Goal: Contribute content: Contribute content

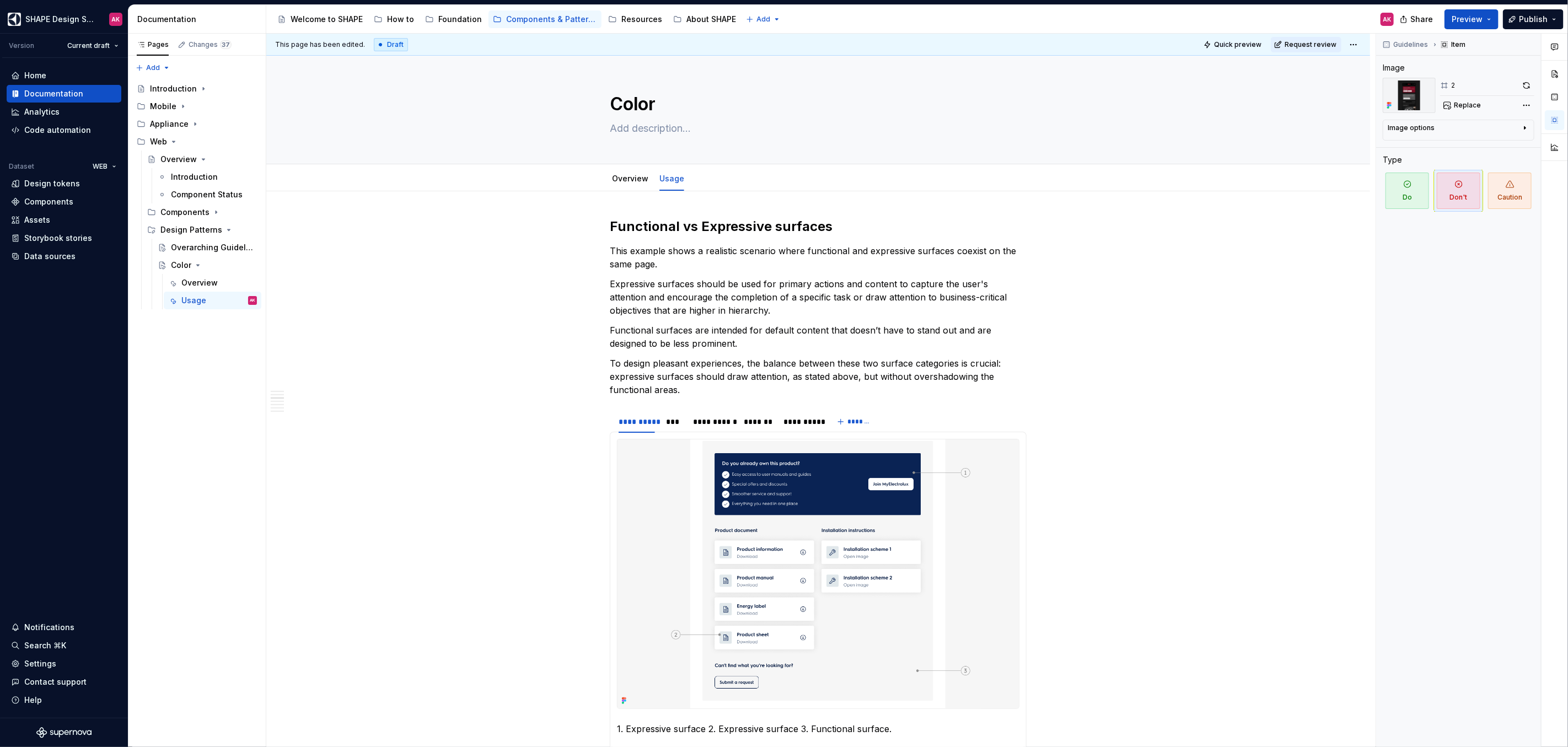
scroll to position [2069, 0]
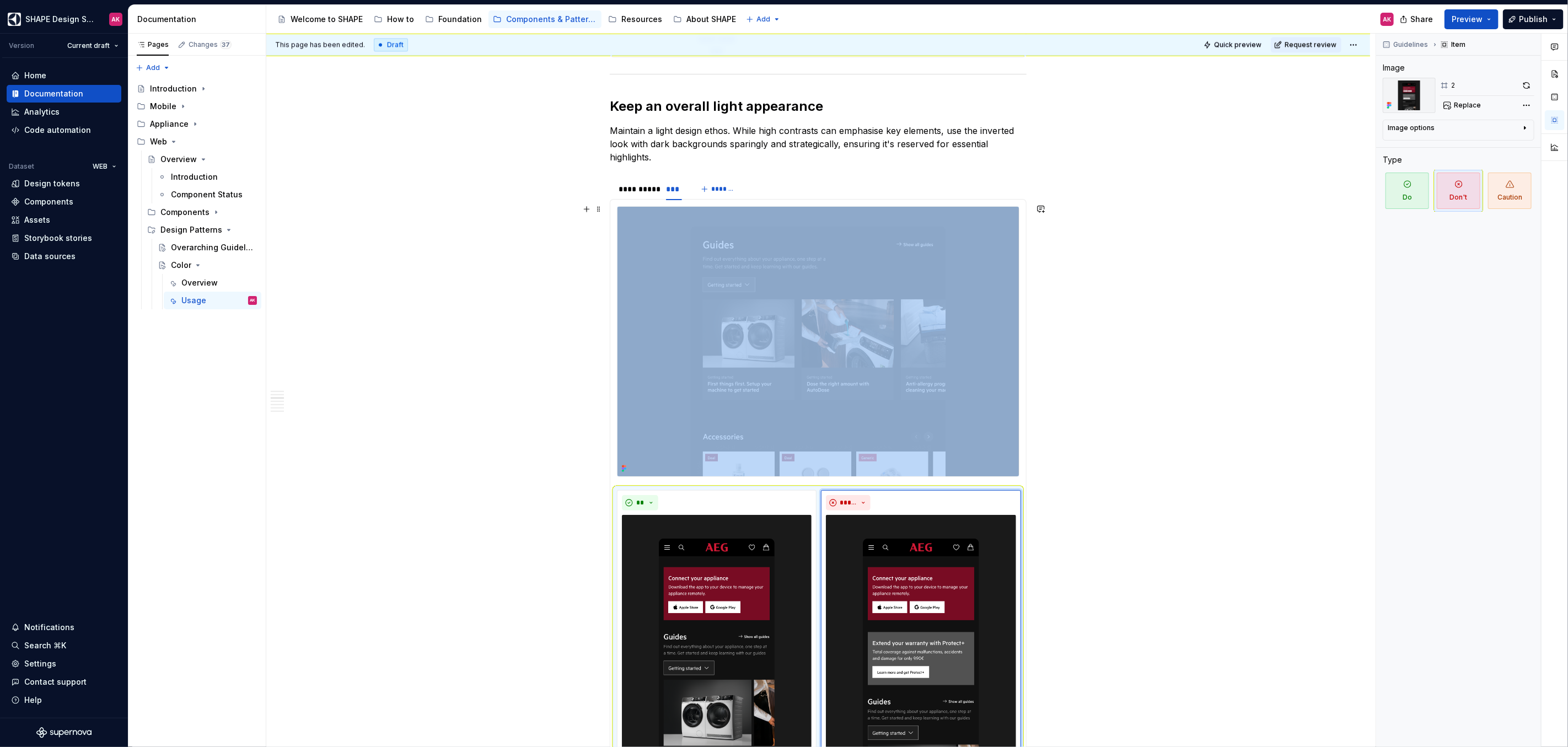
click at [462, 270] on div "**********" at bounding box center [821, 390] width 1109 height 714
type textarea "*"
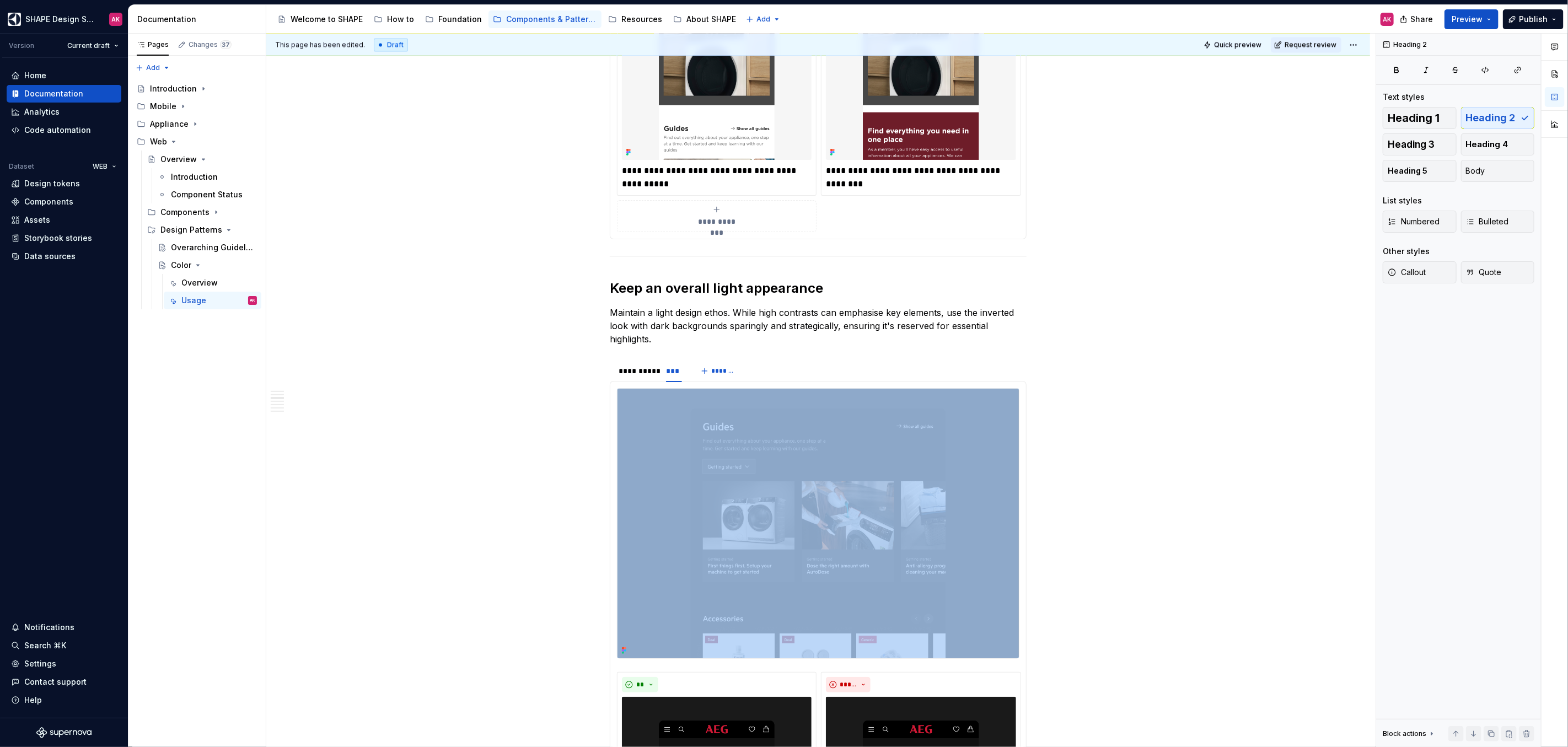
scroll to position [1993, 0]
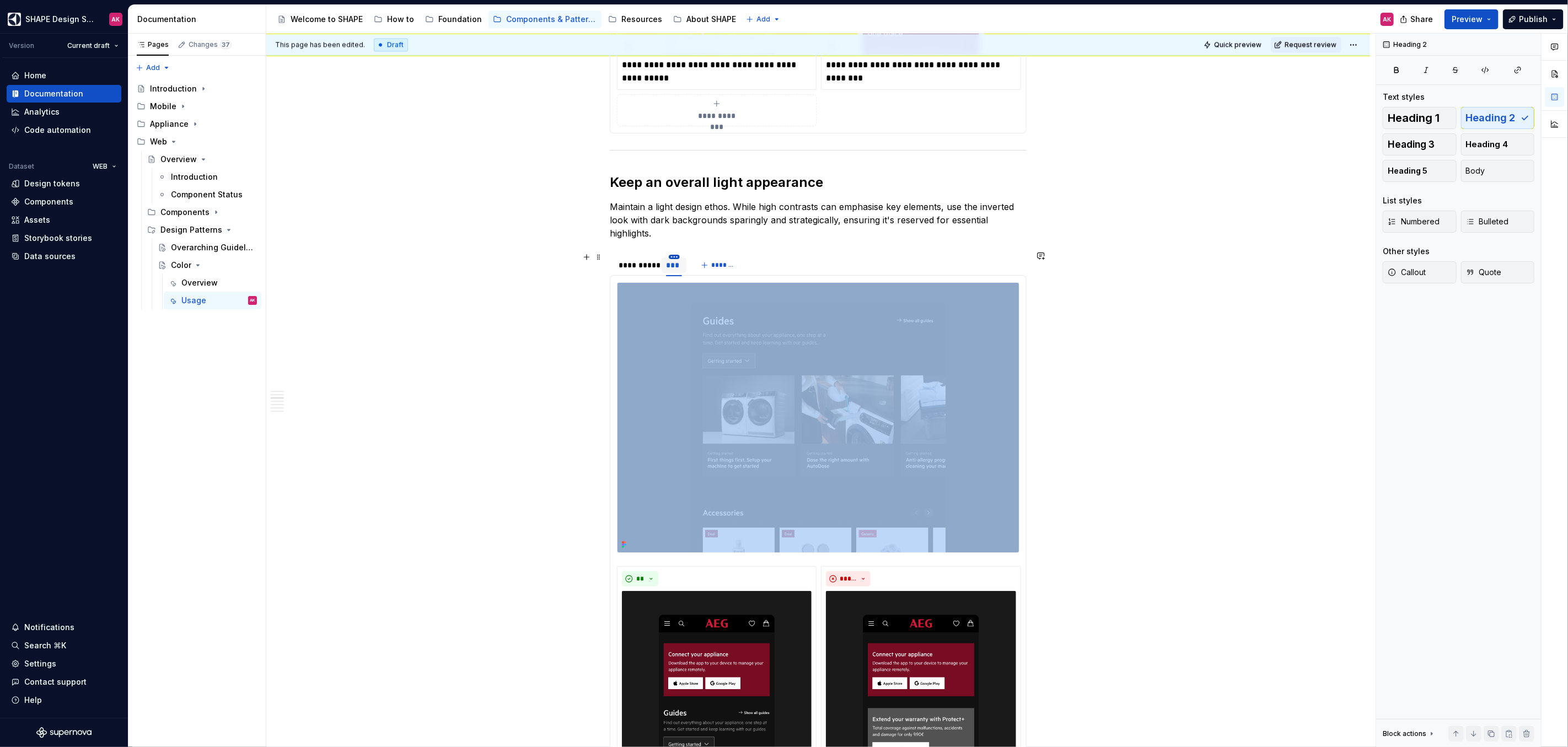
click at [672, 252] on html "SHAPE Design System AK Version Current draft Home Documentation Analytics Code …" at bounding box center [784, 373] width 1568 height 747
click at [686, 285] on div "Duplicate tab" at bounding box center [718, 287] width 93 height 17
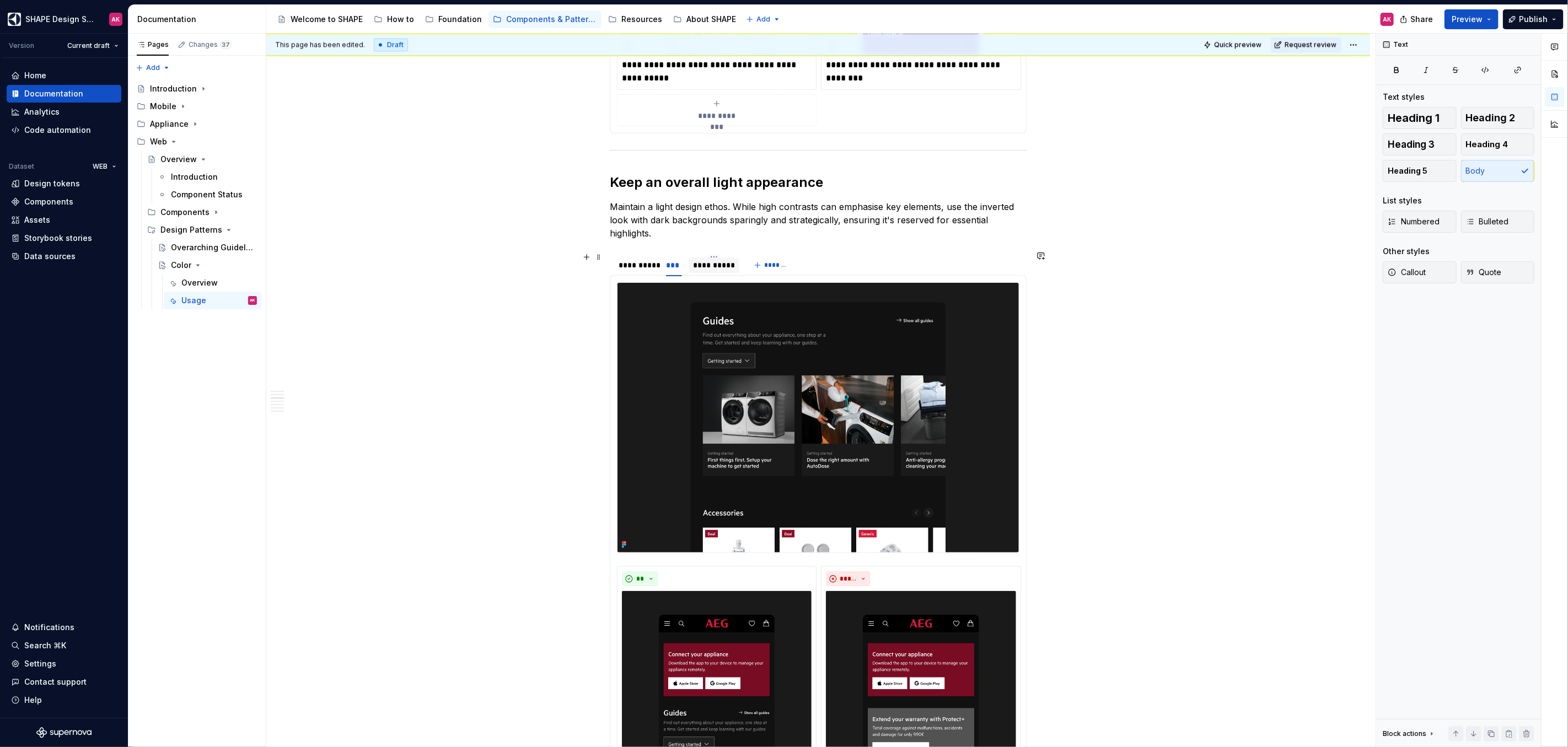
click at [715, 262] on div "**********" at bounding box center [714, 265] width 42 height 11
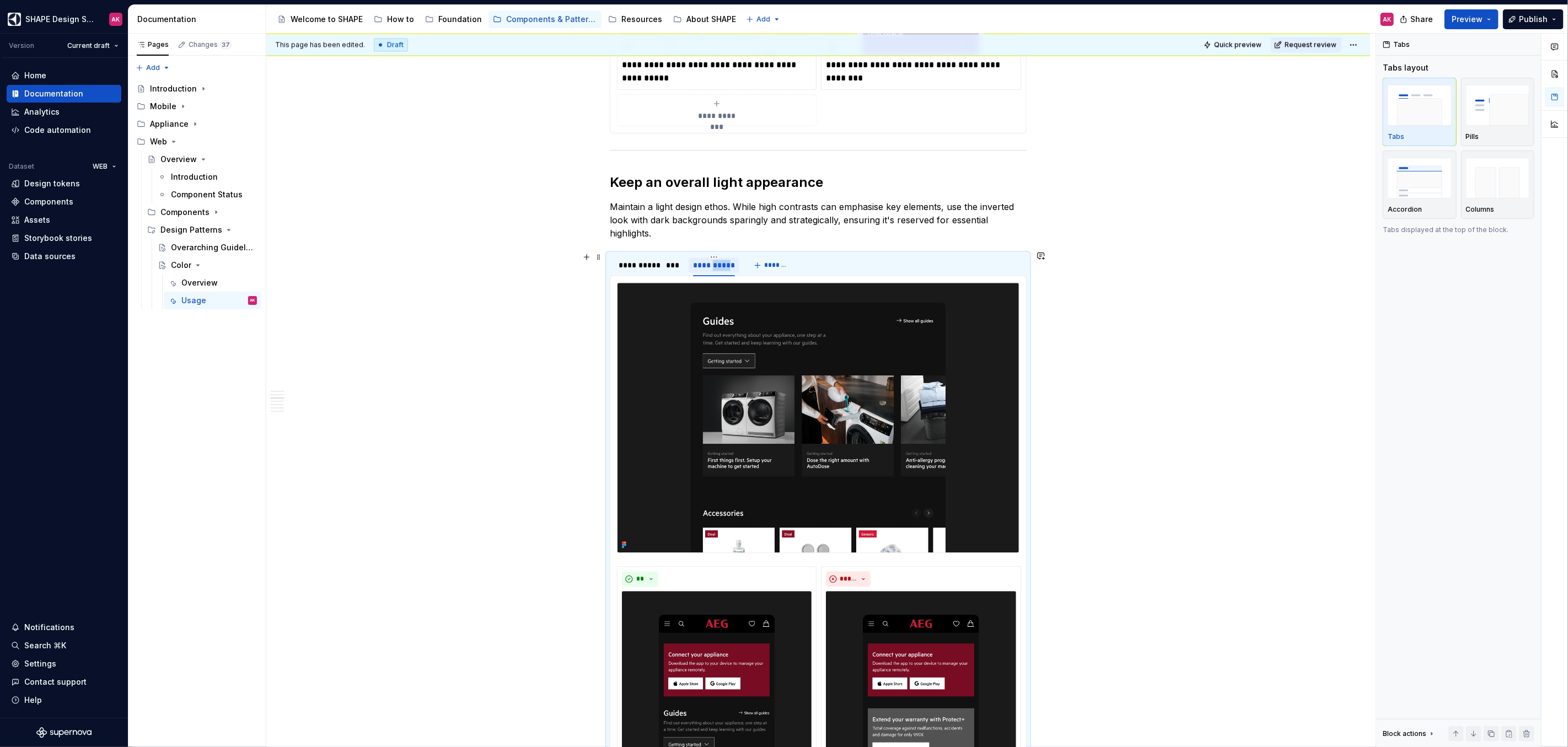
click at [715, 262] on div "**********" at bounding box center [714, 265] width 42 height 11
click at [730, 261] on input "**********" at bounding box center [714, 265] width 51 height 20
type input "**********"
click at [806, 457] on img at bounding box center [818, 417] width 401 height 269
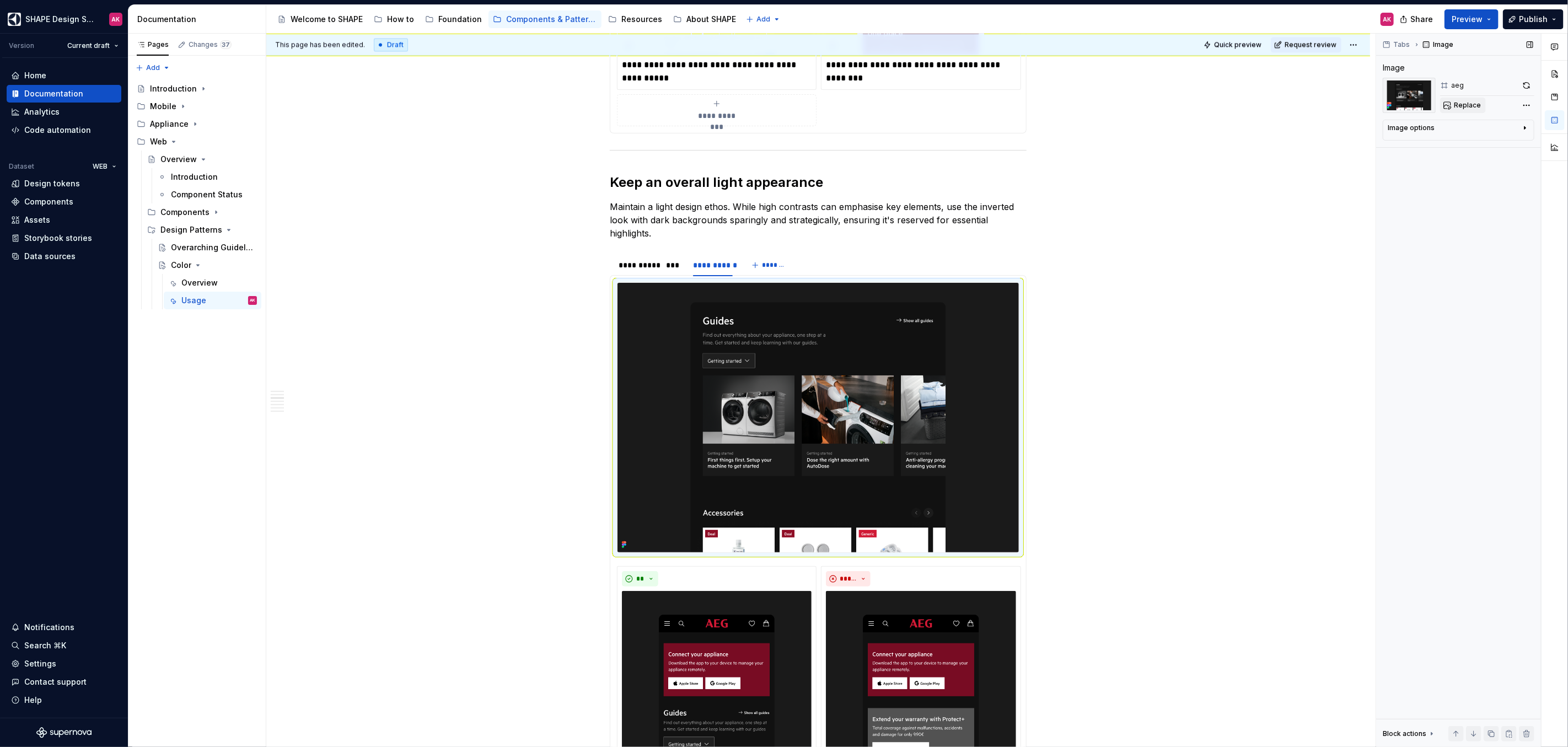
click at [1458, 104] on span "Replace" at bounding box center [1467, 105] width 27 height 9
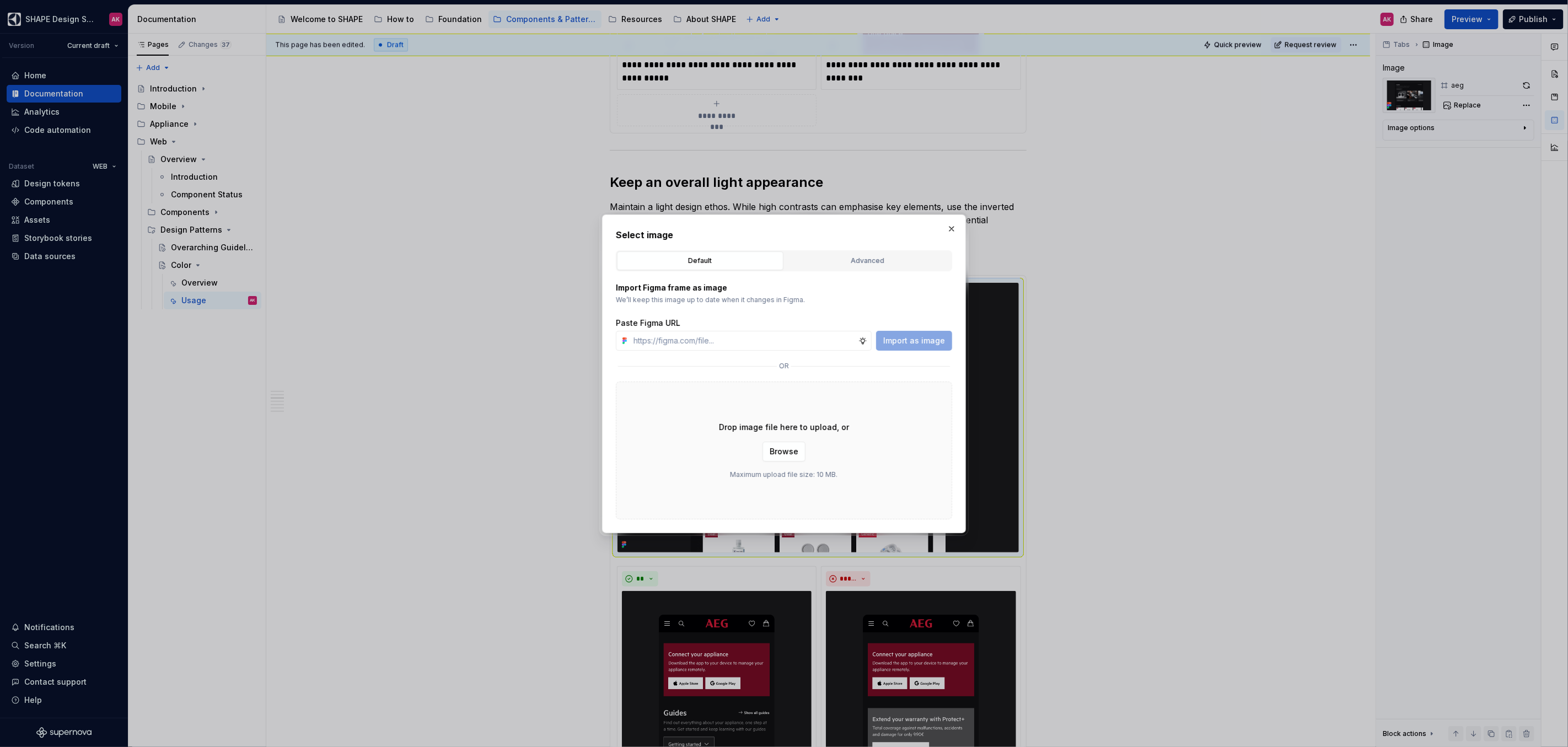
click at [830, 263] on div "Advanced" at bounding box center [868, 260] width 159 height 11
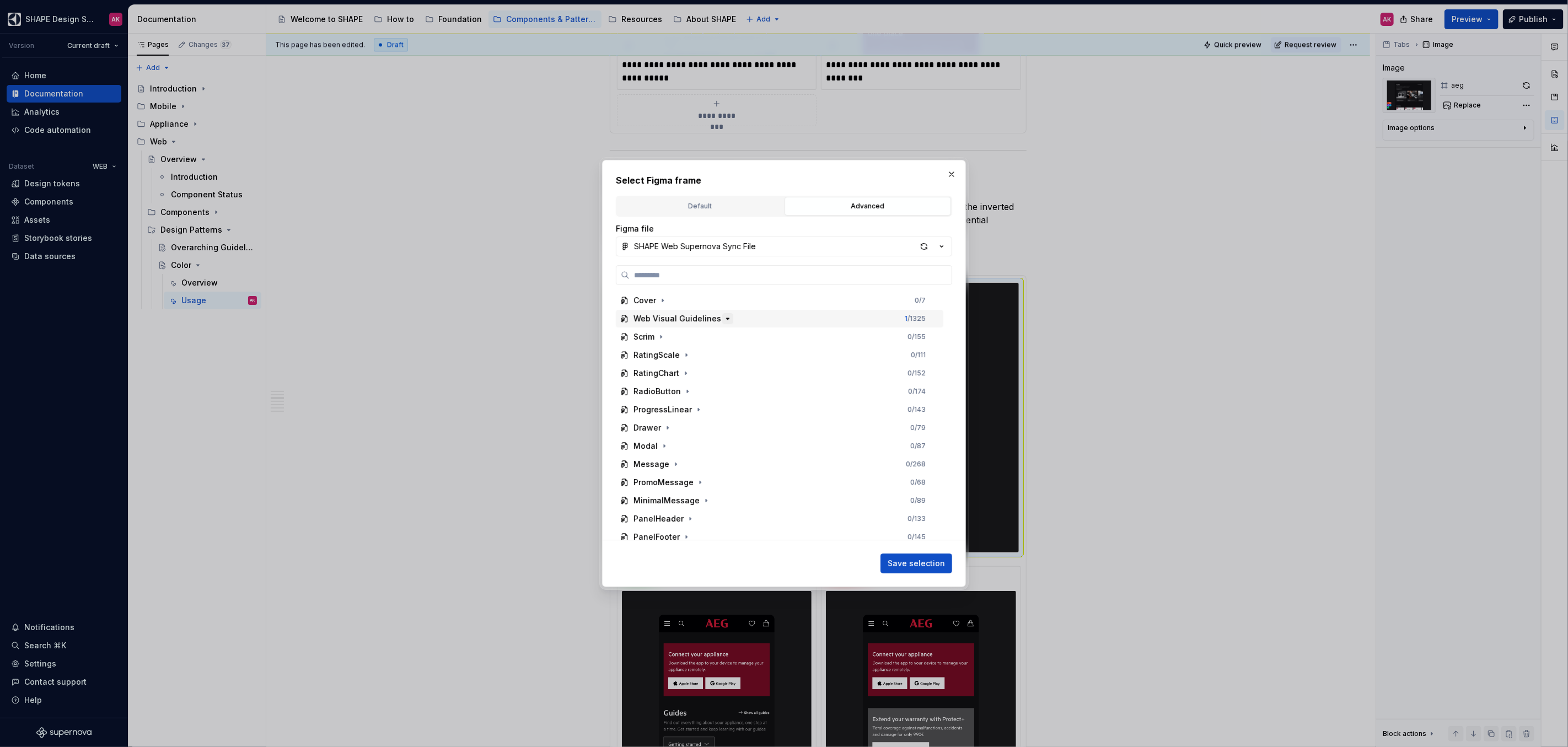
click at [723, 319] on icon "button" at bounding box center [727, 318] width 9 height 9
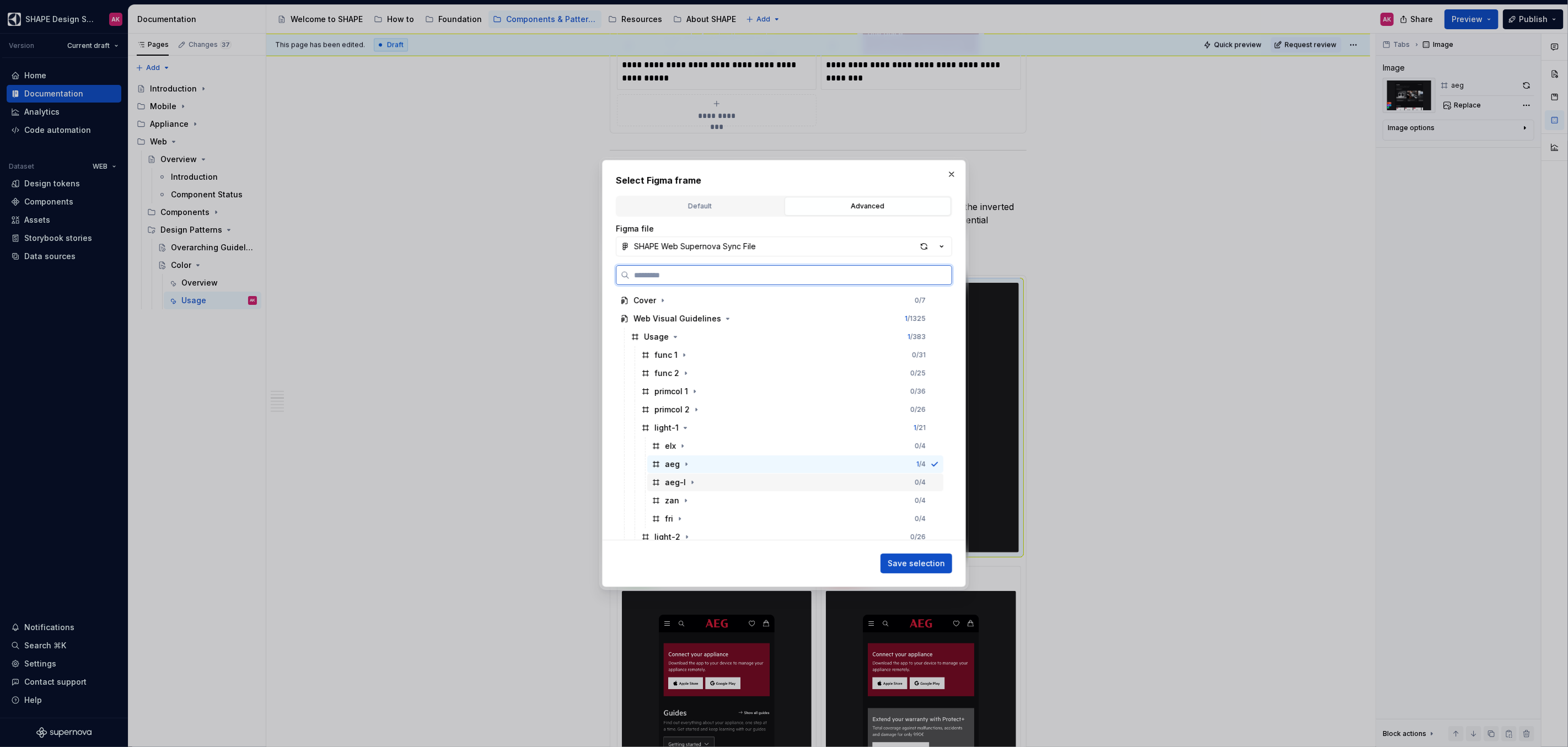
click at [678, 485] on div "aeg-l" at bounding box center [675, 482] width 21 height 11
click at [921, 561] on span "Save selection" at bounding box center [917, 563] width 57 height 11
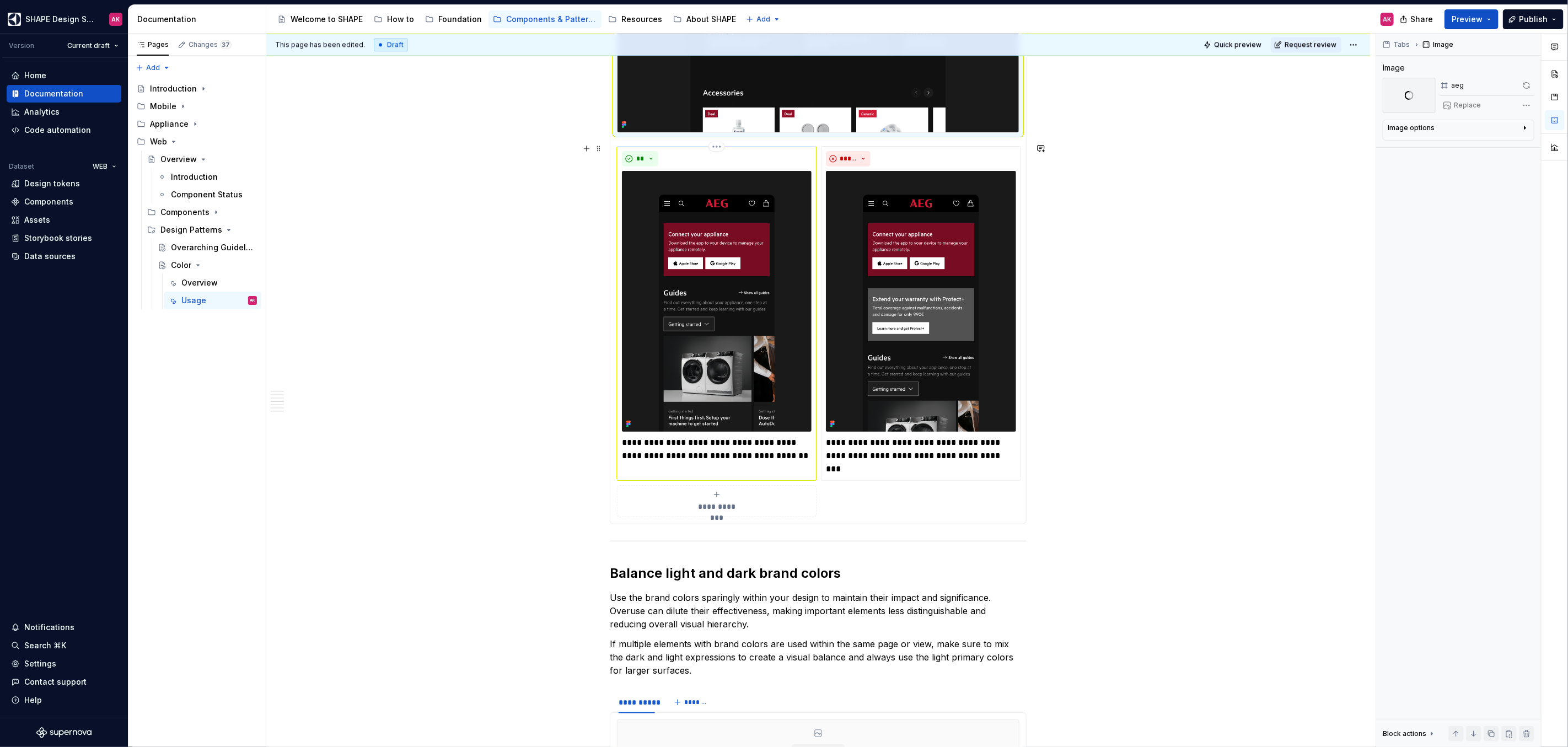
scroll to position [2313, 0]
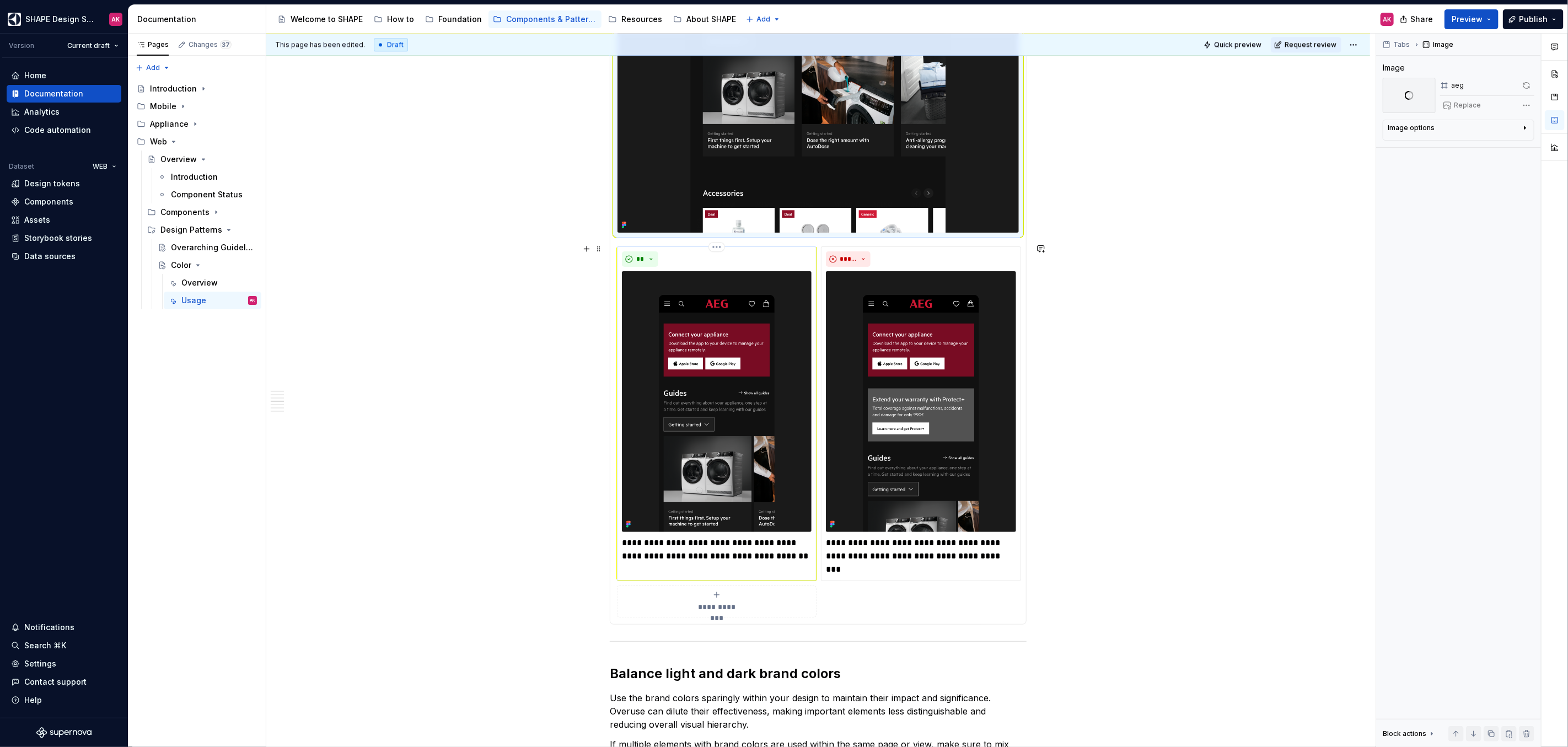
click at [688, 436] on img at bounding box center [717, 401] width 190 height 261
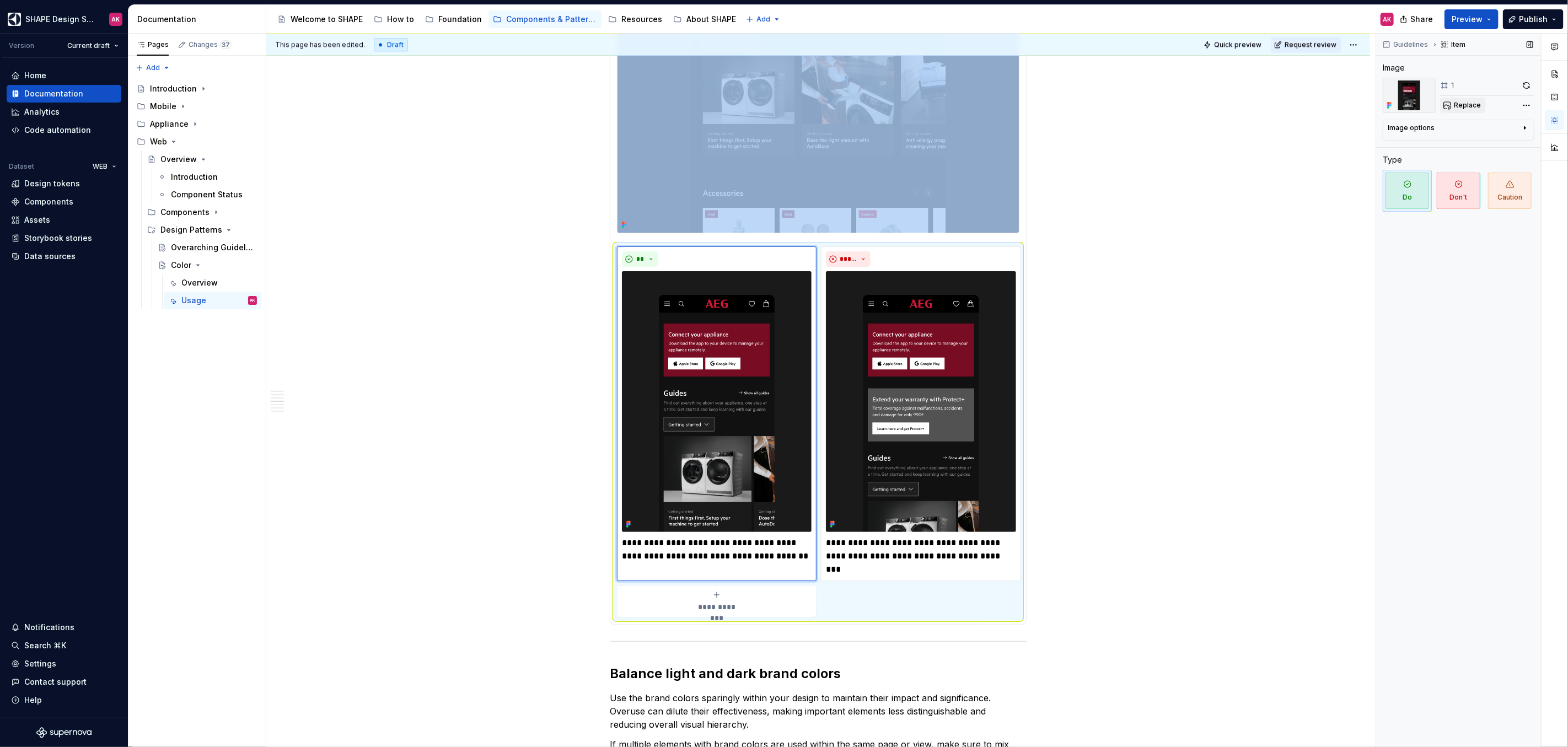
click at [1477, 106] on span "Replace" at bounding box center [1467, 105] width 27 height 9
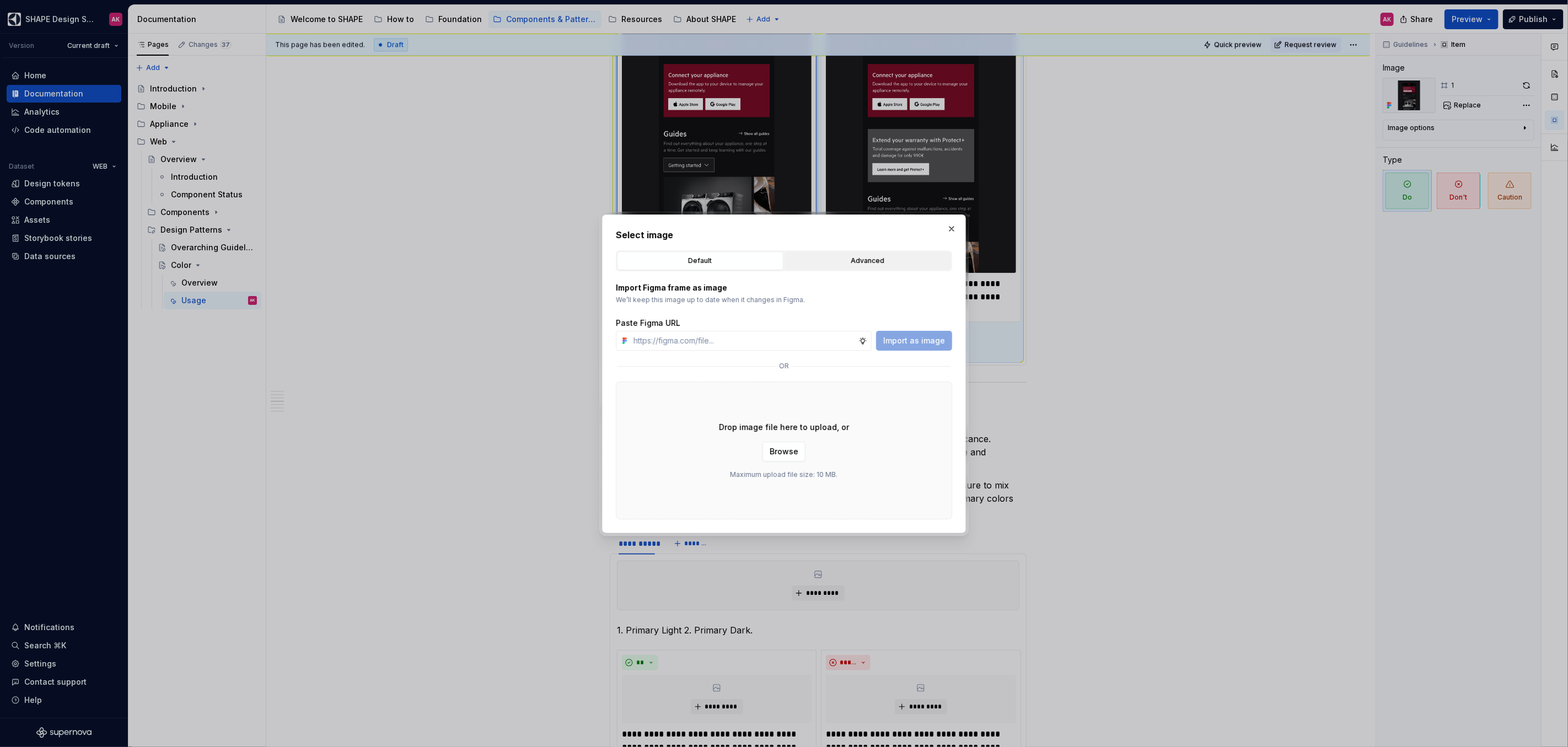
click at [843, 266] on div "Advanced" at bounding box center [868, 260] width 159 height 11
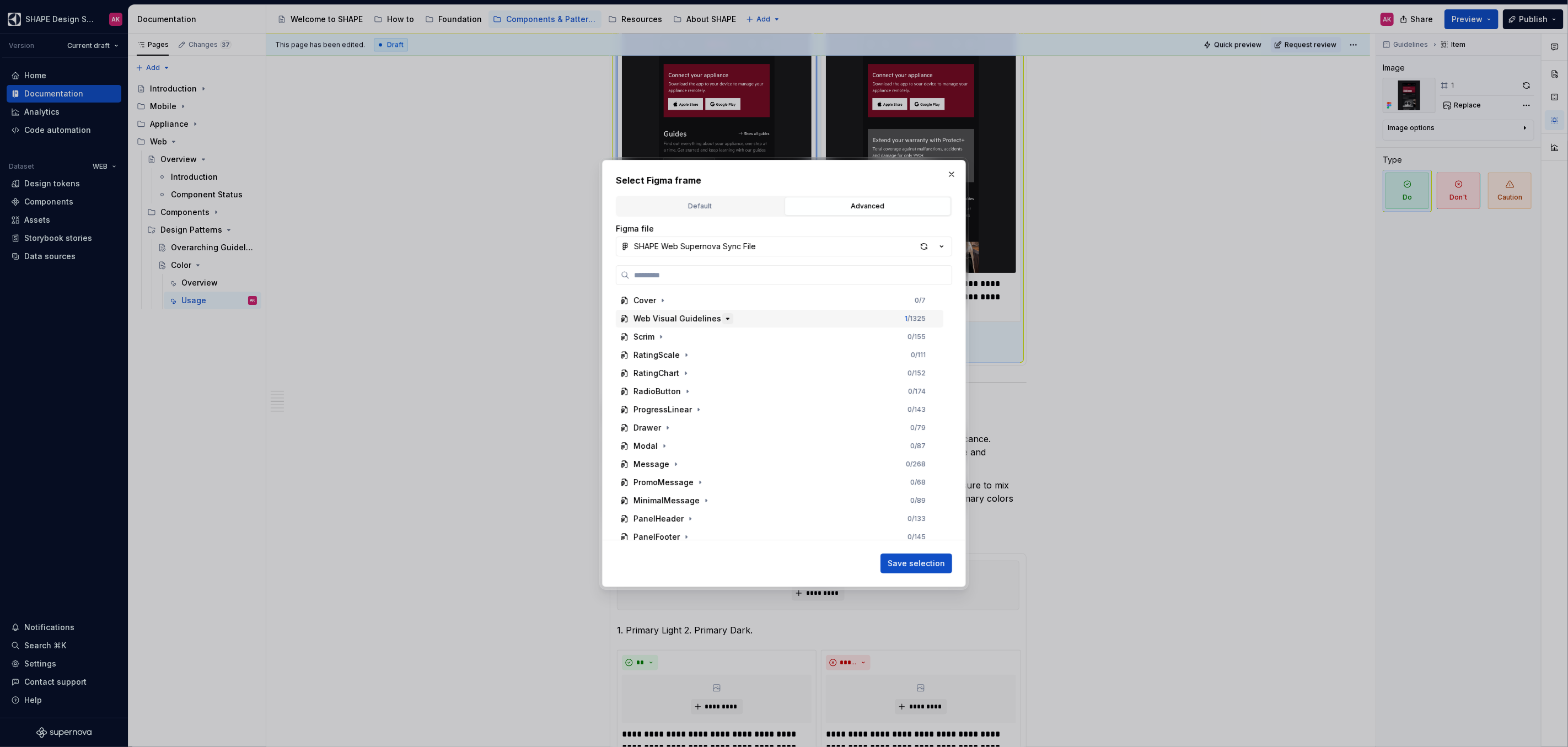
click at [723, 318] on icon "button" at bounding box center [727, 318] width 9 height 9
click at [684, 480] on icon "button" at bounding box center [686, 482] width 9 height 9
click at [688, 499] on icon "button" at bounding box center [692, 500] width 9 height 9
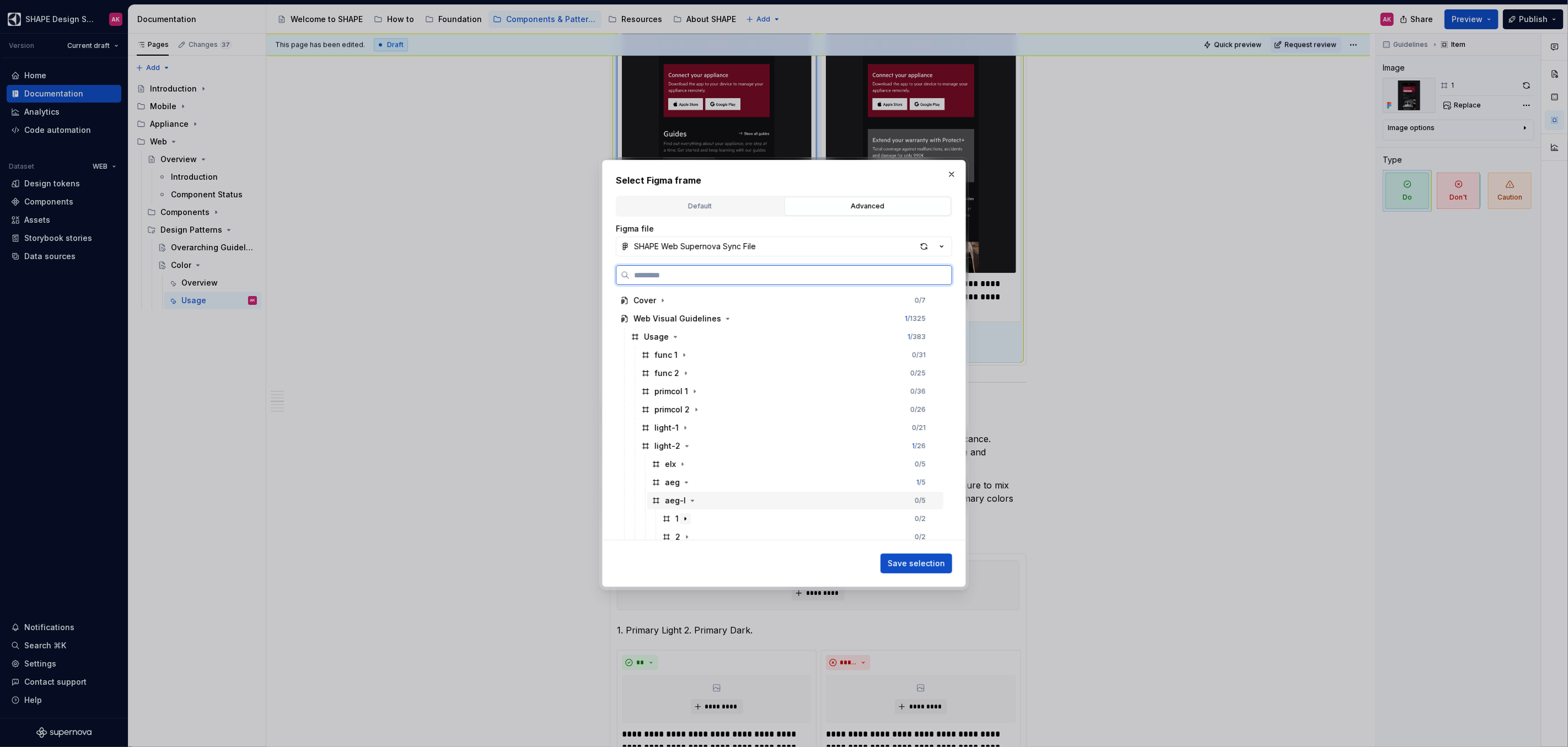
scroll to position [25, 0]
click at [664, 492] on icon at bounding box center [666, 493] width 6 height 6
click at [912, 561] on span "Save selection" at bounding box center [917, 563] width 57 height 11
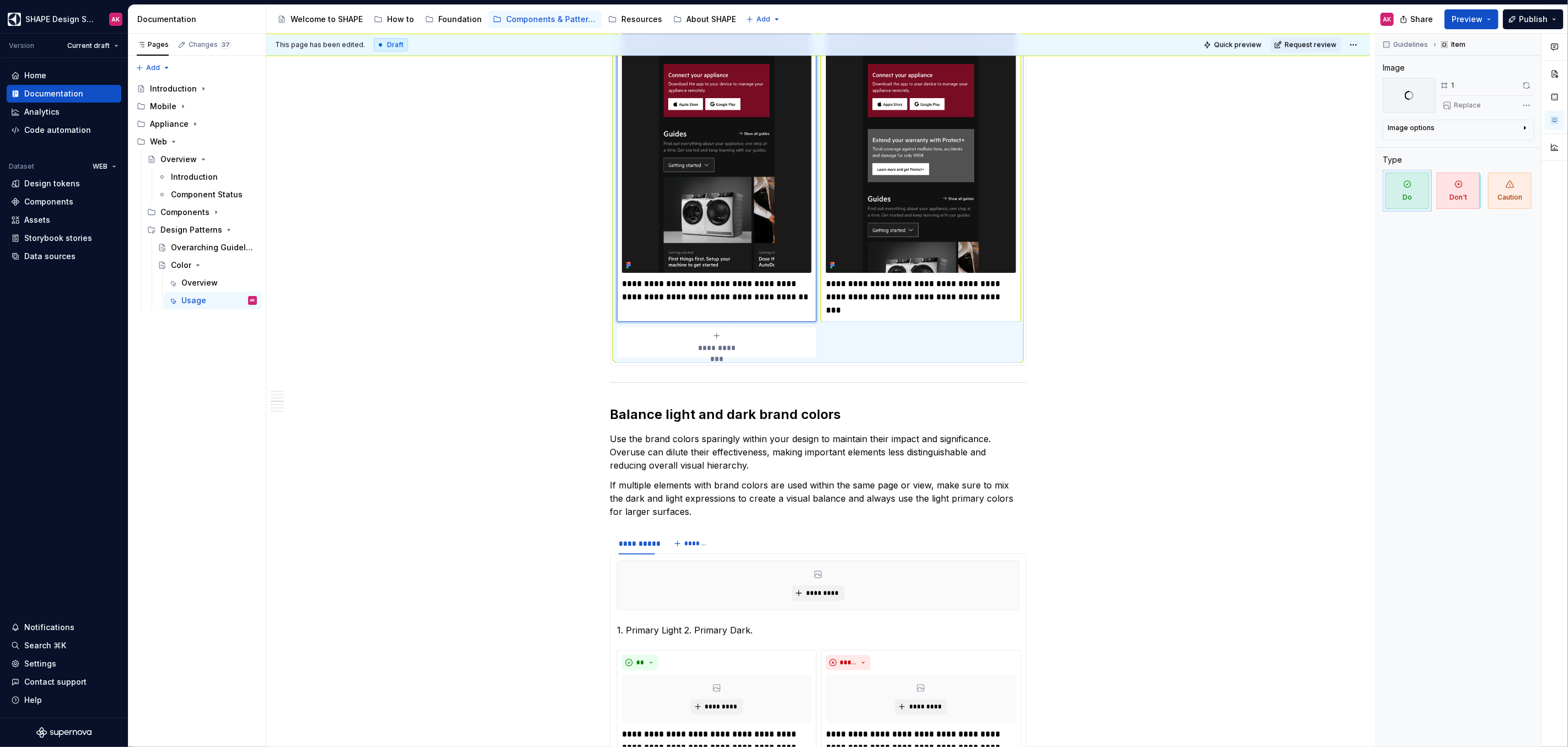
click at [907, 174] on img at bounding box center [921, 142] width 190 height 261
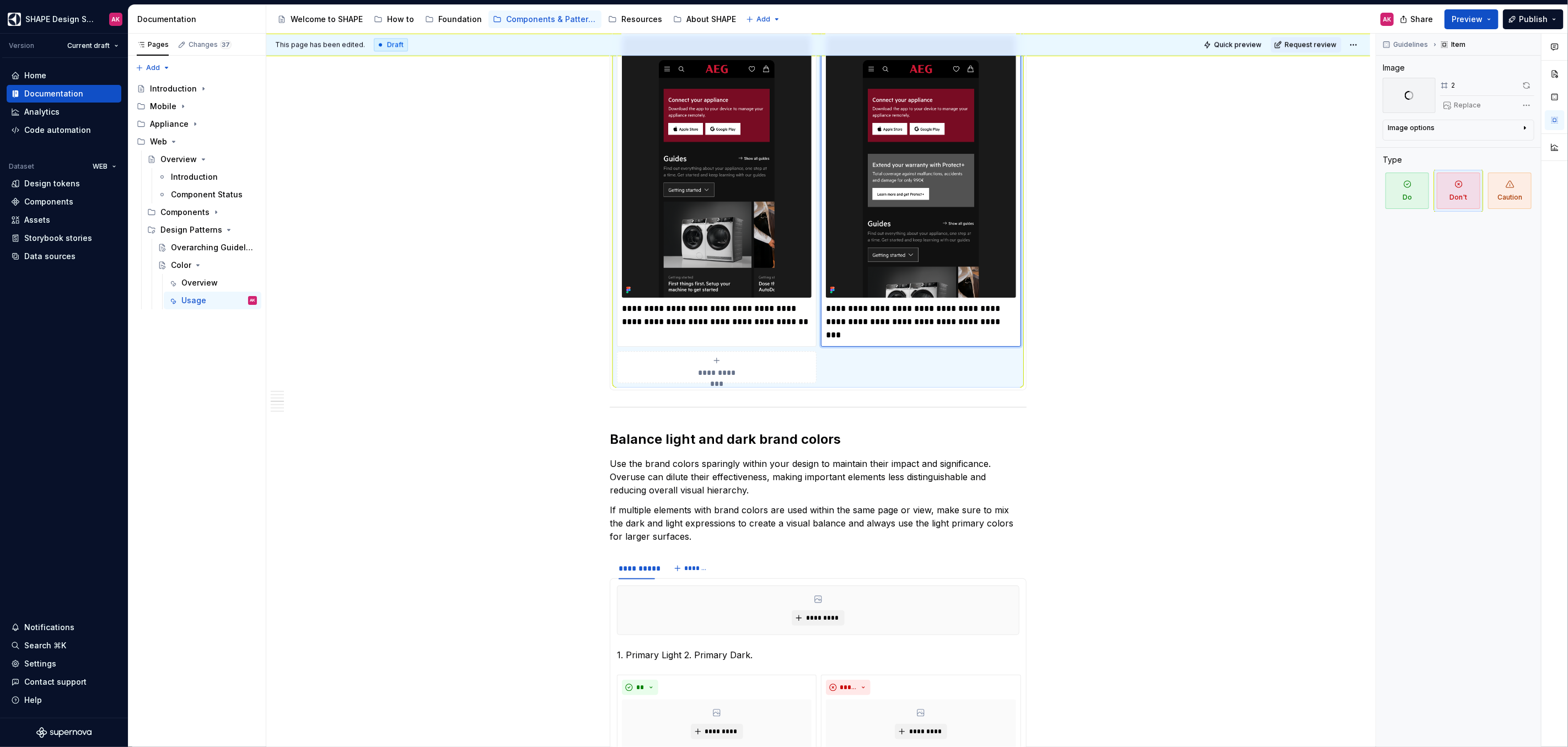
scroll to position [2200, 0]
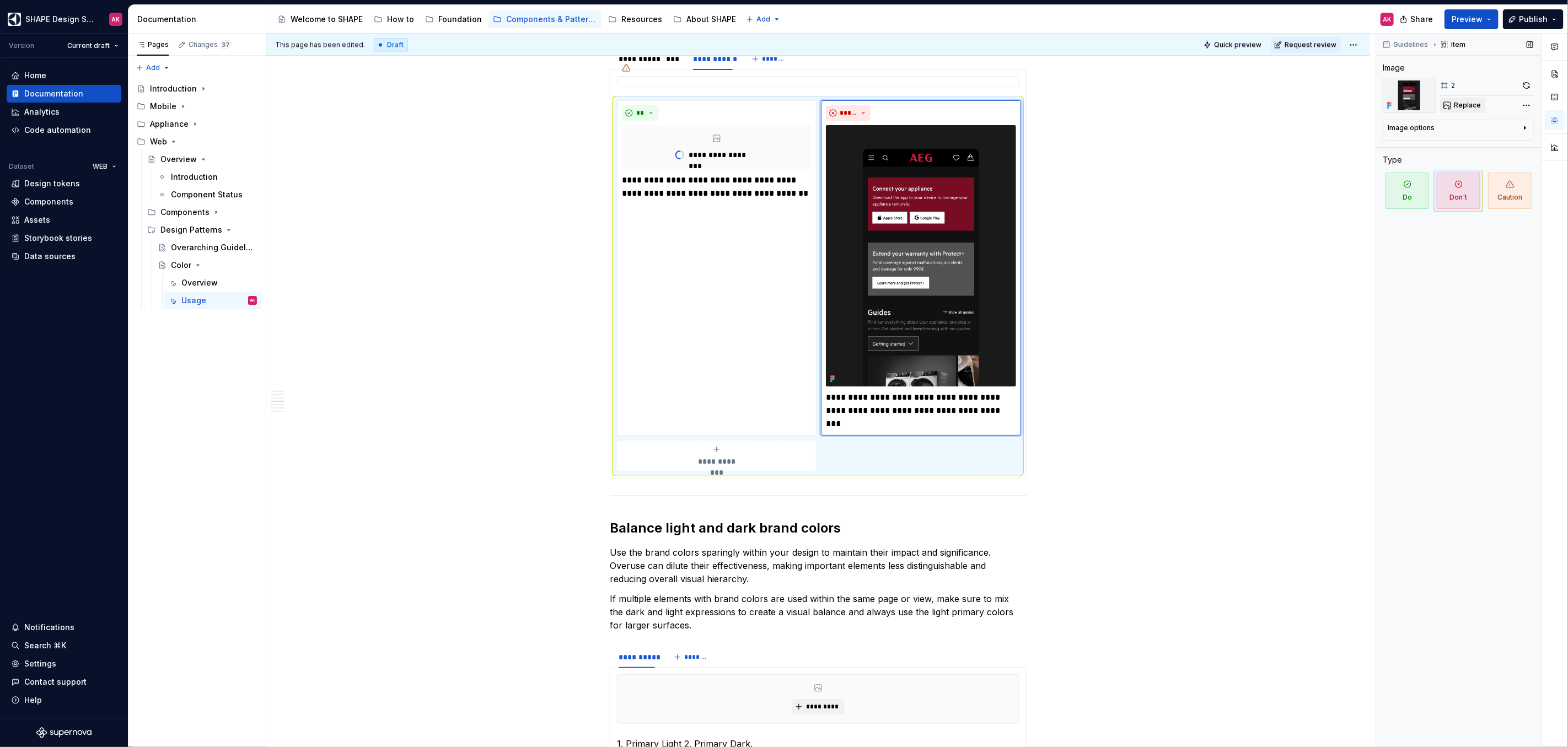
click at [1463, 106] on span "Replace" at bounding box center [1467, 105] width 27 height 9
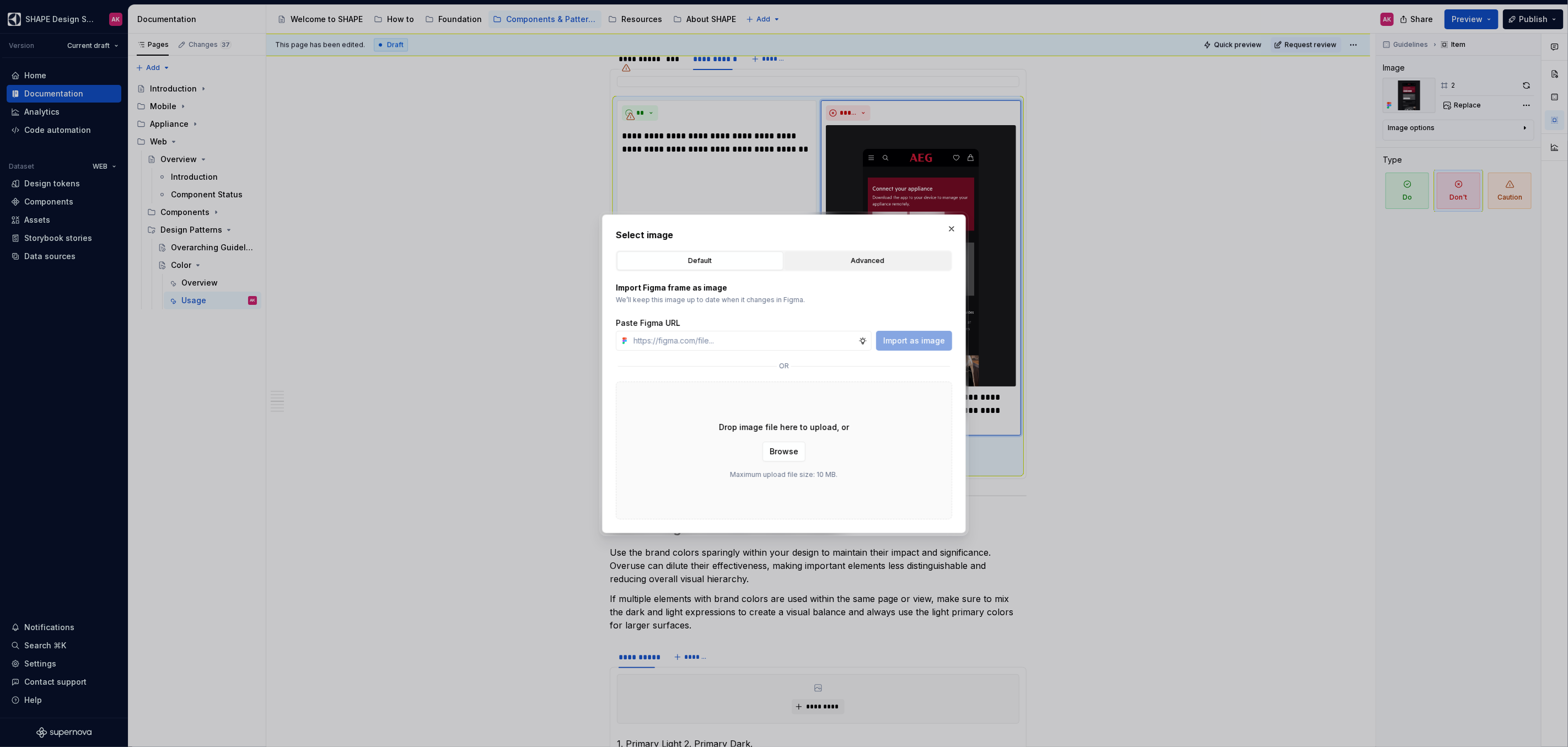
click at [848, 260] on div "Advanced" at bounding box center [868, 260] width 159 height 11
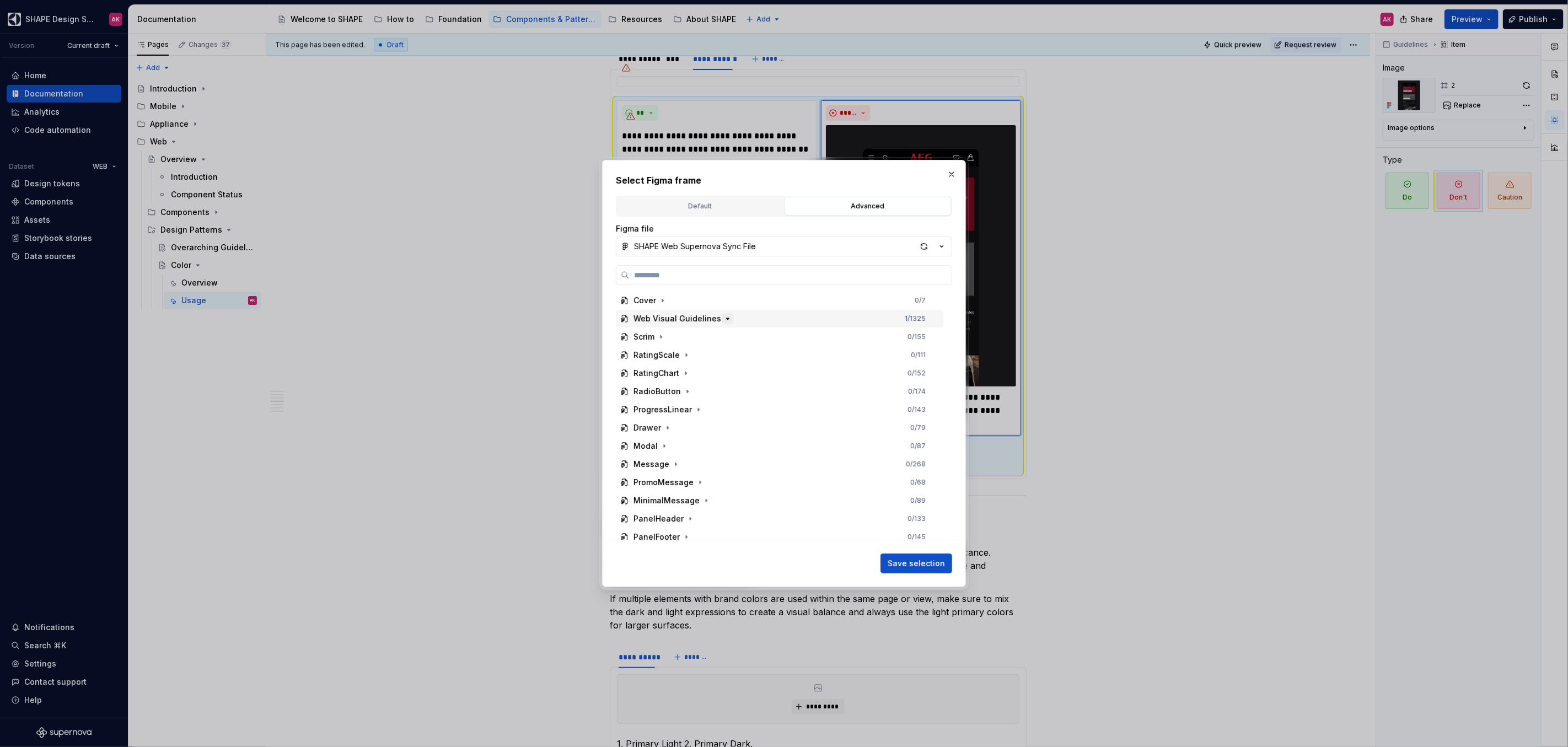
click at [726, 318] on icon "button" at bounding box center [728, 318] width 3 height 1
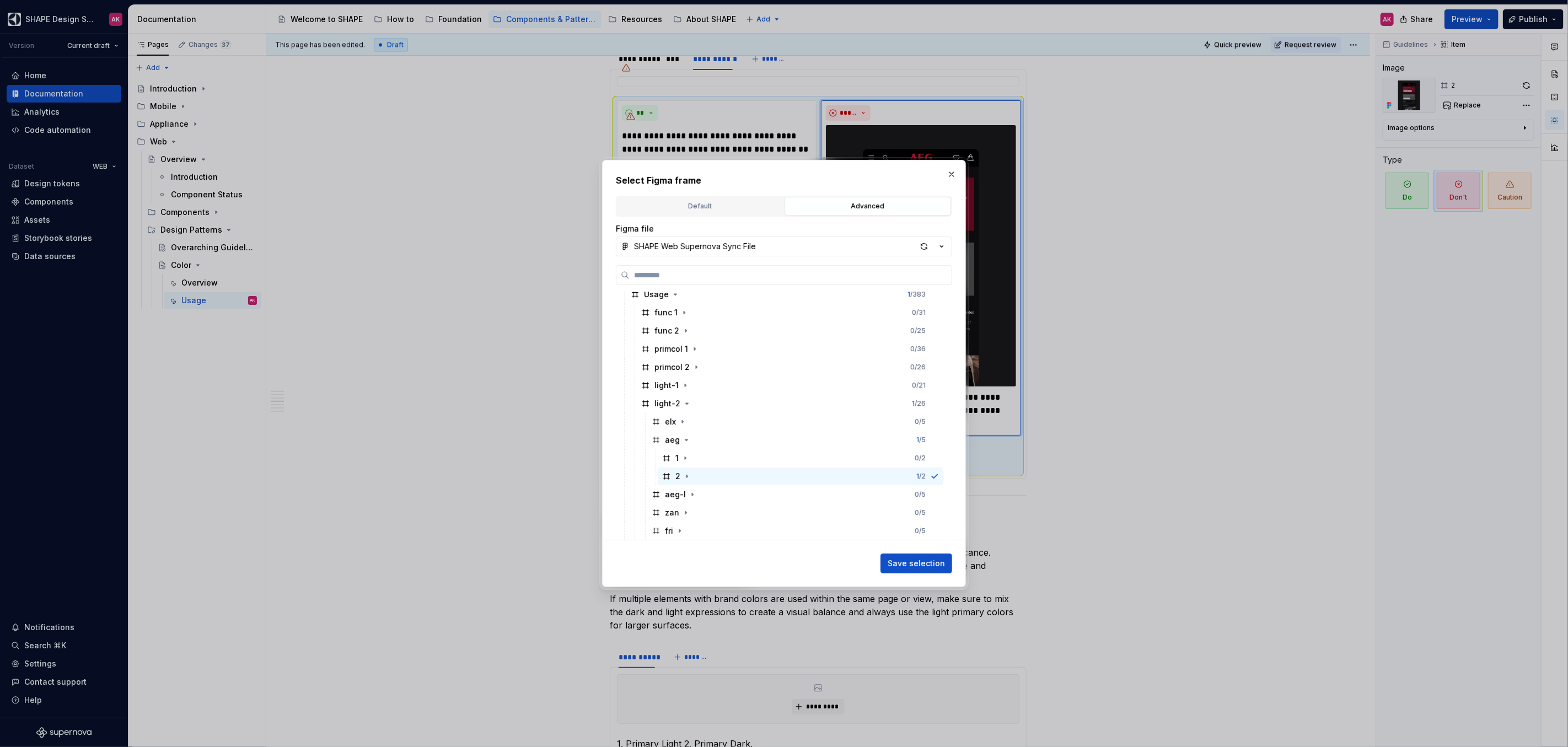
scroll to position [90, 0]
click at [692, 447] on icon "button" at bounding box center [692, 447] width 1 height 3
click at [670, 483] on icon at bounding box center [666, 483] width 9 height 9
click at [918, 565] on span "Save selection" at bounding box center [917, 563] width 57 height 11
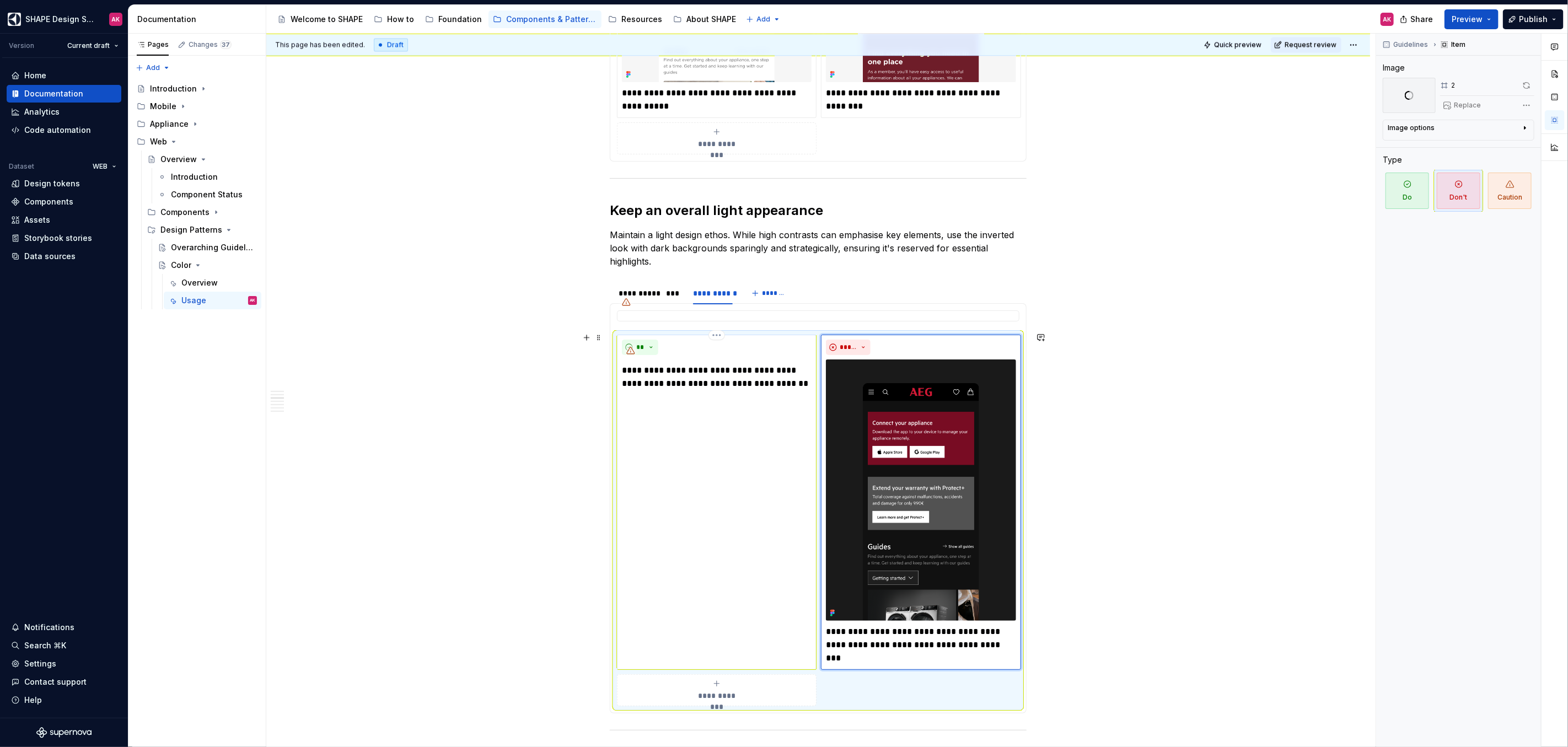
scroll to position [2037, 0]
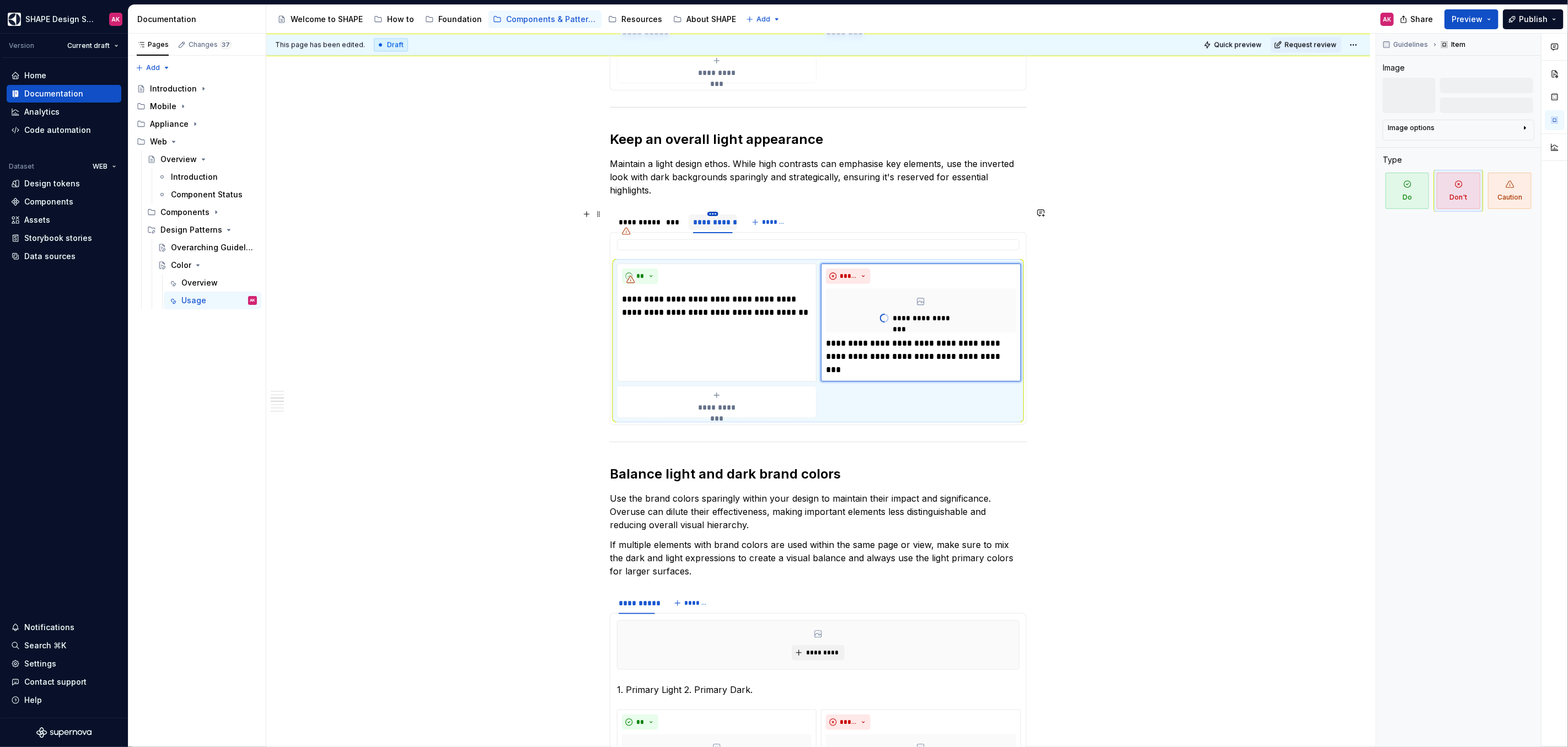
type textarea "*"
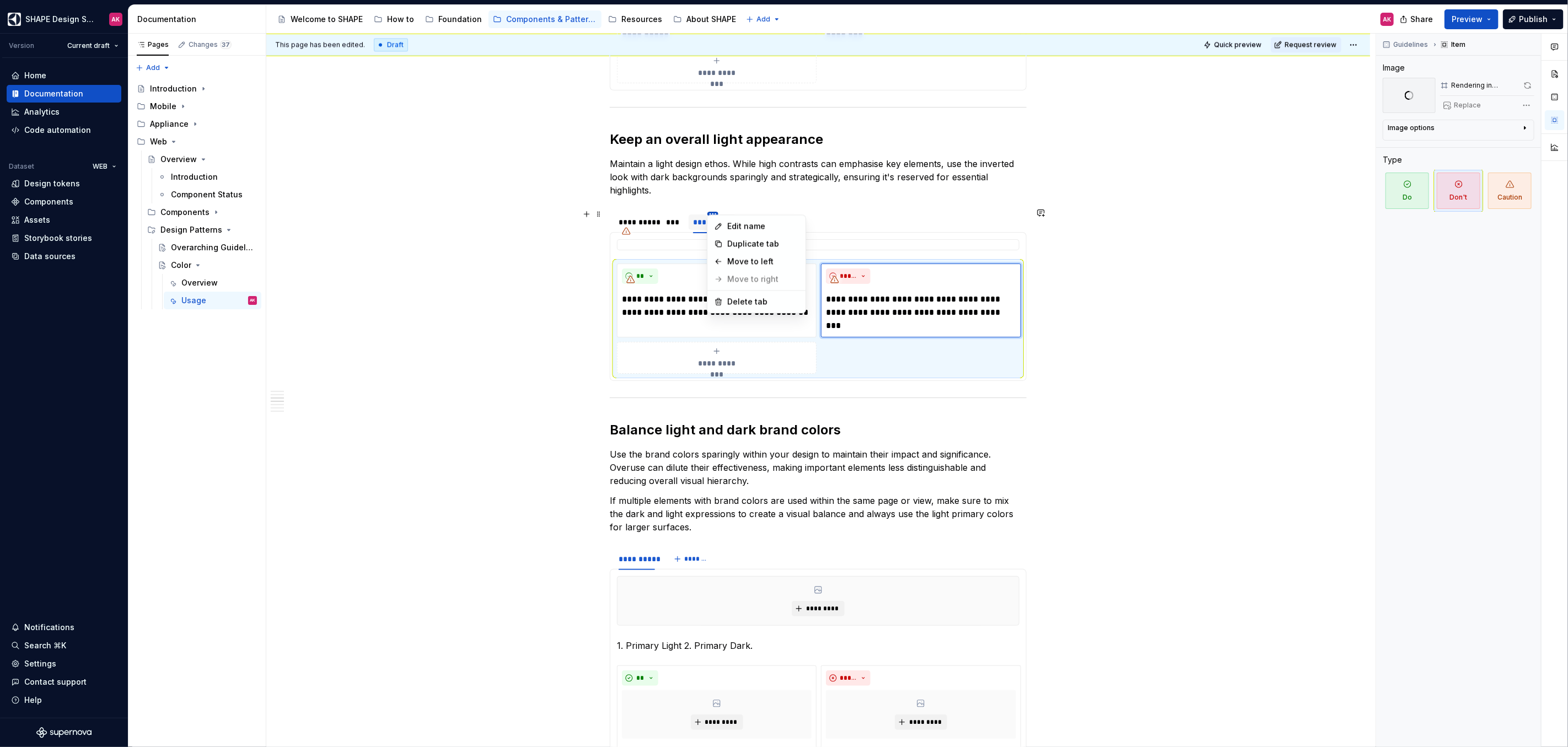
click at [714, 208] on html "SHAPE Design System AK Version Current draft Home Documentation Analytics Code …" at bounding box center [784, 373] width 1568 height 747
click at [730, 242] on div "Duplicate tab" at bounding box center [762, 244] width 71 height 11
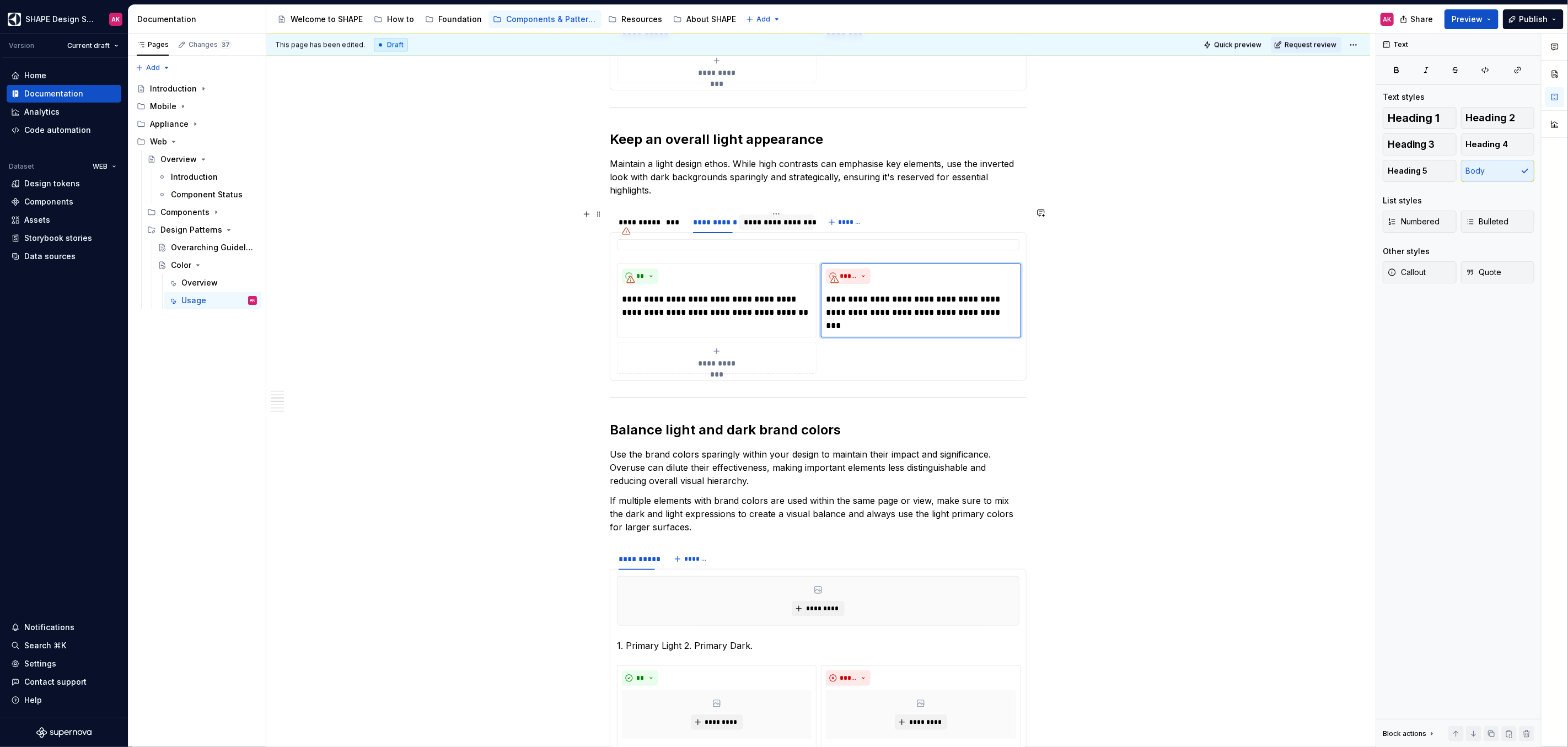
click at [770, 218] on div "**********" at bounding box center [776, 222] width 65 height 11
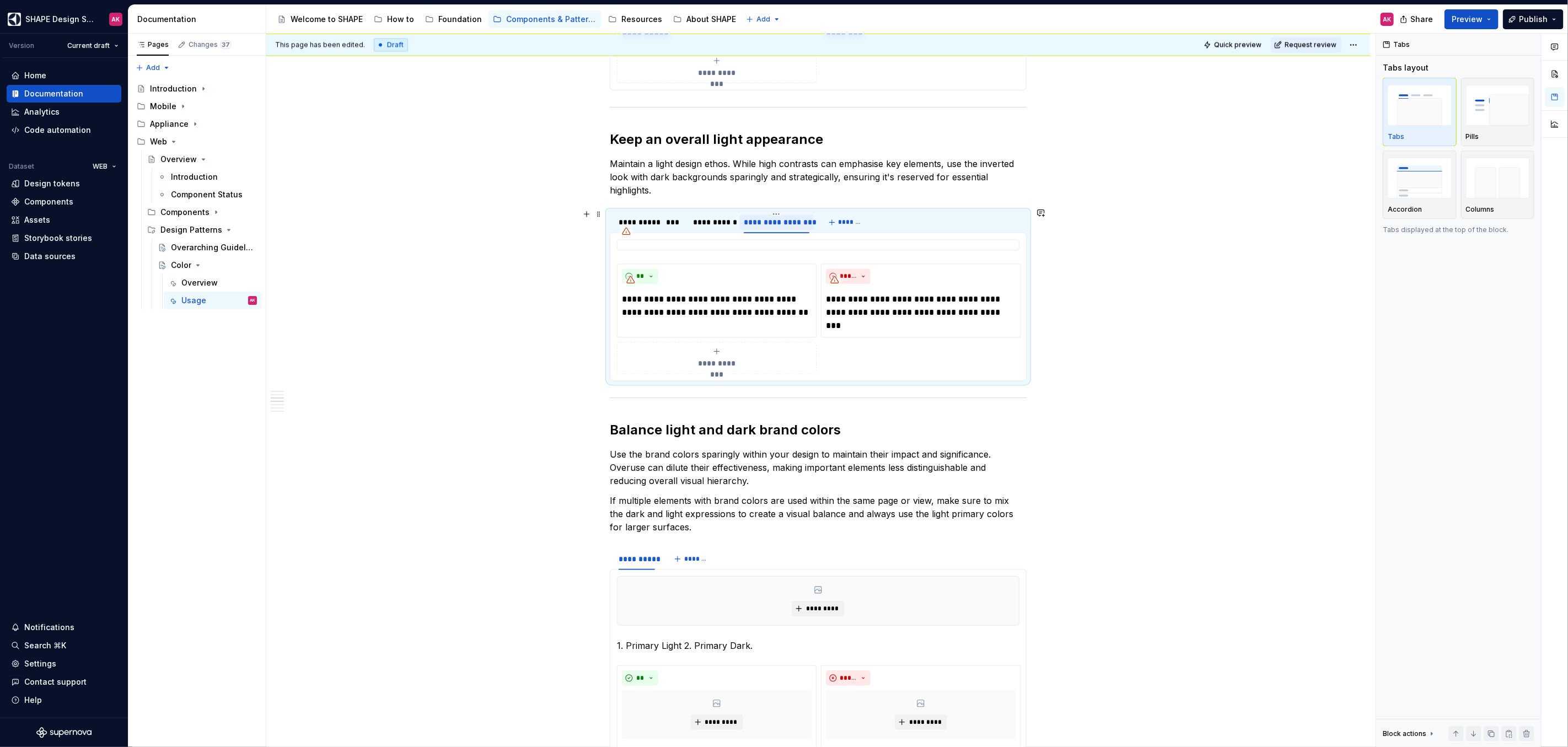
click at [761, 218] on div "**********" at bounding box center [776, 222] width 65 height 11
type input "*******"
click at [730, 240] on div at bounding box center [818, 244] width 403 height 11
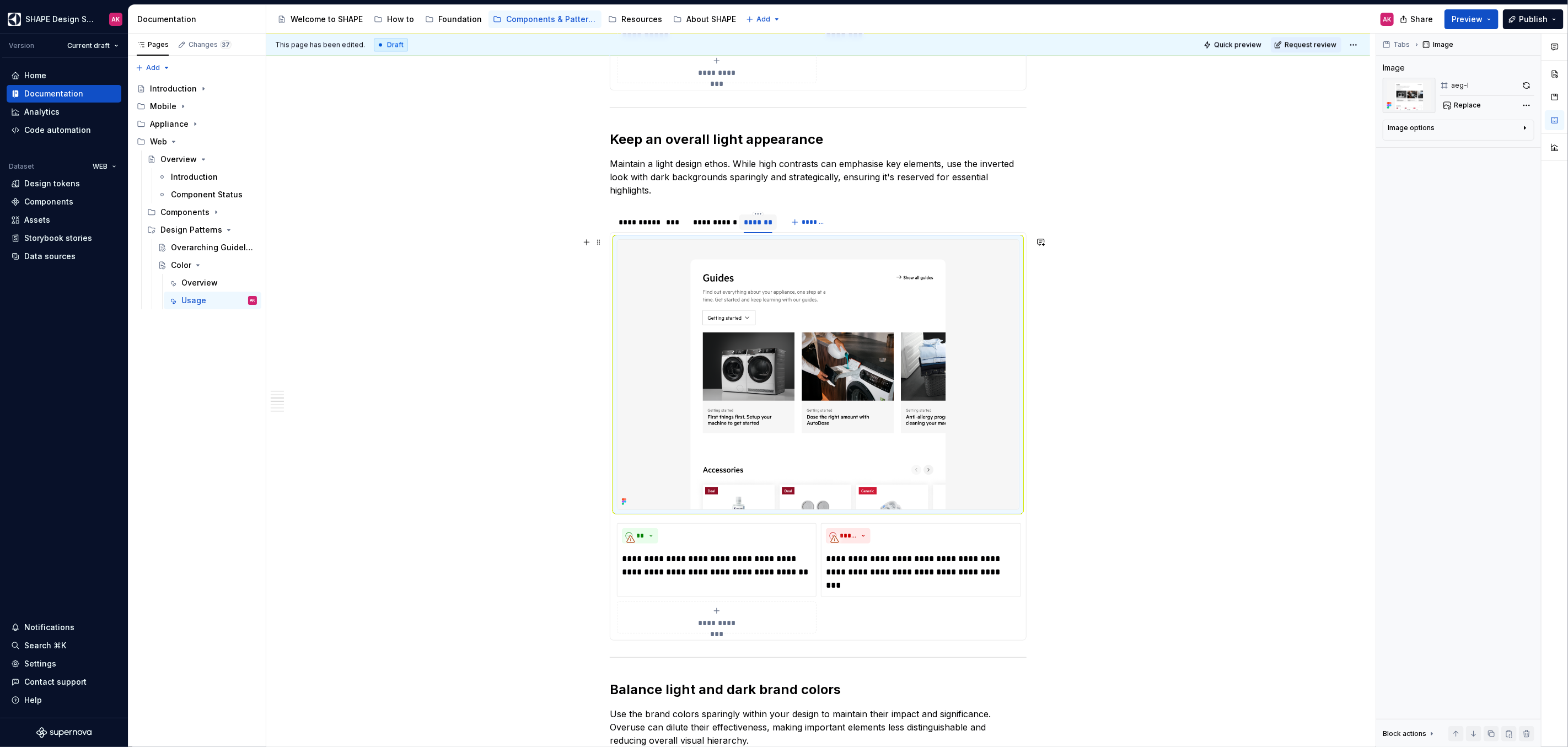
click at [837, 359] on img at bounding box center [818, 374] width 401 height 269
click at [1478, 106] on span "Replace" at bounding box center [1467, 105] width 27 height 9
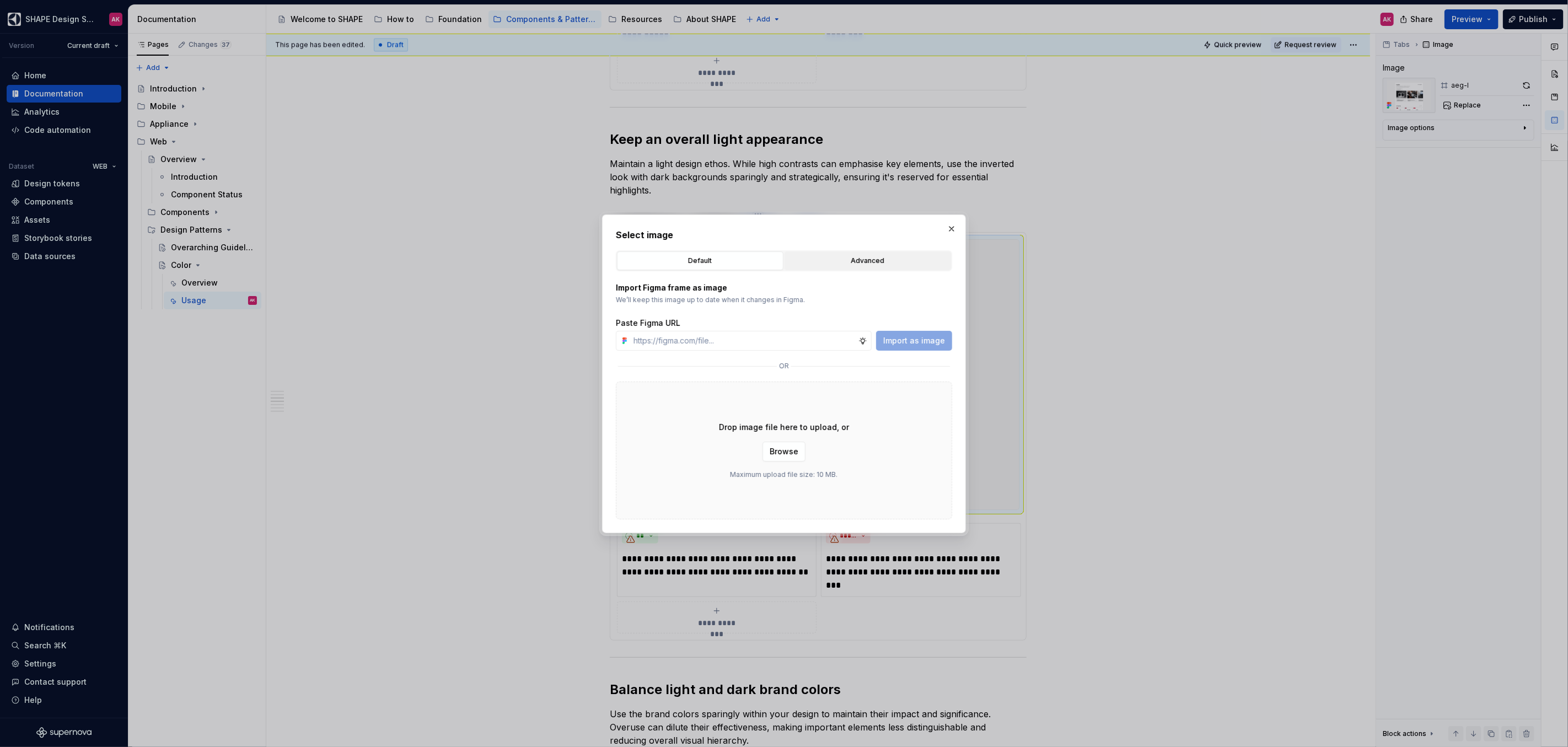
click at [827, 268] on button "Advanced" at bounding box center [867, 261] width 166 height 19
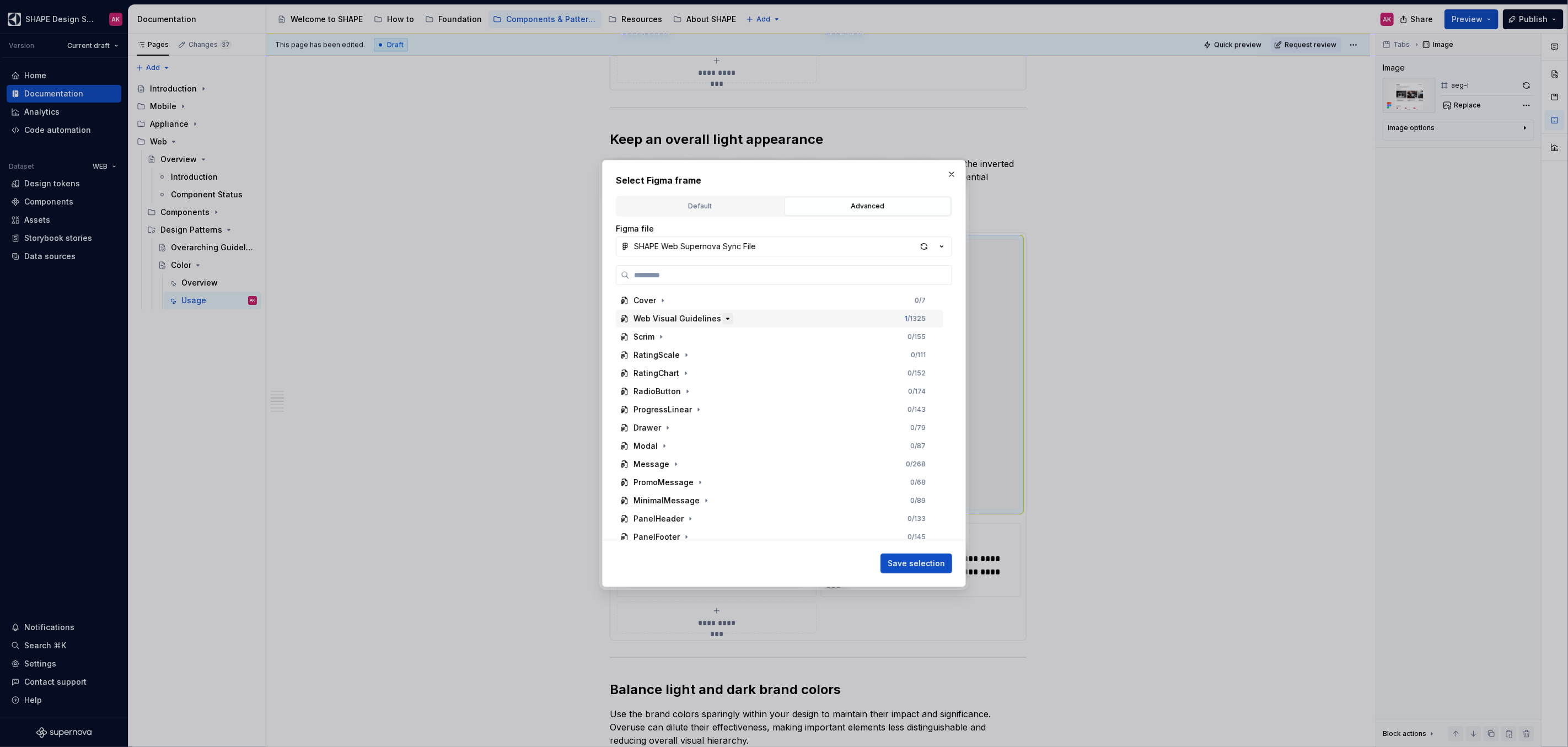
click at [723, 318] on icon "button" at bounding box center [727, 318] width 9 height 9
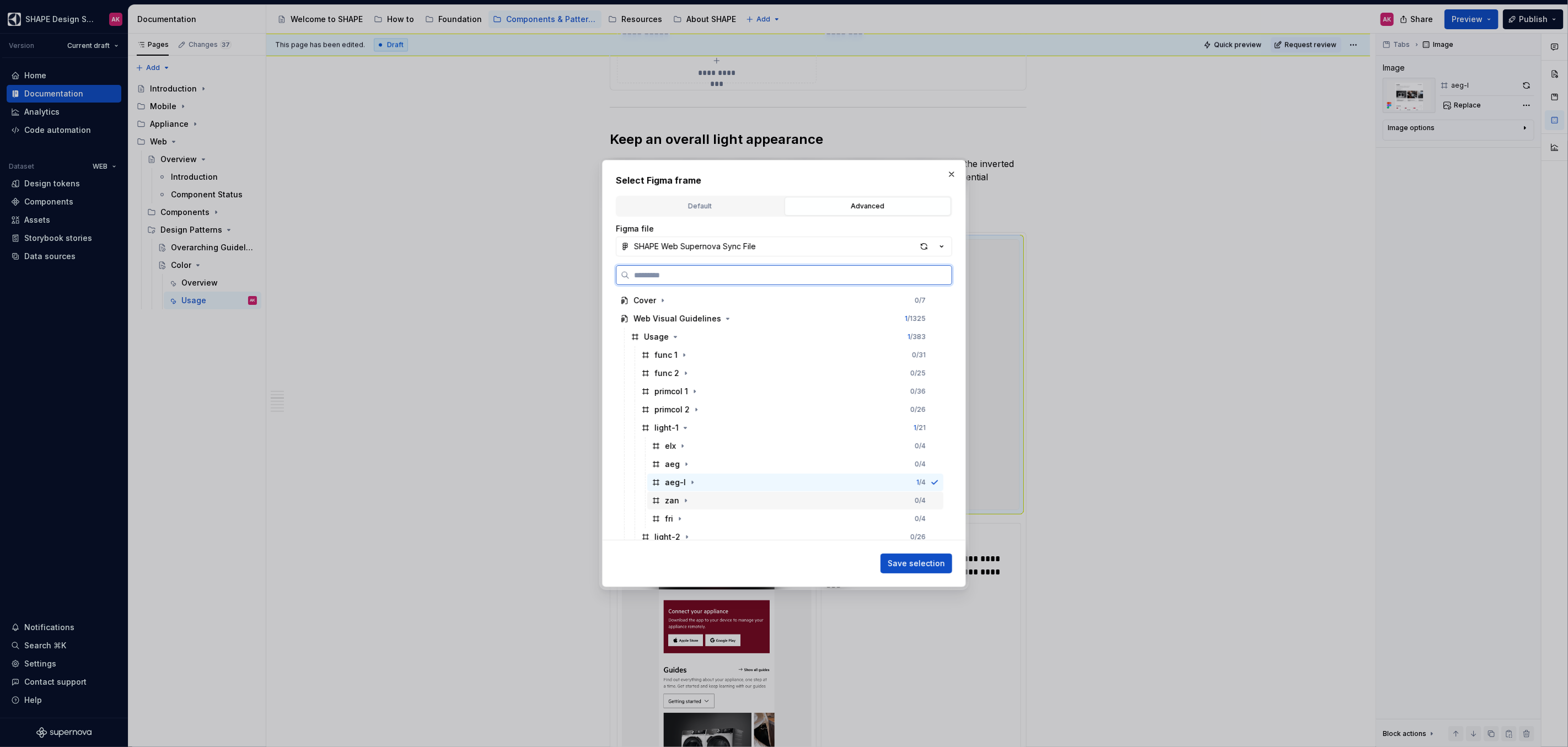
click at [669, 500] on div "zan" at bounding box center [672, 501] width 14 height 11
click at [929, 563] on span "Save selection" at bounding box center [917, 563] width 57 height 11
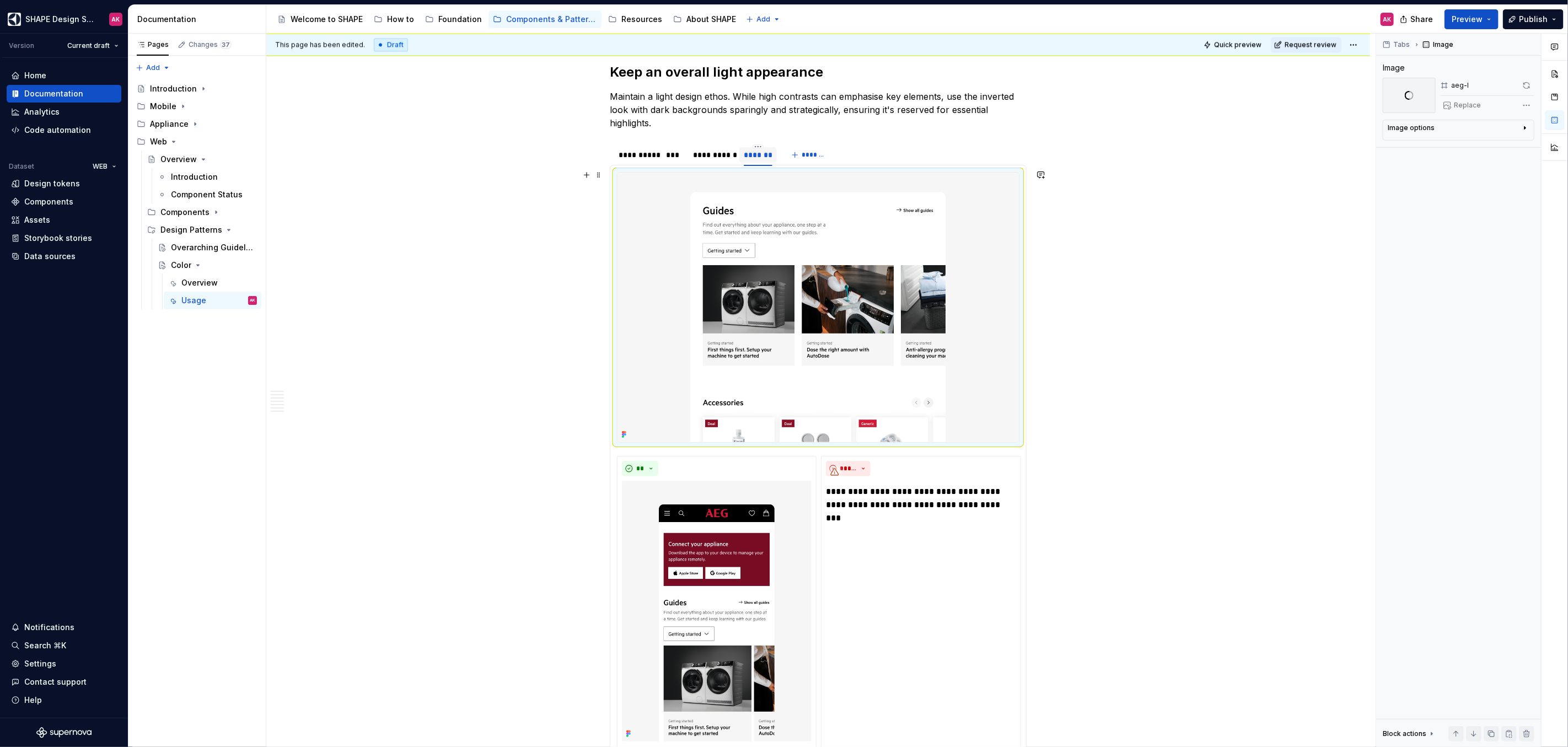
scroll to position [2268, 0]
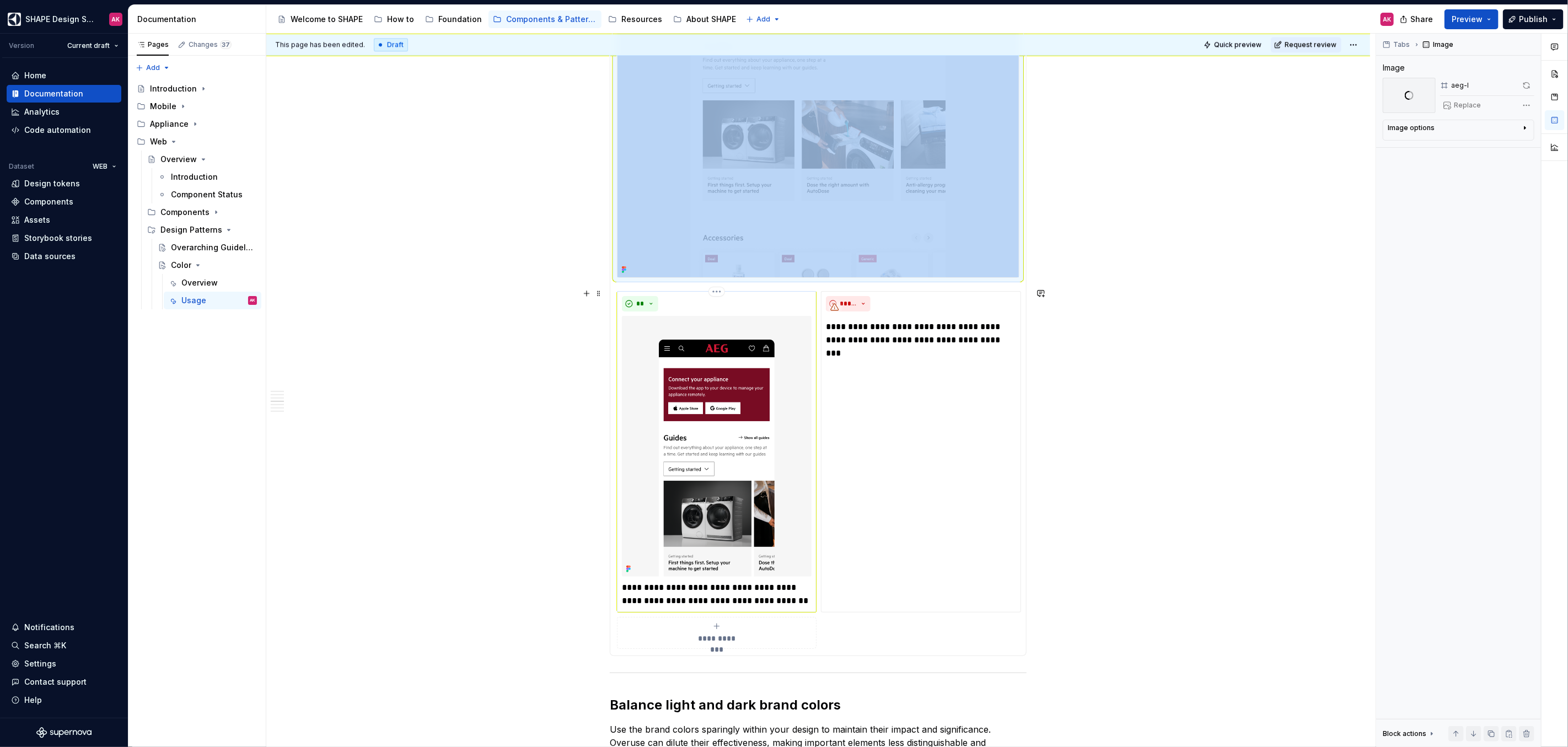
click at [712, 425] on img at bounding box center [717, 446] width 190 height 261
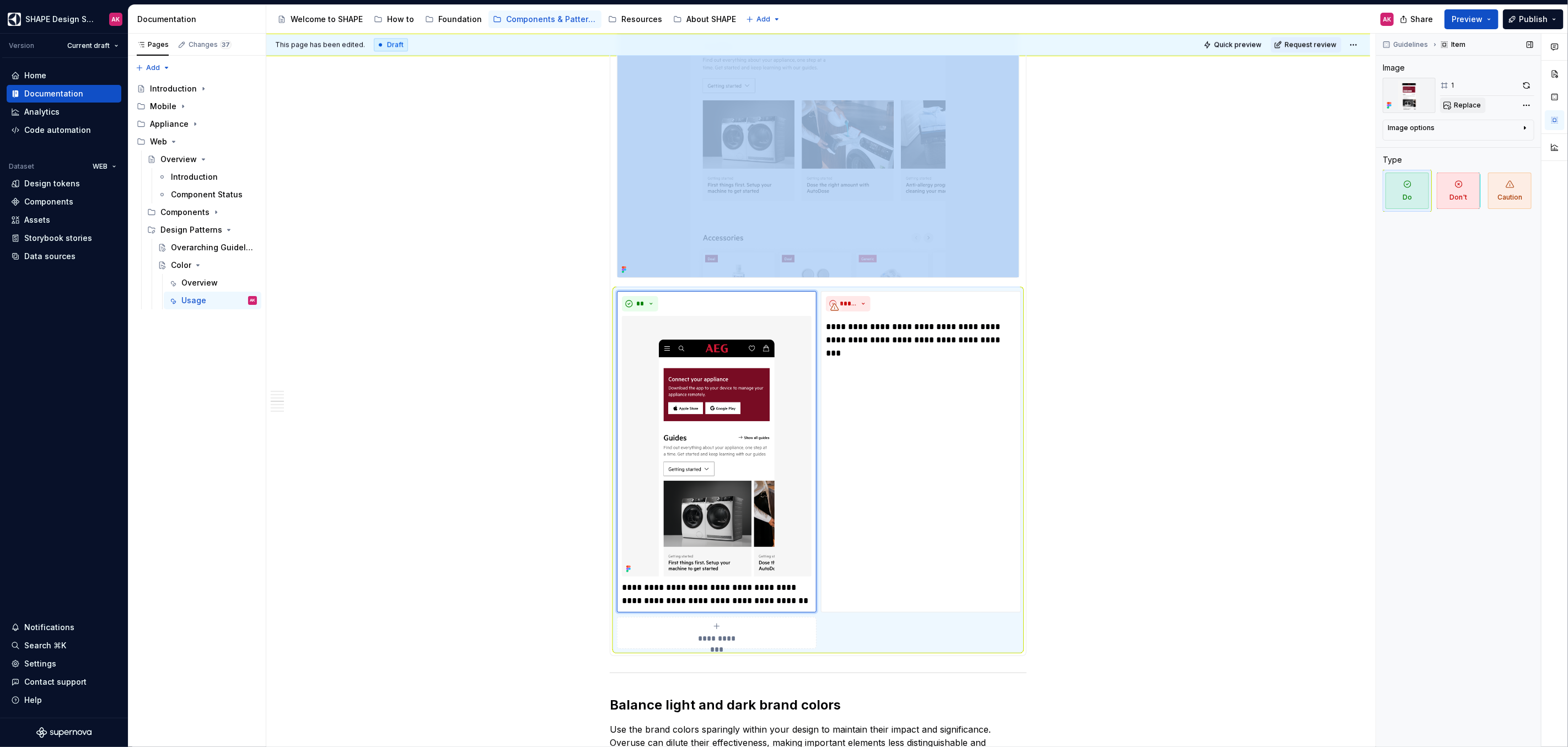
click at [1475, 104] on span "Replace" at bounding box center [1467, 105] width 27 height 9
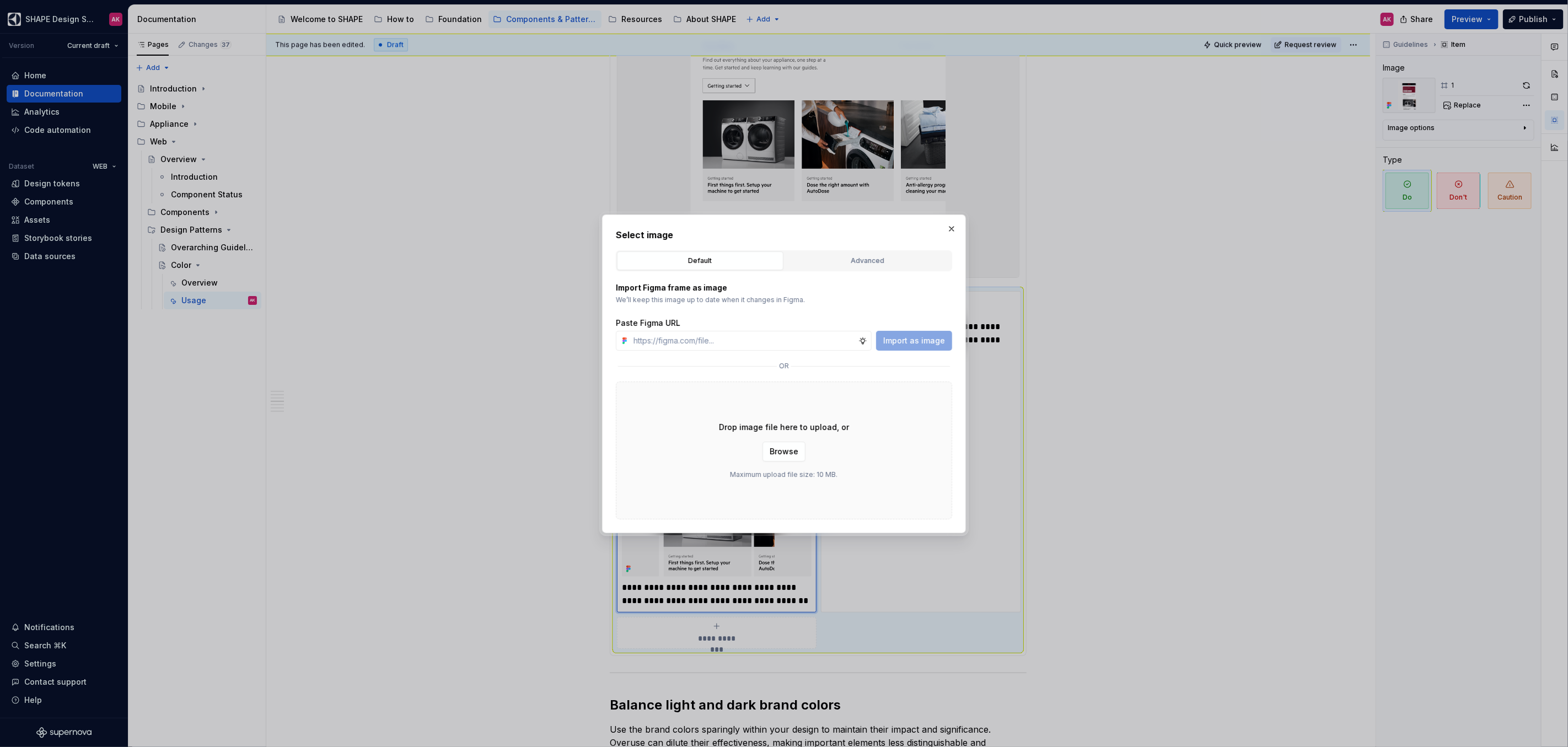
click at [869, 264] on div "Advanced" at bounding box center [868, 260] width 159 height 11
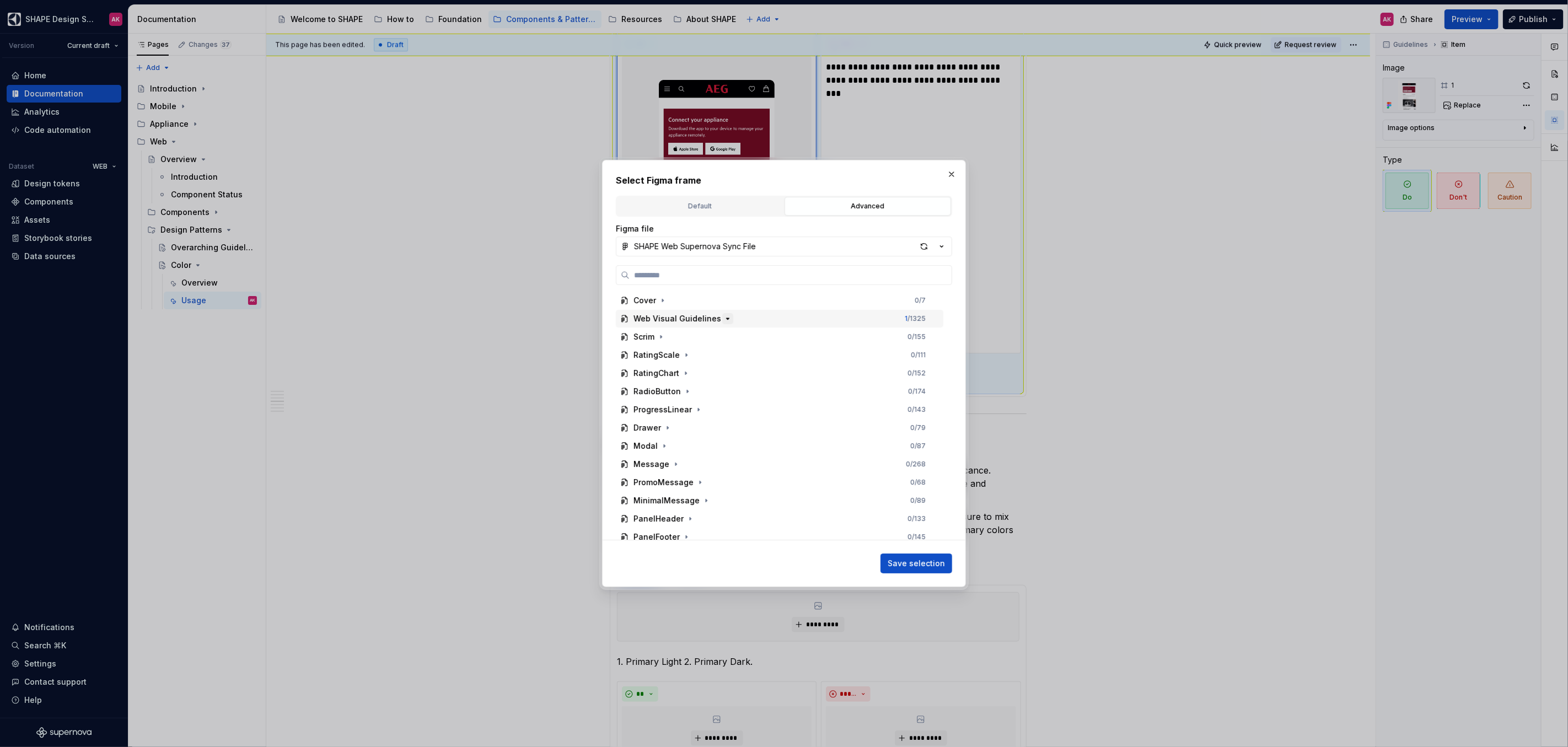
click at [726, 318] on icon "button" at bounding box center [728, 318] width 3 height 1
click at [688, 499] on icon "button" at bounding box center [692, 500] width 9 height 9
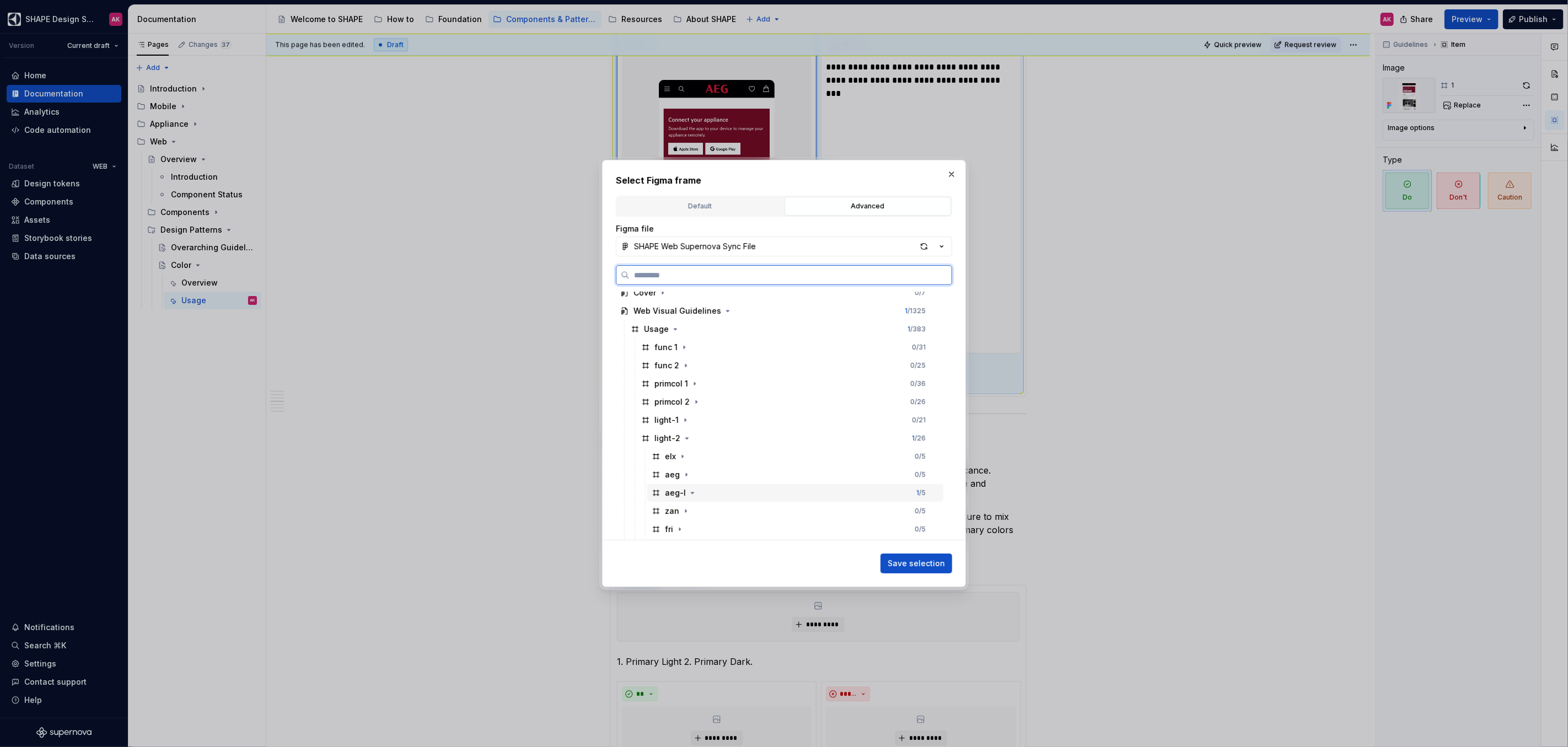
scroll to position [19, 0]
click at [682, 499] on icon "button" at bounding box center [686, 499] width 9 height 9
click at [693, 395] on icon "button" at bounding box center [692, 398] width 9 height 9
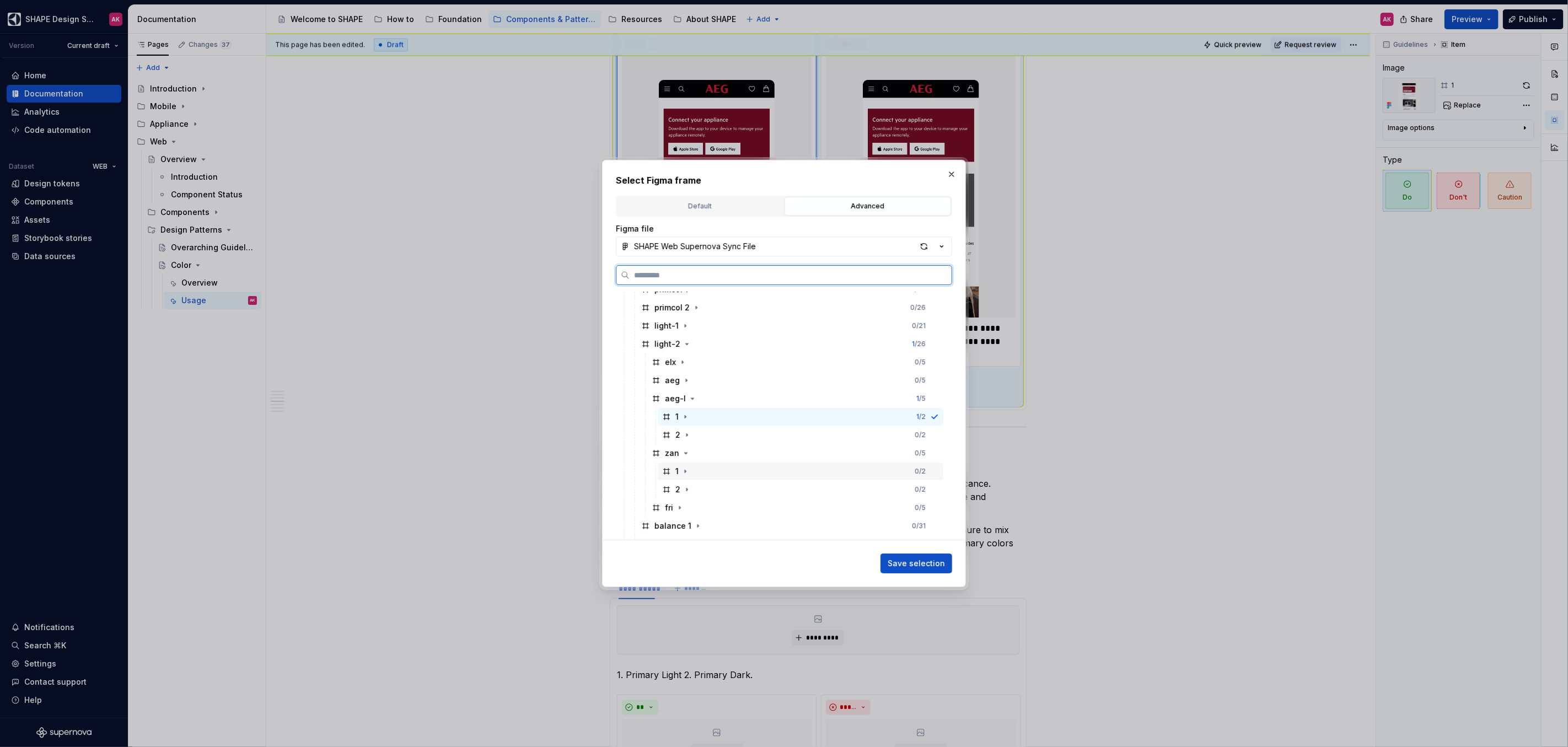
click at [670, 473] on icon at bounding box center [666, 471] width 9 height 9
click at [906, 559] on span "Save selection" at bounding box center [917, 563] width 57 height 11
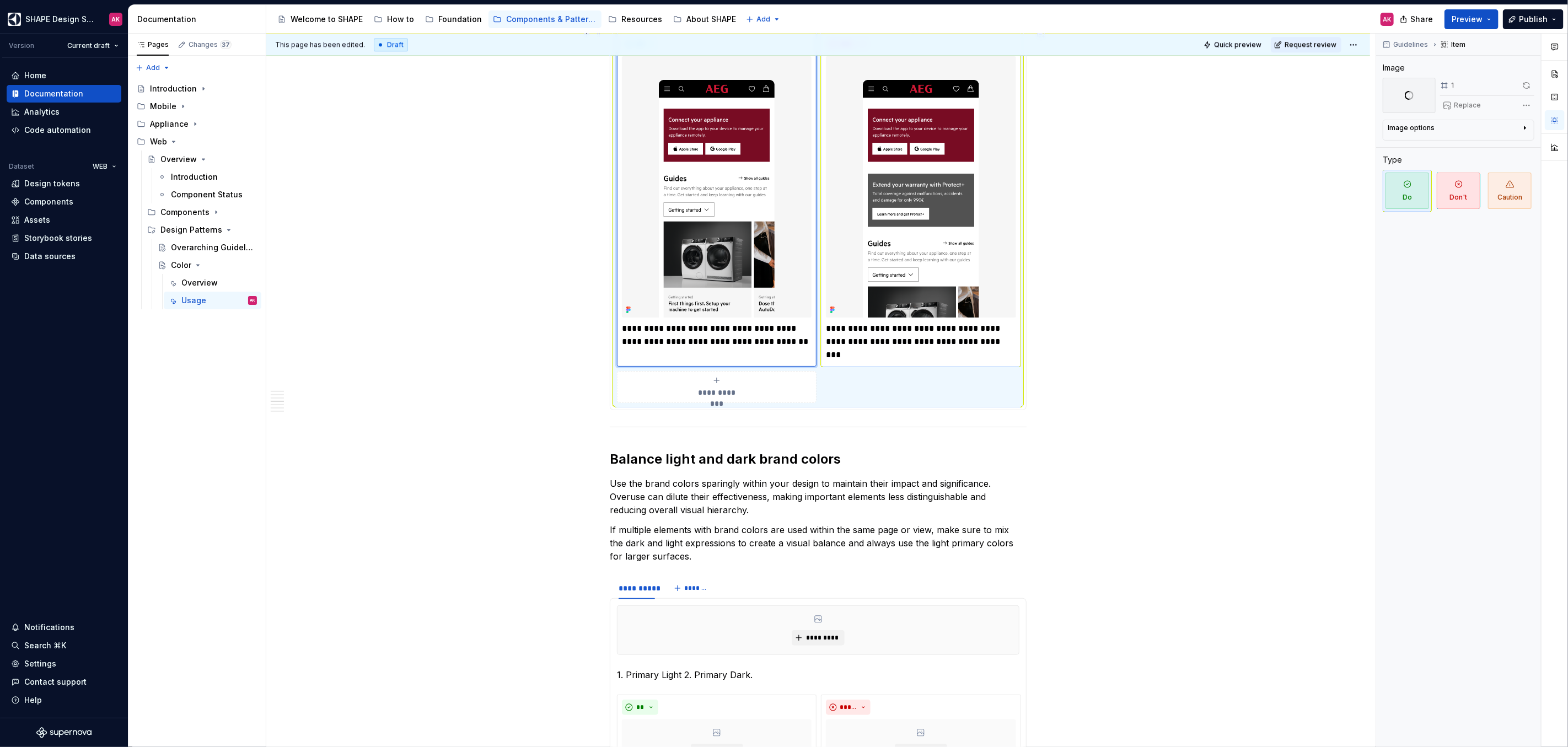
click at [948, 213] on img at bounding box center [921, 186] width 190 height 261
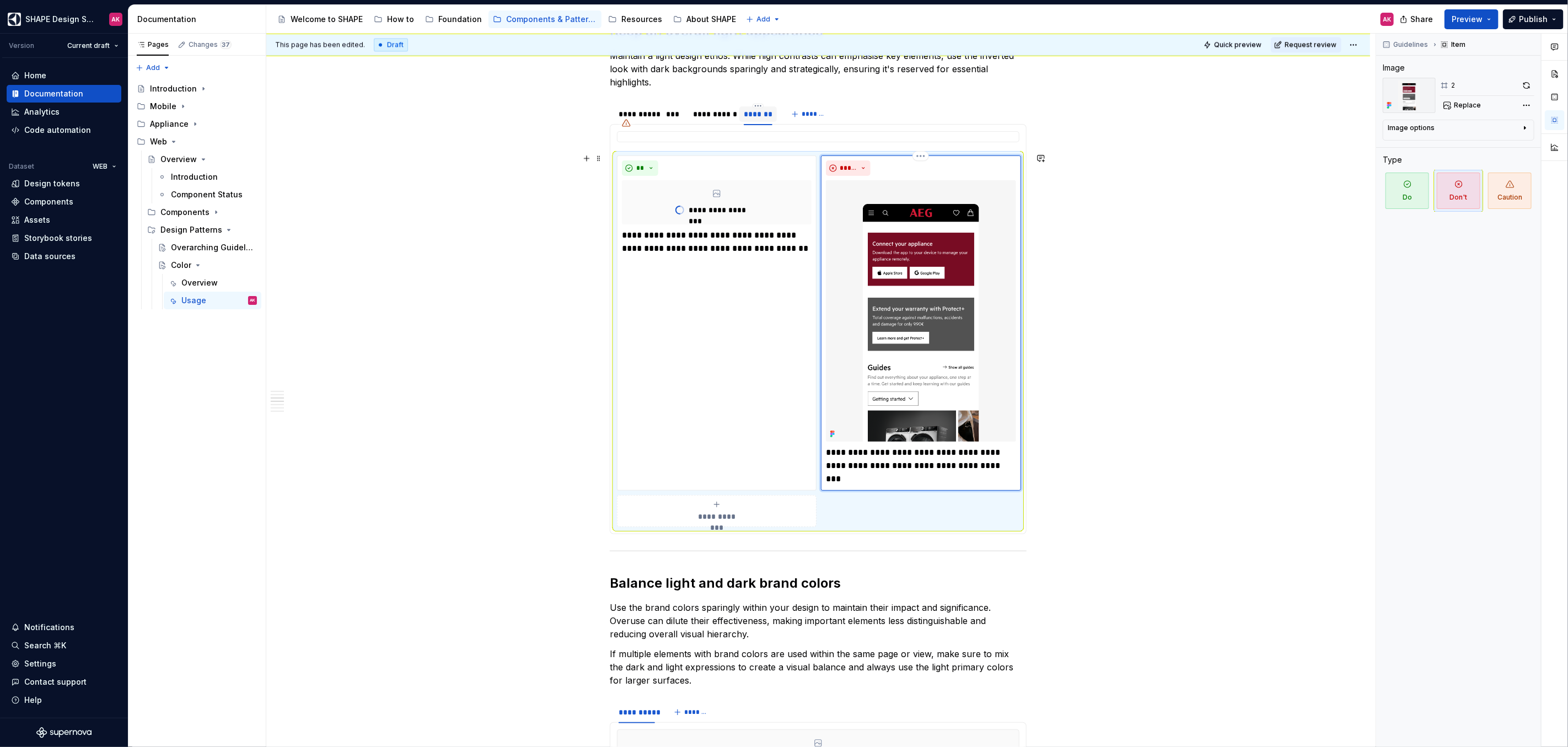
scroll to position [2128, 0]
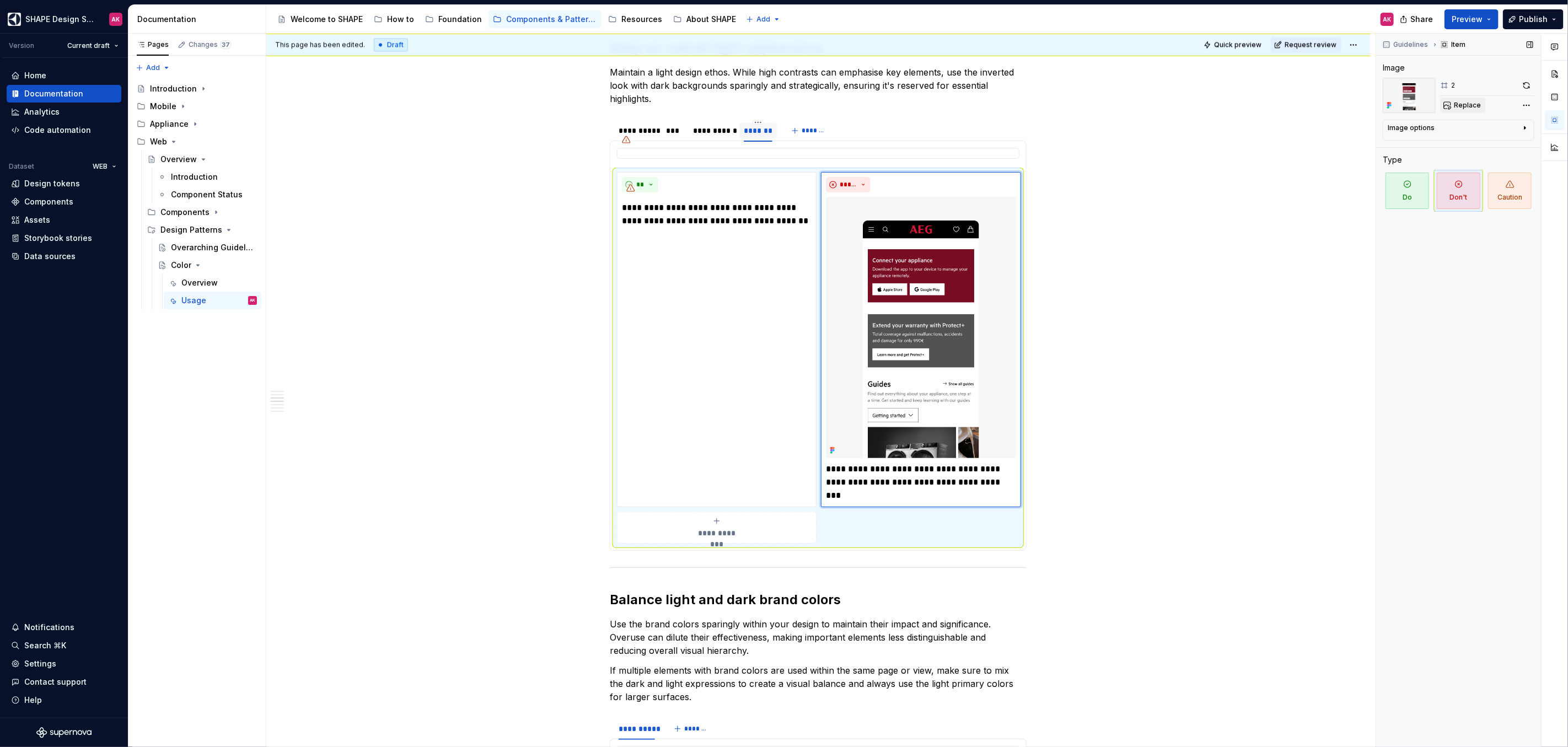
click at [1461, 105] on span "Replace" at bounding box center [1467, 105] width 27 height 9
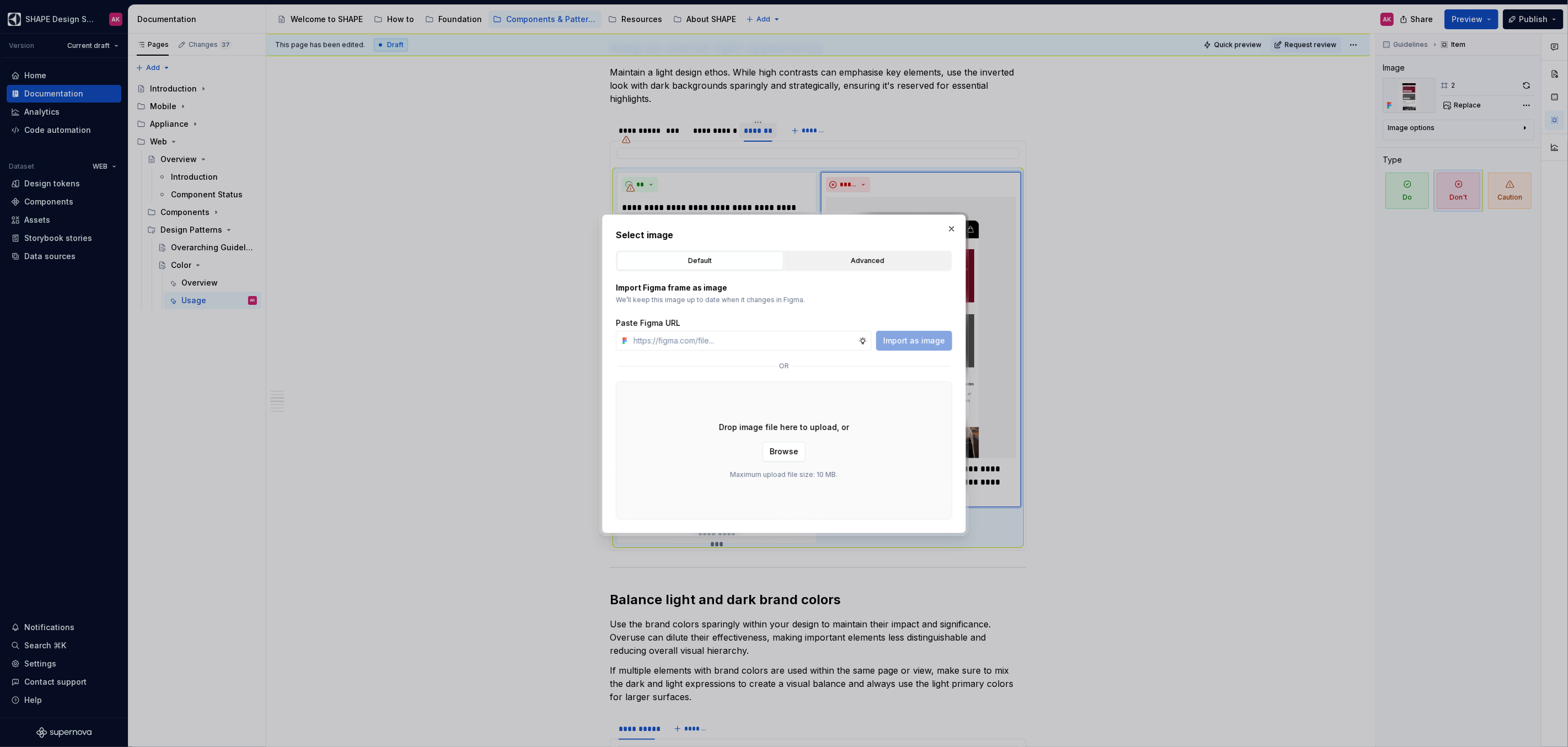
click at [837, 254] on button "Advanced" at bounding box center [867, 261] width 166 height 19
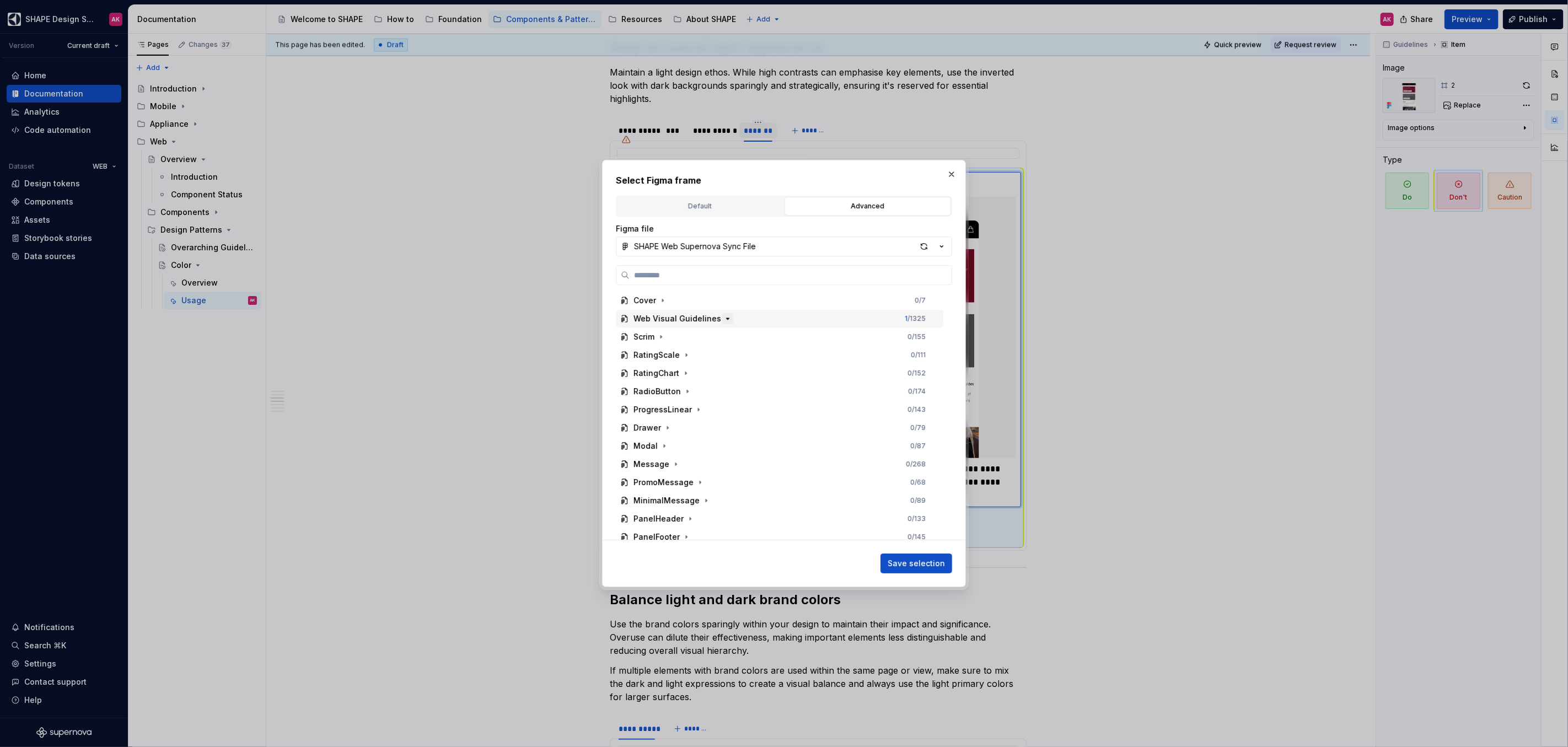
click at [726, 321] on button "button" at bounding box center [728, 318] width 11 height 11
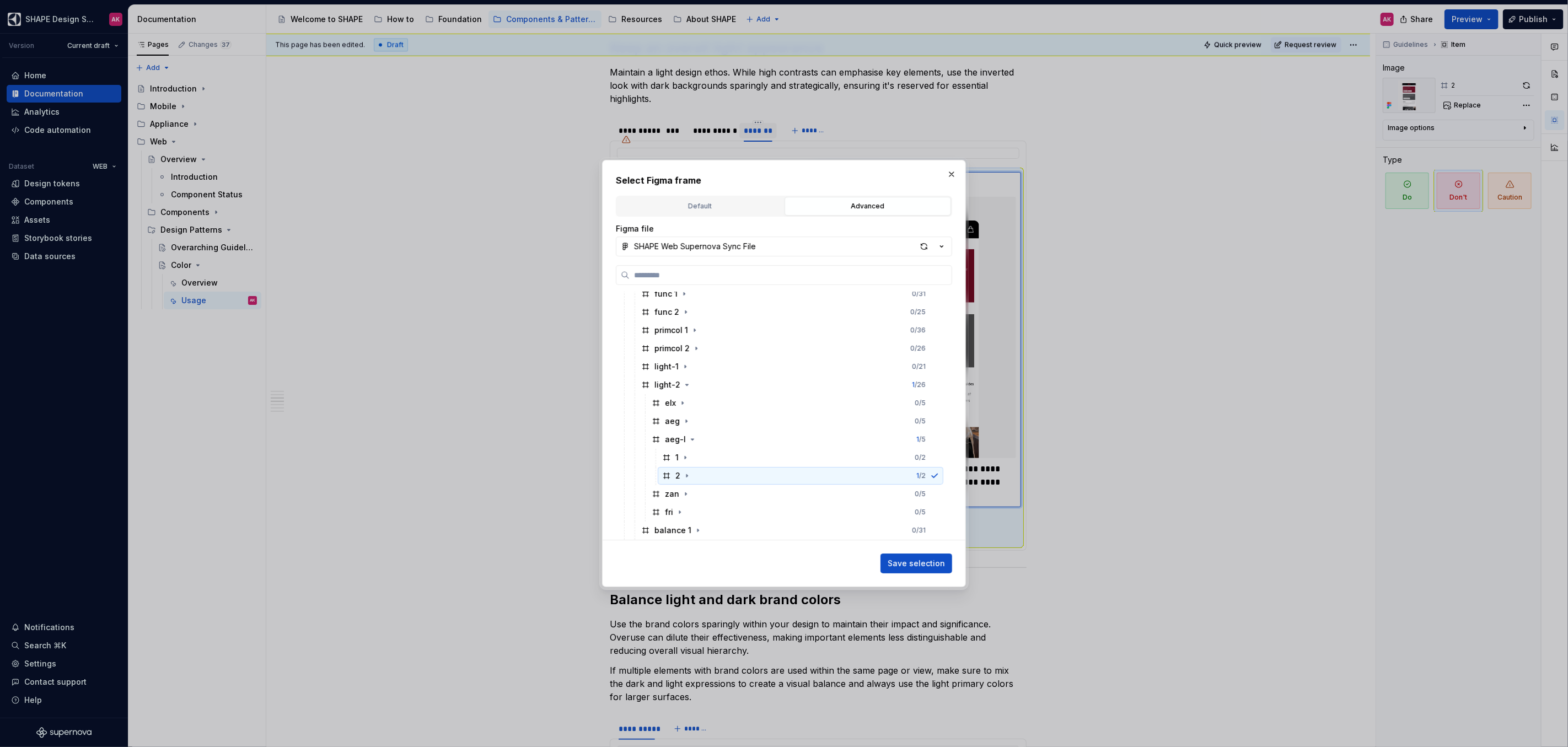
scroll to position [106, 0]
click at [685, 447] on icon "button" at bounding box center [686, 449] width 9 height 9
click at [670, 481] on icon at bounding box center [666, 485] width 9 height 9
click at [917, 561] on span "Save selection" at bounding box center [917, 563] width 57 height 11
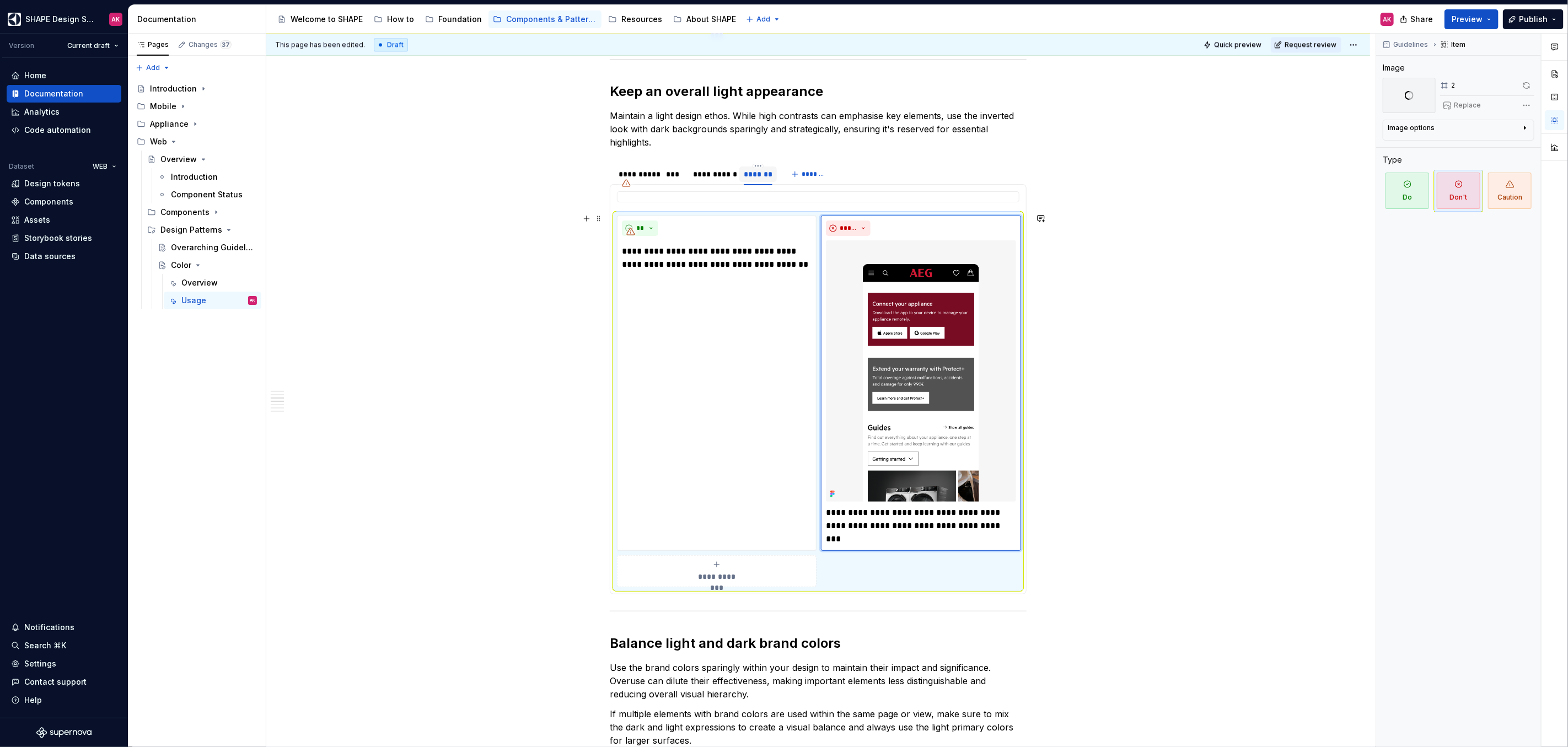
scroll to position [2035, 0]
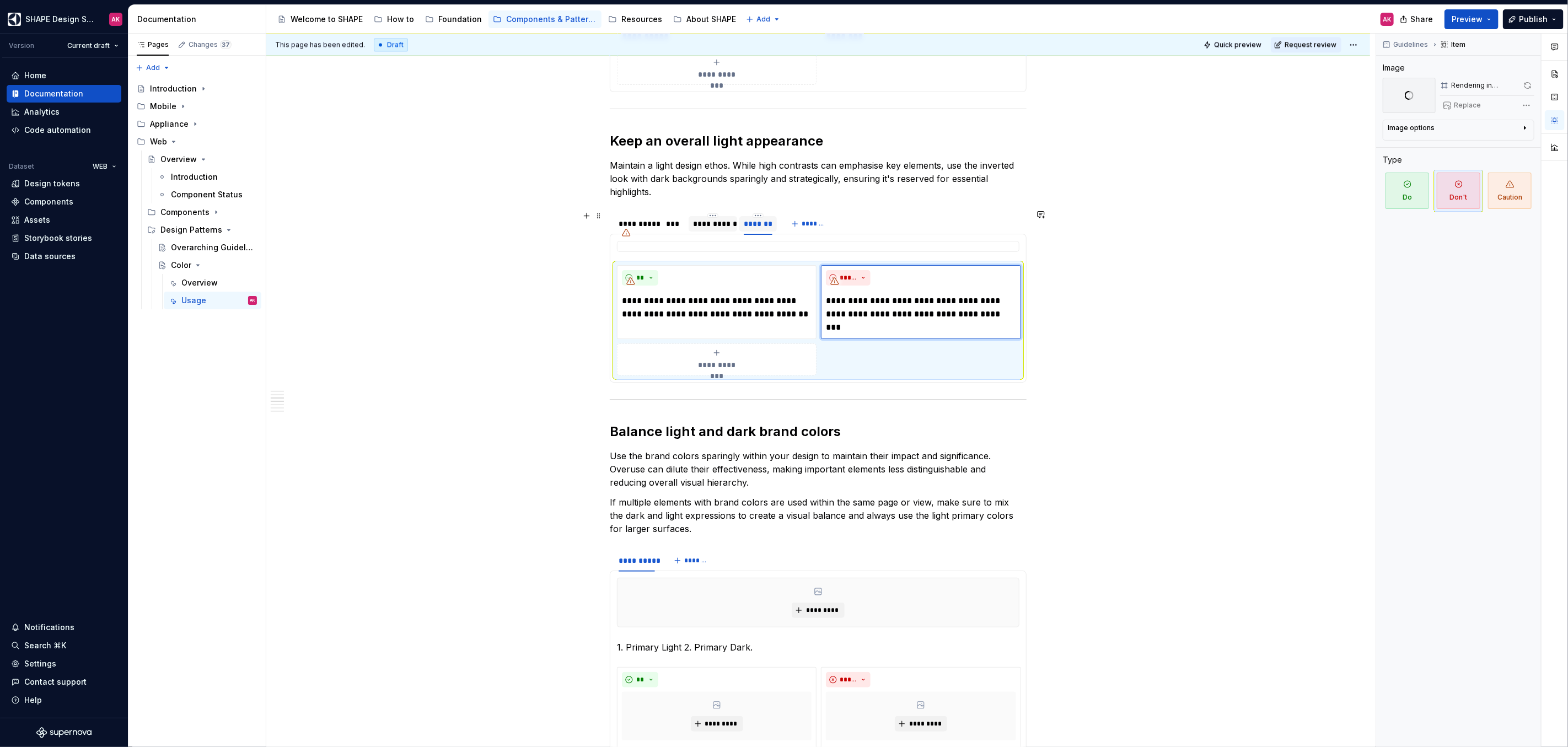
type textarea "*"
click at [704, 222] on div "**********" at bounding box center [712, 224] width 39 height 11
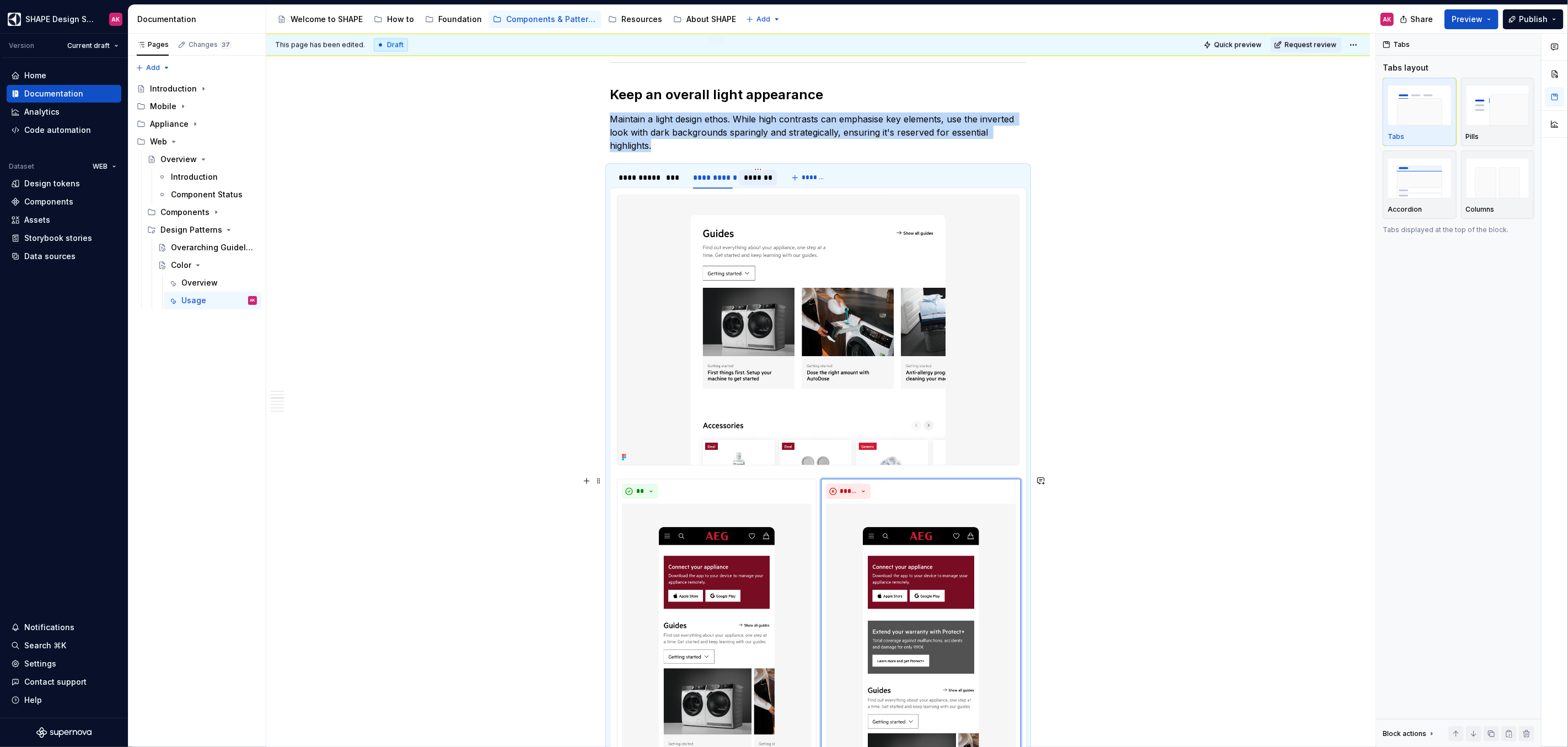
scroll to position [2005, 0]
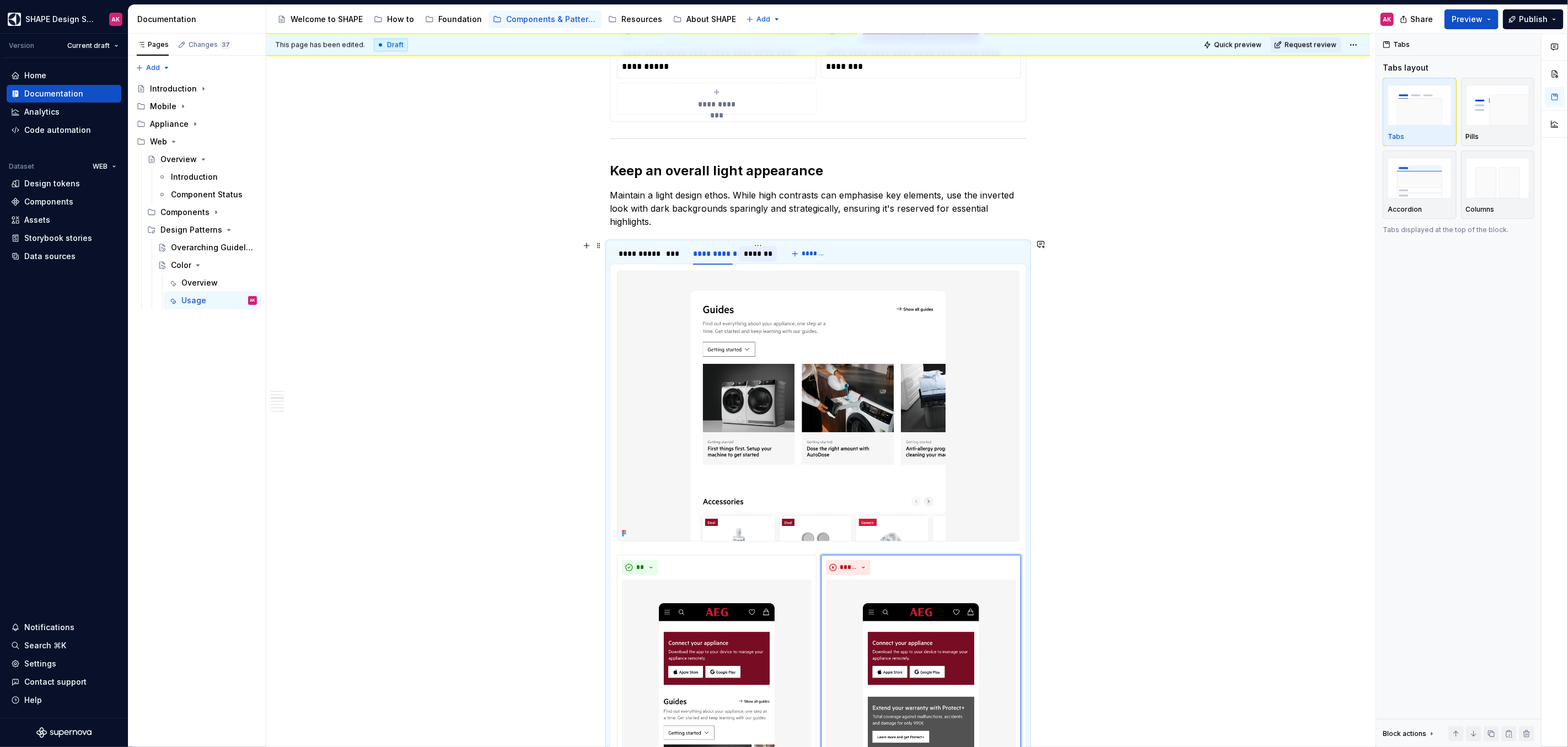
click at [758, 248] on div "*******" at bounding box center [758, 254] width 29 height 11
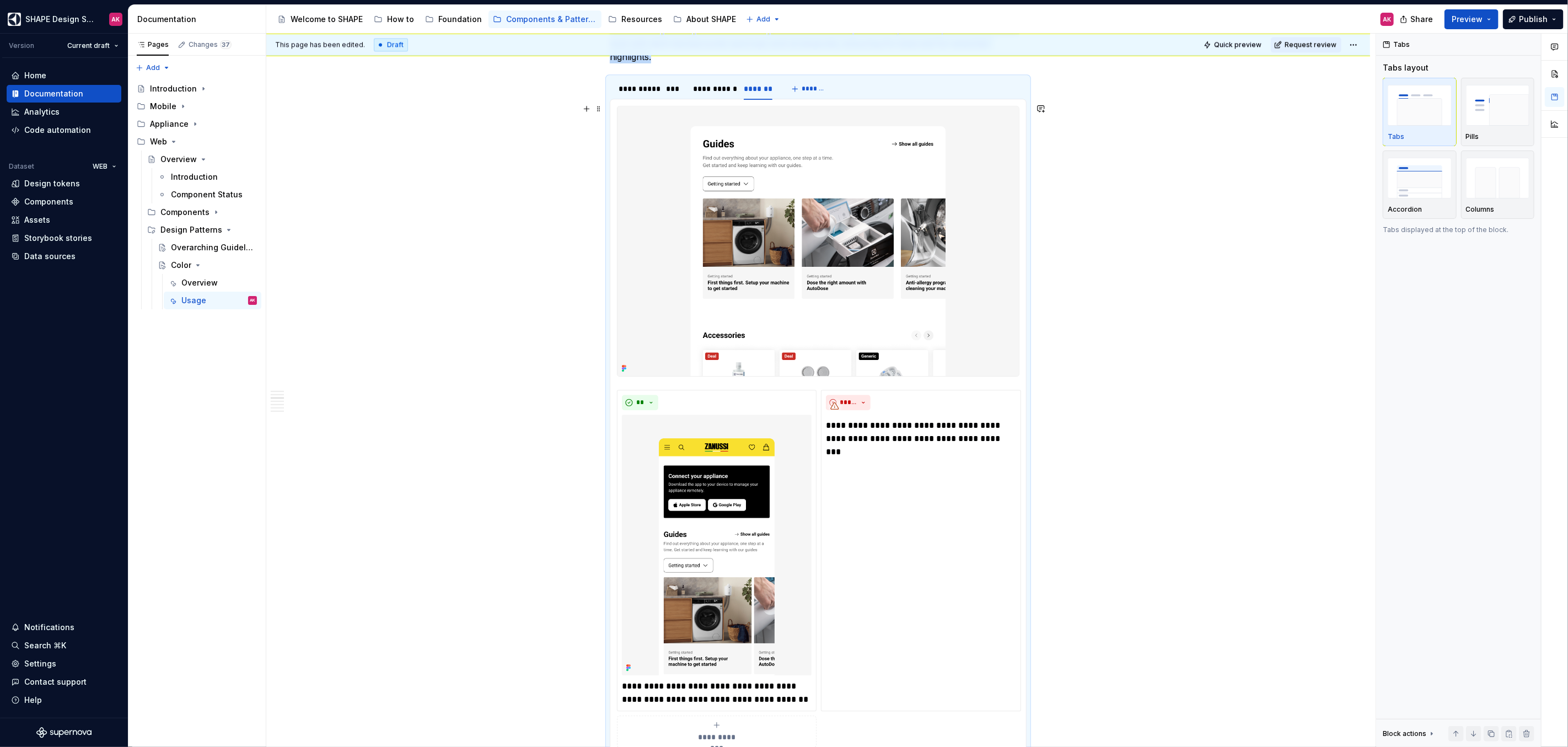
scroll to position [2266, 0]
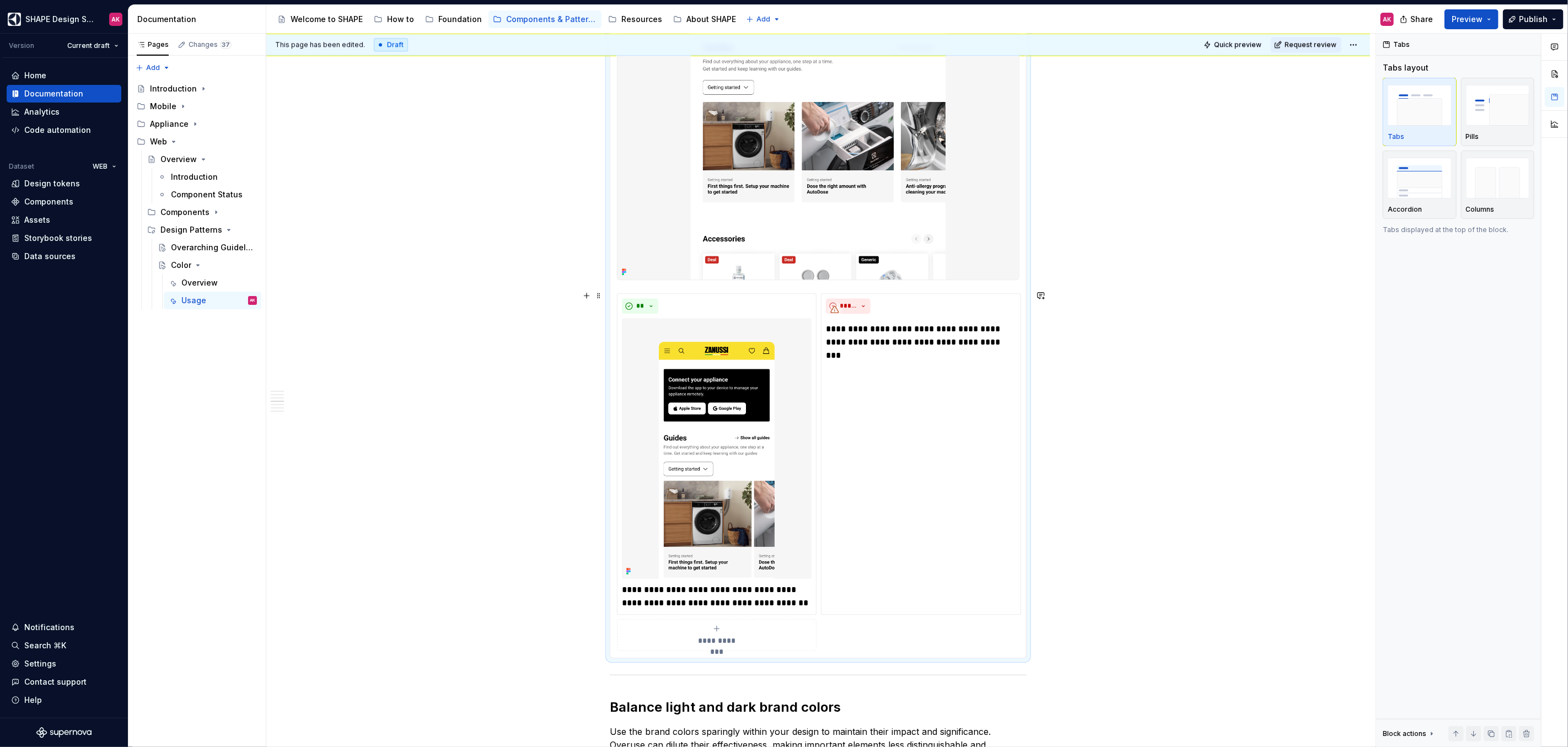
click at [1178, 385] on div "**********" at bounding box center [818, 228] width 1103 height 4607
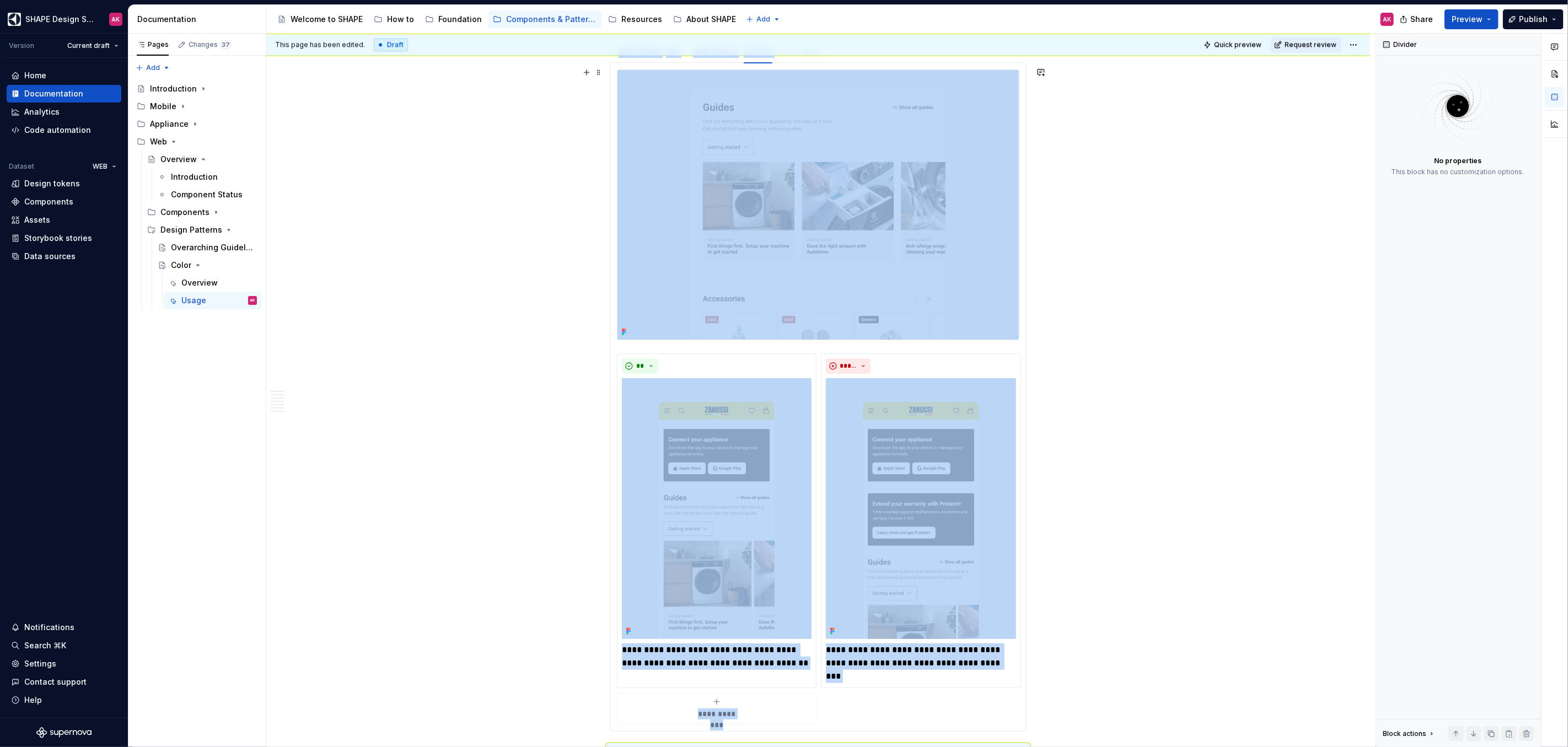
scroll to position [1975, 0]
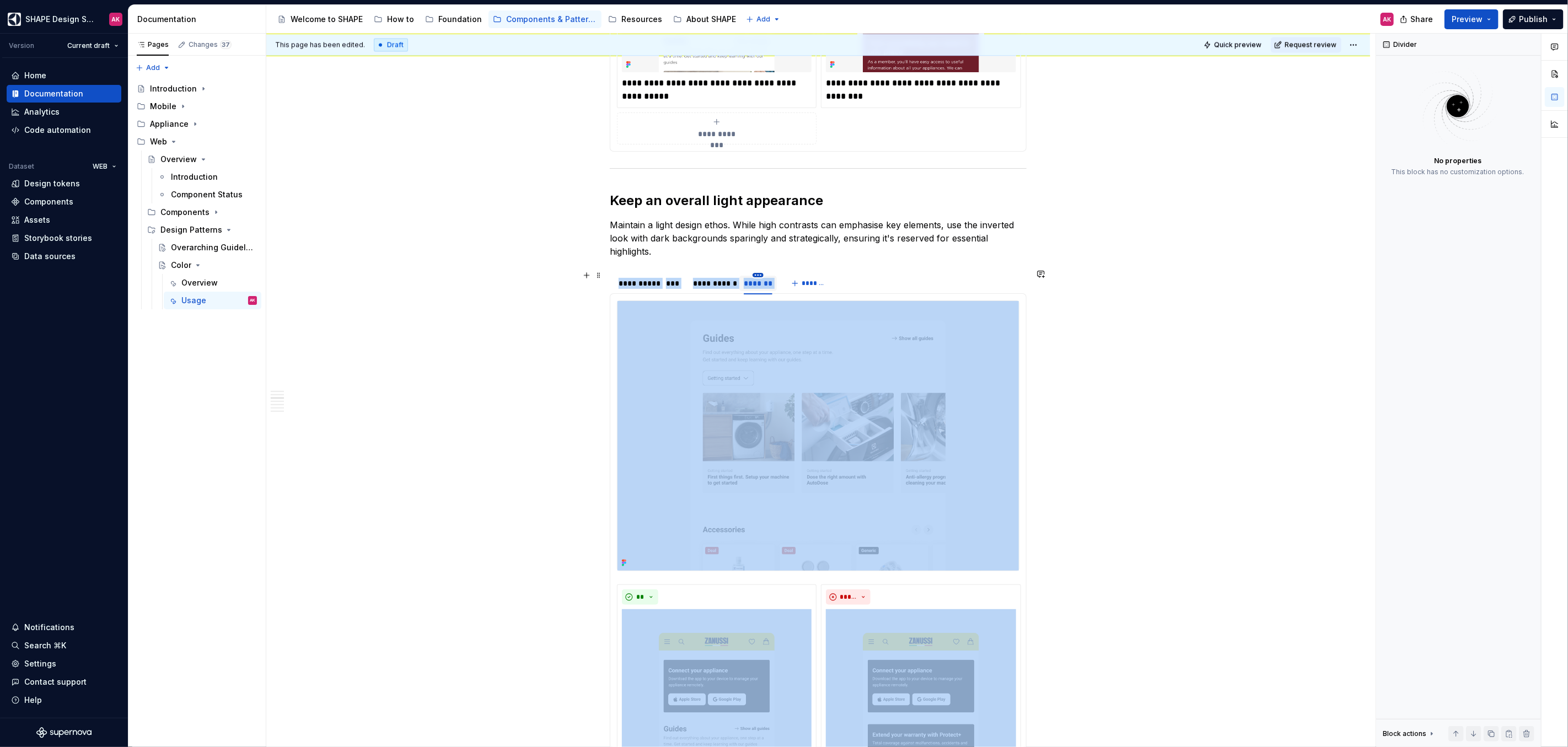
click at [760, 270] on html "SHAPE Design System AK Version Current draft Home Documentation Analytics Code …" at bounding box center [784, 373] width 1568 height 747
click at [772, 308] on div "Duplicate tab" at bounding box center [808, 304] width 71 height 11
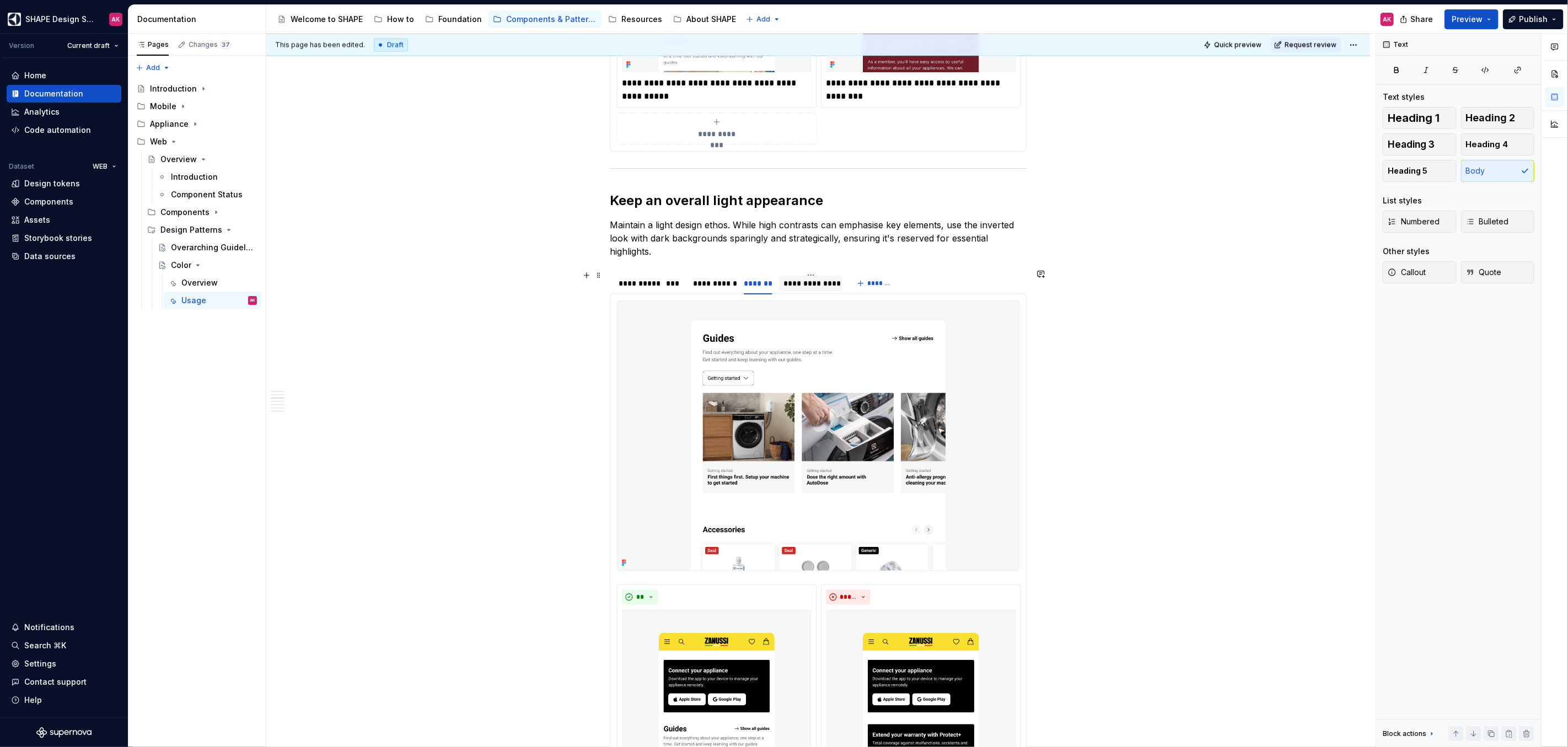
click at [801, 282] on div "**********" at bounding box center [810, 283] width 55 height 11
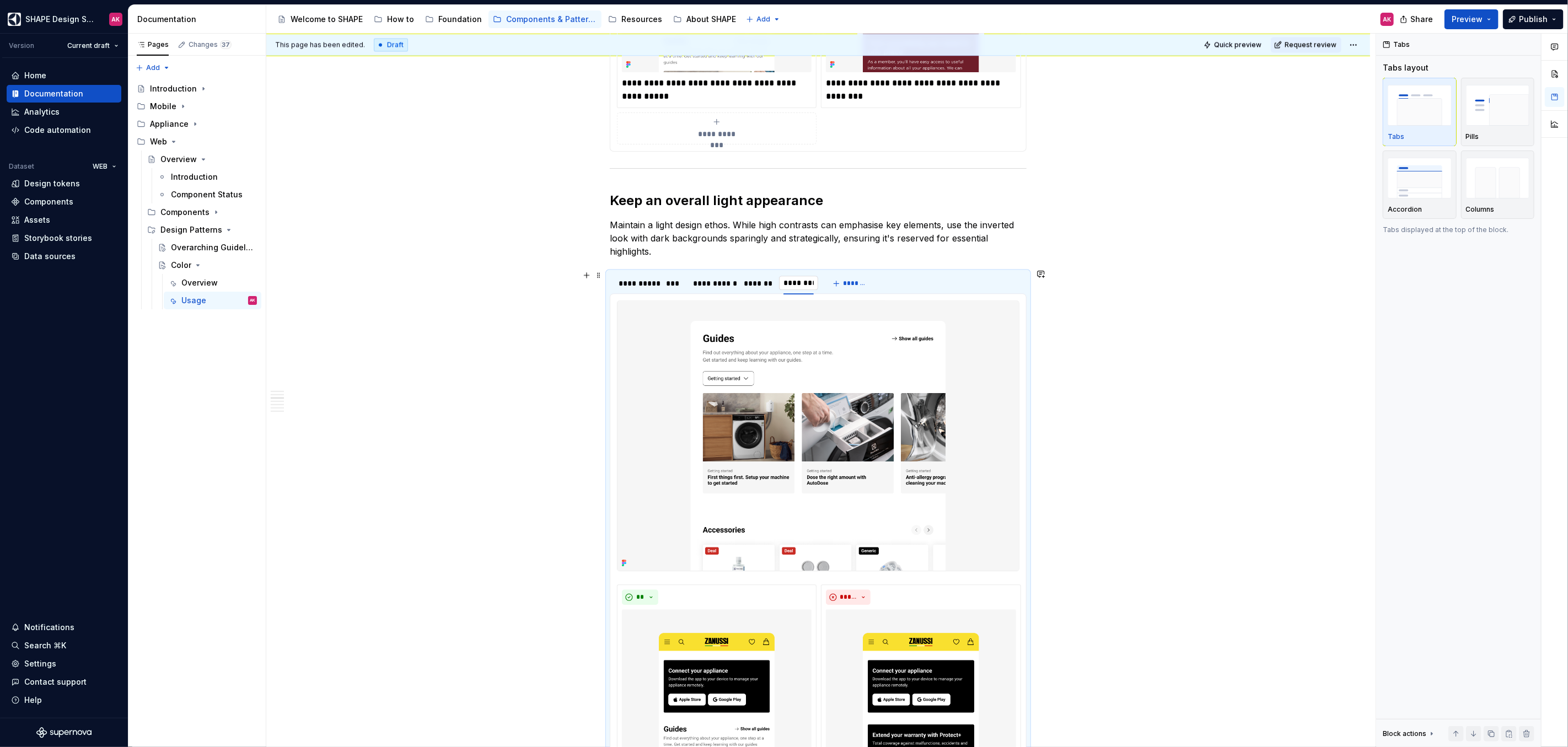
type input "**********"
click at [896, 379] on img at bounding box center [818, 435] width 401 height 269
click at [1464, 108] on span "Replace" at bounding box center [1467, 105] width 27 height 9
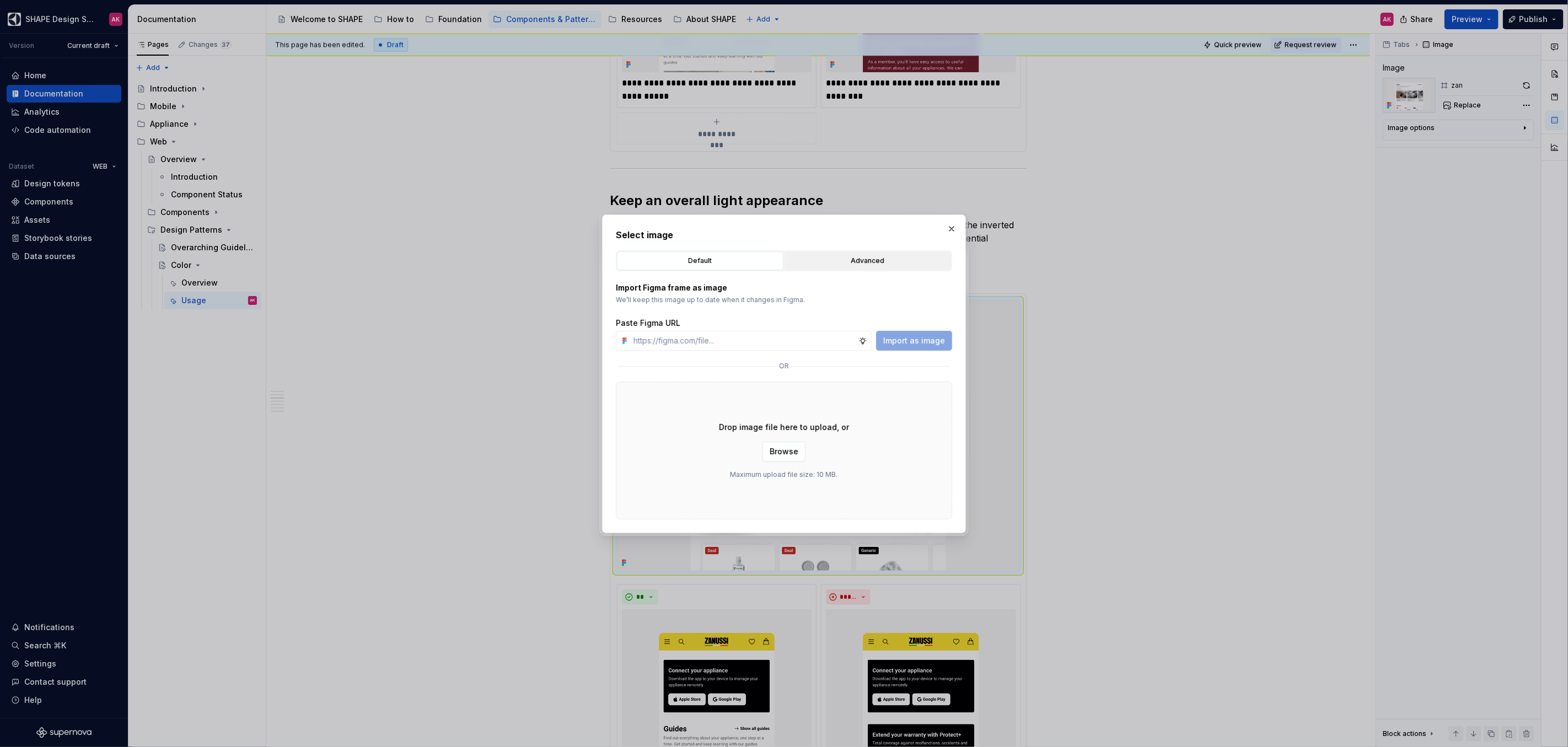
click at [828, 260] on div "Advanced" at bounding box center [868, 260] width 159 height 11
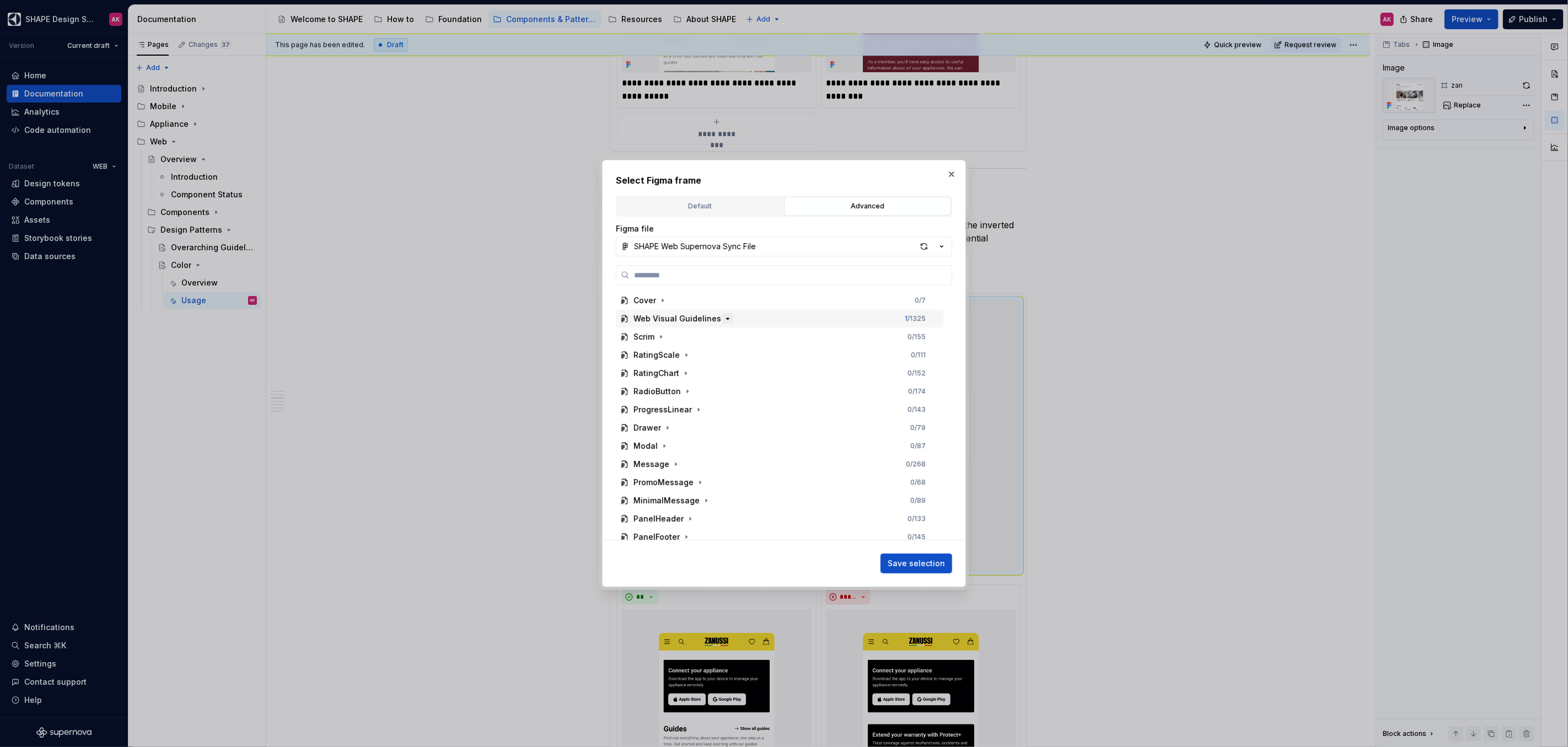
click at [726, 318] on icon "button" at bounding box center [728, 318] width 3 height 1
click at [686, 426] on icon "button" at bounding box center [685, 427] width 9 height 9
click at [685, 427] on icon "button" at bounding box center [685, 427] width 9 height 9
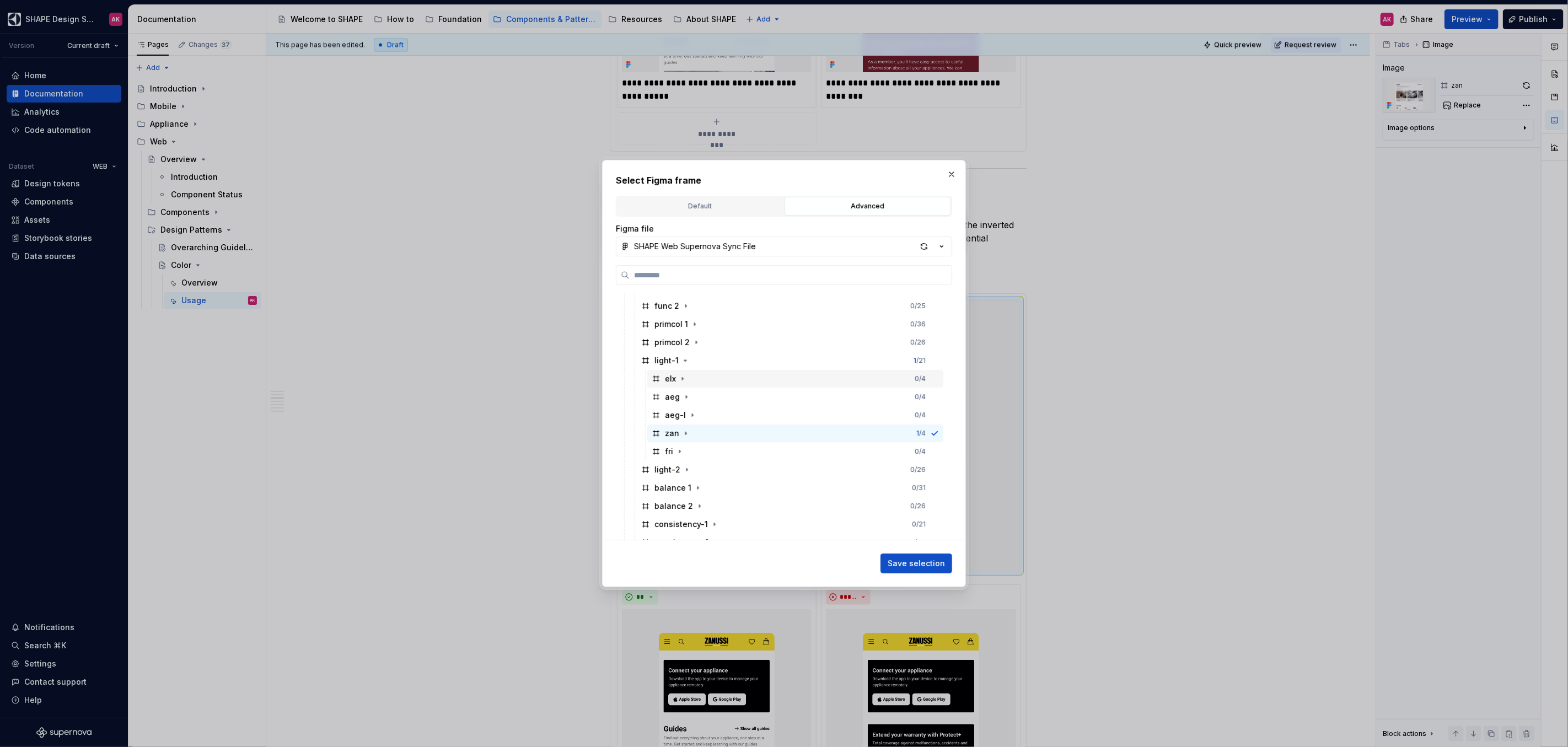
scroll to position [113, 0]
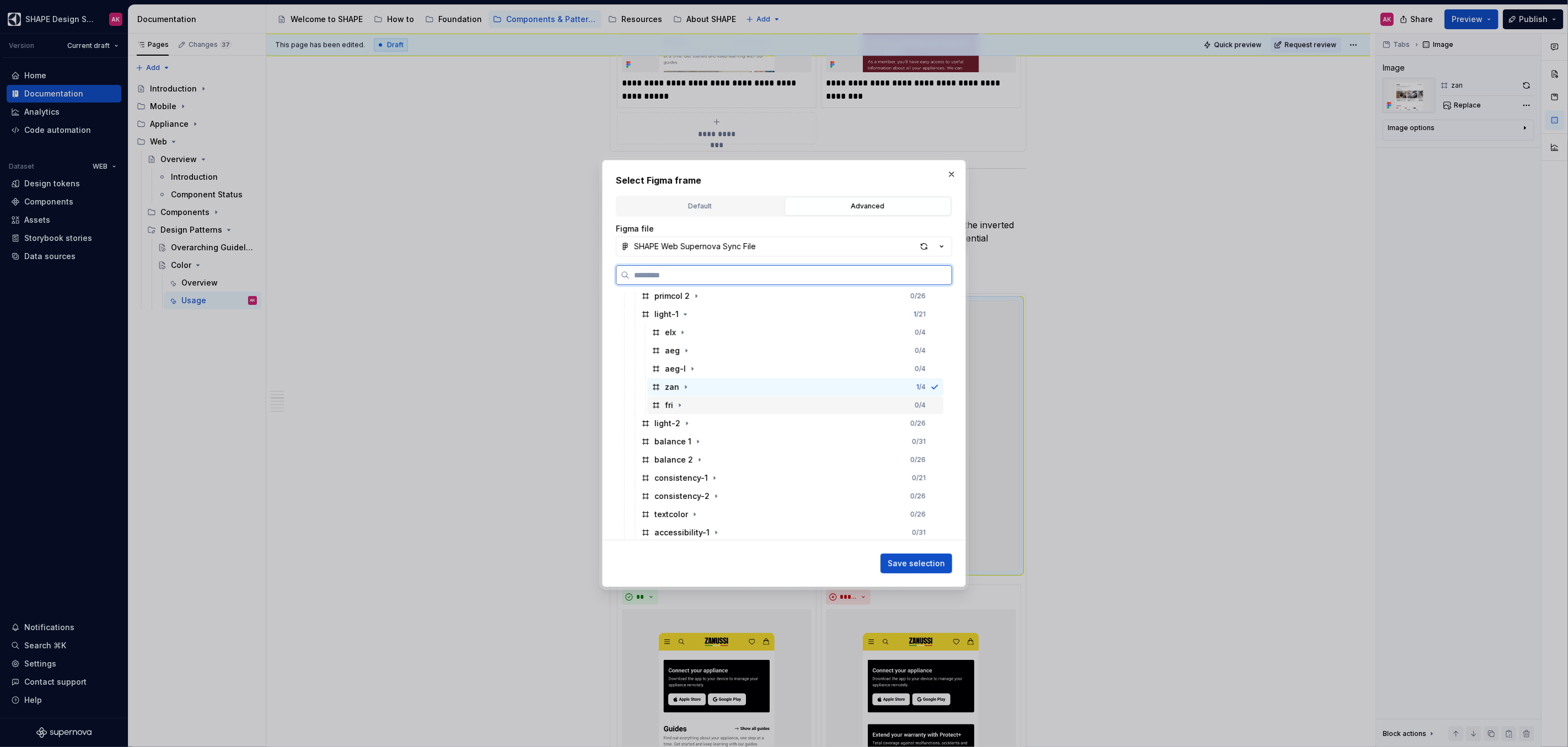
click at [663, 407] on div "fri" at bounding box center [668, 405] width 33 height 11
click at [928, 563] on span "Save selection" at bounding box center [917, 563] width 57 height 11
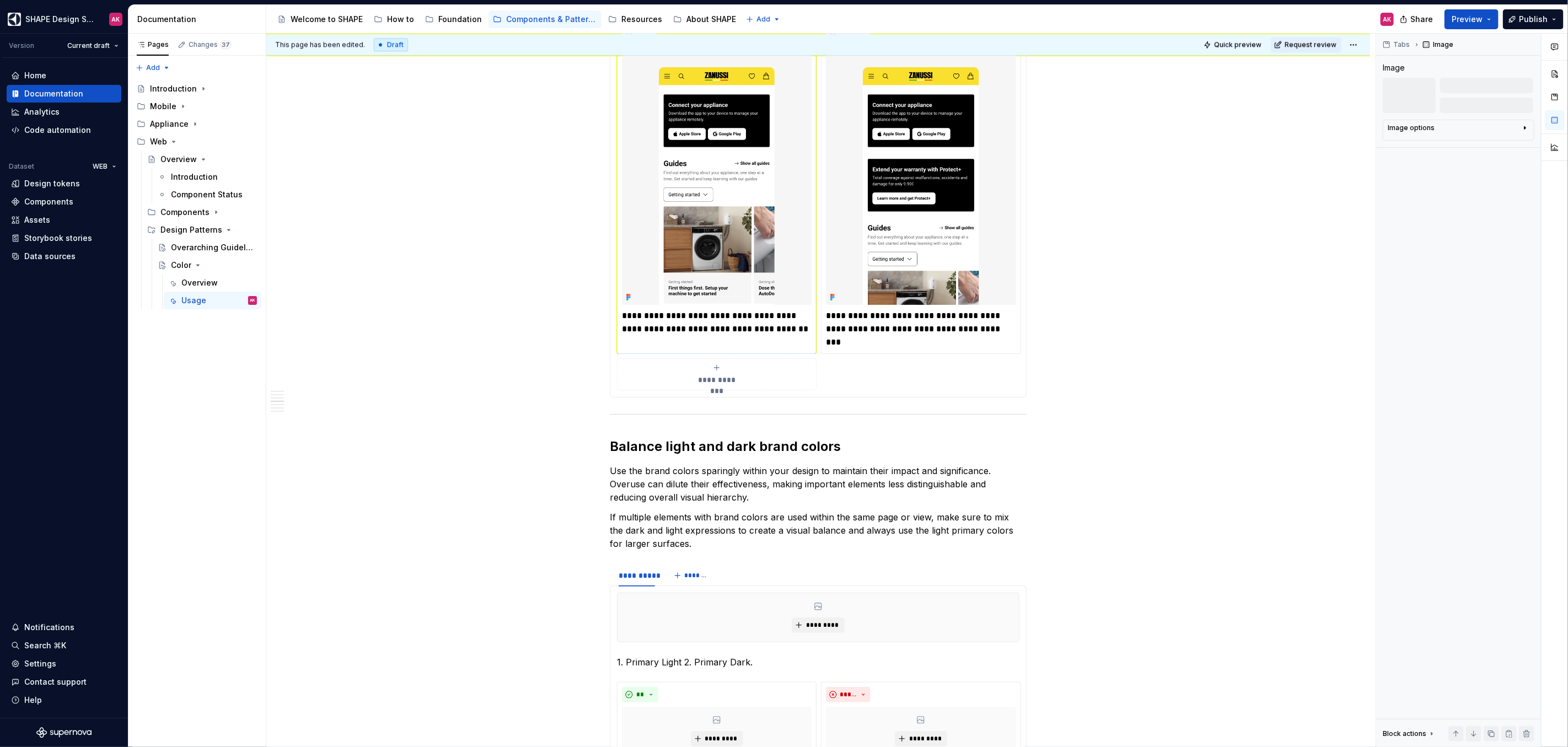
scroll to position [2213, 0]
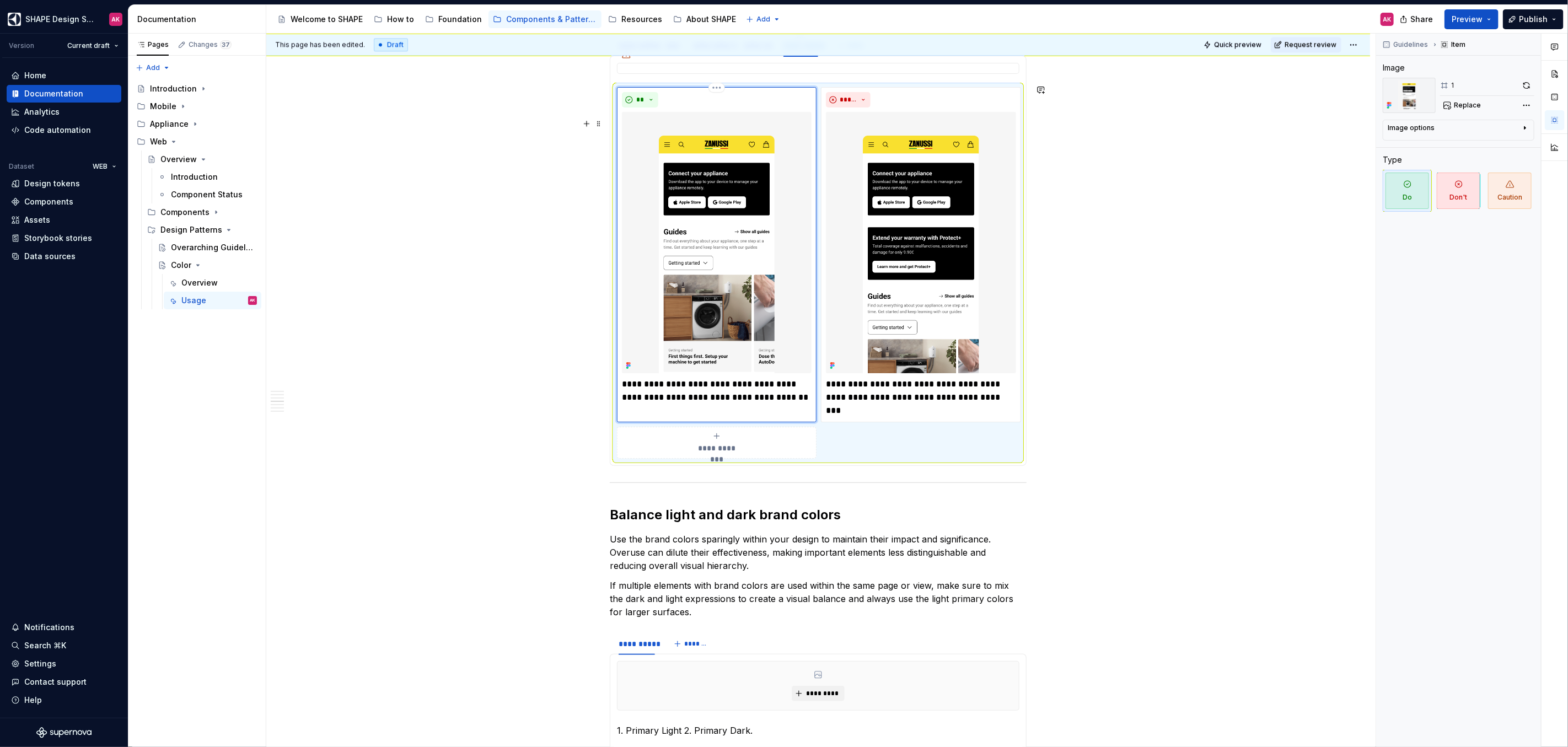
click at [701, 336] on img at bounding box center [717, 242] width 190 height 261
click at [1471, 106] on span "Replace" at bounding box center [1467, 105] width 27 height 9
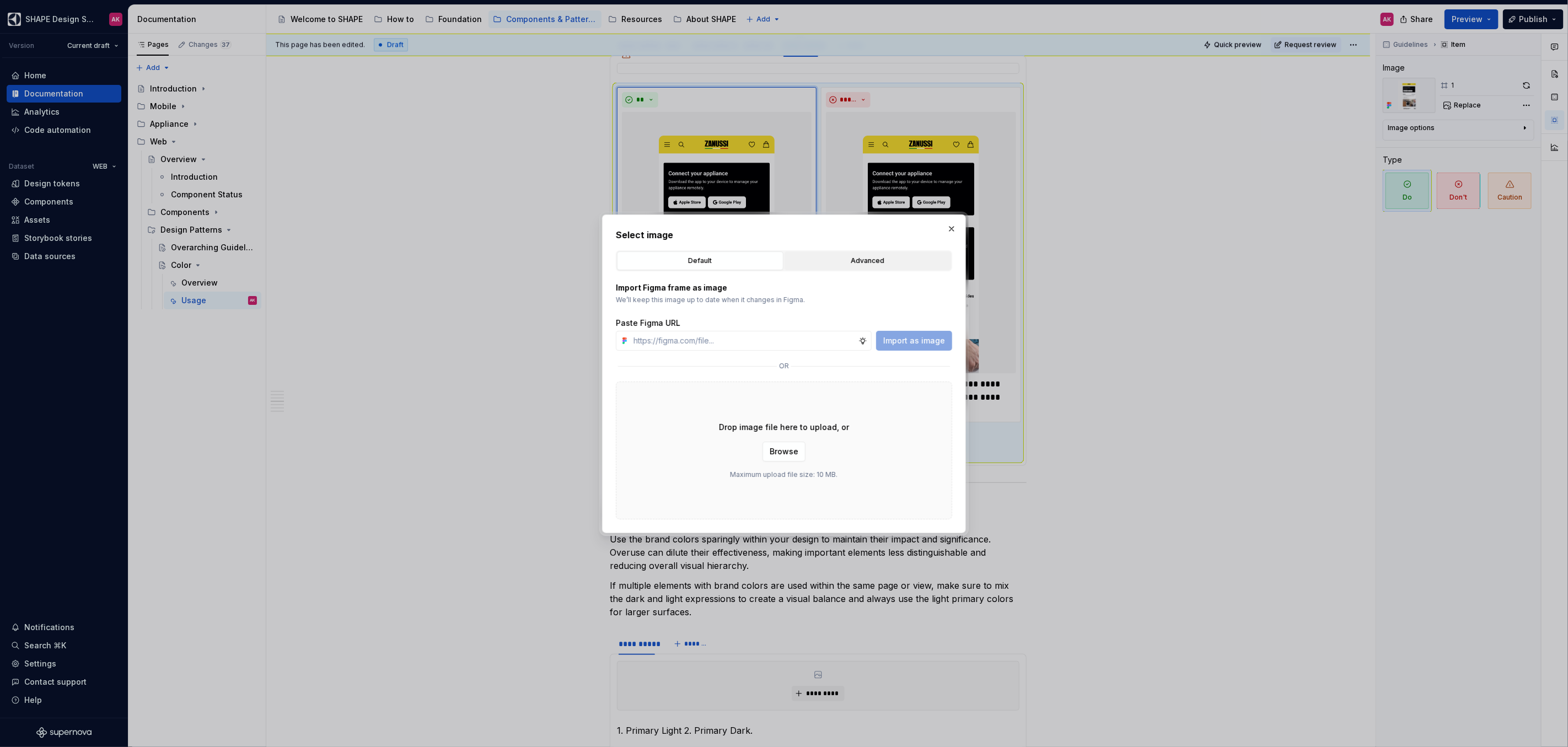
click at [830, 267] on button "Advanced" at bounding box center [867, 261] width 166 height 19
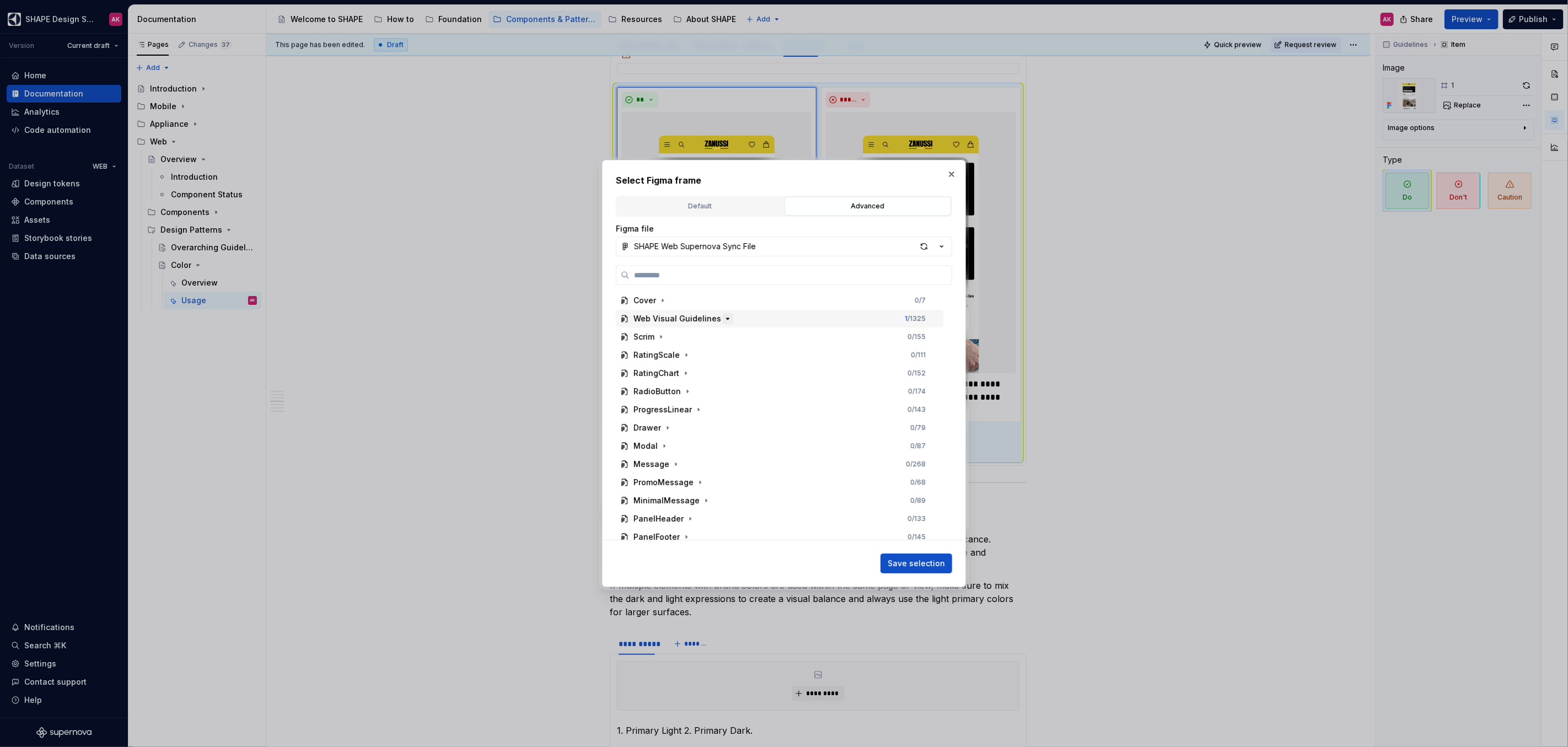
click at [723, 317] on icon "button" at bounding box center [727, 318] width 9 height 9
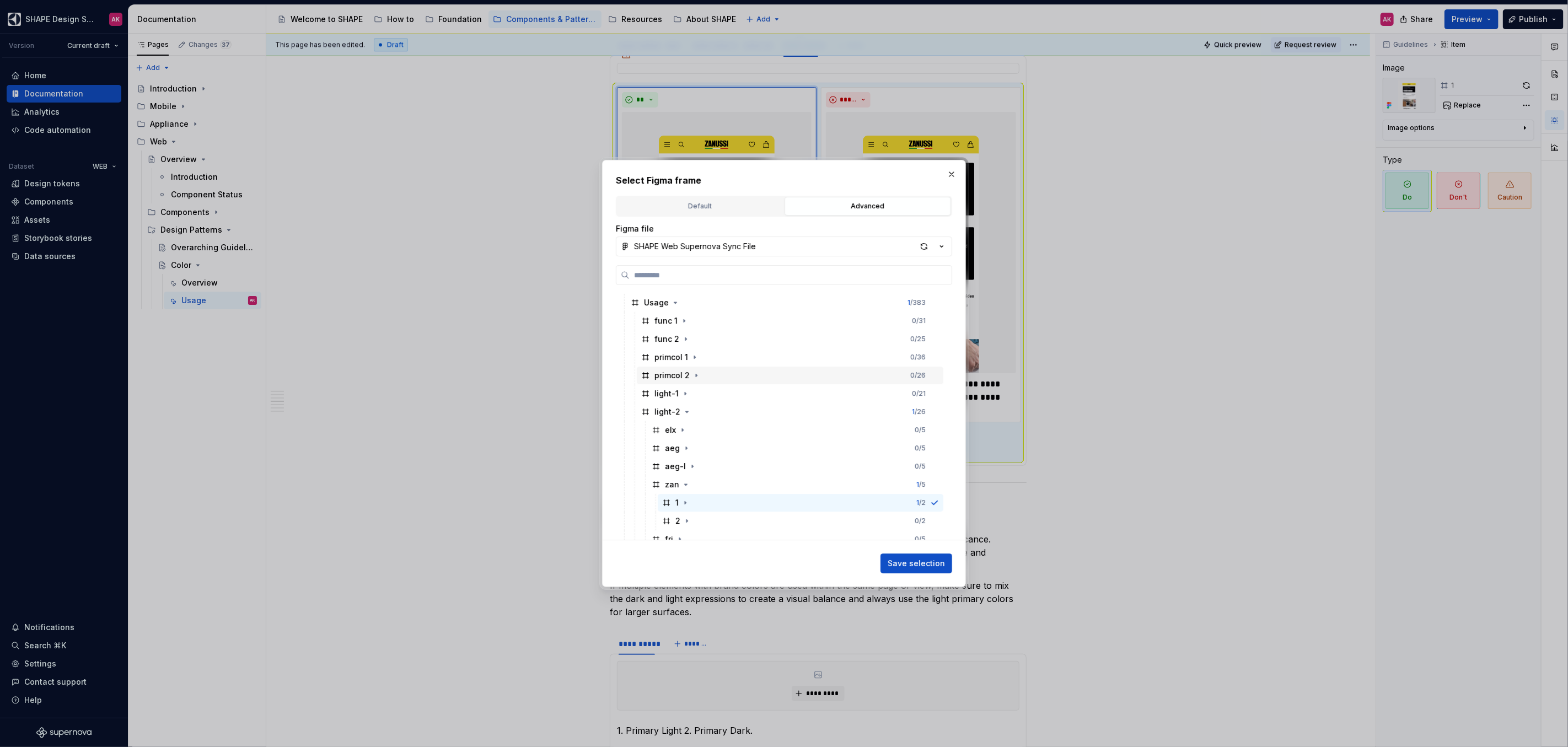
scroll to position [106, 0]
click at [679, 470] on icon "button" at bounding box center [680, 467] width 9 height 9
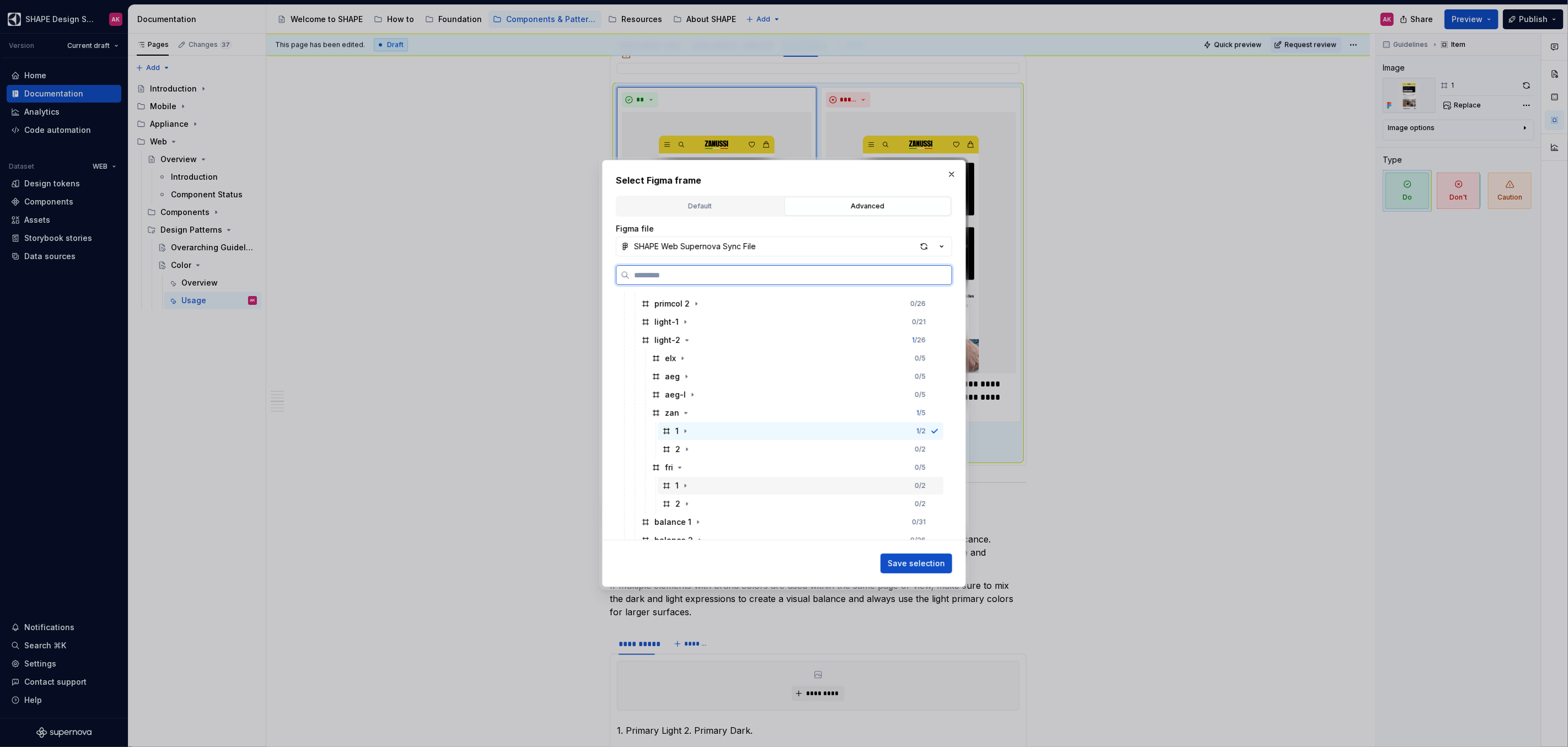
click at [672, 489] on div "1" at bounding box center [676, 485] width 29 height 11
click at [921, 565] on span "Save selection" at bounding box center [917, 563] width 57 height 11
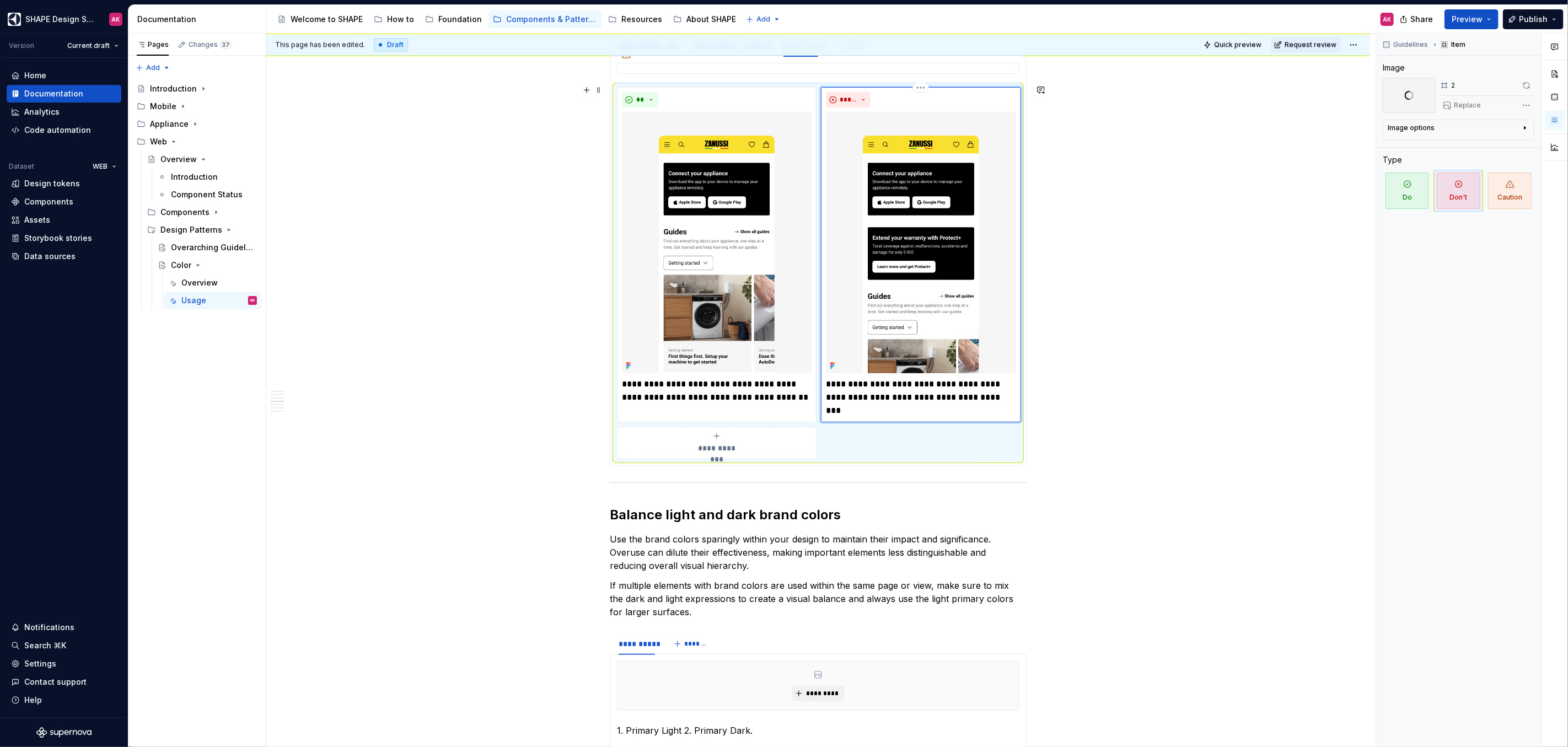
click at [910, 210] on img at bounding box center [921, 242] width 190 height 261
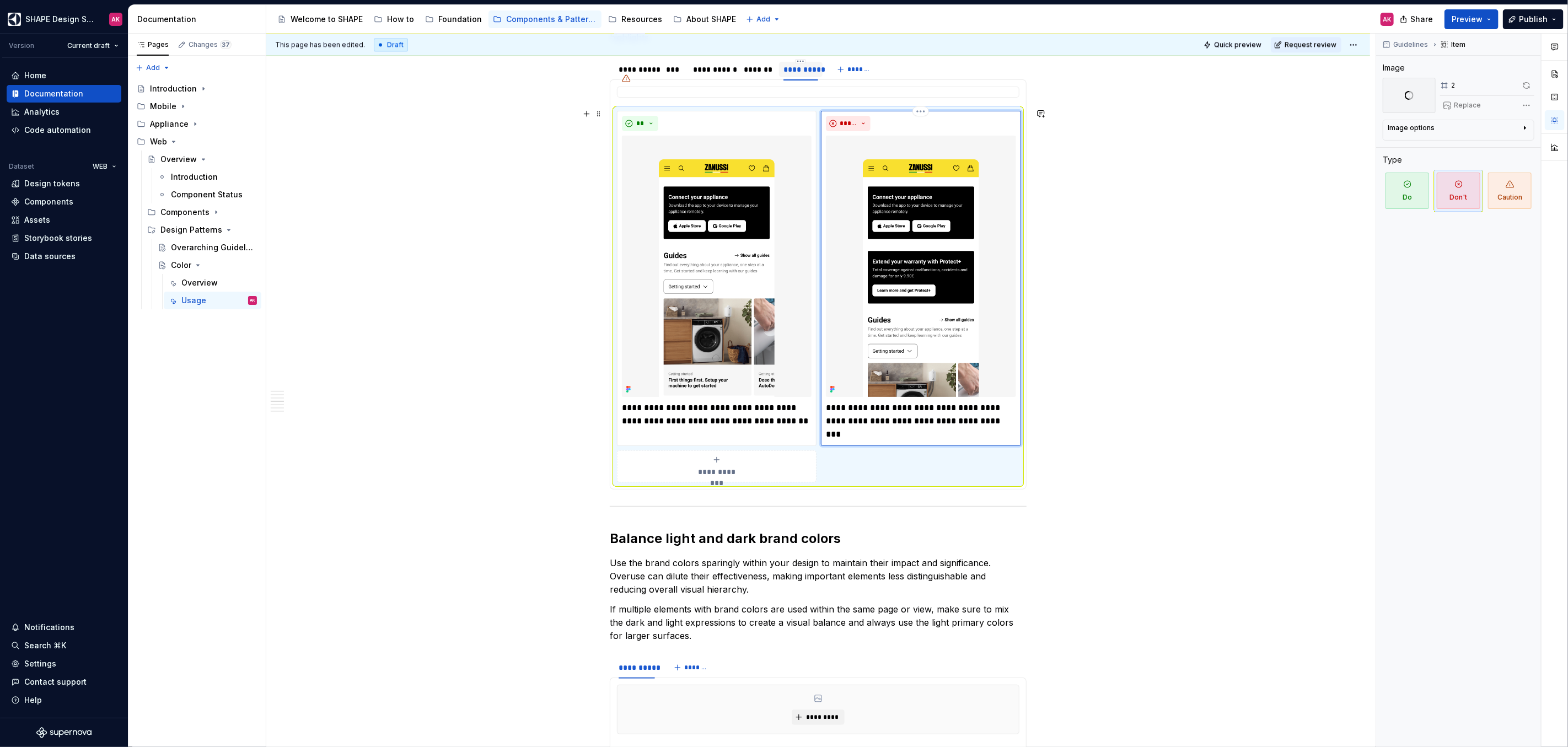
scroll to position [2118, 0]
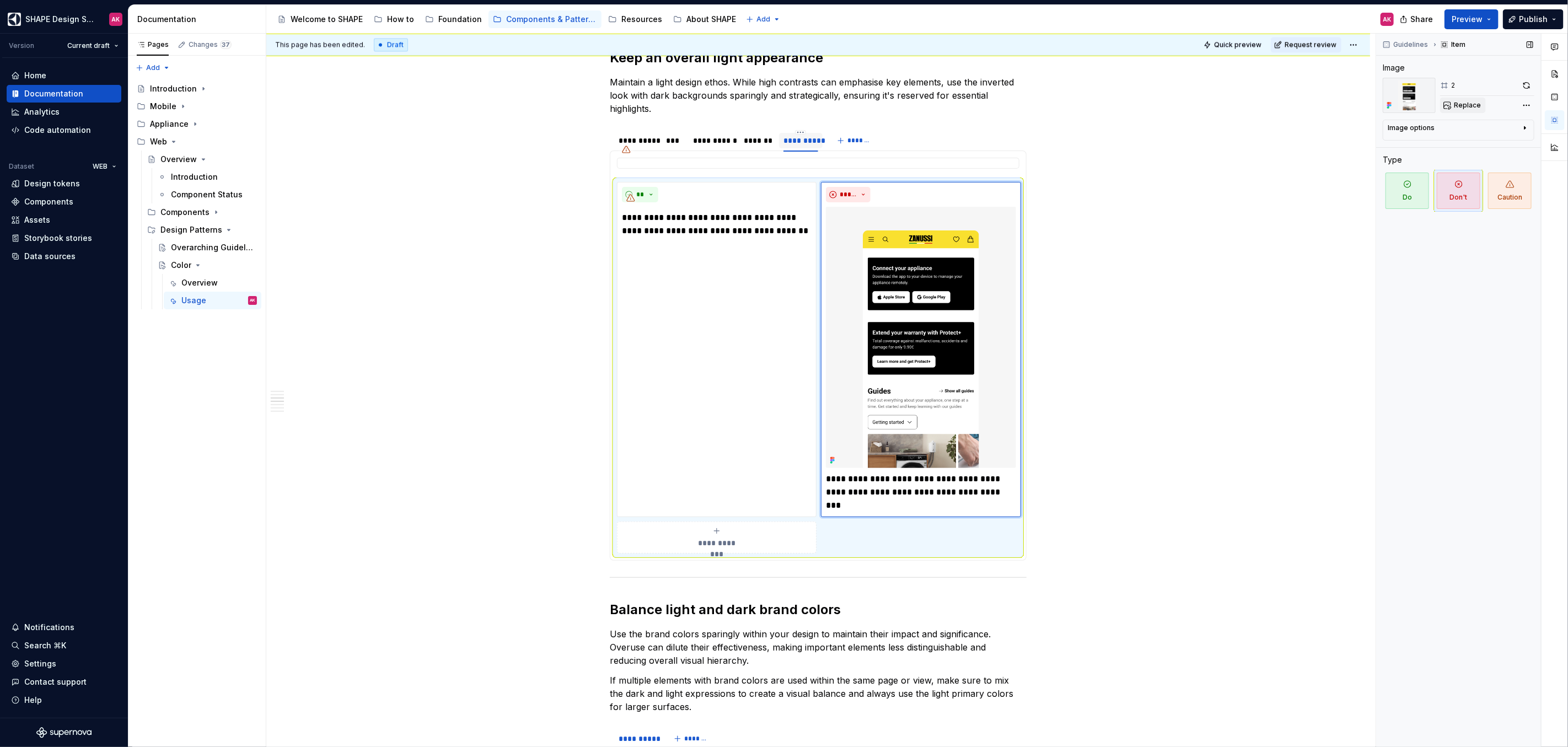
click at [1463, 109] on span "Replace" at bounding box center [1467, 105] width 27 height 9
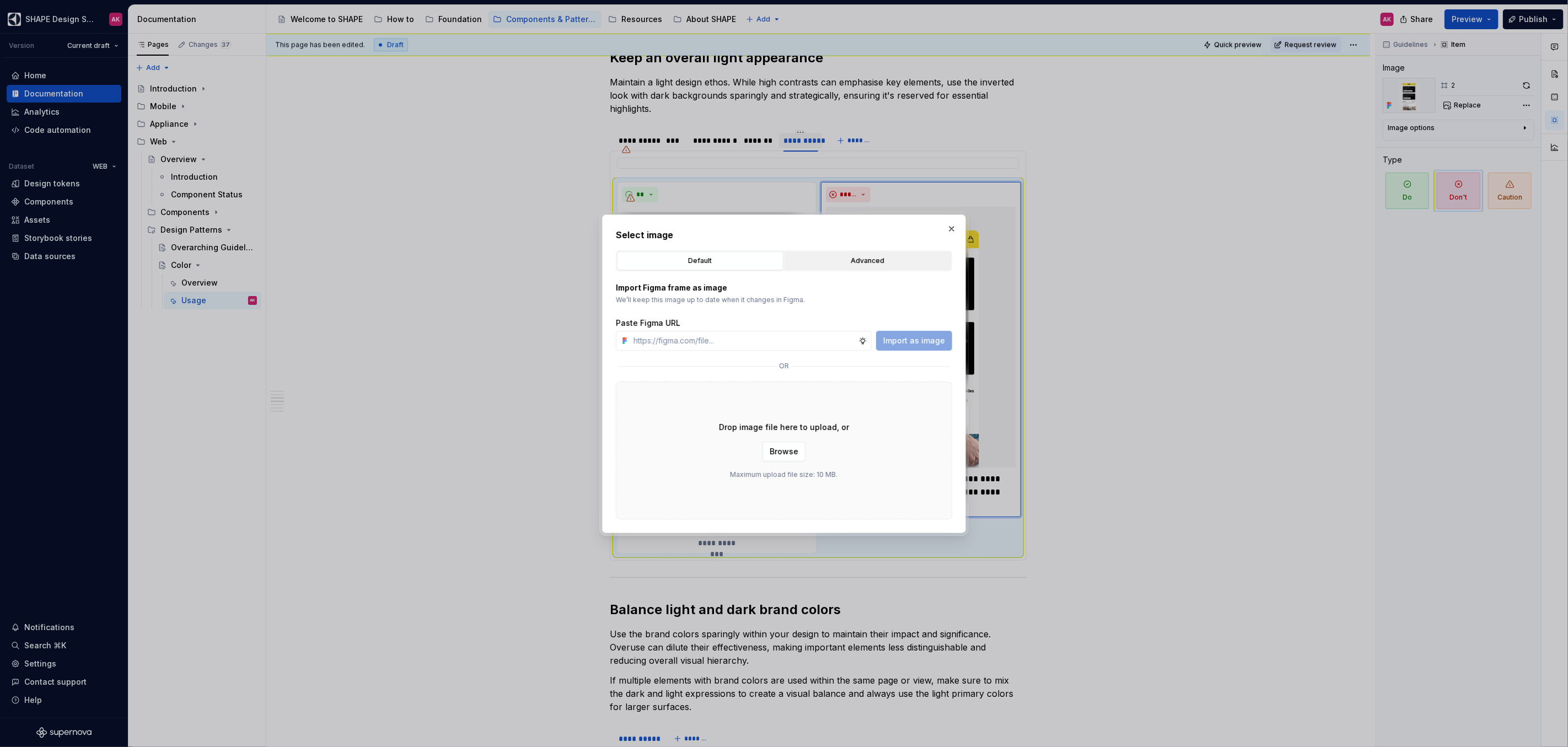
click at [848, 258] on div "Advanced" at bounding box center [868, 260] width 159 height 11
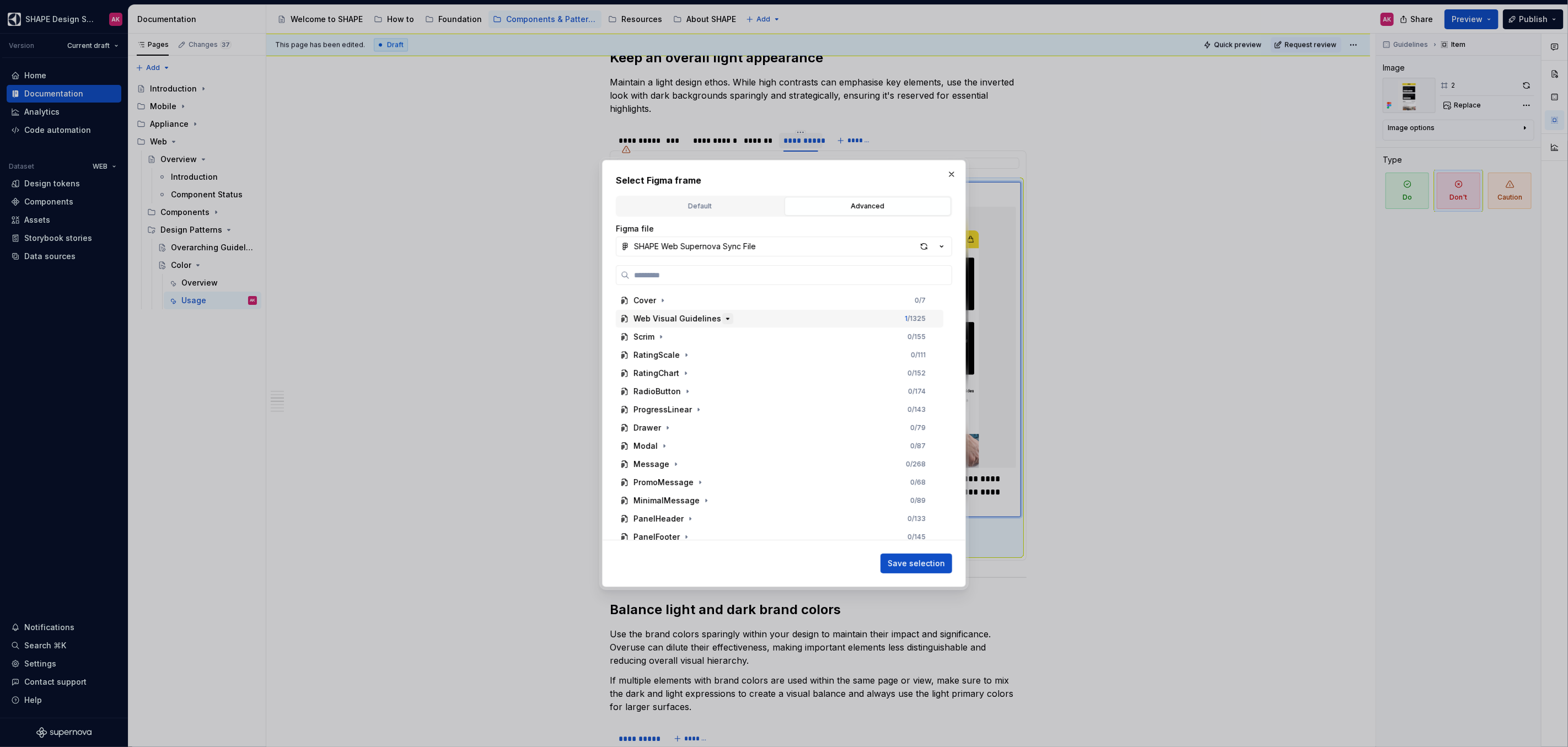
click at [723, 319] on icon "button" at bounding box center [727, 318] width 9 height 9
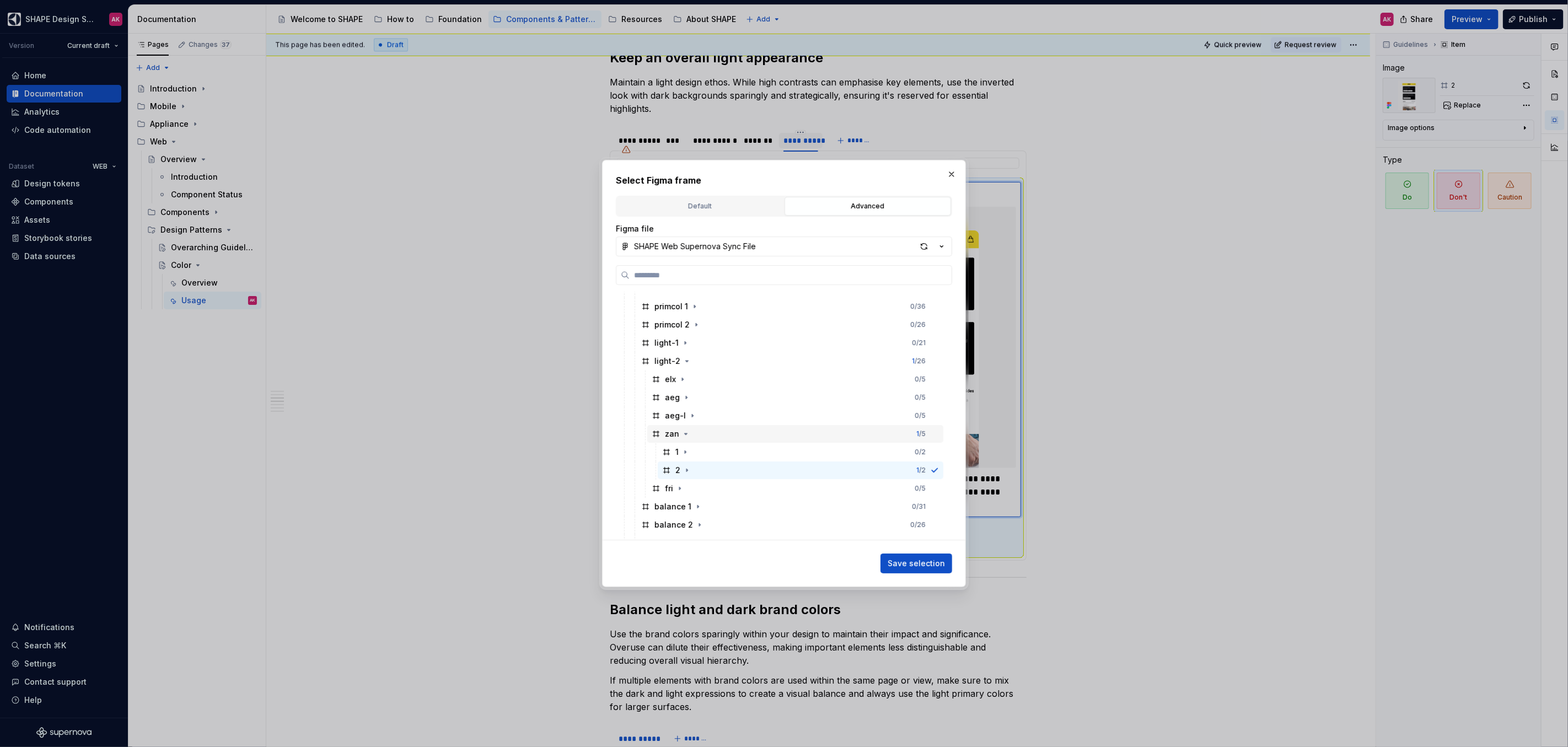
scroll to position [106, 0]
click at [681, 465] on icon "button" at bounding box center [680, 467] width 9 height 9
click at [668, 477] on icon at bounding box center [666, 479] width 6 height 6
click at [912, 563] on span "Save selection" at bounding box center [917, 563] width 57 height 11
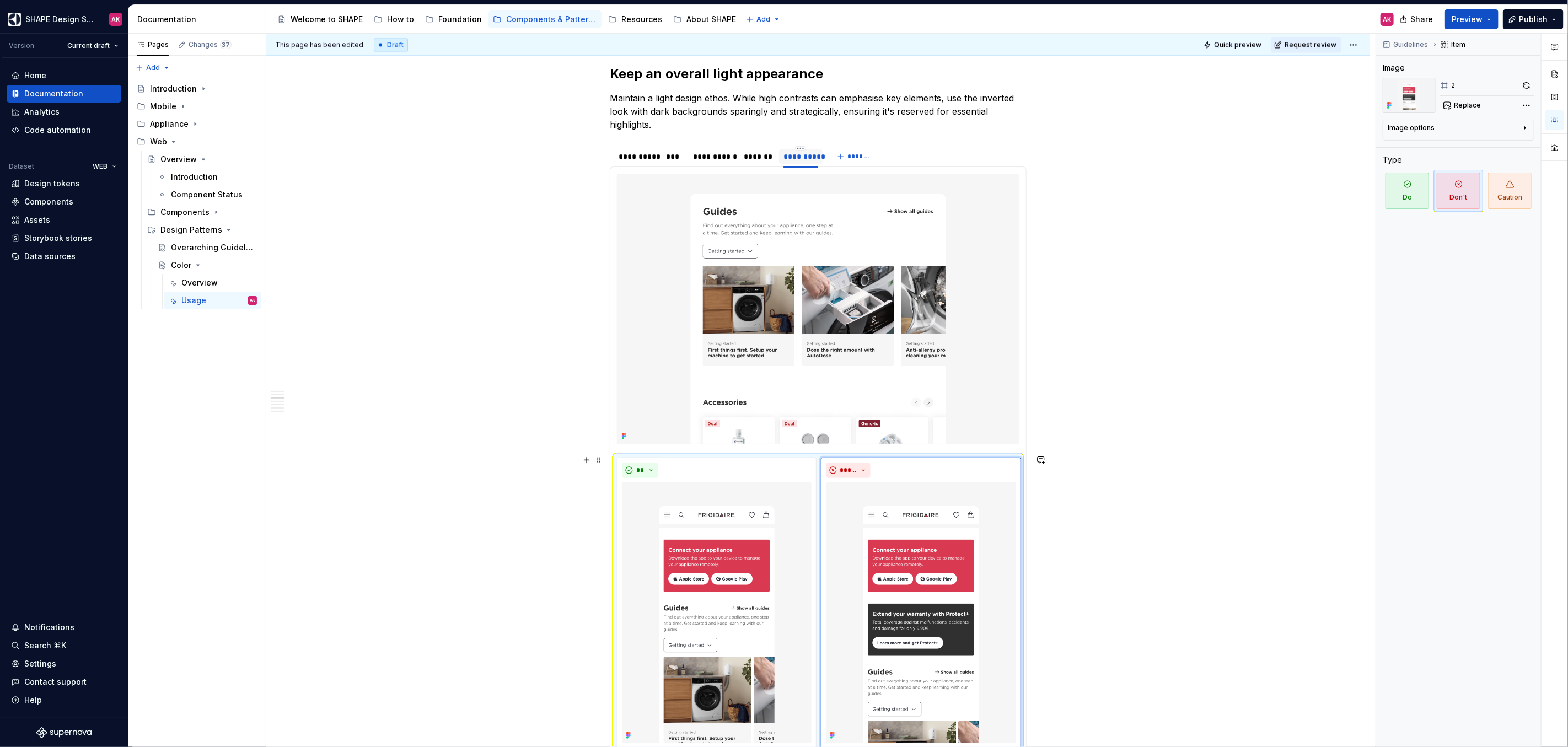
scroll to position [1994, 0]
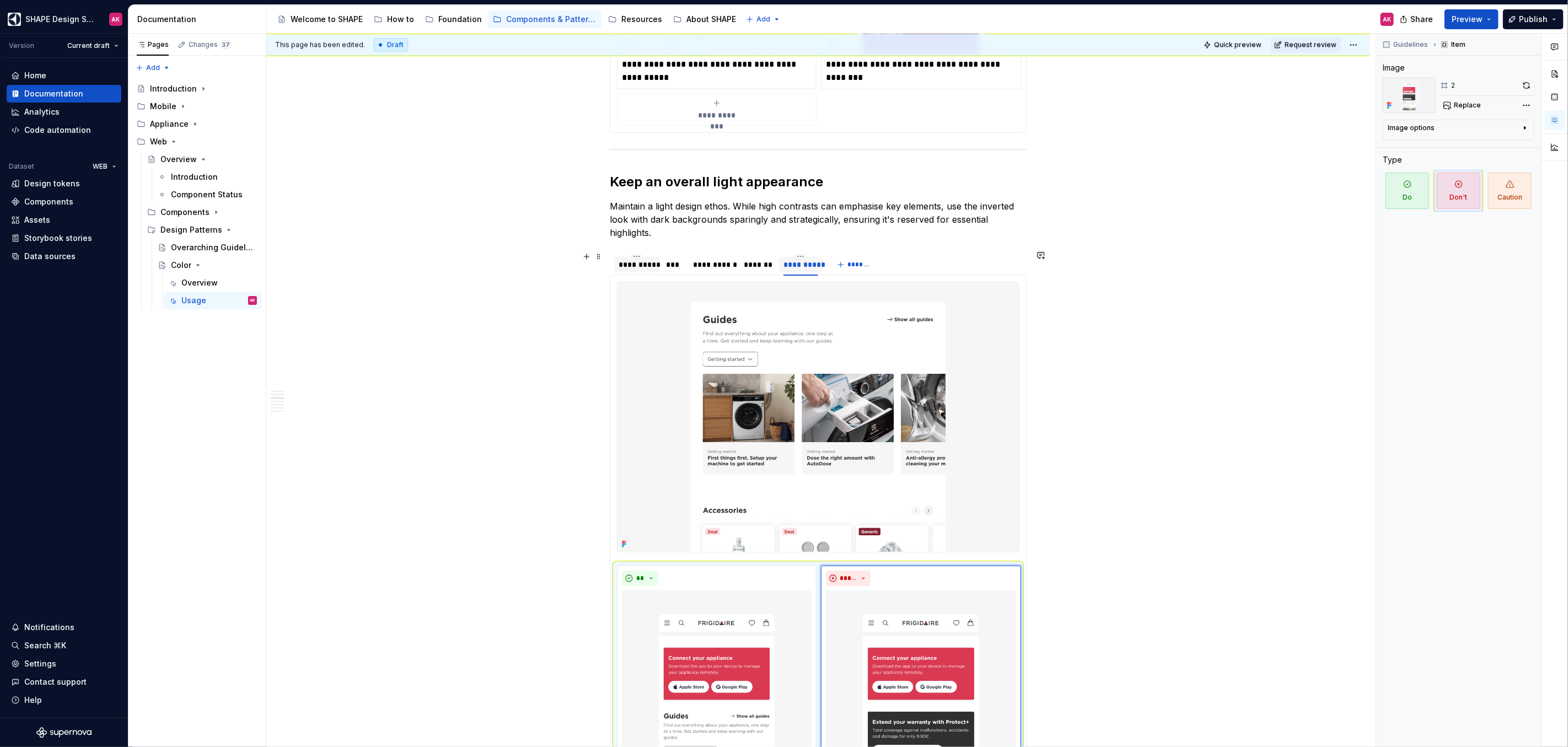
click at [631, 264] on div "**********" at bounding box center [637, 264] width 37 height 11
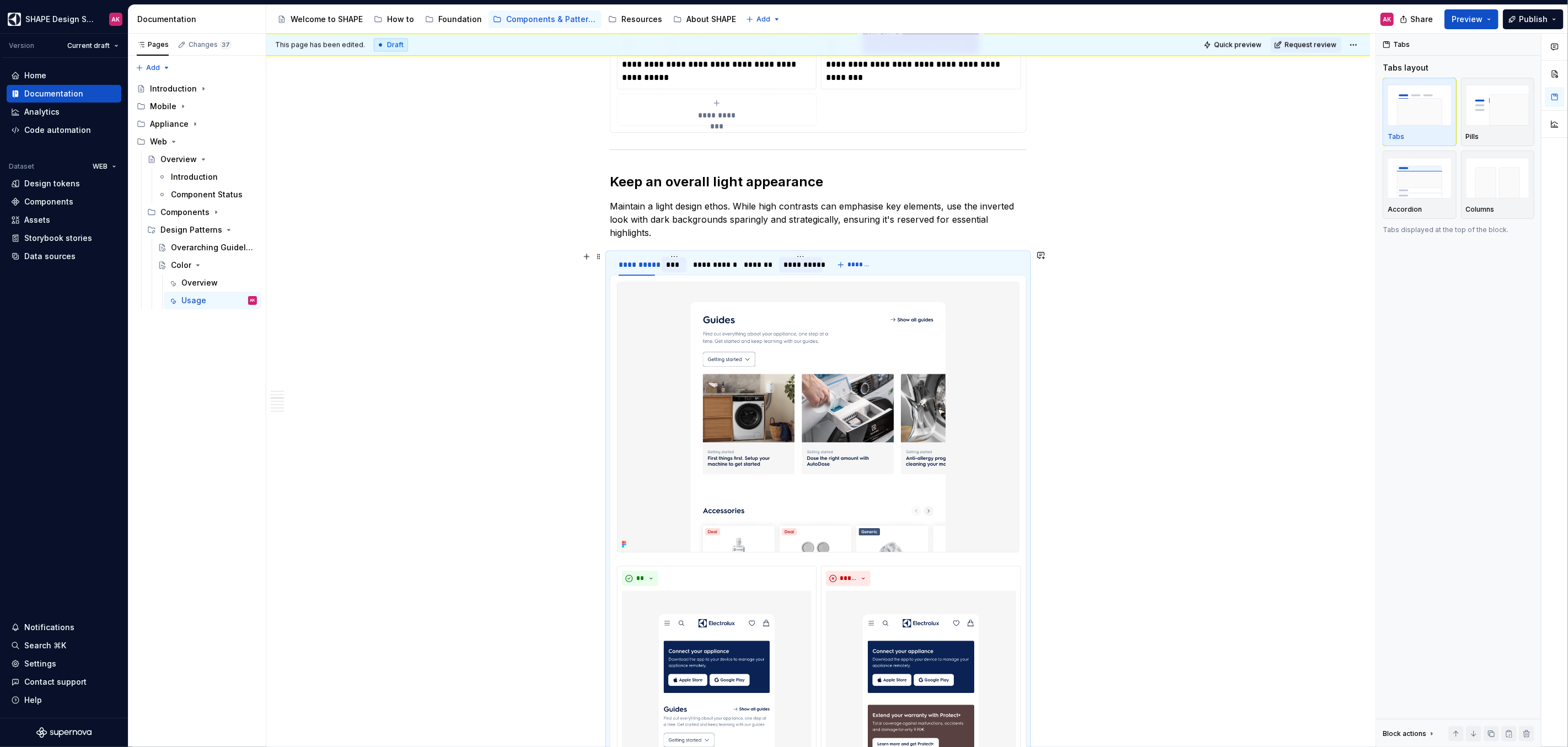
click at [673, 264] on div "***" at bounding box center [674, 264] width 16 height 11
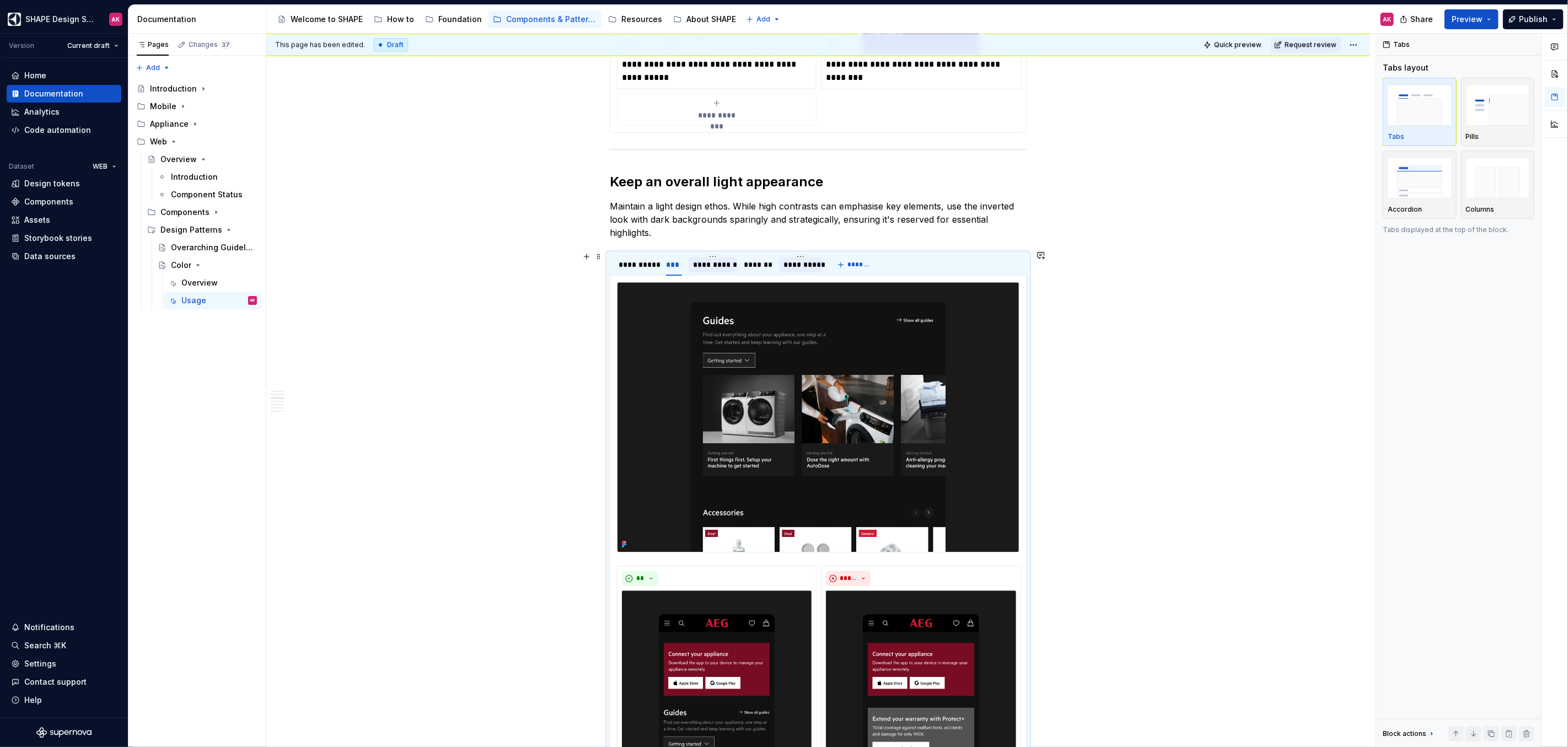
click at [708, 264] on div "**********" at bounding box center [712, 264] width 39 height 11
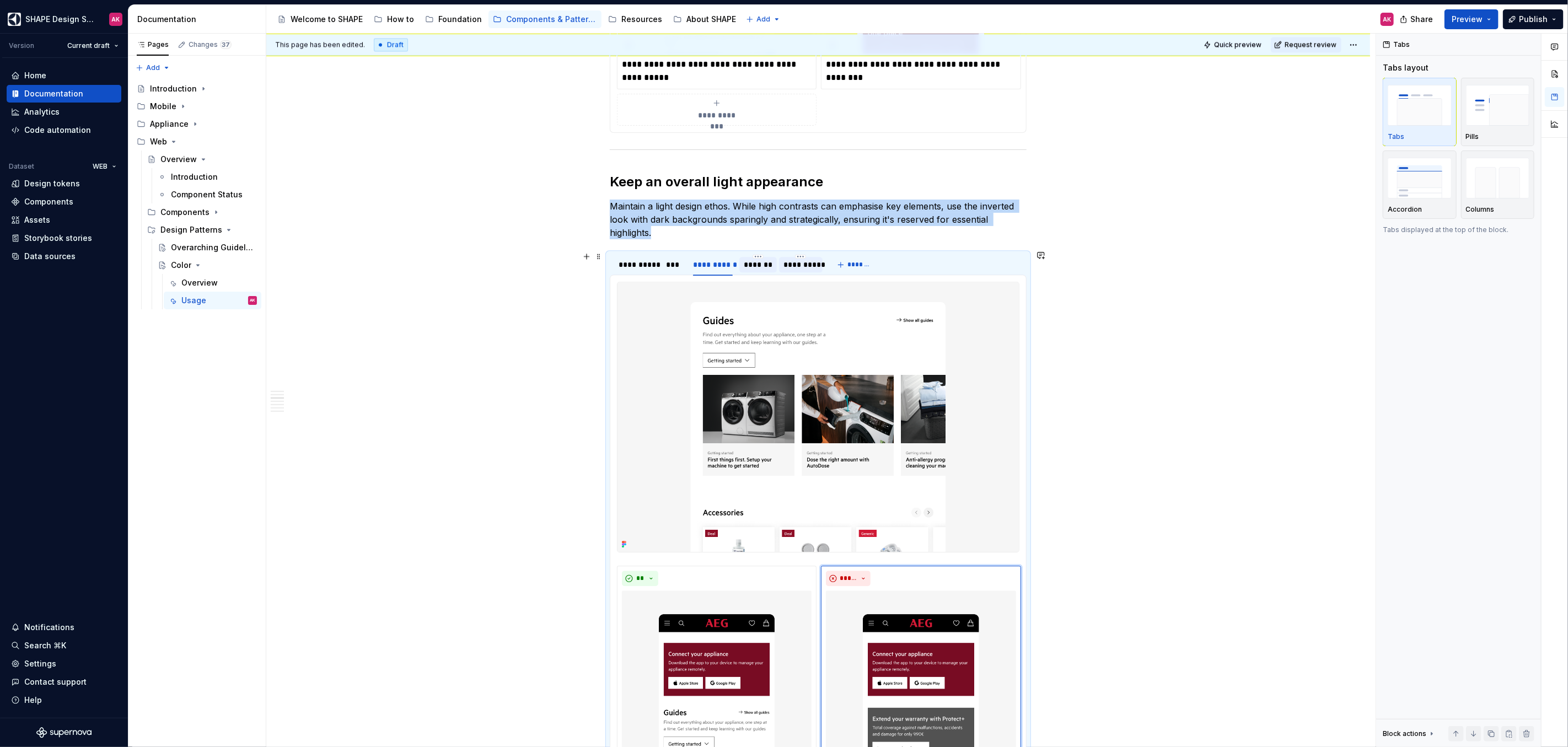
click at [750, 264] on div "*******" at bounding box center [758, 264] width 29 height 11
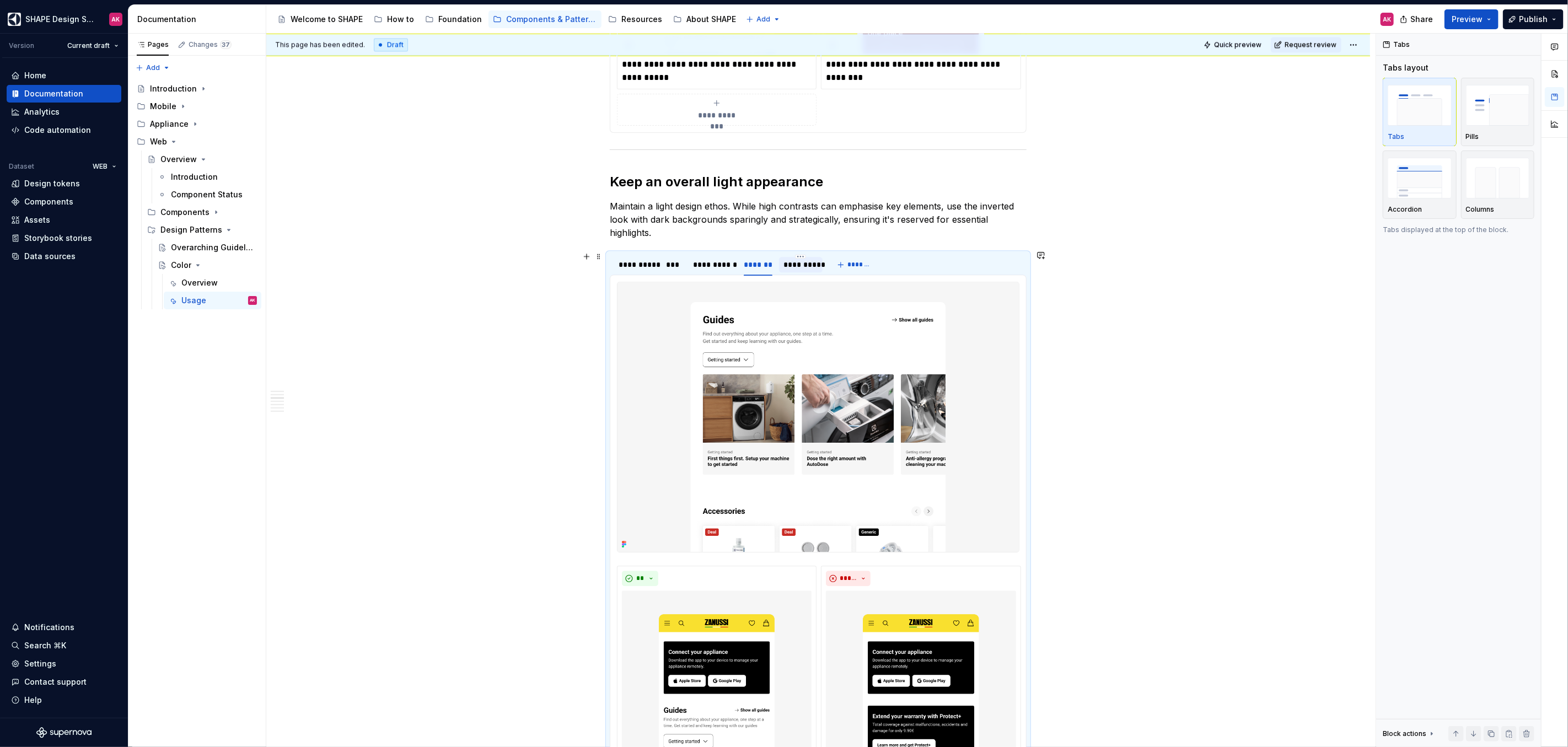
click at [805, 261] on div "**********" at bounding box center [800, 264] width 35 height 11
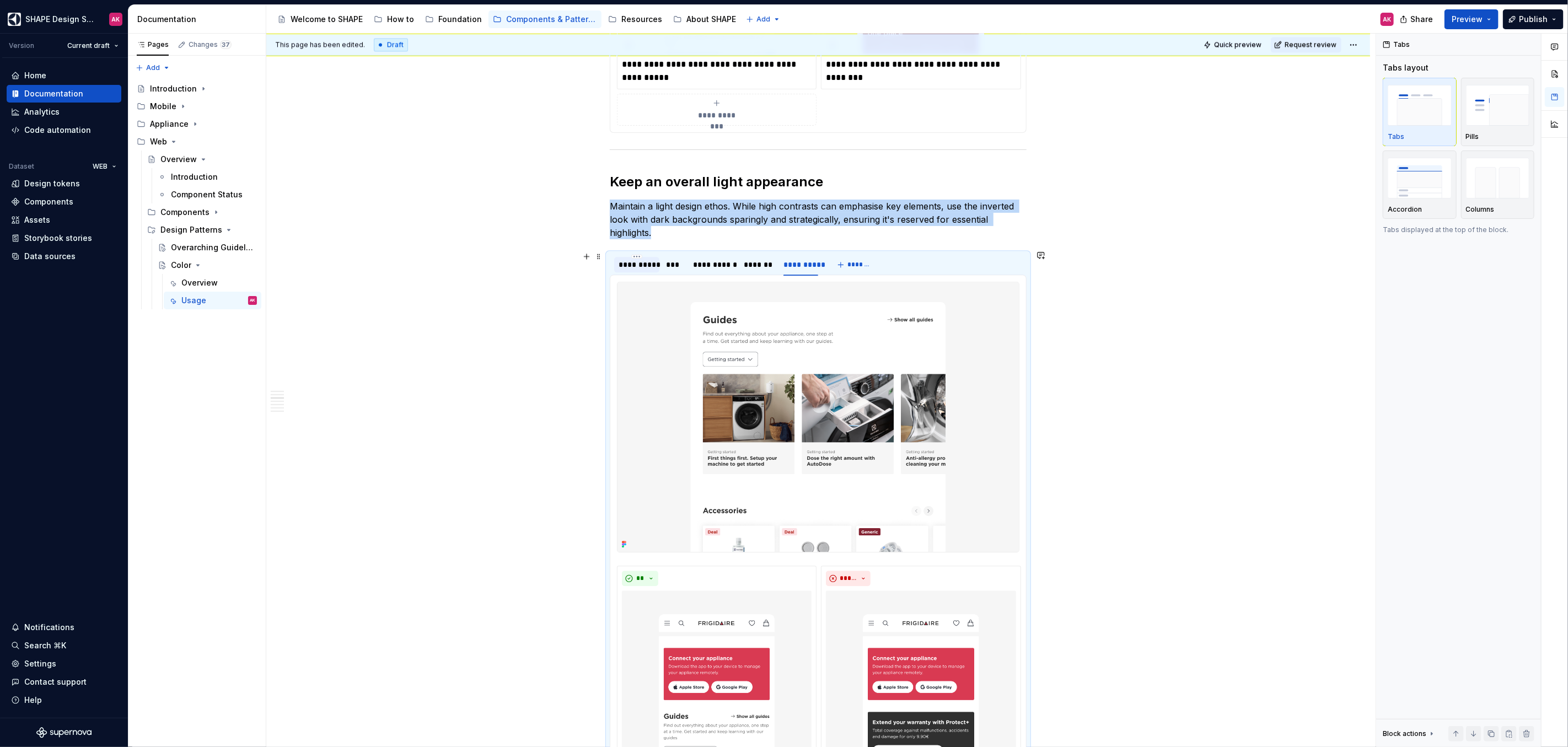
click at [637, 261] on div "**********" at bounding box center [637, 264] width 37 height 11
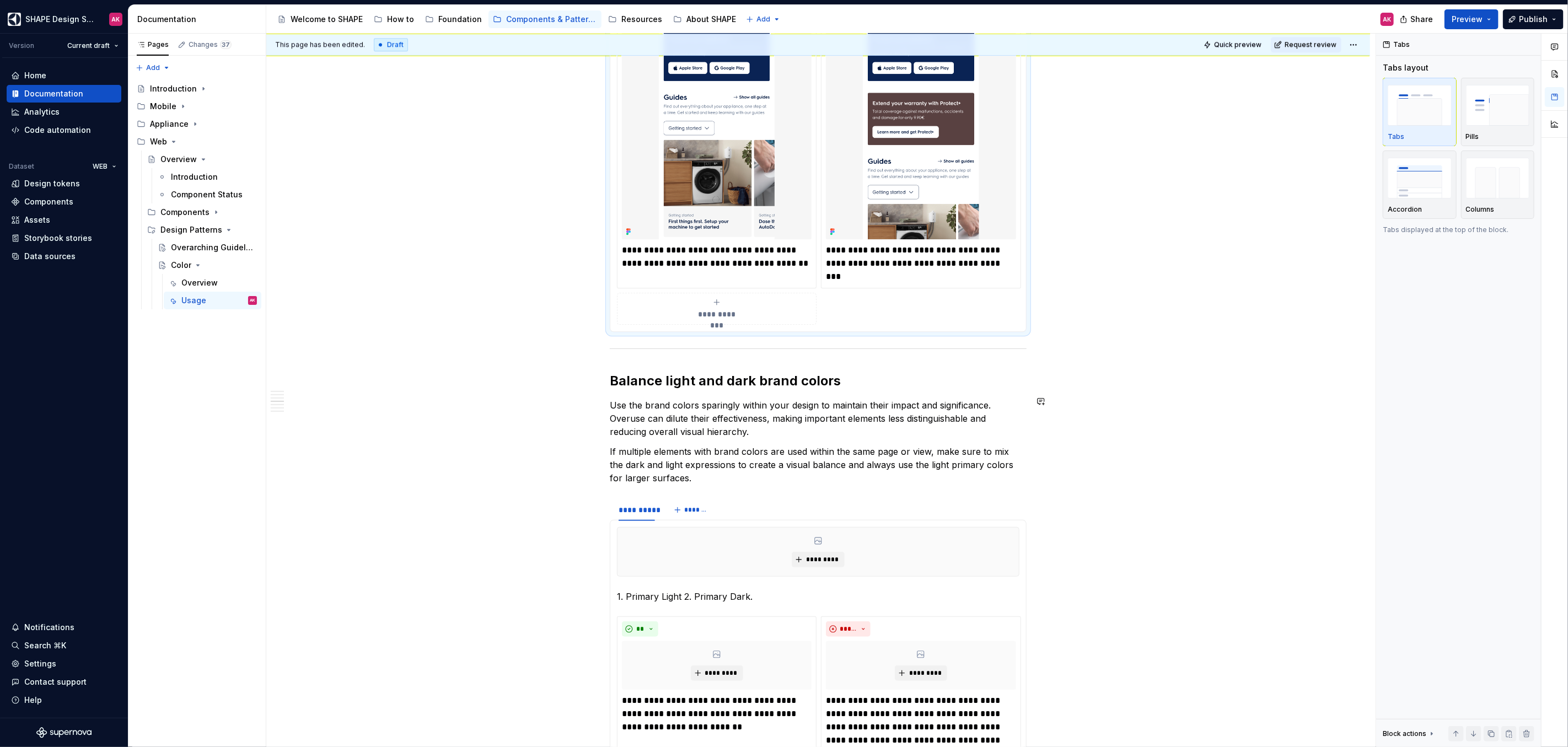
scroll to position [2664, 0]
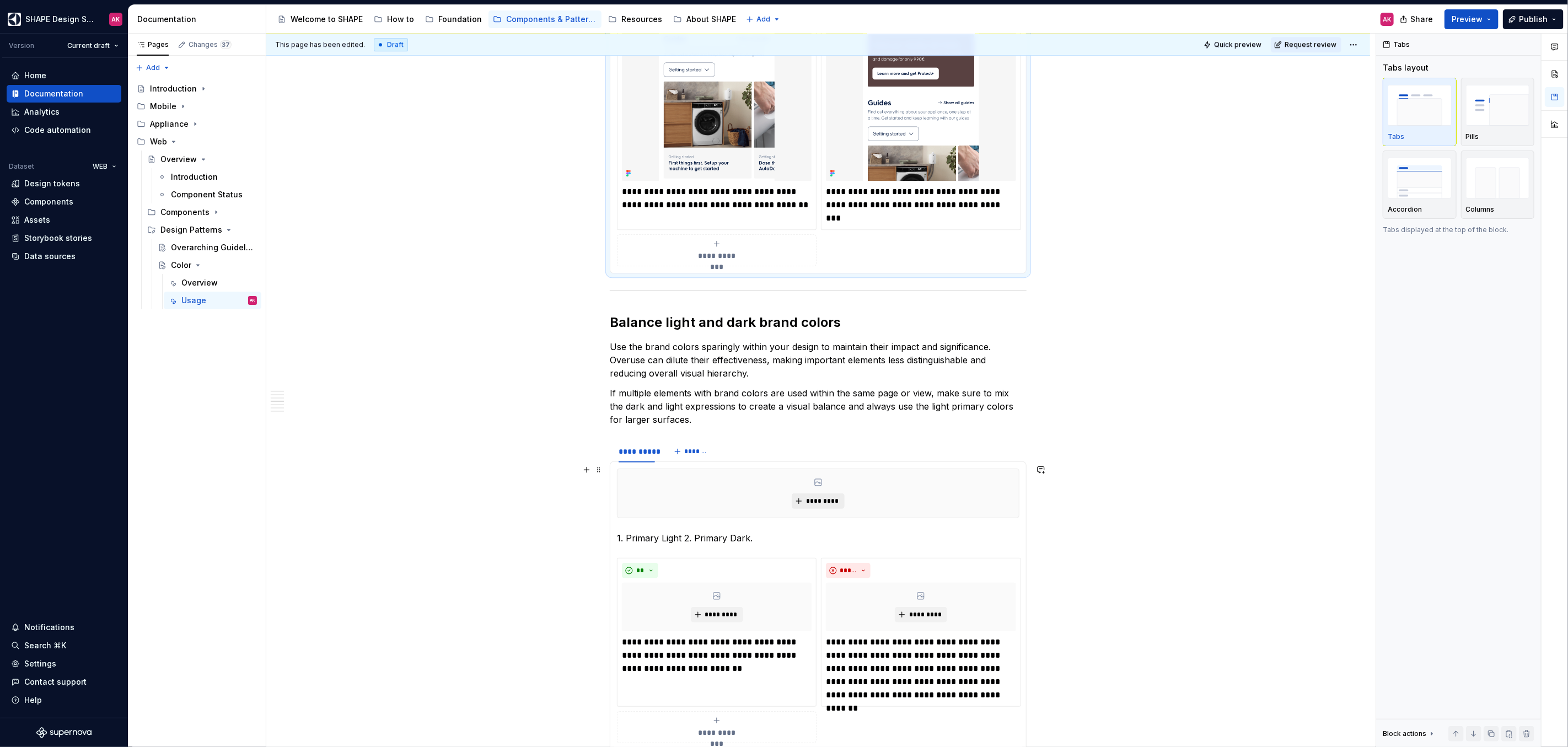
click at [822, 497] on span "*********" at bounding box center [822, 501] width 33 height 9
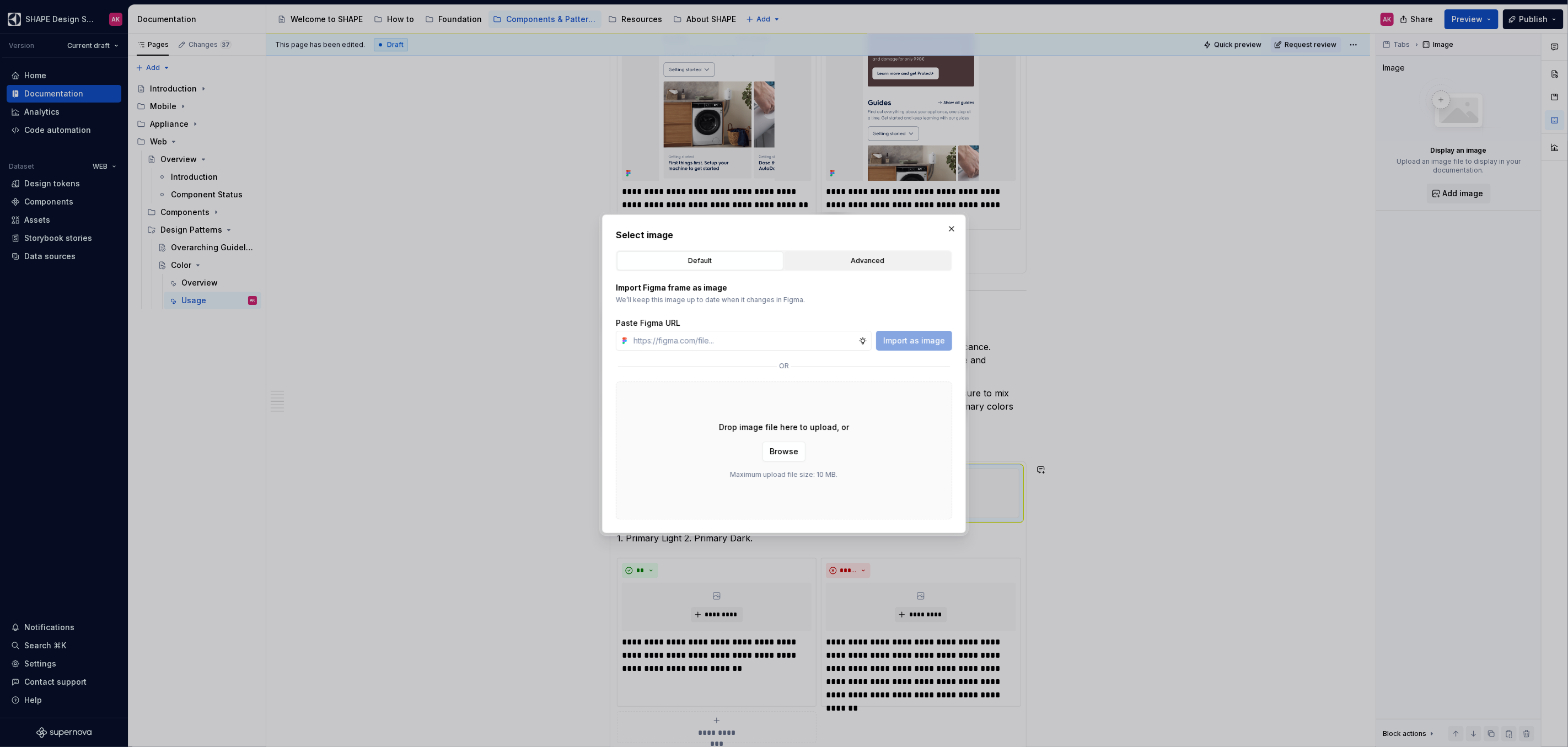
click at [835, 256] on div "Advanced" at bounding box center [868, 260] width 159 height 11
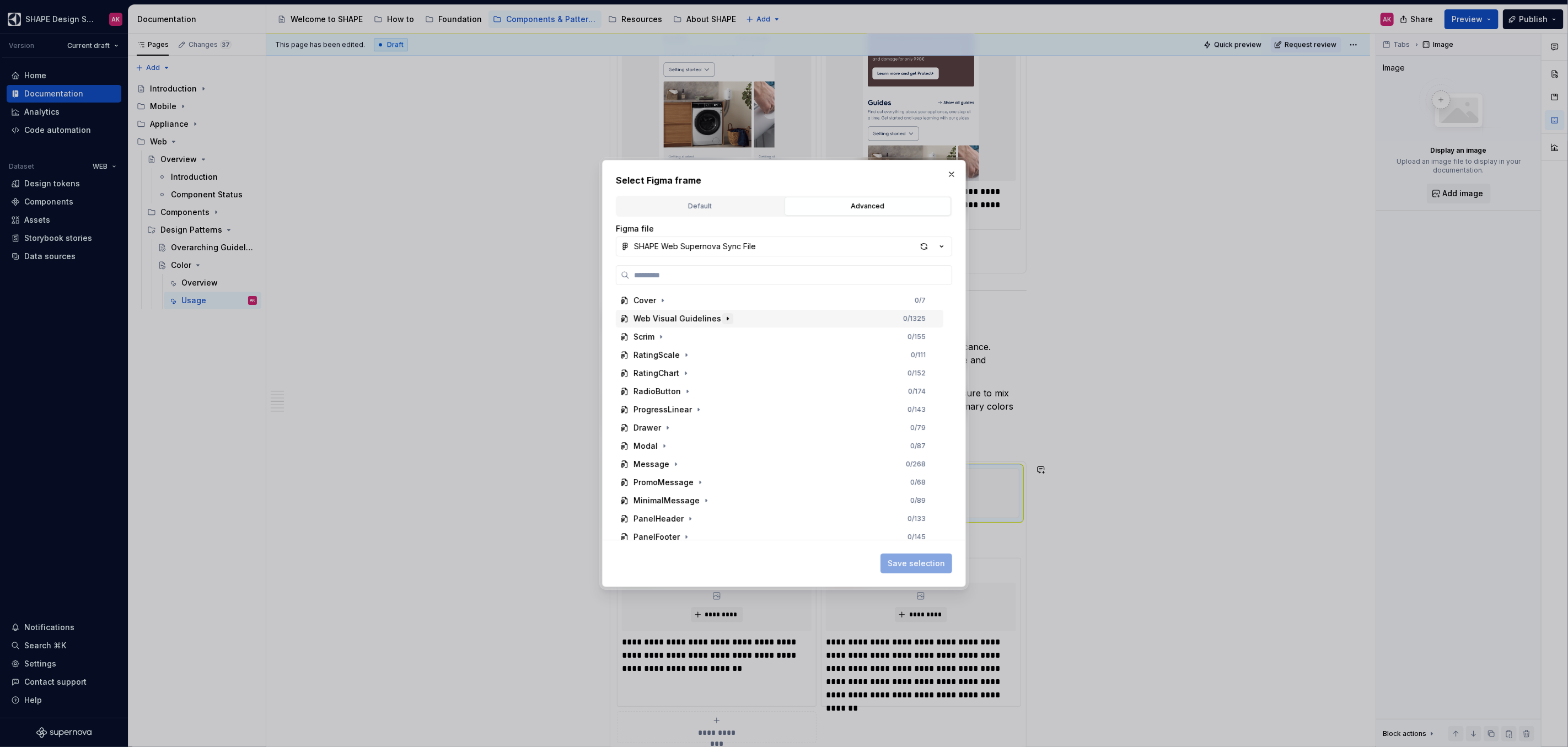
click at [723, 318] on icon "button" at bounding box center [727, 318] width 9 height 9
click at [676, 337] on icon "button" at bounding box center [675, 336] width 9 height 9
click at [711, 411] on icon "button" at bounding box center [714, 411] width 9 height 9
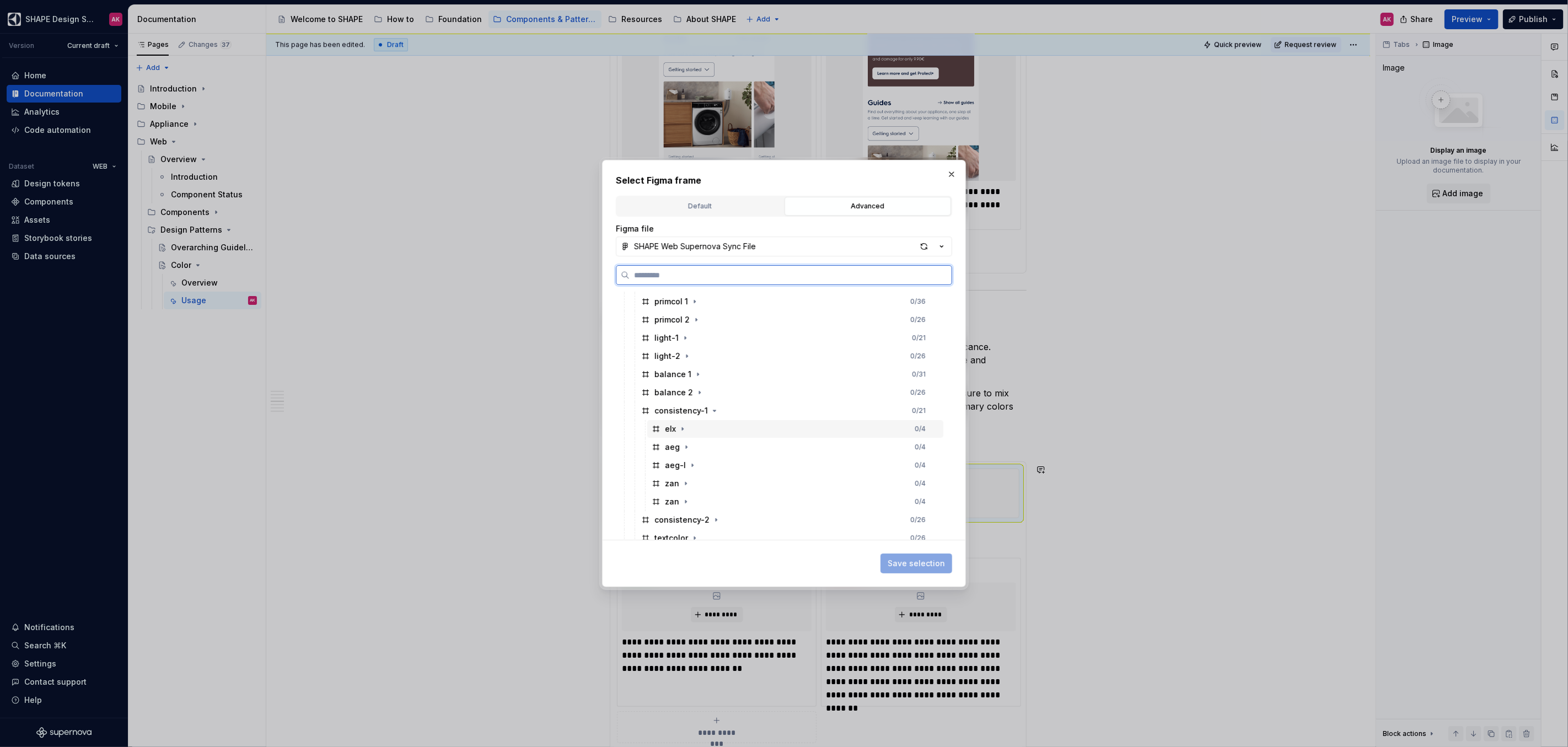
click at [668, 428] on div "elx" at bounding box center [670, 429] width 11 height 11
click at [914, 564] on span "Save selection" at bounding box center [917, 563] width 57 height 11
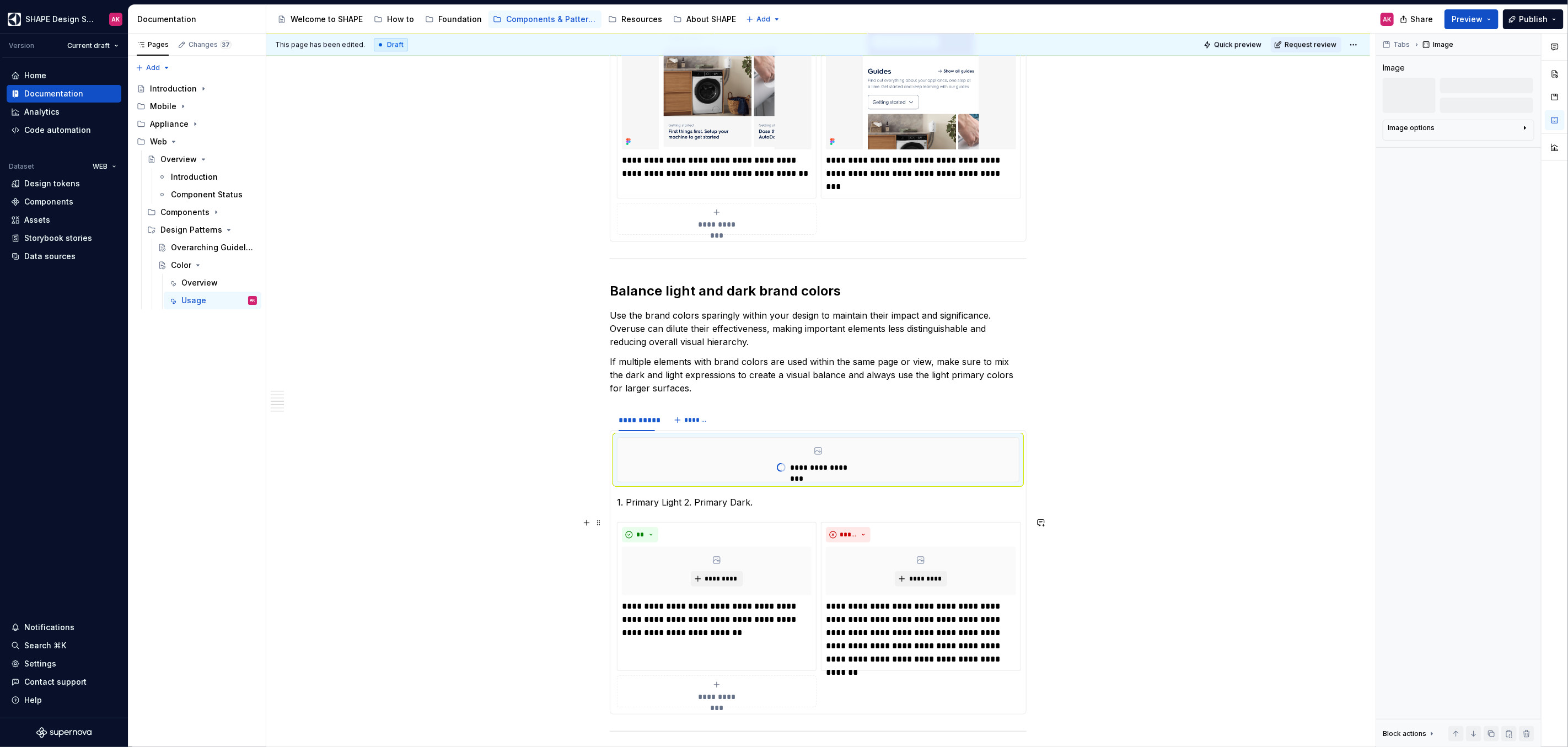
scroll to position [2748, 0]
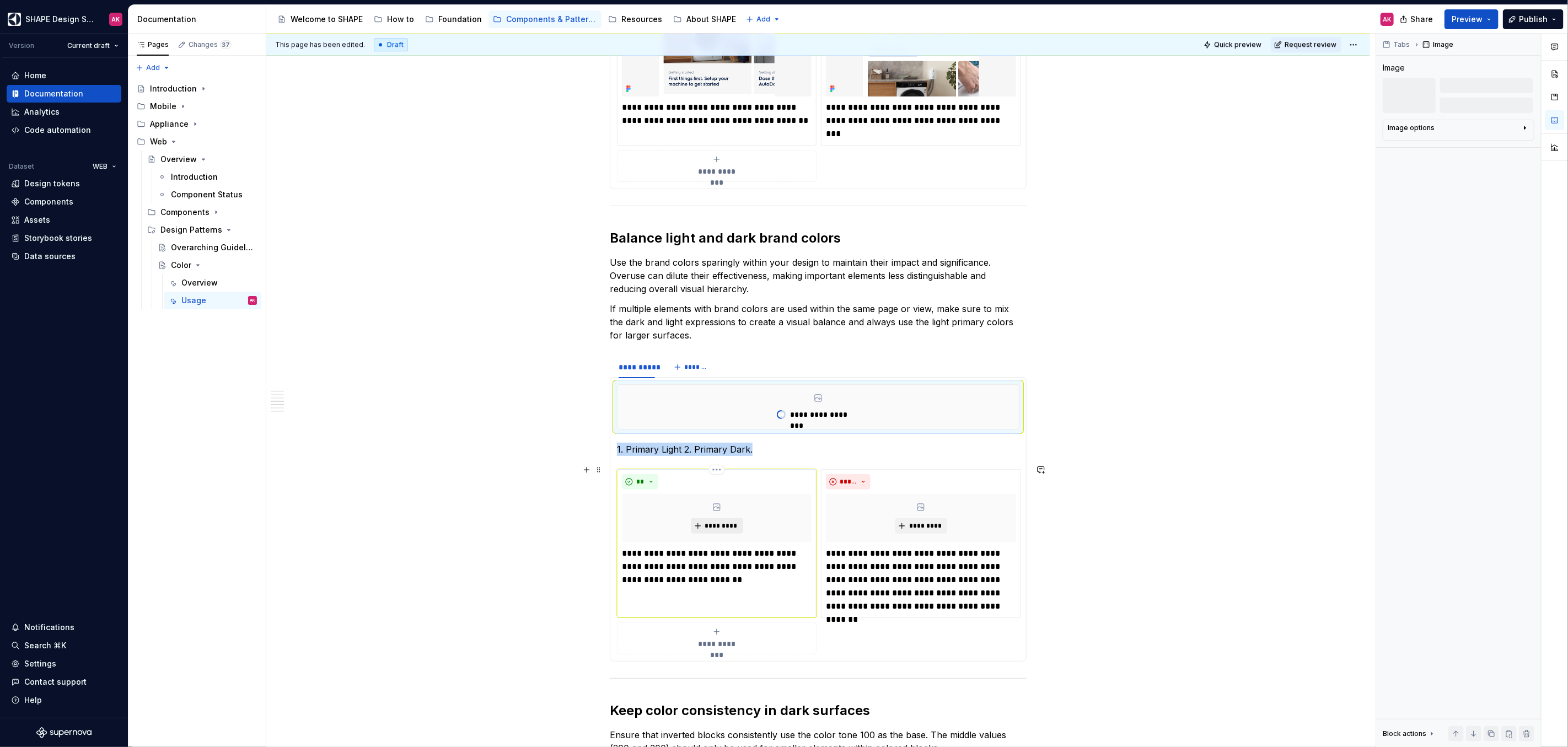
click at [720, 521] on span "*********" at bounding box center [721, 525] width 33 height 9
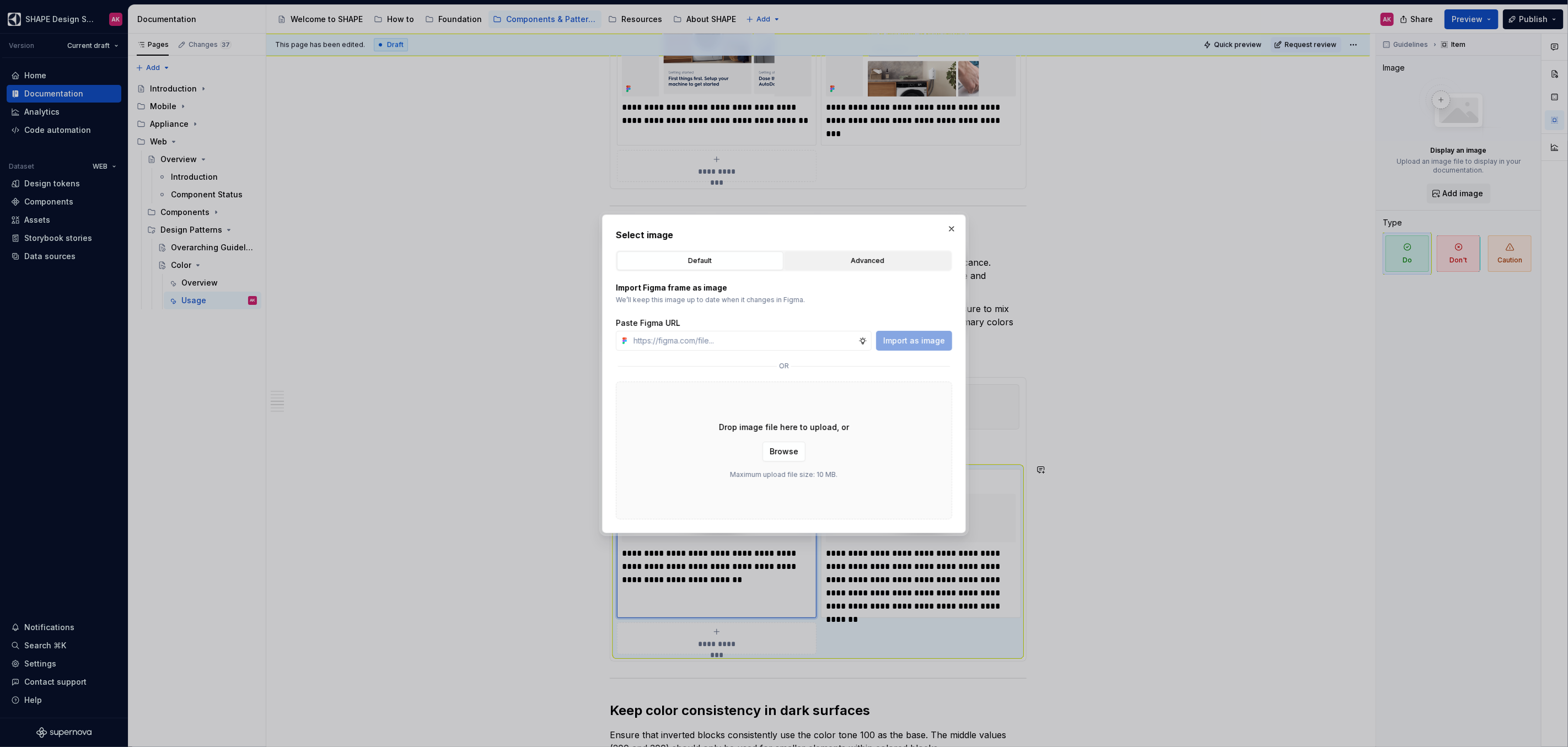
click at [840, 260] on div "Advanced" at bounding box center [868, 260] width 159 height 11
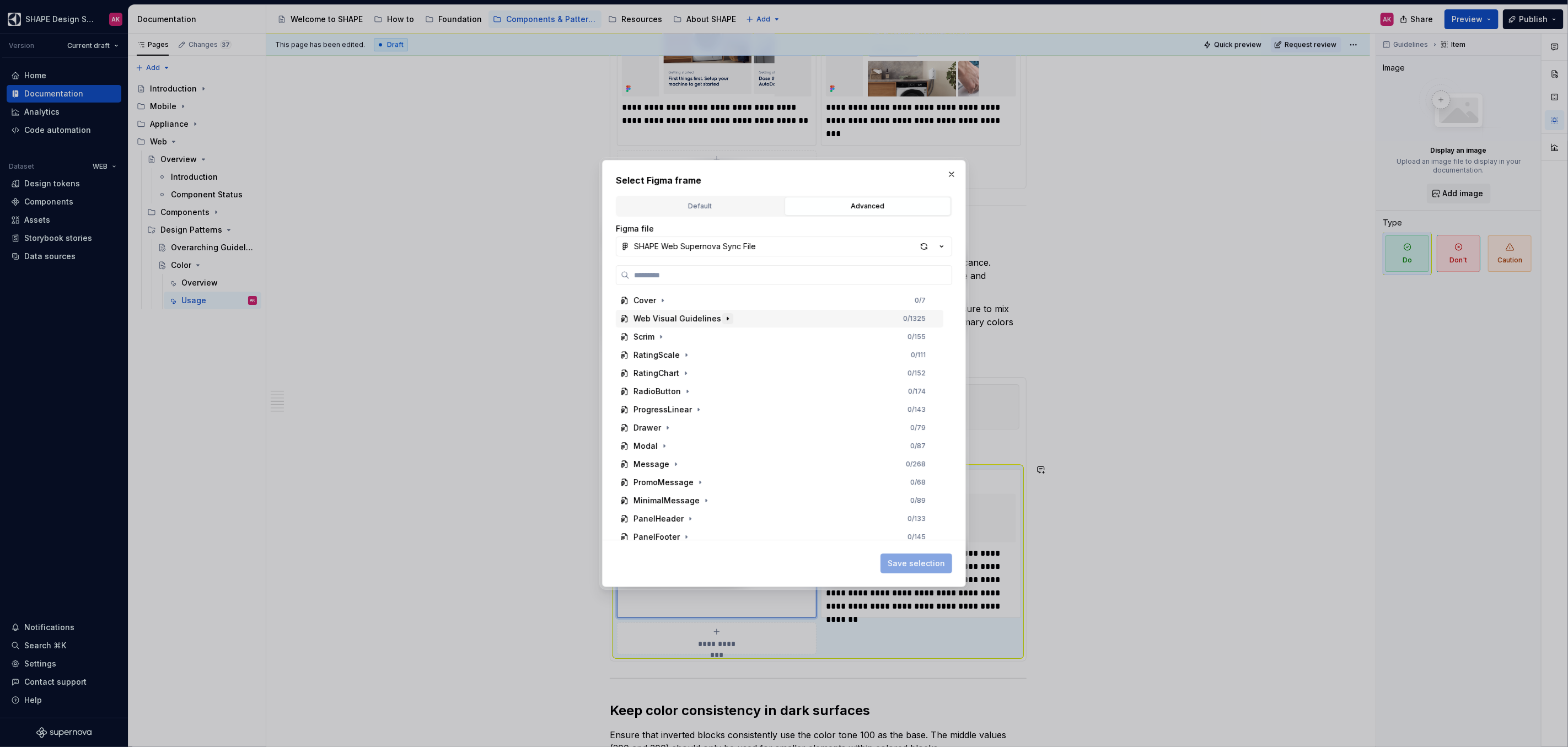
click at [723, 320] on icon "button" at bounding box center [727, 318] width 9 height 9
click at [675, 338] on icon "button" at bounding box center [676, 337] width 1 height 3
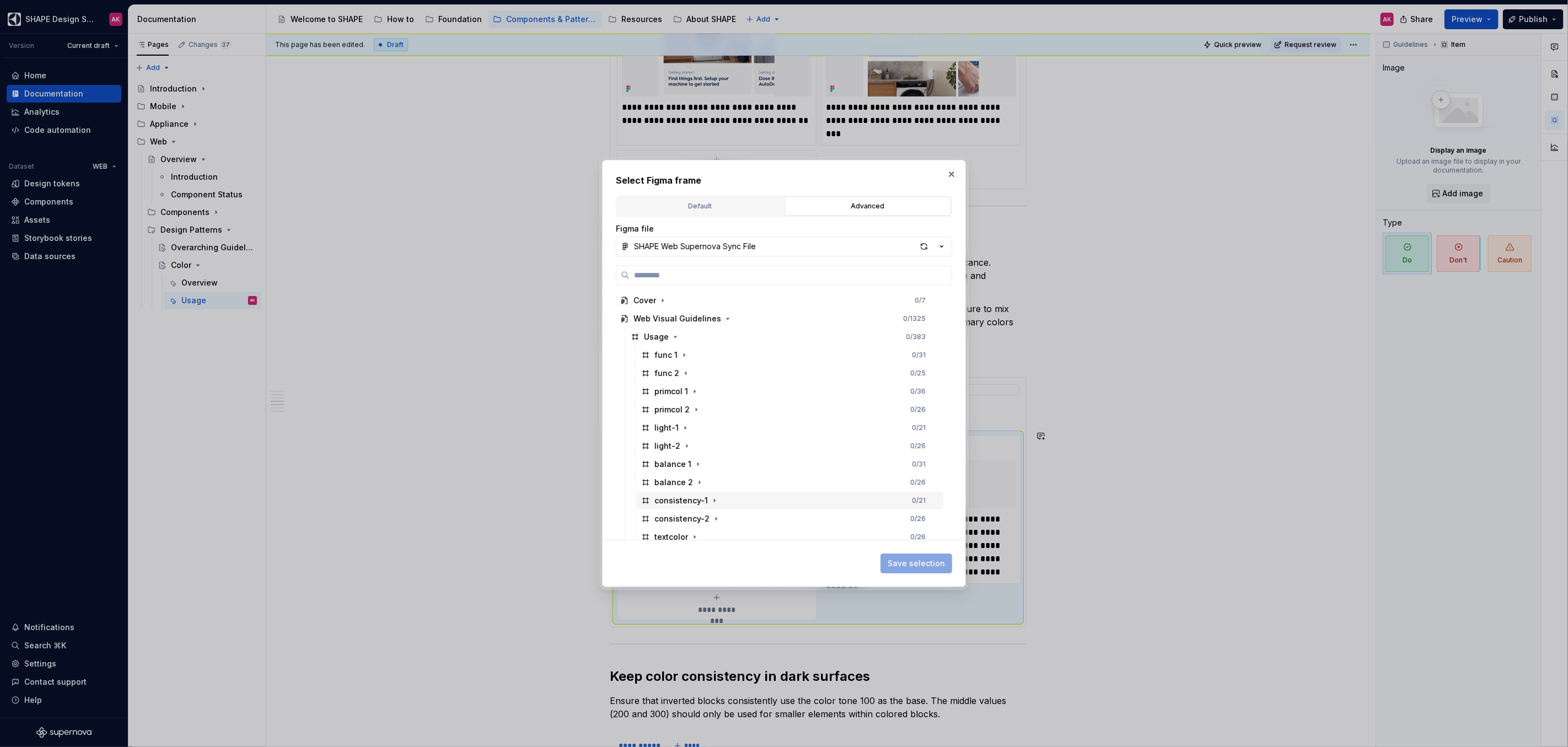
scroll to position [91, 0]
click at [714, 429] on icon "button" at bounding box center [716, 427] width 9 height 9
click at [684, 446] on icon "button" at bounding box center [682, 445] width 9 height 9
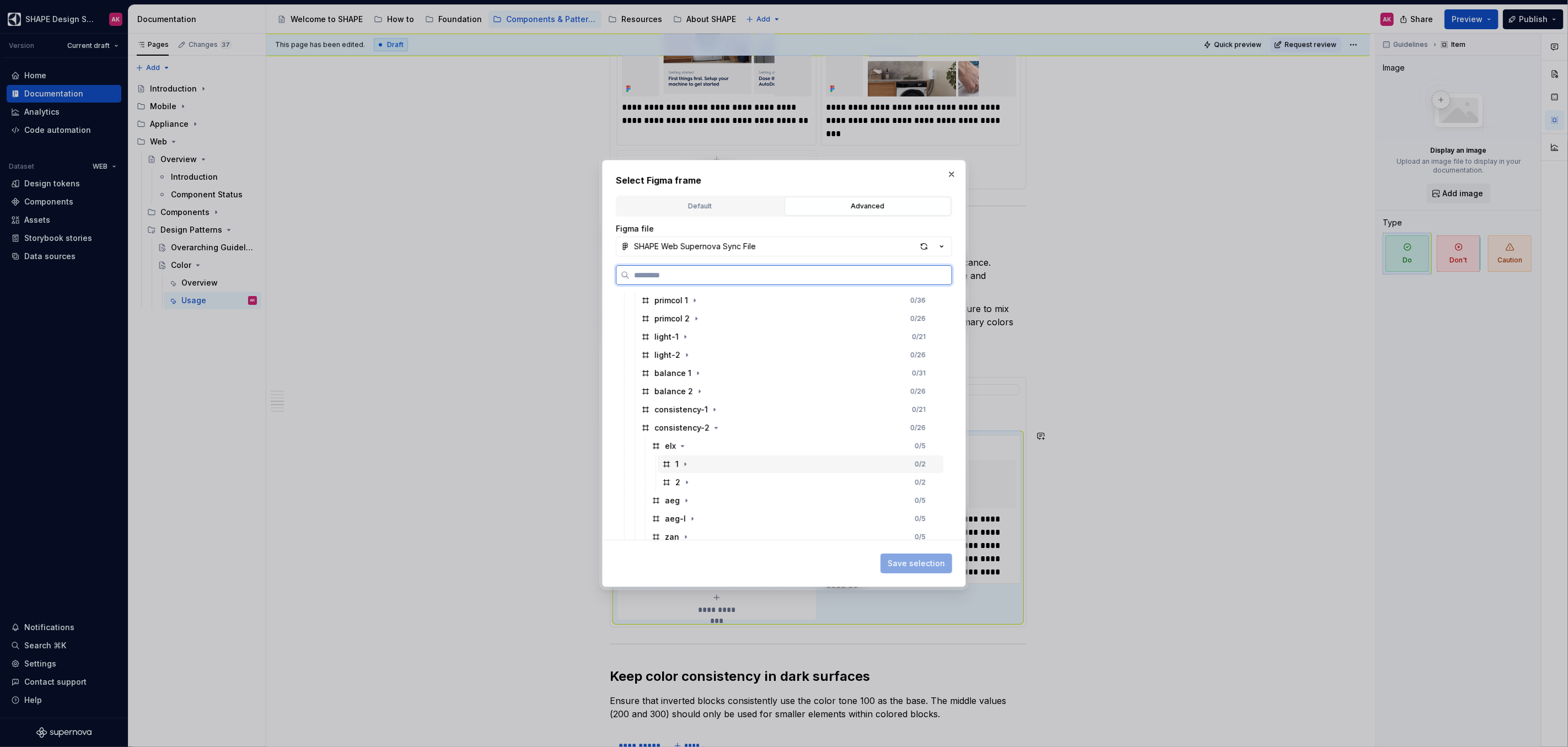
click at [672, 461] on div "1" at bounding box center [676, 464] width 29 height 11
click at [921, 565] on span "Save selection" at bounding box center [917, 563] width 57 height 11
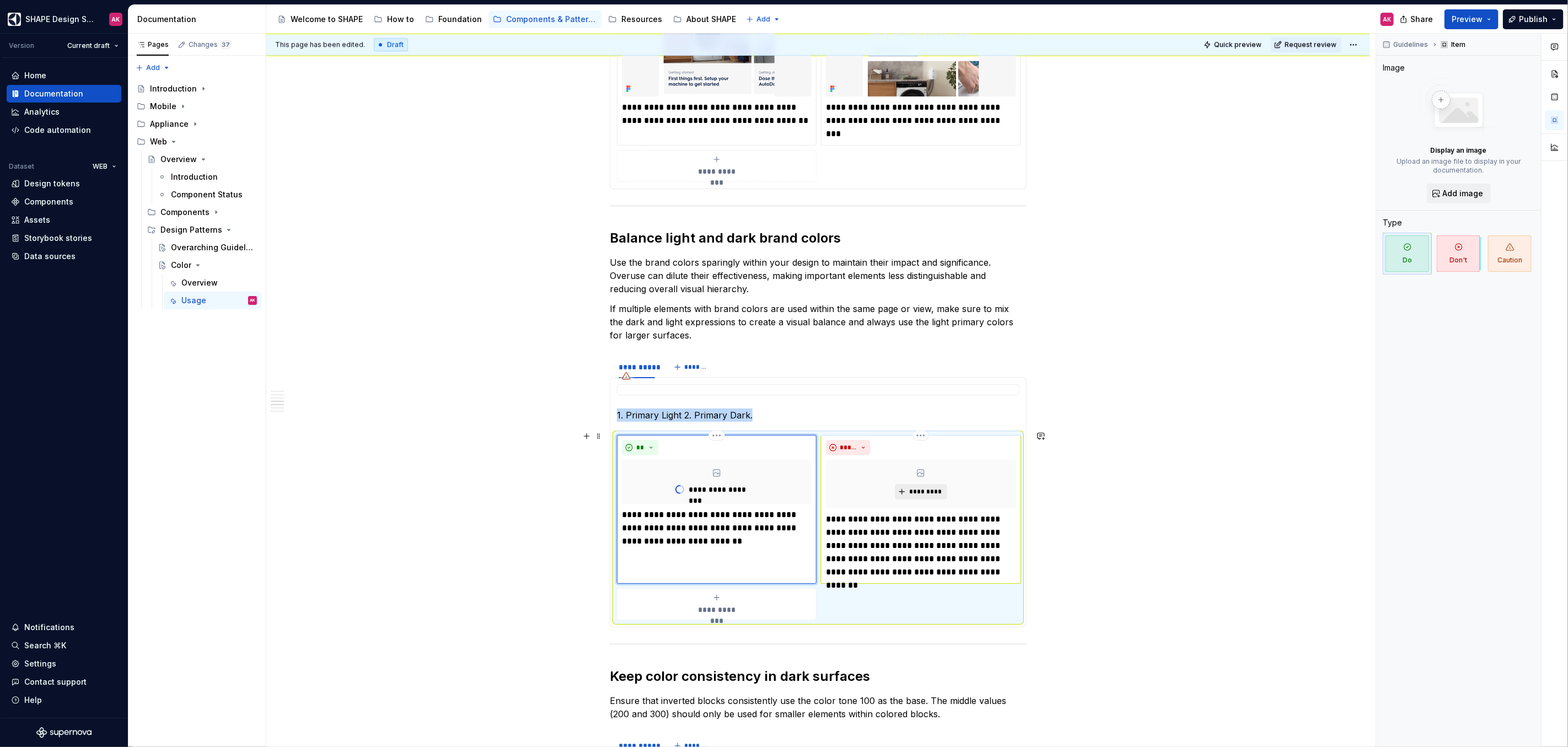
click at [925, 487] on span "*********" at bounding box center [925, 491] width 33 height 9
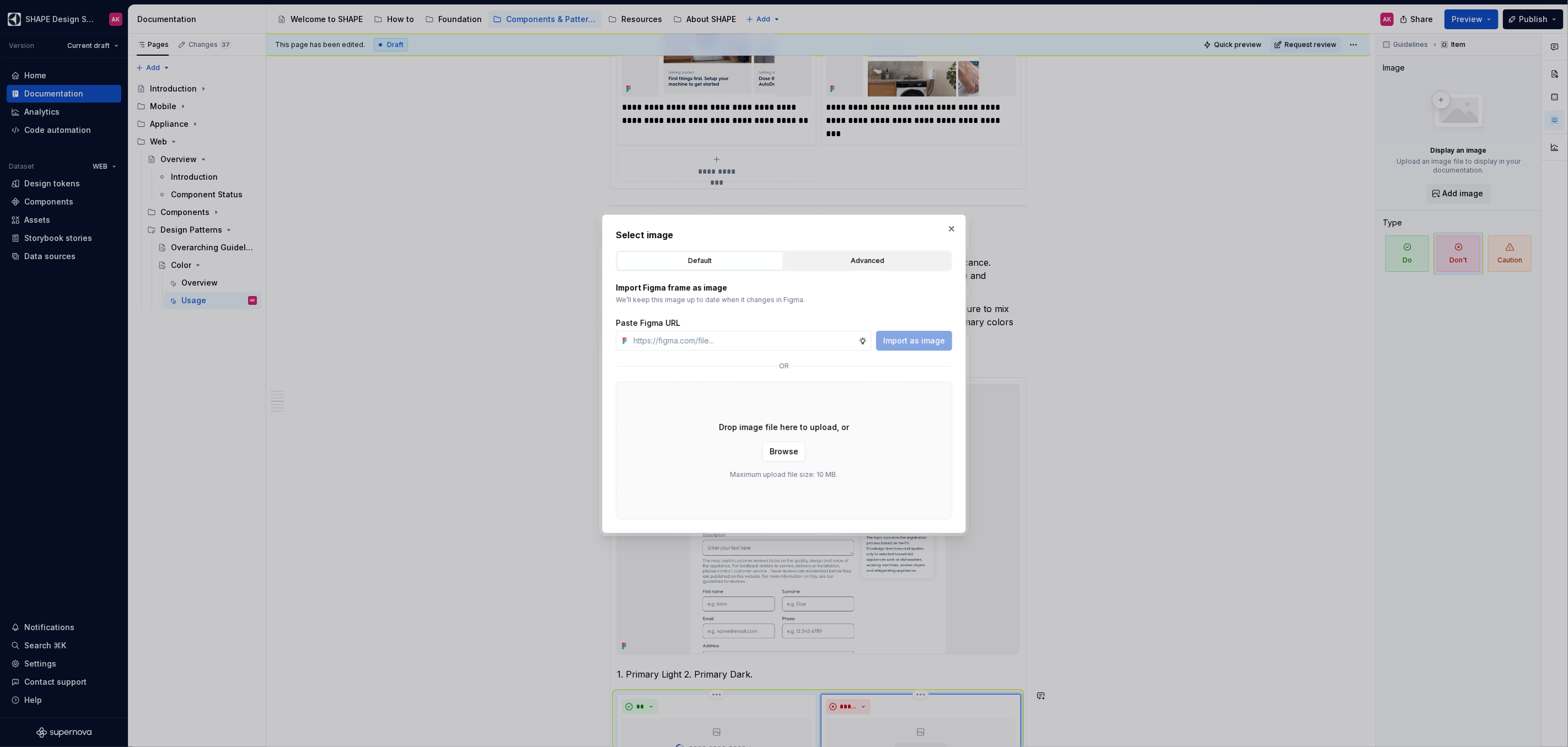
click at [825, 270] on div "Default Advanced" at bounding box center [784, 260] width 336 height 21
click at [832, 262] on div "Advanced" at bounding box center [868, 260] width 159 height 11
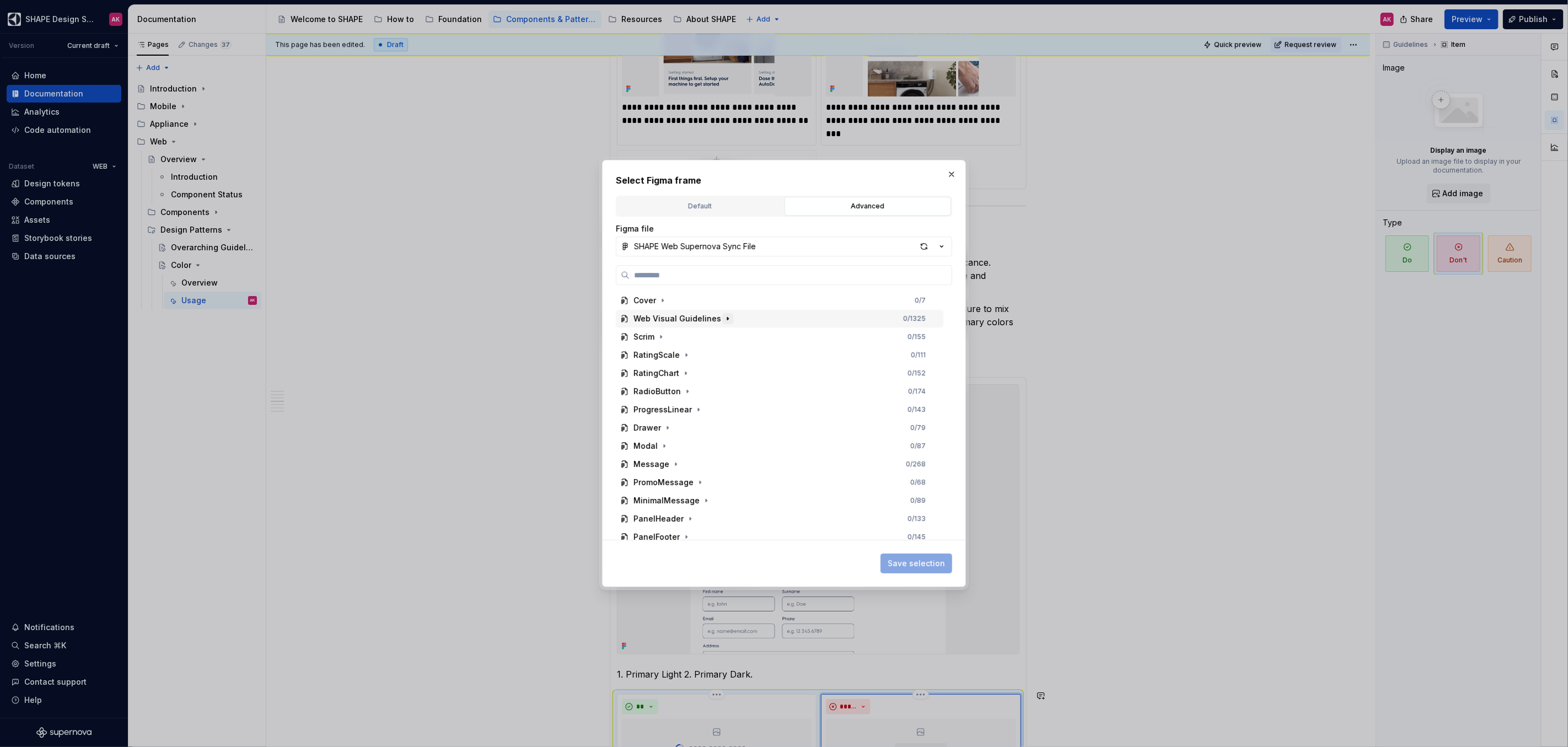
click at [724, 318] on icon "button" at bounding box center [727, 318] width 9 height 9
click at [674, 340] on icon "button" at bounding box center [675, 336] width 9 height 9
click at [716, 517] on icon "button" at bounding box center [716, 519] width 1 height 3
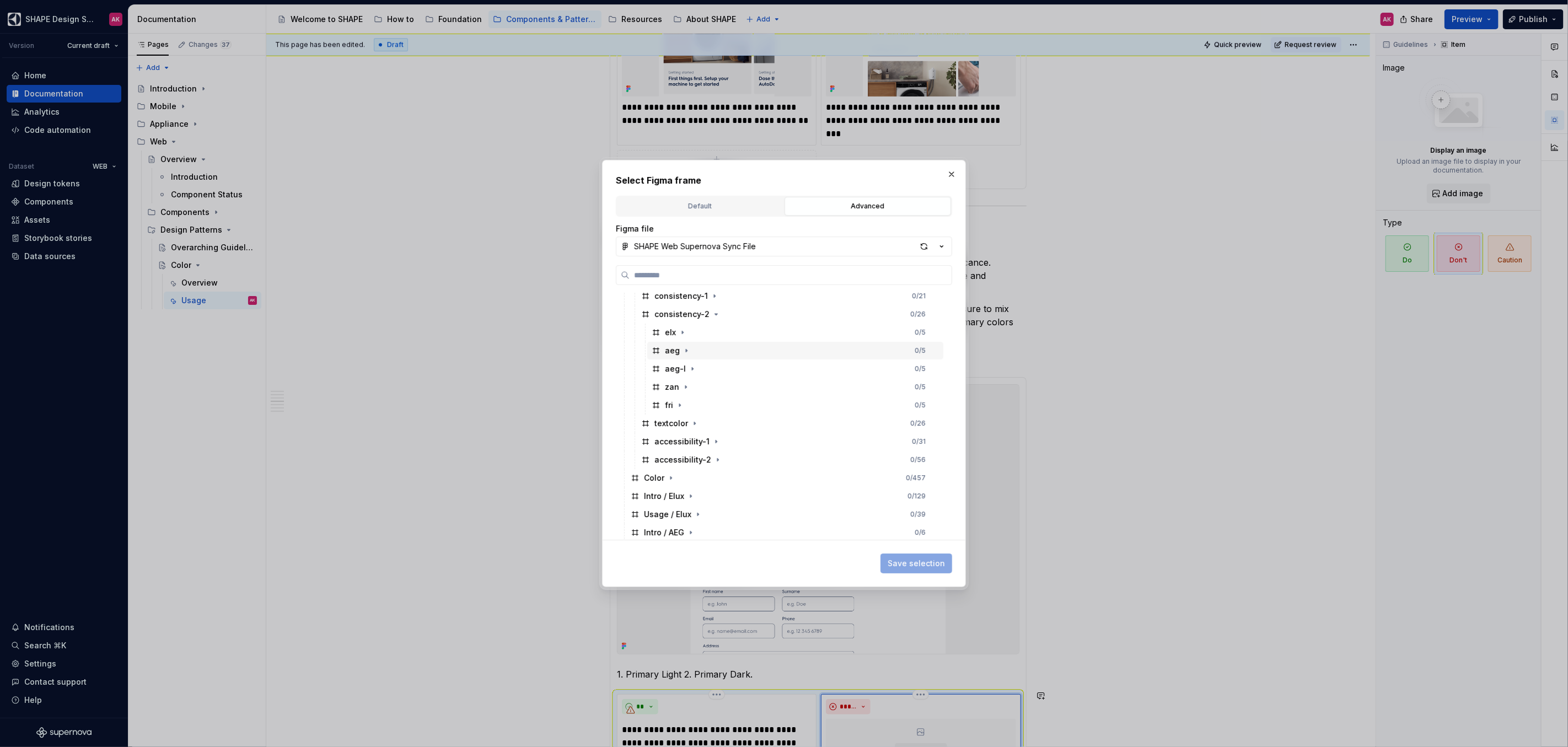
scroll to position [204, 0]
click at [682, 332] on icon "button" at bounding box center [683, 333] width 1 height 3
click at [666, 364] on div "2" at bounding box center [677, 369] width 30 height 11
click at [916, 561] on span "Save selection" at bounding box center [917, 563] width 57 height 11
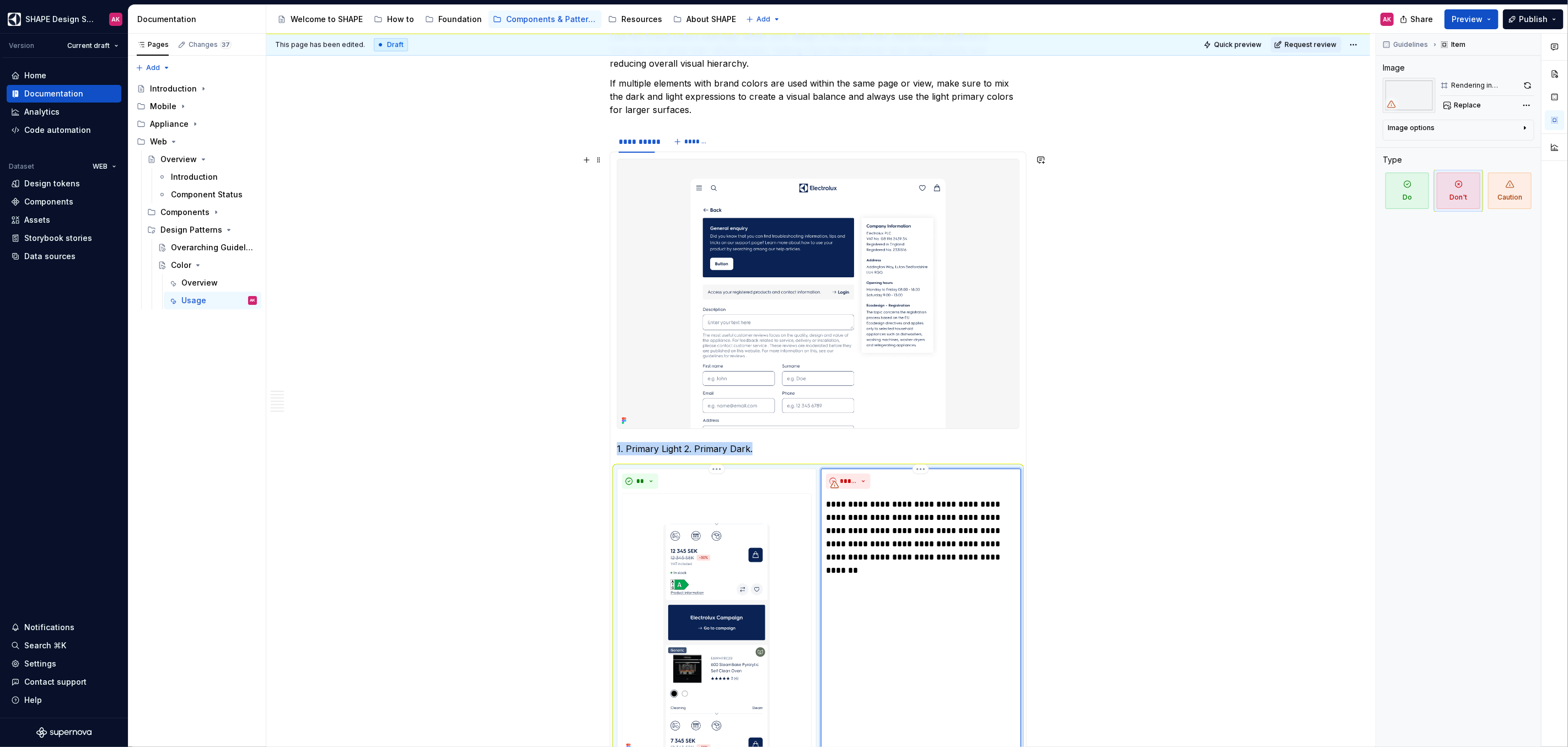
scroll to position [2903, 0]
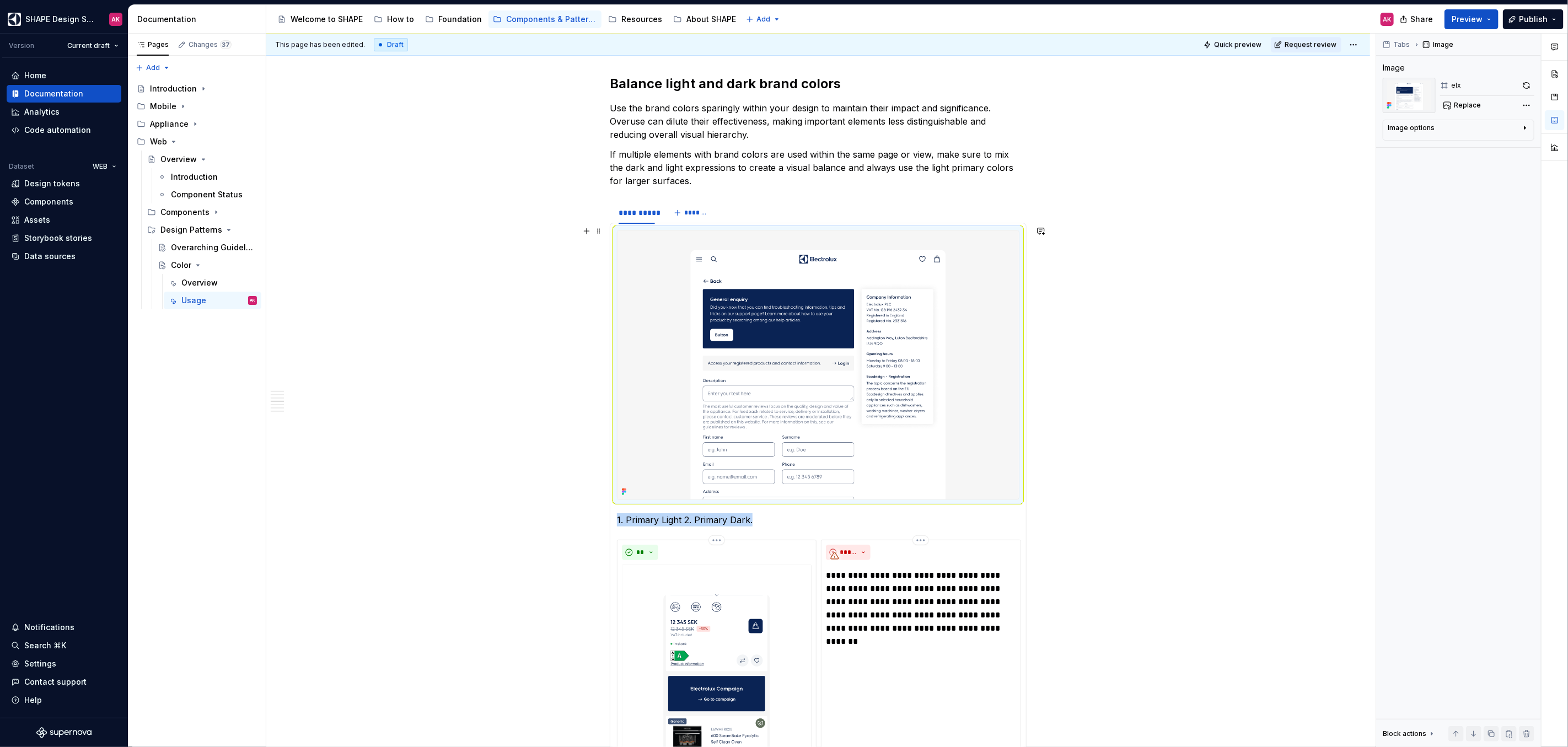
click at [806, 403] on img at bounding box center [818, 364] width 401 height 269
click at [1465, 104] on span "Replace" at bounding box center [1467, 105] width 27 height 9
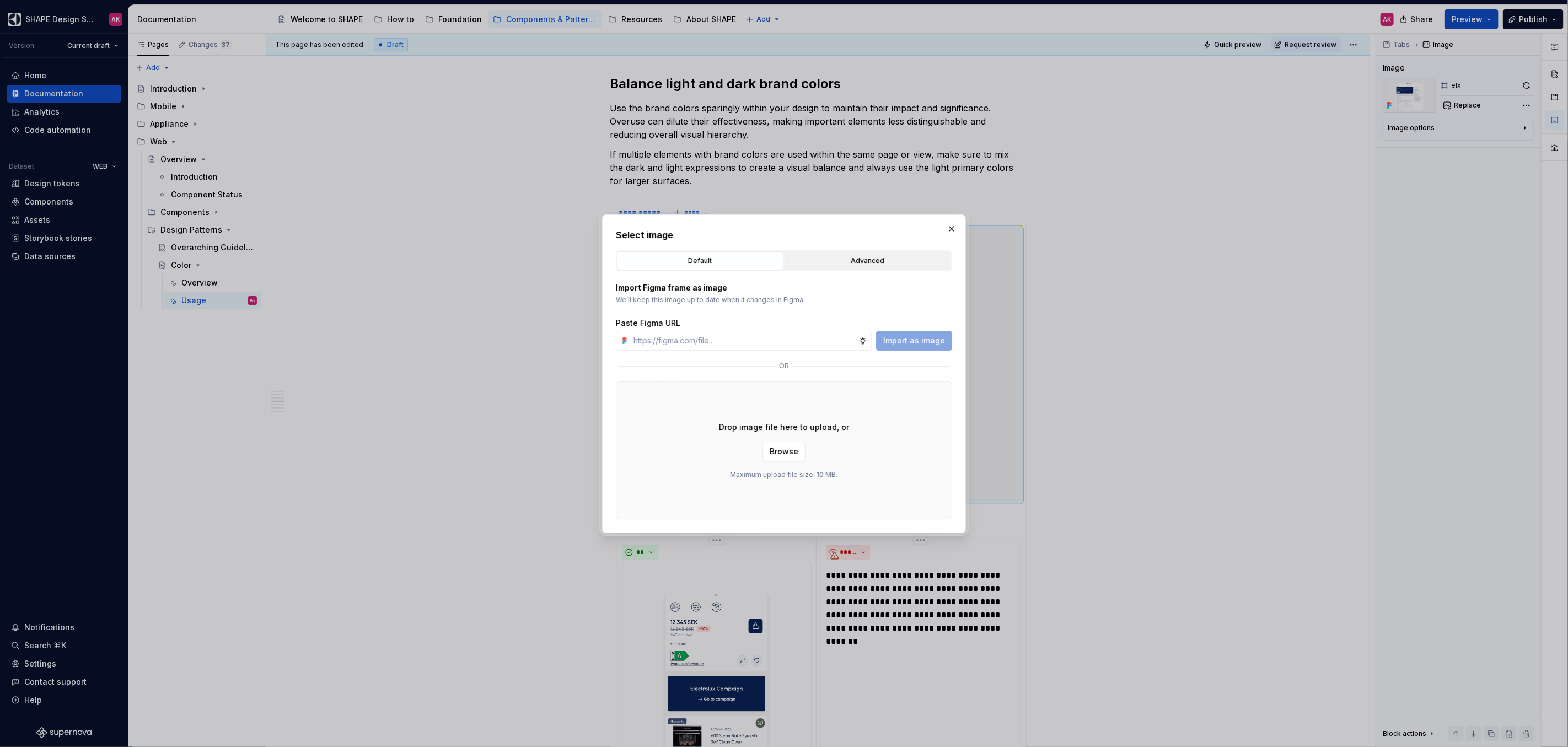
click at [859, 260] on div "Advanced" at bounding box center [868, 260] width 159 height 11
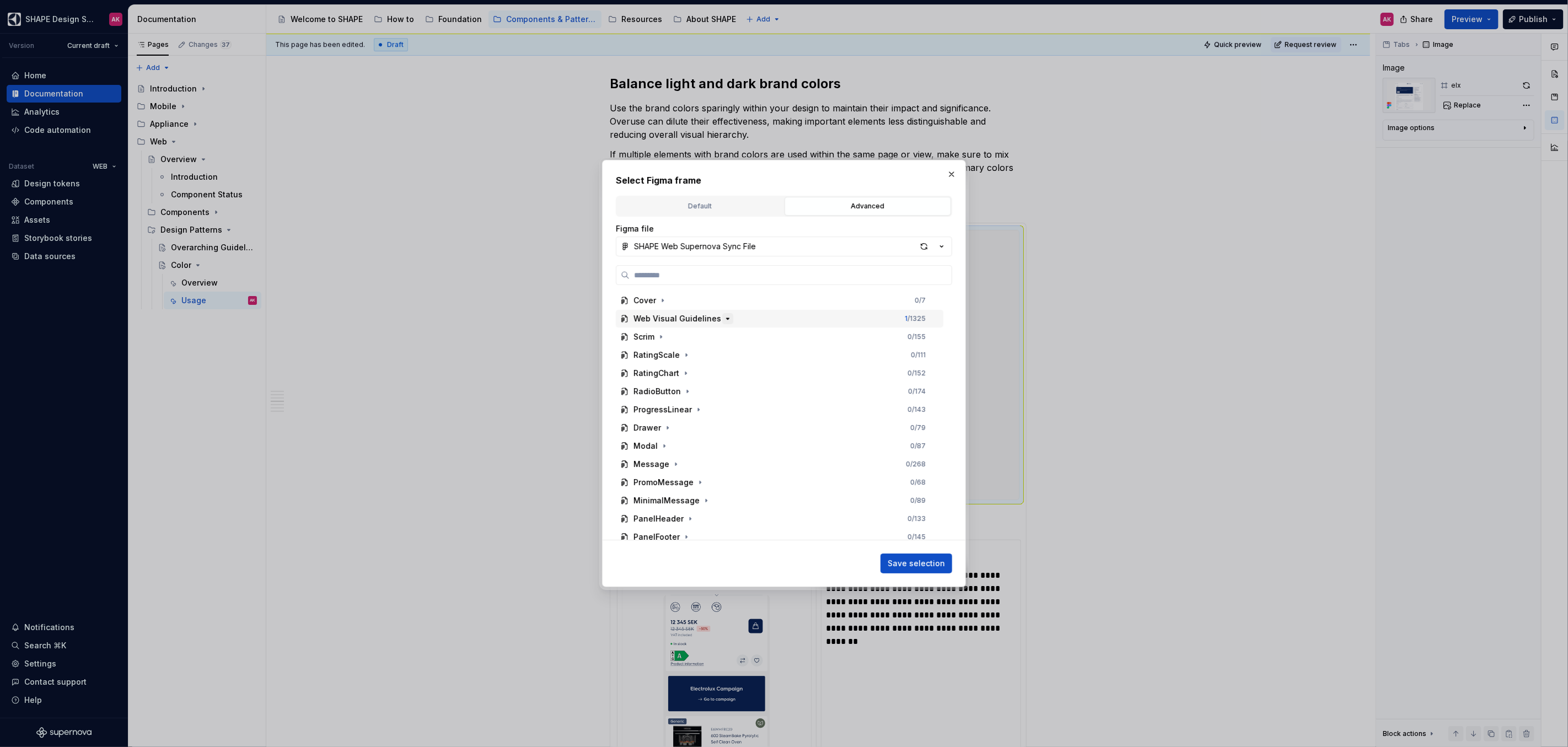
click at [723, 319] on icon "button" at bounding box center [727, 318] width 9 height 9
click at [710, 499] on icon "button" at bounding box center [714, 500] width 9 height 9
click at [696, 465] on icon "button" at bounding box center [698, 464] width 9 height 9
click at [683, 482] on icon "button" at bounding box center [682, 482] width 9 height 9
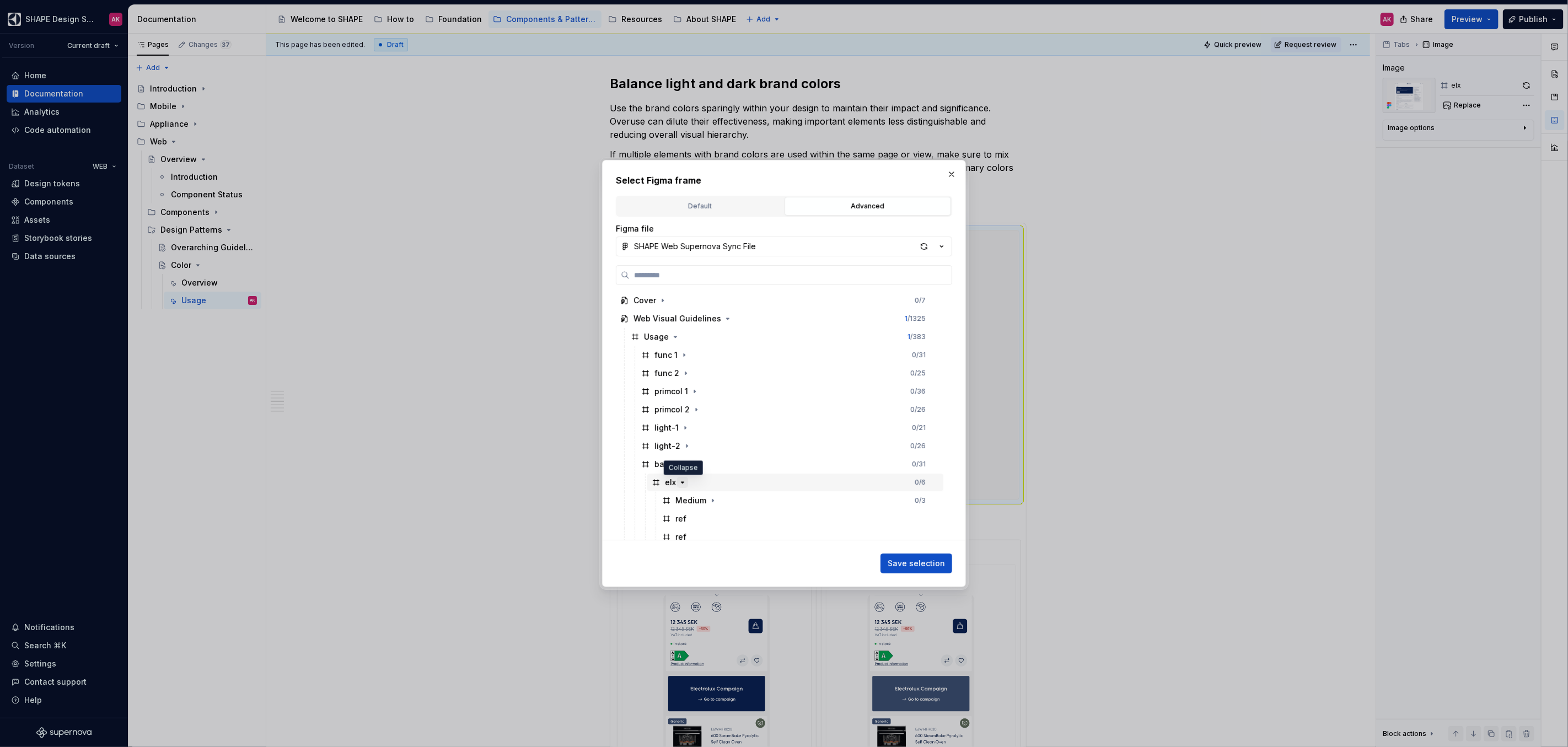
click at [683, 481] on icon "button" at bounding box center [682, 482] width 9 height 9
click at [669, 481] on div "elx" at bounding box center [670, 482] width 11 height 11
click at [905, 557] on button "Save selection" at bounding box center [916, 563] width 71 height 20
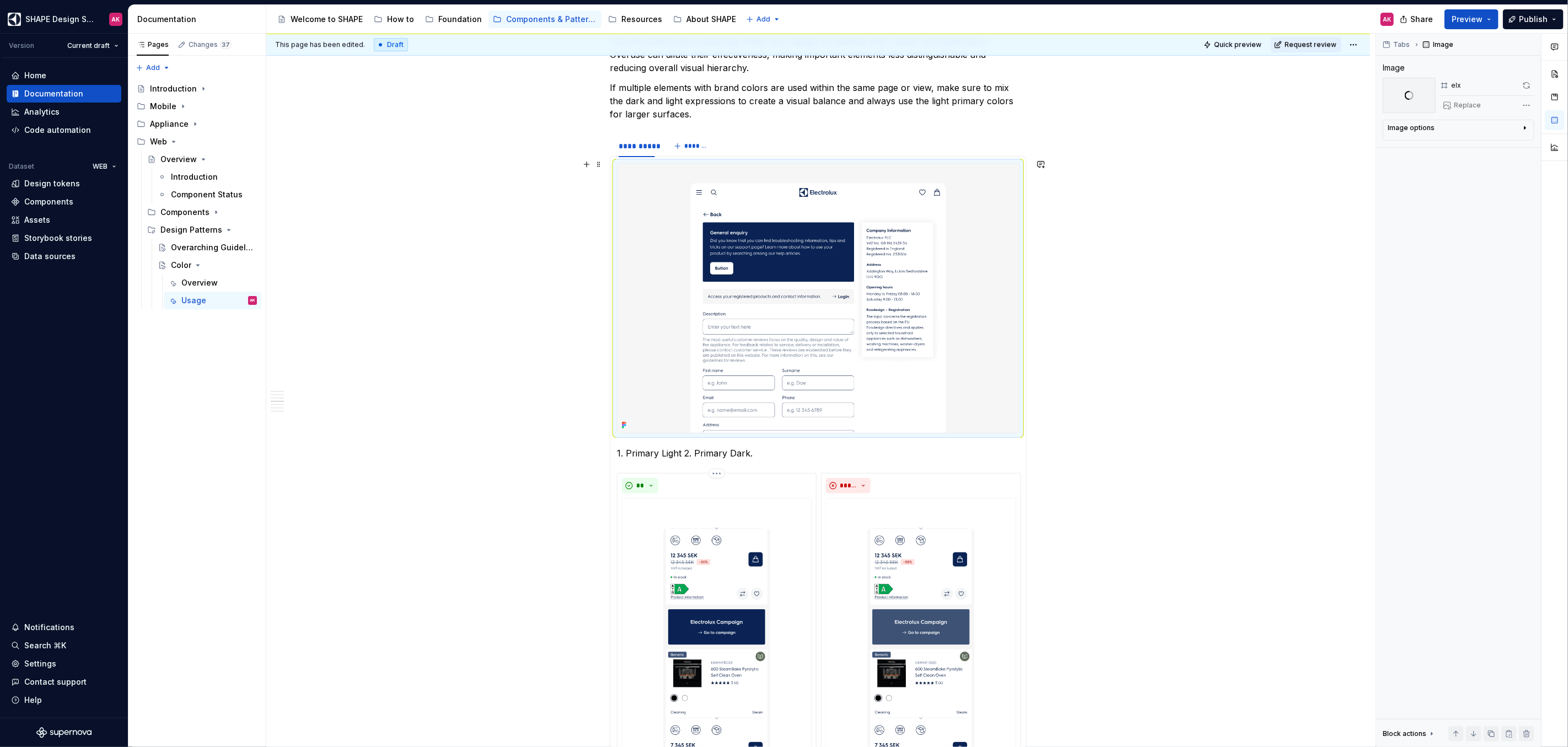
scroll to position [3017, 0]
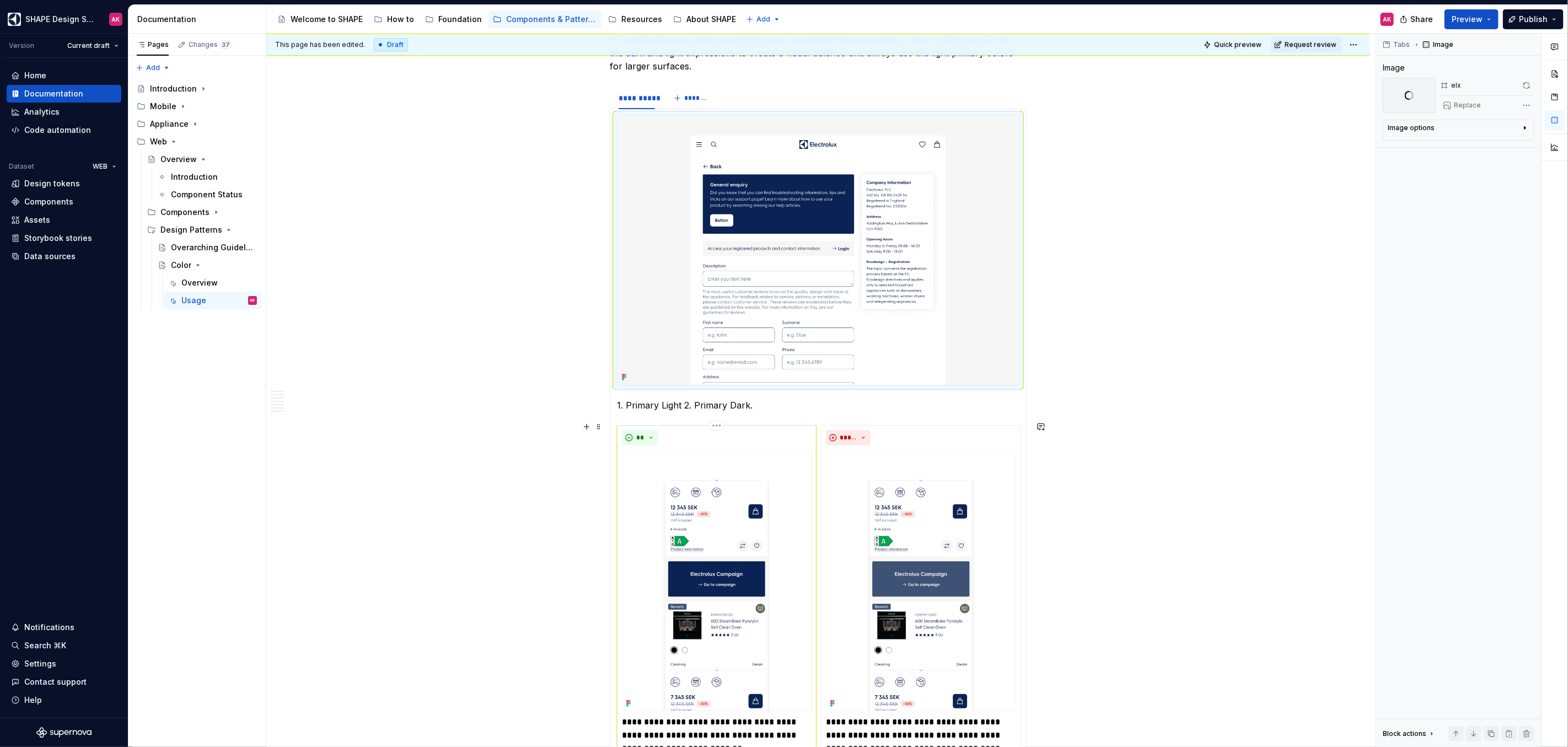
click at [705, 484] on img at bounding box center [717, 580] width 190 height 261
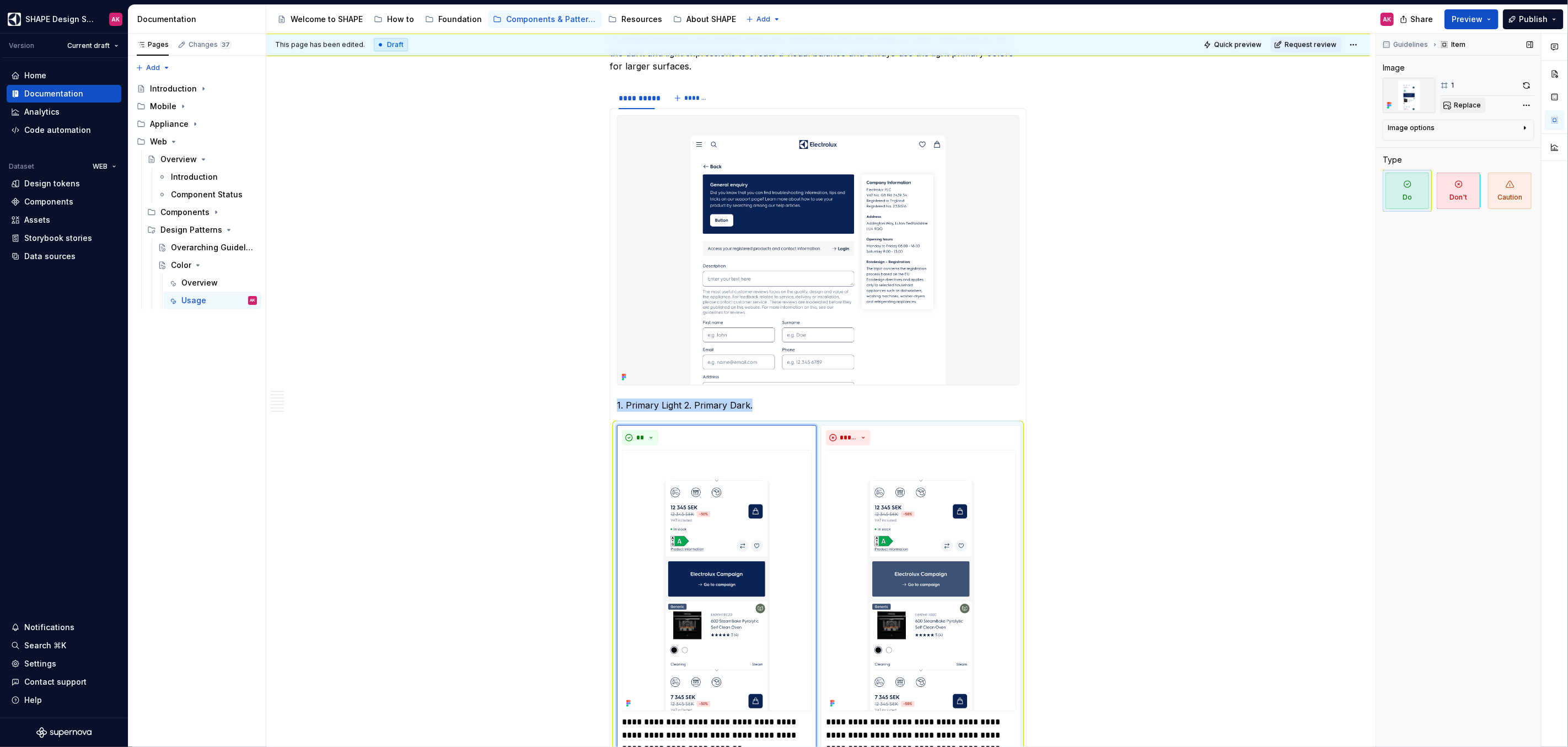
click at [1475, 109] on span "Replace" at bounding box center [1467, 105] width 27 height 9
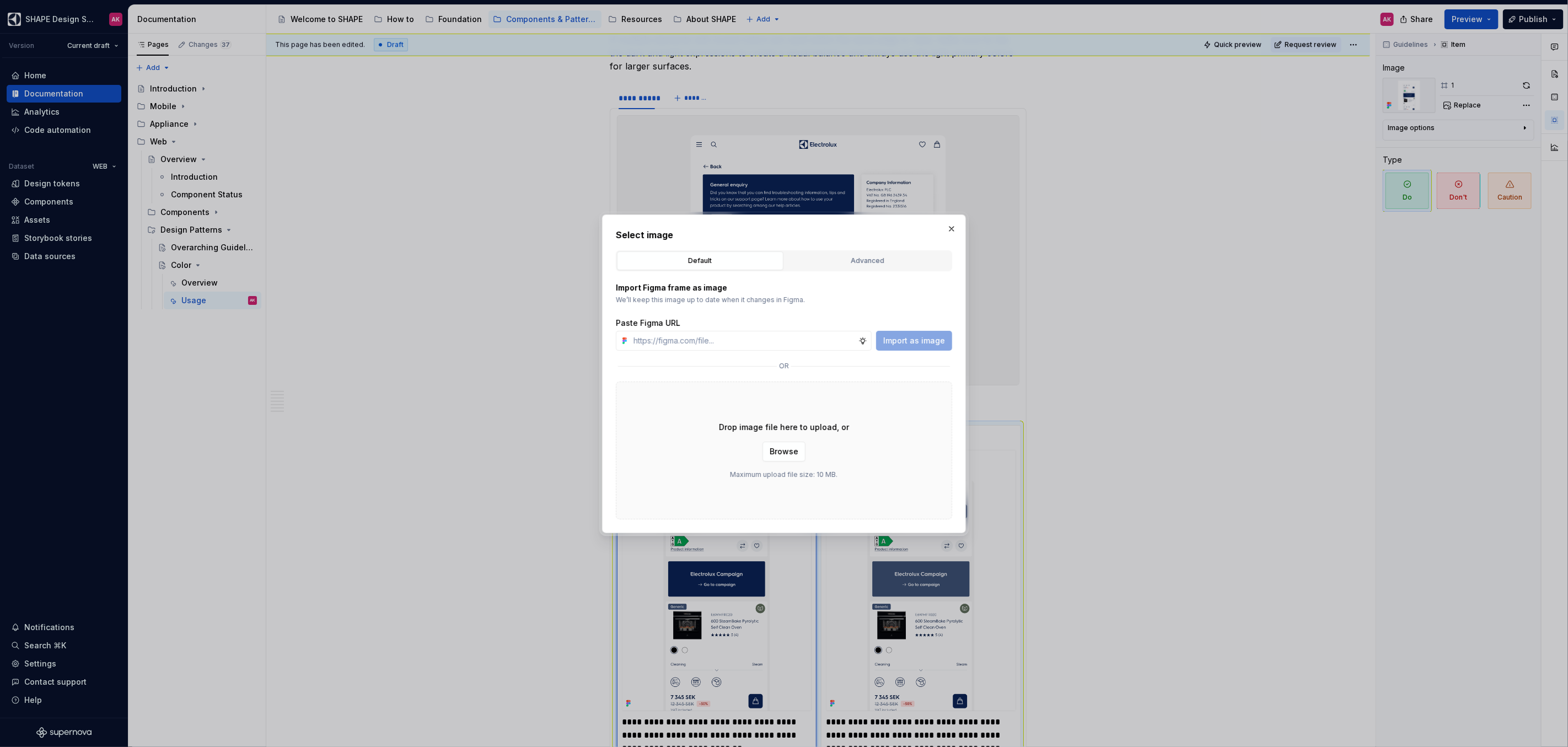
click at [821, 258] on div "Advanced" at bounding box center [868, 260] width 159 height 11
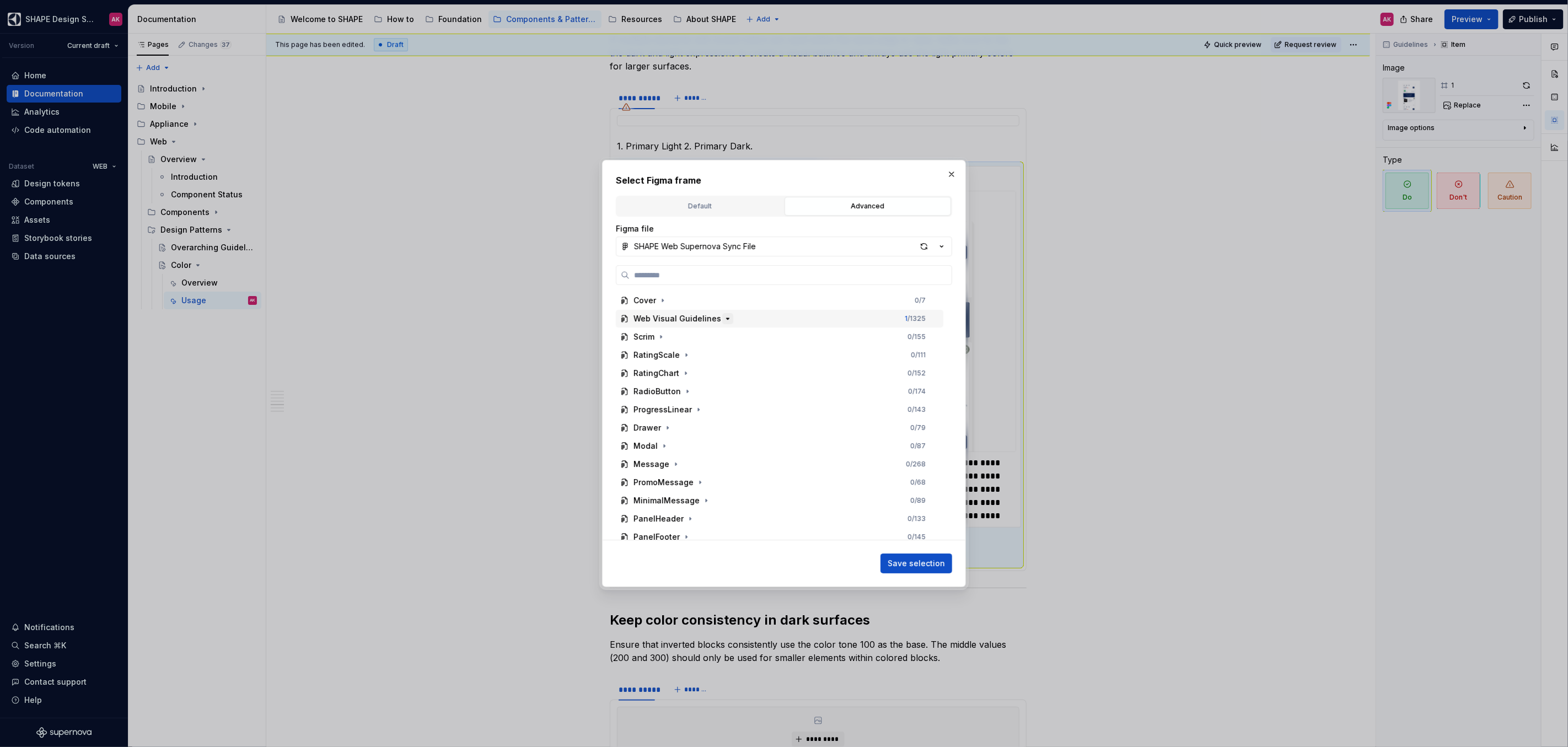
click at [723, 318] on icon "button" at bounding box center [727, 318] width 9 height 9
click at [695, 481] on icon "button" at bounding box center [699, 482] width 9 height 9
click at [682, 501] on icon "button" at bounding box center [683, 501] width 1 height 3
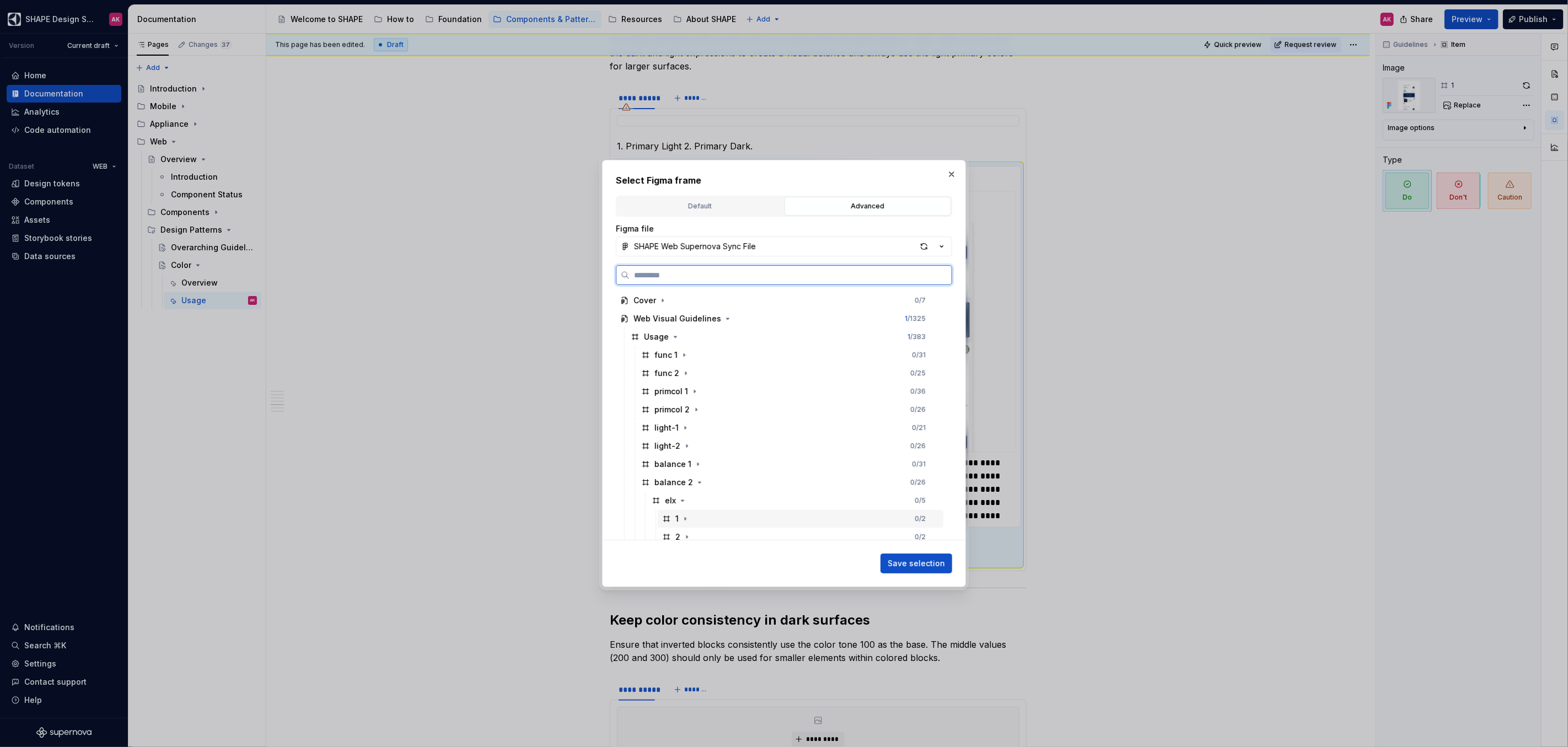
click at [667, 521] on icon at bounding box center [666, 518] width 9 height 9
click at [904, 562] on span "Save selection" at bounding box center [917, 563] width 57 height 11
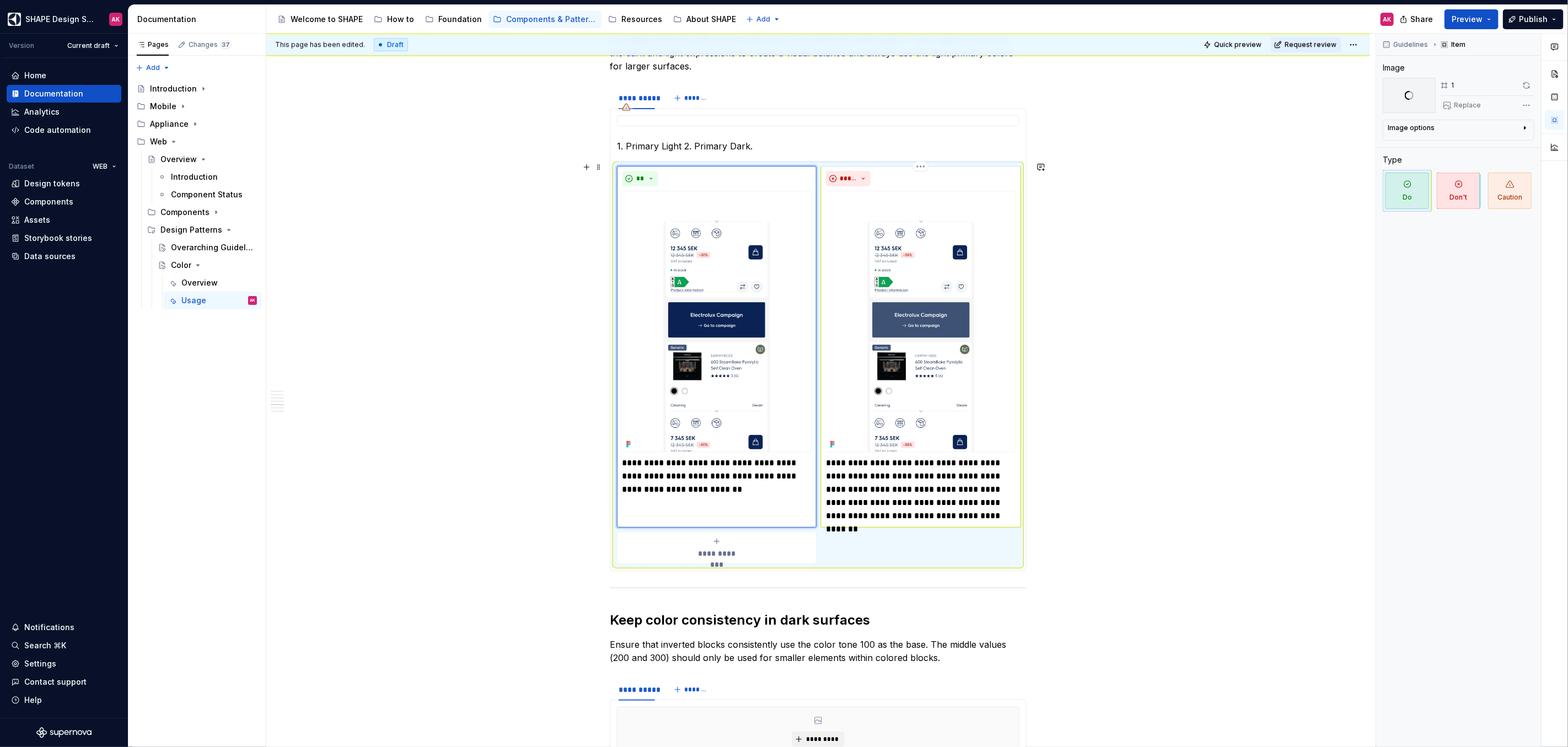
click at [912, 313] on img at bounding box center [921, 321] width 190 height 261
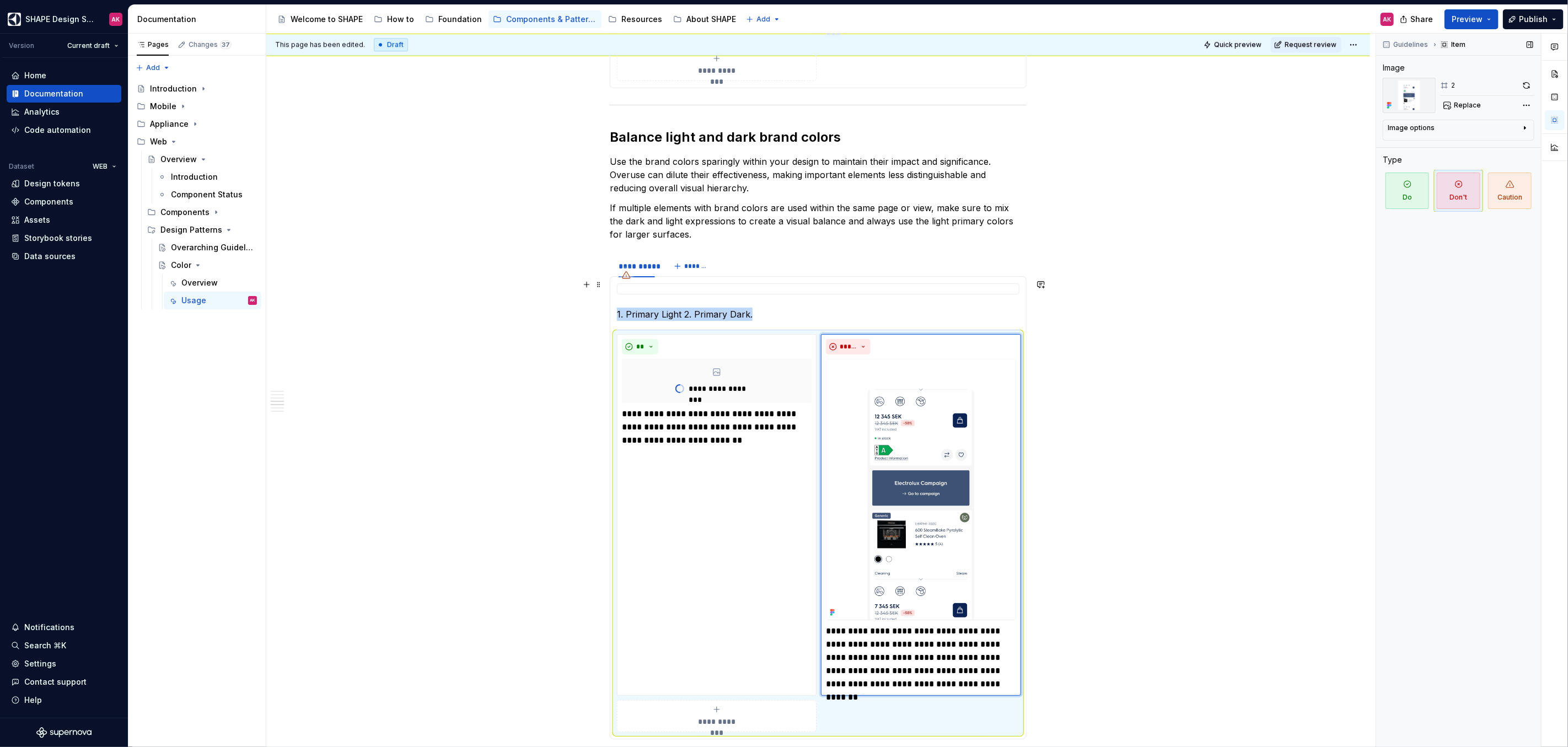
scroll to position [2917, 0]
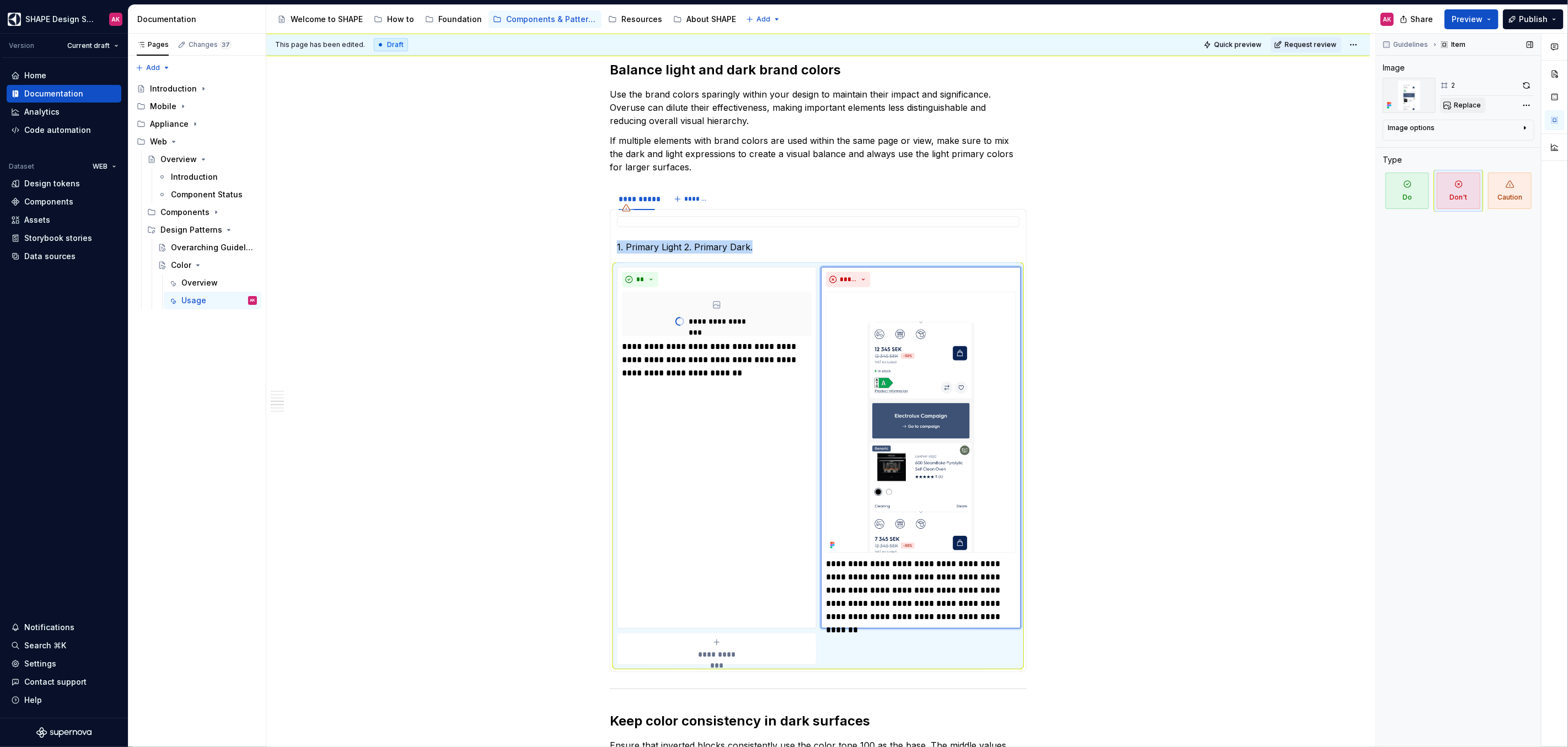
click at [1461, 103] on span "Replace" at bounding box center [1467, 105] width 27 height 9
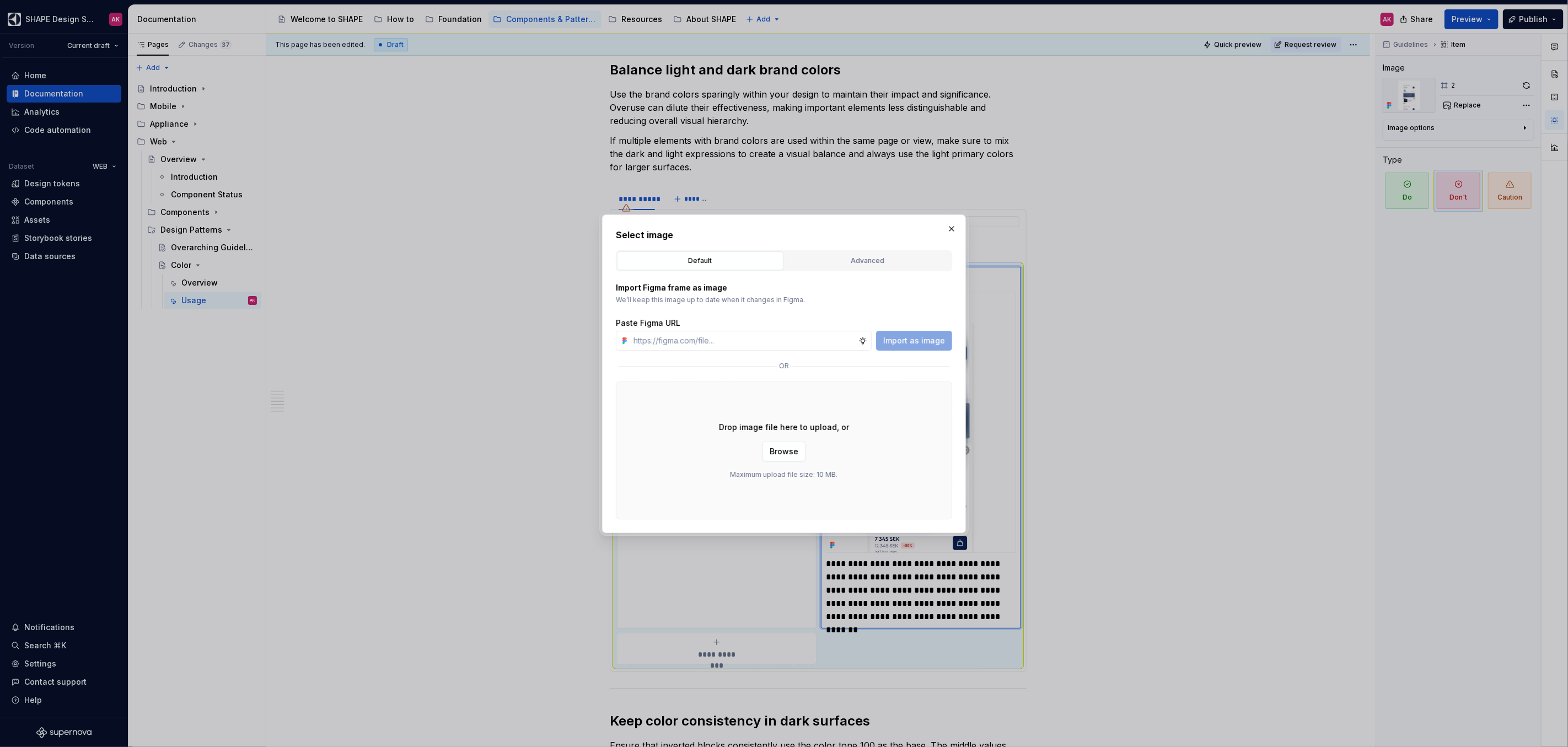
drag, startPoint x: 852, startPoint y: 261, endPoint x: 827, endPoint y: 268, distance: 26.0
click at [850, 261] on div "Advanced" at bounding box center [868, 260] width 159 height 11
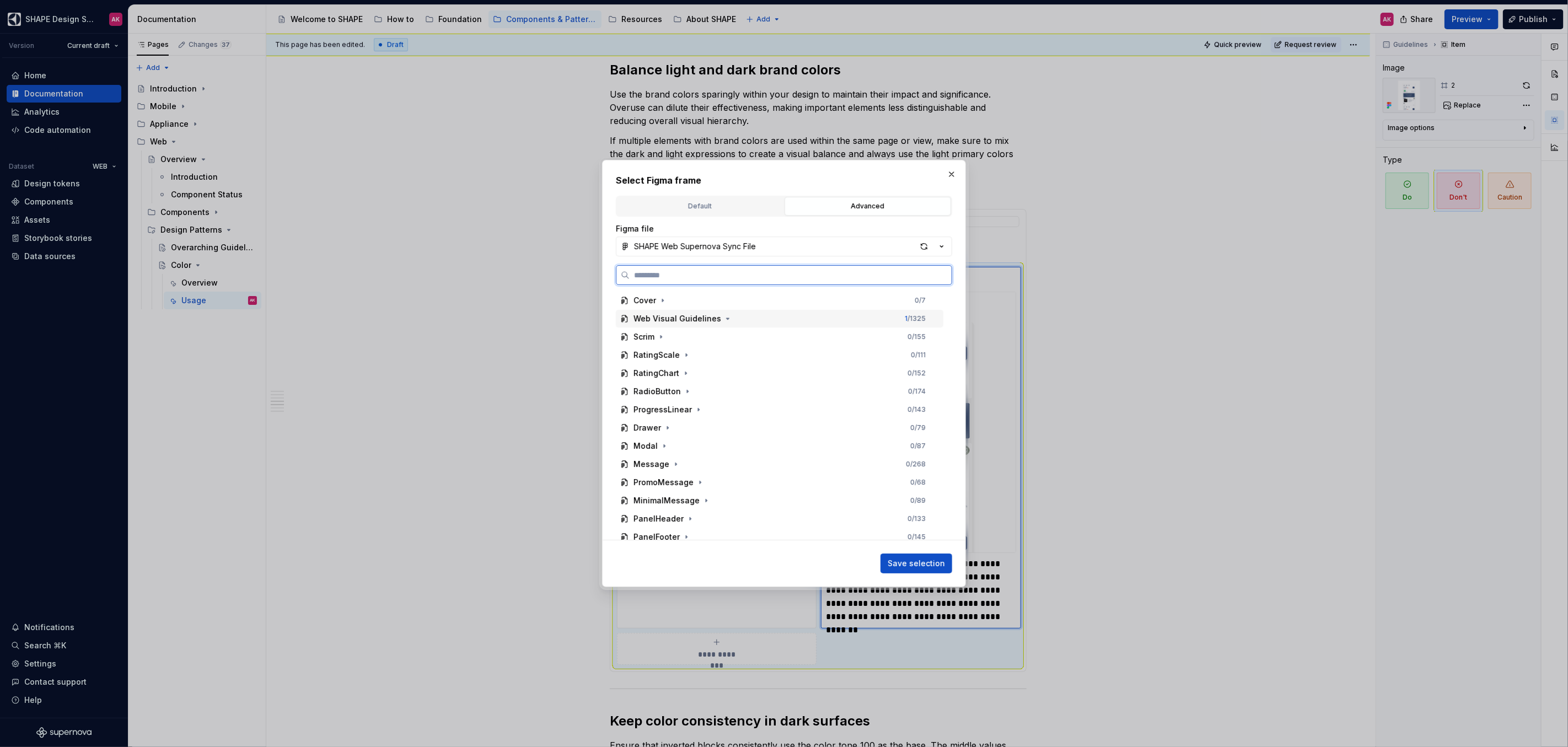
click at [728, 320] on div "Web Visual Guidelines 1 / 1325" at bounding box center [779, 318] width 328 height 17
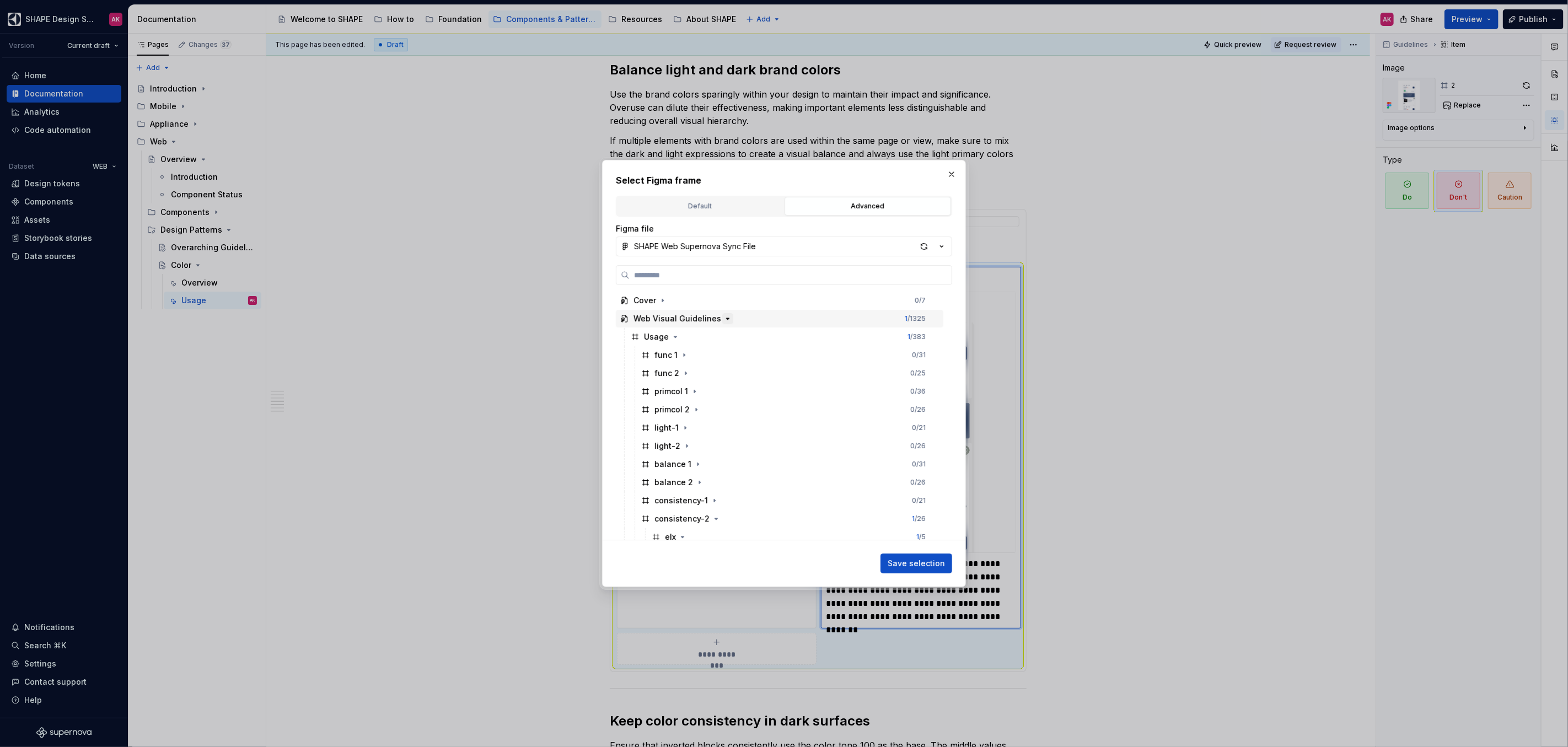
click at [724, 320] on icon "button" at bounding box center [727, 318] width 9 height 9
click at [723, 322] on icon "button" at bounding box center [727, 318] width 9 height 9
click at [698, 483] on icon "button" at bounding box center [699, 482] width 9 height 9
click at [683, 503] on icon "button" at bounding box center [682, 500] width 9 height 9
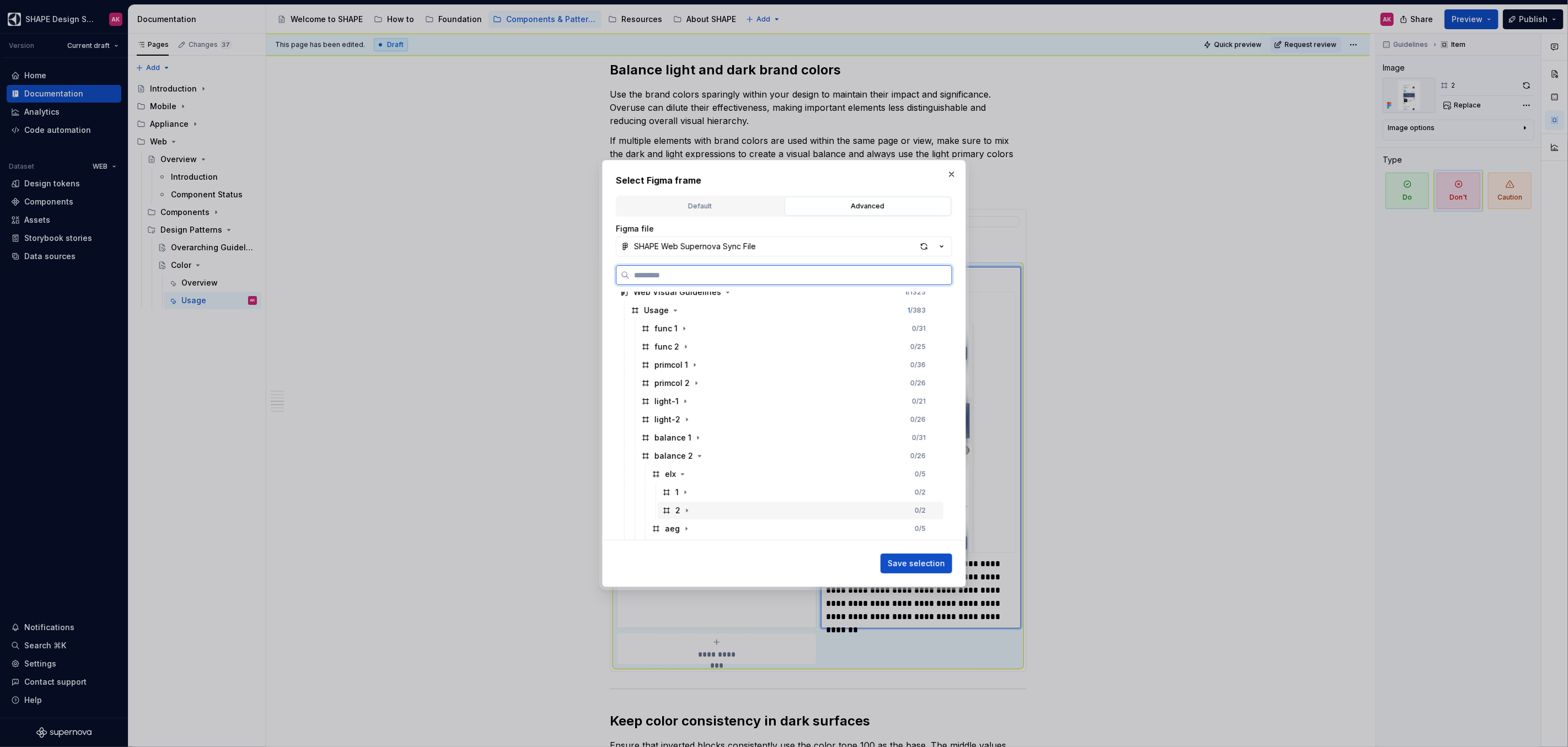
click at [668, 503] on div "2 0 / 2" at bounding box center [800, 510] width 286 height 17
click at [925, 561] on span "Save selection" at bounding box center [917, 563] width 57 height 11
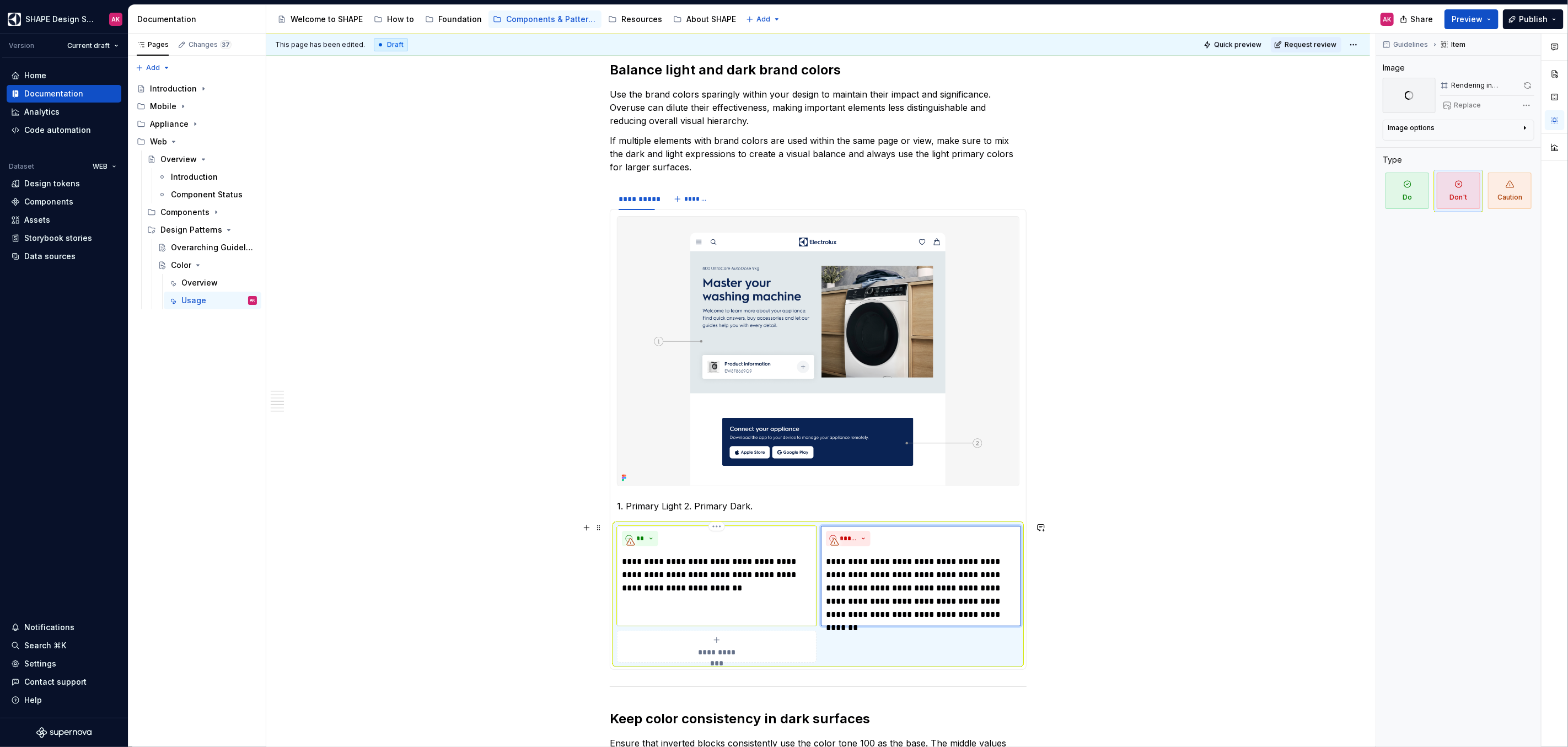
click at [671, 571] on p "**********" at bounding box center [717, 575] width 190 height 39
type textarea "*"
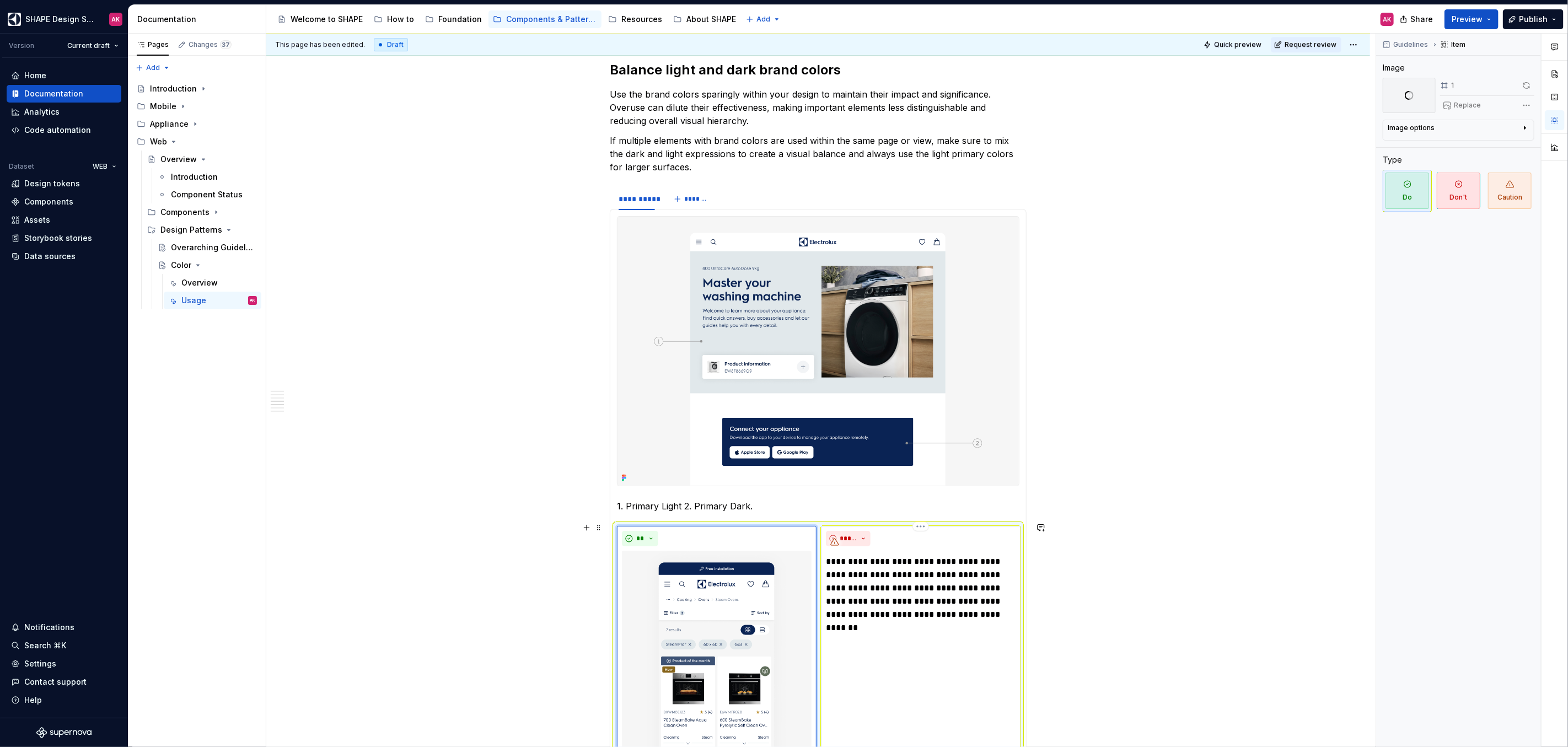
click at [846, 570] on p "**********" at bounding box center [921, 588] width 190 height 66
type textarea "*"
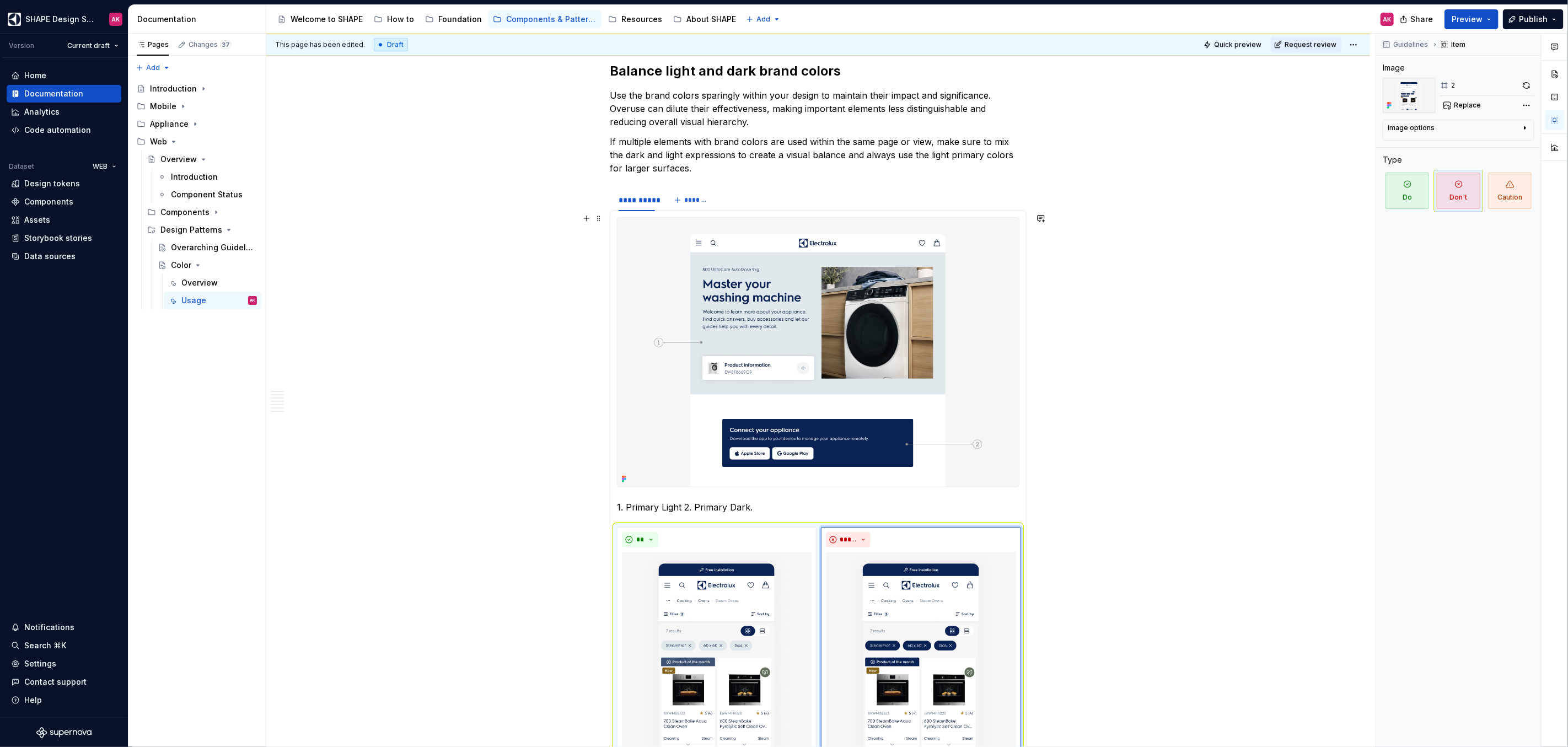
scroll to position [2915, 0]
type textarea "*"
click at [637, 187] on html "SHAPE Design System AK Version Current draft Home Documentation Analytics Code …" at bounding box center [784, 373] width 1568 height 747
click at [656, 217] on div "Duplicate tab" at bounding box center [686, 220] width 71 height 11
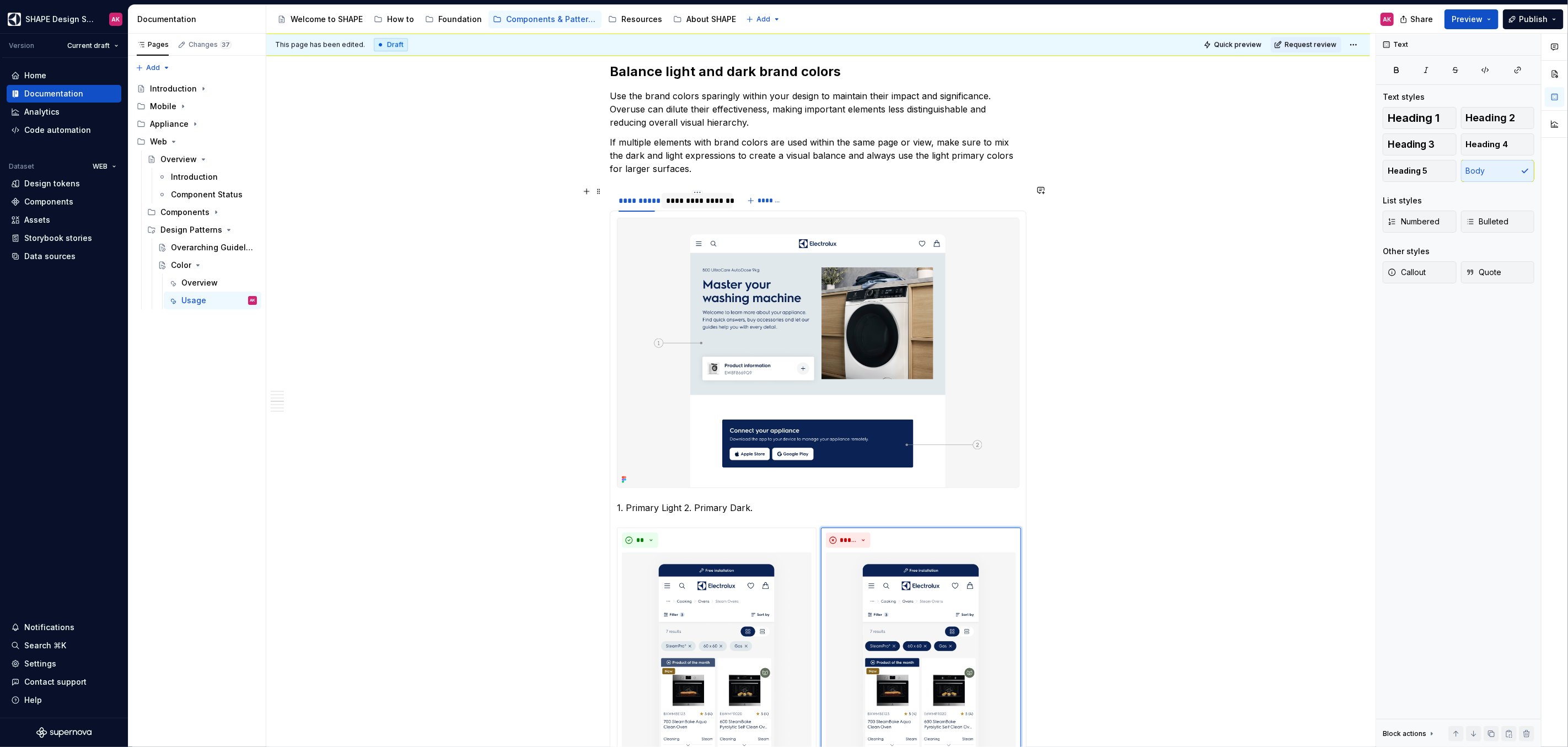
click at [688, 197] on div "**********" at bounding box center [697, 200] width 62 height 11
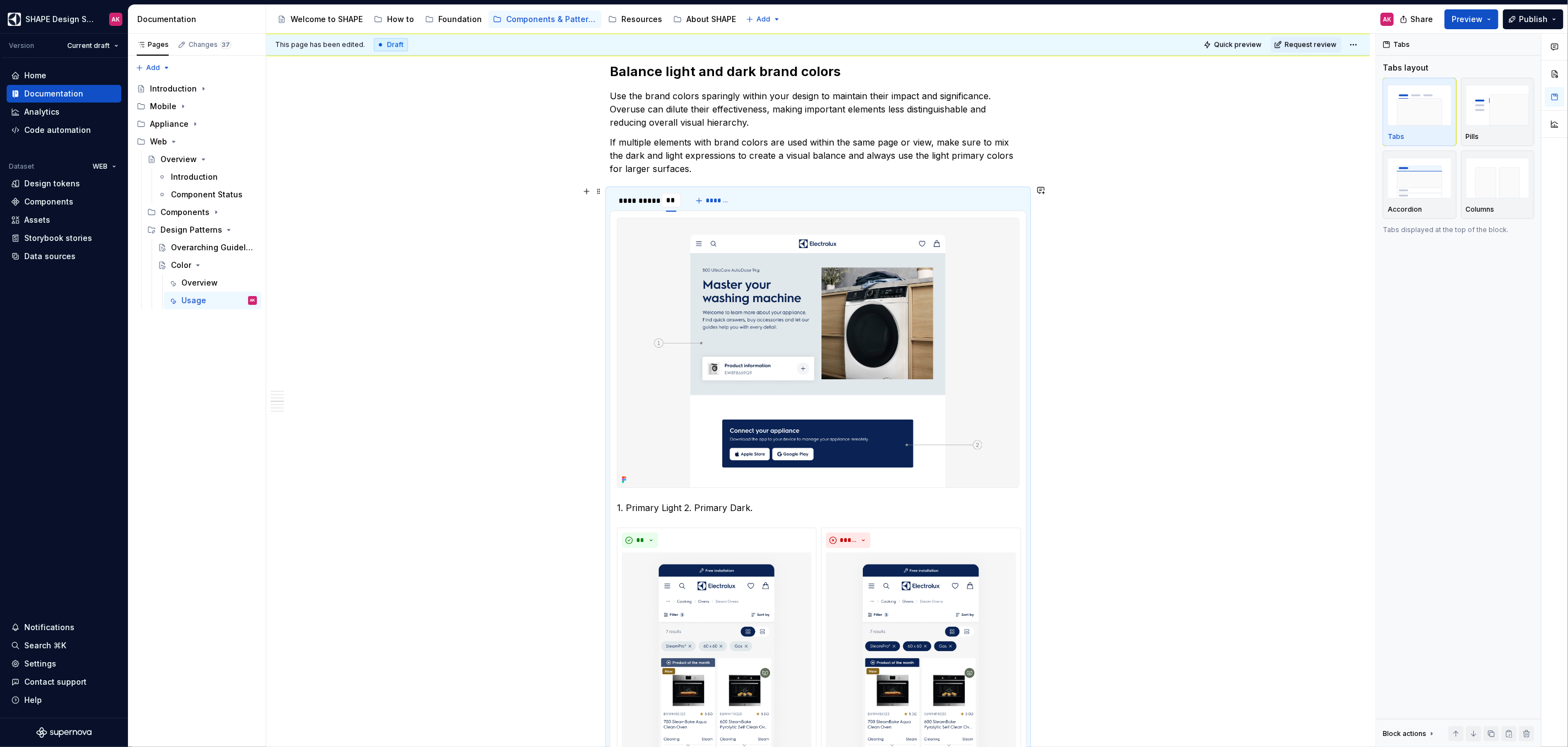
type input "***"
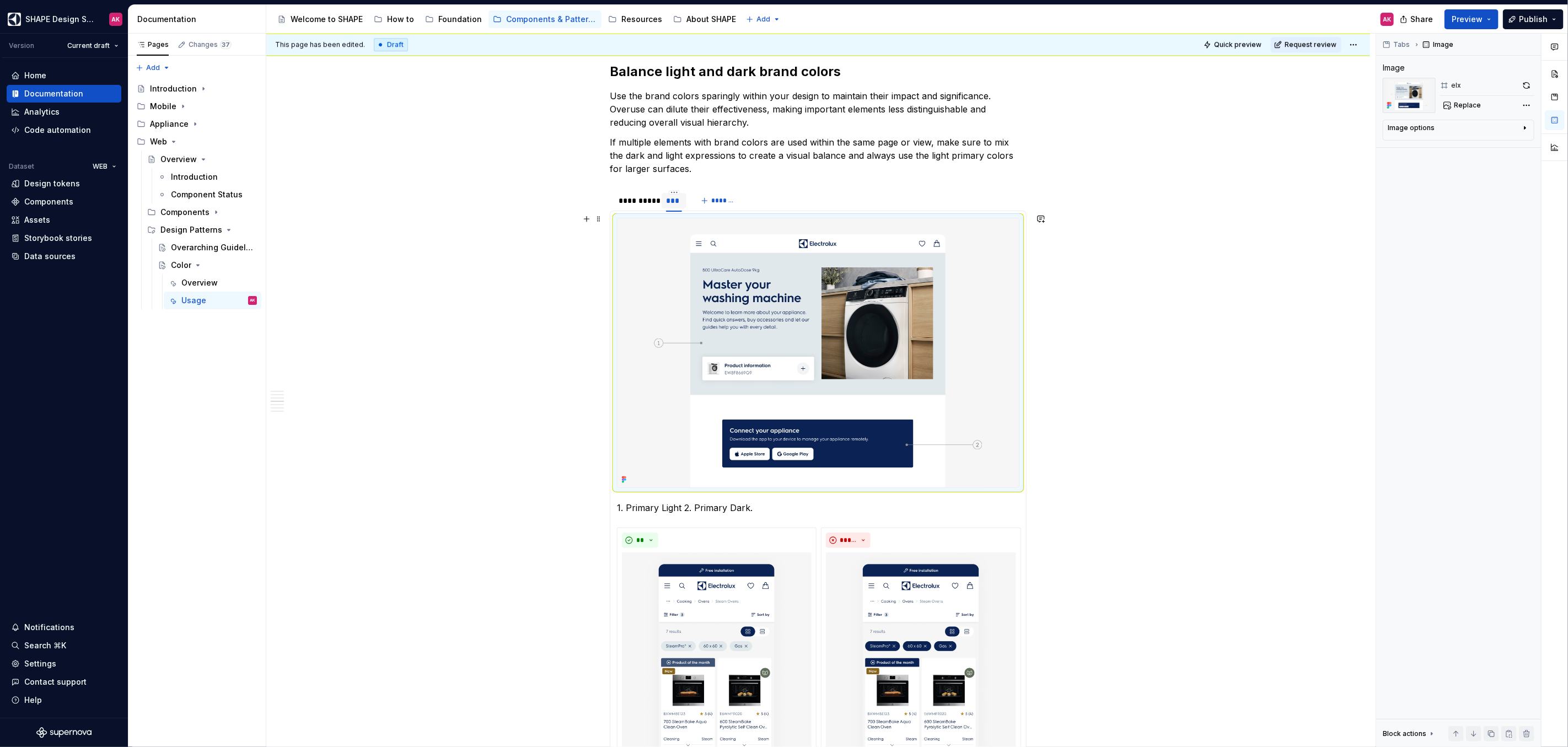
click at [788, 286] on img at bounding box center [818, 352] width 401 height 269
click at [1469, 101] on span "Replace" at bounding box center [1467, 105] width 27 height 9
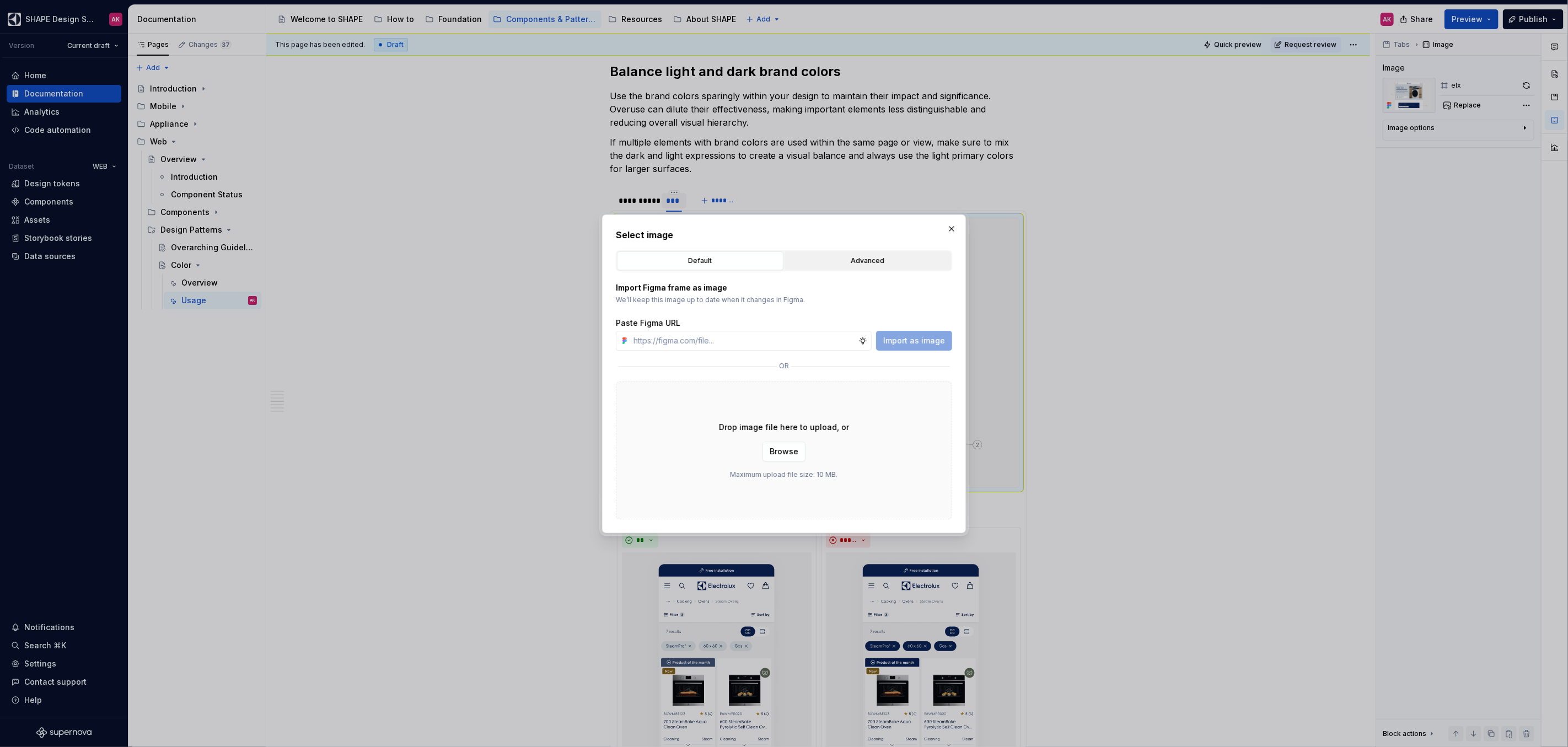
click at [827, 252] on button "Advanced" at bounding box center [867, 261] width 166 height 19
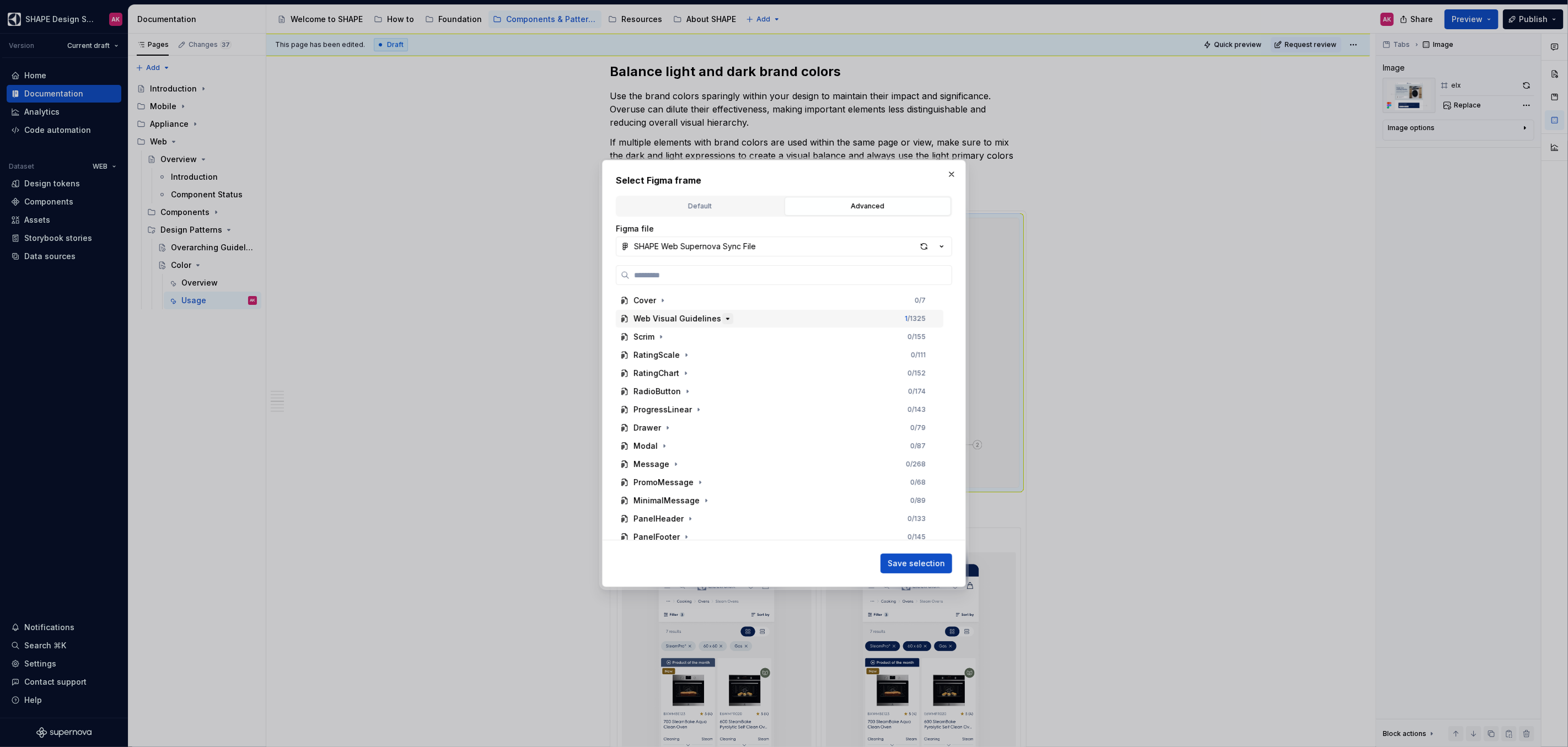
click at [723, 321] on icon "button" at bounding box center [727, 318] width 9 height 9
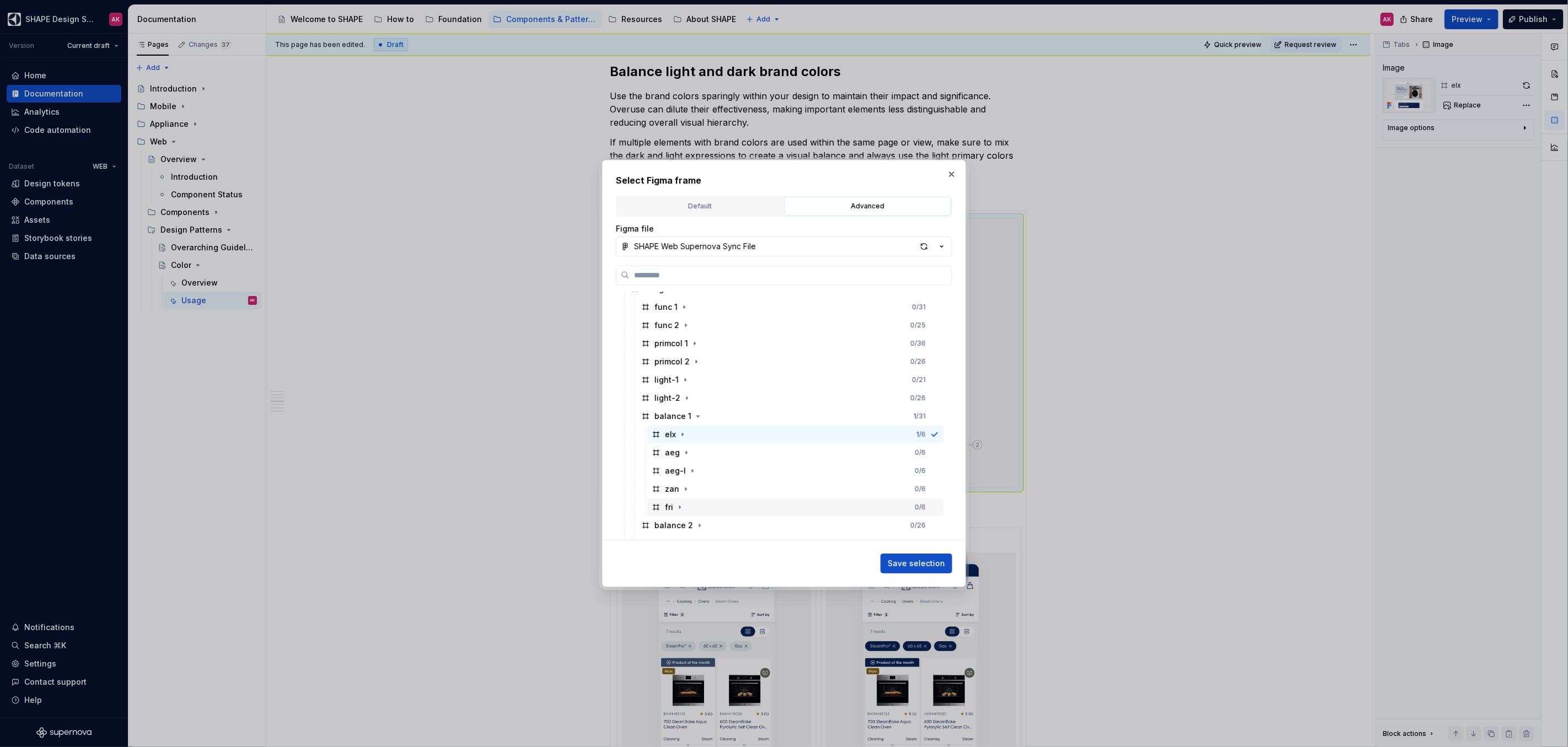
scroll to position [114, 0]
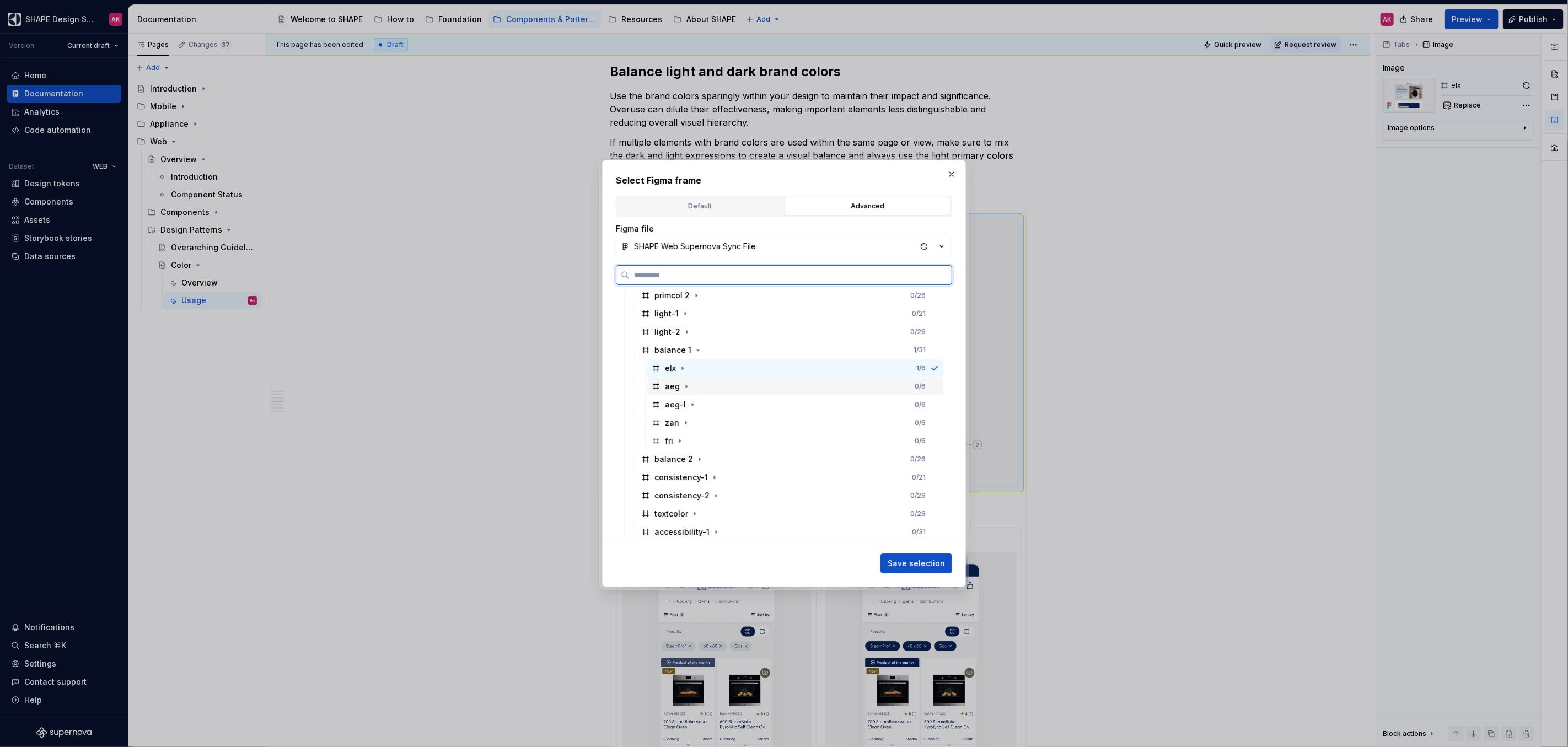
click at [668, 388] on div "aeg" at bounding box center [672, 387] width 15 height 11
click at [908, 556] on button "Save selection" at bounding box center [916, 563] width 71 height 20
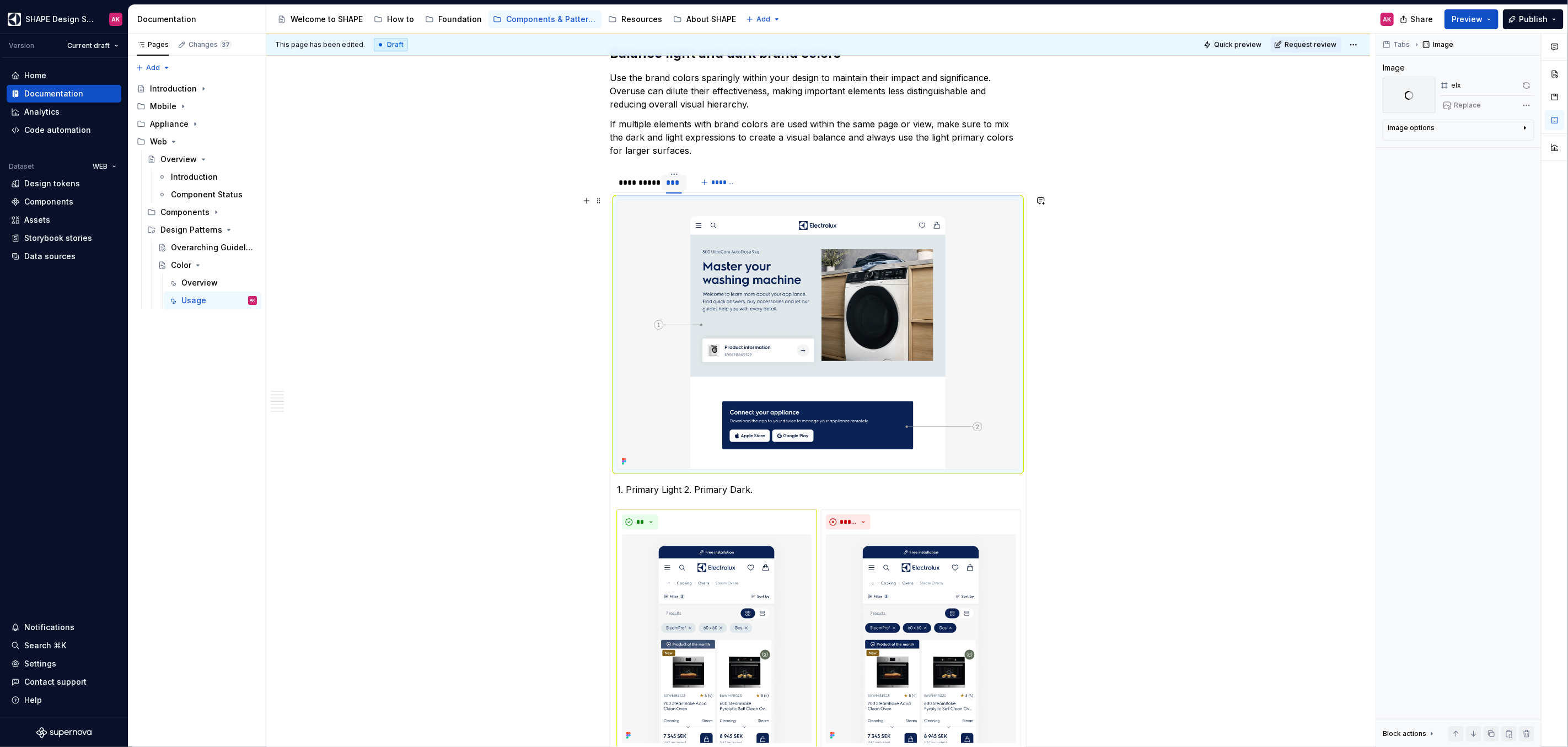
scroll to position [3011, 0]
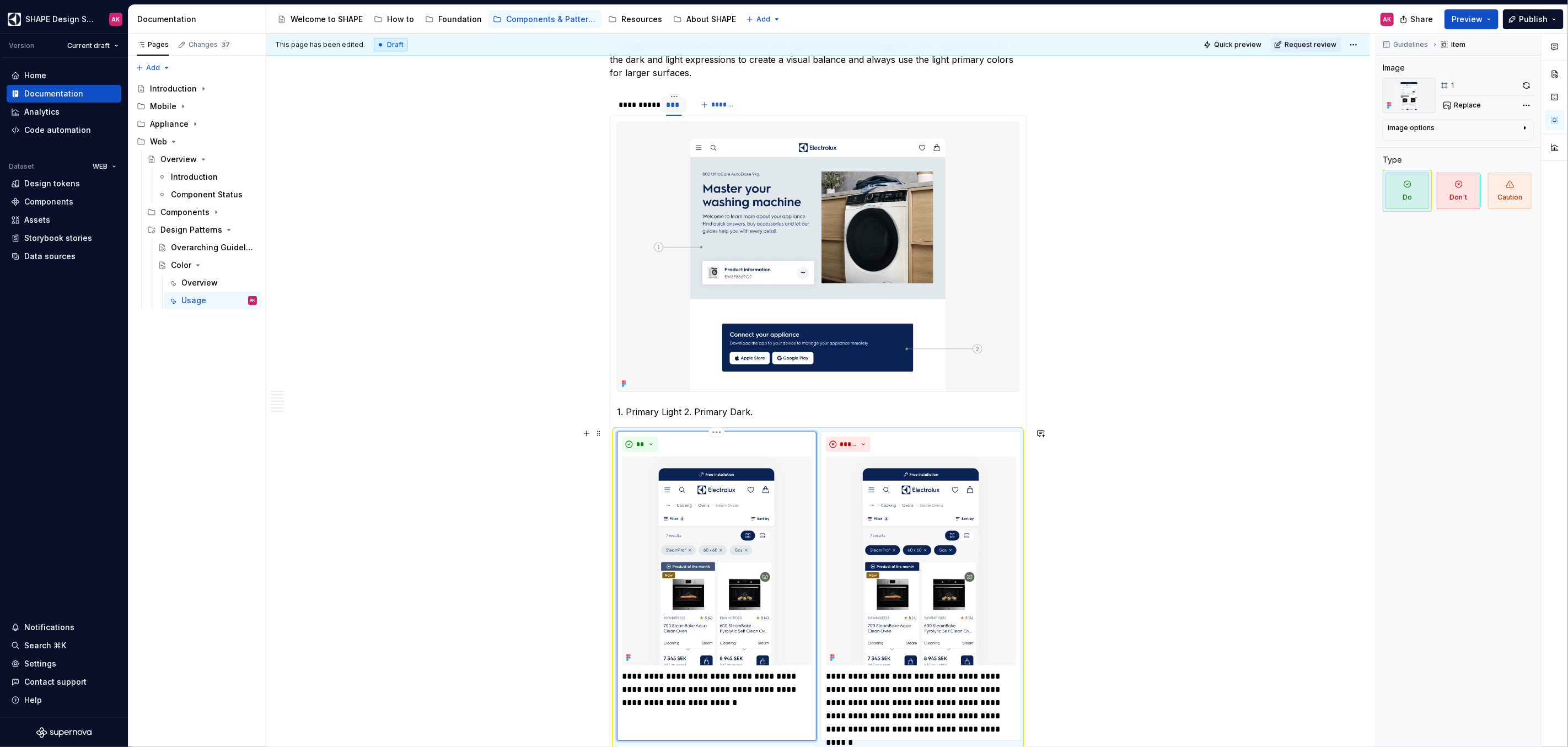
click at [739, 481] on img at bounding box center [717, 561] width 190 height 209
click at [1464, 104] on span "Replace" at bounding box center [1467, 105] width 27 height 9
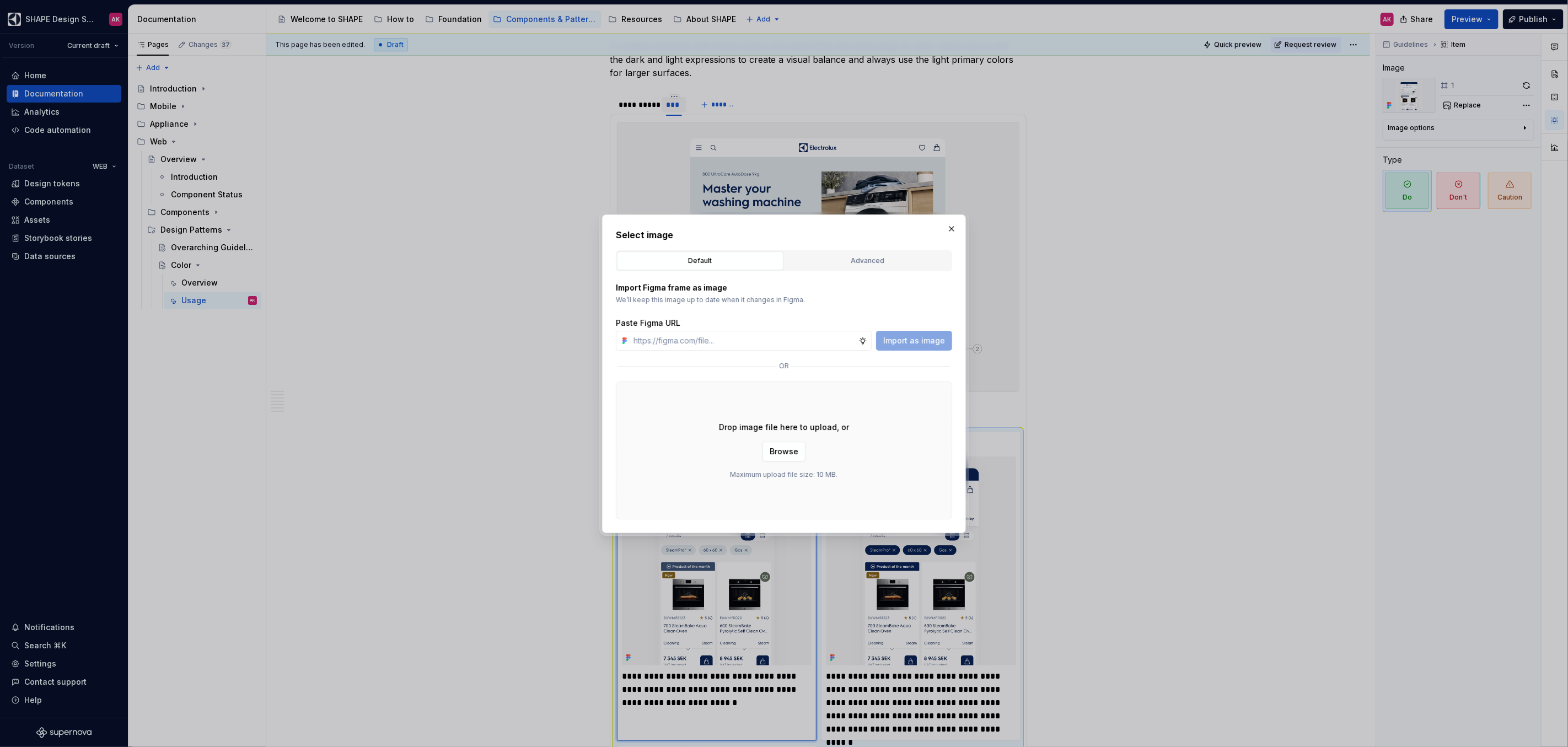
click at [843, 258] on div "Advanced" at bounding box center [868, 260] width 159 height 11
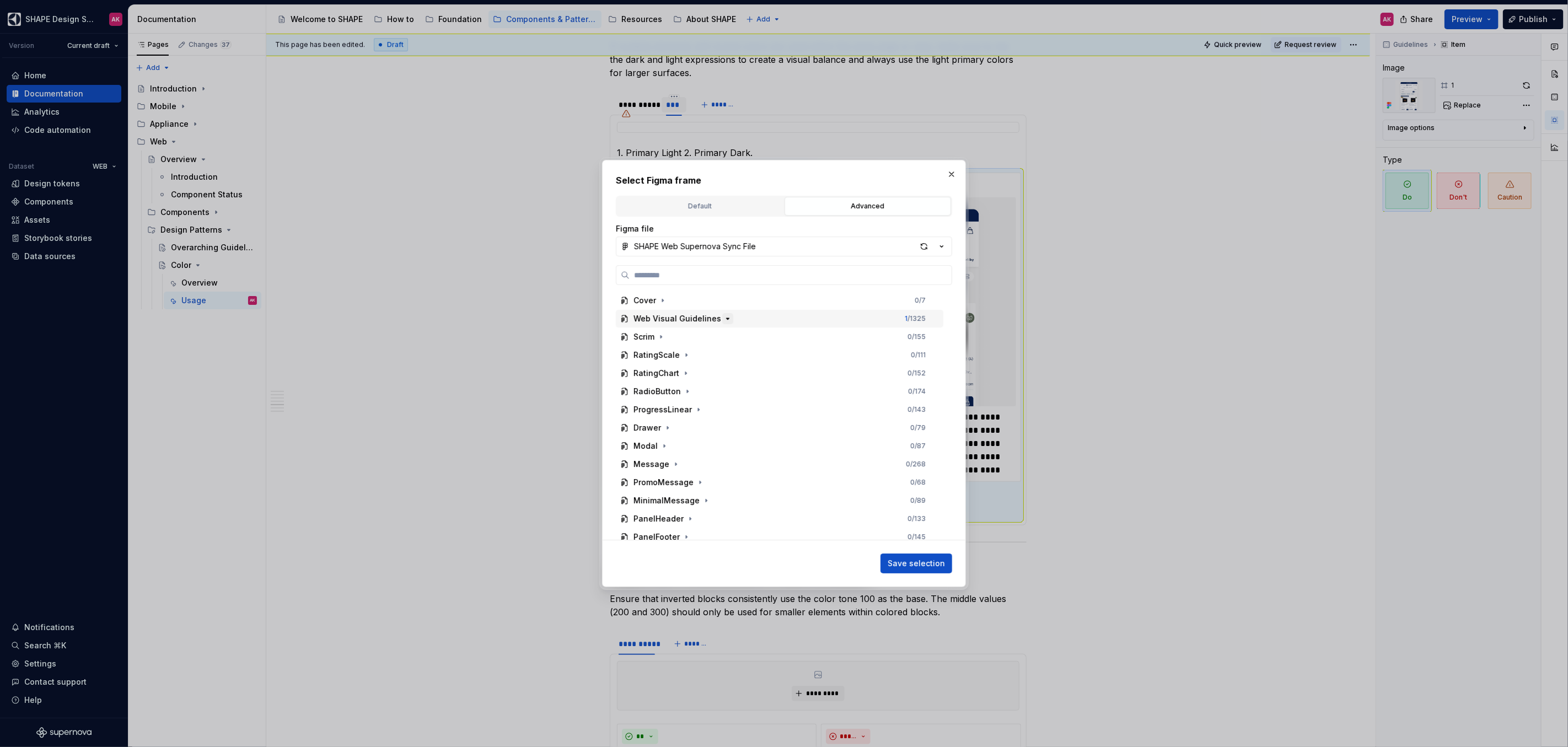
click at [723, 318] on icon "button" at bounding box center [727, 318] width 9 height 9
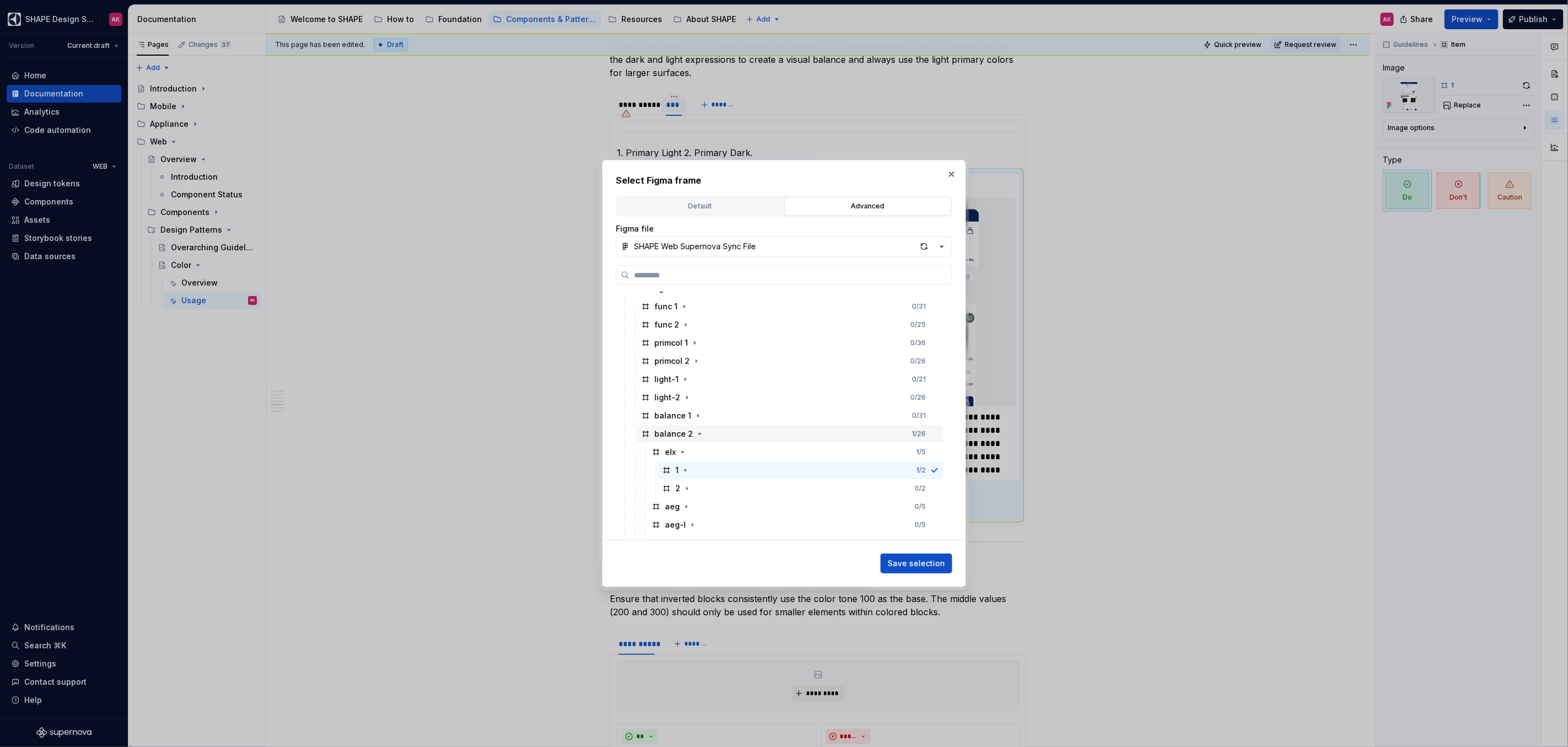
scroll to position [79, 0]
click at [687, 476] on icon "button" at bounding box center [686, 476] width 9 height 9
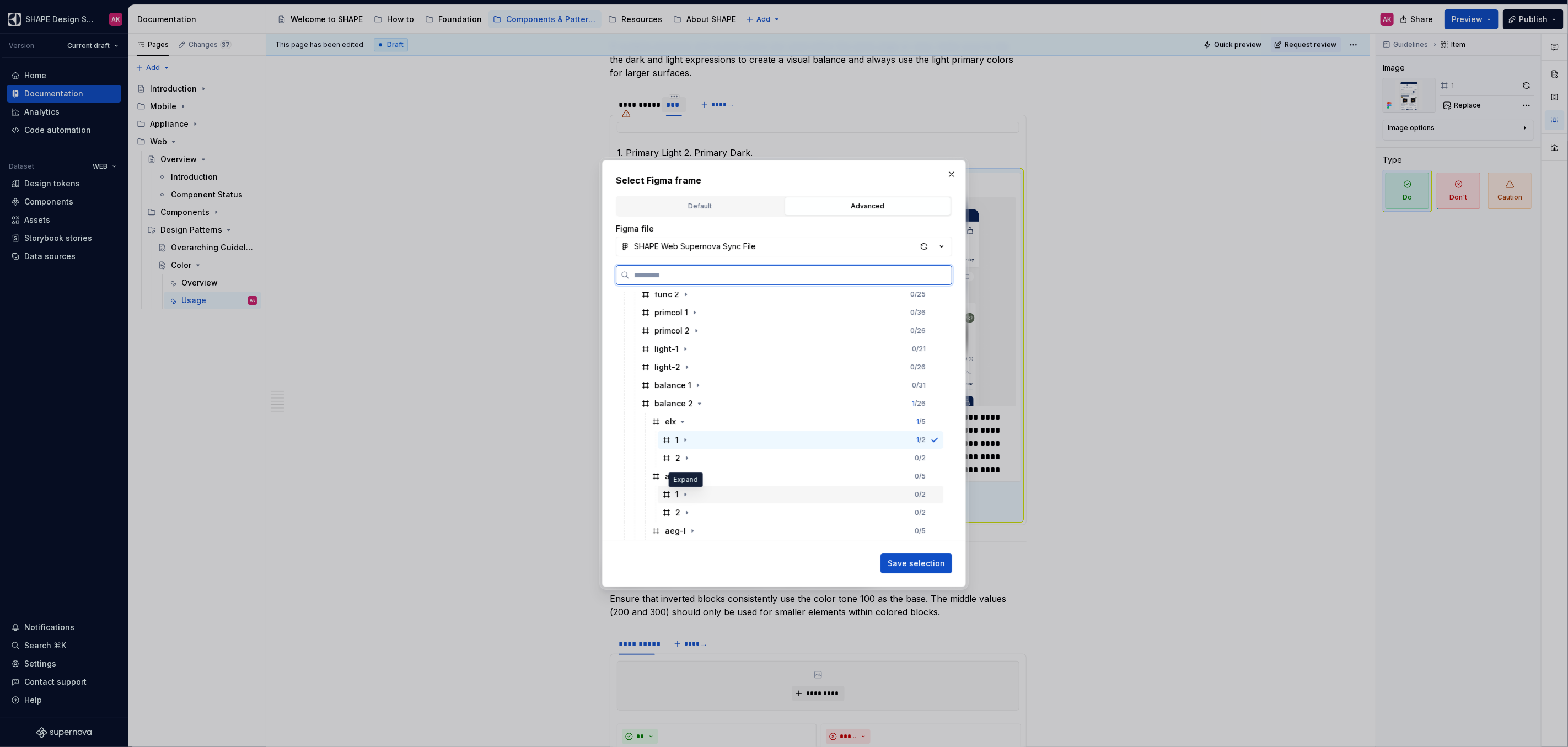
click at [679, 493] on div "1" at bounding box center [683, 494] width 15 height 11
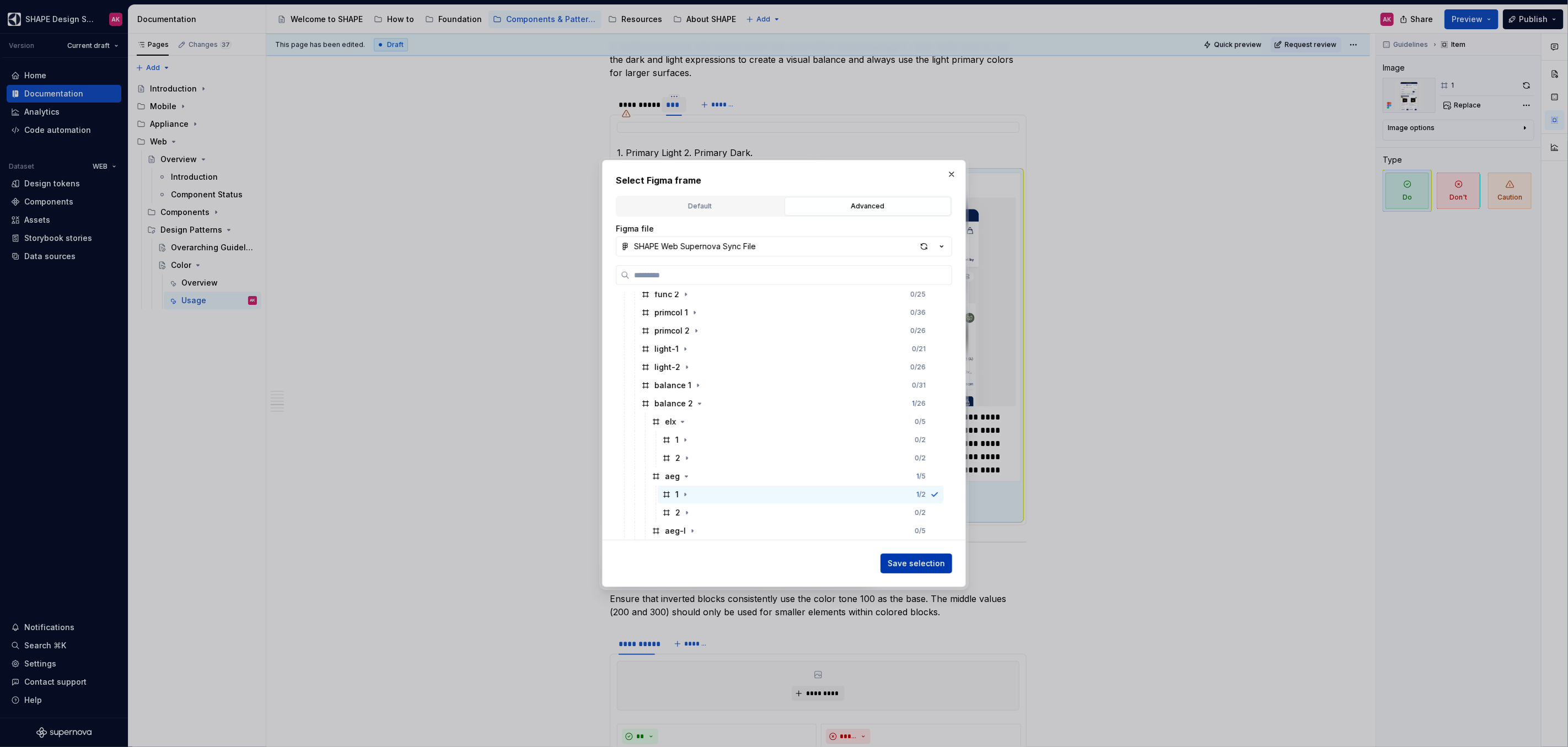
click at [913, 559] on span "Save selection" at bounding box center [917, 563] width 57 height 11
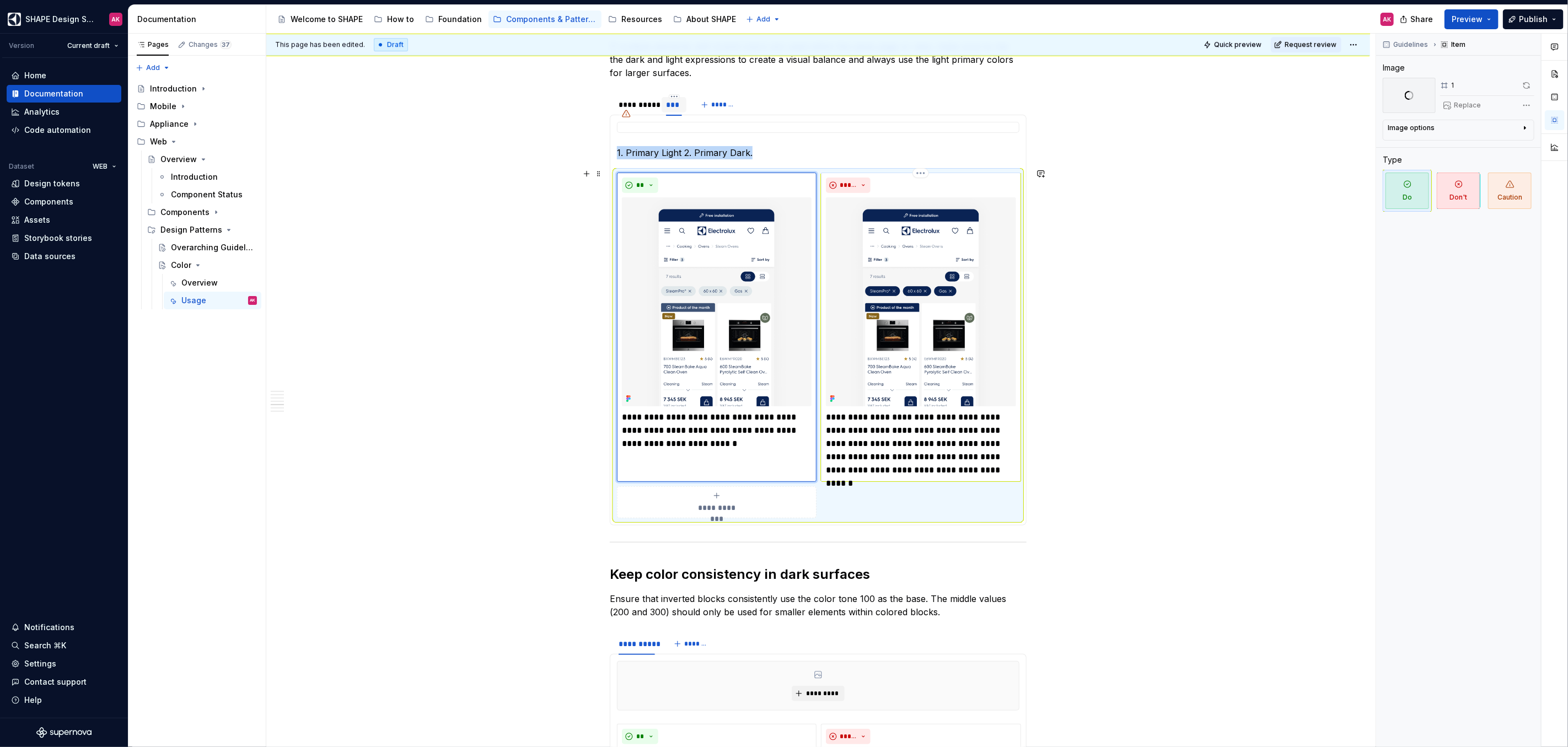
click at [923, 302] on img at bounding box center [921, 302] width 190 height 209
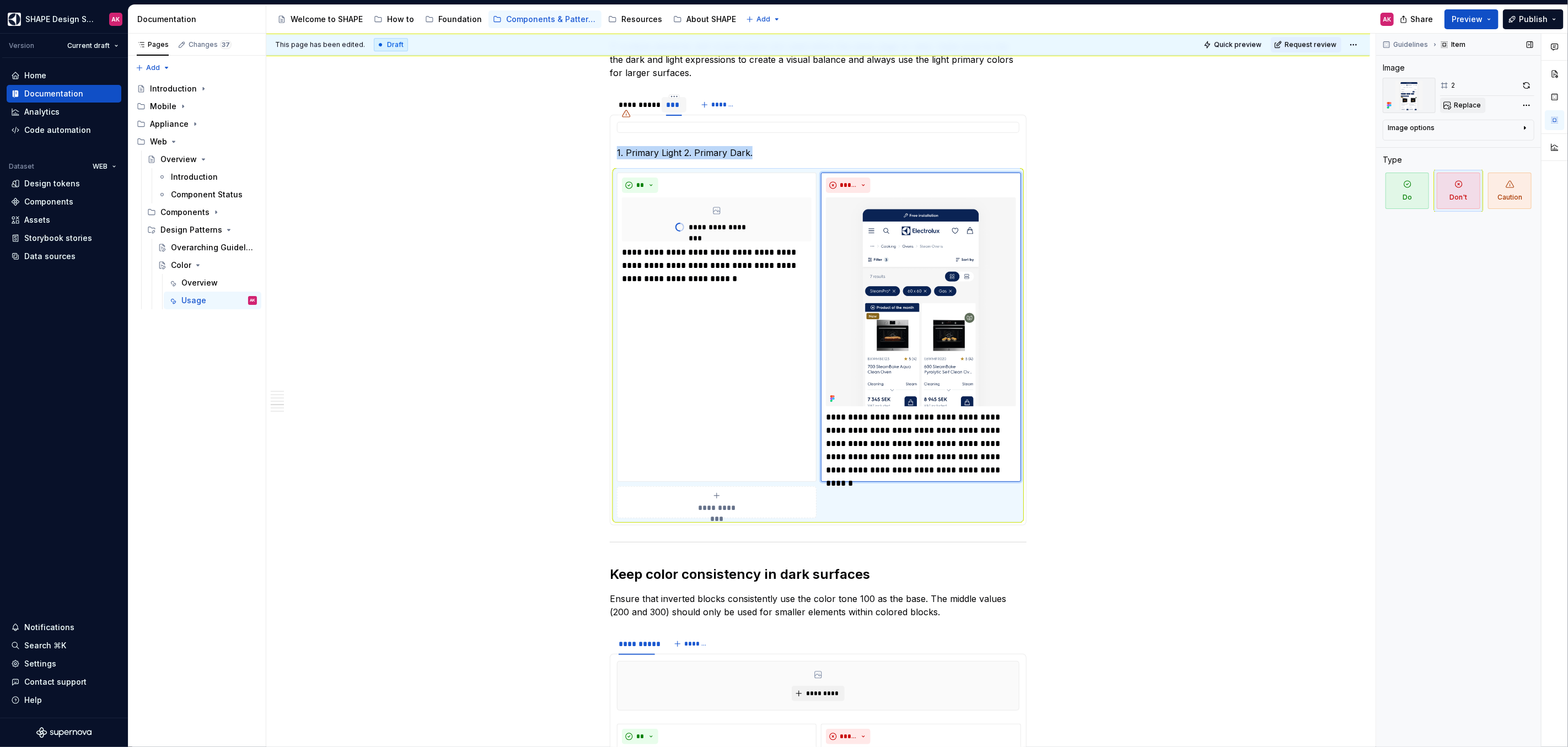
click at [1465, 103] on span "Replace" at bounding box center [1467, 105] width 27 height 9
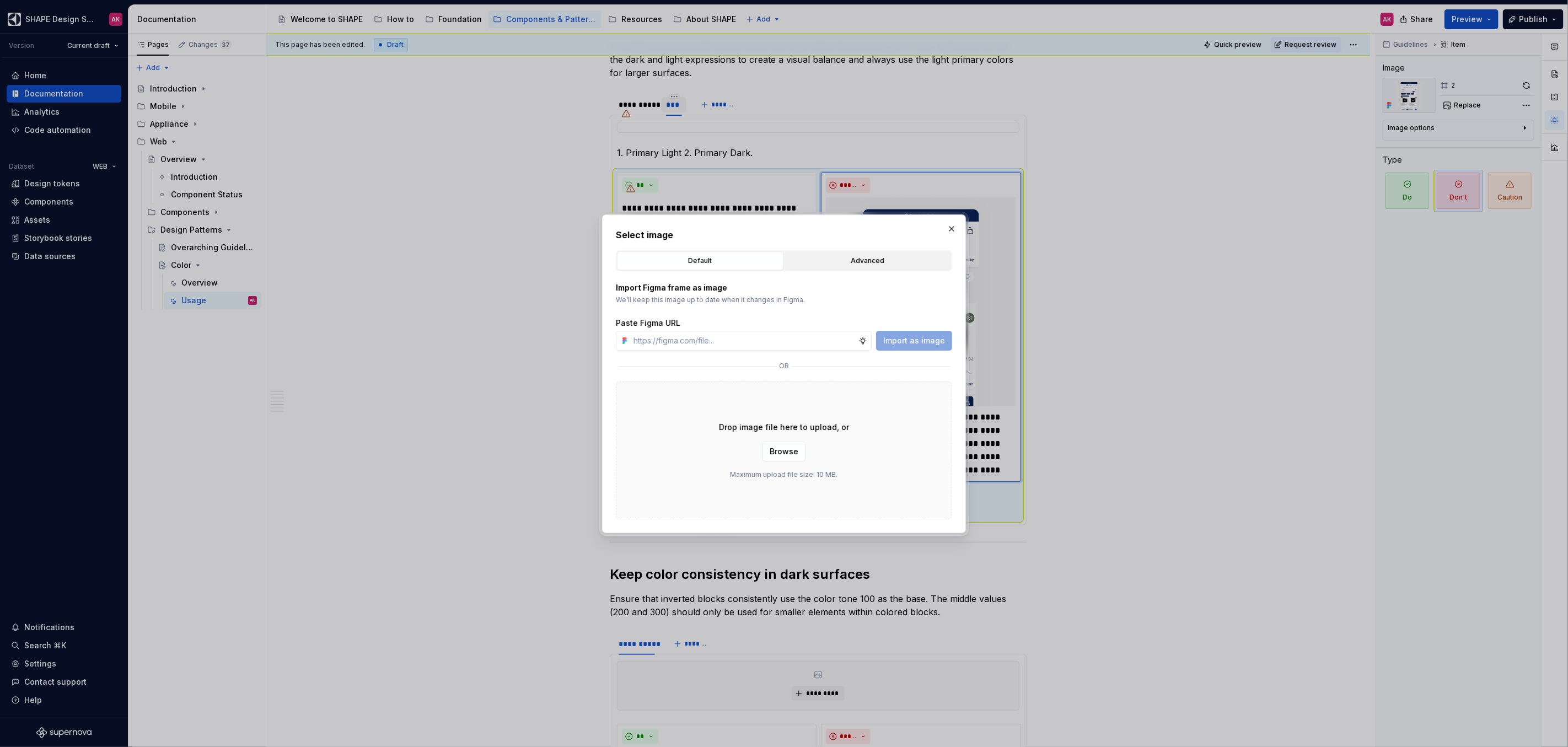
click at [840, 256] on div "Advanced" at bounding box center [868, 260] width 159 height 11
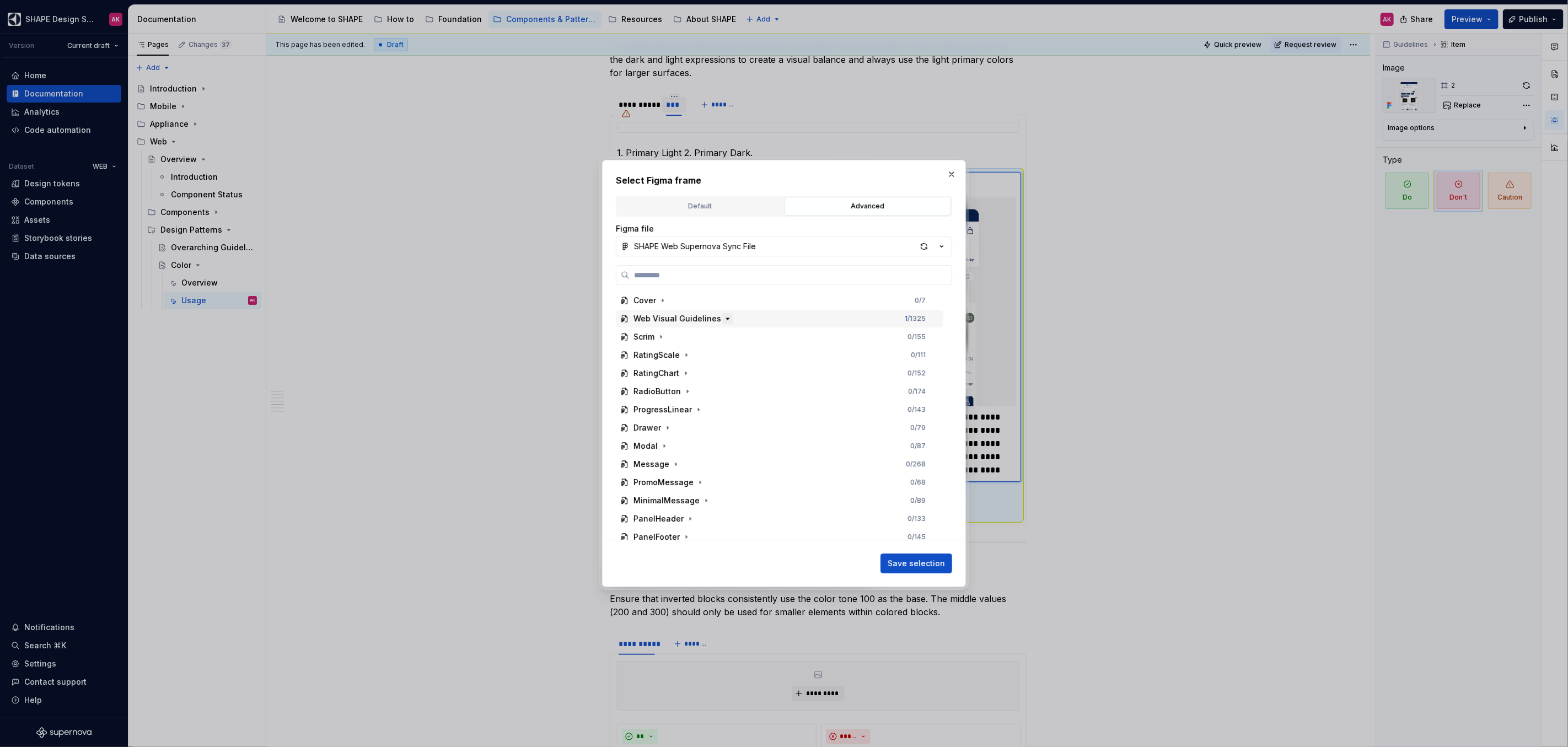
click at [723, 318] on icon "button" at bounding box center [727, 318] width 9 height 9
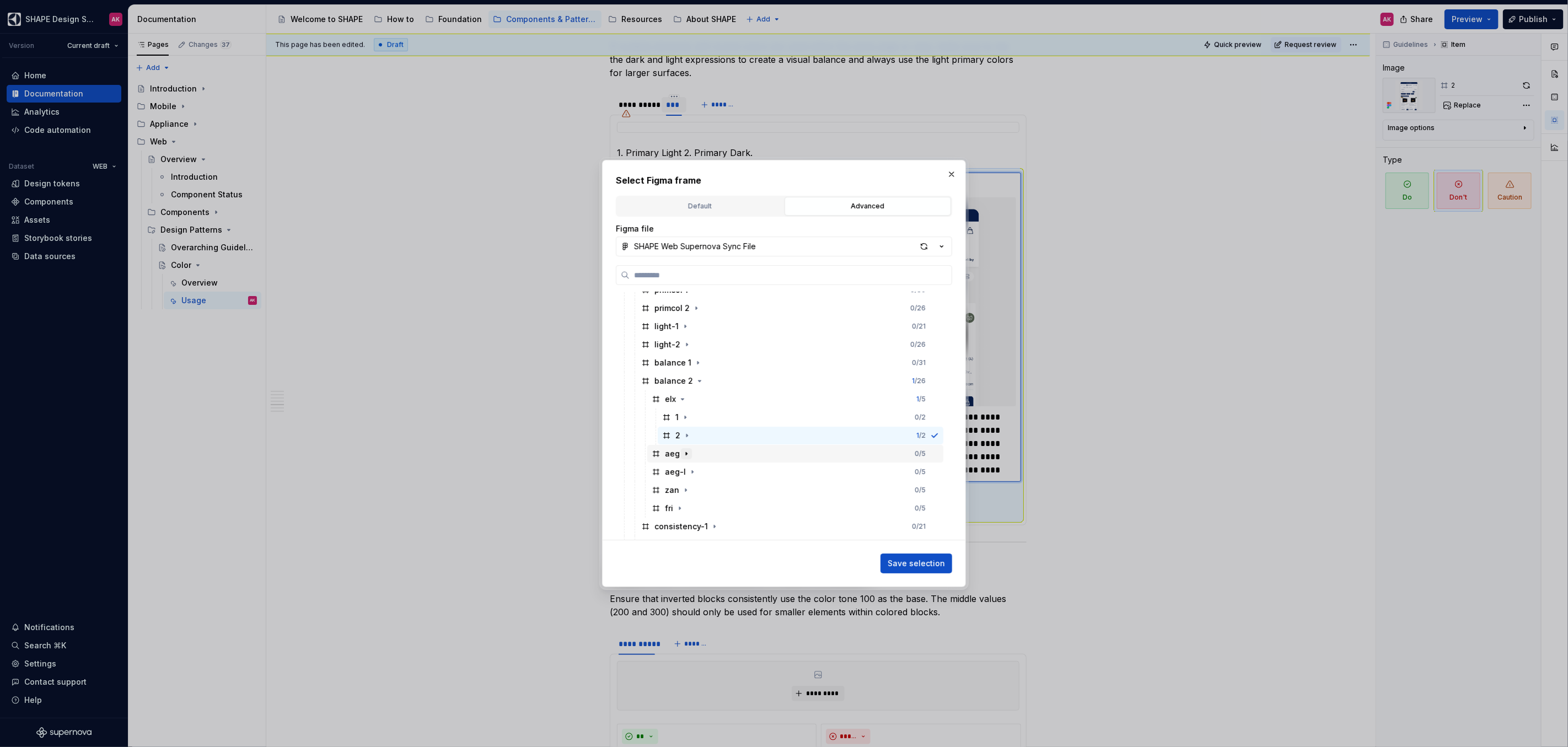
click at [686, 452] on icon "button" at bounding box center [686, 453] width 9 height 9
click at [669, 487] on icon at bounding box center [666, 490] width 9 height 9
click at [919, 563] on span "Save selection" at bounding box center [917, 563] width 57 height 11
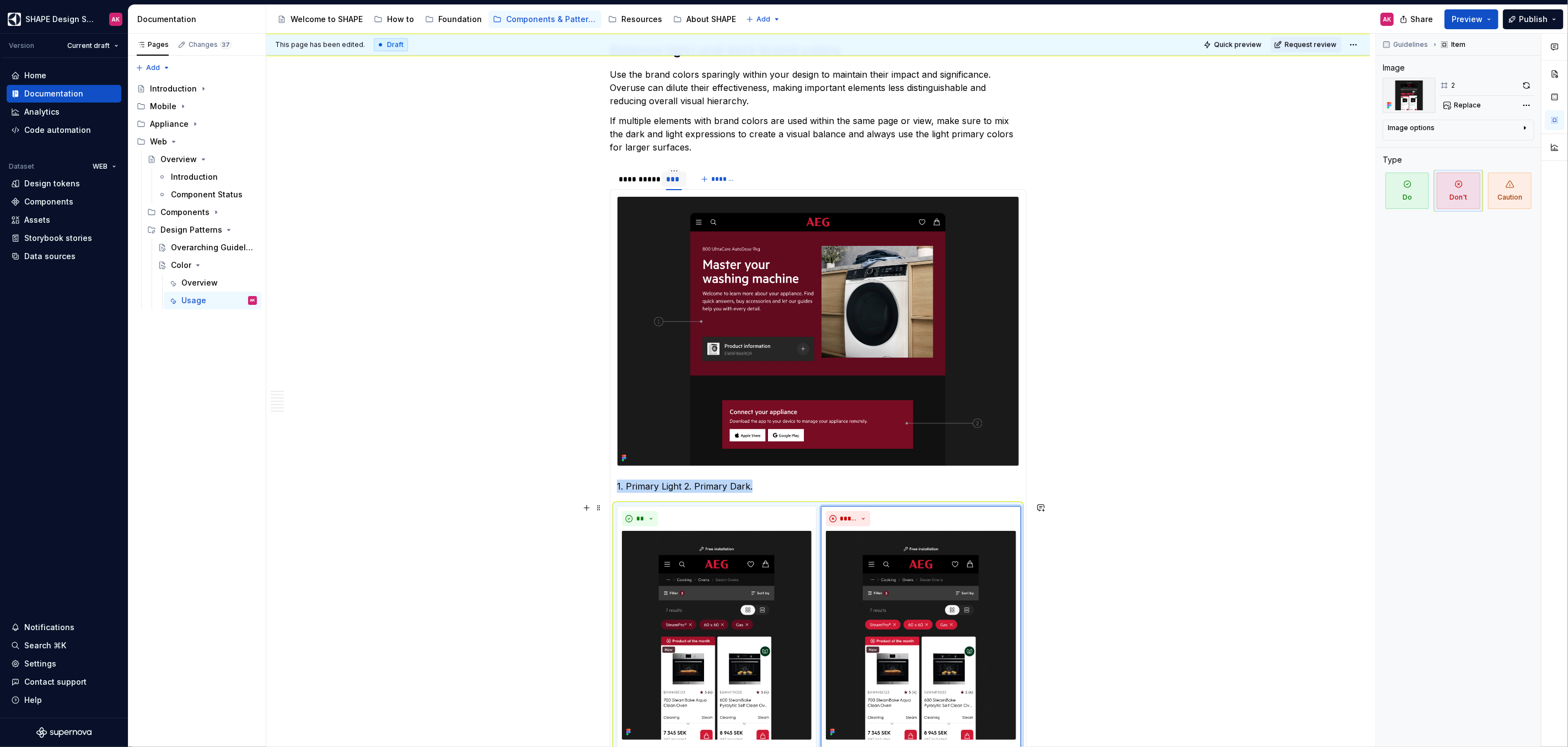
scroll to position [2846, 0]
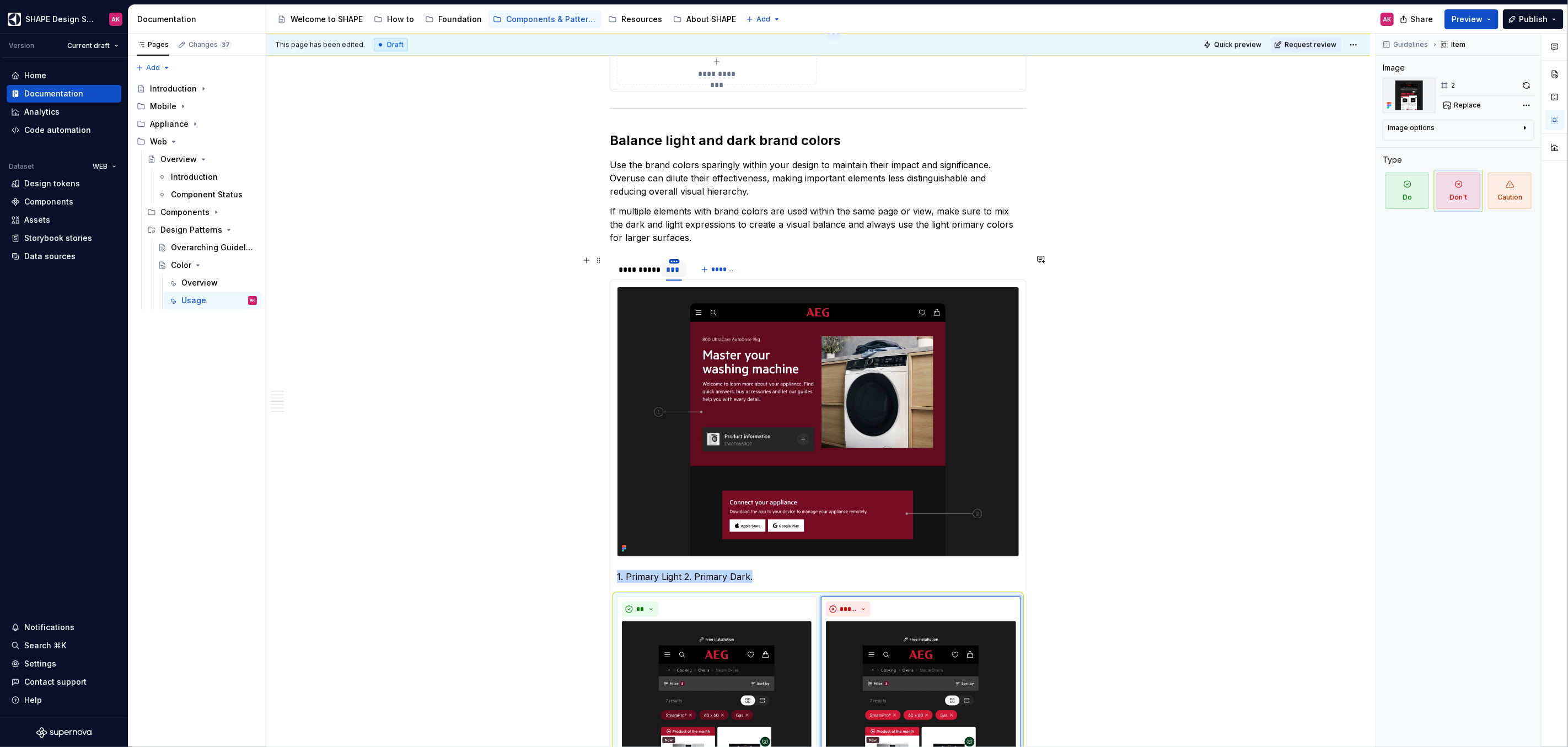
type textarea "*"
click at [670, 255] on html "SHAPE Design System AK Version Current draft Home Documentation Analytics Code …" at bounding box center [784, 373] width 1568 height 747
click at [688, 292] on div "Duplicate tab" at bounding box center [724, 290] width 71 height 11
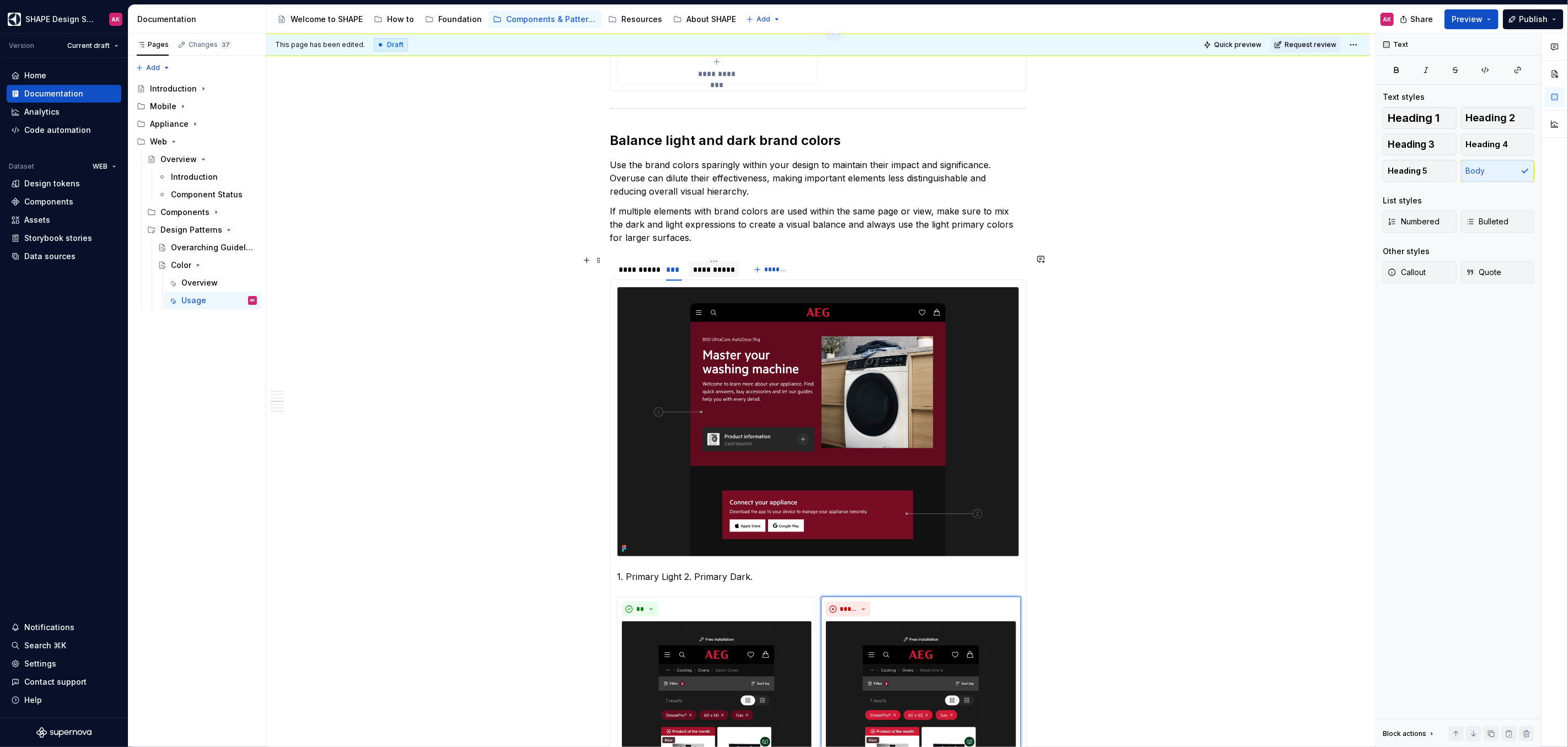
click at [720, 265] on div "**********" at bounding box center [714, 270] width 42 height 11
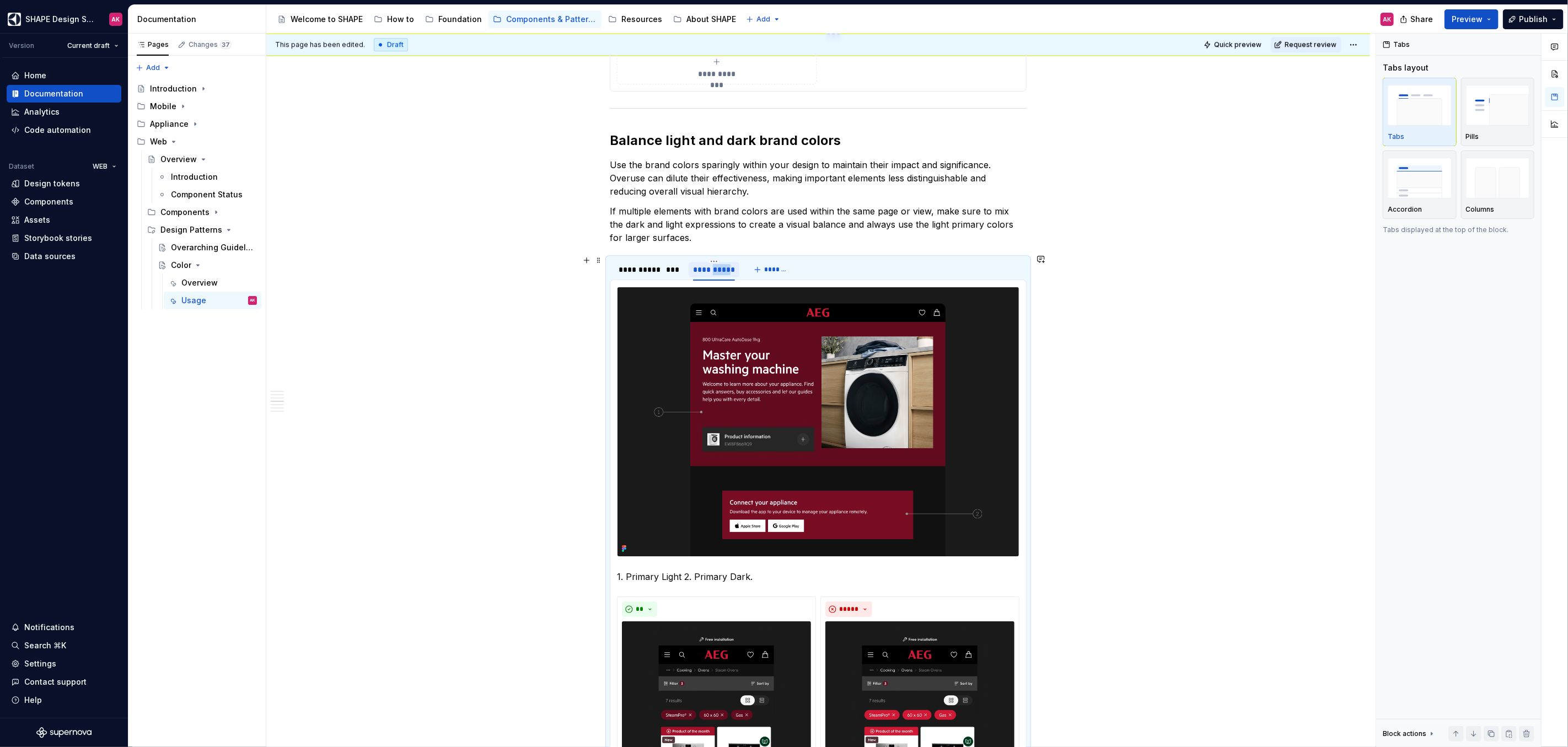
click at [720, 265] on div "**********" at bounding box center [714, 270] width 42 height 11
click at [730, 265] on input "**********" at bounding box center [714, 269] width 51 height 20
type input "**********"
click at [834, 360] on img at bounding box center [818, 421] width 401 height 269
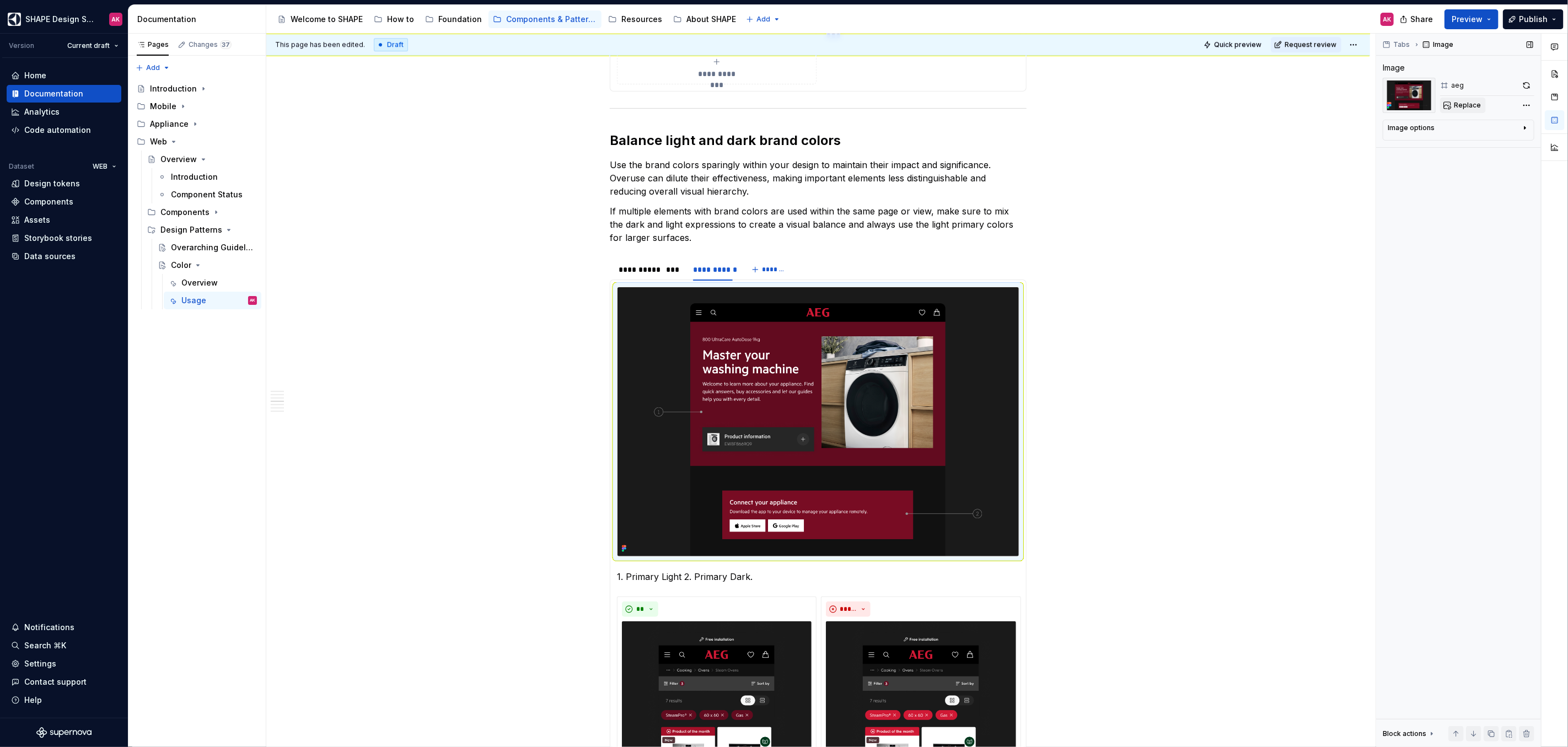
click at [1464, 105] on span "Replace" at bounding box center [1467, 105] width 27 height 9
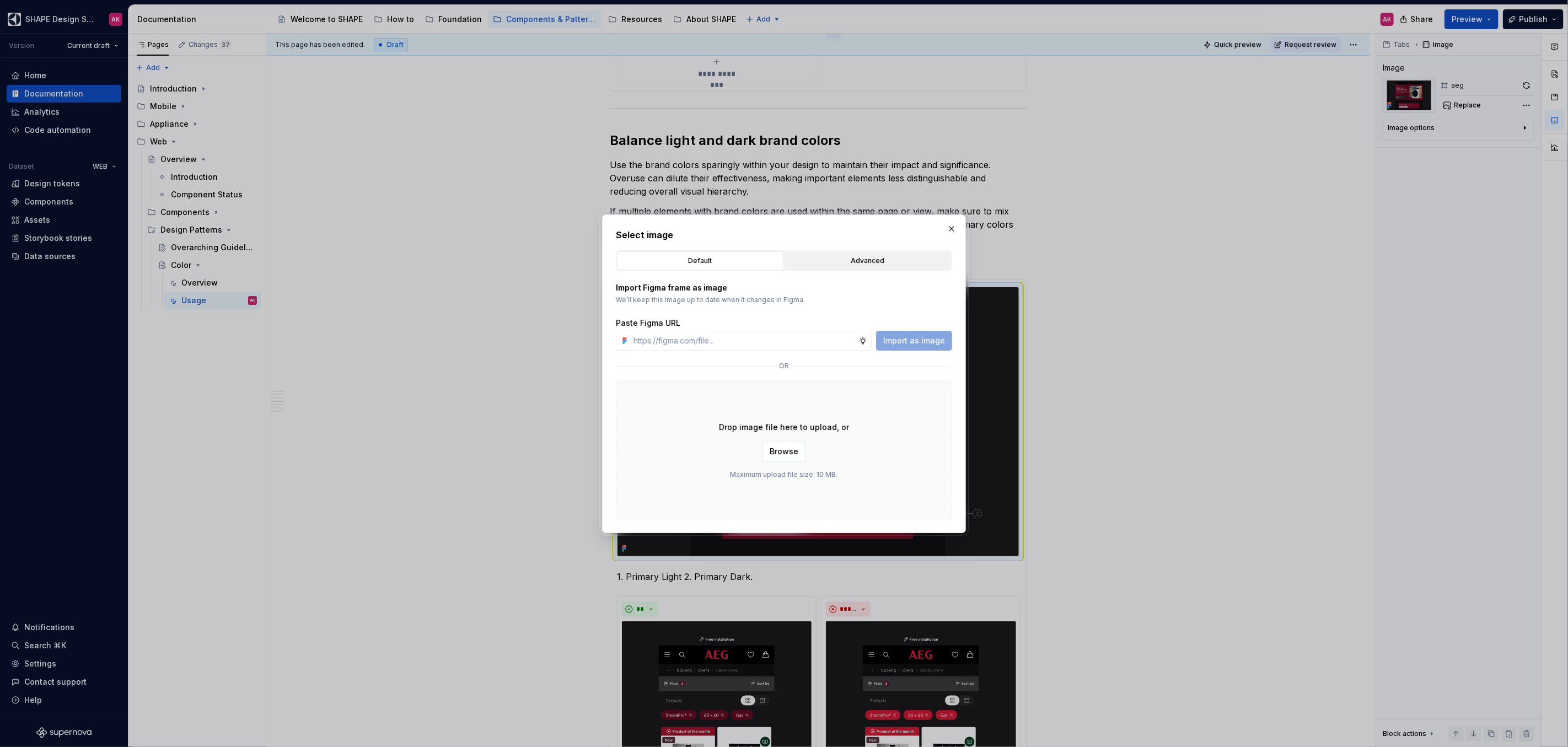
click at [846, 253] on button "Advanced" at bounding box center [867, 261] width 166 height 19
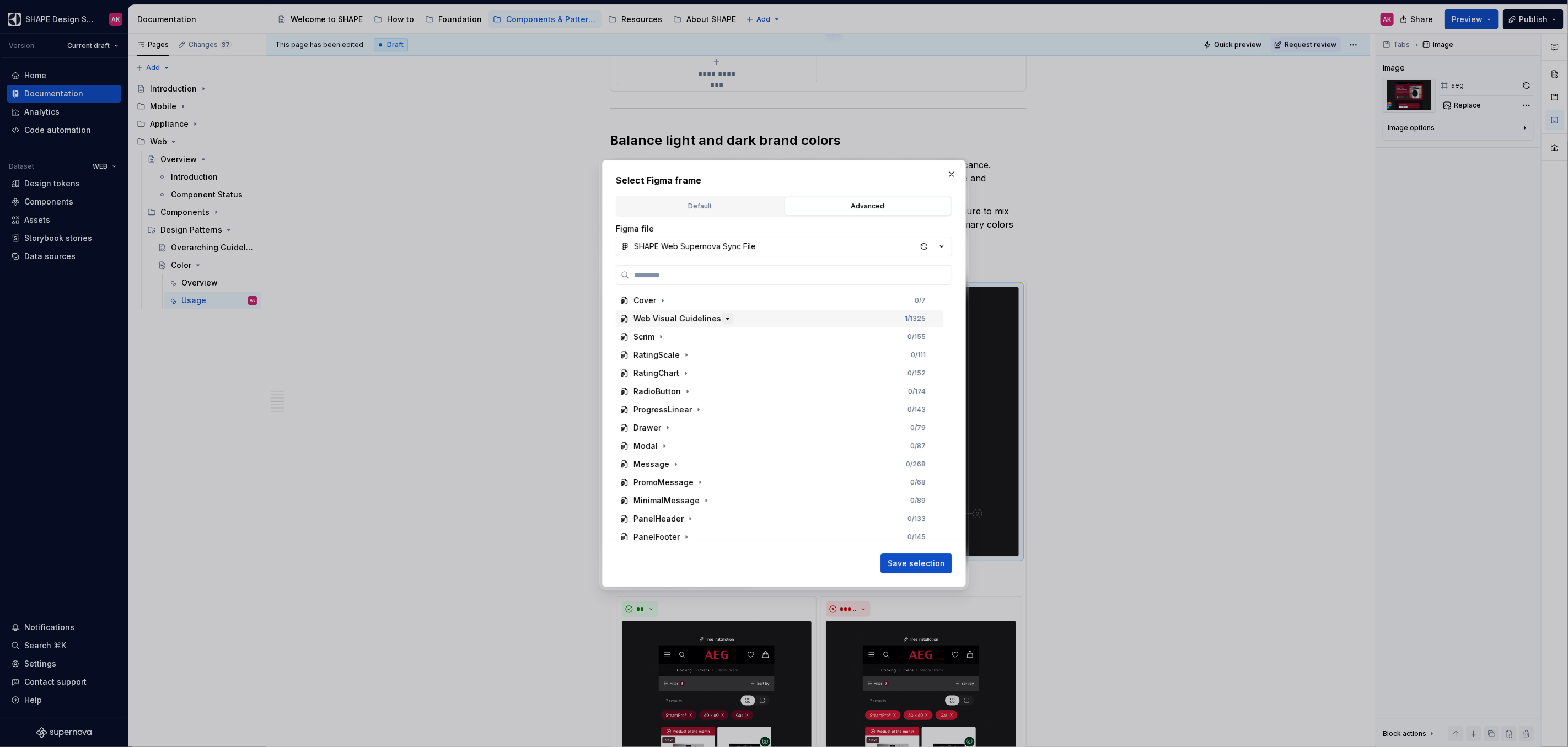
click at [726, 314] on button "button" at bounding box center [728, 318] width 11 height 11
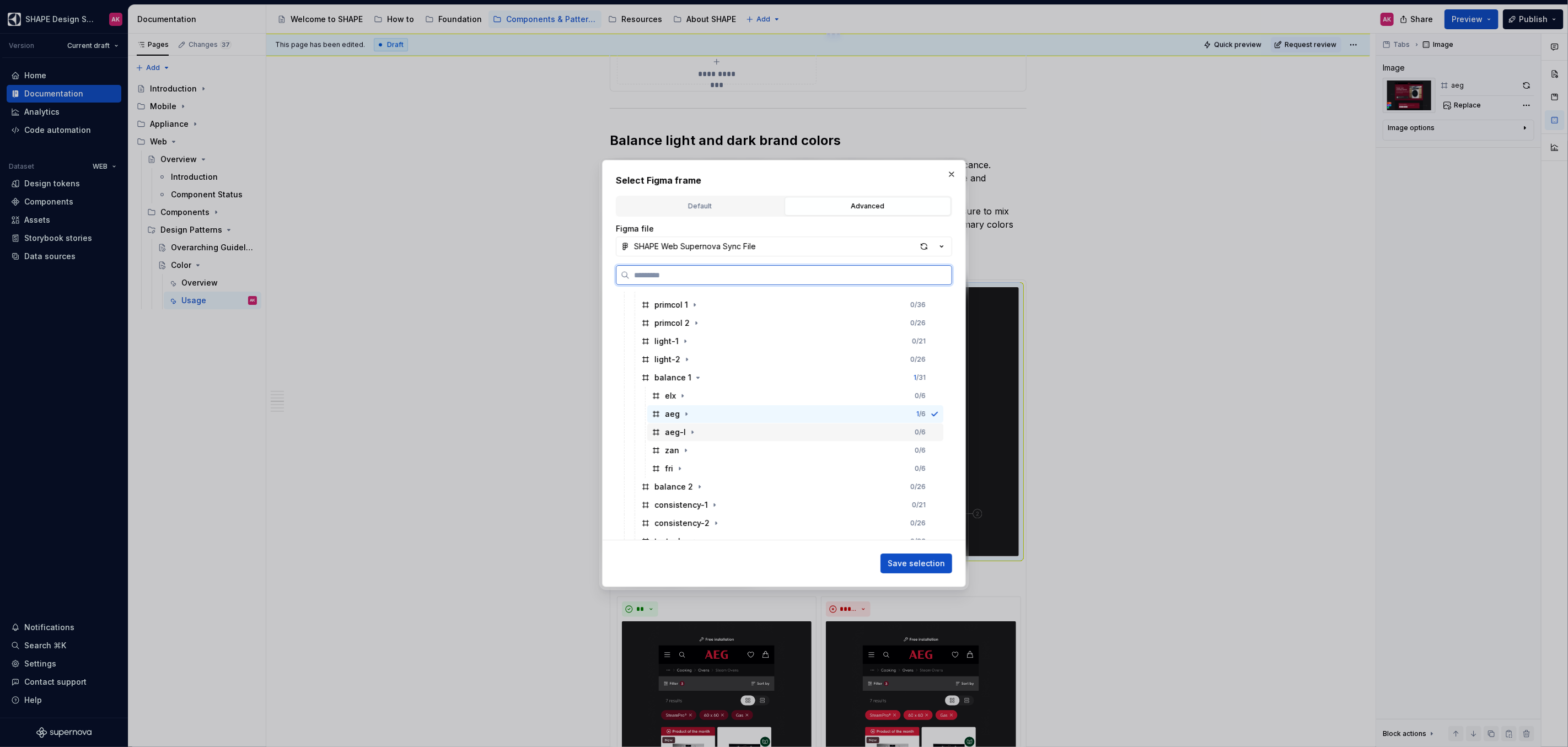
click at [672, 433] on div "aeg-l" at bounding box center [675, 432] width 21 height 11
click at [913, 561] on span "Save selection" at bounding box center [917, 563] width 57 height 11
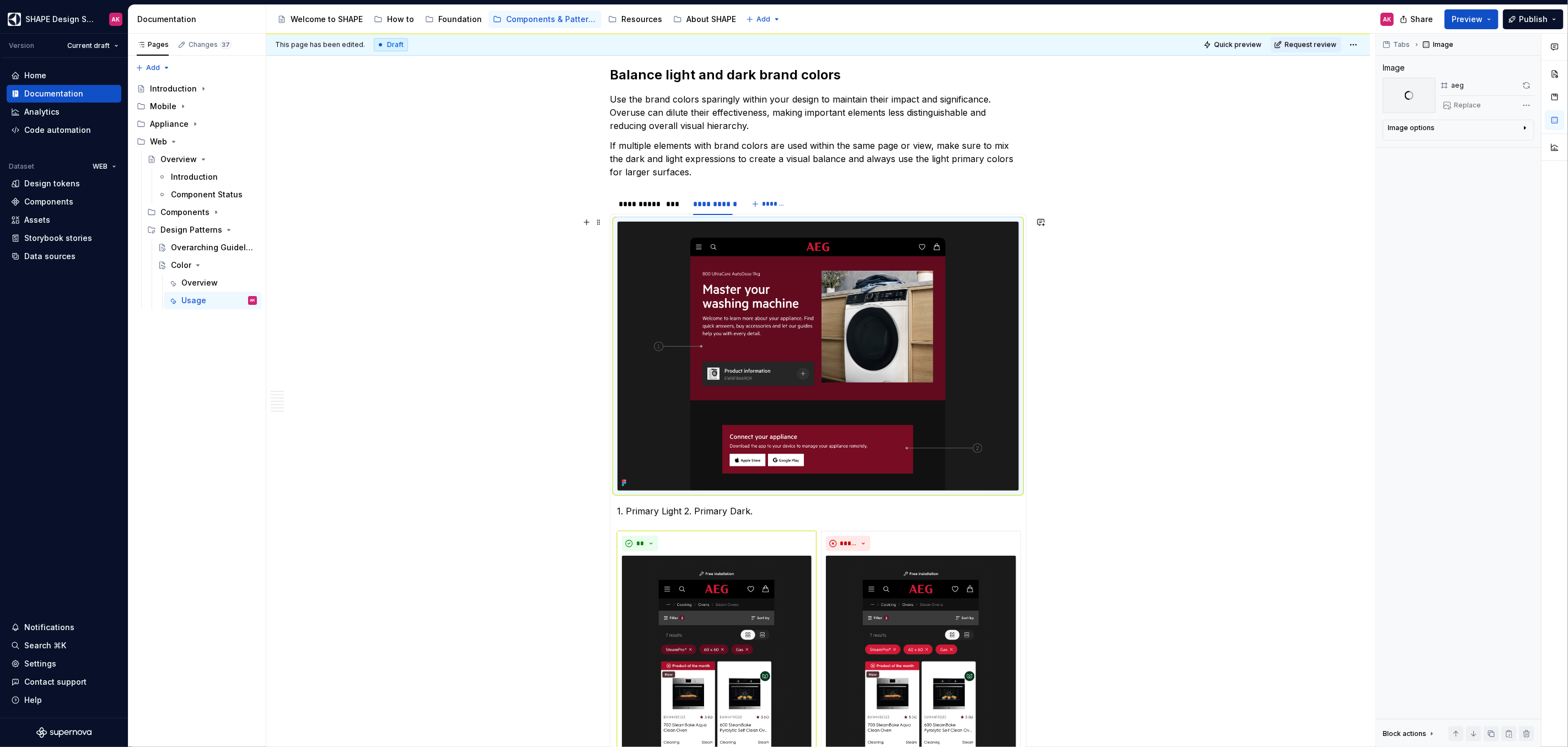
scroll to position [2959, 0]
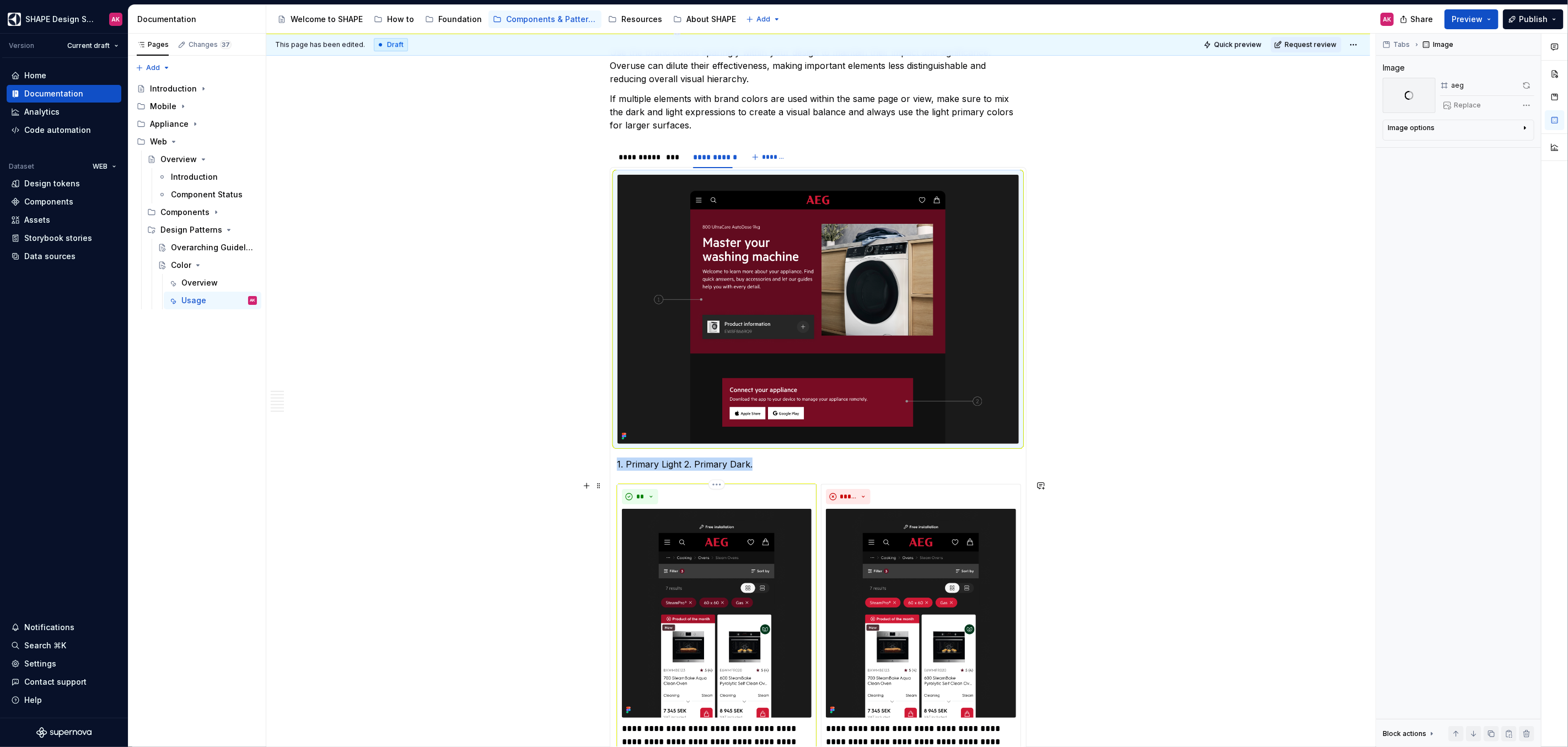
click at [749, 582] on img at bounding box center [717, 613] width 190 height 209
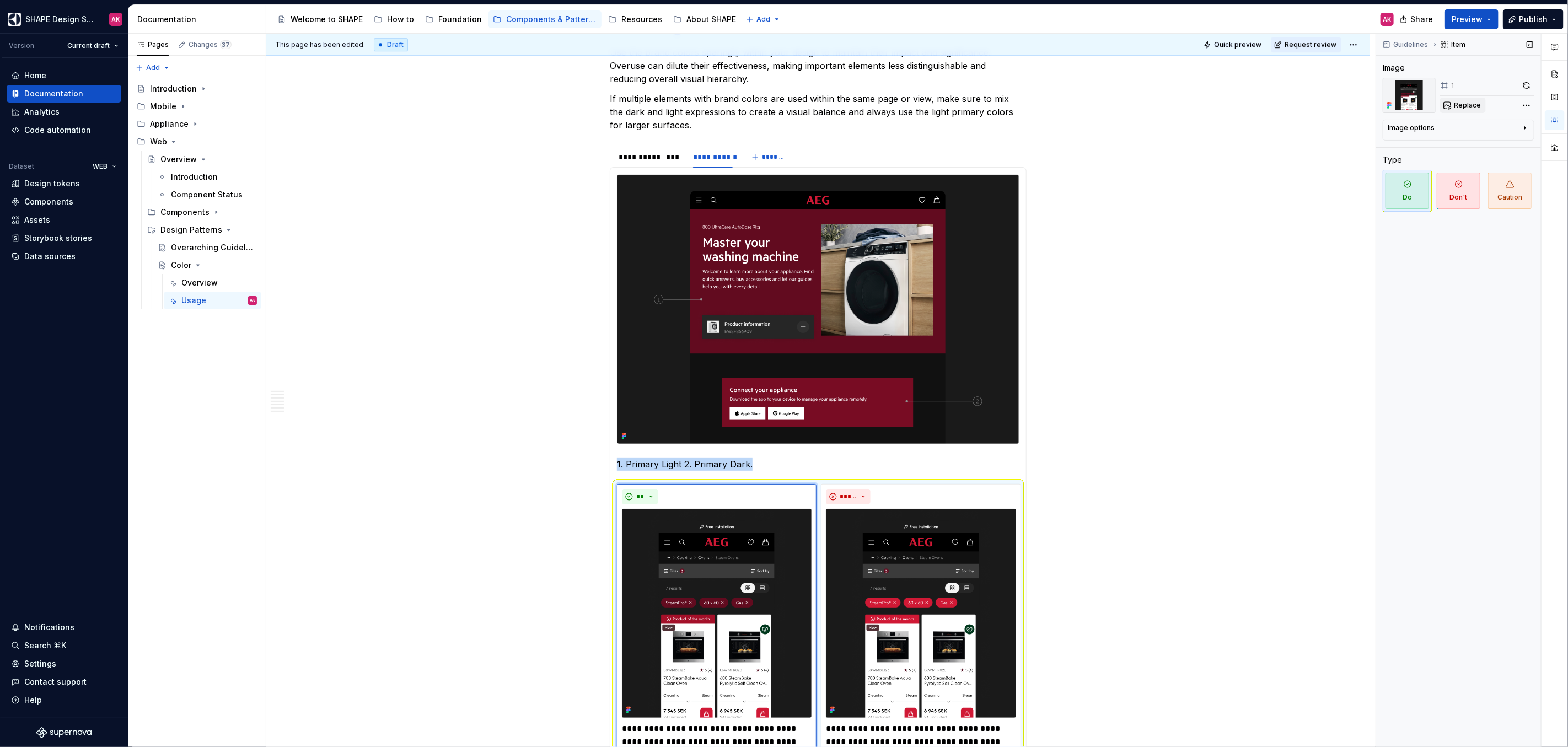
click at [1471, 109] on button "Replace" at bounding box center [1463, 105] width 46 height 15
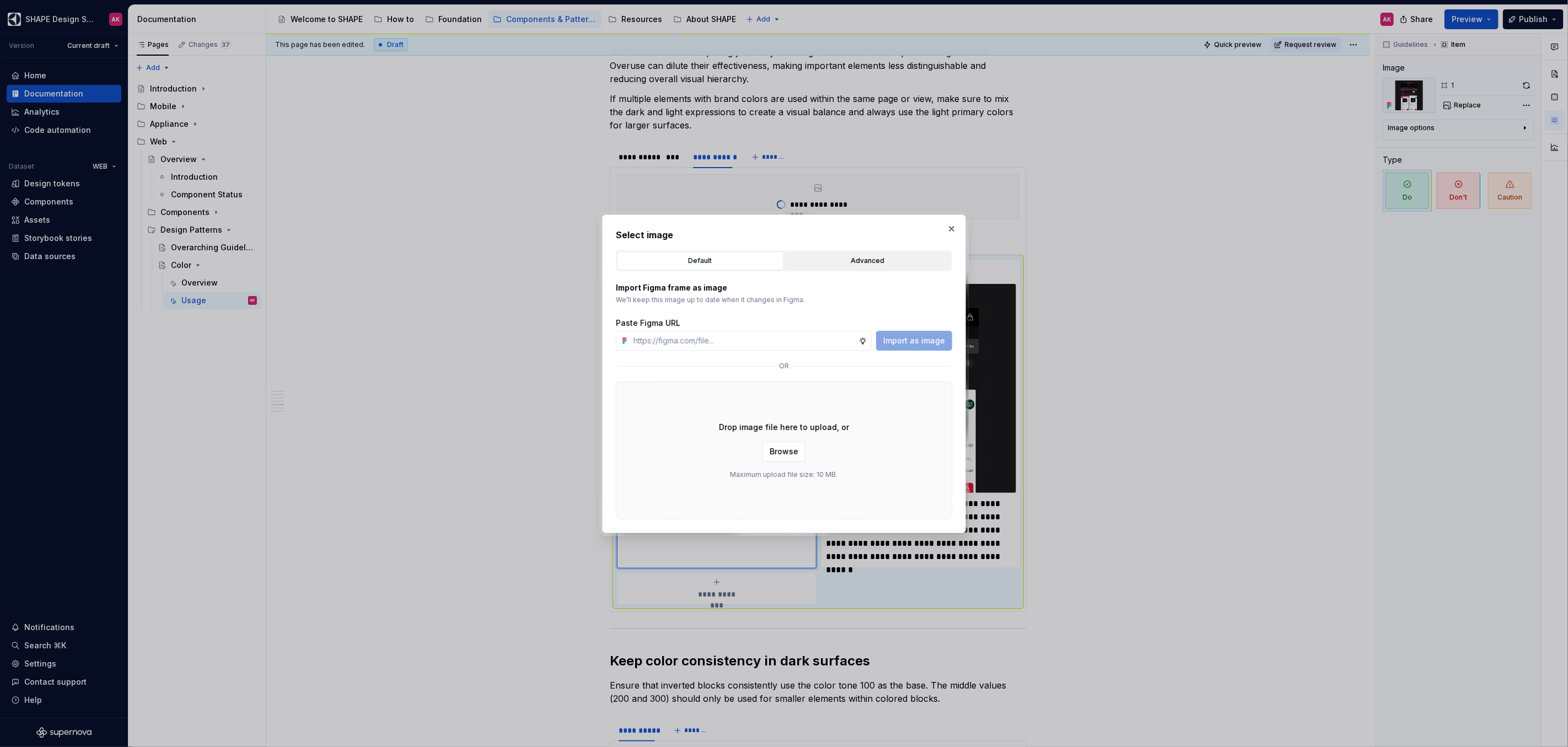
click at [857, 261] on div "Advanced" at bounding box center [868, 260] width 159 height 11
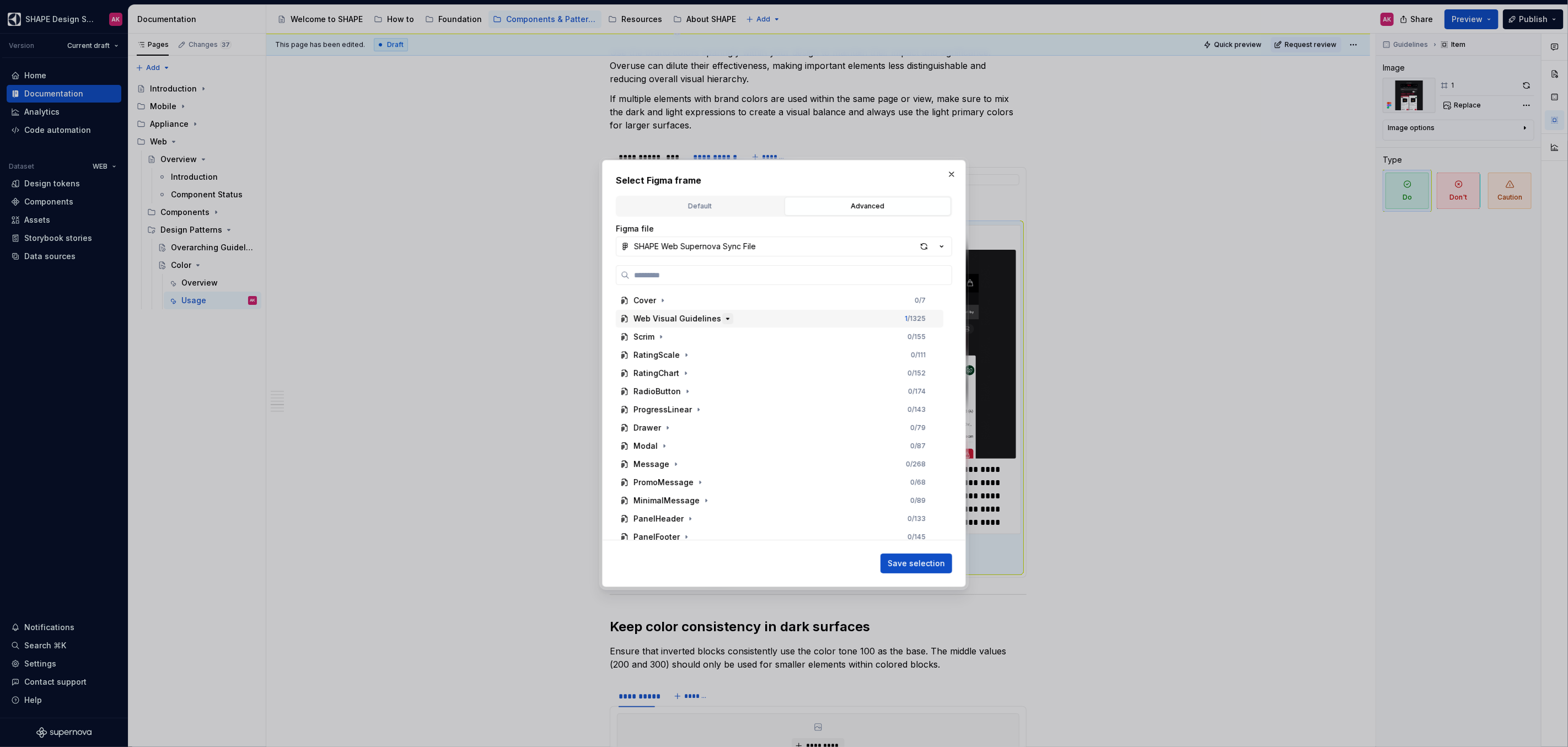
click at [723, 318] on icon "button" at bounding box center [727, 318] width 9 height 9
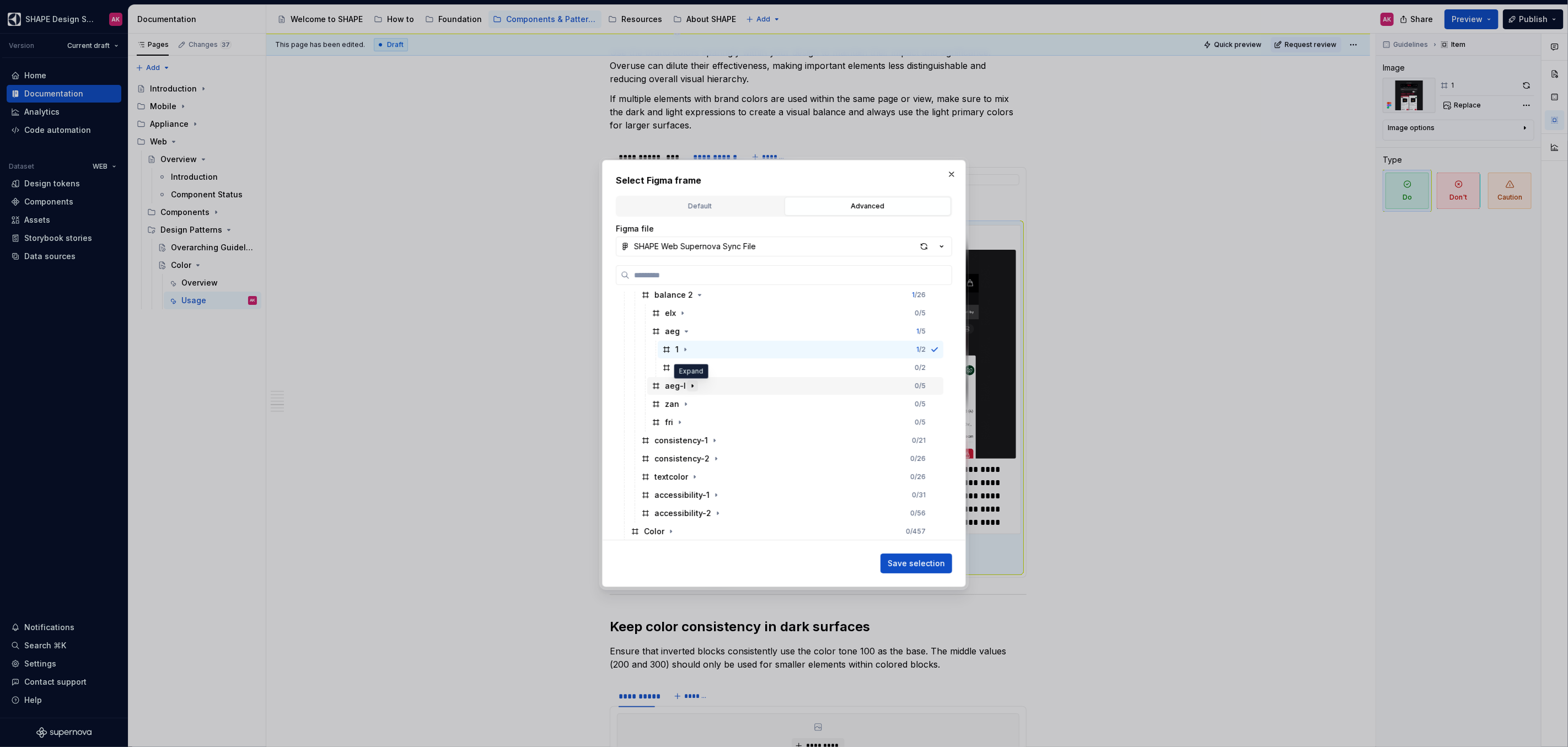
click at [691, 387] on icon "button" at bounding box center [692, 385] width 9 height 9
click at [667, 403] on icon at bounding box center [666, 404] width 9 height 9
click at [907, 558] on span "Save selection" at bounding box center [917, 563] width 57 height 11
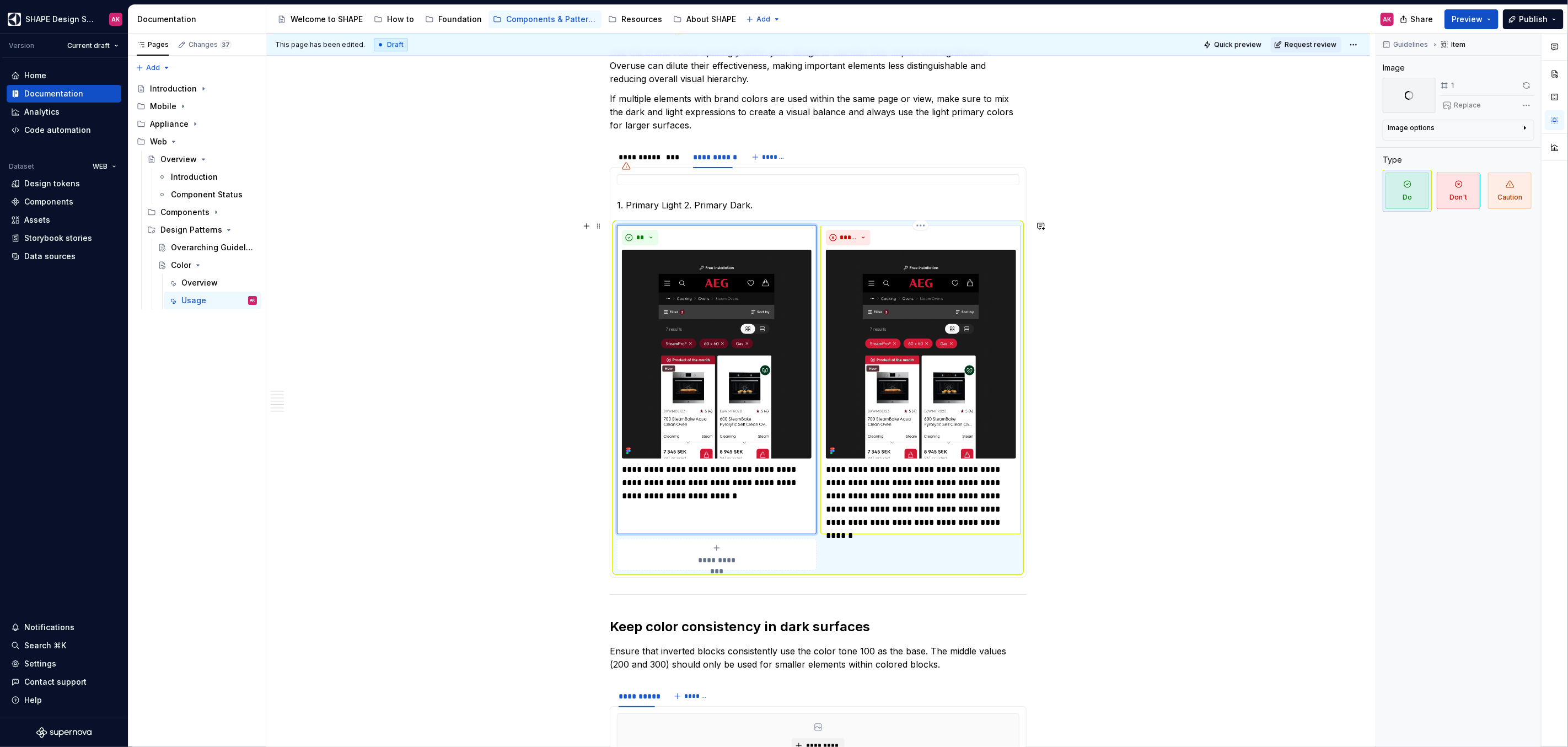
click at [890, 324] on img at bounding box center [921, 354] width 190 height 209
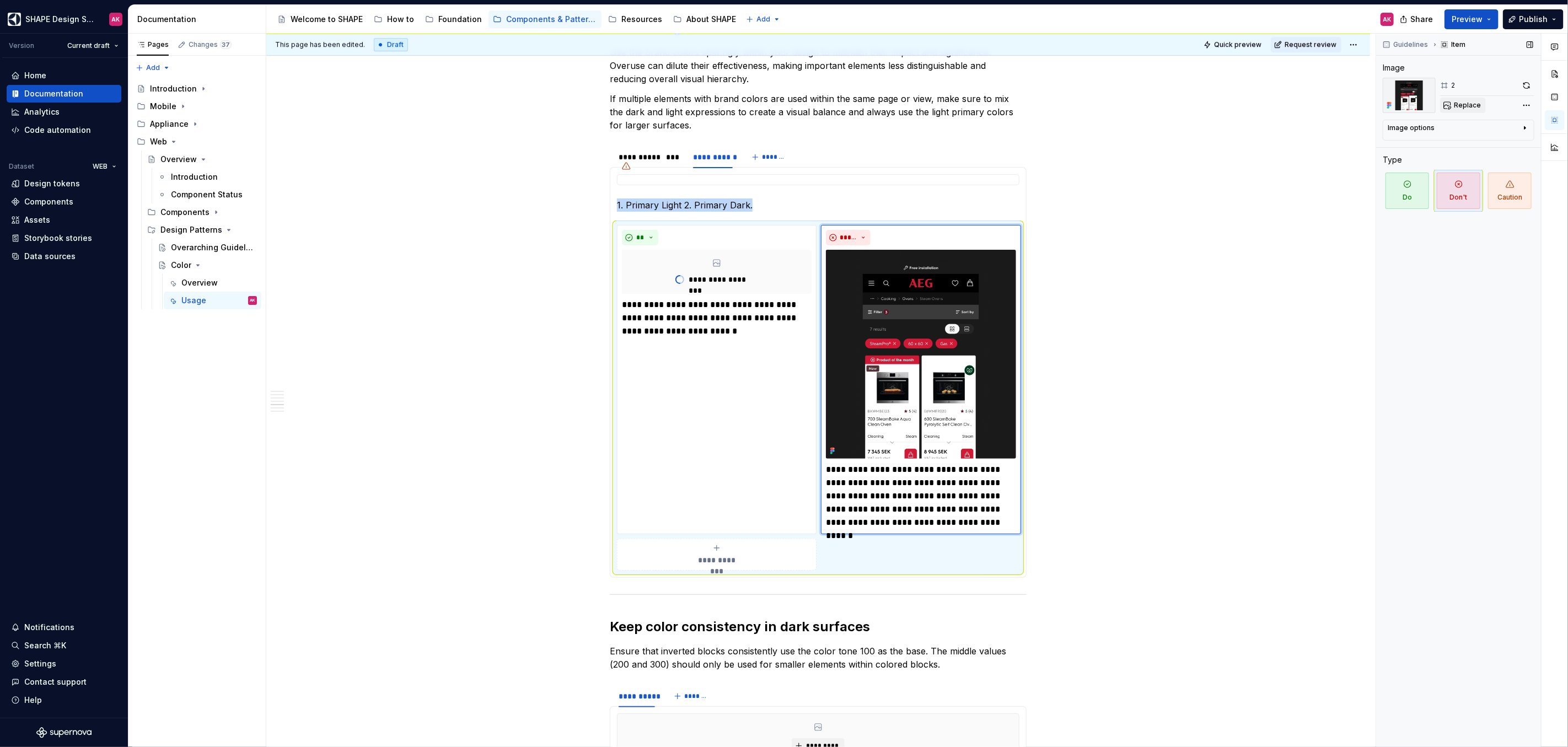
click at [1467, 105] on span "Replace" at bounding box center [1467, 105] width 27 height 9
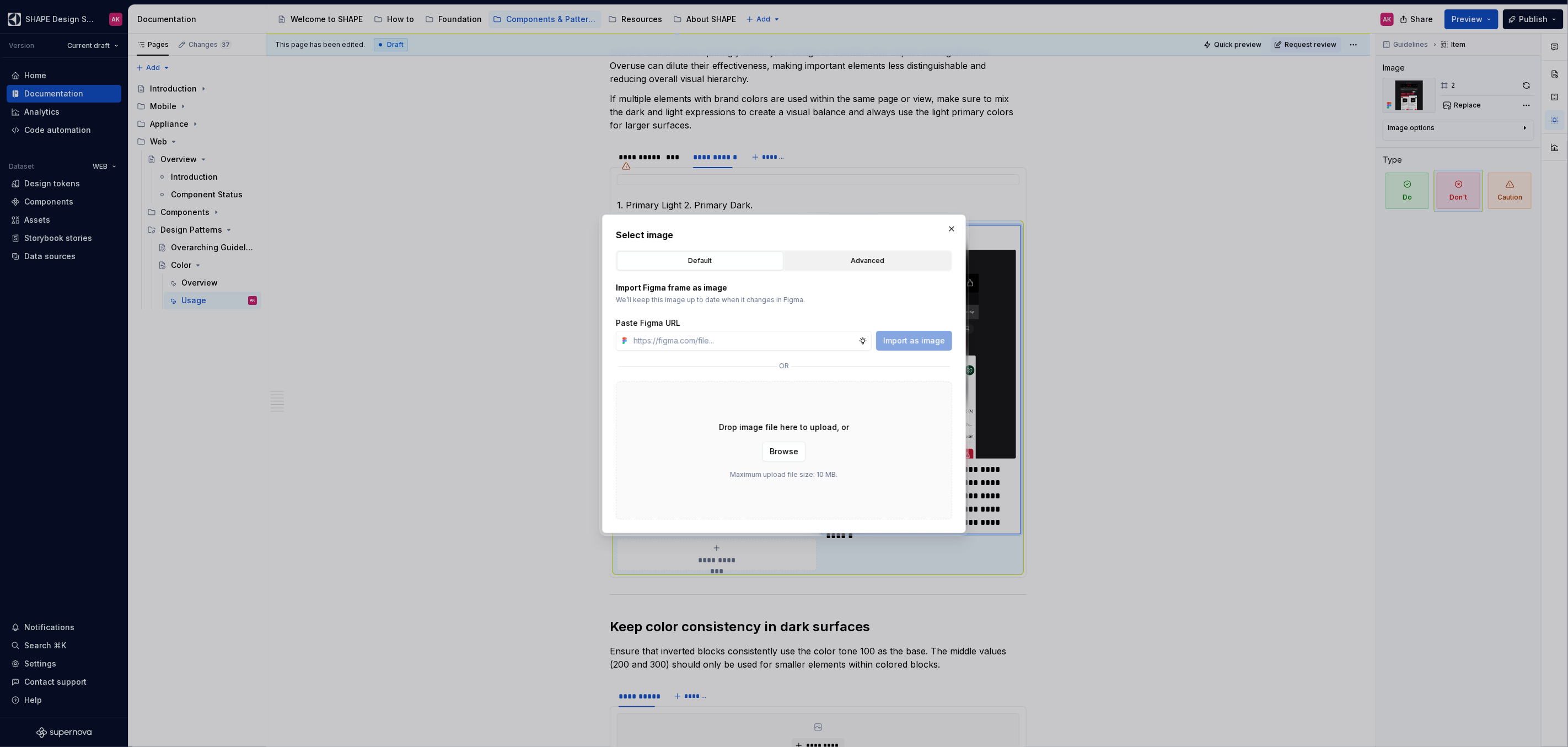
click at [838, 269] on button "Advanced" at bounding box center [867, 261] width 166 height 19
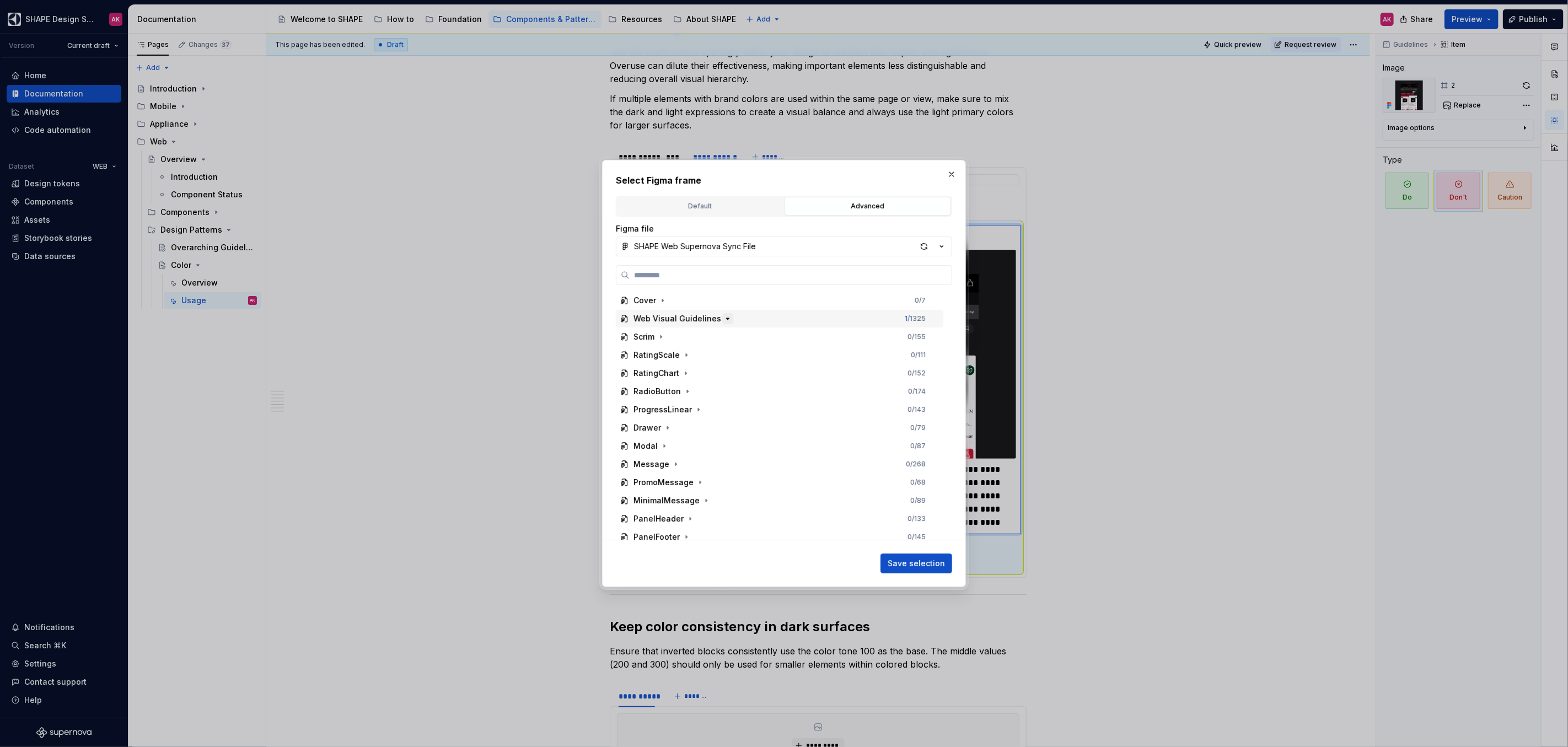
click at [723, 318] on icon "button" at bounding box center [727, 318] width 9 height 9
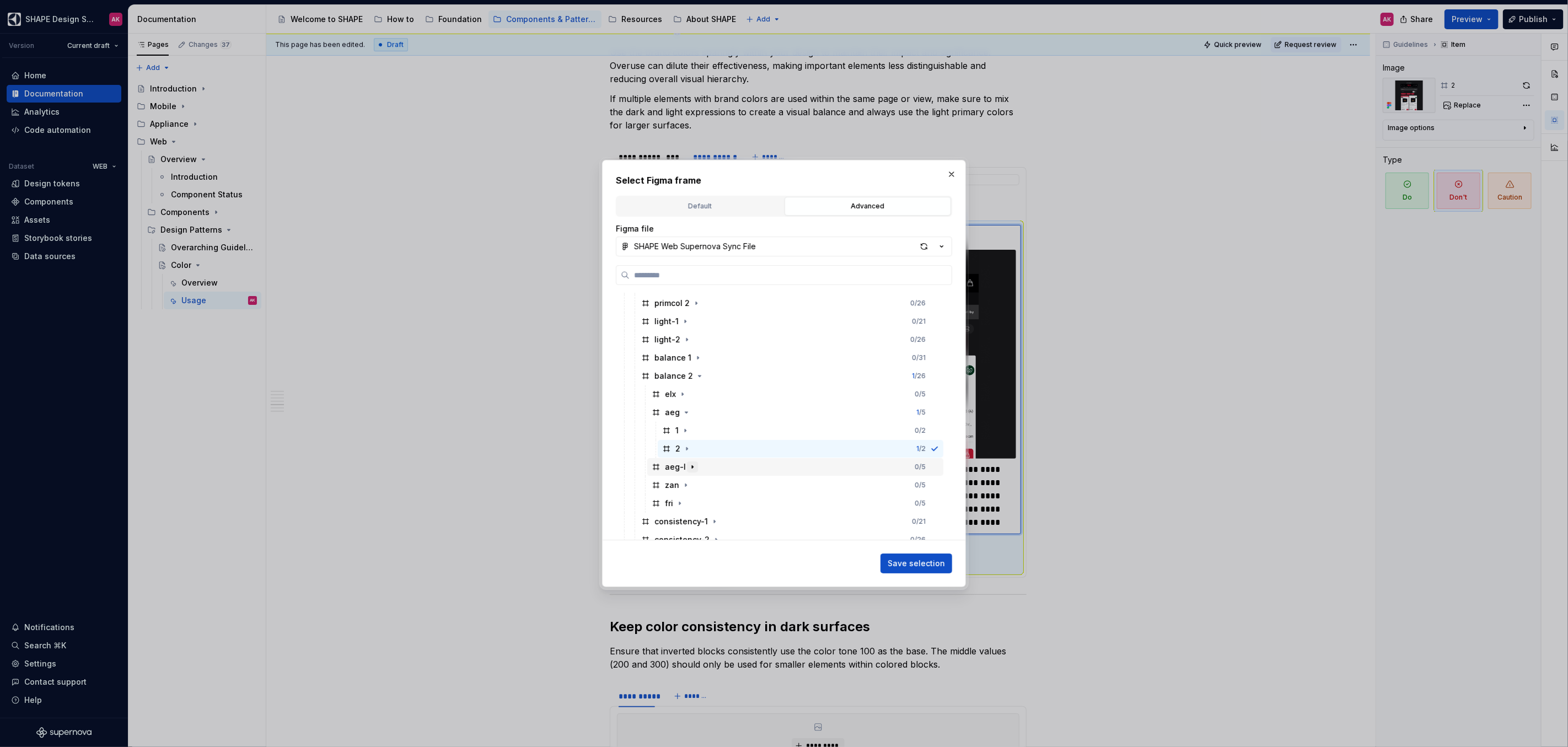
click at [692, 467] on icon "button" at bounding box center [692, 467] width 1 height 3
click at [676, 504] on div "2" at bounding box center [678, 503] width 5 height 11
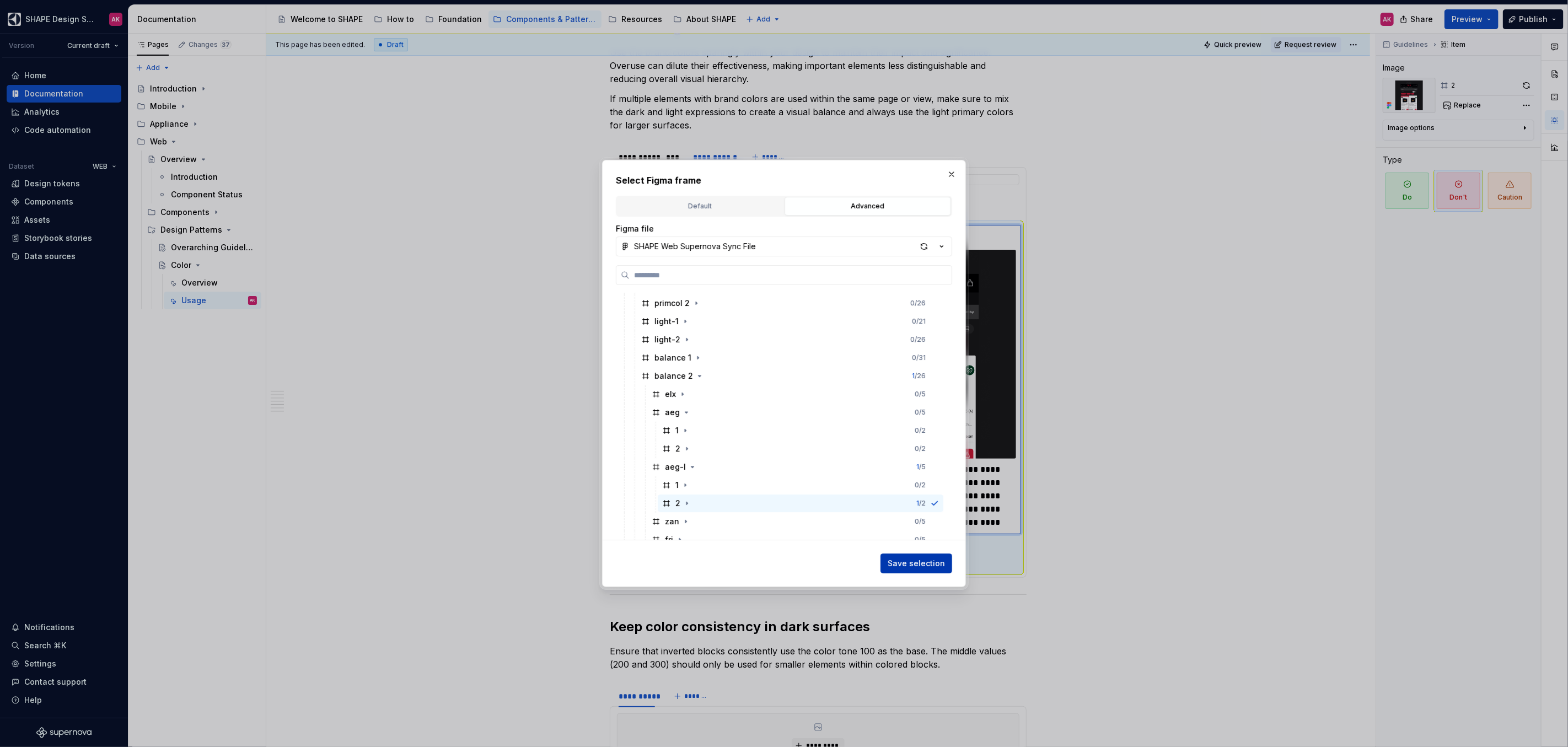
click at [907, 559] on span "Save selection" at bounding box center [917, 563] width 57 height 11
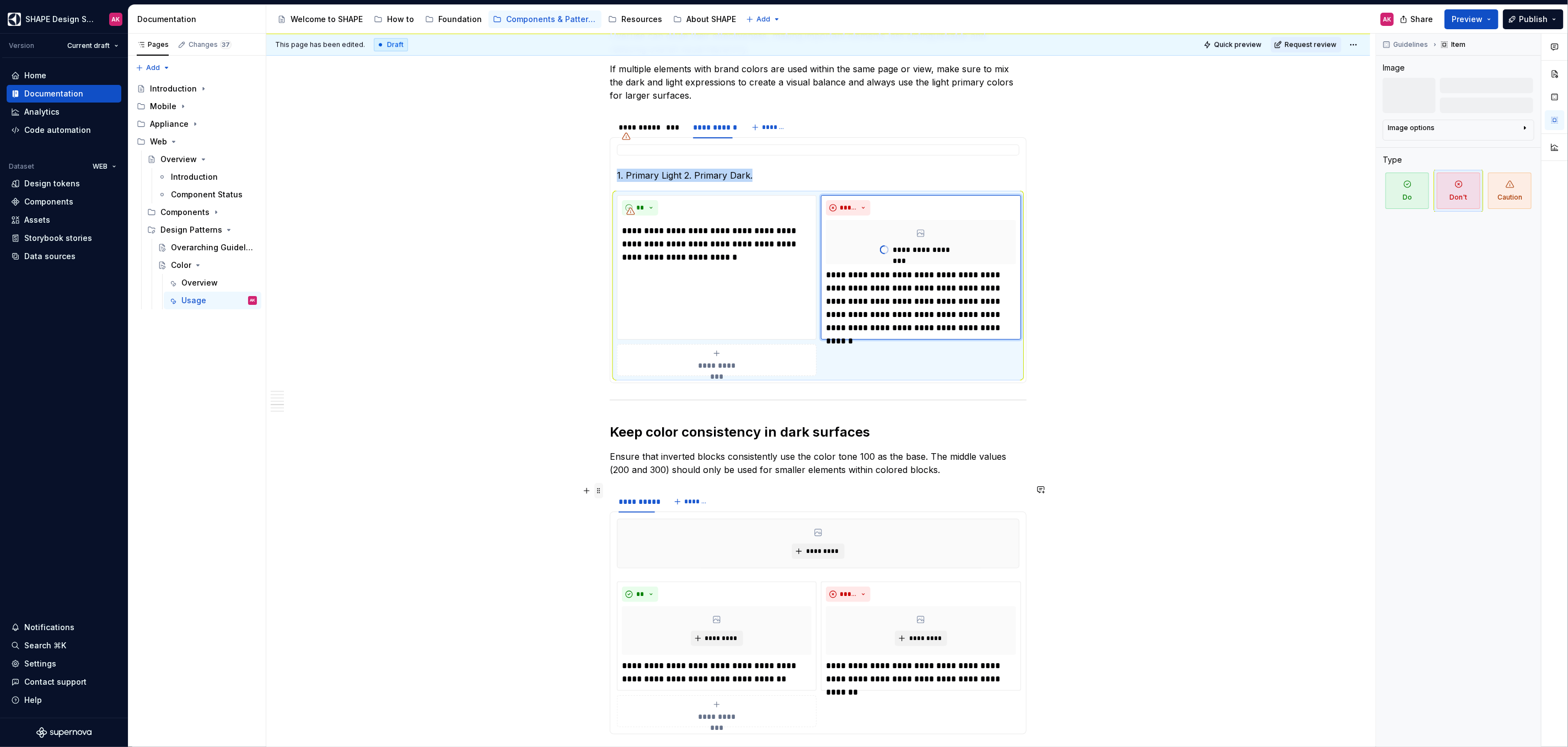
scroll to position [2959, 0]
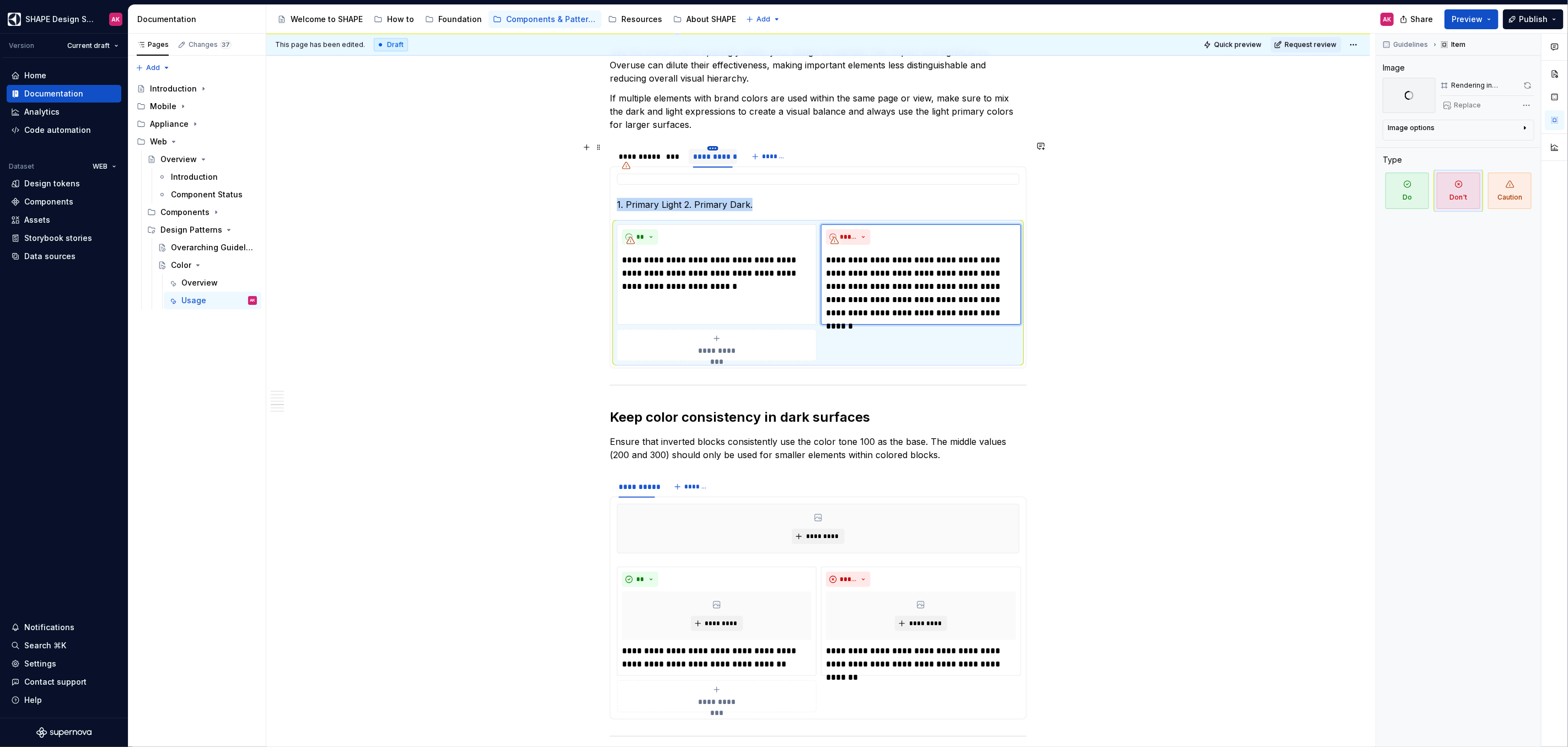
type textarea "*"
click at [711, 142] on html "SHAPE Design System AK Version Current draft Home Documentation Analytics Code …" at bounding box center [784, 373] width 1568 height 747
click at [733, 176] on div "Duplicate tab" at bounding box center [762, 177] width 71 height 11
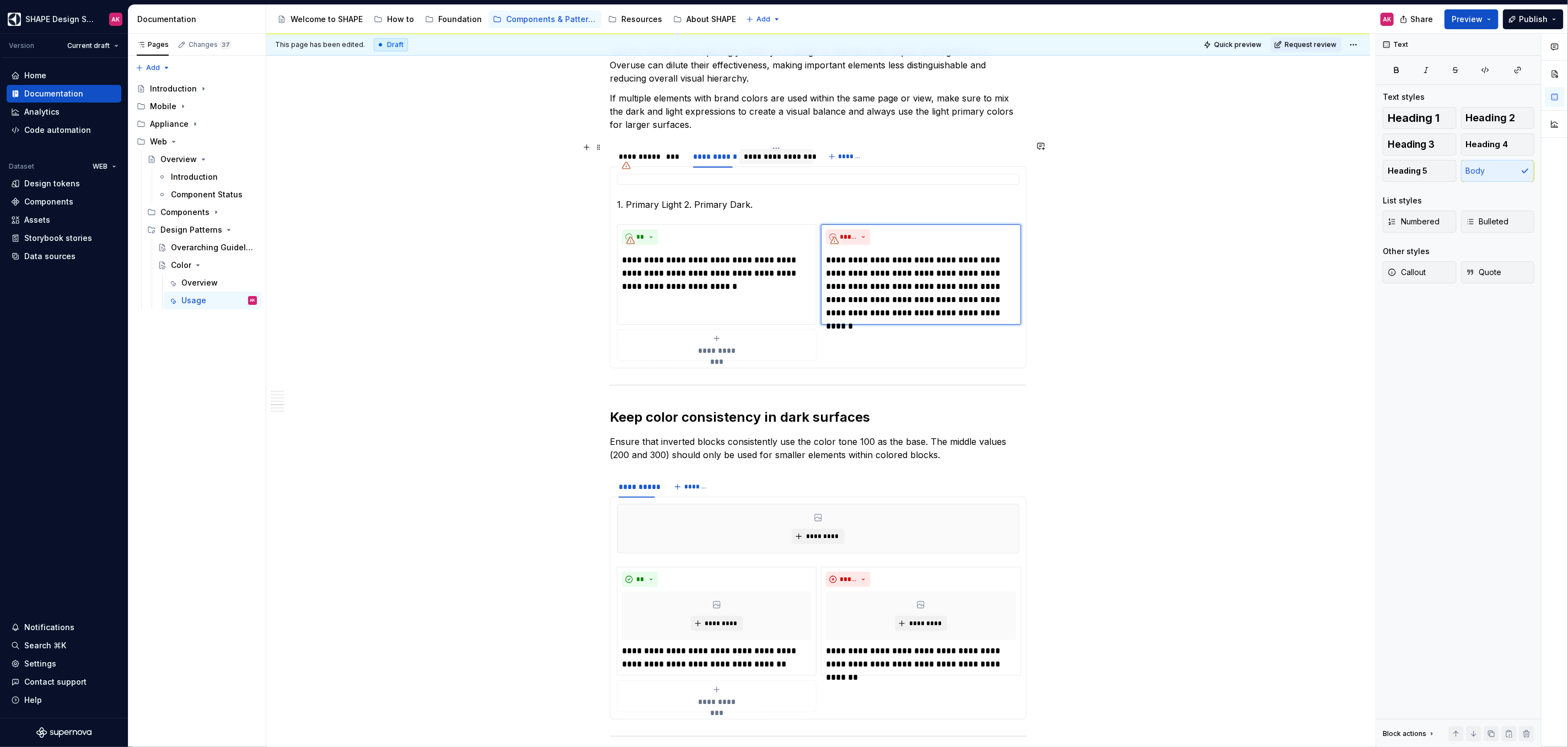
click at [754, 151] on div "**********" at bounding box center [776, 156] width 65 height 11
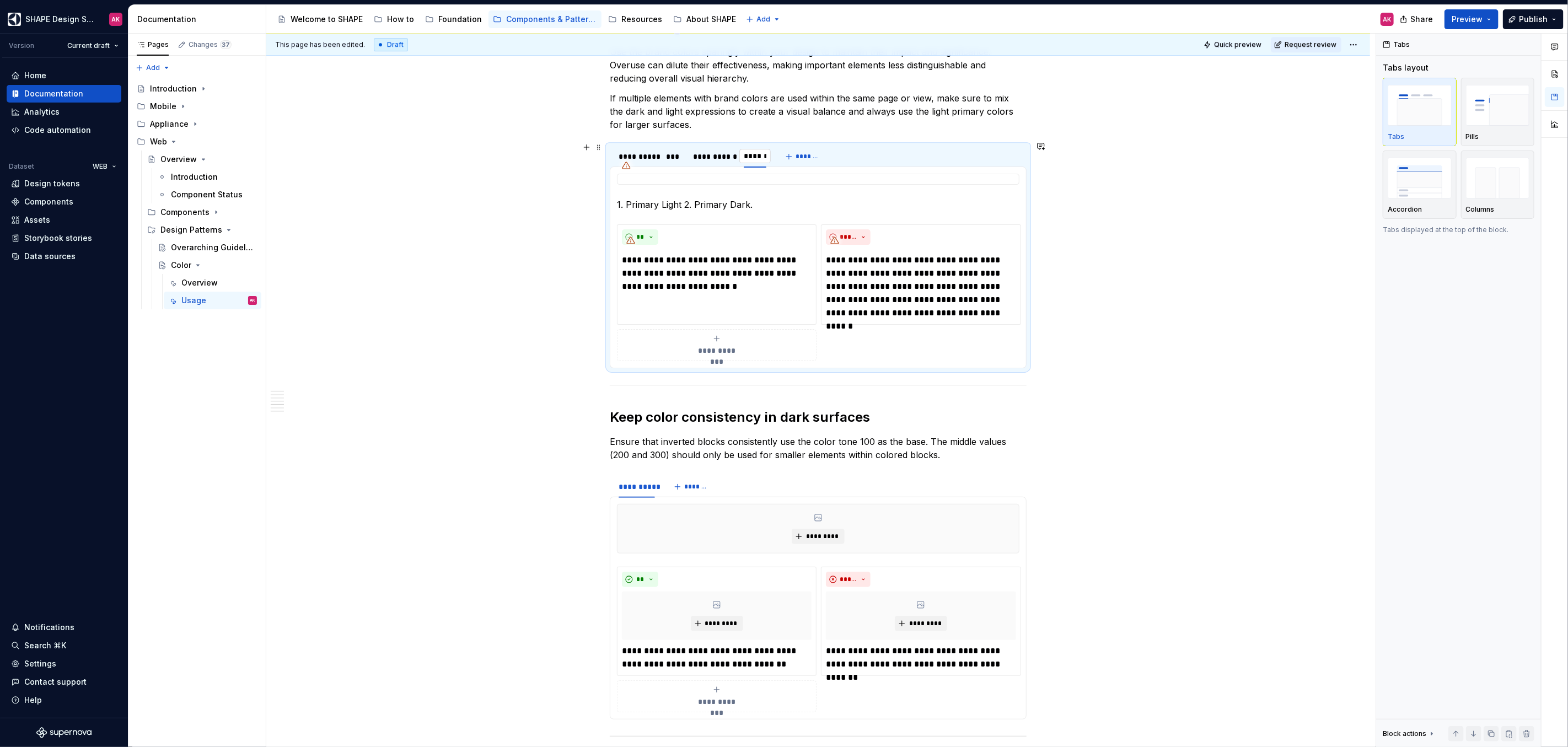
type input "*******"
click at [773, 174] on div at bounding box center [818, 179] width 403 height 11
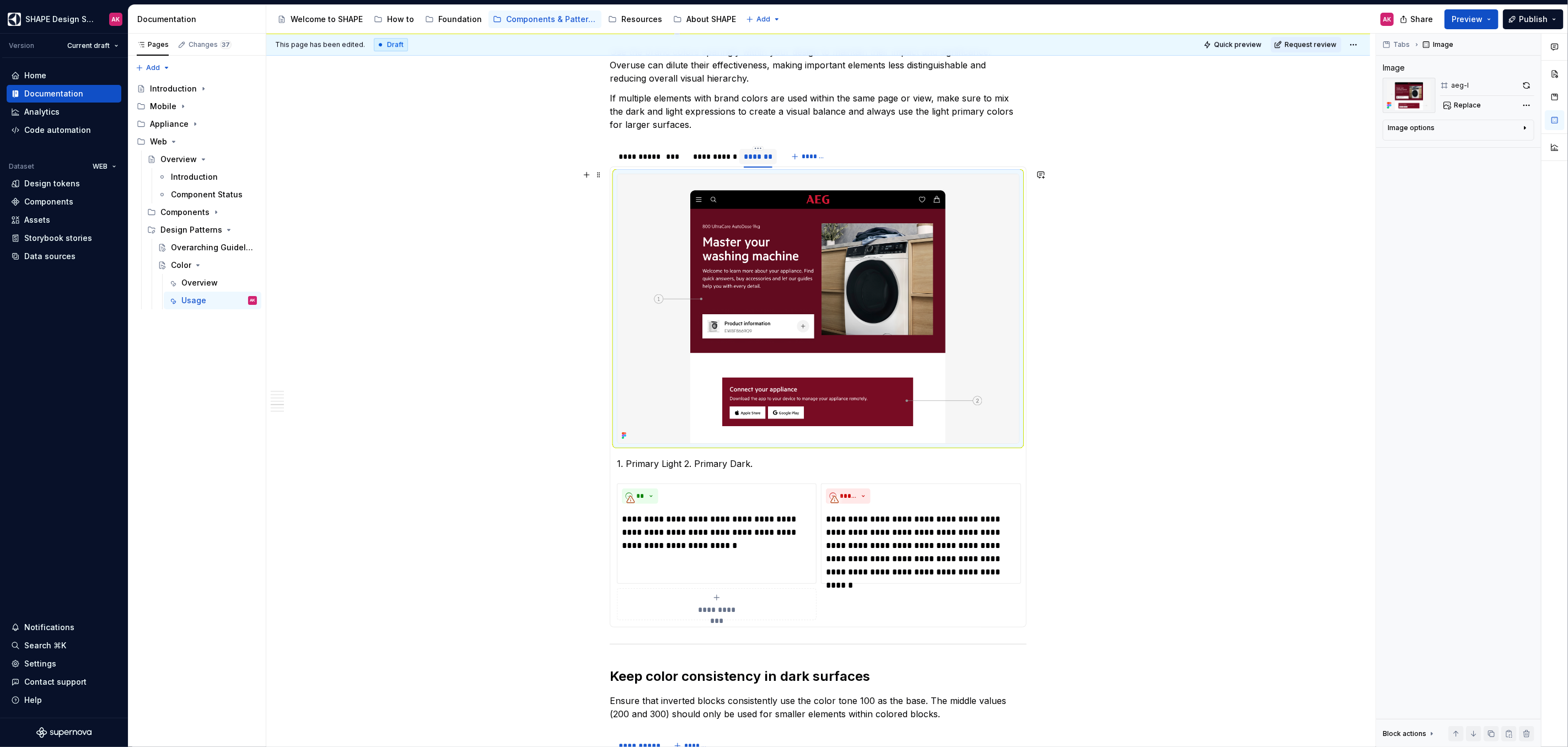
click at [870, 255] on img at bounding box center [818, 308] width 401 height 269
click at [1471, 103] on span "Replace" at bounding box center [1467, 105] width 27 height 9
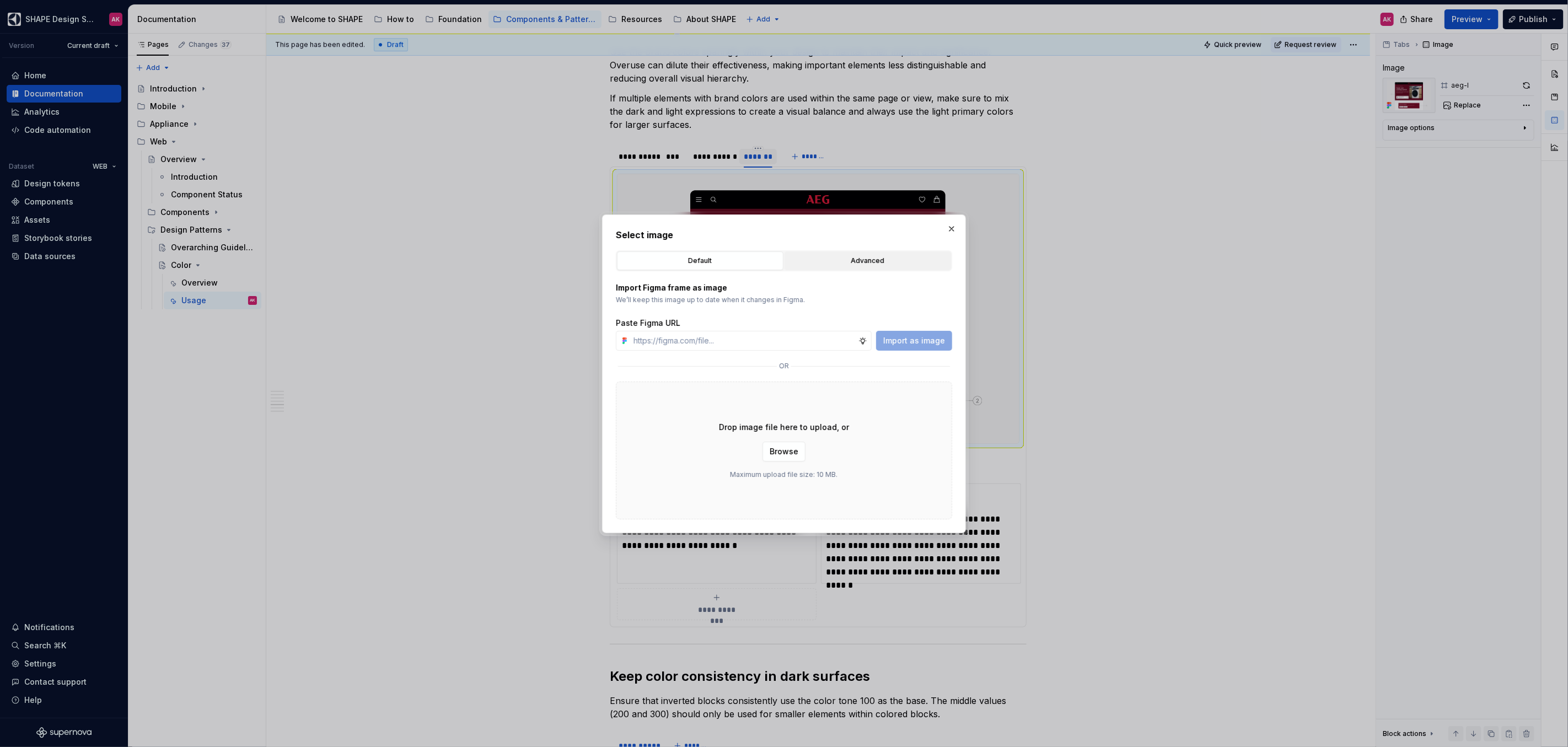
click at [864, 262] on div "Advanced" at bounding box center [868, 260] width 159 height 11
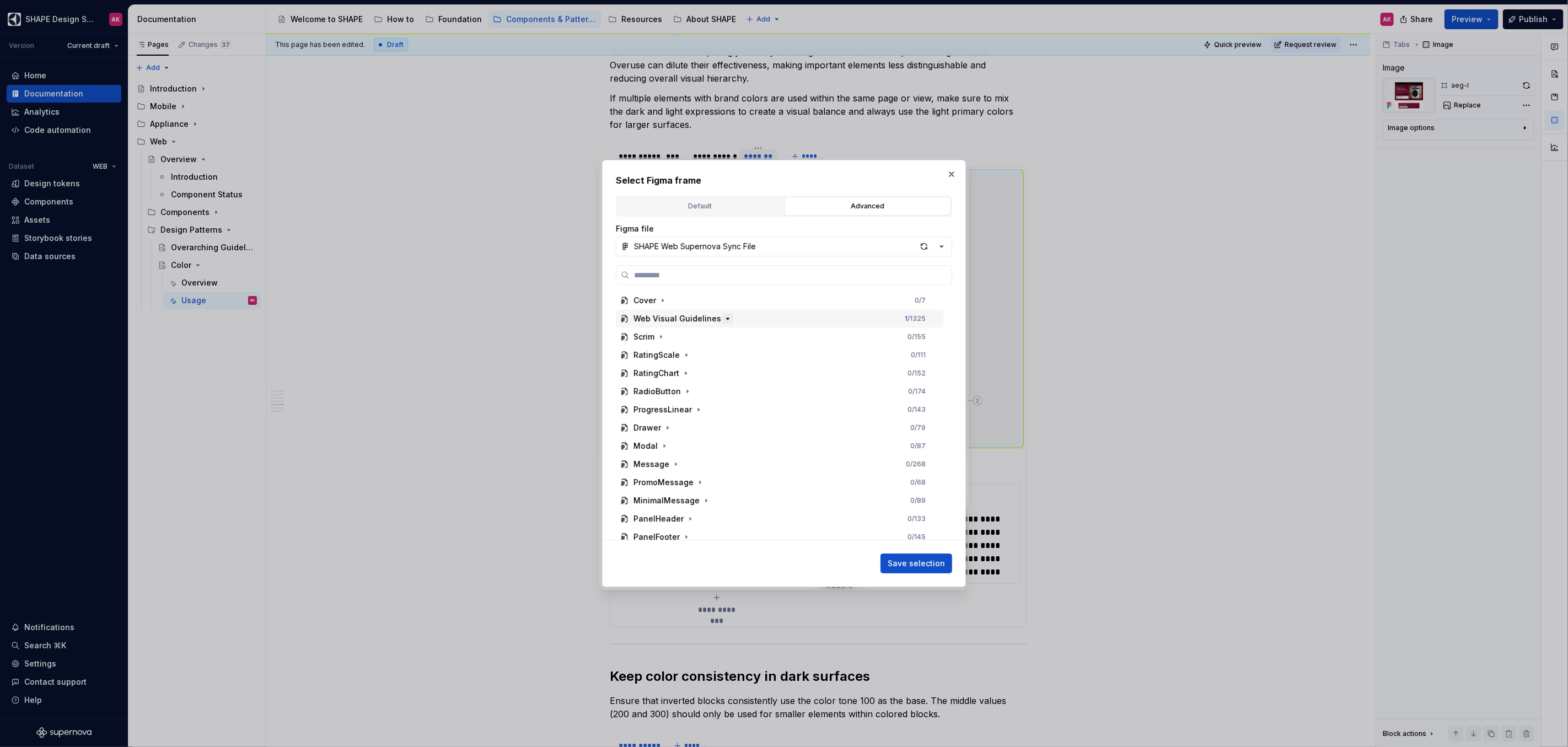
click at [723, 317] on icon "button" at bounding box center [727, 318] width 9 height 9
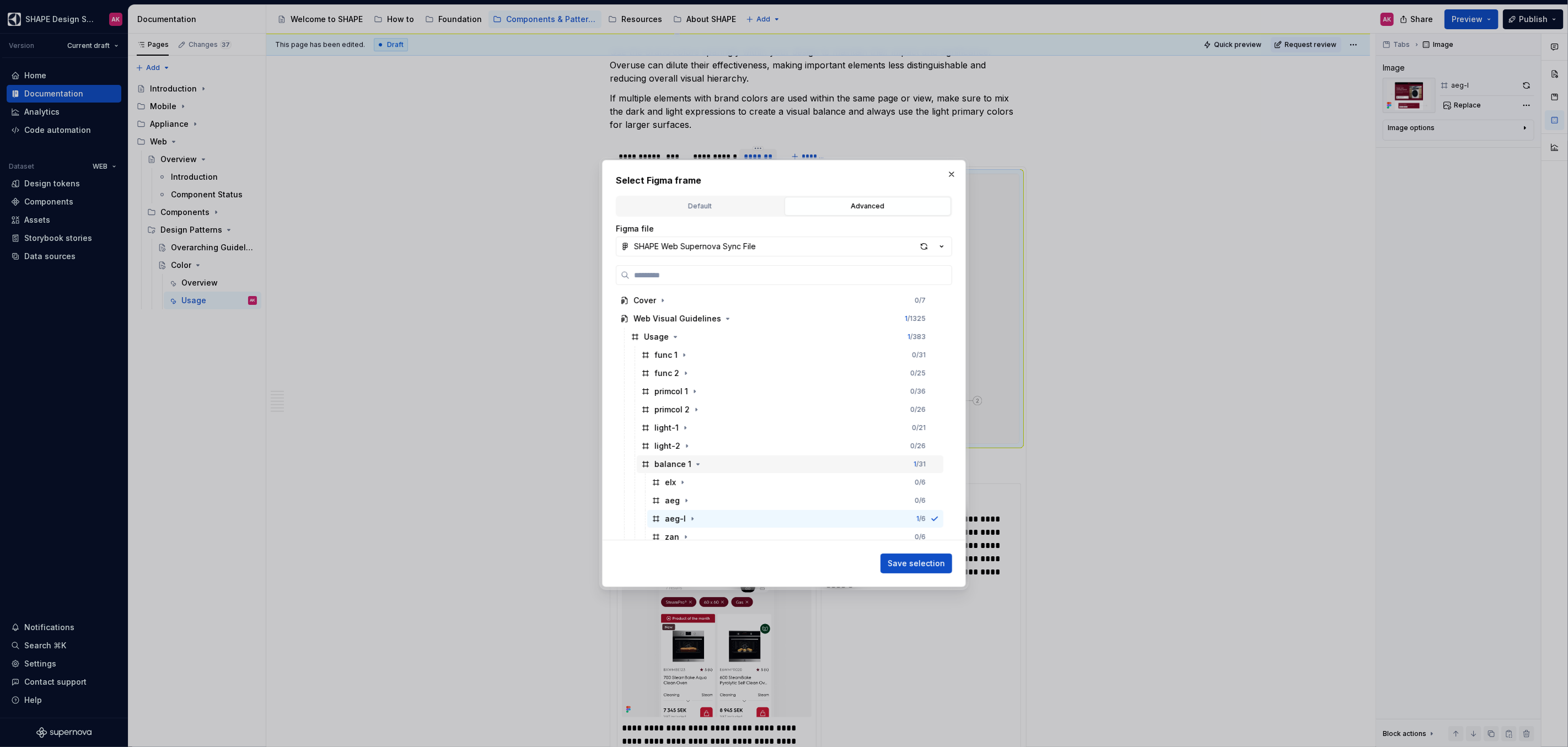
scroll to position [81, 0]
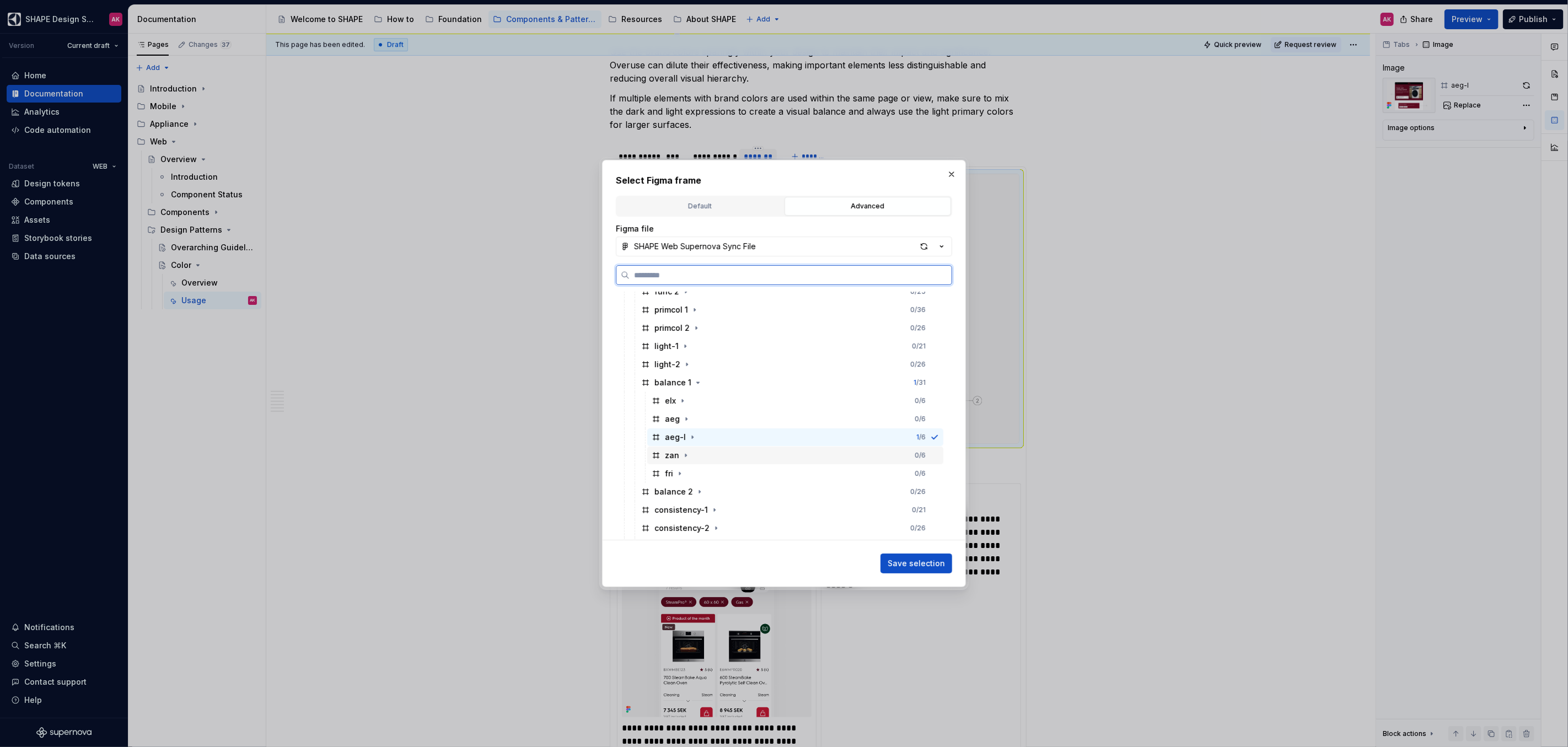
click at [668, 455] on div "zan" at bounding box center [672, 455] width 14 height 11
click at [912, 561] on span "Save selection" at bounding box center [917, 563] width 57 height 11
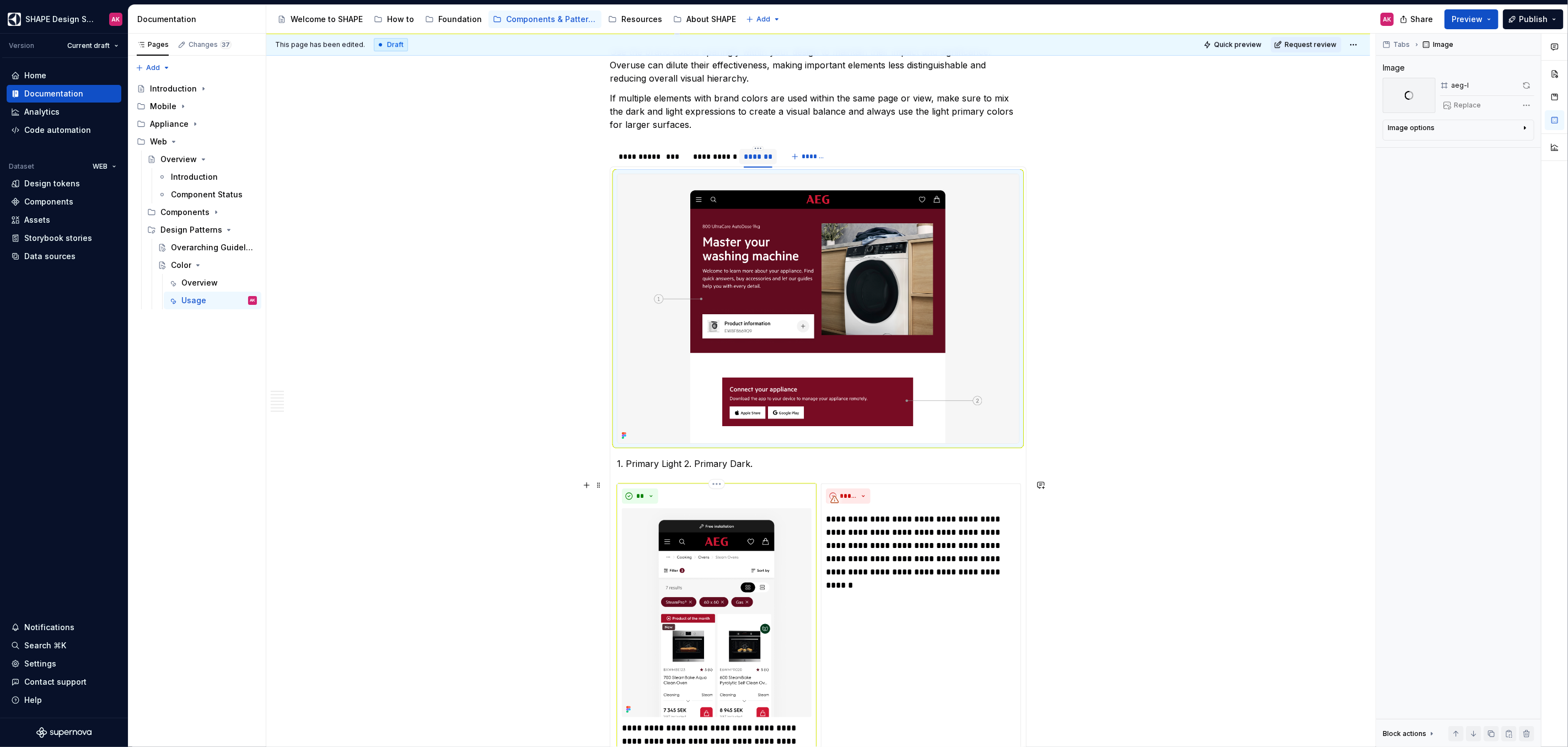
click at [706, 543] on img at bounding box center [717, 612] width 190 height 209
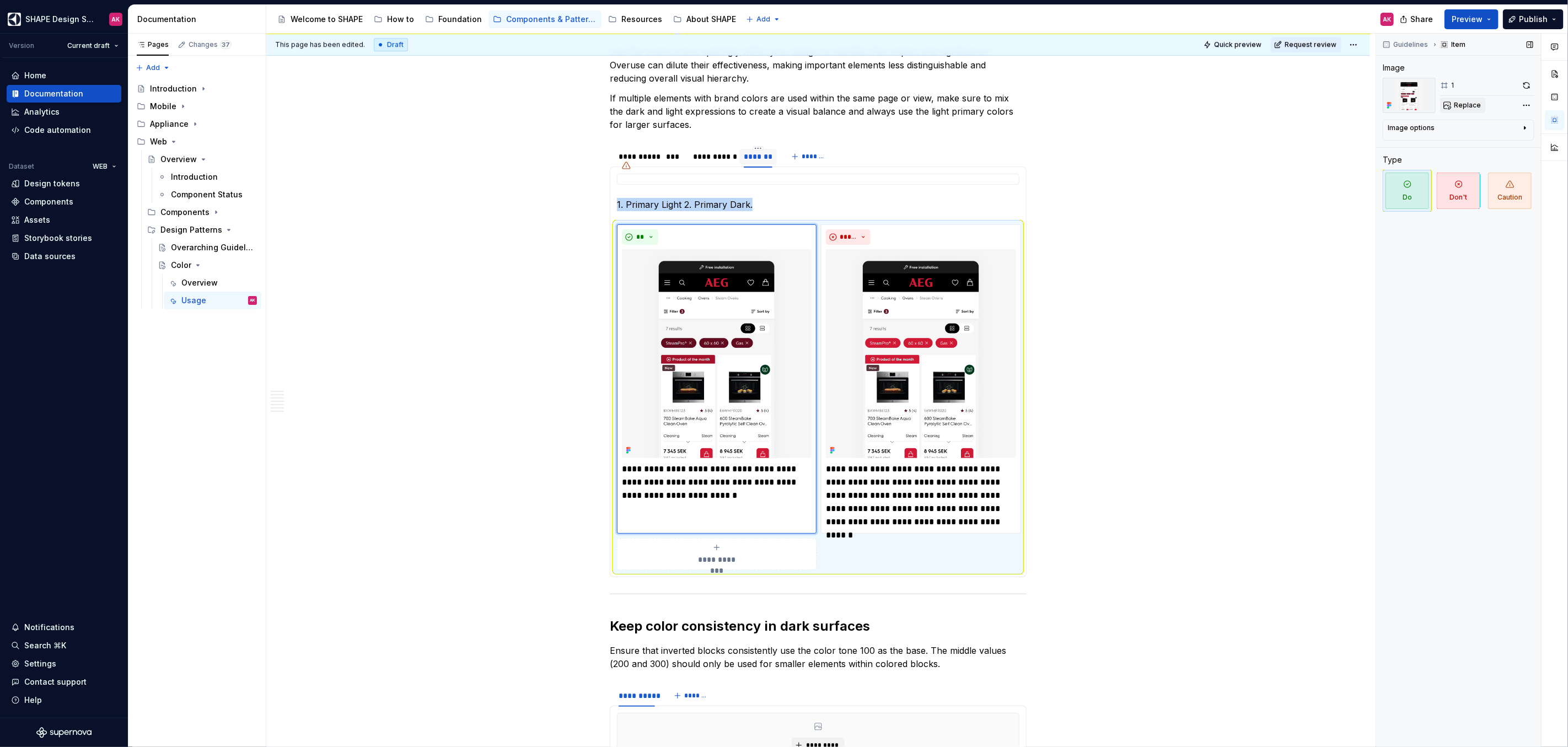
click at [1459, 106] on span "Replace" at bounding box center [1467, 105] width 27 height 9
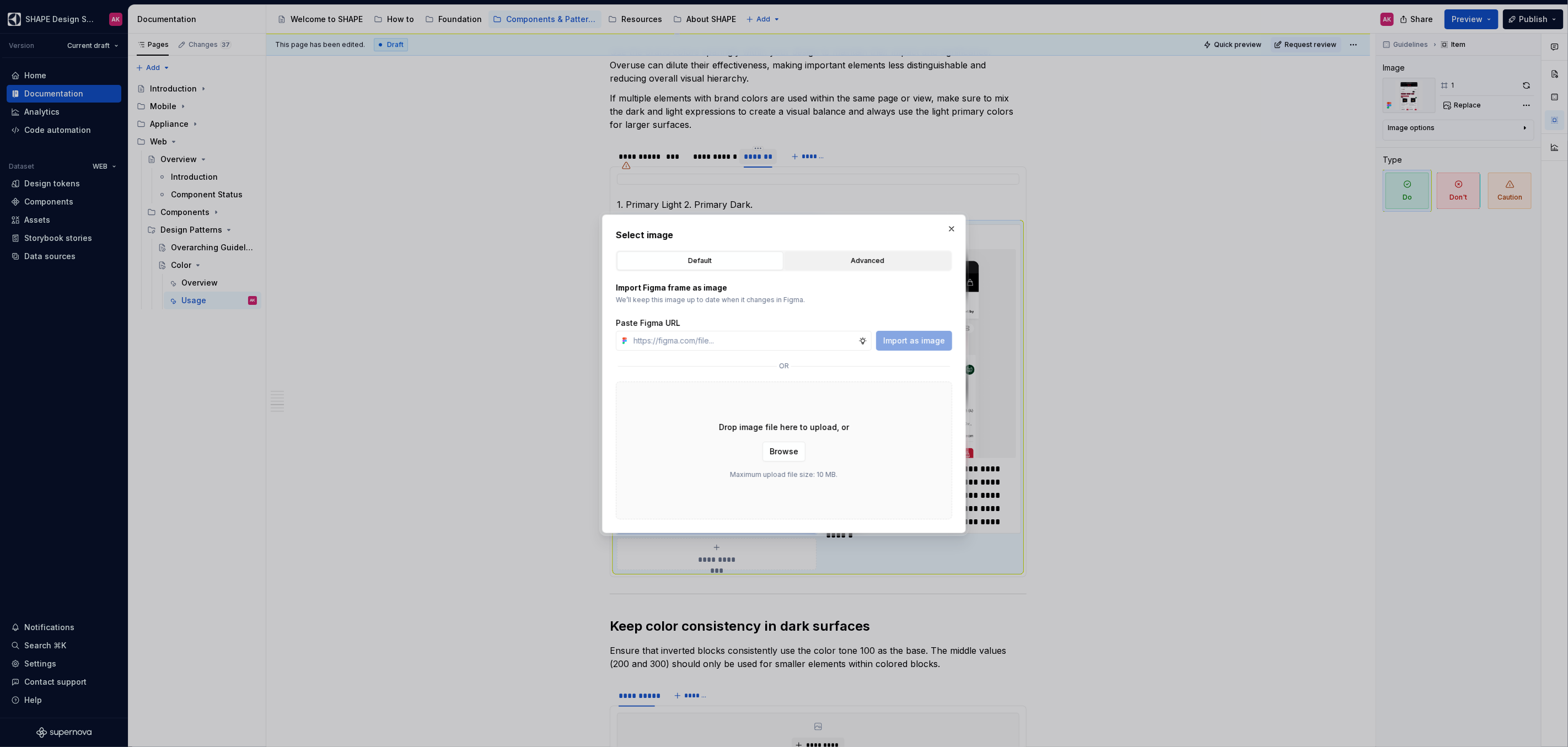
click at [821, 264] on div "Advanced" at bounding box center [868, 260] width 159 height 11
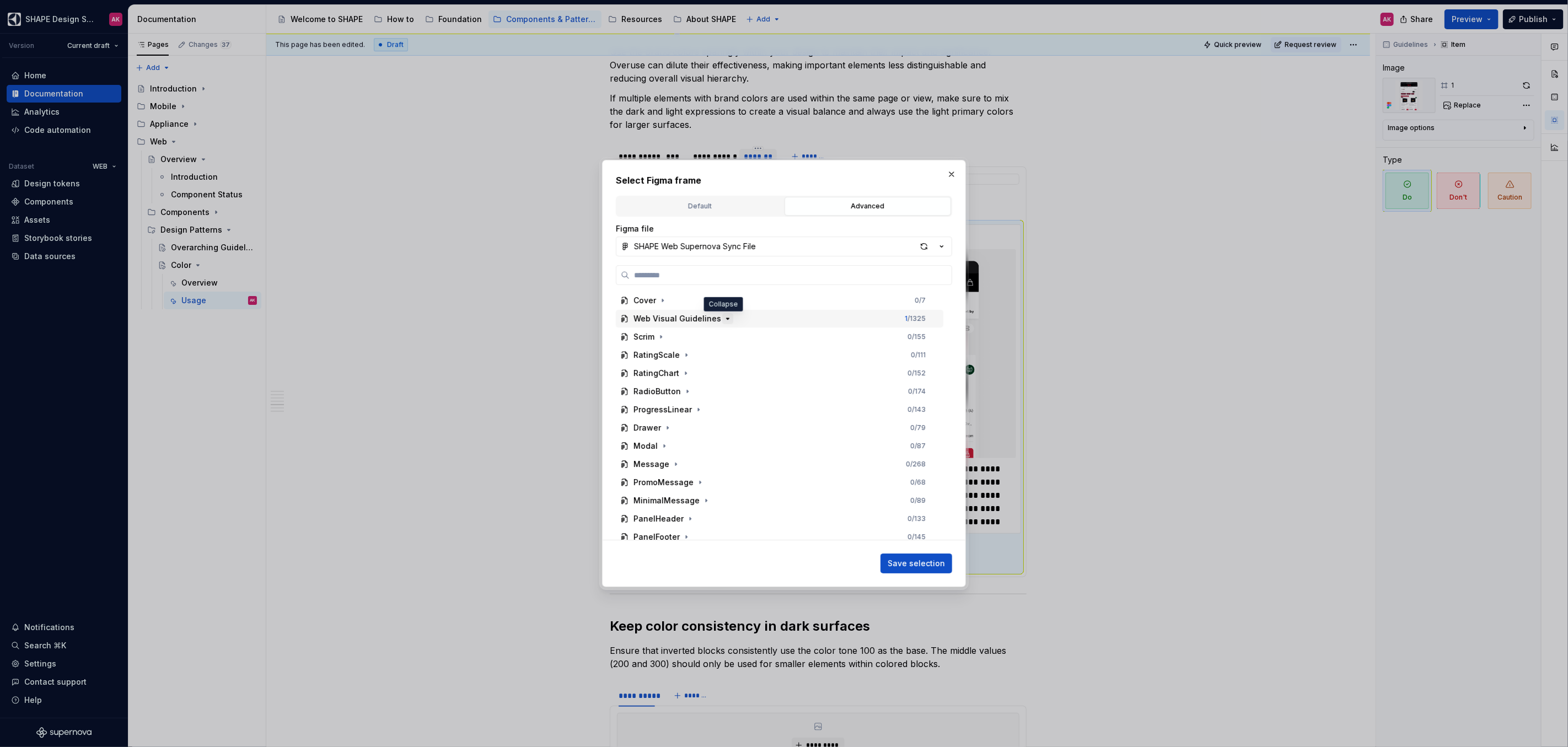
click at [723, 319] on icon "button" at bounding box center [727, 318] width 9 height 9
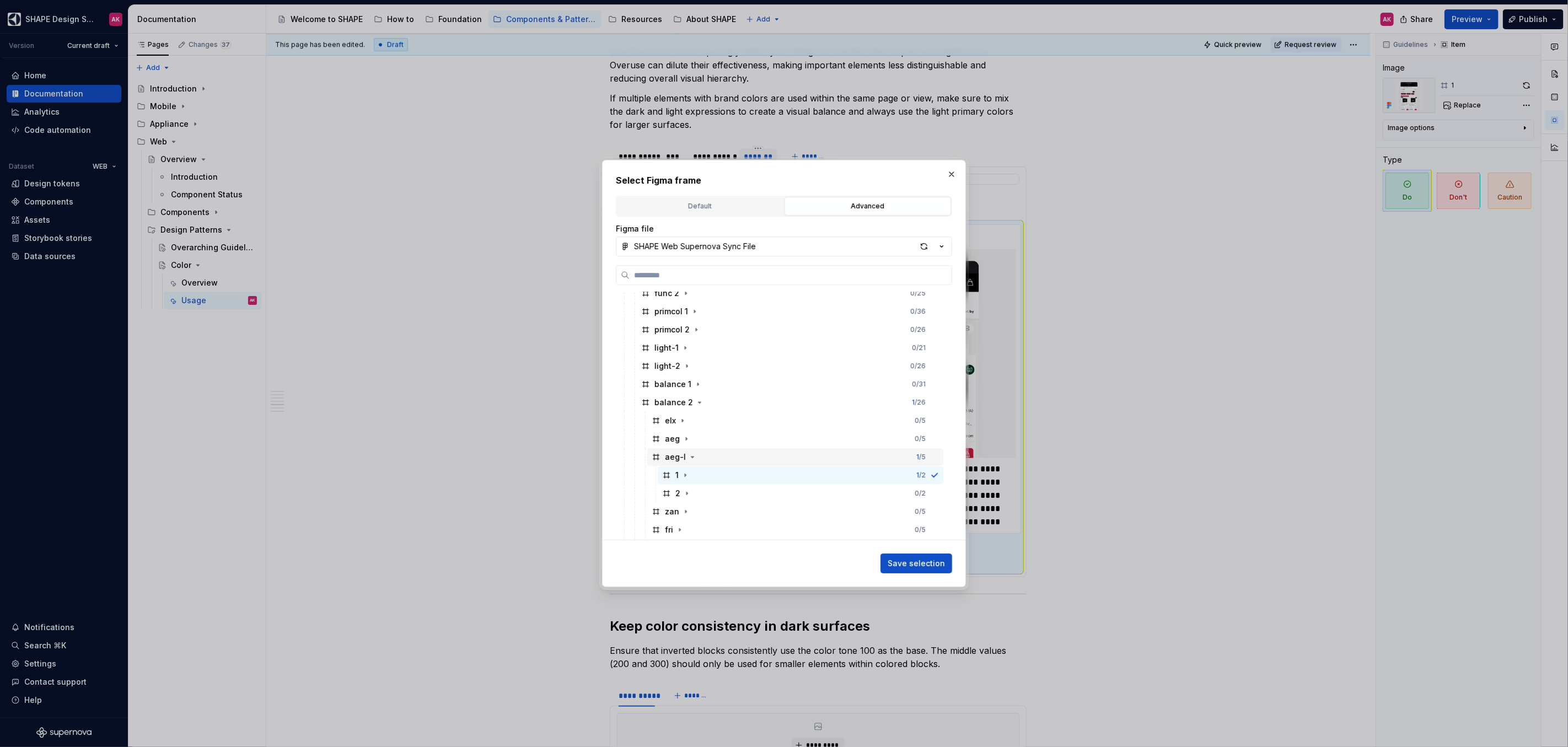
scroll to position [87, 0]
click at [685, 505] on icon "button" at bounding box center [686, 503] width 9 height 9
click at [686, 505] on icon "button" at bounding box center [686, 503] width 9 height 9
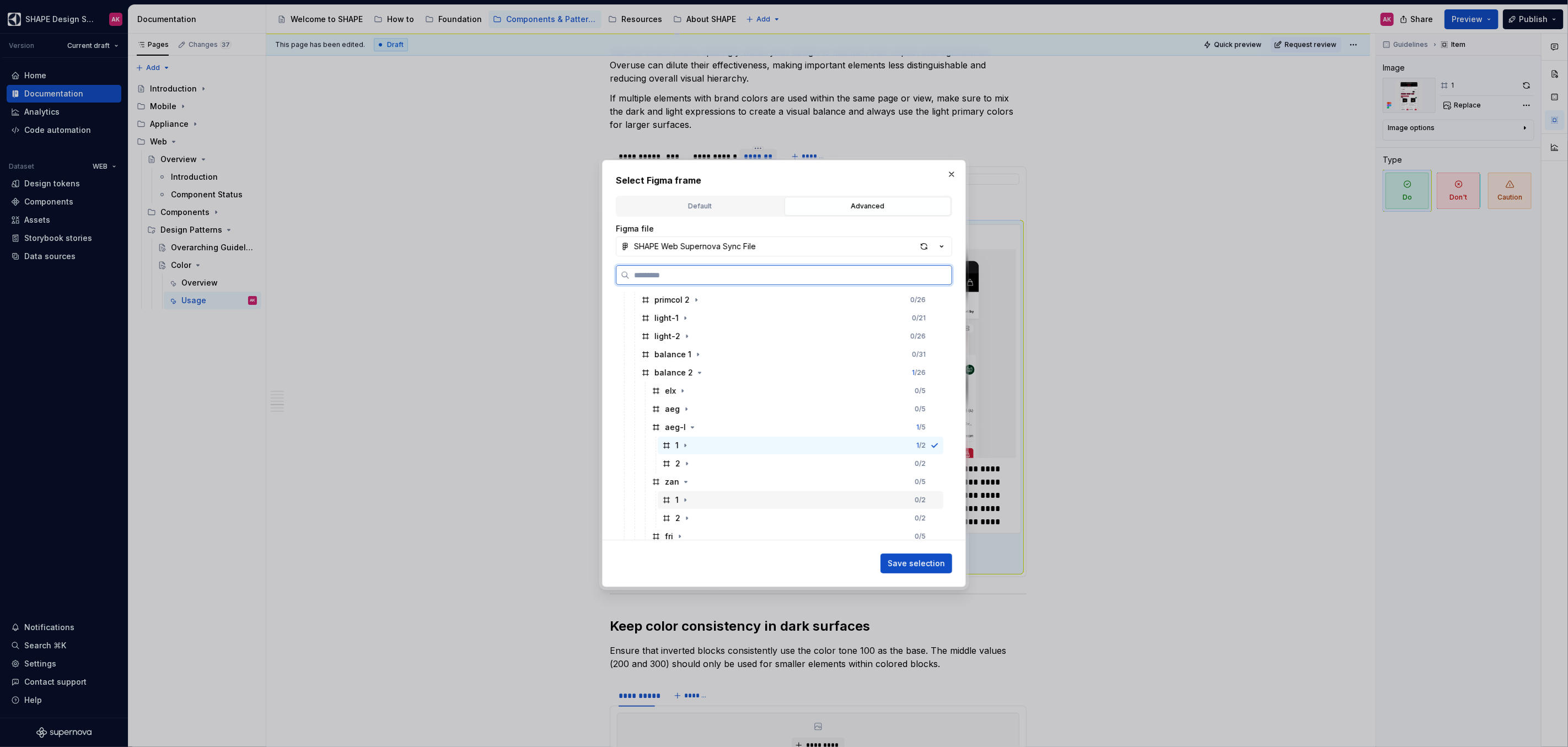
click at [670, 501] on icon at bounding box center [666, 499] width 9 height 9
click at [902, 558] on span "Save selection" at bounding box center [917, 563] width 57 height 11
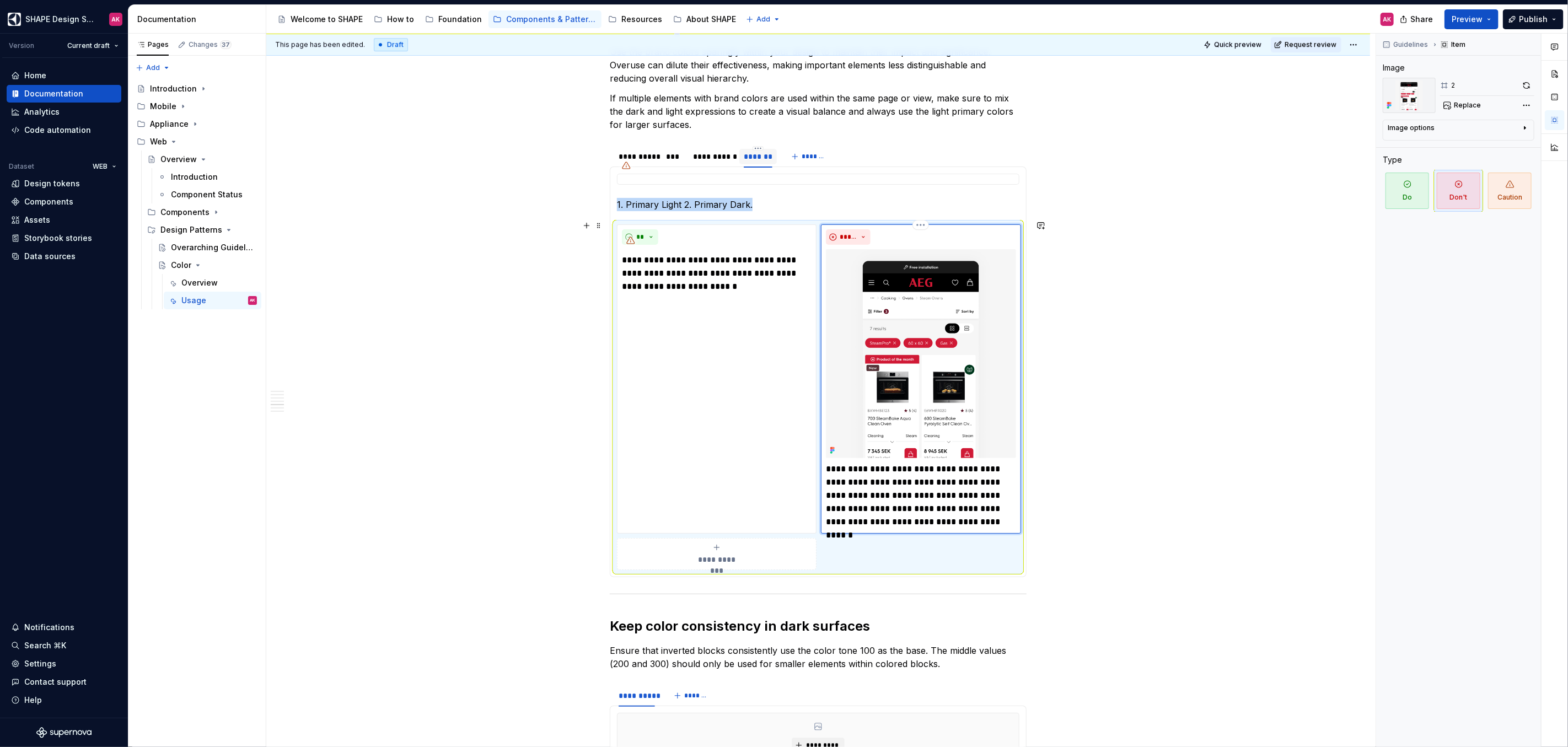
click at [916, 336] on img at bounding box center [921, 353] width 190 height 209
click at [1471, 105] on span "Replace" at bounding box center [1467, 105] width 27 height 9
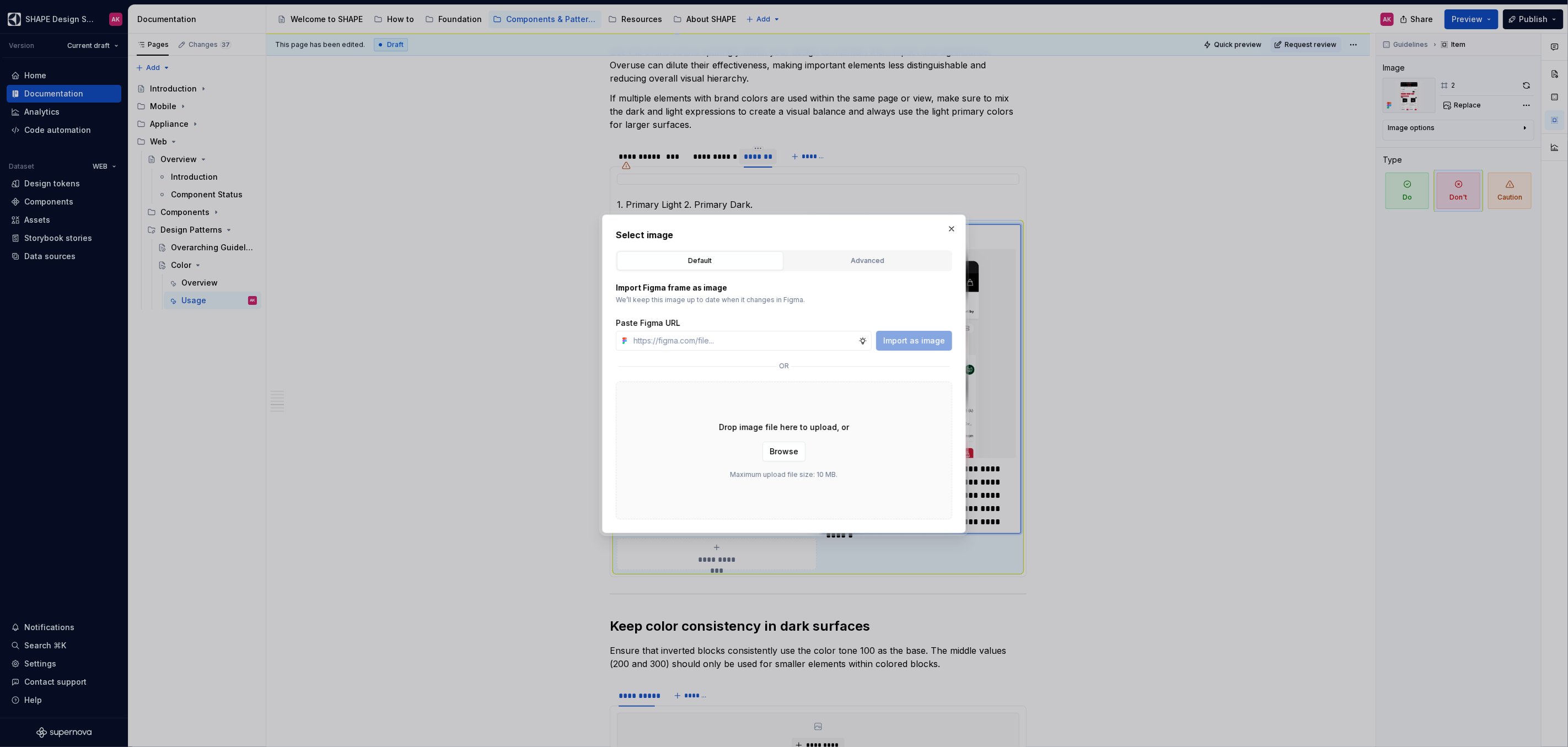
click at [869, 262] on div "Advanced" at bounding box center [868, 260] width 159 height 11
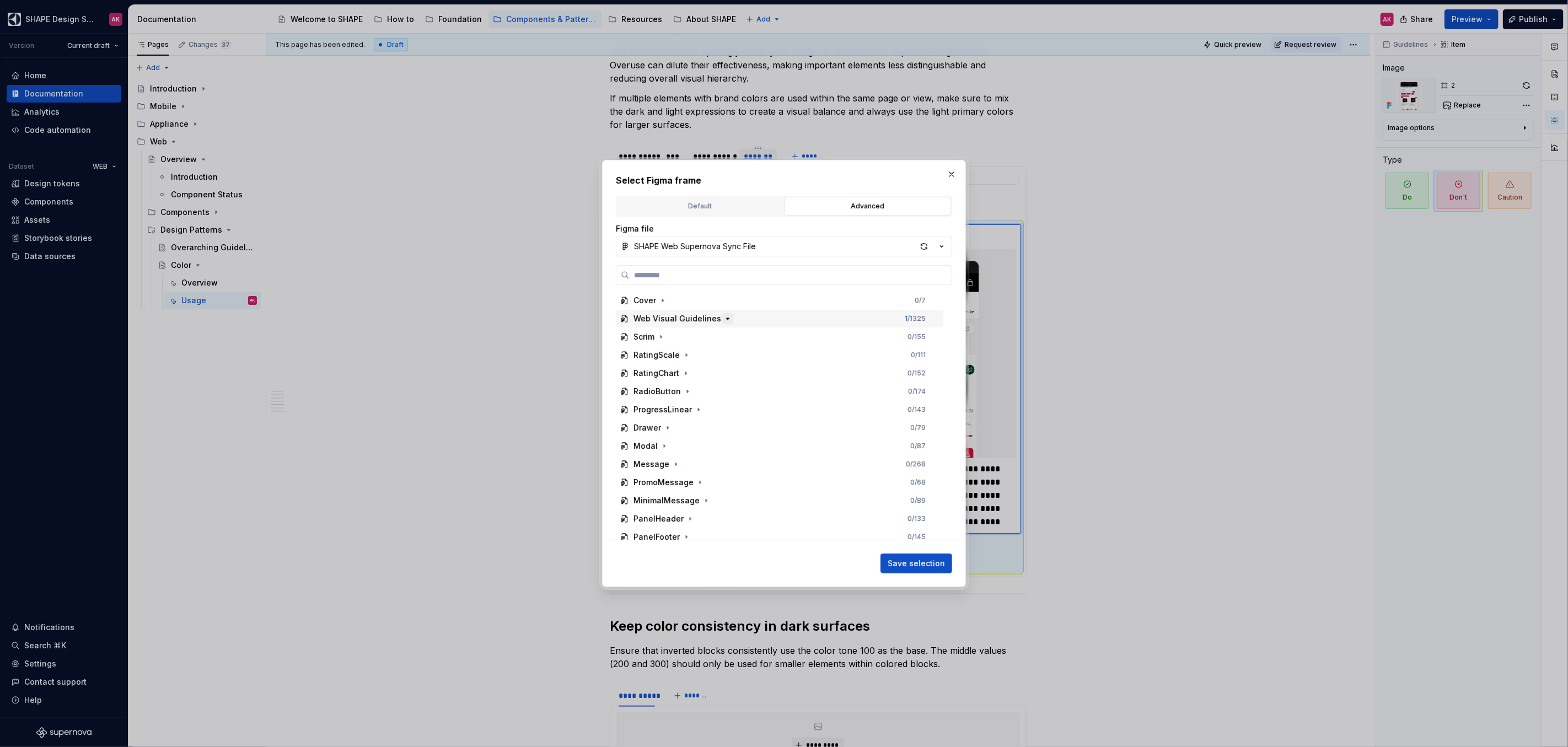
click at [726, 318] on icon "button" at bounding box center [728, 318] width 3 height 1
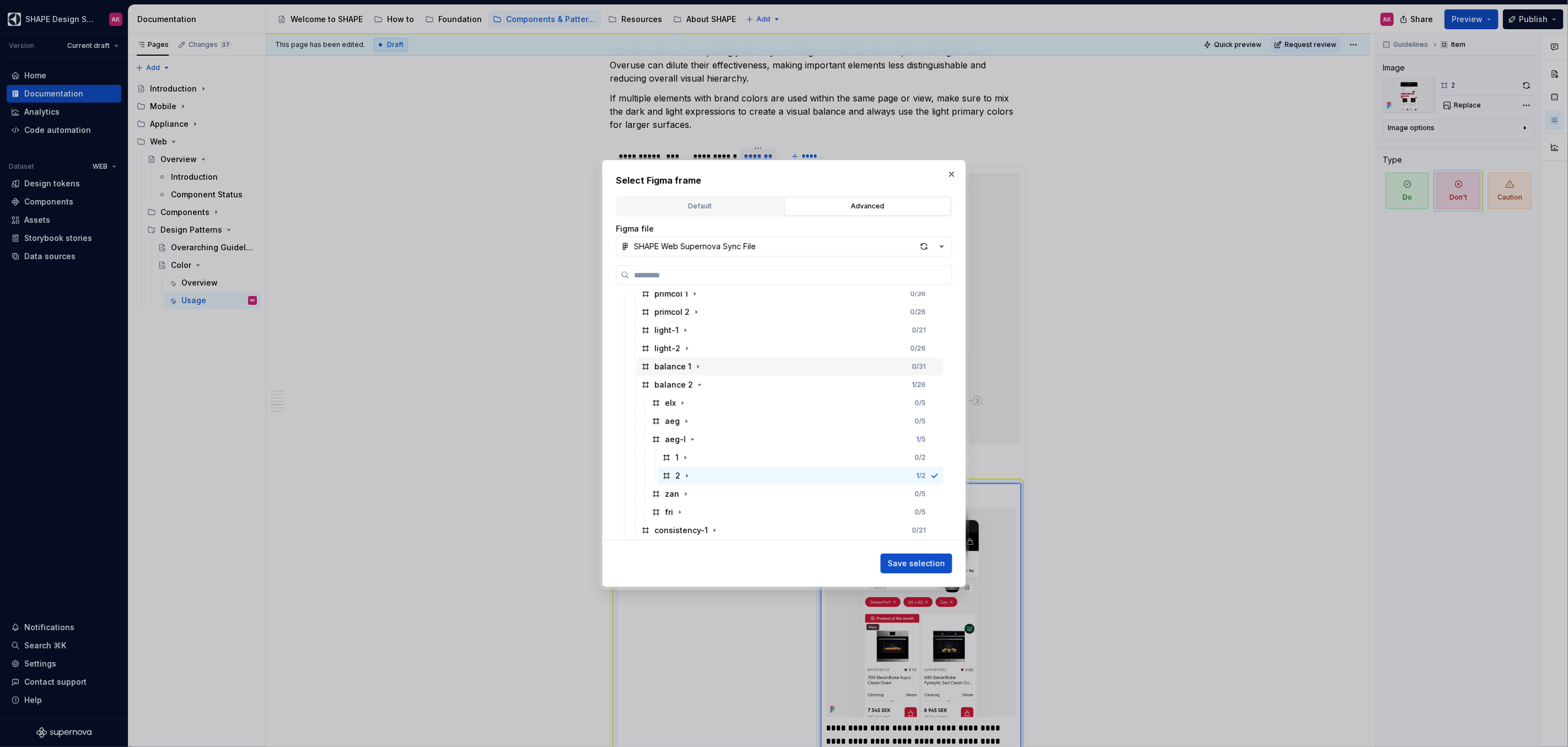
scroll to position [159, 0]
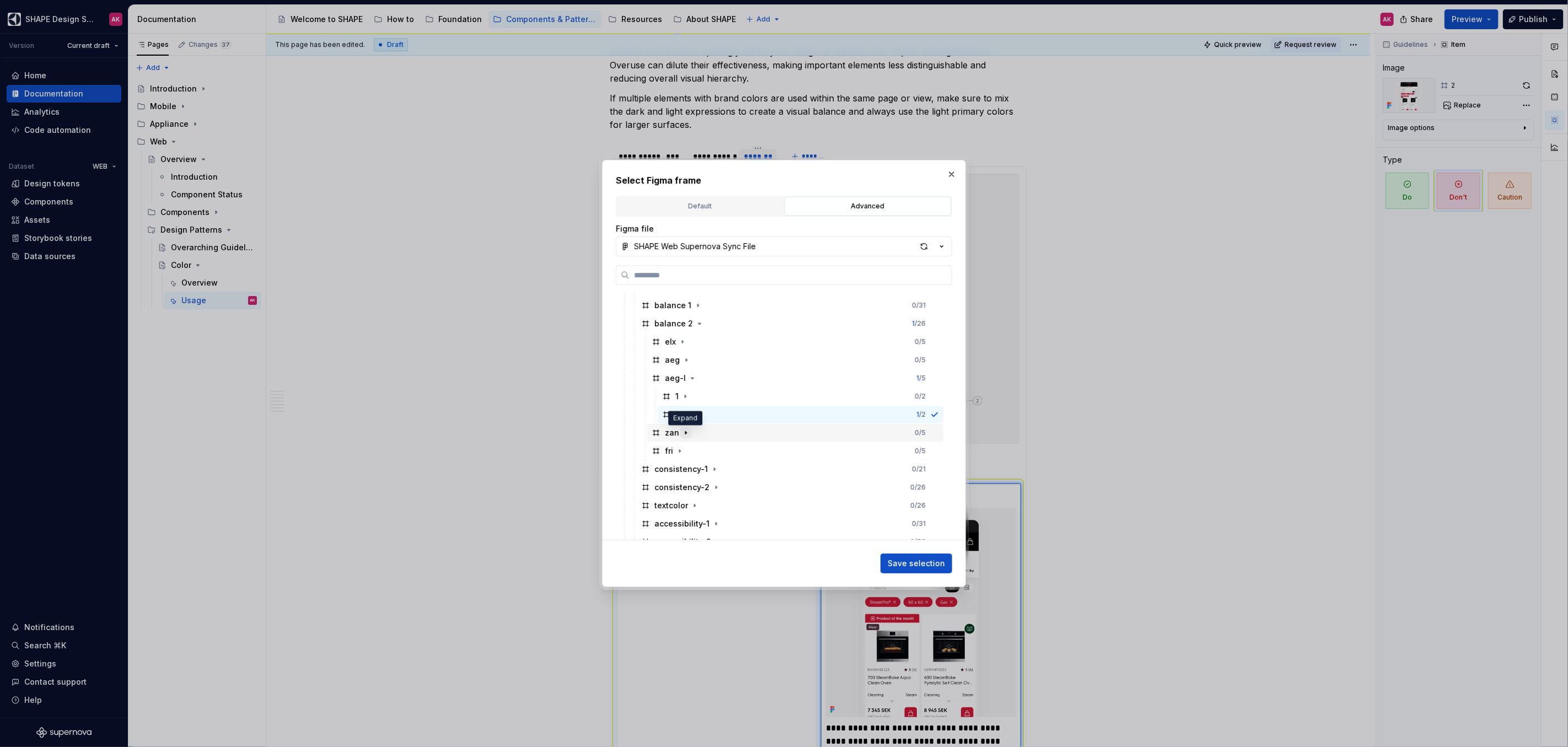
click at [687, 432] on icon "button" at bounding box center [686, 433] width 9 height 9
click at [676, 468] on div "2" at bounding box center [678, 469] width 5 height 11
click at [903, 558] on span "Save selection" at bounding box center [917, 563] width 57 height 11
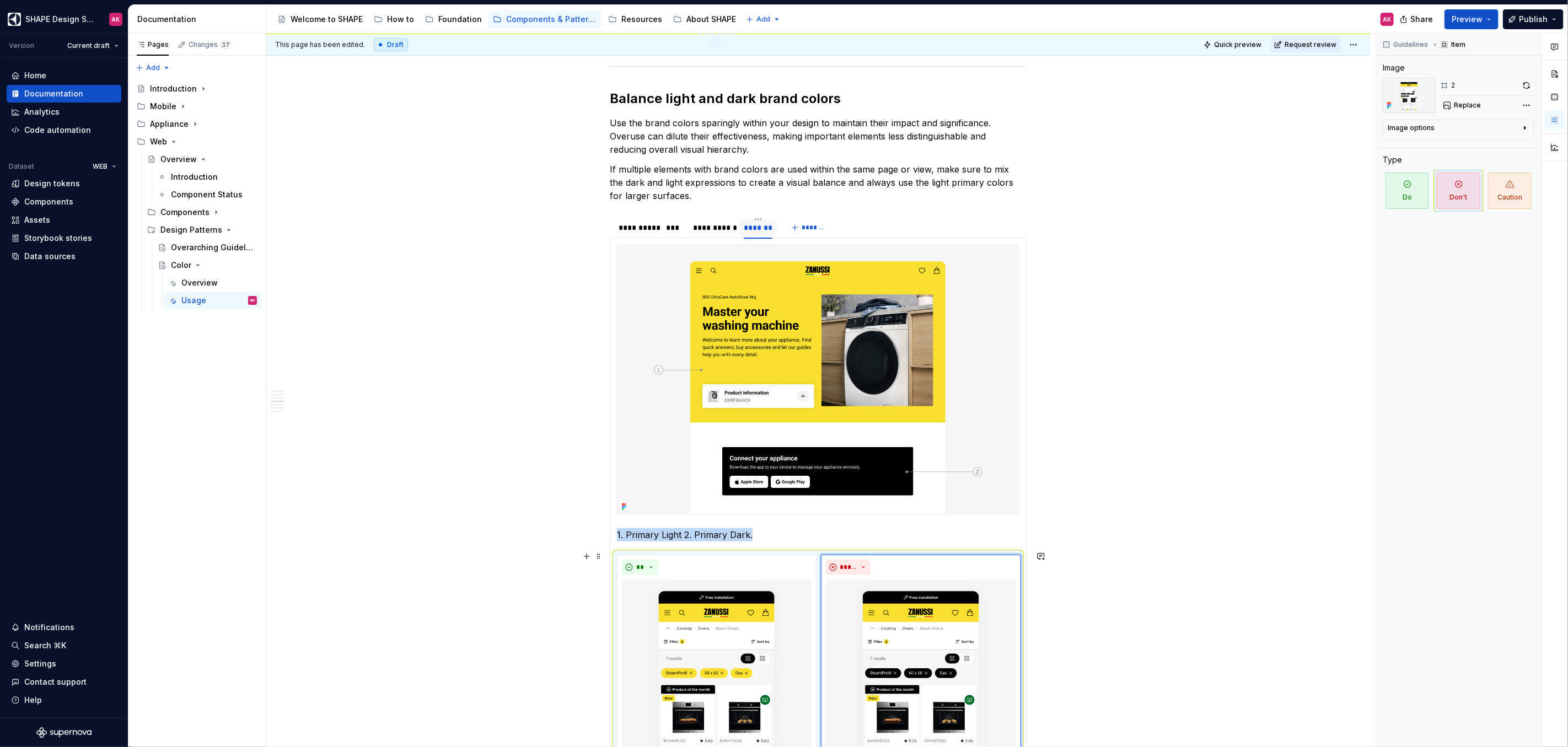
scroll to position [2790, 0]
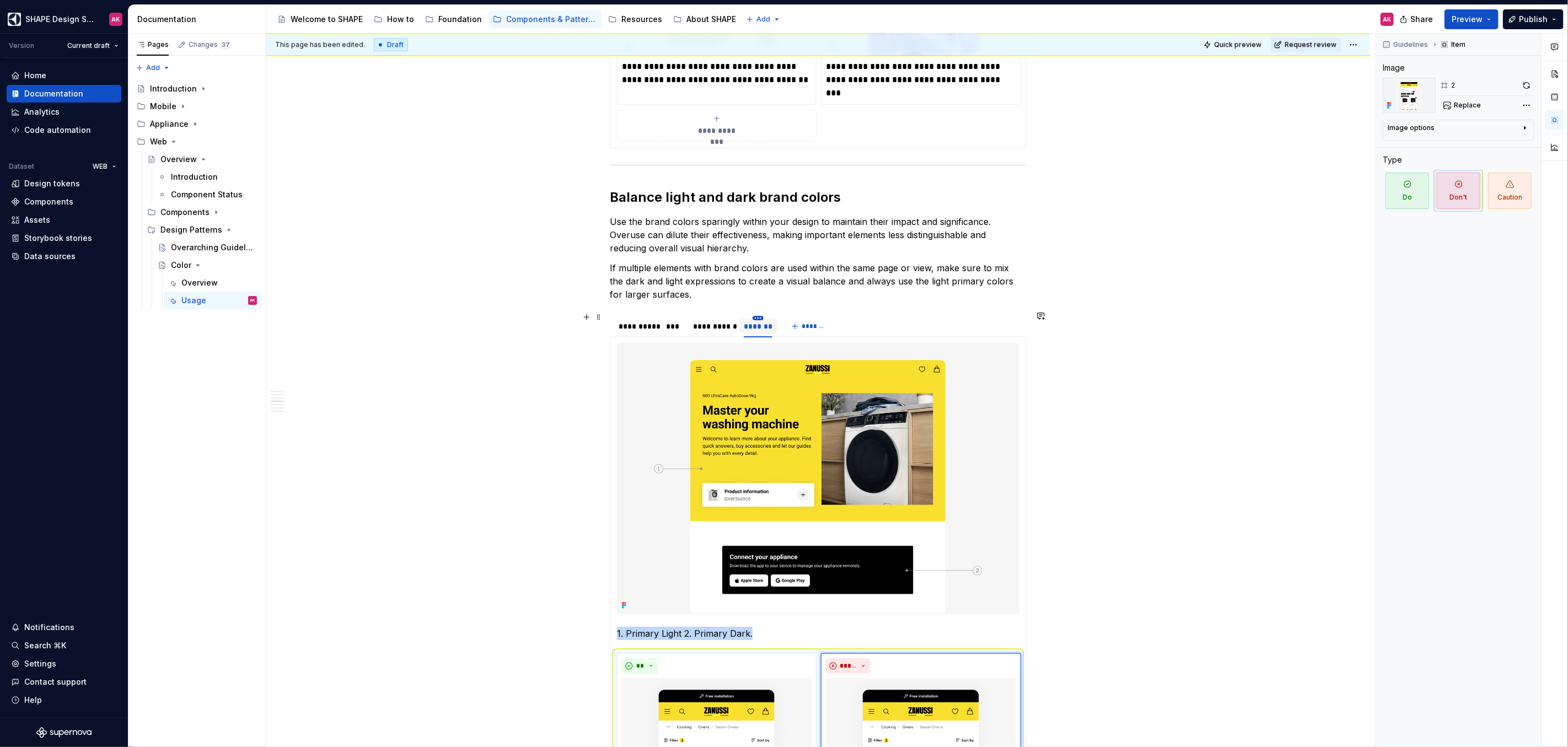
click at [761, 312] on html "SHAPE Design System AK Version Current draft Home Documentation Analytics Code …" at bounding box center [784, 373] width 1568 height 747
click at [776, 343] on div "Duplicate tab" at bounding box center [808, 346] width 71 height 11
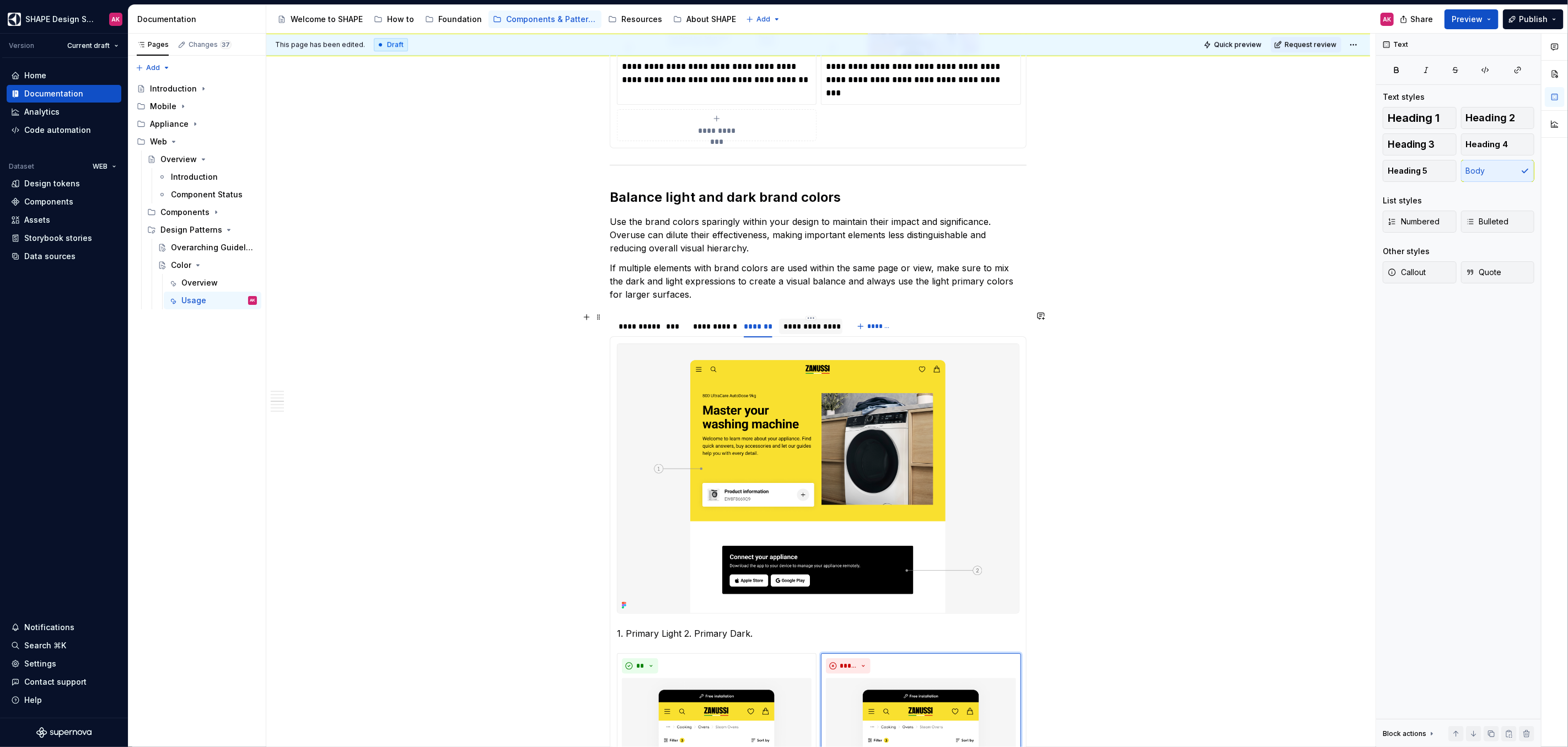
click at [804, 322] on div "**********" at bounding box center [810, 326] width 55 height 11
type textarea "*"
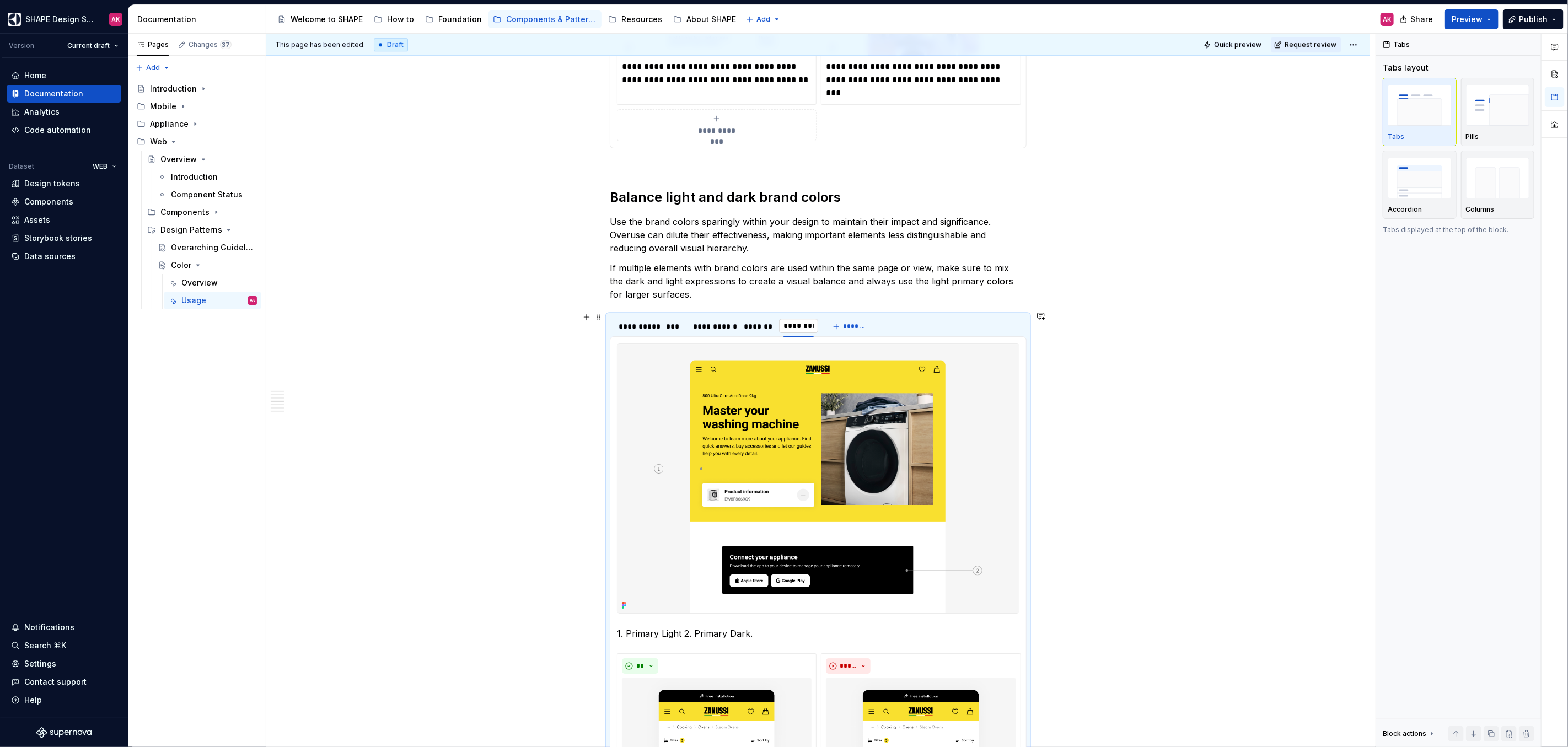
type input "**********"
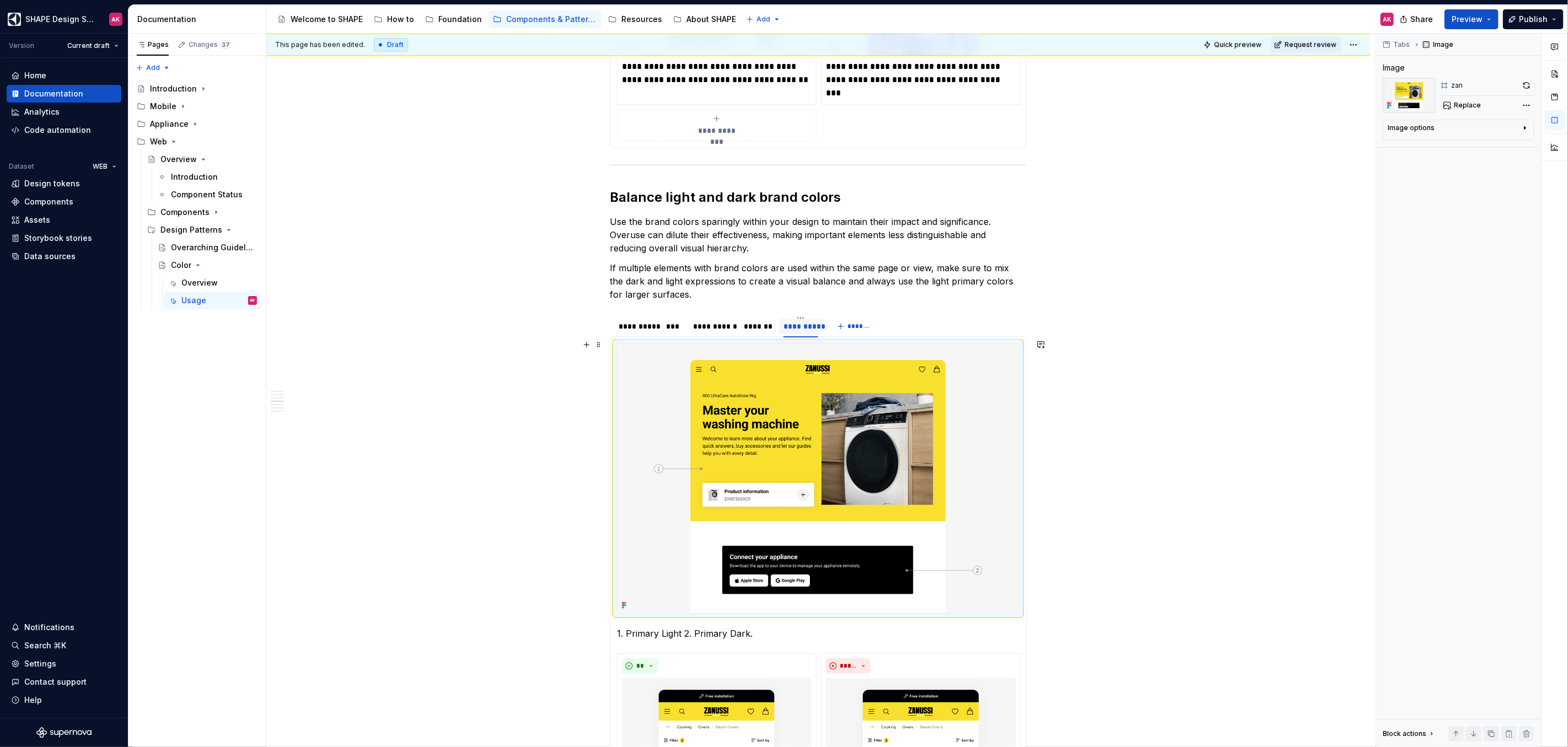
click at [834, 411] on img at bounding box center [818, 478] width 401 height 269
click at [1471, 109] on button "Replace" at bounding box center [1463, 105] width 46 height 15
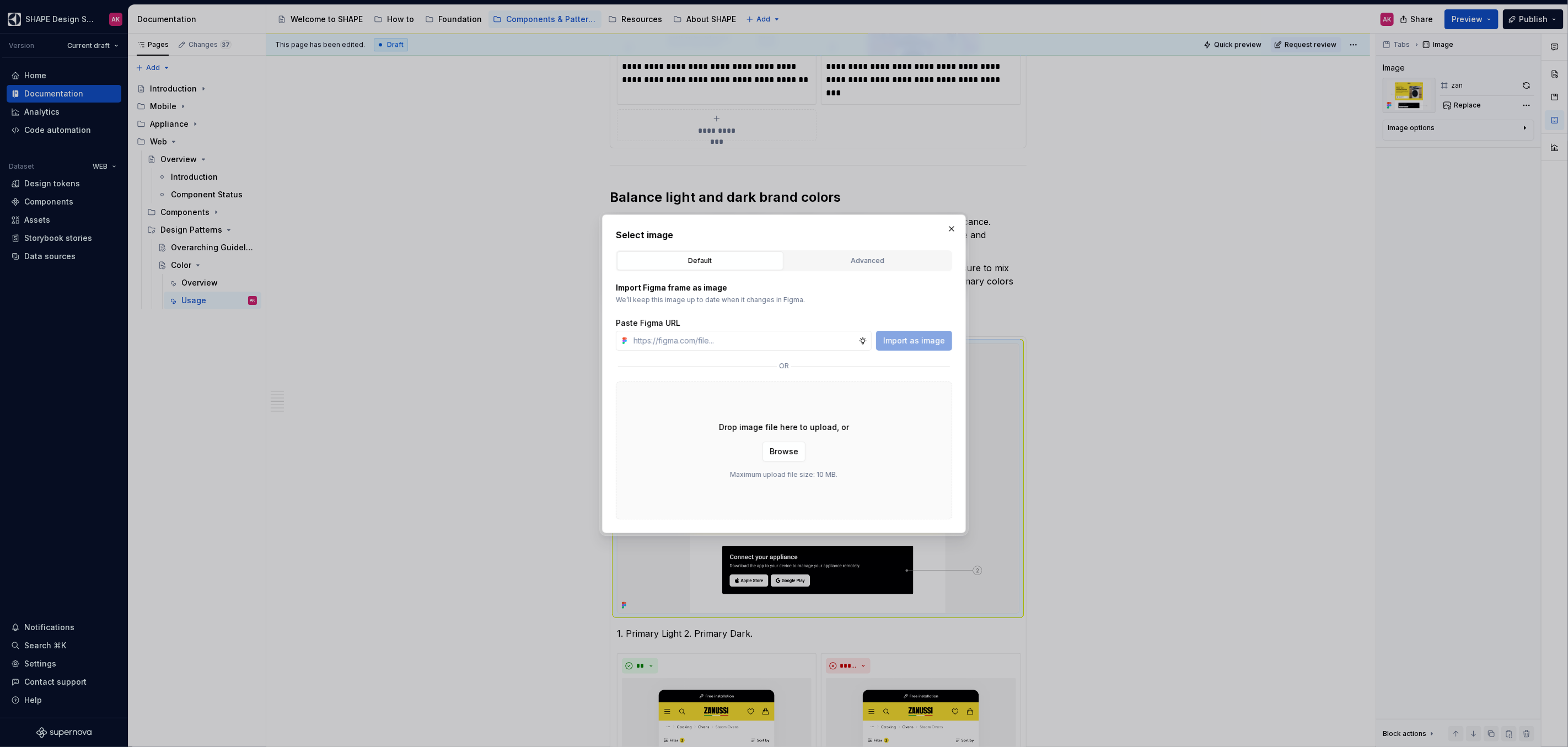
click at [862, 258] on div "Advanced" at bounding box center [868, 260] width 159 height 11
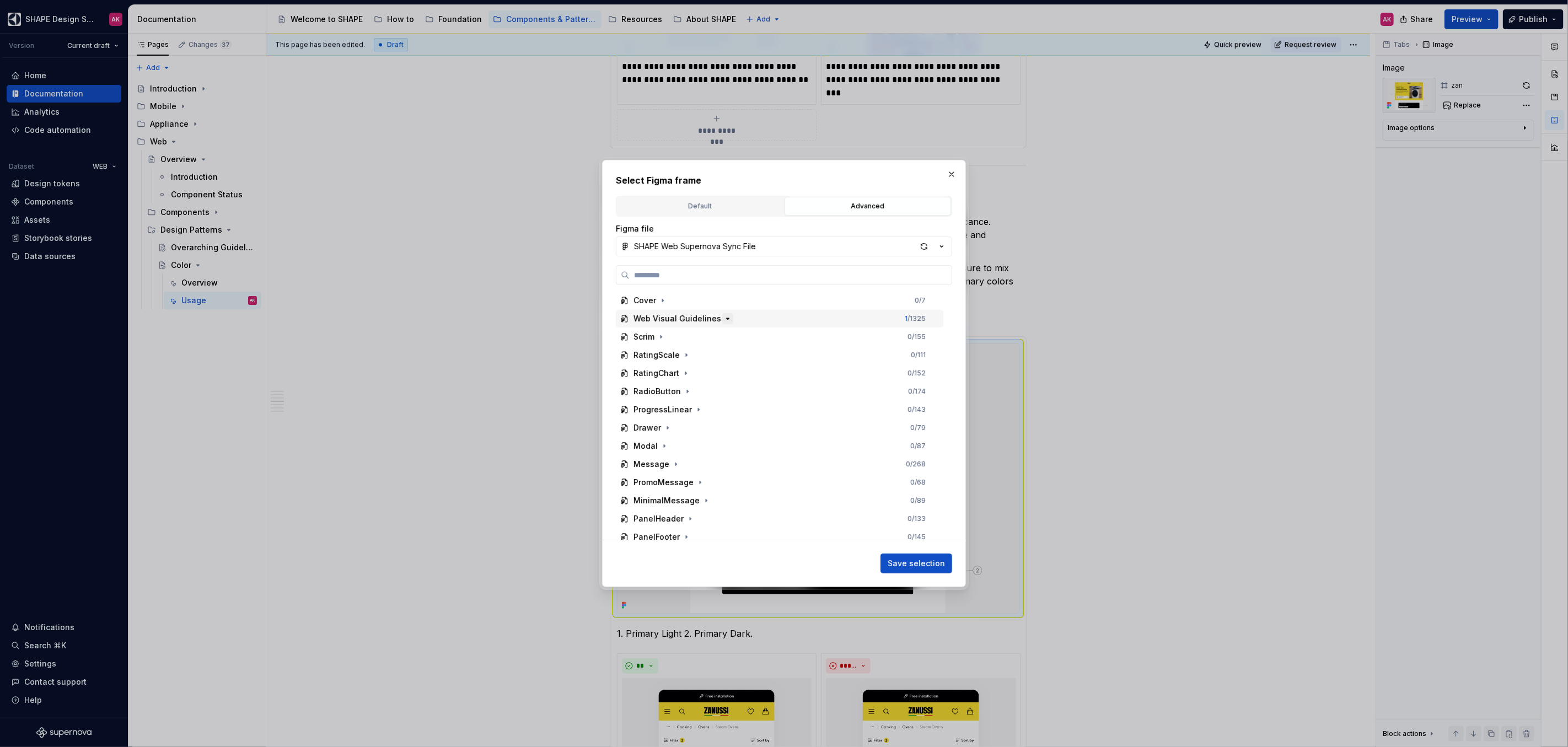
click at [726, 318] on icon "button" at bounding box center [727, 318] width 9 height 9
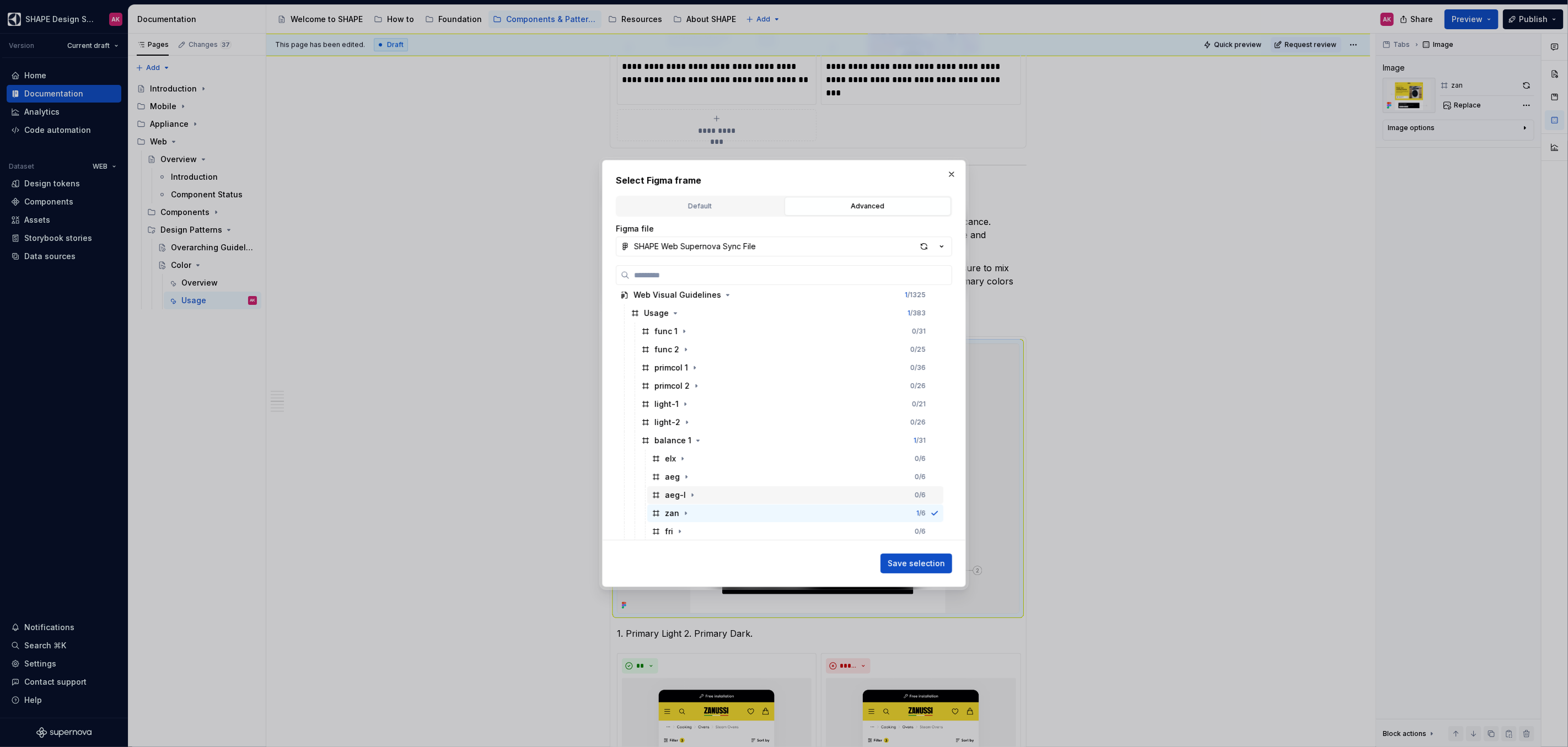
scroll to position [40, 0]
click at [666, 514] on div "fri" at bounding box center [669, 515] width 8 height 11
click at [910, 561] on span "Save selection" at bounding box center [917, 563] width 57 height 11
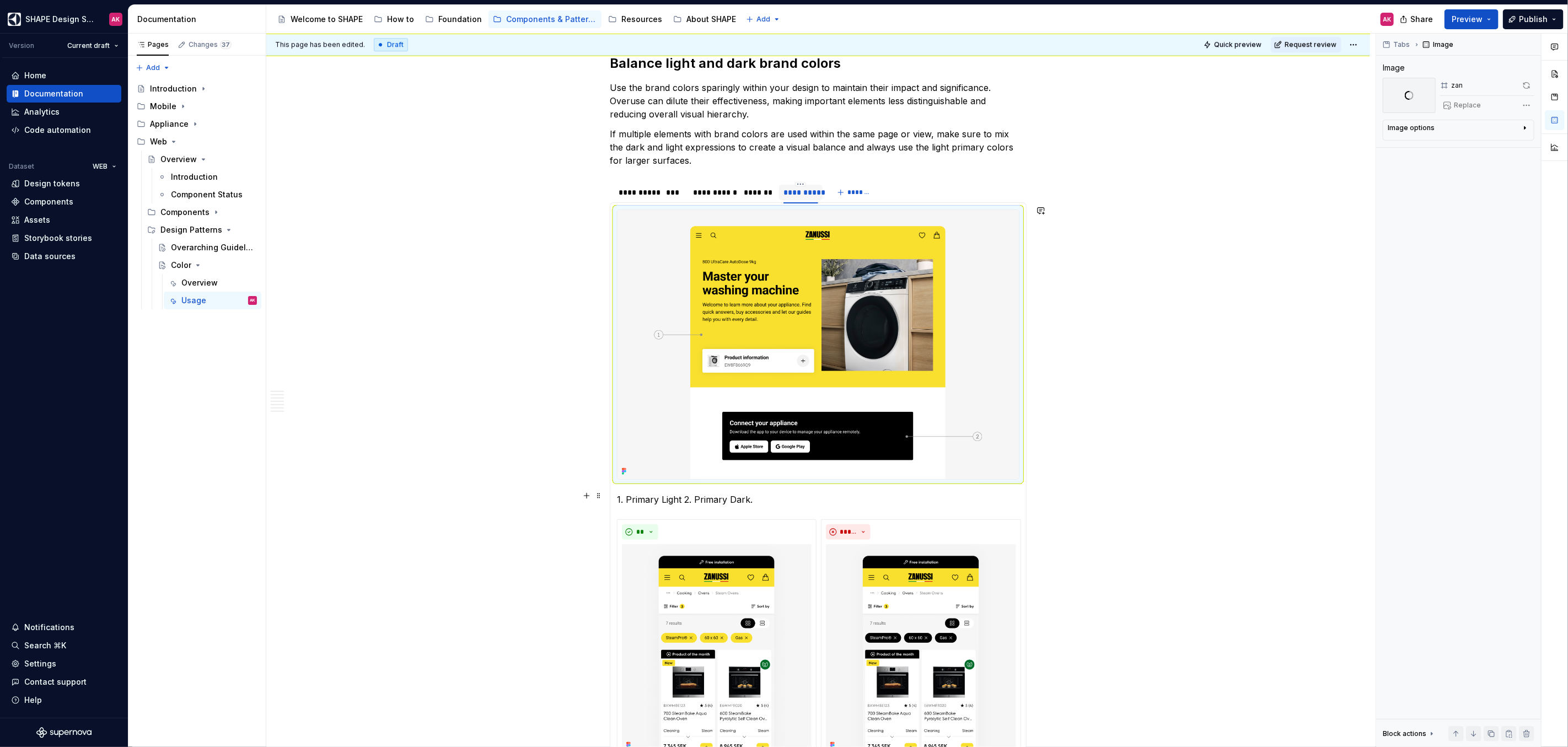
scroll to position [3015, 0]
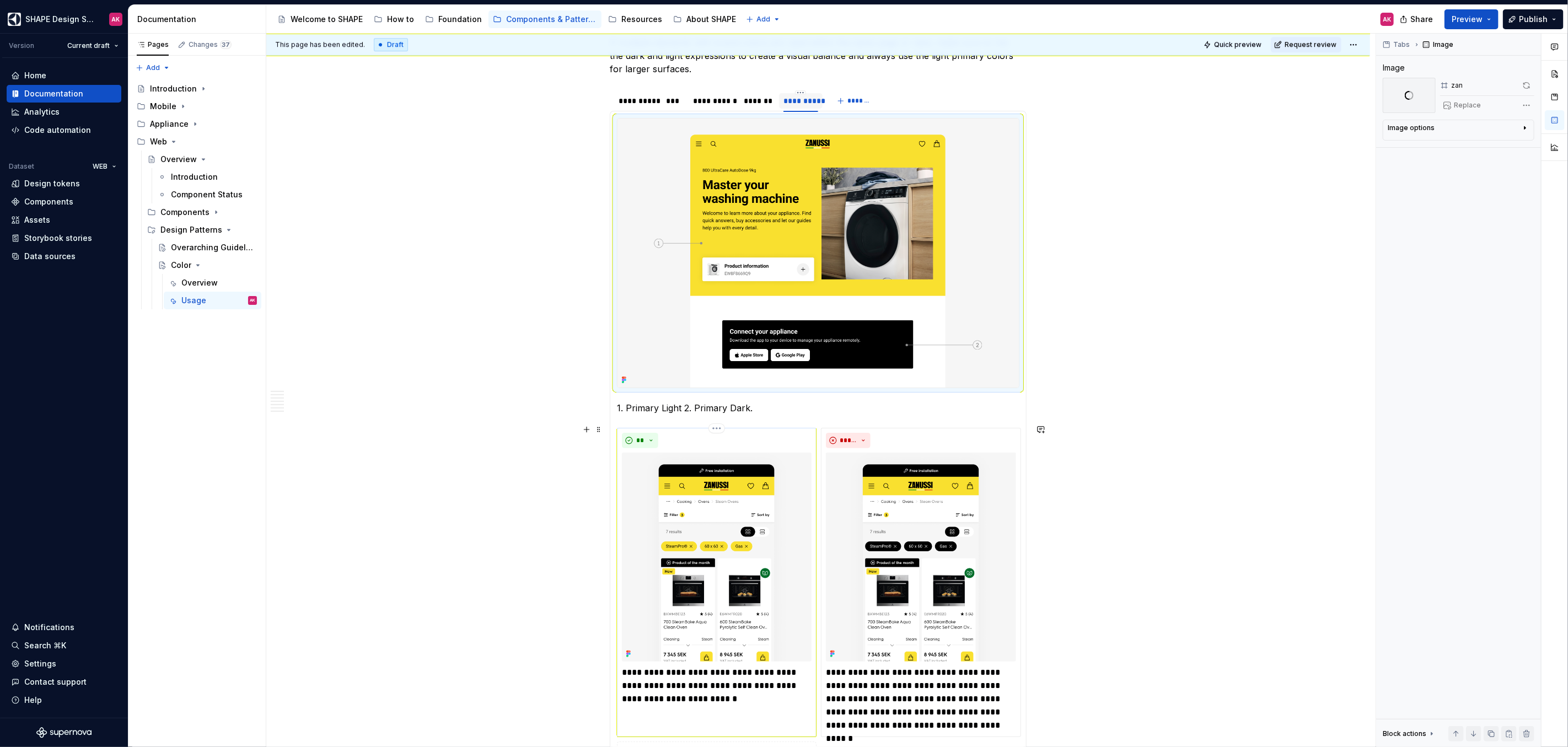
click at [716, 533] on div "**********" at bounding box center [818, 601] width 403 height 346
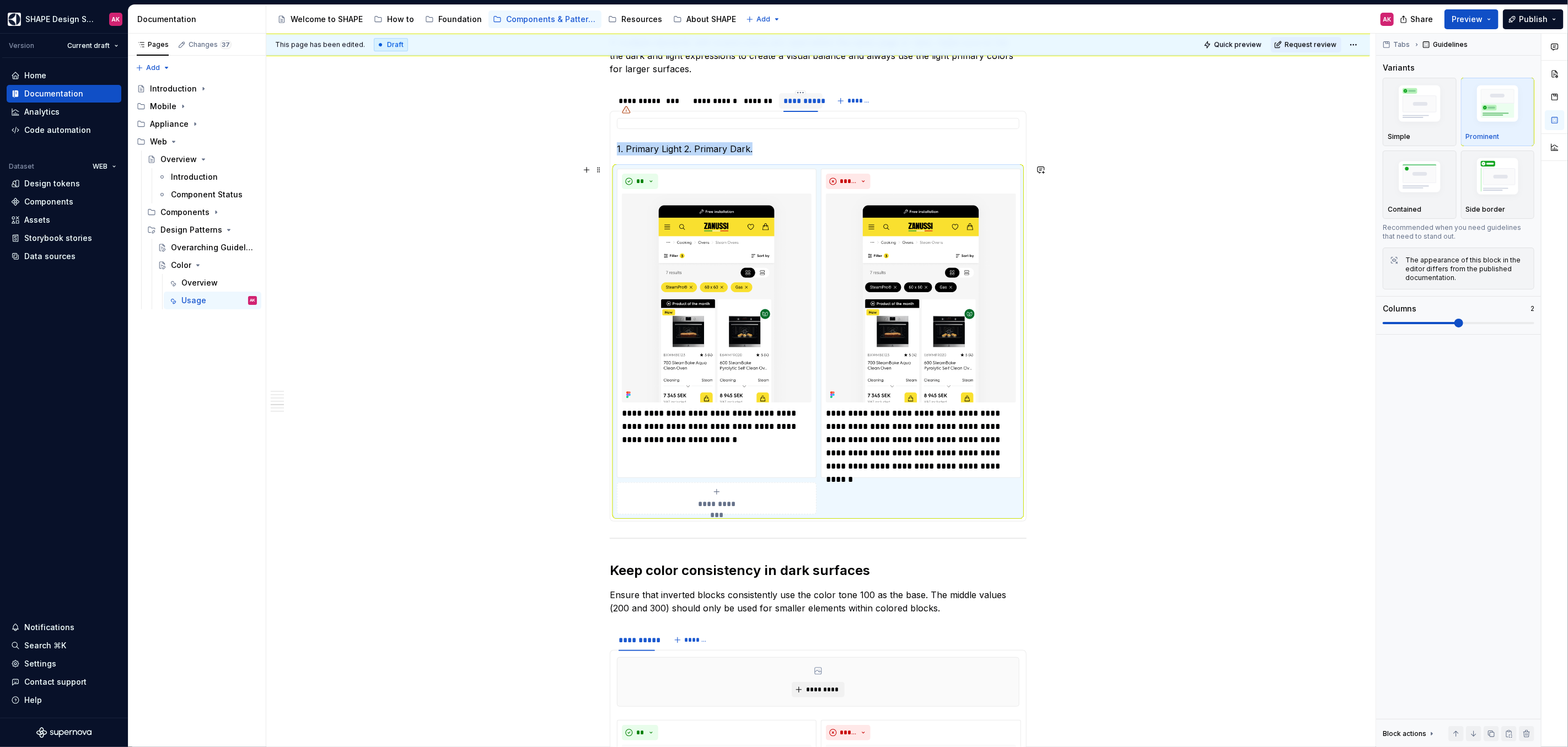
click at [724, 299] on img at bounding box center [717, 298] width 190 height 209
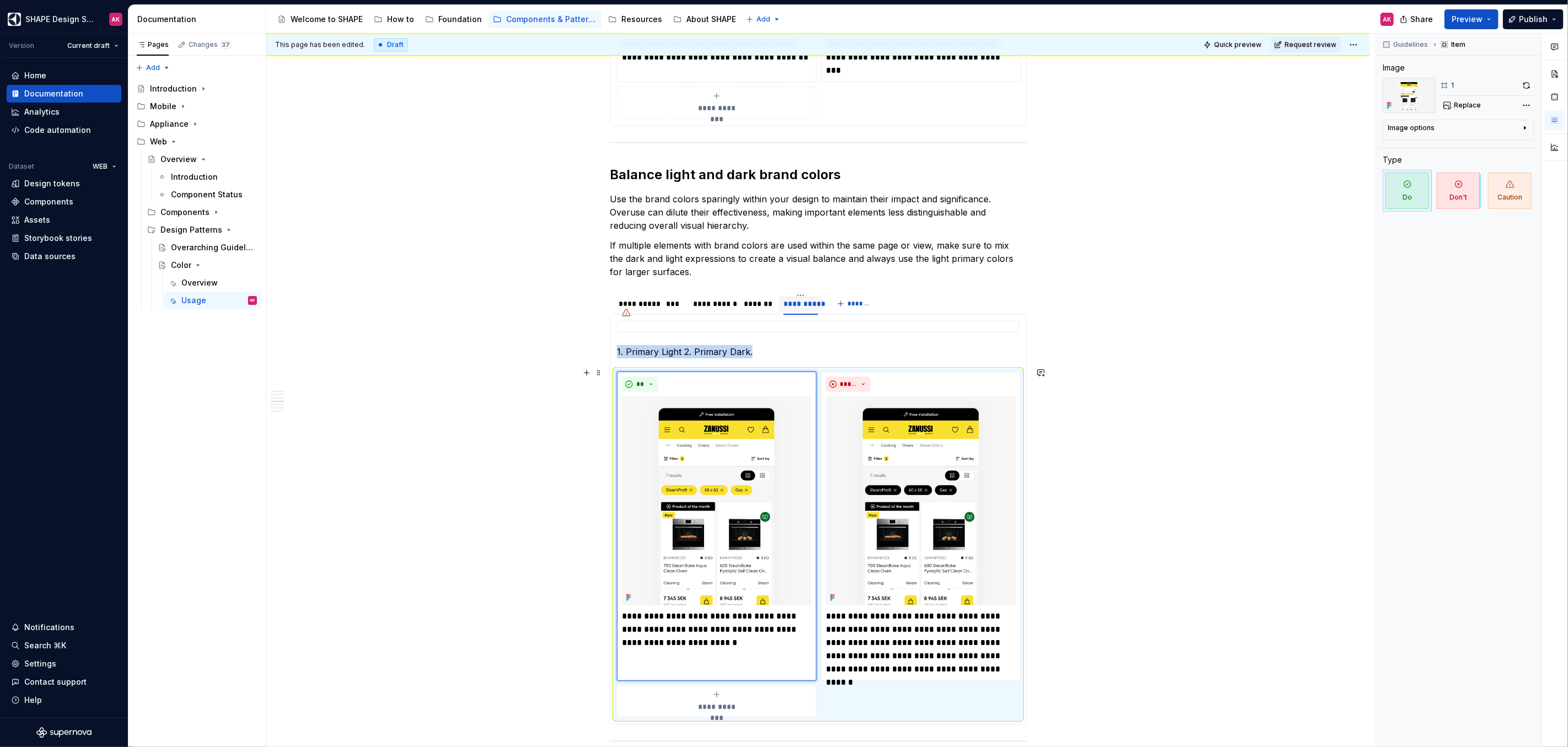
scroll to position [2754, 0]
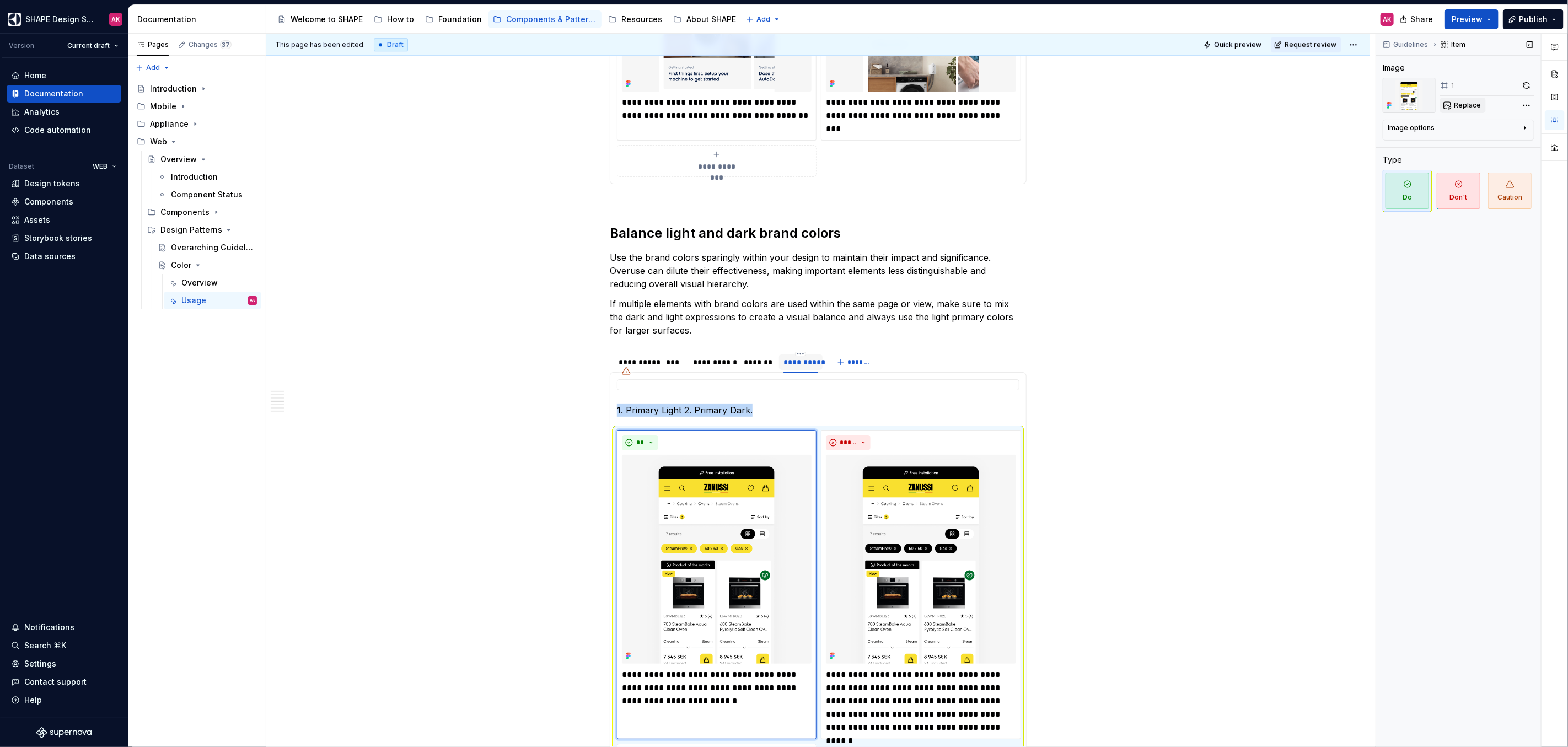
click at [1458, 103] on span "Replace" at bounding box center [1467, 105] width 27 height 9
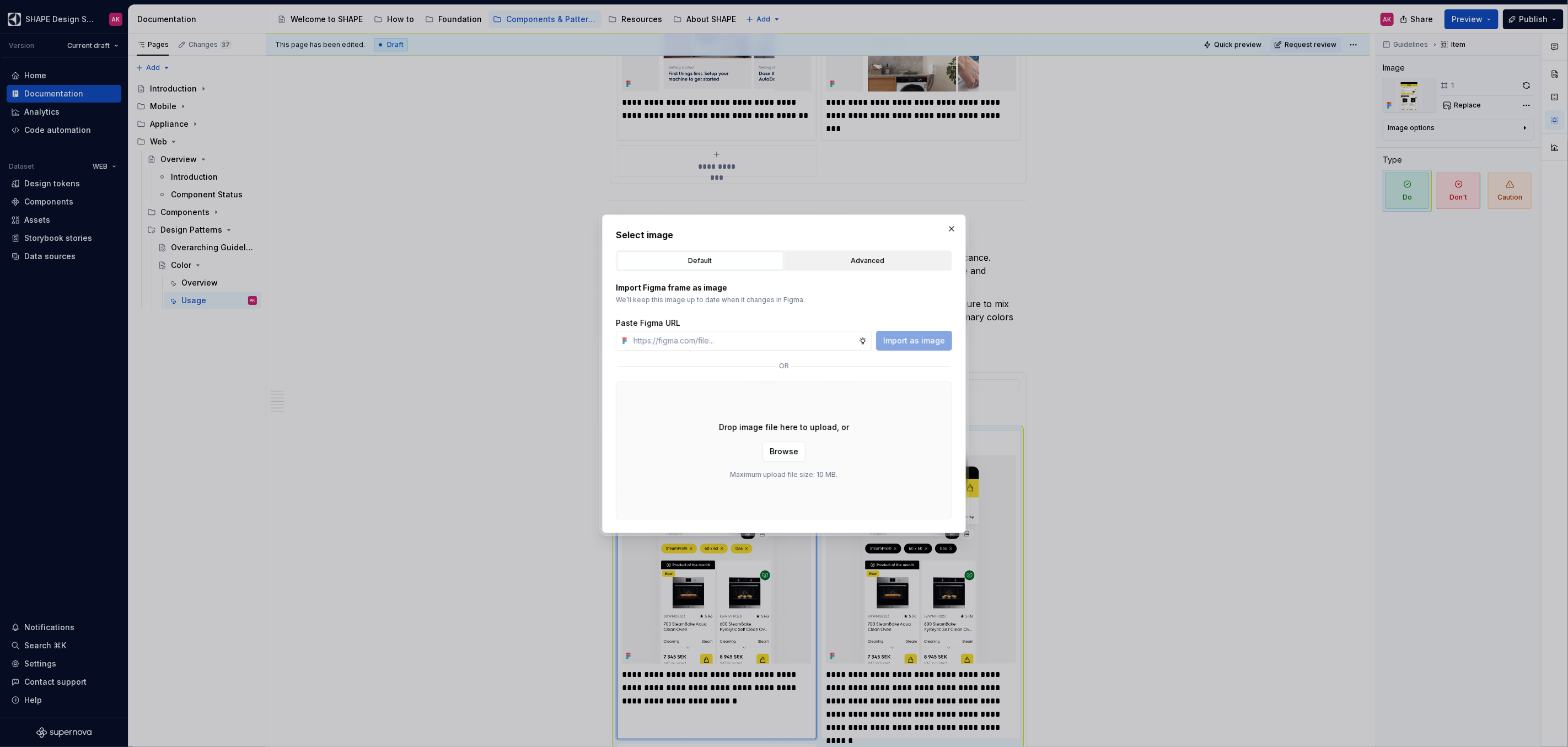
click at [851, 260] on div "Advanced" at bounding box center [868, 260] width 159 height 11
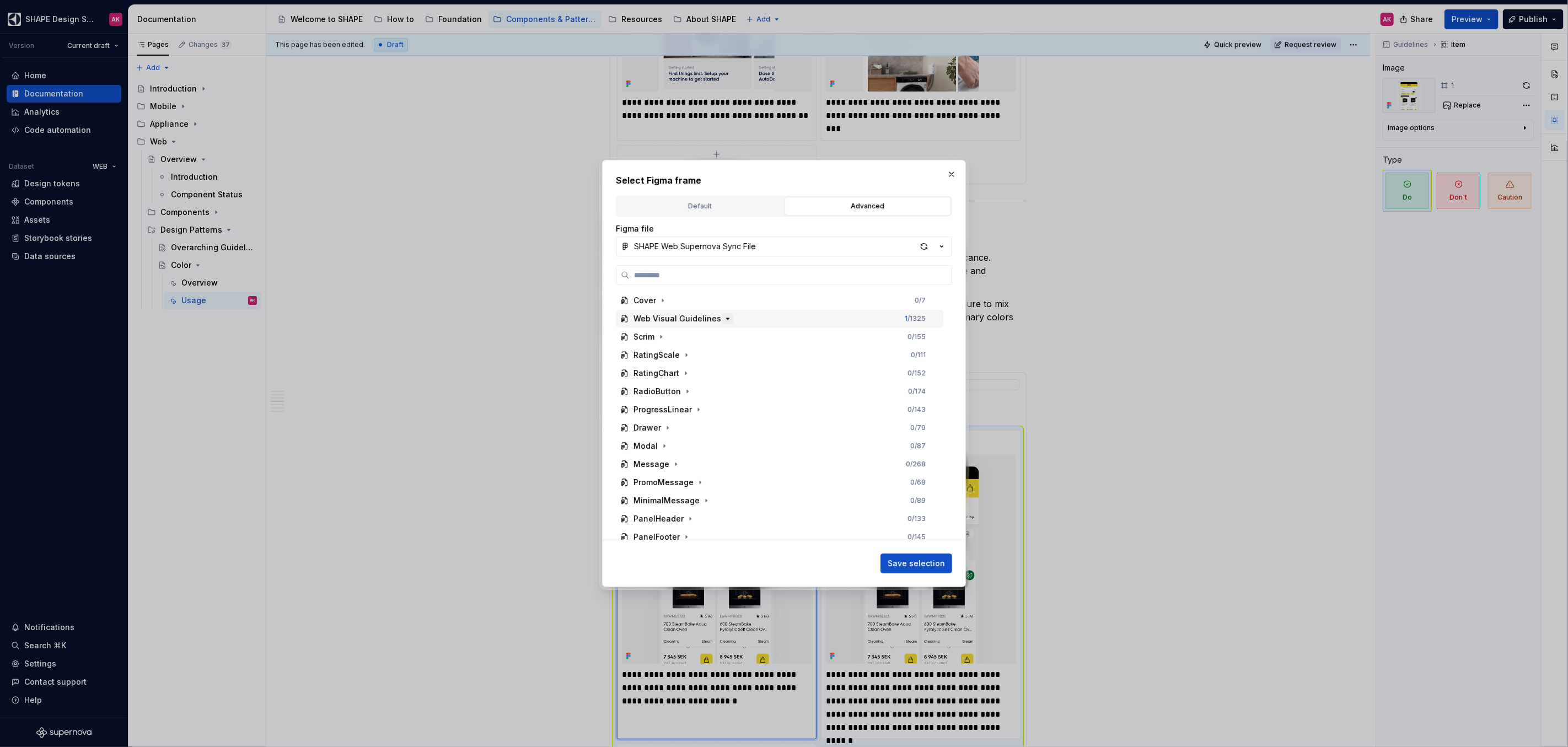
click at [726, 318] on icon "button" at bounding box center [728, 318] width 3 height 1
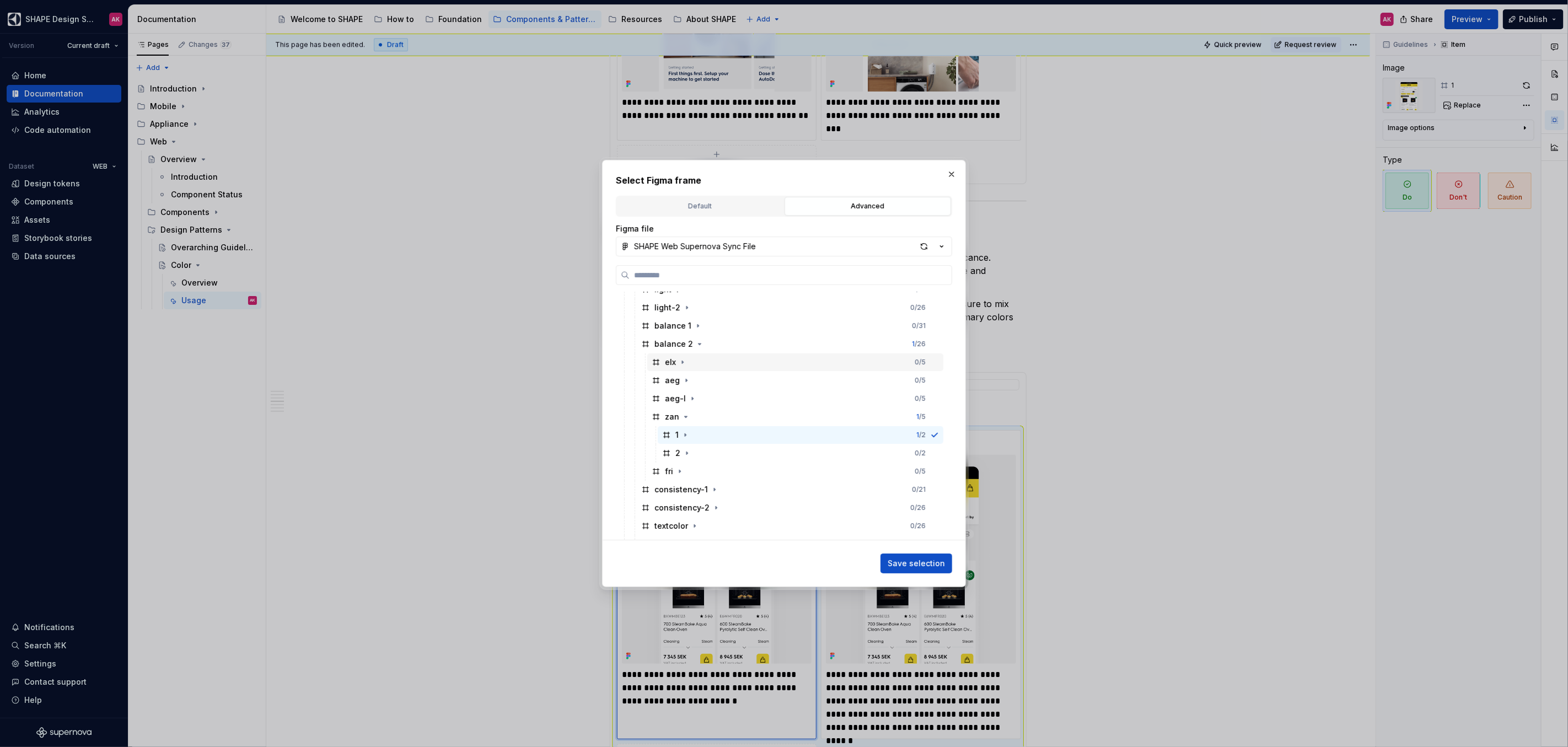
scroll to position [200, 0]
click at [680, 409] on icon "button" at bounding box center [680, 409] width 9 height 9
click at [671, 427] on div "1" at bounding box center [676, 428] width 29 height 11
click at [905, 561] on span "Save selection" at bounding box center [917, 563] width 57 height 11
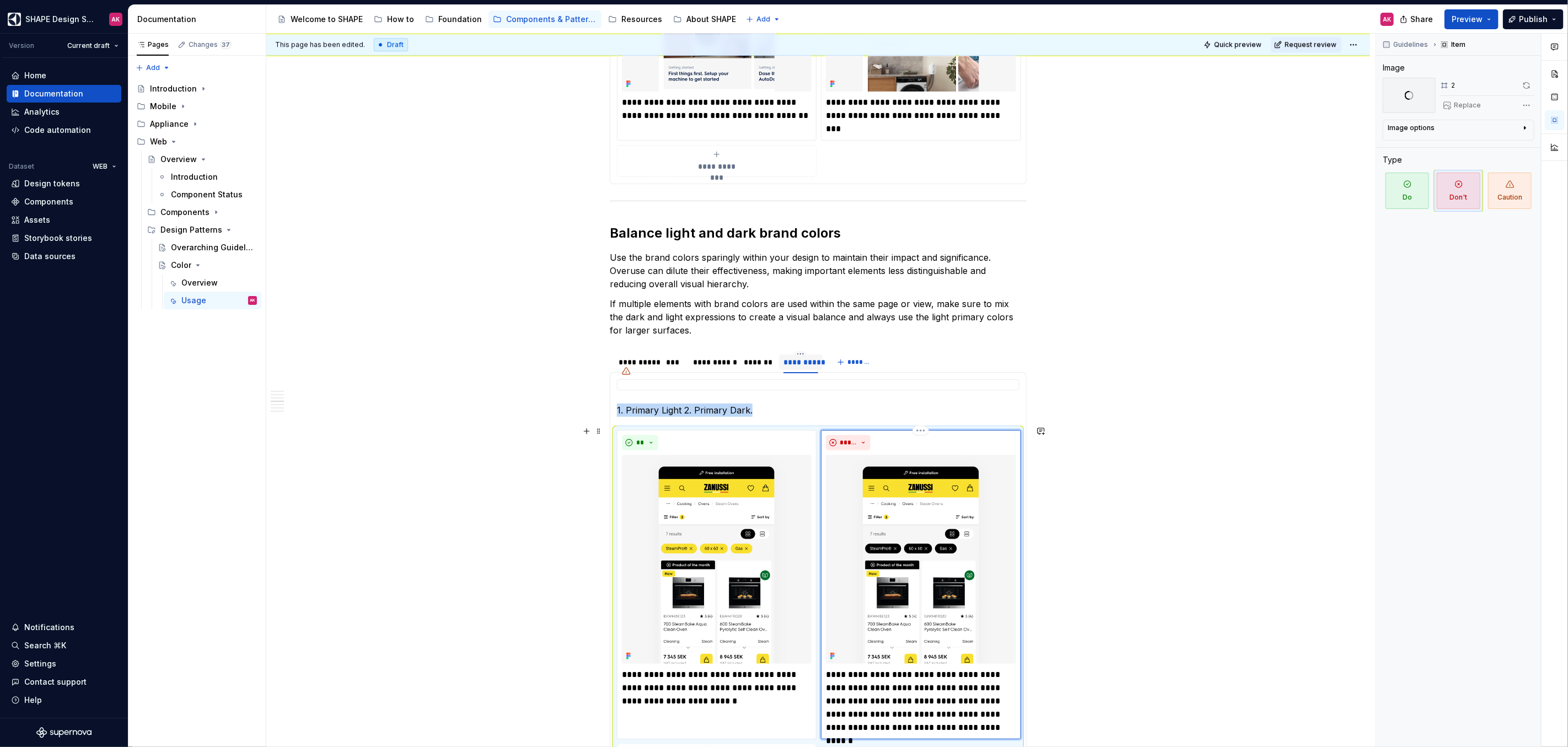
click at [912, 546] on img at bounding box center [921, 559] width 190 height 209
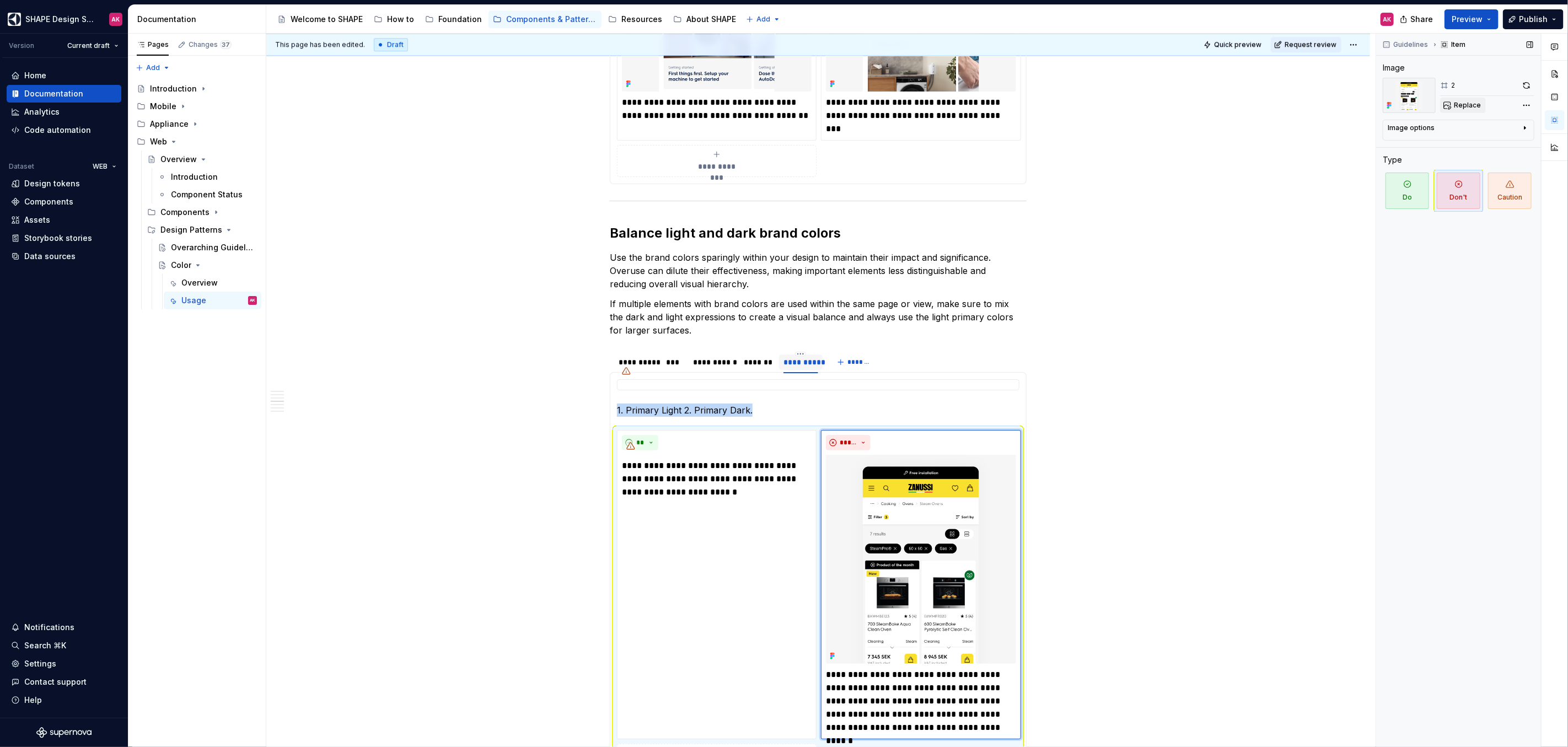
click at [1465, 104] on span "Replace" at bounding box center [1467, 105] width 27 height 9
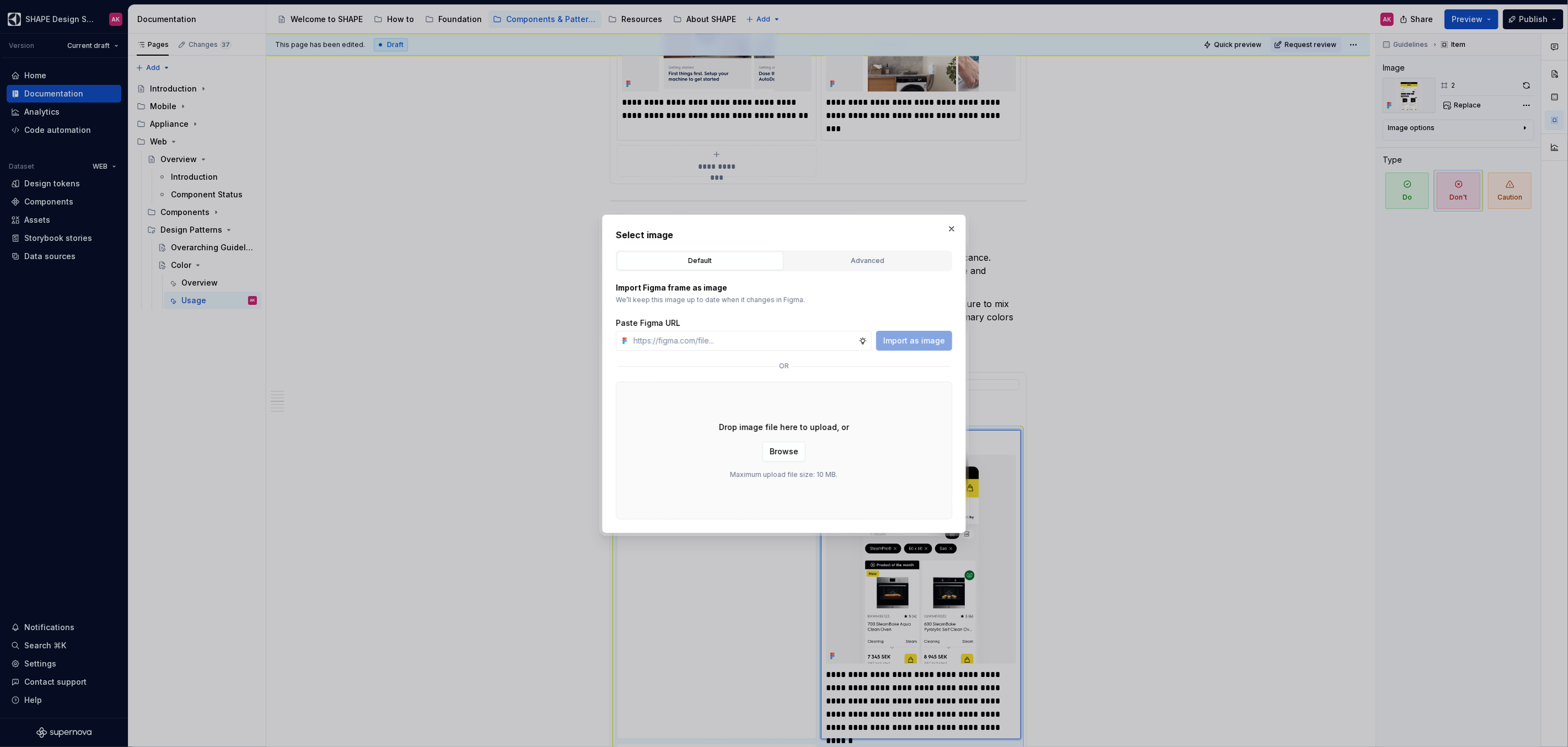
click at [844, 262] on div "Advanced" at bounding box center [868, 260] width 159 height 11
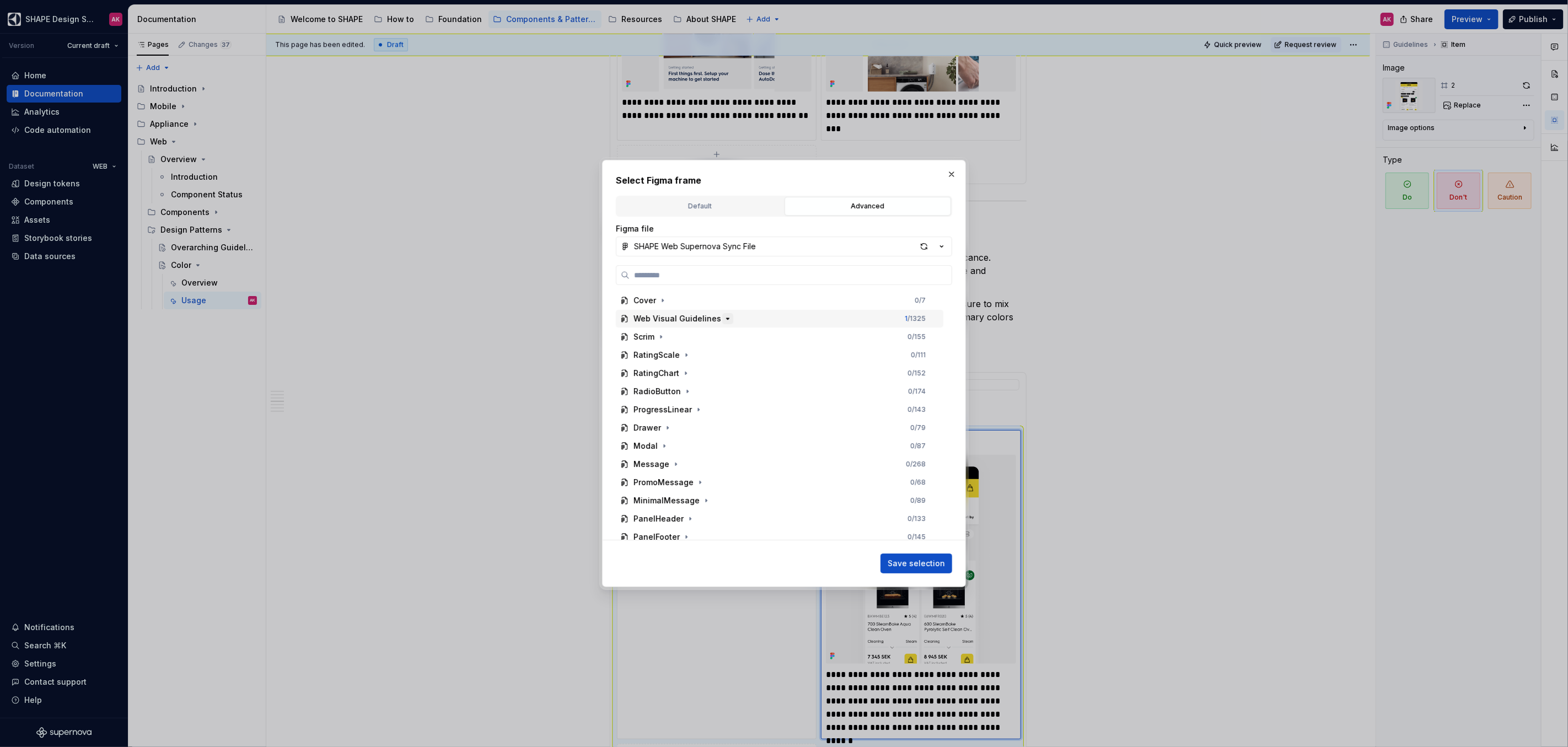
click at [723, 320] on icon "button" at bounding box center [727, 318] width 9 height 9
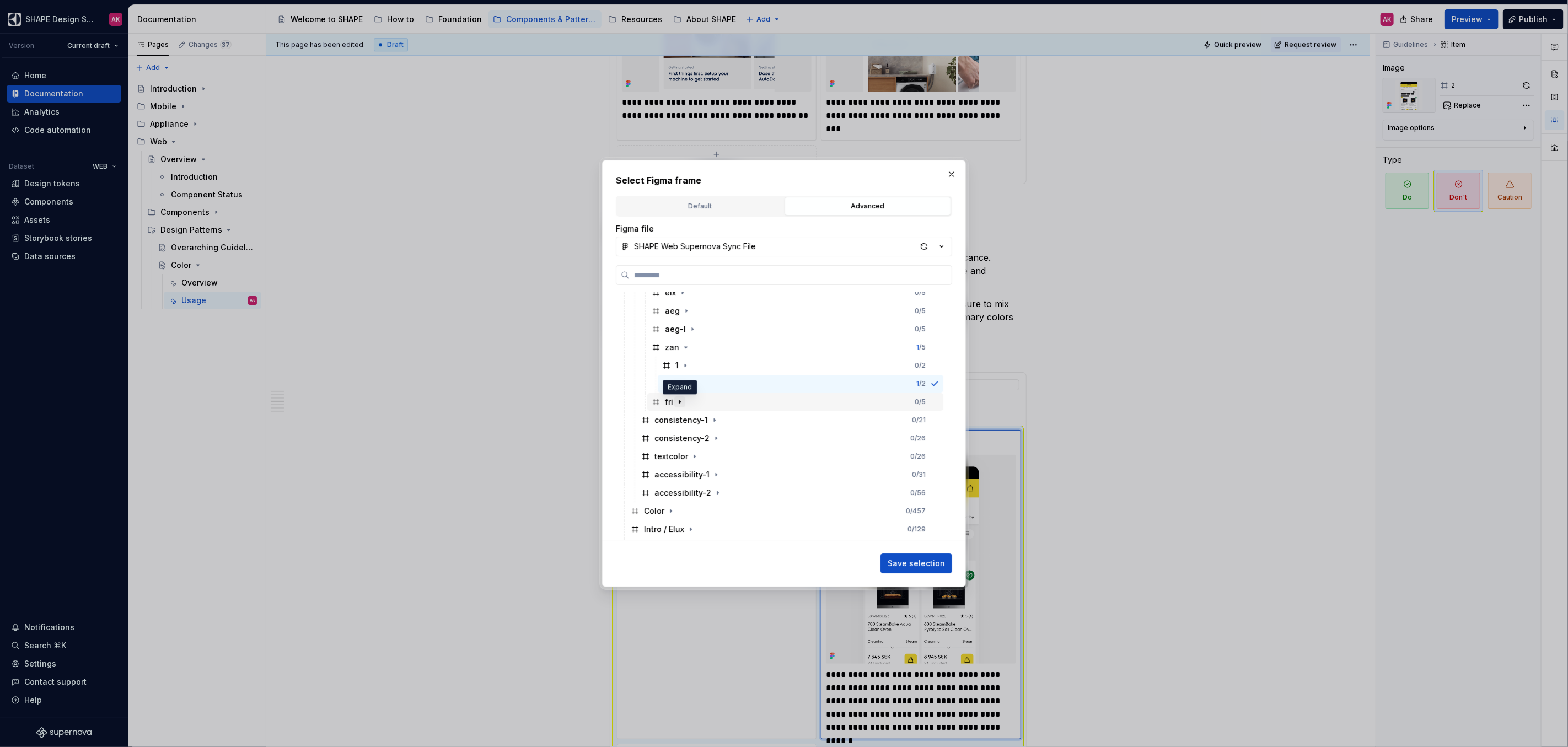
click at [681, 401] on icon "button" at bounding box center [680, 401] width 9 height 9
click at [670, 433] on div "2" at bounding box center [677, 438] width 30 height 11
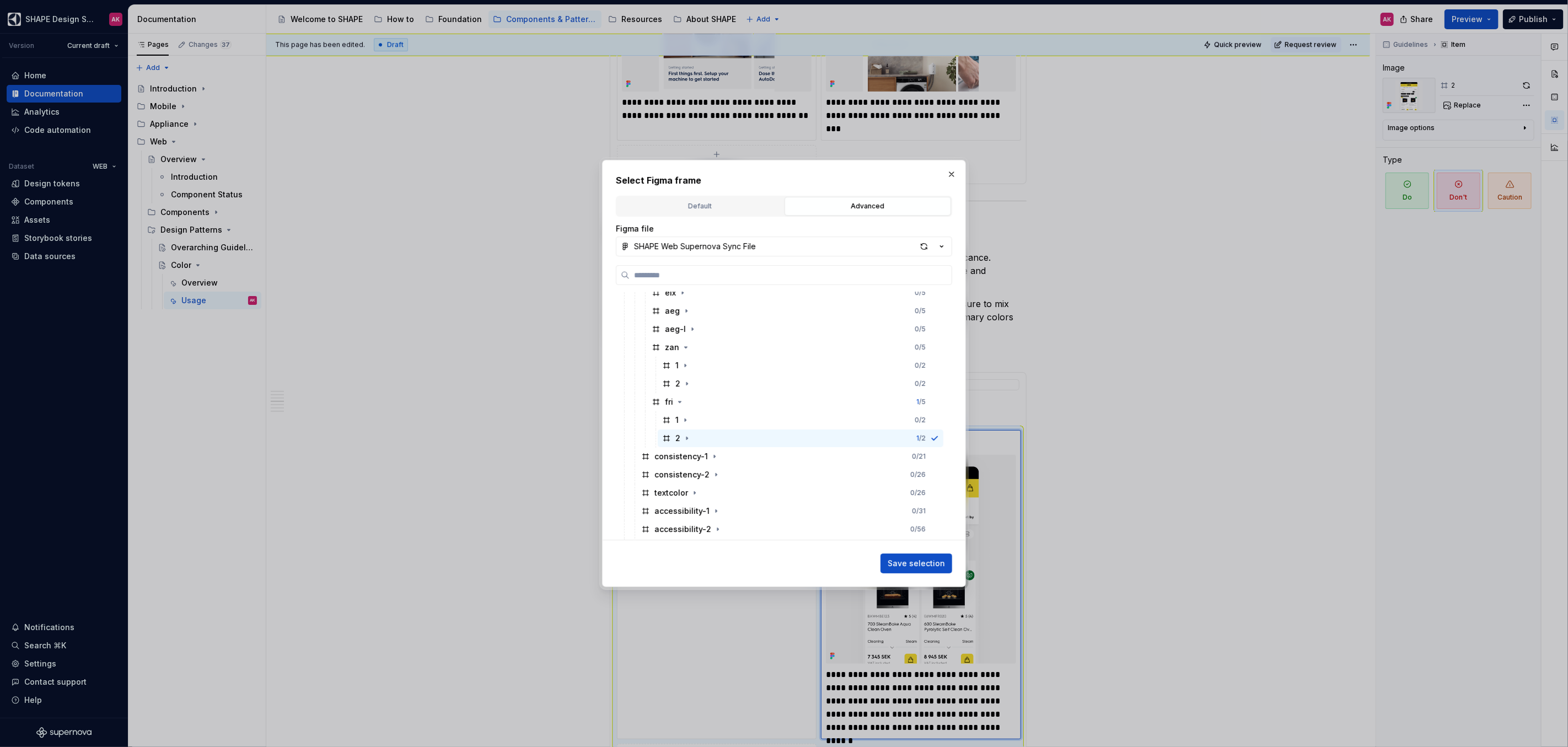
click at [909, 563] on span "Save selection" at bounding box center [917, 563] width 57 height 11
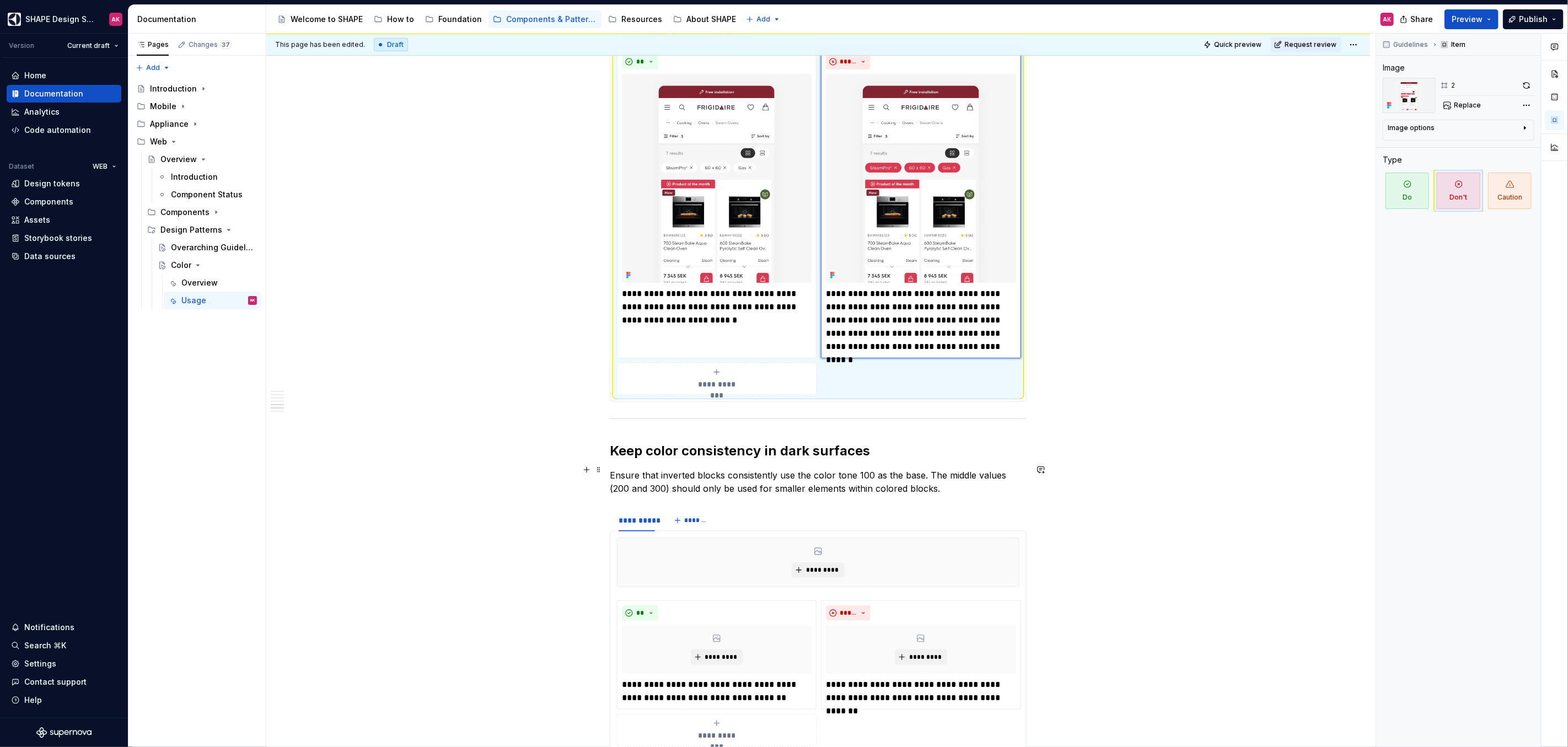
scroll to position [3473, 0]
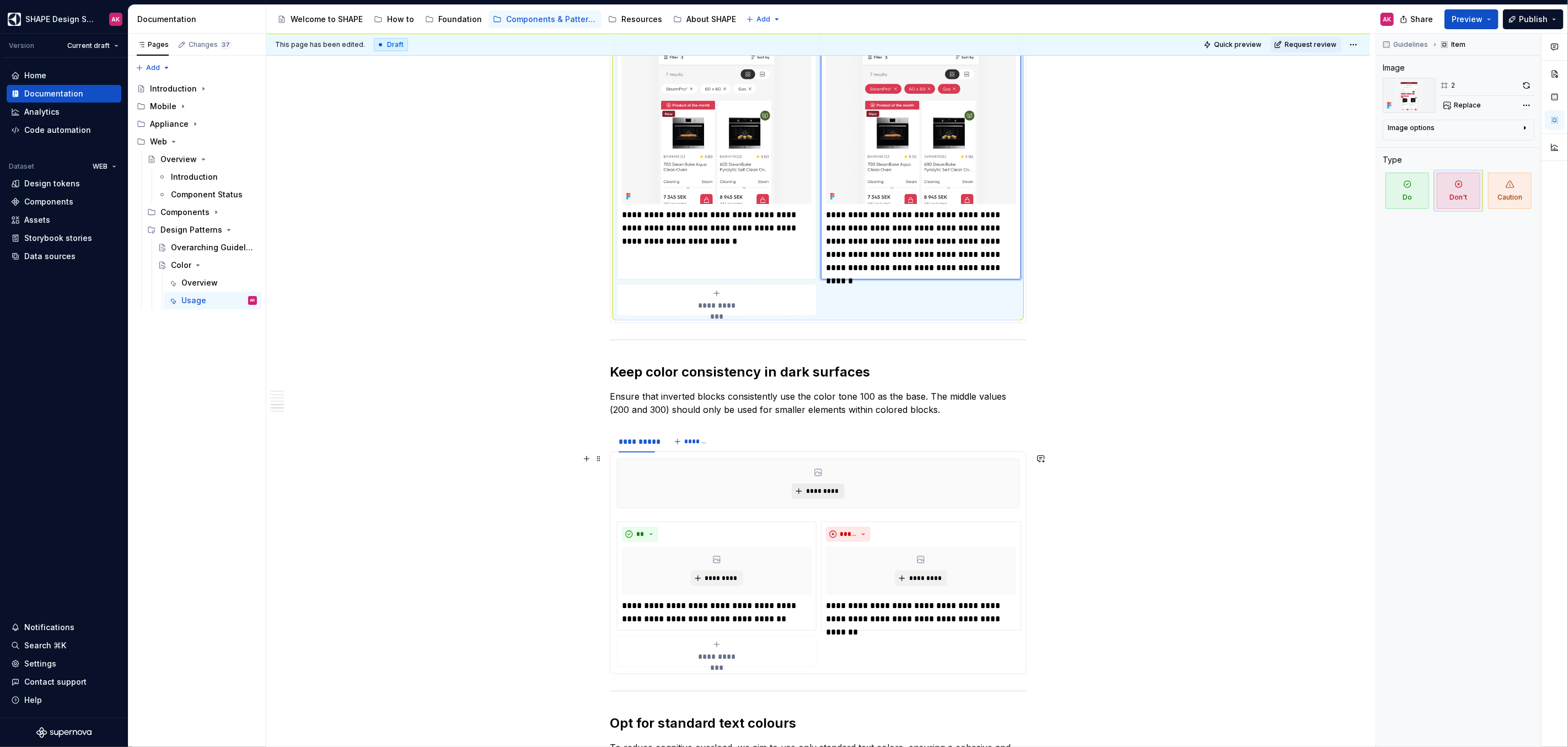
click at [802, 485] on button "*********" at bounding box center [818, 491] width 52 height 15
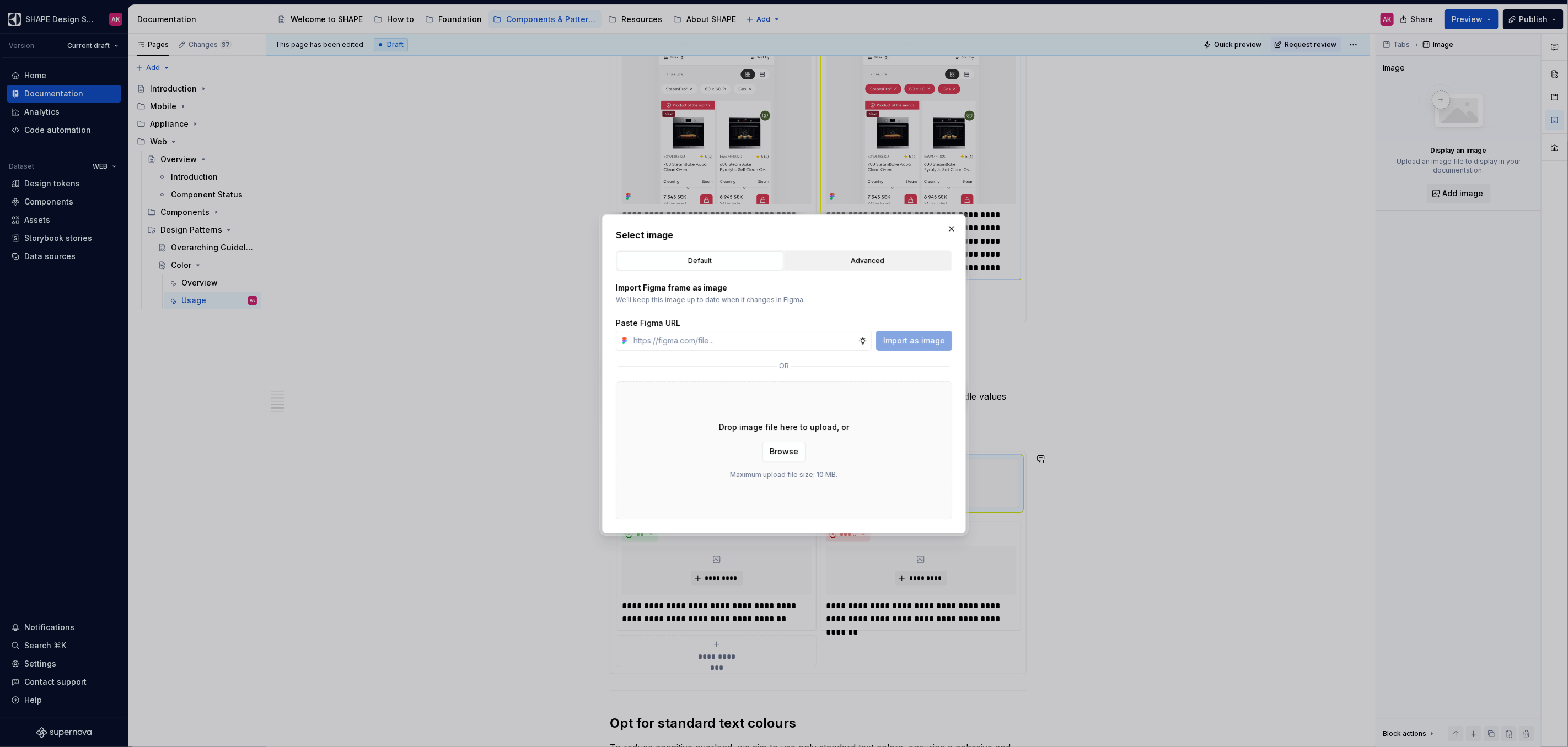
click at [834, 256] on div "Advanced" at bounding box center [868, 260] width 159 height 11
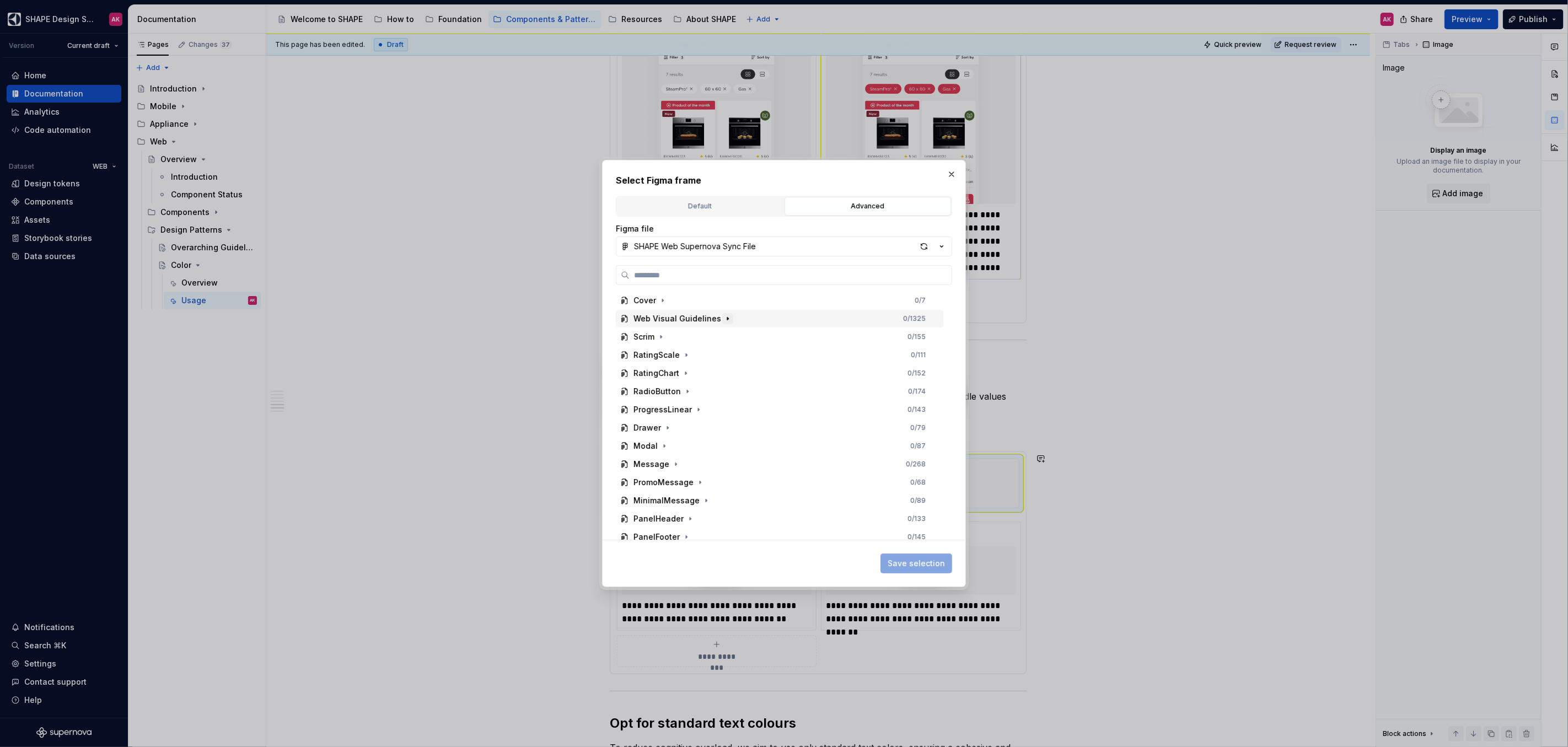
click at [723, 320] on icon "button" at bounding box center [727, 318] width 9 height 9
click at [675, 338] on icon "button" at bounding box center [675, 336] width 9 height 9
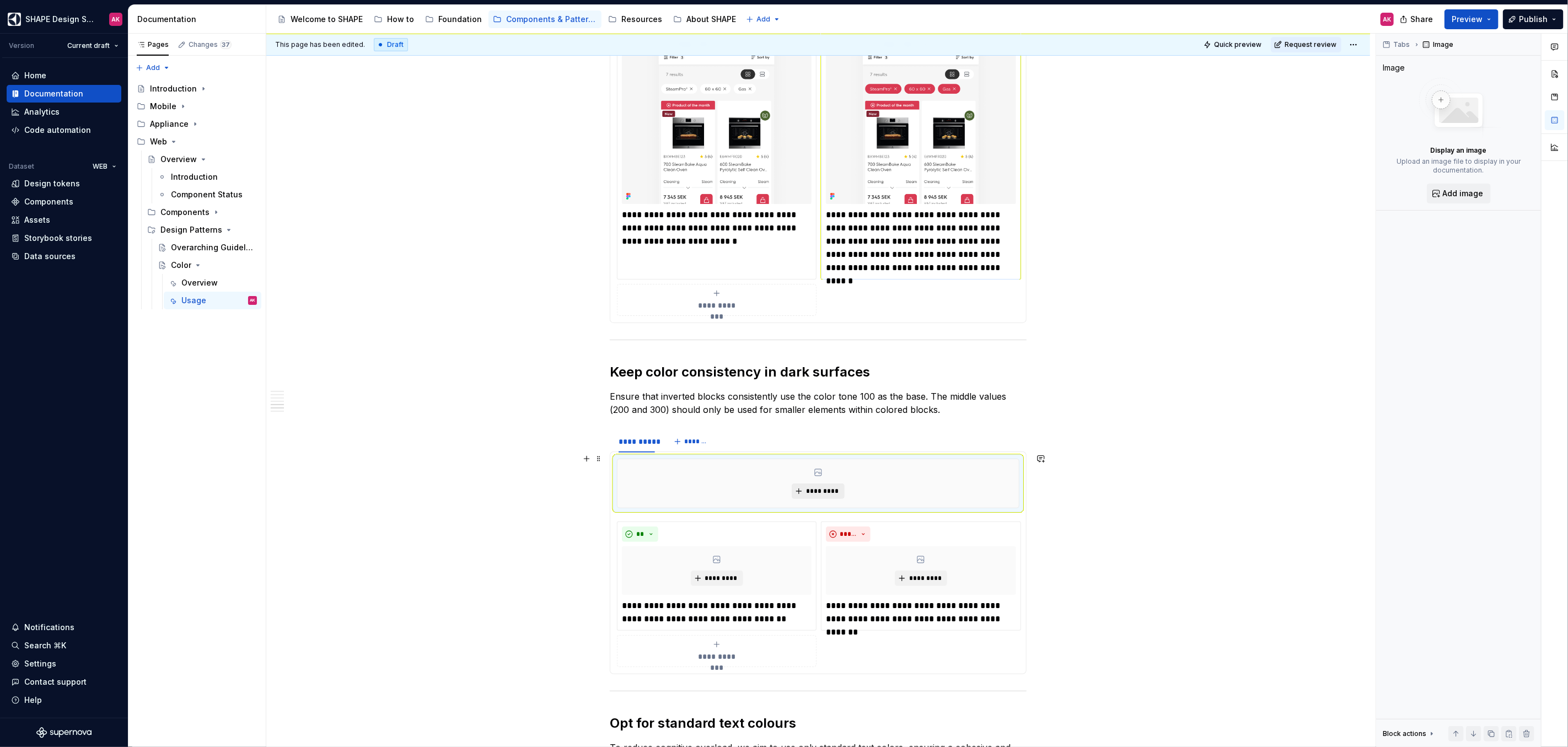
click at [806, 487] on span "*********" at bounding box center [822, 491] width 33 height 9
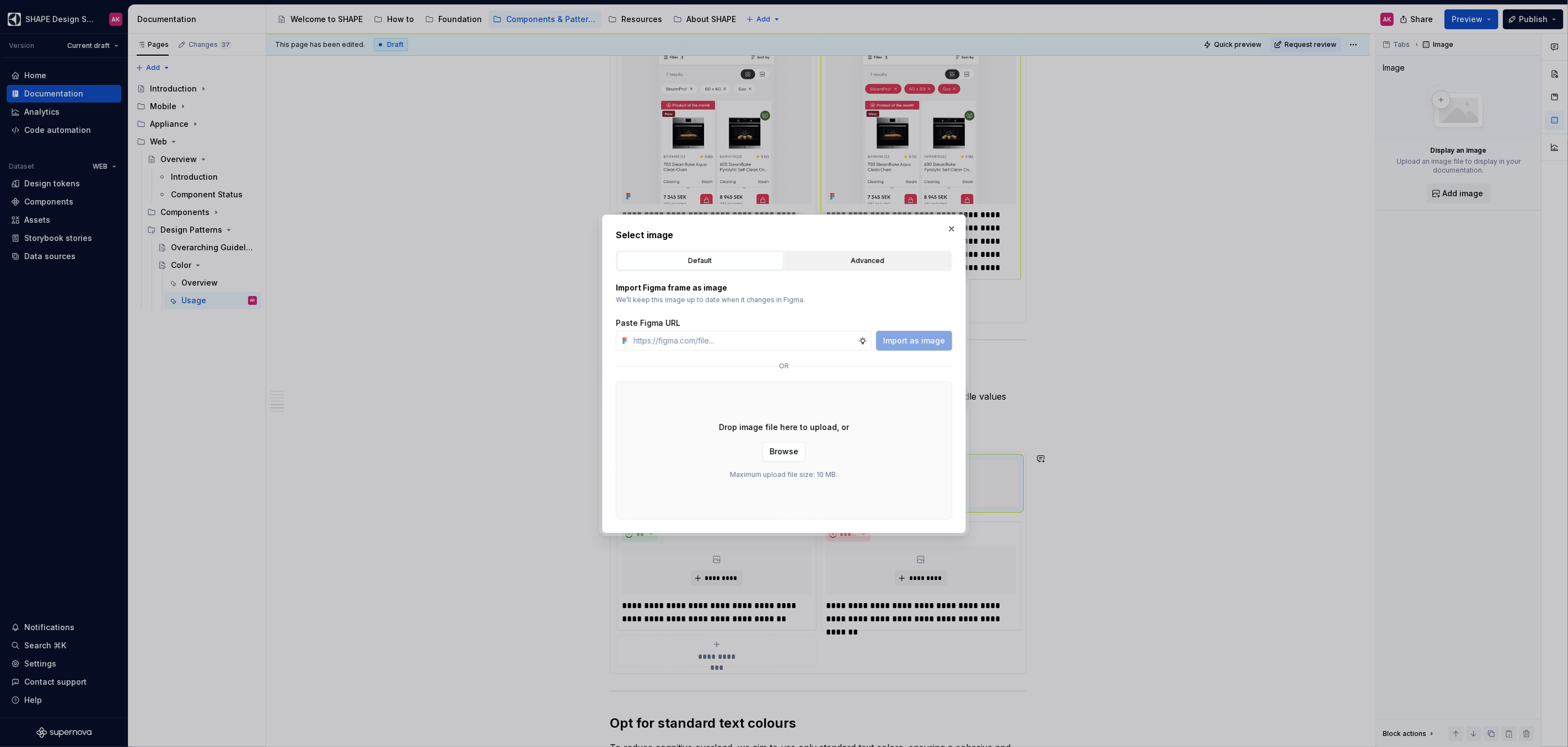
click at [794, 264] on div "Advanced" at bounding box center [868, 260] width 159 height 11
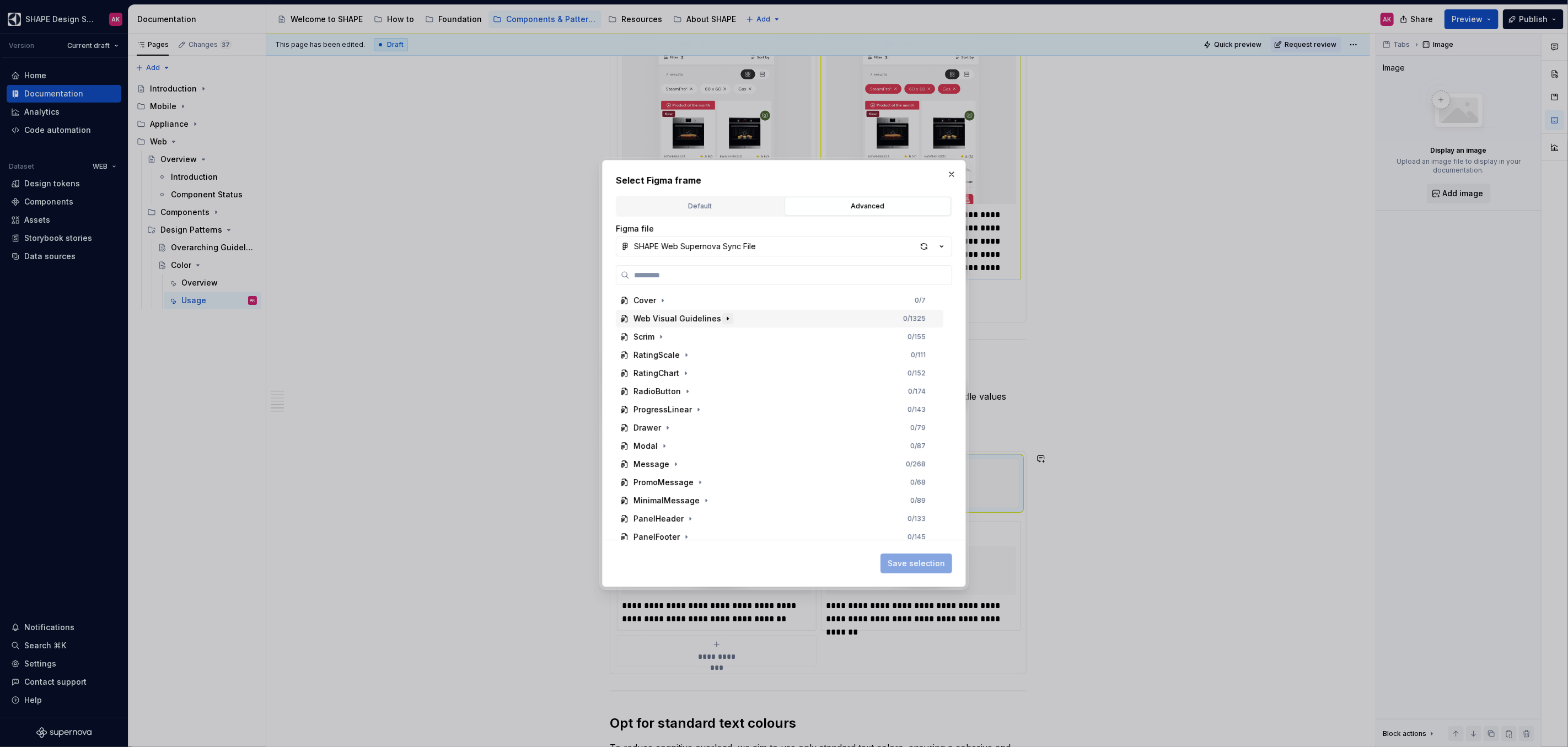
click at [723, 319] on icon "button" at bounding box center [727, 318] width 9 height 9
click at [678, 340] on icon "button" at bounding box center [675, 336] width 9 height 9
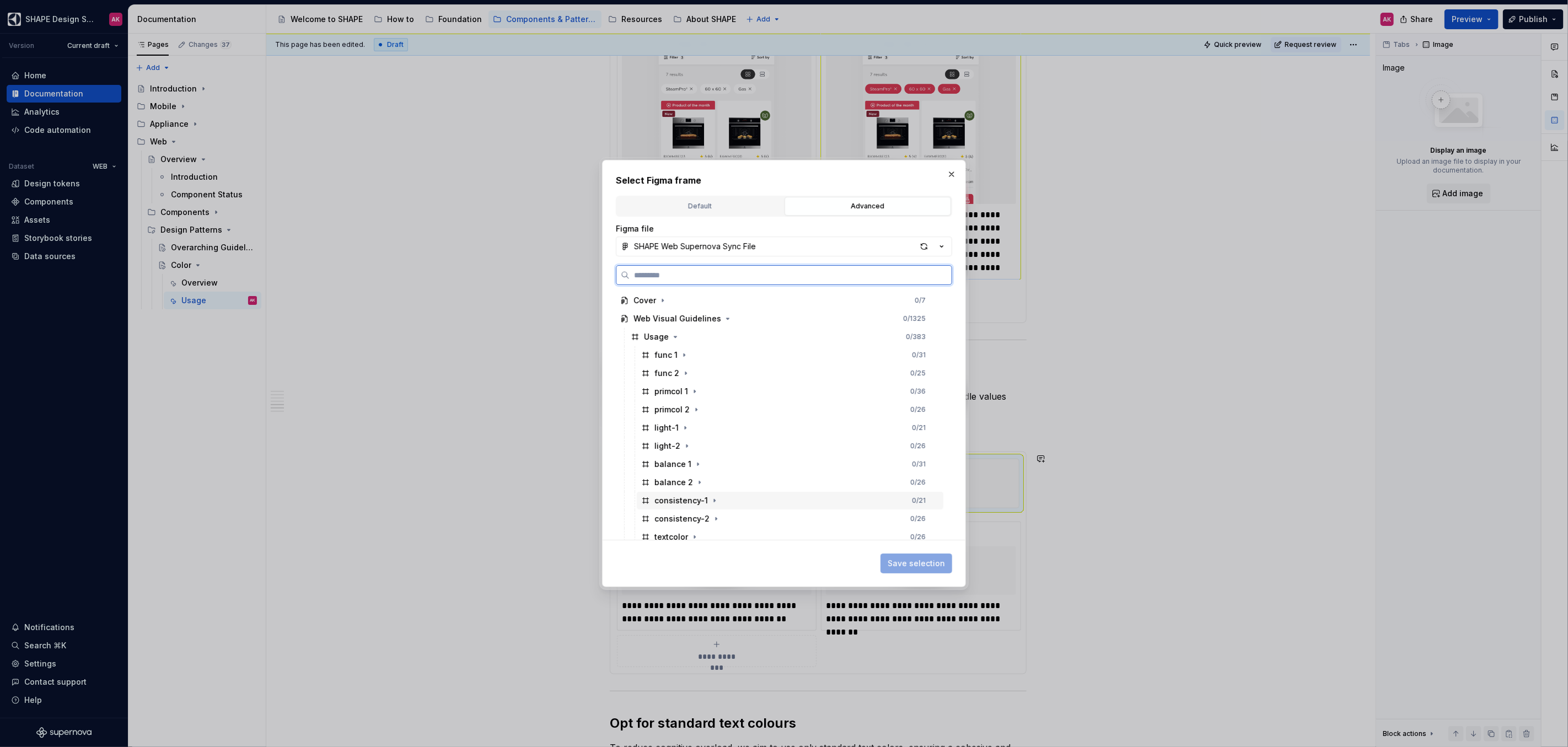
click at [674, 502] on div "consistency-1" at bounding box center [681, 501] width 53 height 11
click at [910, 561] on span "Save selection" at bounding box center [917, 563] width 57 height 11
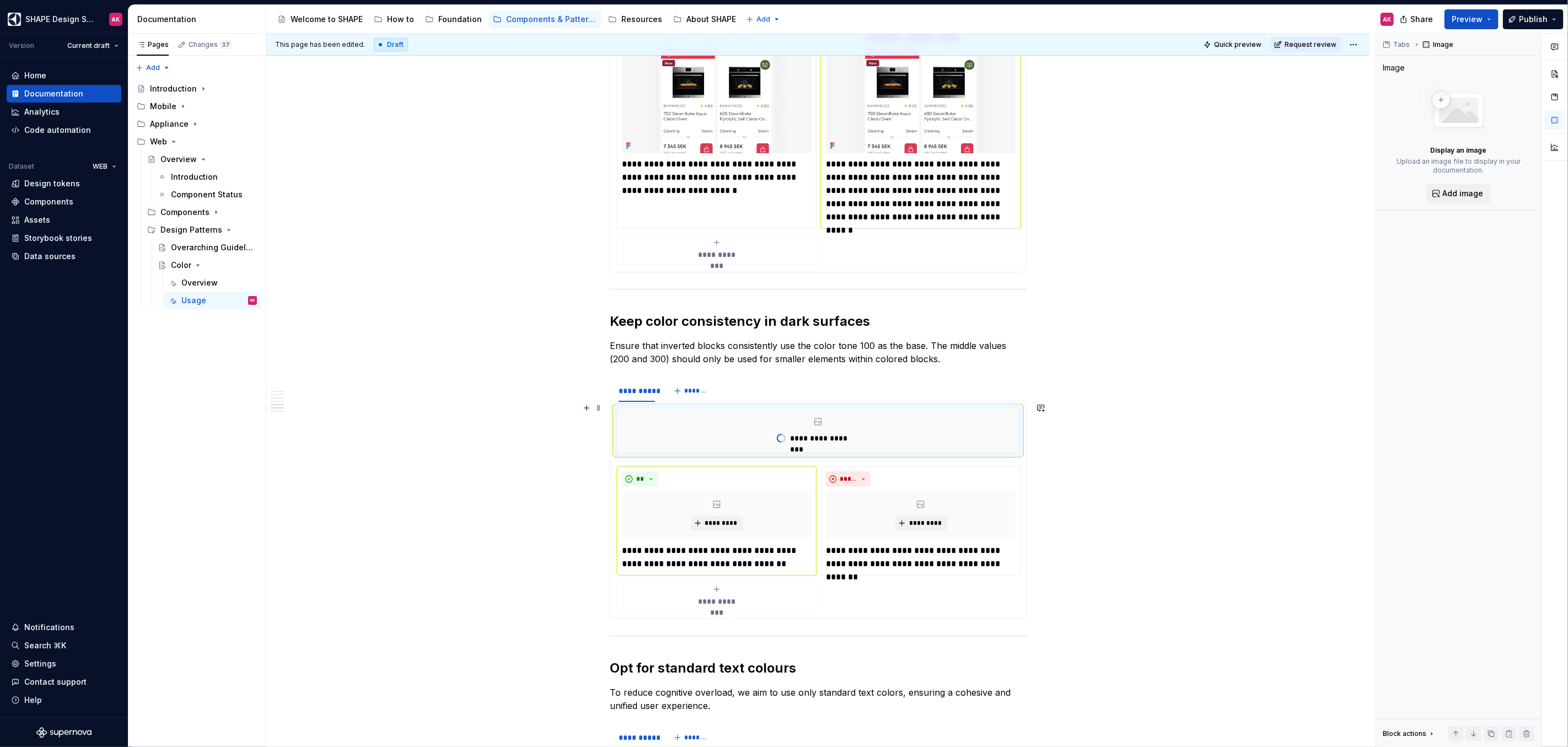
scroll to position [3574, 0]
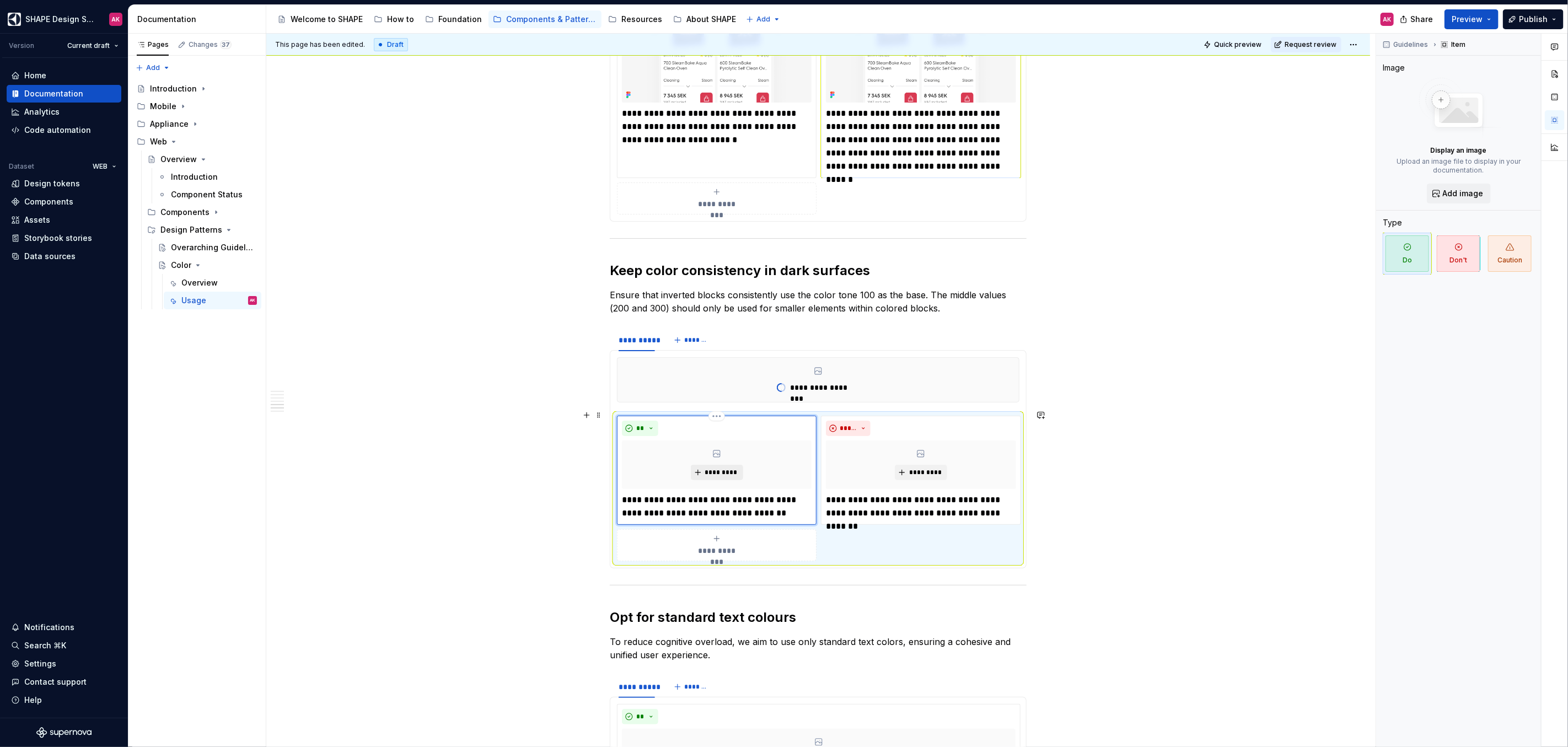
click at [716, 468] on span "*********" at bounding box center [721, 472] width 33 height 9
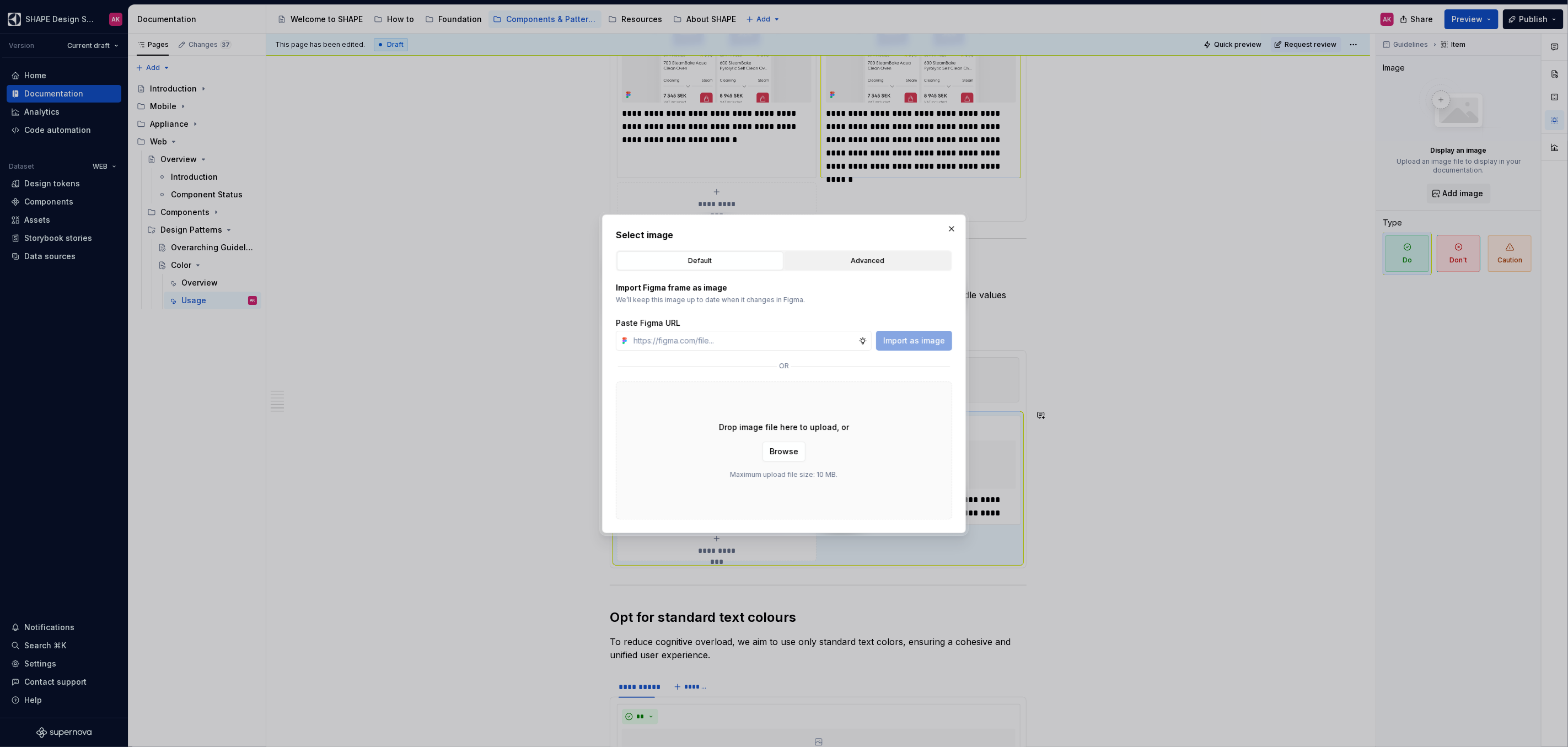
click at [866, 258] on div "Advanced" at bounding box center [868, 260] width 159 height 11
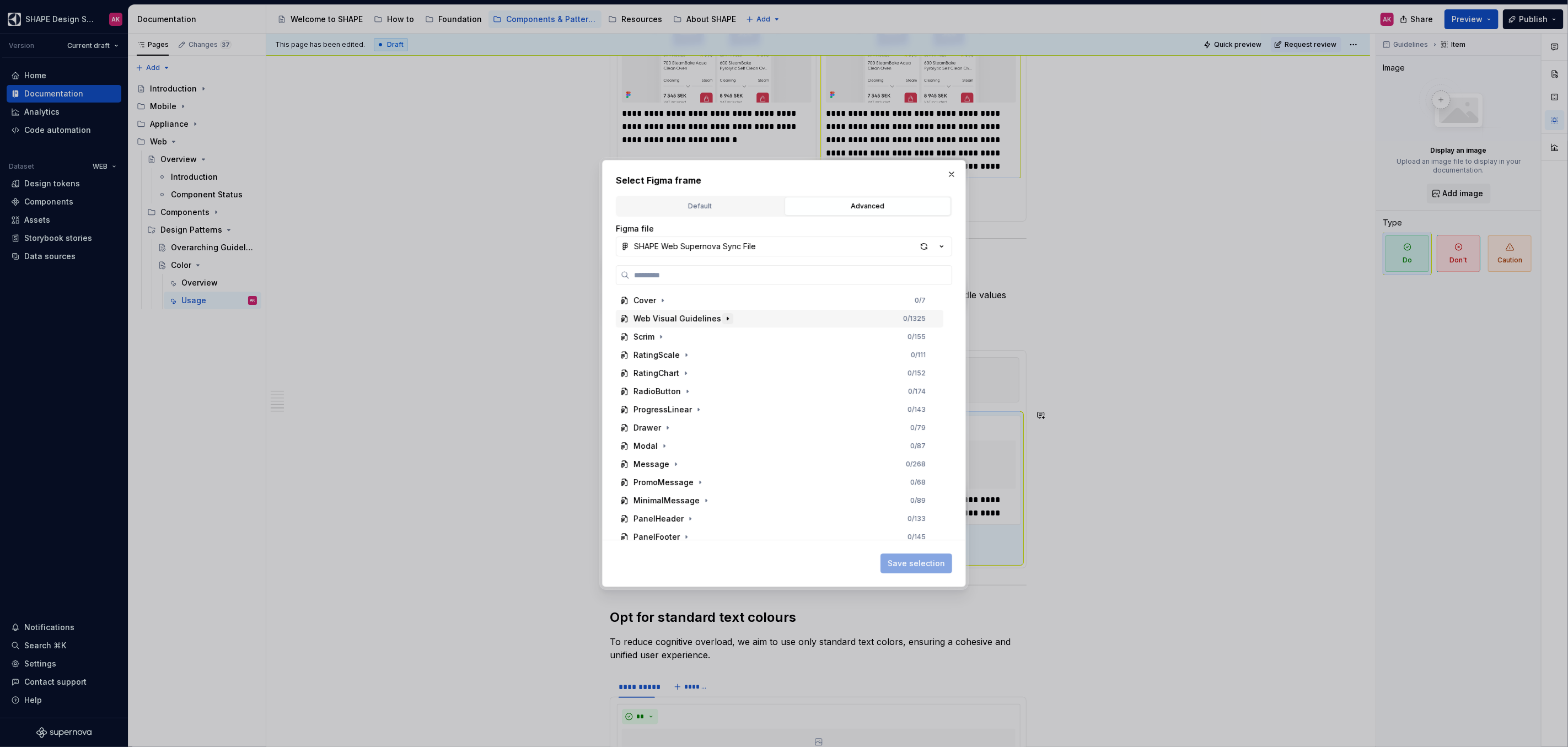
click at [723, 319] on icon "button" at bounding box center [727, 318] width 9 height 9
click at [672, 341] on button "button" at bounding box center [675, 336] width 11 height 11
click at [716, 502] on icon "button" at bounding box center [714, 500] width 9 height 9
click at [714, 502] on icon "button" at bounding box center [714, 500] width 9 height 9
click at [713, 515] on icon "button" at bounding box center [716, 518] width 9 height 9
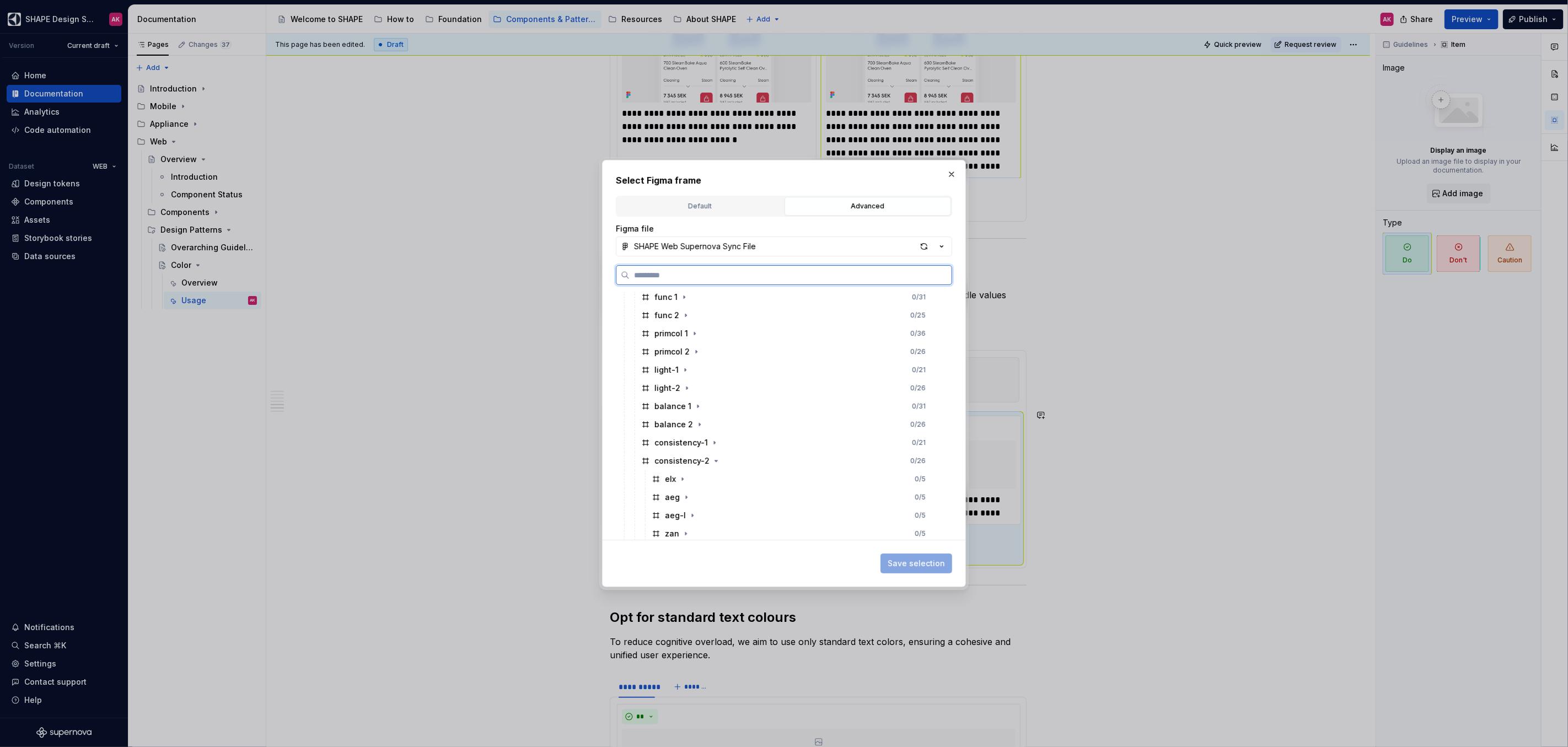
scroll to position [108, 0]
click at [665, 431] on div "elx" at bounding box center [670, 429] width 11 height 11
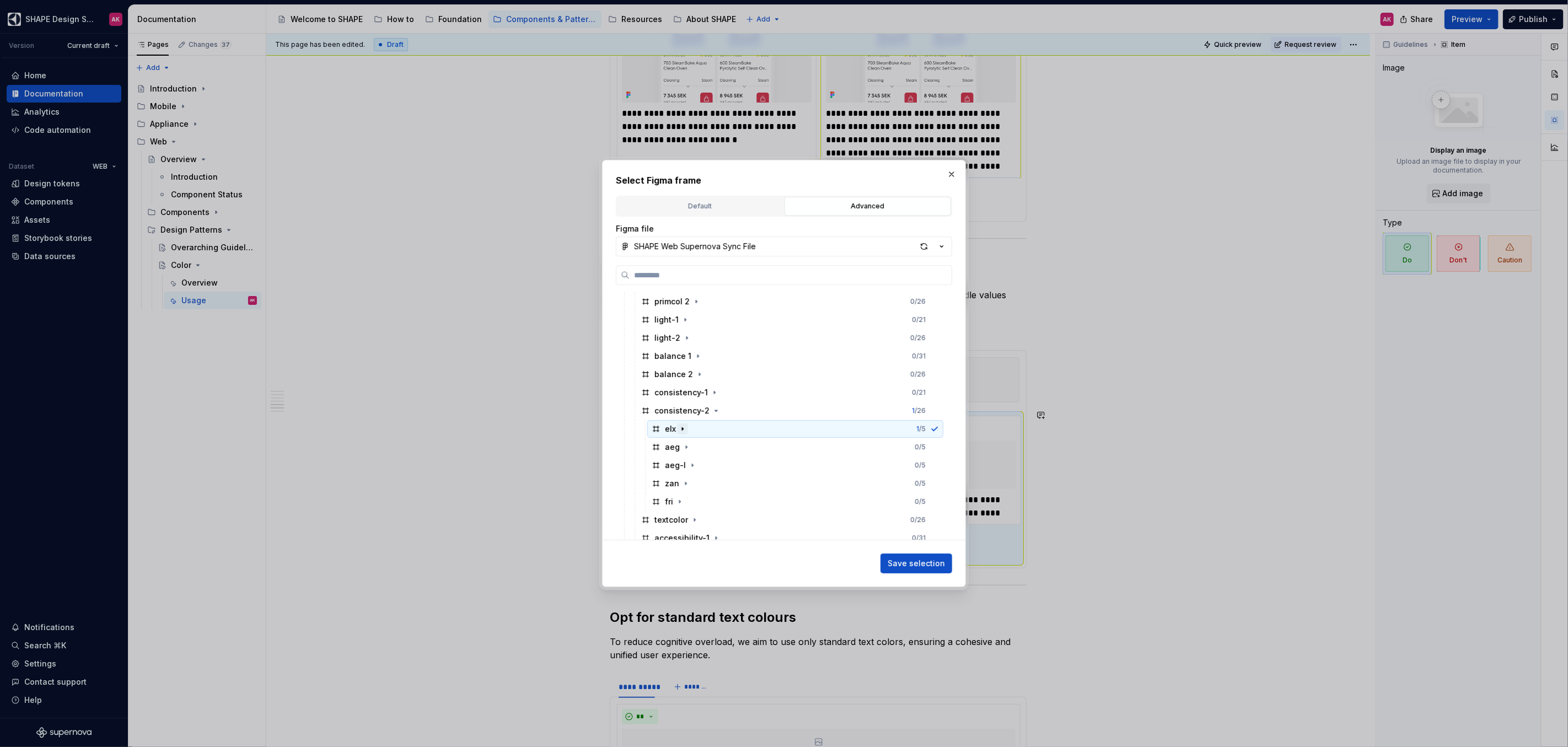
click at [684, 426] on icon "button" at bounding box center [682, 429] width 9 height 9
click at [670, 441] on div "1" at bounding box center [676, 447] width 29 height 11
click at [922, 569] on button "Save selection" at bounding box center [916, 563] width 71 height 20
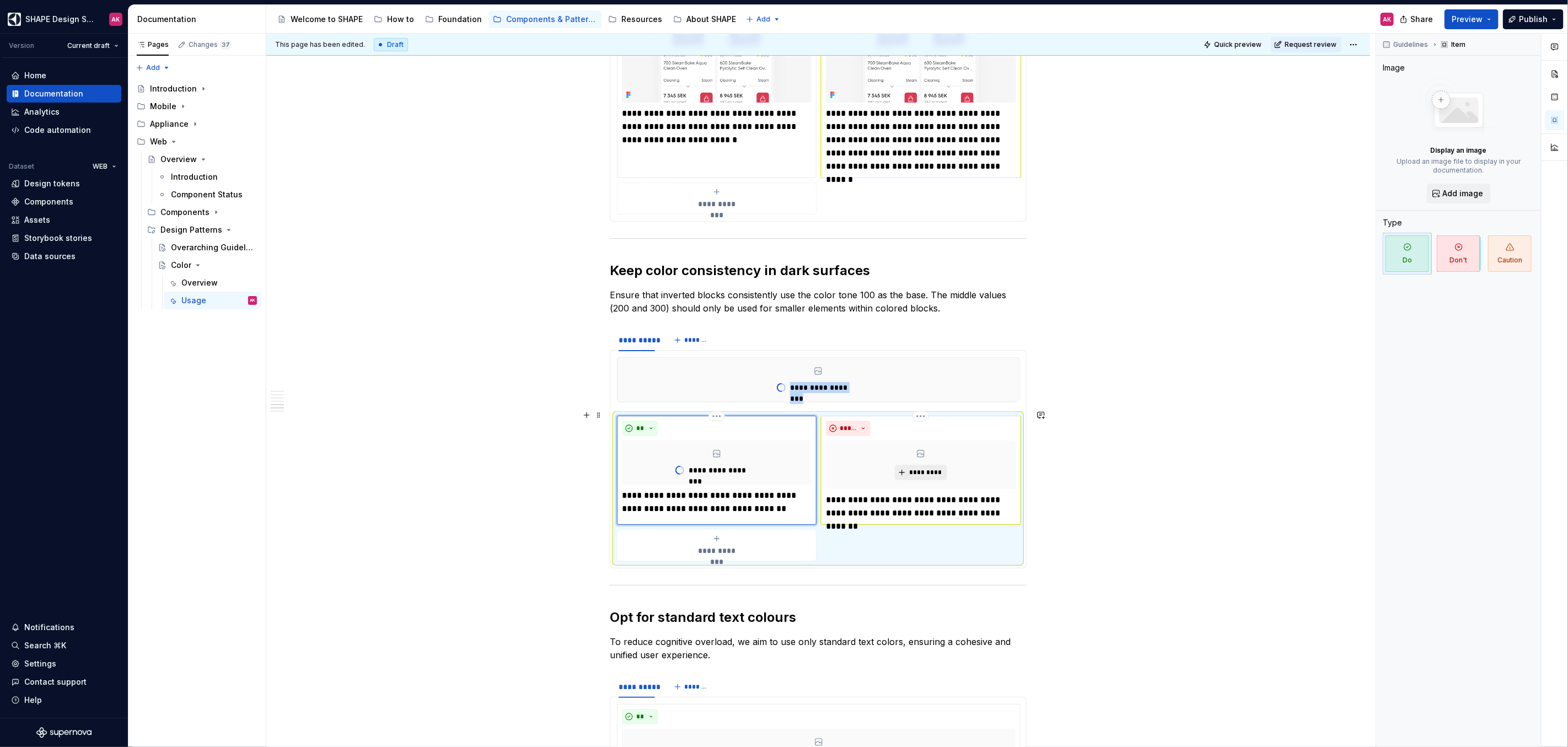
click at [926, 468] on span "*********" at bounding box center [925, 472] width 33 height 9
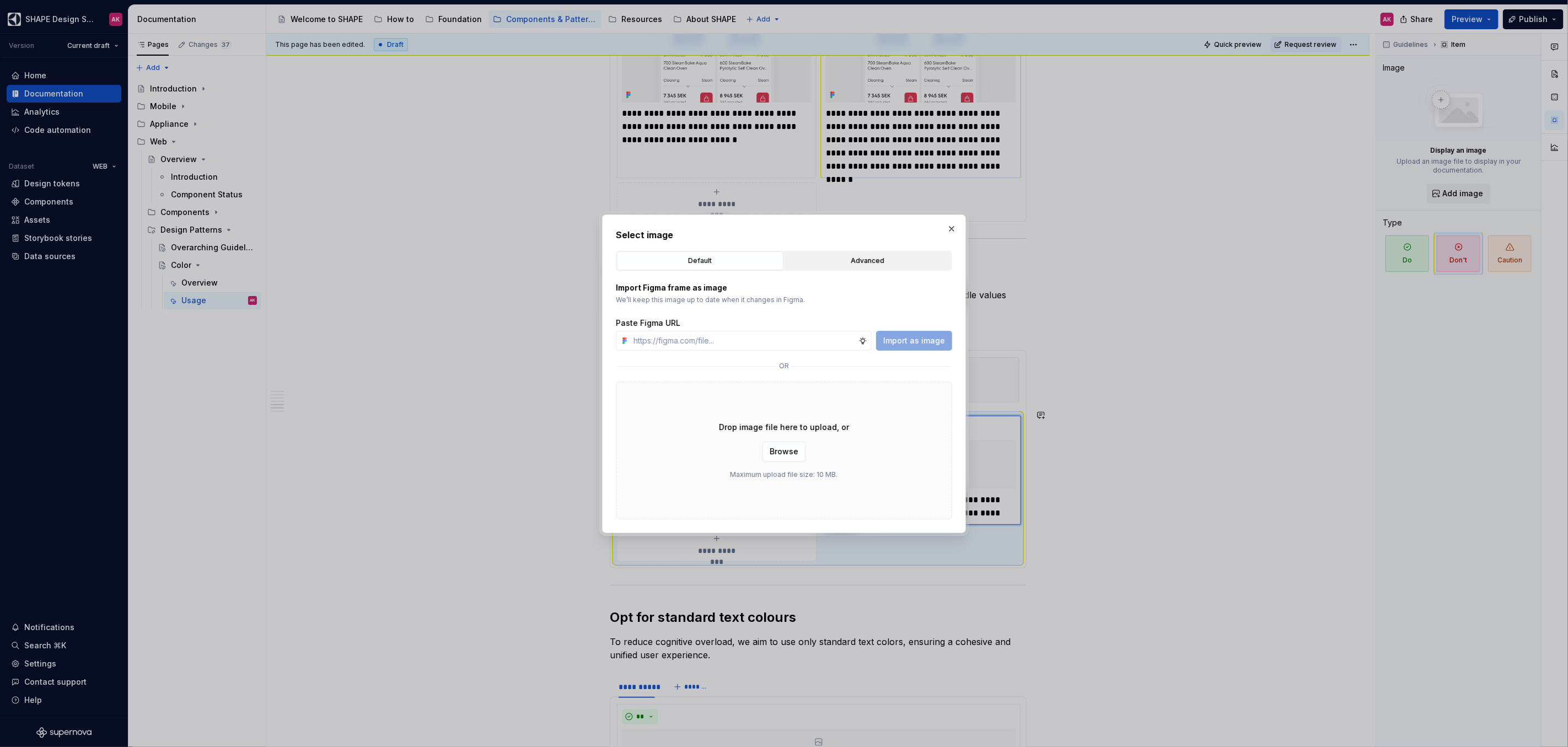
click at [844, 258] on div "Advanced" at bounding box center [868, 260] width 159 height 11
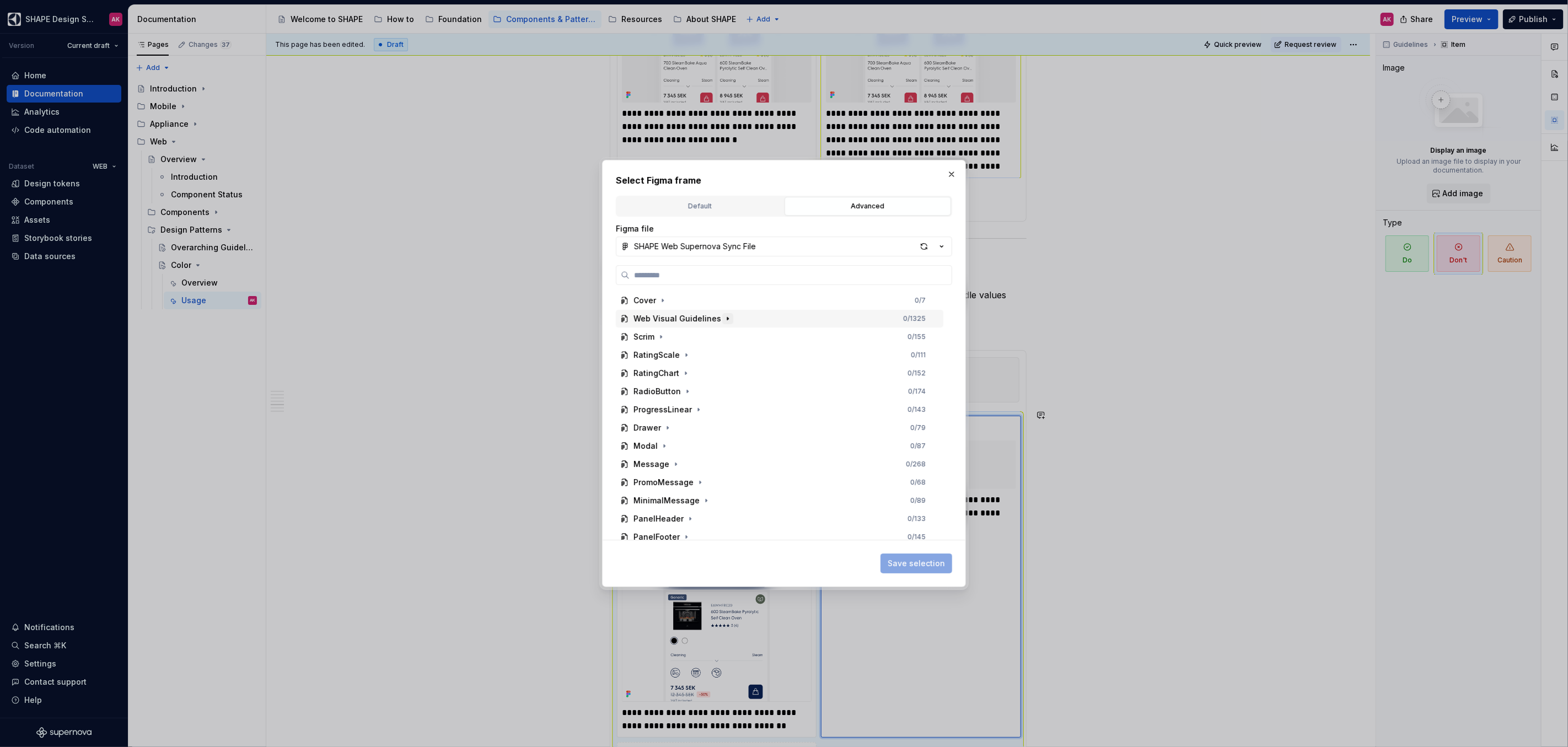
click at [723, 316] on icon "button" at bounding box center [727, 318] width 9 height 9
click at [678, 337] on button "button" at bounding box center [675, 336] width 11 height 11
click at [714, 497] on icon "button" at bounding box center [716, 497] width 9 height 9
click at [682, 515] on icon "button" at bounding box center [683, 516] width 1 height 3
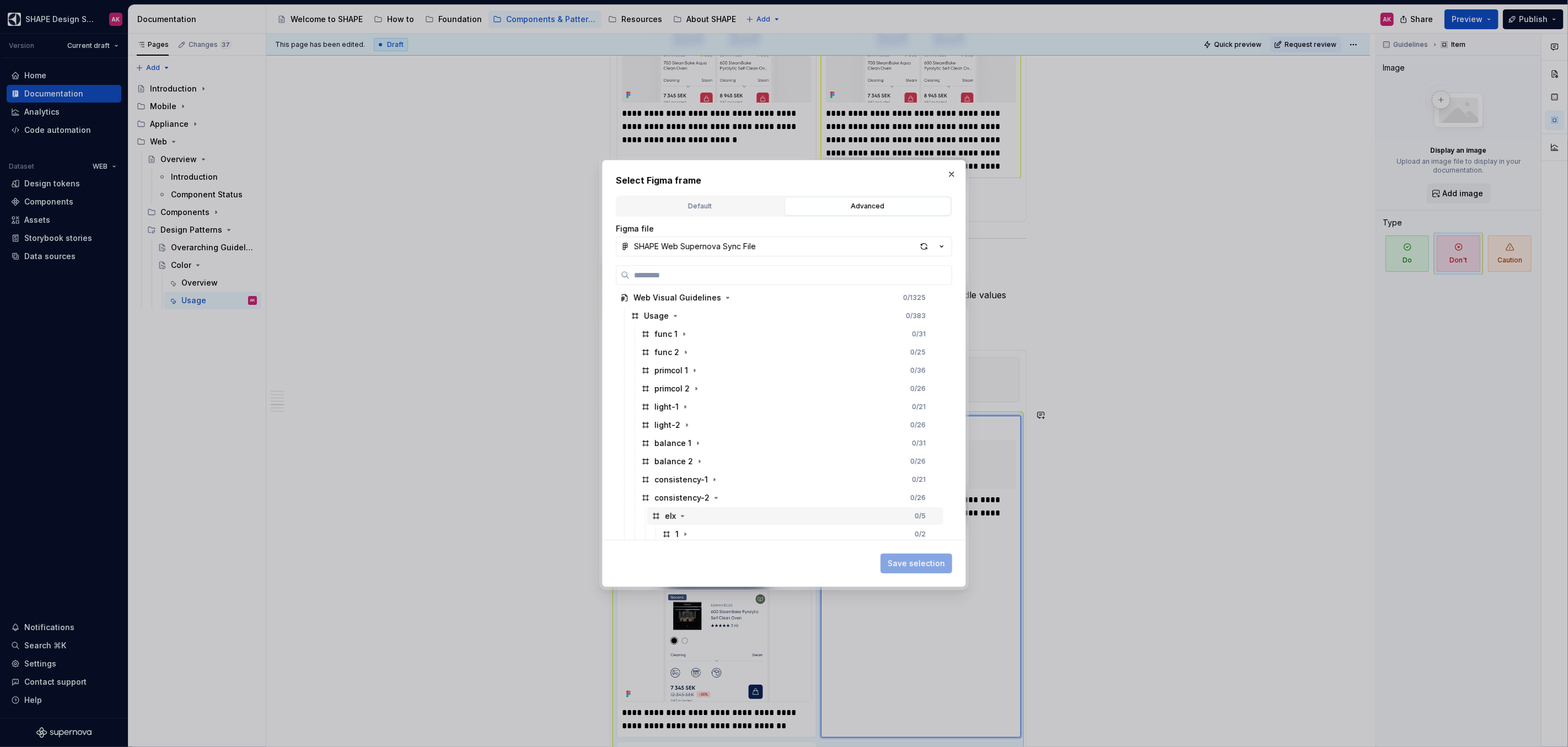
scroll to position [43, 0]
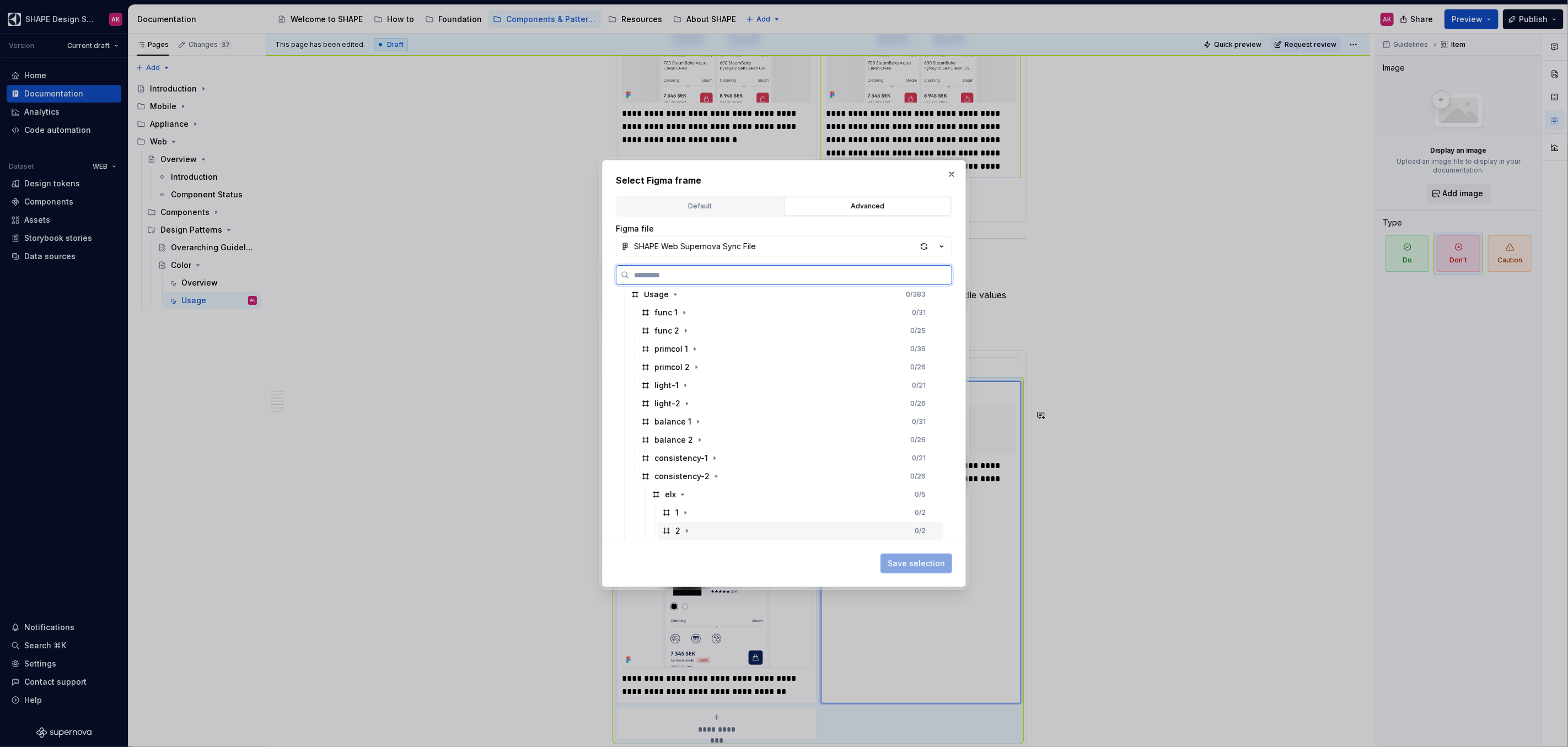
click at [670, 530] on icon at bounding box center [666, 531] width 9 height 9
click at [926, 561] on span "Save selection" at bounding box center [917, 563] width 57 height 11
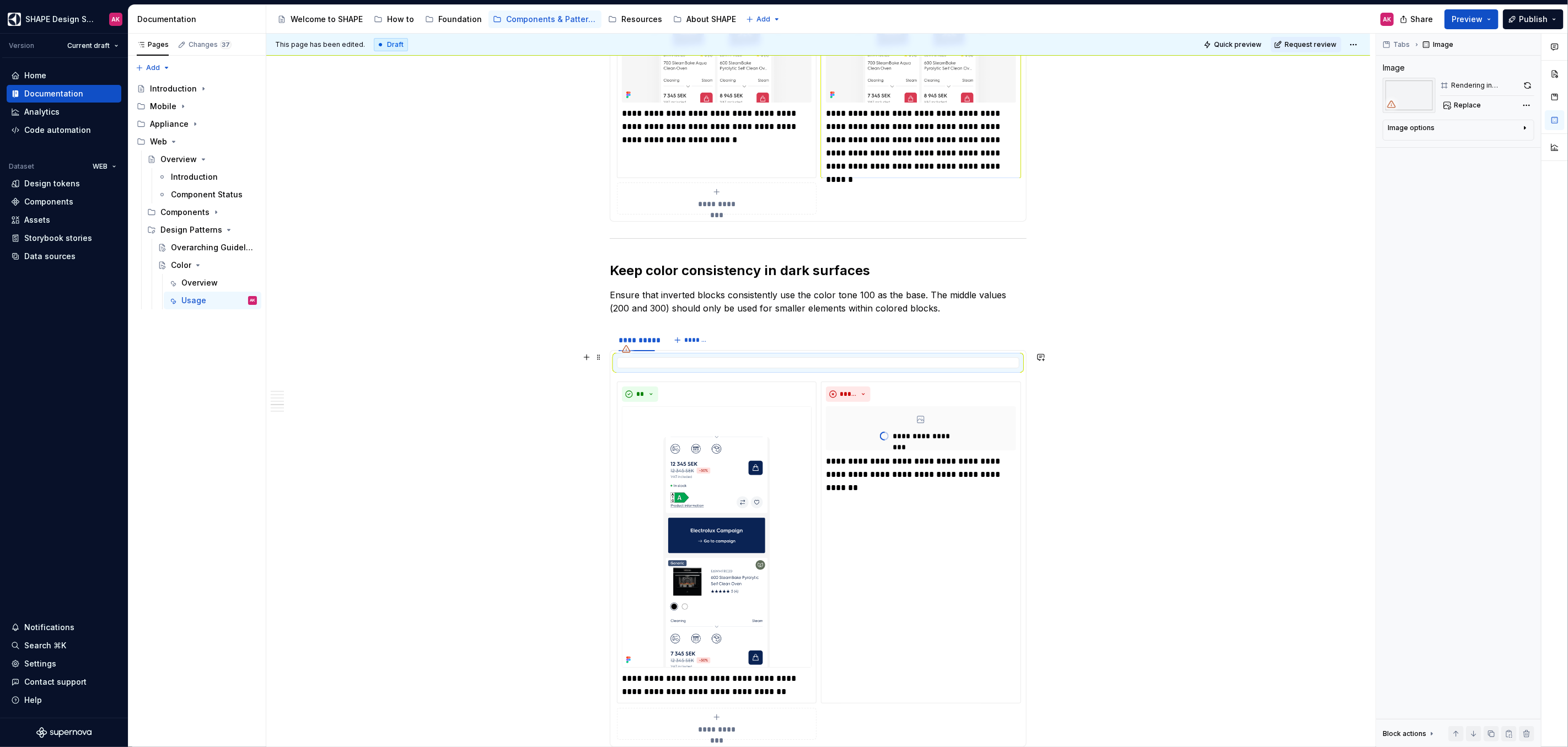
click at [672, 357] on div at bounding box center [818, 362] width 403 height 11
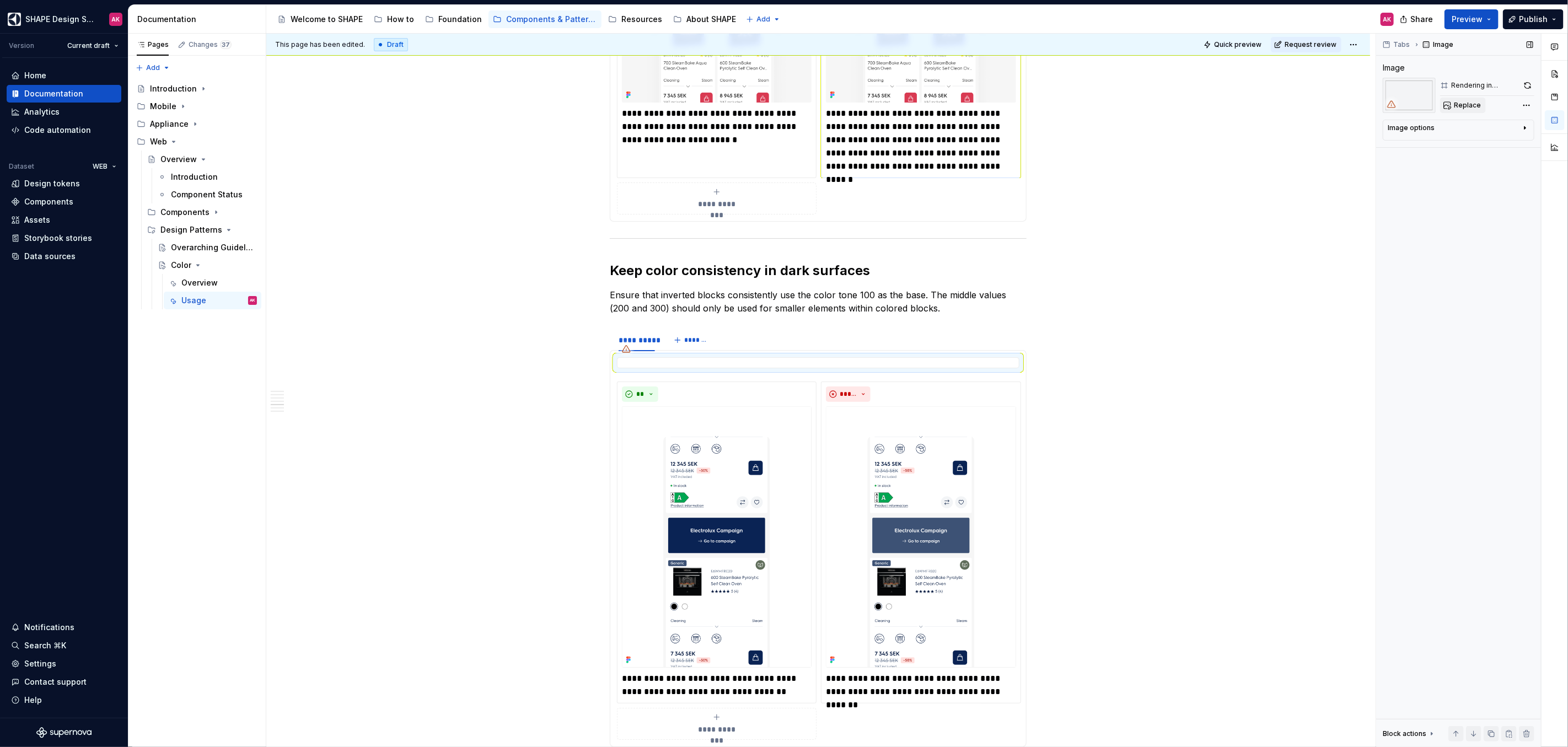
click at [1470, 101] on span "Replace" at bounding box center [1467, 105] width 27 height 9
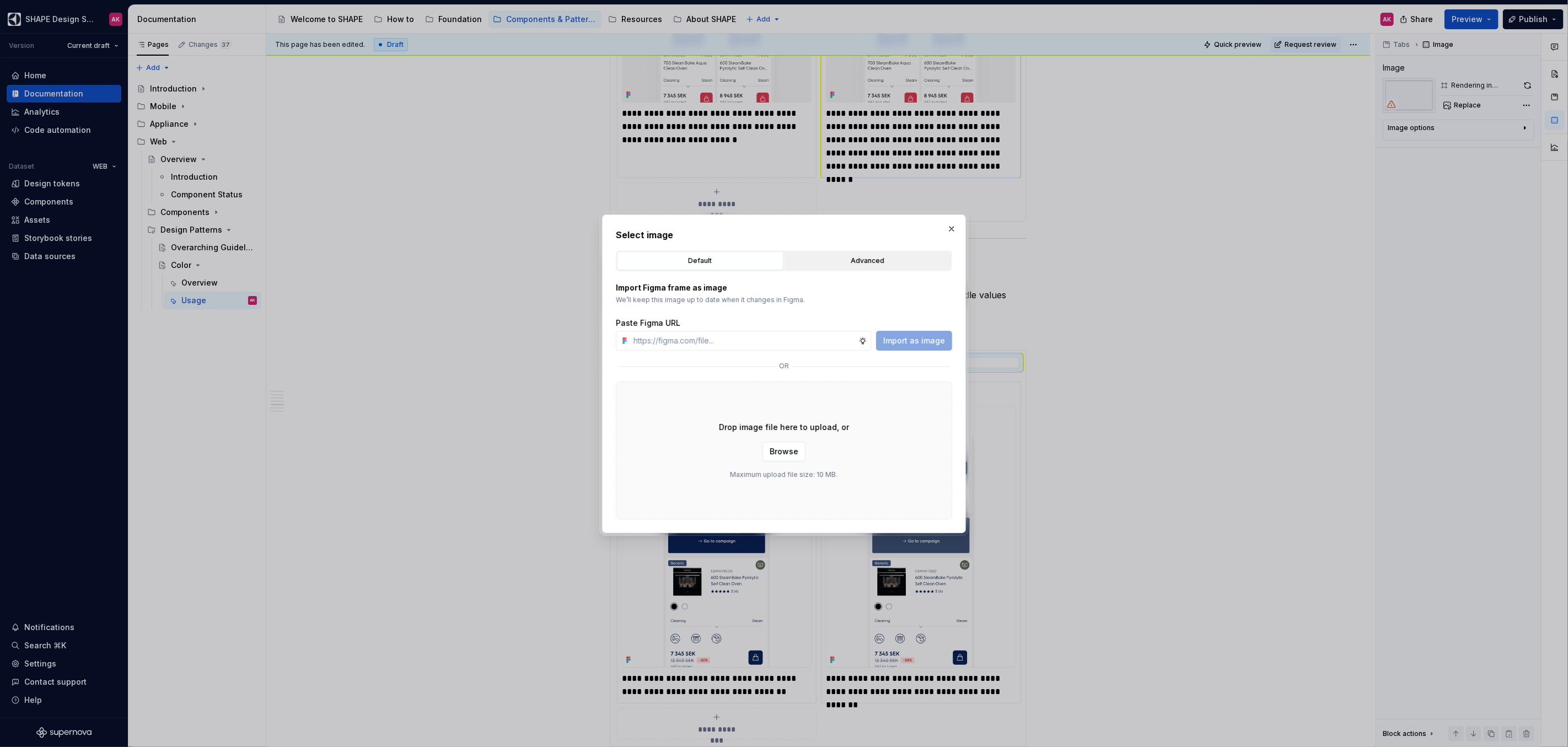
click at [835, 262] on div "Advanced" at bounding box center [868, 260] width 159 height 11
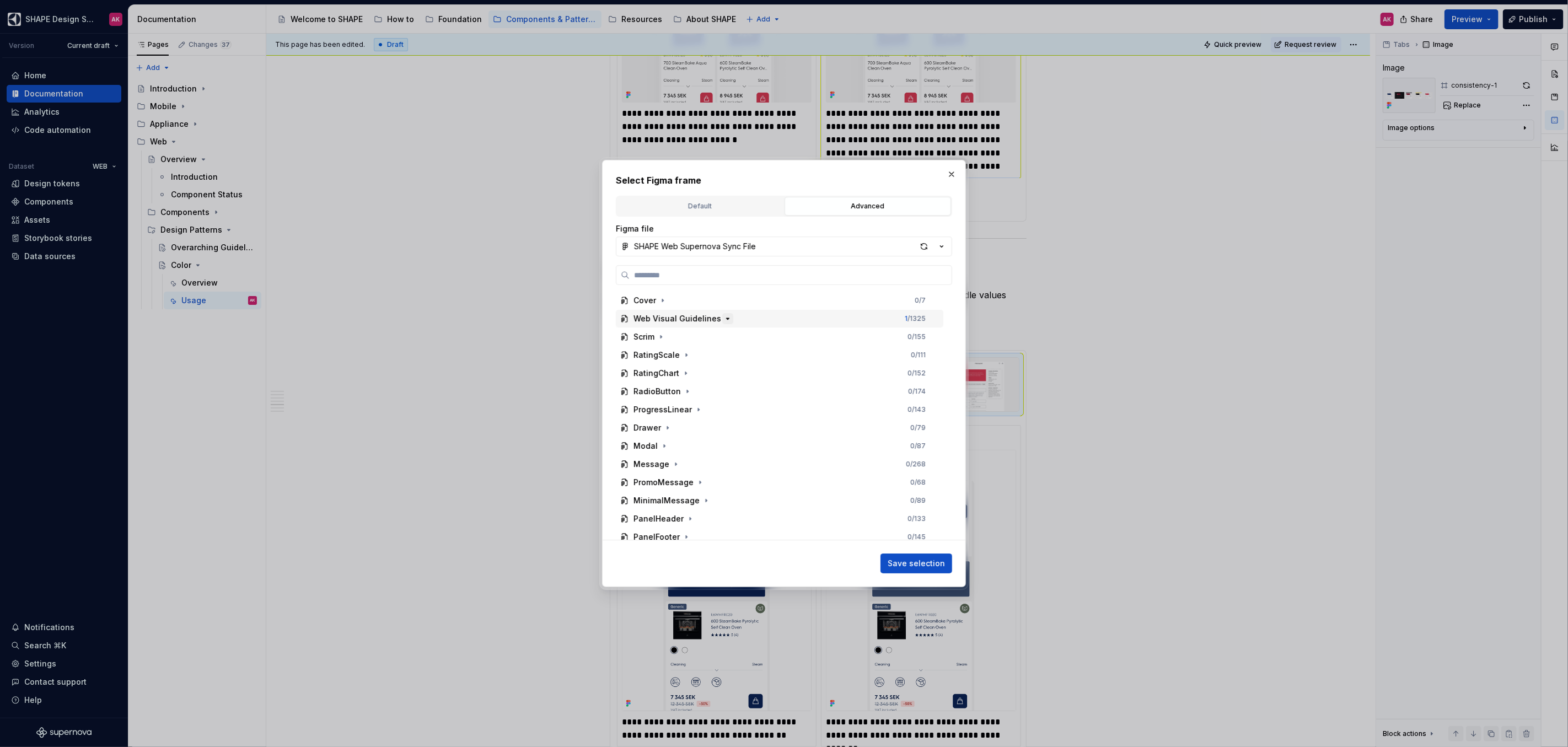
click at [723, 319] on icon "button" at bounding box center [727, 318] width 9 height 9
click at [712, 502] on icon "button" at bounding box center [714, 500] width 9 height 9
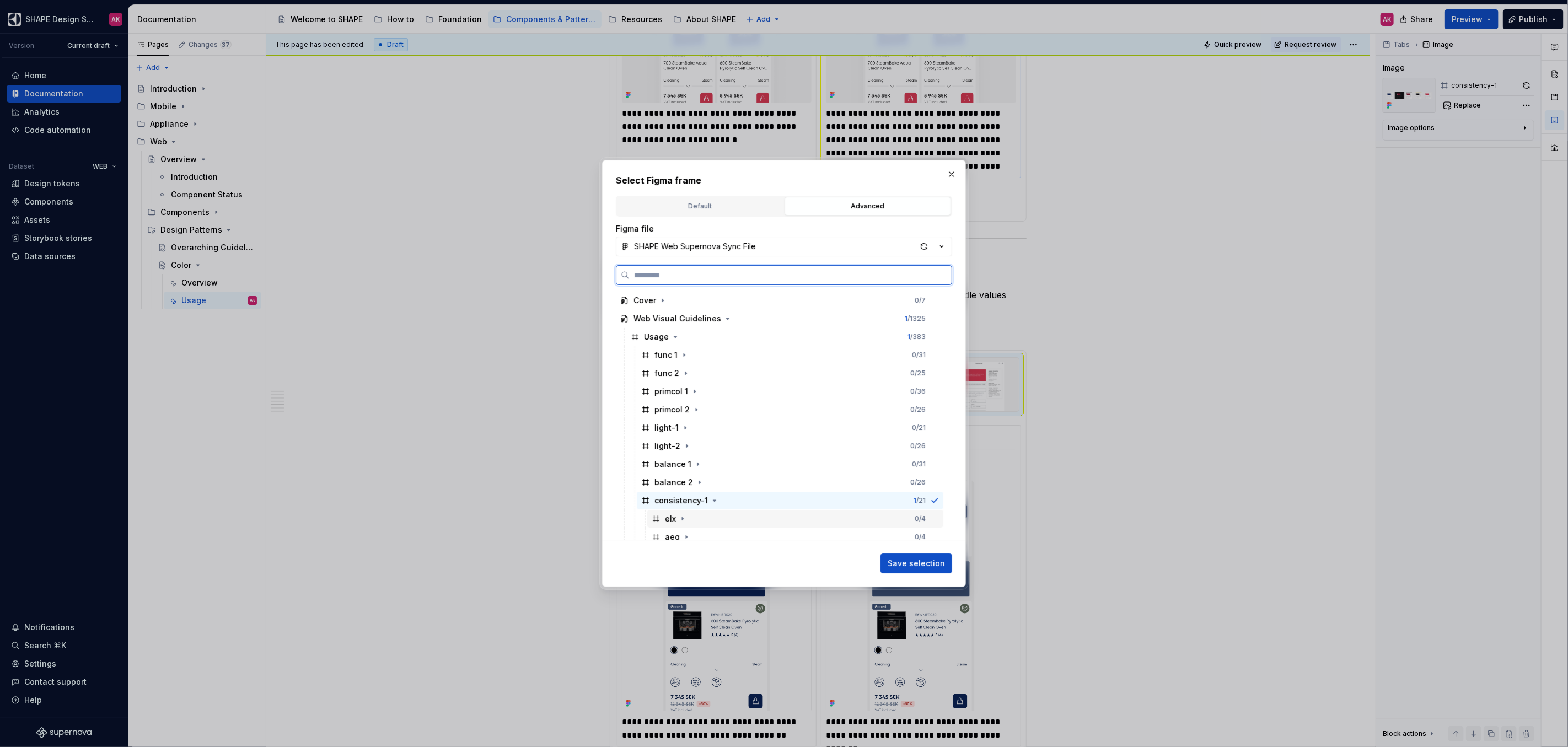
click at [668, 518] on div "elx" at bounding box center [670, 519] width 11 height 11
click at [912, 564] on span "Save selection" at bounding box center [917, 563] width 57 height 11
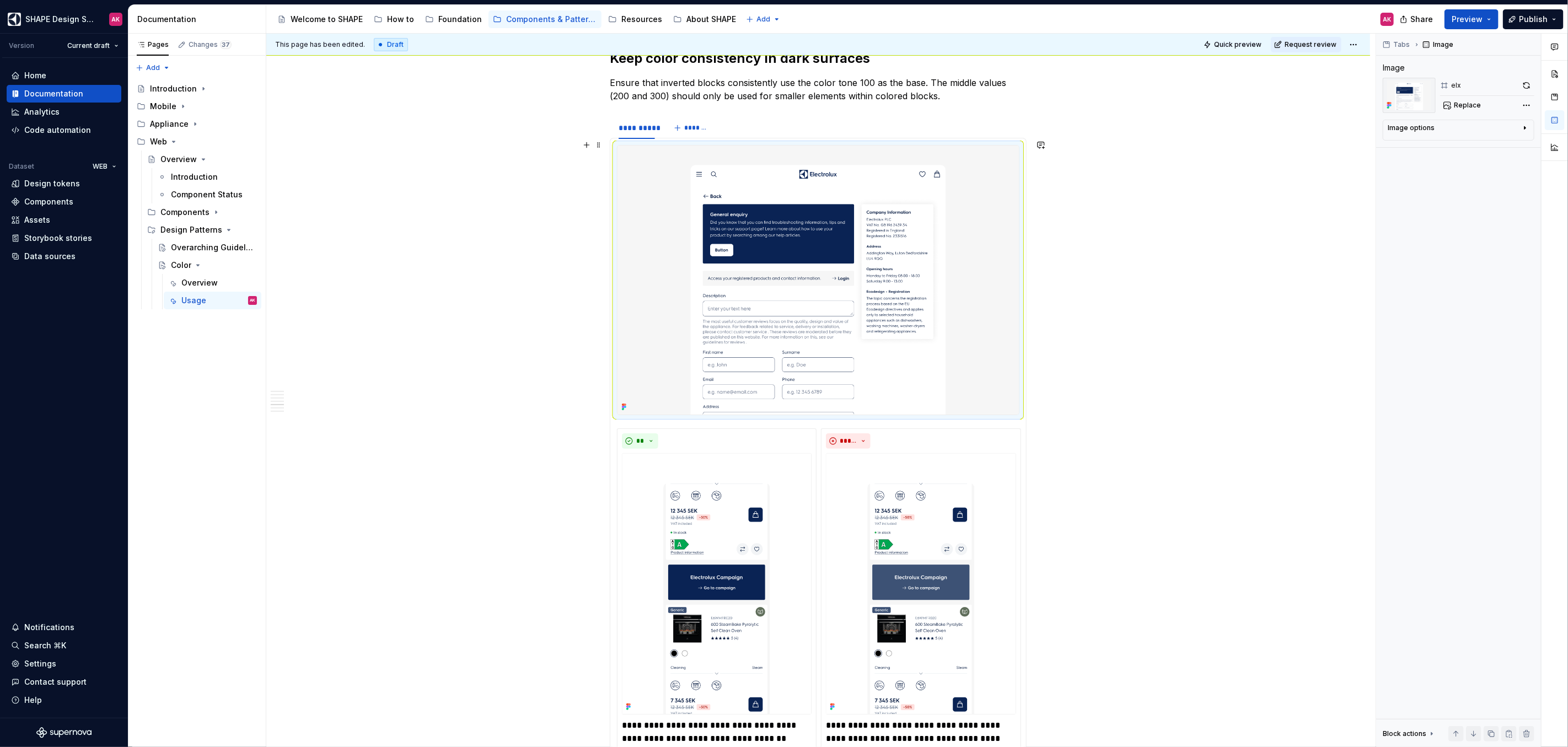
scroll to position [4008, 0]
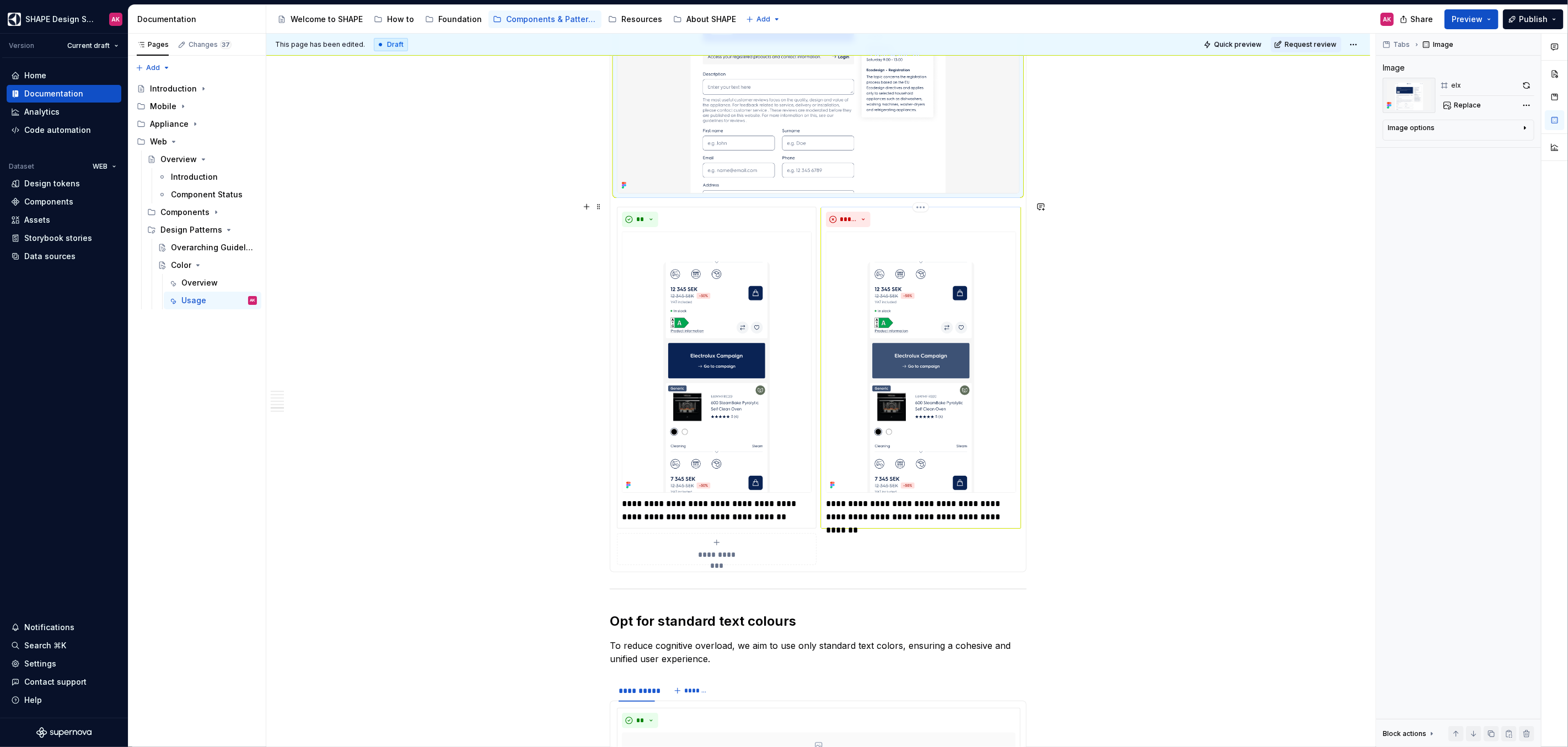
click at [872, 409] on img at bounding box center [921, 362] width 190 height 261
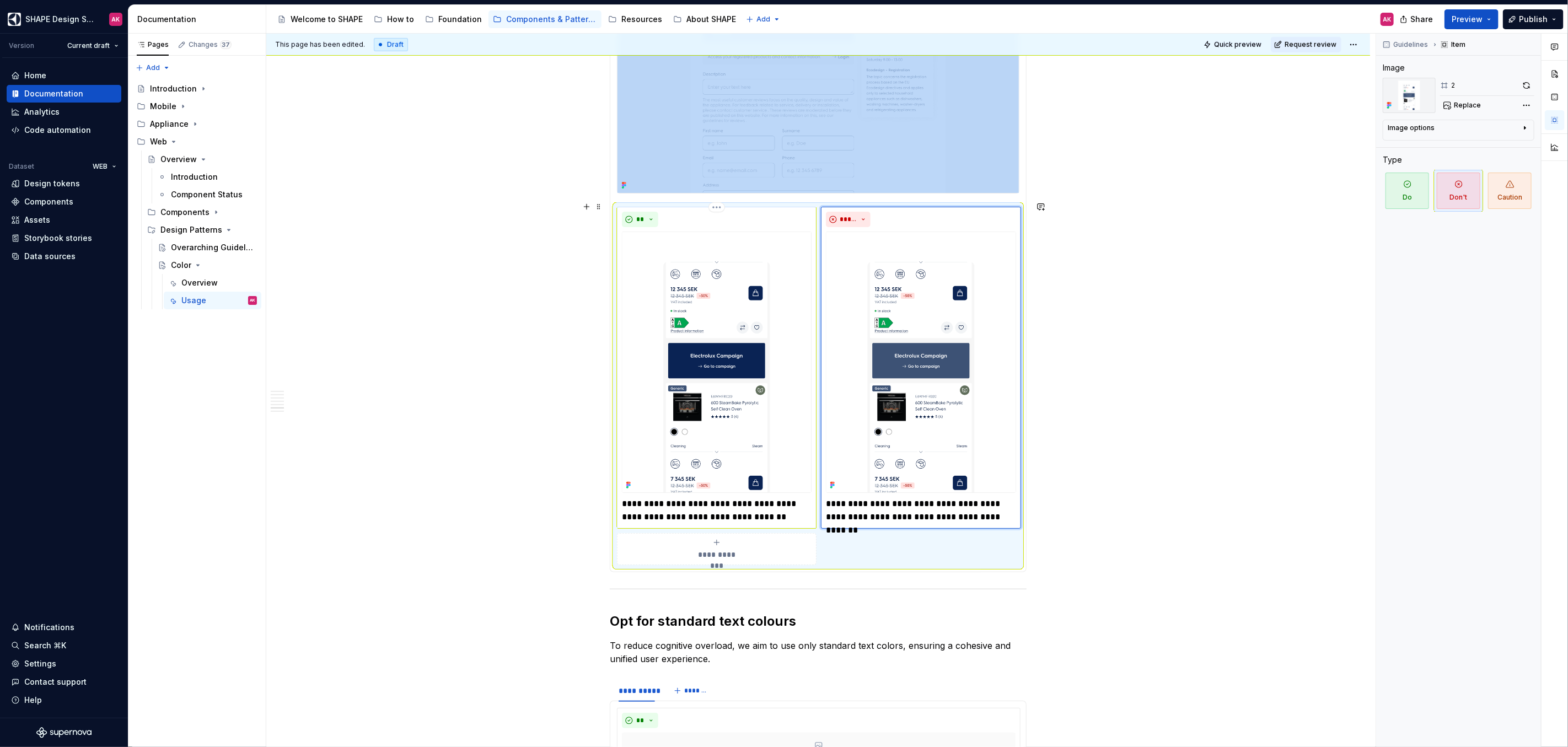
click at [744, 363] on img at bounding box center [717, 362] width 190 height 261
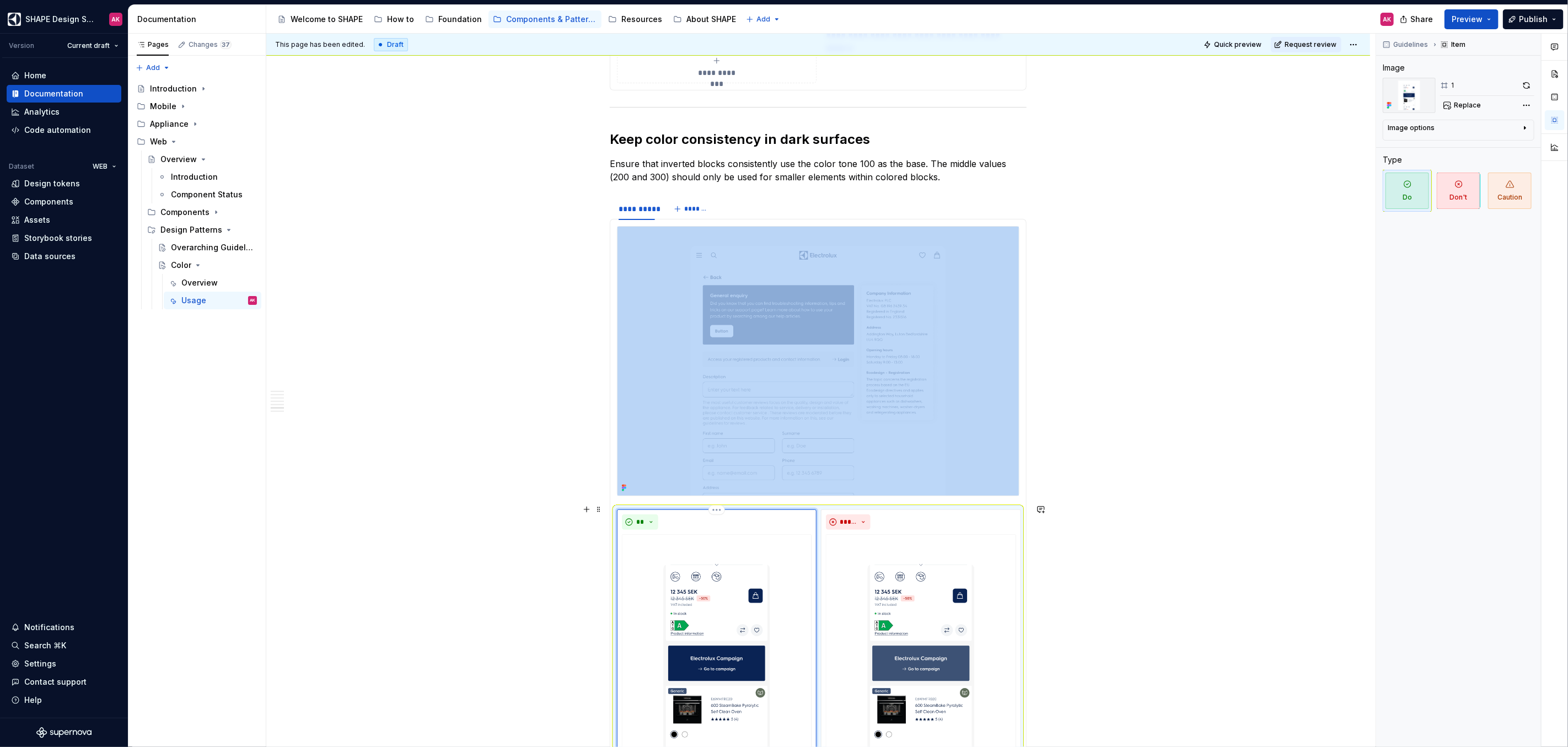
scroll to position [3582, 0]
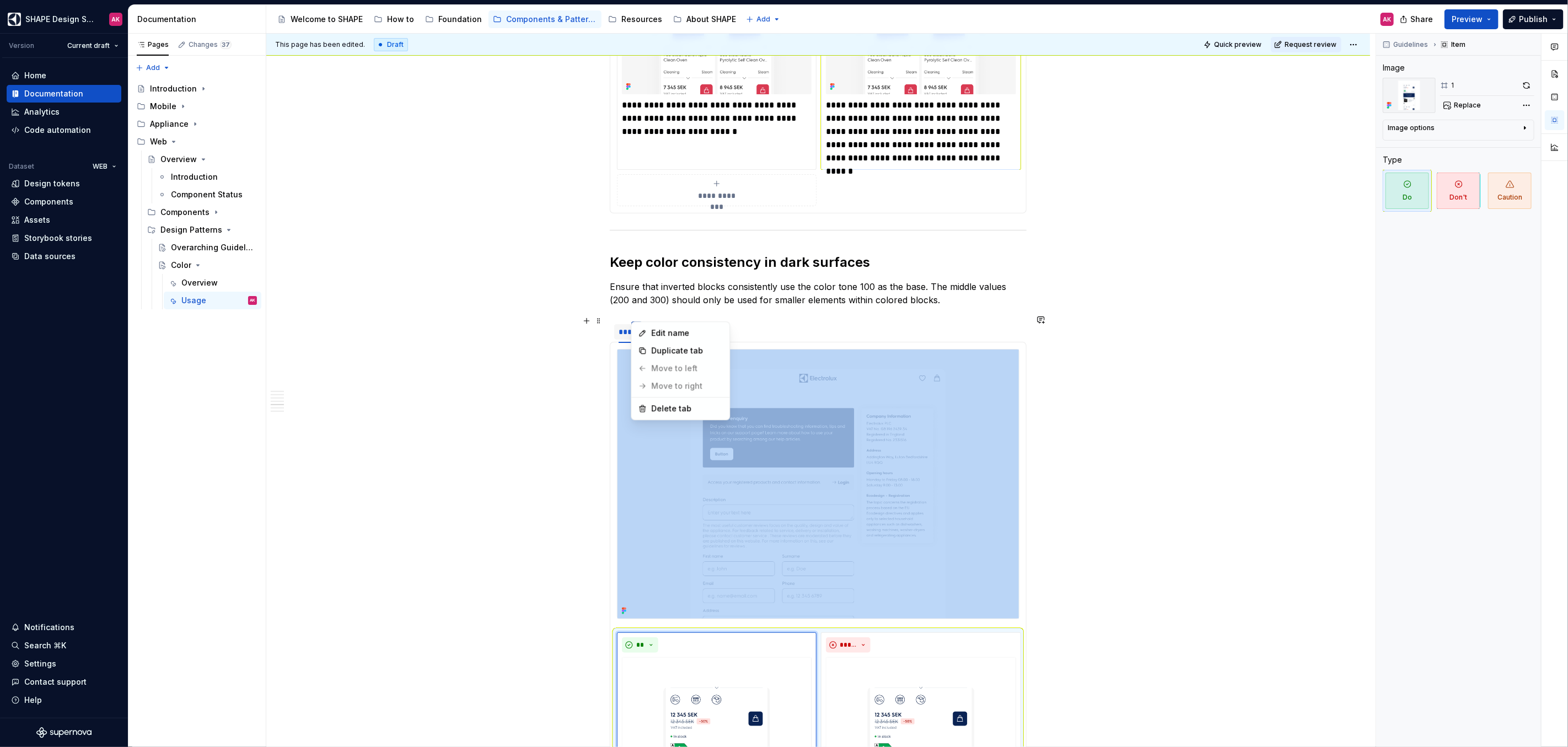
click at [635, 315] on html "SHAPE Design System AK Version Current draft Home Documentation Analytics Code …" at bounding box center [784, 373] width 1568 height 747
click at [656, 350] on div "Duplicate tab" at bounding box center [686, 350] width 71 height 11
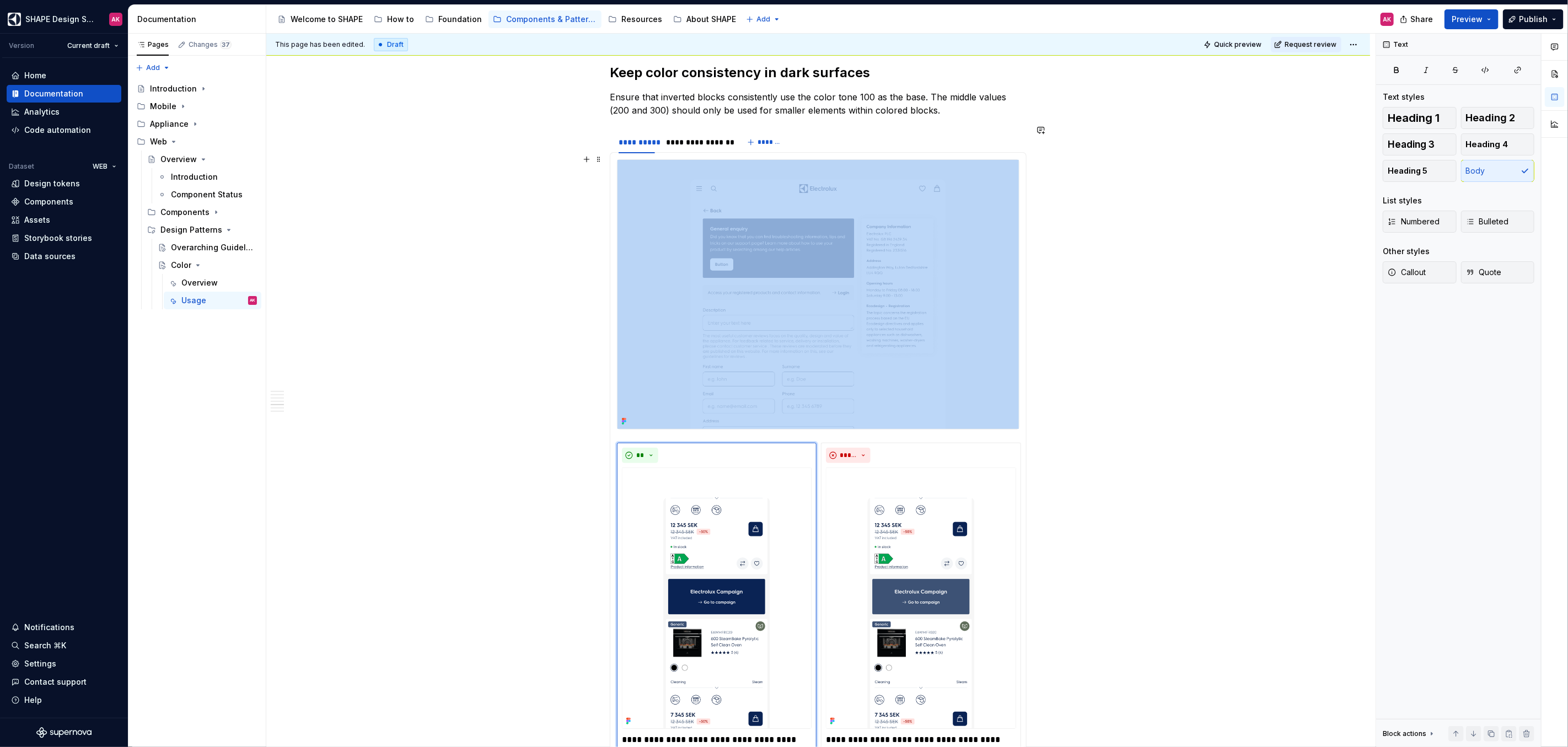
scroll to position [3995, 0]
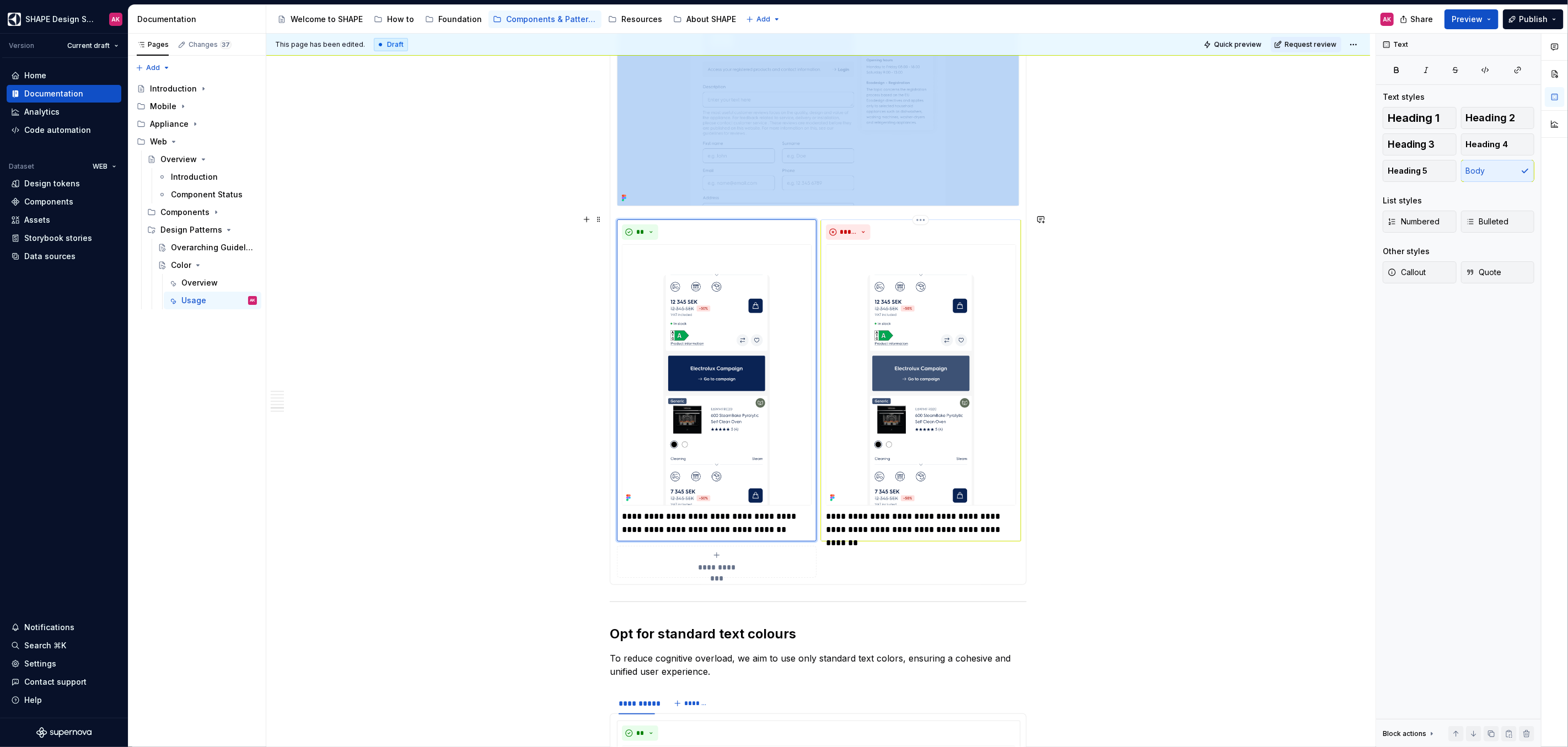
click at [926, 397] on img at bounding box center [921, 375] width 190 height 261
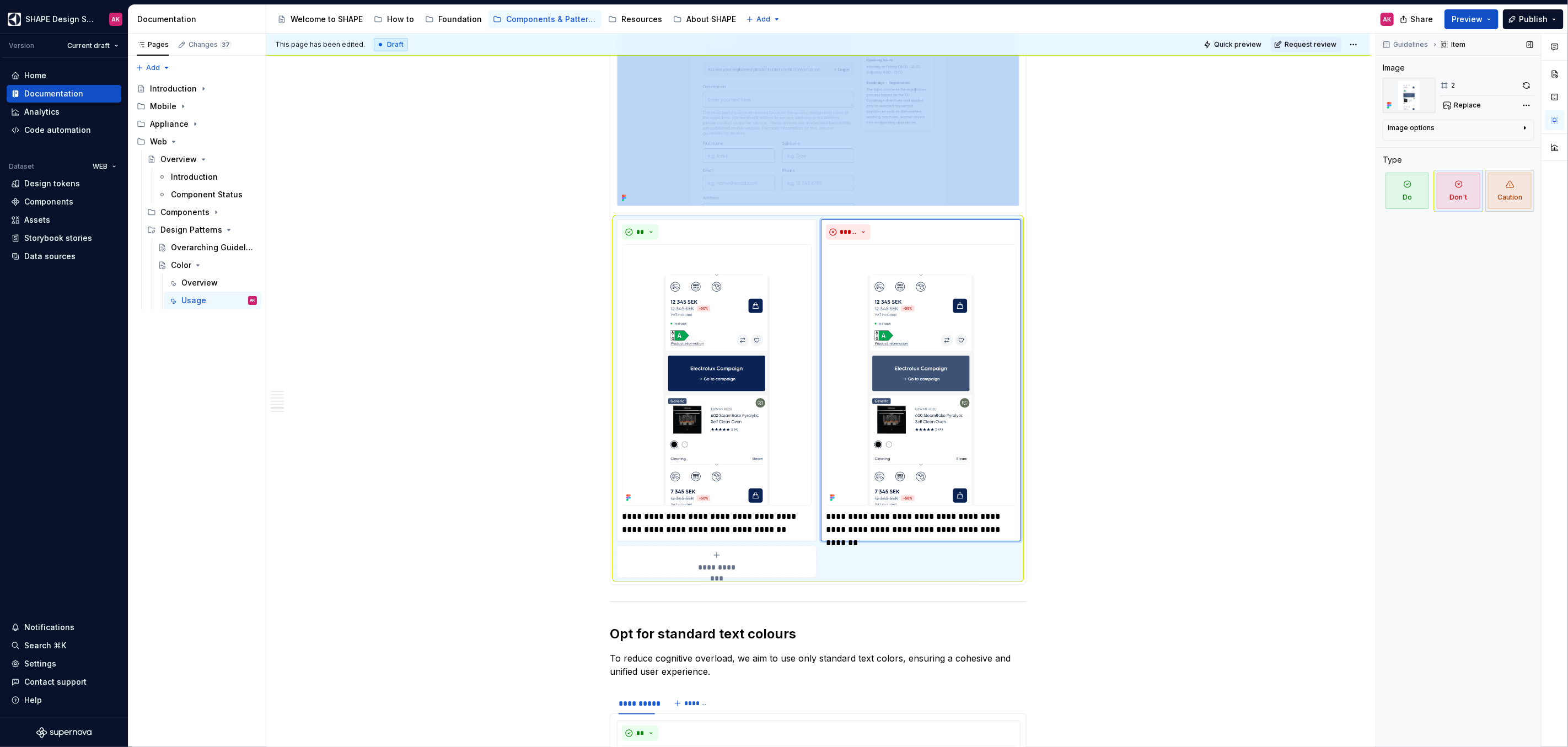
click at [1512, 190] on span "Caution" at bounding box center [1509, 190] width 43 height 37
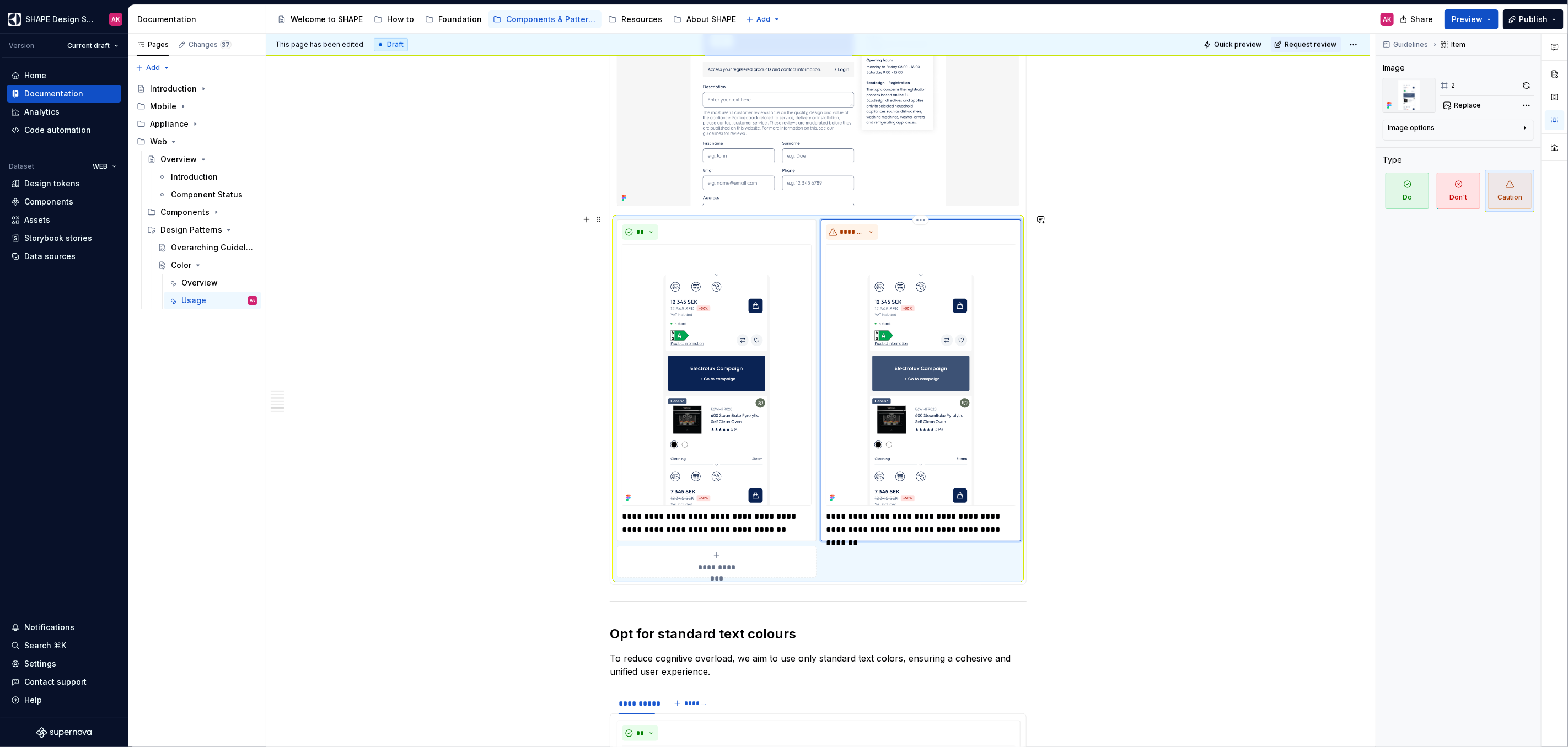
click at [858, 510] on p "**********" at bounding box center [921, 523] width 190 height 27
drag, startPoint x: 846, startPoint y: 513, endPoint x: 802, endPoint y: 507, distance: 44.4
click at [804, 510] on div "**********" at bounding box center [818, 399] width 403 height 358
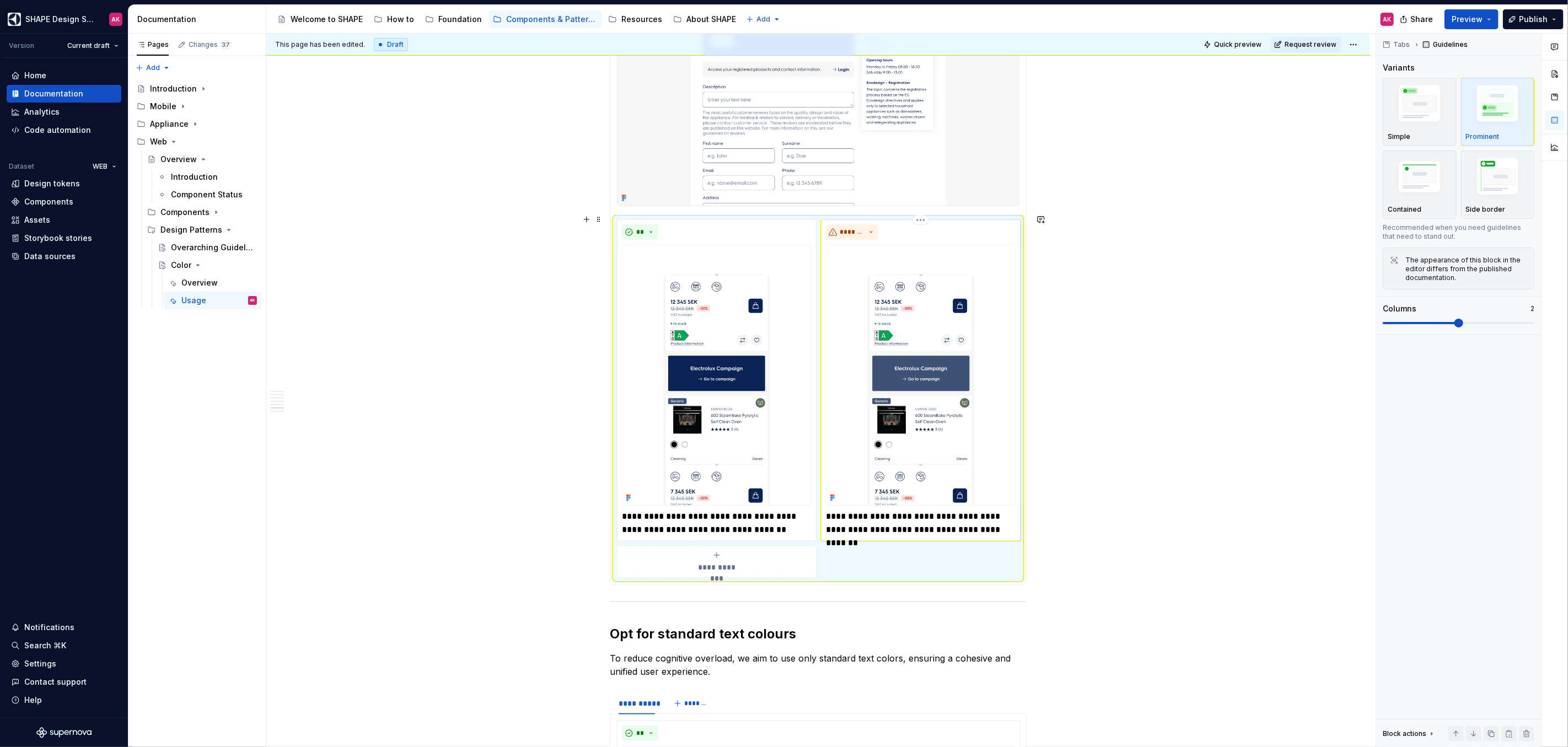
click at [864, 511] on p "**********" at bounding box center [921, 523] width 190 height 27
type textarea "*"
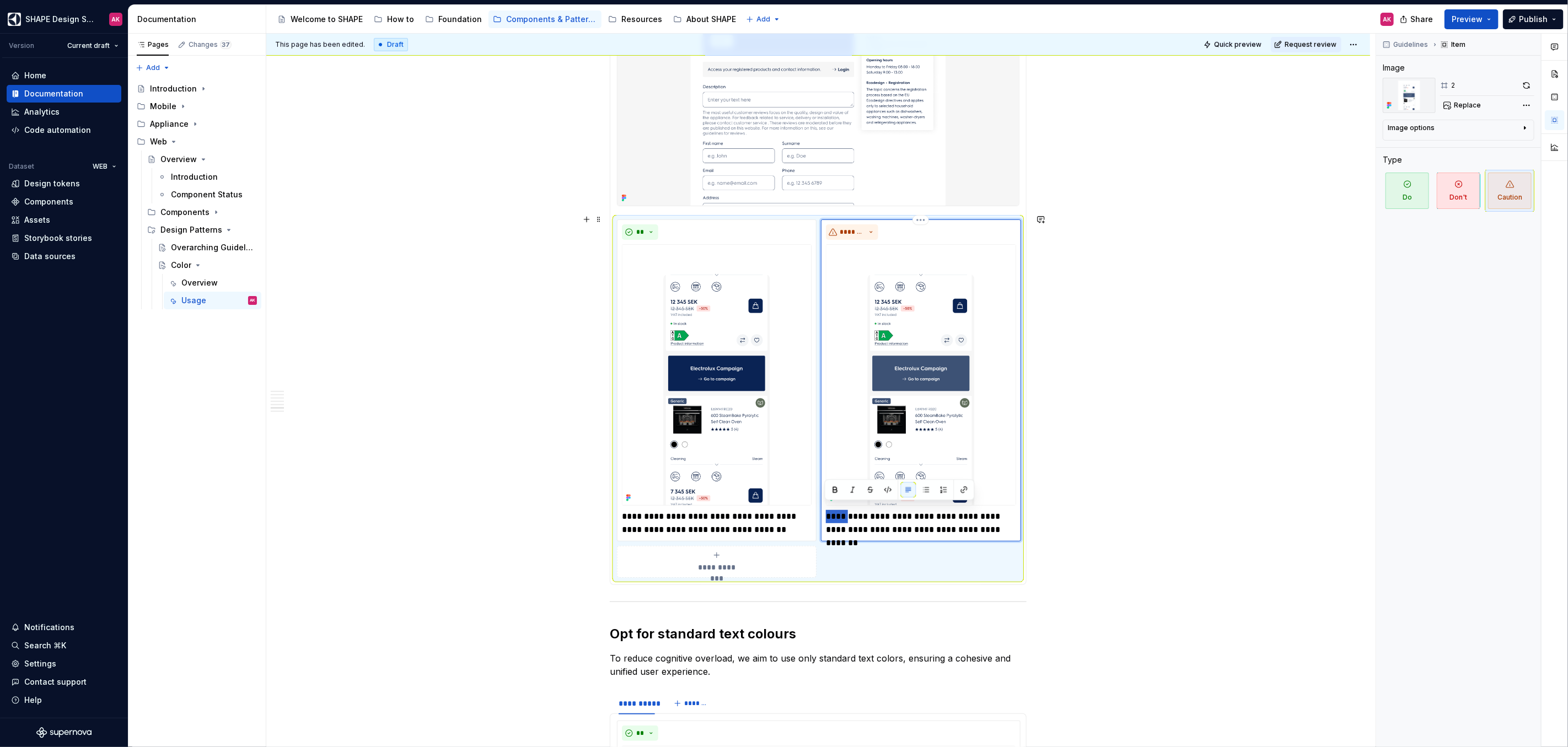
drag, startPoint x: 847, startPoint y: 511, endPoint x: 827, endPoint y: 511, distance: 20.0
click at [827, 512] on p "**********" at bounding box center [921, 523] width 190 height 27
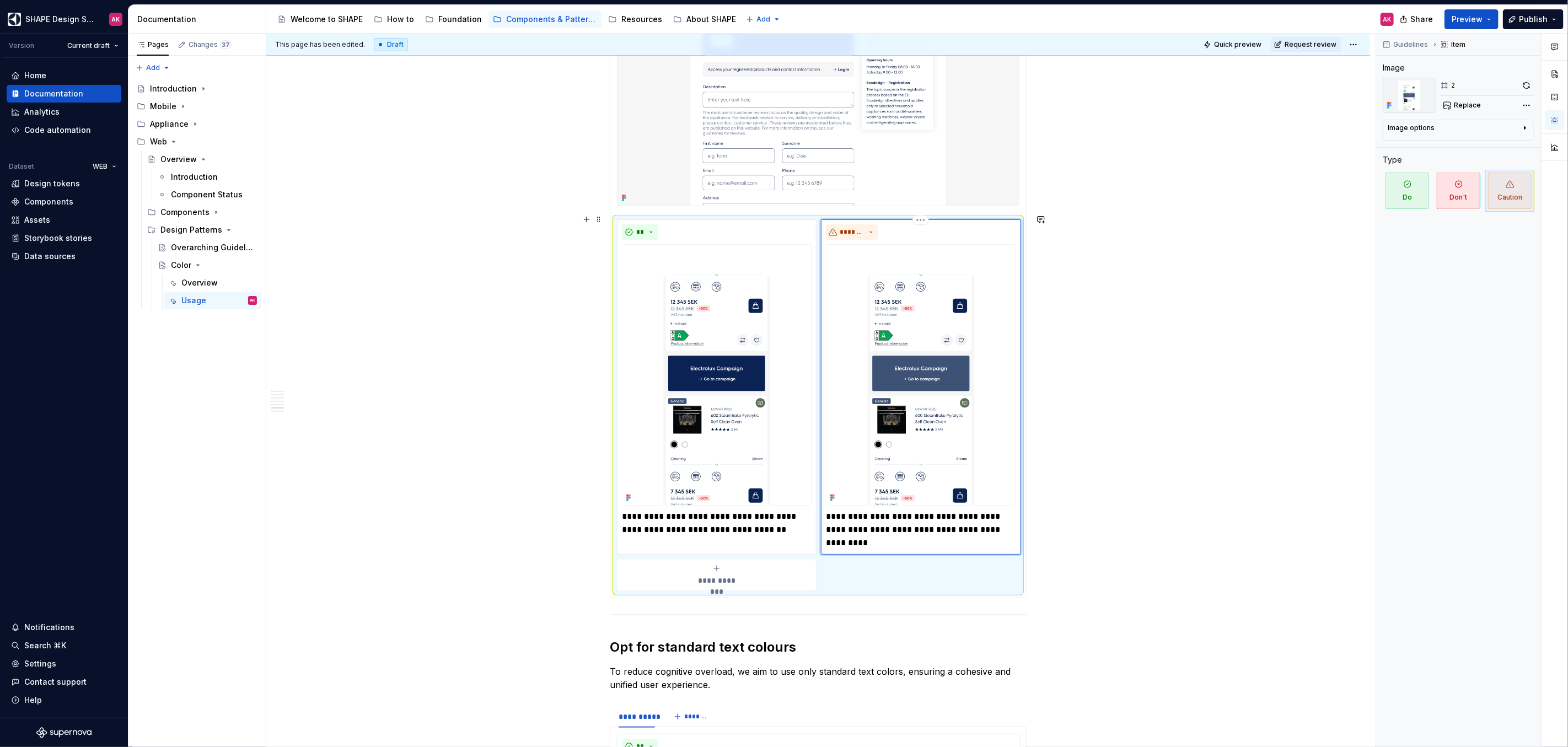
click at [927, 521] on p "**********" at bounding box center [921, 529] width 190 height 39
click at [894, 534] on p "**********" at bounding box center [921, 529] width 190 height 39
click at [936, 538] on p "**********" at bounding box center [921, 529] width 190 height 39
drag, startPoint x: 938, startPoint y: 539, endPoint x: 912, endPoint y: 539, distance: 26.0
click at [912, 539] on p "**********" at bounding box center [921, 529] width 190 height 39
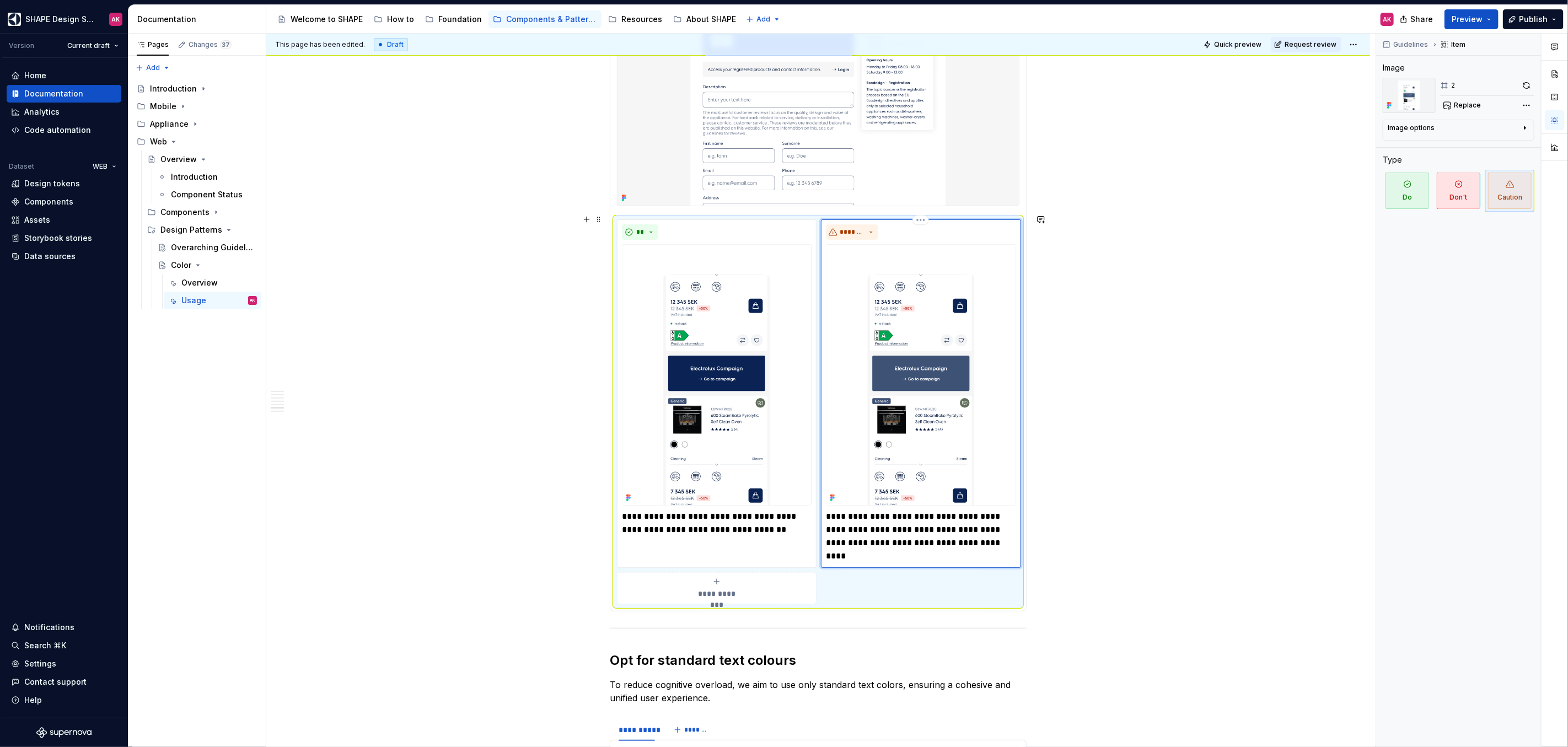
click at [877, 552] on p "**********" at bounding box center [921, 536] width 190 height 53
click at [999, 551] on p "**********" at bounding box center [921, 536] width 190 height 53
click at [886, 535] on p "**********" at bounding box center [921, 536] width 190 height 53
click at [906, 535] on p "**********" at bounding box center [921, 536] width 190 height 53
drag, startPoint x: 945, startPoint y: 536, endPoint x: 892, endPoint y: 537, distance: 53.0
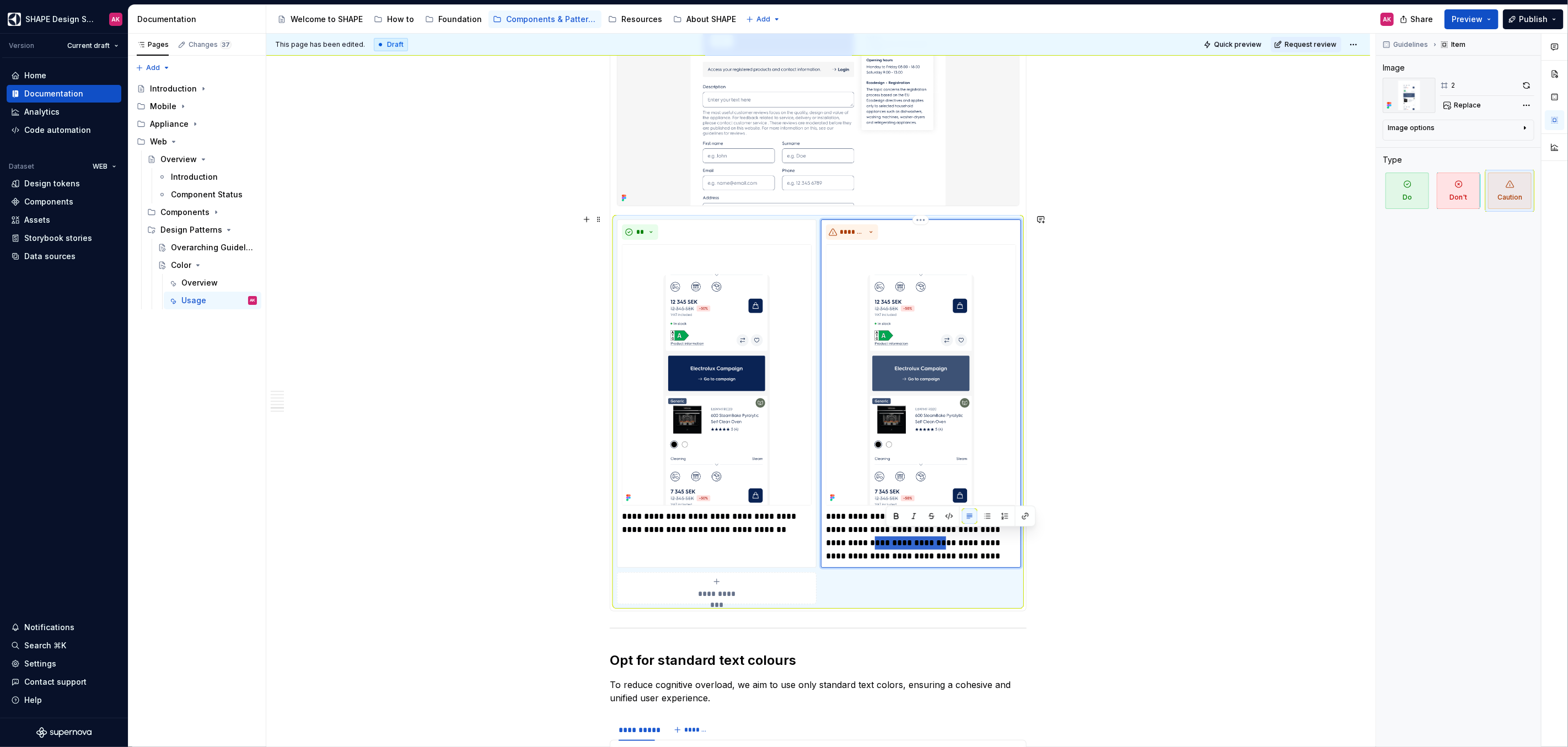
click at [888, 539] on p "**********" at bounding box center [921, 536] width 190 height 53
drag, startPoint x: 888, startPoint y: 534, endPoint x: 875, endPoint y: 535, distance: 13.0
click at [875, 535] on p "**********" at bounding box center [921, 536] width 190 height 53
click at [883, 534] on p "**********" at bounding box center [921, 536] width 190 height 53
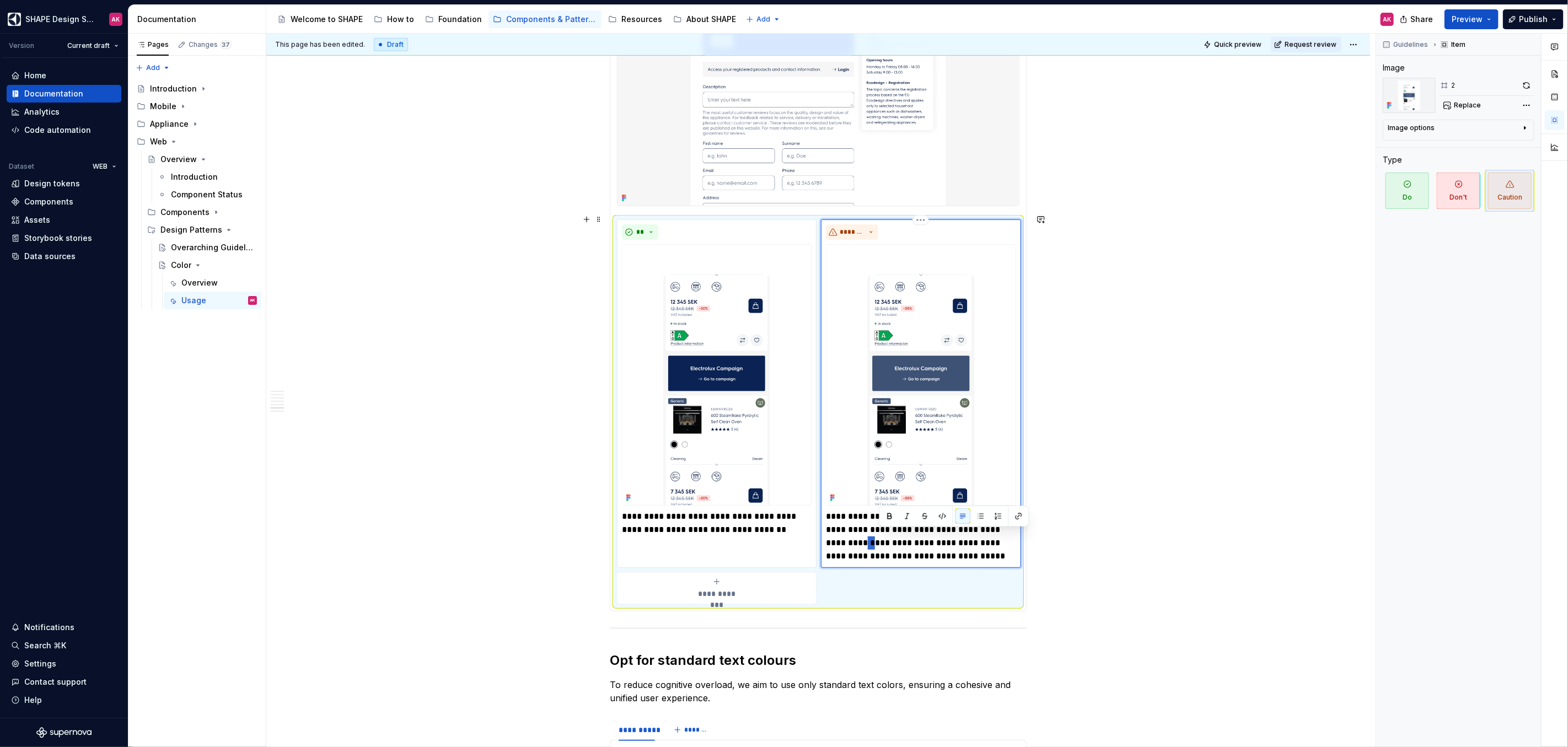
click at [878, 536] on p "**********" at bounding box center [921, 536] width 190 height 53
type textarea "*"
click at [889, 535] on p "**********" at bounding box center [921, 536] width 190 height 53
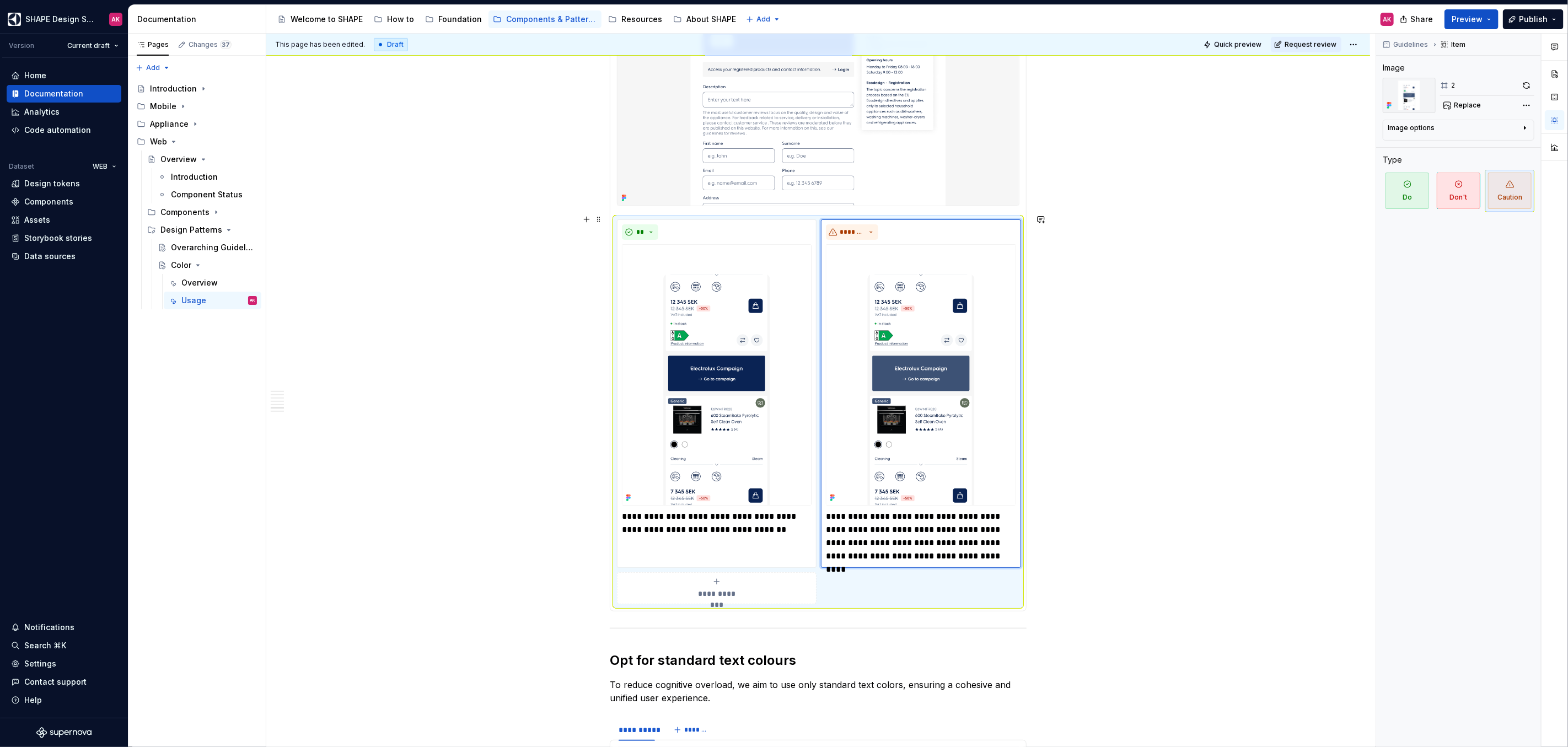
click at [1184, 422] on div "**********" at bounding box center [821, 390] width 1109 height 714
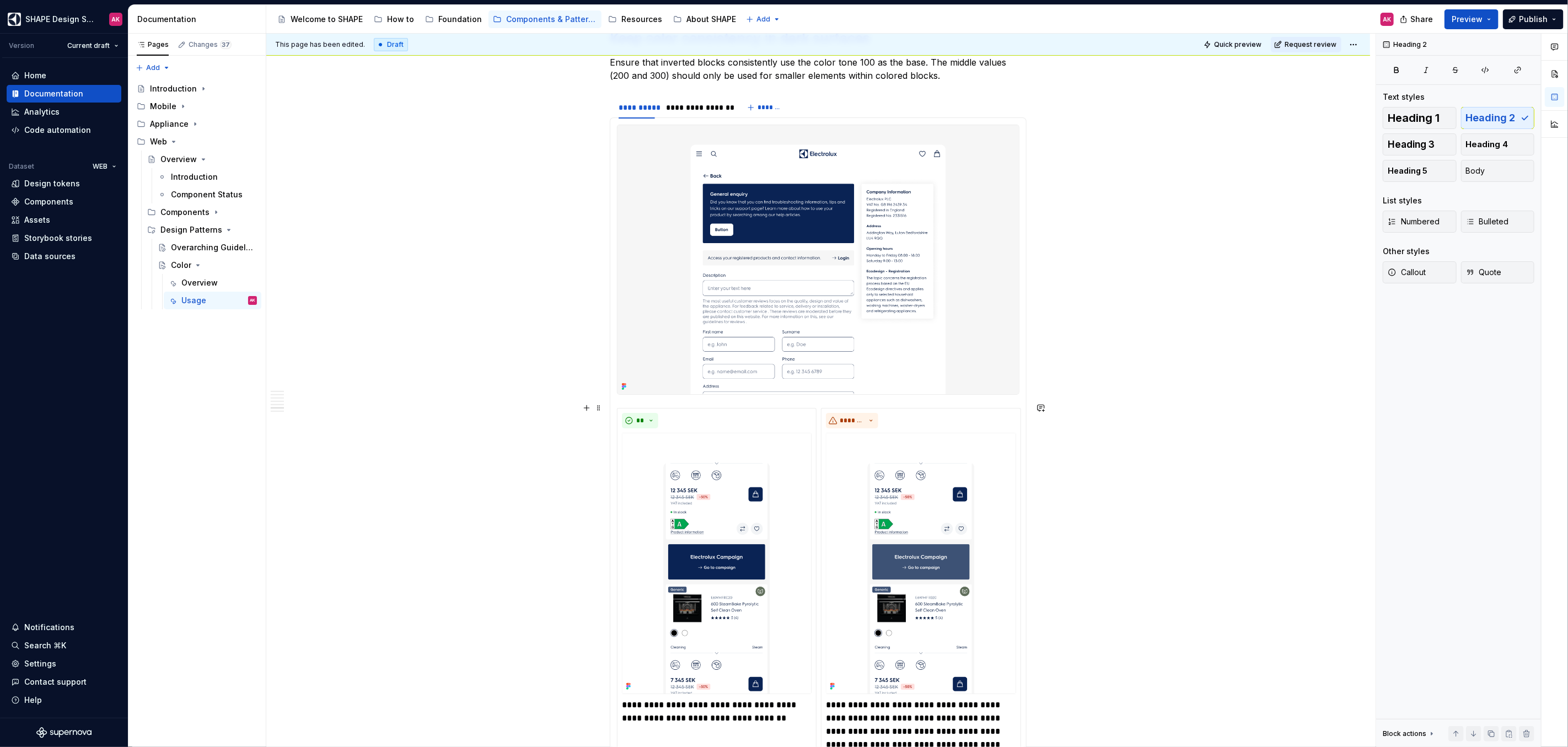
scroll to position [3756, 0]
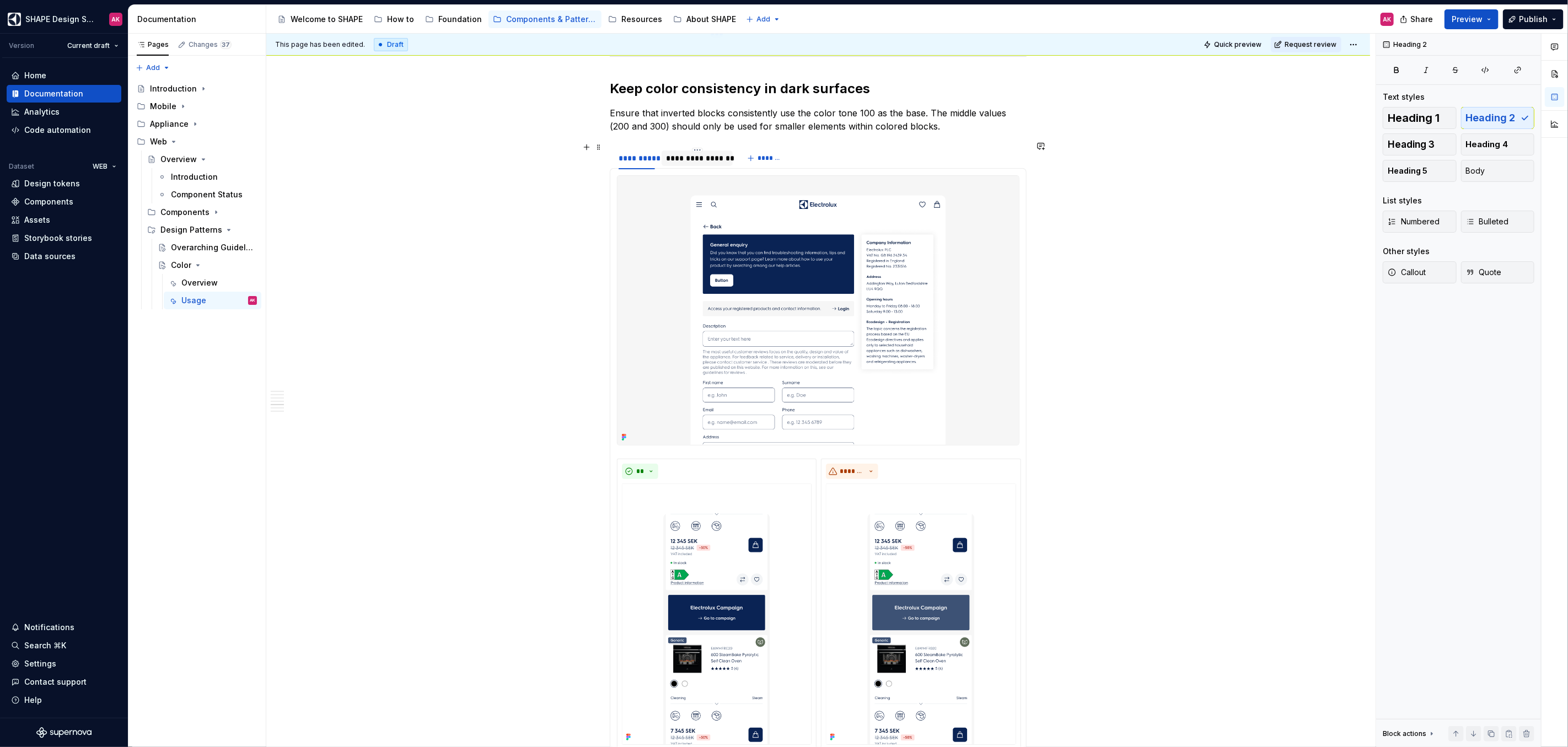
click at [688, 153] on div "**********" at bounding box center [697, 158] width 62 height 11
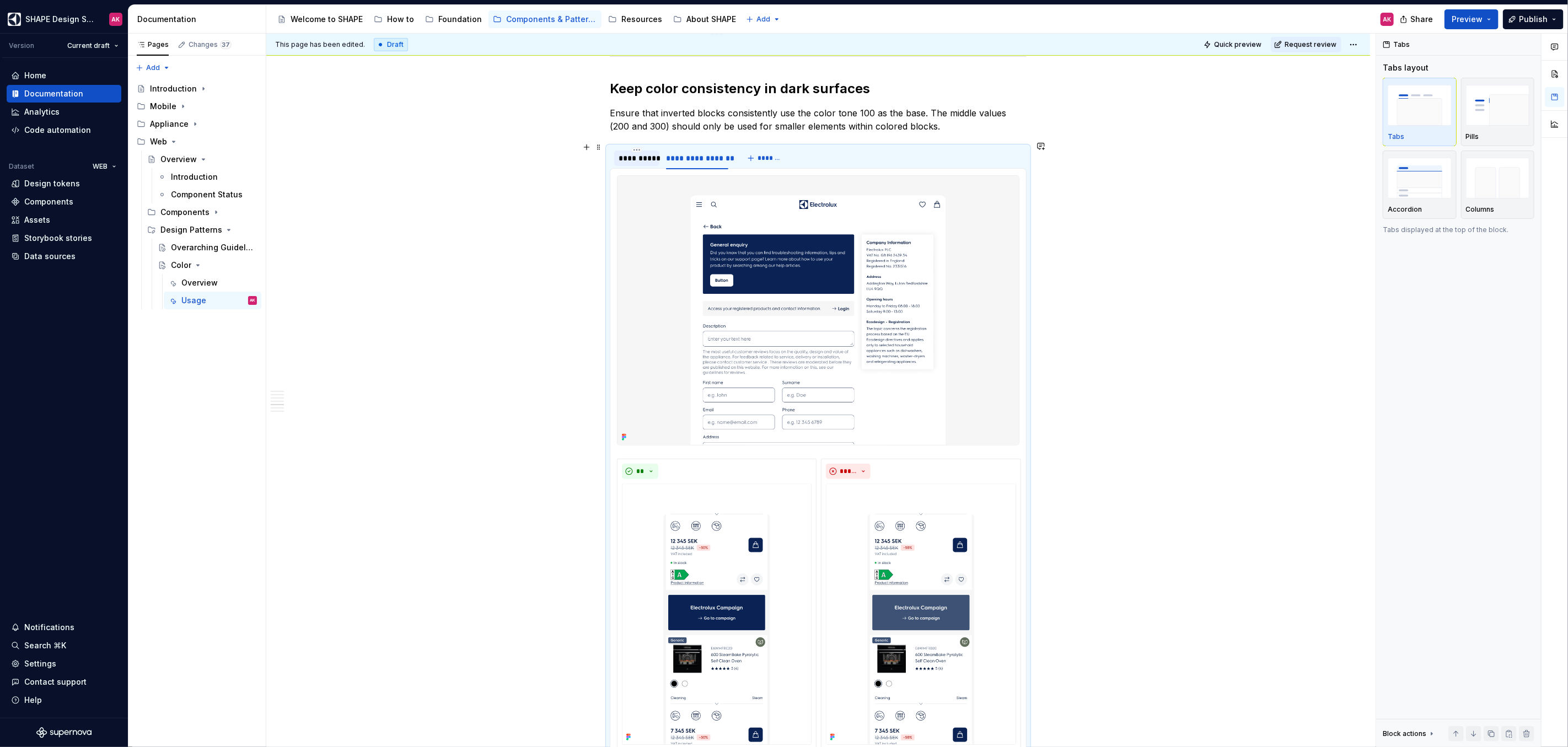
click at [645, 153] on div "**********" at bounding box center [637, 158] width 37 height 11
click at [690, 153] on div "**********" at bounding box center [697, 158] width 62 height 11
click at [654, 153] on div "**********" at bounding box center [637, 158] width 37 height 11
click at [695, 154] on div "**********" at bounding box center [697, 158] width 62 height 11
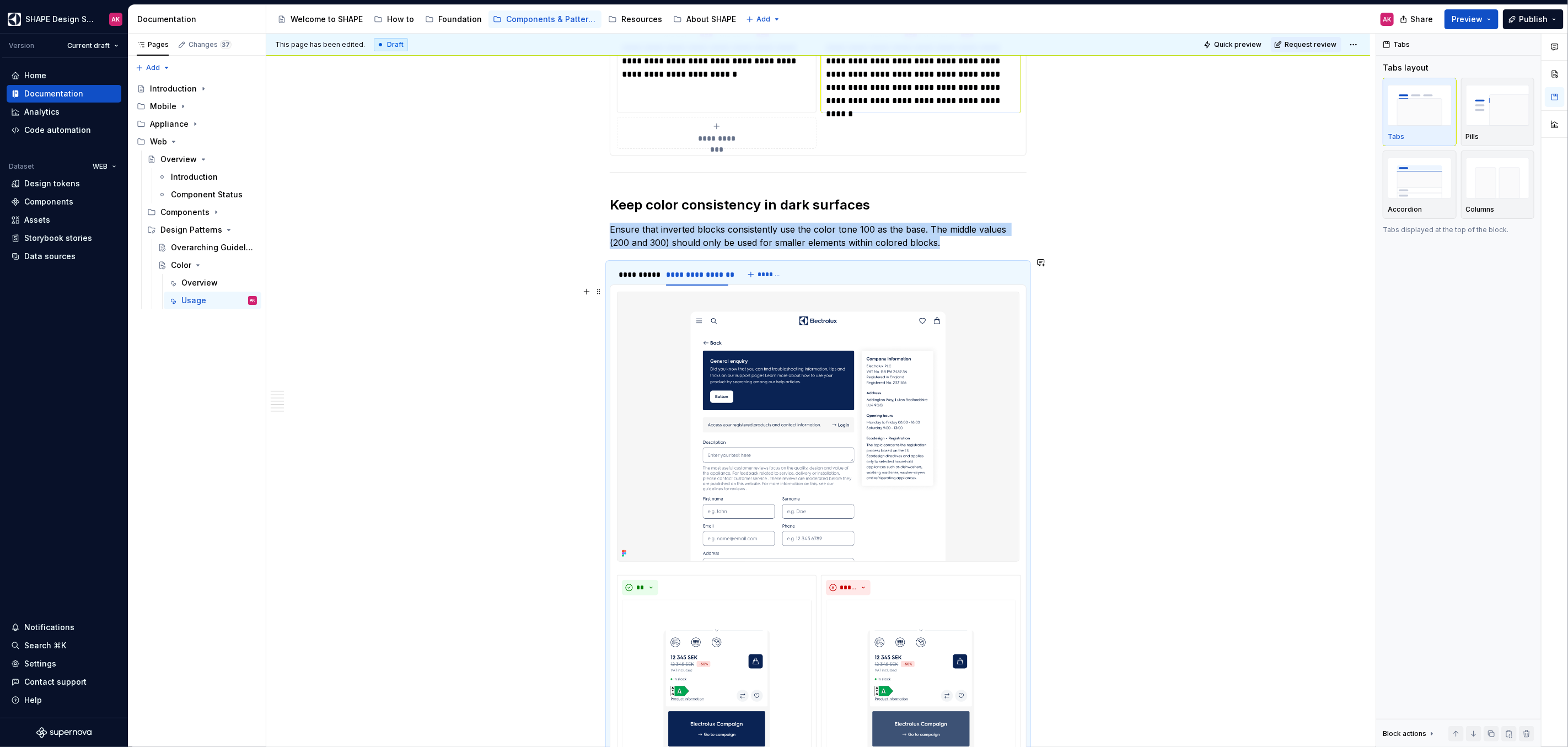
scroll to position [3689, 0]
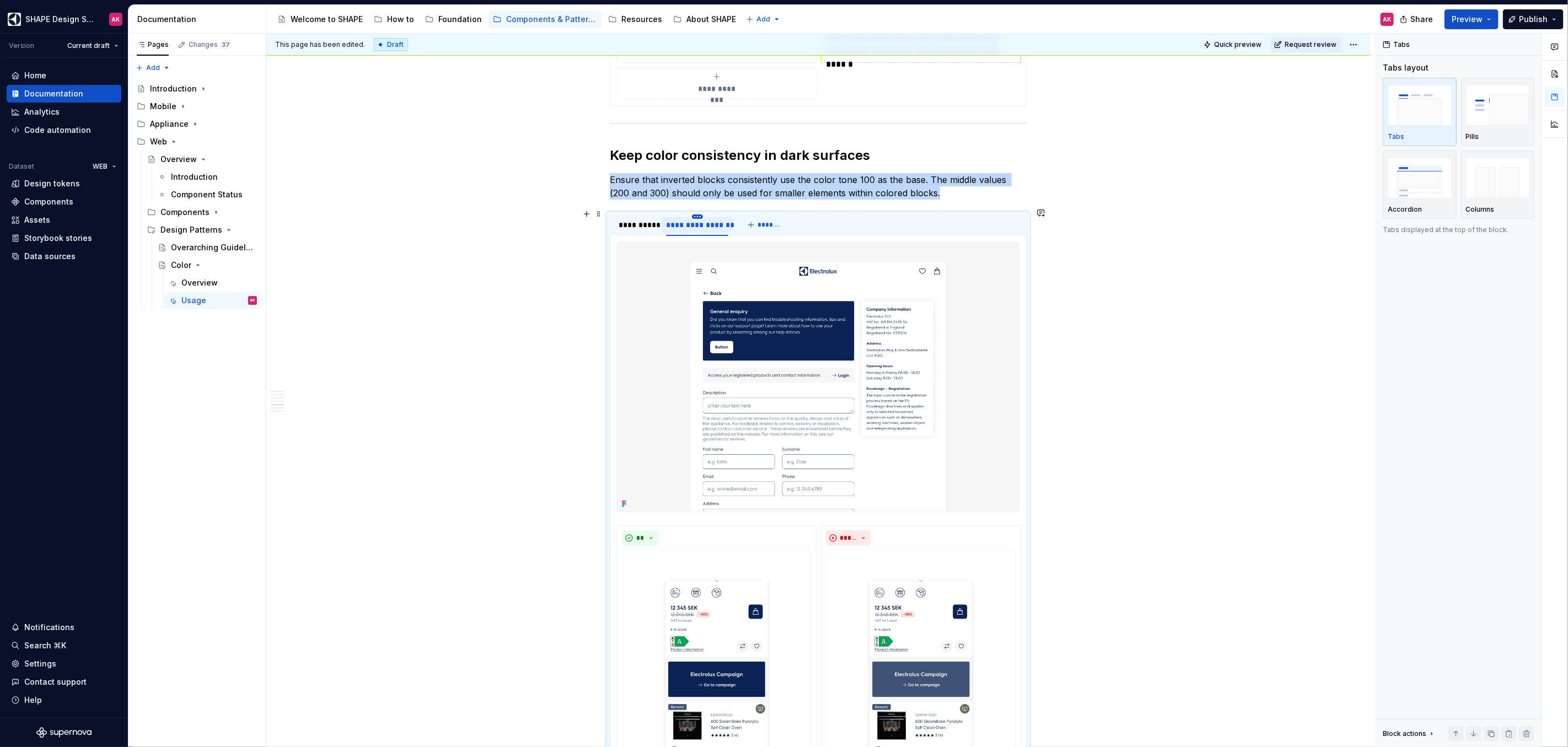
click at [697, 210] on html "SHAPE Design System AK Version Current draft Home Documentation Analytics Code …" at bounding box center [784, 373] width 1568 height 747
click at [737, 301] on div "Delete tab" at bounding box center [747, 301] width 71 height 11
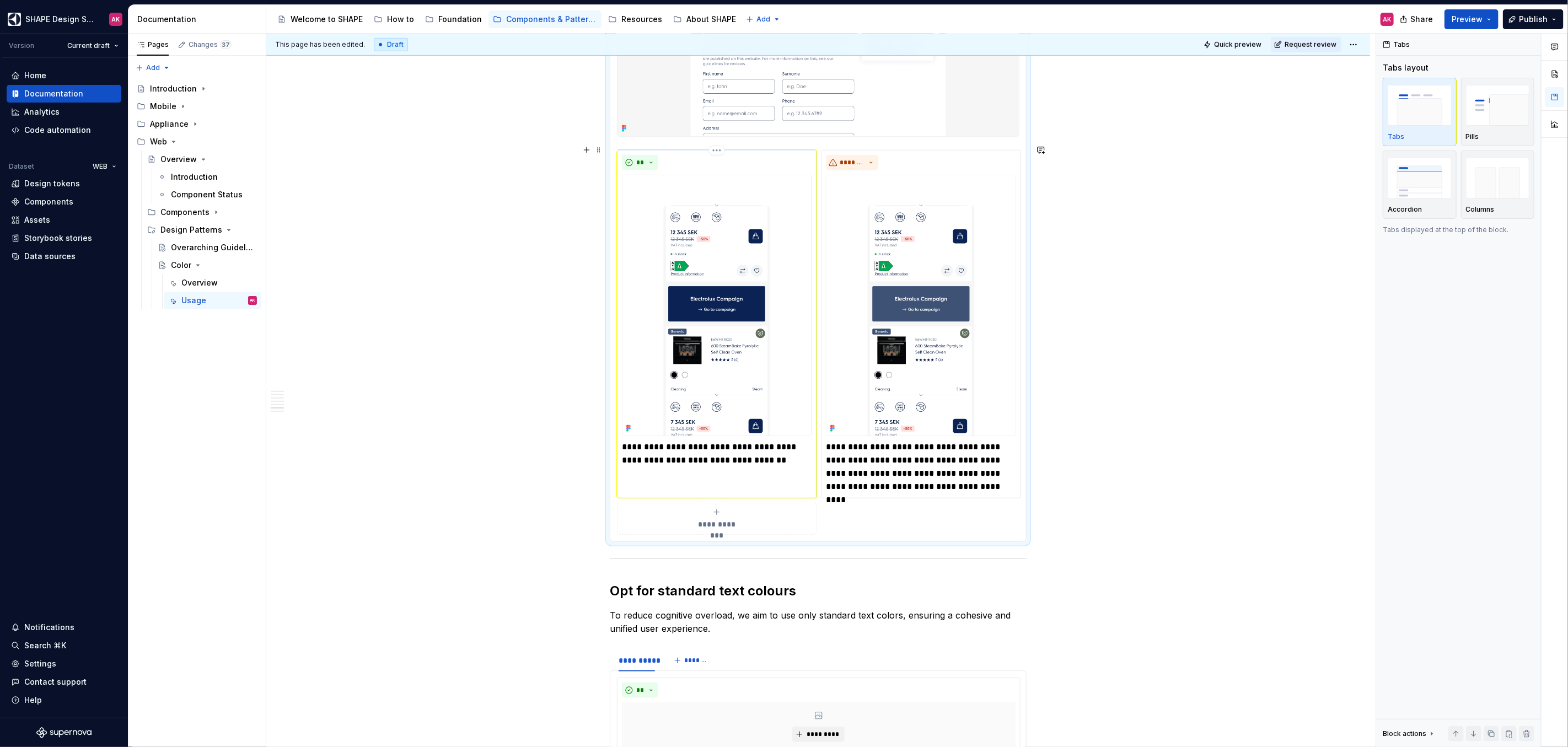
scroll to position [4065, 0]
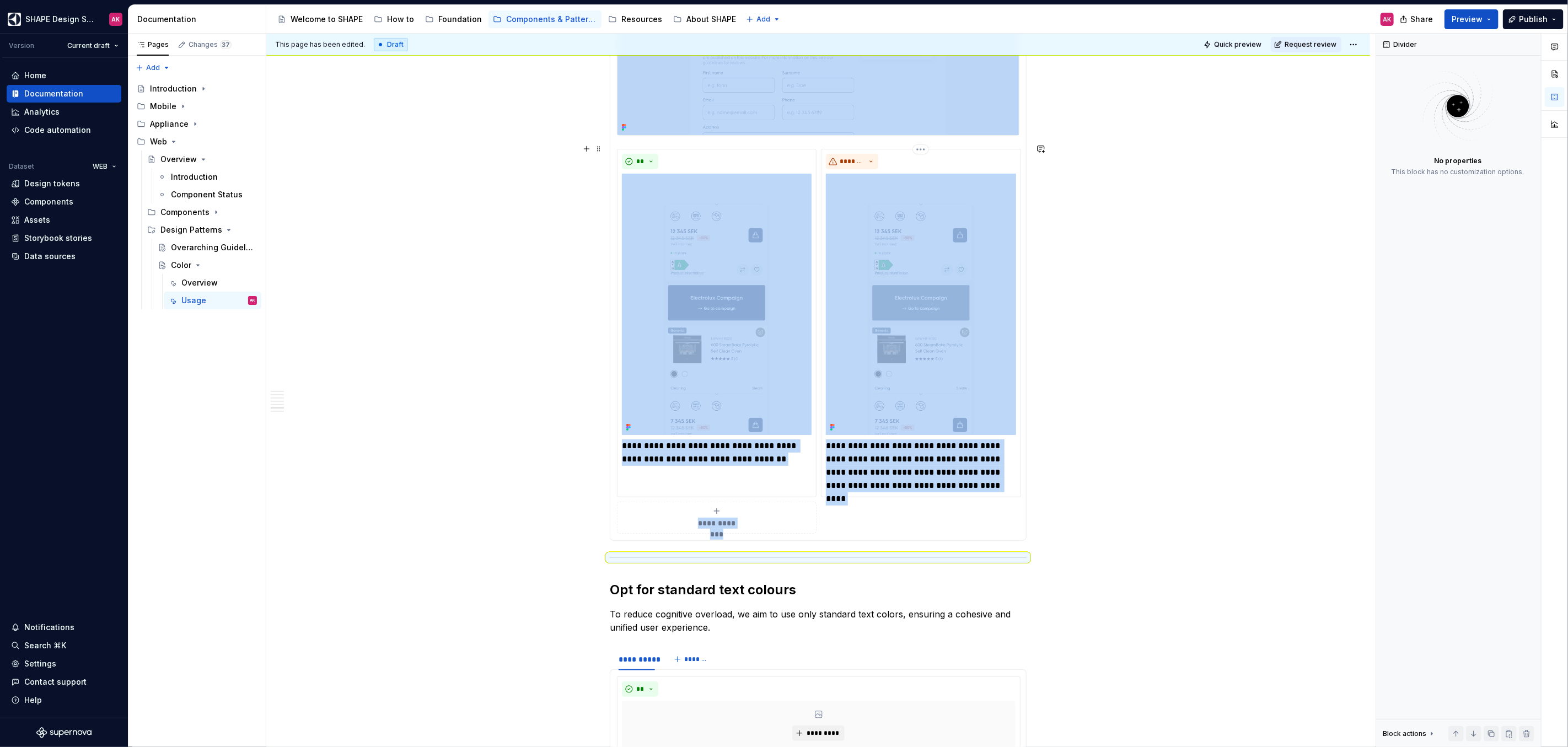
scroll to position [3632, 0]
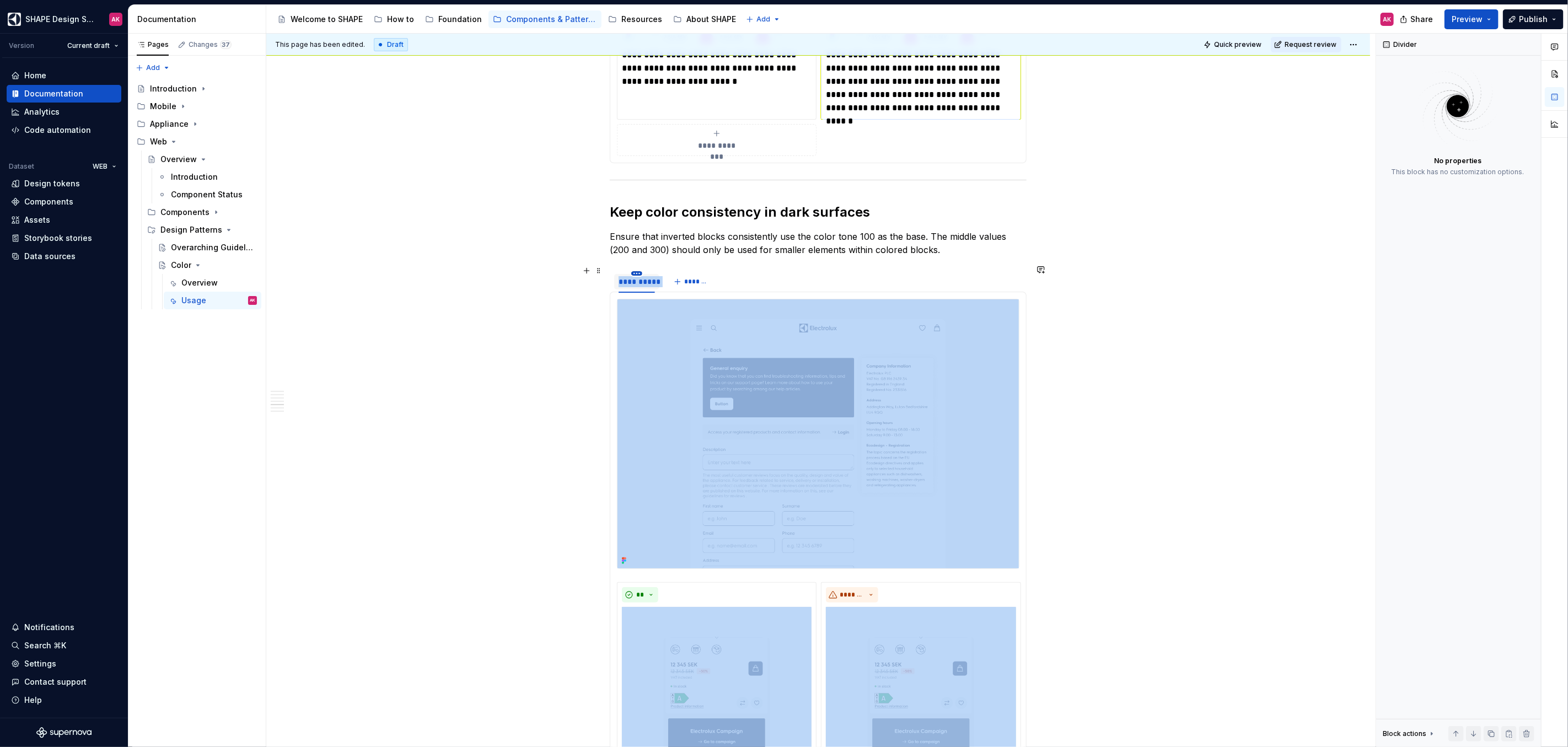
click at [639, 268] on html "SHAPE Design System AK Version Current draft Home Documentation Analytics Code …" at bounding box center [784, 373] width 1568 height 747
drag, startPoint x: 658, startPoint y: 305, endPoint x: 660, endPoint y: 296, distance: 9.2
click at [658, 305] on div "Duplicate tab" at bounding box center [686, 300] width 71 height 11
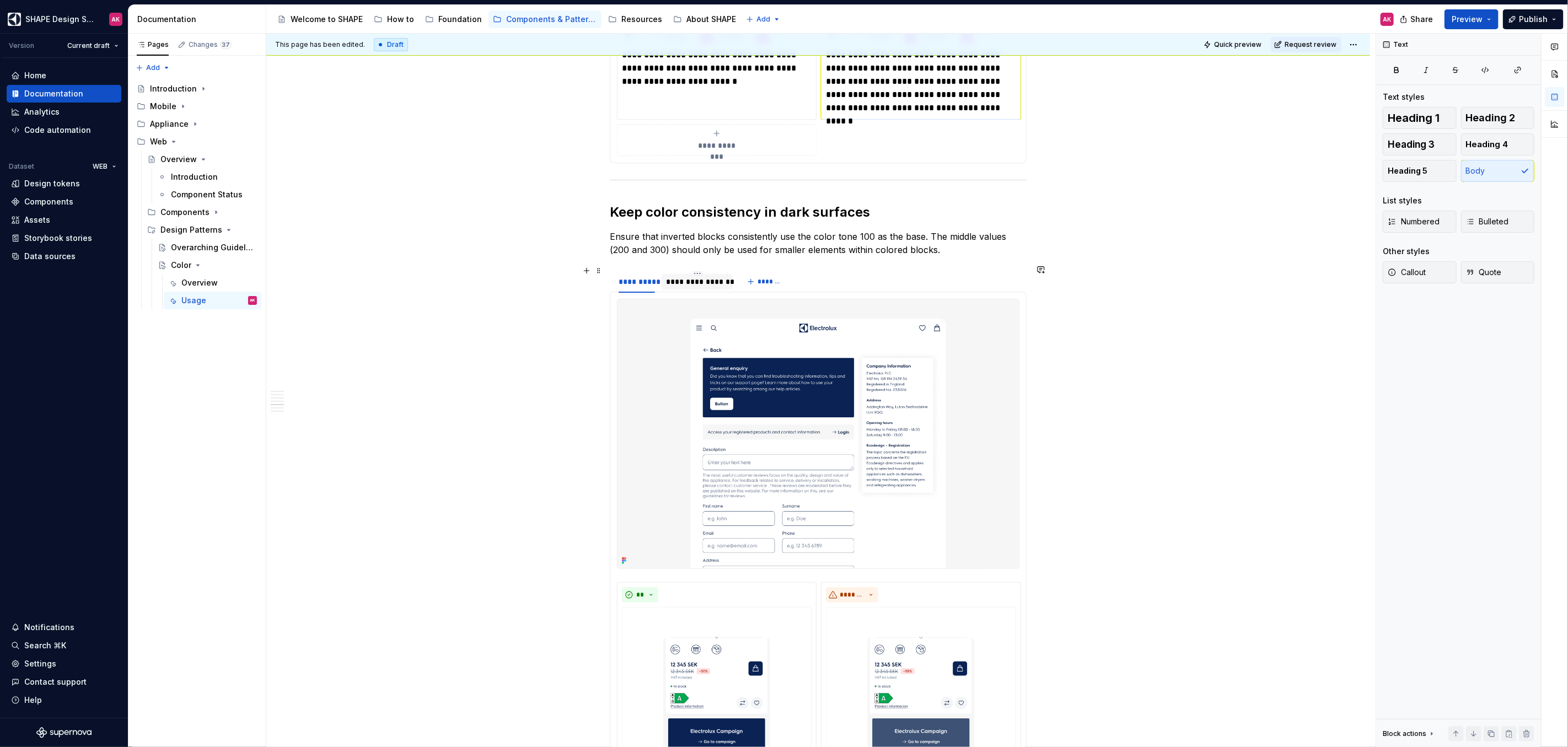
click at [691, 277] on div "**********" at bounding box center [697, 282] width 62 height 11
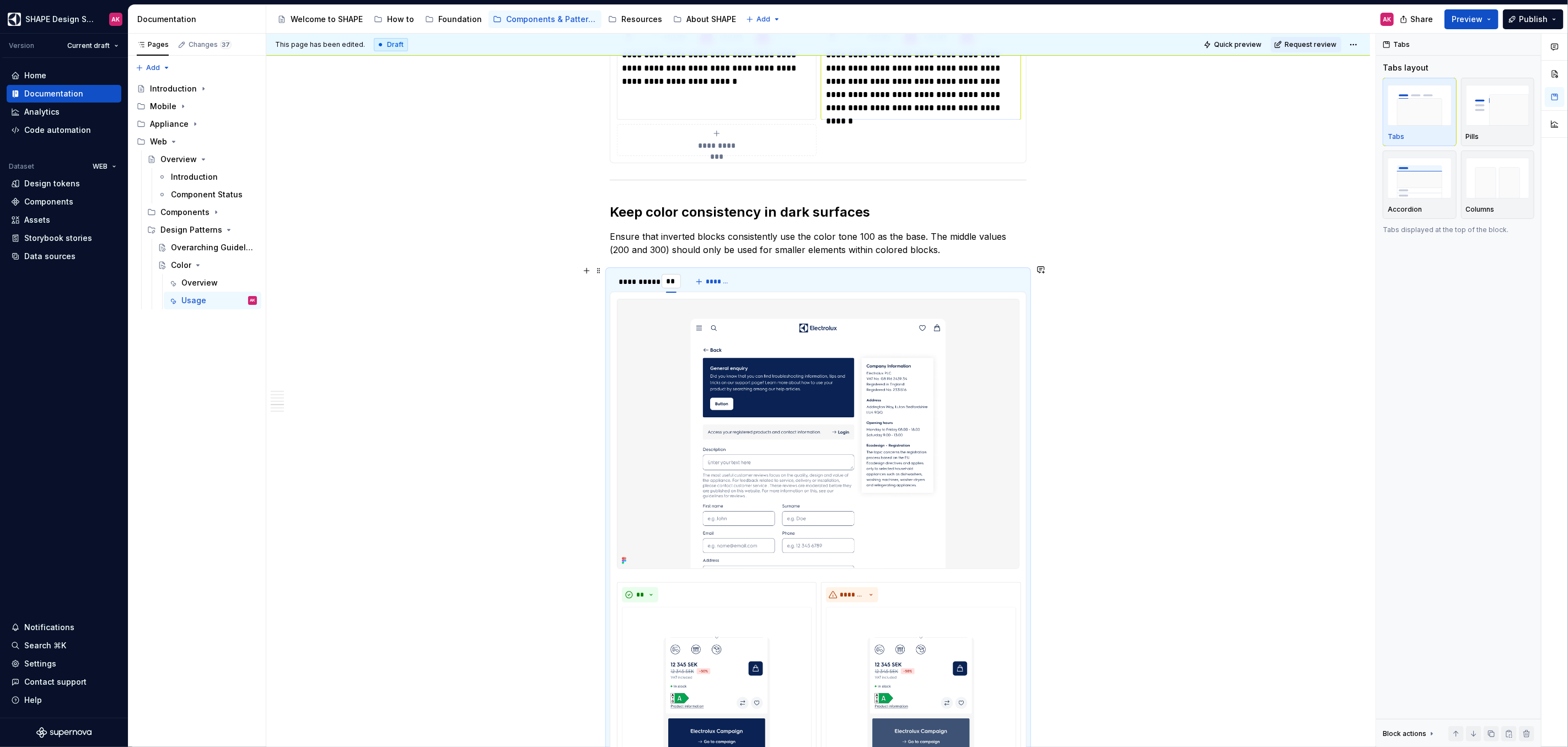
type input "***"
click at [941, 366] on img at bounding box center [818, 433] width 401 height 269
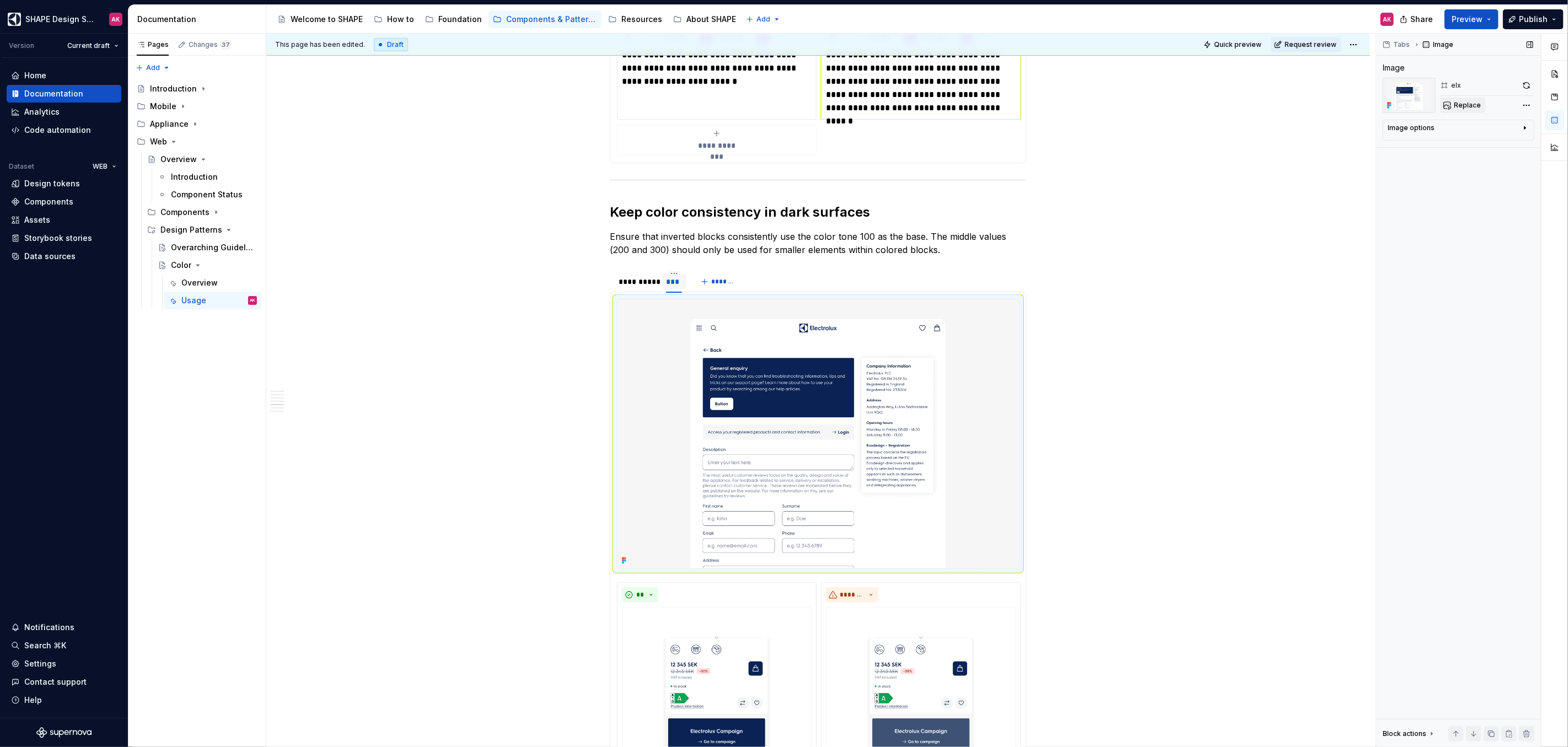
click at [1472, 109] on span "Replace" at bounding box center [1467, 105] width 27 height 9
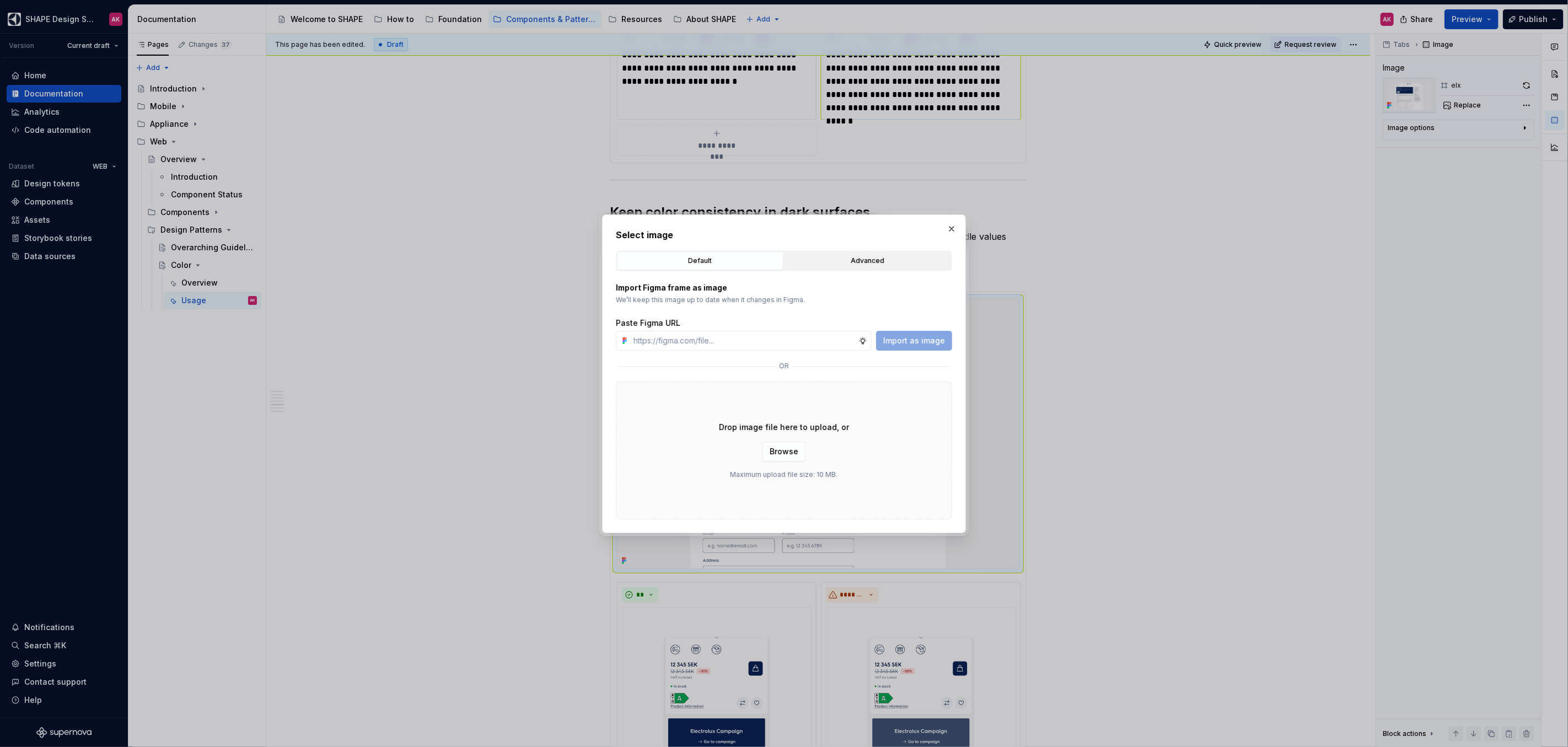
click at [816, 268] on button "Advanced" at bounding box center [867, 261] width 166 height 19
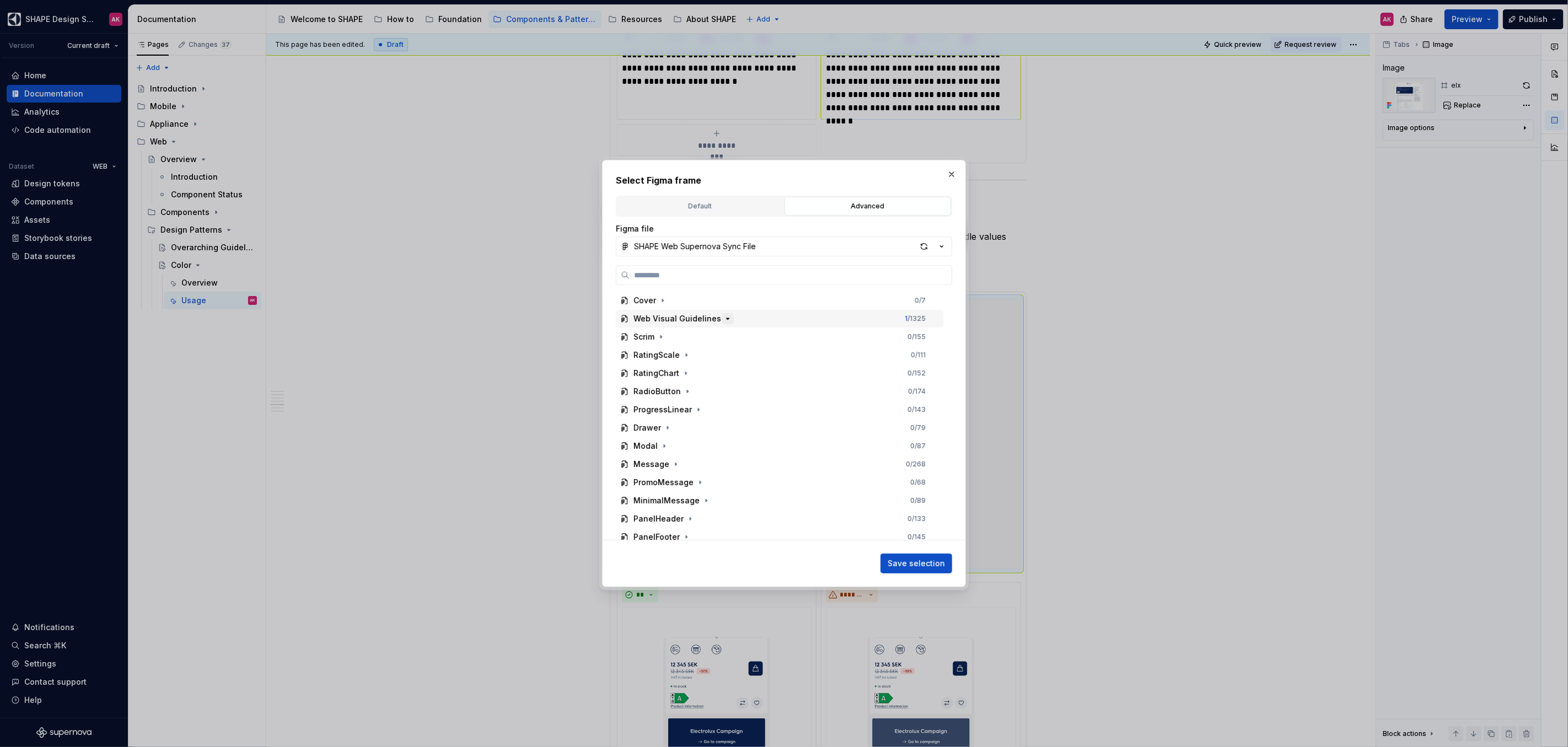
click at [722, 323] on button "button" at bounding box center [728, 318] width 11 height 11
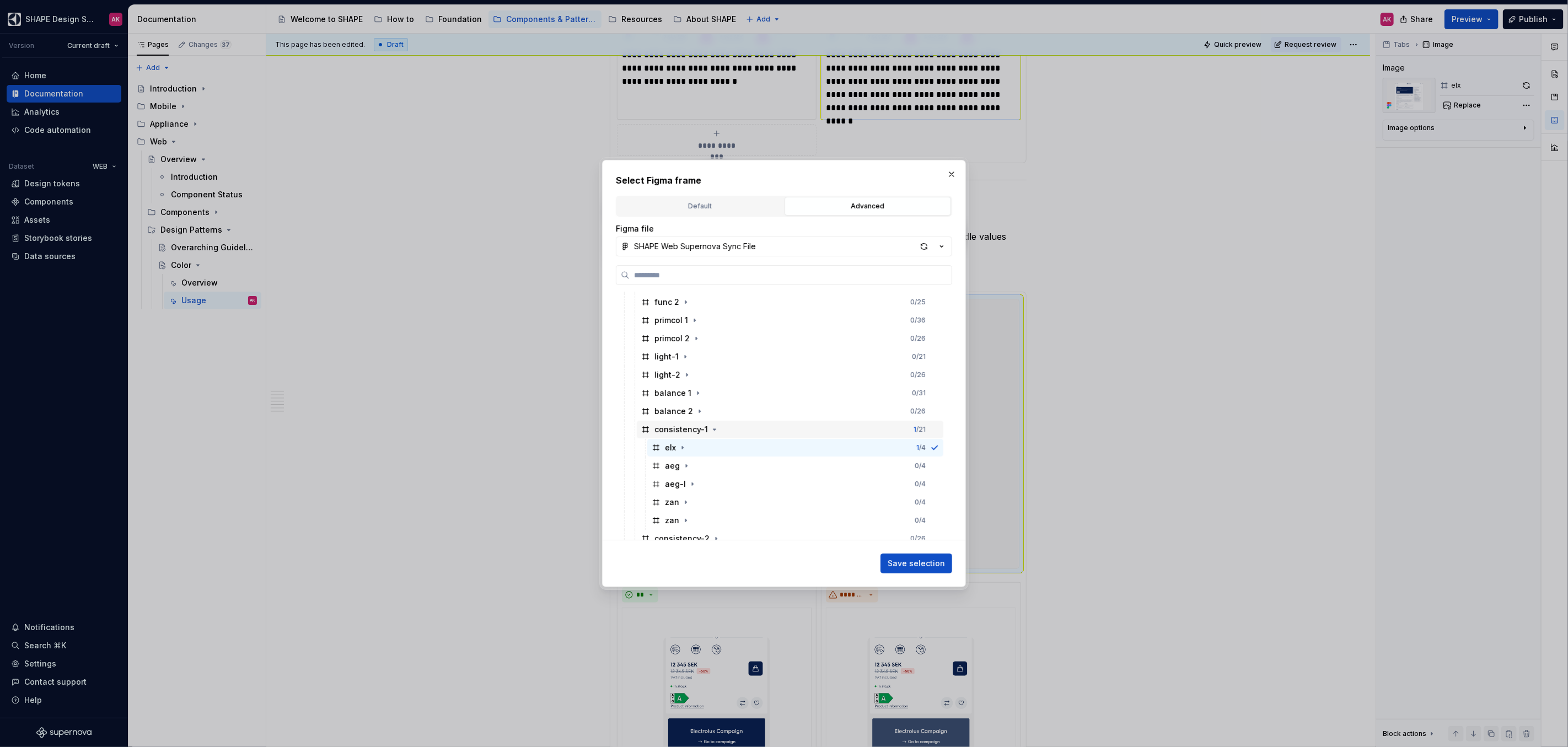
scroll to position [122, 0]
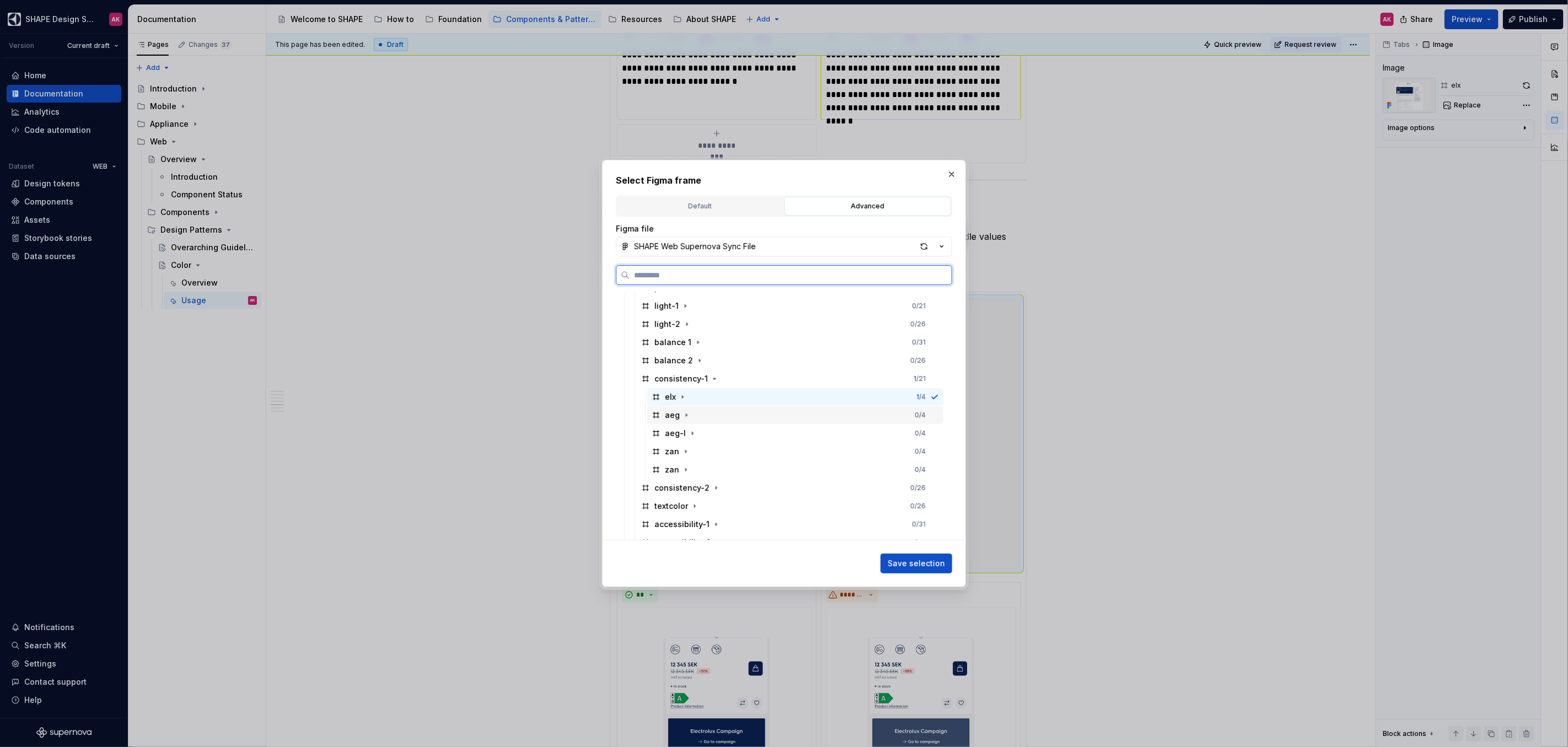
click at [660, 413] on icon at bounding box center [656, 415] width 9 height 9
click at [926, 559] on span "Save selection" at bounding box center [917, 563] width 57 height 11
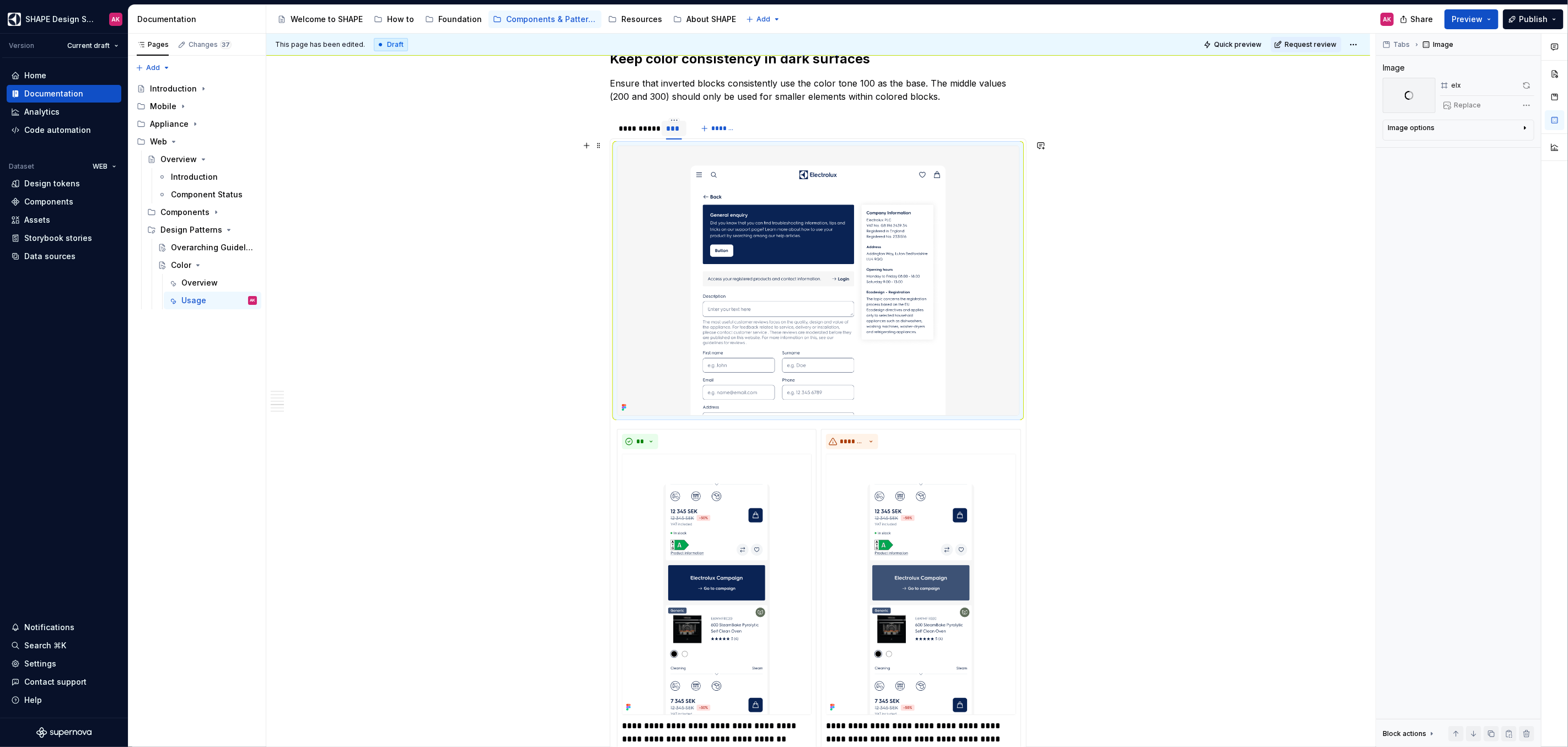
scroll to position [3881, 0]
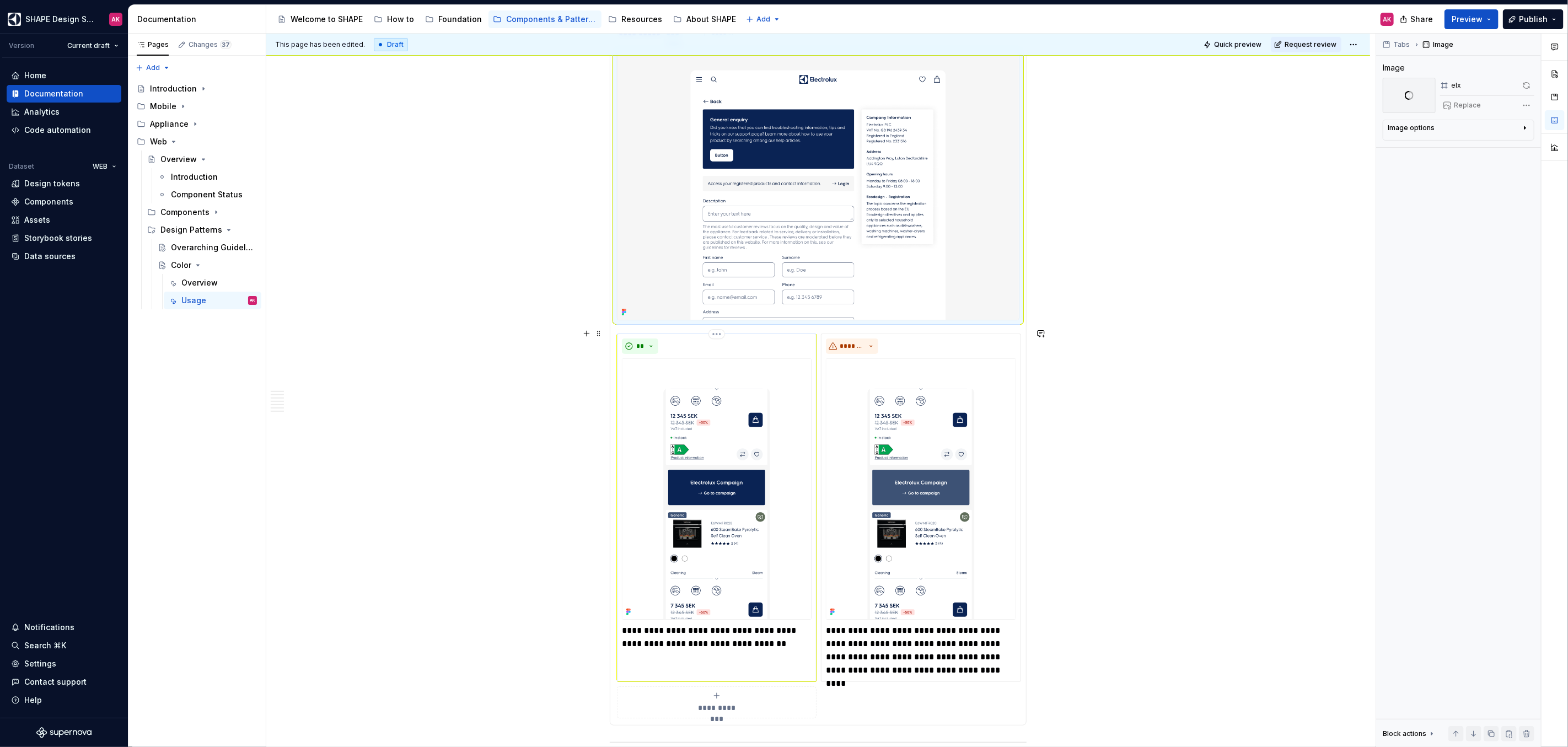
click at [717, 447] on img at bounding box center [717, 489] width 190 height 261
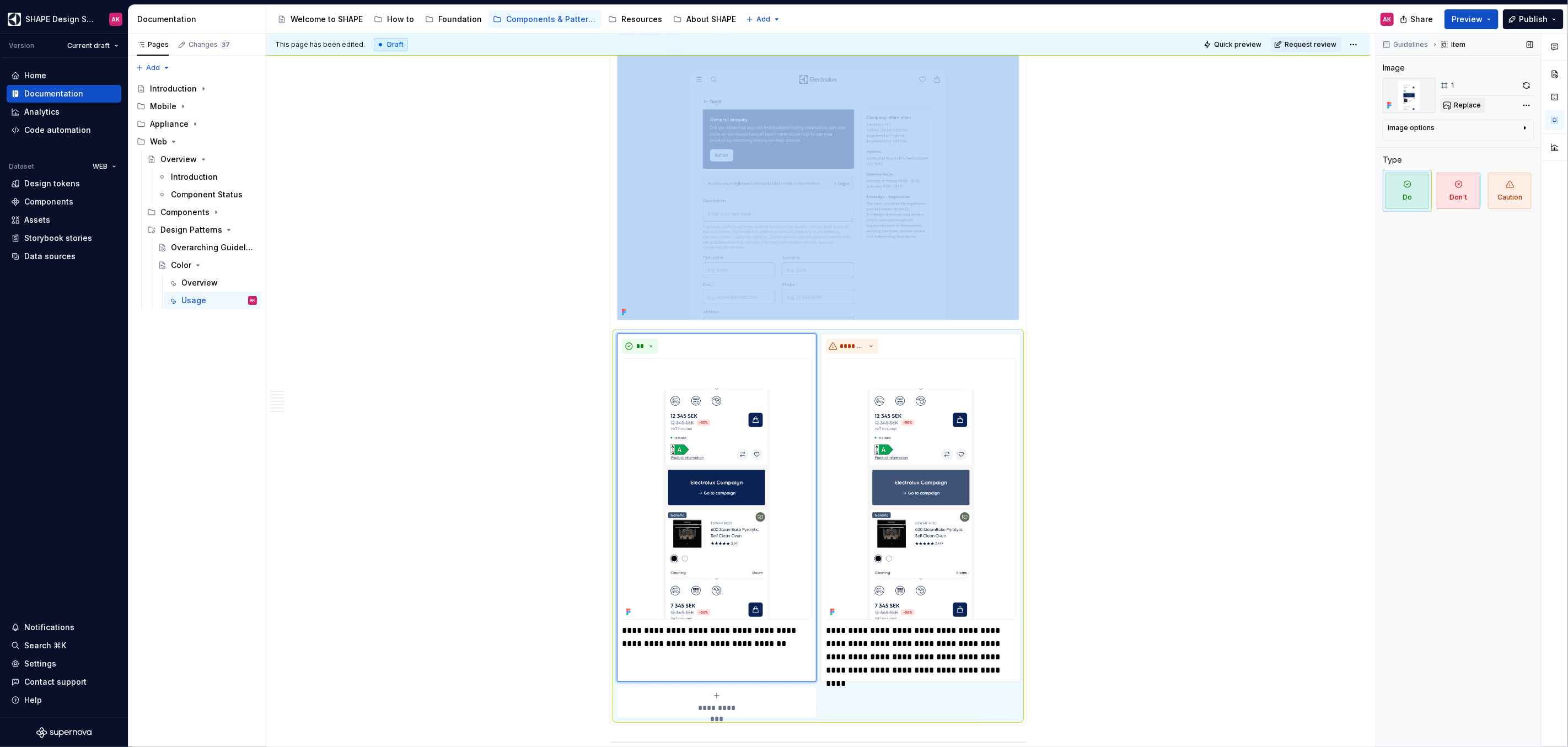
click at [1459, 103] on span "Replace" at bounding box center [1467, 105] width 27 height 9
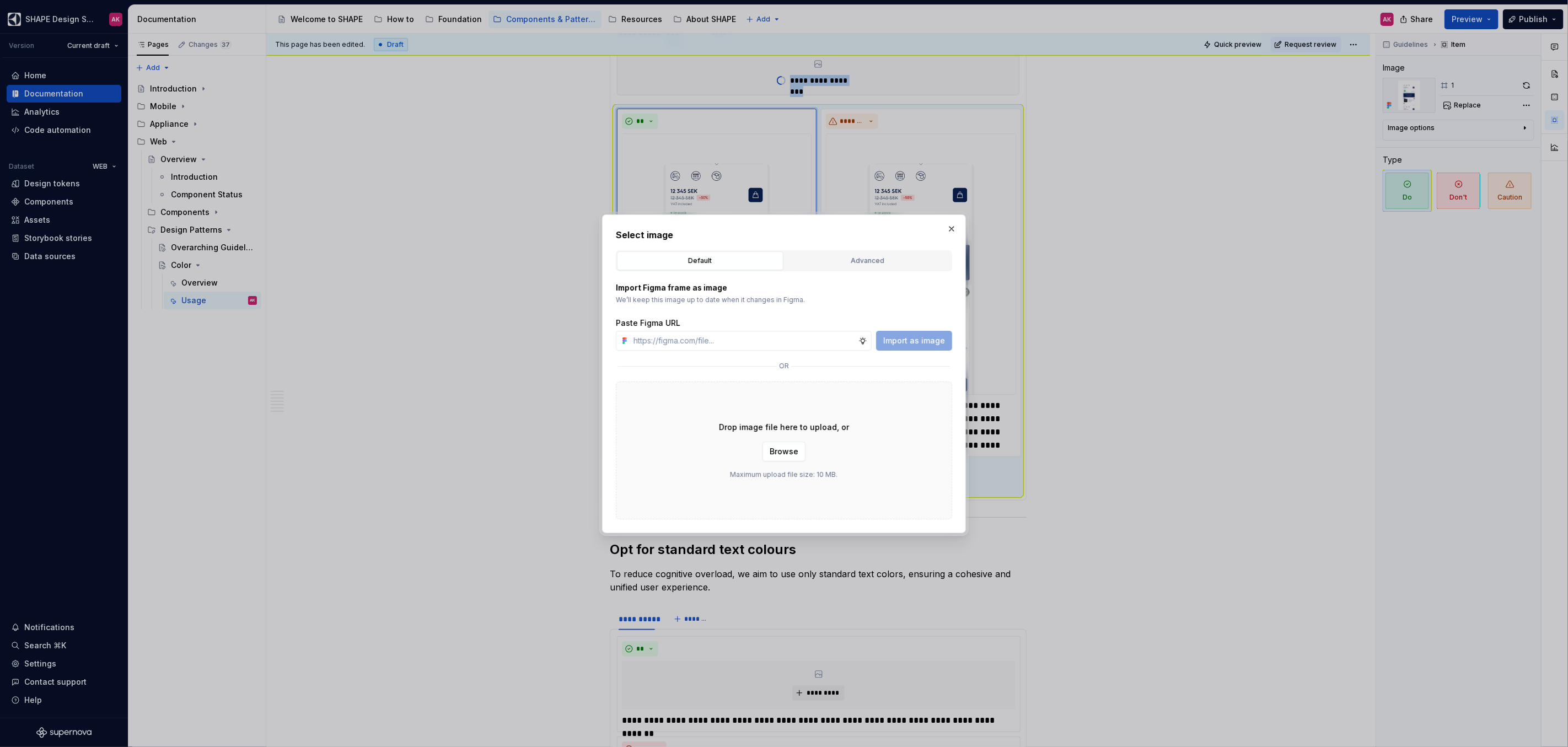
click at [855, 258] on div "Advanced" at bounding box center [868, 260] width 159 height 11
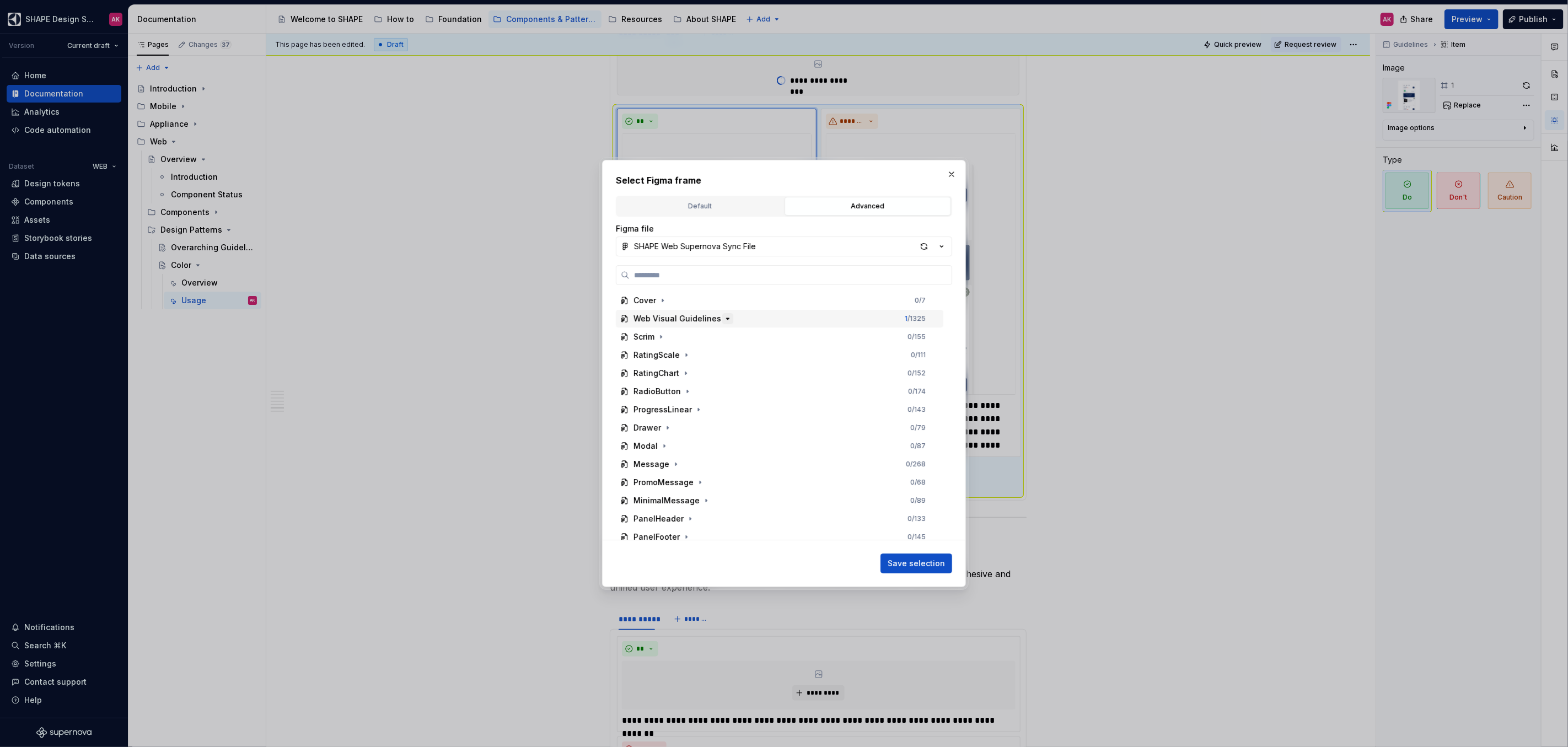
click at [726, 318] on icon "button" at bounding box center [728, 318] width 3 height 1
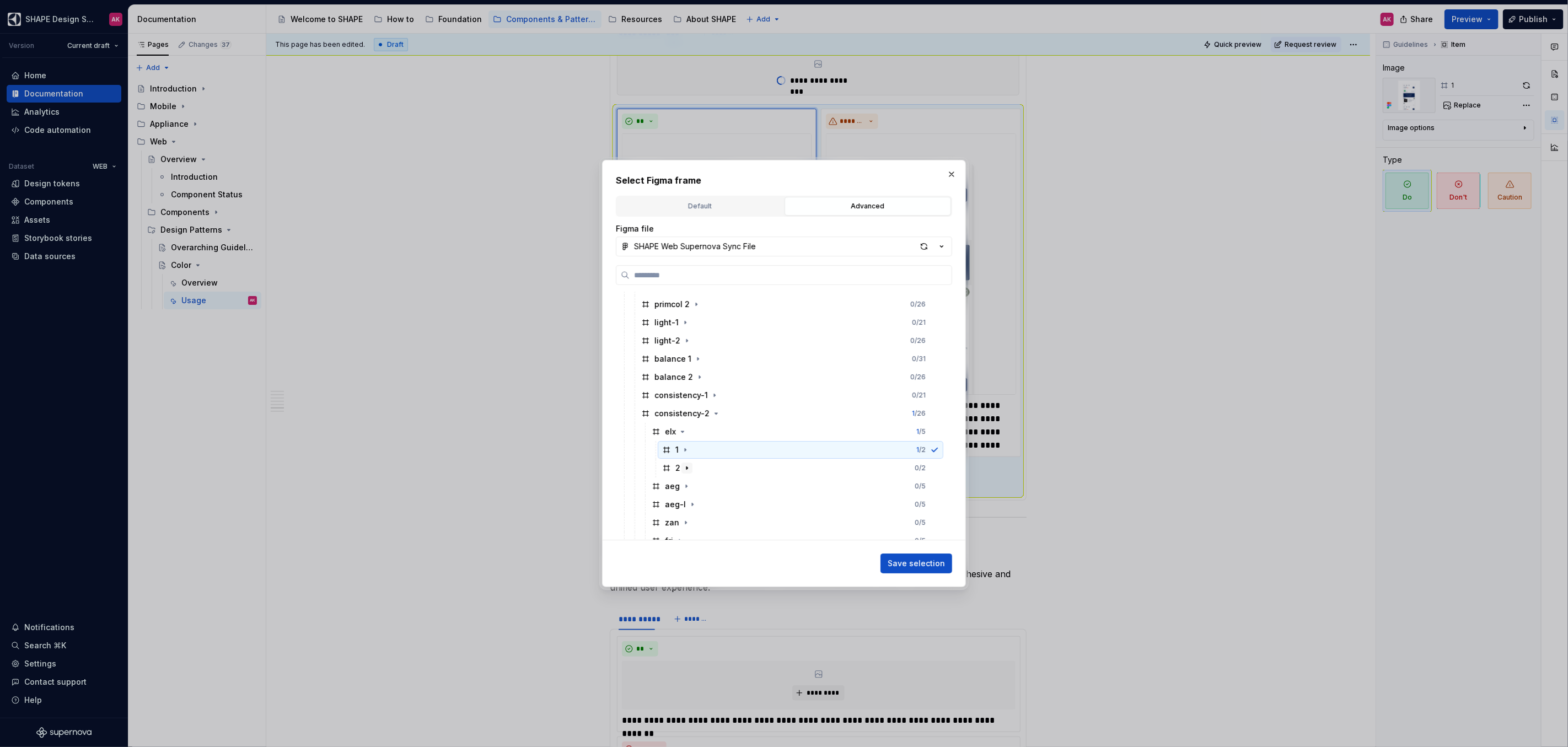
scroll to position [117, 0]
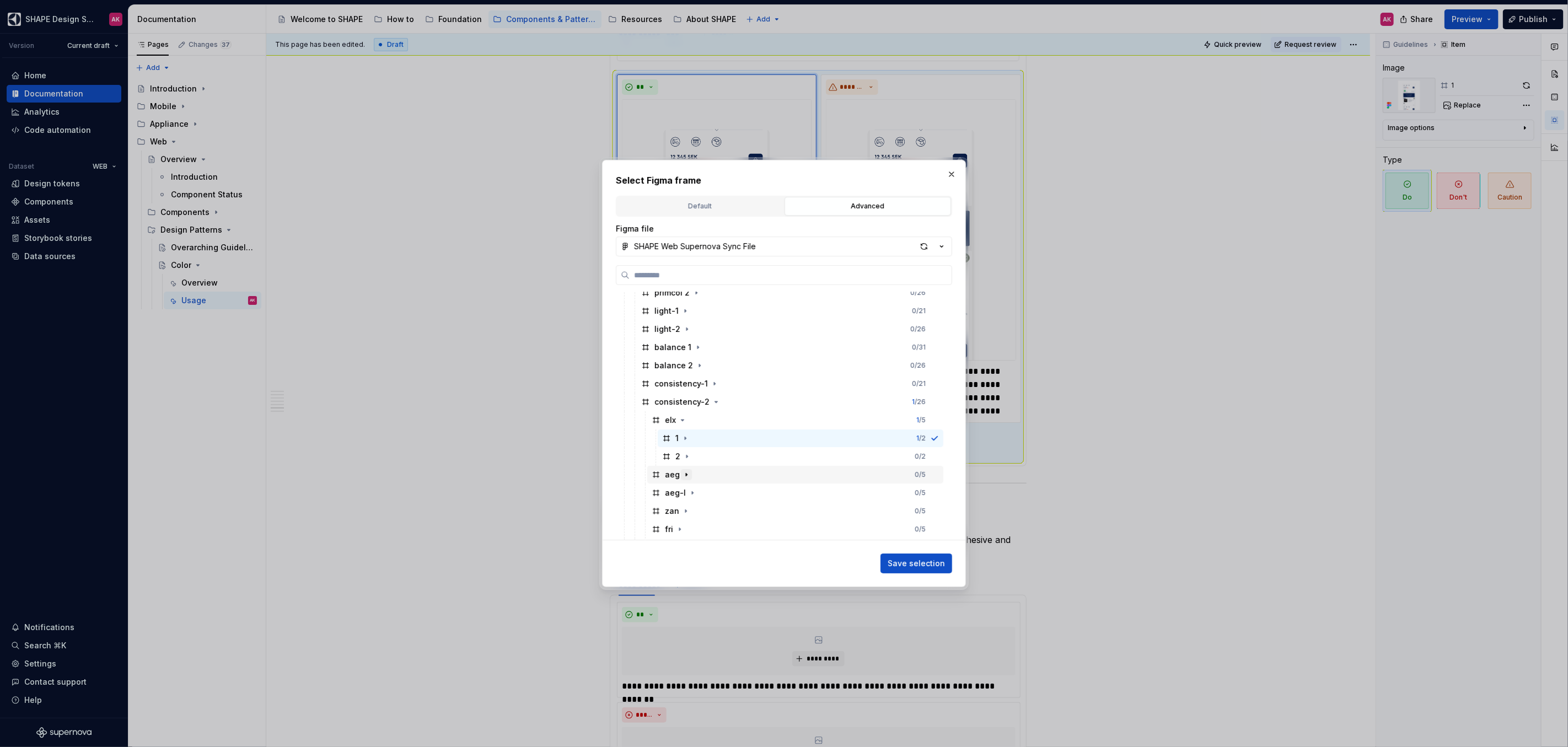
click at [686, 473] on icon "button" at bounding box center [686, 474] width 9 height 9
click at [672, 494] on div "1" at bounding box center [676, 493] width 29 height 11
click at [916, 563] on span "Save selection" at bounding box center [917, 563] width 57 height 11
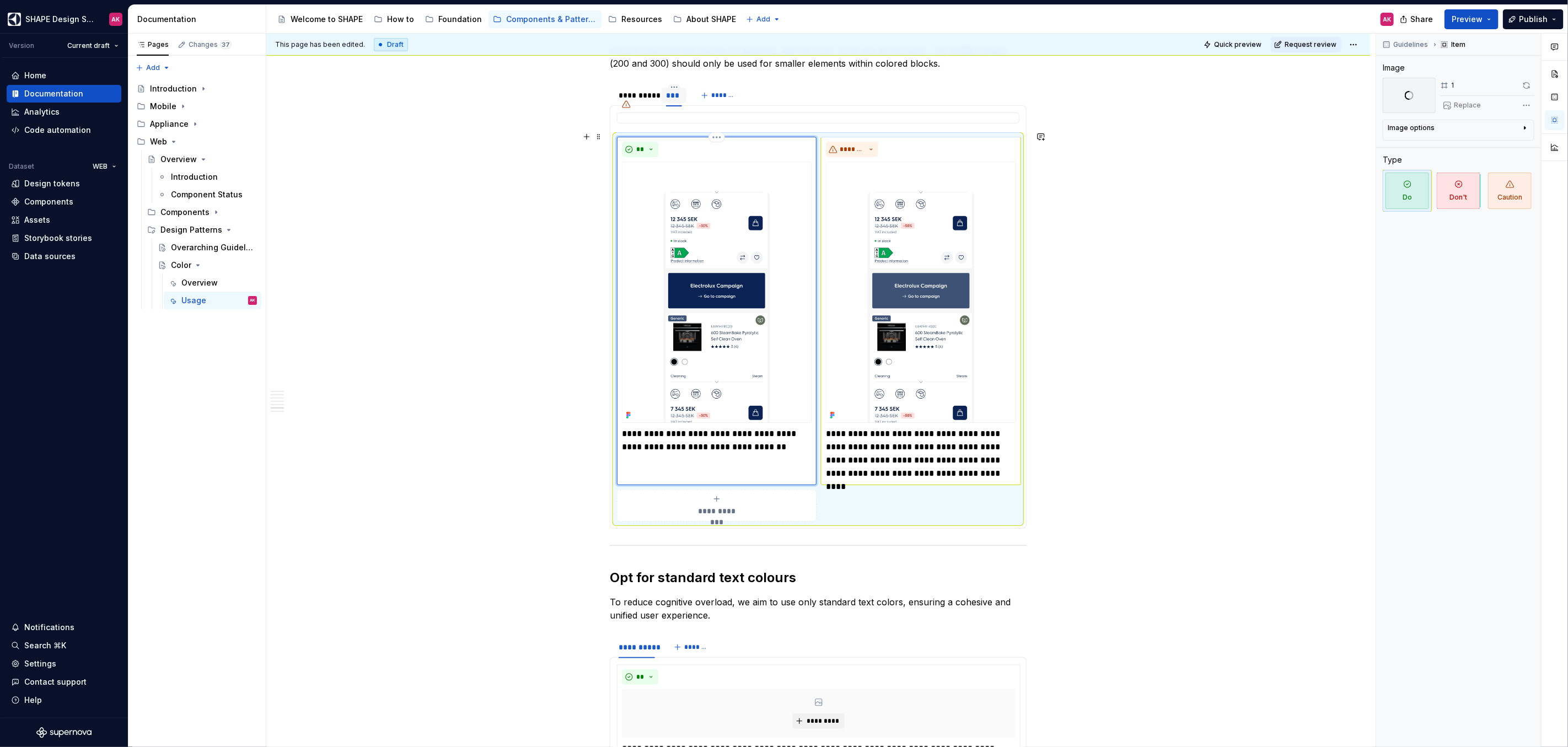
scroll to position [3770, 0]
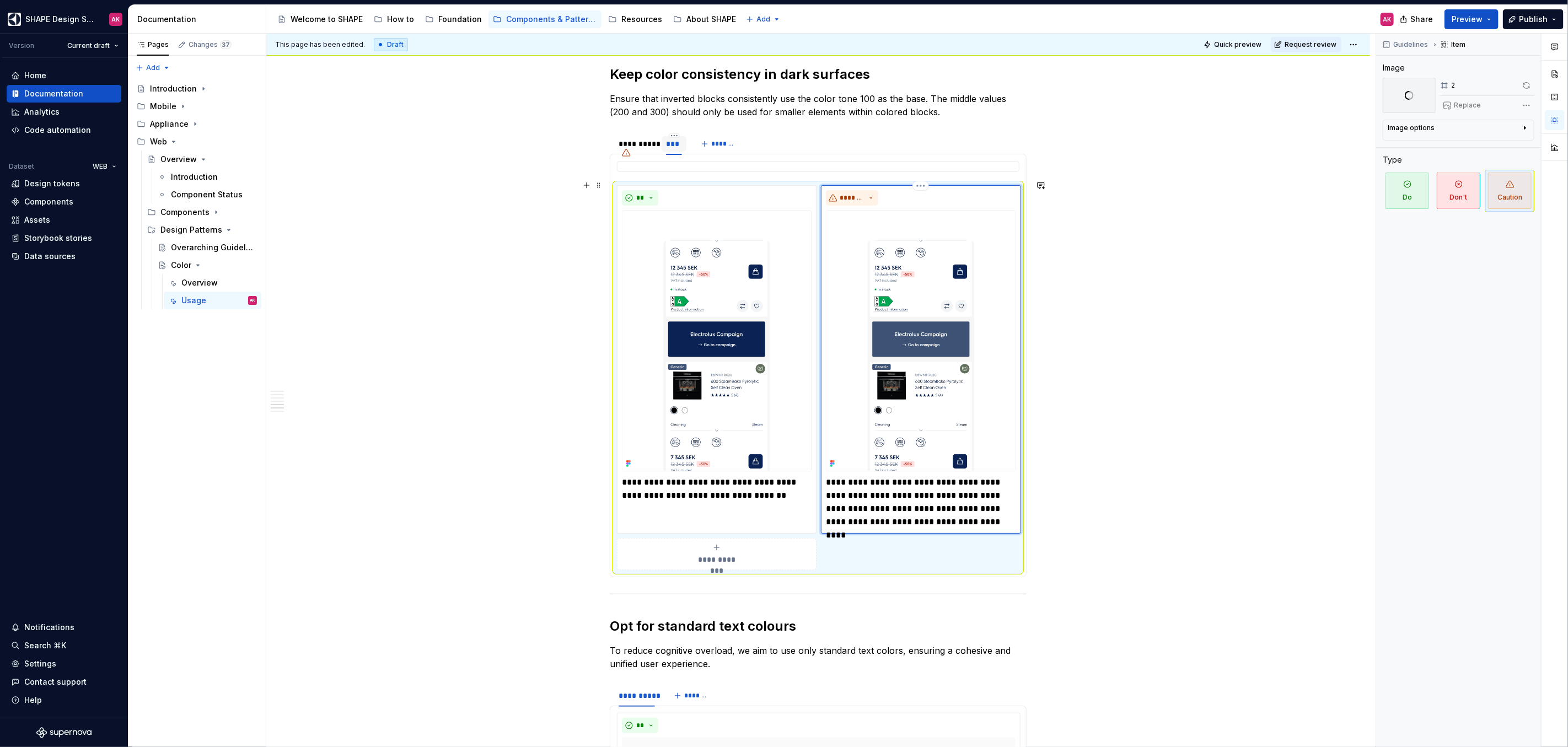
click at [926, 334] on img at bounding box center [921, 340] width 190 height 261
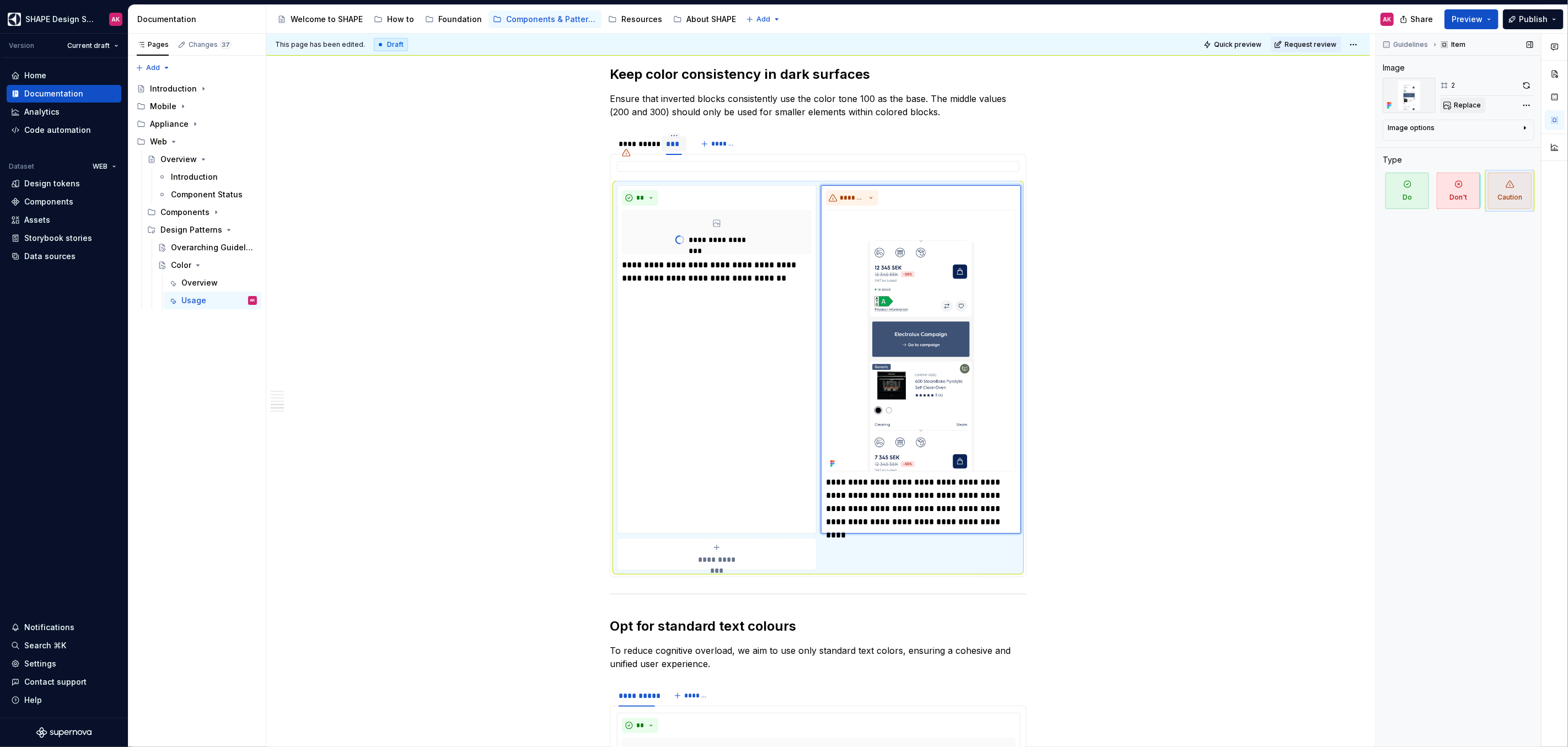
click at [1465, 103] on span "Replace" at bounding box center [1467, 105] width 27 height 9
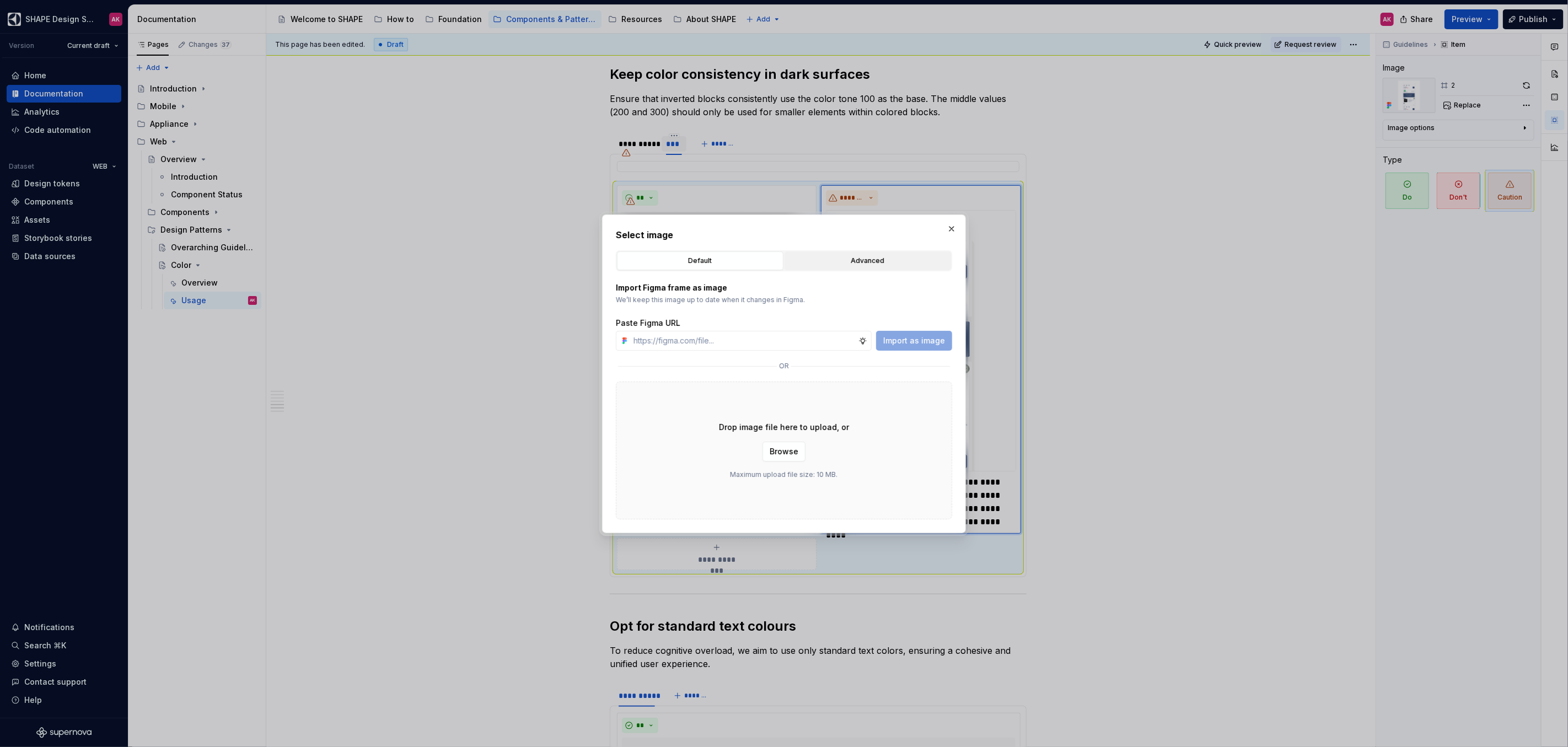
click at [874, 256] on div "Advanced" at bounding box center [868, 260] width 159 height 11
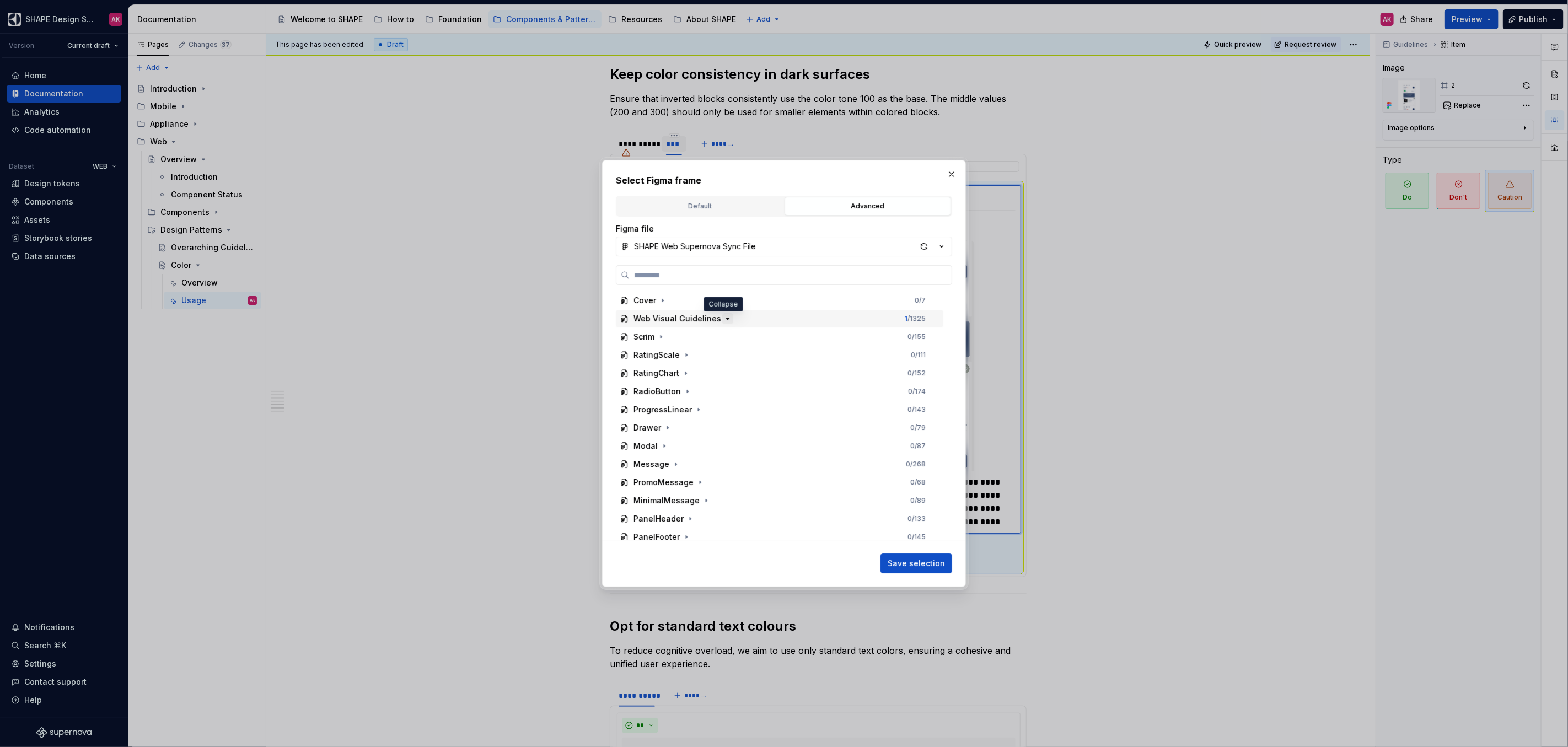
click at [723, 320] on icon "button" at bounding box center [727, 318] width 9 height 9
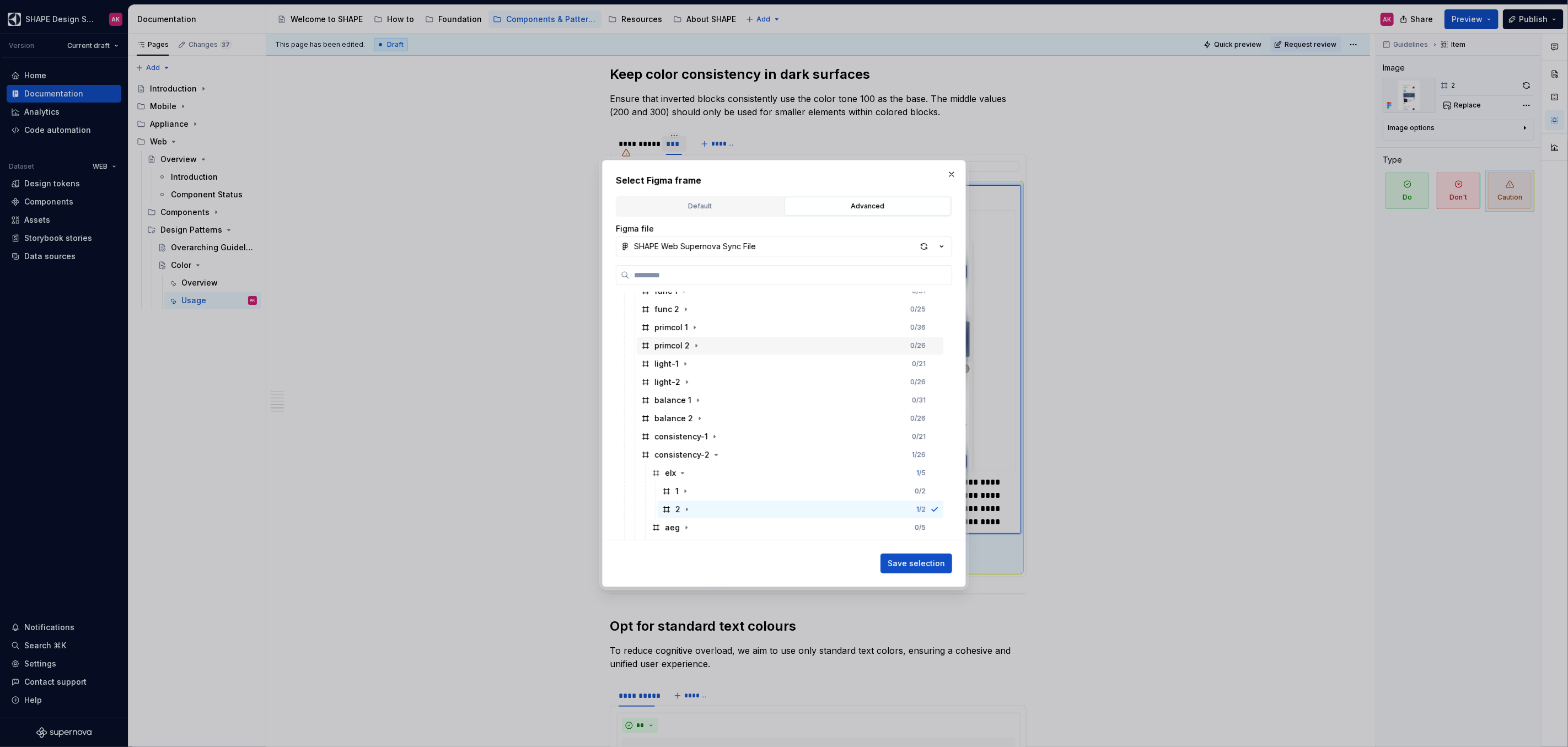
scroll to position [110, 0]
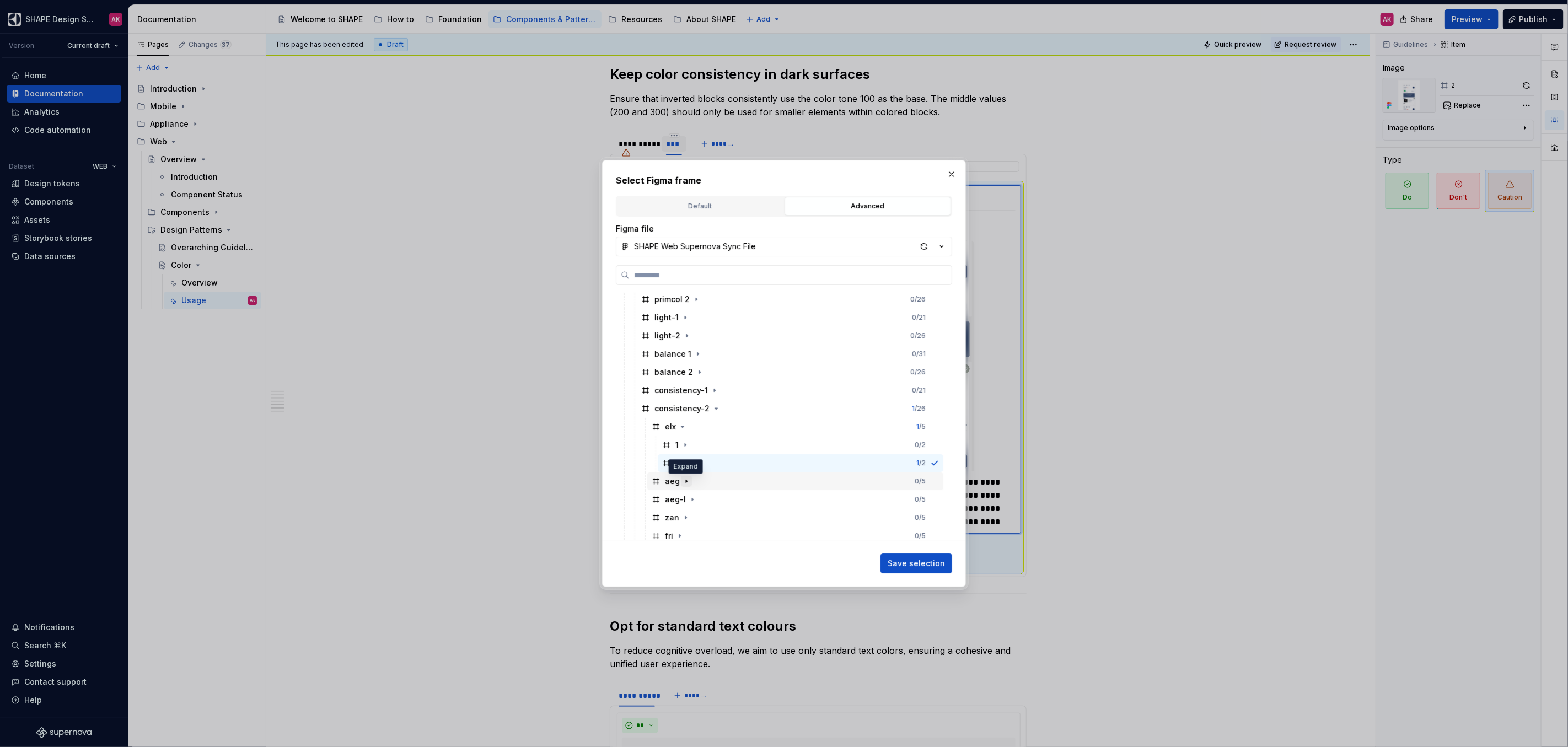
click at [685, 482] on icon "button" at bounding box center [686, 481] width 9 height 9
click at [674, 516] on div "2" at bounding box center [677, 517] width 30 height 11
click at [923, 565] on span "Save selection" at bounding box center [917, 563] width 57 height 11
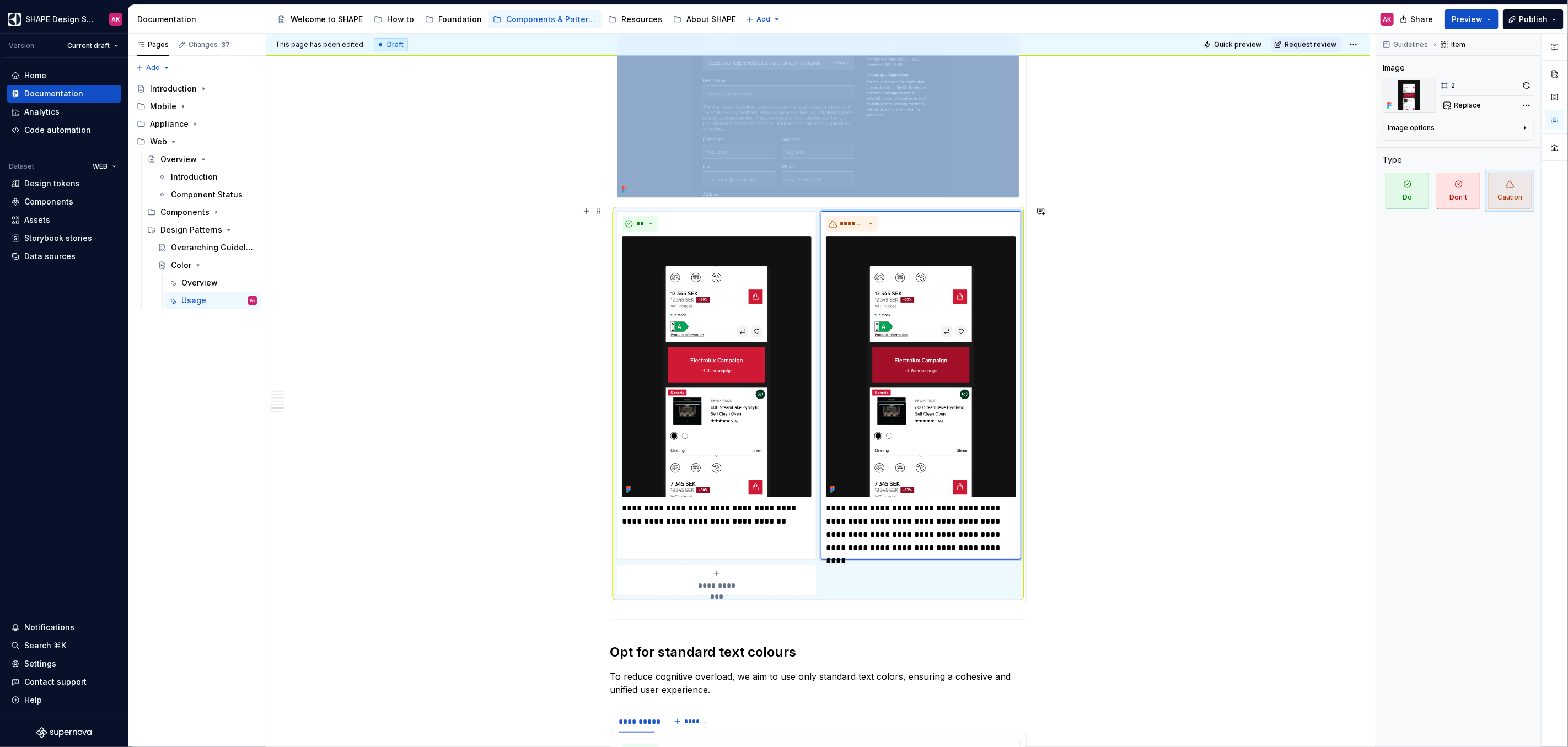
scroll to position [3584, 0]
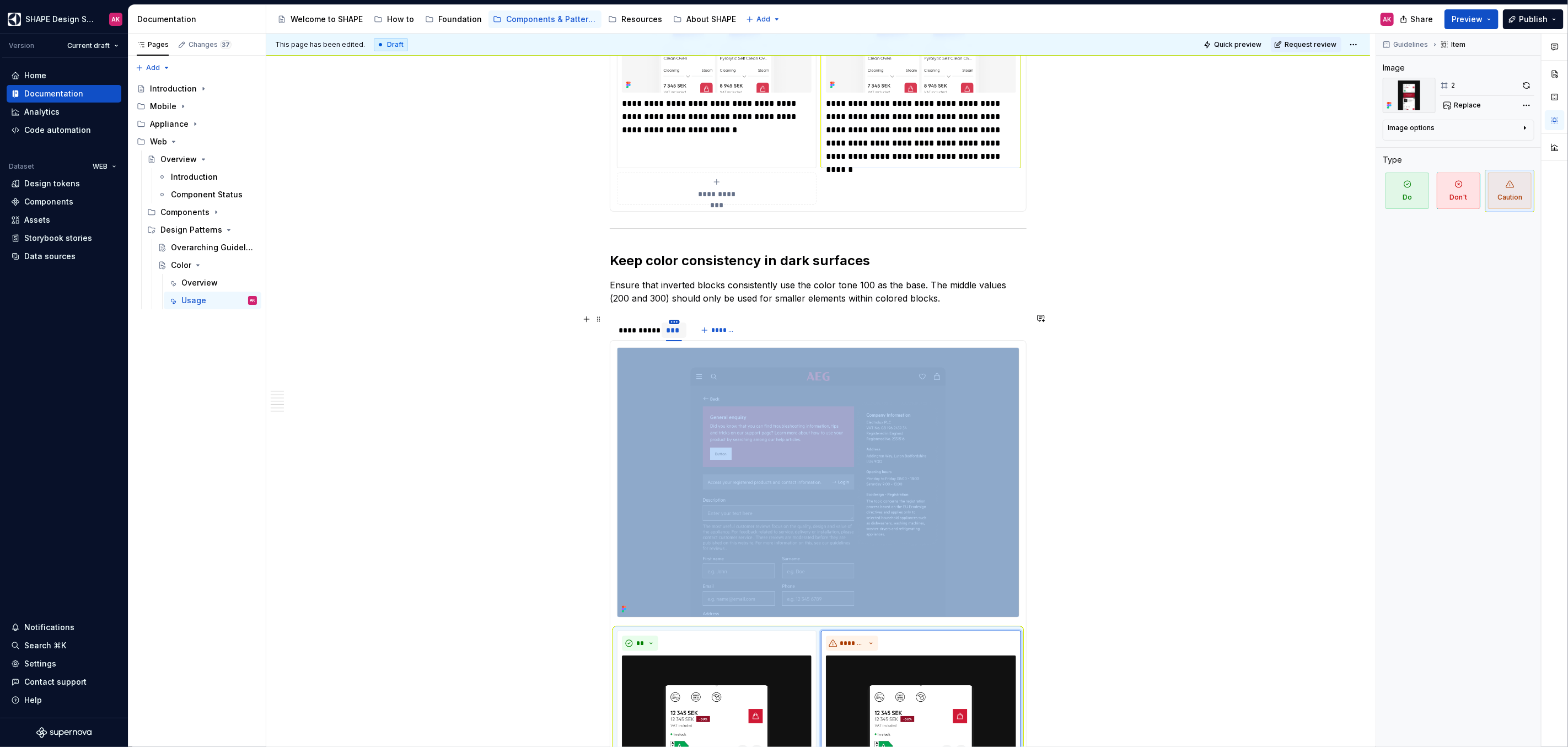
click at [674, 315] on html "SHAPE Design System AK Version Current draft Home Documentation Analytics Code …" at bounding box center [784, 373] width 1568 height 747
type textarea "*"
click at [701, 347] on div "Duplicate tab" at bounding box center [724, 348] width 71 height 11
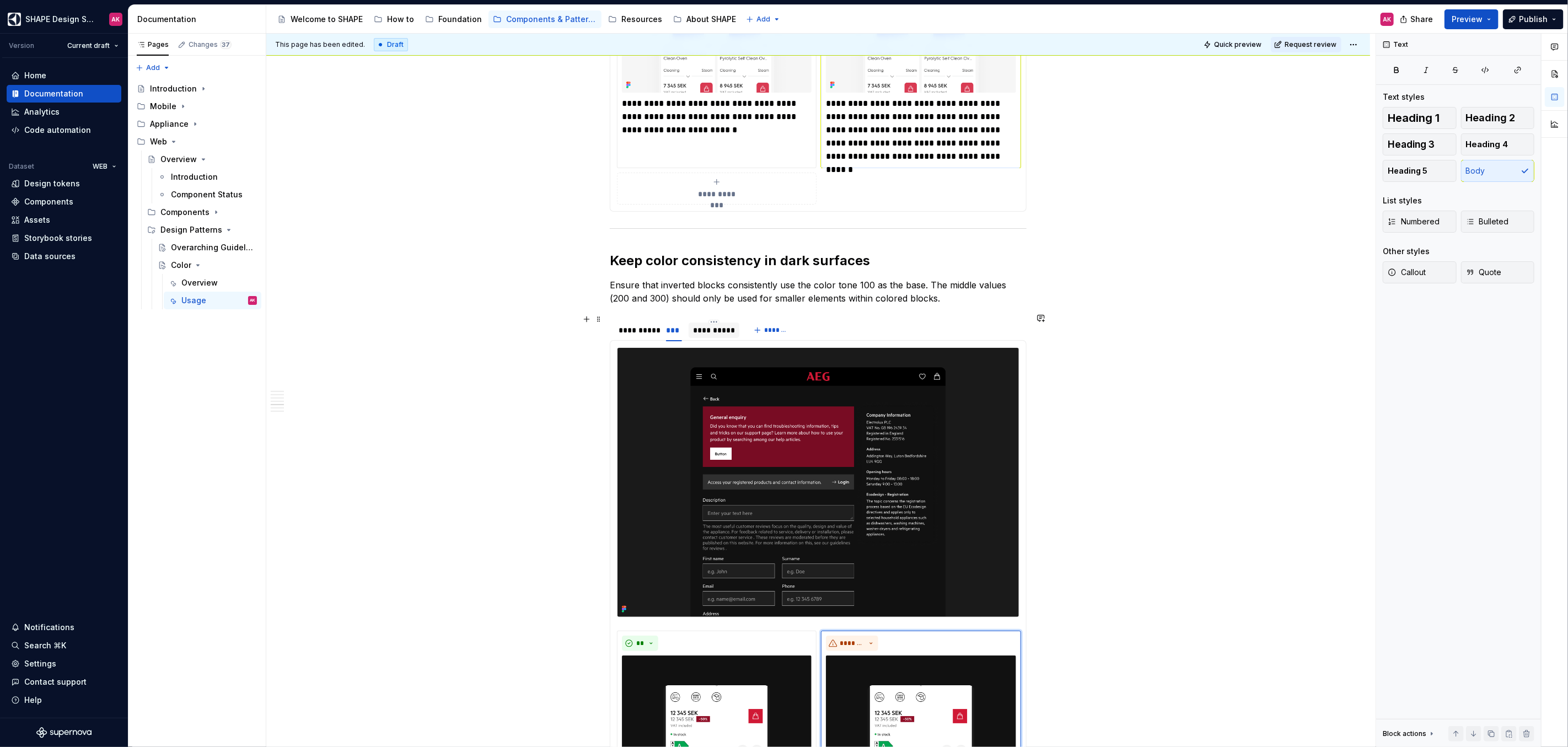
click at [708, 324] on div "**********" at bounding box center [714, 330] width 42 height 11
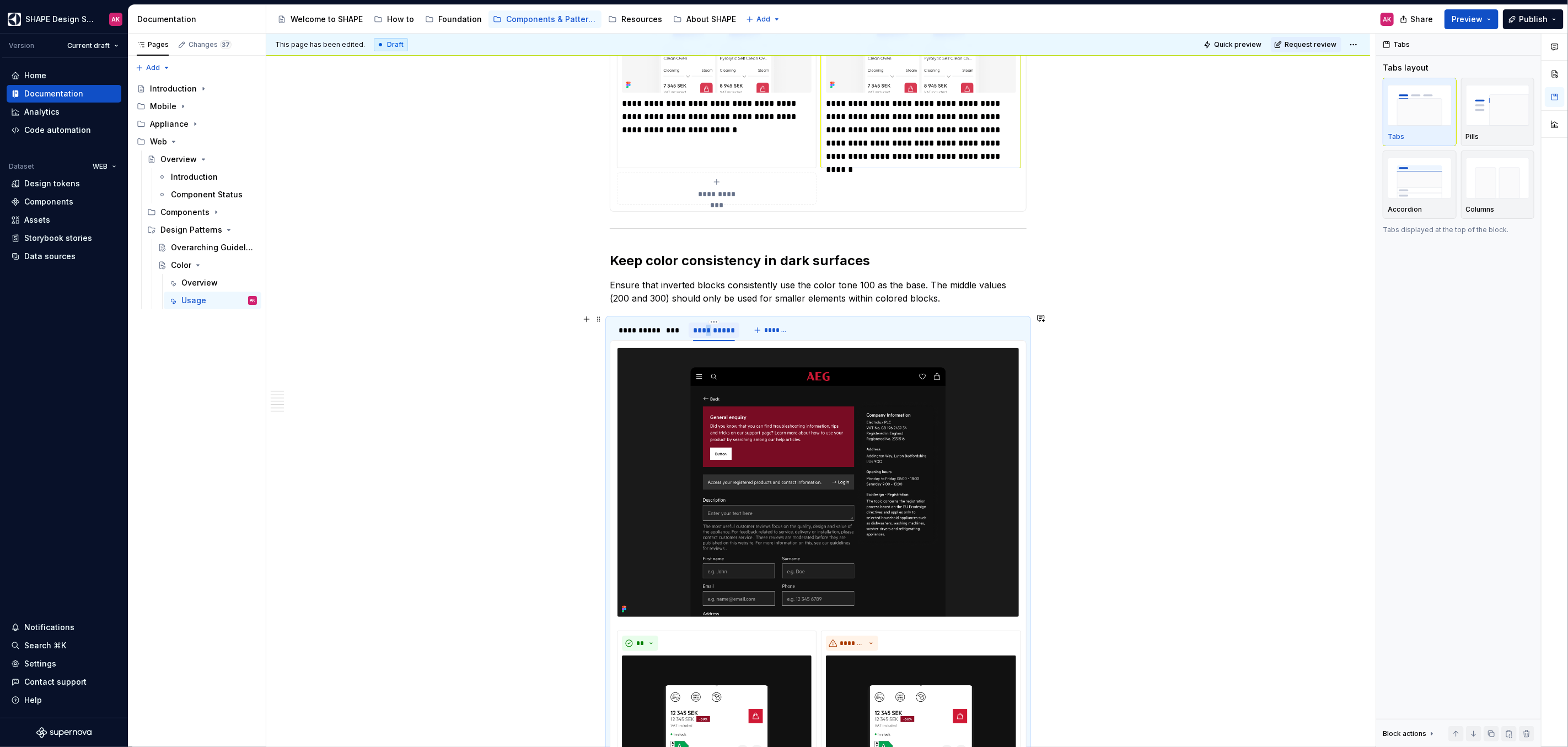
click at [708, 324] on div "**********" at bounding box center [714, 330] width 42 height 11
click at [726, 324] on input "**********" at bounding box center [714, 330] width 51 height 20
click at [730, 325] on input "**********" at bounding box center [714, 330] width 51 height 20
drag, startPoint x: 732, startPoint y: 325, endPoint x: 713, endPoint y: 324, distance: 19.0
click at [713, 324] on input "**********" at bounding box center [714, 330] width 51 height 20
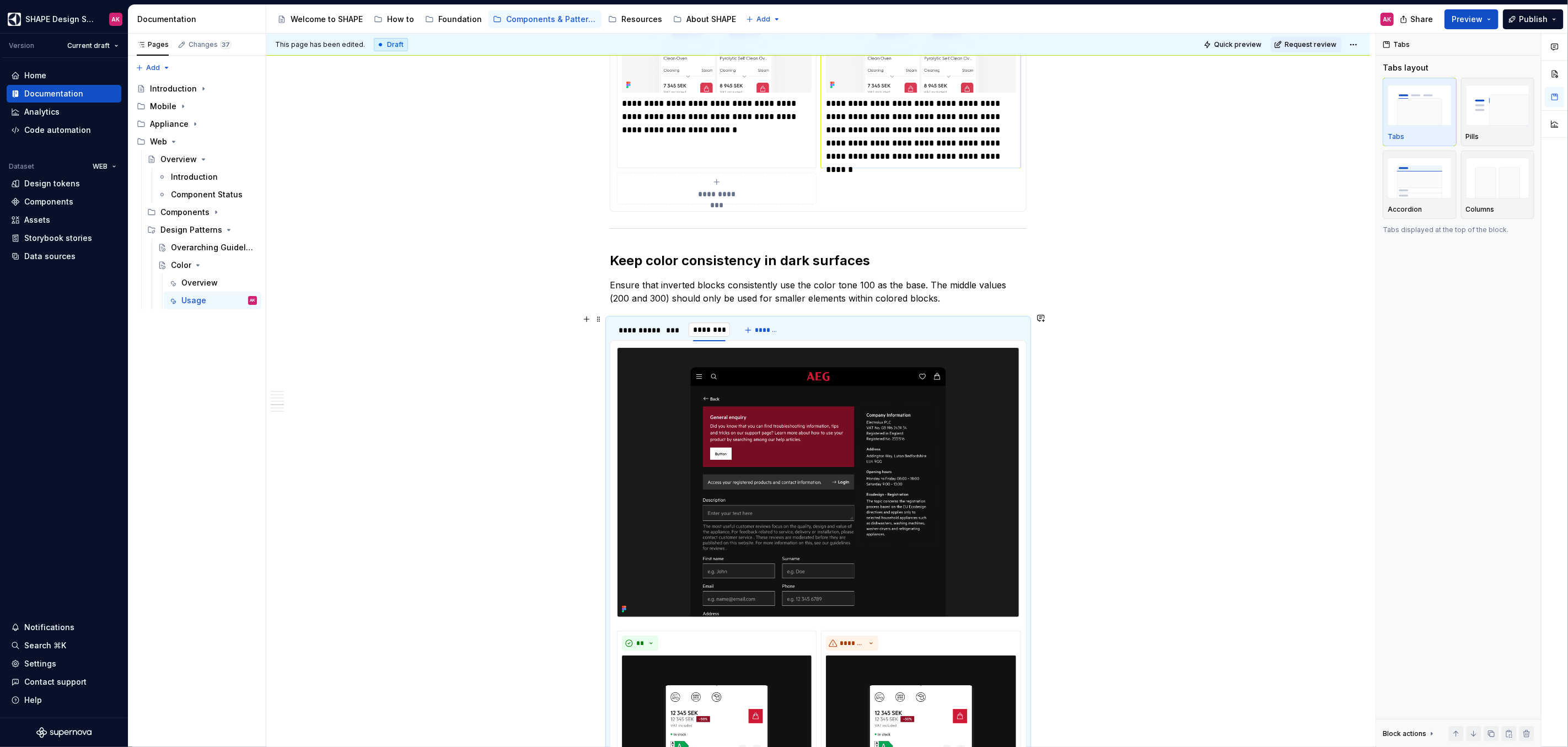
type input "**********"
click at [849, 485] on img at bounding box center [818, 482] width 401 height 269
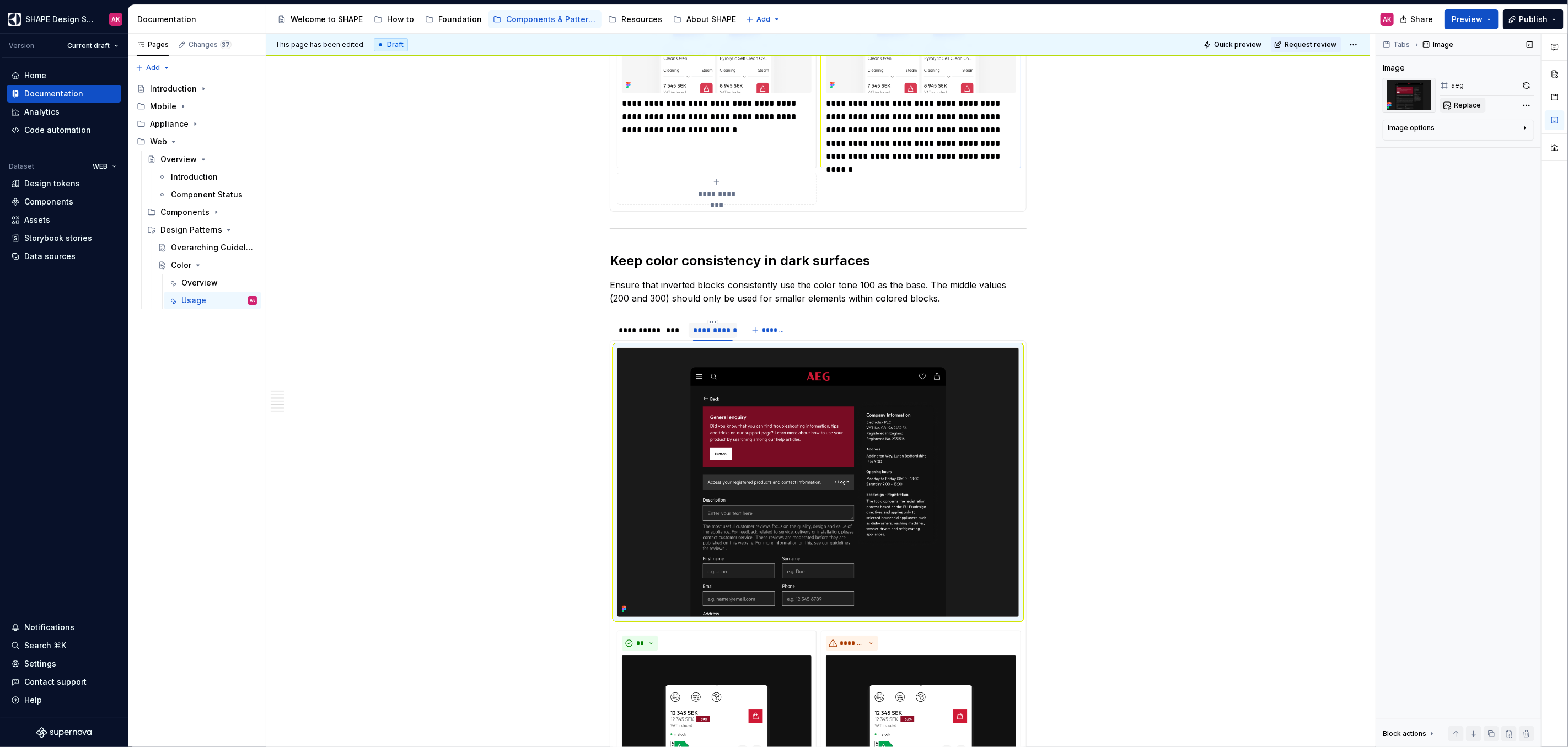
click at [1455, 104] on span "Replace" at bounding box center [1467, 105] width 27 height 9
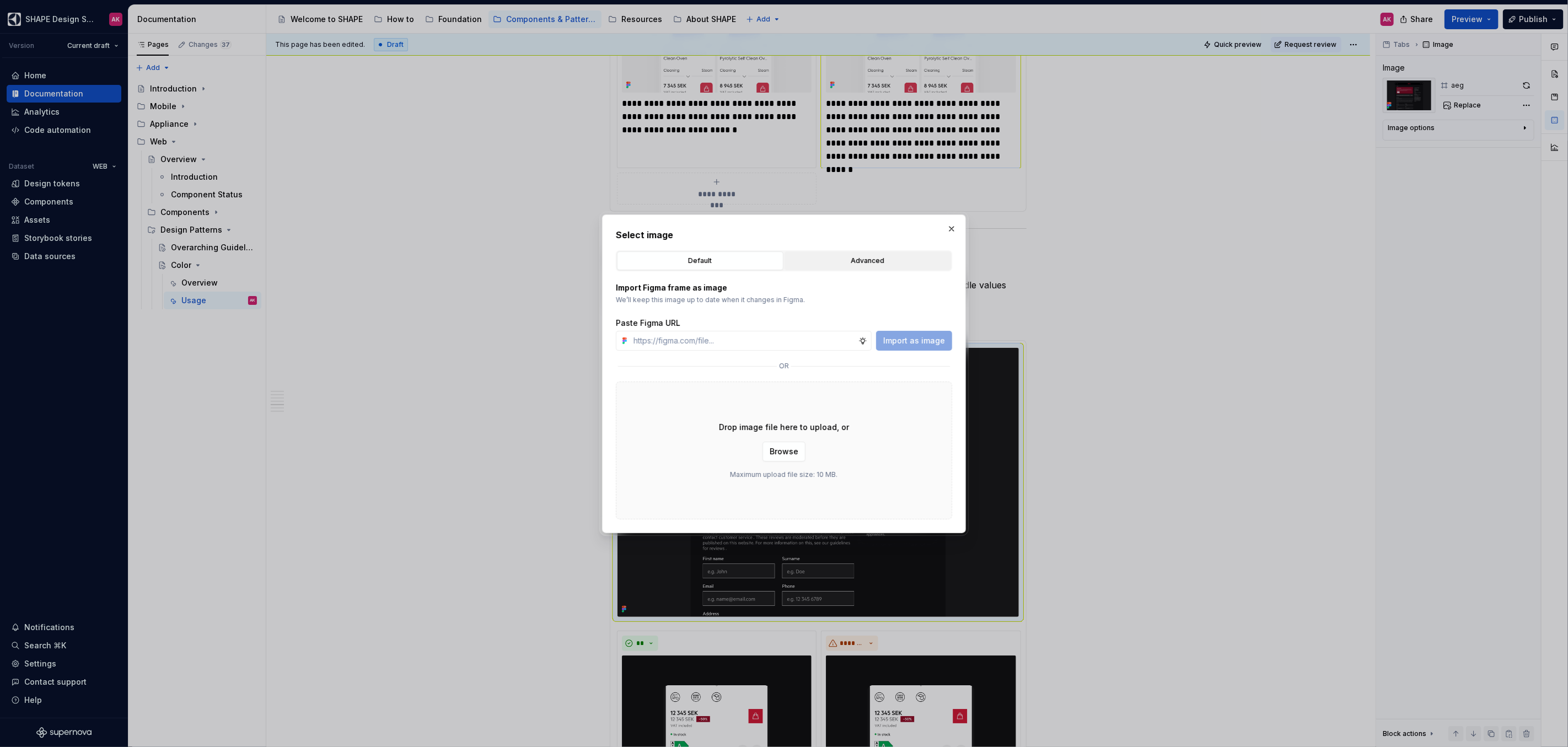
click at [876, 258] on div "Advanced" at bounding box center [868, 260] width 159 height 11
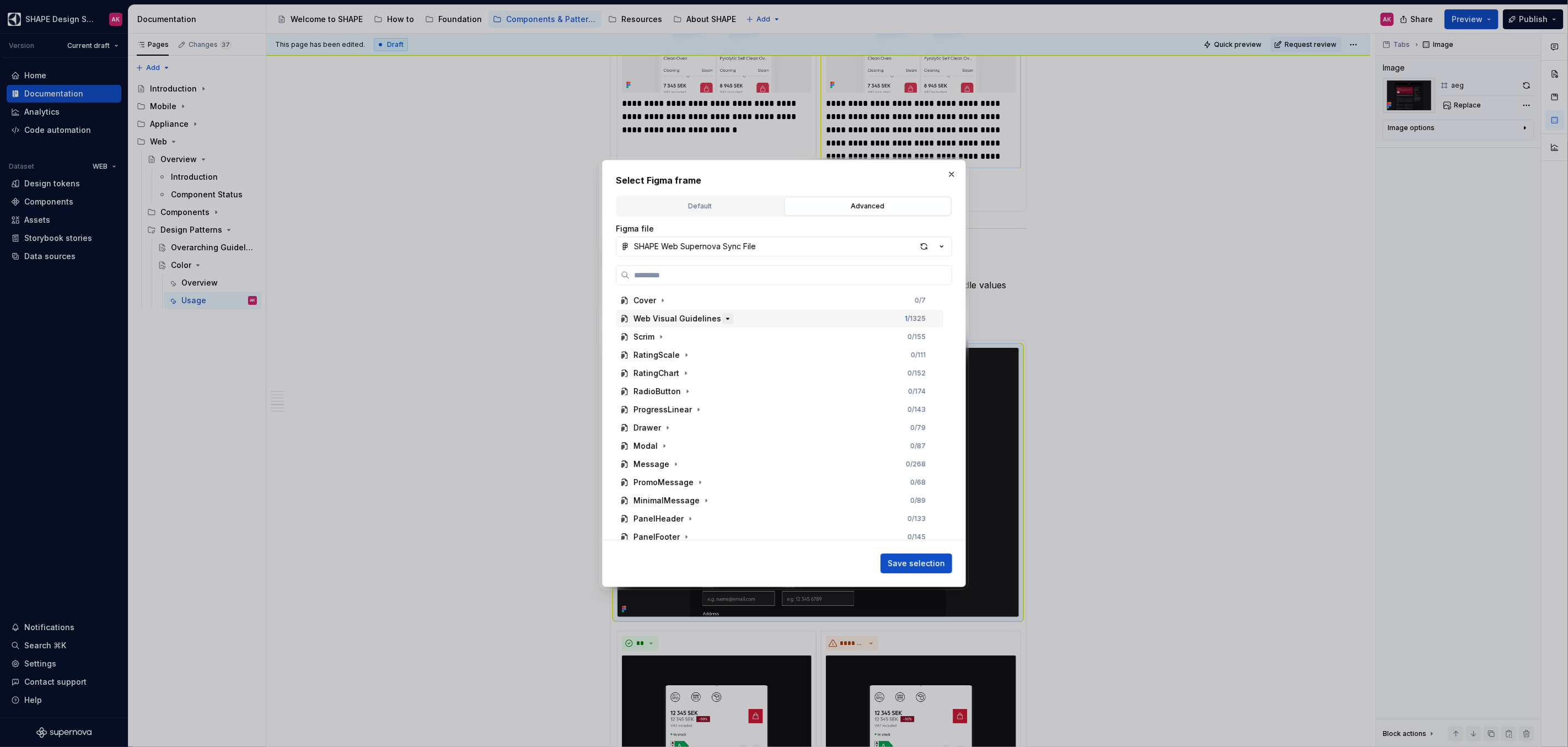
click at [724, 316] on icon "button" at bounding box center [727, 318] width 9 height 9
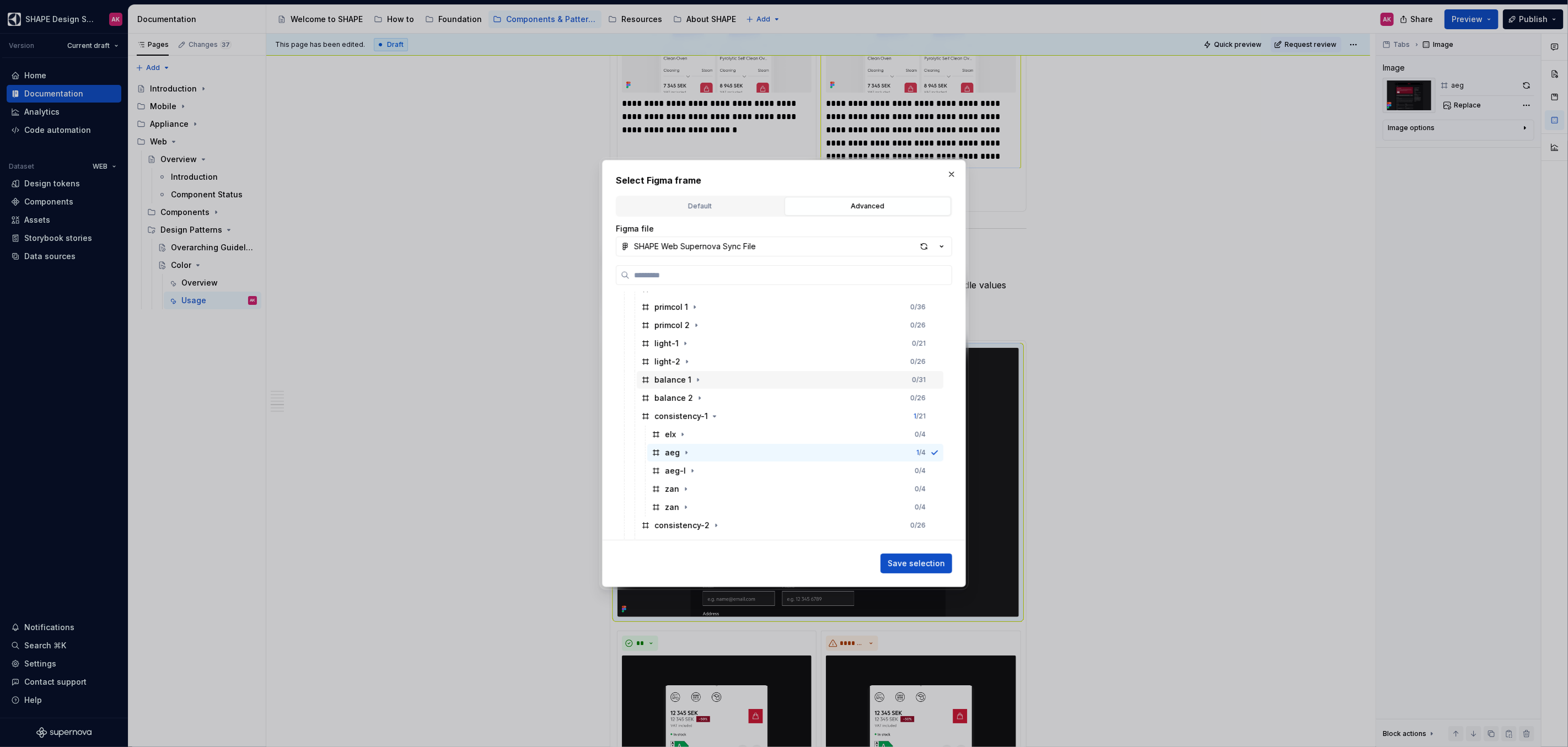
scroll to position [86, 0]
click at [672, 470] on div "aeg-l" at bounding box center [675, 469] width 21 height 11
click at [910, 558] on span "Save selection" at bounding box center [917, 563] width 57 height 11
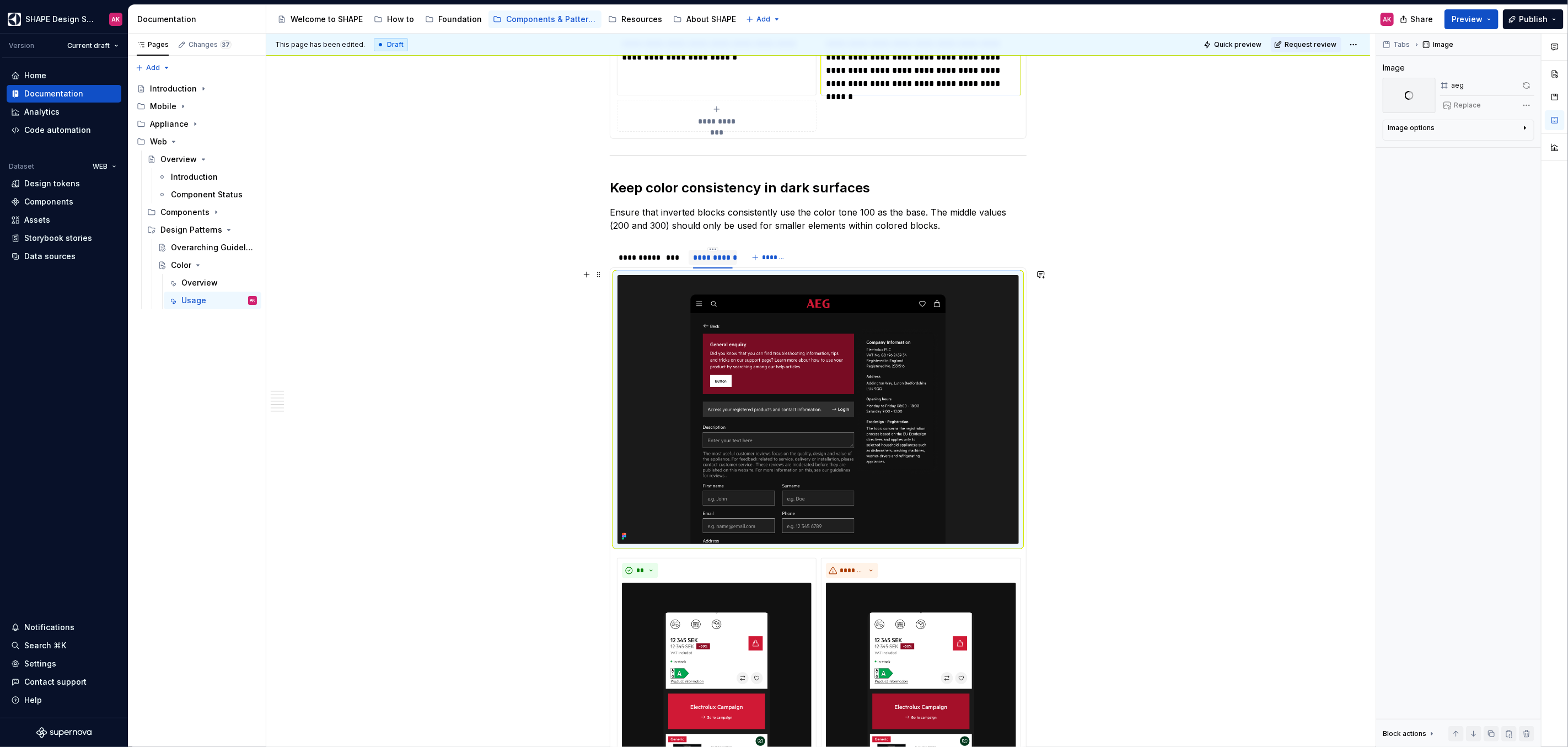
scroll to position [3702, 0]
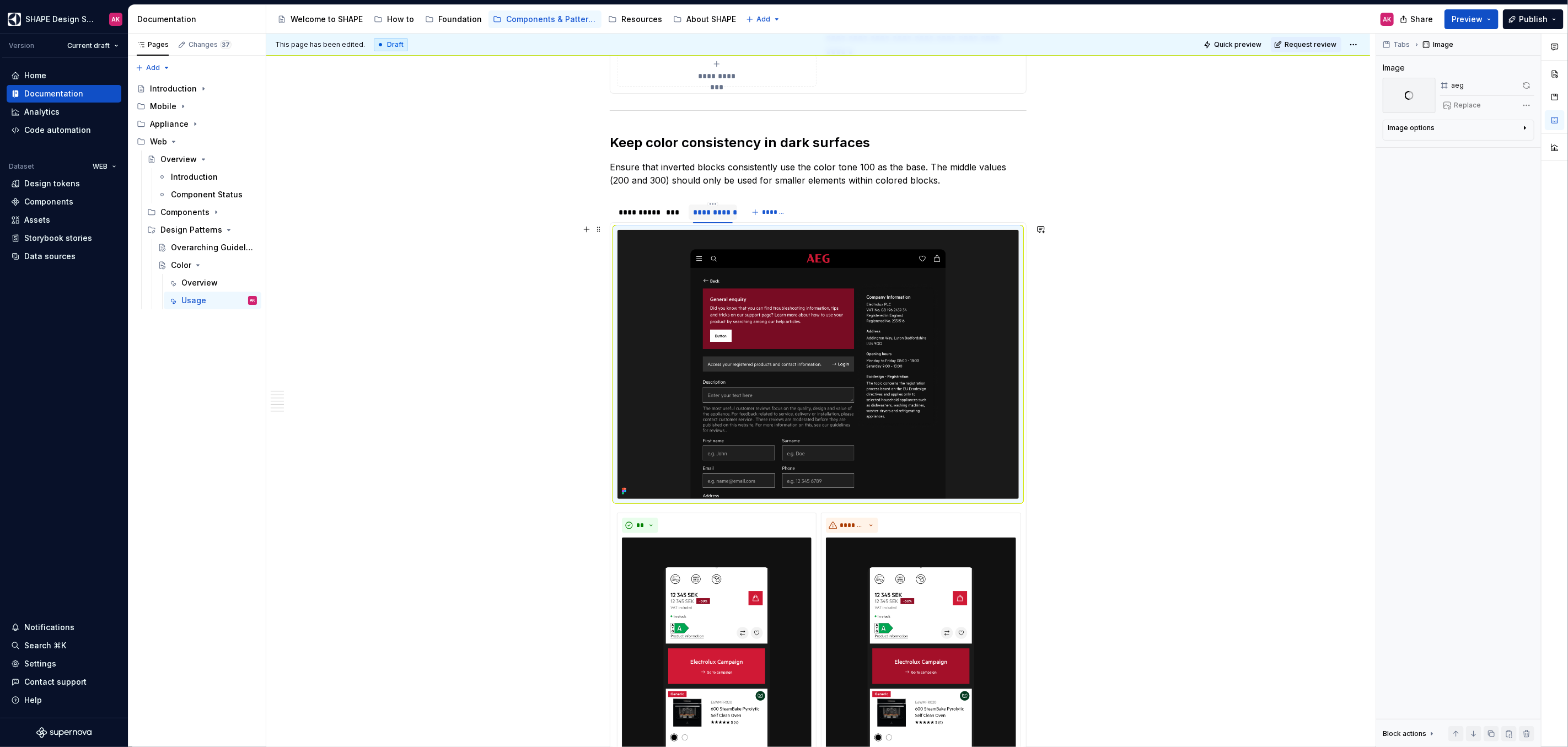
click at [749, 294] on img at bounding box center [818, 364] width 401 height 269
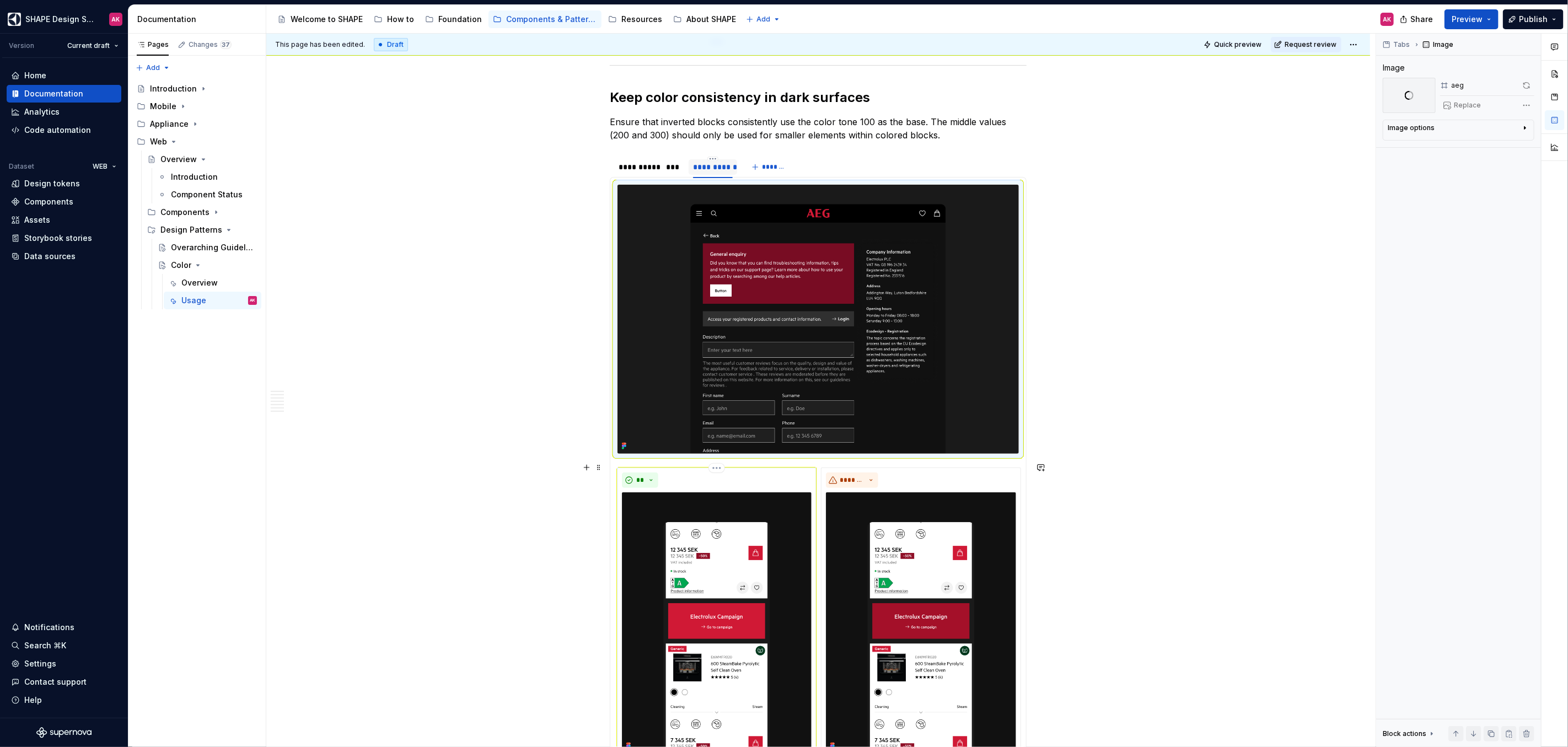
scroll to position [3812, 0]
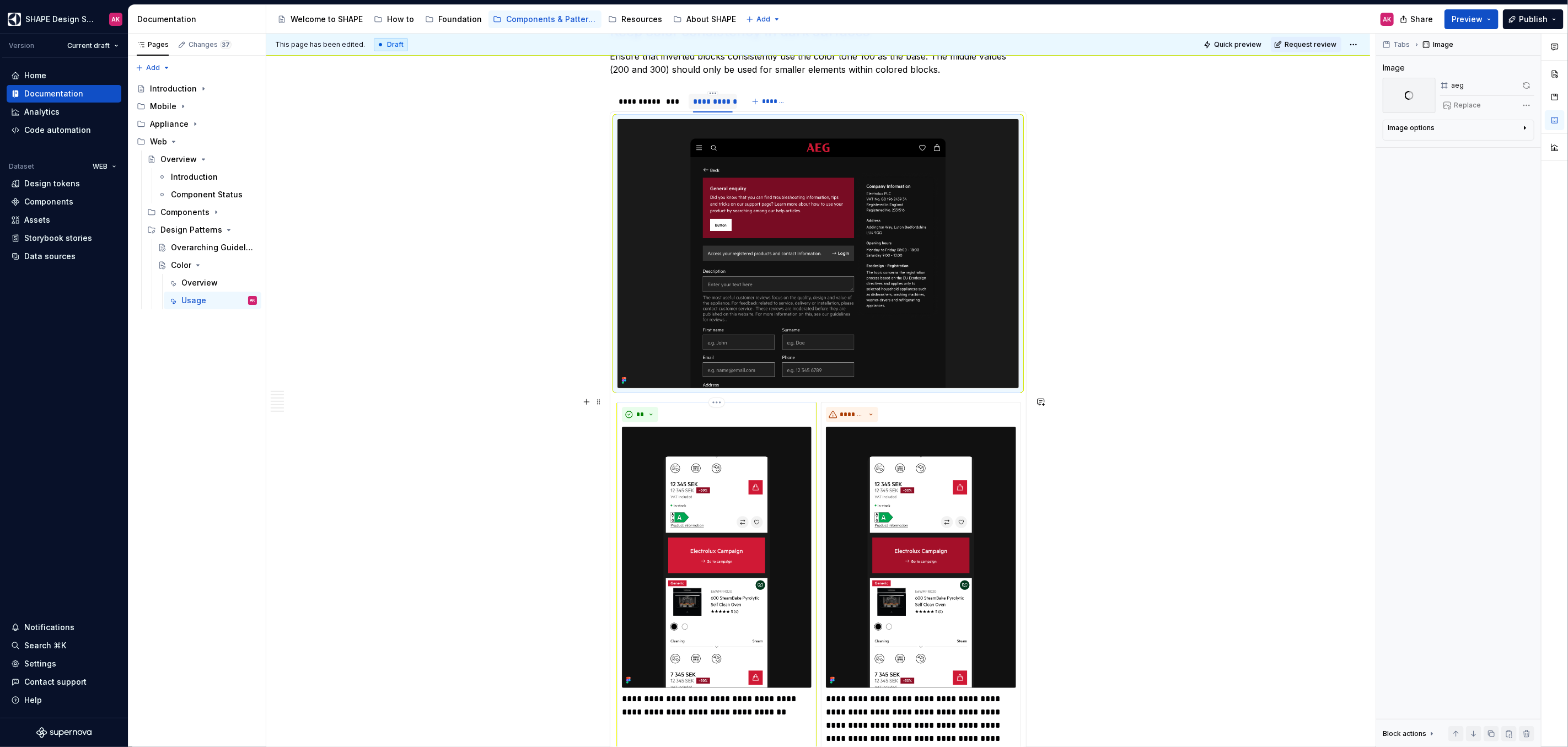
click at [733, 461] on img at bounding box center [717, 557] width 190 height 261
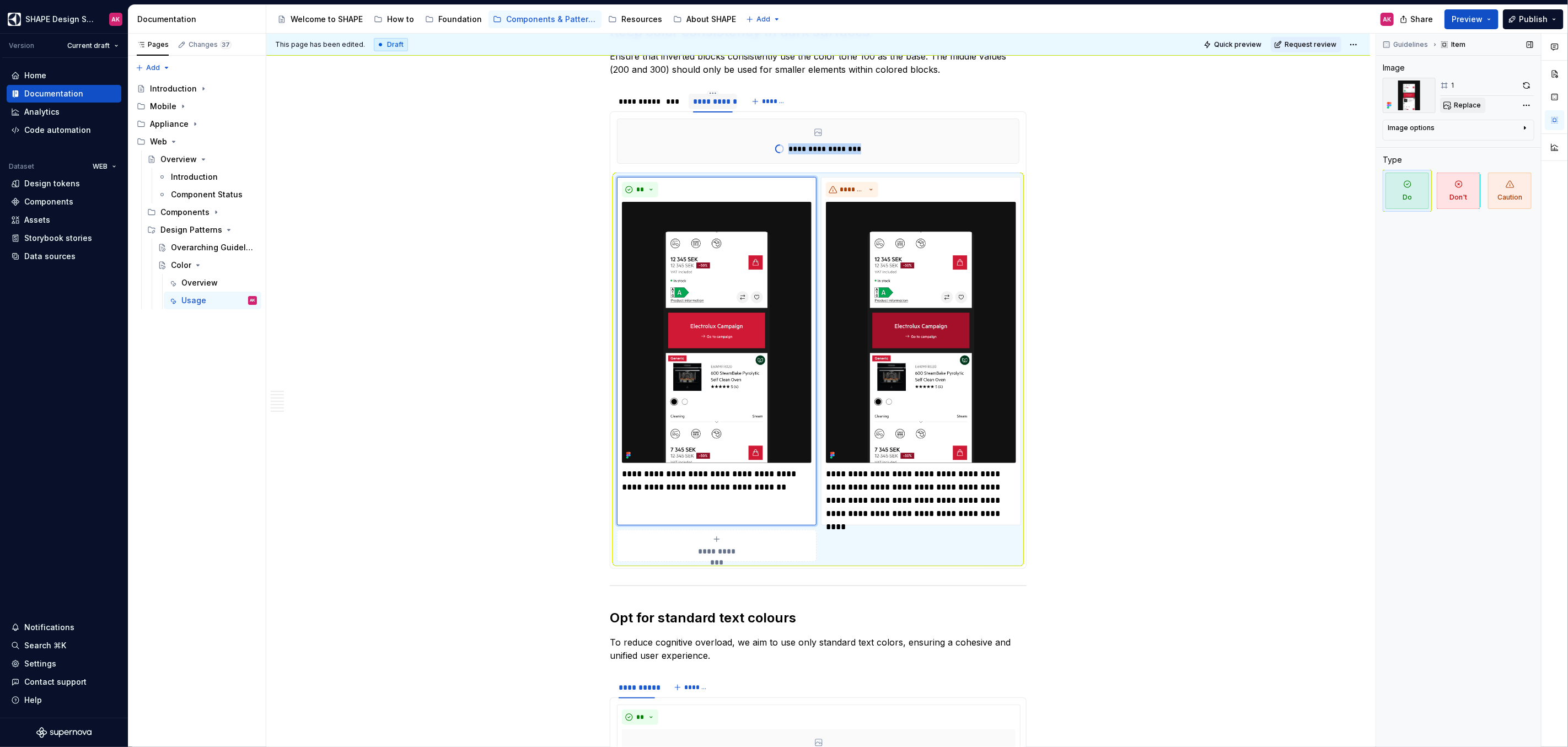
click at [1464, 103] on span "Replace" at bounding box center [1467, 105] width 27 height 9
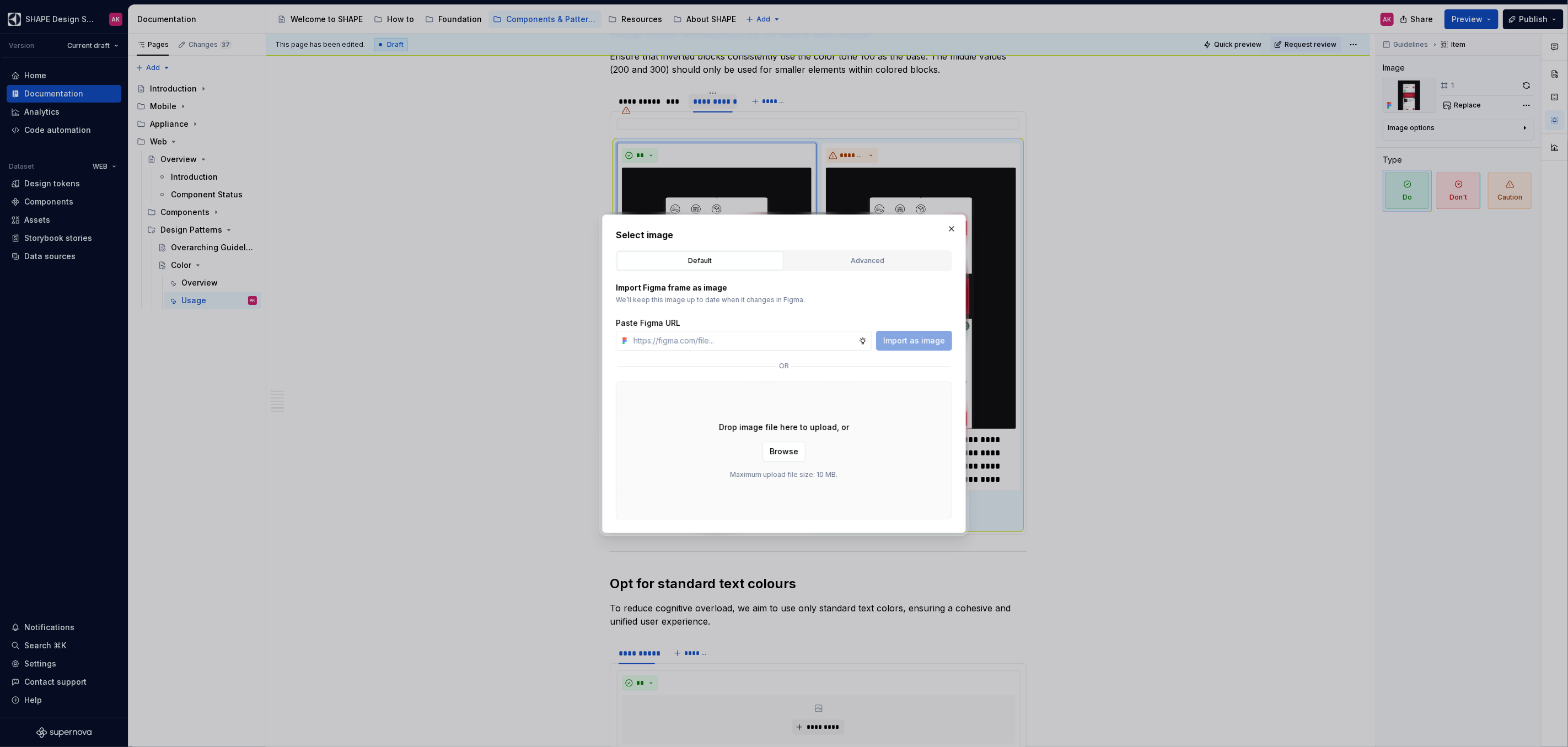
click at [876, 262] on div "Advanced" at bounding box center [868, 260] width 159 height 11
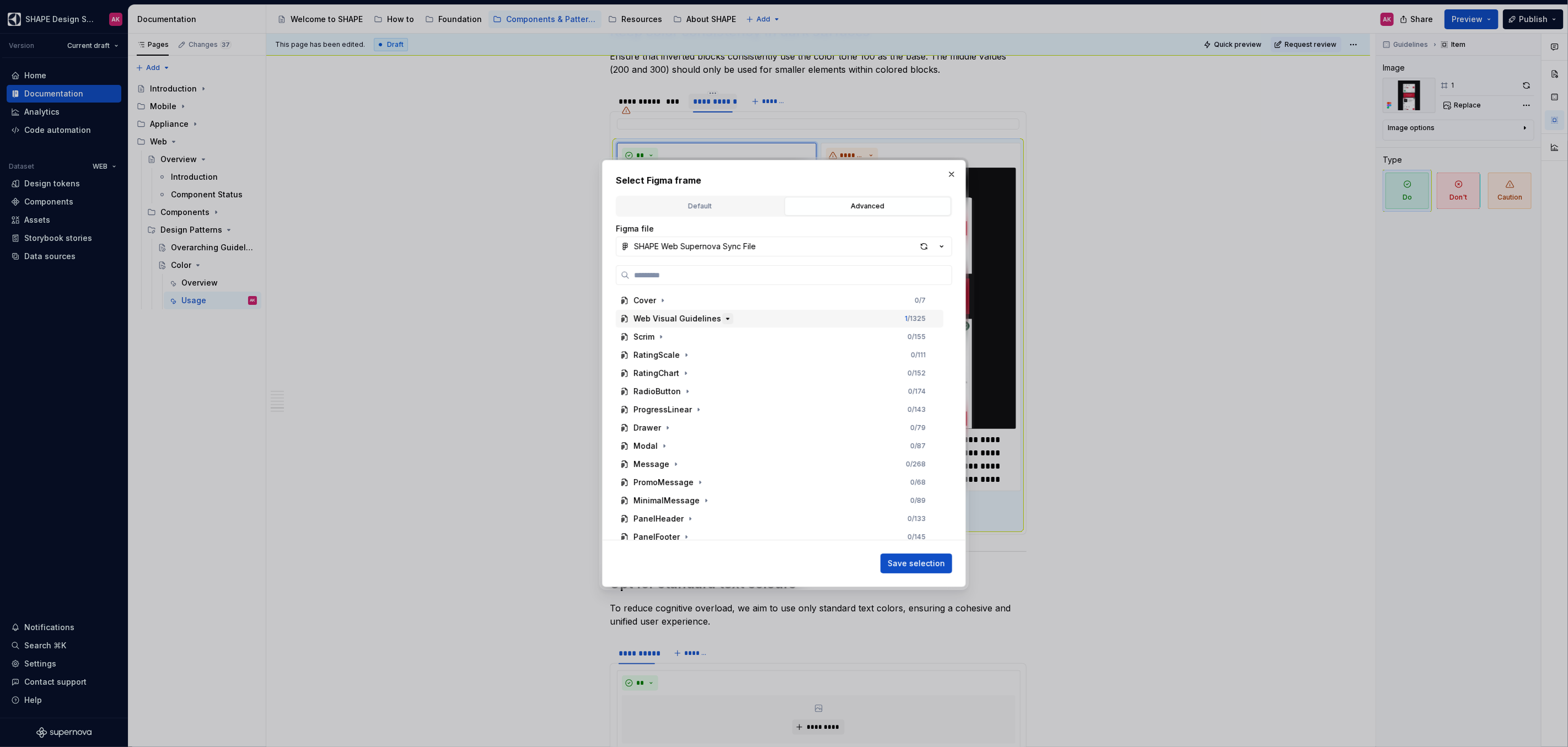
click at [723, 320] on icon "button" at bounding box center [727, 318] width 9 height 9
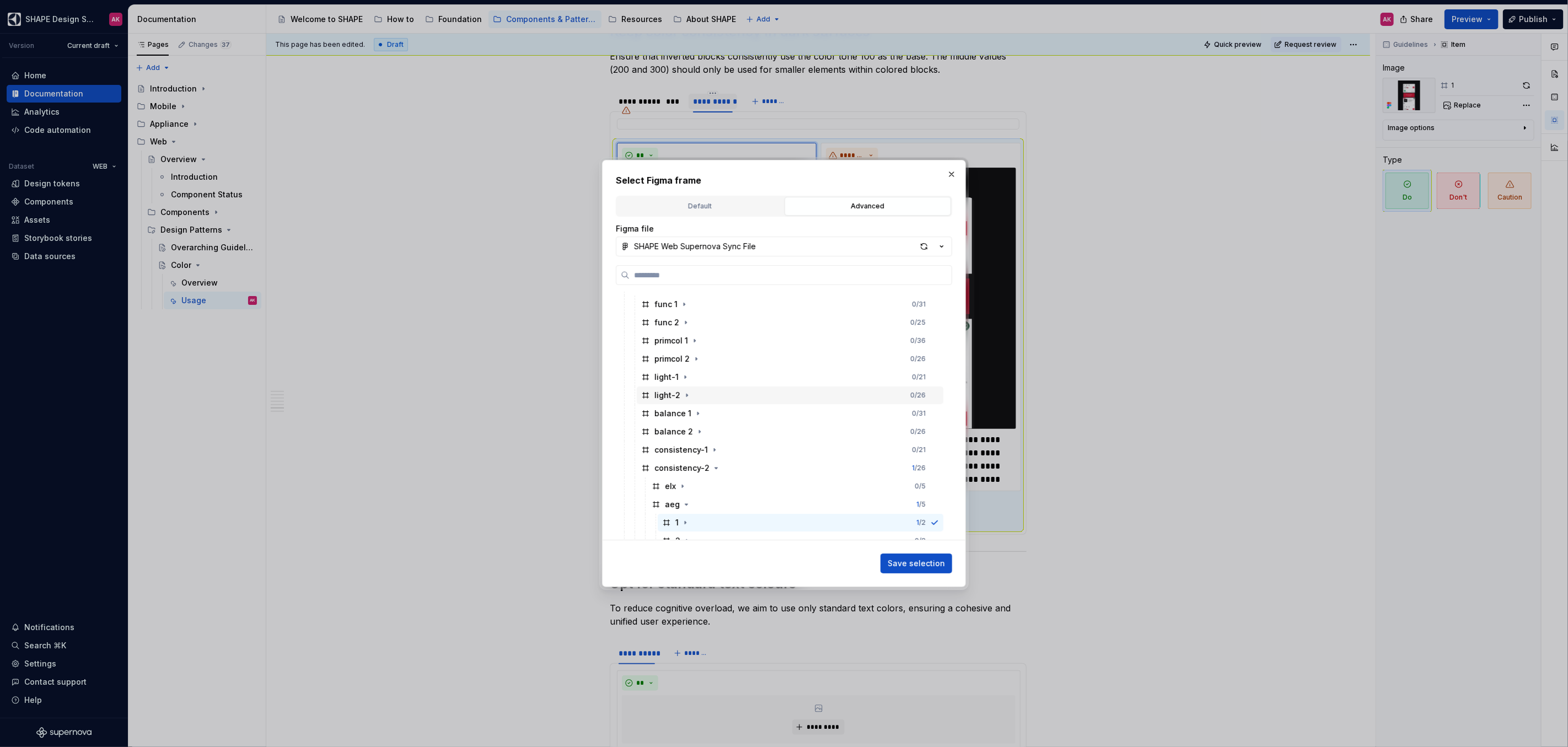
scroll to position [120, 0]
click at [689, 489] on icon "button" at bounding box center [692, 489] width 9 height 9
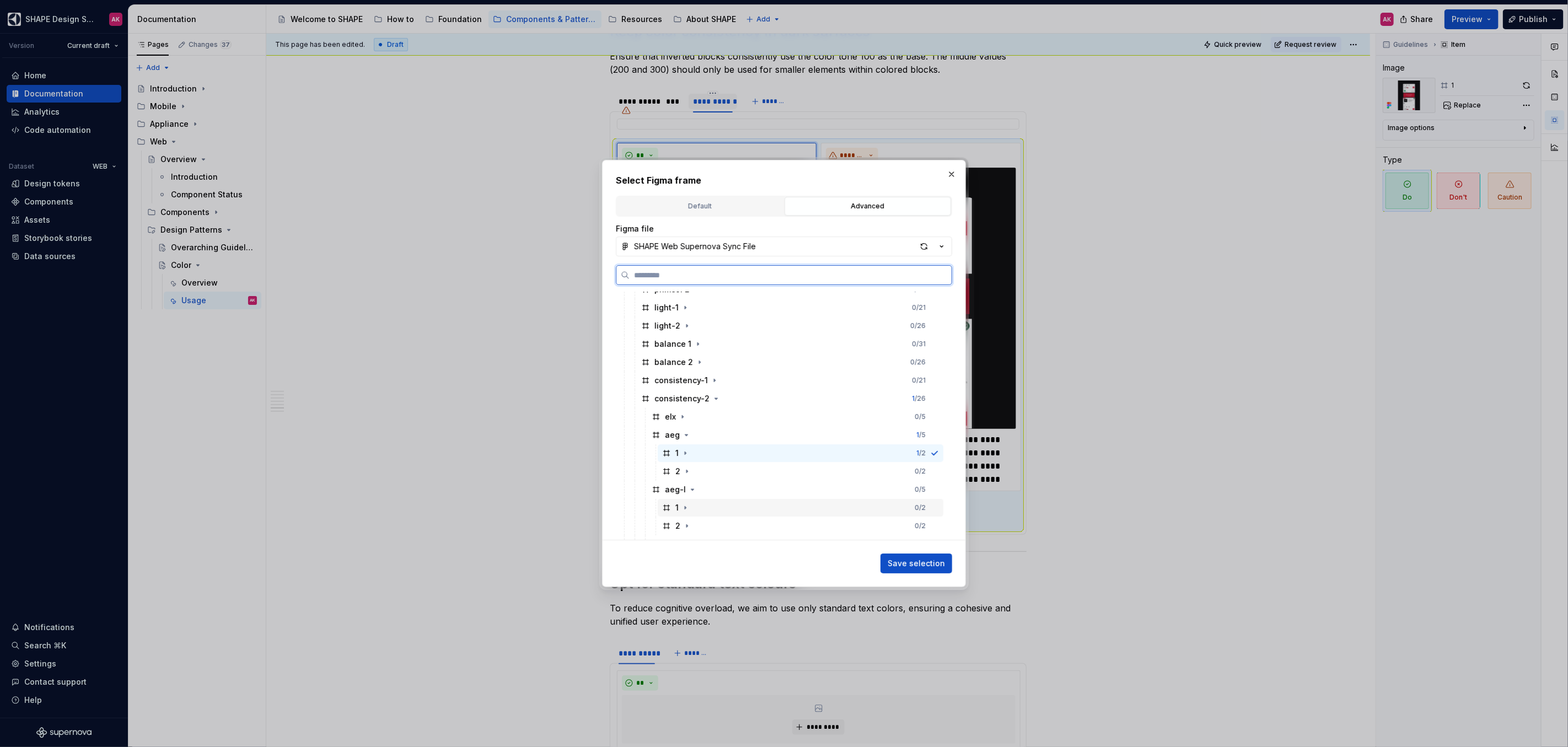
click at [670, 508] on icon at bounding box center [666, 507] width 9 height 9
click at [910, 561] on span "Save selection" at bounding box center [917, 563] width 57 height 11
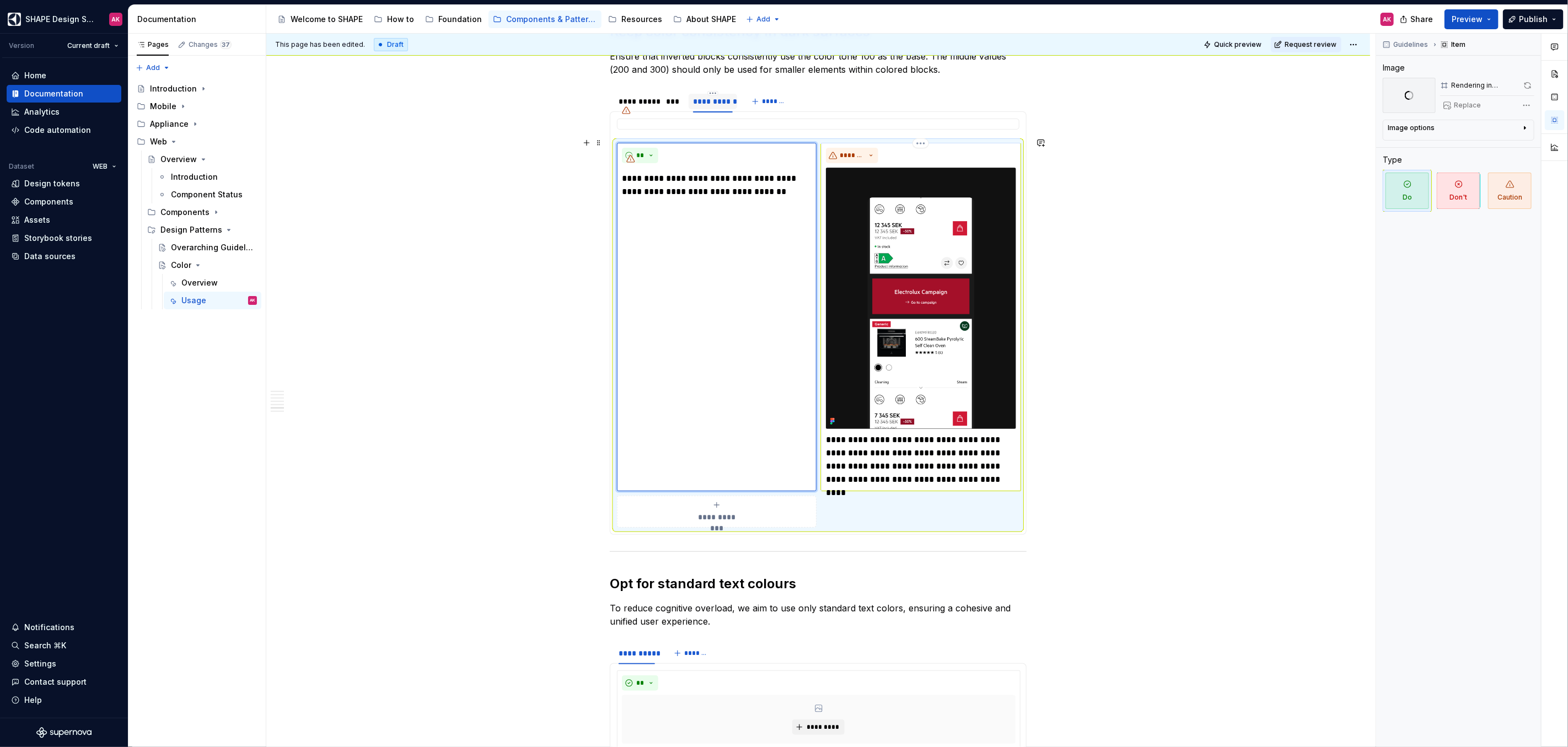
click at [983, 260] on img at bounding box center [921, 298] width 190 height 261
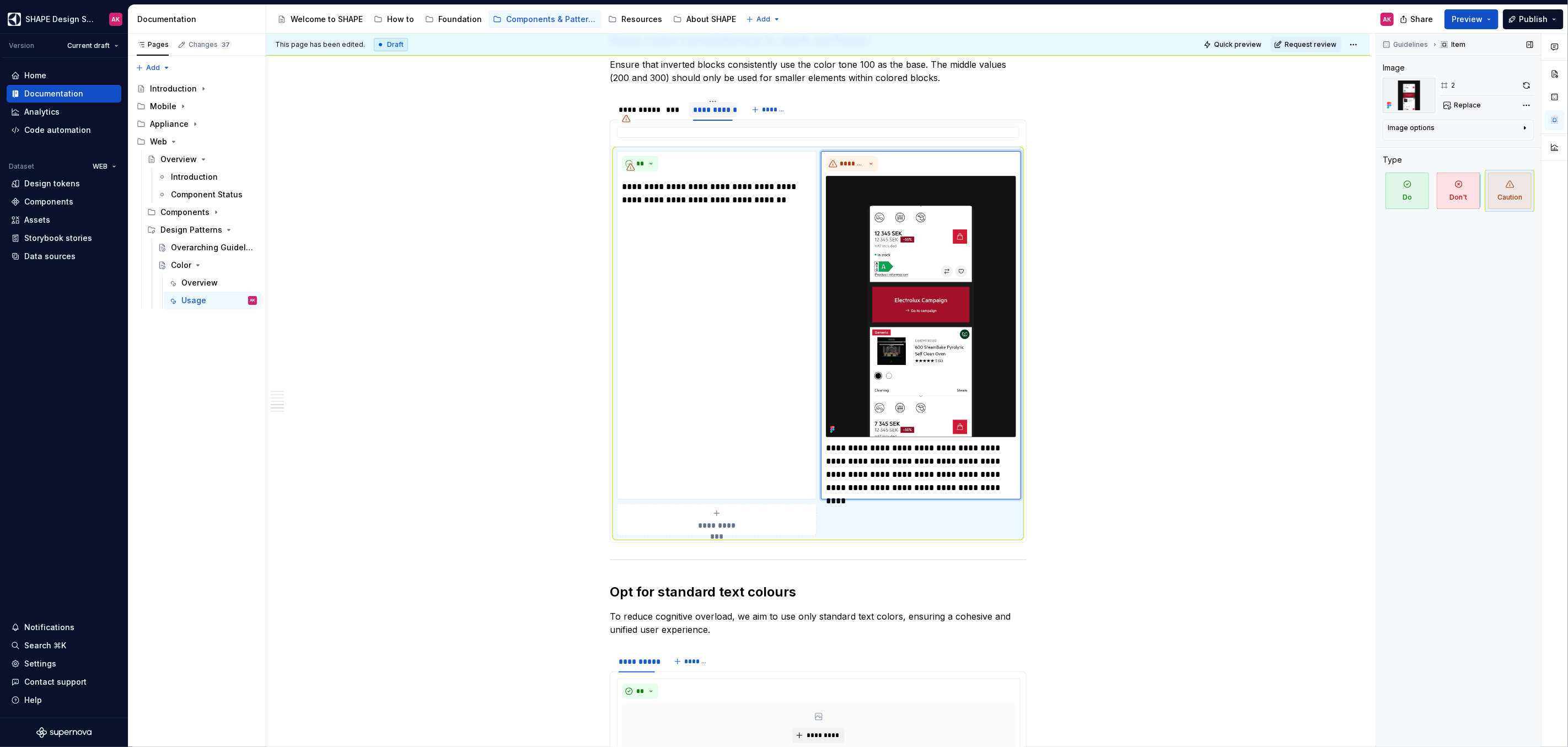
scroll to position [3794, 0]
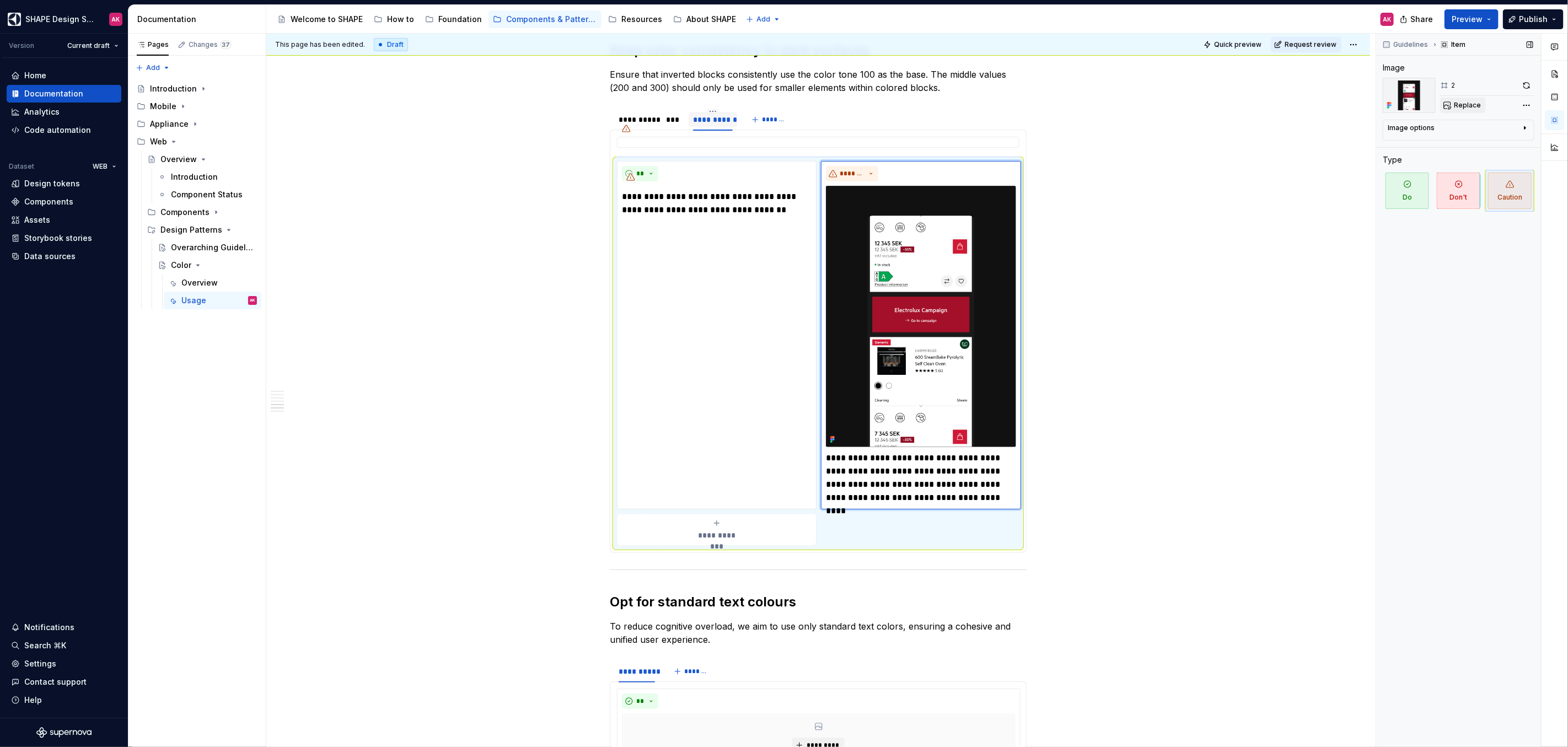
click at [1471, 106] on span "Replace" at bounding box center [1467, 105] width 27 height 9
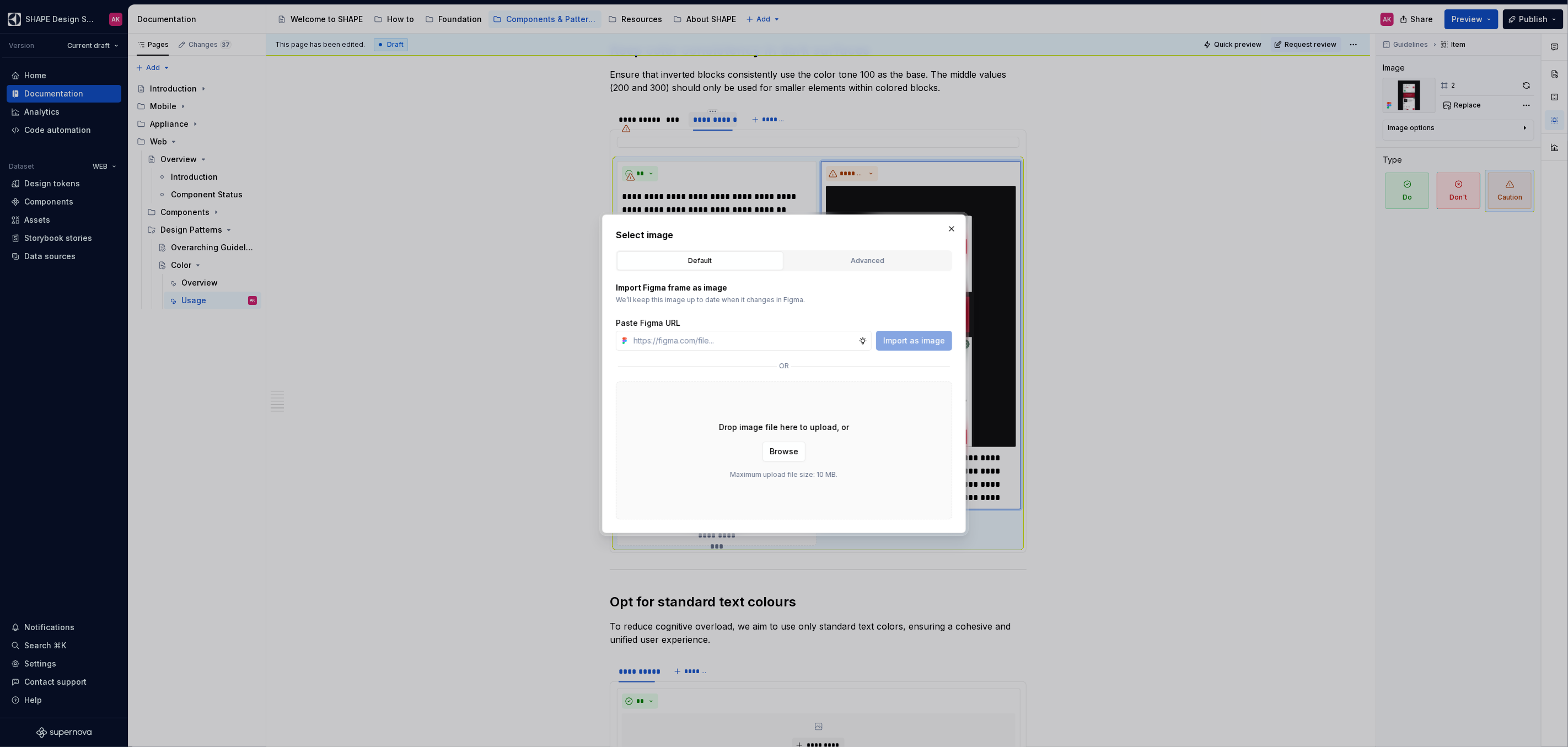
click at [864, 258] on div "Advanced" at bounding box center [868, 260] width 159 height 11
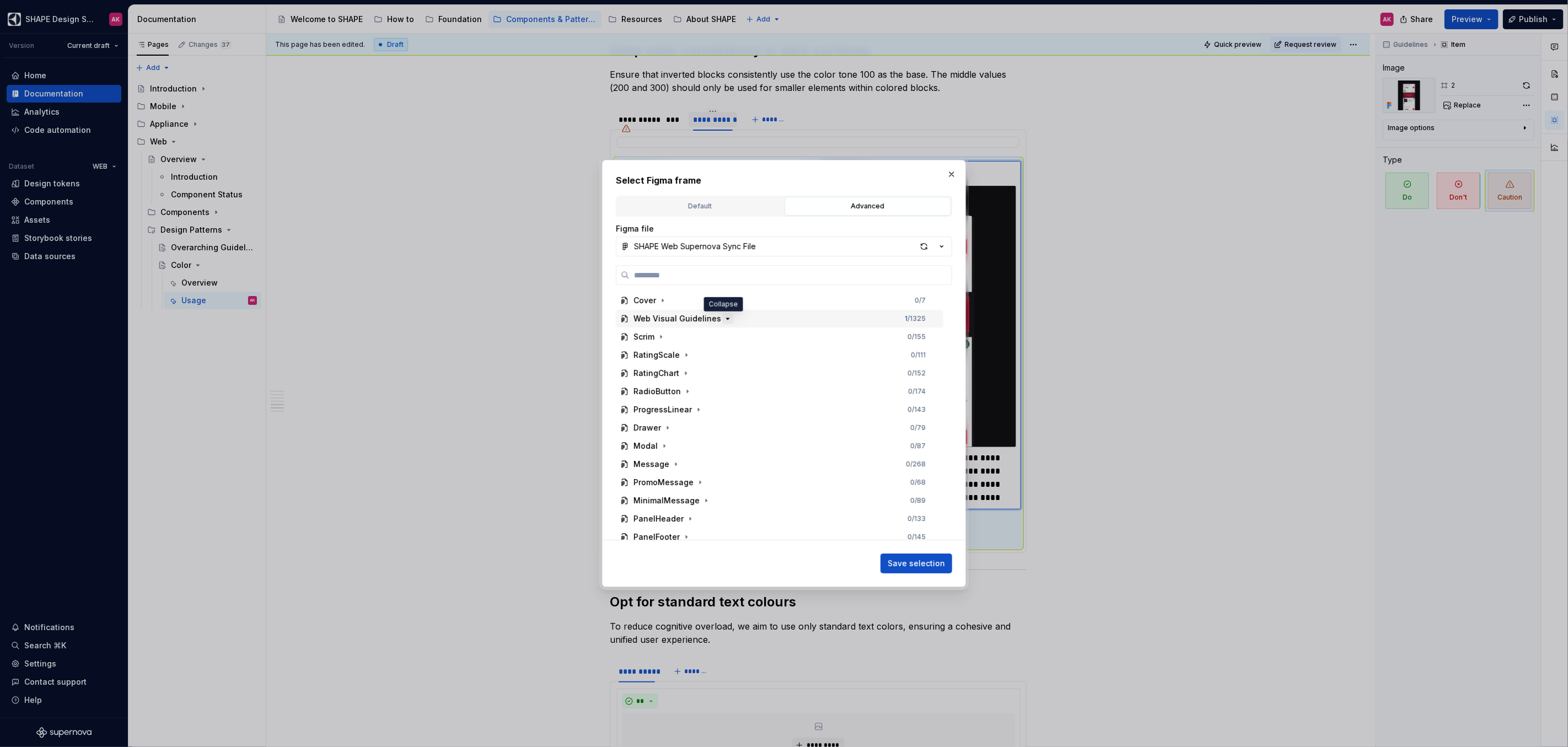
click at [723, 320] on icon "button" at bounding box center [727, 318] width 9 height 9
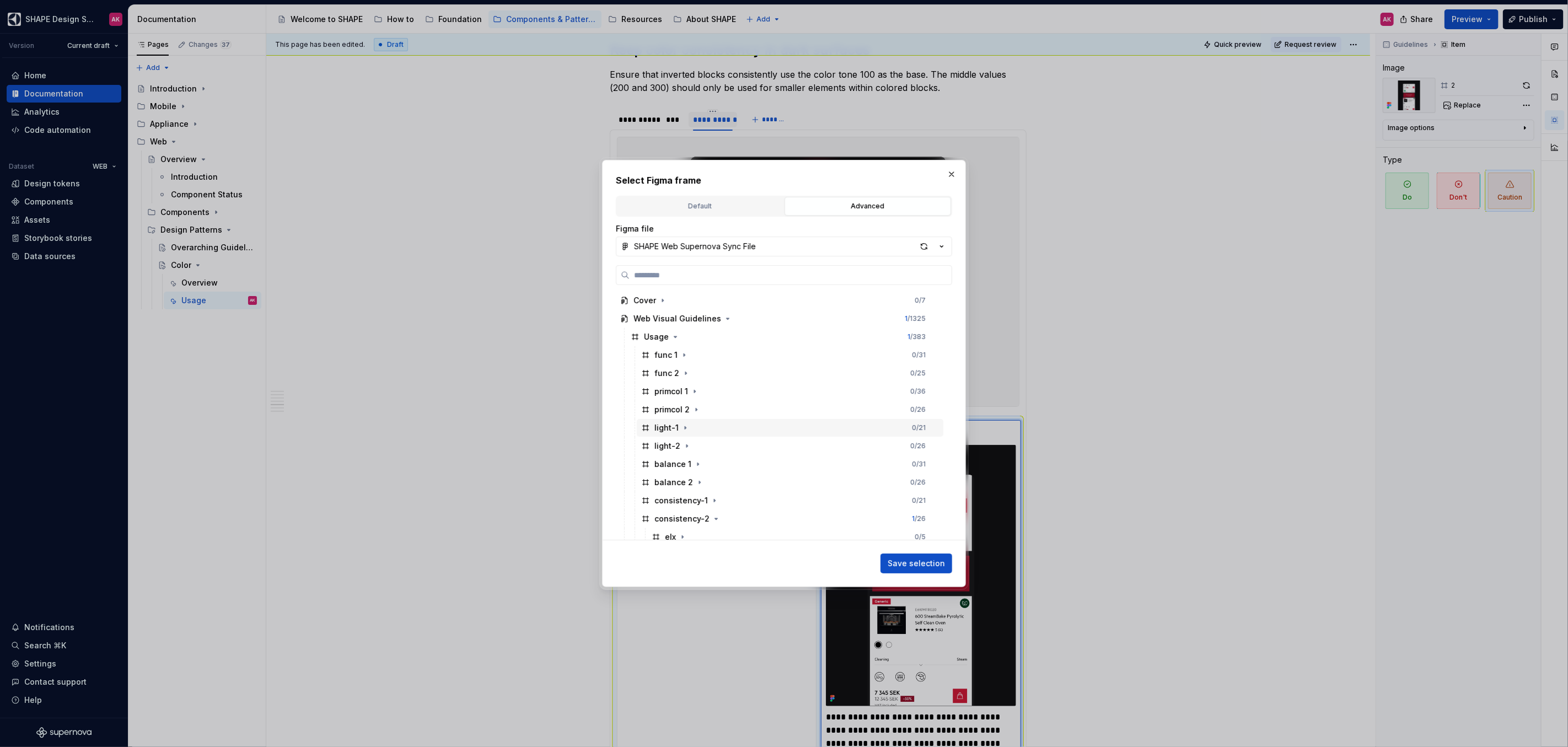
scroll to position [115, 0]
click at [692, 495] on icon "button" at bounding box center [692, 495] width 9 height 9
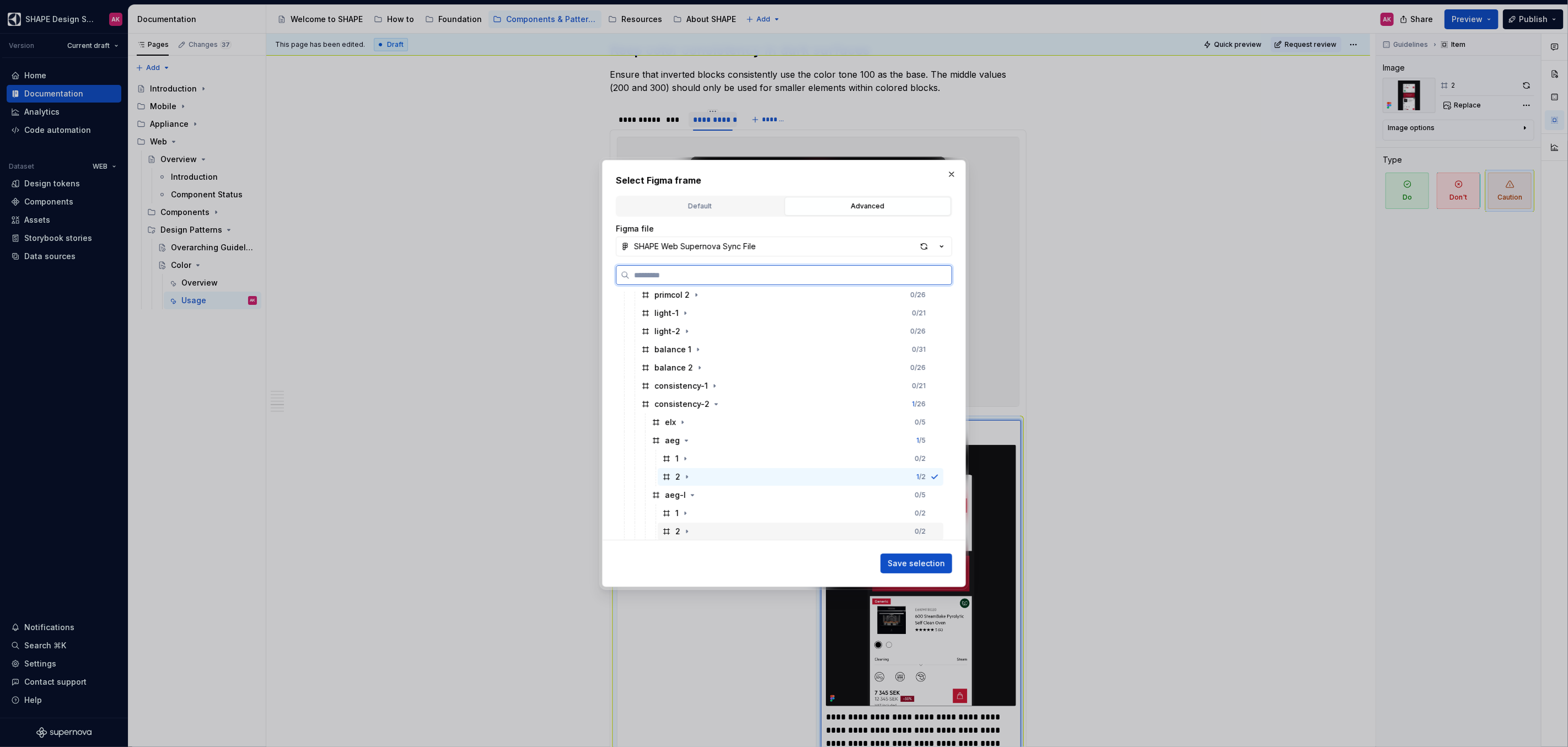
click at [676, 527] on div "2" at bounding box center [678, 531] width 5 height 11
click at [919, 561] on span "Save selection" at bounding box center [917, 563] width 57 height 11
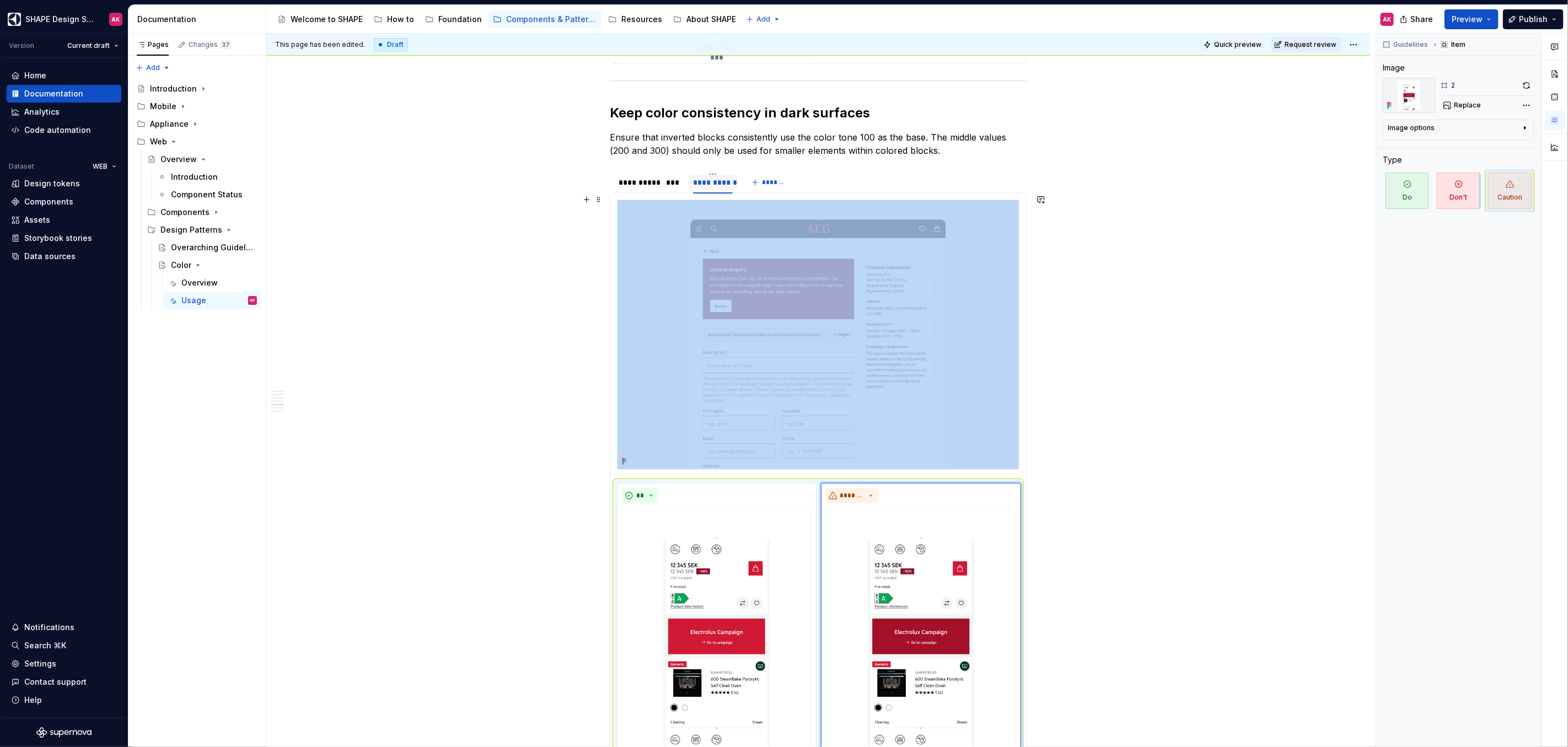
scroll to position [3576, 0]
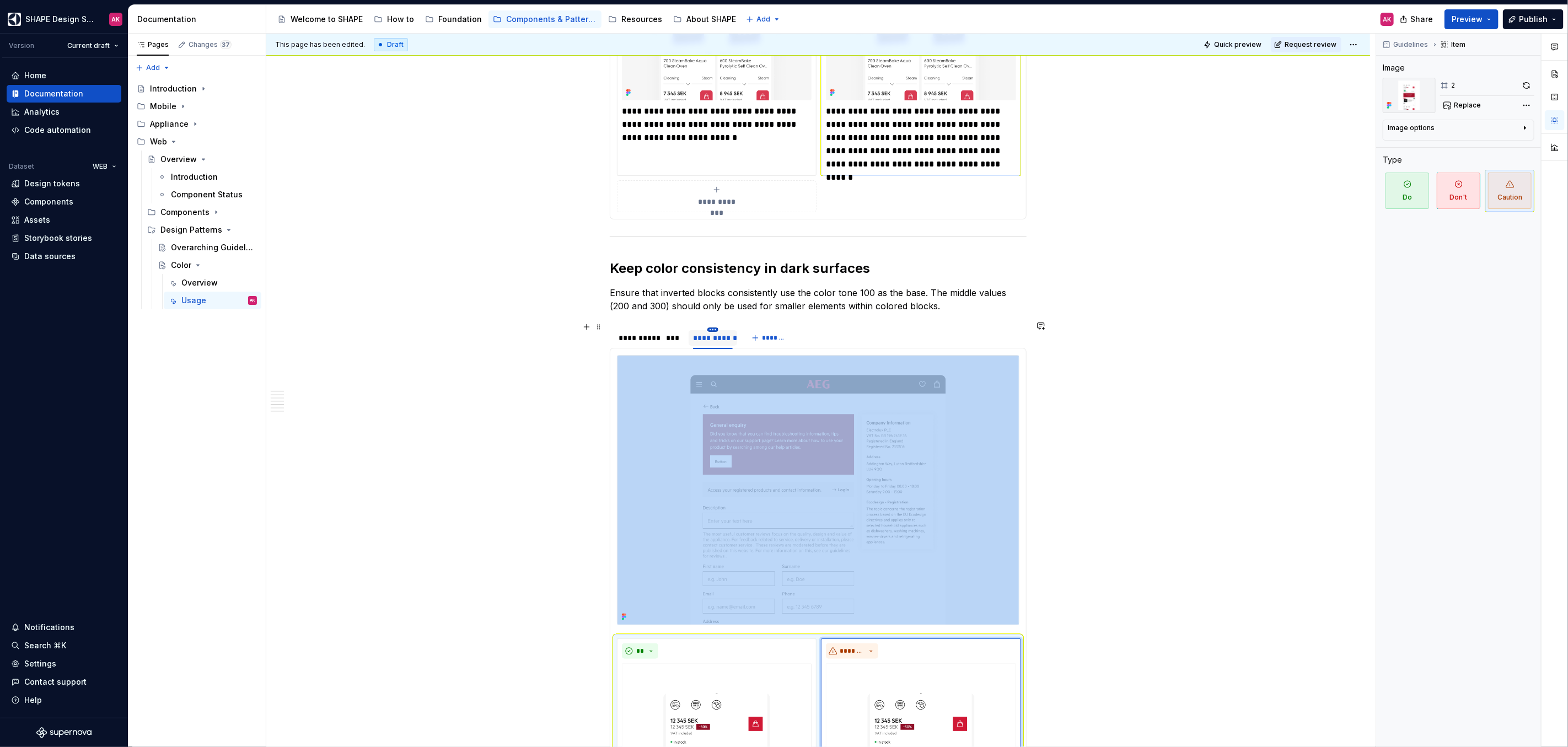
click at [711, 322] on html "SHAPE Design System AK Version Current draft Home Documentation Analytics Code …" at bounding box center [784, 373] width 1568 height 747
click at [726, 355] on div "Duplicate tab" at bounding box center [756, 356] width 93 height 17
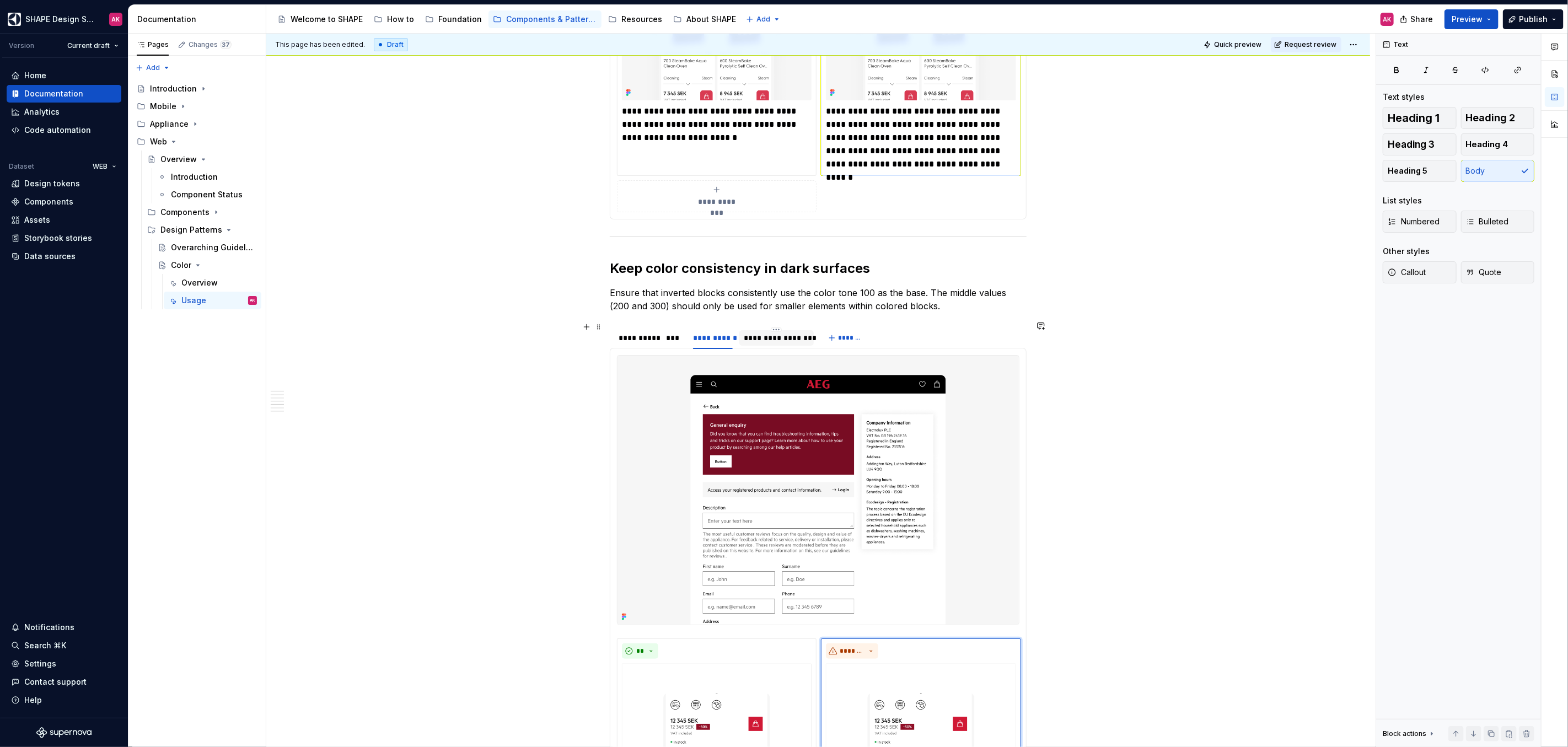
click at [764, 333] on div "**********" at bounding box center [776, 338] width 65 height 11
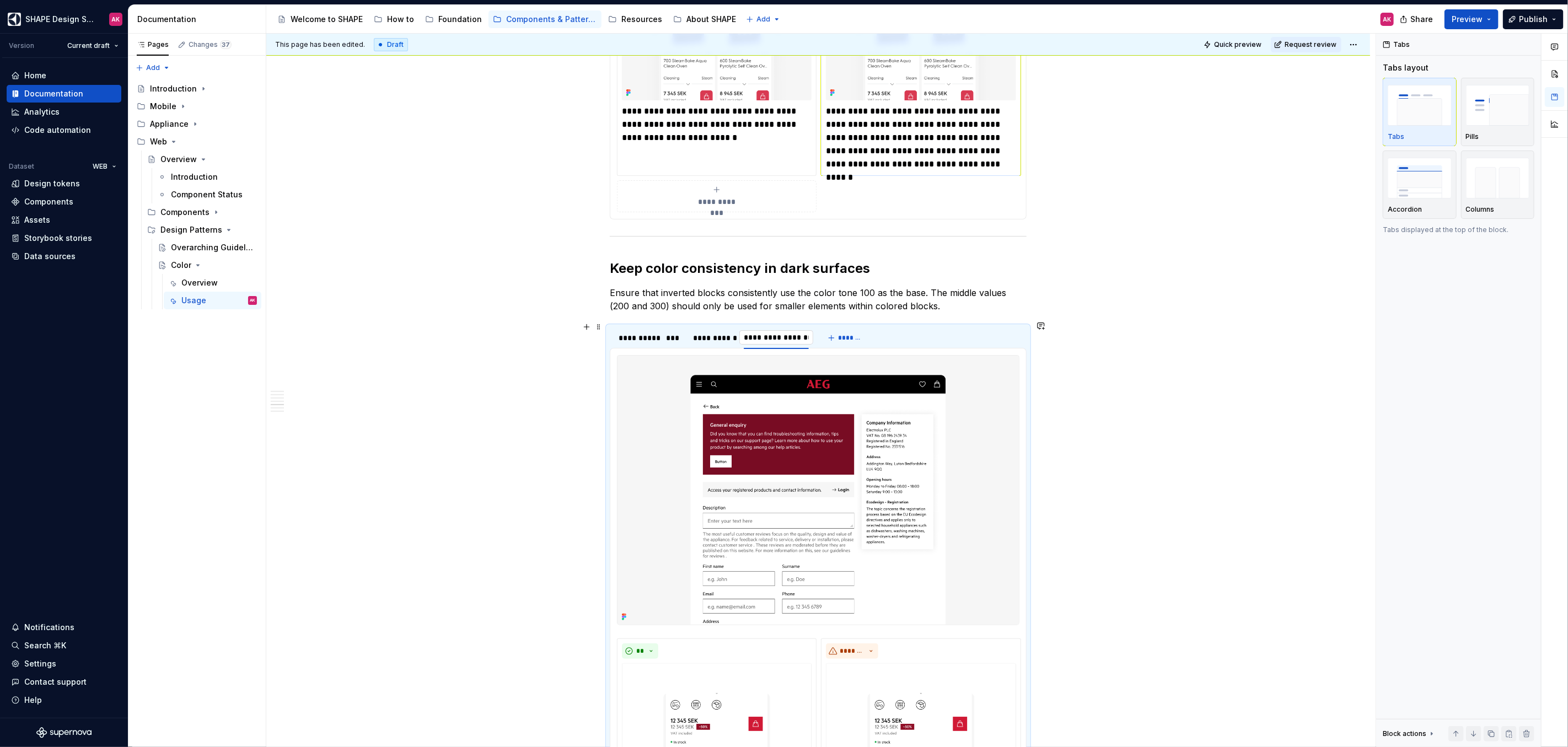
type textarea "*"
type input "*******"
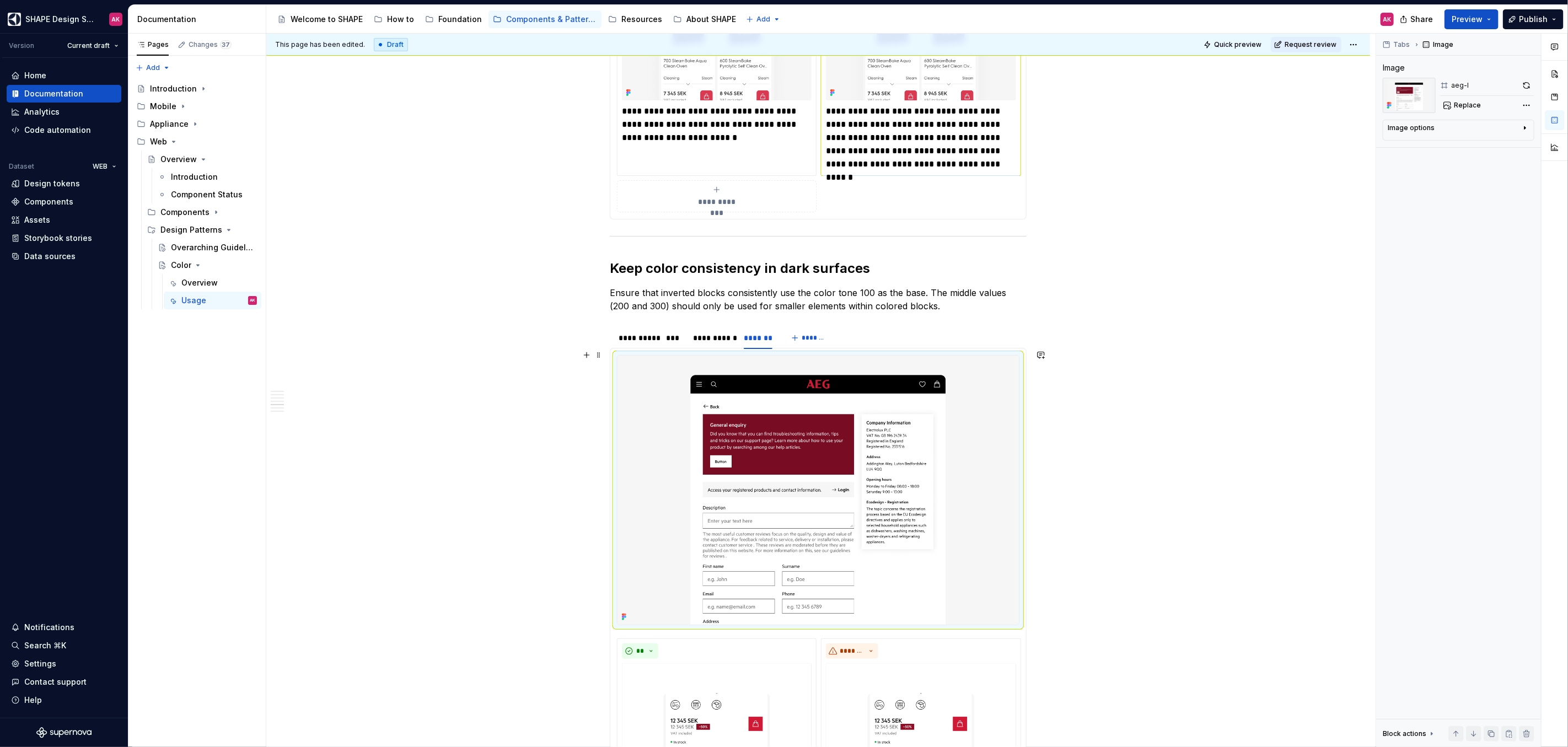
click at [758, 421] on img at bounding box center [818, 490] width 401 height 269
click at [1462, 106] on span "Replace" at bounding box center [1467, 105] width 27 height 9
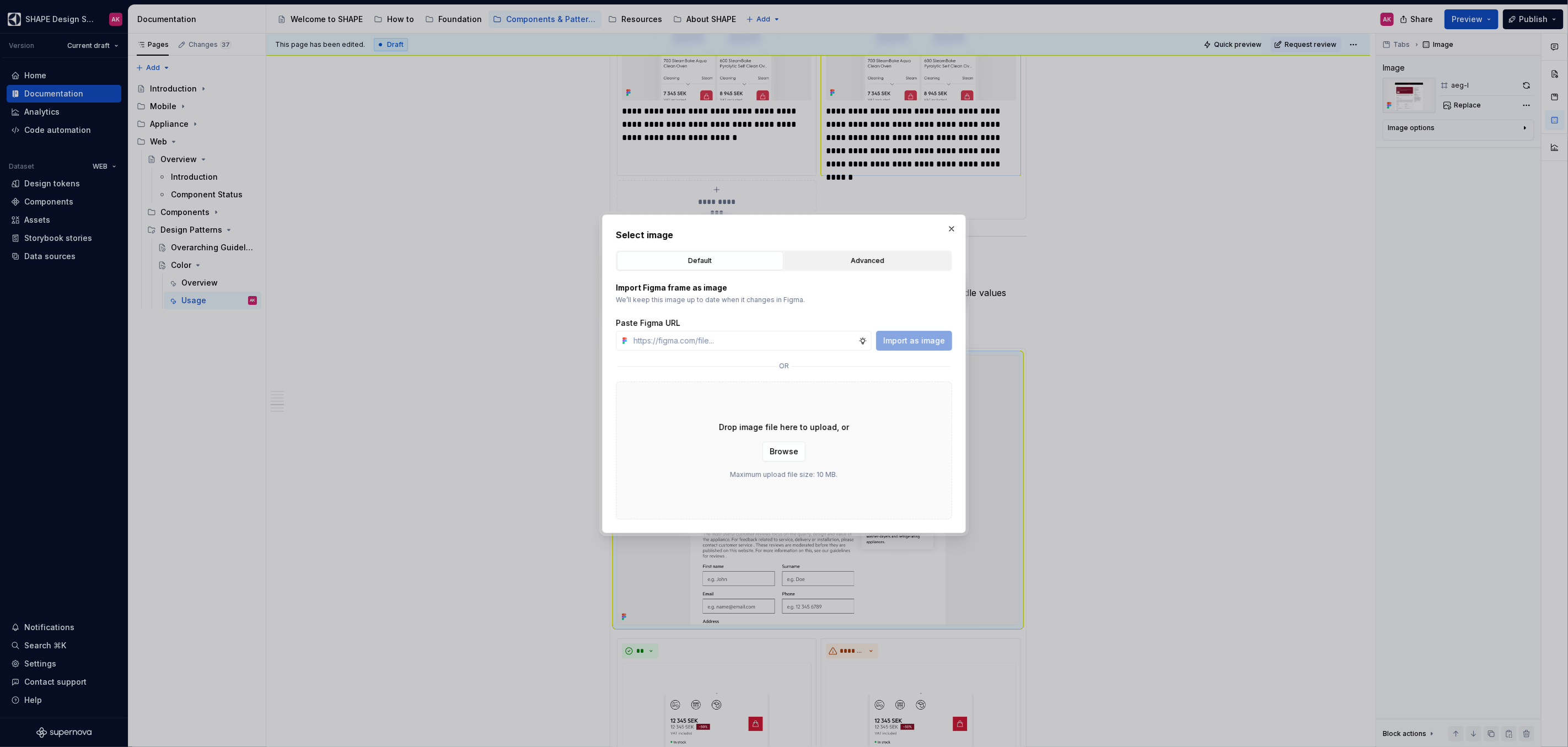
click at [838, 266] on div "Advanced" at bounding box center [868, 260] width 159 height 11
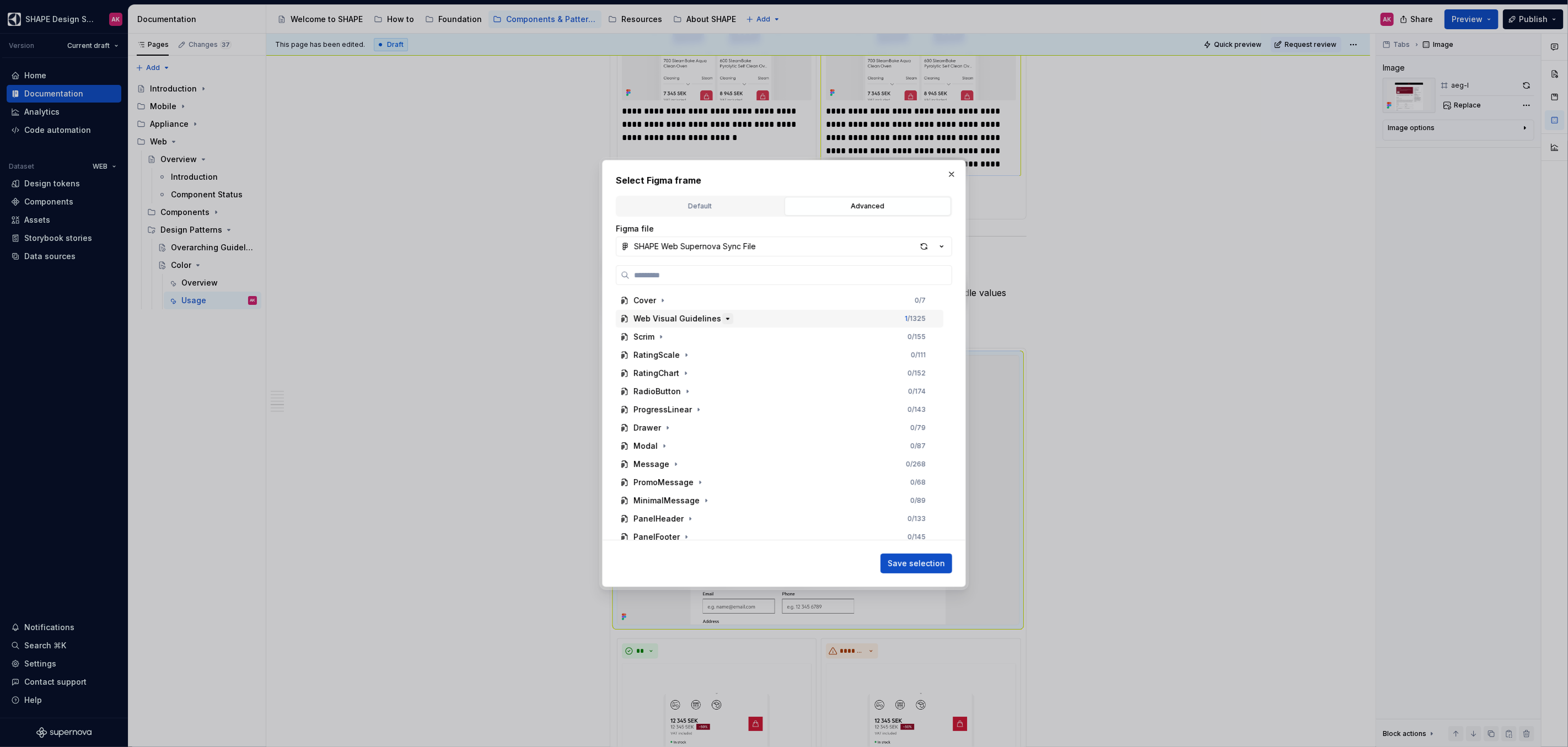
click at [723, 319] on icon "button" at bounding box center [727, 318] width 9 height 9
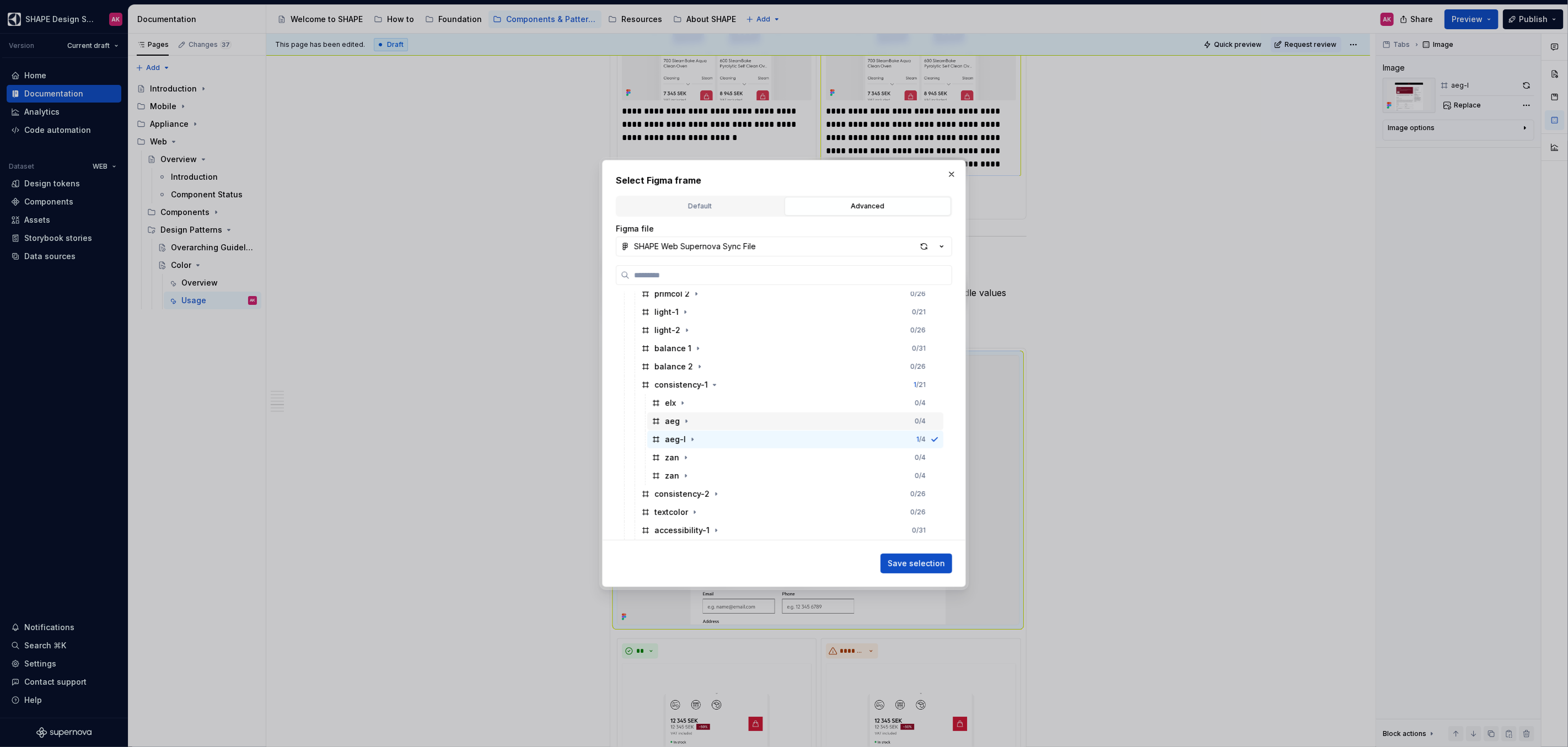
scroll to position [128, 0]
click at [670, 443] on div "zan" at bounding box center [672, 445] width 14 height 11
click at [925, 563] on span "Save selection" at bounding box center [917, 563] width 57 height 11
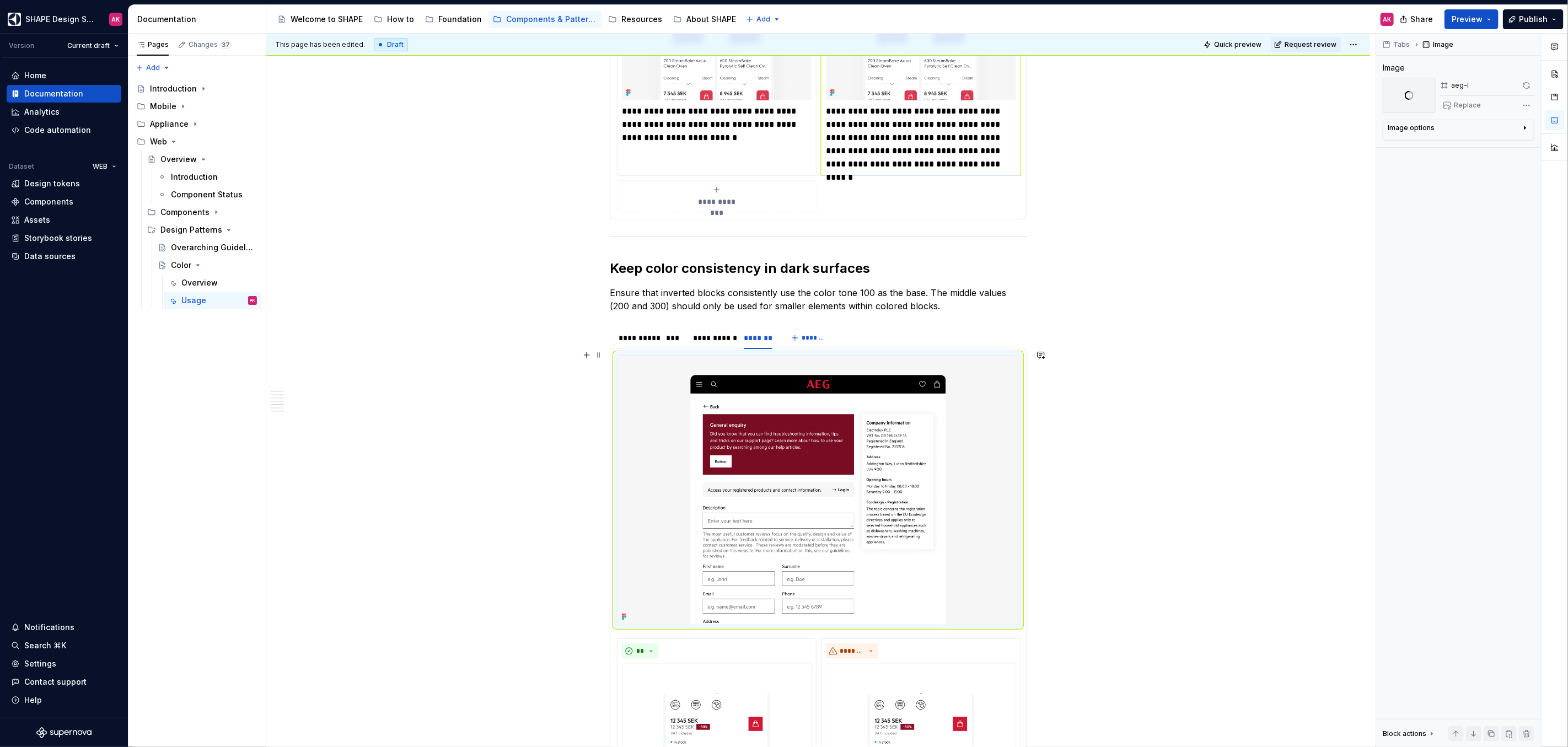
scroll to position [3815, 0]
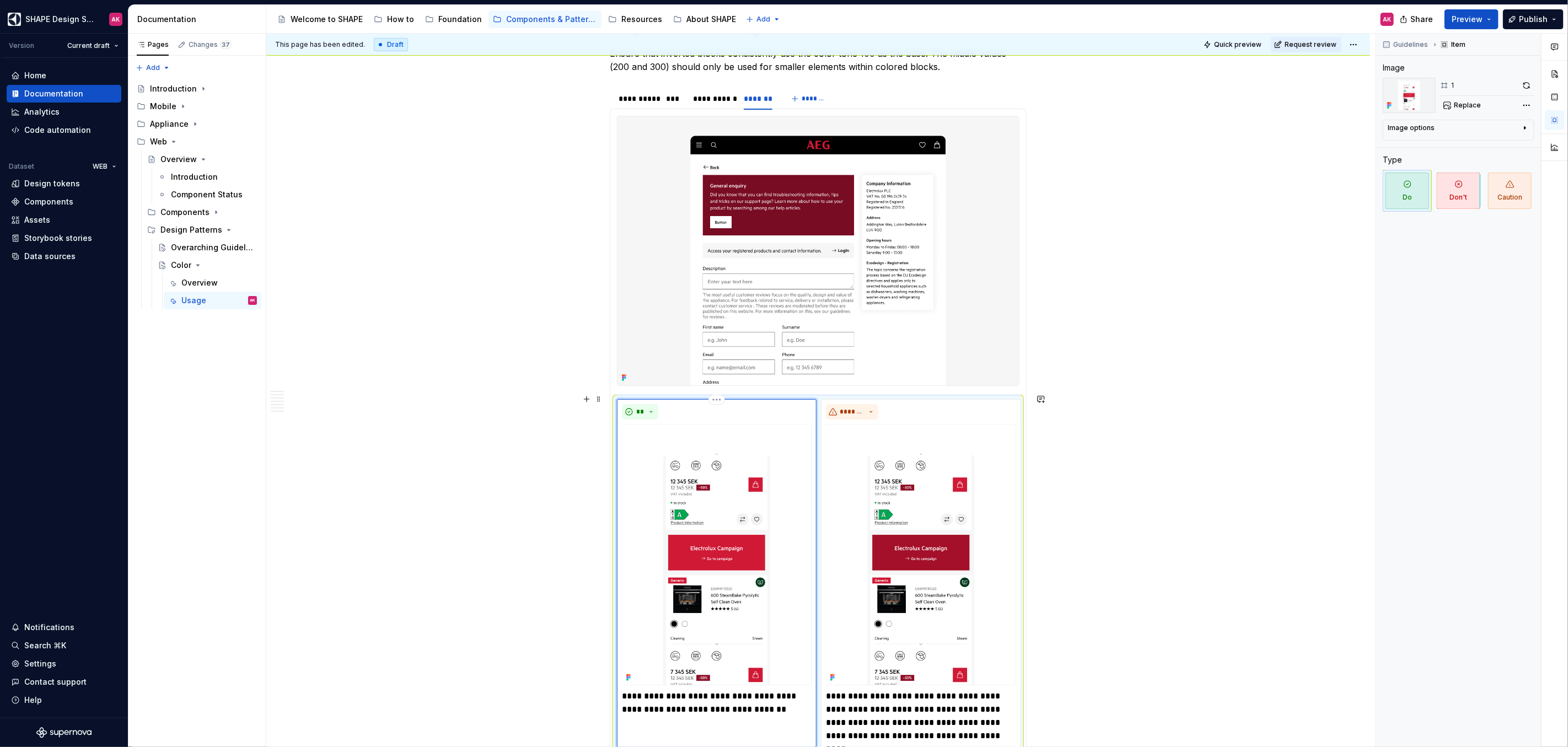
click at [717, 521] on img at bounding box center [717, 554] width 190 height 261
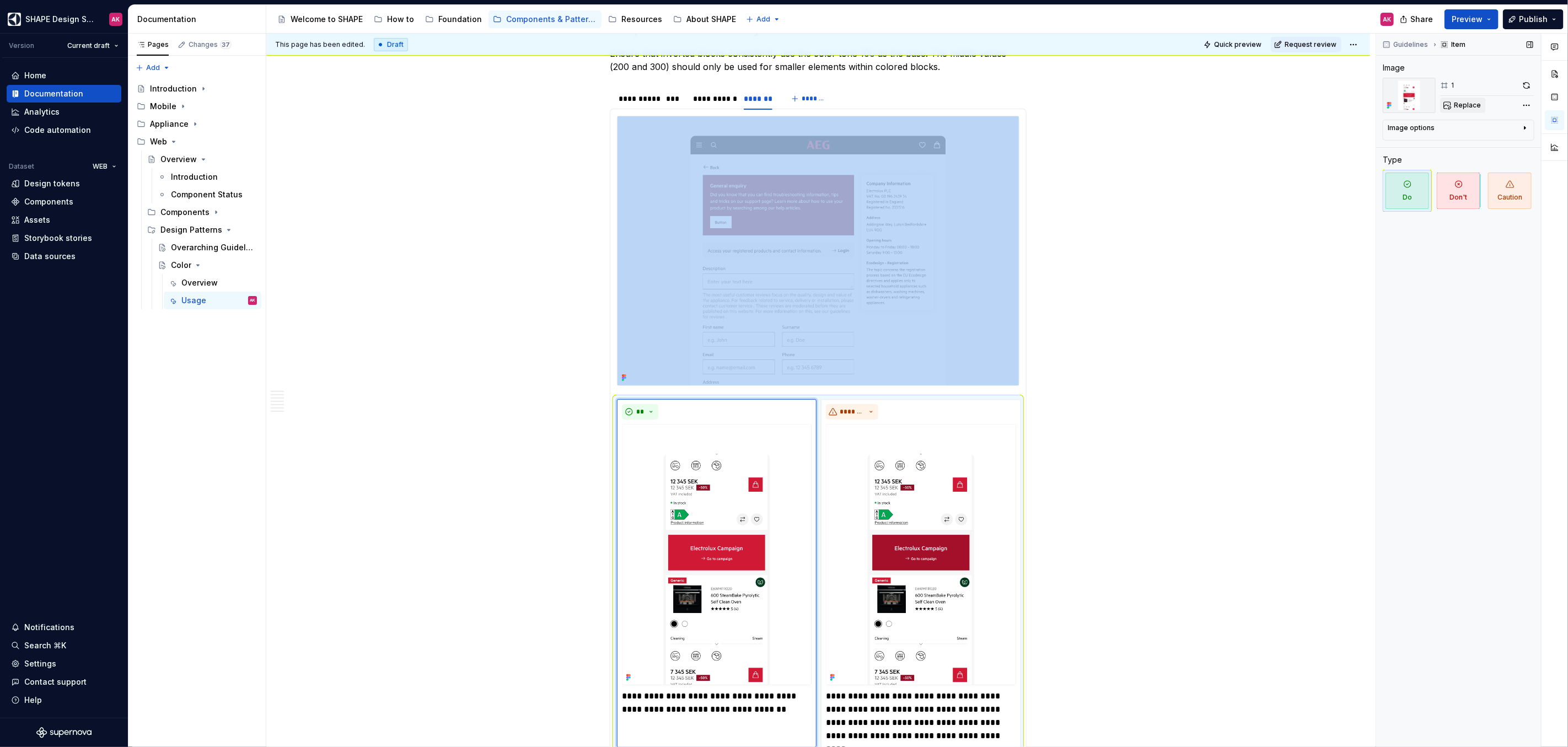
click at [1474, 105] on span "Replace" at bounding box center [1467, 105] width 27 height 9
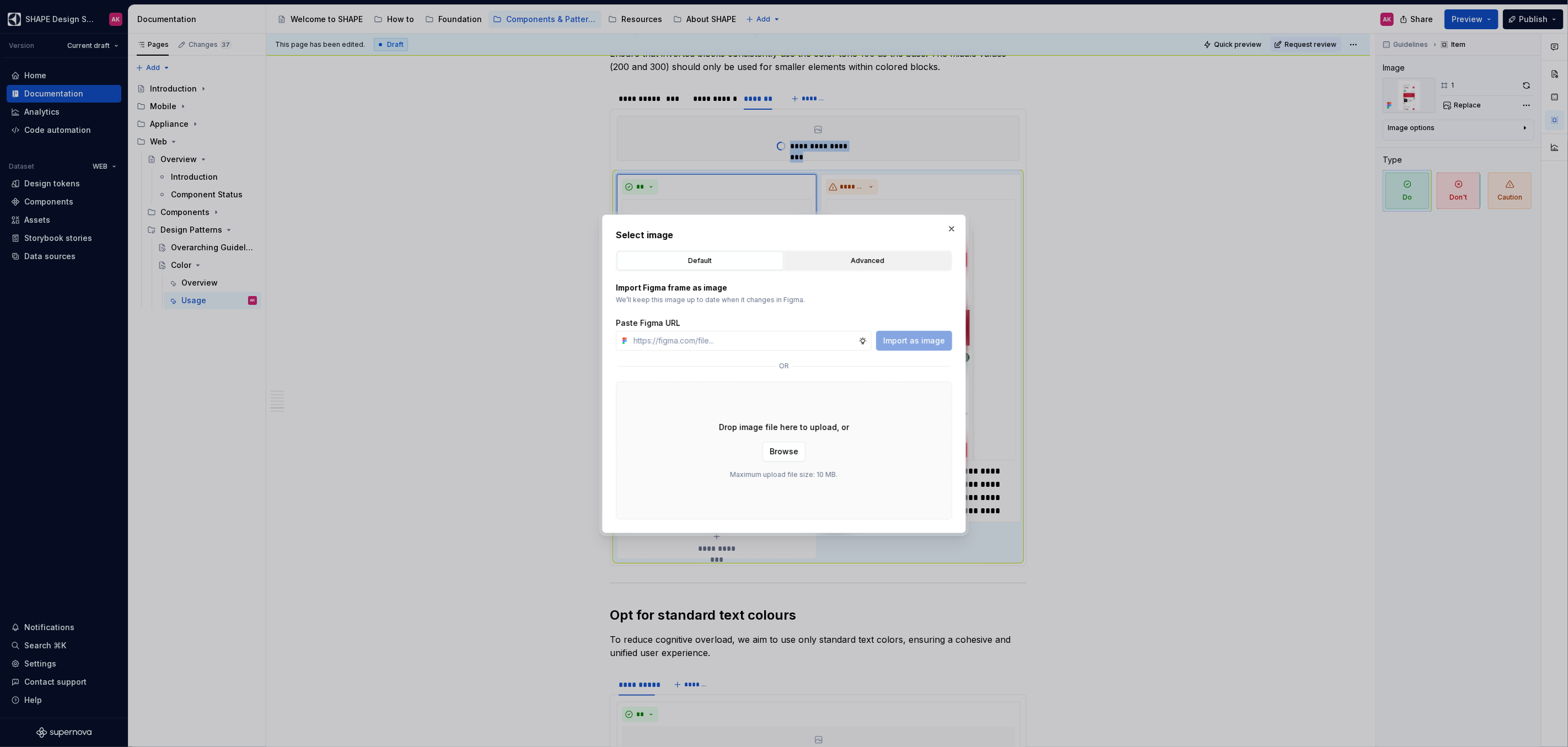
click at [912, 260] on div "Advanced" at bounding box center [868, 260] width 159 height 11
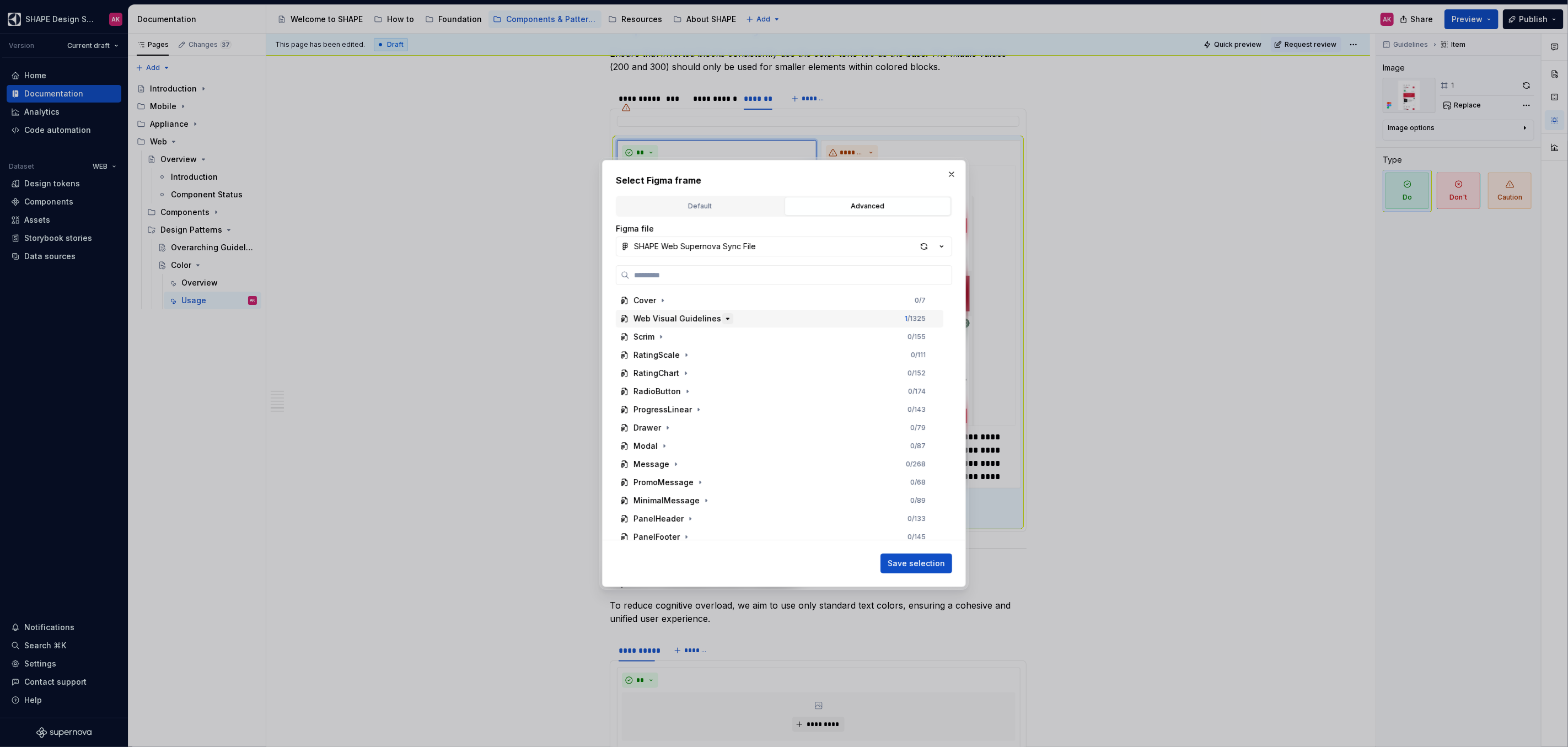
click at [723, 318] on icon "button" at bounding box center [727, 318] width 9 height 9
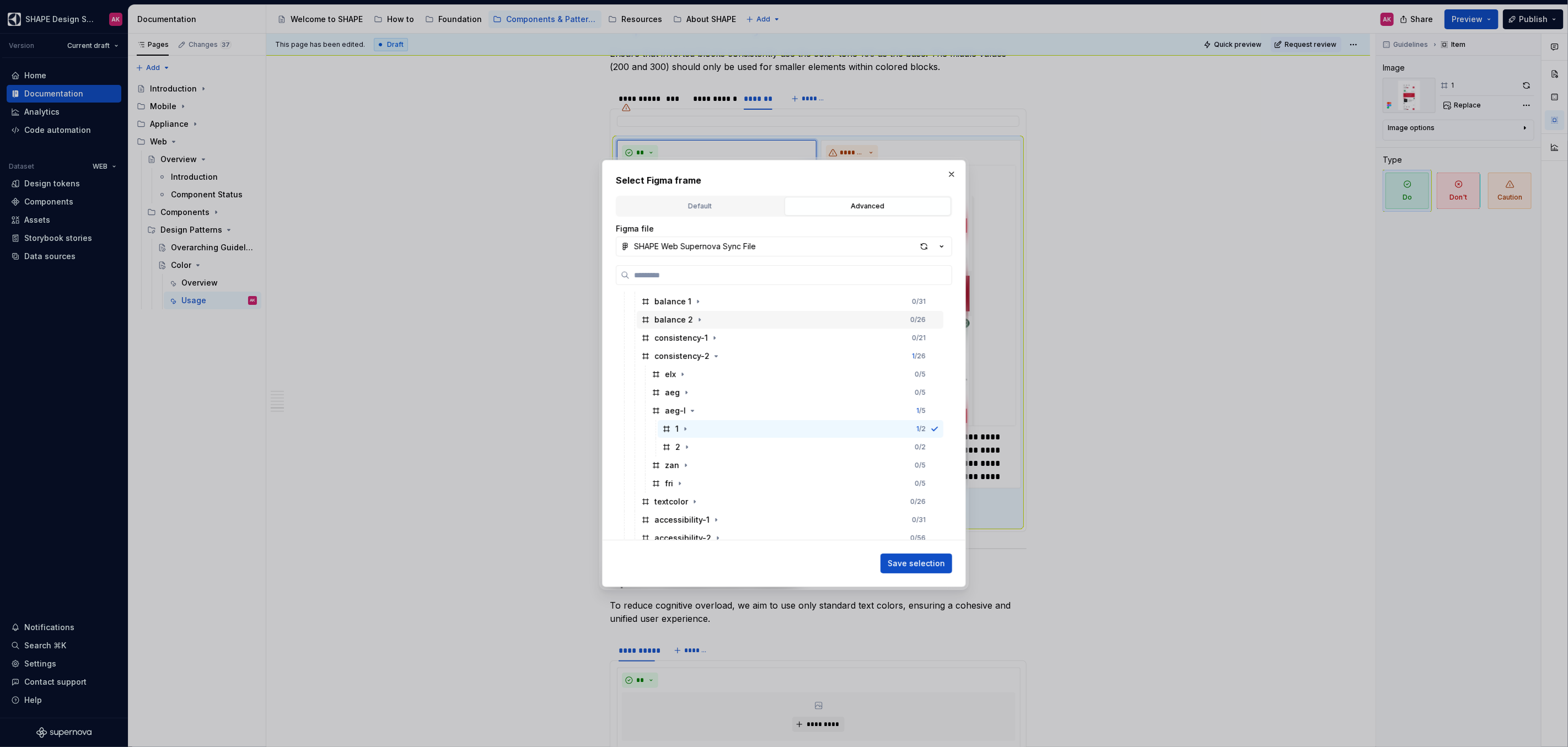
scroll to position [228, 0]
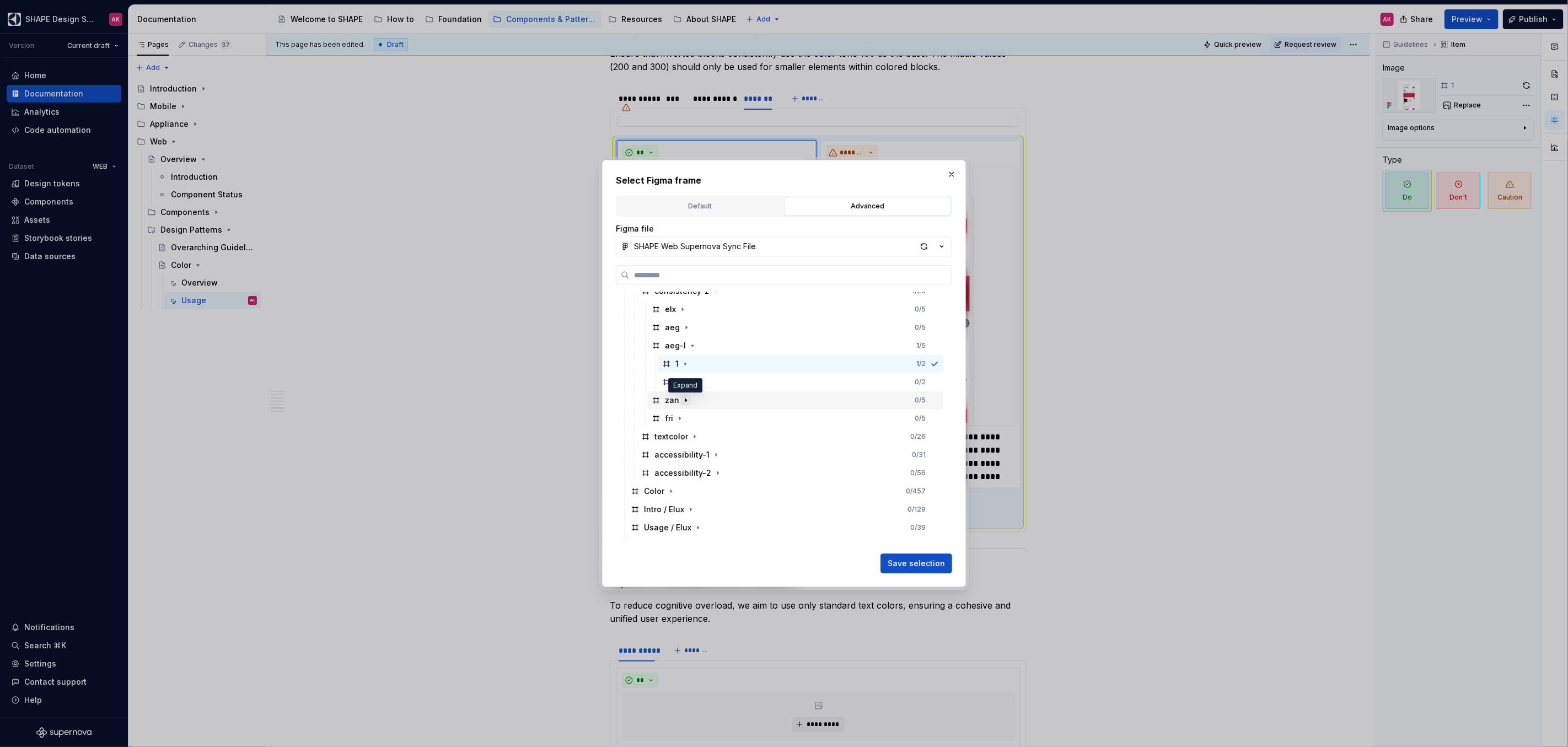
click at [685, 401] on icon "button" at bounding box center [686, 400] width 9 height 9
click at [671, 418] on div "1" at bounding box center [676, 419] width 29 height 11
click at [911, 566] on span "Save selection" at bounding box center [917, 563] width 57 height 11
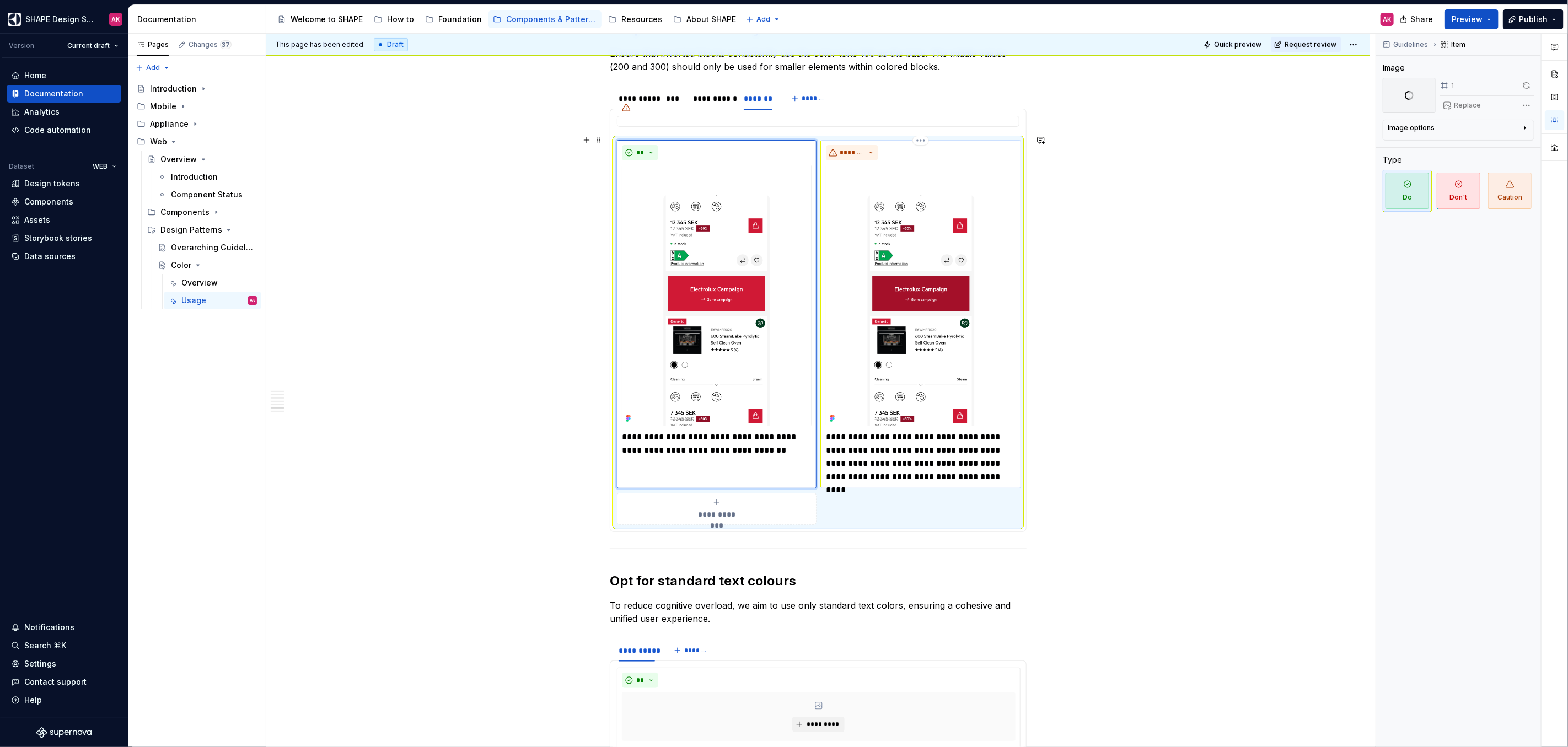
click at [912, 285] on img at bounding box center [921, 295] width 190 height 261
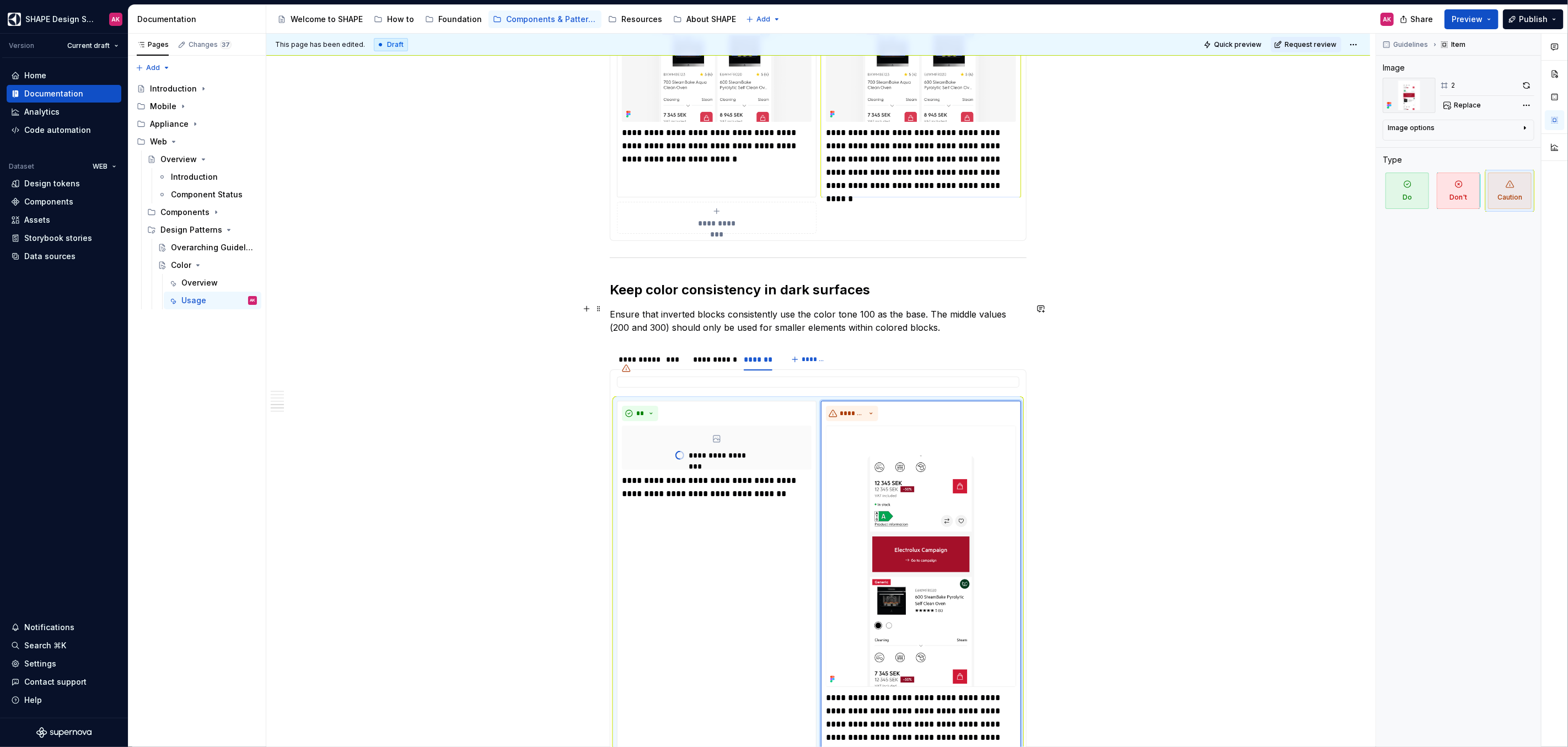
scroll to position [3672, 0]
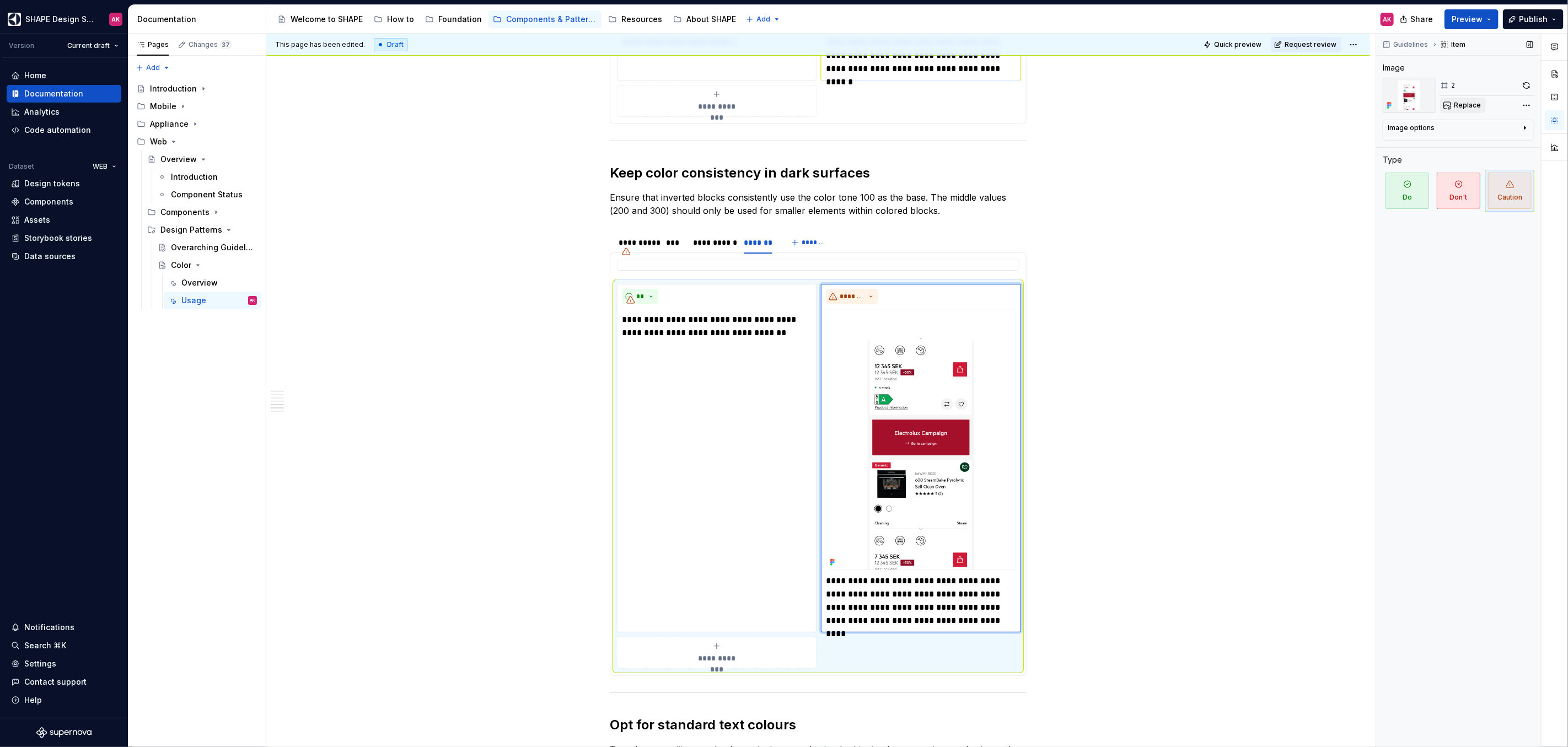
click at [1461, 106] on span "Replace" at bounding box center [1467, 105] width 27 height 9
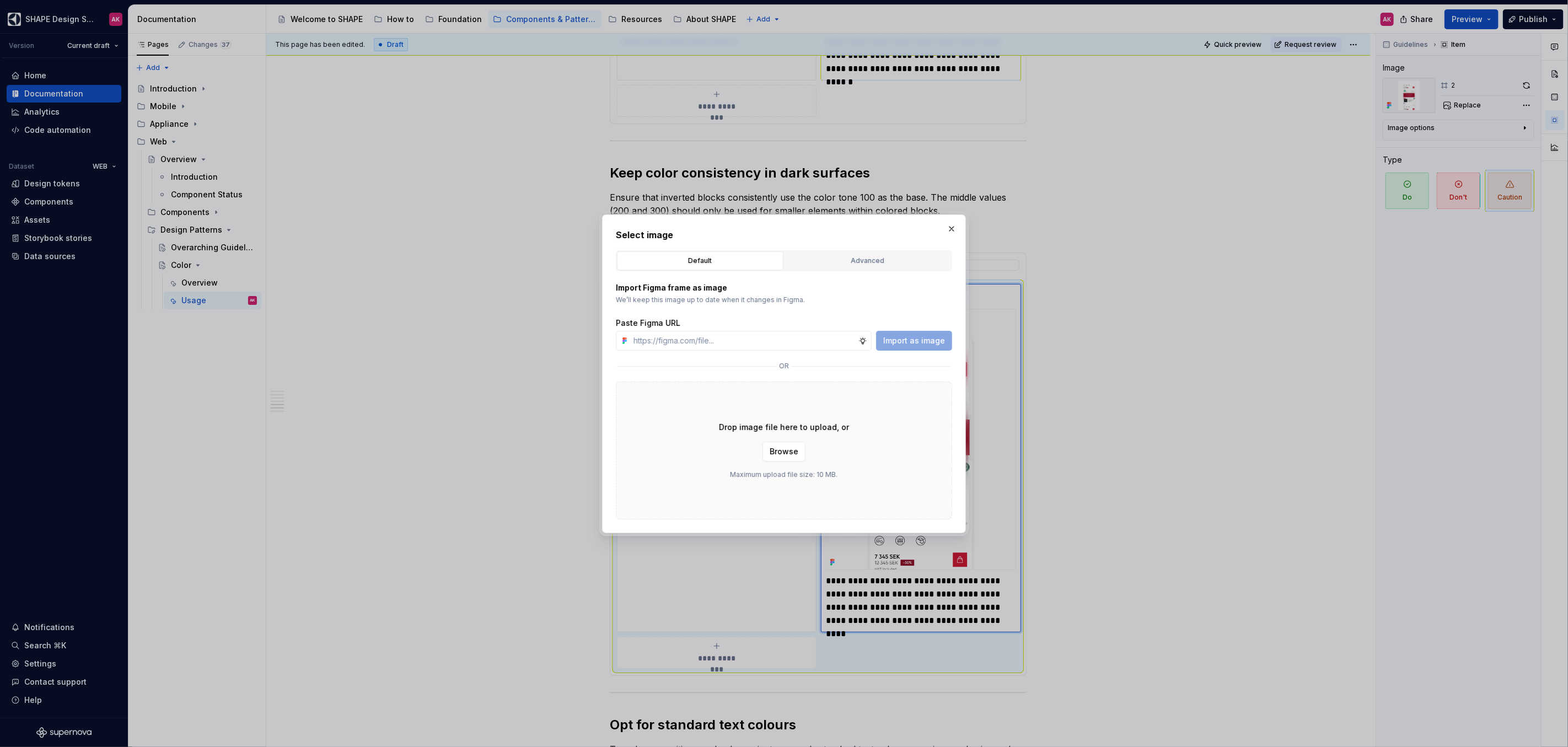
click at [836, 258] on div "Advanced" at bounding box center [868, 260] width 159 height 11
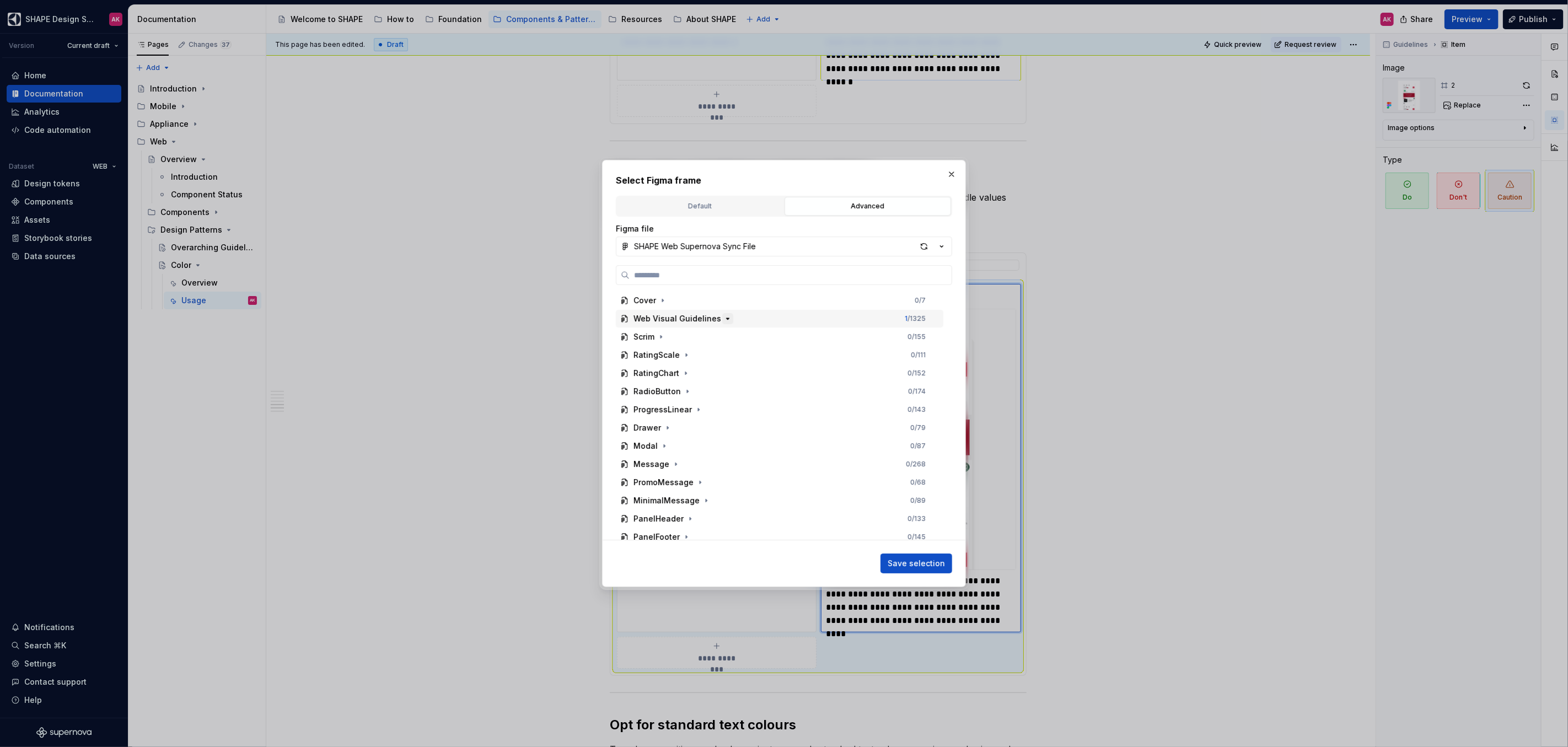
click at [723, 320] on icon "button" at bounding box center [727, 318] width 9 height 9
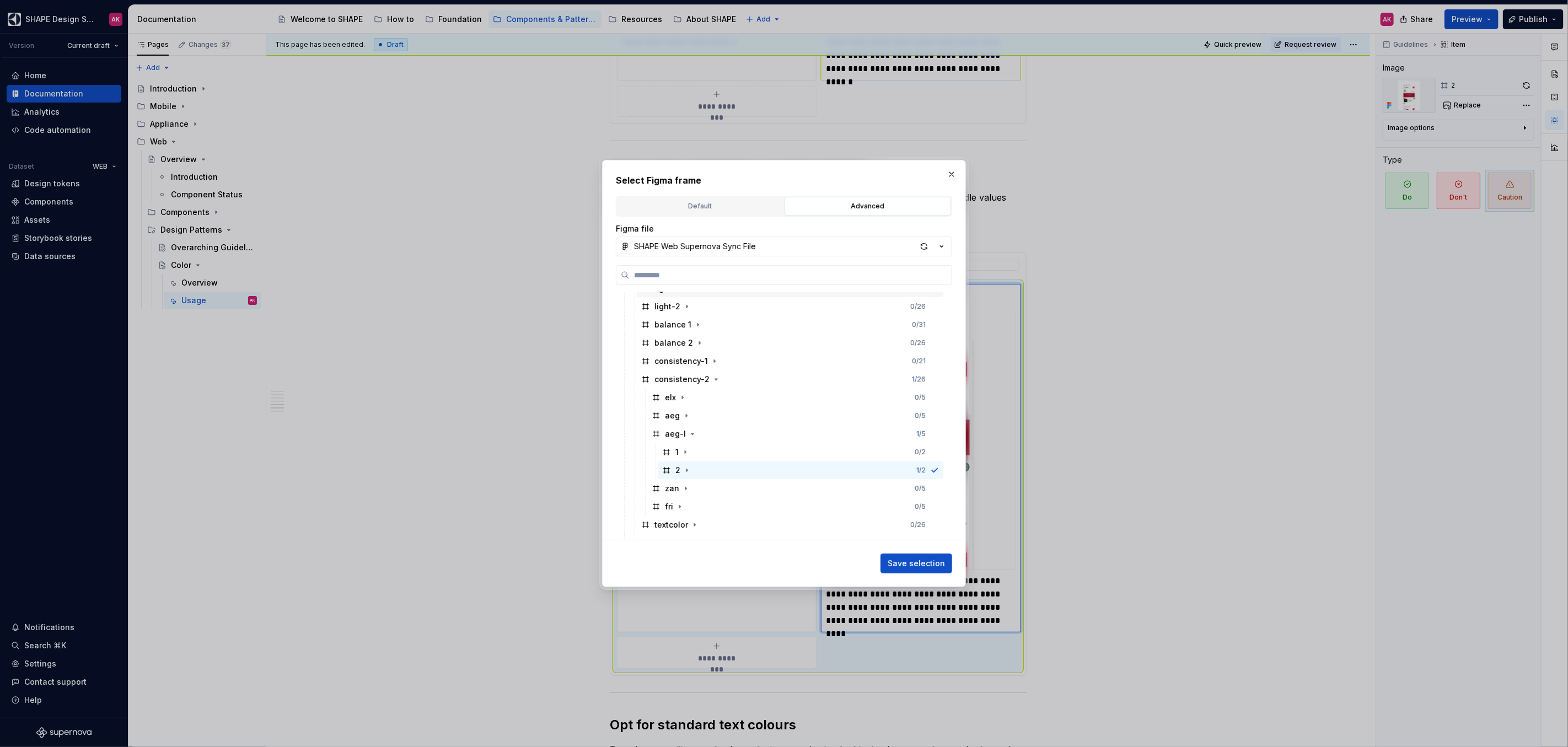
scroll to position [240, 0]
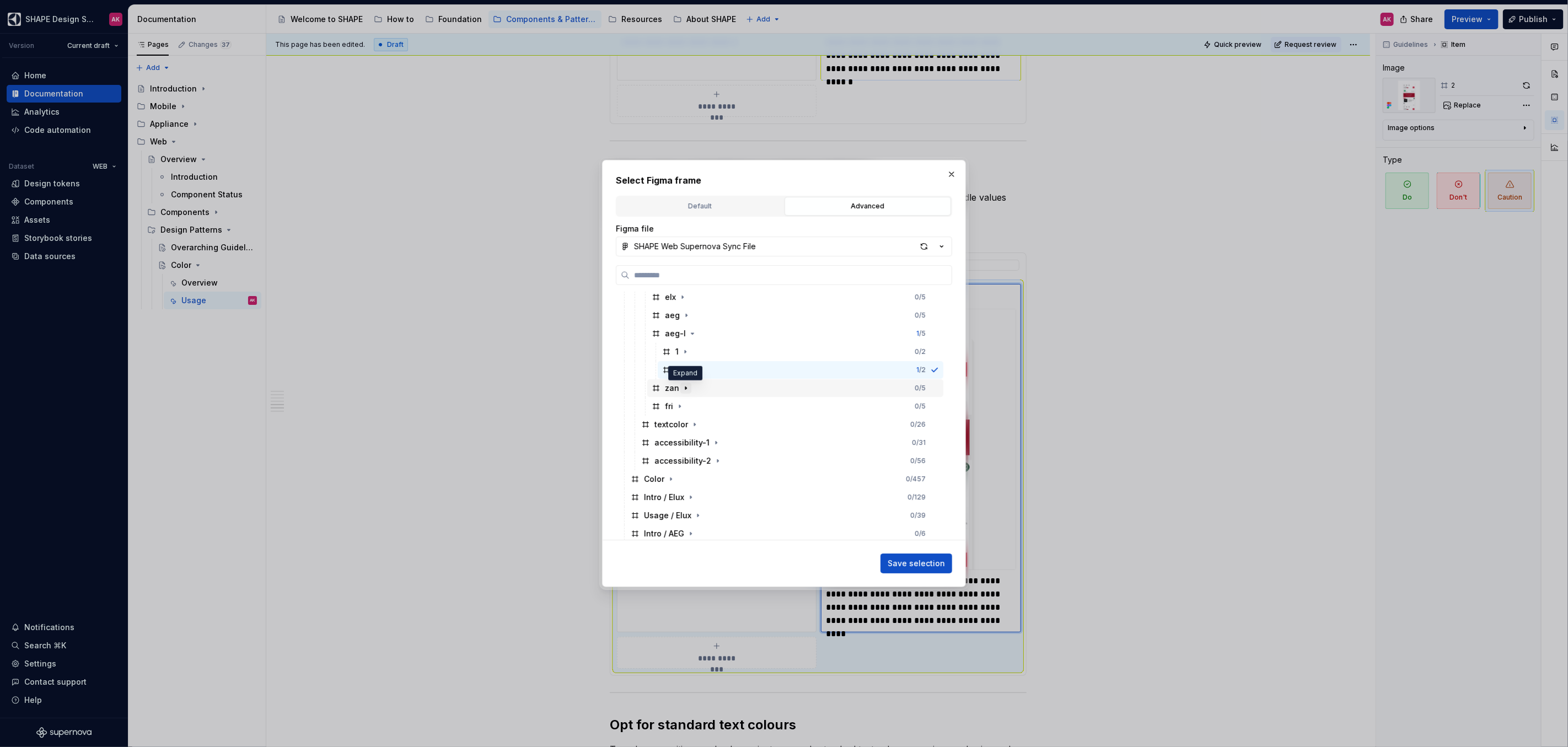
click at [686, 389] on icon "button" at bounding box center [686, 388] width 9 height 9
click at [672, 421] on div "2" at bounding box center [677, 425] width 30 height 11
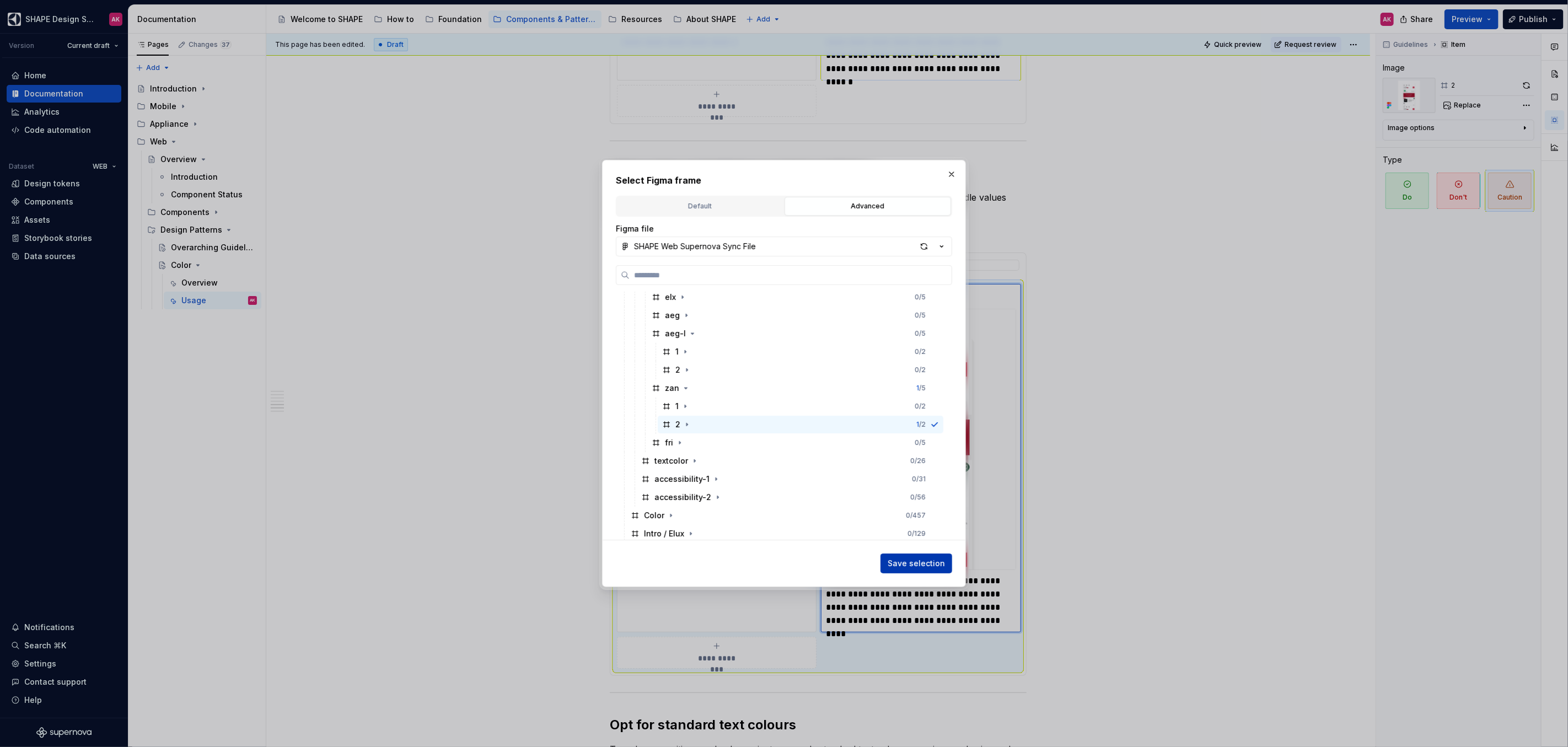
click at [920, 564] on span "Save selection" at bounding box center [917, 563] width 57 height 11
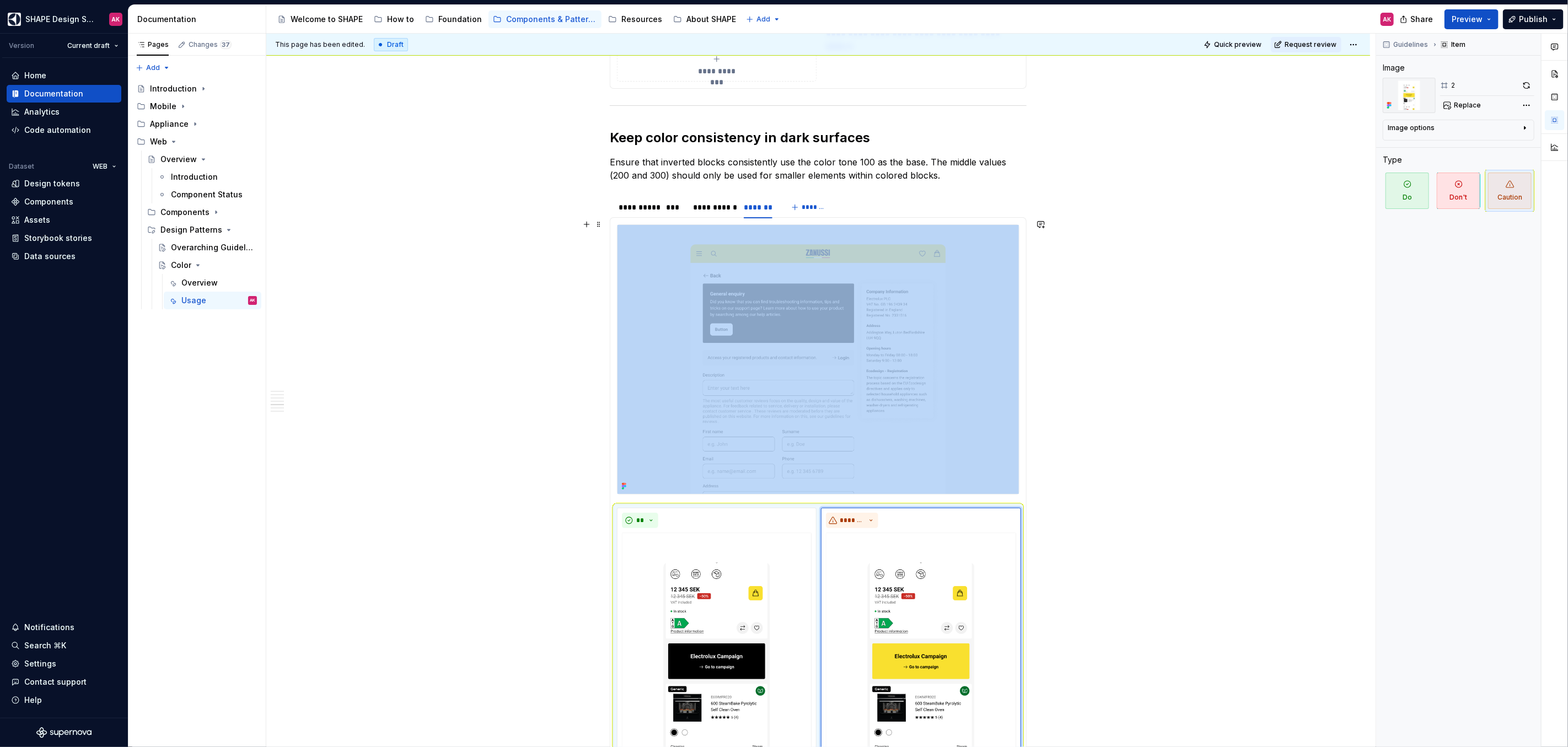
scroll to position [3656, 0]
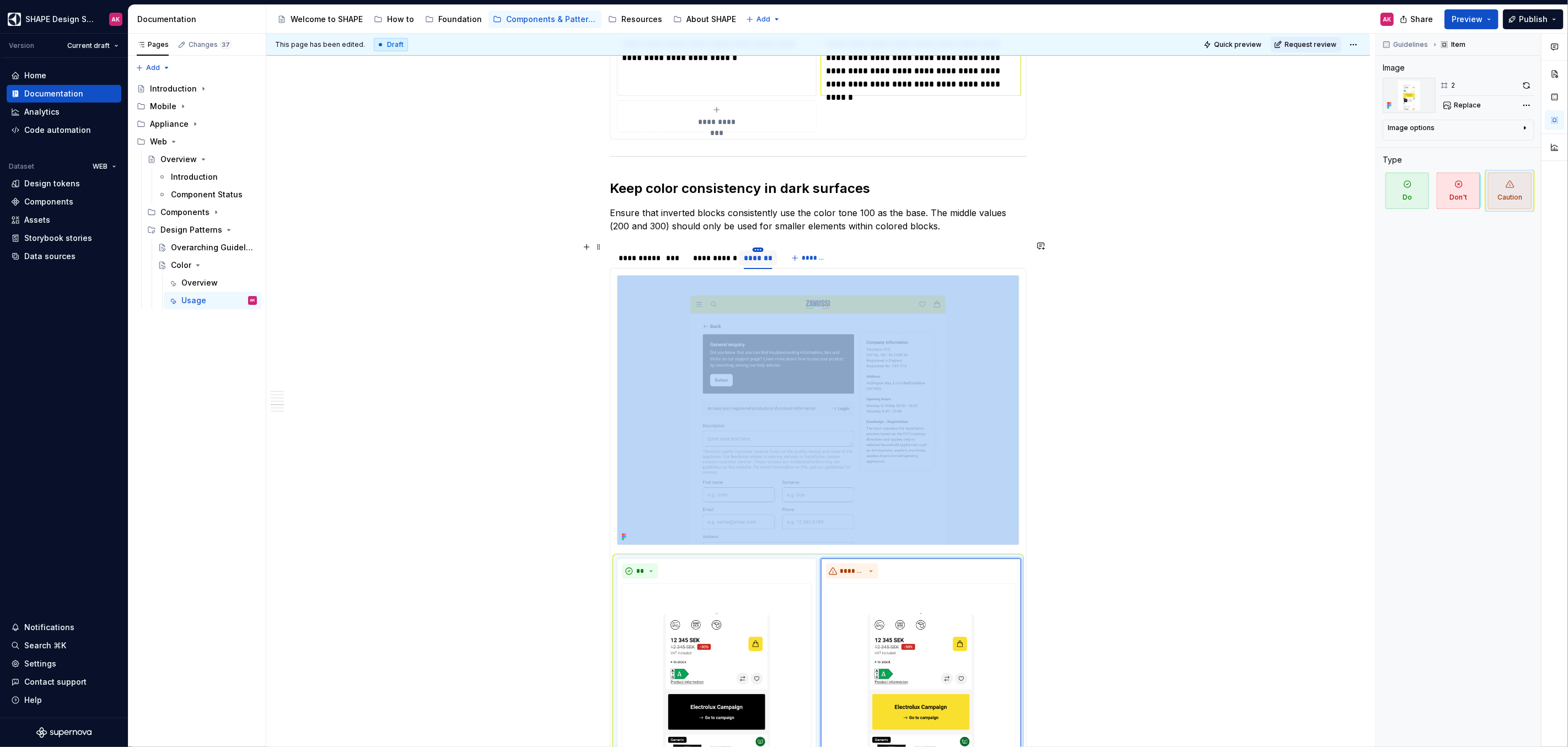
type textarea "*"
click at [758, 244] on html "SHAPE Design System AK Version Current draft Home Documentation Analytics Code …" at bounding box center [784, 373] width 1568 height 747
drag, startPoint x: 780, startPoint y: 277, endPoint x: 782, endPoint y: 285, distance: 8.2
click at [780, 277] on div "Duplicate tab" at bounding box center [808, 276] width 71 height 11
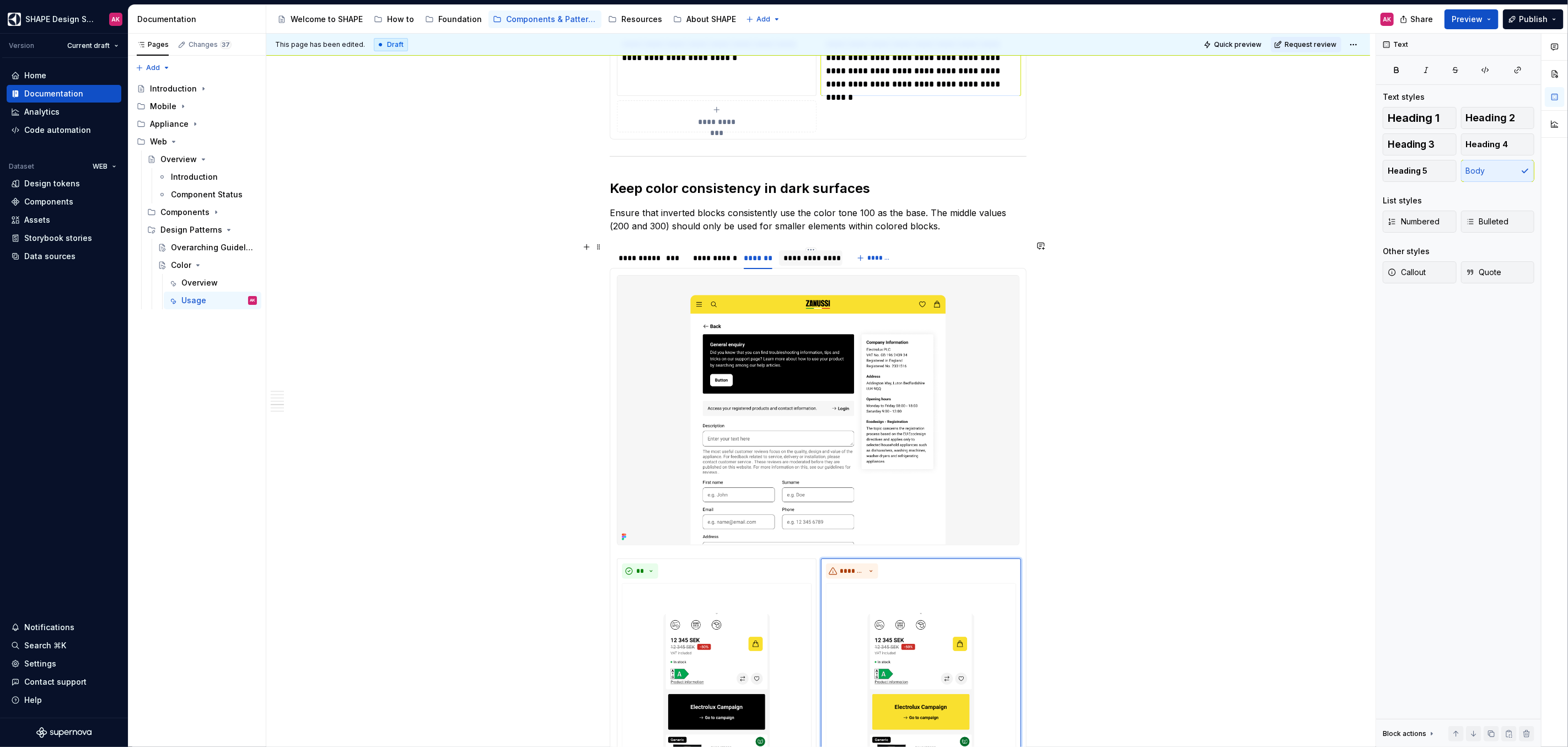
click at [805, 252] on div "**********" at bounding box center [810, 258] width 55 height 11
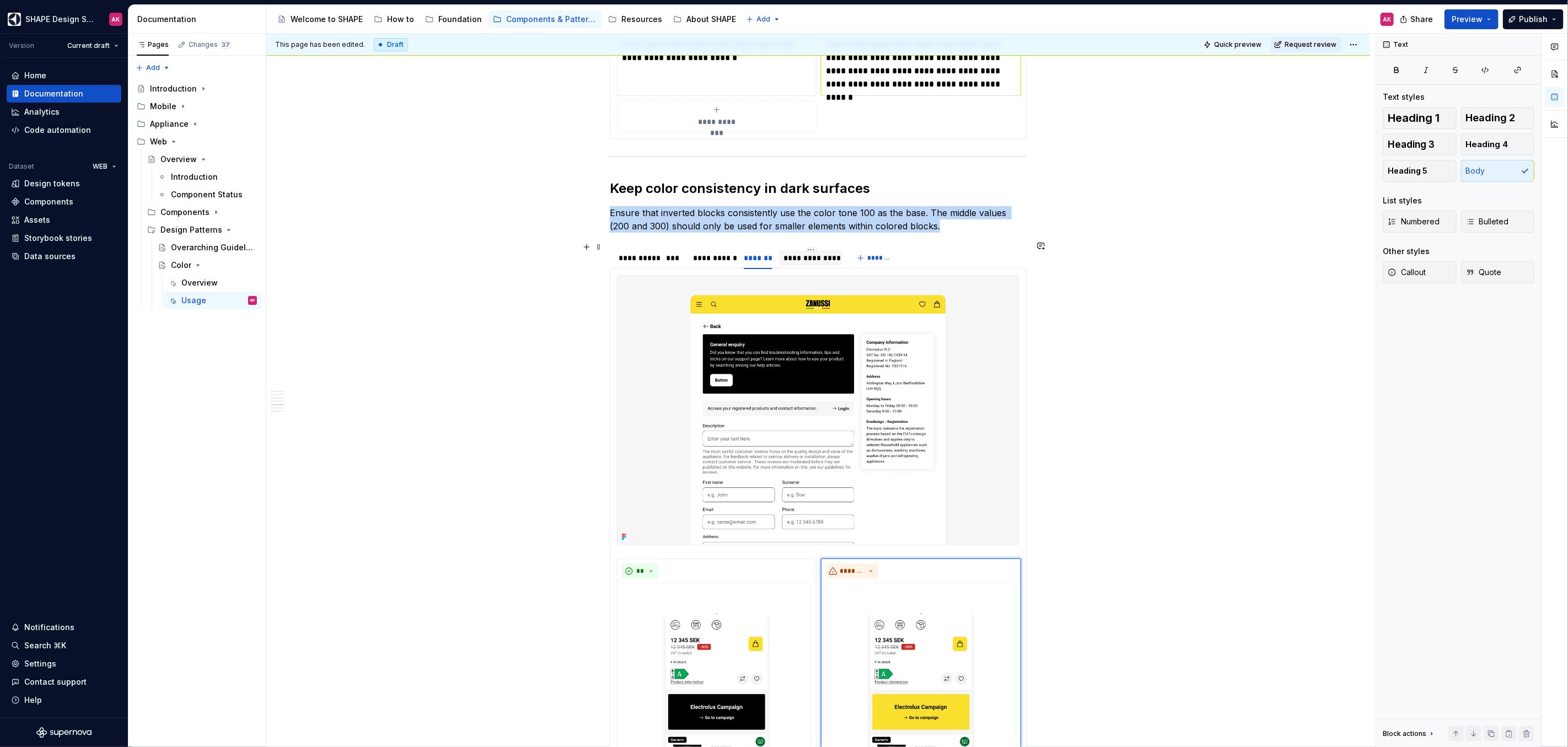
click at [805, 252] on div "**********" at bounding box center [810, 258] width 55 height 11
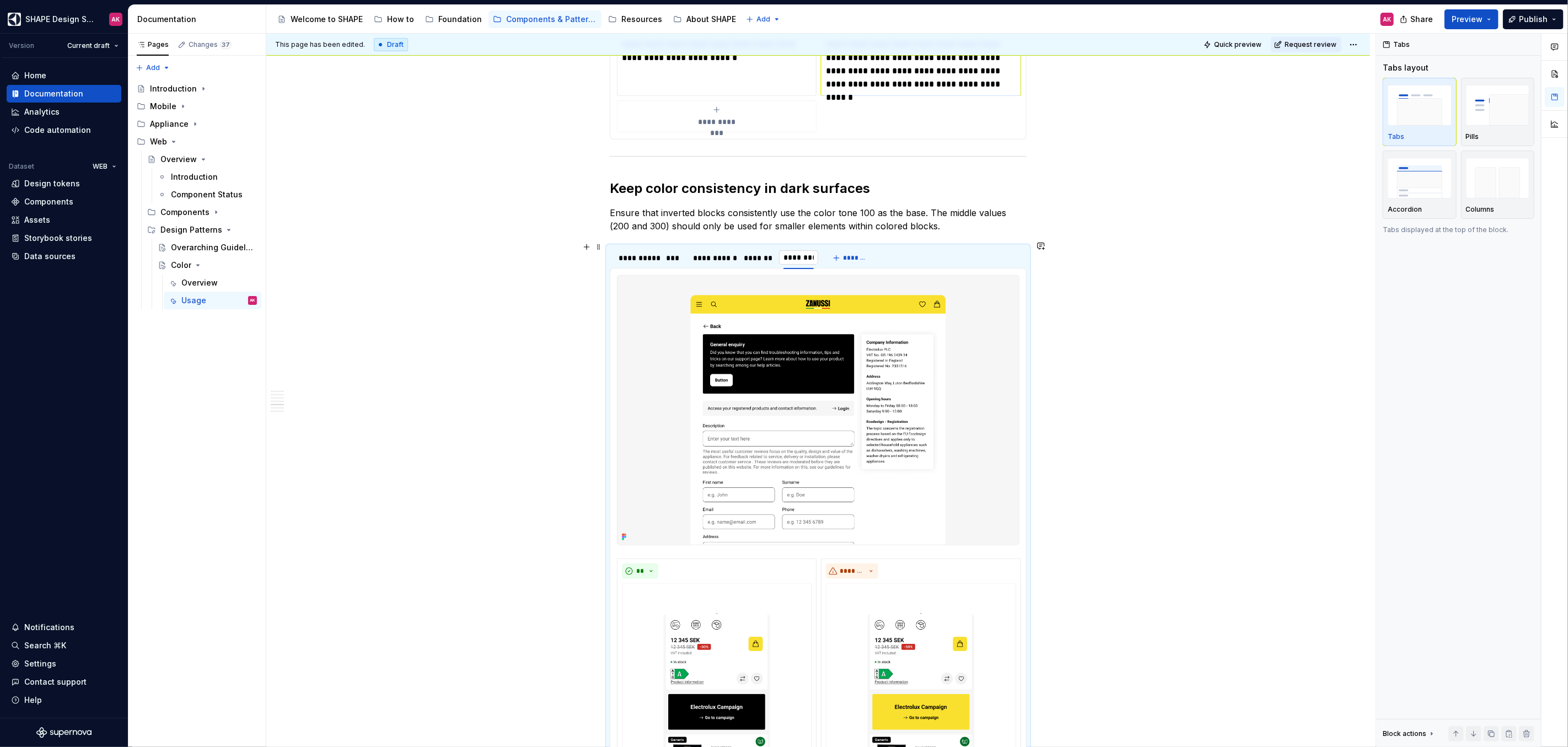
type input "**********"
click at [830, 379] on img at bounding box center [818, 410] width 401 height 269
click at [1472, 105] on span "Replace" at bounding box center [1467, 105] width 27 height 9
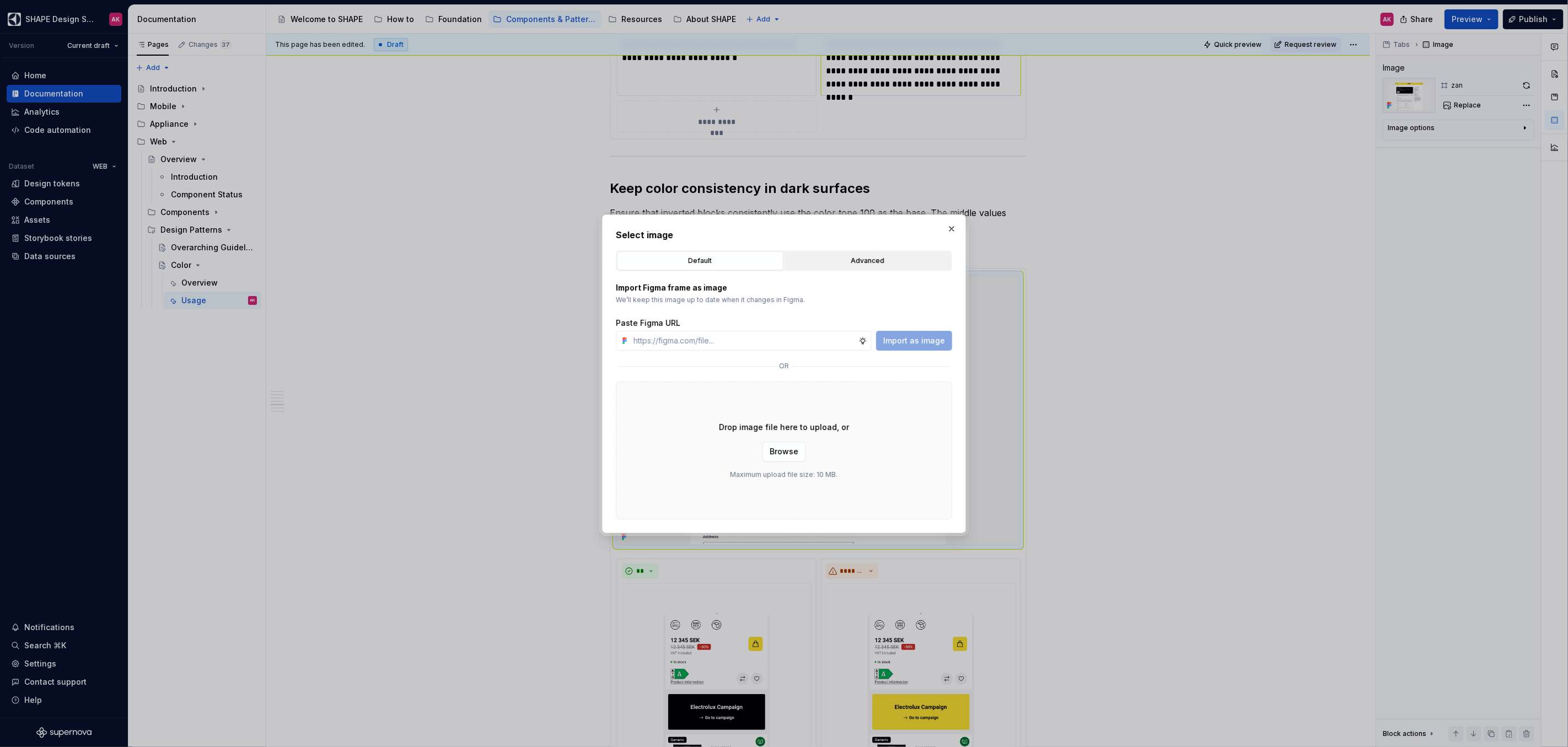
click at [854, 261] on div "Advanced" at bounding box center [868, 260] width 159 height 11
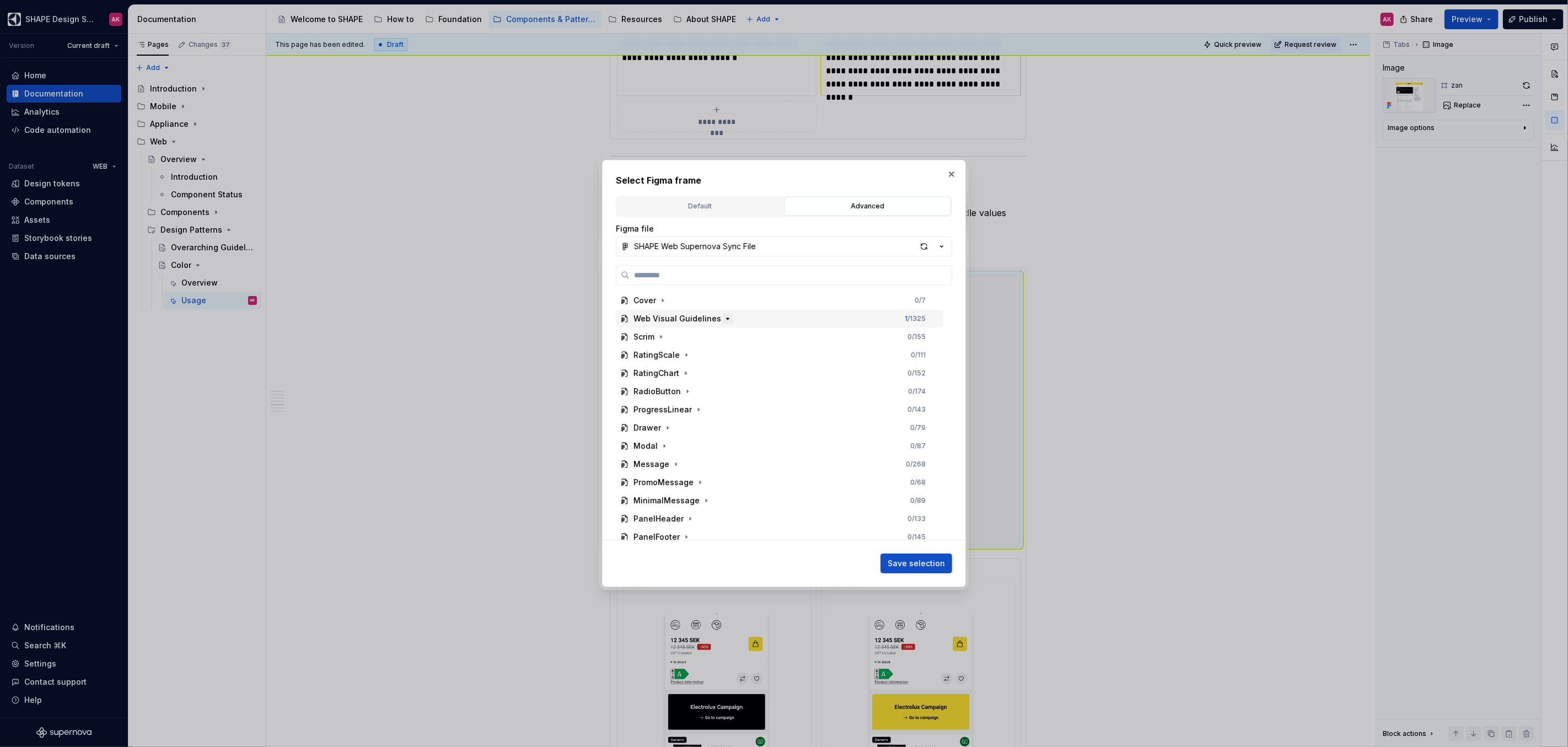
click at [726, 318] on icon "button" at bounding box center [728, 318] width 3 height 1
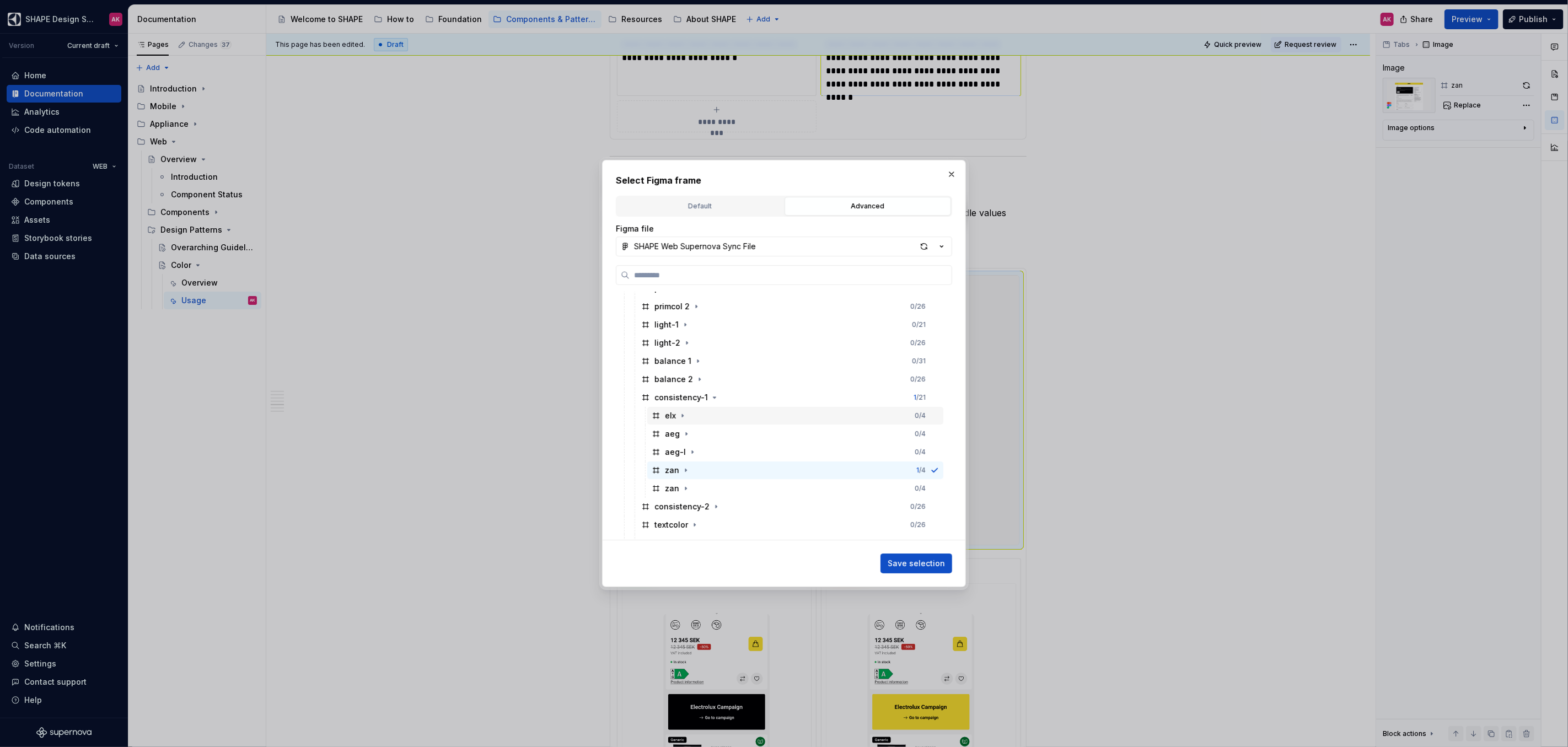
scroll to position [177, 0]
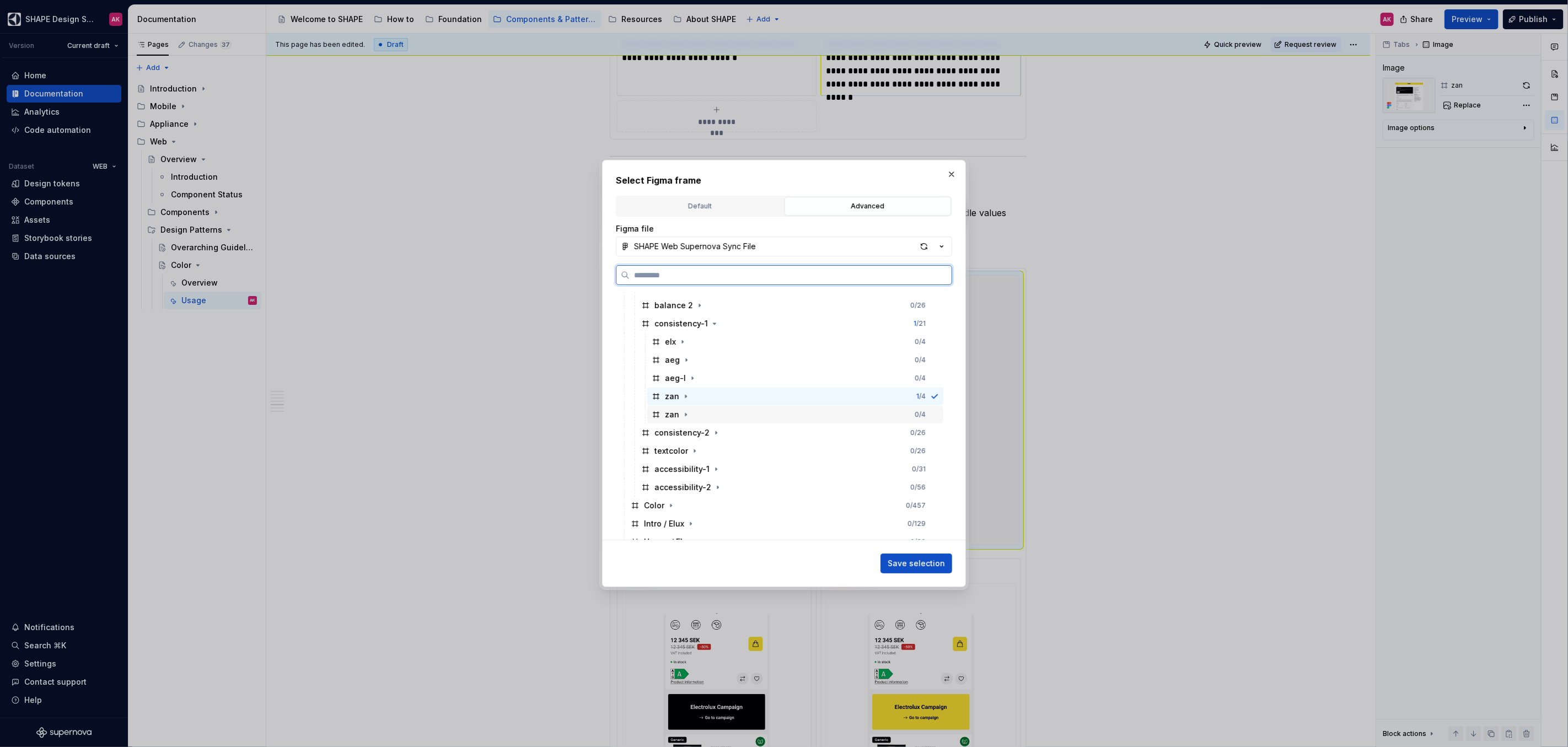
click at [668, 414] on div "zan" at bounding box center [672, 415] width 14 height 11
click at [908, 565] on span "Save selection" at bounding box center [917, 563] width 57 height 11
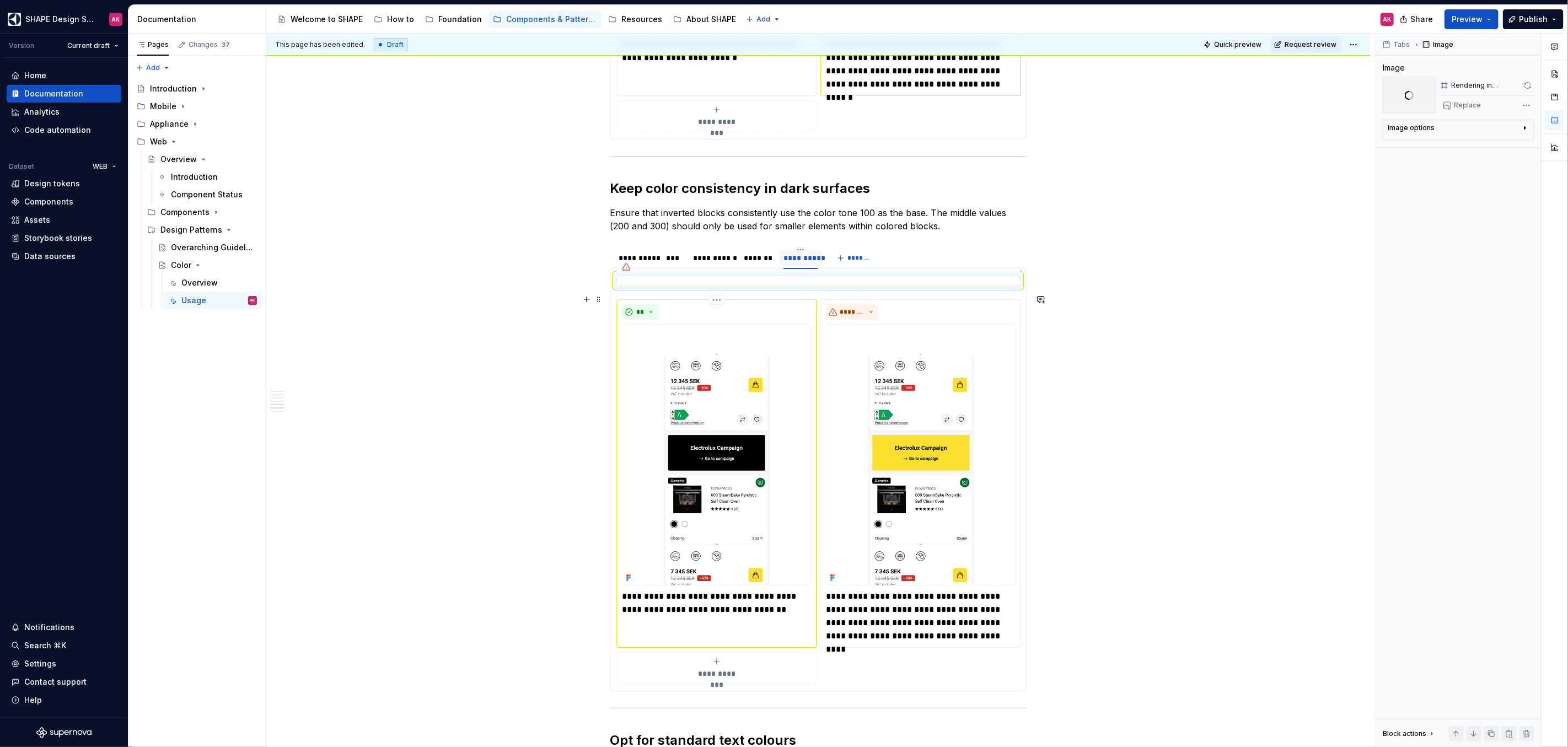
click at [770, 475] on img at bounding box center [717, 455] width 190 height 261
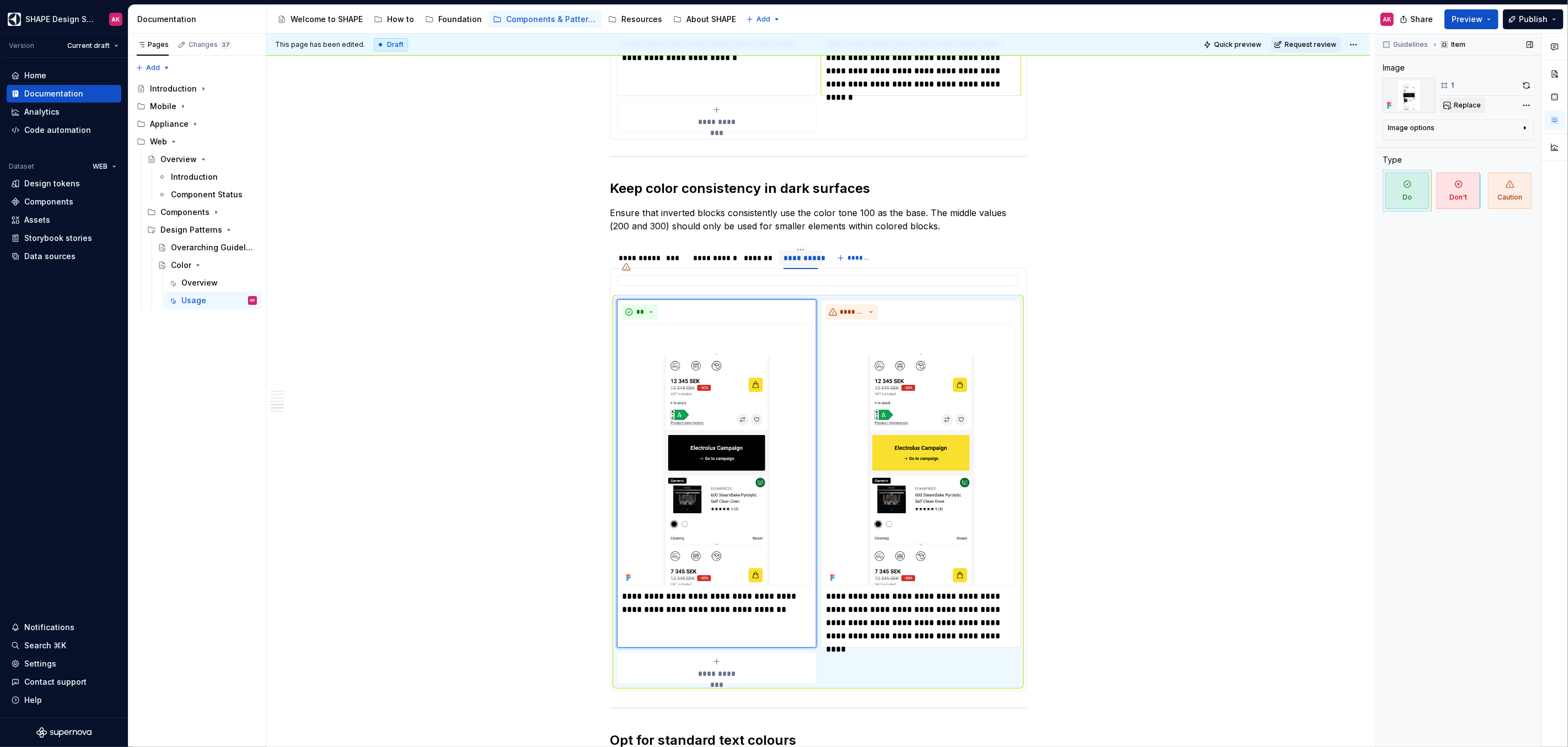
click at [1470, 111] on button "Replace" at bounding box center [1463, 105] width 46 height 15
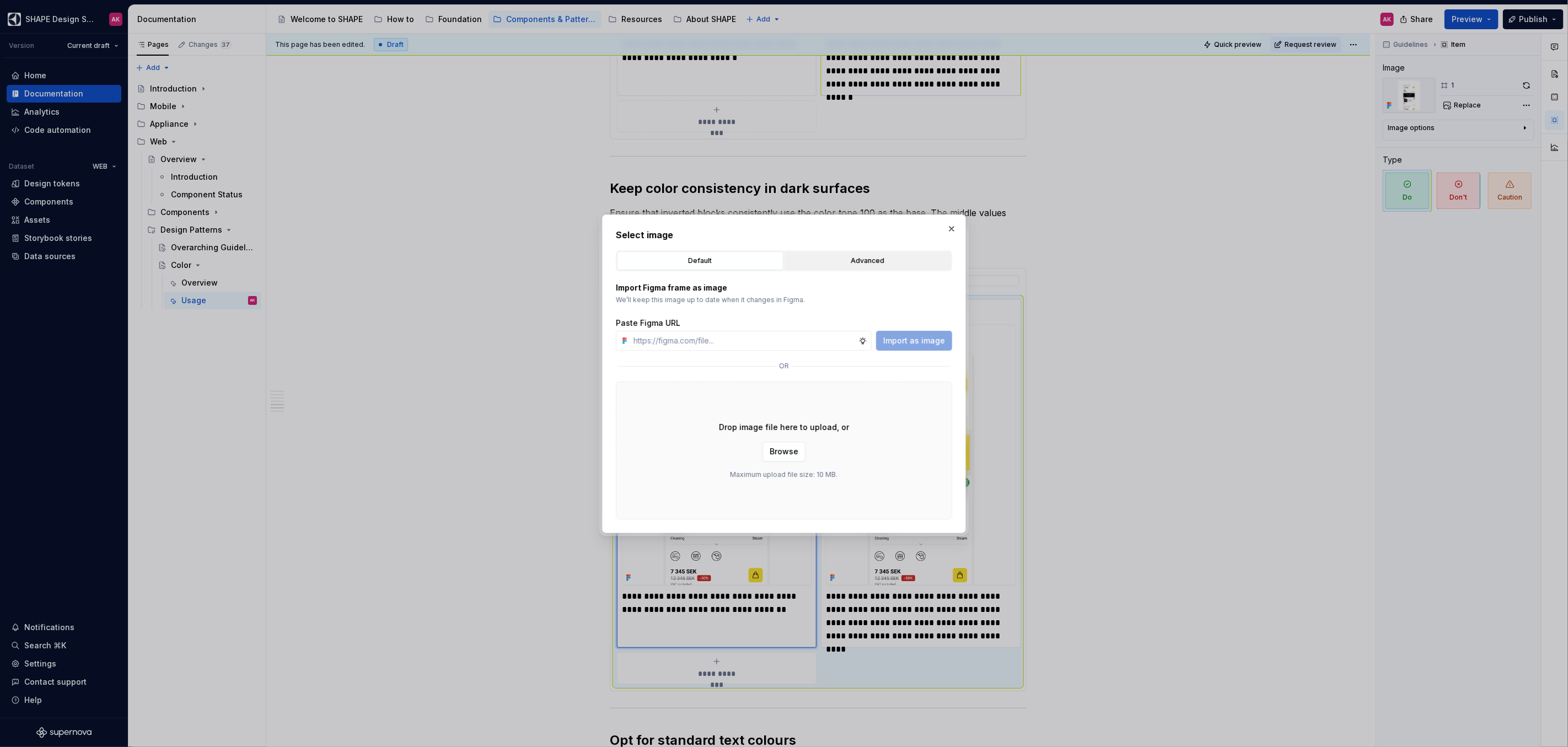
click at [830, 268] on button "Advanced" at bounding box center [867, 261] width 166 height 19
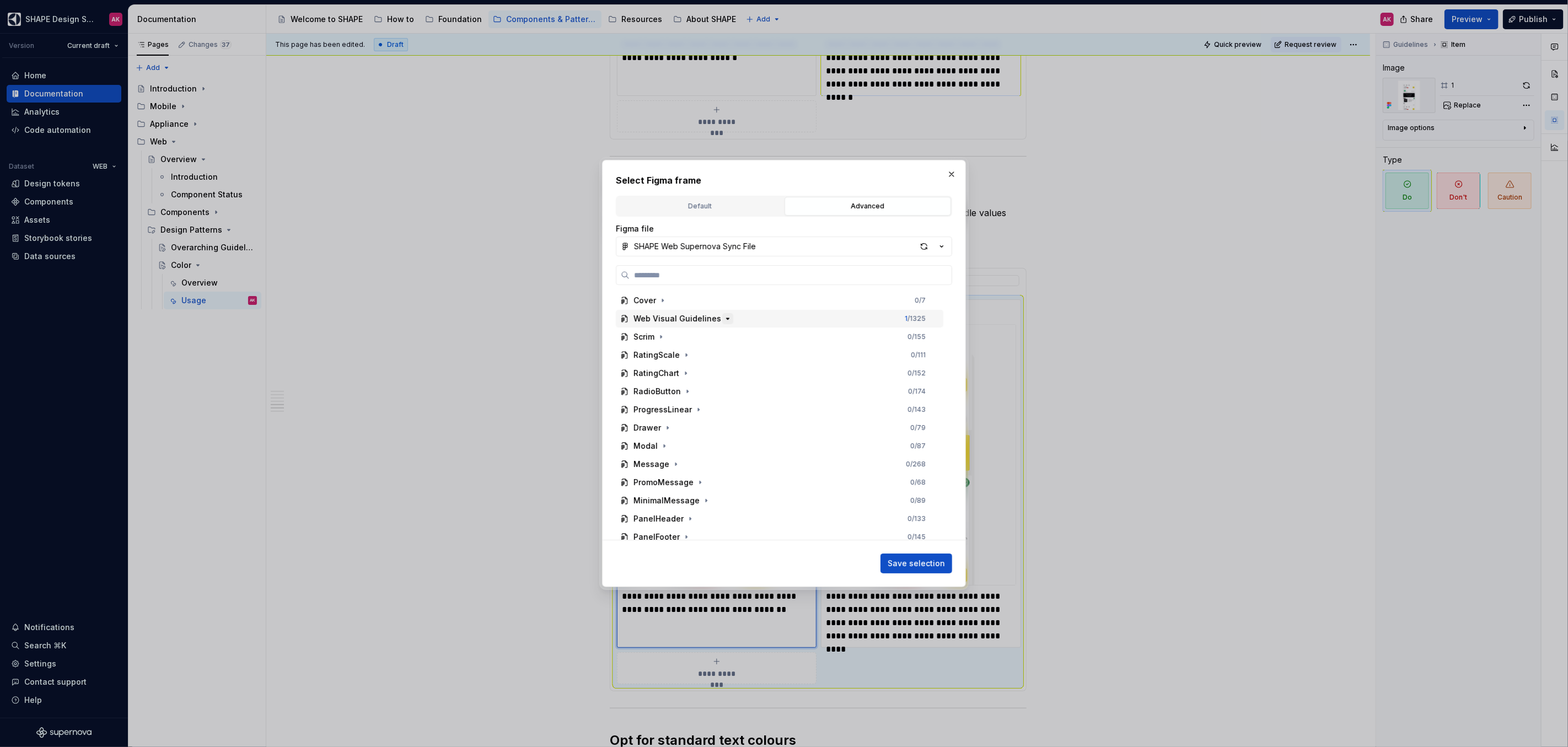
click at [725, 318] on icon "button" at bounding box center [727, 318] width 9 height 9
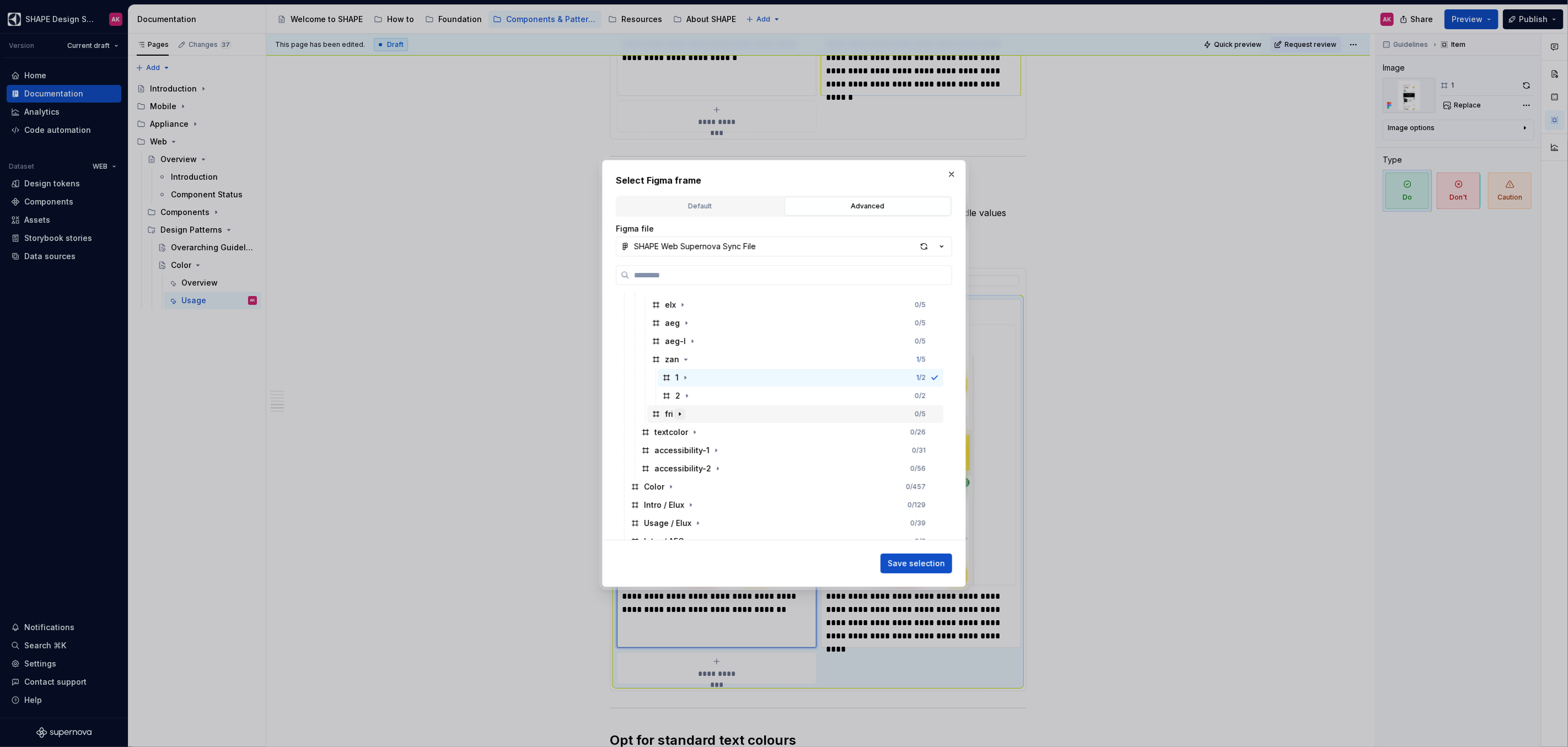
click at [682, 415] on icon "button" at bounding box center [680, 414] width 9 height 9
click at [672, 431] on div "1" at bounding box center [676, 432] width 29 height 11
click at [920, 559] on span "Save selection" at bounding box center [917, 563] width 57 height 11
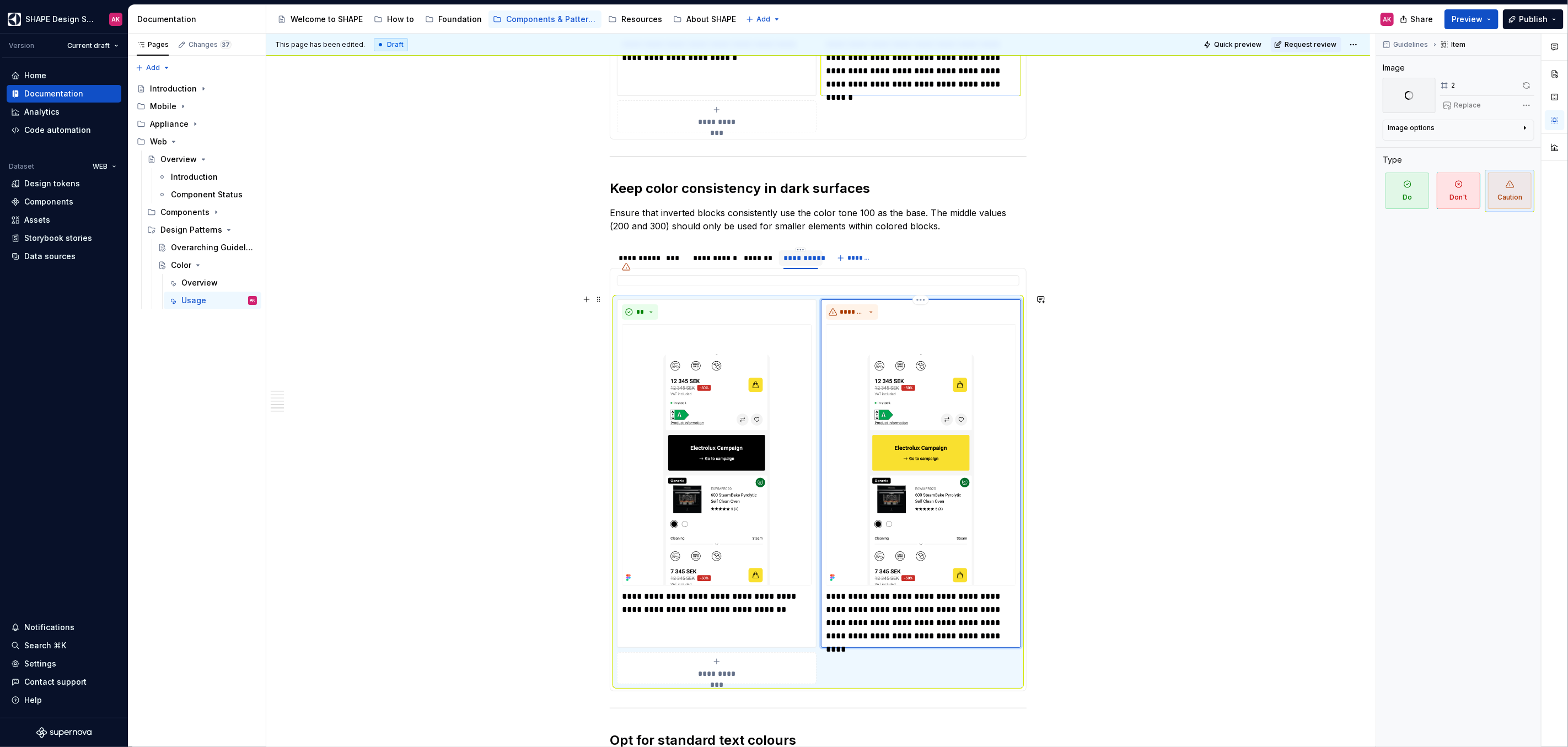
click at [910, 453] on img at bounding box center [921, 455] width 190 height 261
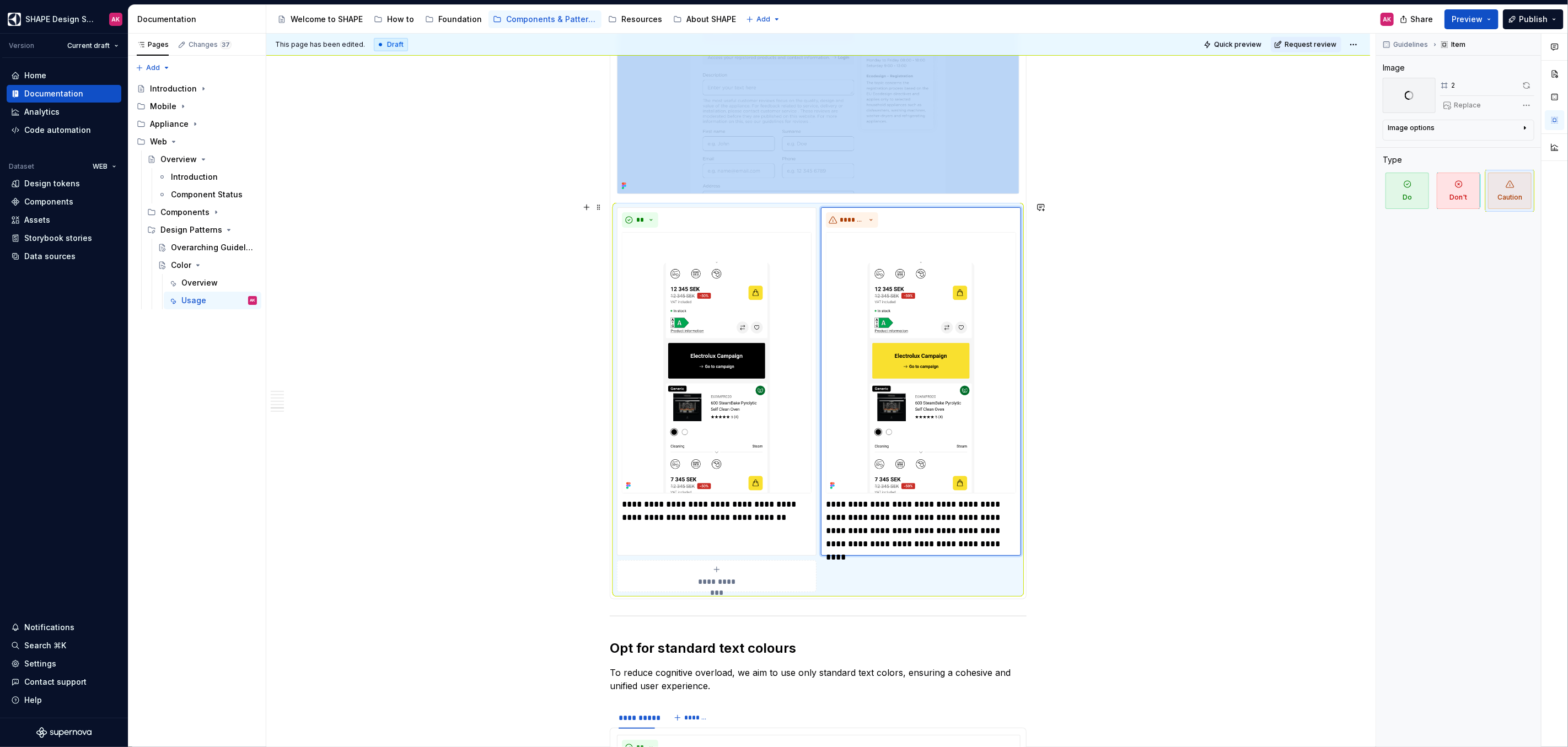
scroll to position [3926, 0]
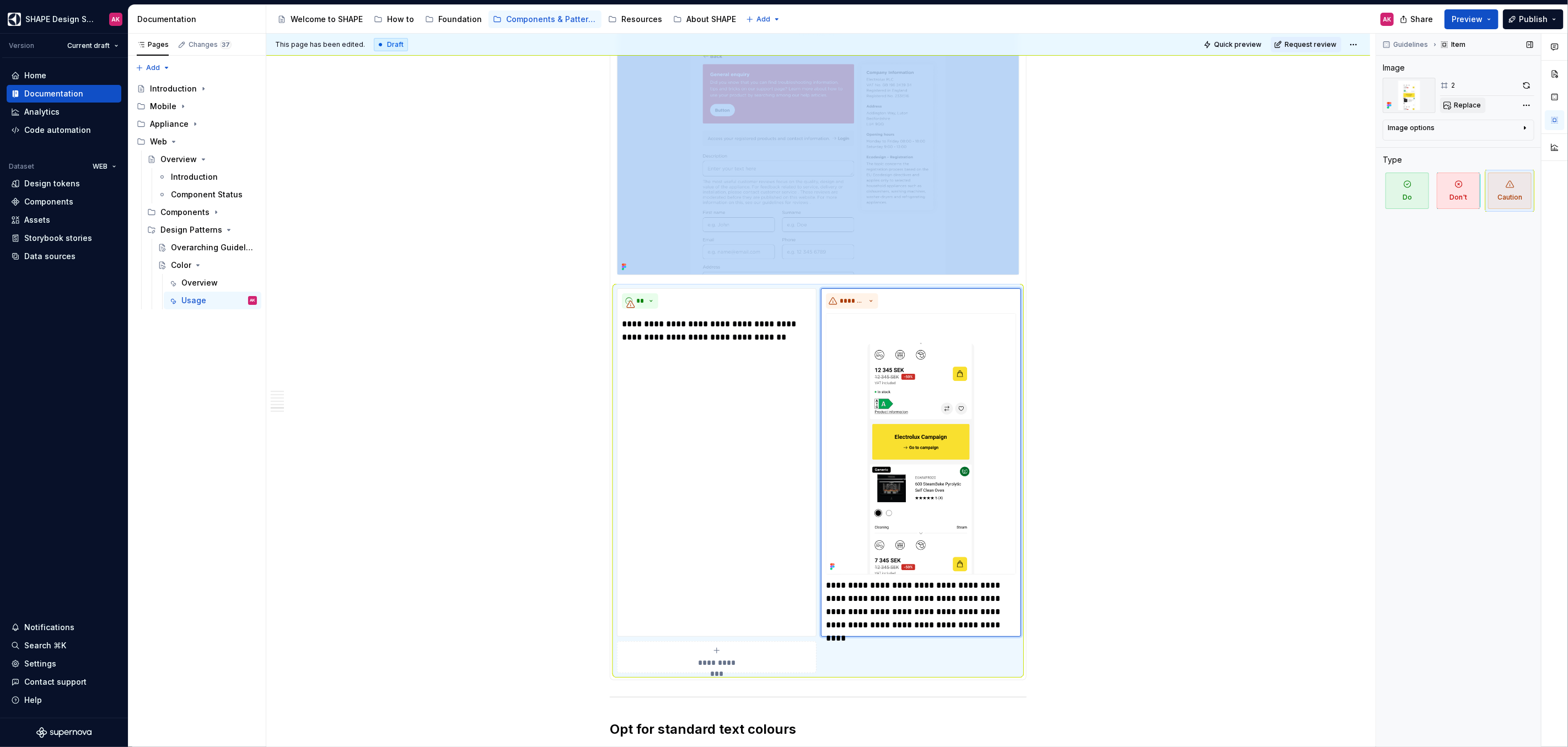
click at [1471, 108] on span "Replace" at bounding box center [1467, 105] width 27 height 9
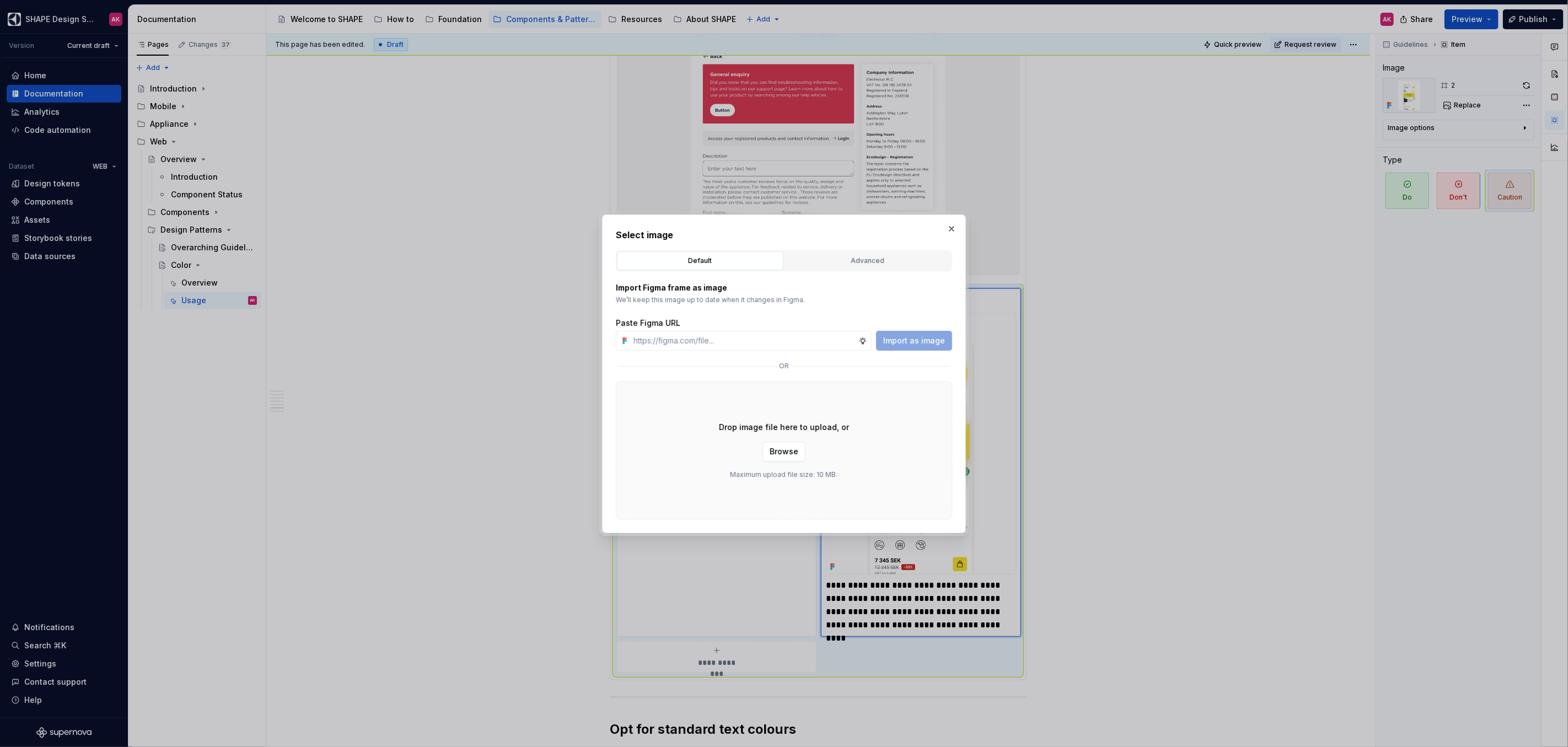
click at [852, 249] on div "Select image Default Advanced Import Figma frame as image We’ll keep this image…" at bounding box center [784, 374] width 336 height 291
click at [853, 256] on div "Advanced" at bounding box center [868, 260] width 159 height 11
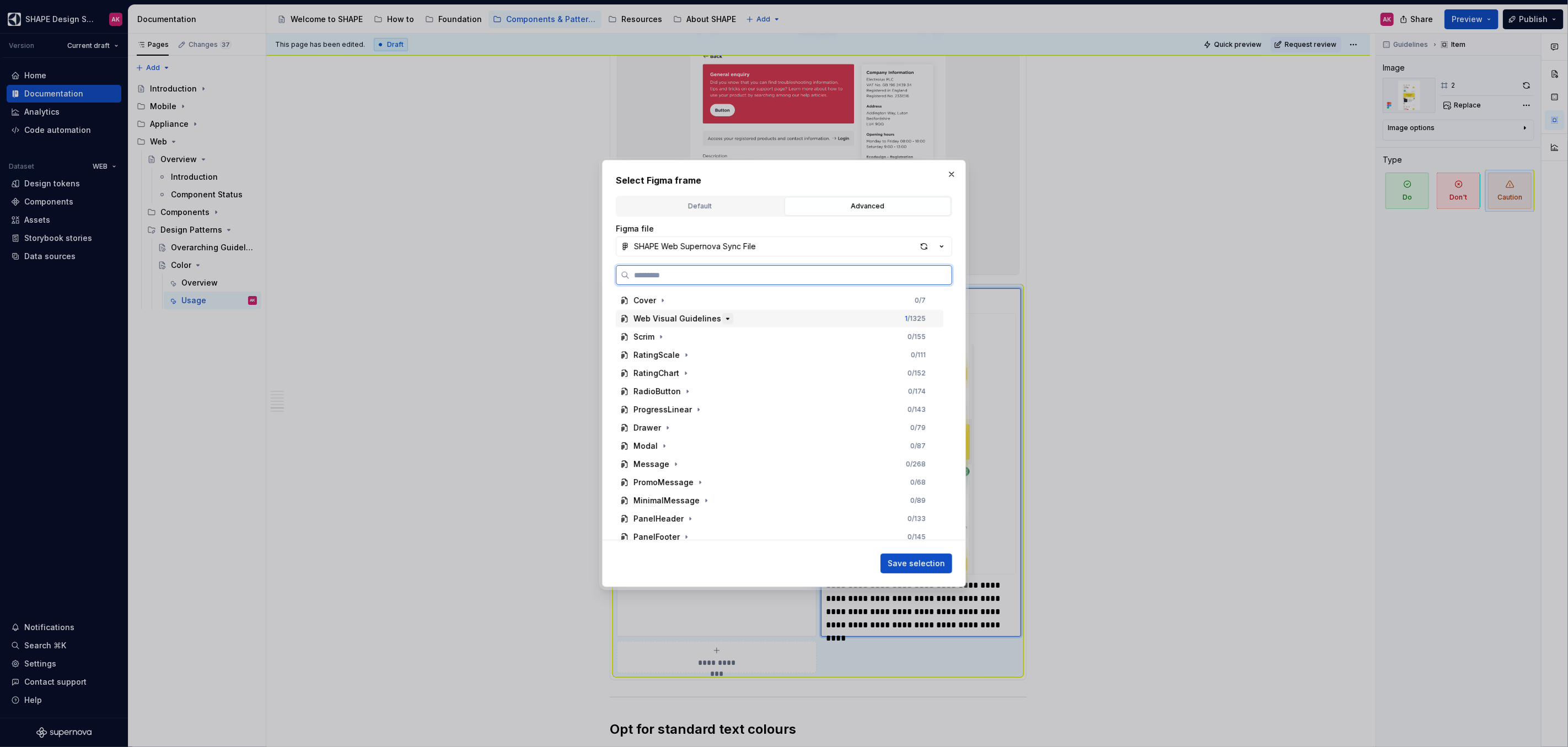
click at [728, 318] on div "Web Visual Guidelines 1 / 1325" at bounding box center [779, 318] width 328 height 17
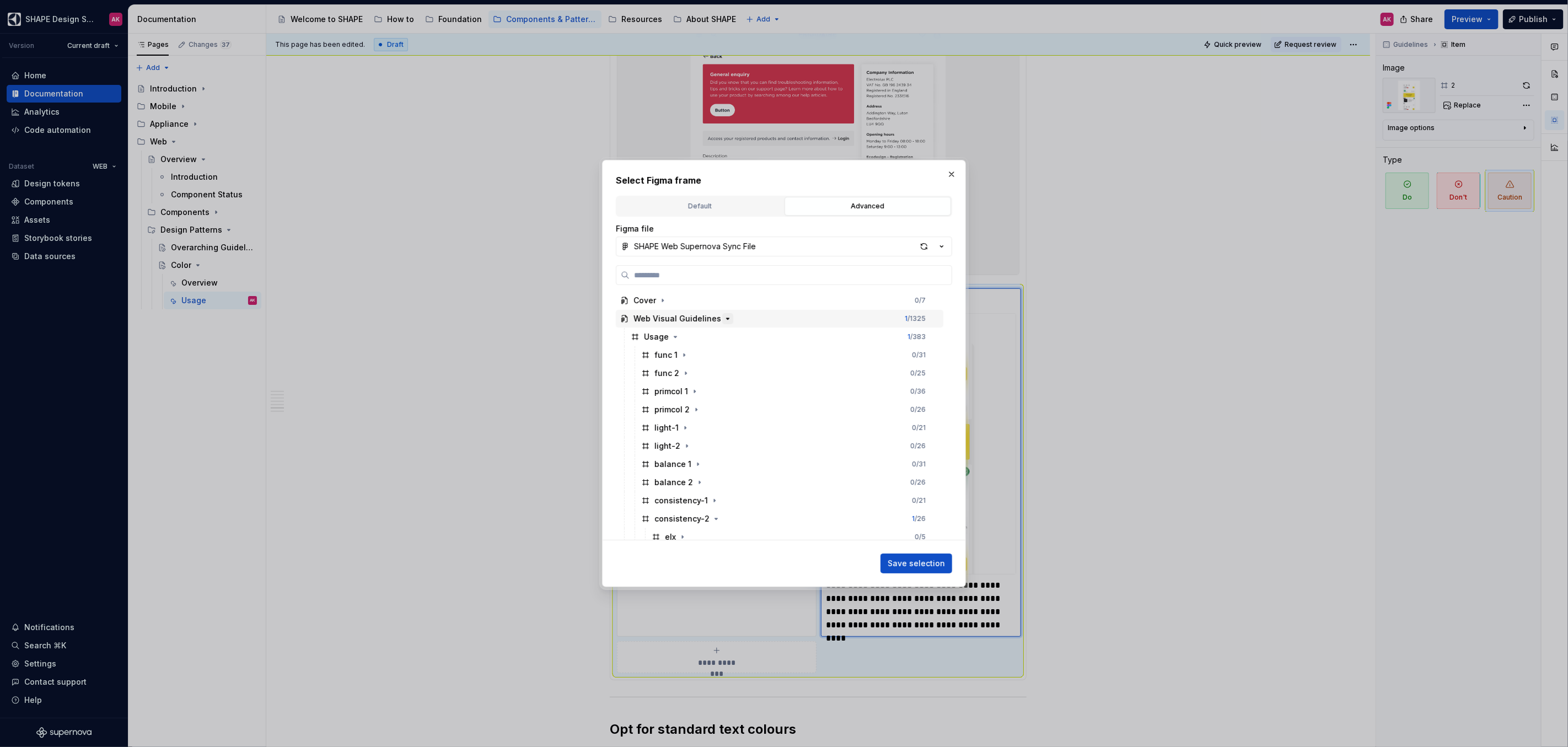
click at [725, 318] on icon "button" at bounding box center [727, 318] width 9 height 9
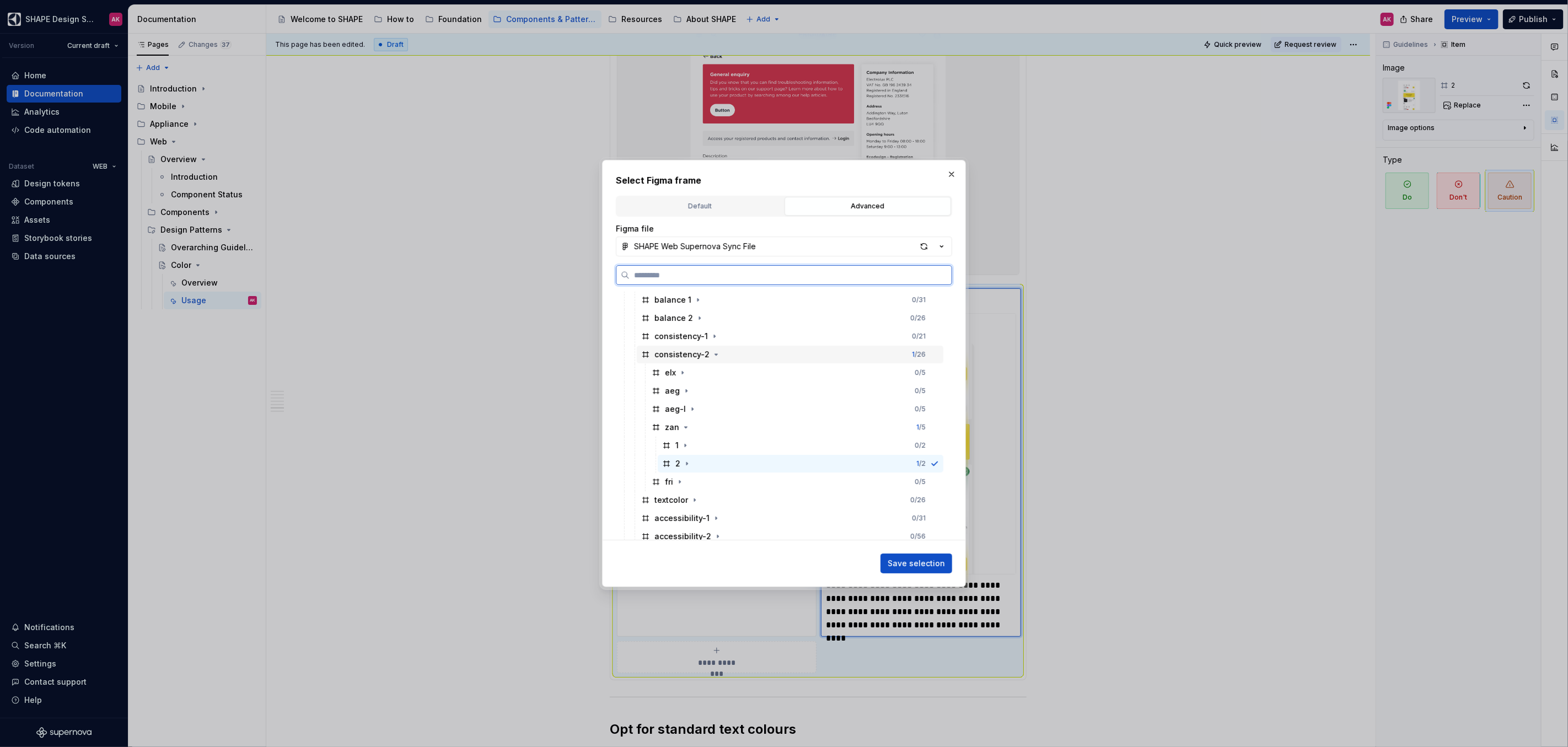
scroll to position [216, 0]
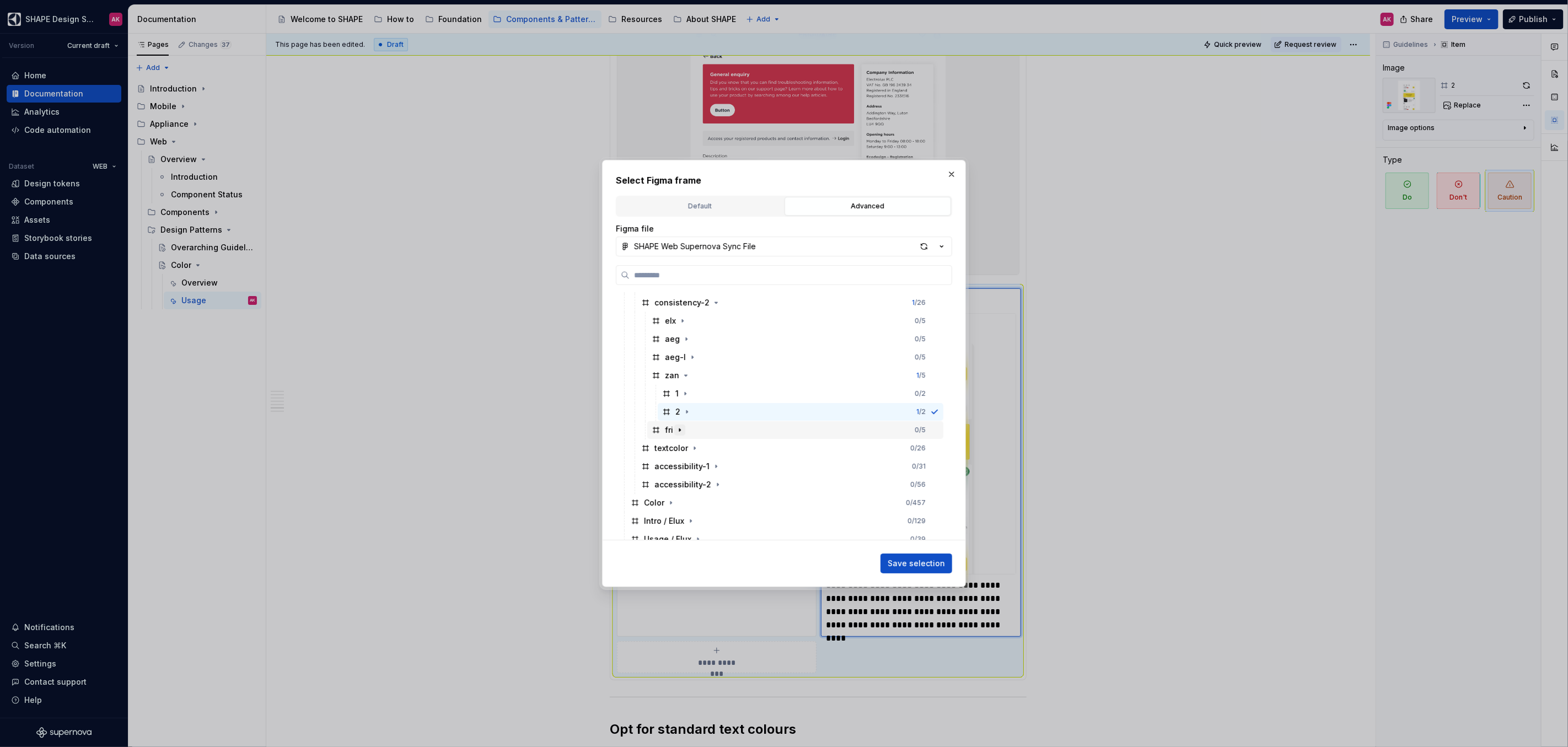
click at [679, 432] on icon "button" at bounding box center [680, 430] width 9 height 9
click at [670, 464] on icon at bounding box center [666, 466] width 9 height 9
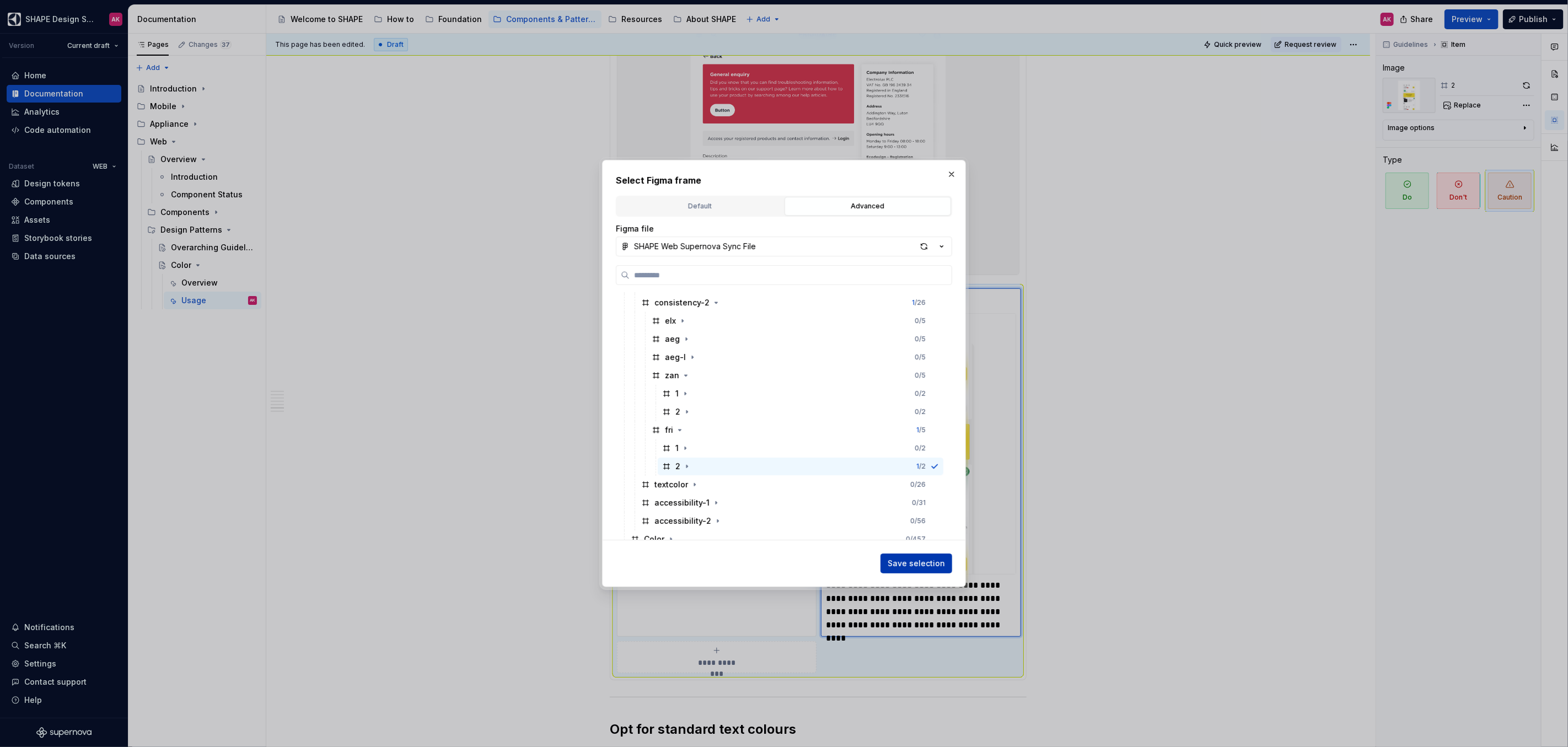
click at [921, 559] on span "Save selection" at bounding box center [917, 563] width 57 height 11
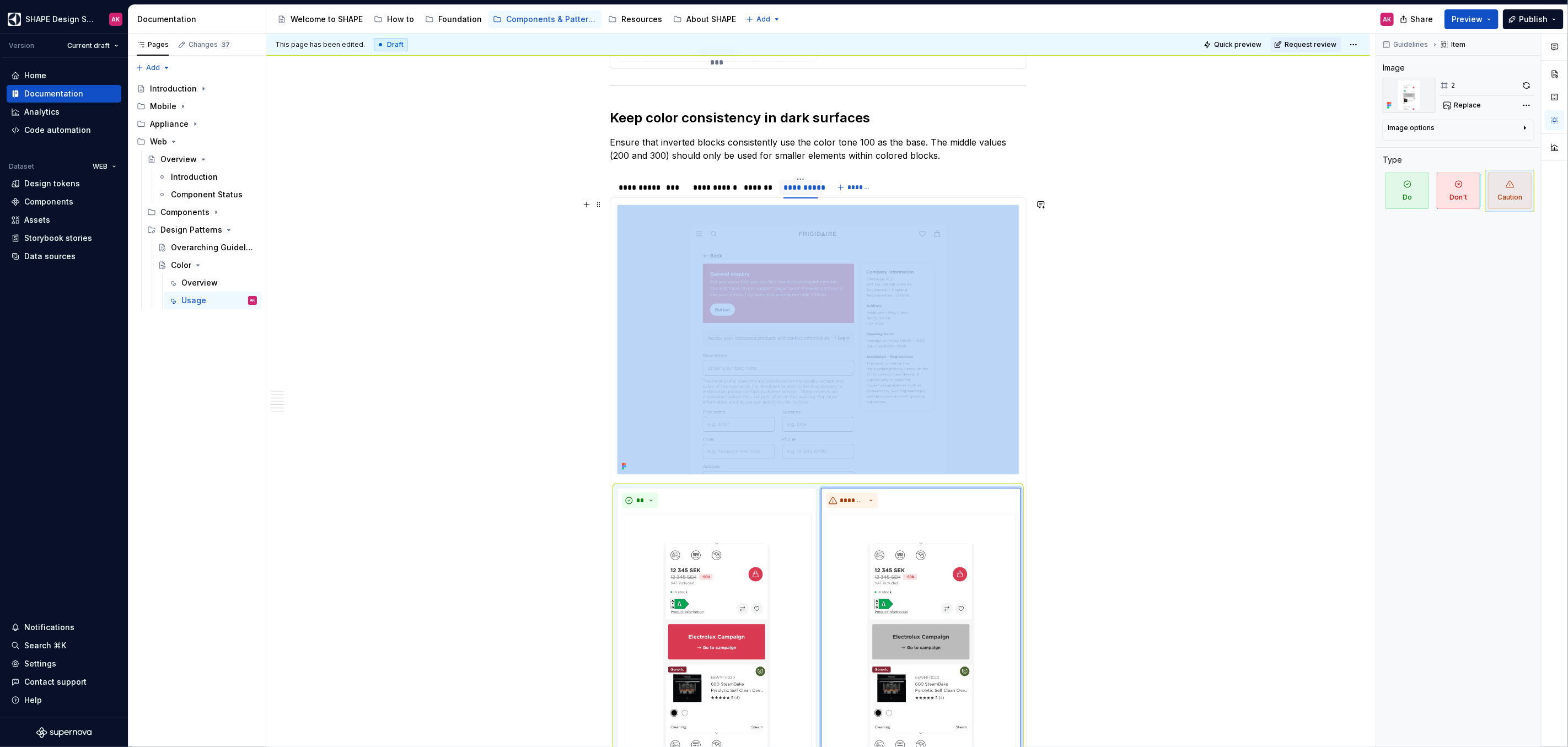
scroll to position [3965, 0]
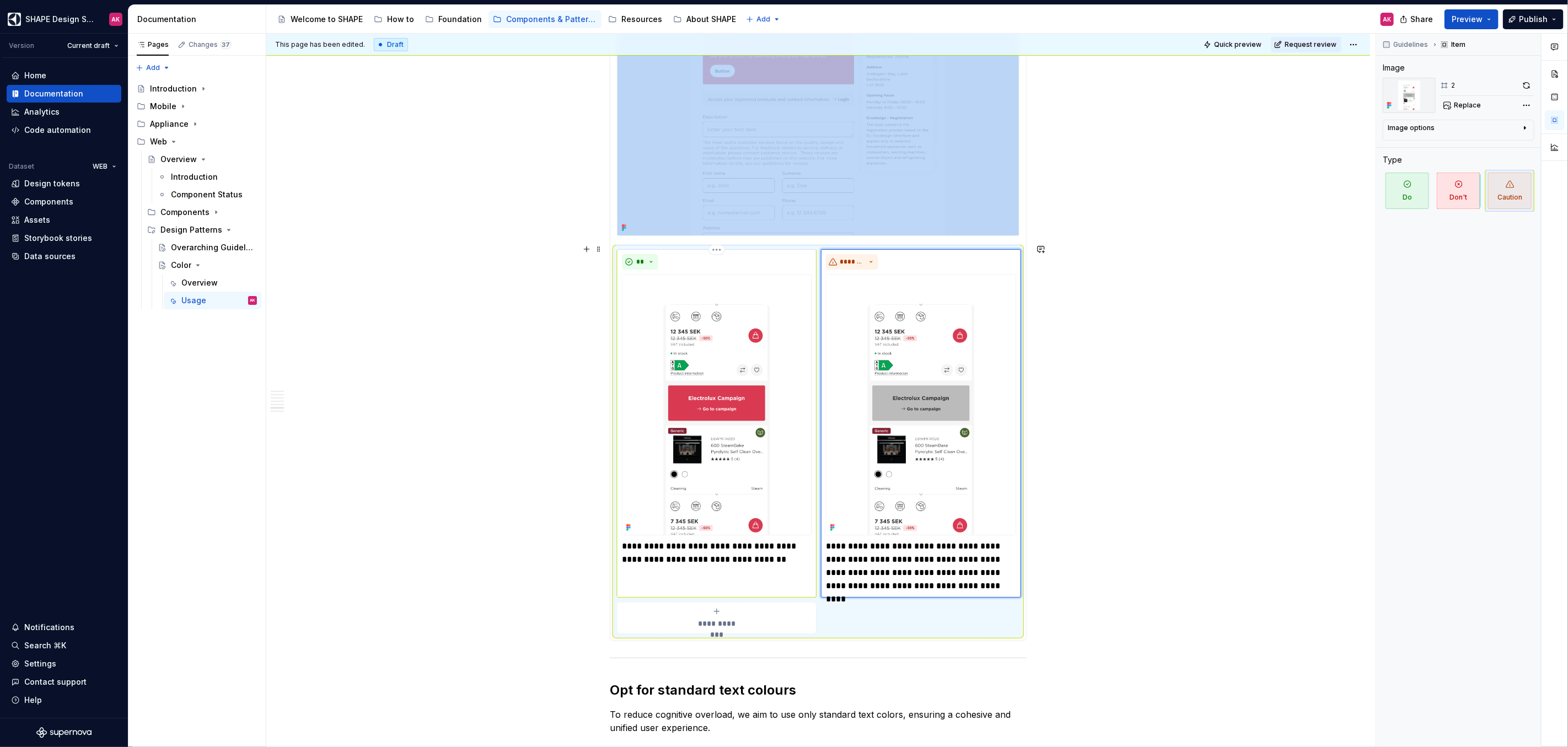
click at [651, 541] on p "**********" at bounding box center [717, 553] width 190 height 27
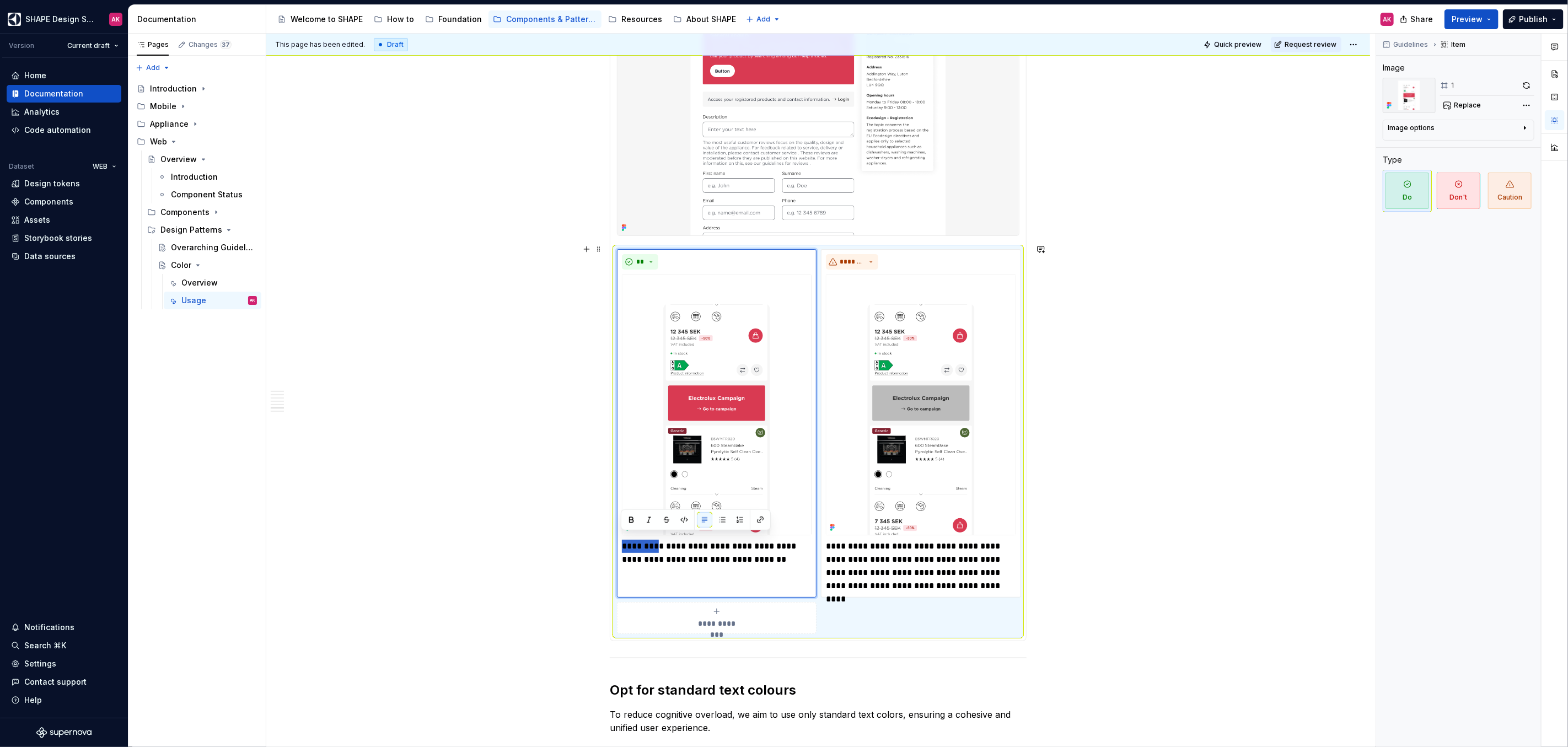
drag, startPoint x: 656, startPoint y: 541, endPoint x: 615, endPoint y: 537, distance: 41.2
click at [617, 537] on div "**********" at bounding box center [818, 441] width 403 height 385
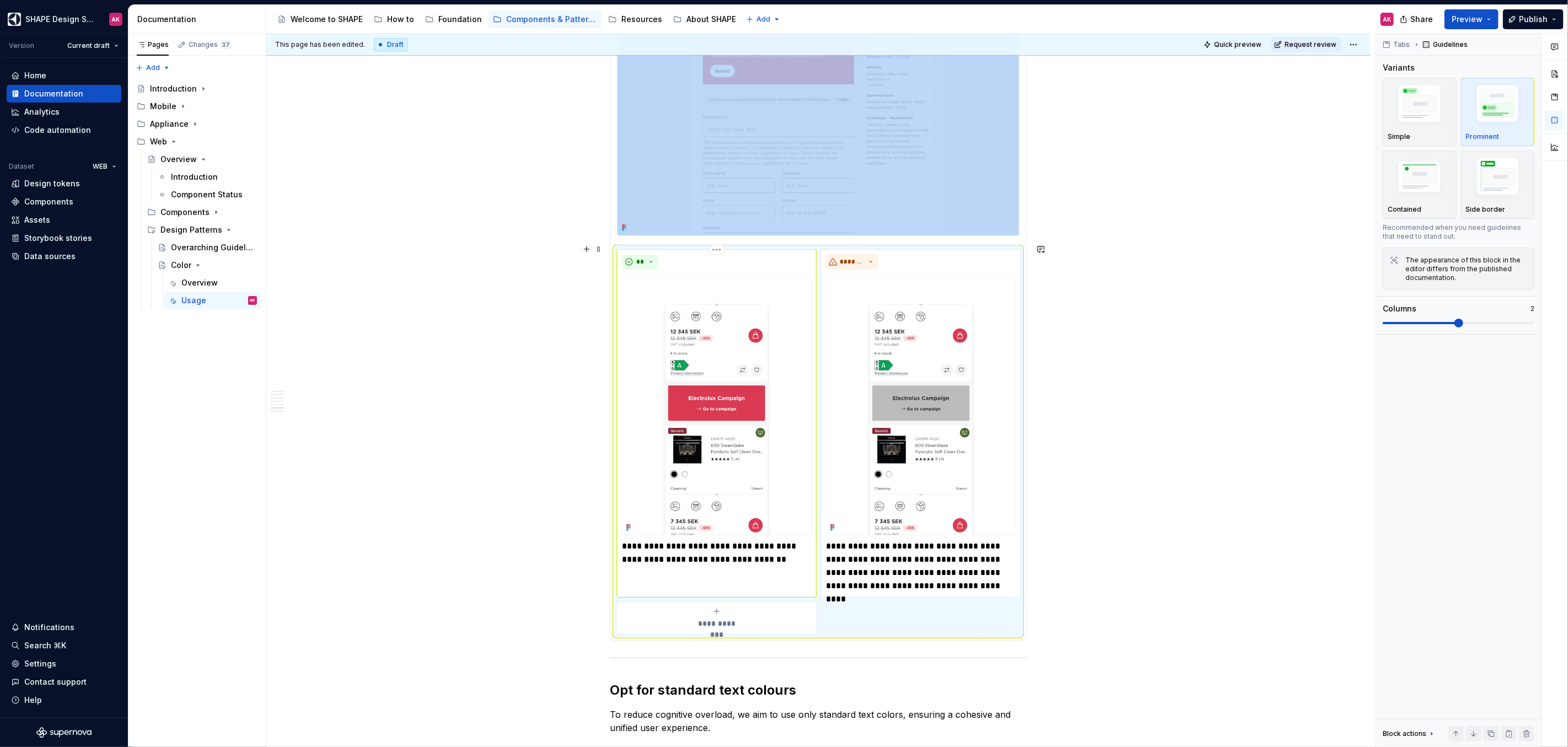
click at [635, 545] on p "**********" at bounding box center [717, 553] width 190 height 27
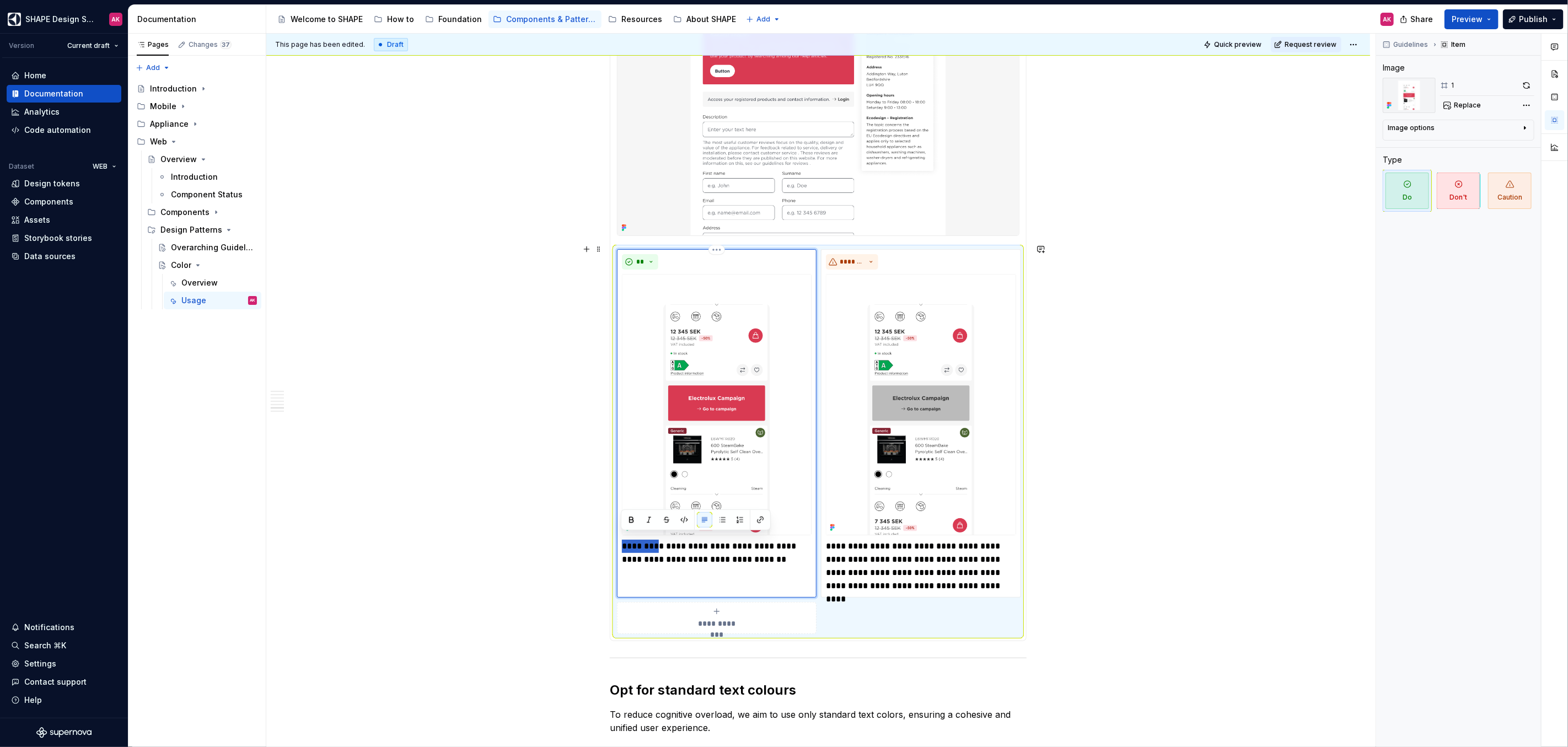
drag, startPoint x: 658, startPoint y: 541, endPoint x: 628, endPoint y: 539, distance: 30.1
click at [619, 540] on div "**********" at bounding box center [716, 423] width 200 height 348
type textarea "*"
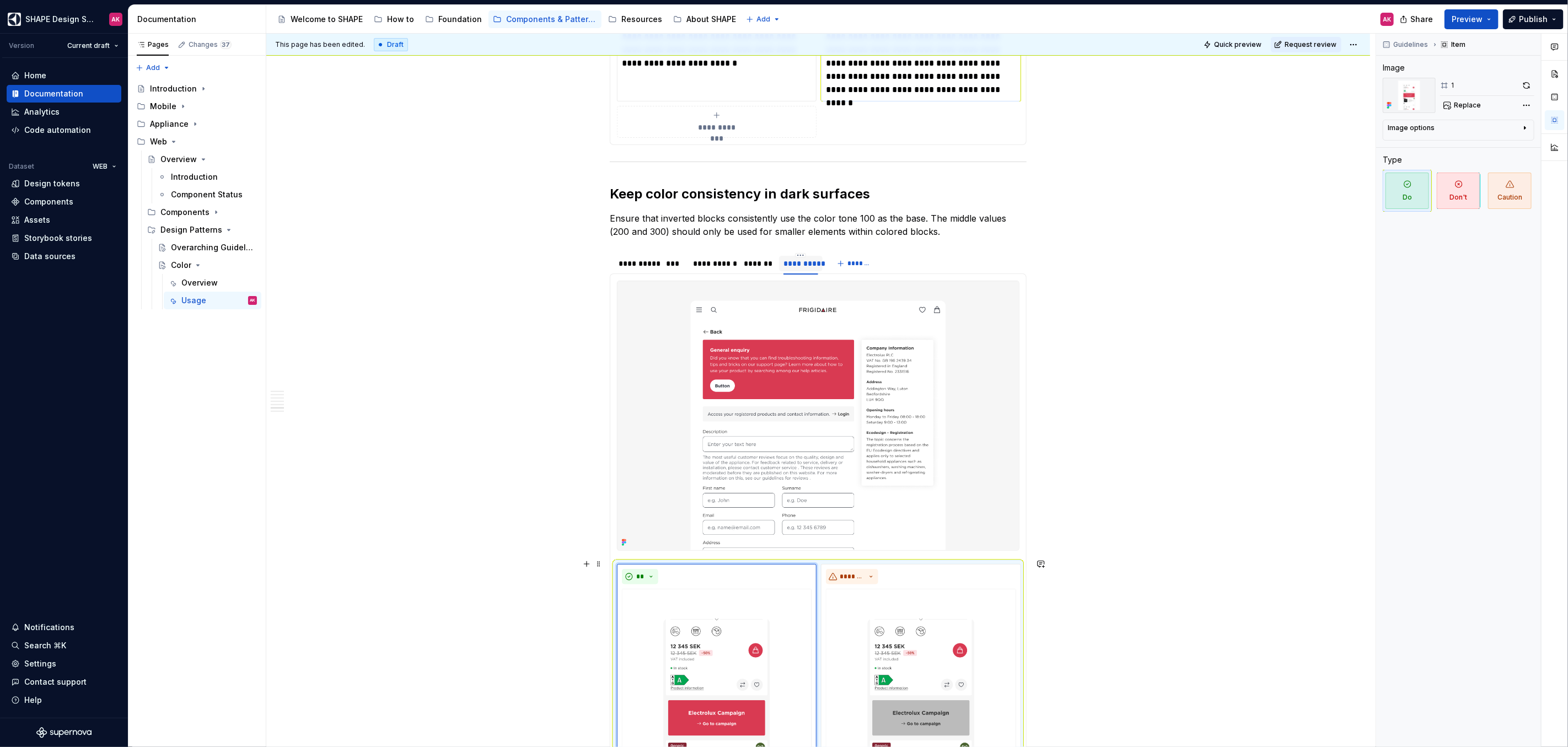
scroll to position [3546, 0]
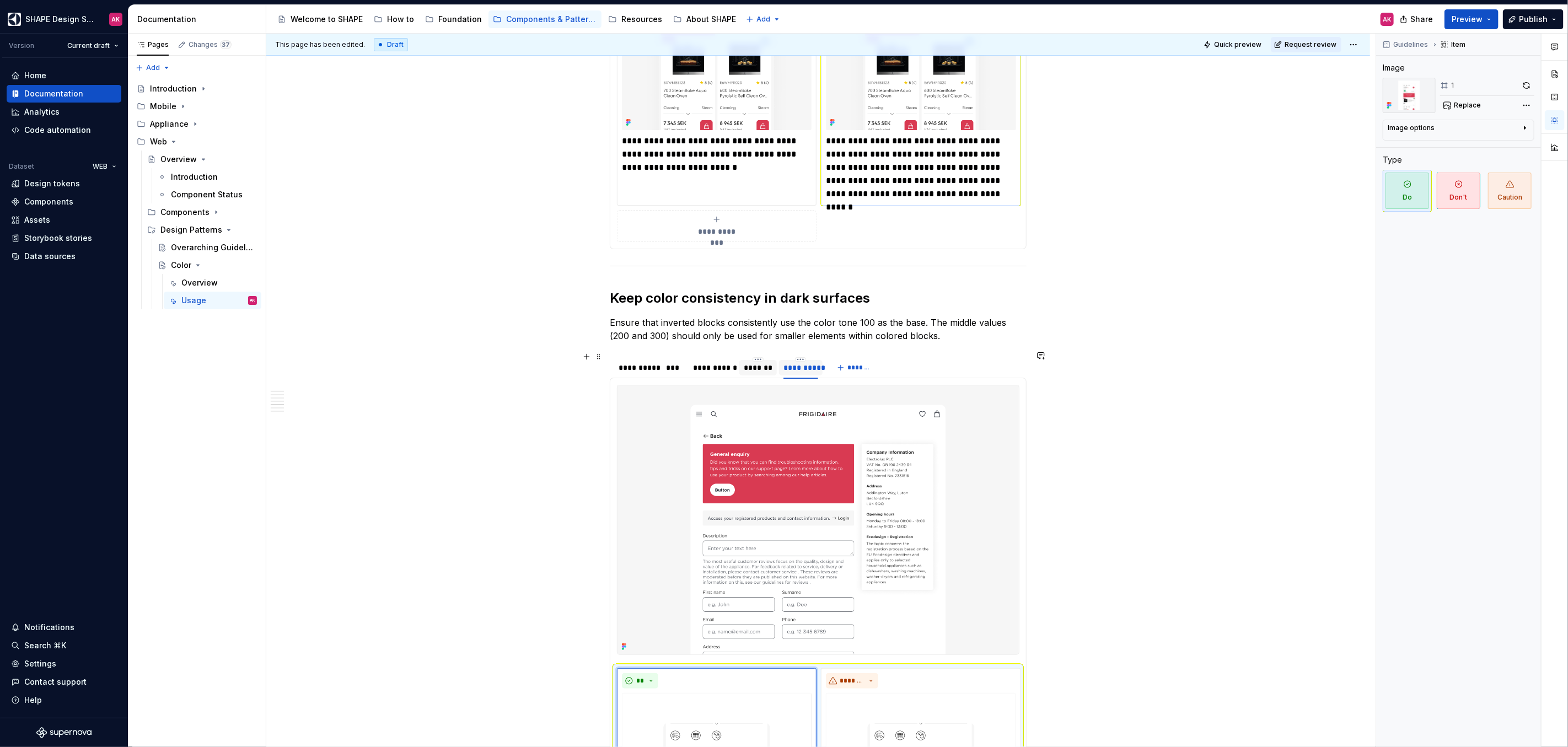
click at [755, 365] on div "*******" at bounding box center [758, 368] width 29 height 11
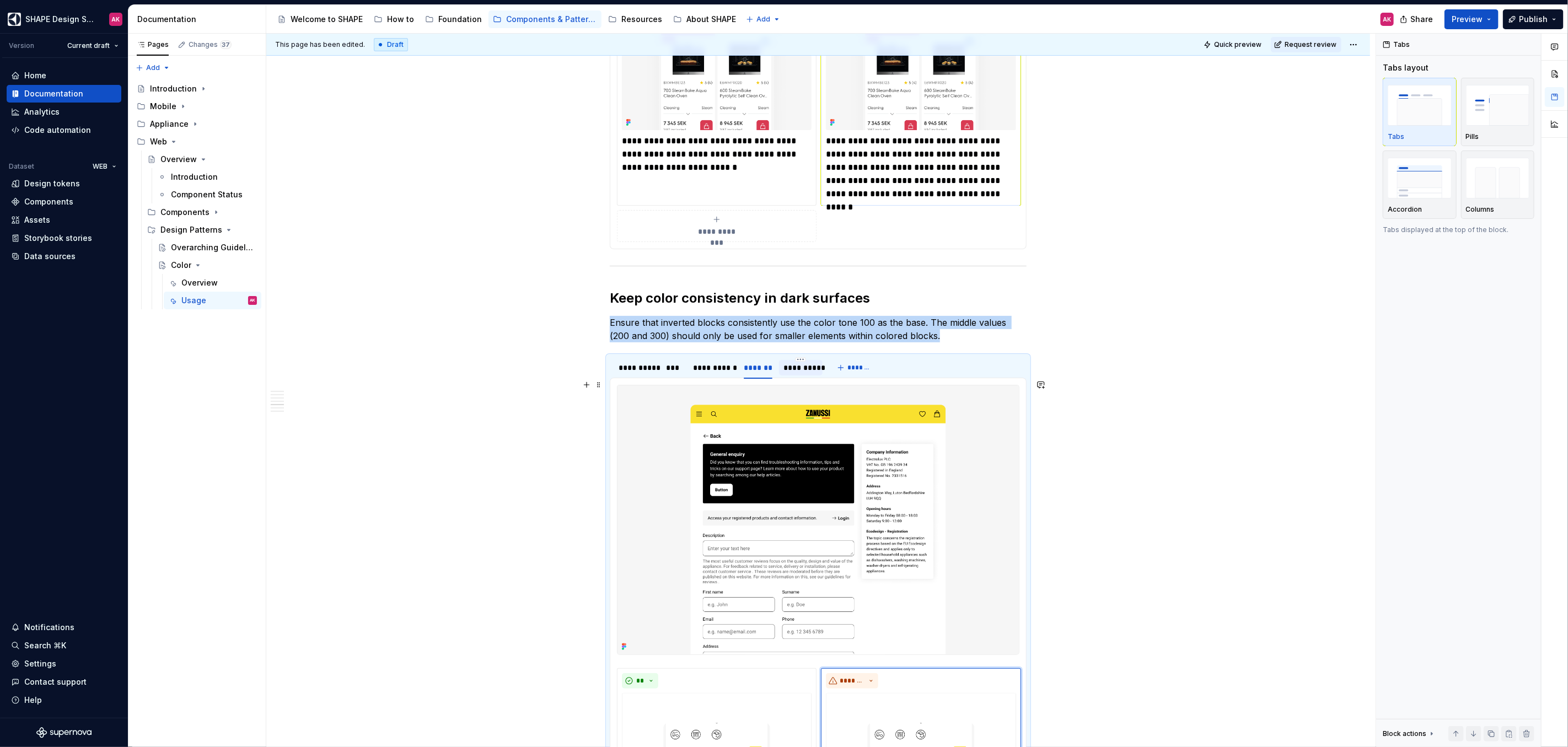
scroll to position [3963, 0]
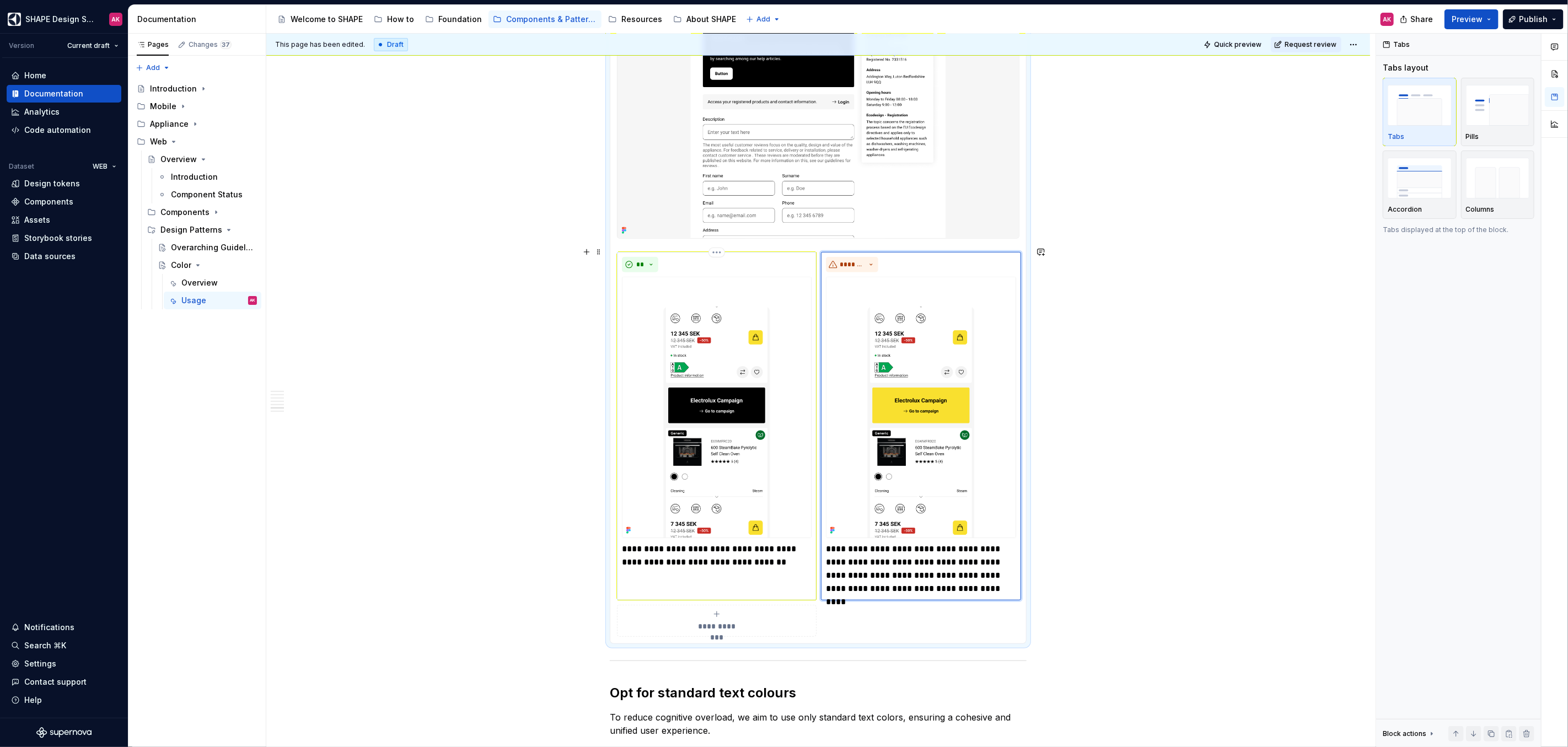
click at [652, 543] on p "**********" at bounding box center [717, 556] width 190 height 27
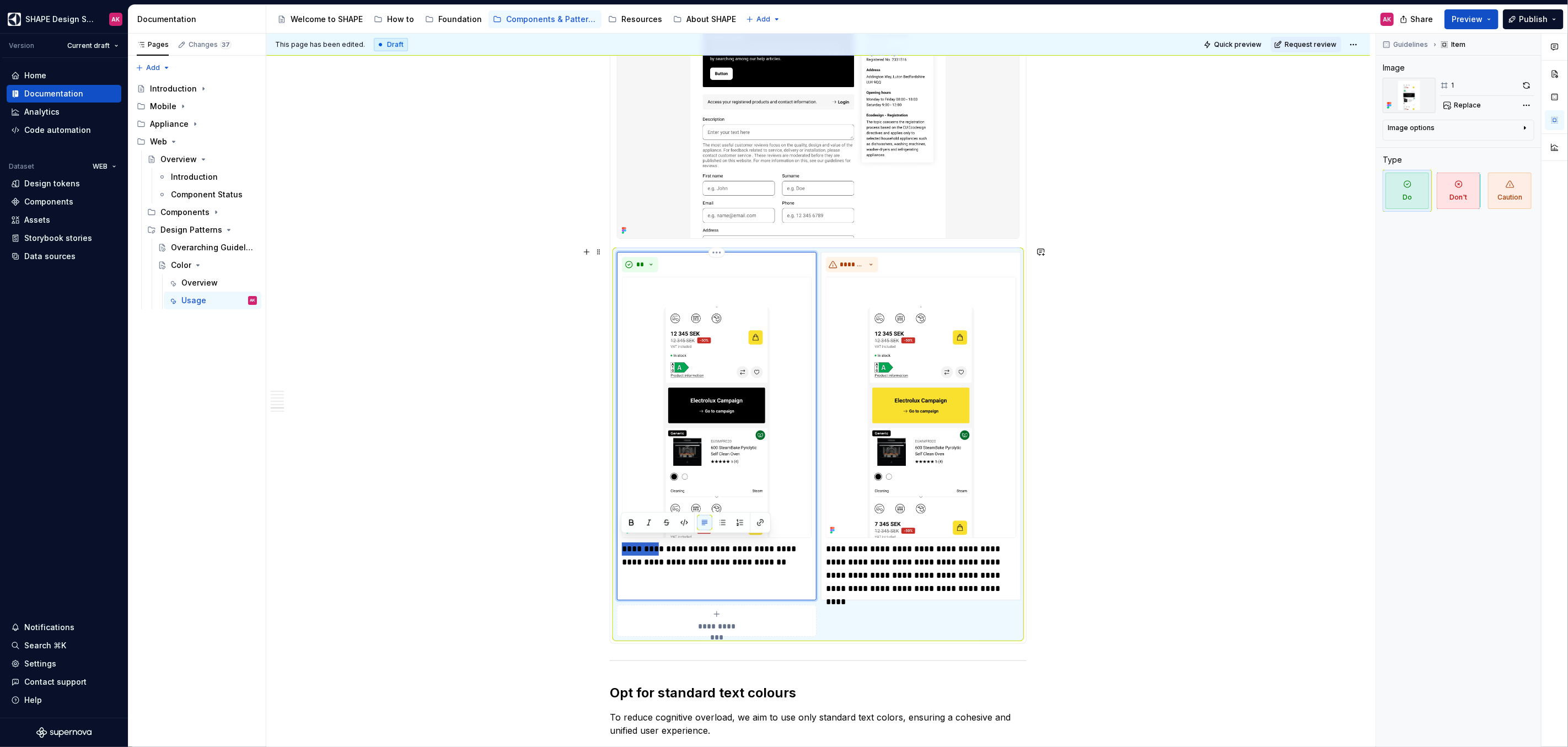
drag, startPoint x: 660, startPoint y: 545, endPoint x: 618, endPoint y: 548, distance: 42.1
click at [618, 548] on div "**********" at bounding box center [716, 425] width 200 height 348
type textarea "*"
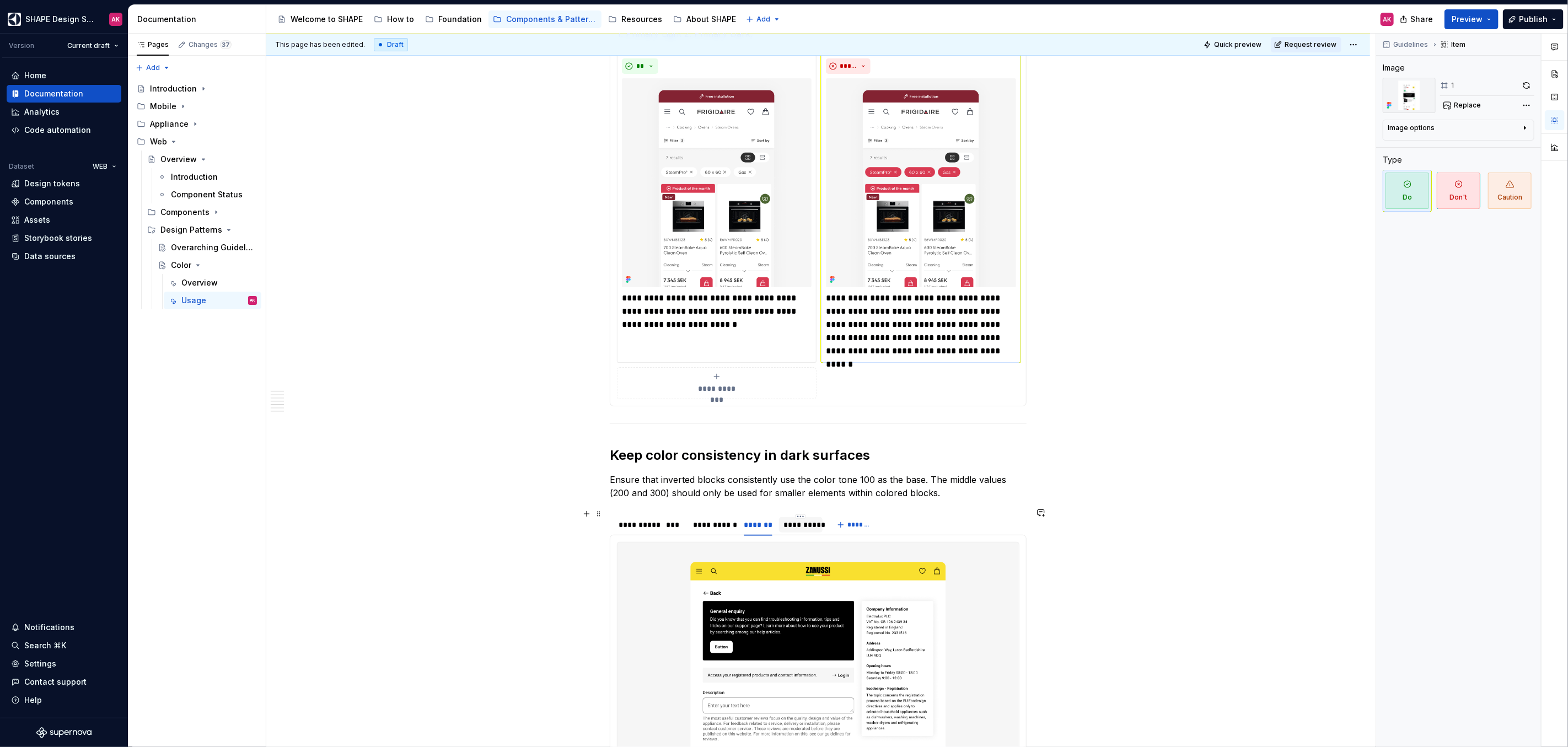
click at [702, 519] on div "**********" at bounding box center [712, 525] width 39 height 11
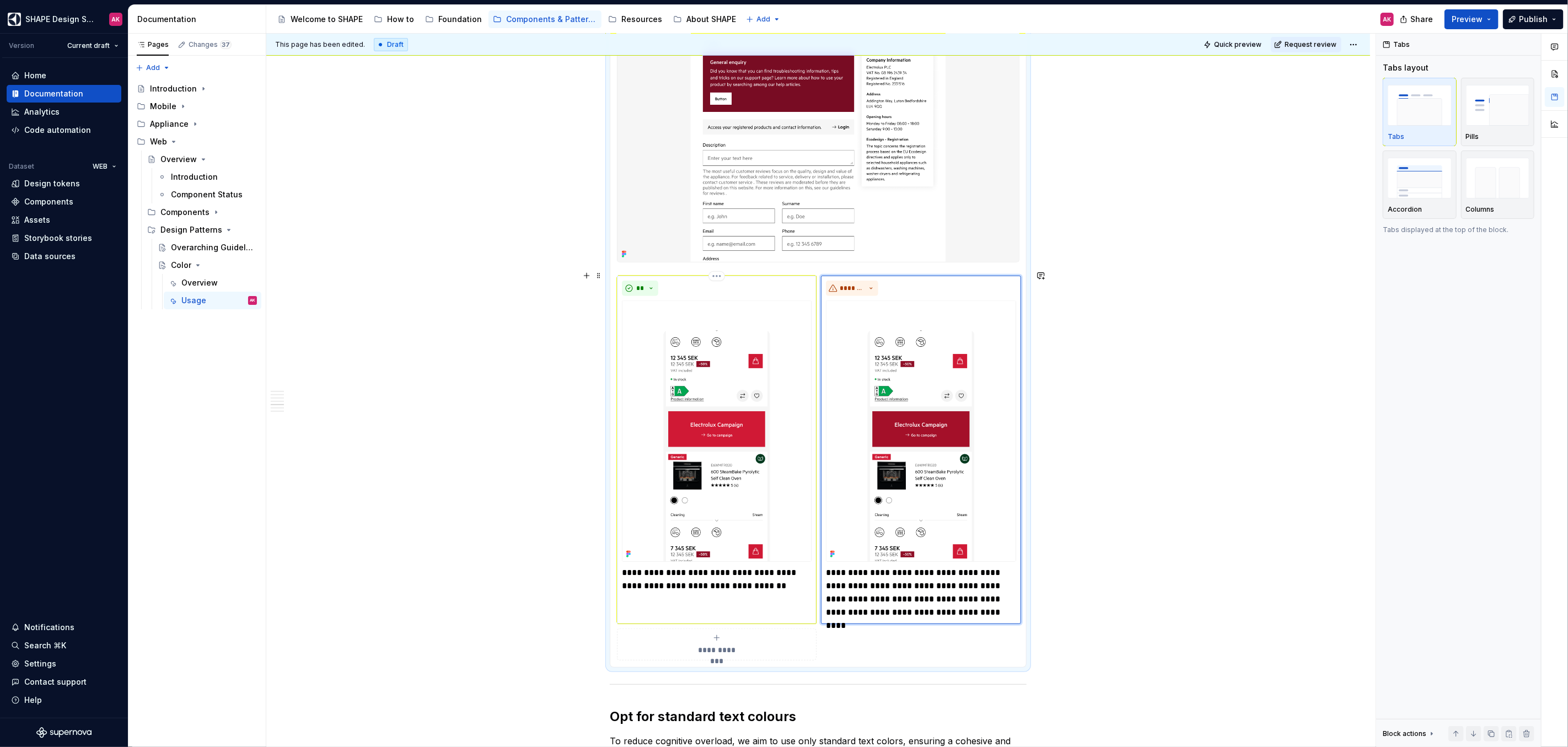
scroll to position [3940, 0]
click at [652, 569] on p "**********" at bounding box center [717, 578] width 190 height 27
type textarea "*"
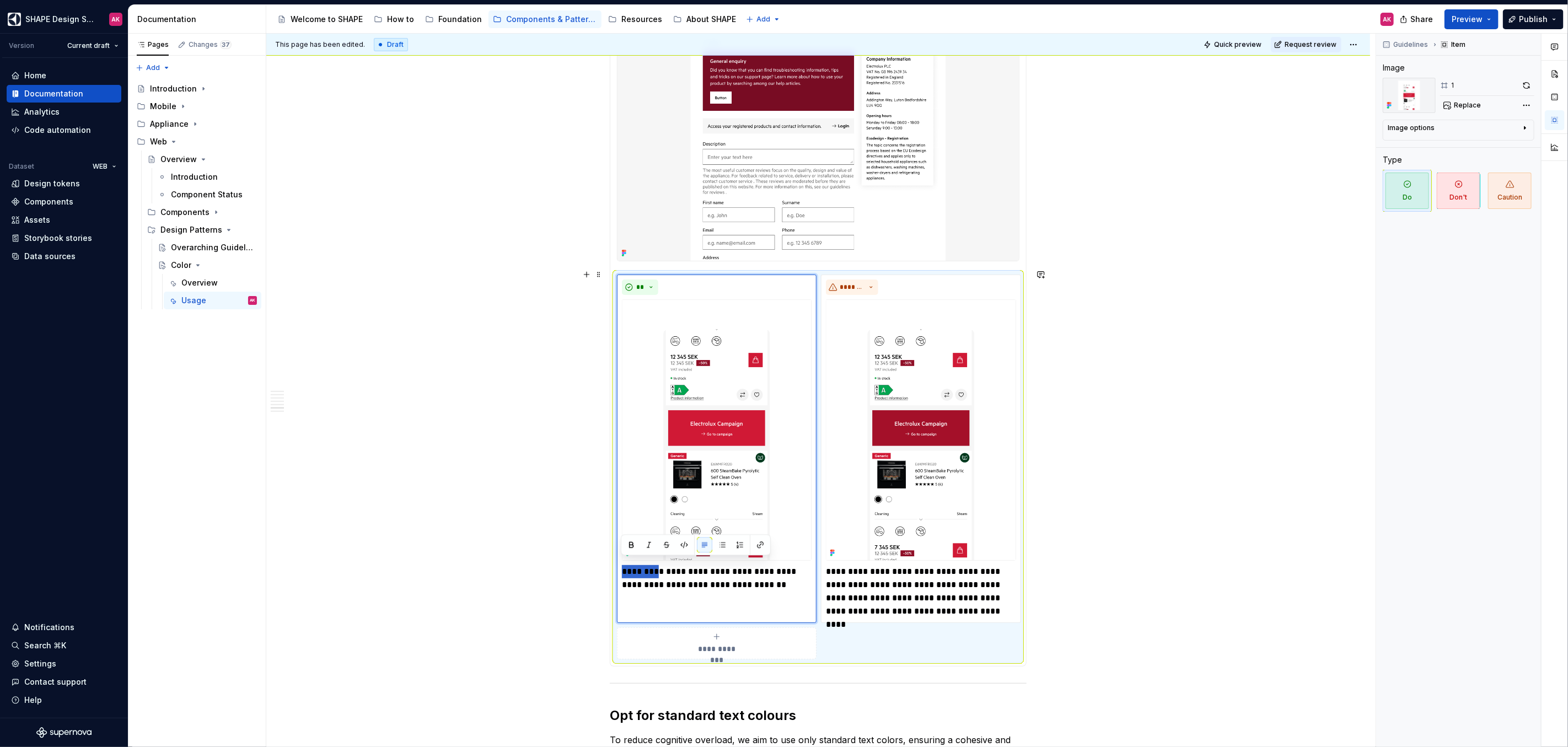
drag, startPoint x: 660, startPoint y: 567, endPoint x: 609, endPoint y: 565, distance: 51.0
click at [609, 565] on section "**********" at bounding box center [818, 314] width 417 height 704
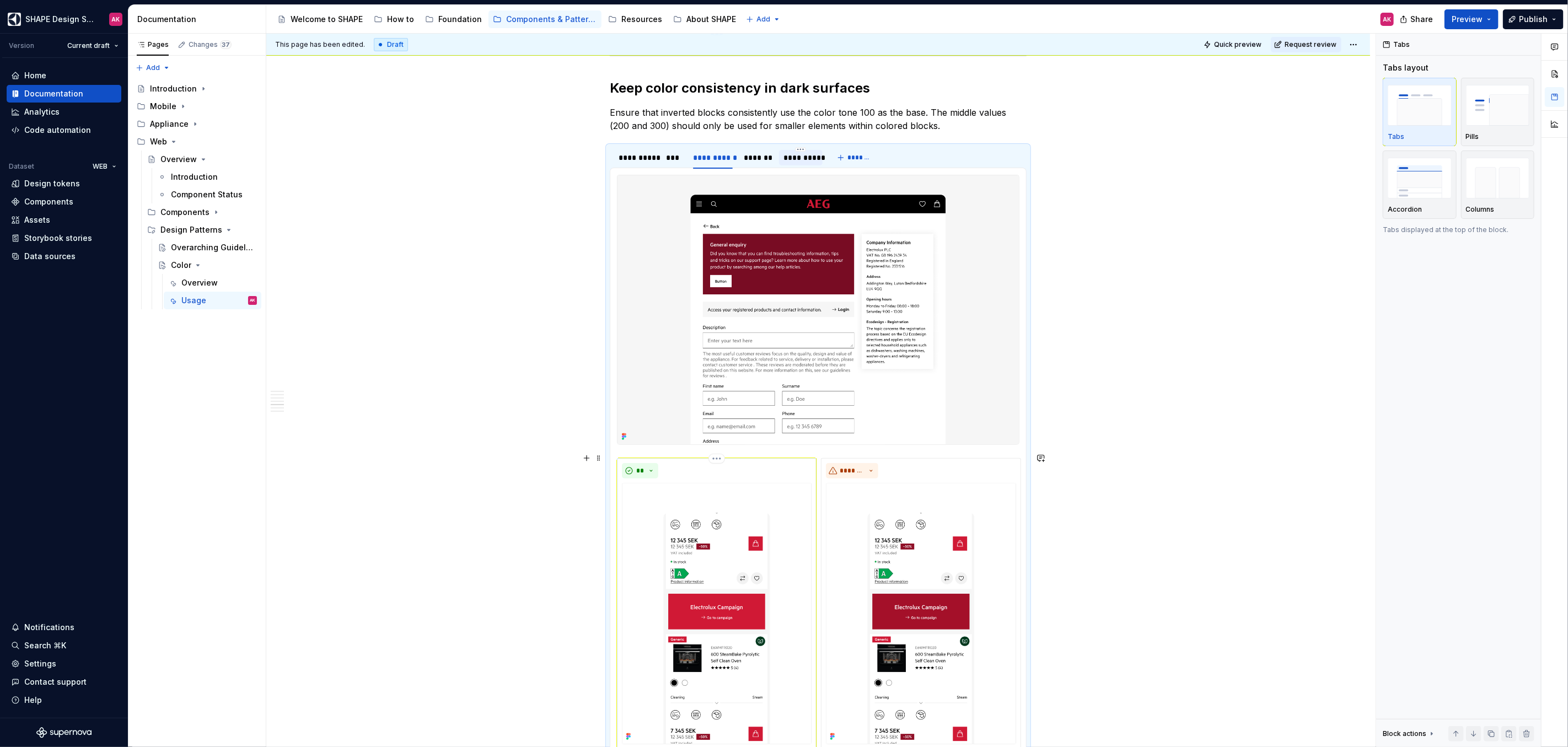
scroll to position [3472, 0]
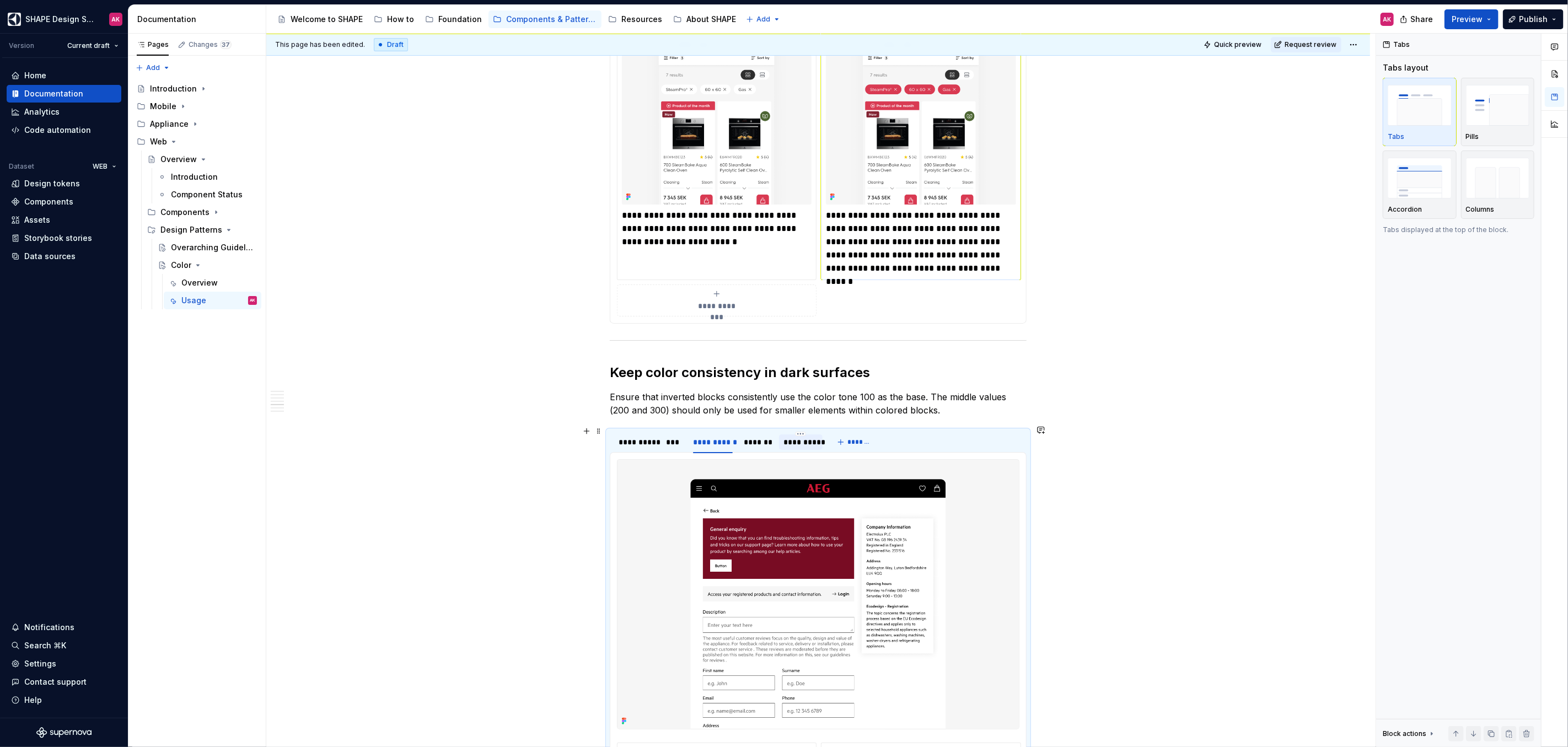
click at [670, 437] on div "***" at bounding box center [674, 442] width 16 height 11
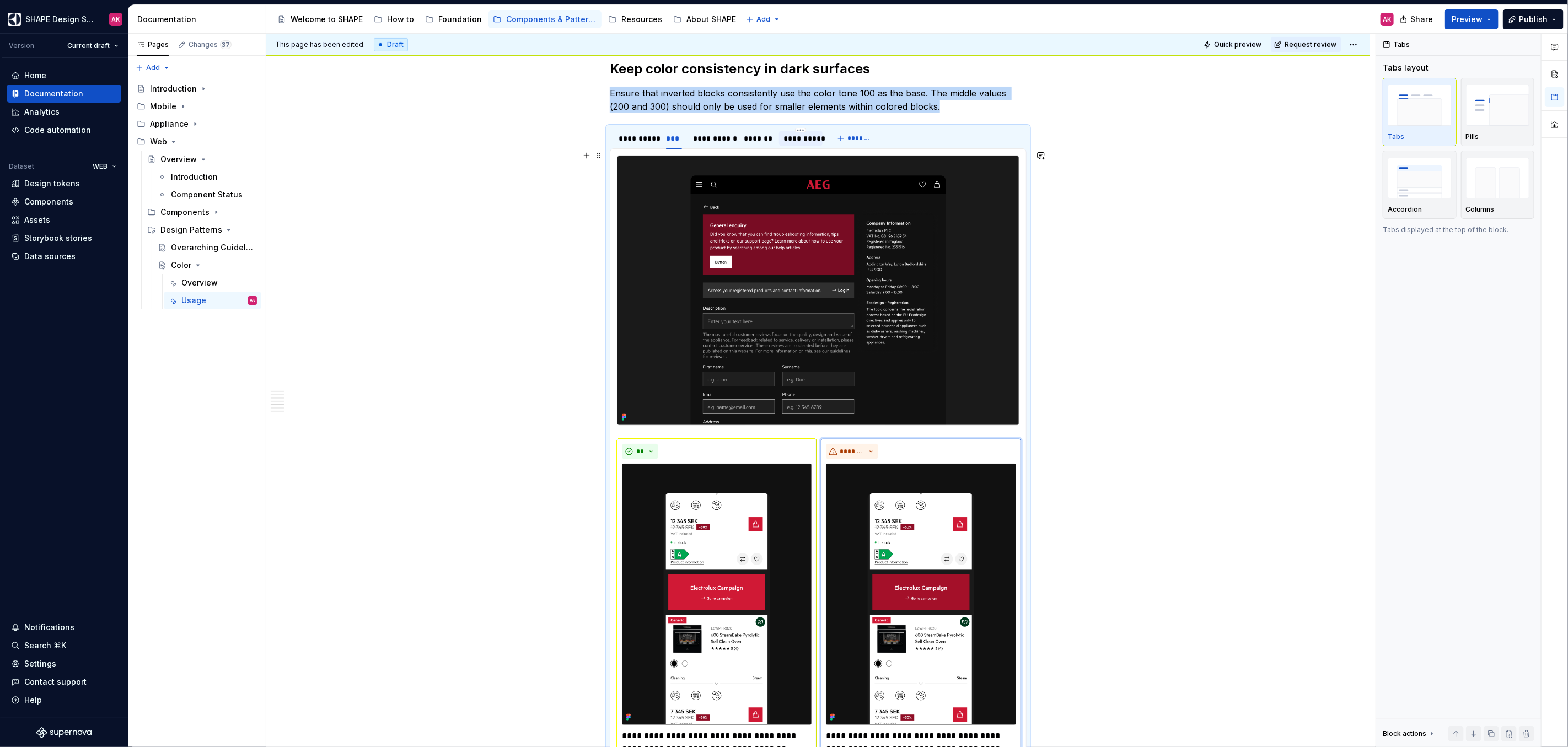
scroll to position [3891, 0]
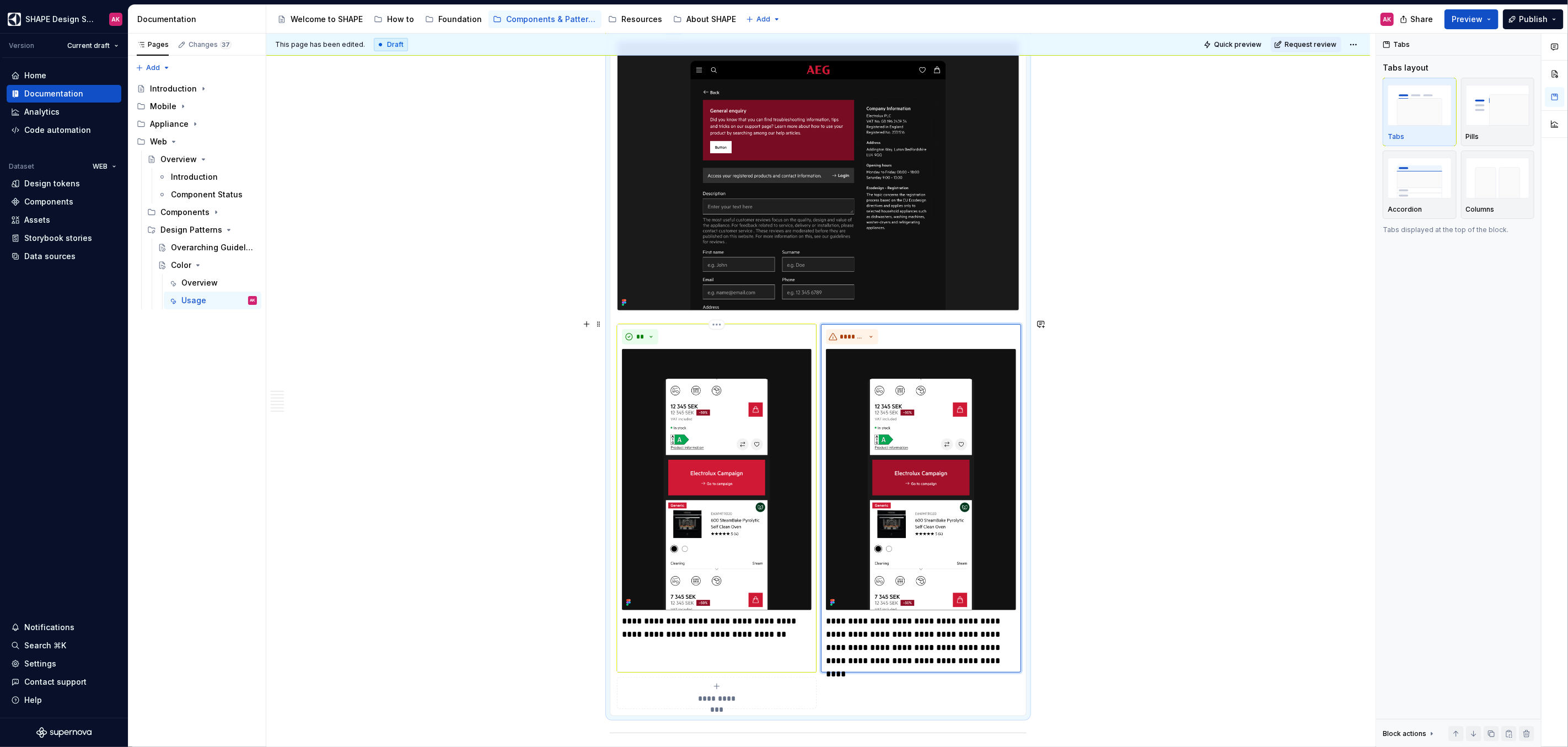
click at [673, 620] on p "**********" at bounding box center [717, 628] width 190 height 27
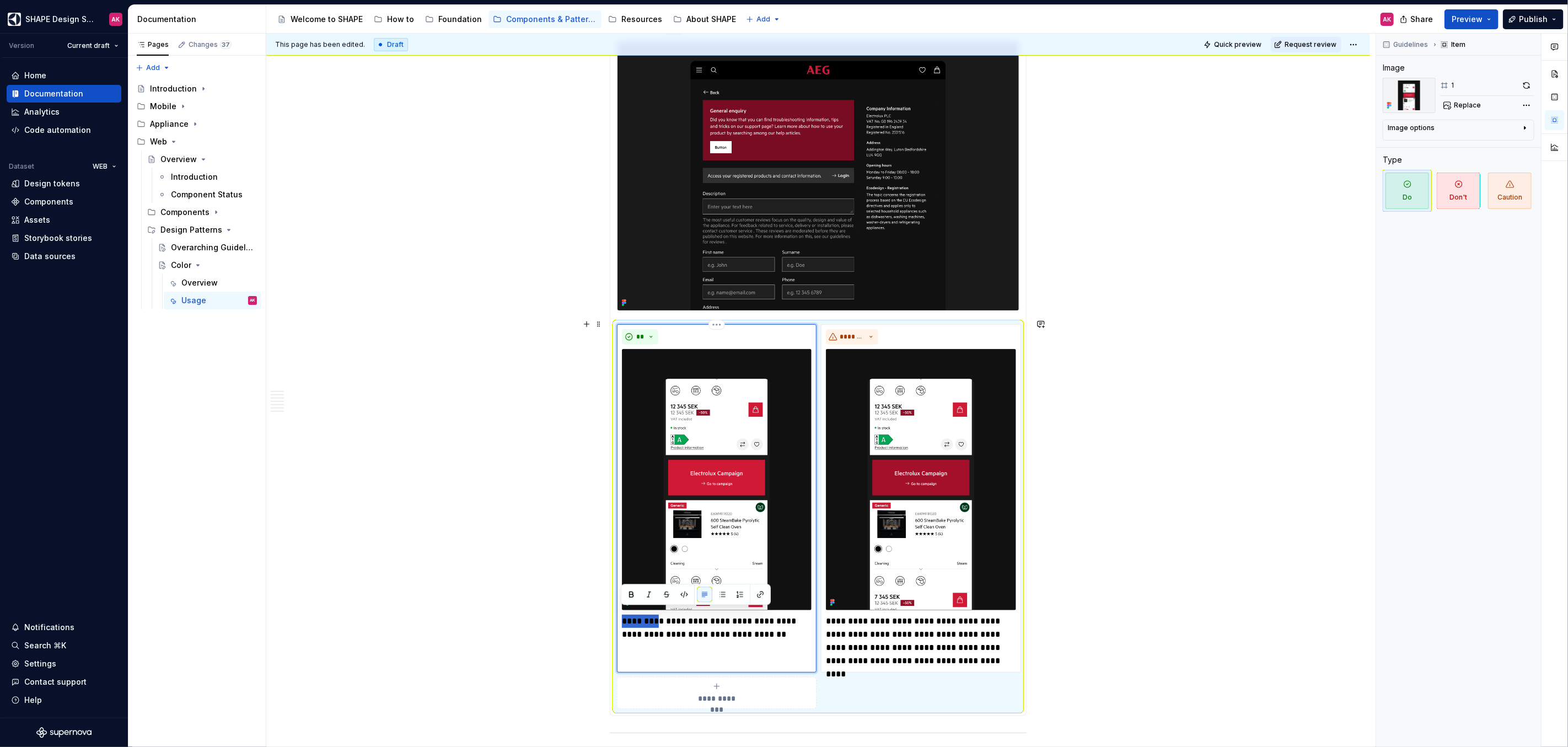
drag, startPoint x: 658, startPoint y: 615, endPoint x: 619, endPoint y: 609, distance: 39.5
click at [617, 611] on div "**********" at bounding box center [716, 498] width 200 height 348
type textarea "*"
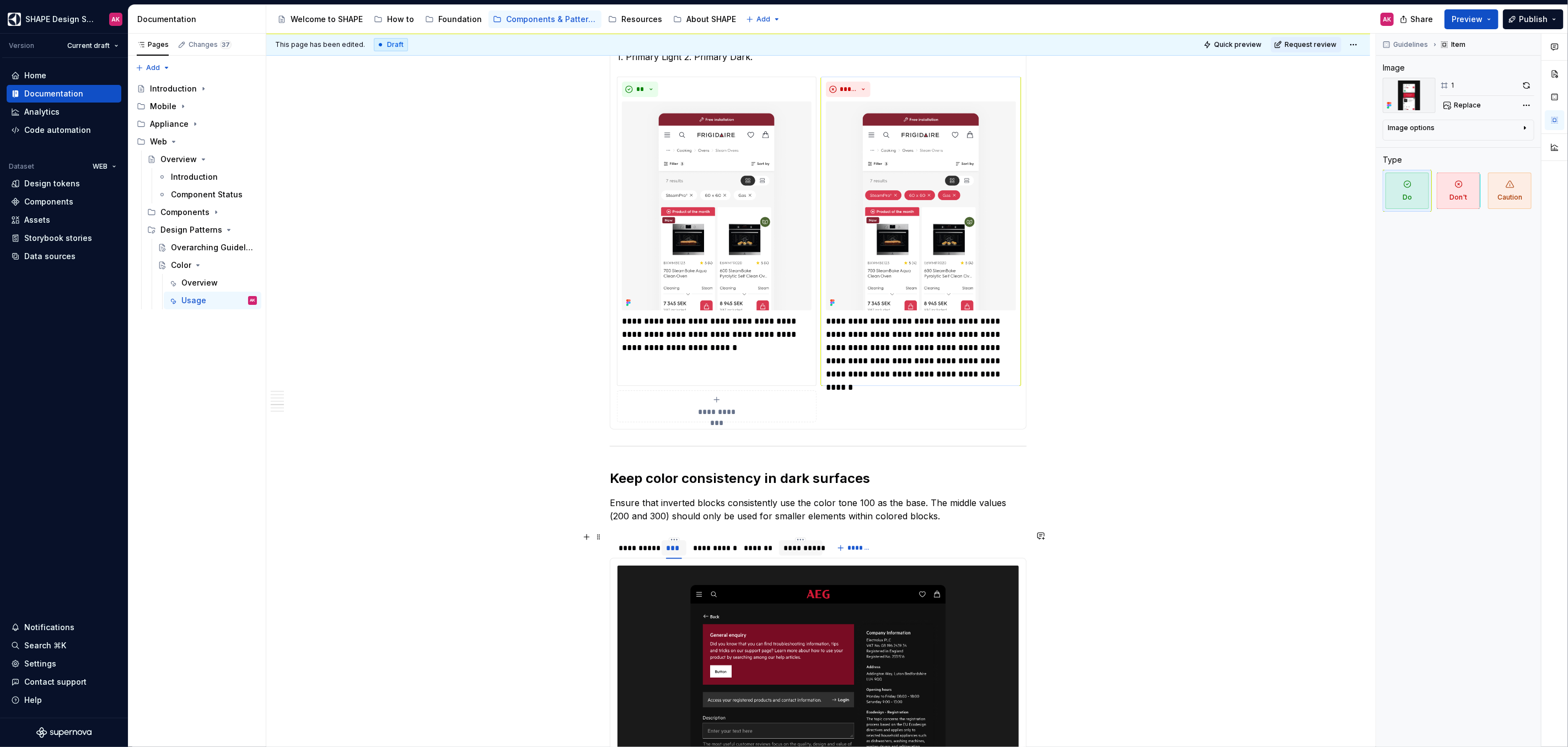
scroll to position [3399, 0]
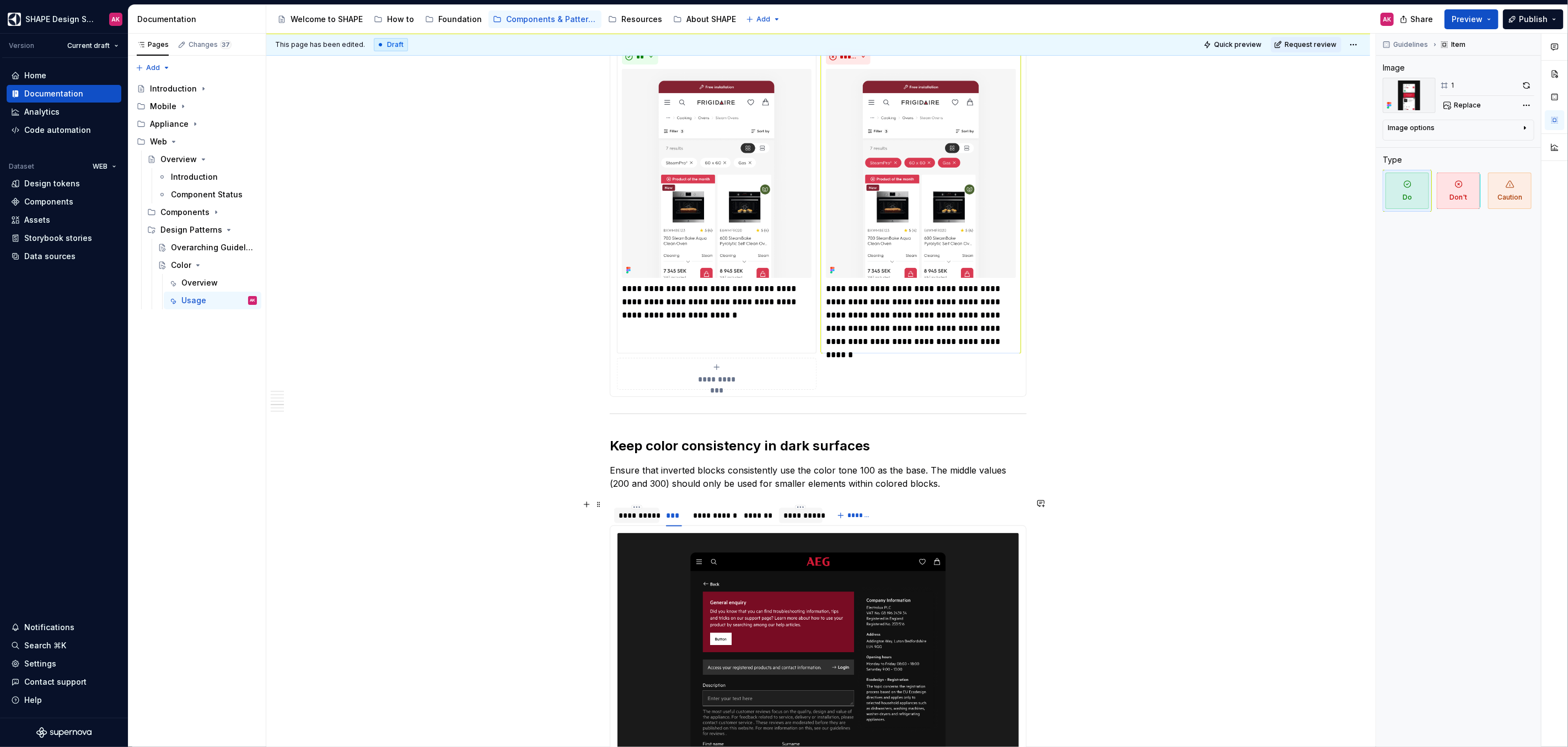
click at [637, 511] on div "**********" at bounding box center [637, 515] width 37 height 11
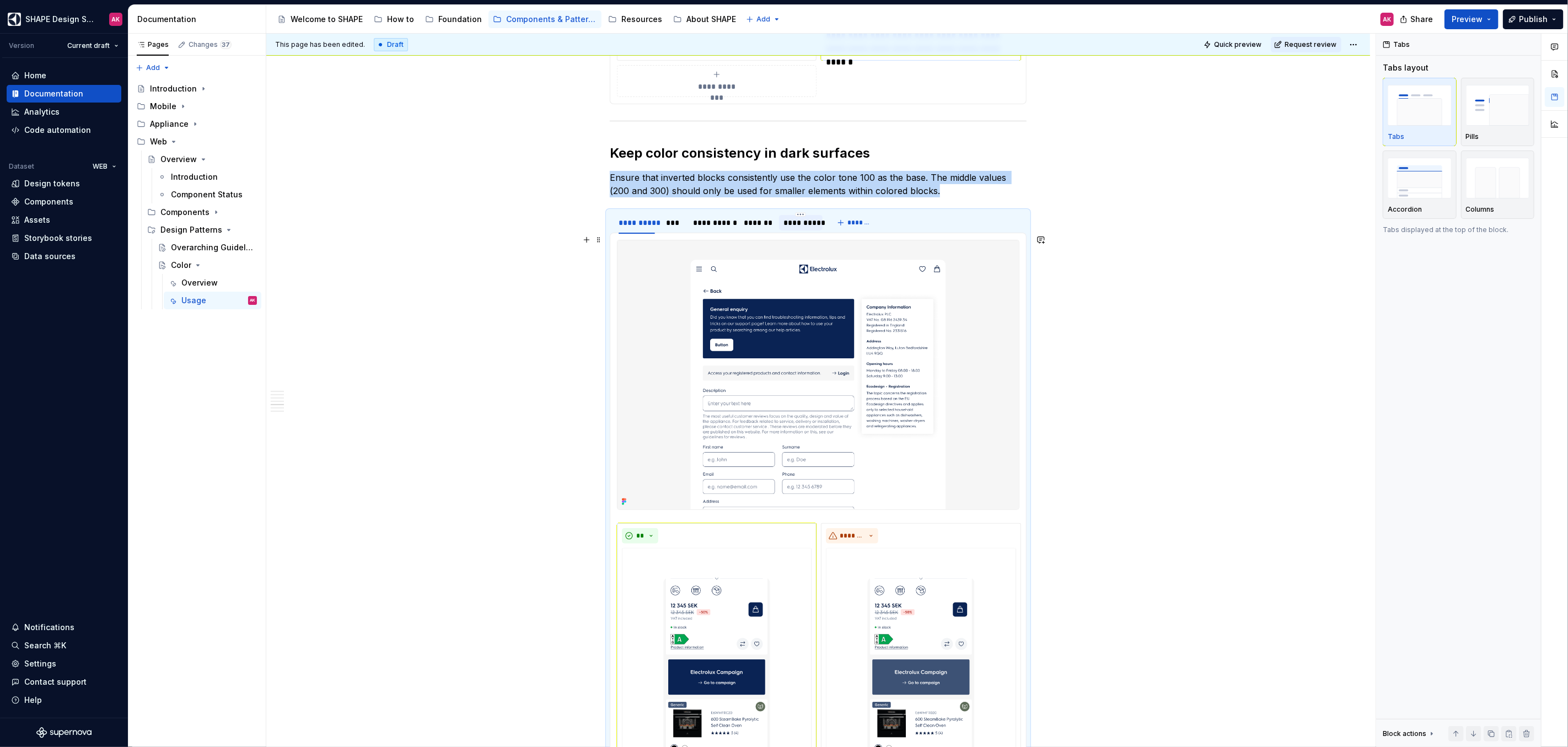
scroll to position [3986, 0]
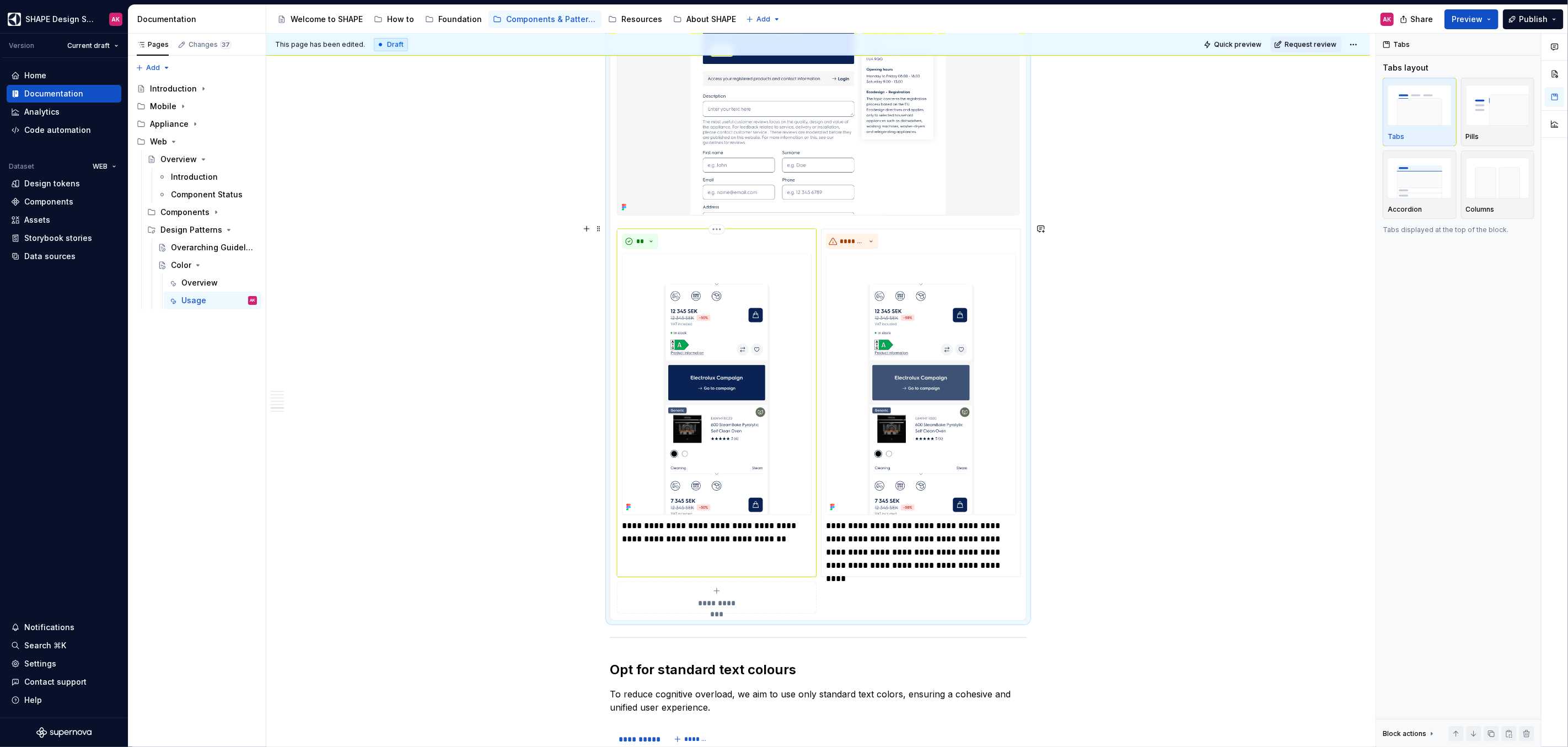
click at [657, 537] on p "**********" at bounding box center [717, 533] width 190 height 27
type textarea "*"
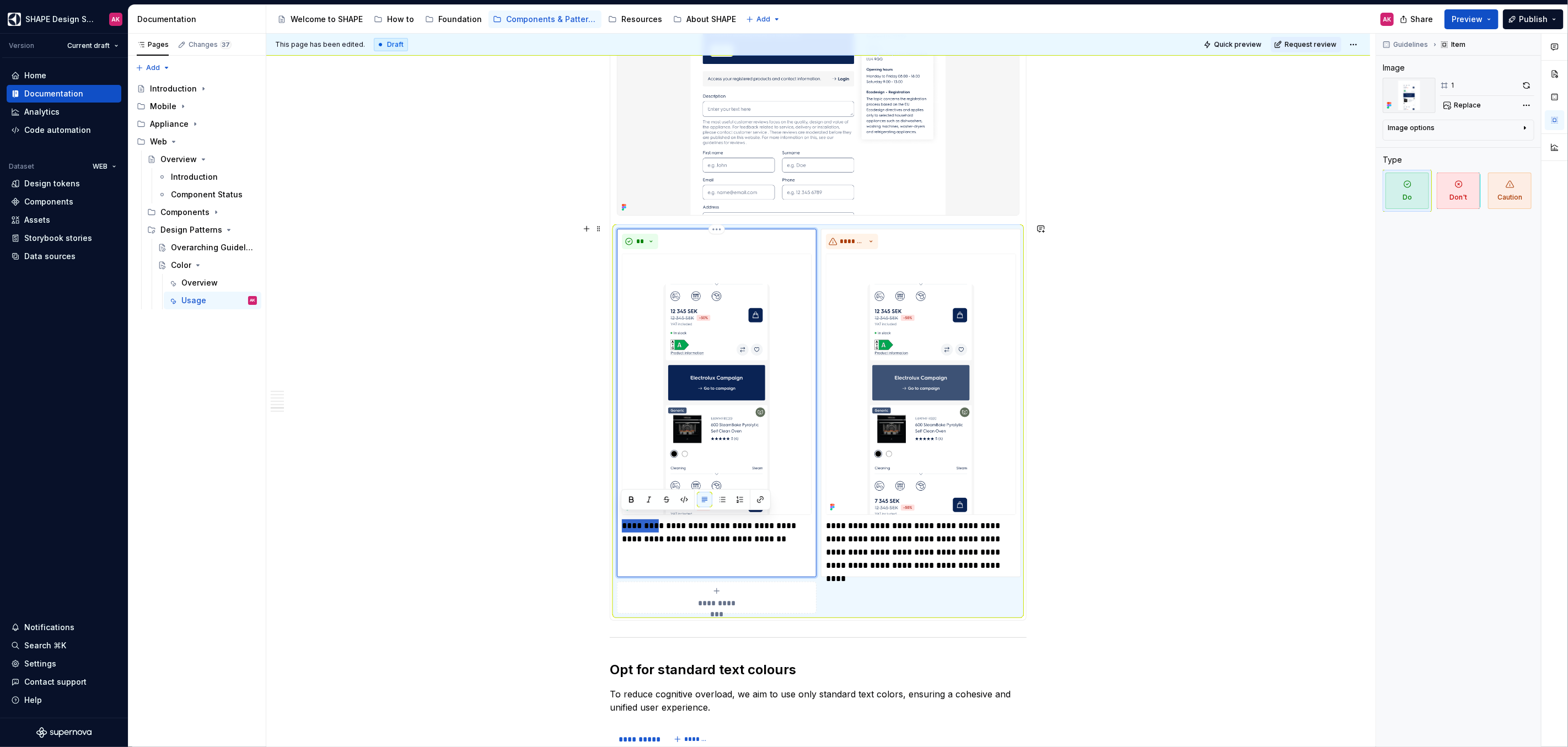
drag, startPoint x: 658, startPoint y: 519, endPoint x: 619, endPoint y: 517, distance: 39.1
click at [619, 517] on div "**********" at bounding box center [716, 403] width 200 height 348
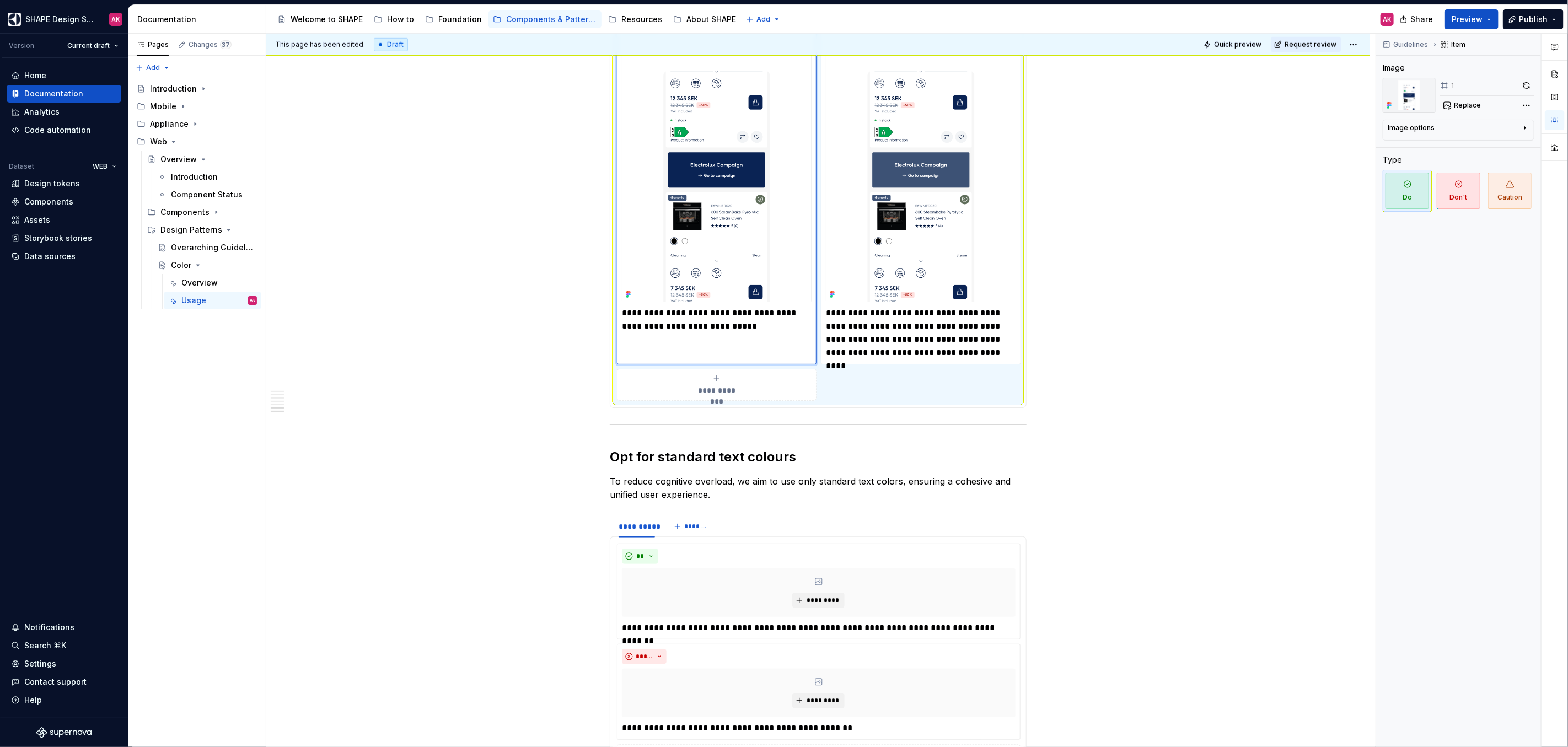
scroll to position [4400, 0]
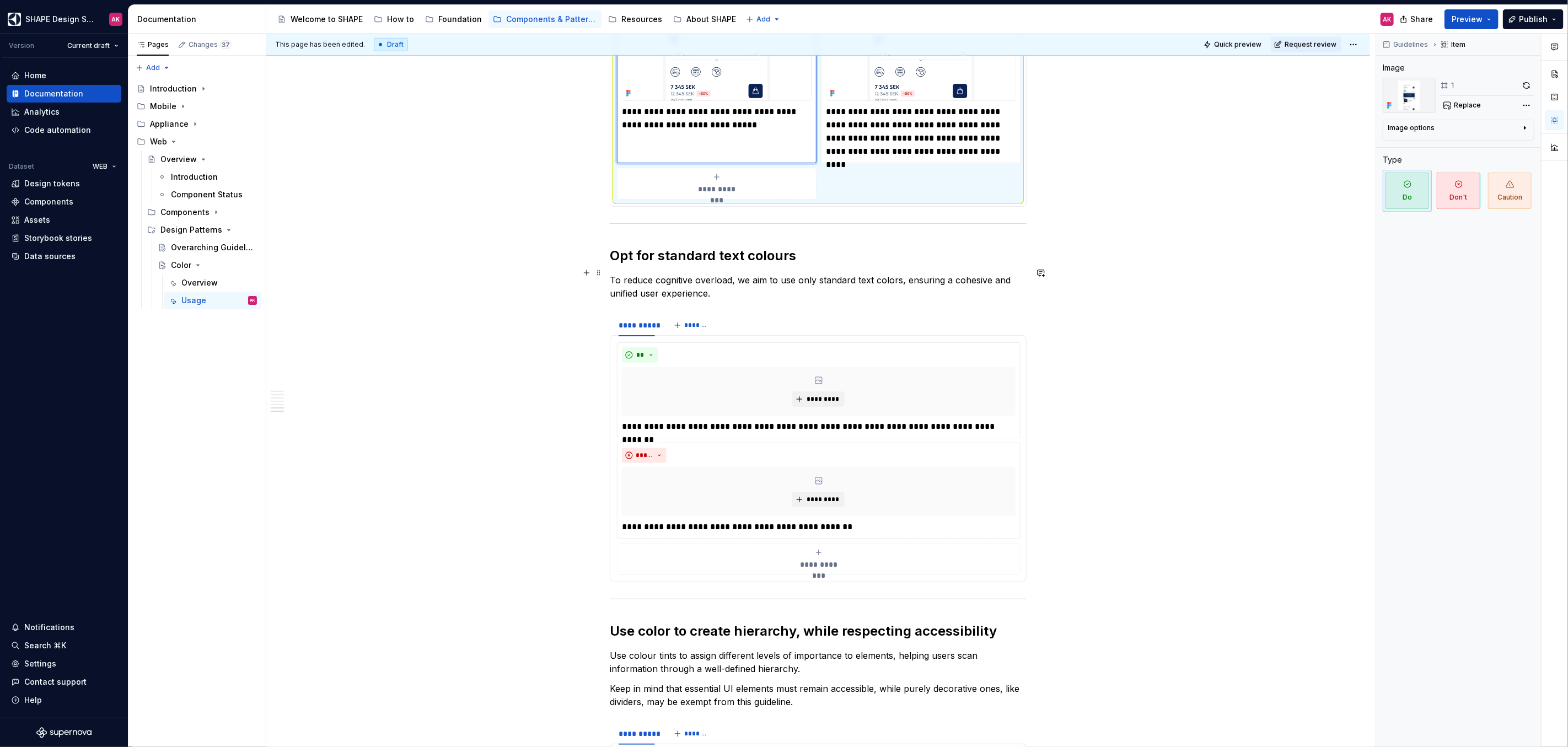
click at [674, 280] on p "To reduce cognitive overload, we aim to use only standard text colors, ensuring…" at bounding box center [818, 287] width 417 height 27
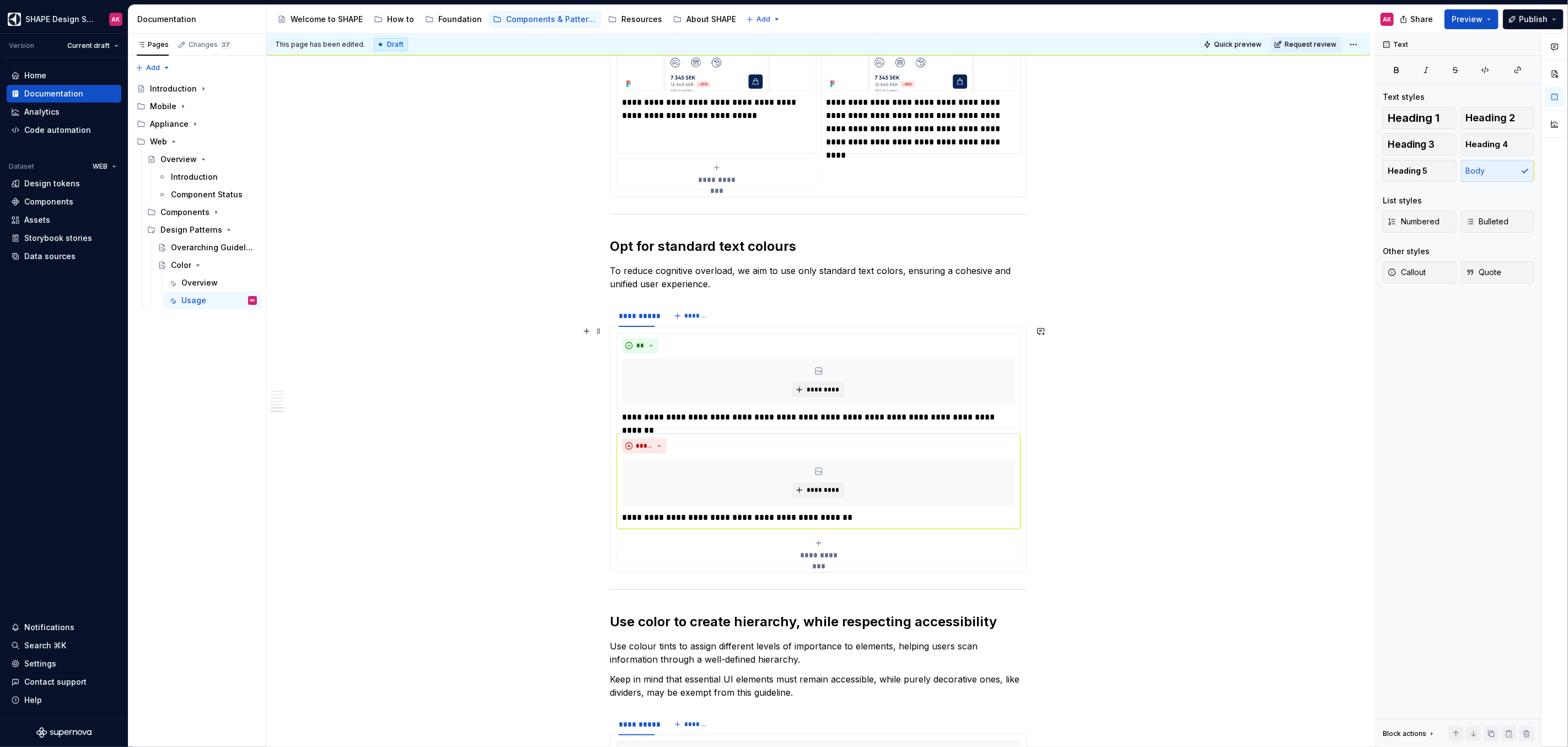
scroll to position [4397, 0]
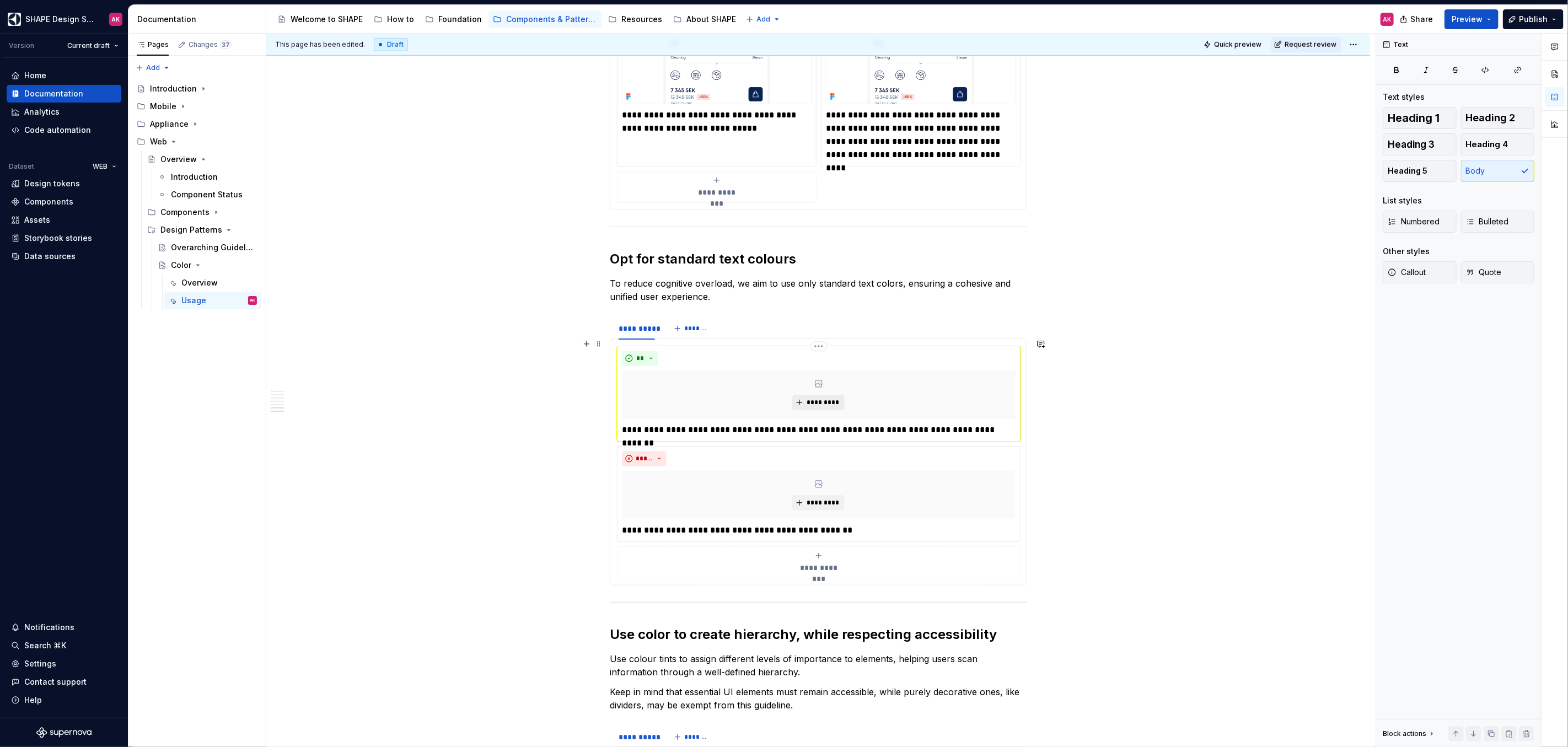
click at [822, 398] on span "*********" at bounding box center [822, 402] width 33 height 9
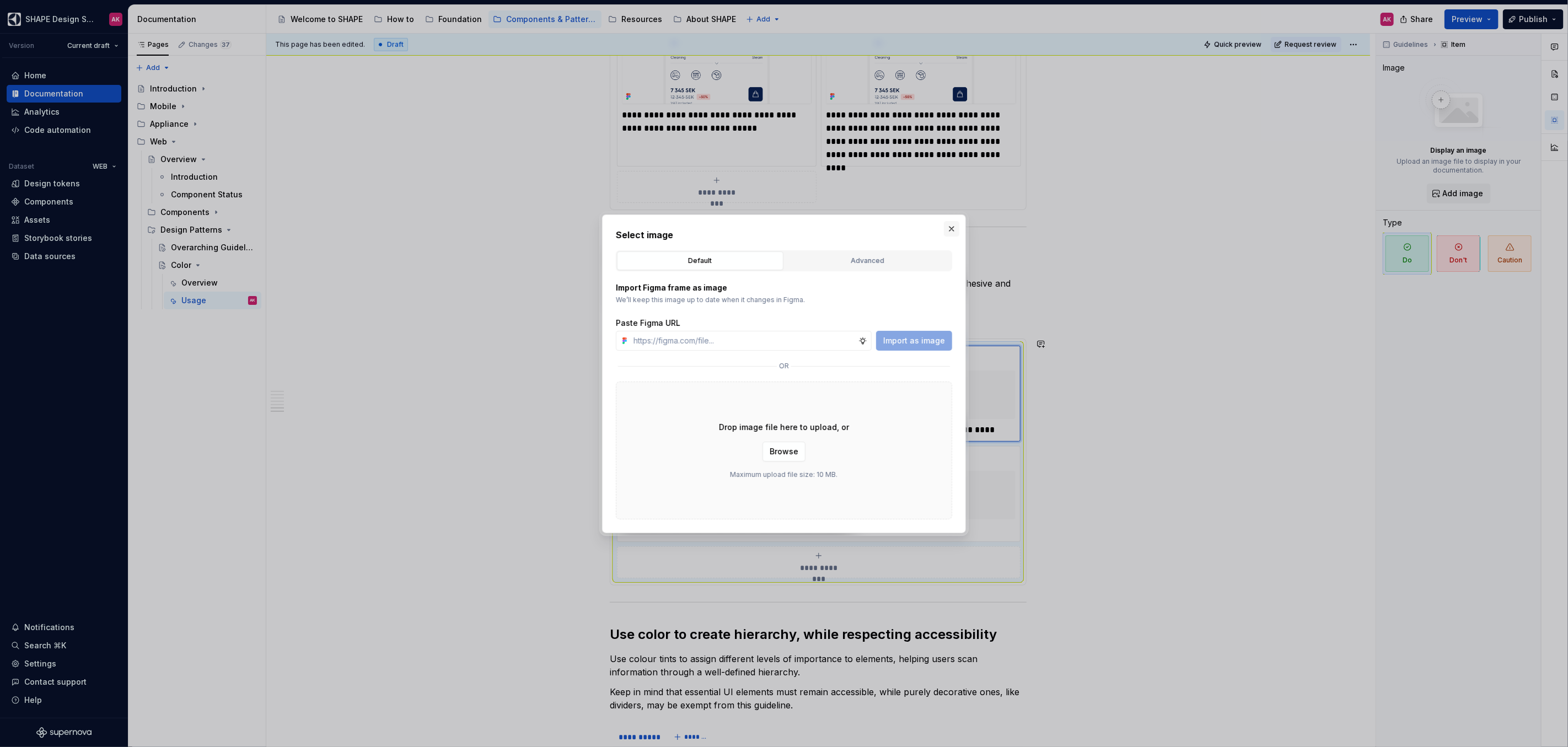
type textarea "*"
click at [953, 228] on button "button" at bounding box center [951, 228] width 15 height 15
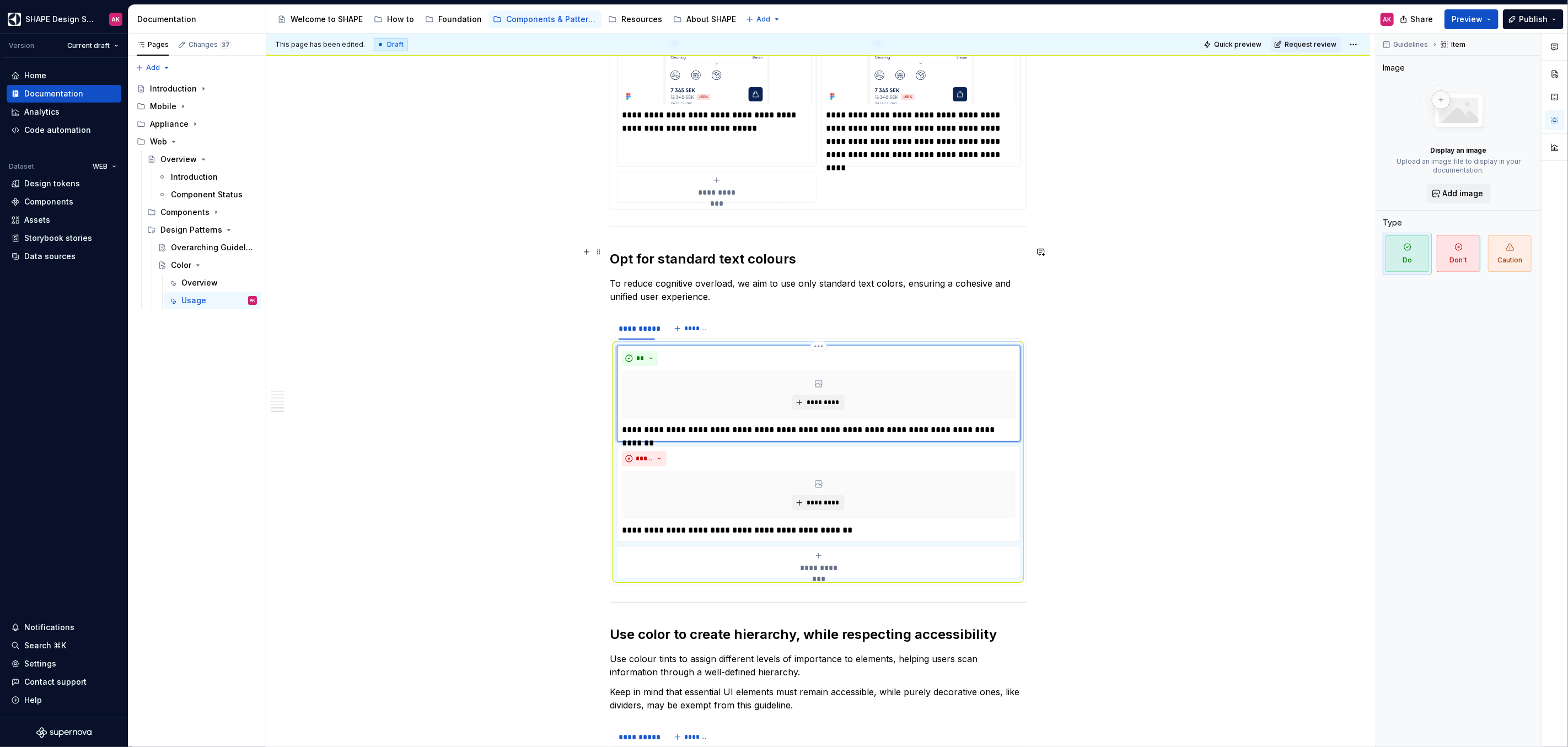
click at [782, 252] on h2 "Opt for standard text colours" at bounding box center [818, 259] width 417 height 17
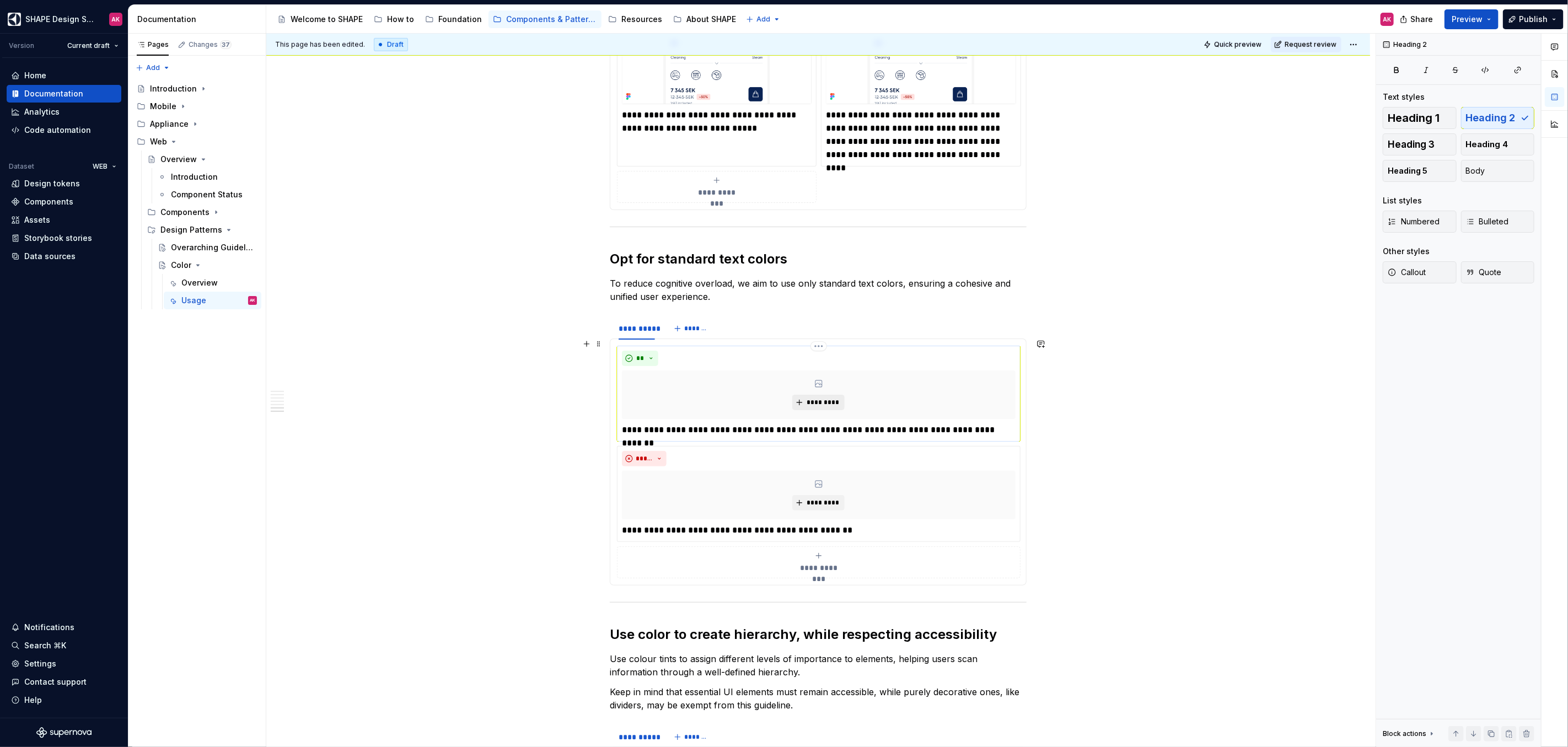
click at [827, 398] on span "*********" at bounding box center [822, 402] width 33 height 9
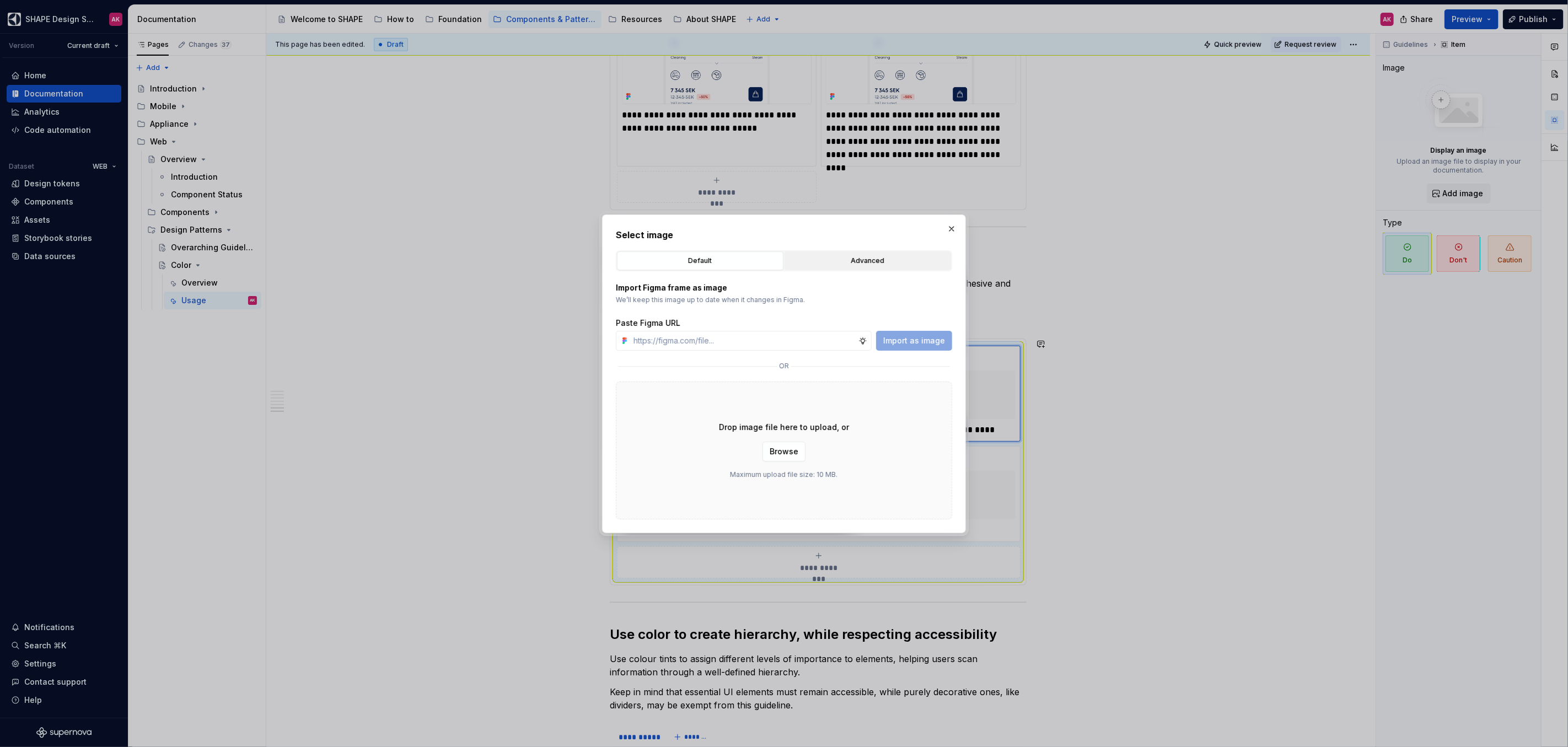
click at [830, 256] on div "Advanced" at bounding box center [868, 260] width 159 height 11
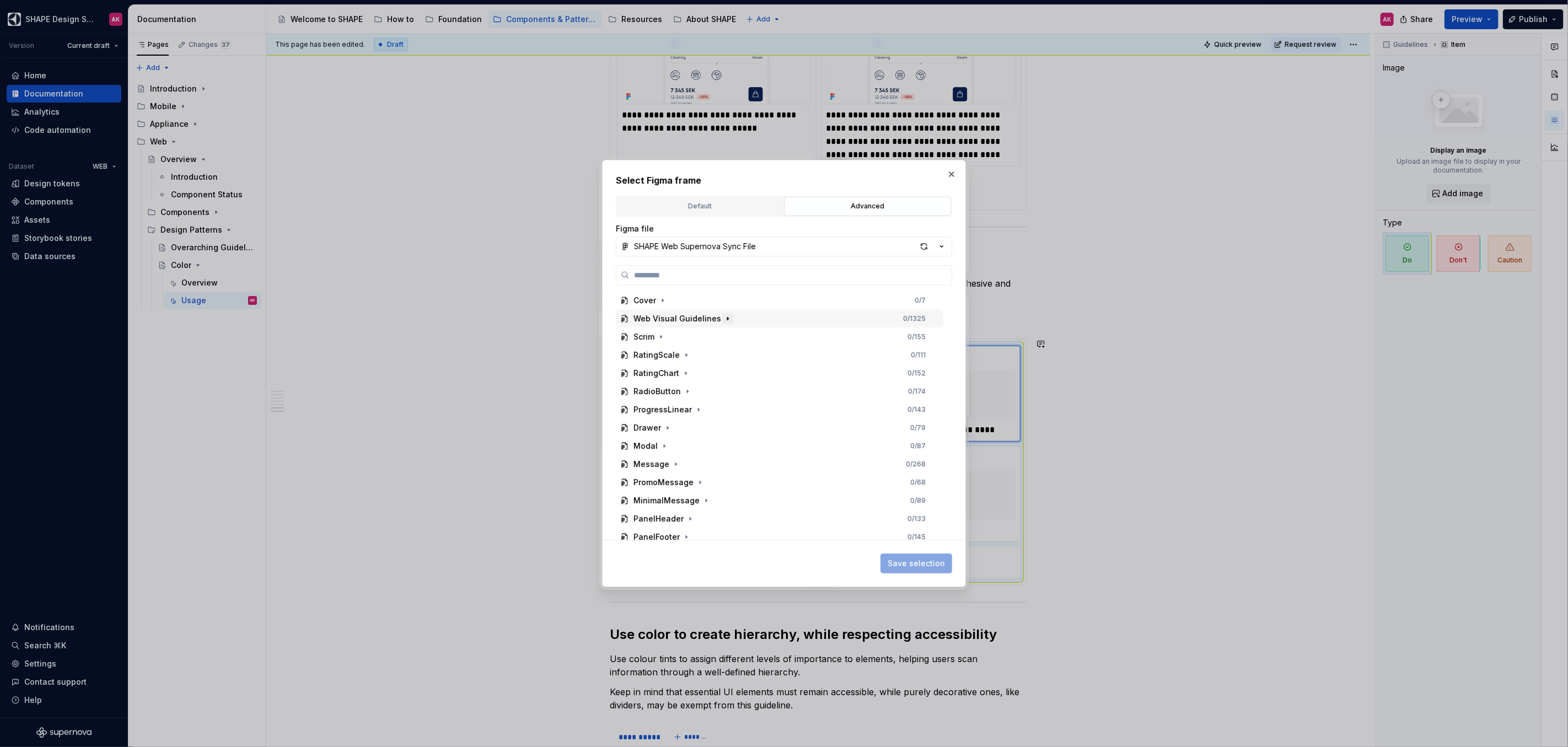
click at [726, 321] on icon "button" at bounding box center [727, 318] width 9 height 9
click at [672, 353] on icon "button" at bounding box center [670, 354] width 9 height 9
click at [672, 354] on icon "button" at bounding box center [670, 354] width 9 height 9
click at [680, 339] on div "Usage 0 / 383" at bounding box center [784, 336] width 317 height 17
click at [676, 338] on icon "button" at bounding box center [675, 336] width 9 height 9
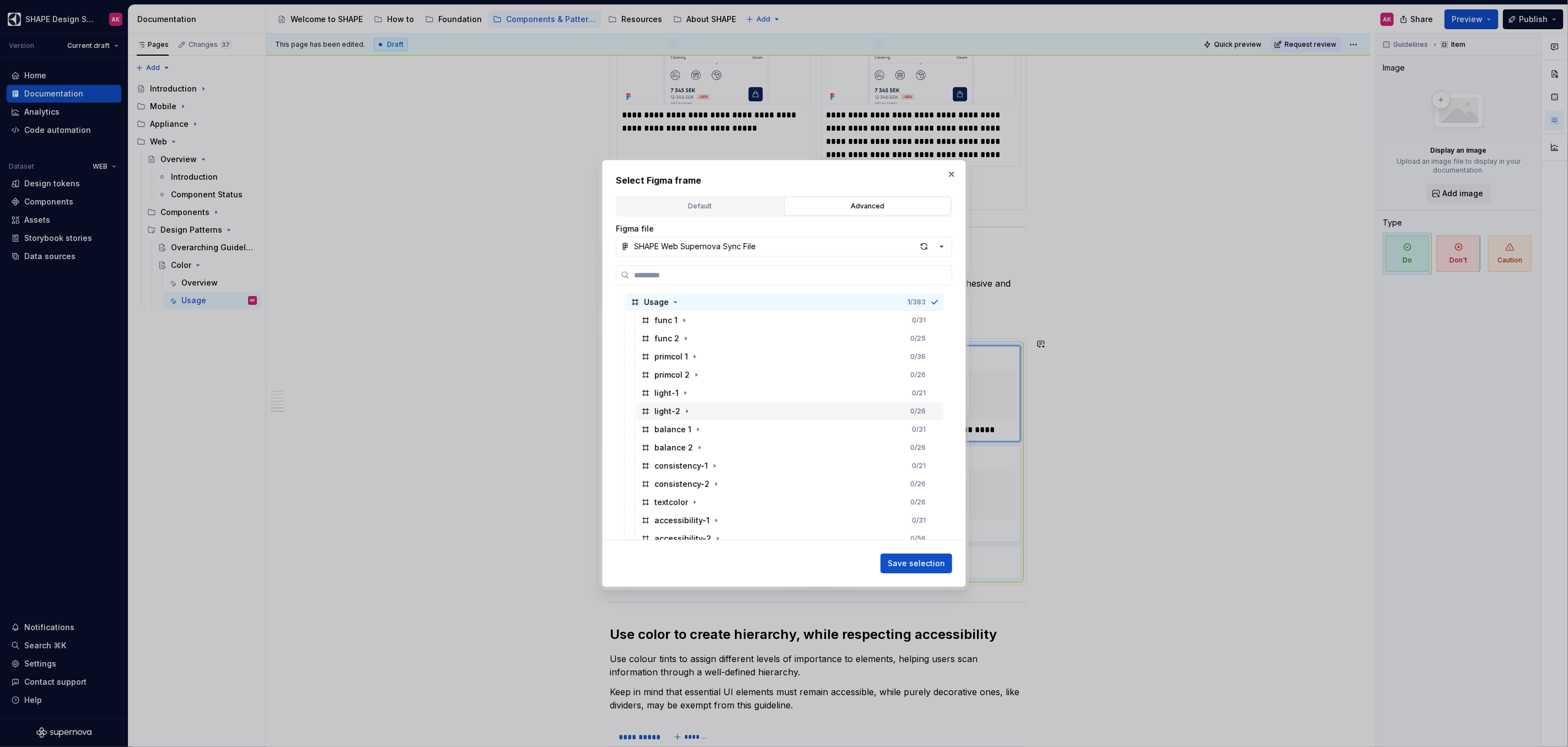
scroll to position [99, 0]
click at [664, 439] on div "textcolor" at bounding box center [671, 437] width 33 height 11
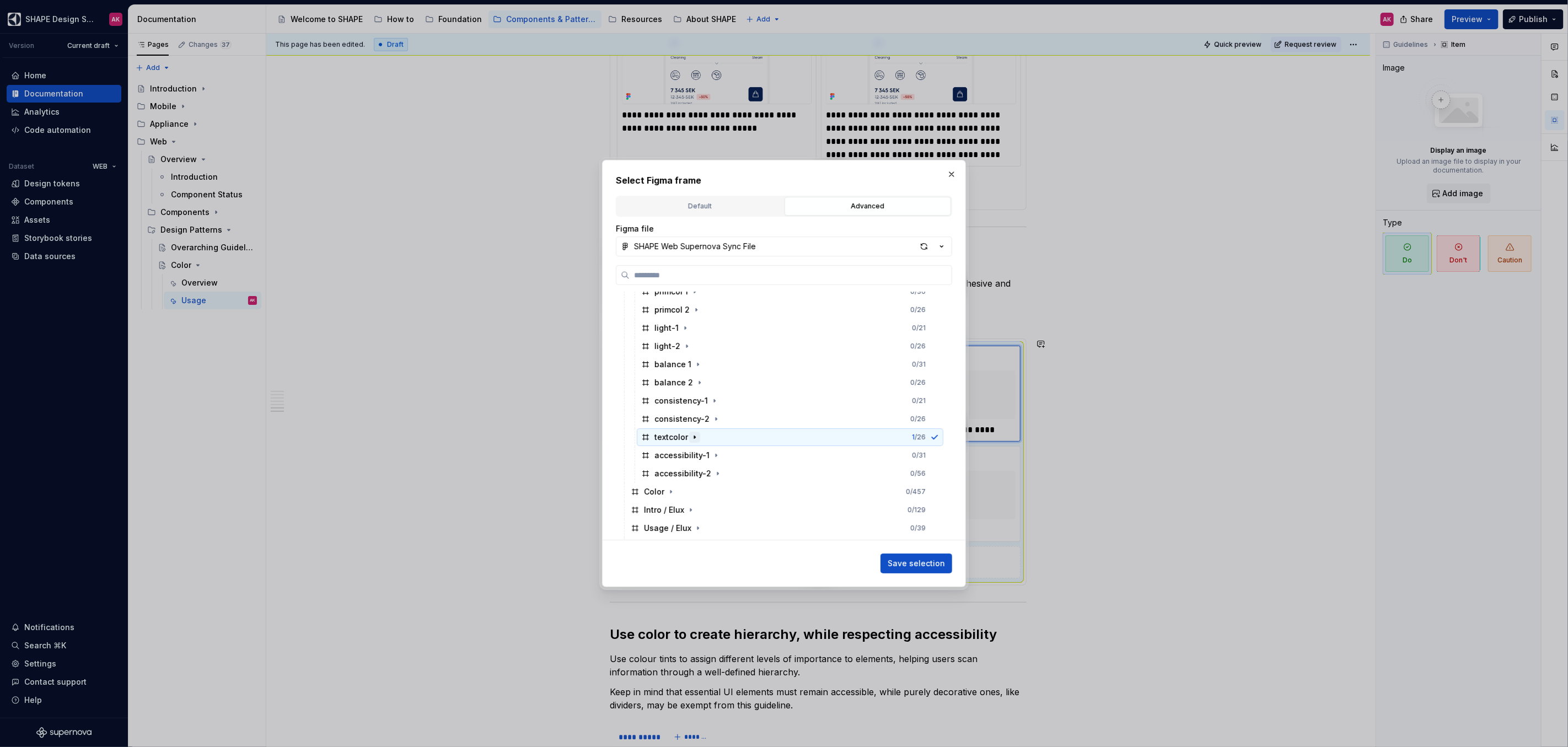
click at [694, 438] on icon "button" at bounding box center [695, 437] width 1 height 3
click at [668, 452] on div "elx" at bounding box center [670, 455] width 11 height 11
click at [906, 561] on span "Save selection" at bounding box center [917, 563] width 57 height 11
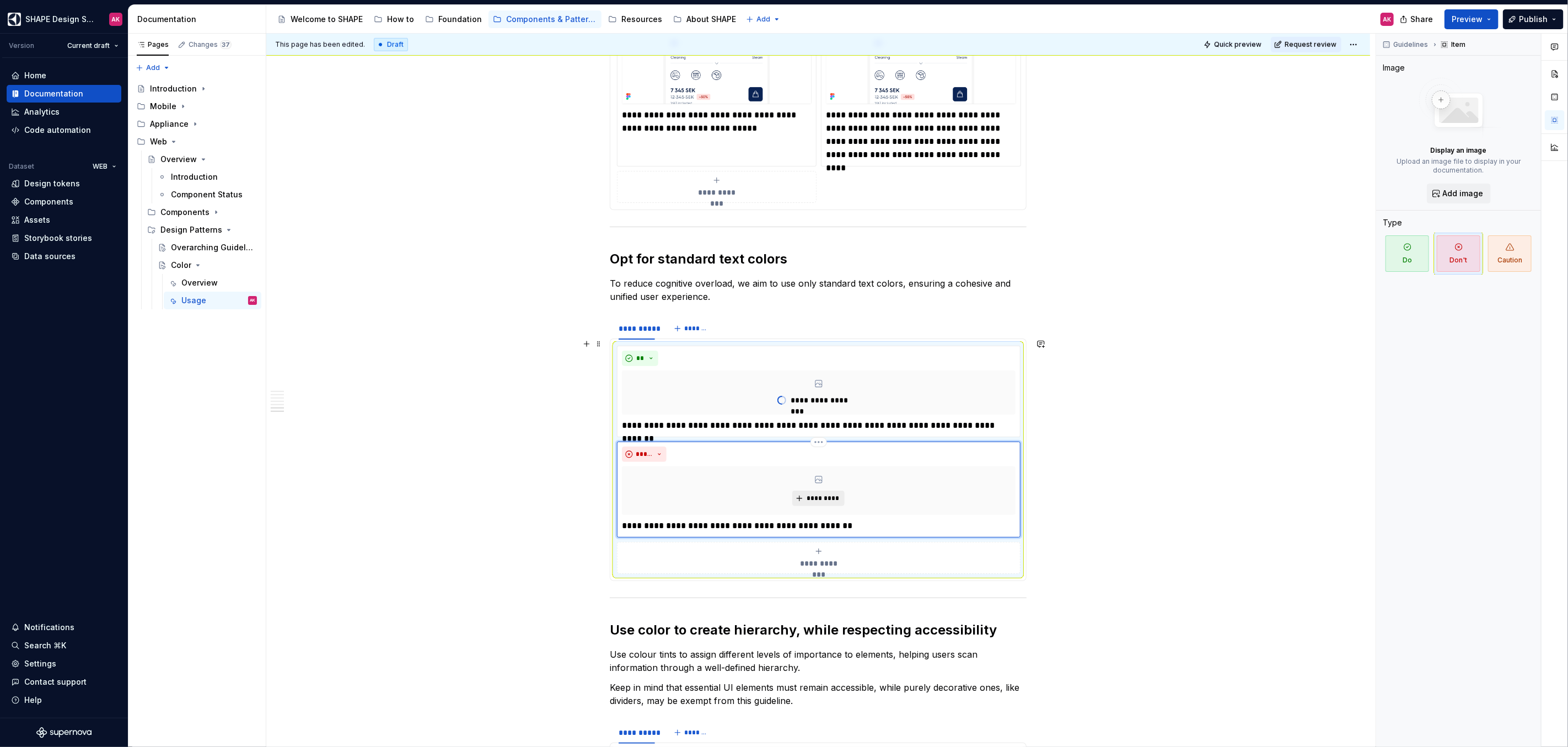
click at [828, 494] on span "*********" at bounding box center [822, 498] width 33 height 9
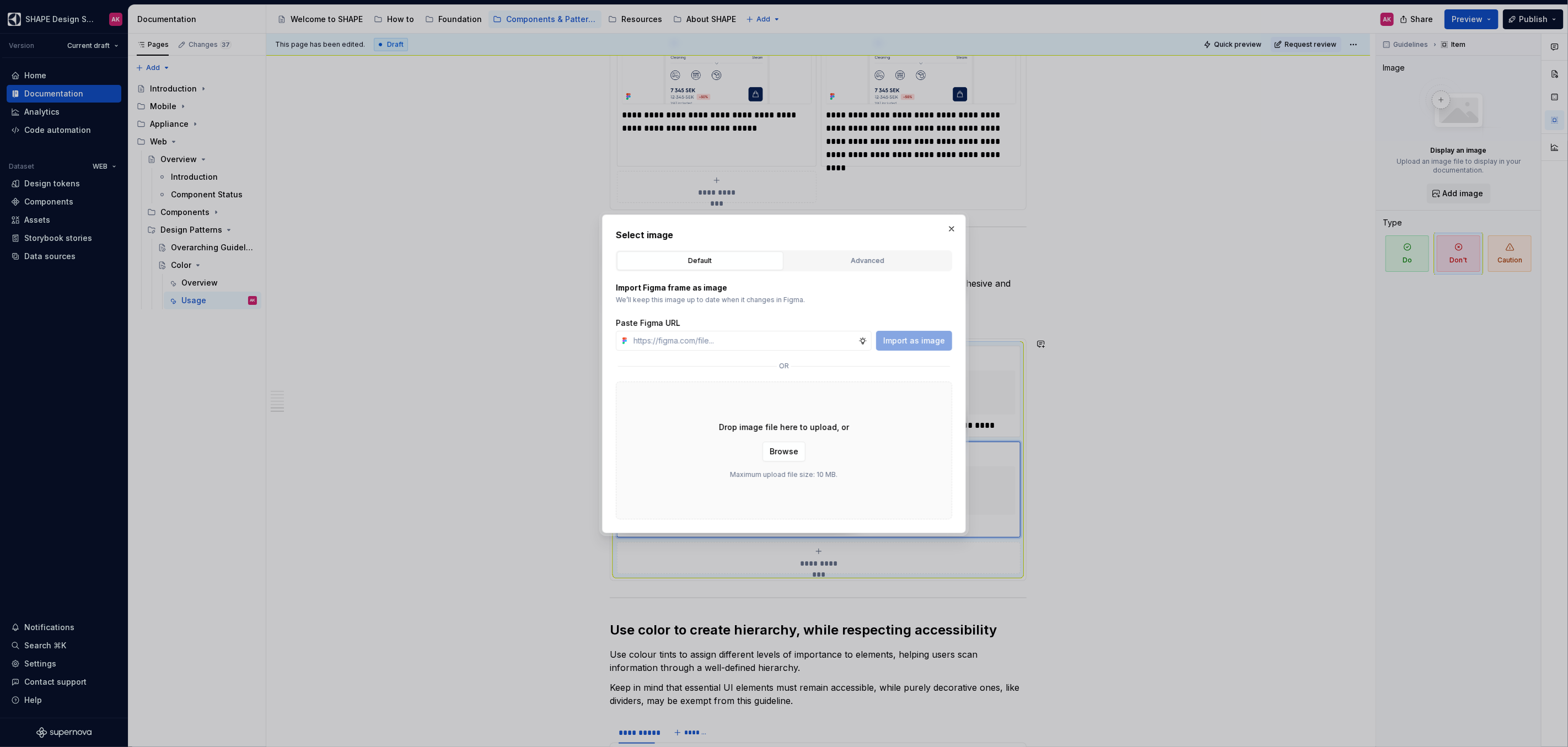
click at [856, 260] on div "Advanced" at bounding box center [868, 260] width 159 height 11
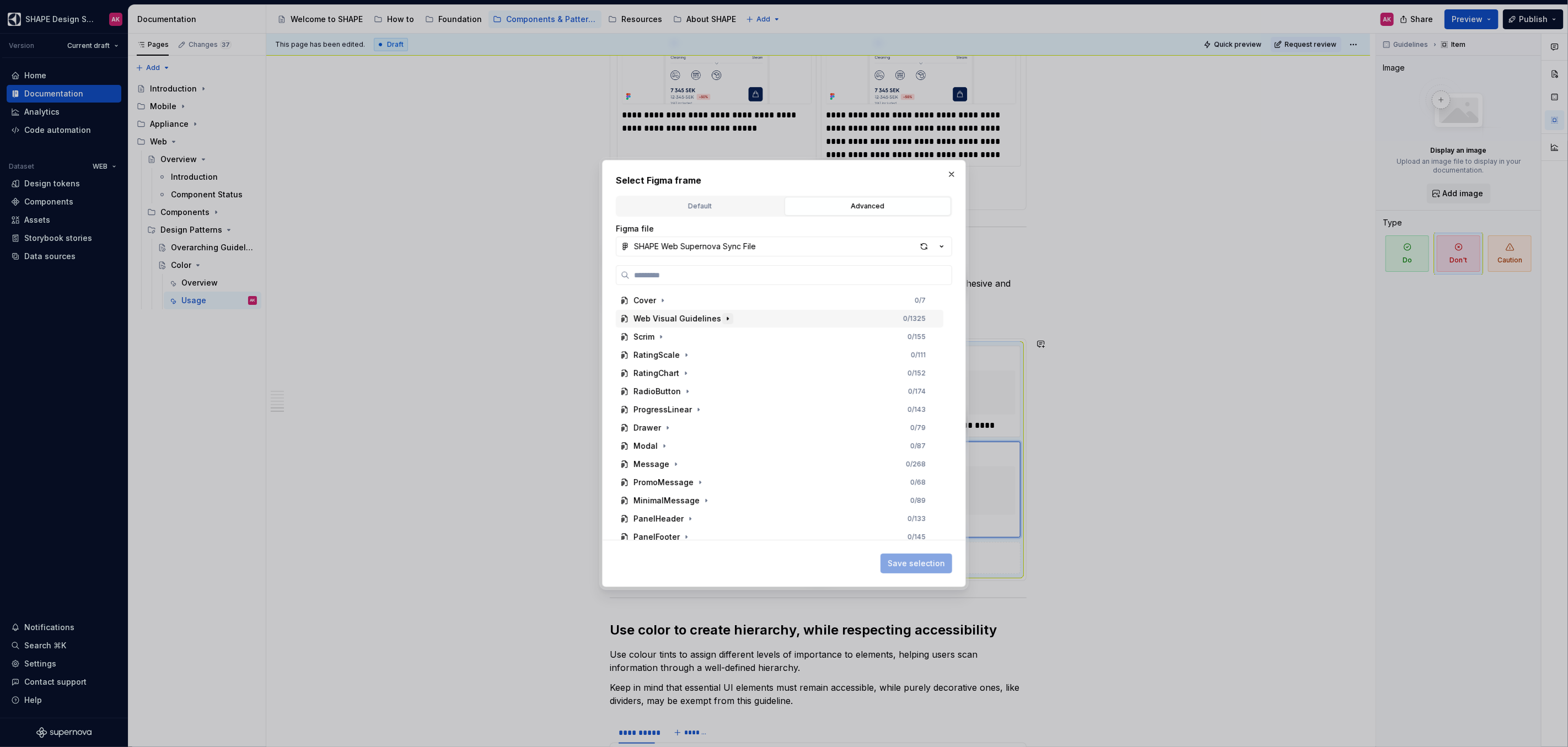
click at [723, 319] on icon "button" at bounding box center [727, 318] width 9 height 9
click at [672, 354] on icon "button" at bounding box center [670, 354] width 9 height 9
click at [672, 353] on icon "button" at bounding box center [670, 354] width 9 height 9
click at [675, 338] on icon "button" at bounding box center [675, 336] width 9 height 9
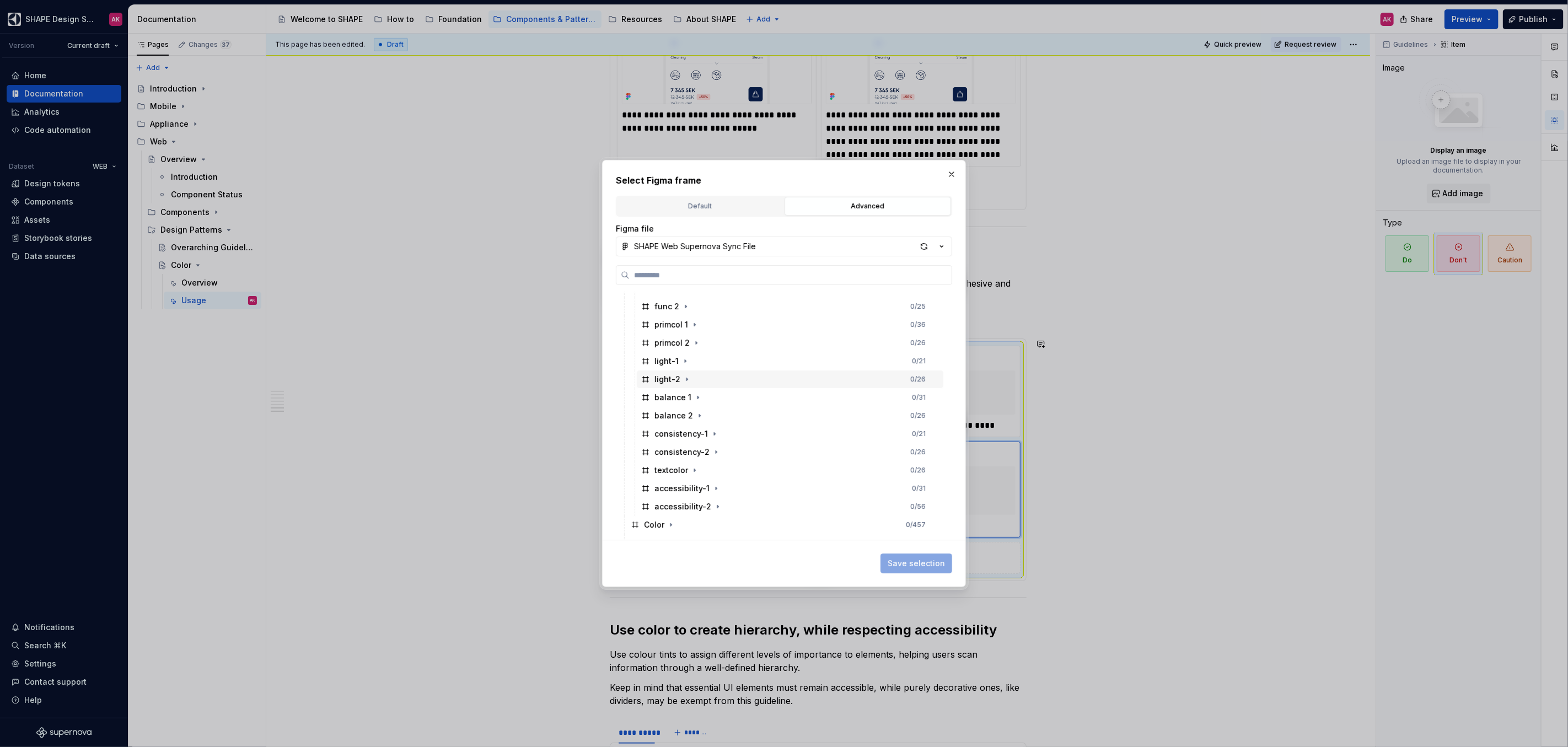
scroll to position [115, 0]
click at [694, 420] on icon "button" at bounding box center [694, 422] width 9 height 9
click at [683, 442] on icon "button" at bounding box center [682, 440] width 9 height 9
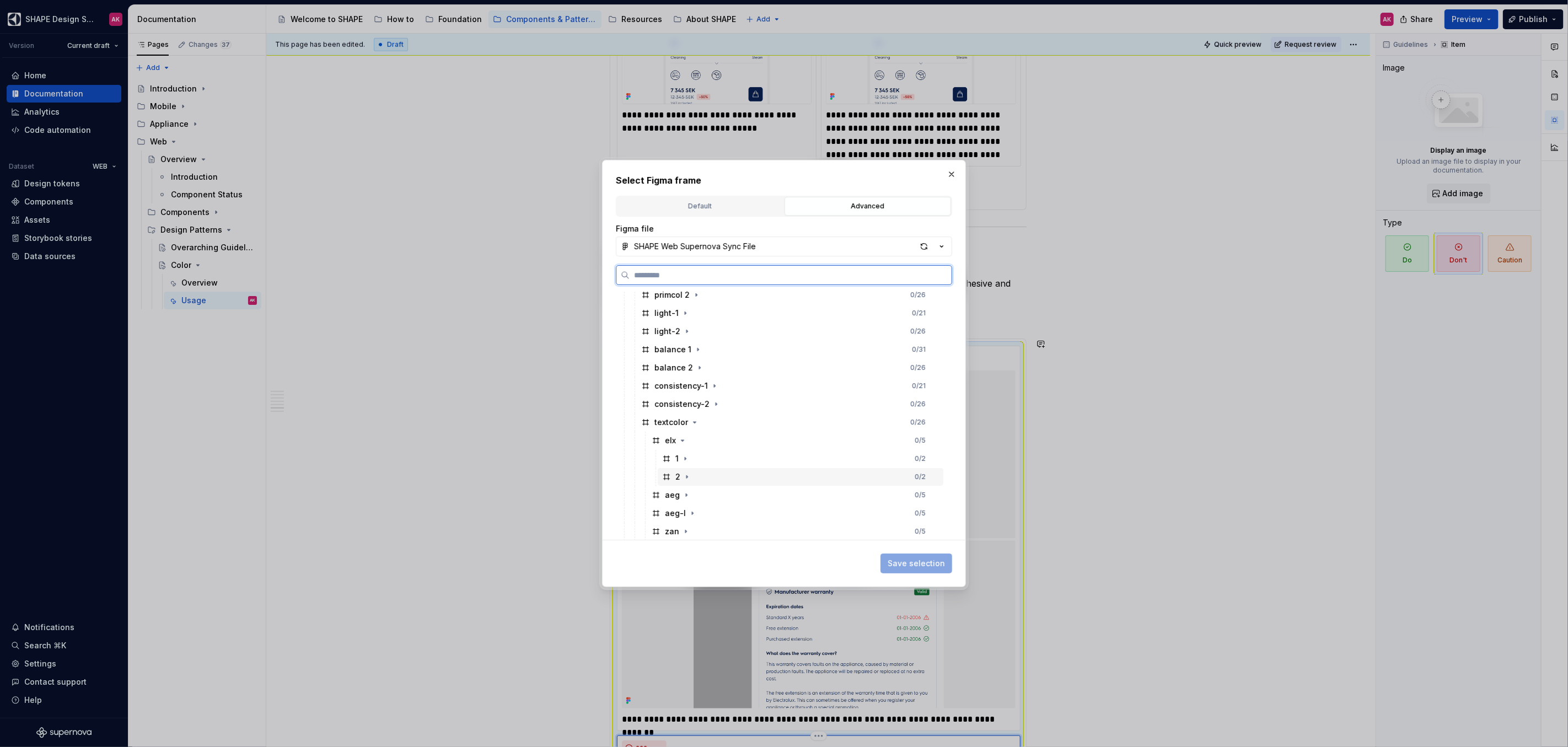
drag, startPoint x: 668, startPoint y: 473, endPoint x: 674, endPoint y: 475, distance: 6.3
click at [668, 473] on icon at bounding box center [666, 477] width 9 height 9
click at [906, 555] on button "Save selection" at bounding box center [916, 563] width 71 height 20
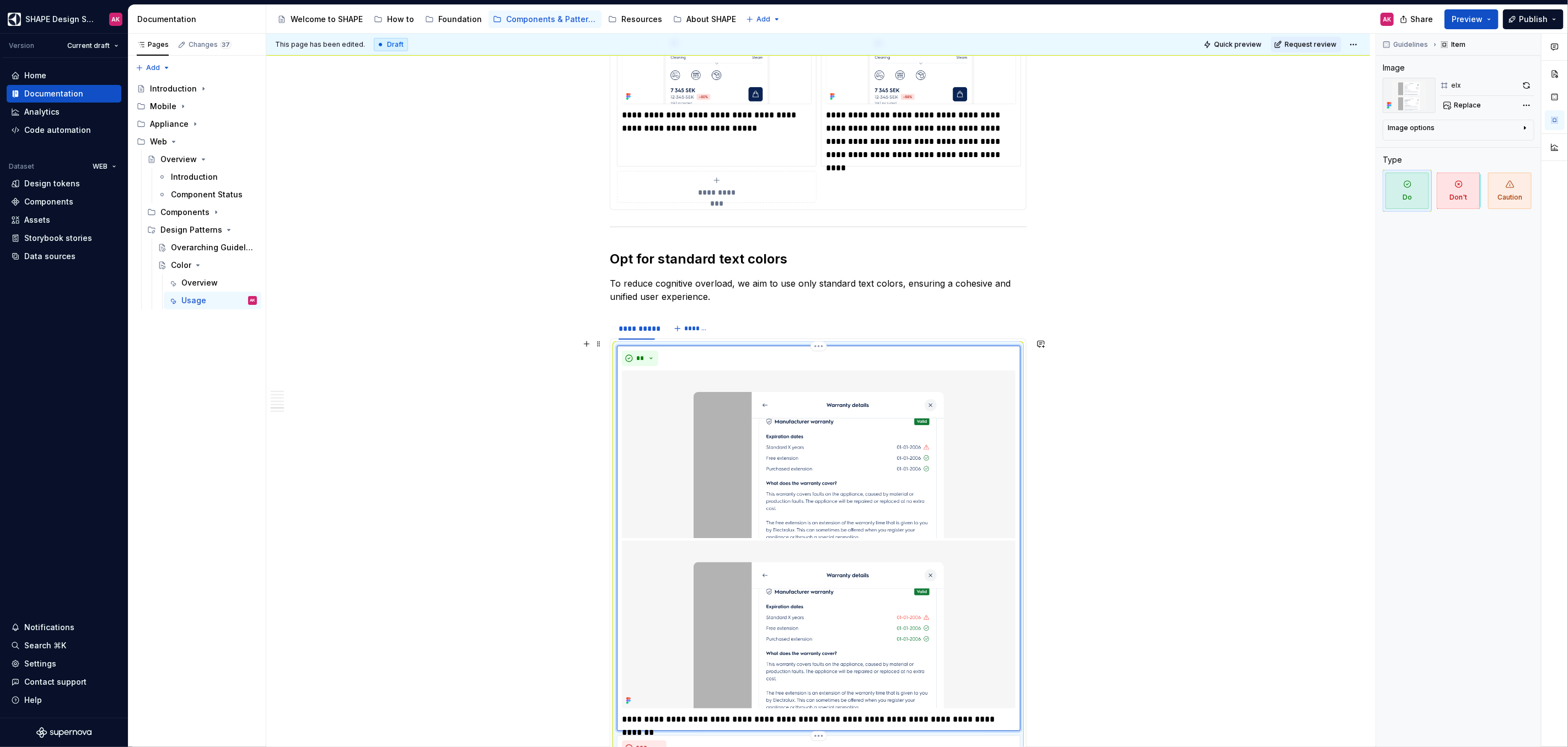
click at [826, 445] on img at bounding box center [819, 539] width 394 height 338
click at [1469, 105] on span "Replace" at bounding box center [1467, 105] width 27 height 9
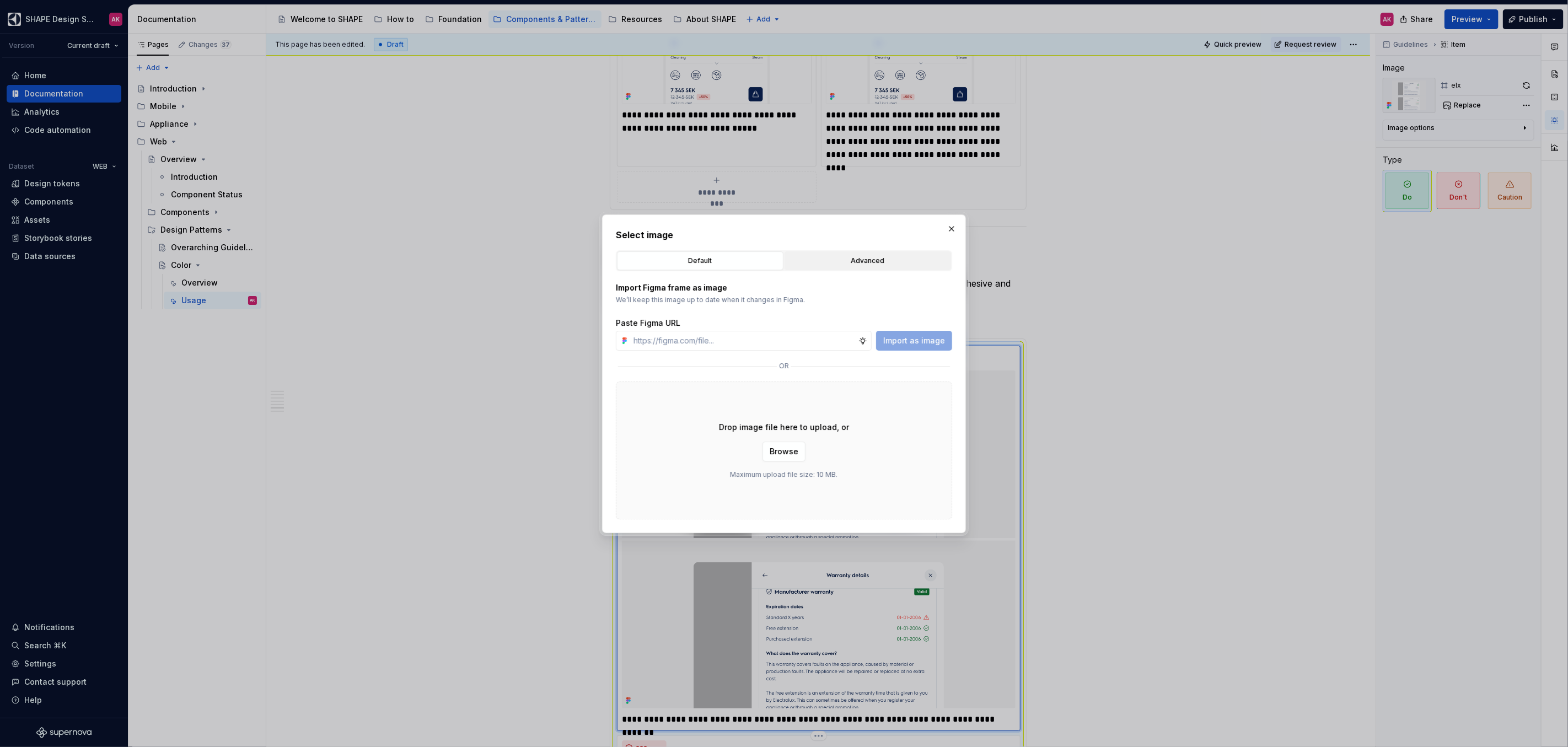
click at [823, 260] on div "Advanced" at bounding box center [868, 260] width 159 height 11
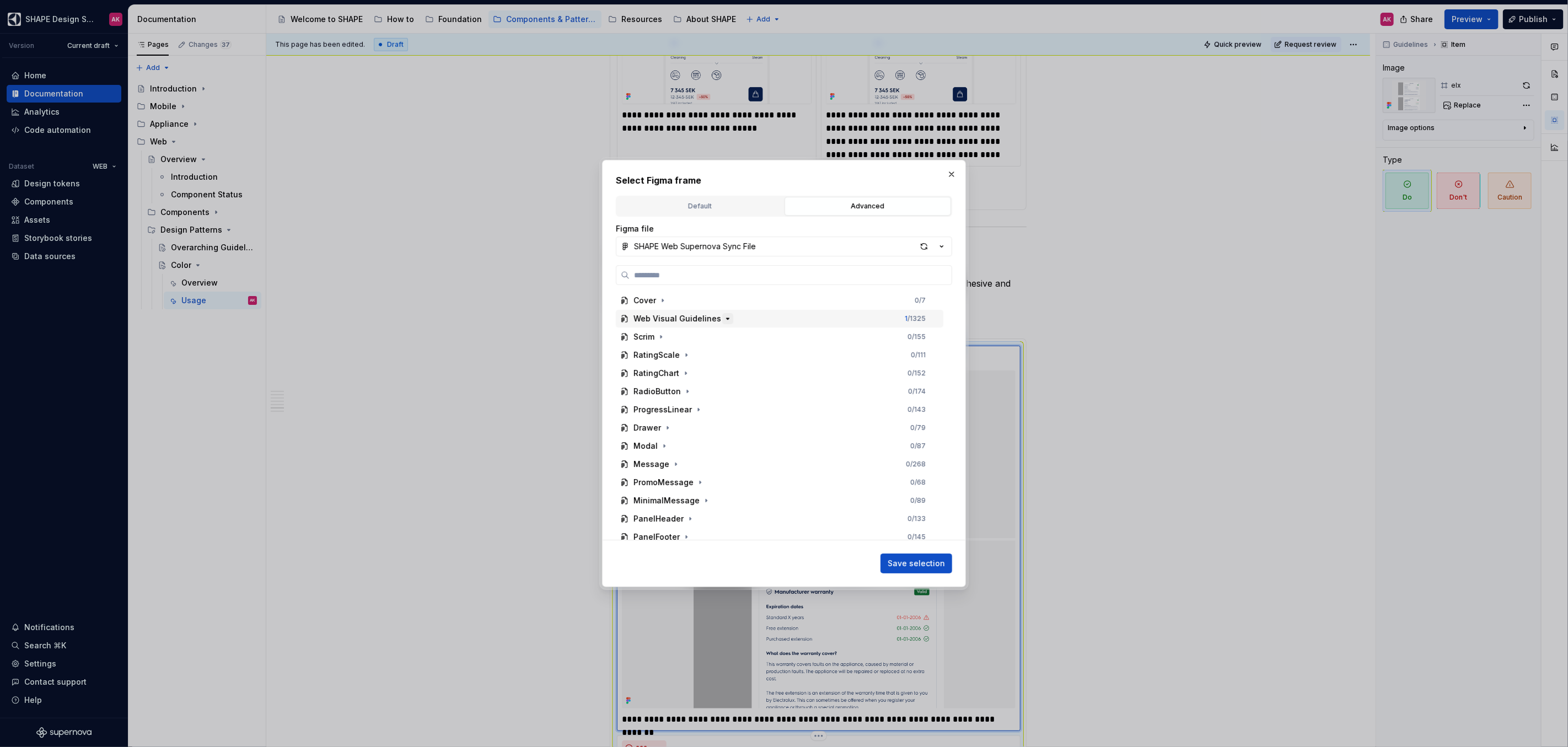
click at [726, 321] on icon "button" at bounding box center [727, 318] width 9 height 9
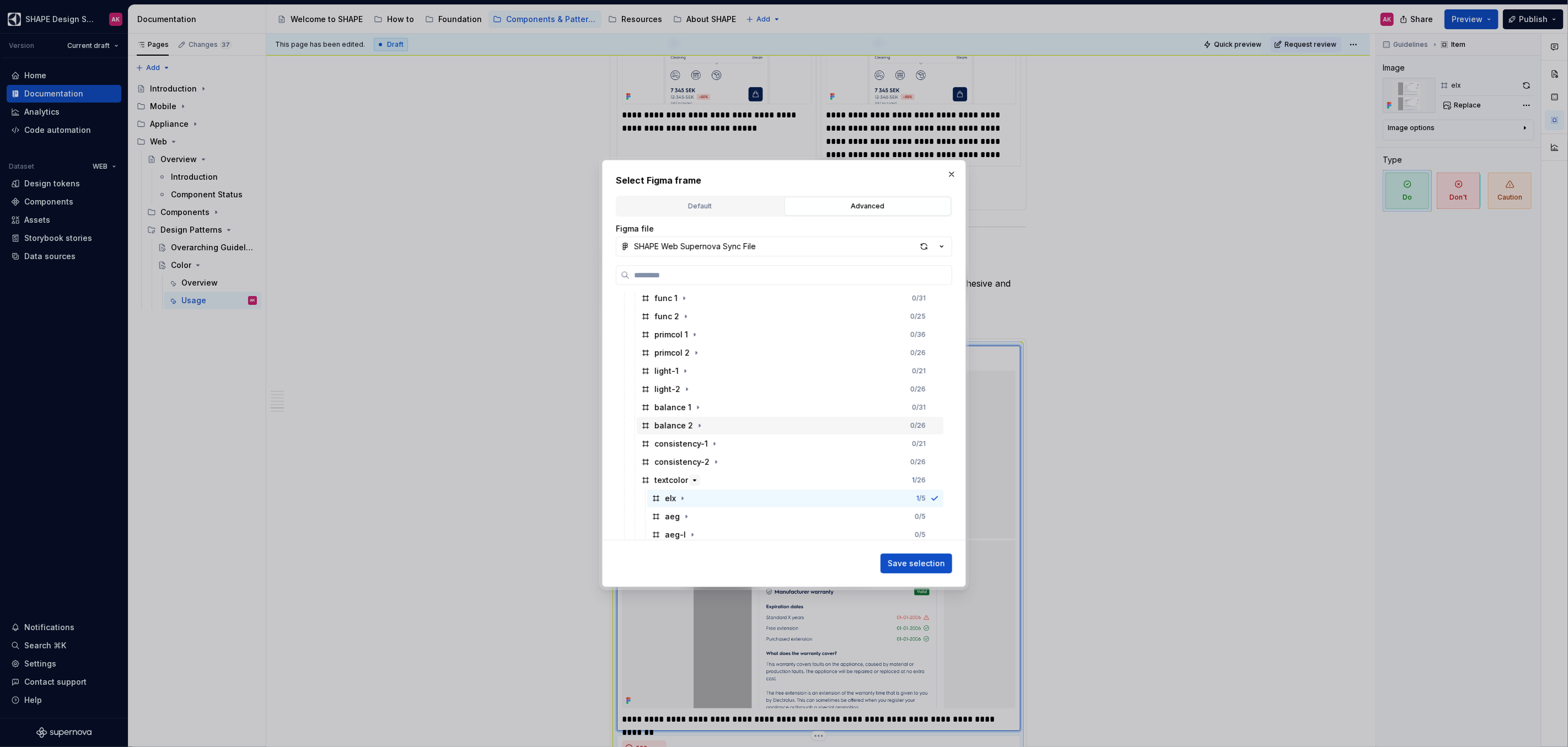
scroll to position [106, 0]
click at [684, 450] on icon "button" at bounding box center [682, 449] width 9 height 9
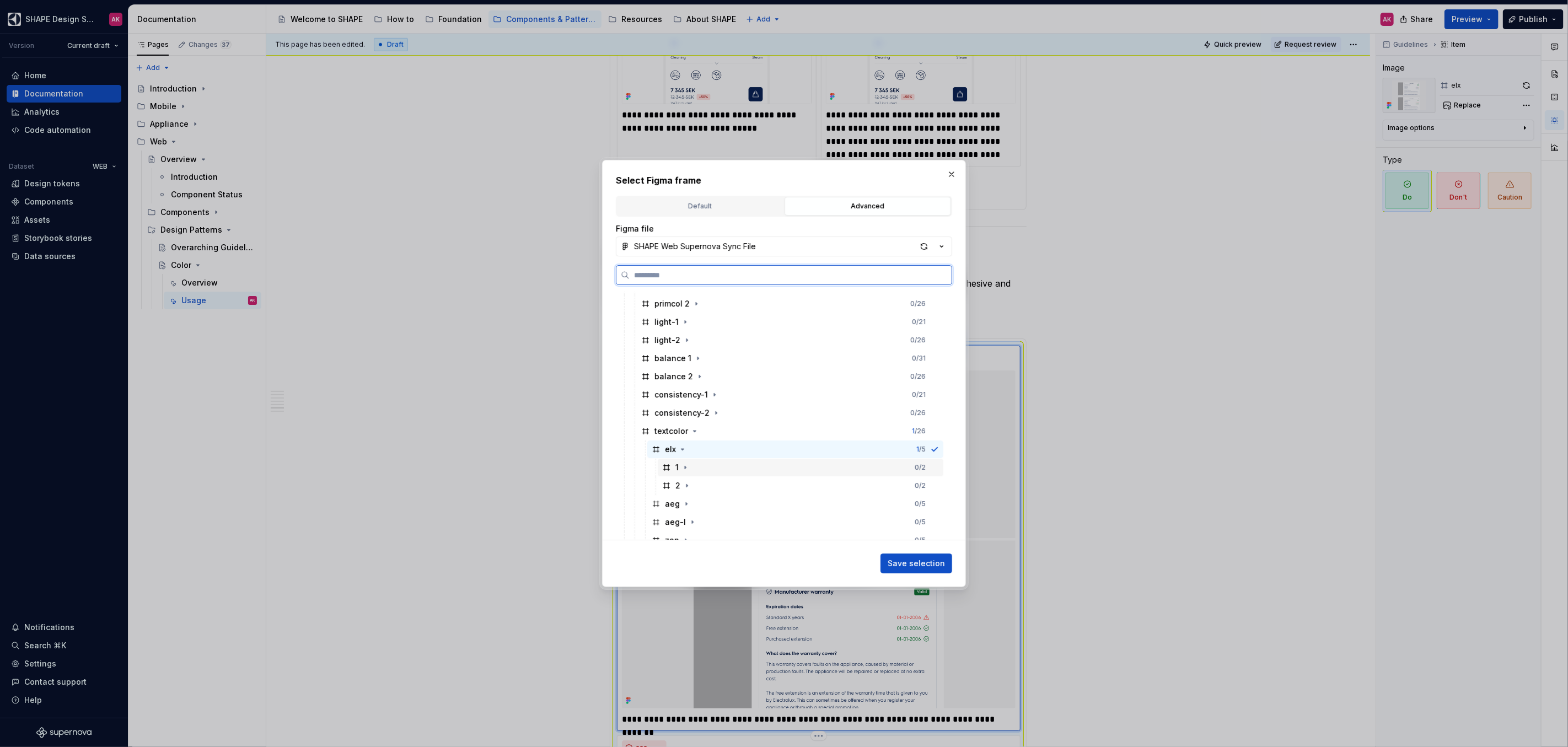
click at [672, 465] on div "1" at bounding box center [676, 467] width 29 height 11
click at [906, 559] on span "Save selection" at bounding box center [917, 563] width 57 height 11
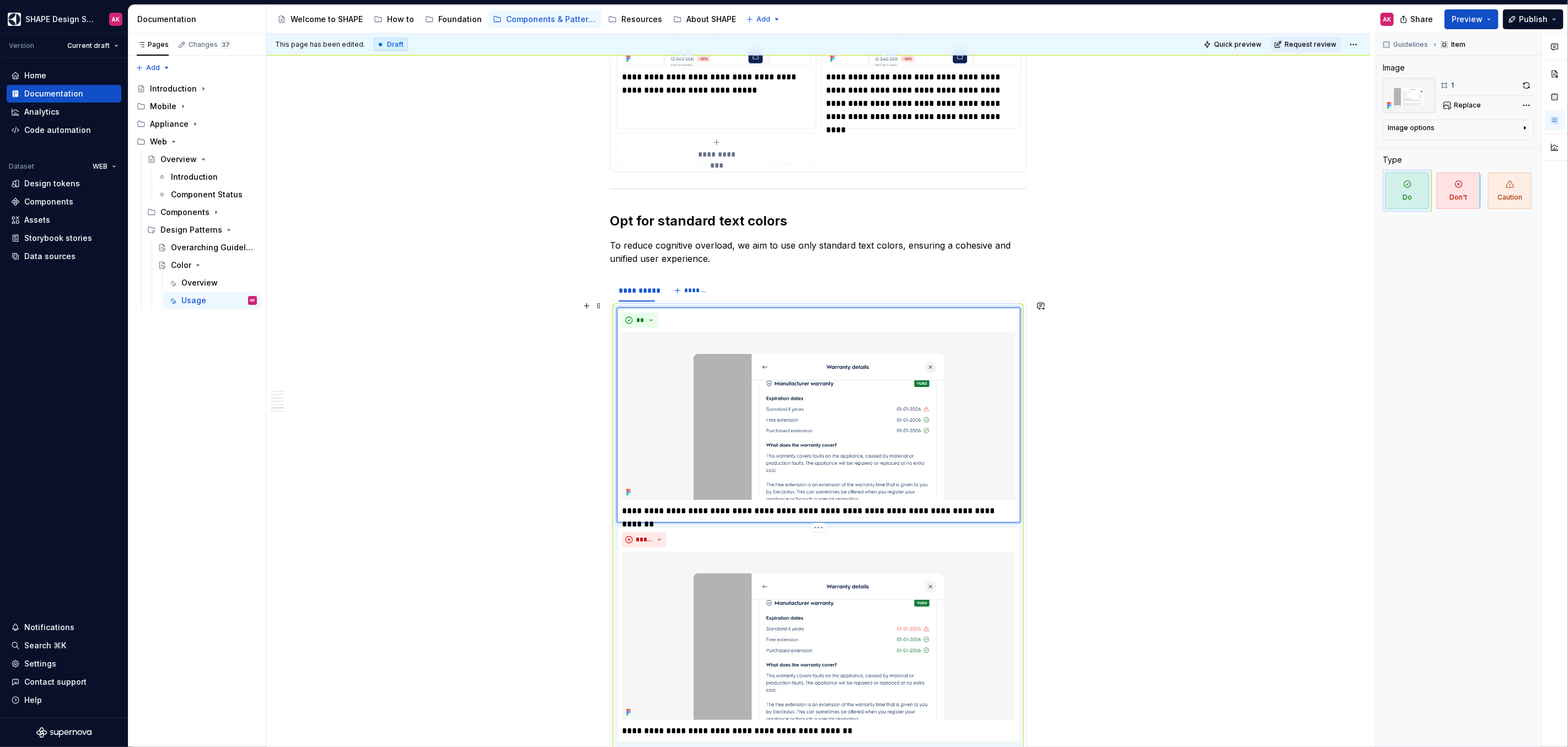
scroll to position [4469, 0]
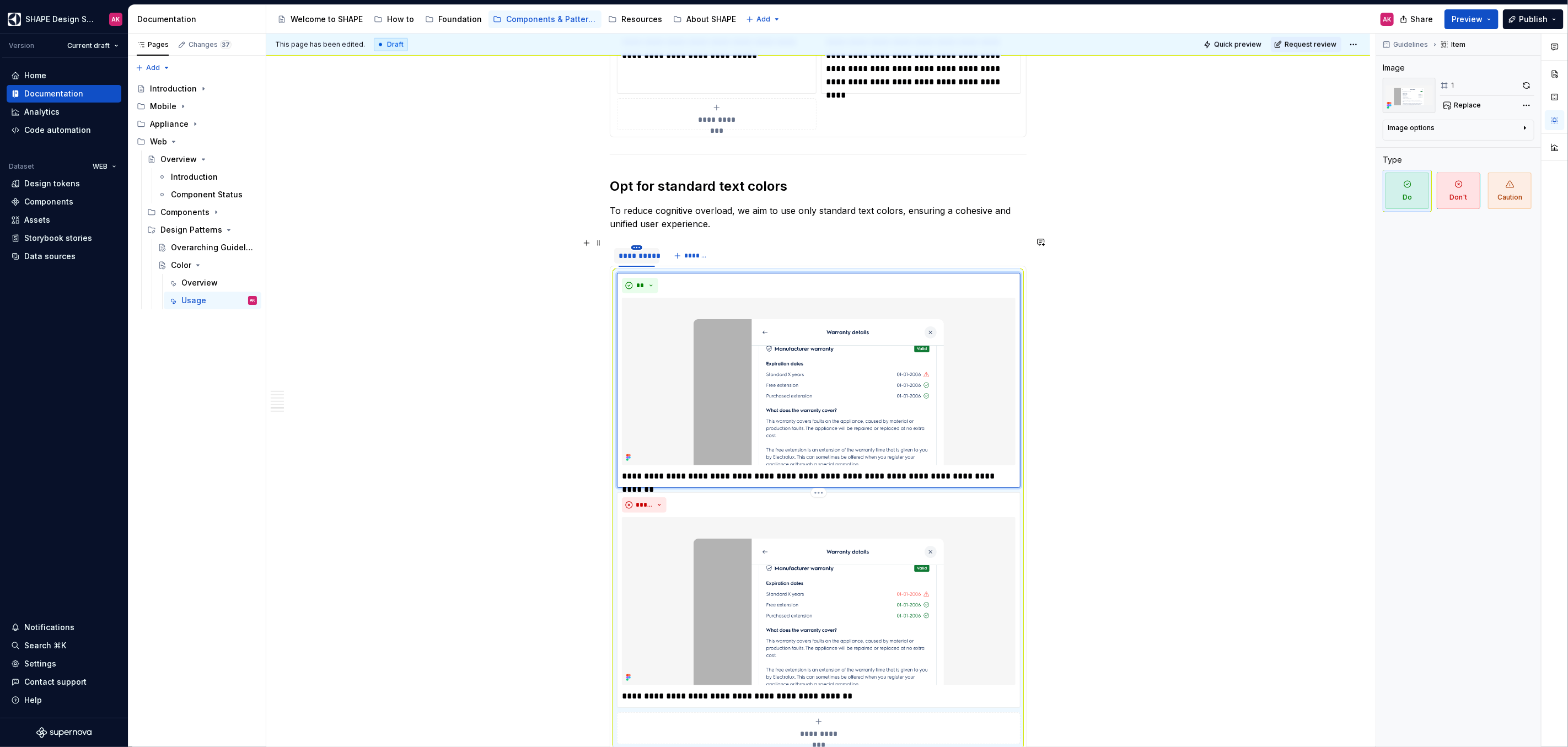
type textarea "*"
click at [637, 240] on html "SHAPE Design System AK Version Current draft Home Documentation Analytics Code …" at bounding box center [784, 373] width 1568 height 747
click at [652, 274] on div "Duplicate tab" at bounding box center [686, 273] width 71 height 11
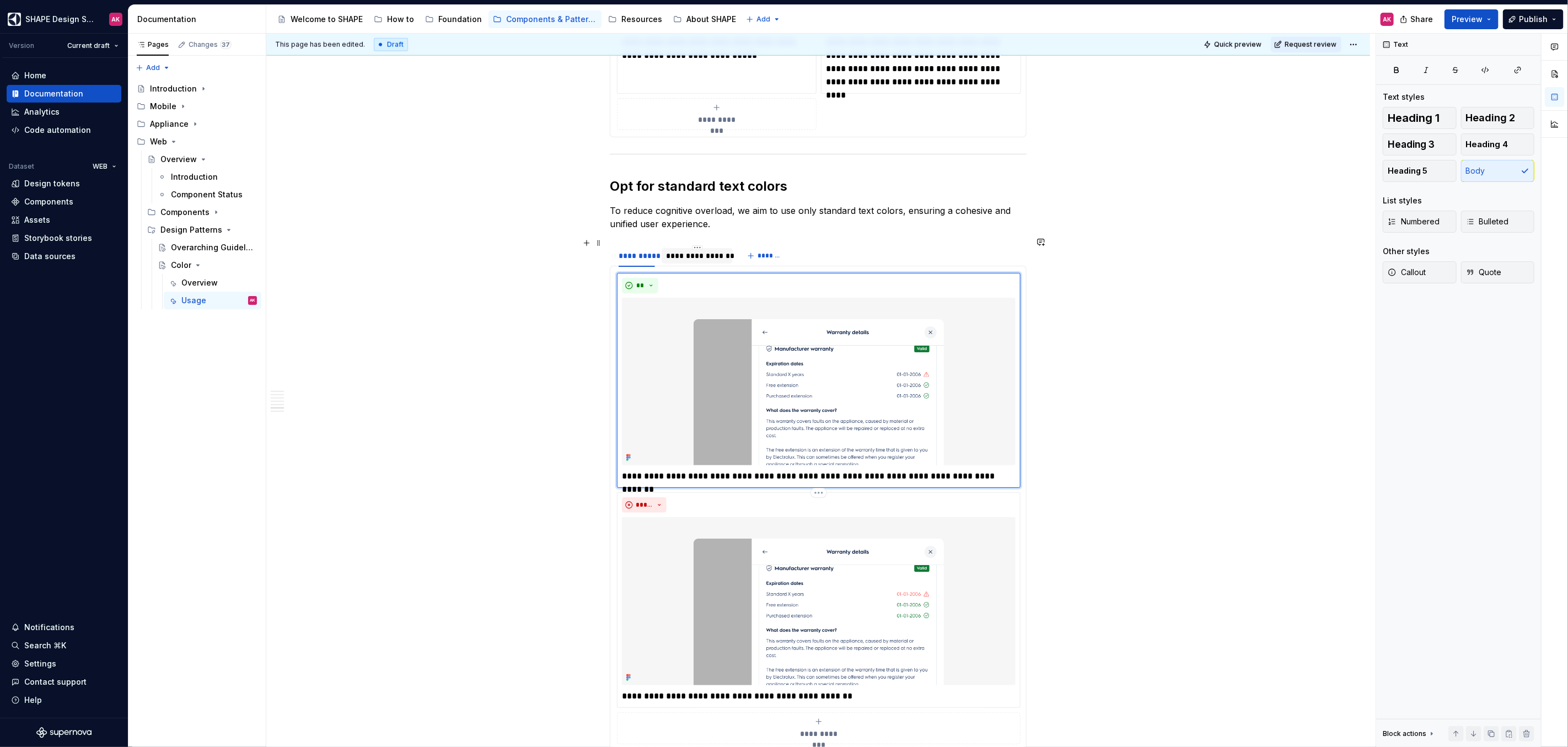
click at [708, 252] on div "**********" at bounding box center [697, 256] width 62 height 11
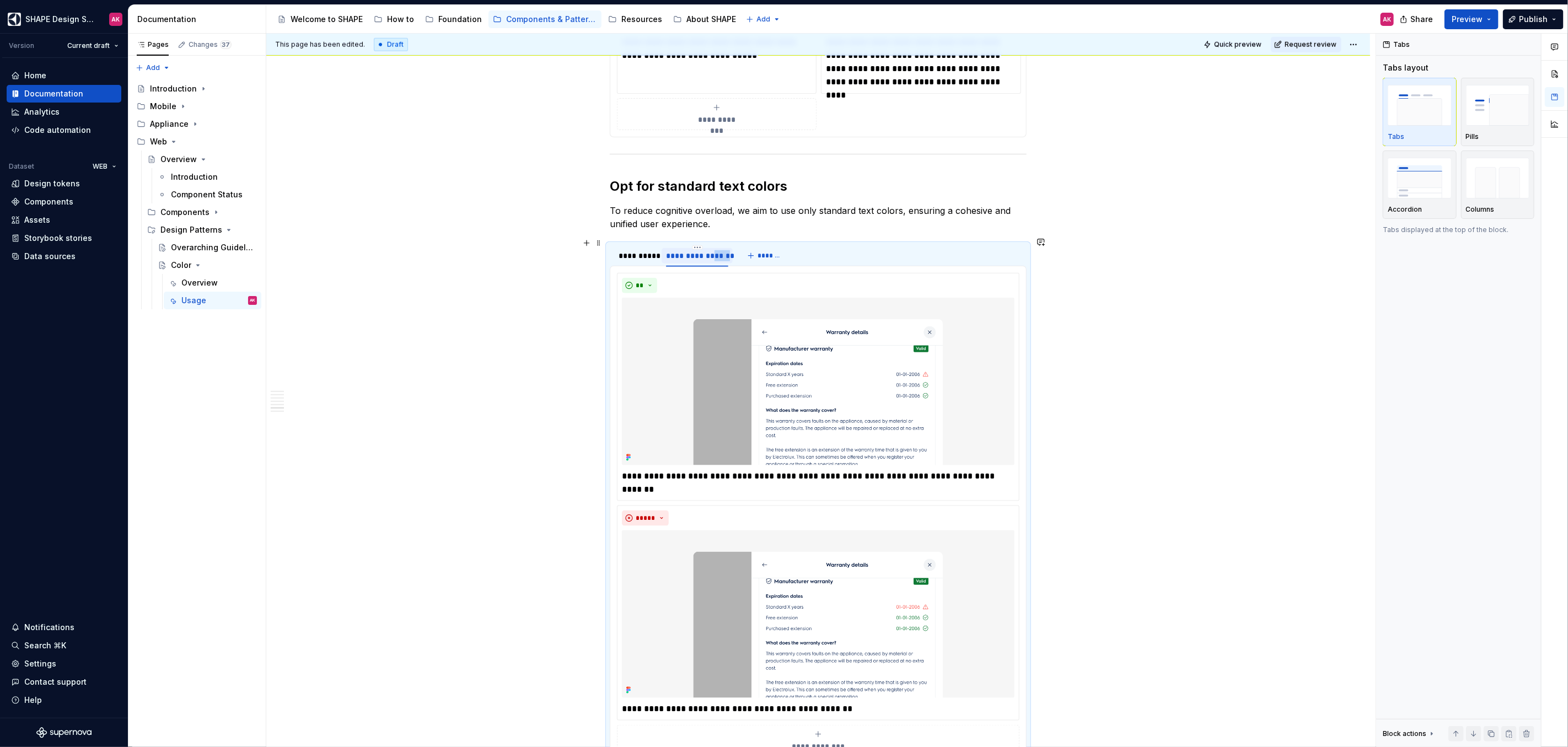
click at [708, 252] on div "**********" at bounding box center [697, 256] width 62 height 11
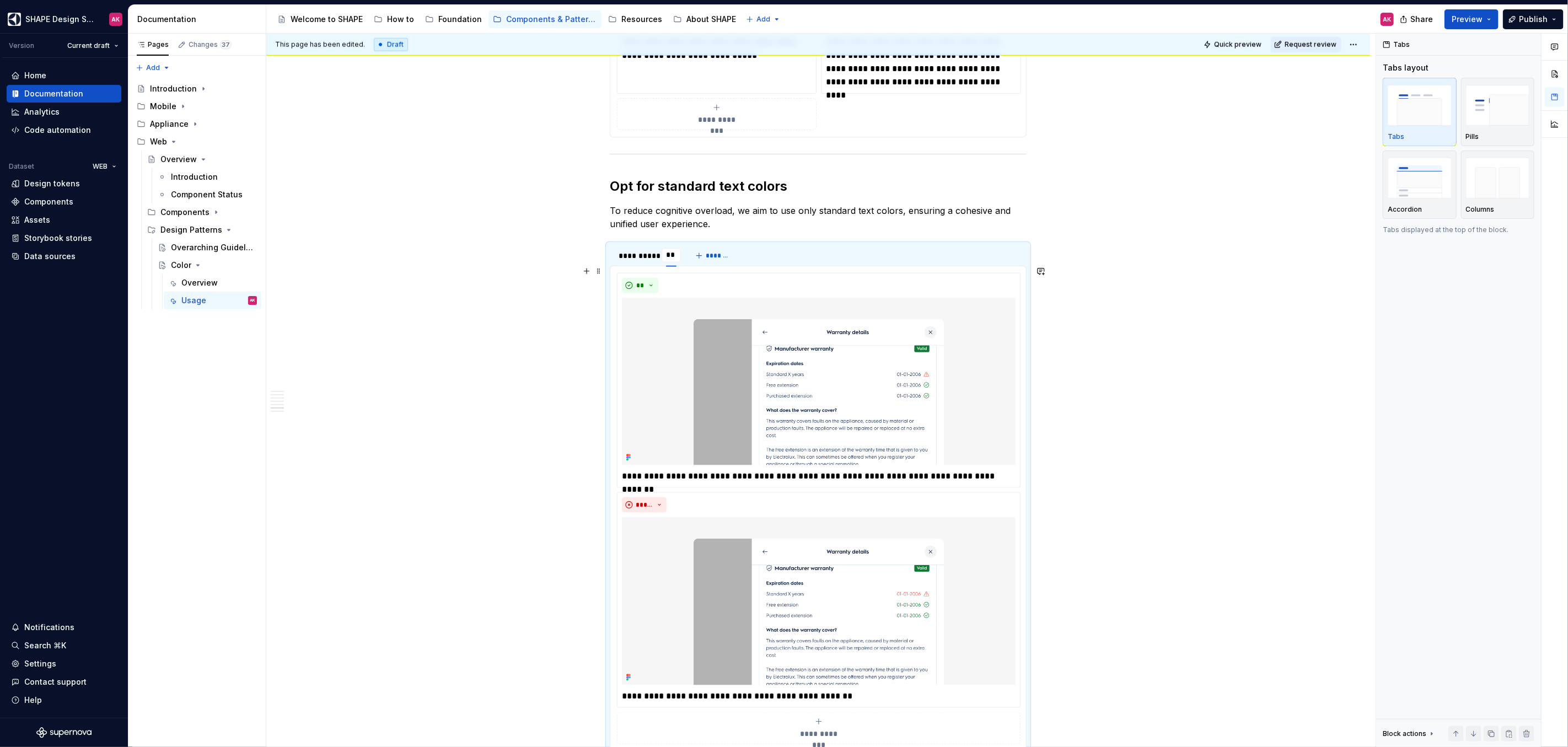
type input "***"
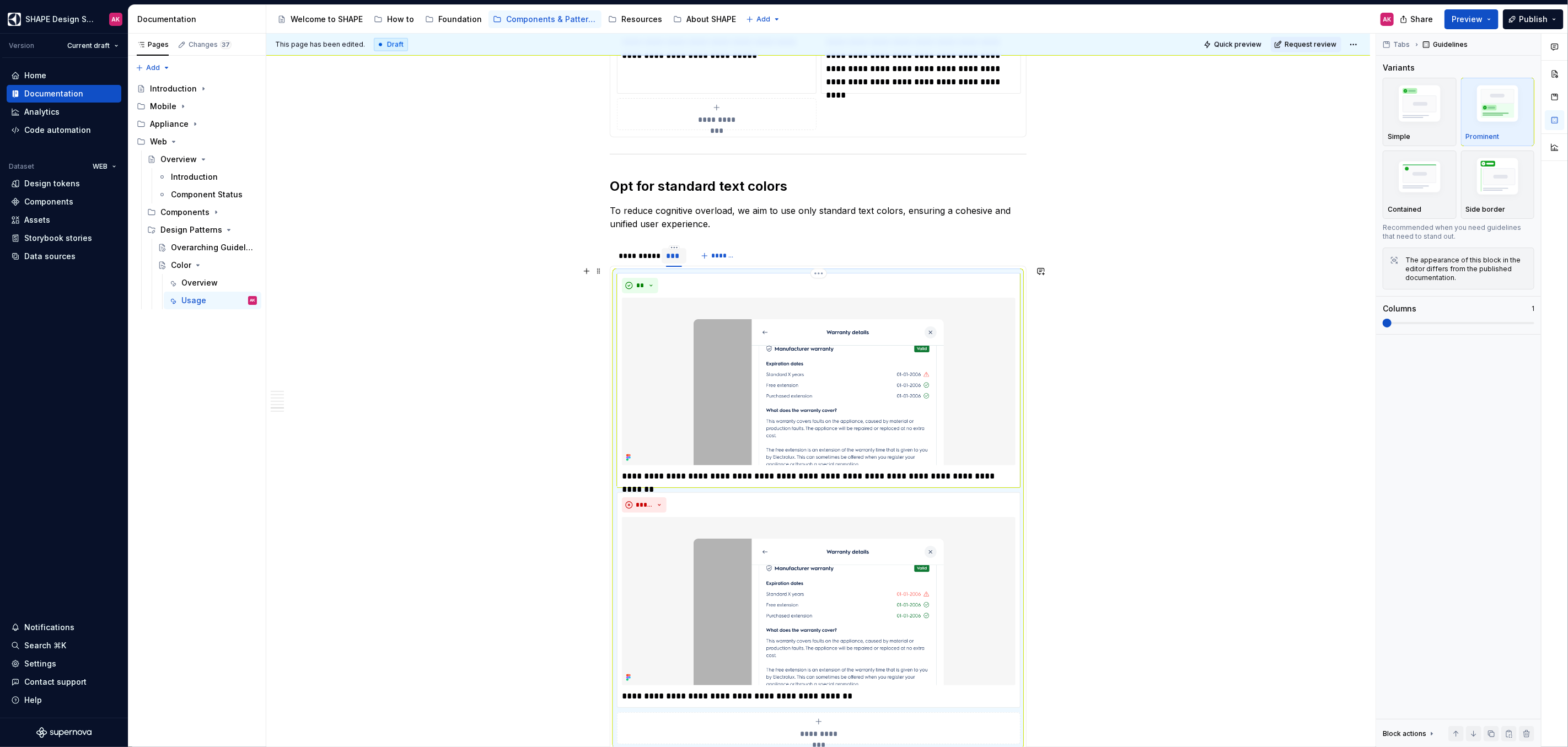
click at [814, 396] on img at bounding box center [819, 382] width 394 height 168
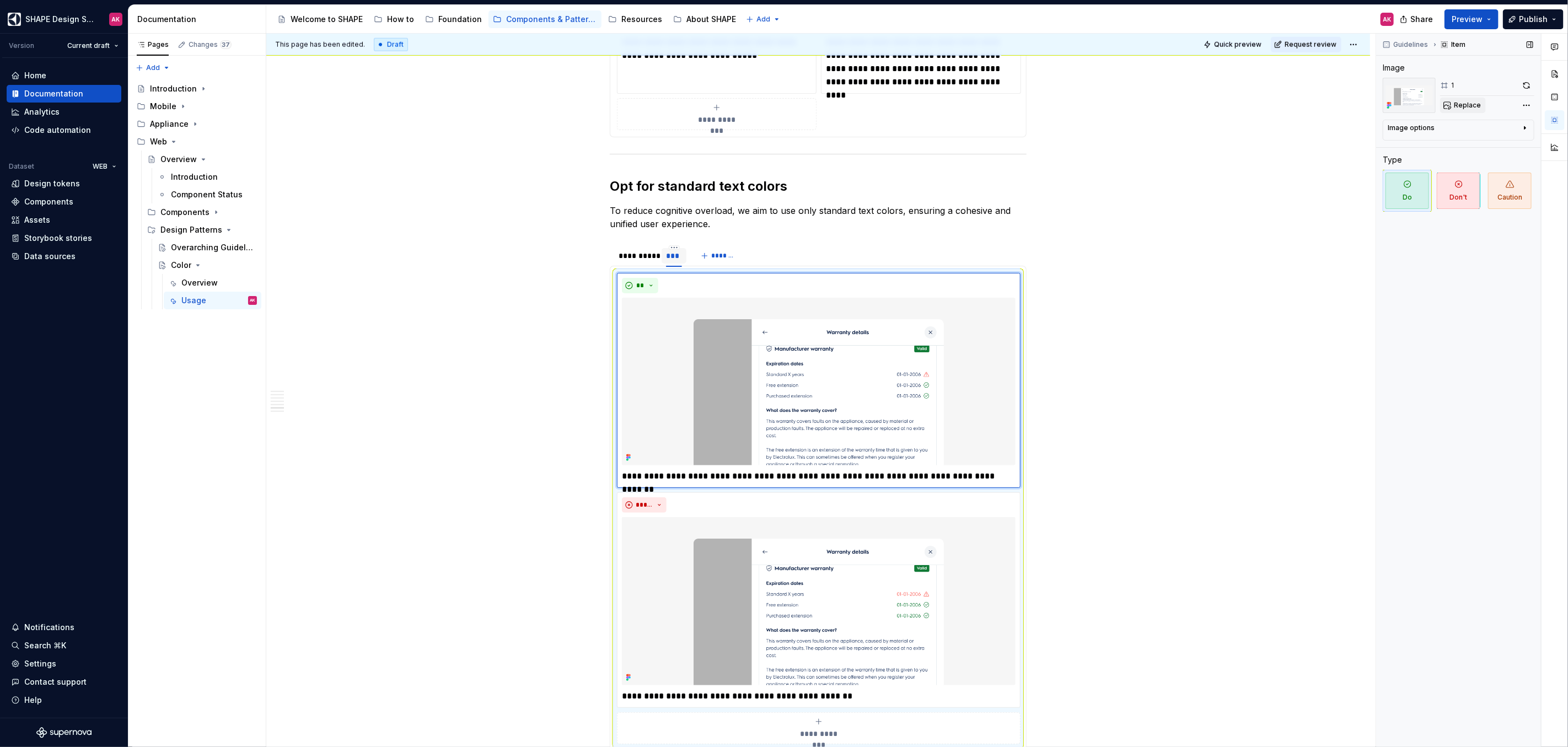
click at [1476, 105] on span "Replace" at bounding box center [1467, 105] width 27 height 9
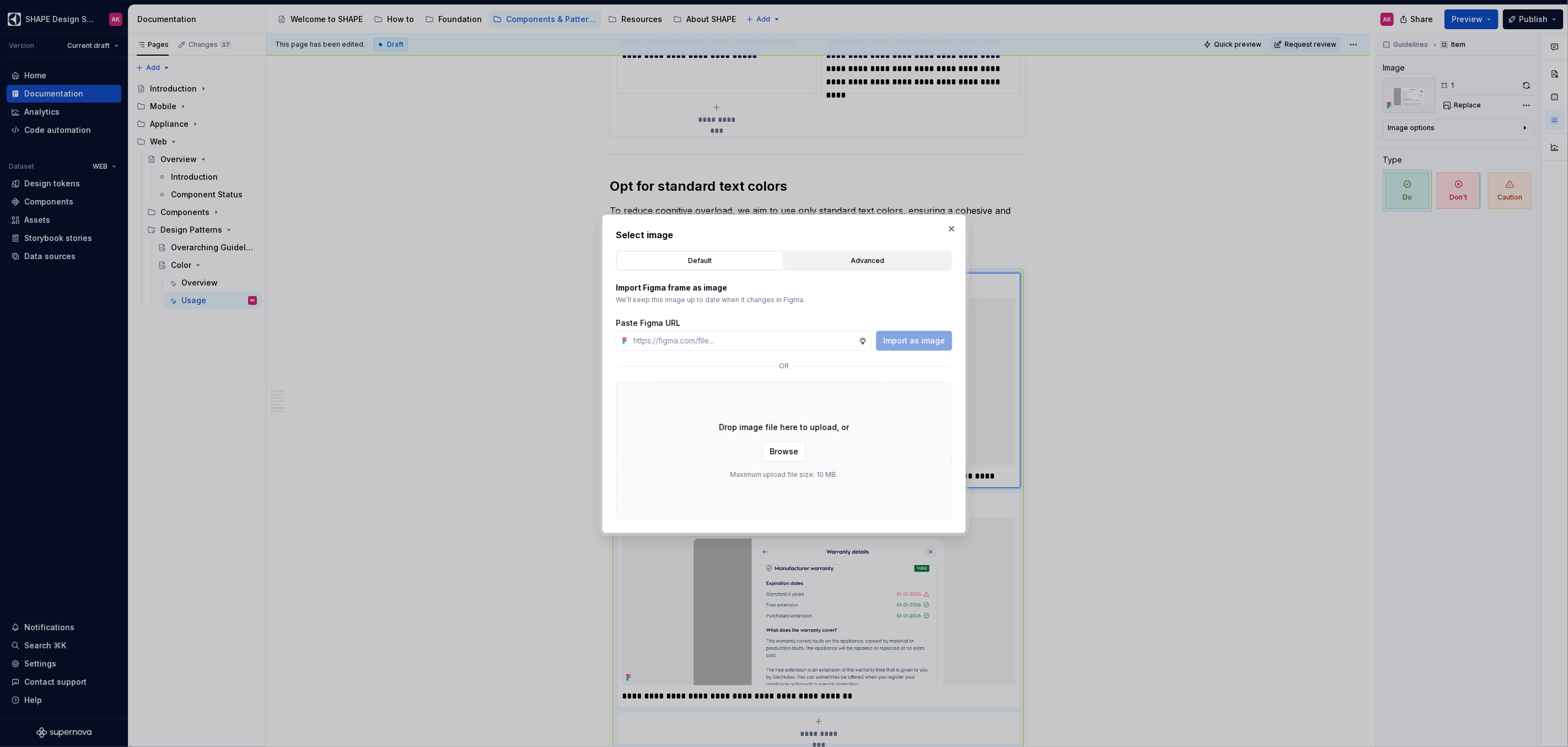
click at [881, 255] on div "Advanced" at bounding box center [868, 260] width 159 height 11
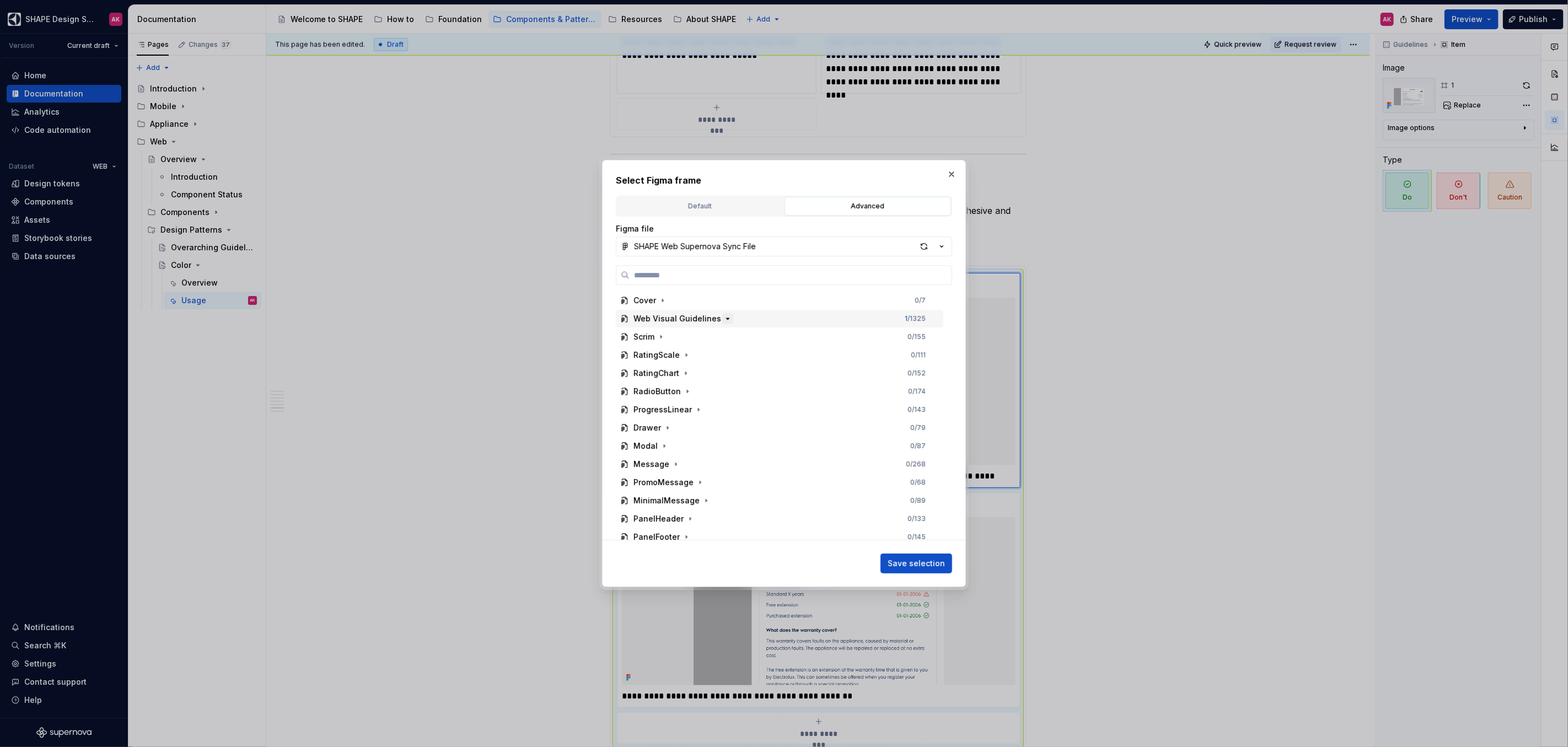
click at [726, 318] on icon "button" at bounding box center [728, 318] width 3 height 1
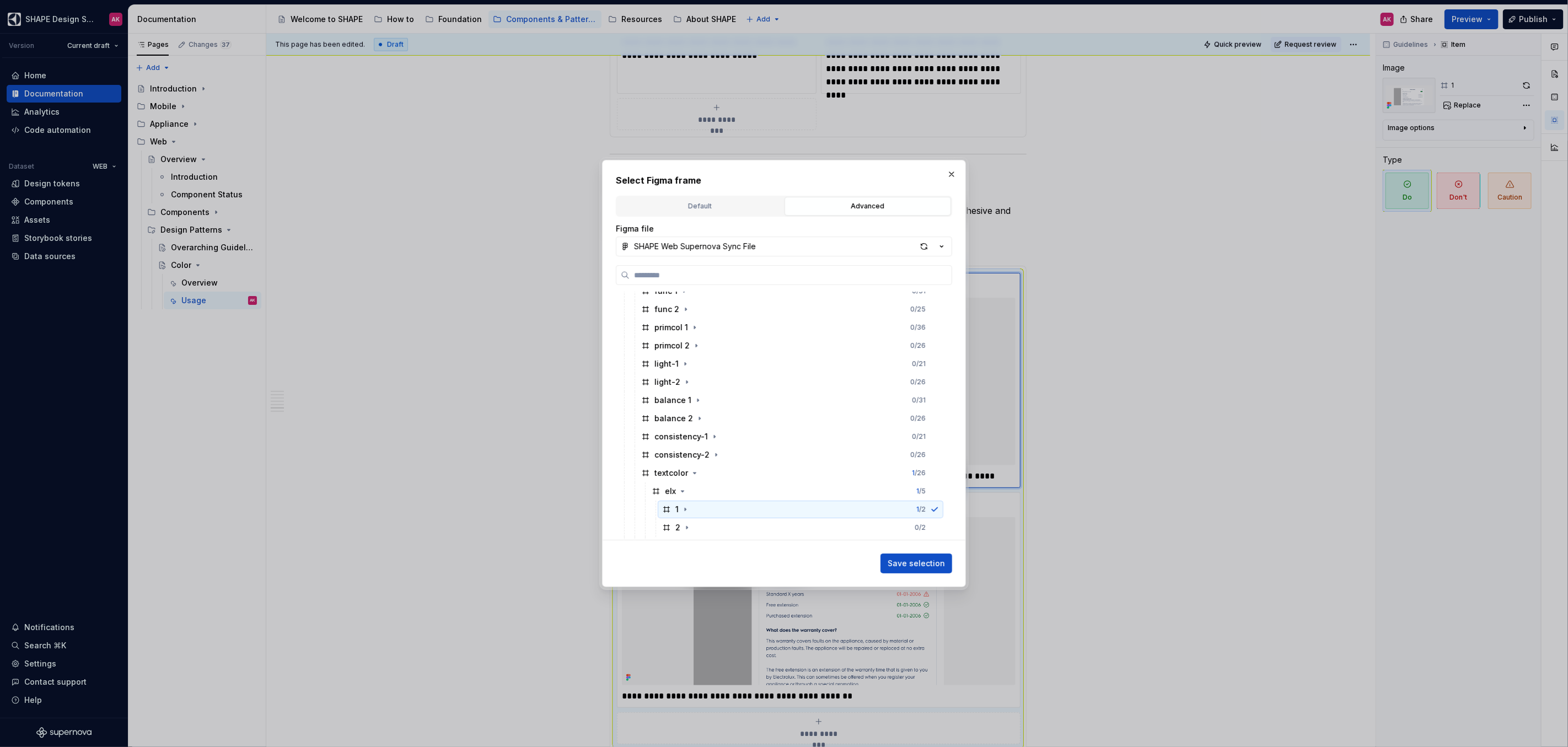
scroll to position [109, 0]
click at [684, 503] on icon "button" at bounding box center [686, 500] width 9 height 9
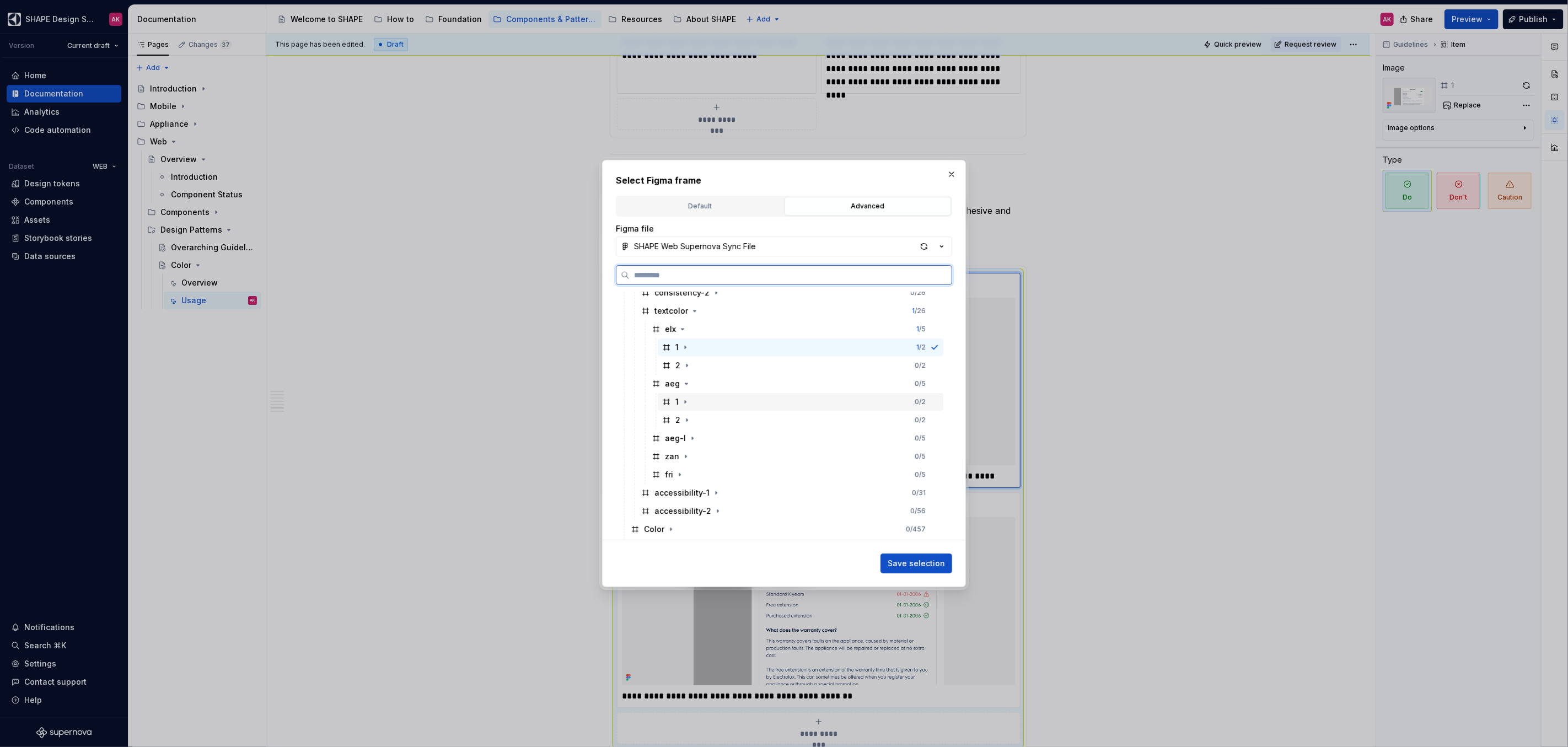
click at [674, 403] on div "1" at bounding box center [676, 402] width 29 height 11
click at [904, 559] on span "Save selection" at bounding box center [917, 563] width 57 height 11
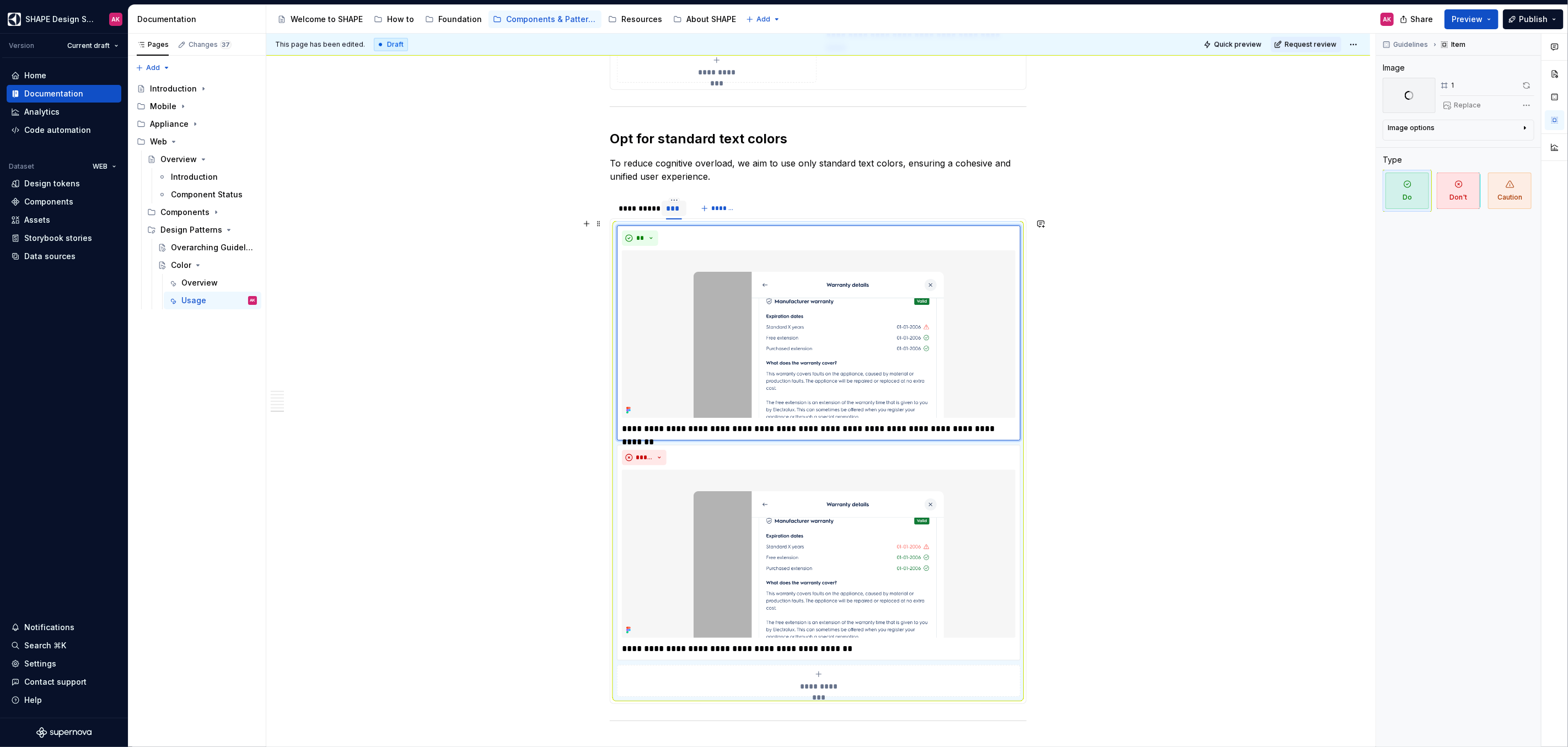
scroll to position [4684, 0]
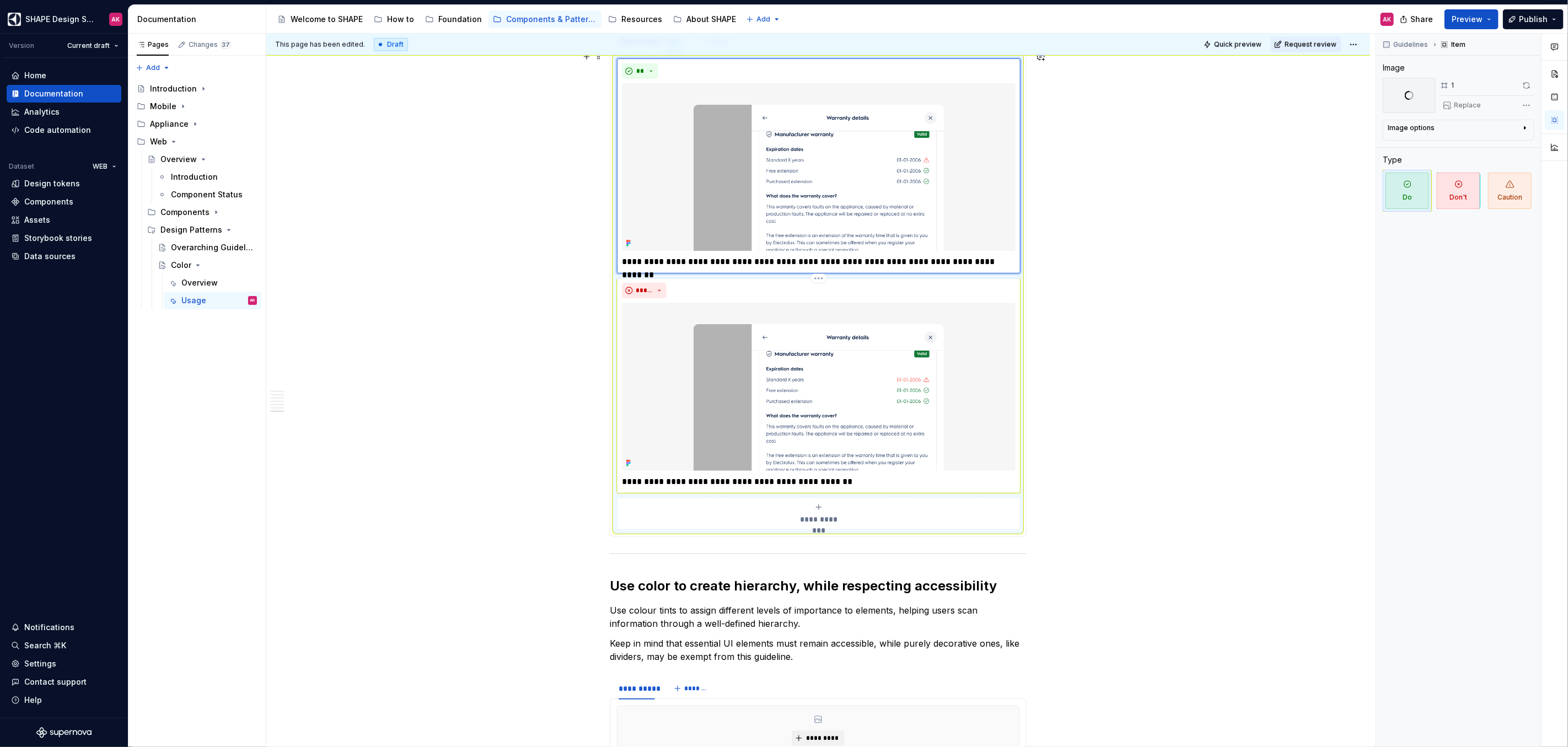
click at [810, 376] on img at bounding box center [819, 387] width 394 height 168
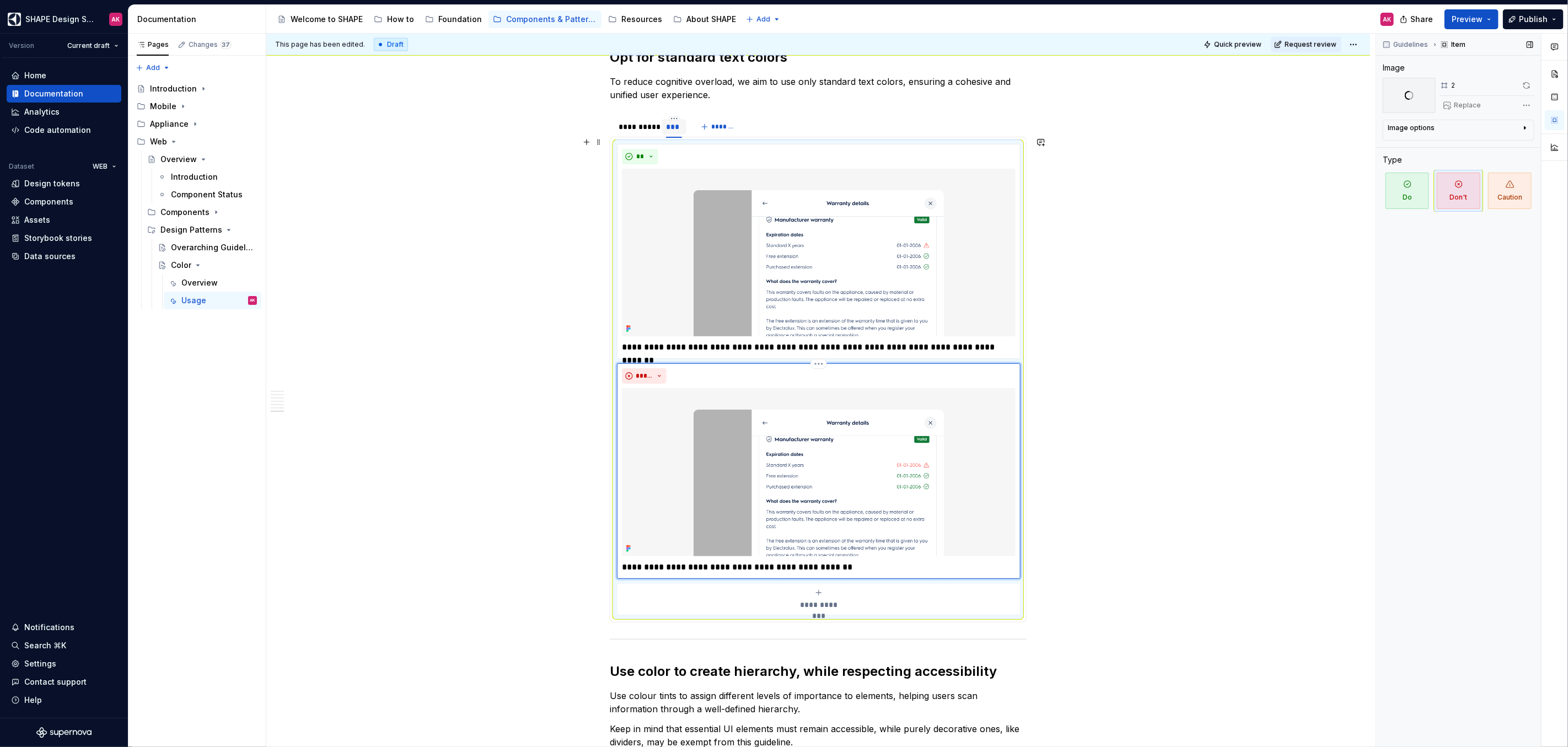
scroll to position [4563, 0]
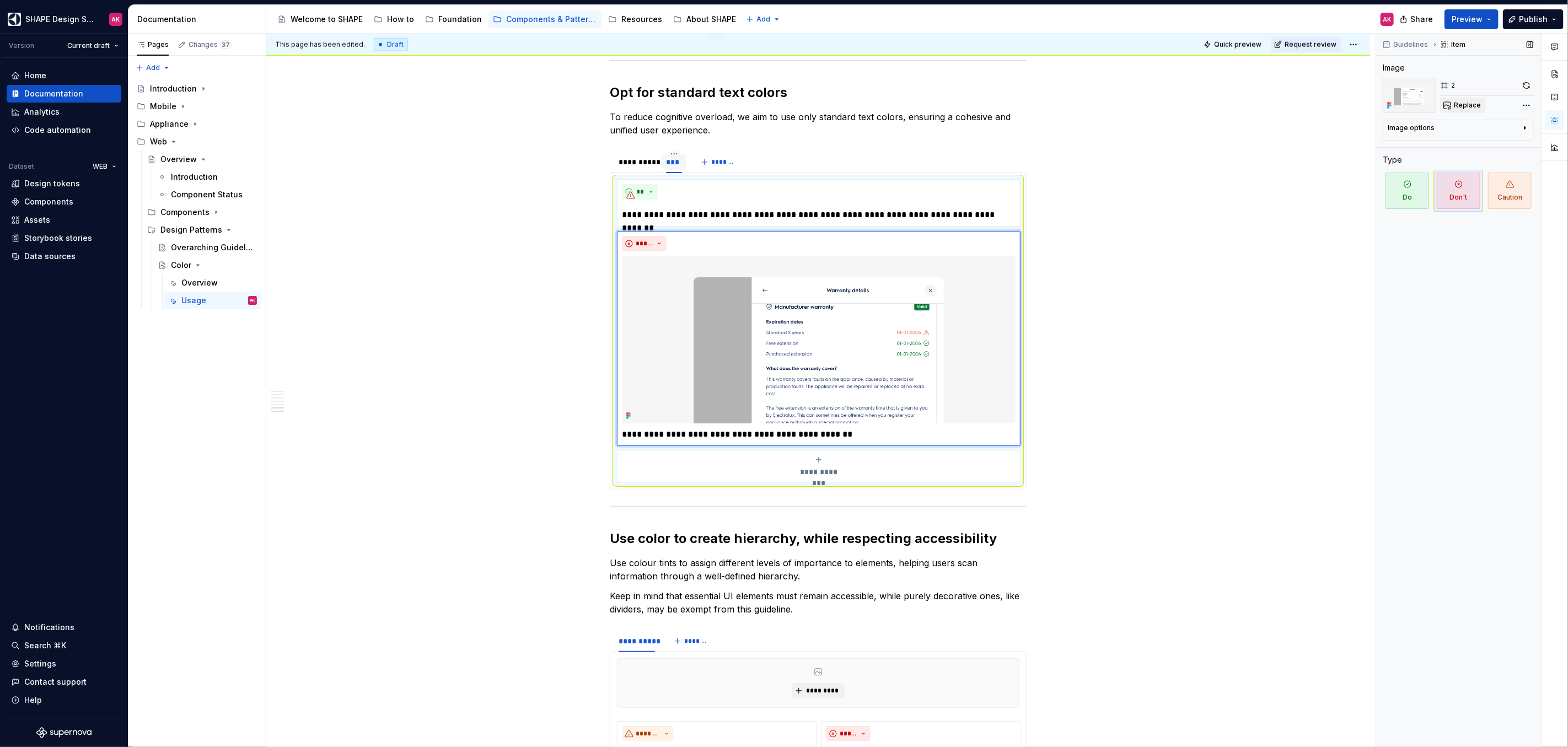
click at [1465, 105] on span "Replace" at bounding box center [1467, 105] width 27 height 9
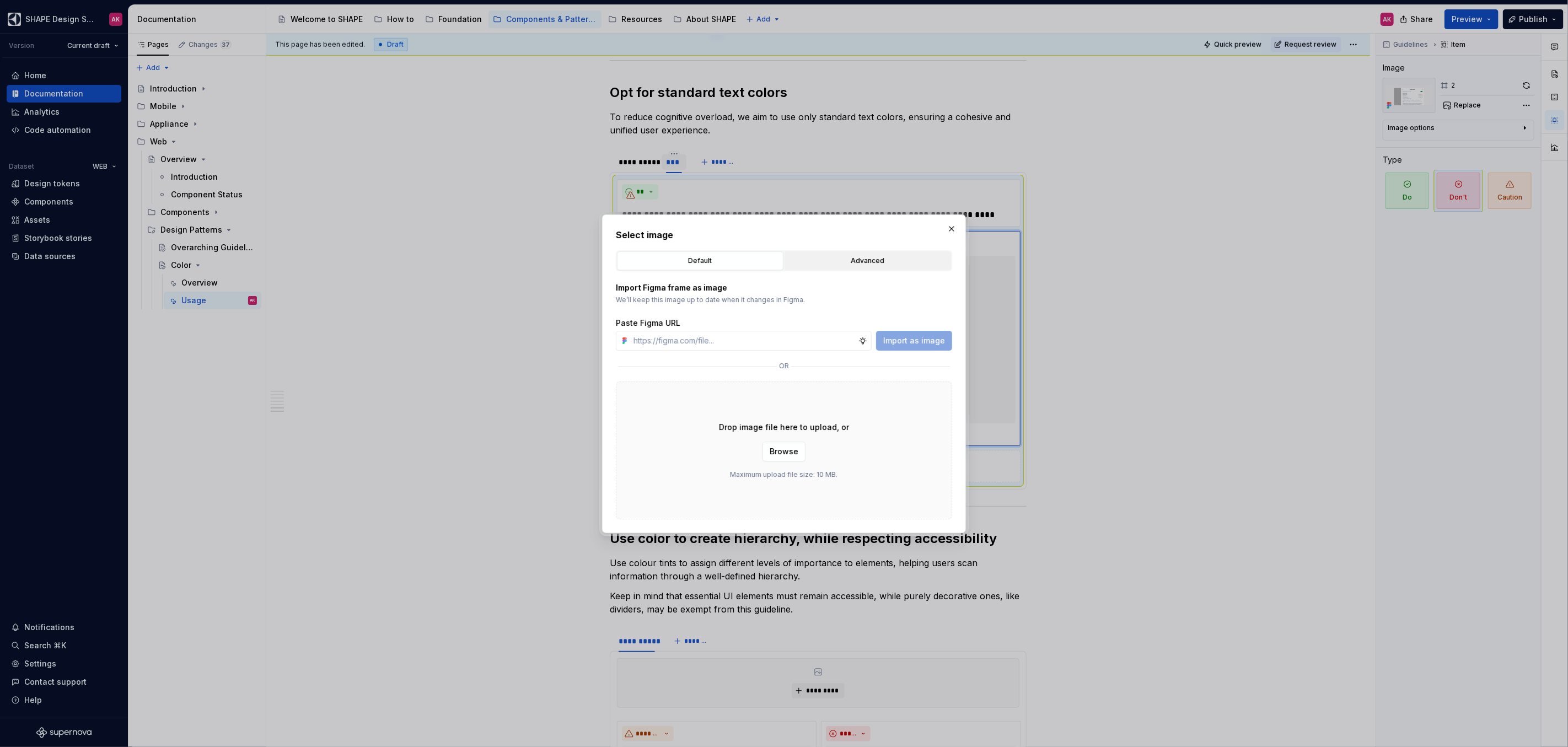
click at [860, 256] on div "Advanced" at bounding box center [868, 260] width 159 height 11
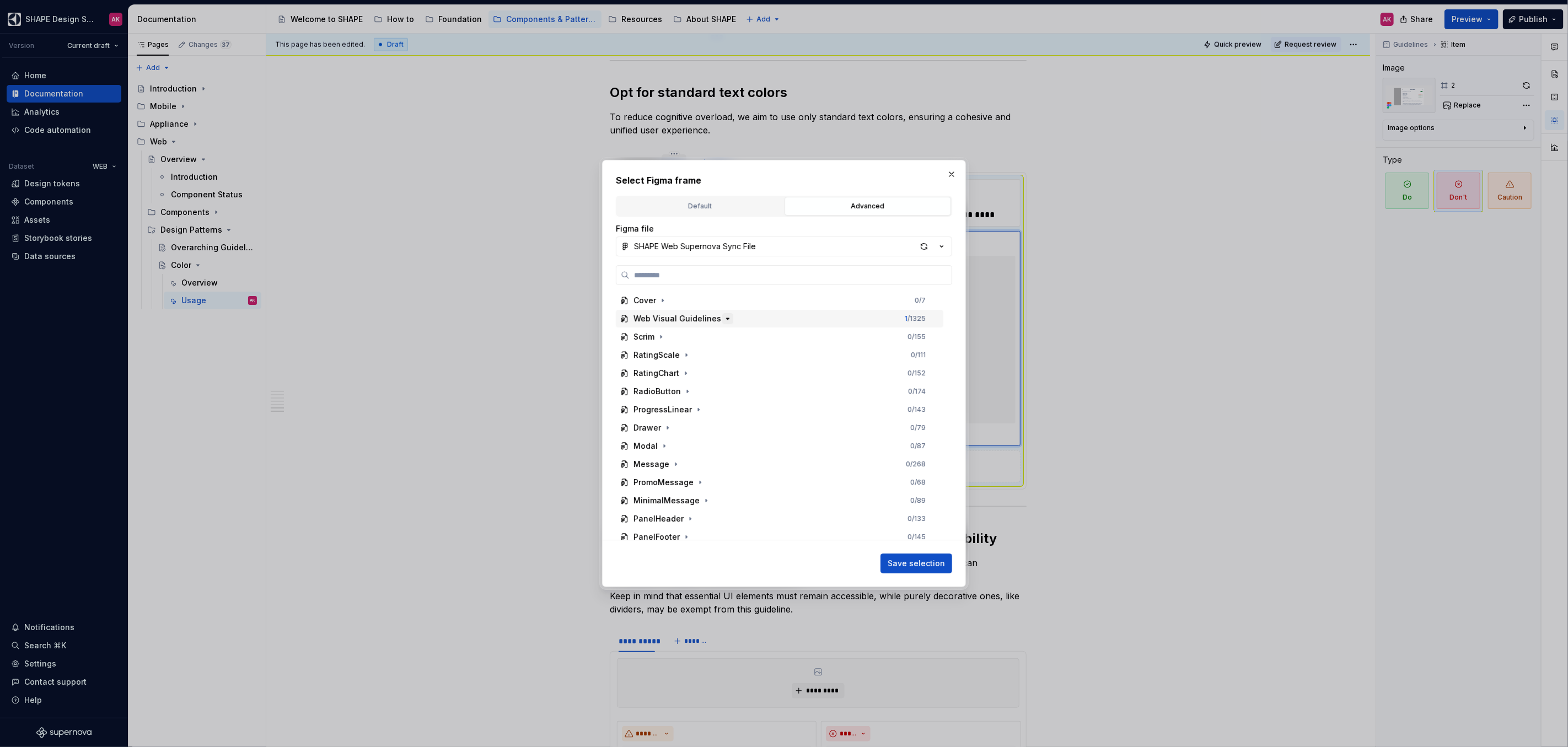
click at [723, 320] on icon "button" at bounding box center [727, 318] width 9 height 9
click at [723, 319] on icon "button" at bounding box center [727, 318] width 9 height 9
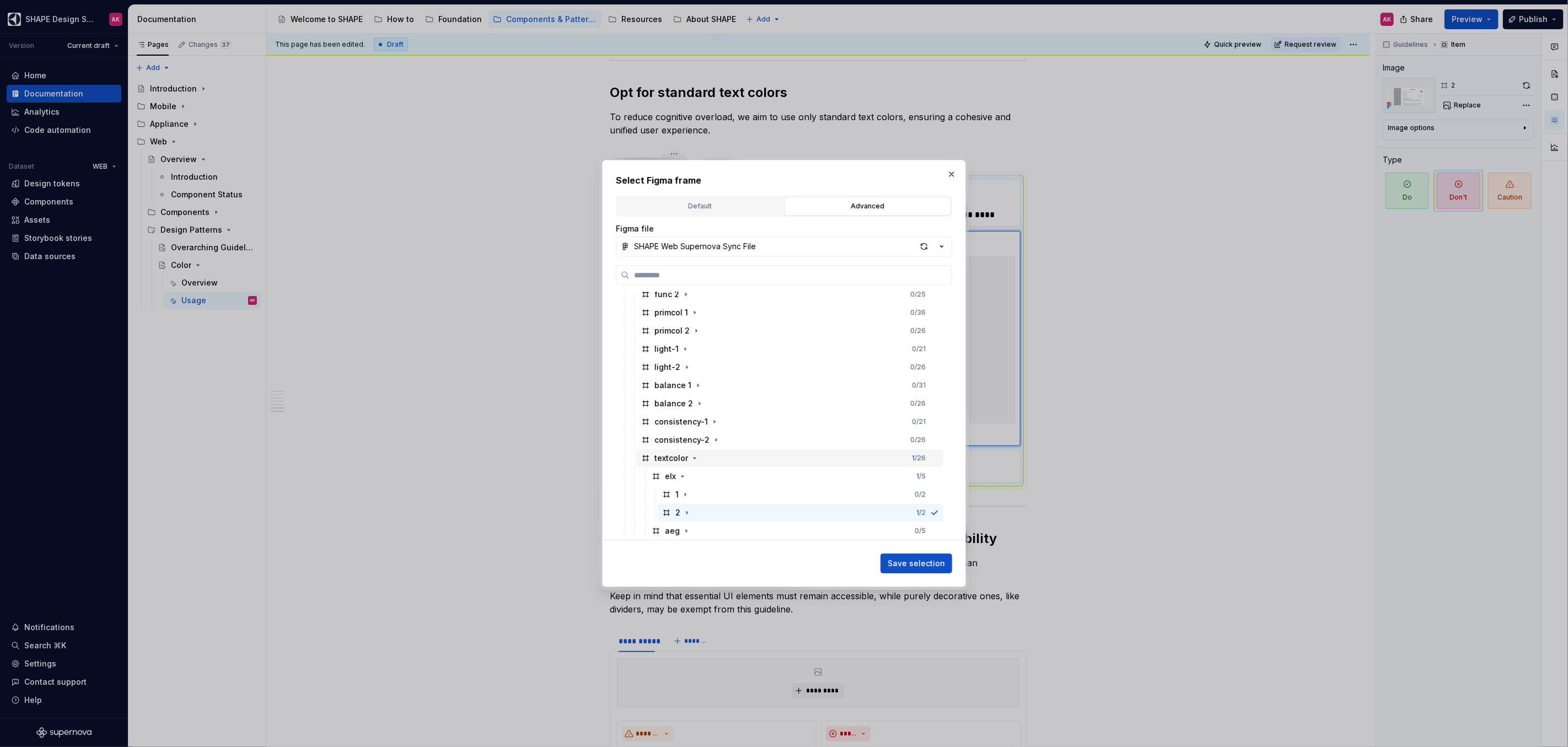
scroll to position [109, 0]
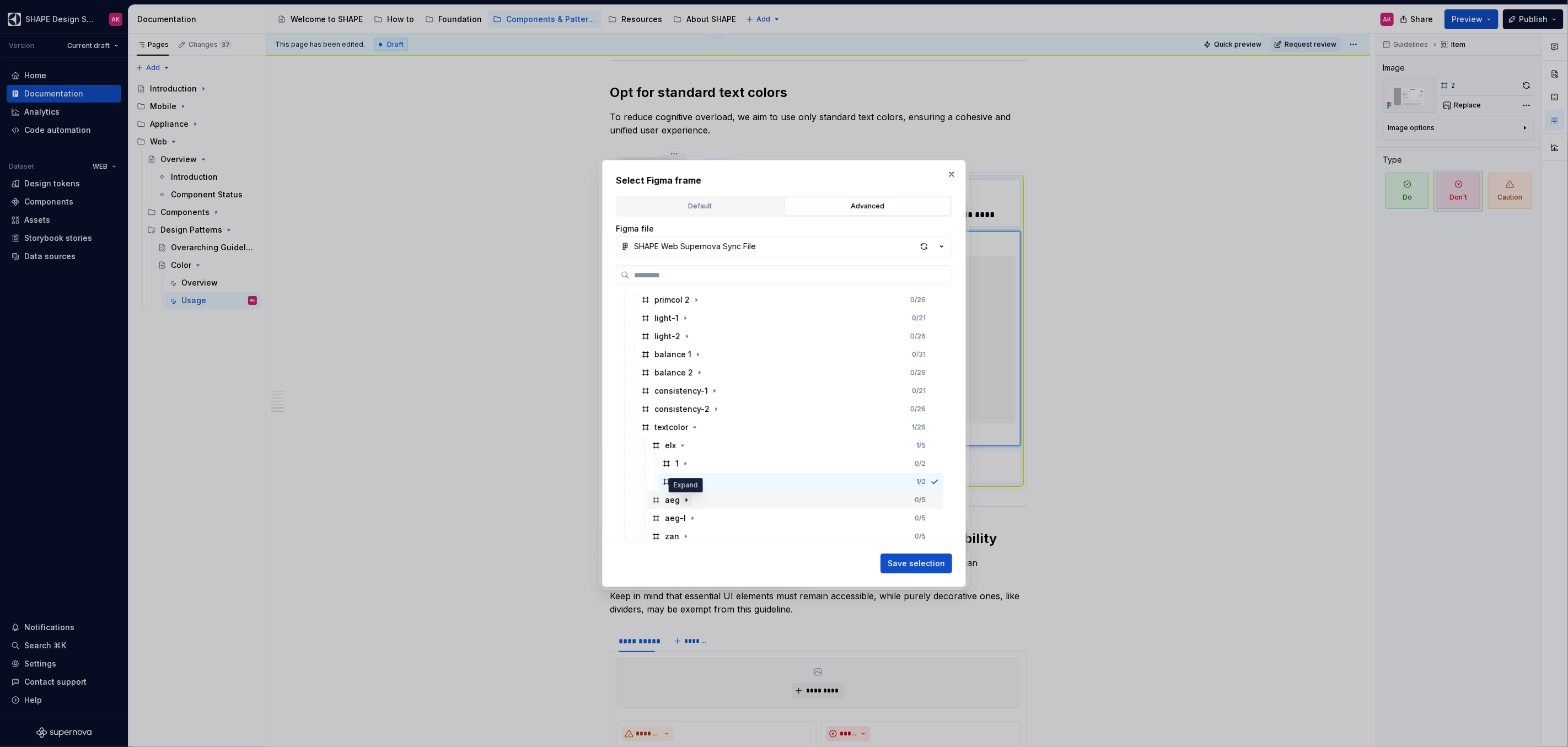
click at [685, 503] on icon "button" at bounding box center [686, 499] width 9 height 9
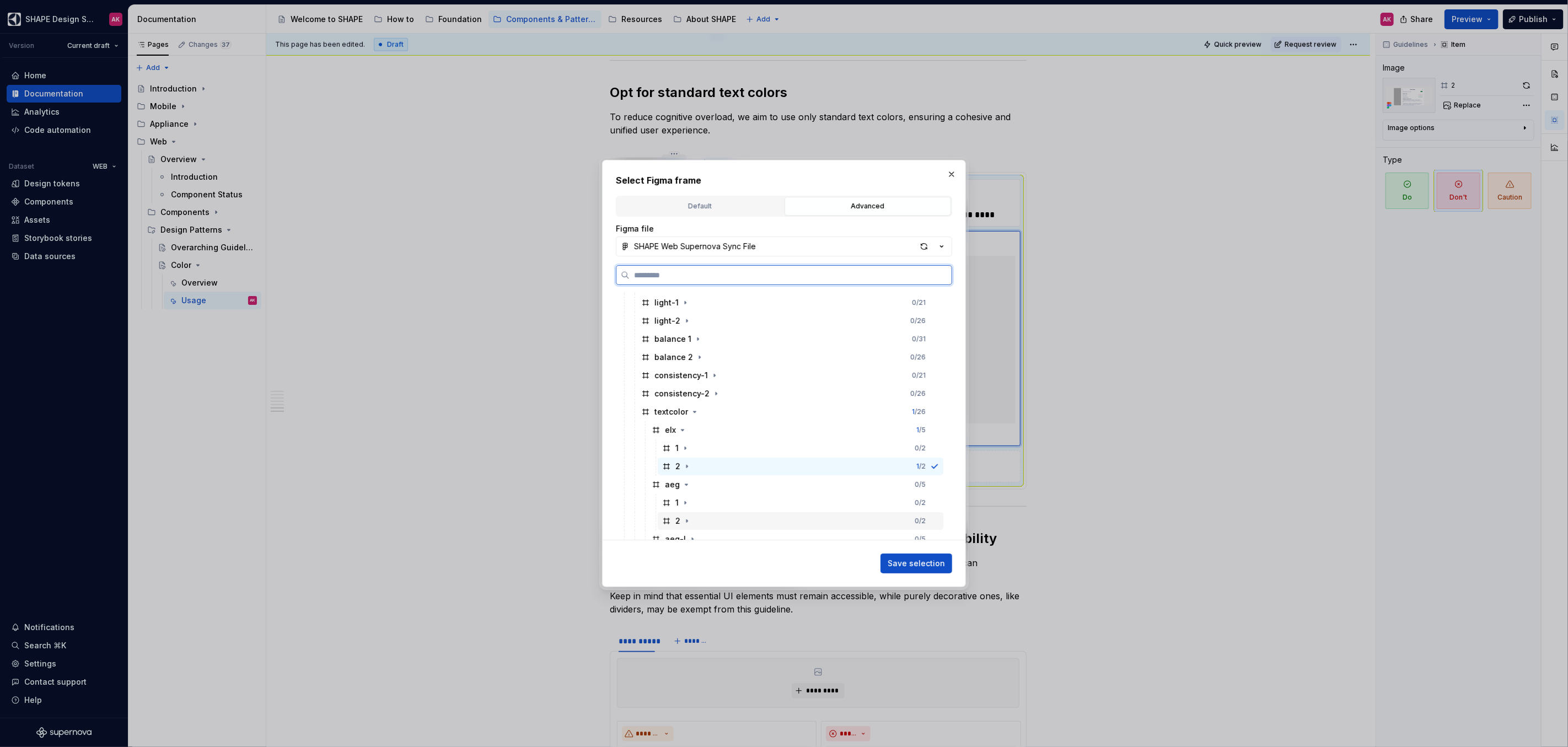
click at [674, 517] on div "2" at bounding box center [677, 521] width 30 height 11
click at [920, 560] on span "Save selection" at bounding box center [917, 563] width 57 height 11
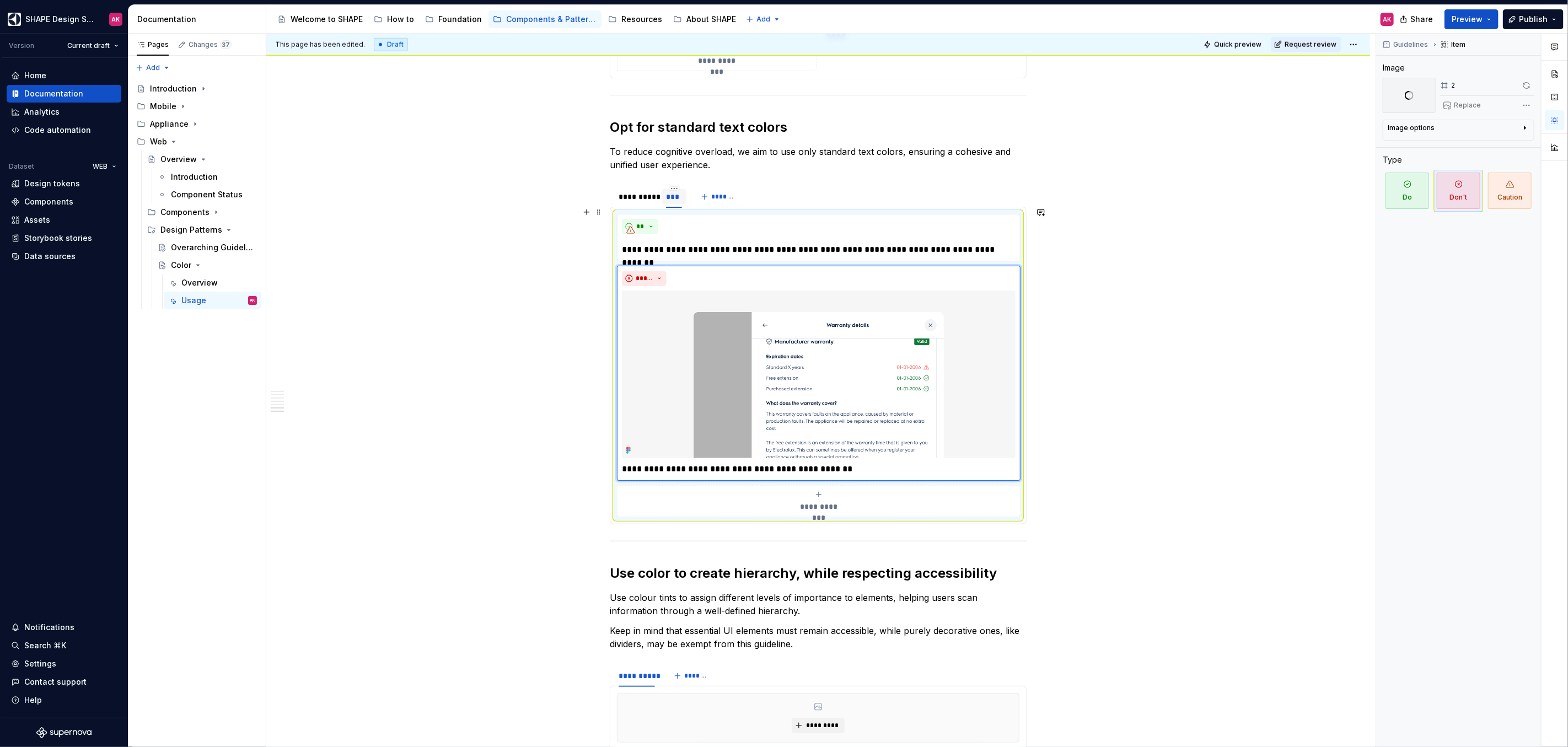
scroll to position [4464, 0]
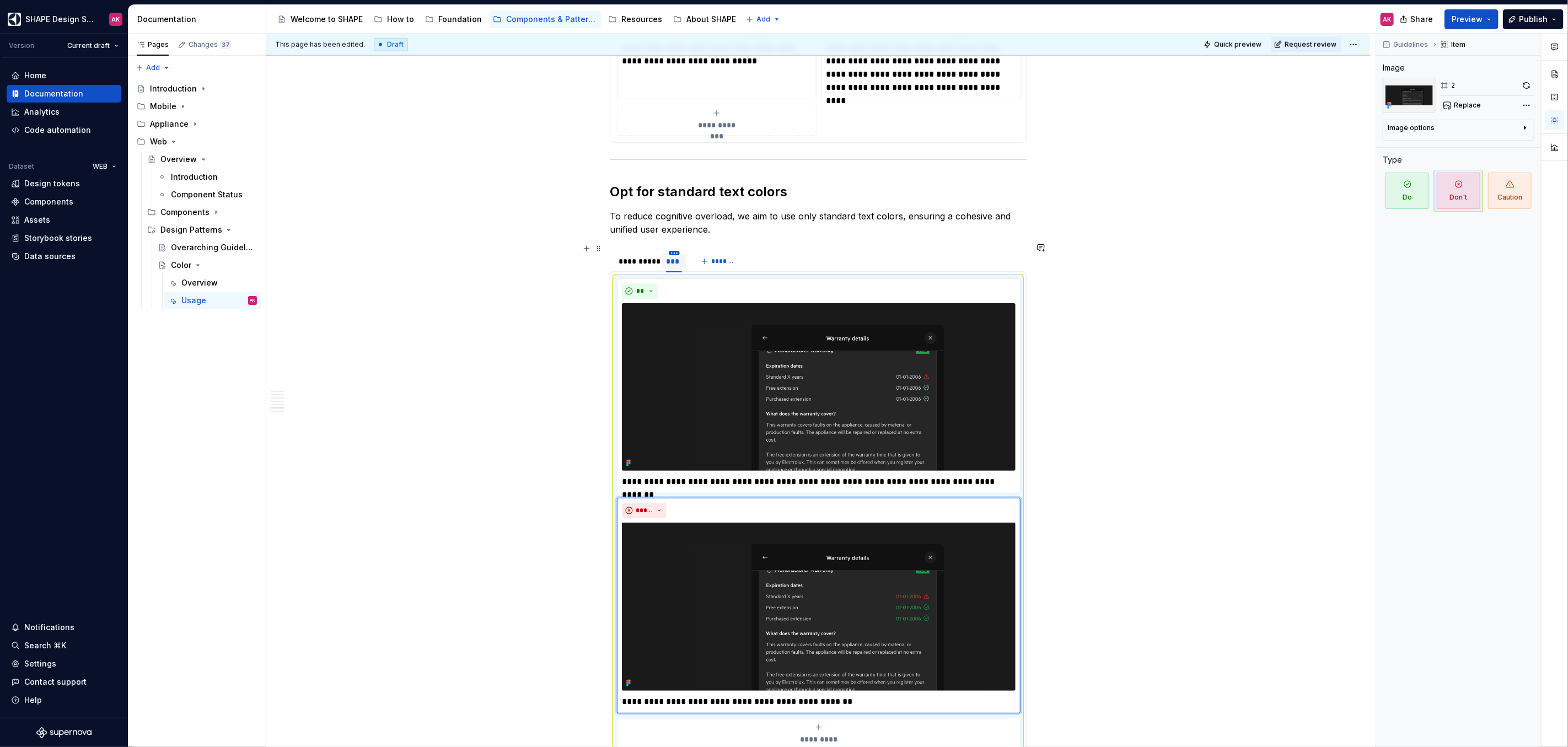
type textarea "*"
click at [674, 245] on html "SHAPE Design System AK Version Current draft Home Documentation Analytics Code …" at bounding box center [784, 373] width 1568 height 747
click at [689, 274] on div "Duplicate tab" at bounding box center [724, 279] width 71 height 11
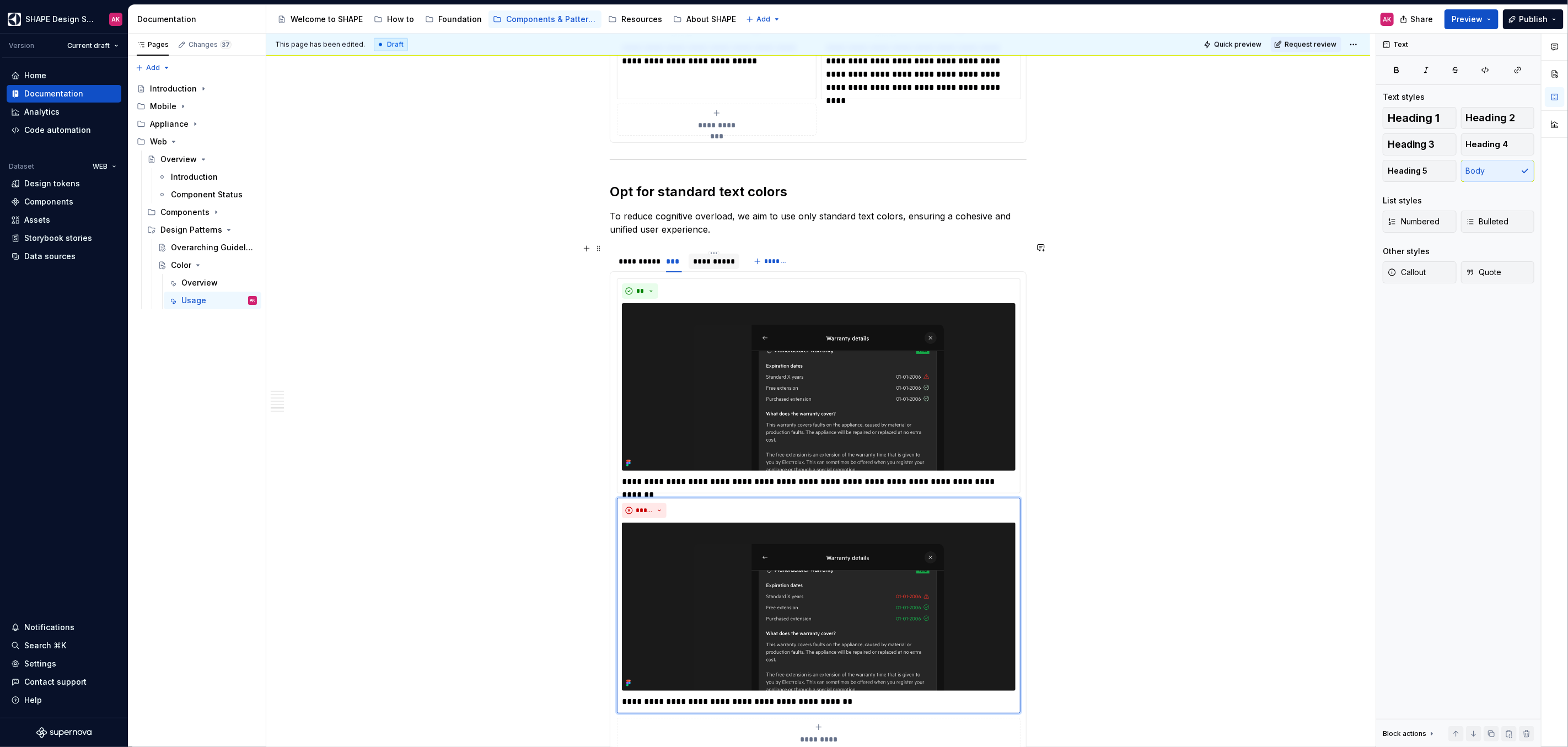
click at [704, 256] on div "**********" at bounding box center [714, 261] width 42 height 11
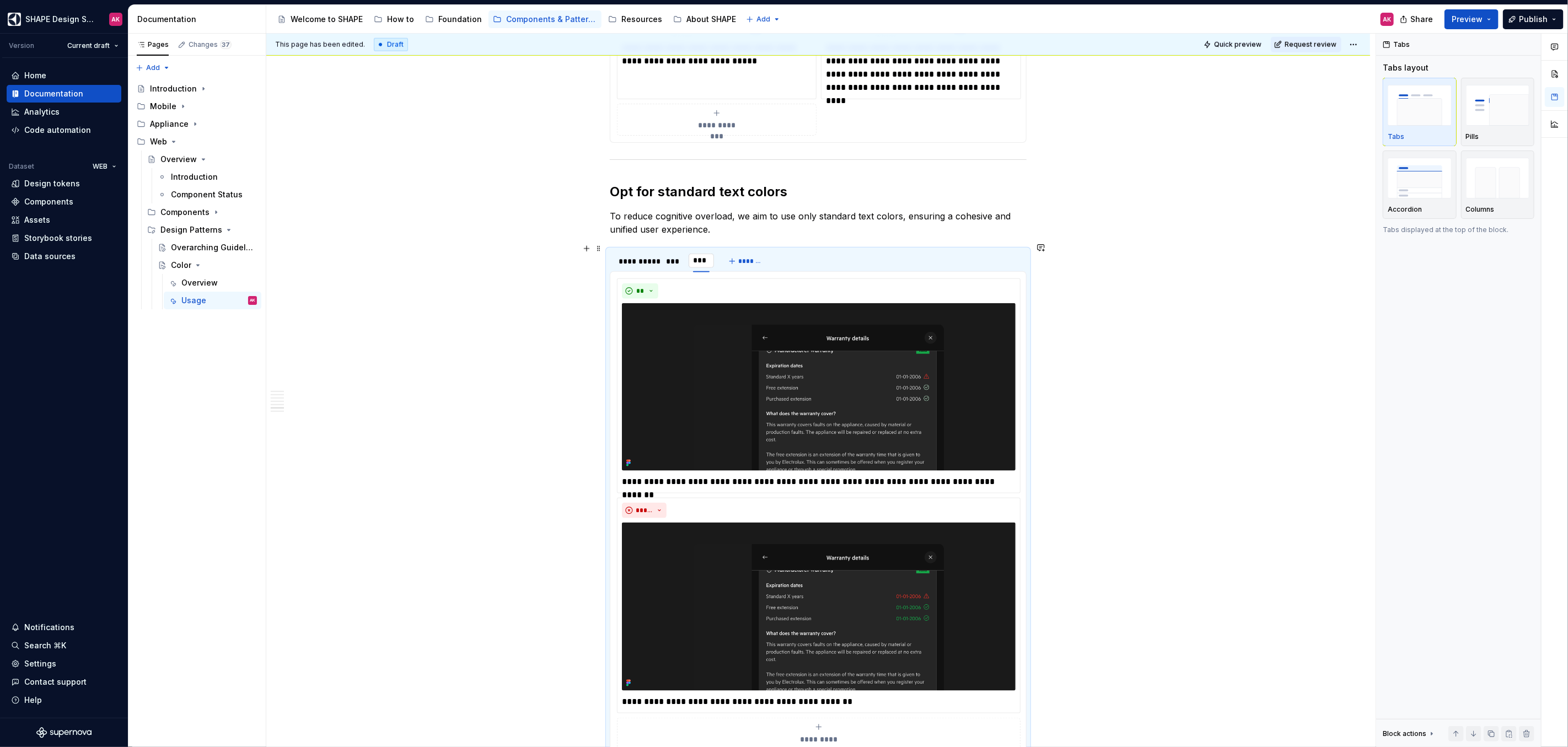
type input "***"
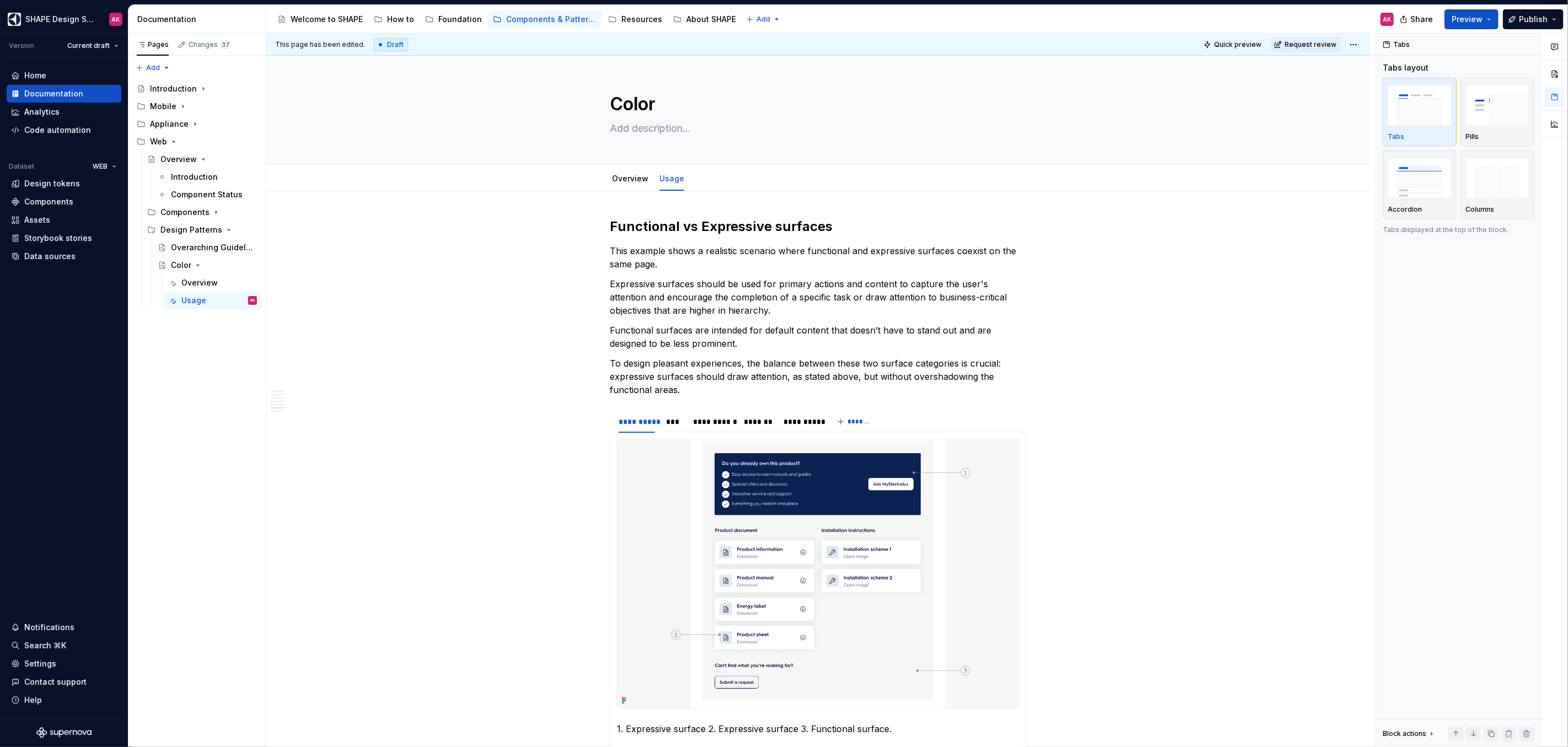
scroll to position [4464, 0]
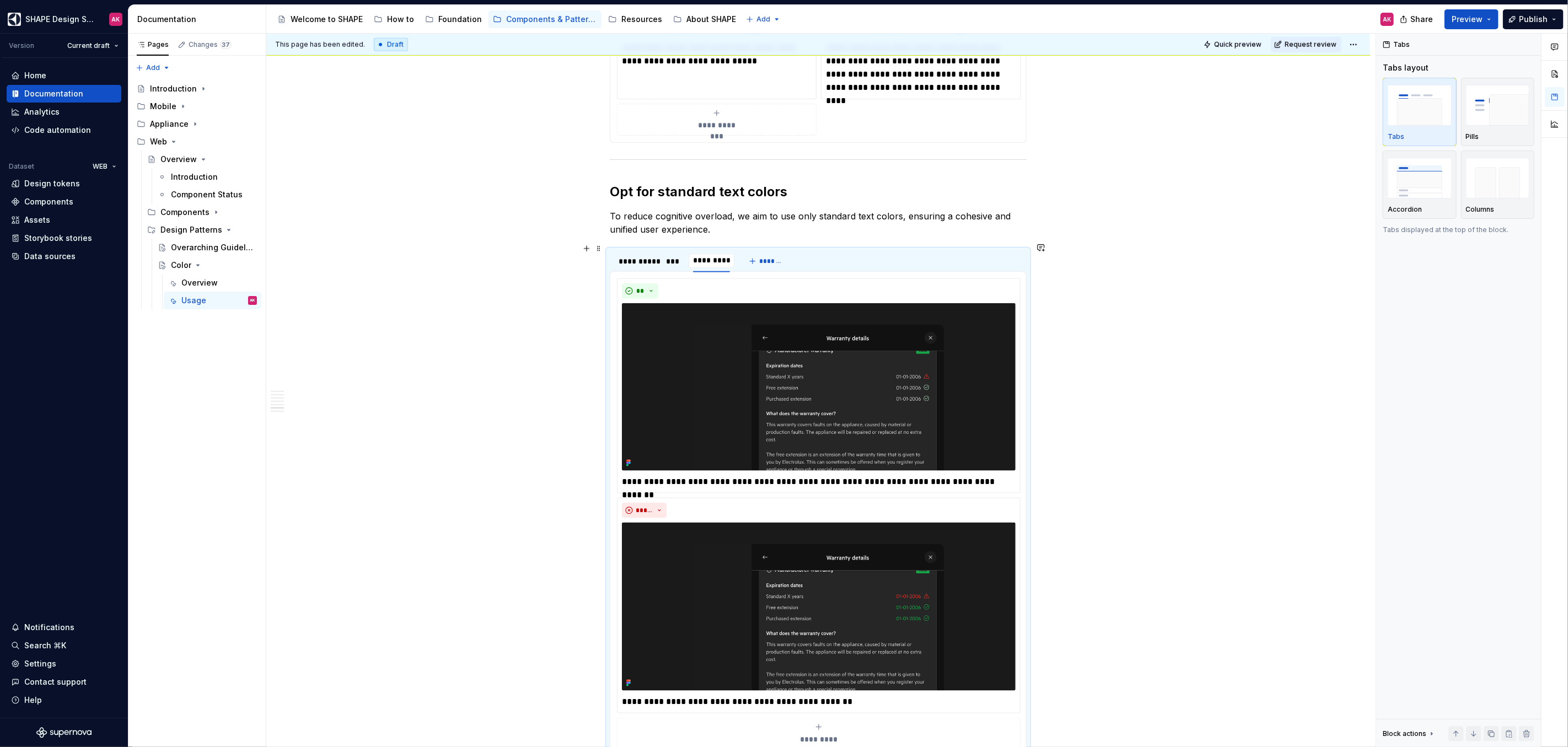
type input "**********"
click at [800, 340] on img at bounding box center [819, 387] width 394 height 168
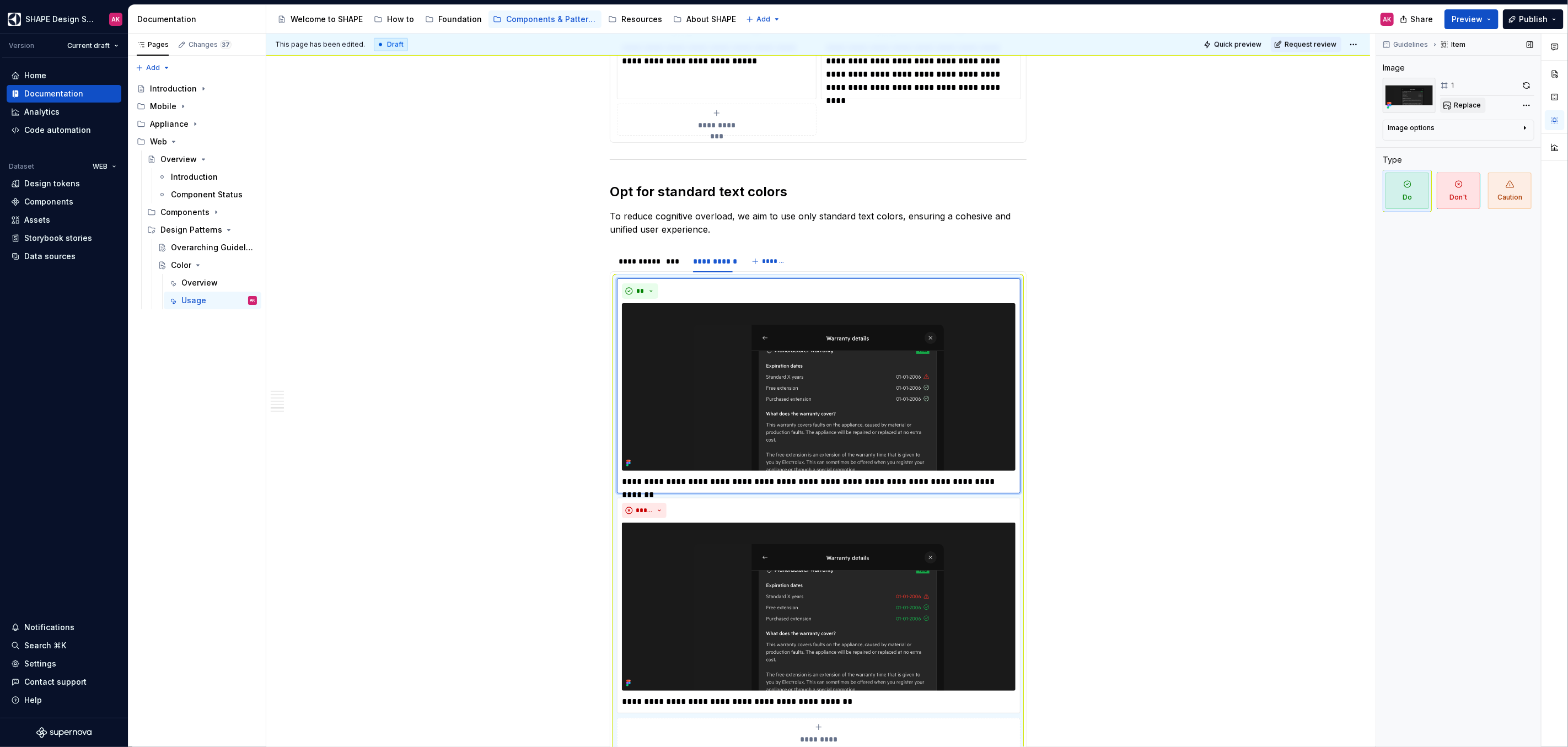
click at [1468, 105] on span "Replace" at bounding box center [1467, 105] width 27 height 9
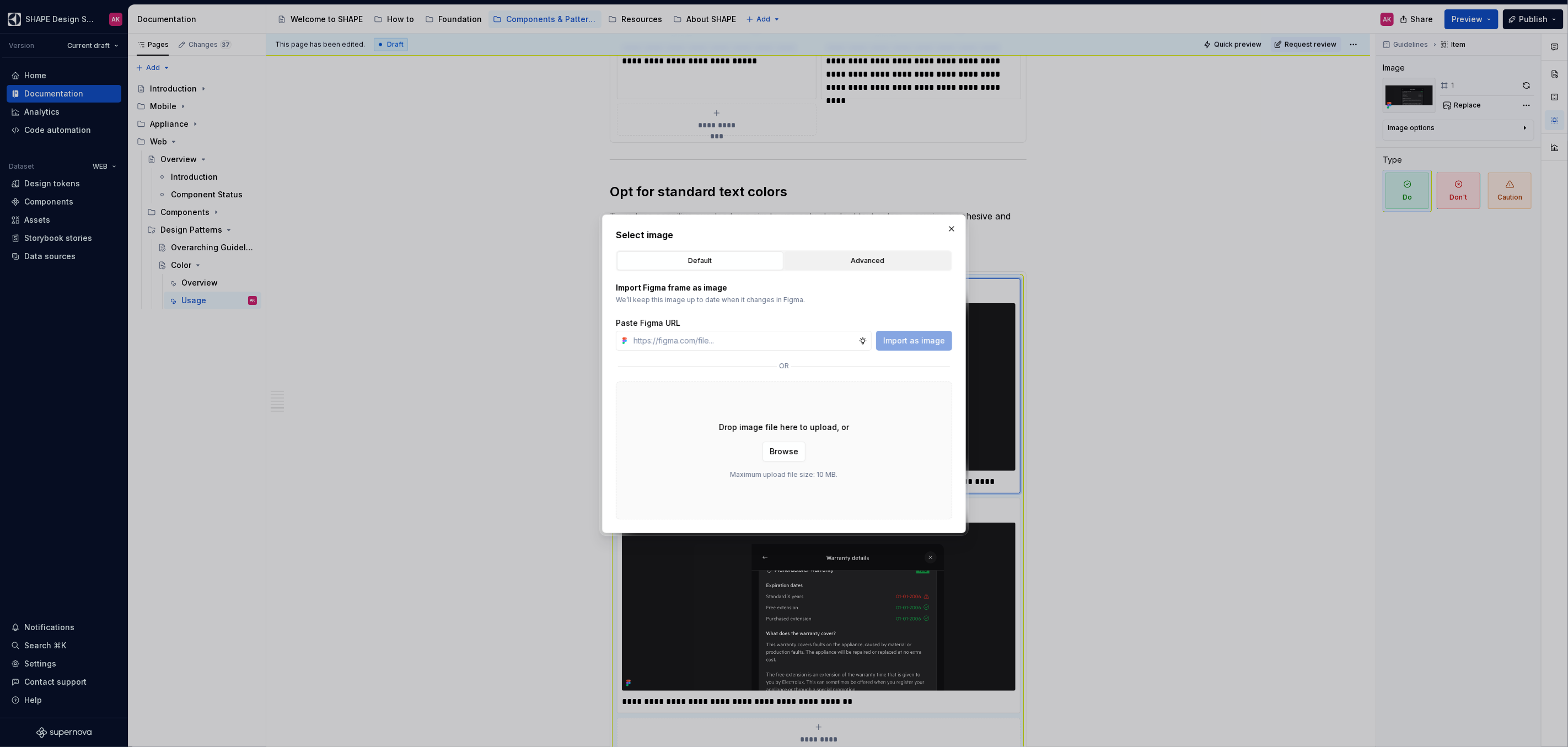
click at [852, 258] on div "Advanced" at bounding box center [868, 260] width 159 height 11
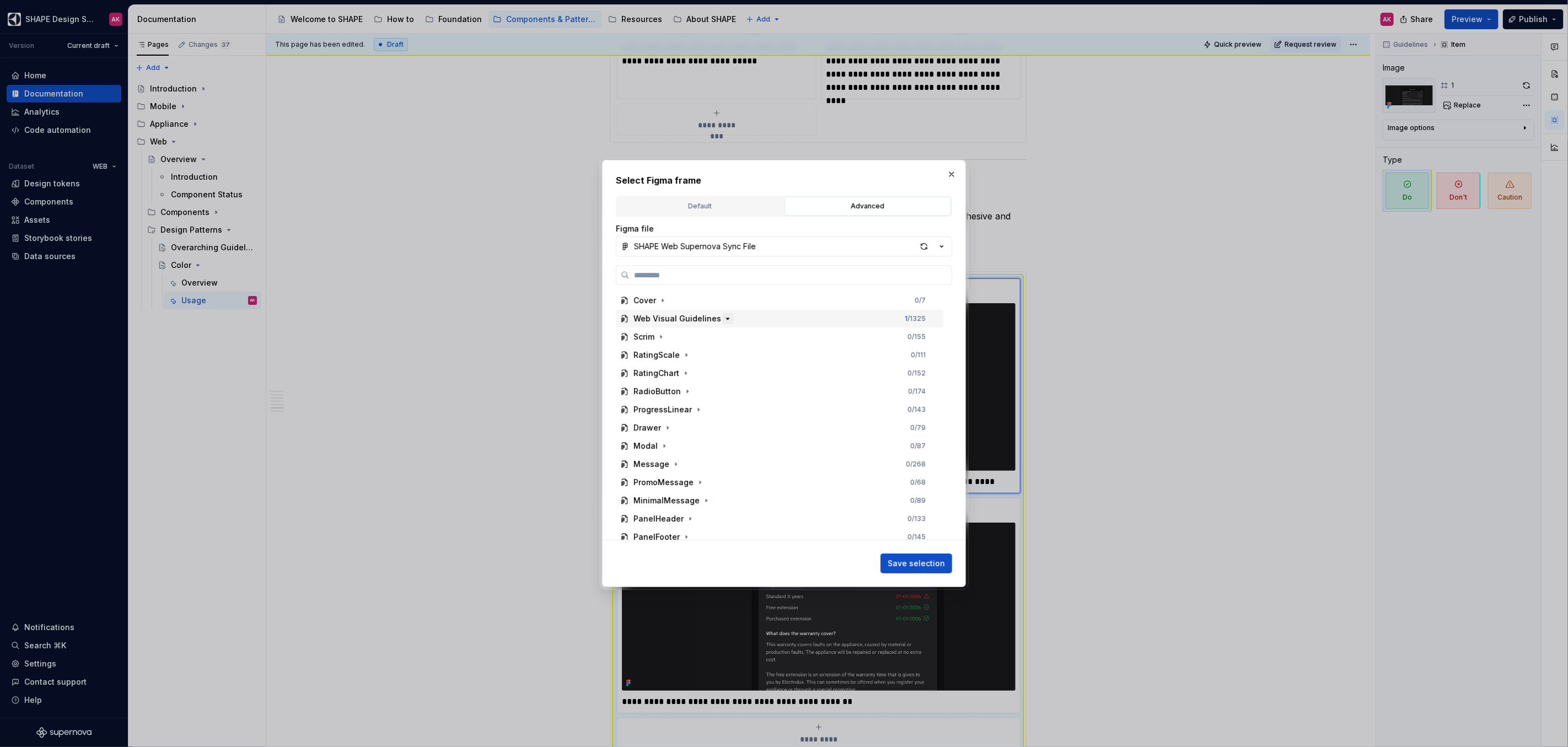
click at [724, 320] on icon "button" at bounding box center [727, 318] width 9 height 9
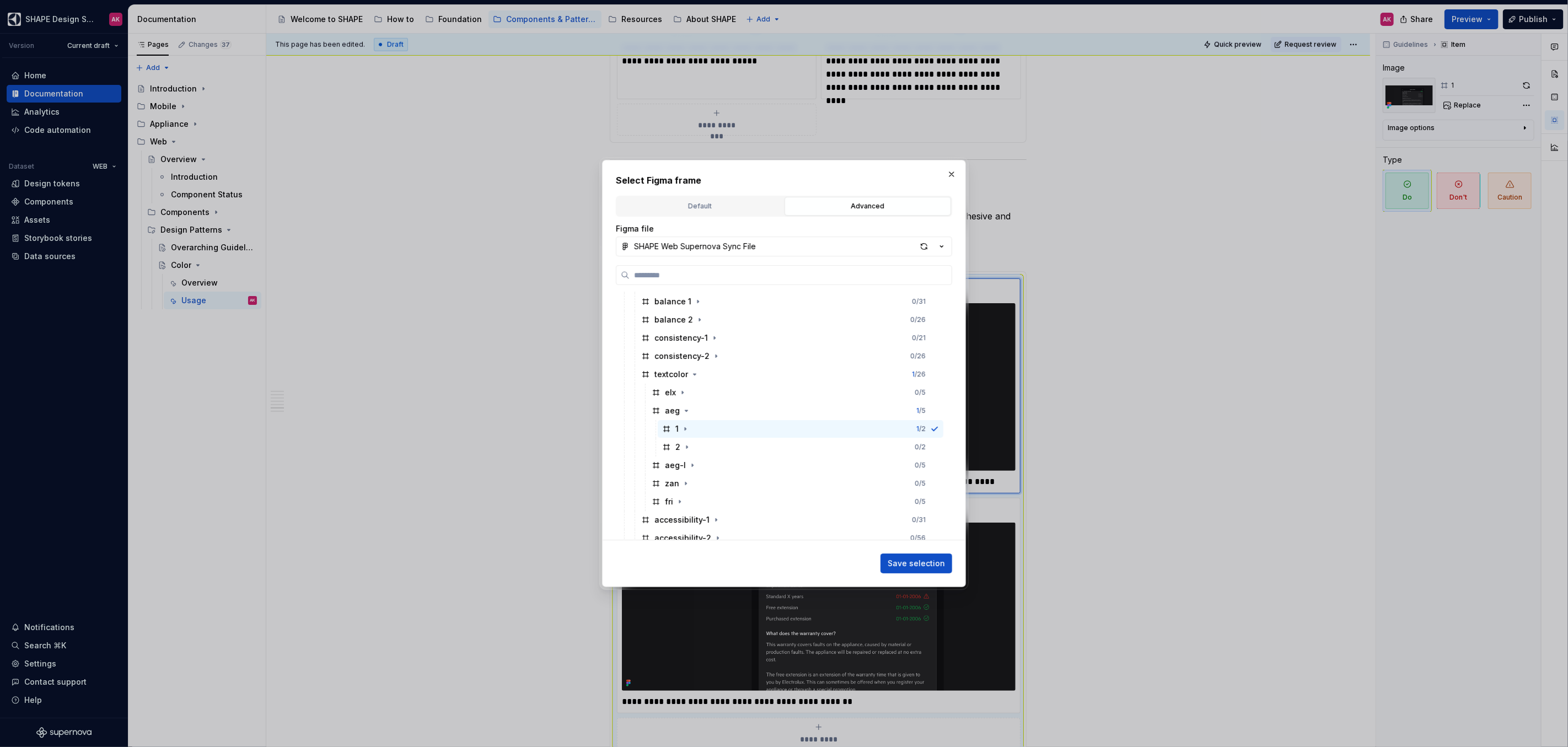
scroll to position [205, 0]
click at [692, 423] on icon "button" at bounding box center [692, 423] width 9 height 9
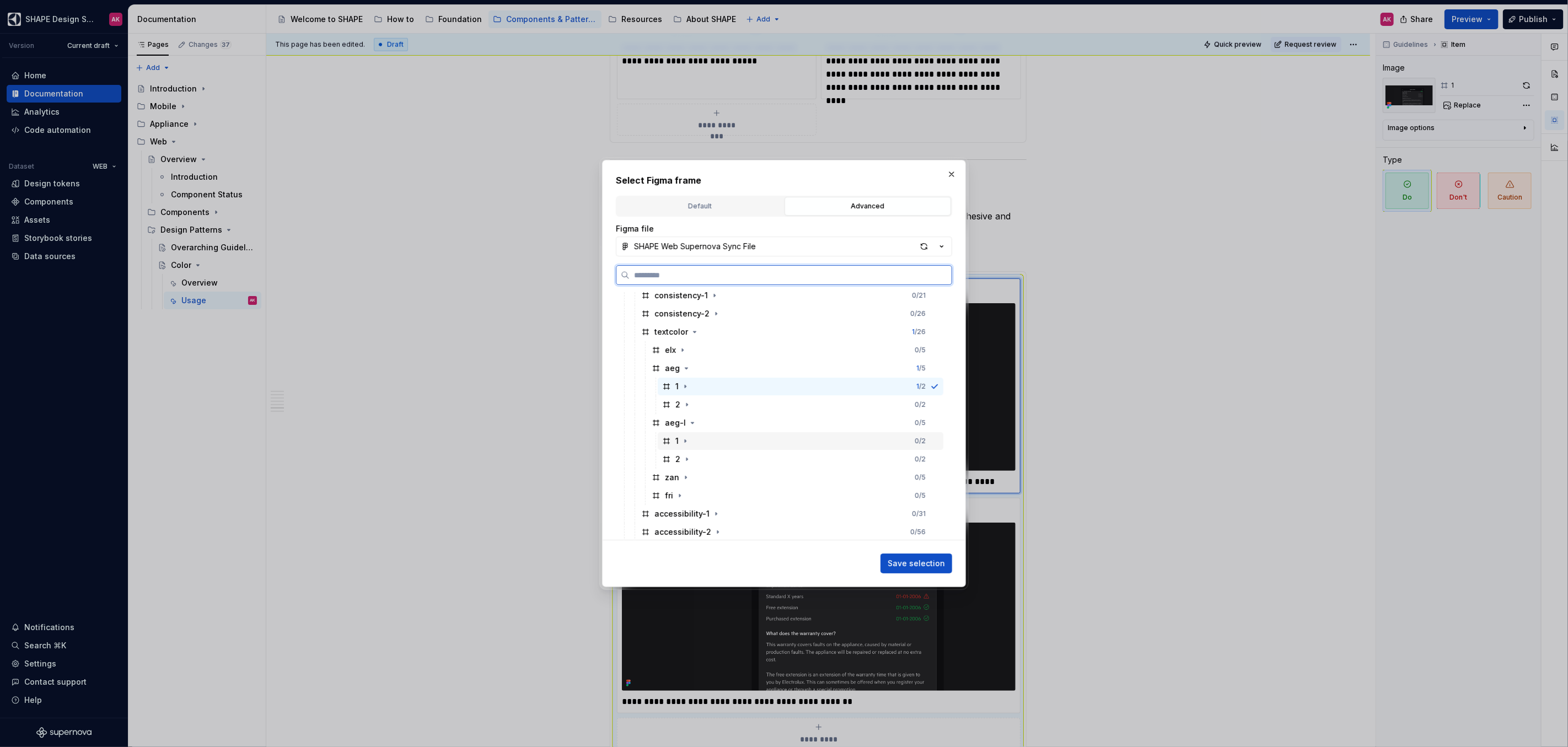
click at [674, 439] on div "1" at bounding box center [676, 441] width 29 height 11
click at [902, 560] on span "Save selection" at bounding box center [917, 563] width 57 height 11
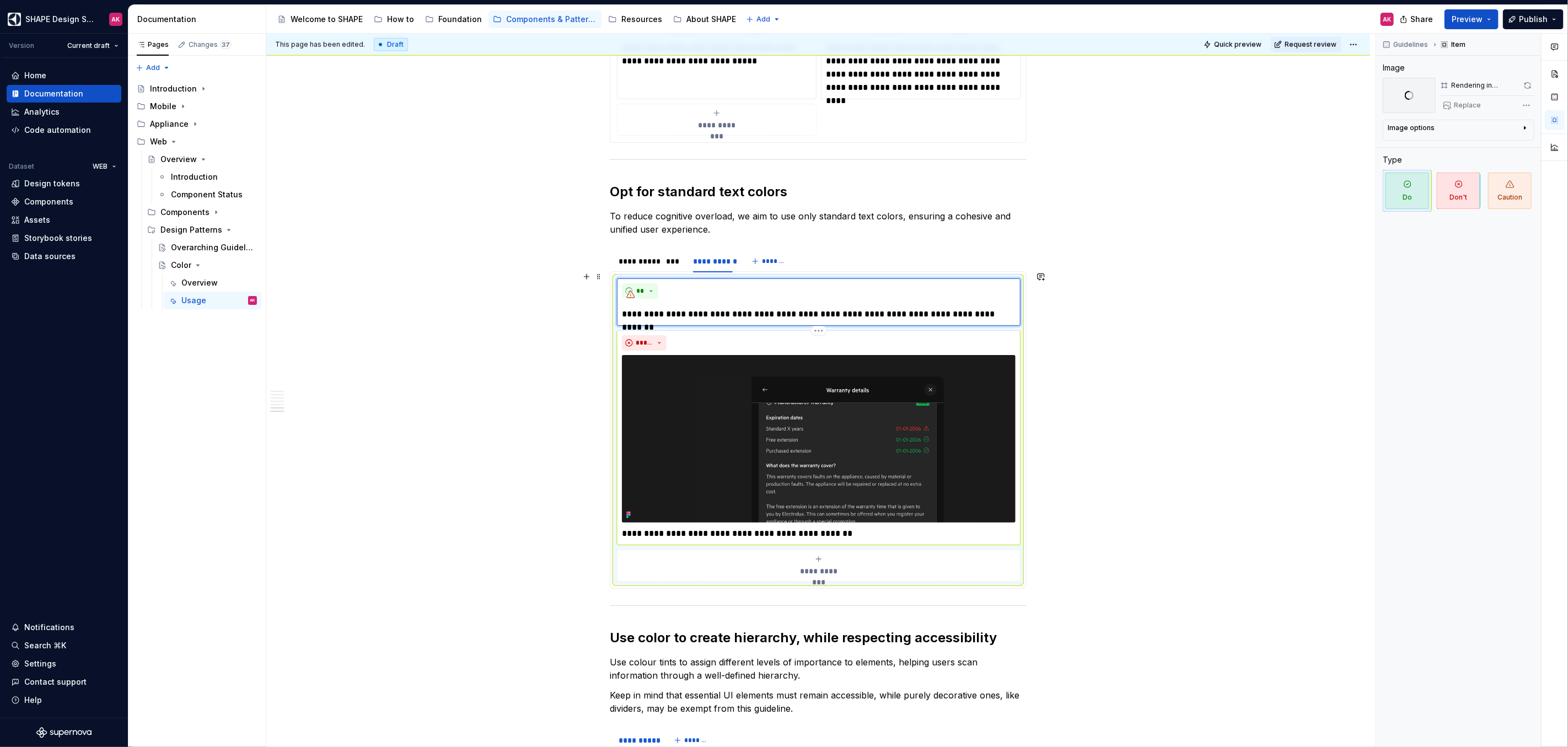
click at [810, 434] on img at bounding box center [819, 439] width 394 height 168
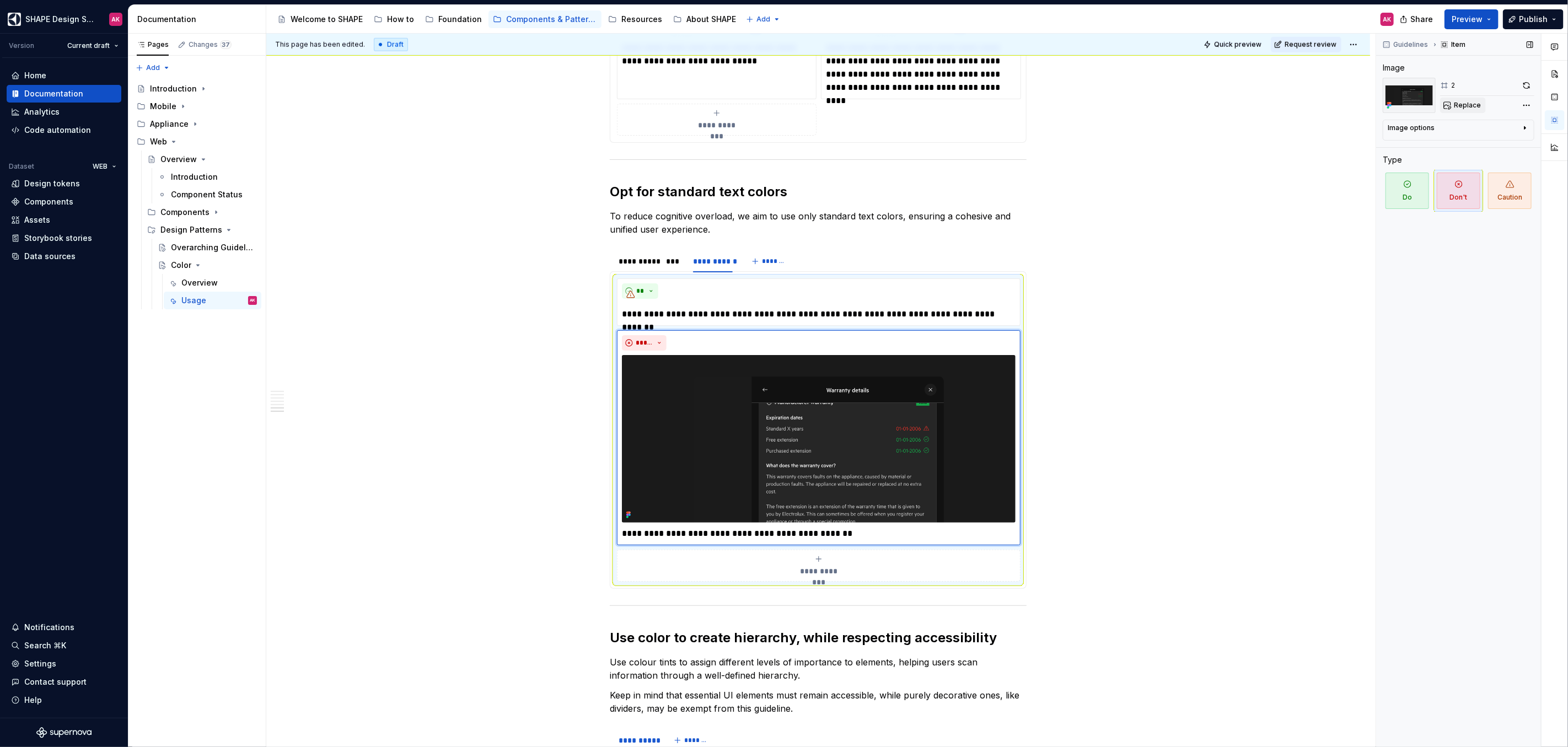
click at [1457, 103] on span "Replace" at bounding box center [1467, 105] width 27 height 9
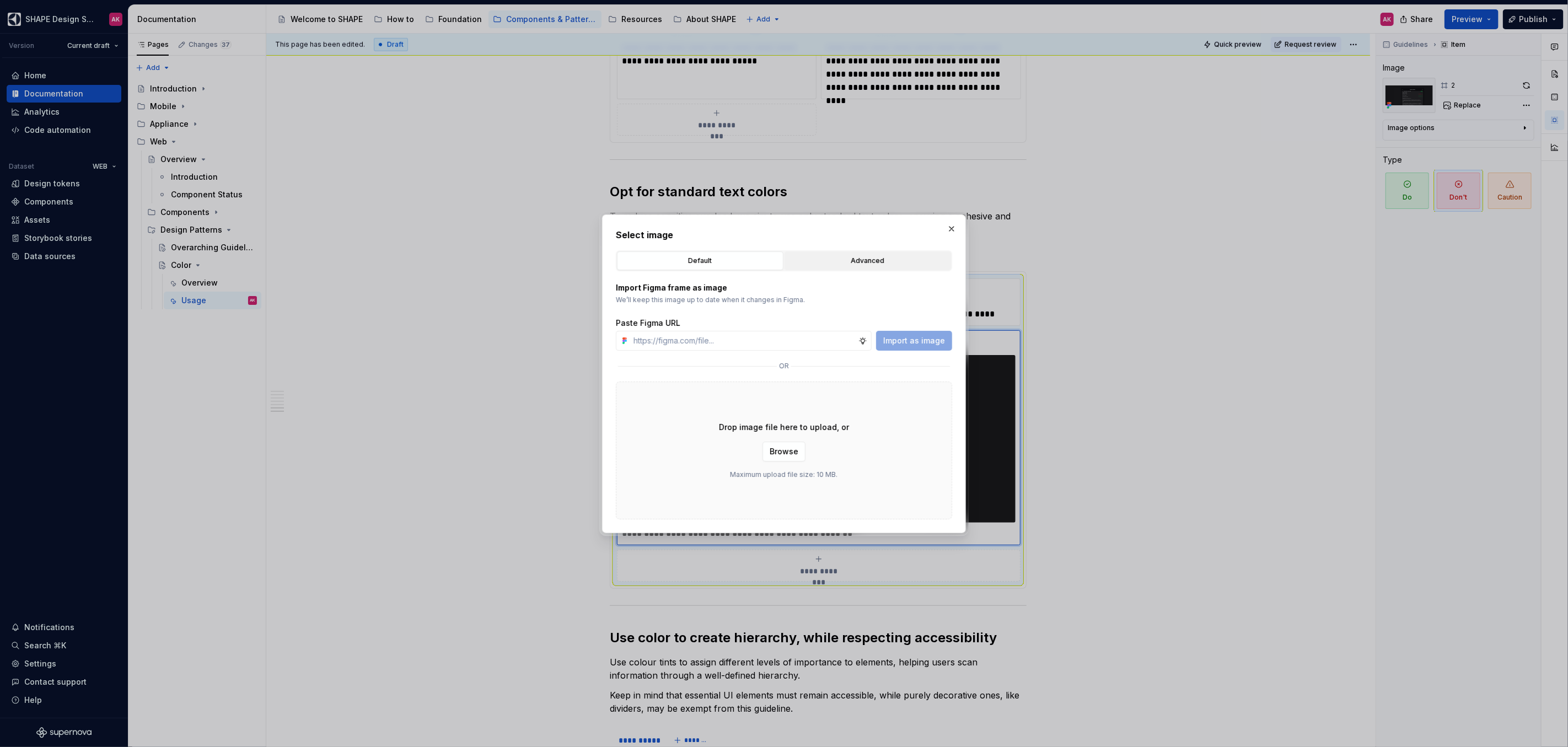
click at [850, 268] on button "Advanced" at bounding box center [867, 261] width 166 height 19
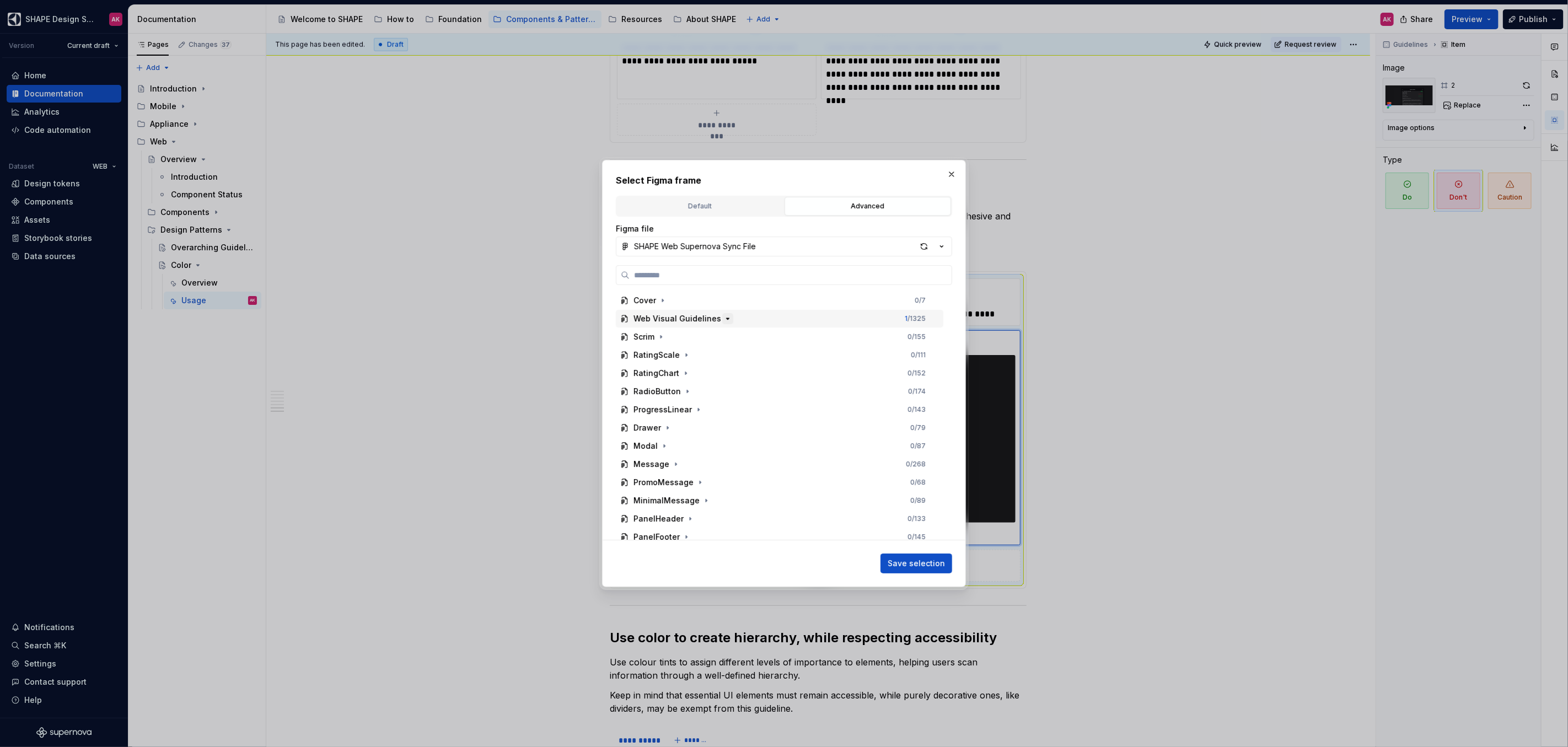
click at [723, 317] on icon "button" at bounding box center [727, 318] width 9 height 9
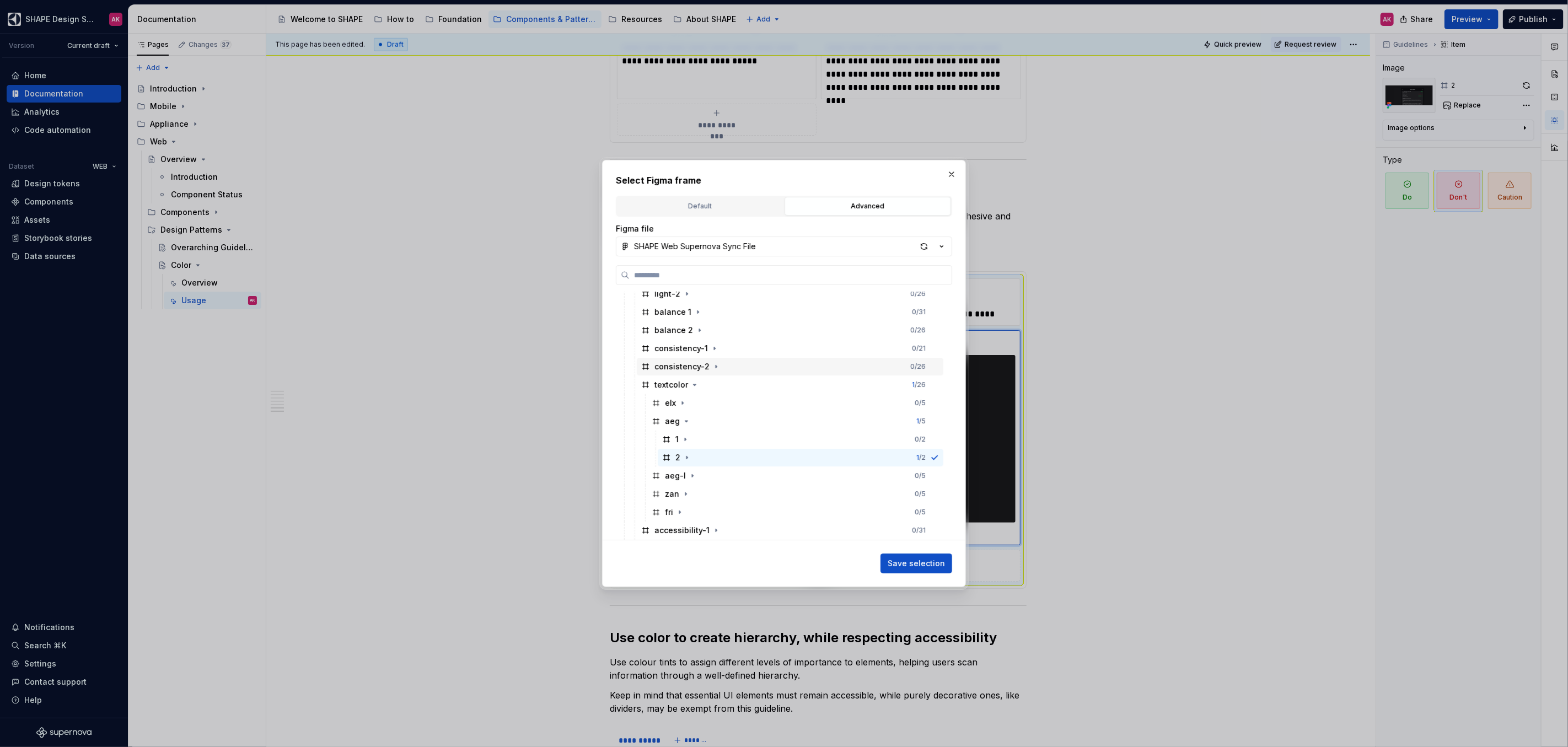
scroll to position [151, 0]
click at [692, 477] on icon "button" at bounding box center [692, 477] width 1 height 3
click at [672, 514] on div "2" at bounding box center [677, 513] width 30 height 11
click at [913, 563] on span "Save selection" at bounding box center [917, 563] width 57 height 11
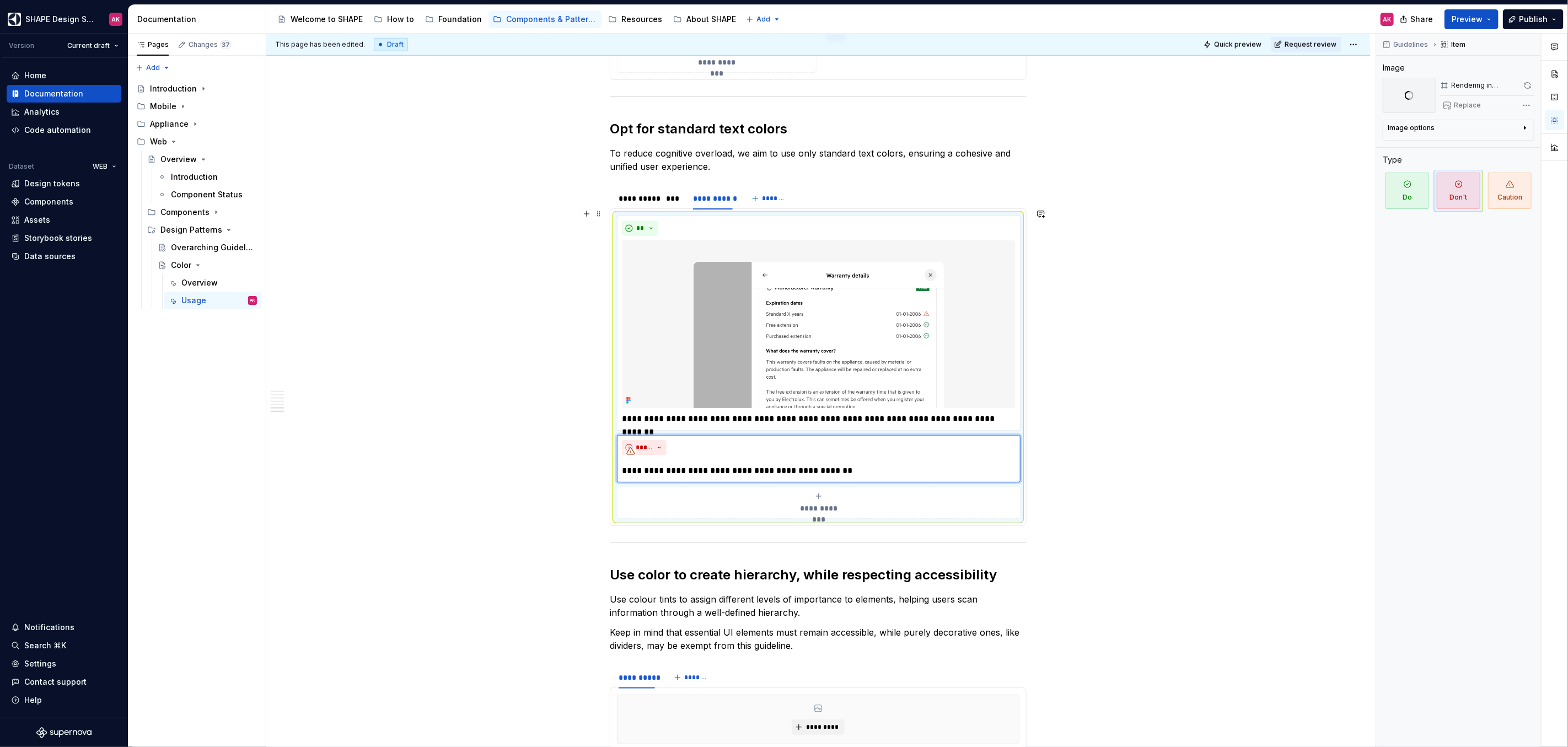
scroll to position [4597, 0]
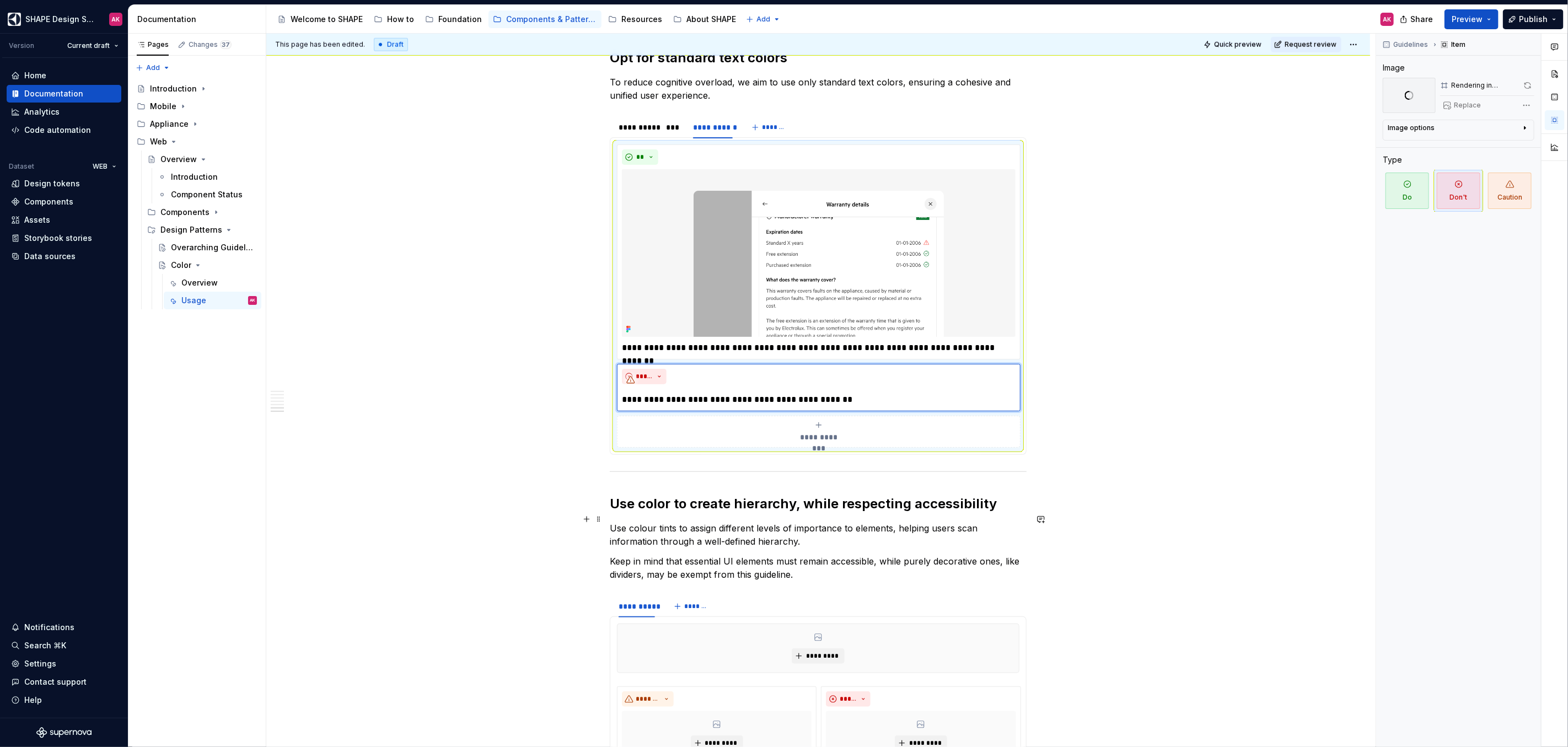
click at [651, 522] on p "Use colour tints to assign different levels of importance to elements, helping …" at bounding box center [818, 535] width 417 height 27
type textarea "*"
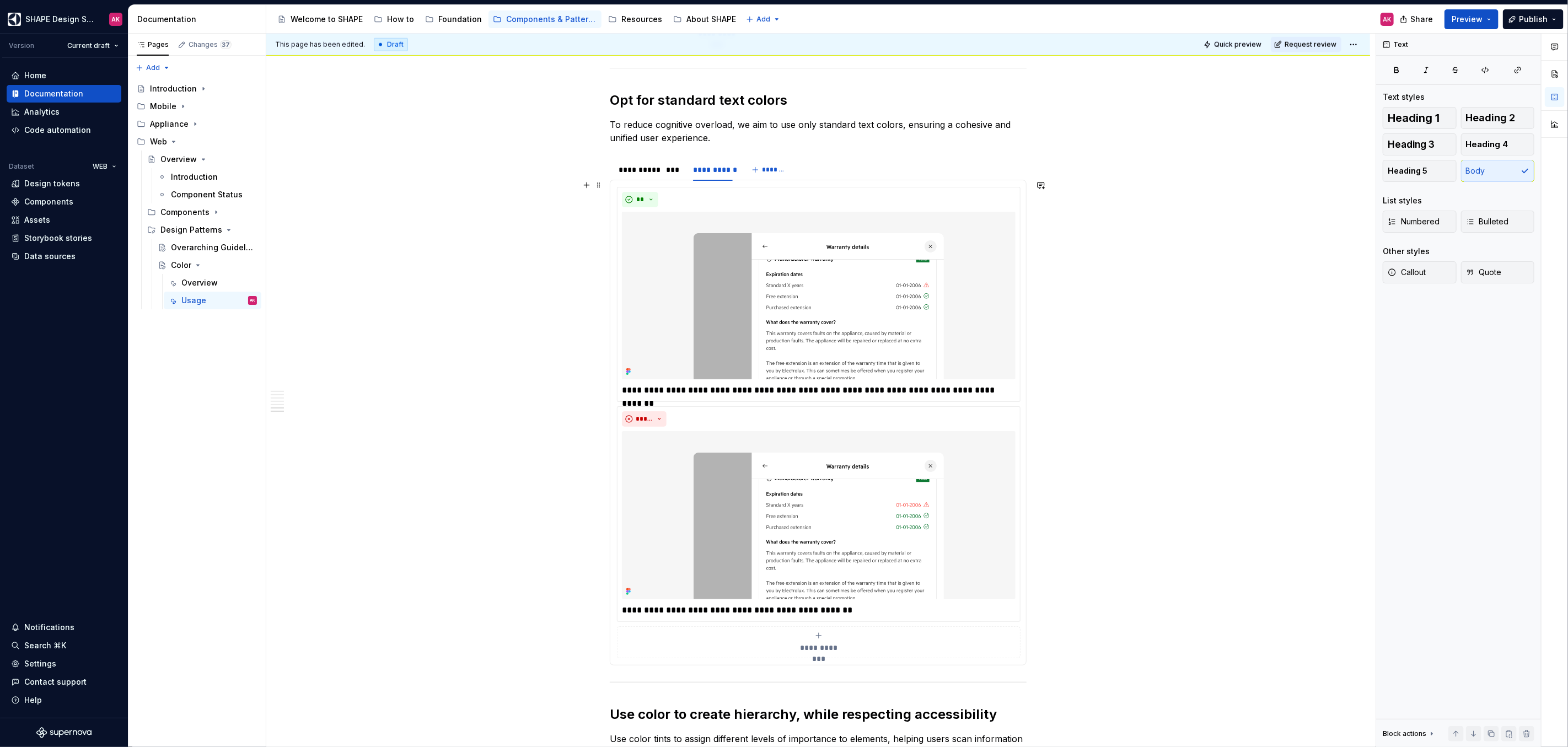
scroll to position [4487, 0]
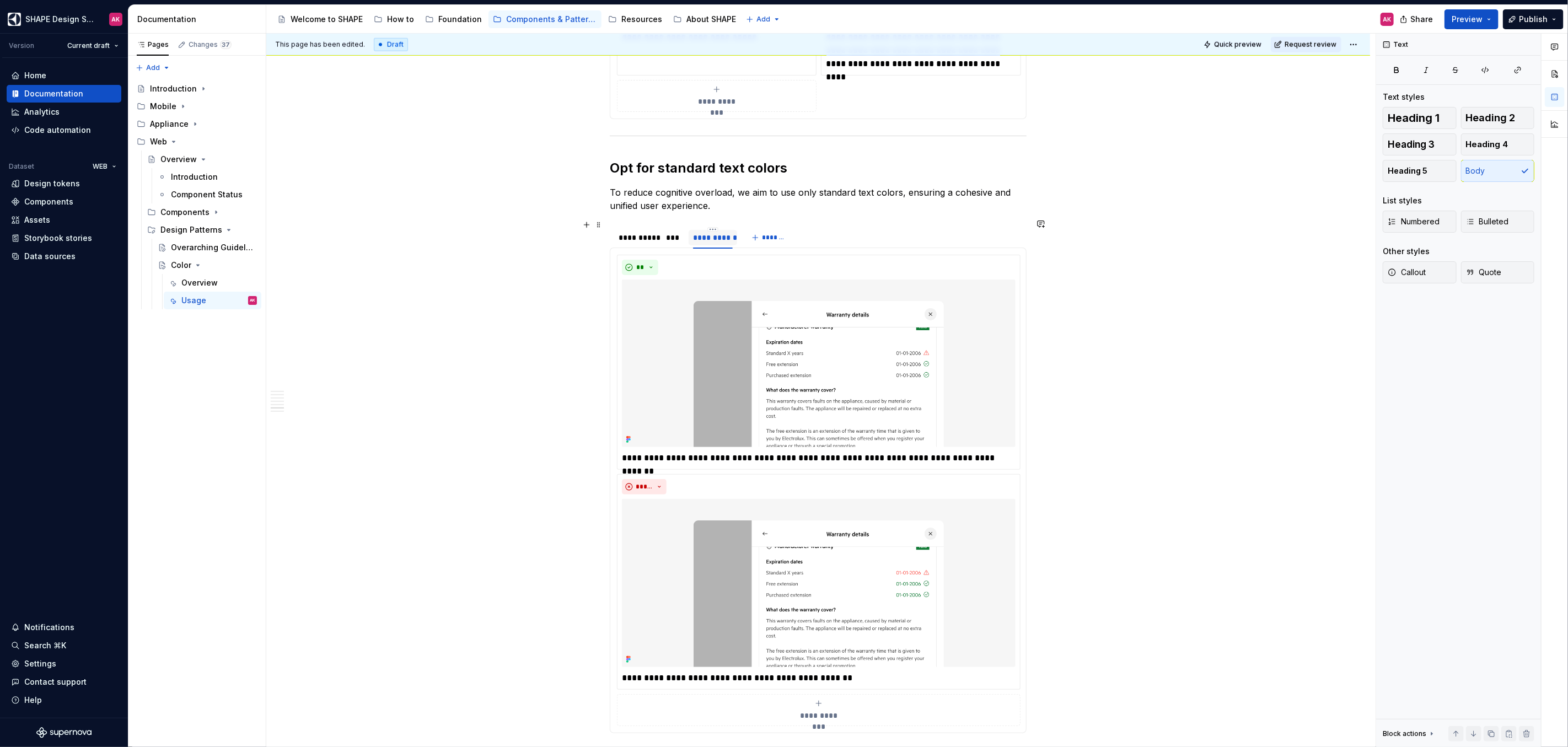
click at [709, 232] on div "**********" at bounding box center [712, 238] width 39 height 11
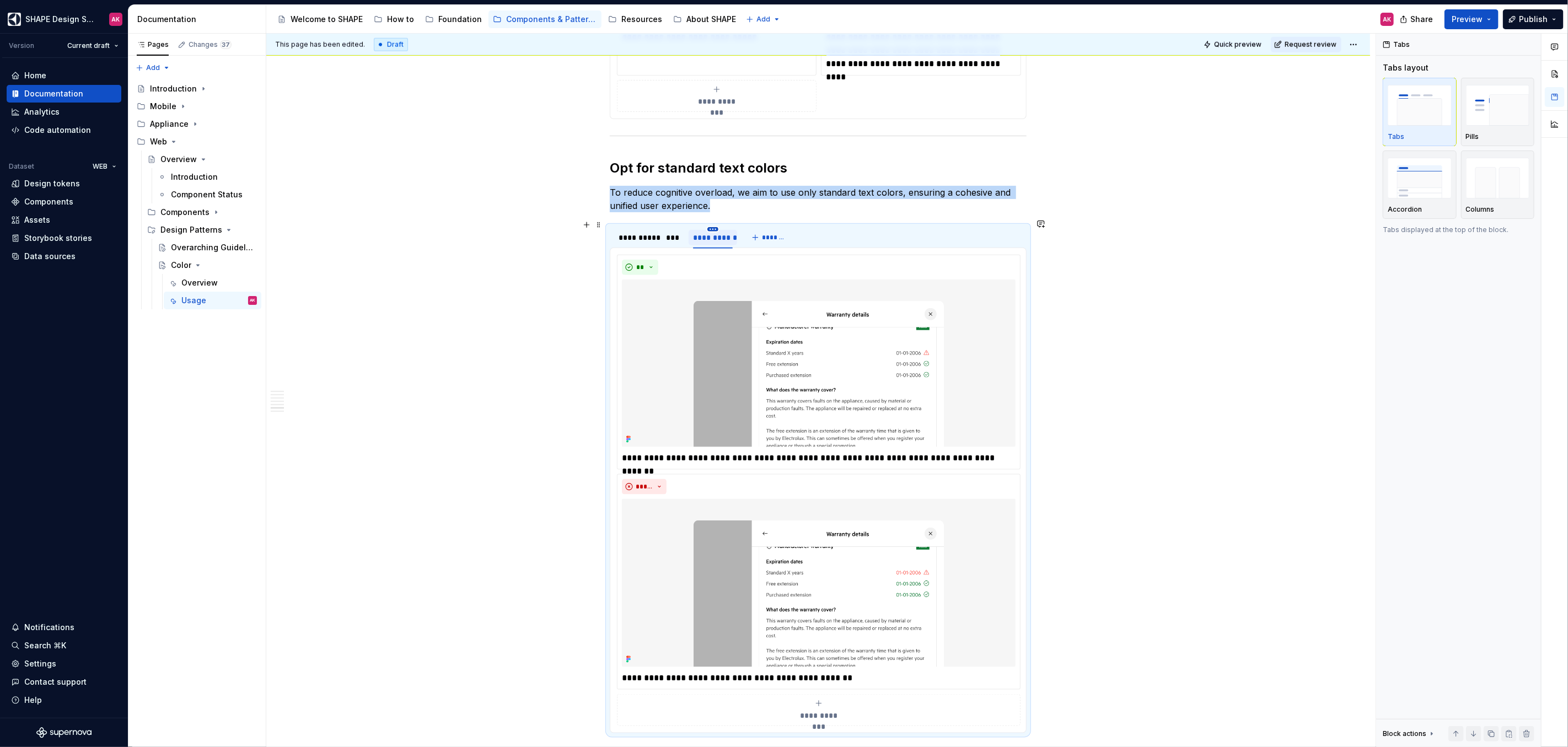
click at [713, 220] on html "SHAPE Design System AK Version Current draft Home Documentation Analytics Code …" at bounding box center [784, 373] width 1568 height 747
click at [733, 250] on div "Duplicate tab" at bounding box center [762, 254] width 71 height 11
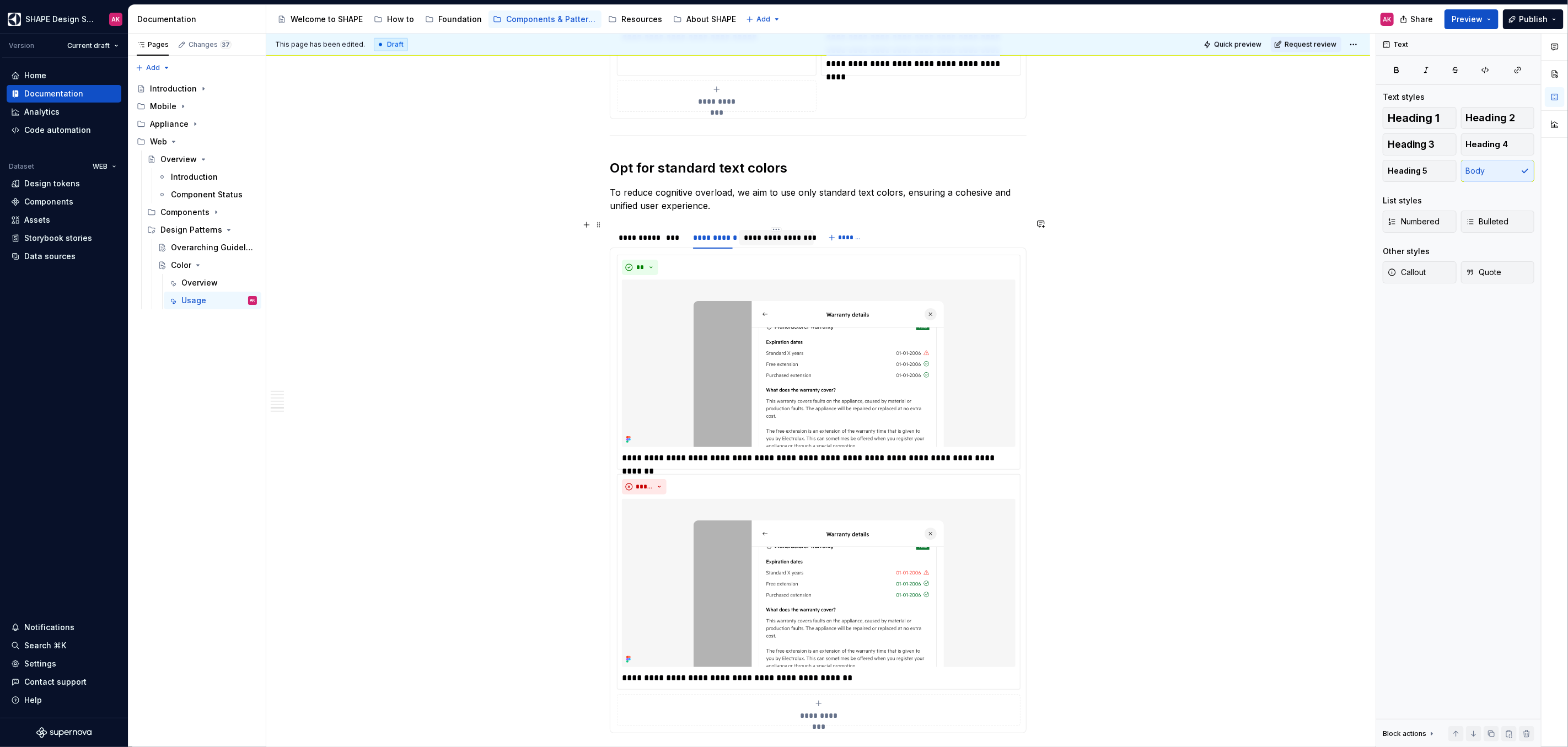
click at [756, 232] on div "**********" at bounding box center [776, 238] width 65 height 11
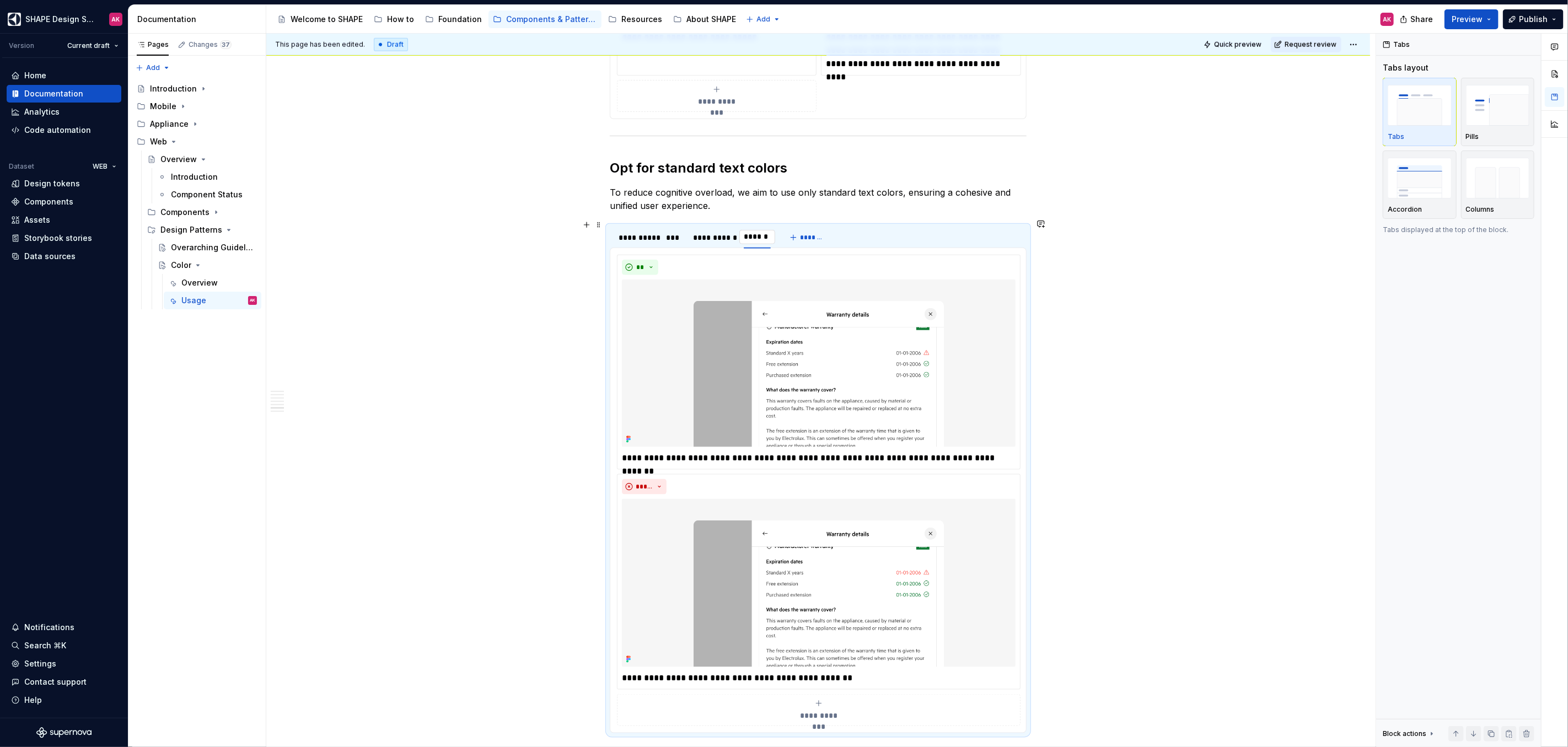
type input "*******"
click at [766, 358] on img at bounding box center [819, 364] width 394 height 168
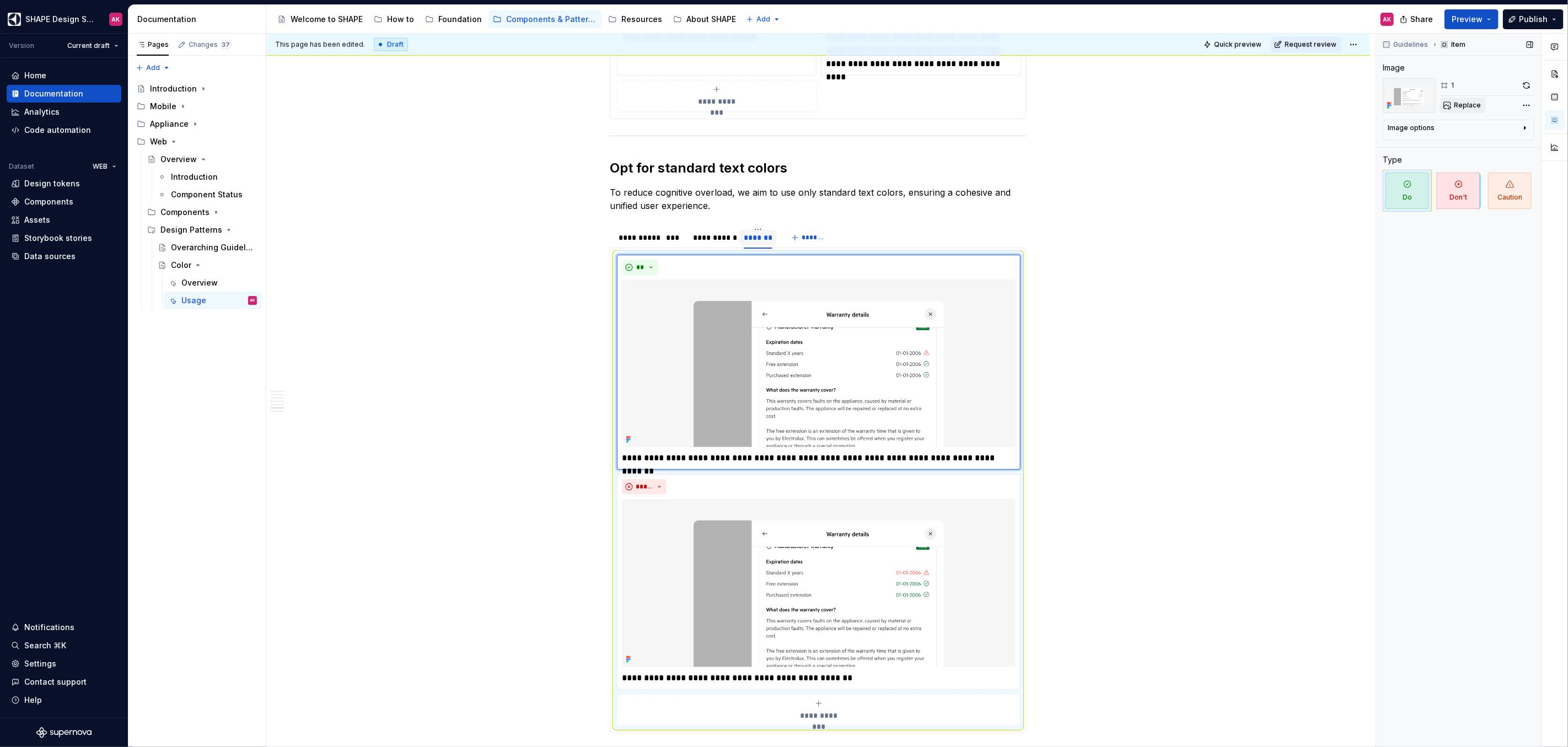
click at [1479, 102] on span "Replace" at bounding box center [1467, 105] width 27 height 9
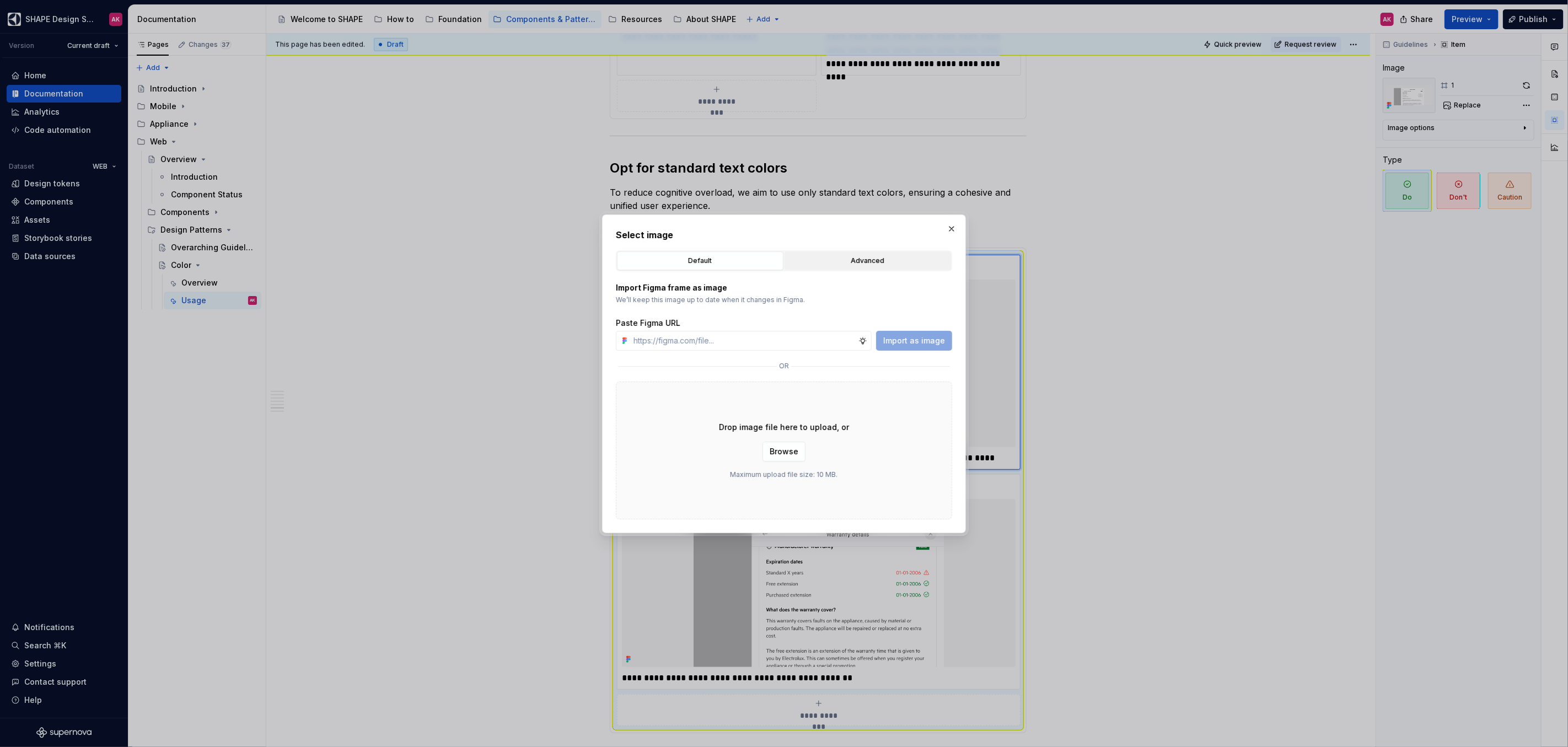
click at [851, 258] on div "Advanced" at bounding box center [868, 260] width 159 height 11
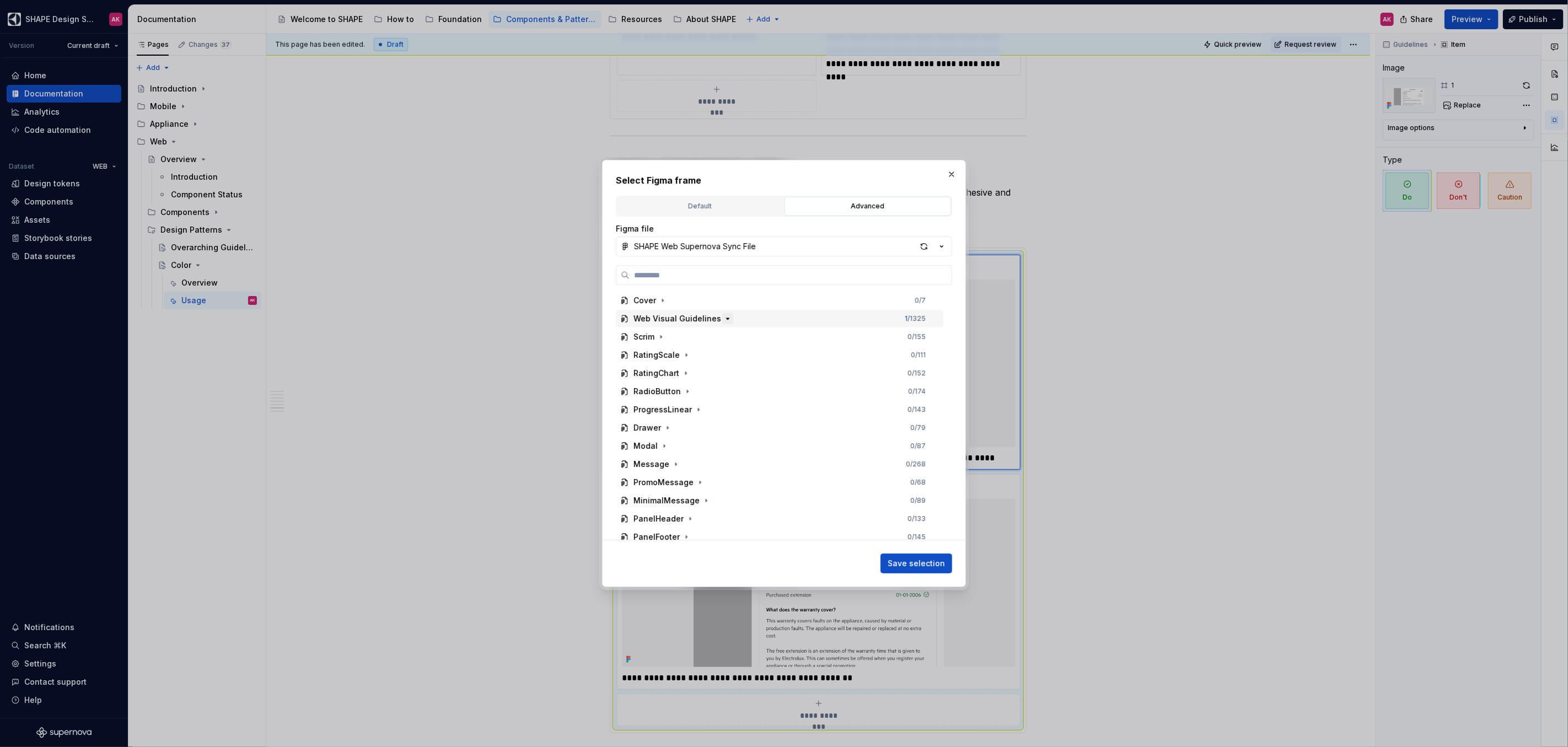
click at [723, 318] on icon "button" at bounding box center [727, 318] width 9 height 9
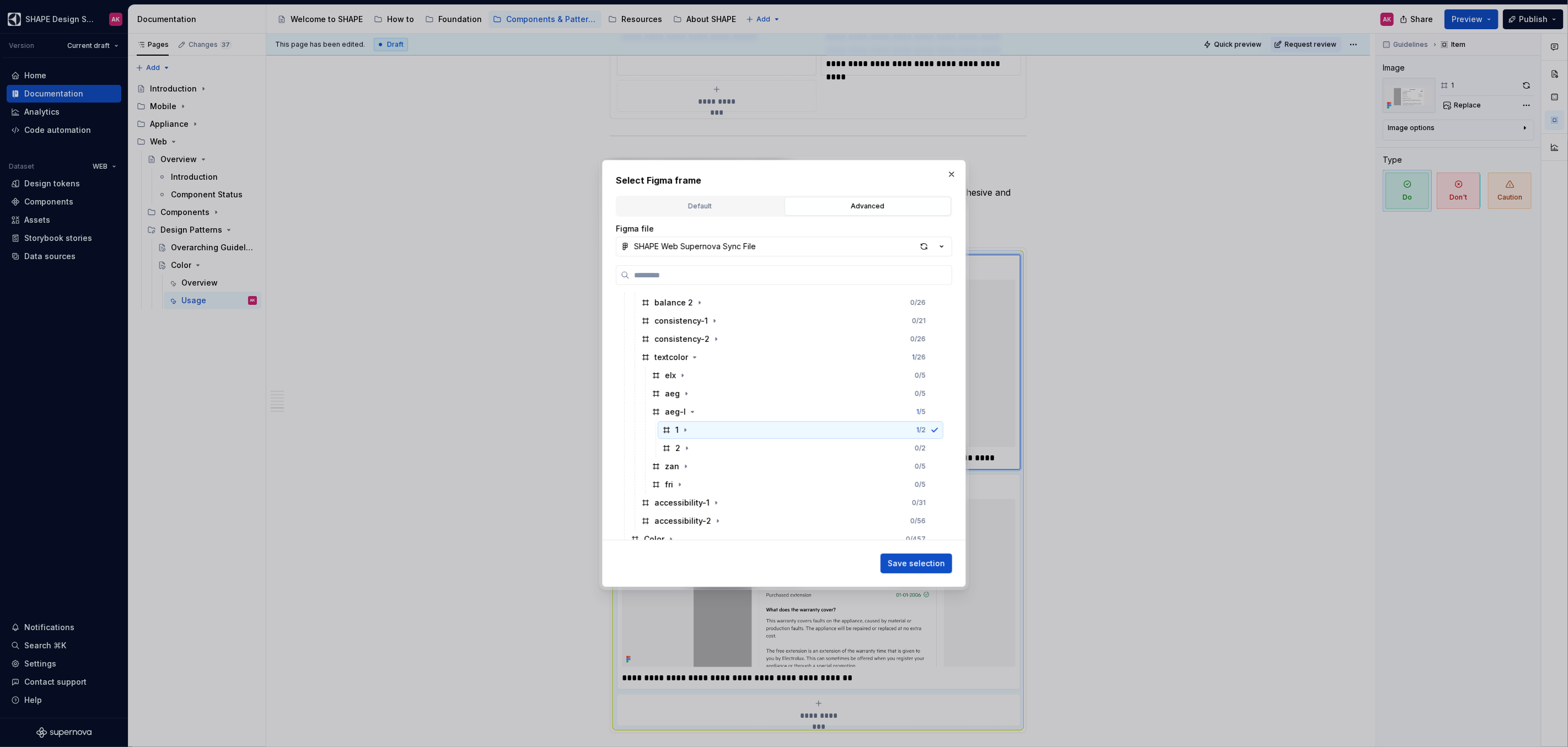
scroll to position [189, 0]
click at [684, 459] on icon "button" at bounding box center [686, 457] width 9 height 9
click at [672, 480] on div "1 0 / 2" at bounding box center [800, 475] width 286 height 17
click at [921, 563] on span "Save selection" at bounding box center [917, 563] width 57 height 11
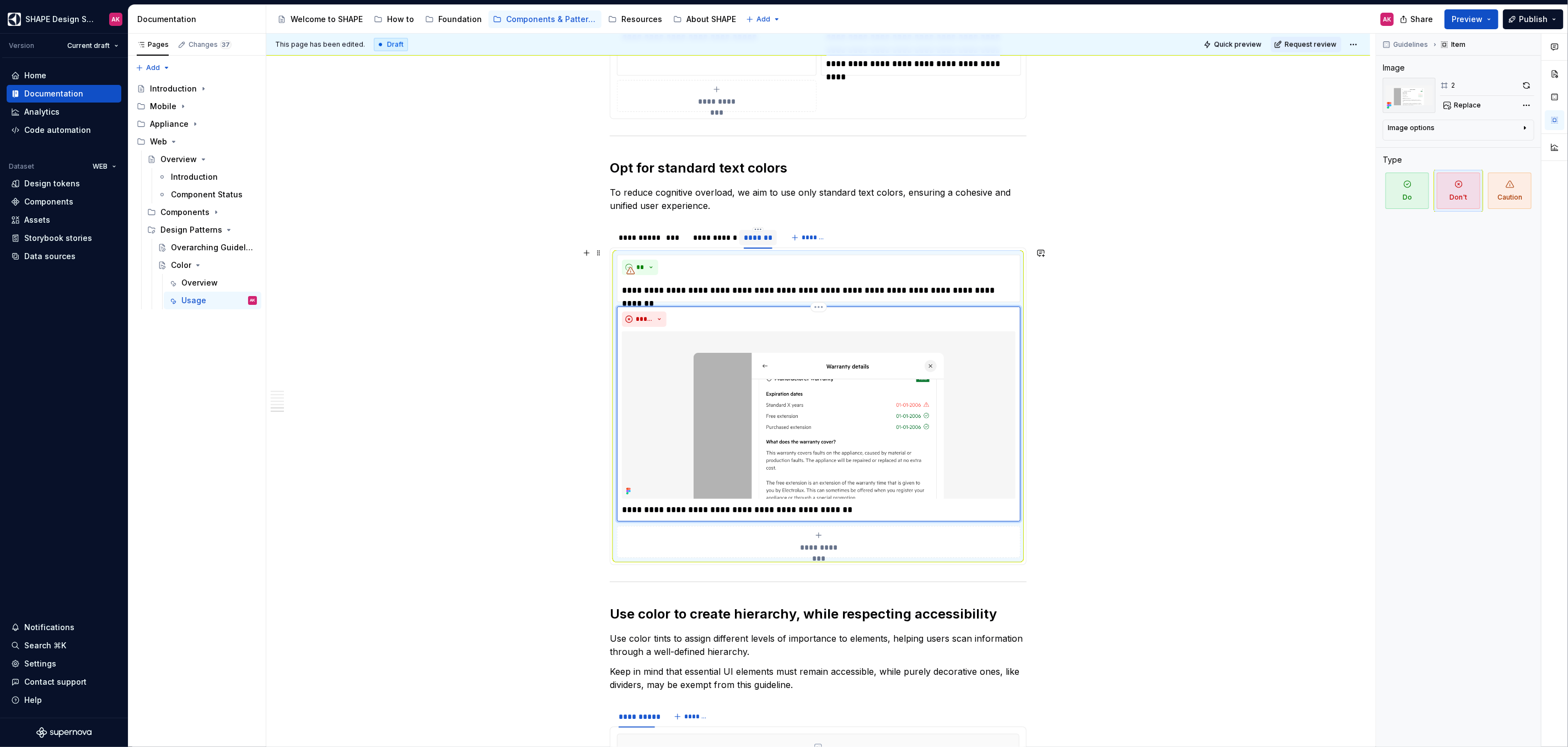
click at [845, 459] on img at bounding box center [819, 415] width 394 height 168
click at [1469, 108] on span "Replace" at bounding box center [1467, 105] width 27 height 9
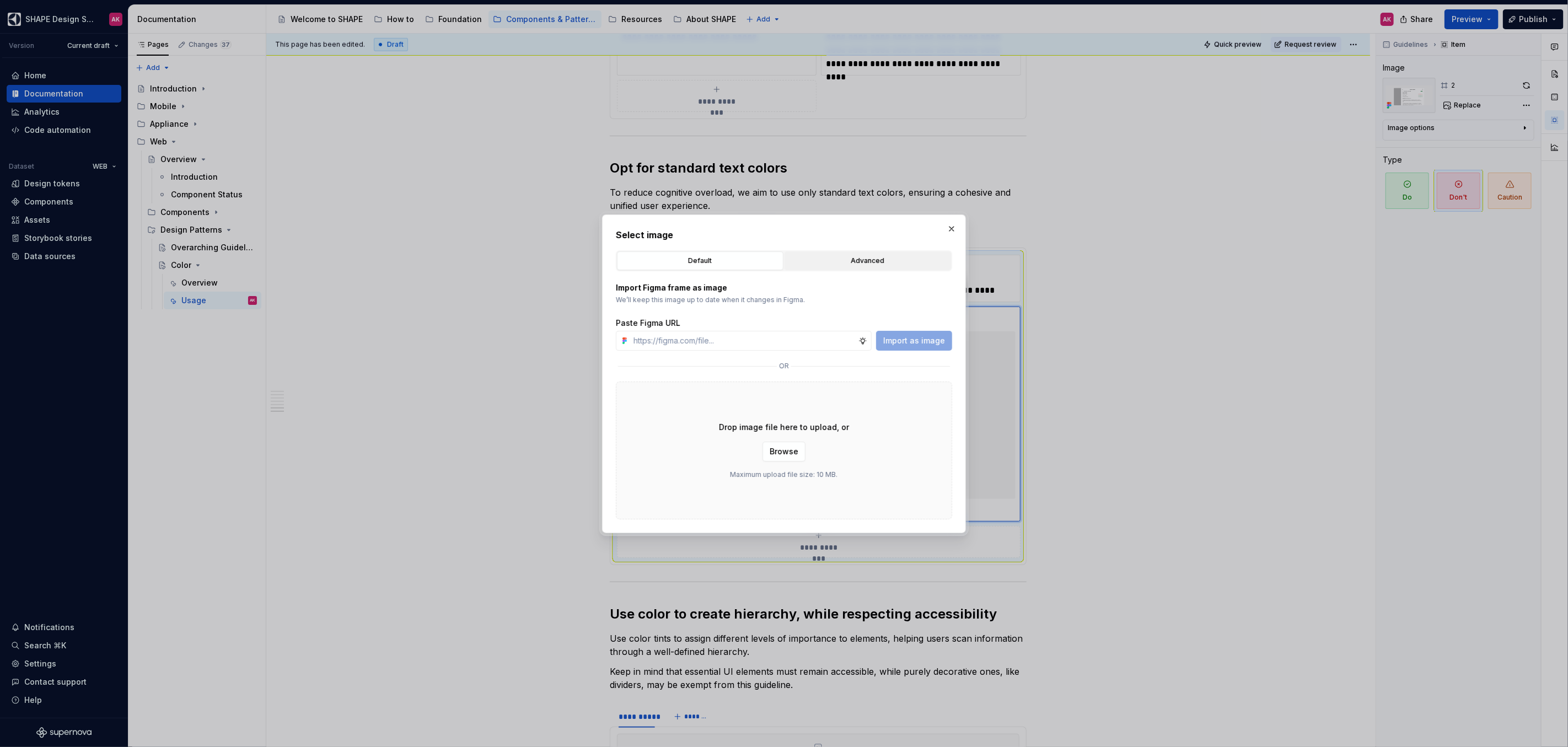
click at [850, 264] on div "Advanced" at bounding box center [868, 260] width 159 height 11
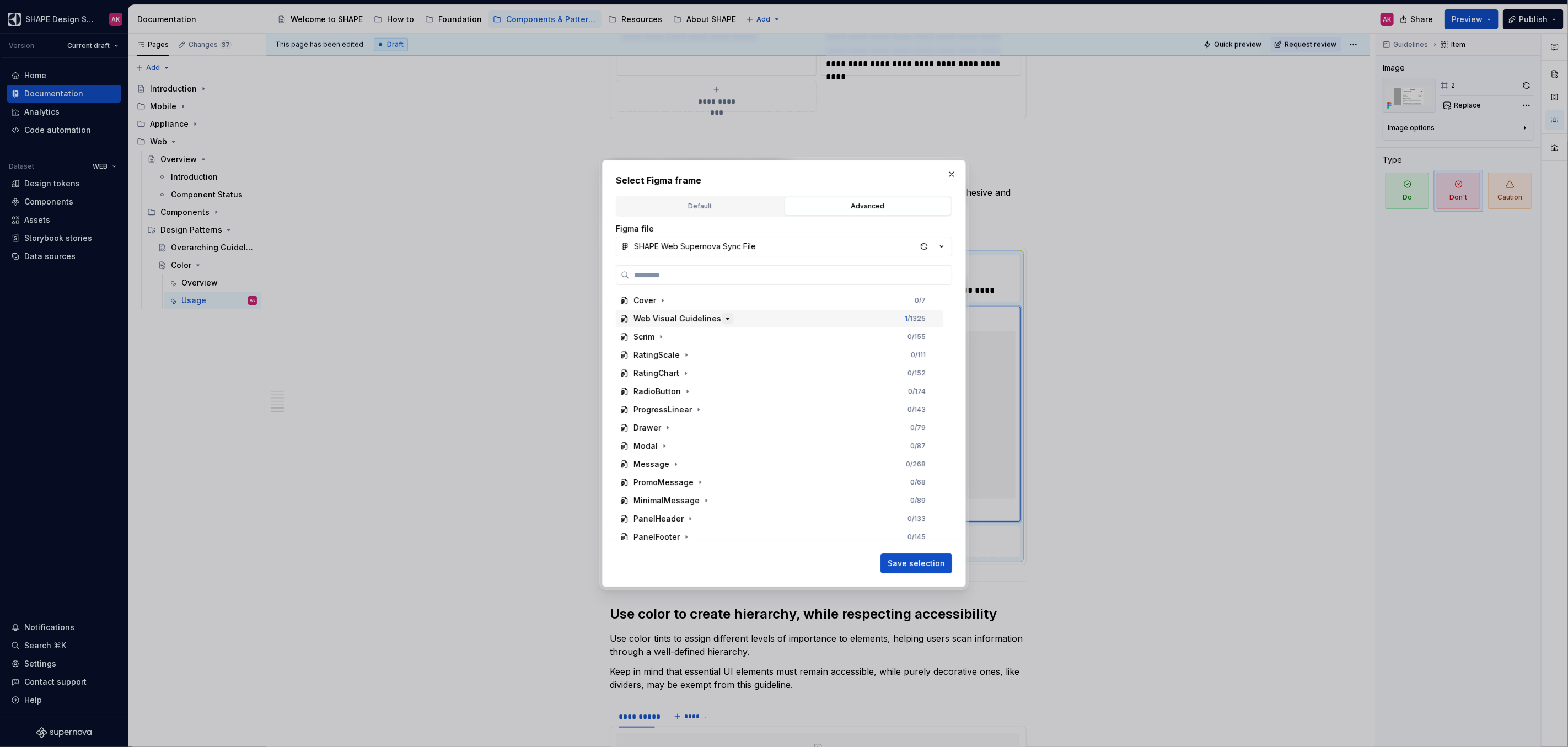
click at [723, 320] on icon "button" at bounding box center [727, 318] width 9 height 9
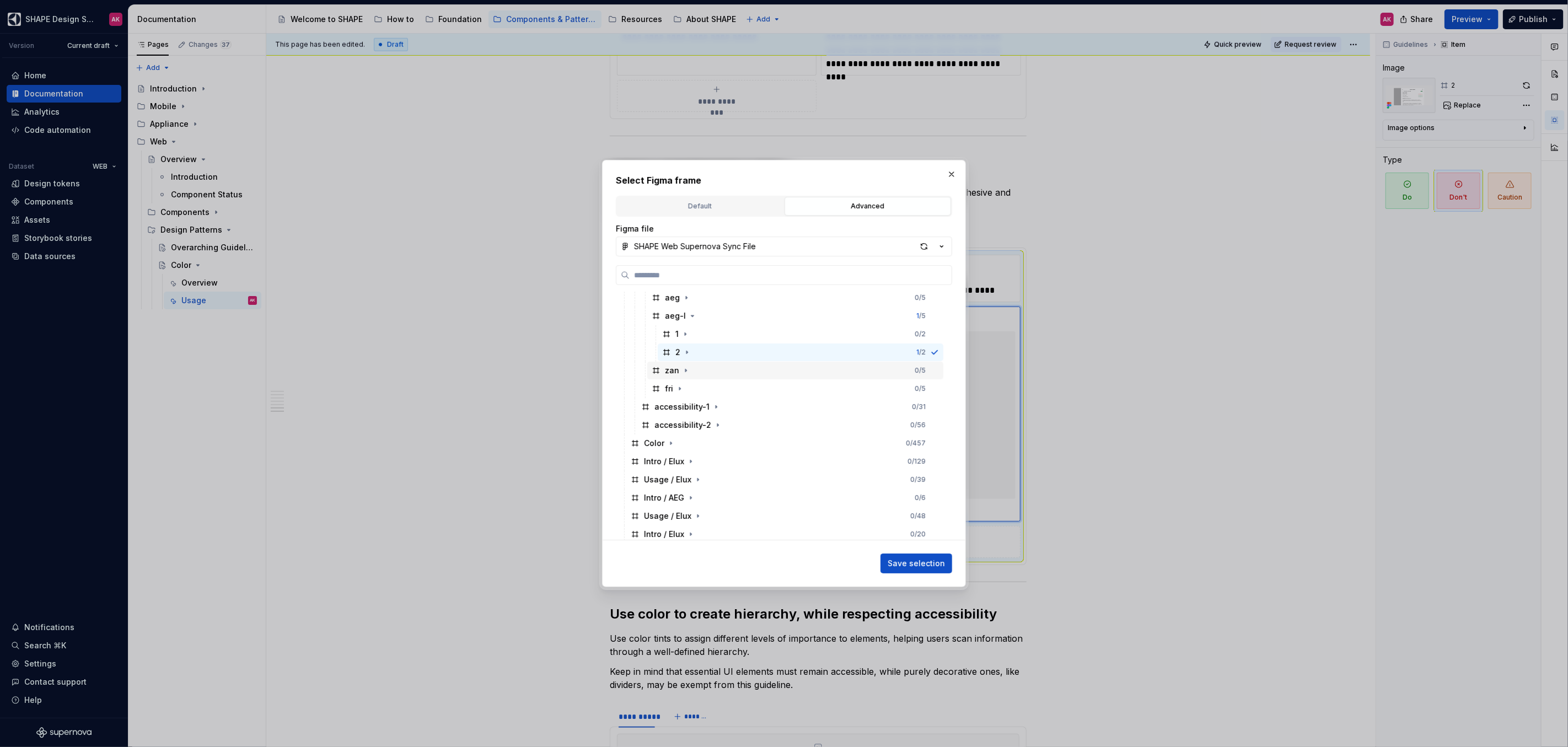
scroll to position [260, 0]
click at [685, 386] on icon "button" at bounding box center [686, 387] width 1 height 3
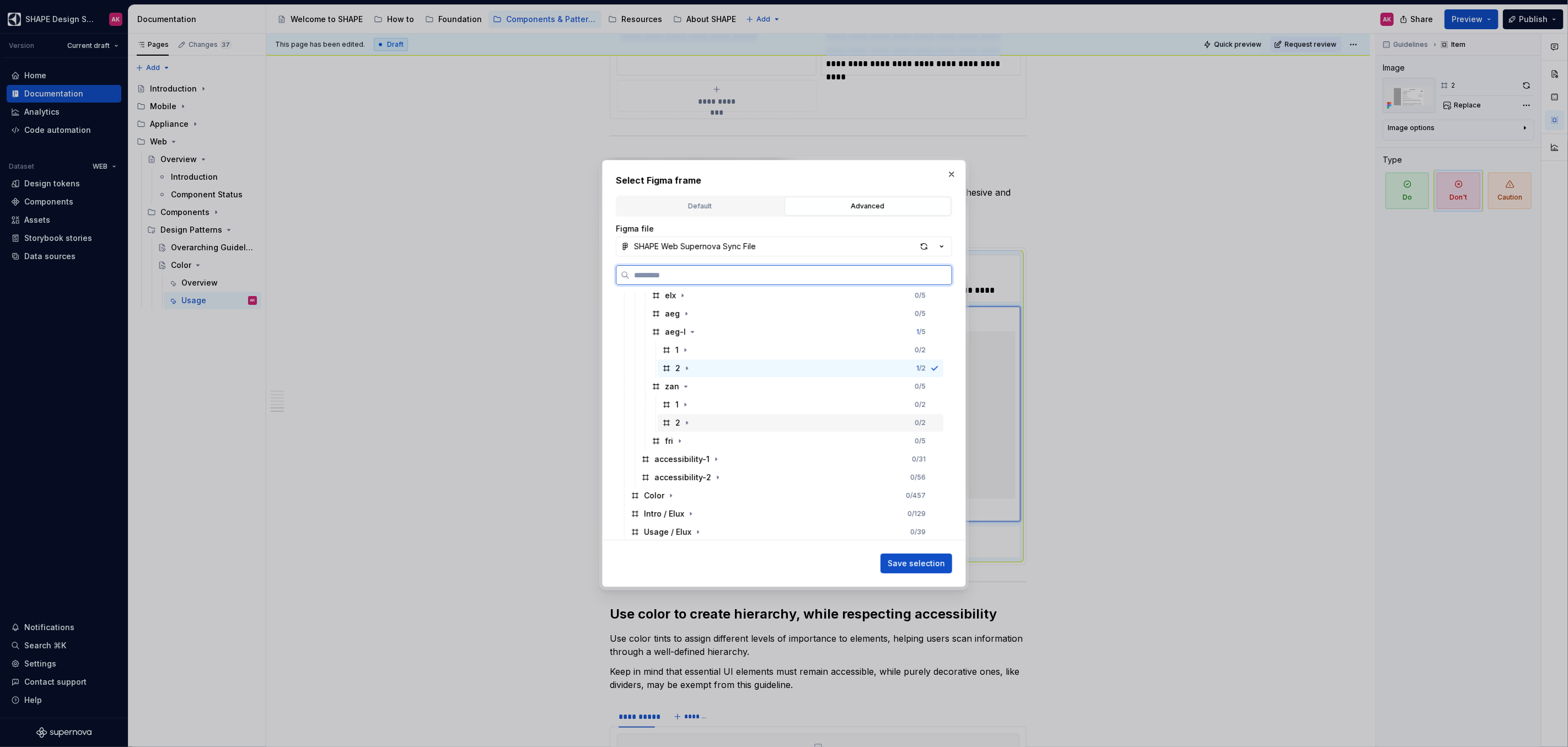
click at [676, 426] on div "2" at bounding box center [678, 423] width 5 height 11
click at [921, 569] on button "Save selection" at bounding box center [916, 563] width 71 height 20
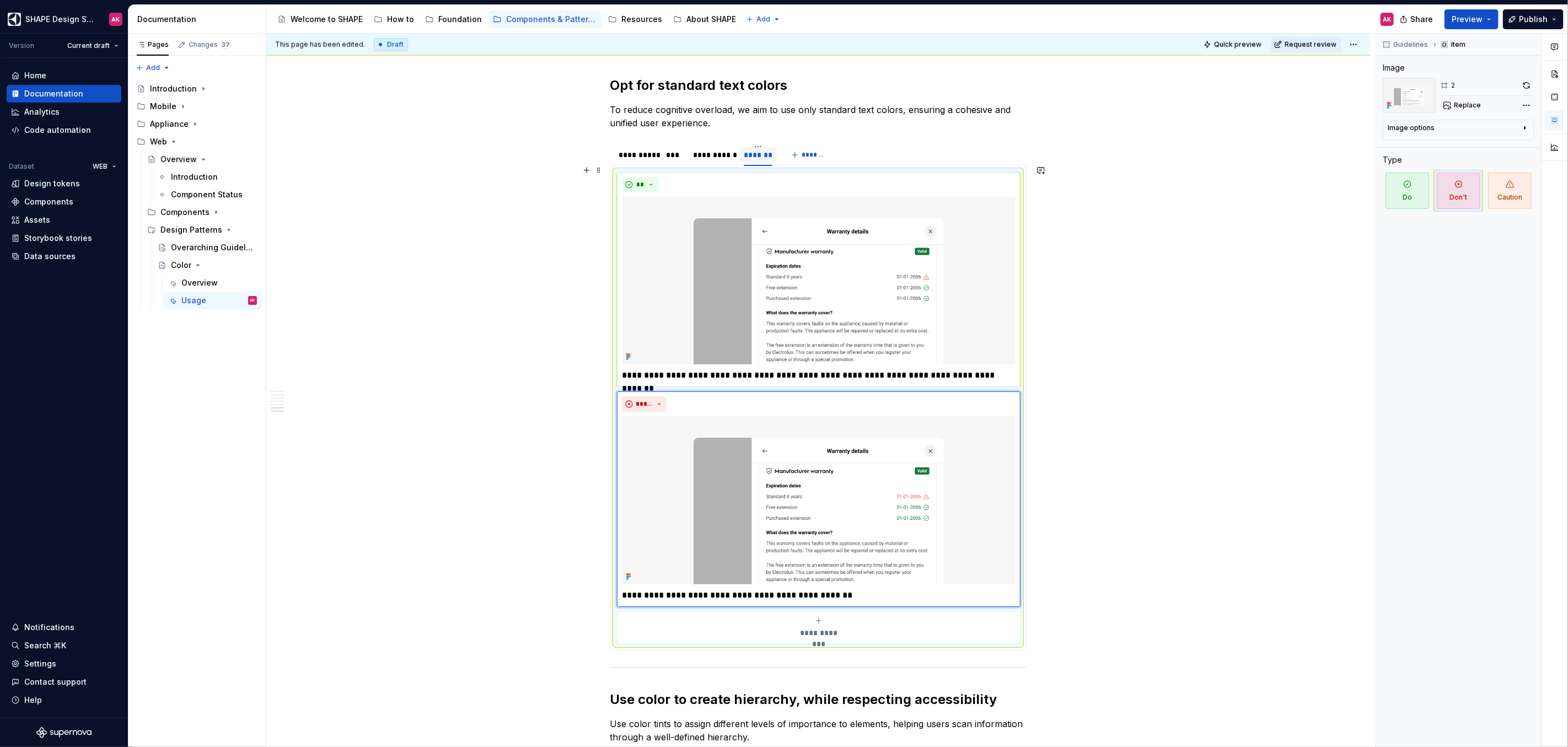
scroll to position [4562, 0]
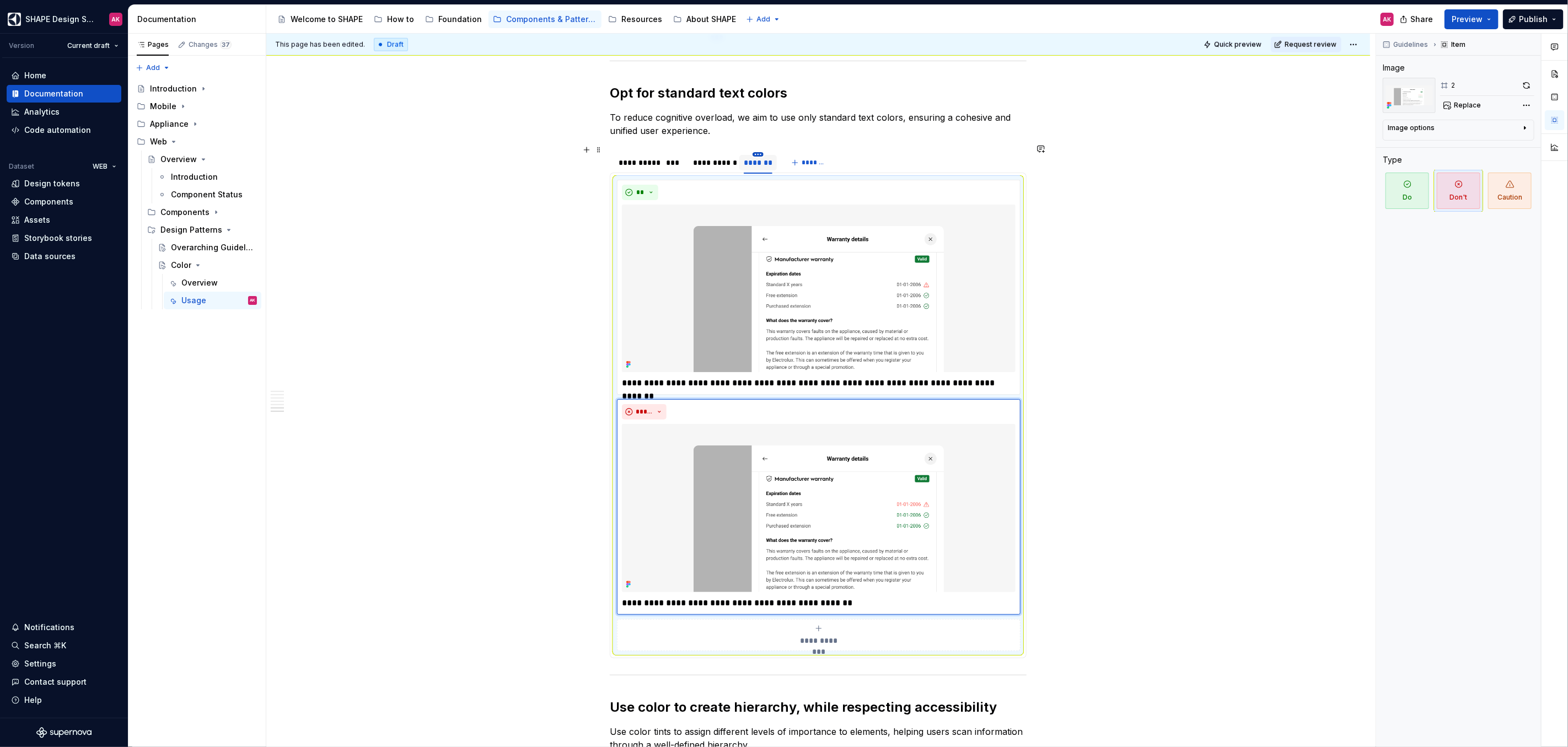
click at [760, 147] on html "SHAPE Design System AK Version Current draft Home Documentation Analytics Code …" at bounding box center [784, 373] width 1568 height 747
type textarea "*"
click at [778, 181] on div "Duplicate tab" at bounding box center [808, 180] width 71 height 11
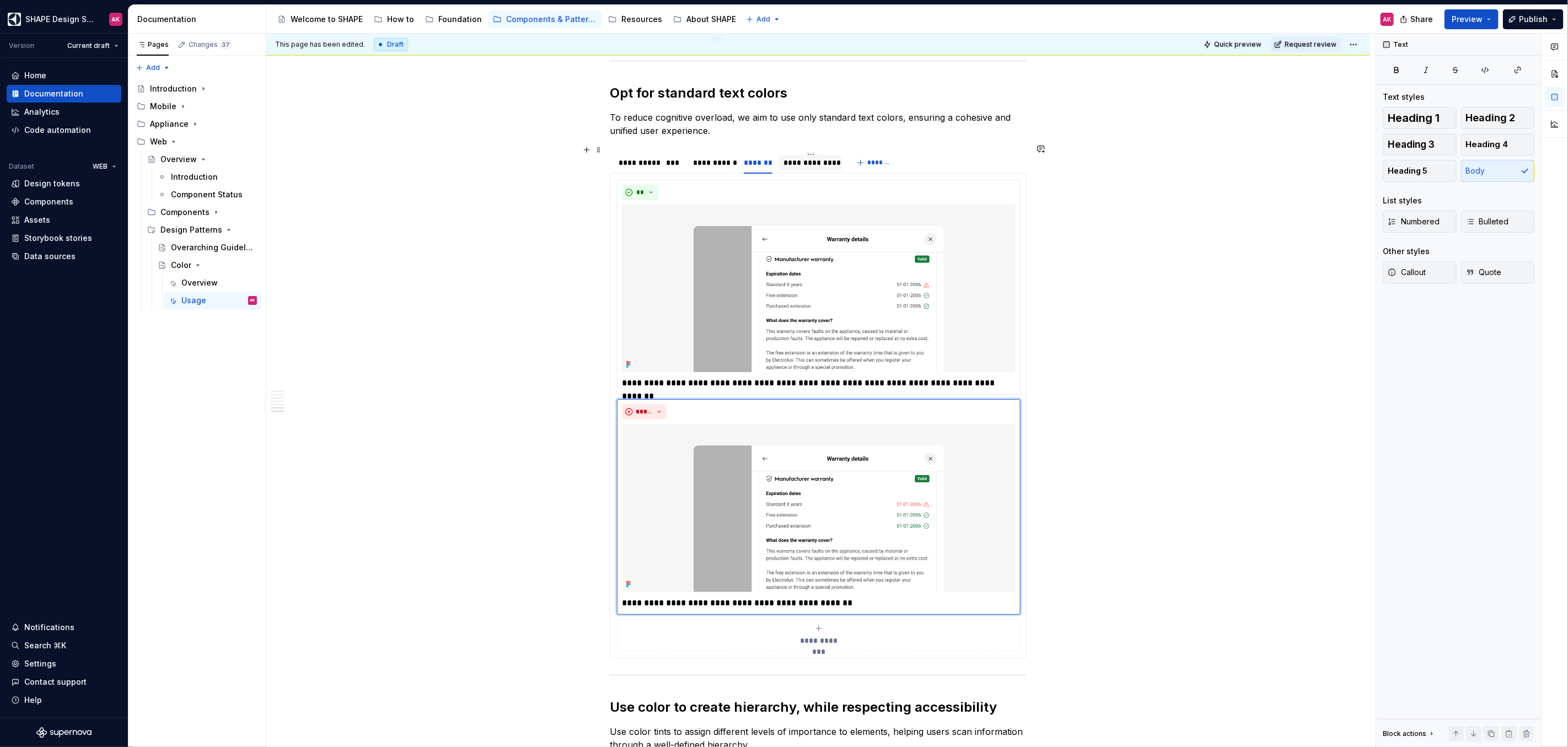
click at [796, 159] on div "**********" at bounding box center [810, 162] width 55 height 11
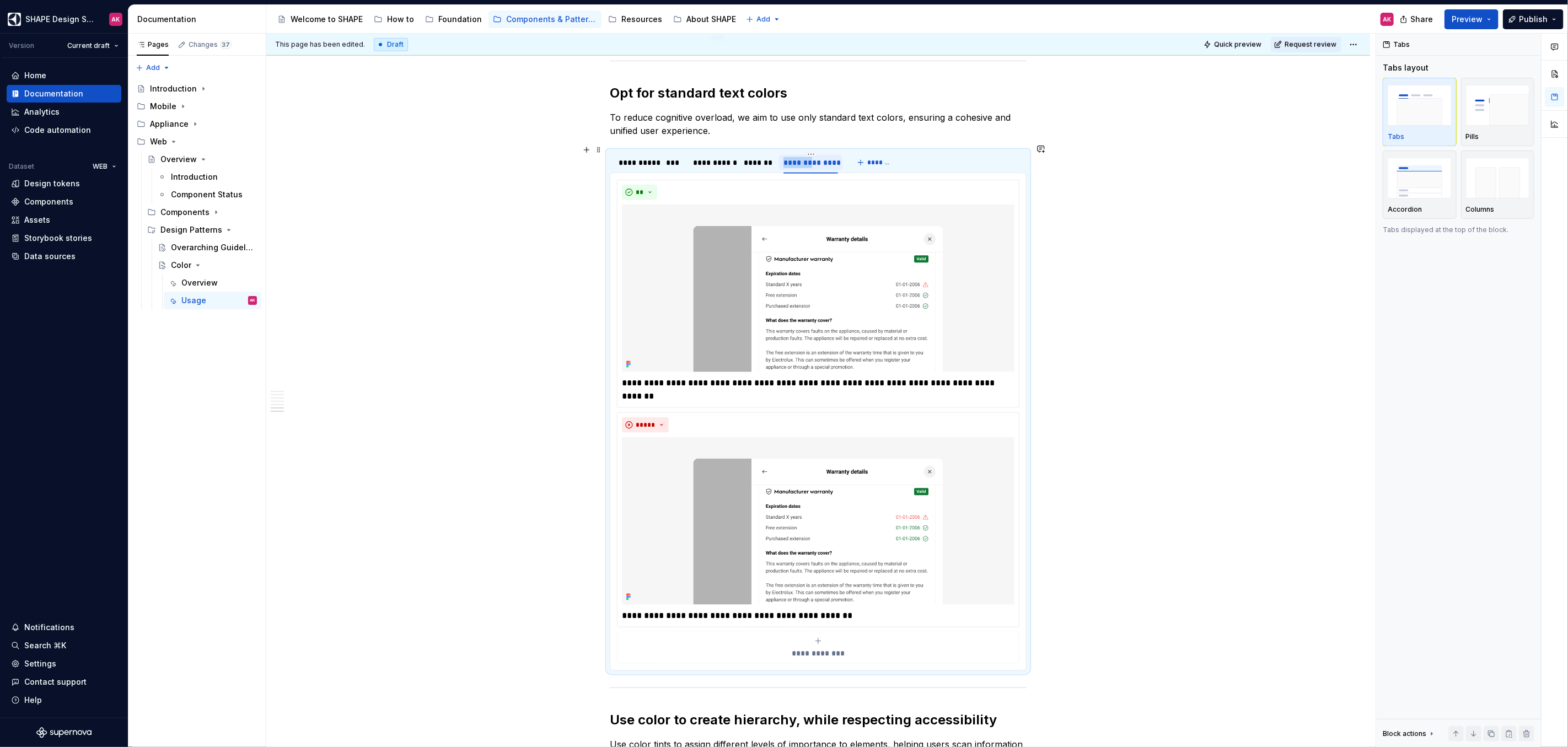
click at [796, 159] on div "**********" at bounding box center [810, 162] width 55 height 11
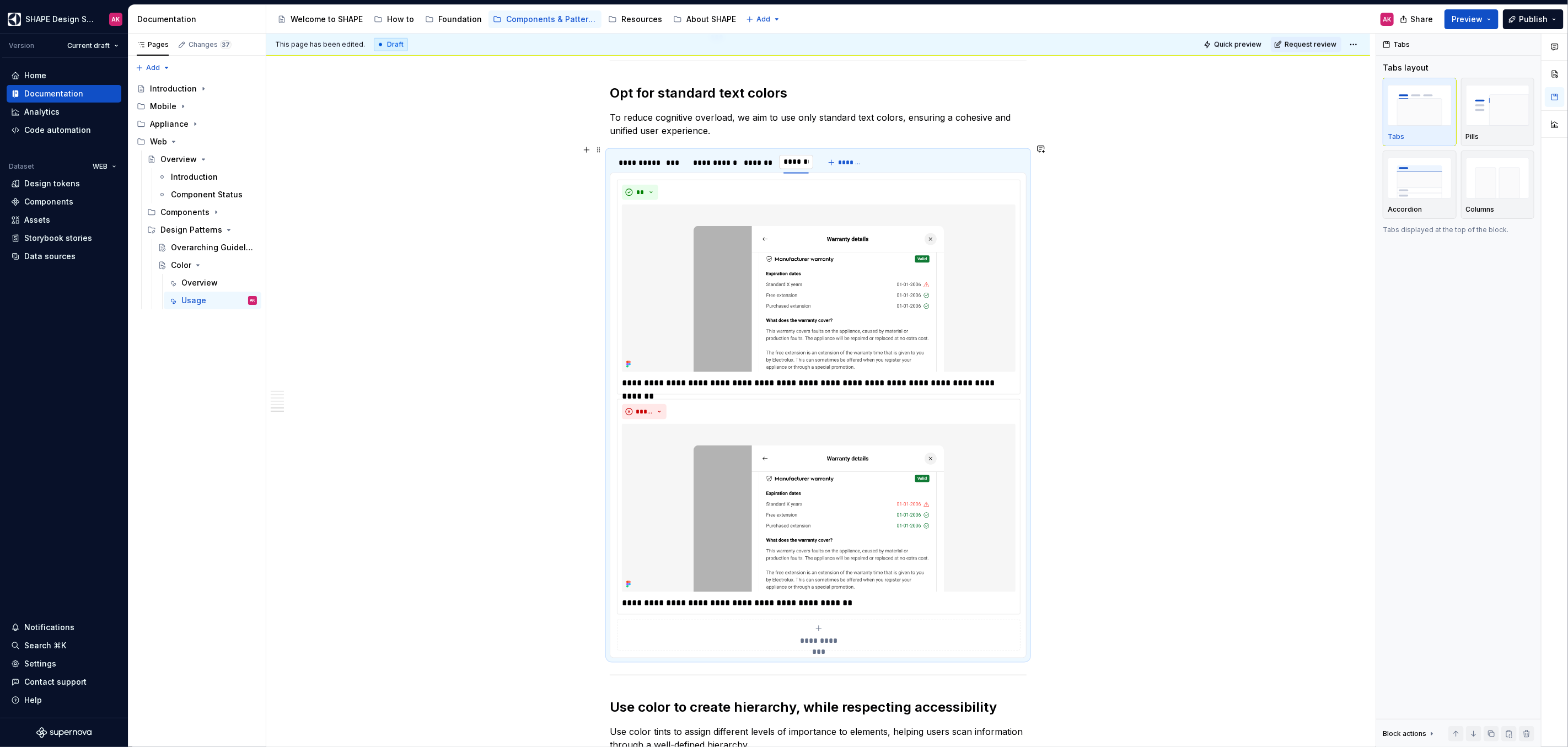
type input "**********"
click at [816, 265] on img at bounding box center [819, 288] width 394 height 168
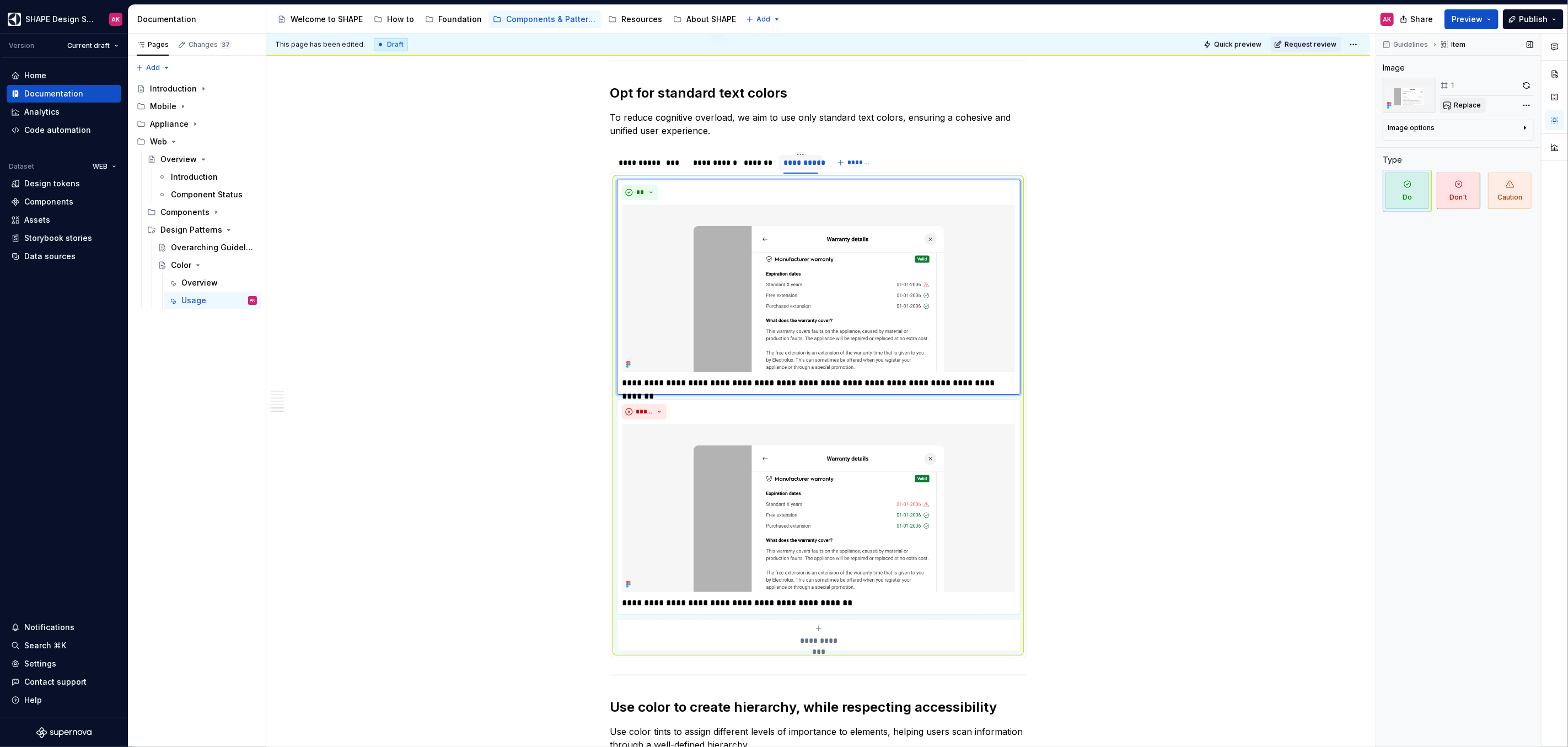
click at [1469, 102] on span "Replace" at bounding box center [1467, 105] width 27 height 9
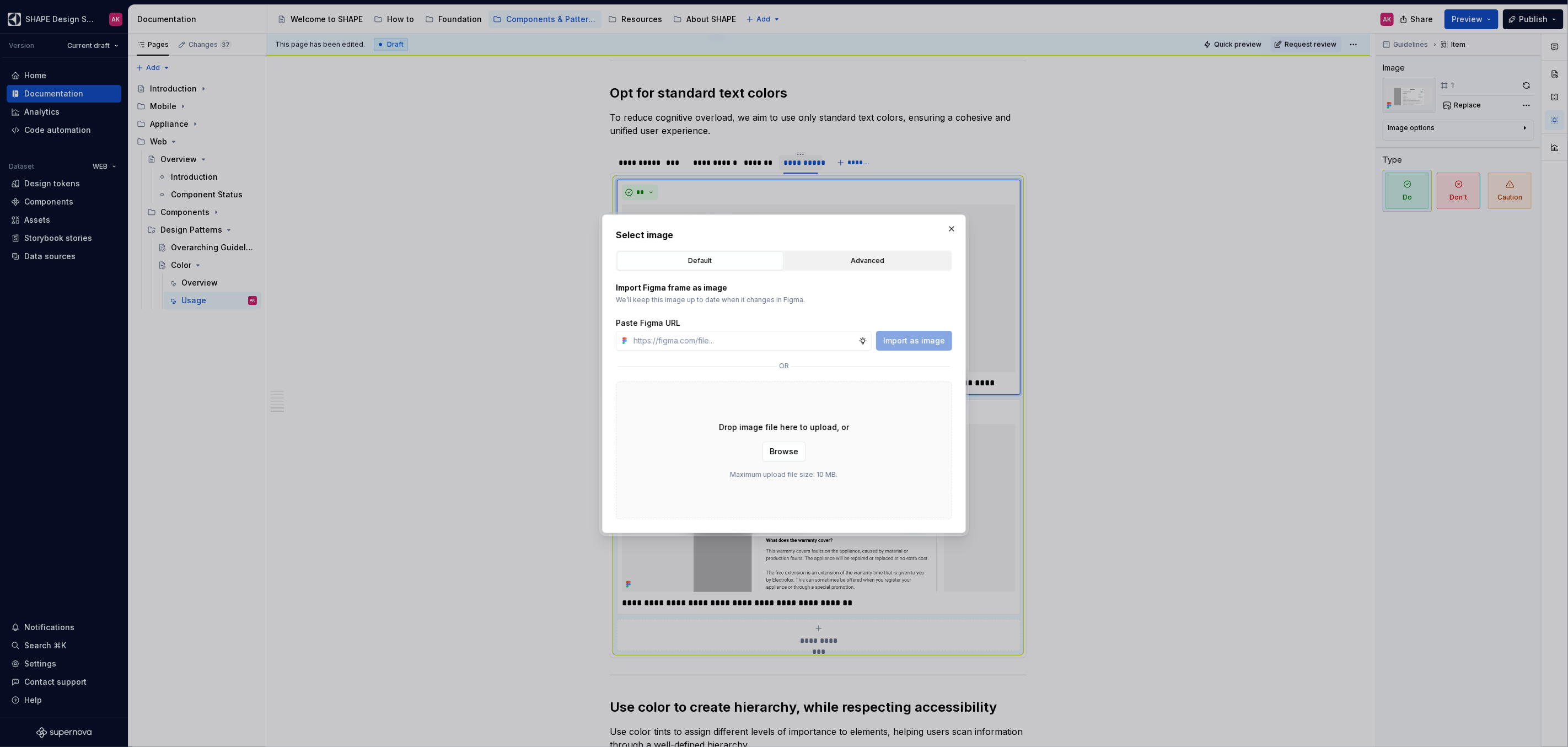
click at [834, 265] on div "Advanced" at bounding box center [868, 260] width 159 height 11
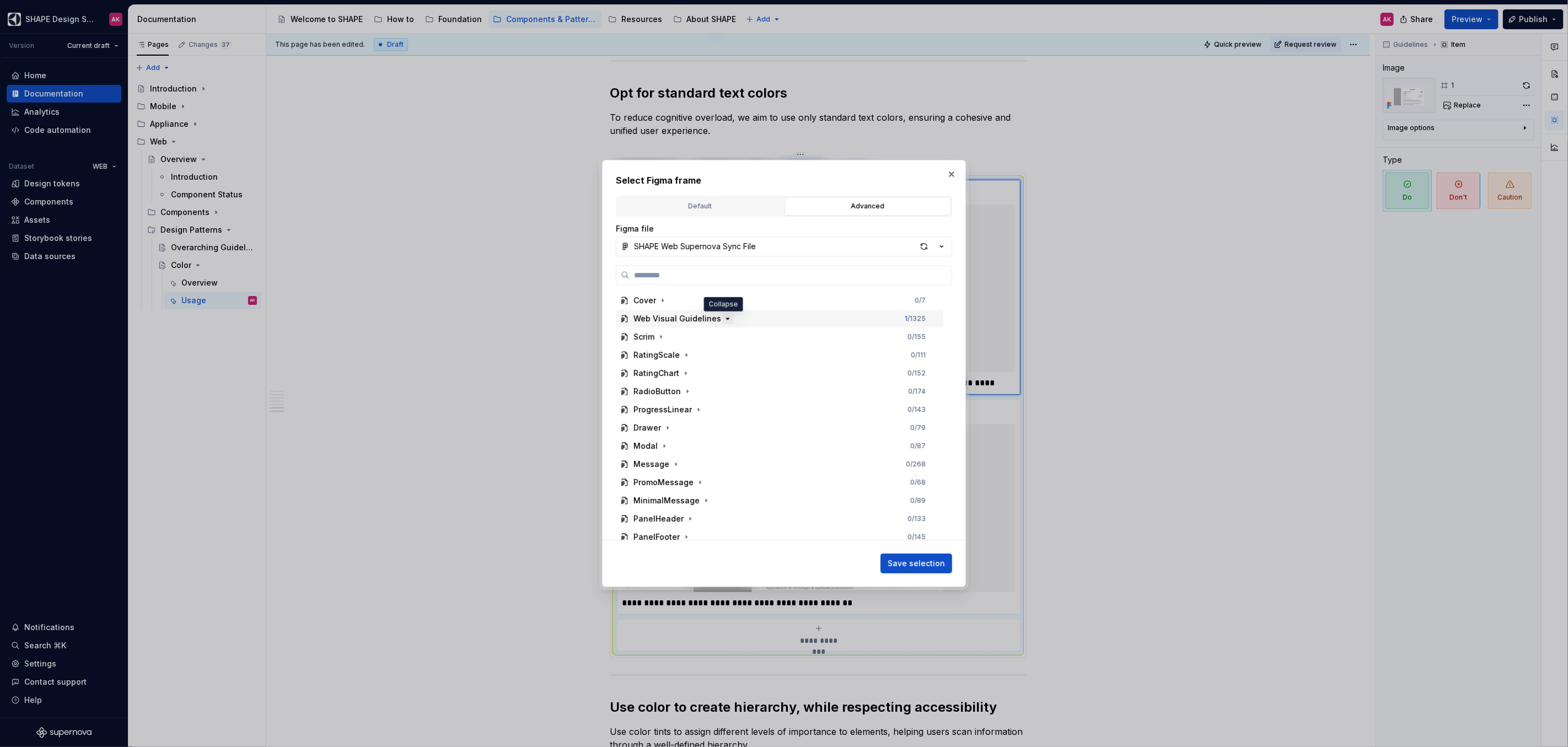
click at [726, 318] on icon "button" at bounding box center [728, 318] width 3 height 1
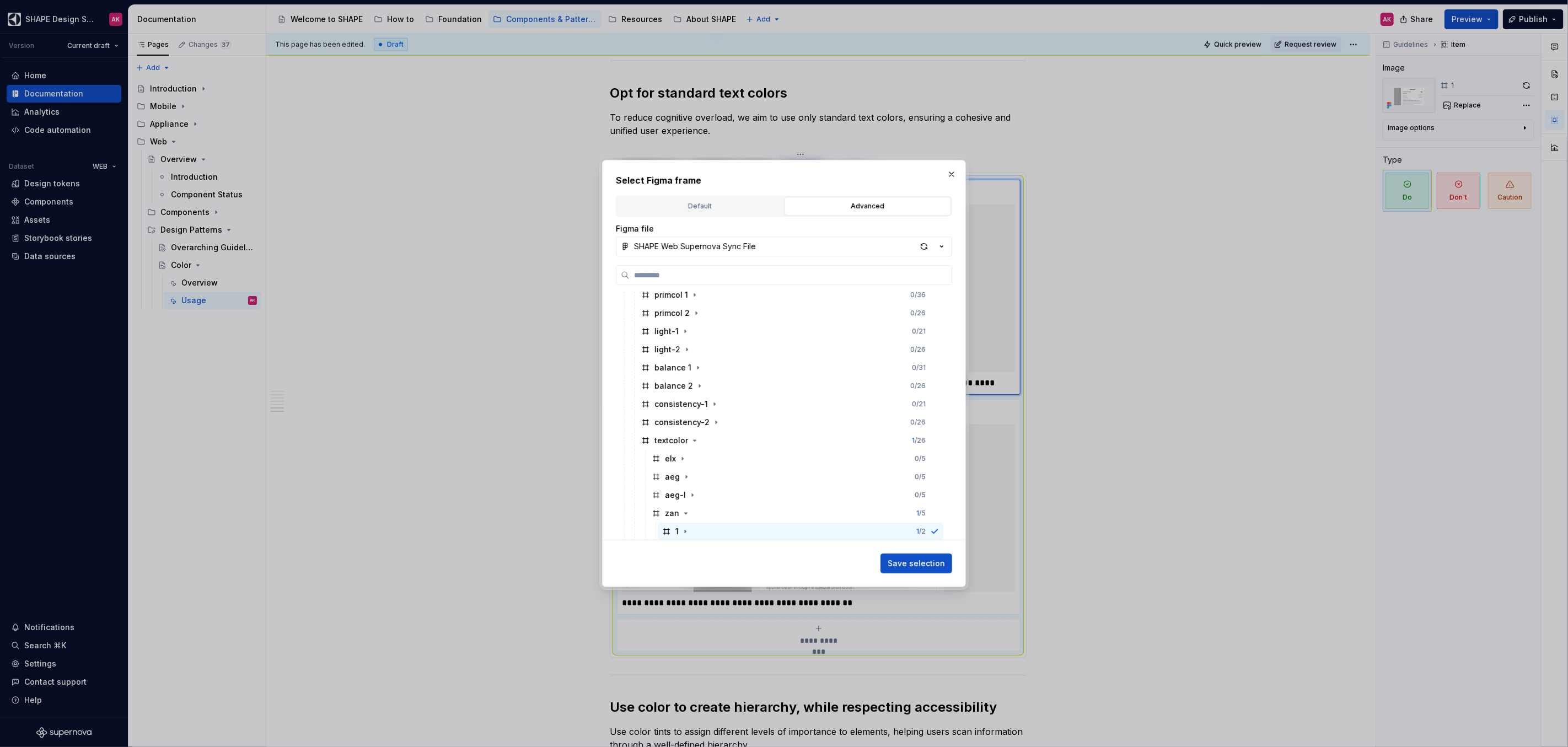
scroll to position [252, 0]
click at [680, 411] on icon "button" at bounding box center [680, 411] width 9 height 9
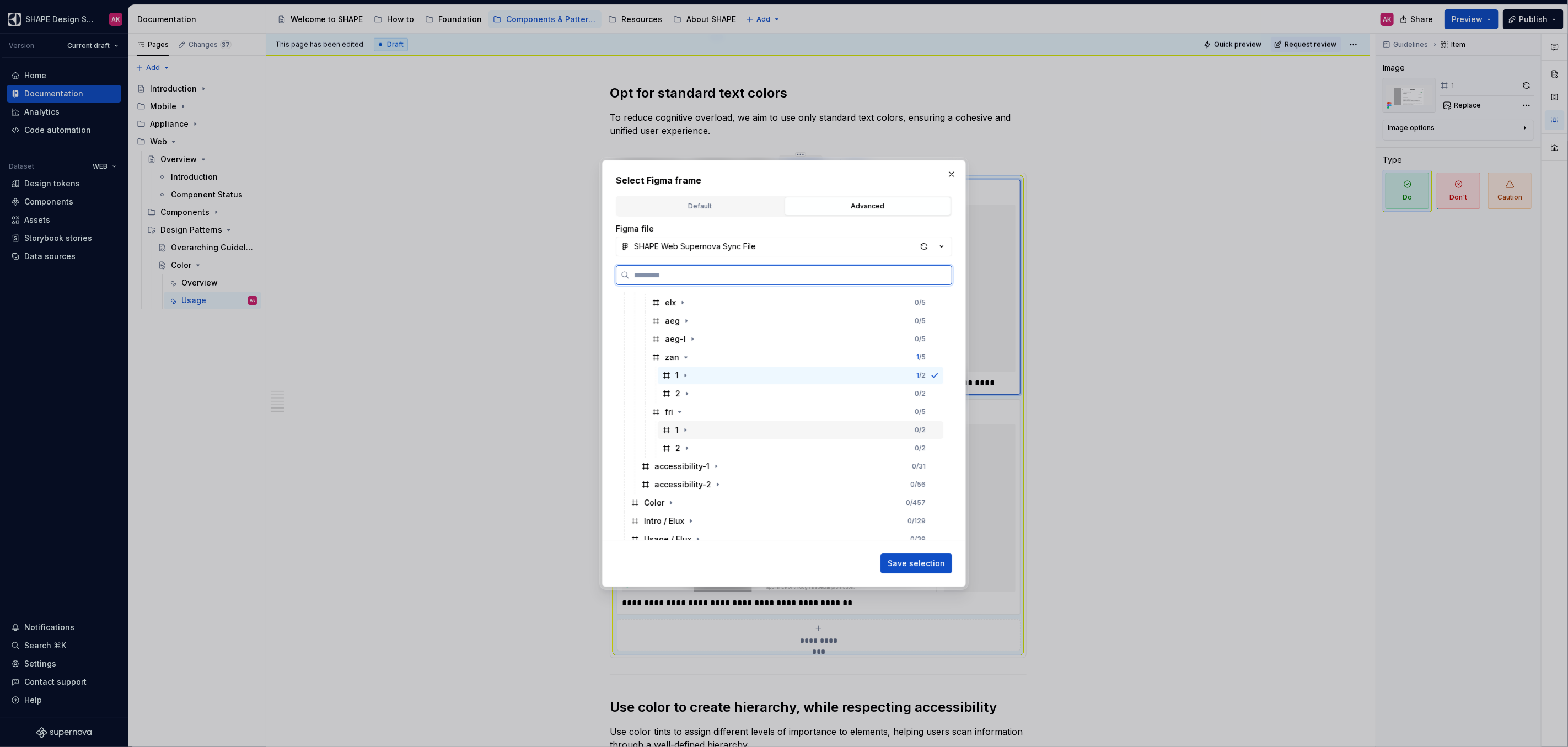
click at [676, 431] on div "1" at bounding box center [677, 430] width 3 height 11
click at [906, 563] on span "Save selection" at bounding box center [917, 563] width 57 height 11
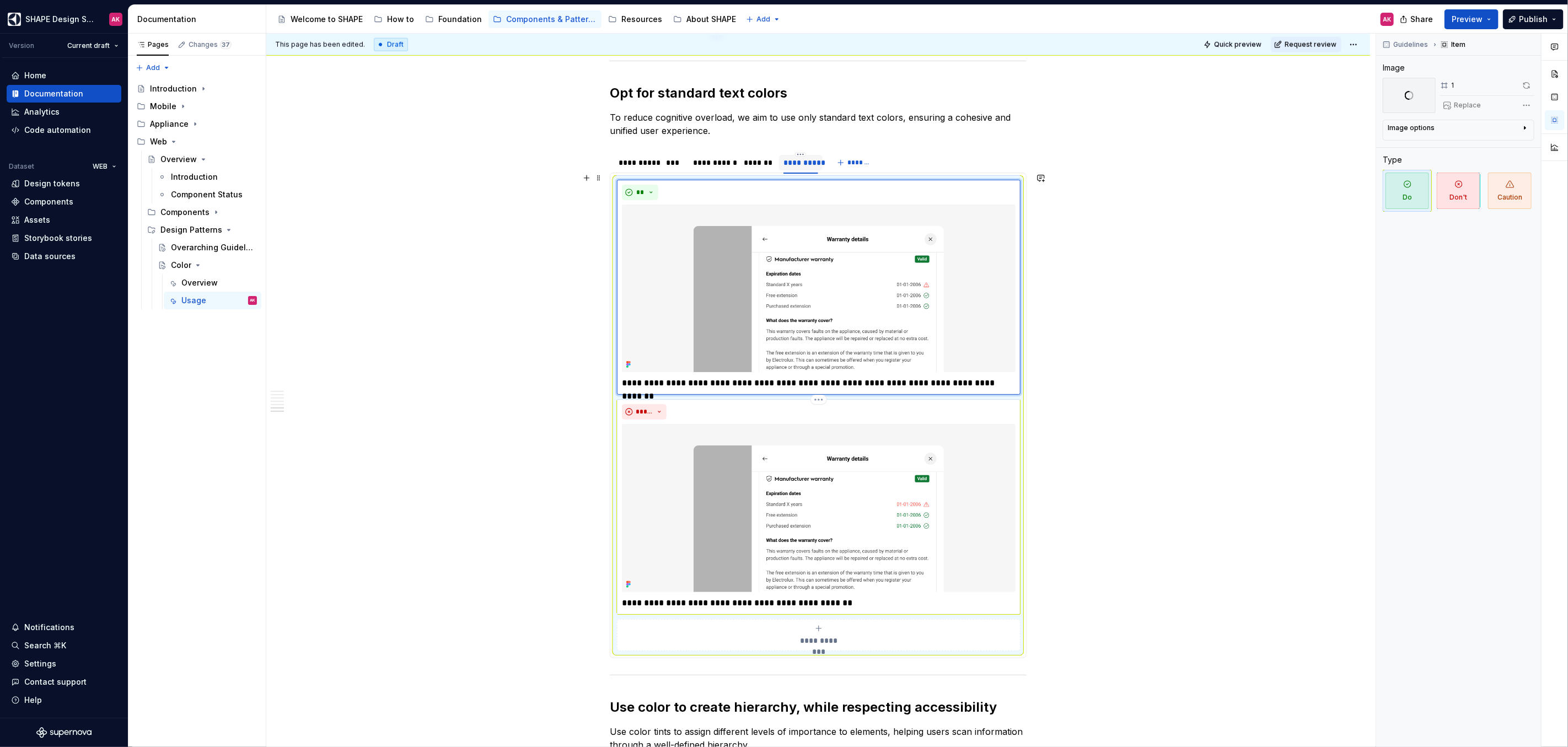
click at [849, 501] on img at bounding box center [819, 508] width 394 height 168
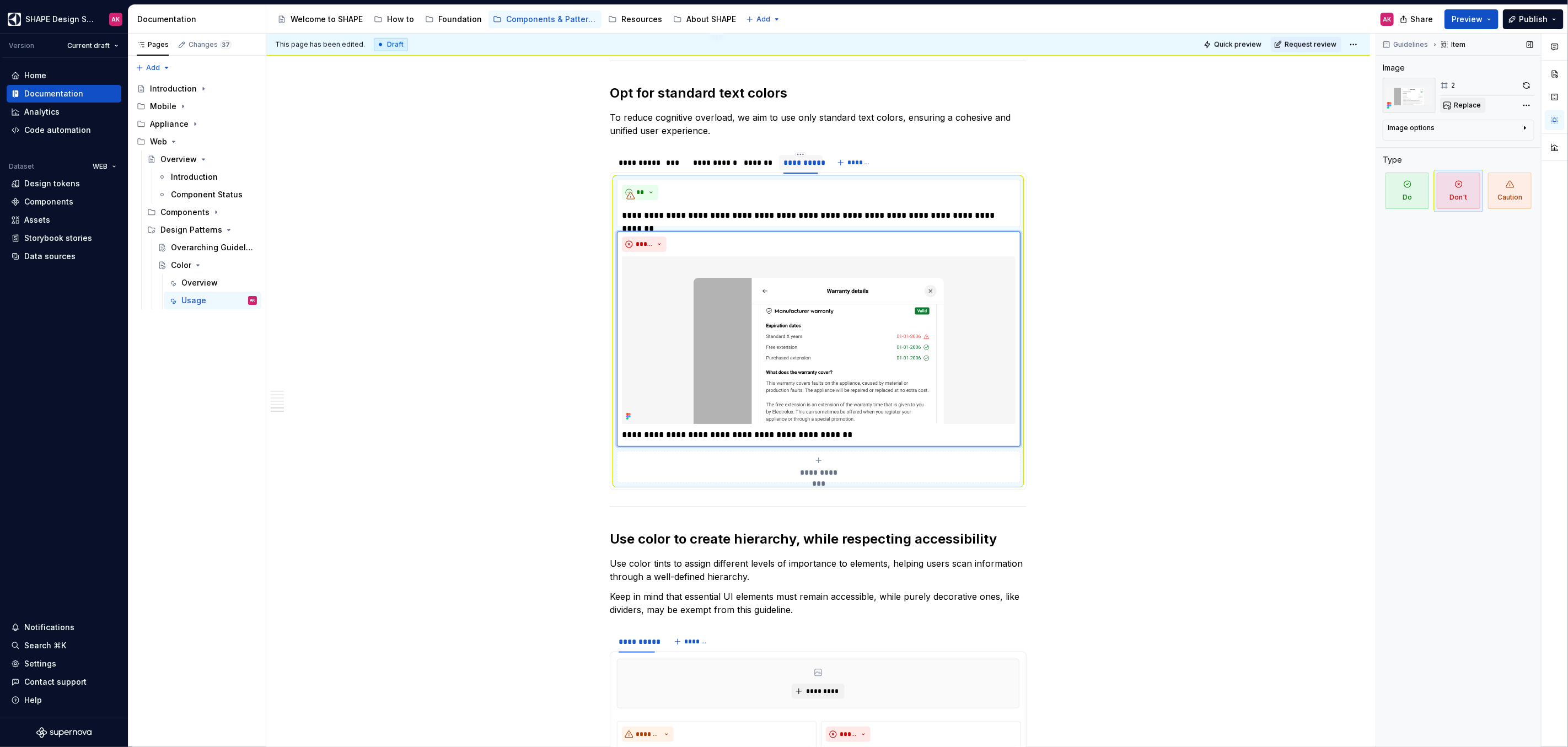
click at [1458, 100] on button "Replace" at bounding box center [1463, 105] width 46 height 15
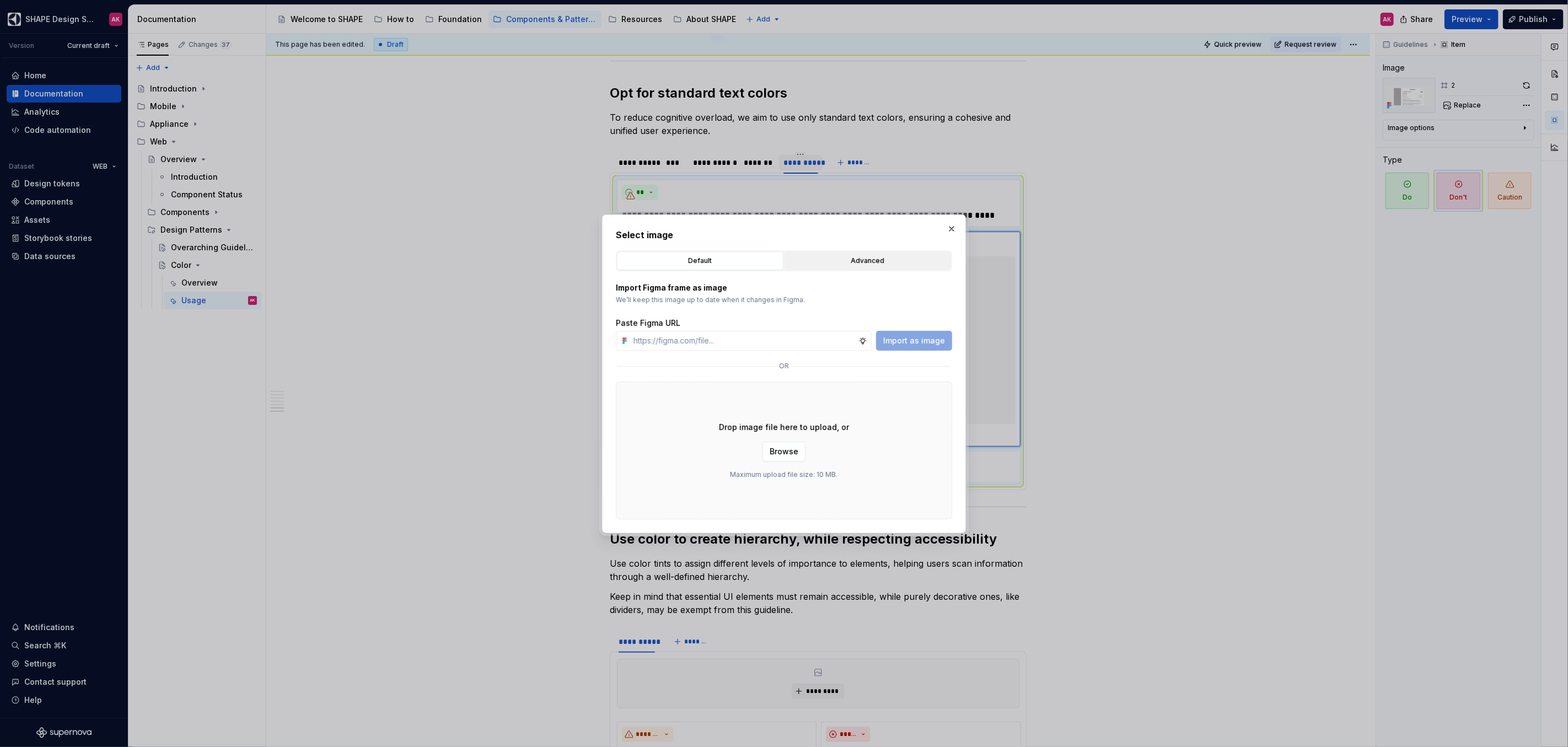
click at [838, 260] on div "Advanced" at bounding box center [868, 260] width 159 height 11
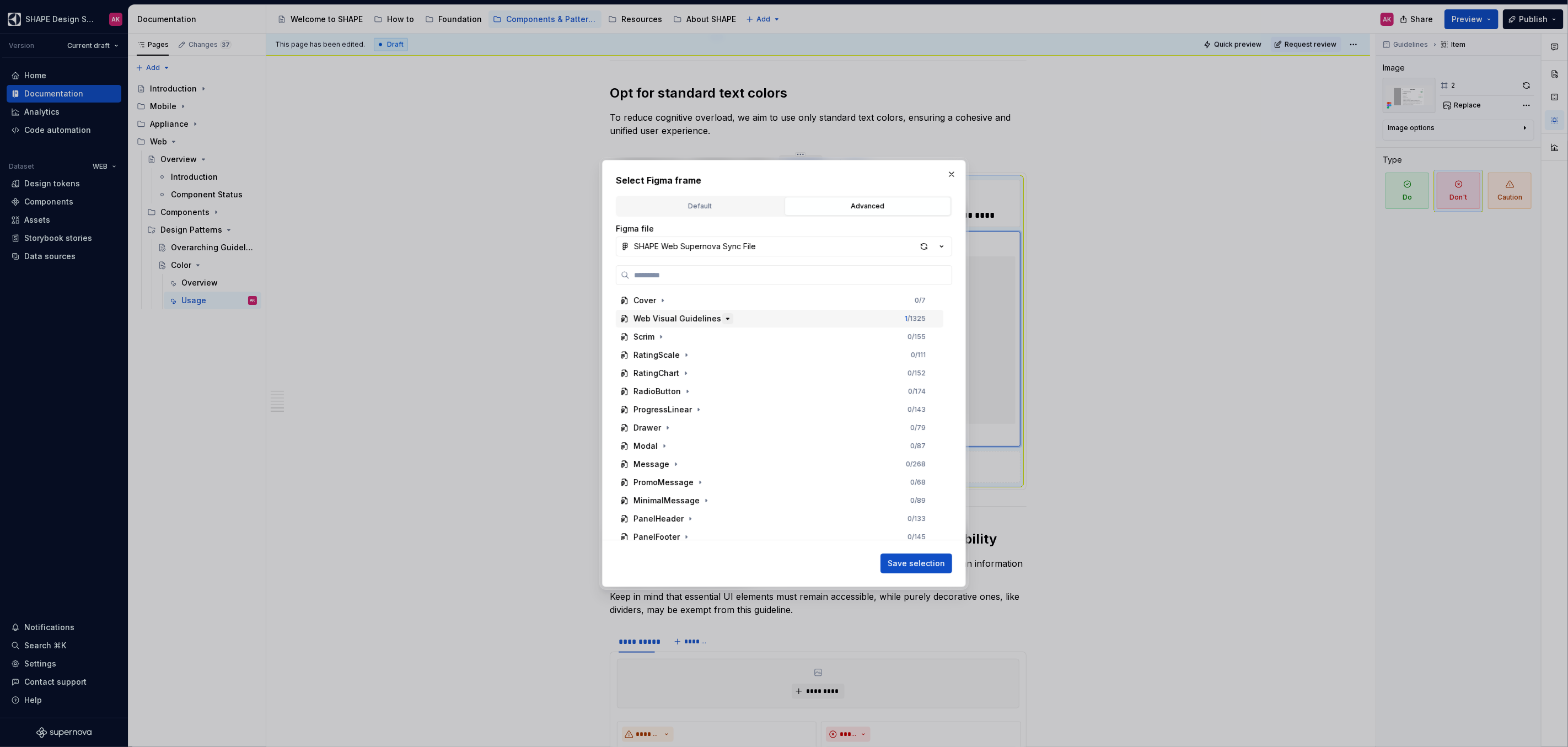
click at [723, 321] on icon "button" at bounding box center [727, 318] width 9 height 9
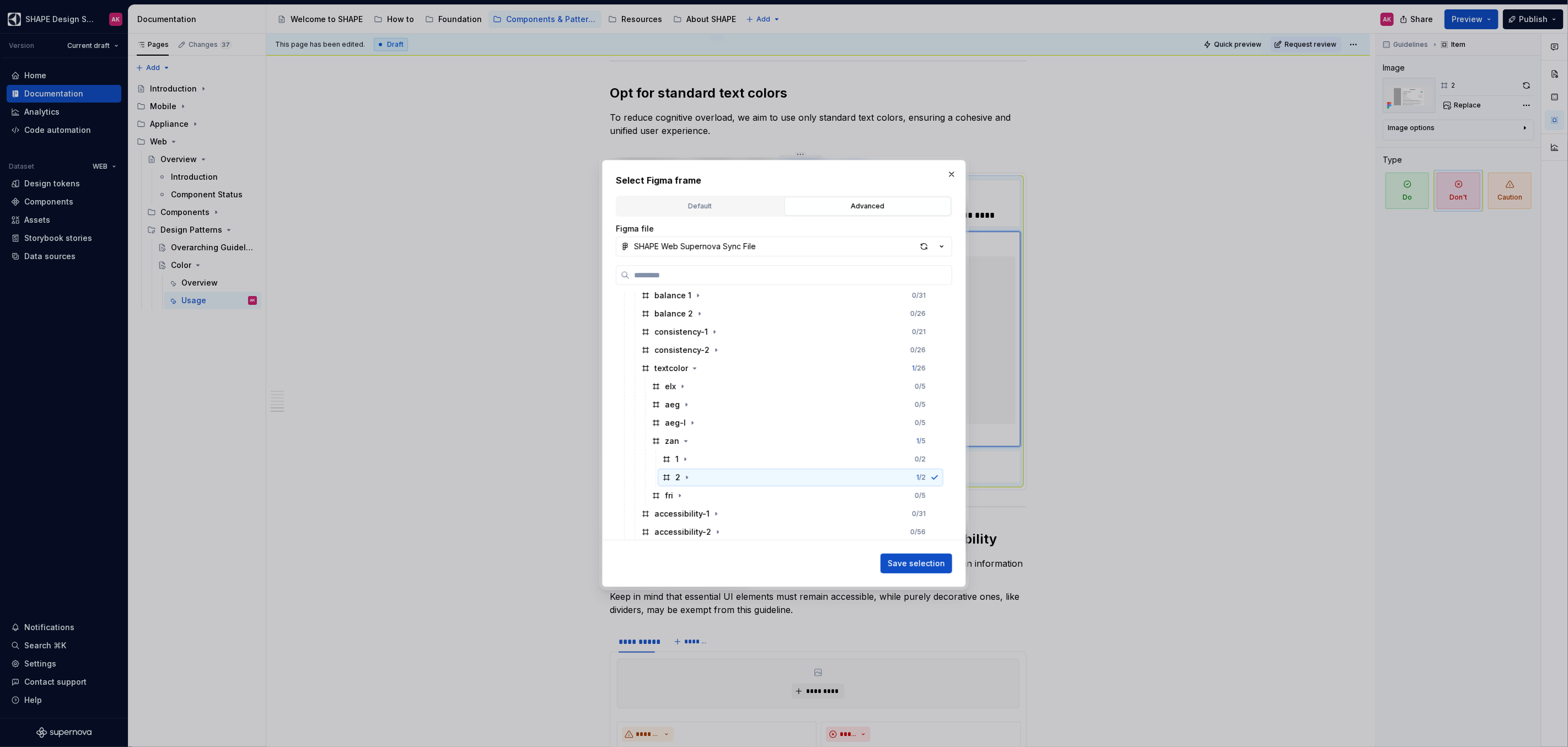
scroll to position [220, 0]
click at [678, 441] on icon "button" at bounding box center [680, 444] width 9 height 9
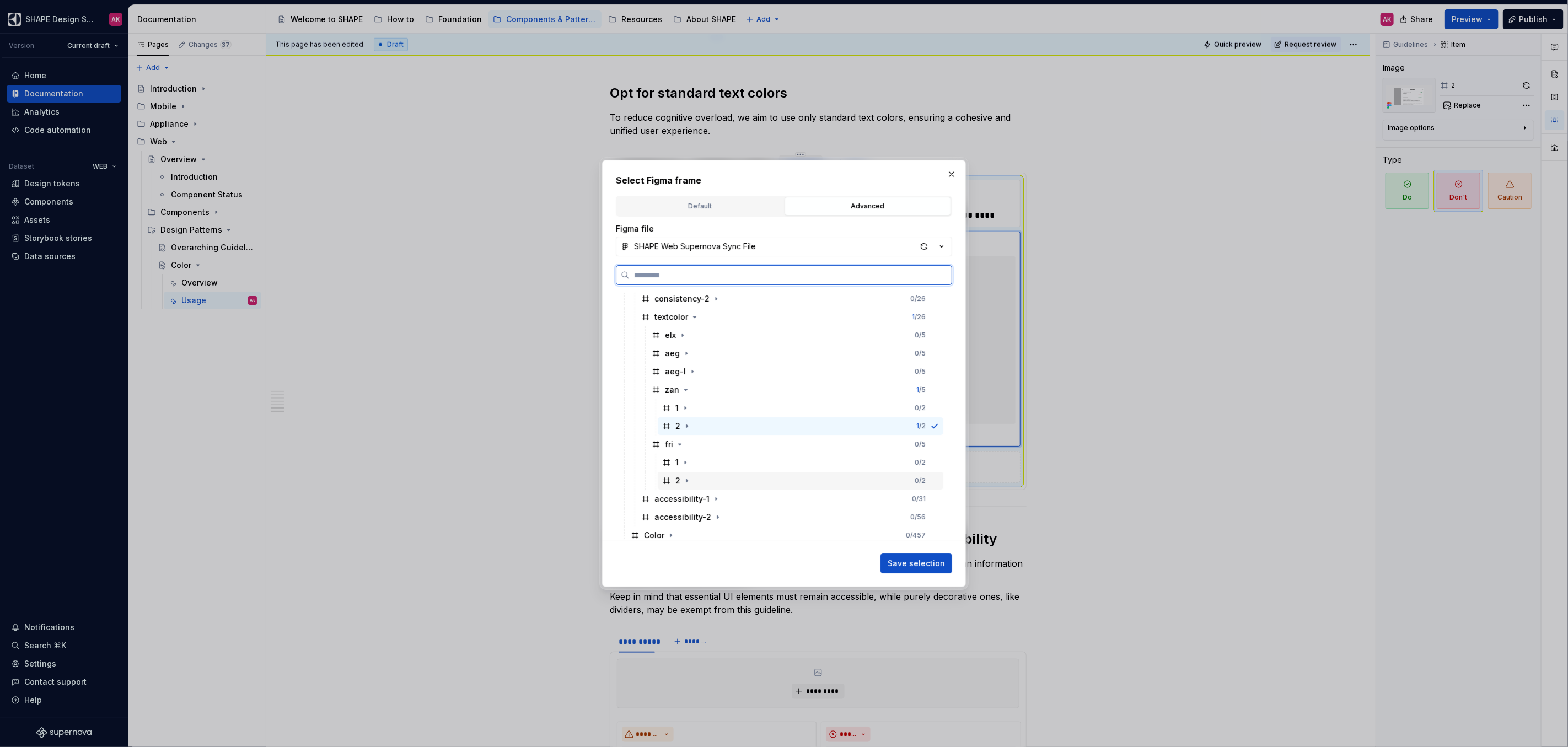
drag, startPoint x: 673, startPoint y: 480, endPoint x: 679, endPoint y: 481, distance: 6.1
click at [673, 480] on div "2" at bounding box center [677, 481] width 30 height 11
click at [917, 563] on span "Save selection" at bounding box center [917, 563] width 57 height 11
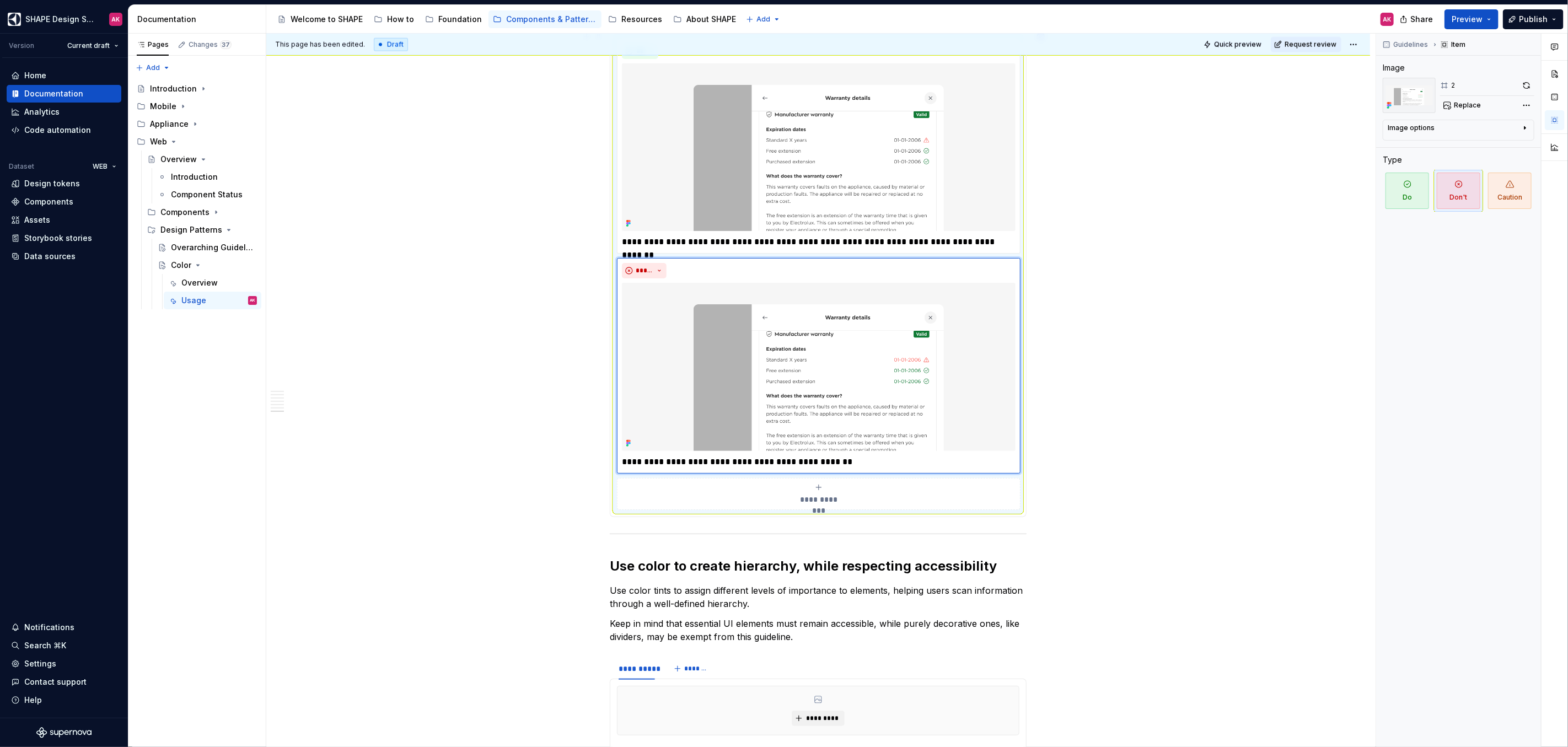
scroll to position [4885, 0]
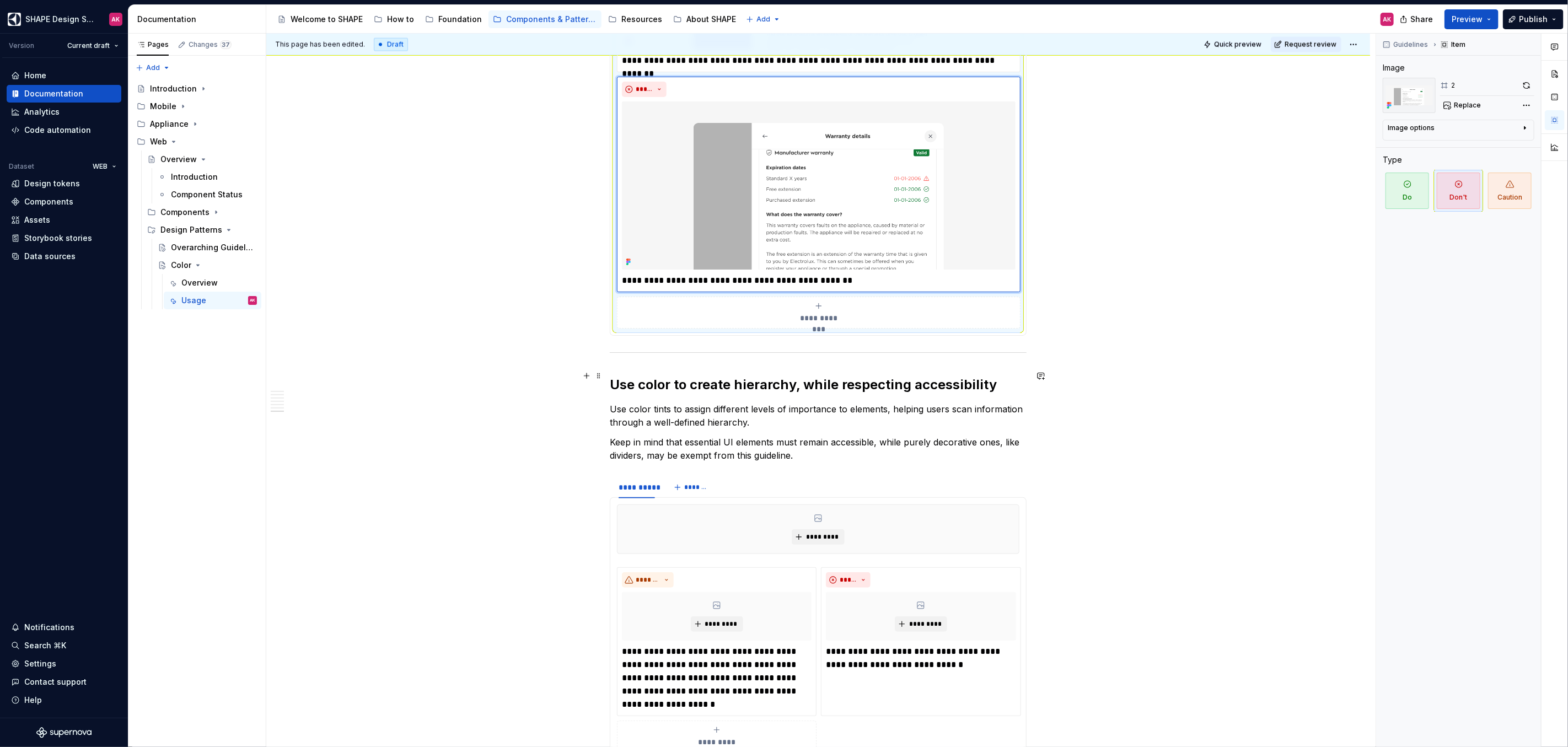
click at [727, 378] on h2 "Use color to create hierarchy, while respecting accessibility" at bounding box center [818, 385] width 417 height 17
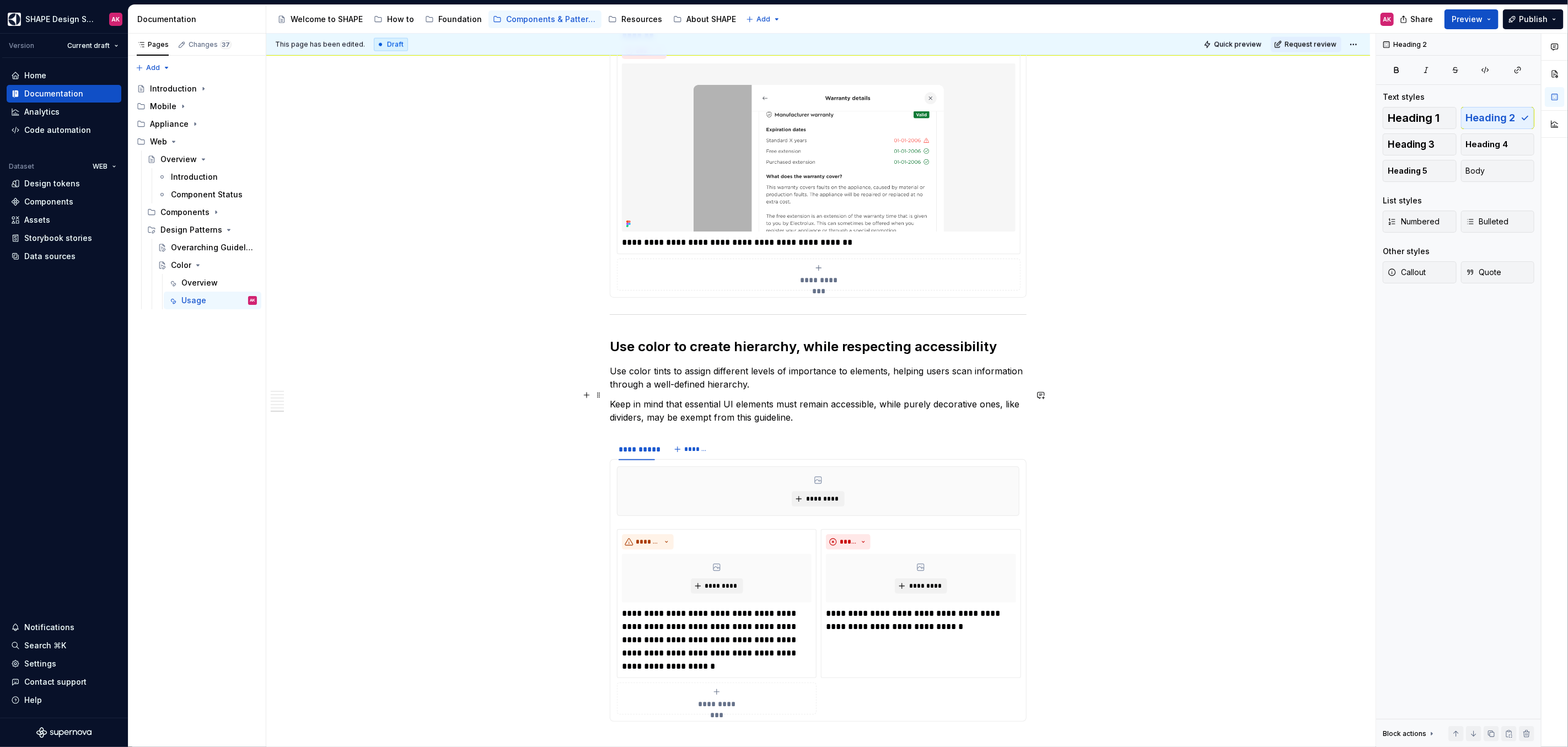
scroll to position [4997, 0]
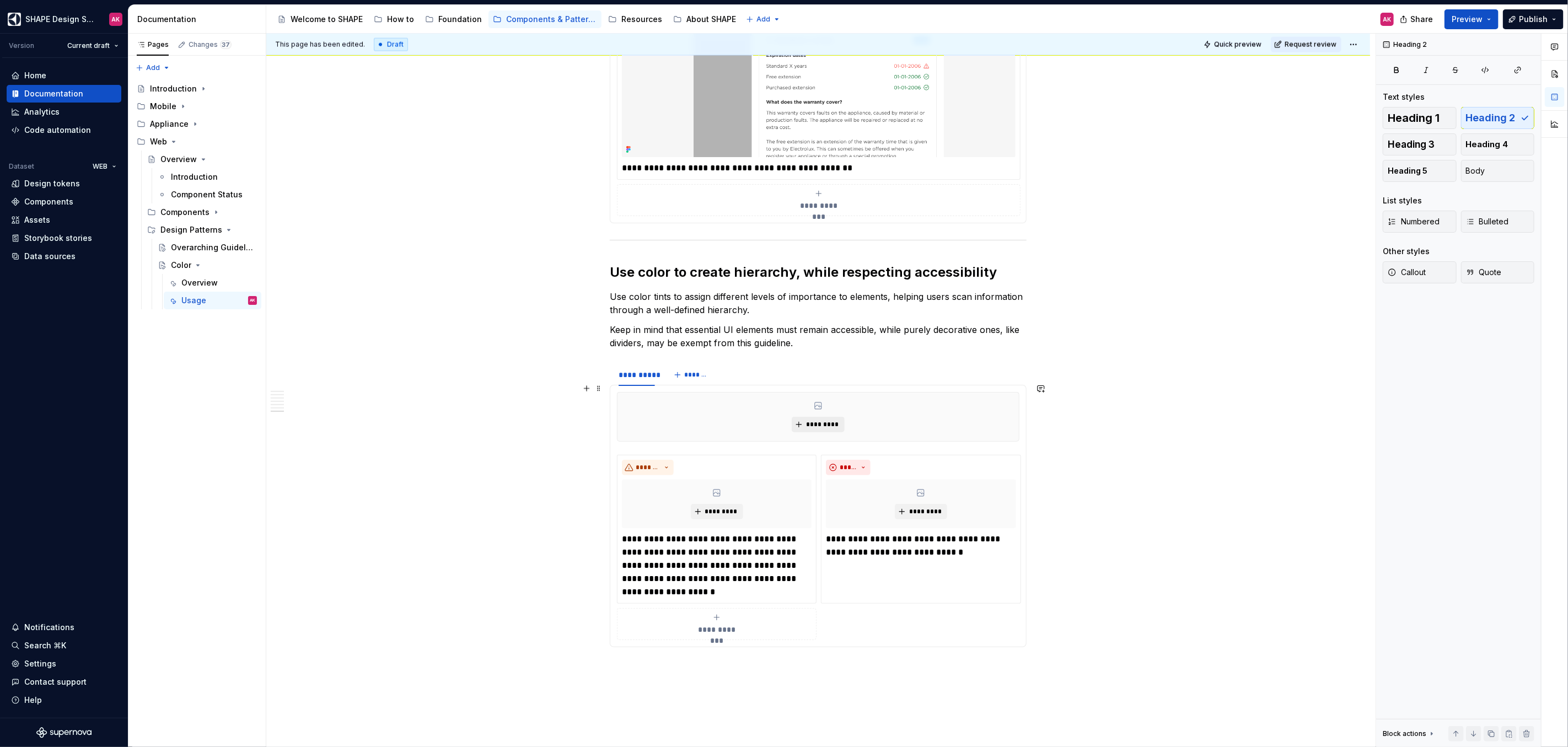
click at [816, 420] on span "*********" at bounding box center [822, 424] width 33 height 9
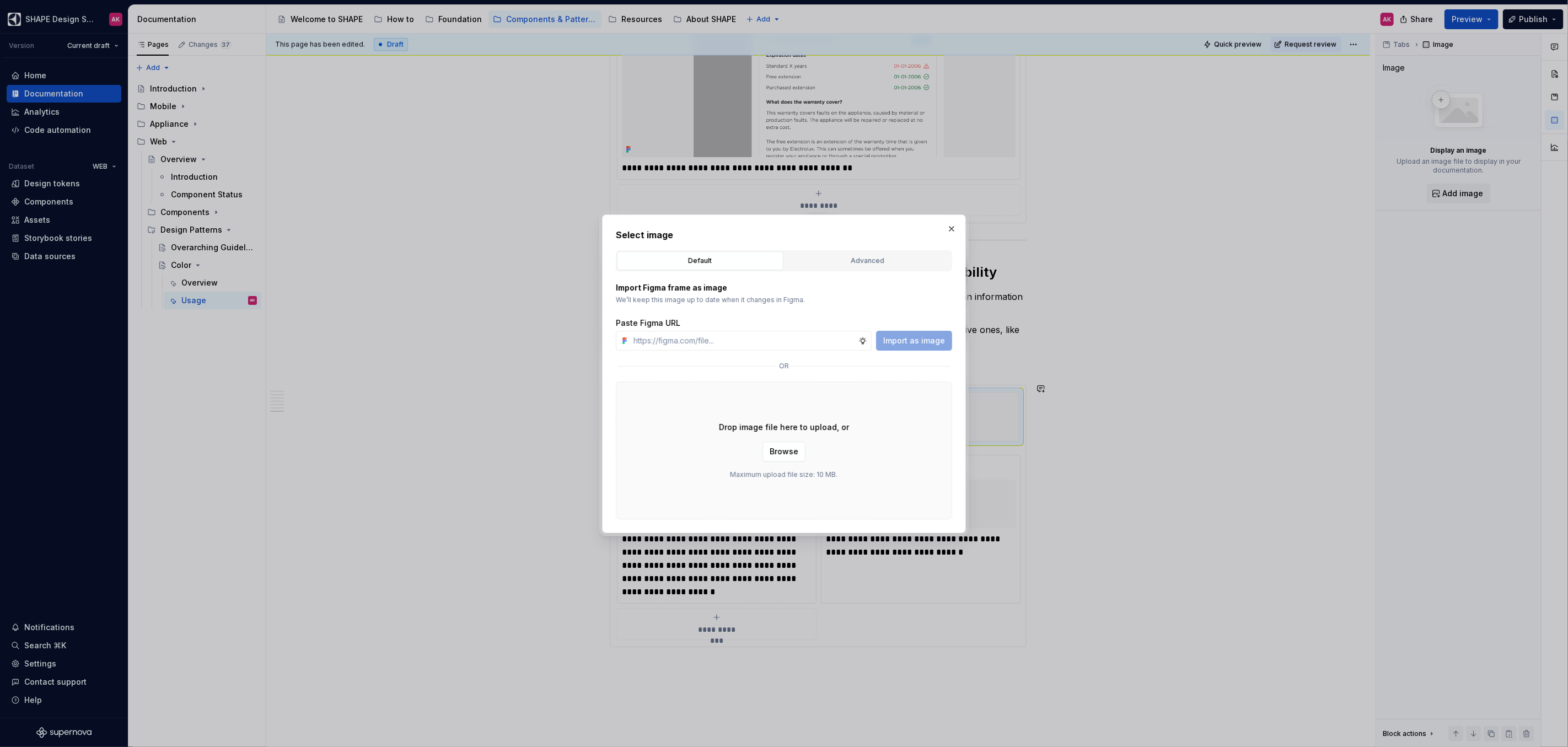
click at [949, 226] on button "button" at bounding box center [951, 228] width 15 height 15
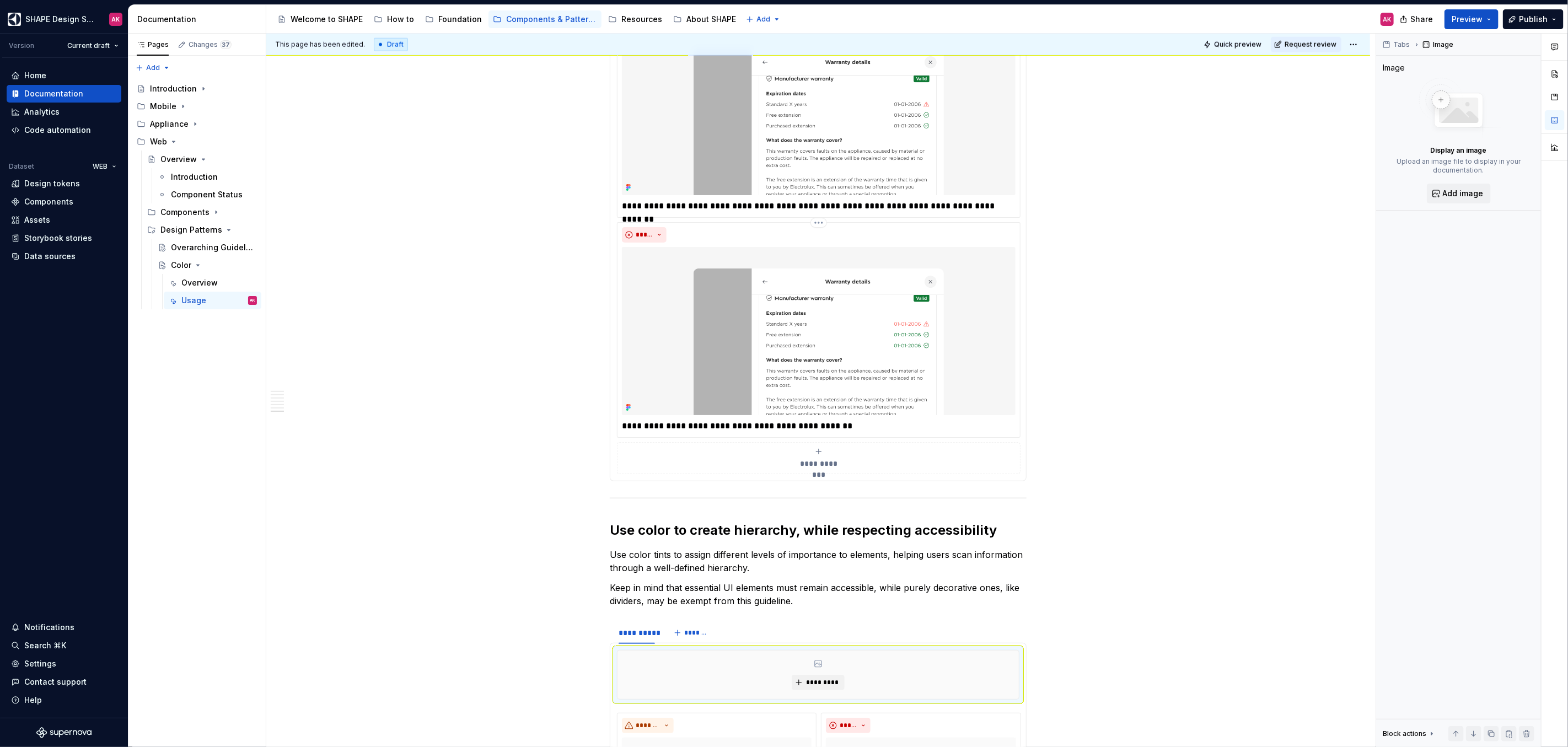
scroll to position [4820, 0]
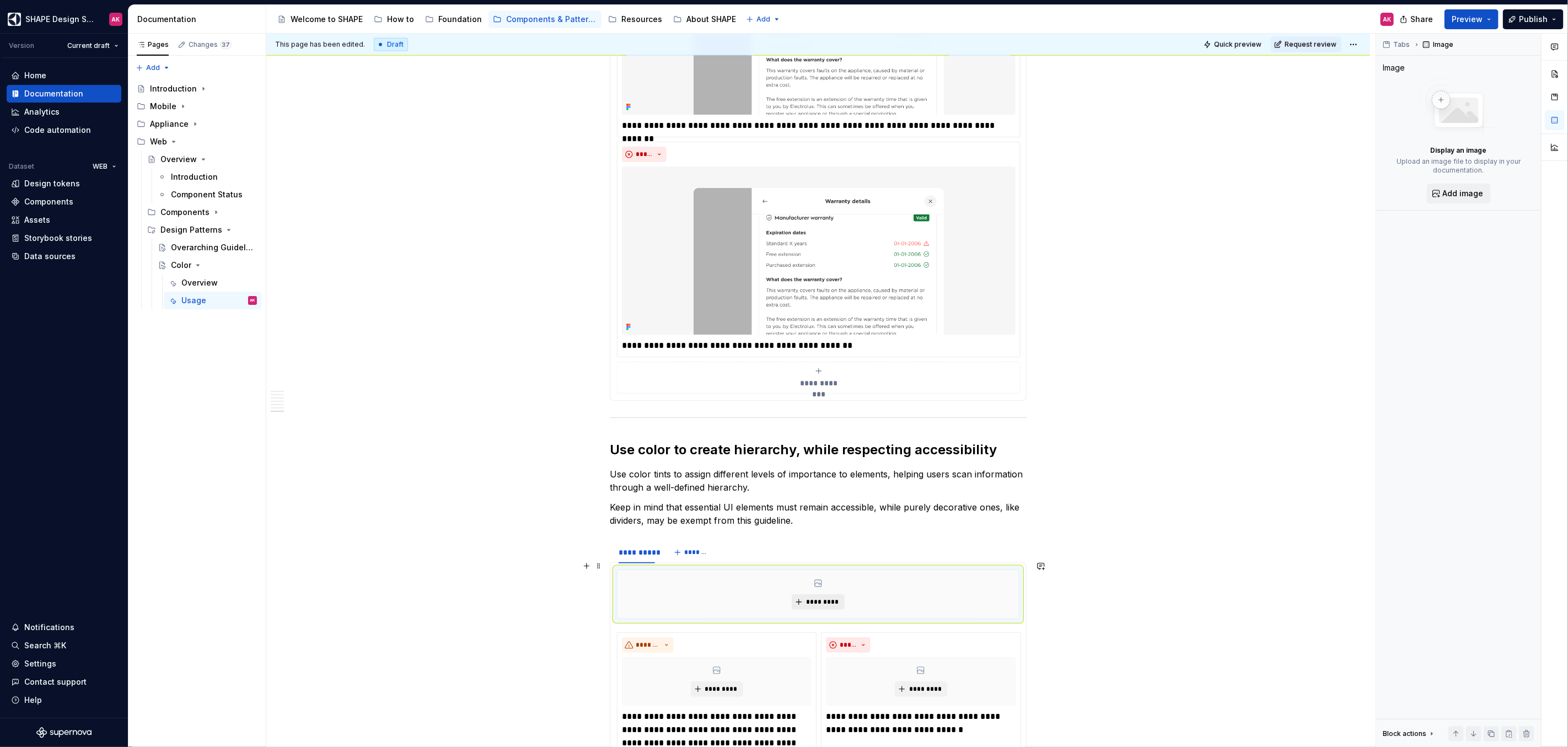
click at [816, 597] on span "*********" at bounding box center [822, 601] width 33 height 9
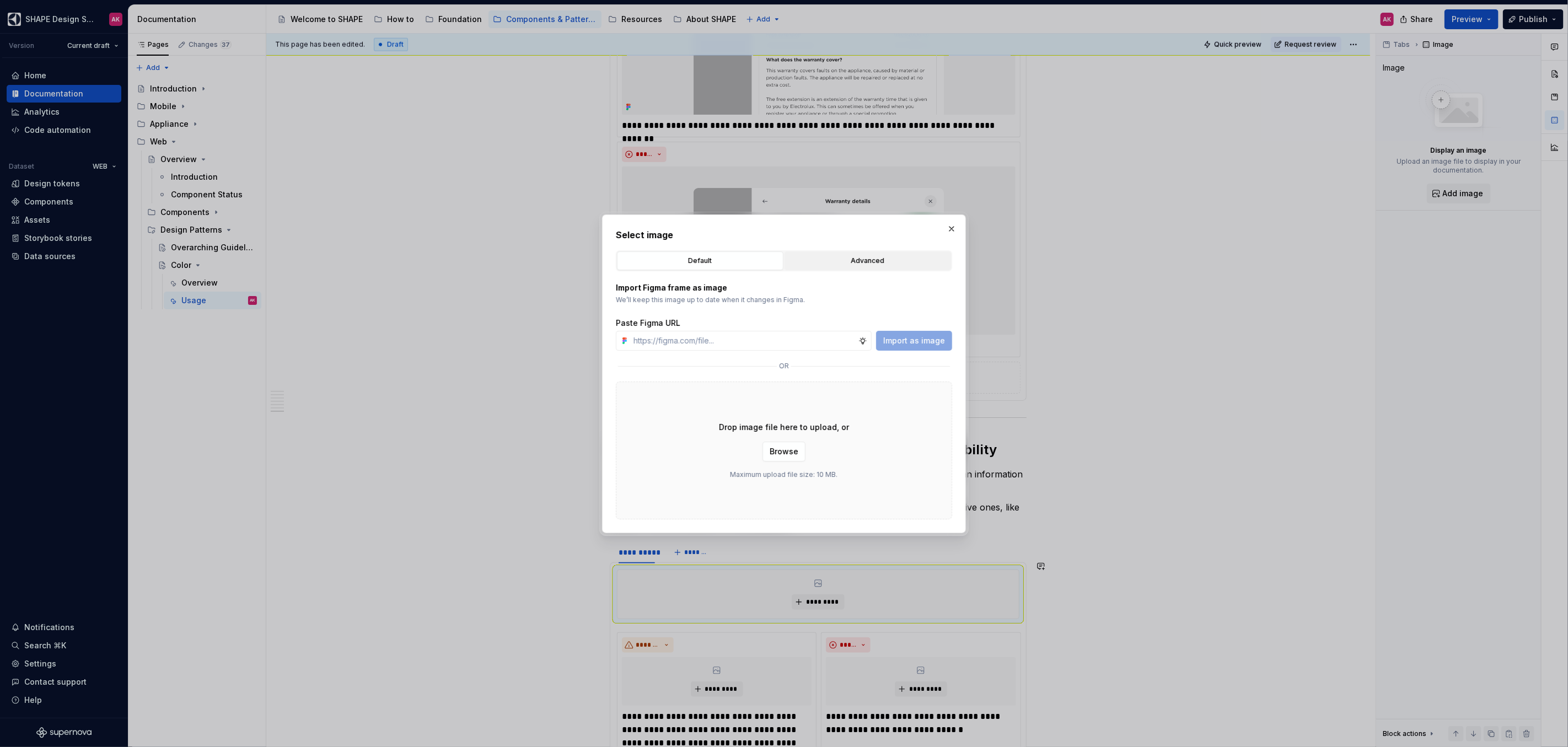
click at [837, 257] on div "Advanced" at bounding box center [868, 260] width 159 height 11
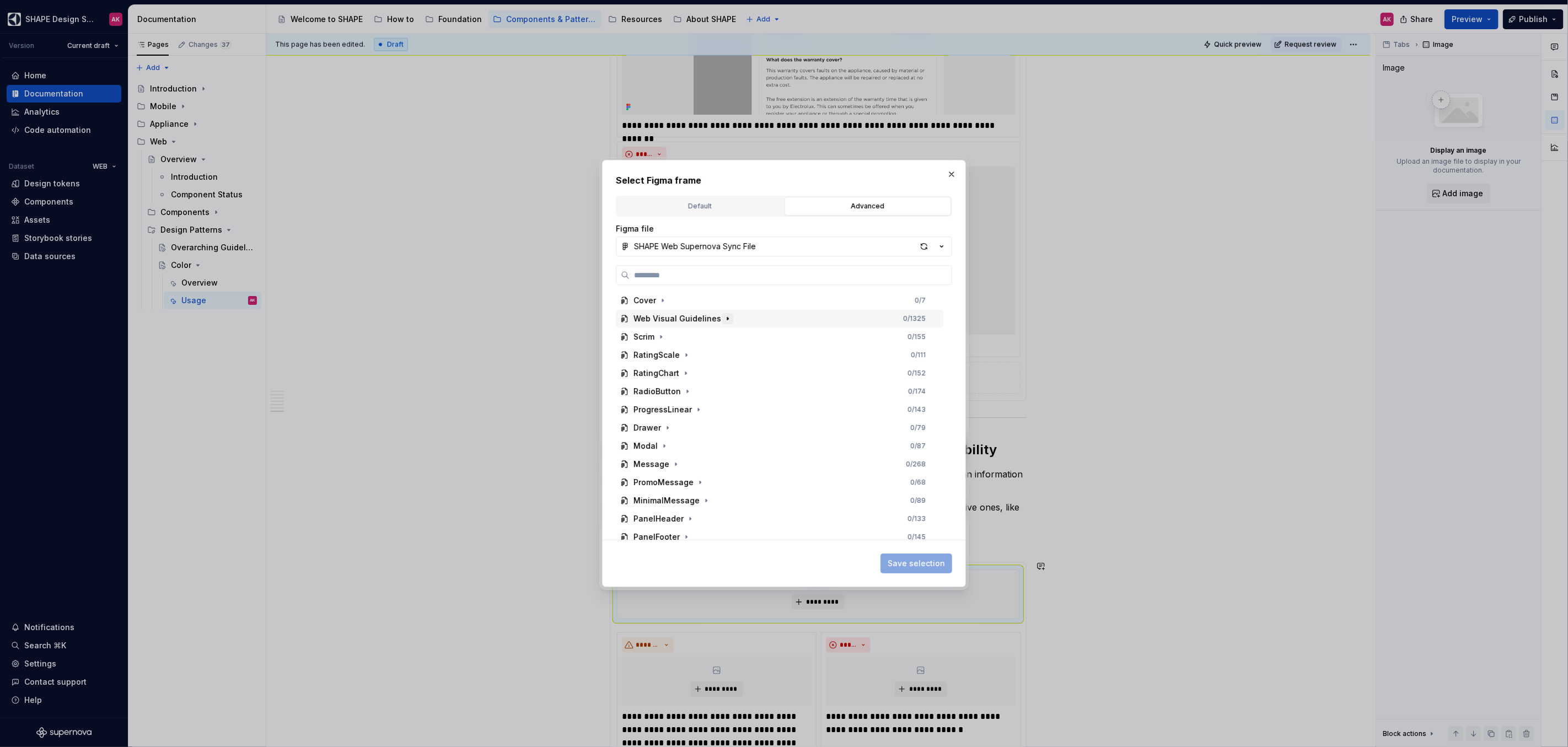
click at [723, 318] on icon "button" at bounding box center [727, 318] width 9 height 9
click at [676, 337] on icon "button" at bounding box center [675, 336] width 9 height 9
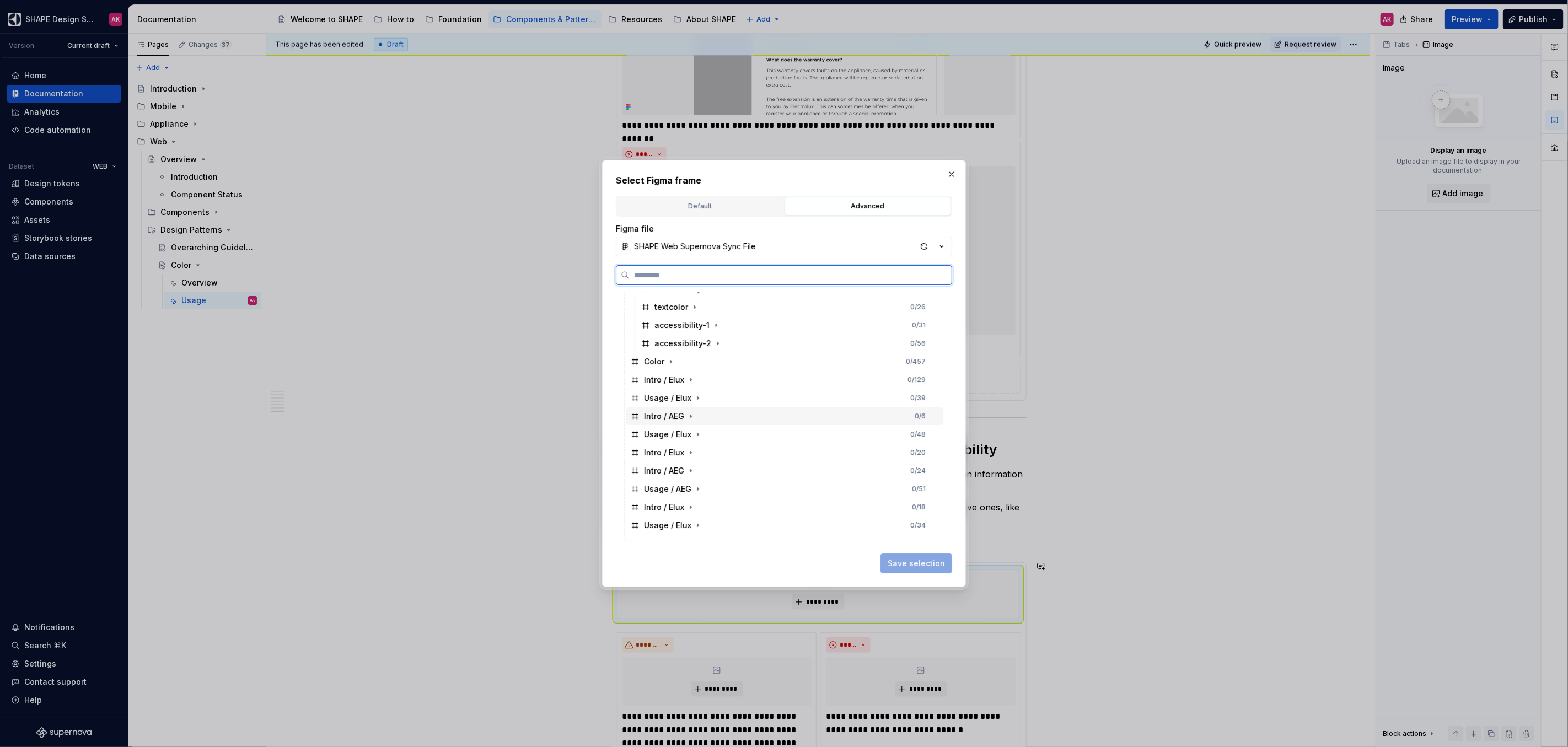
scroll to position [206, 0]
click at [955, 174] on button "button" at bounding box center [951, 174] width 15 height 15
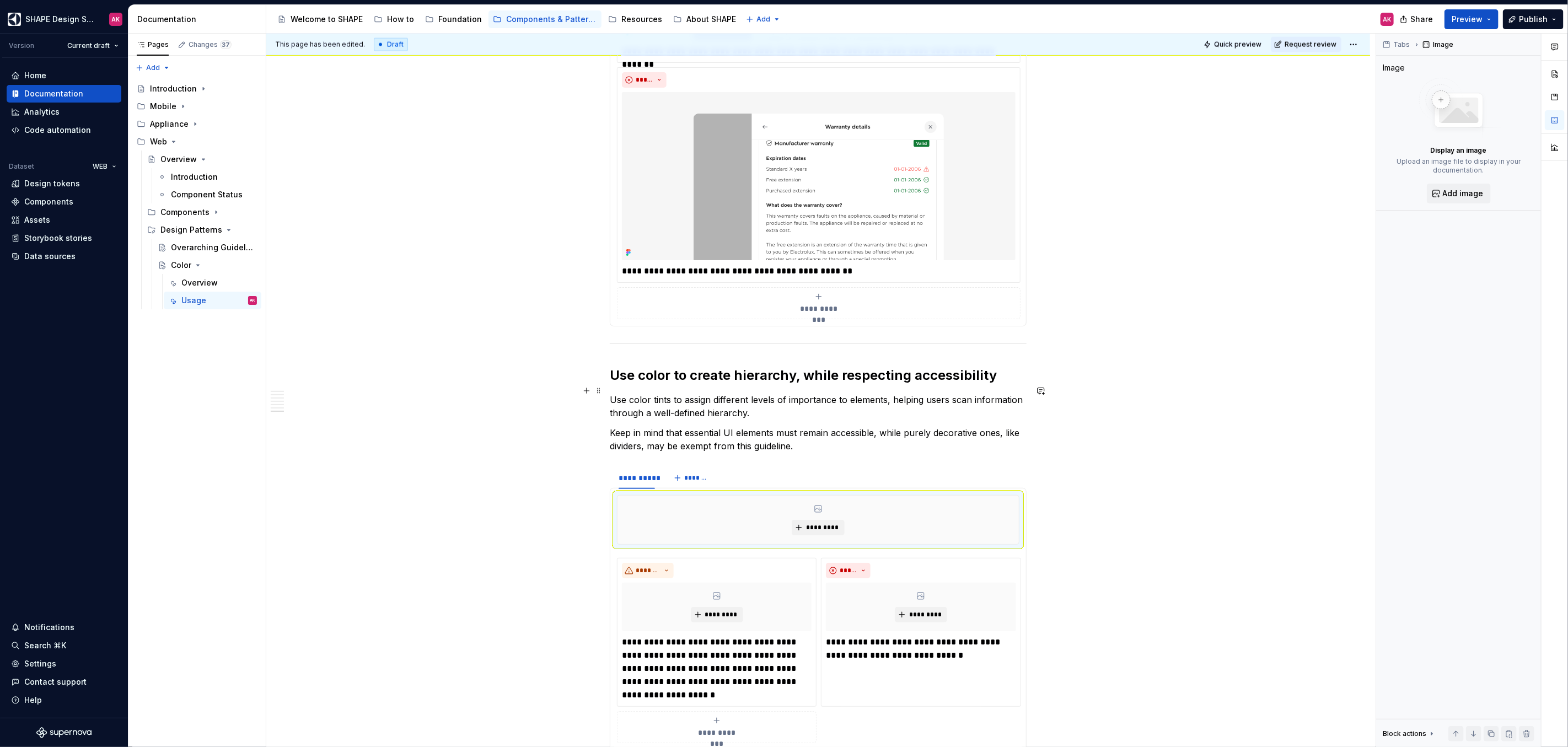
scroll to position [4918, 0]
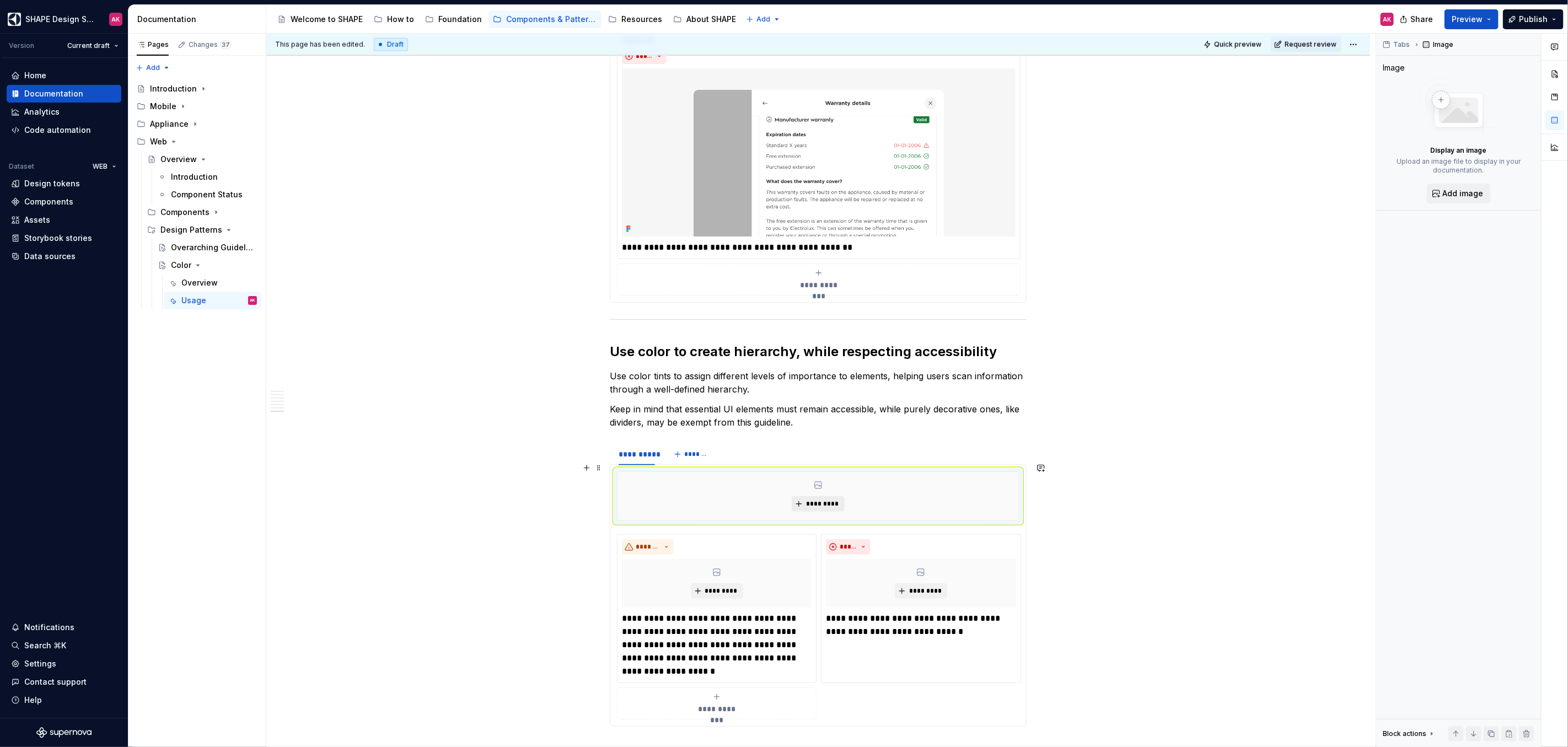
click at [827, 499] on span "*********" at bounding box center [822, 503] width 33 height 9
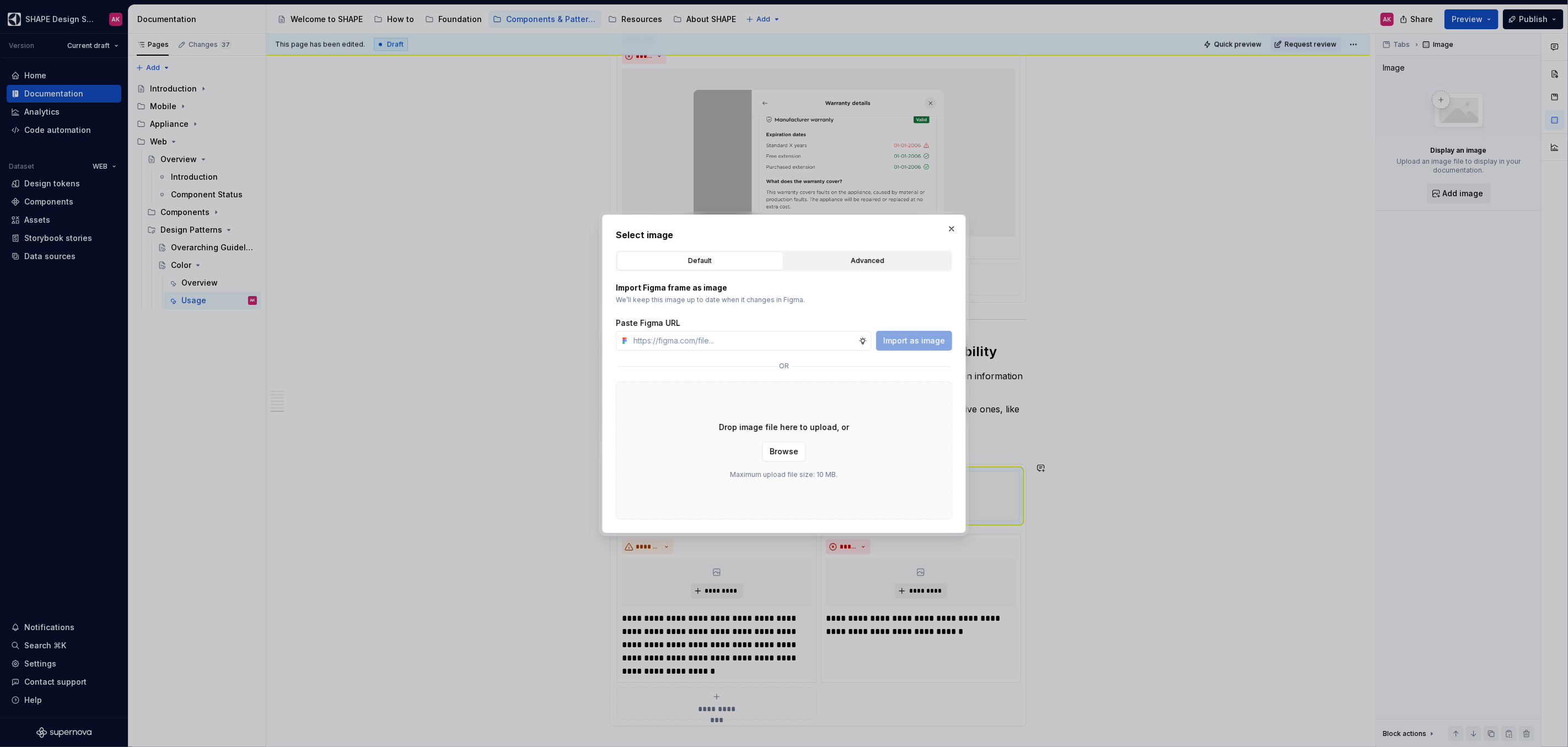
click at [814, 264] on div "Advanced" at bounding box center [868, 260] width 159 height 11
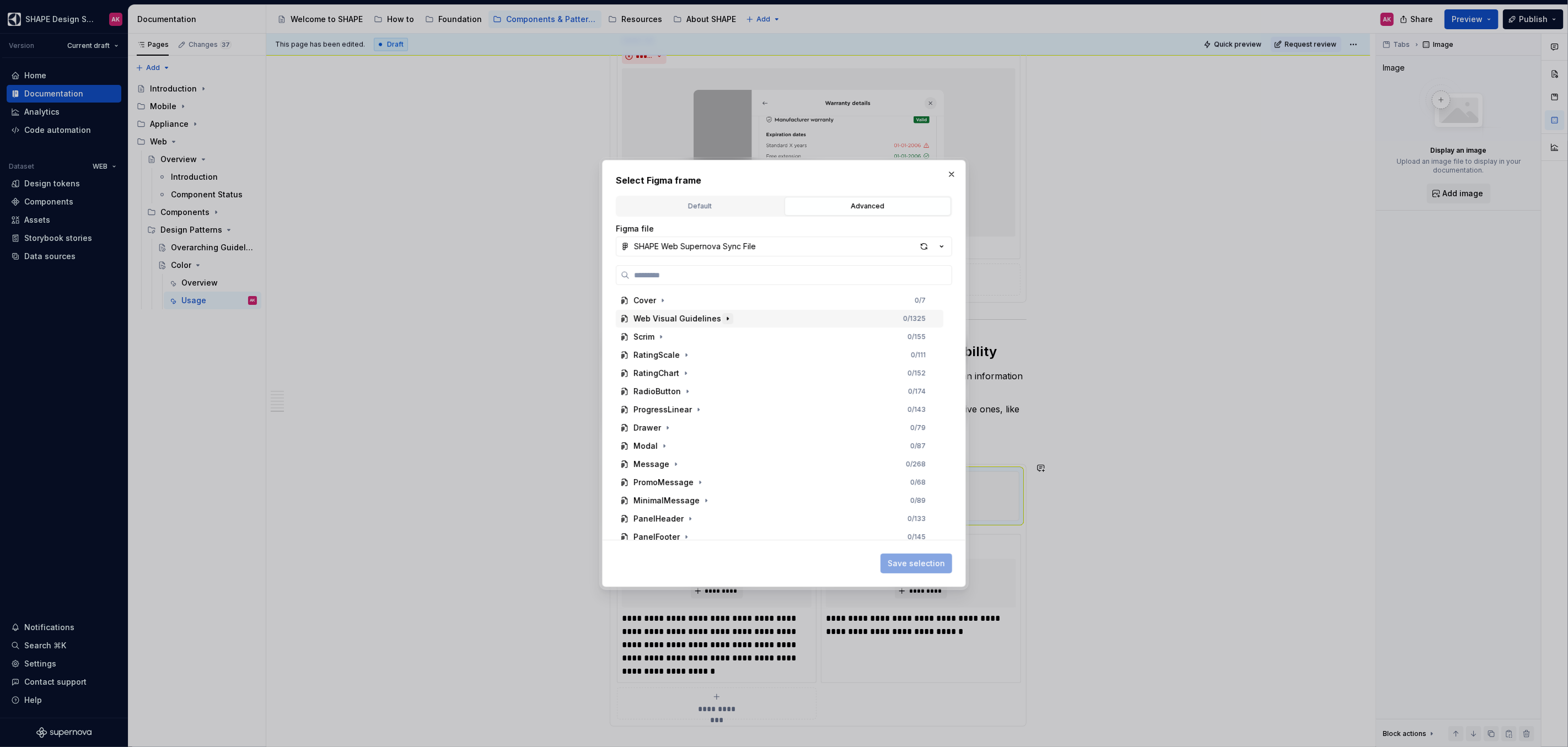
click at [723, 320] on icon "button" at bounding box center [727, 318] width 9 height 9
click at [673, 338] on icon "button" at bounding box center [675, 336] width 9 height 9
click at [716, 324] on icon "button" at bounding box center [716, 326] width 1 height 3
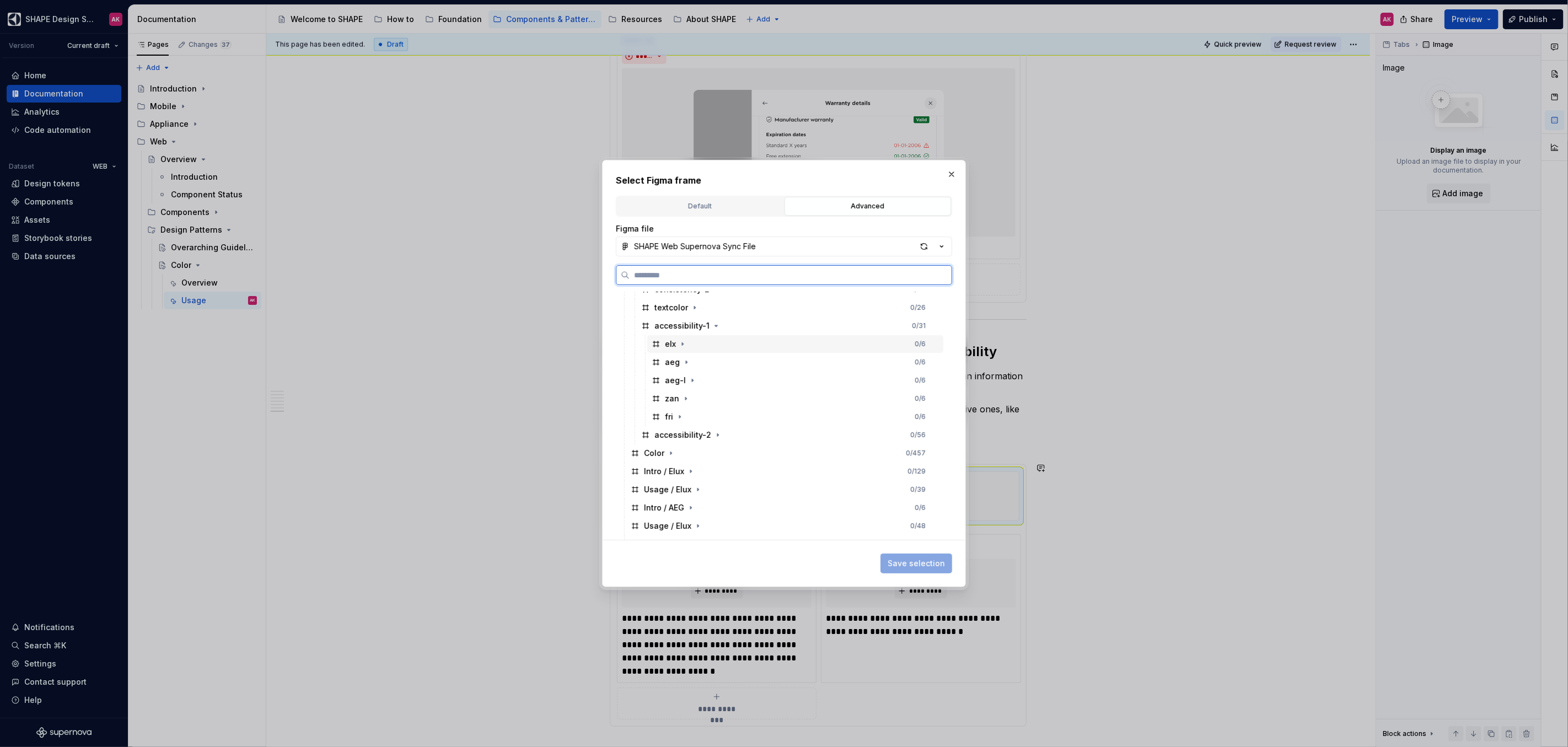
click at [668, 344] on div "elx" at bounding box center [670, 344] width 11 height 11
click at [919, 559] on span "Save selection" at bounding box center [917, 563] width 57 height 11
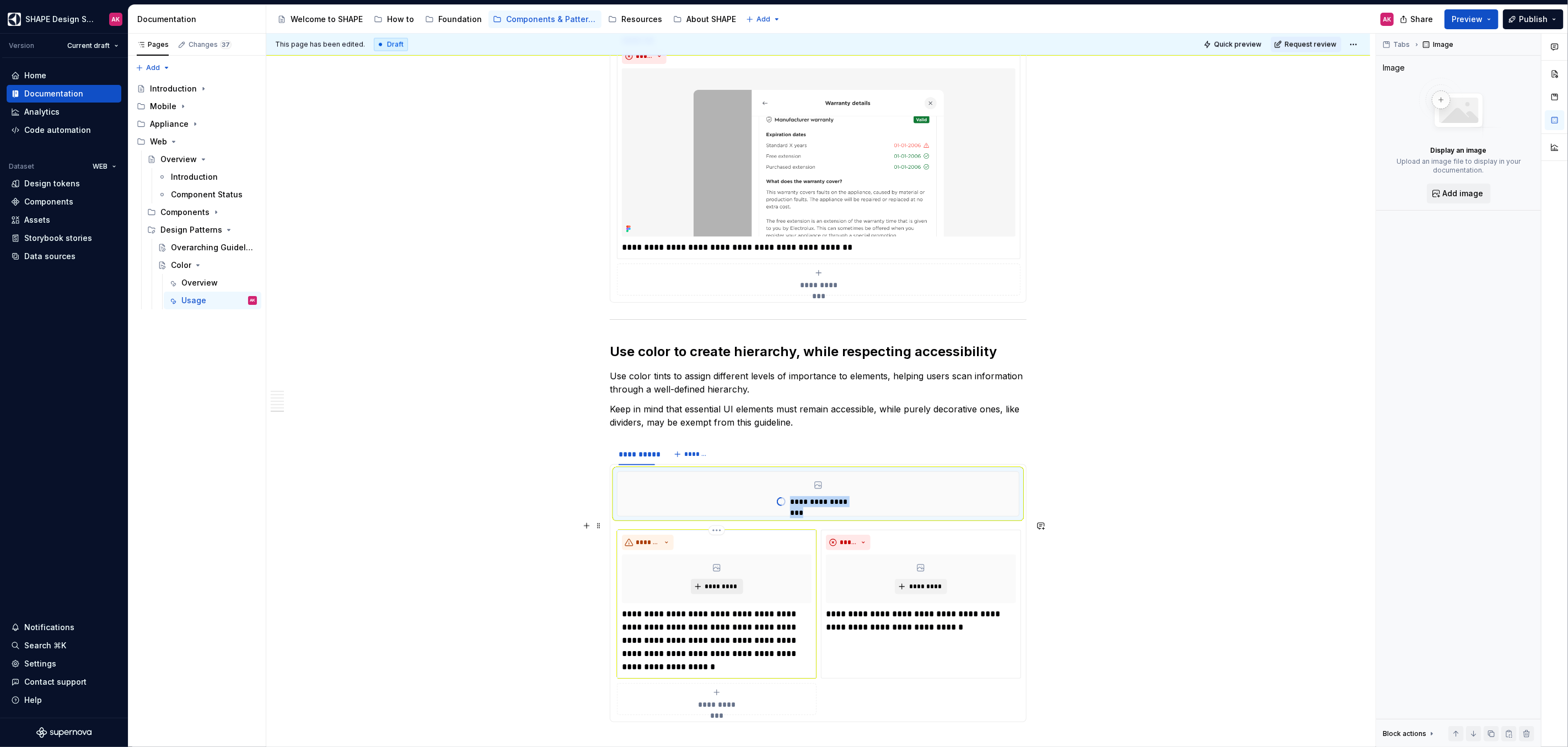
click at [727, 582] on span "*********" at bounding box center [721, 586] width 33 height 9
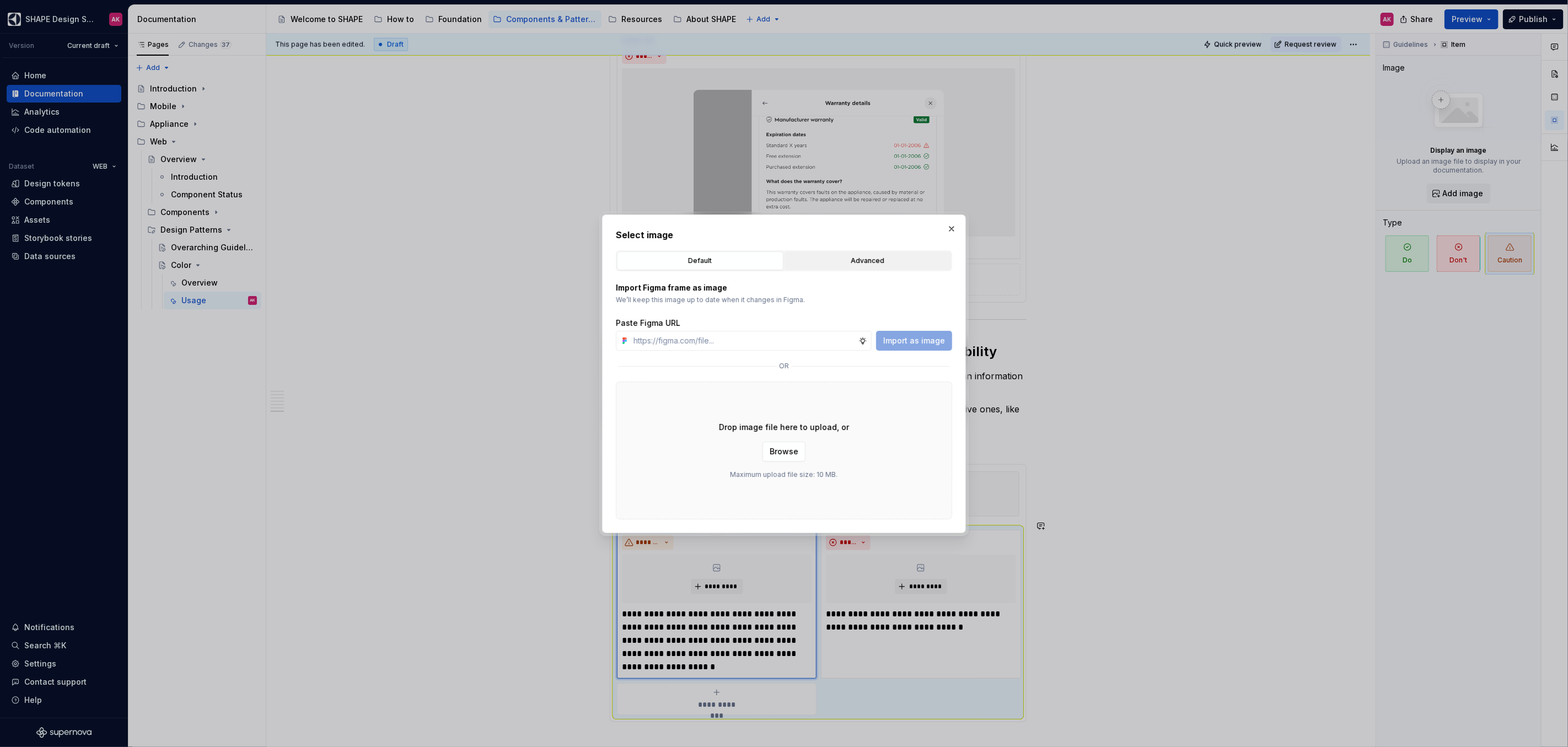
click at [840, 264] on div "Advanced" at bounding box center [868, 260] width 159 height 11
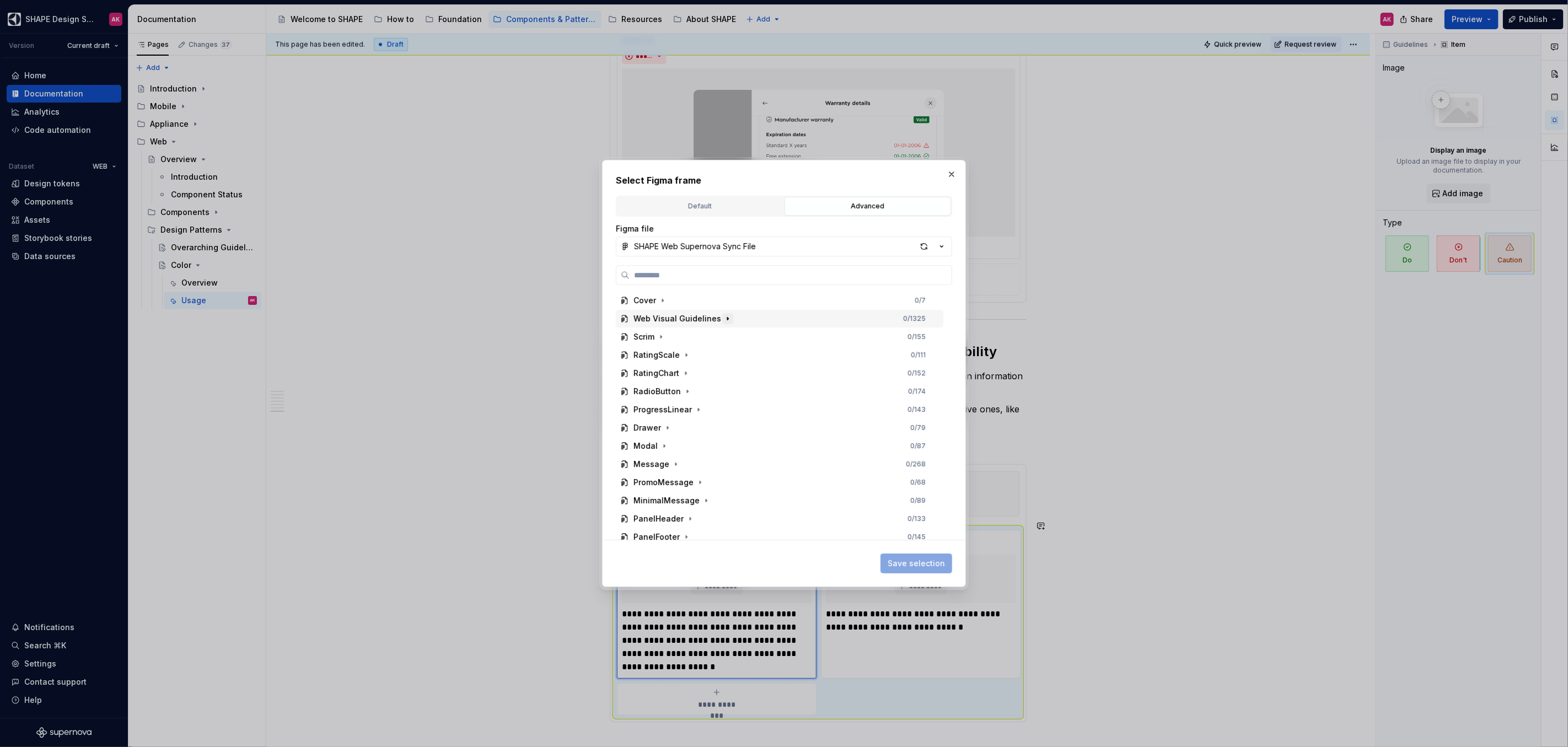
click at [727, 318] on icon "button" at bounding box center [728, 319] width 1 height 3
click at [671, 338] on icon "button" at bounding box center [675, 336] width 9 height 9
click at [714, 359] on icon "button" at bounding box center [718, 359] width 9 height 9
click at [684, 379] on icon "button" at bounding box center [682, 377] width 9 height 9
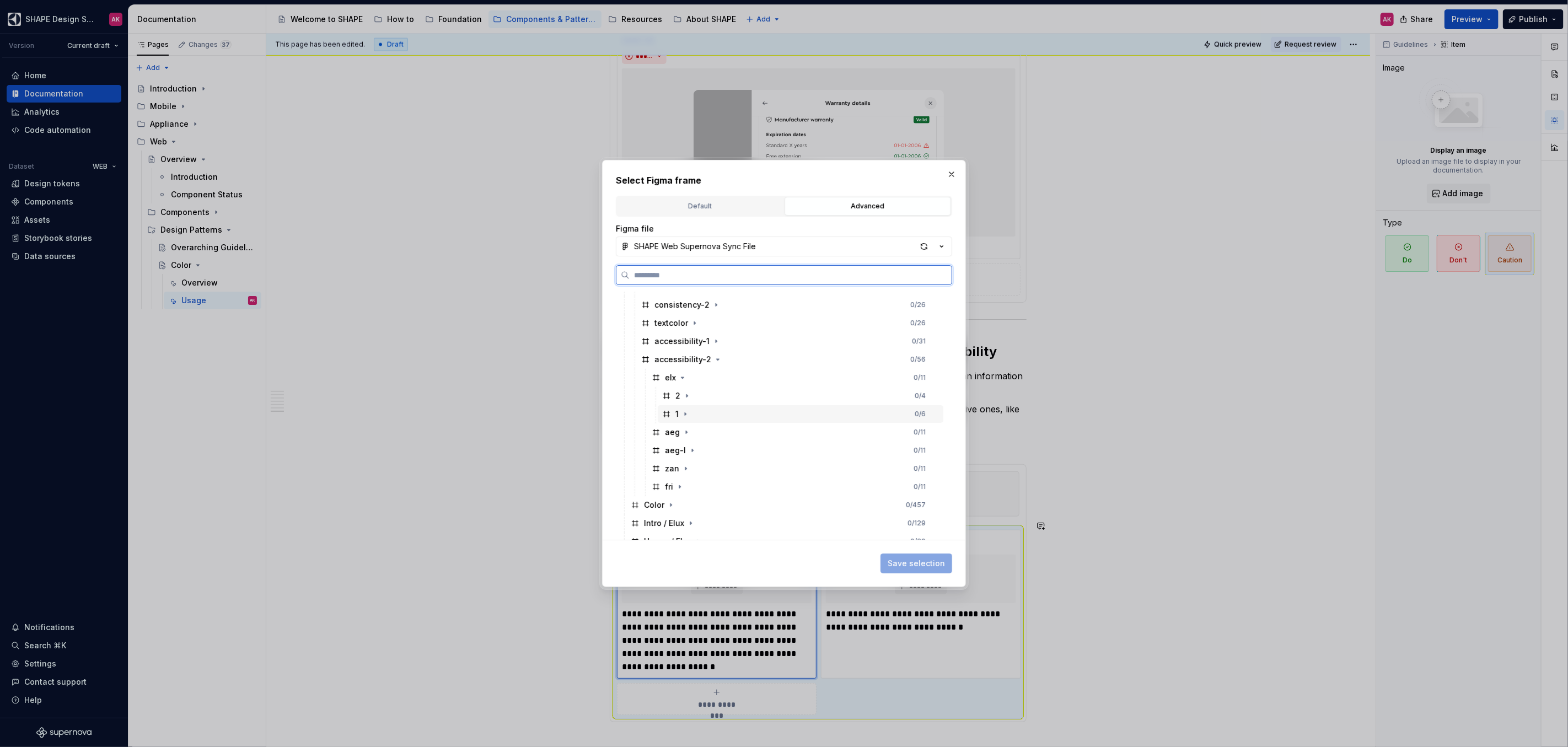
click at [676, 415] on div "1" at bounding box center [677, 414] width 3 height 11
click at [914, 558] on span "Save selection" at bounding box center [917, 563] width 57 height 11
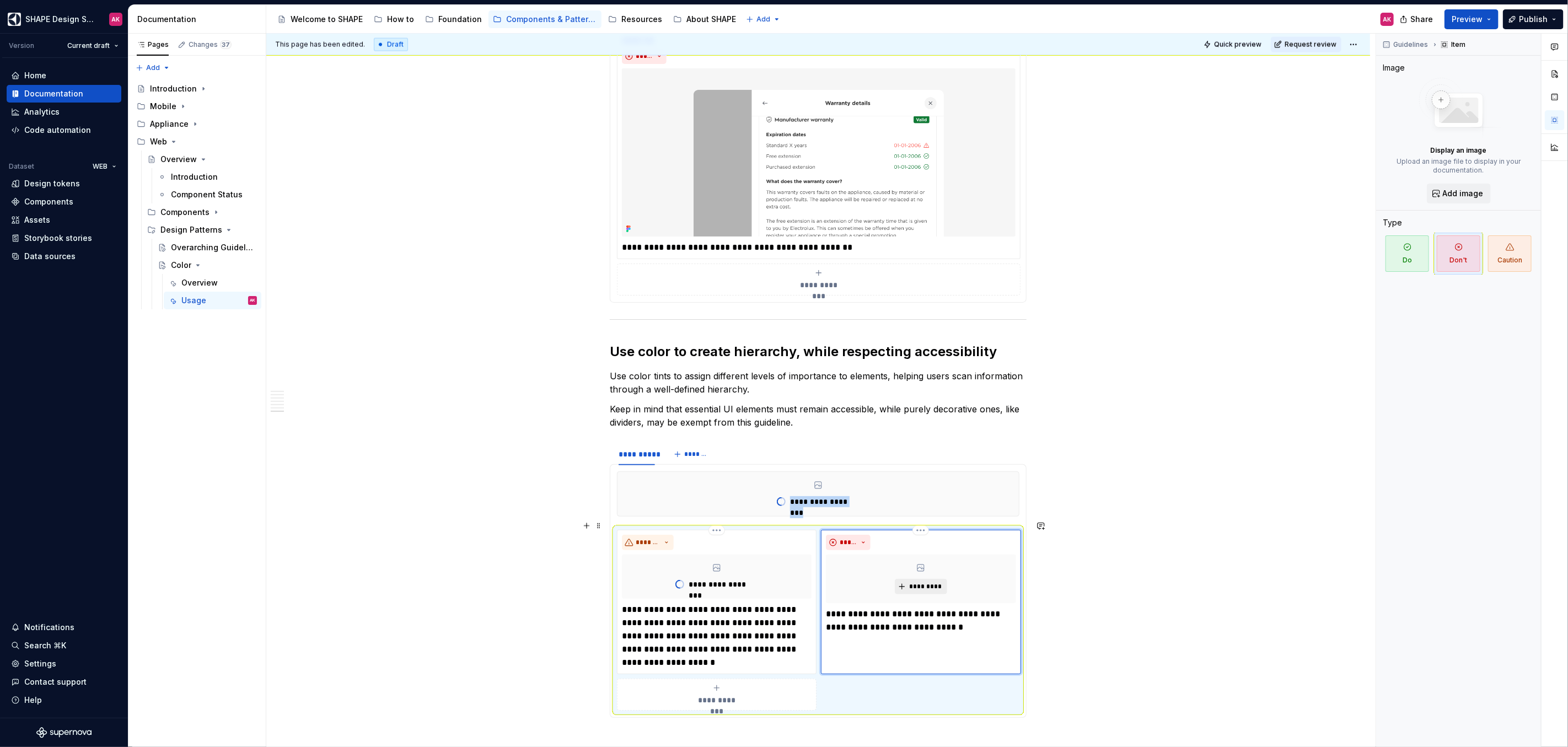
click at [917, 582] on span "*********" at bounding box center [925, 586] width 33 height 9
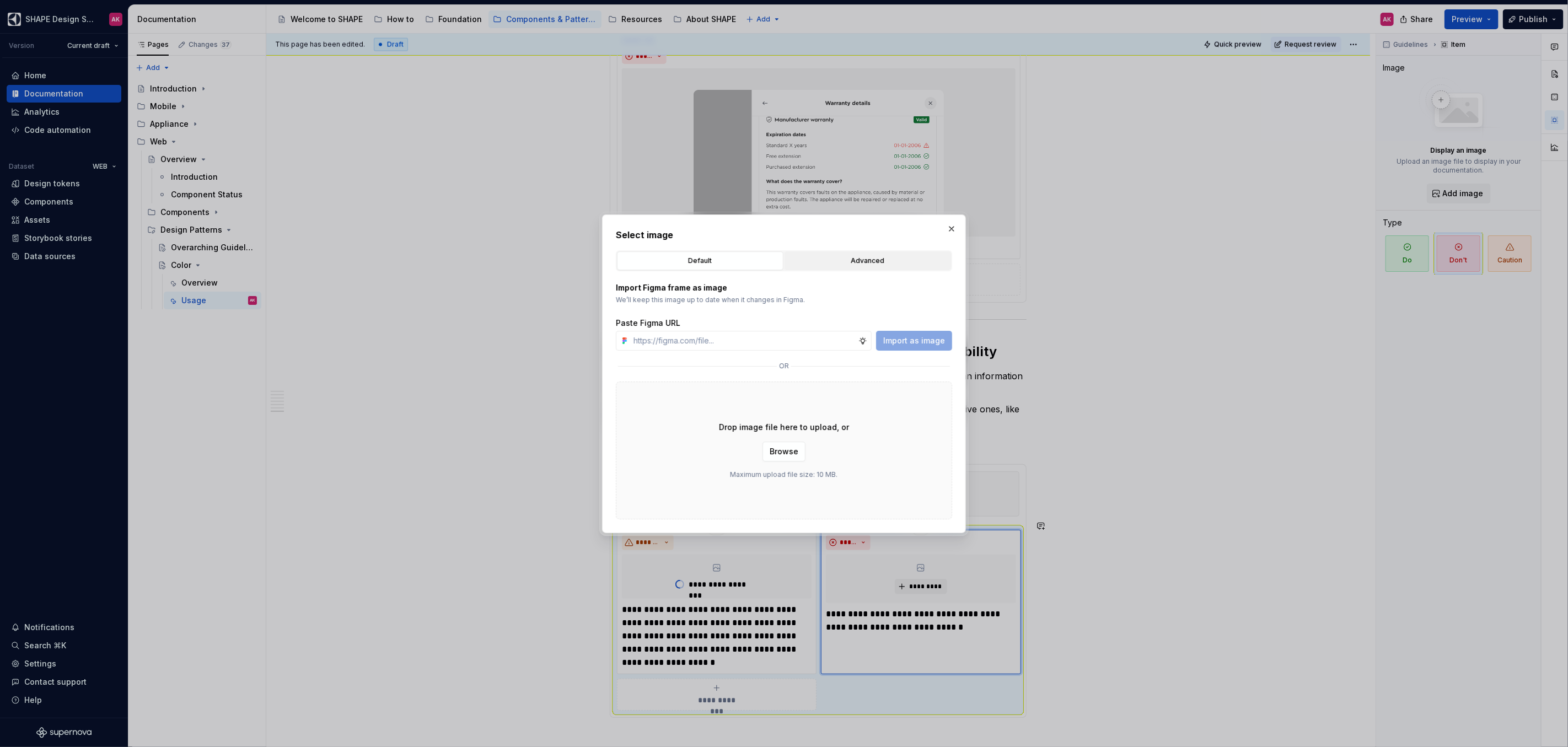
click at [834, 258] on div "Advanced" at bounding box center [868, 260] width 159 height 11
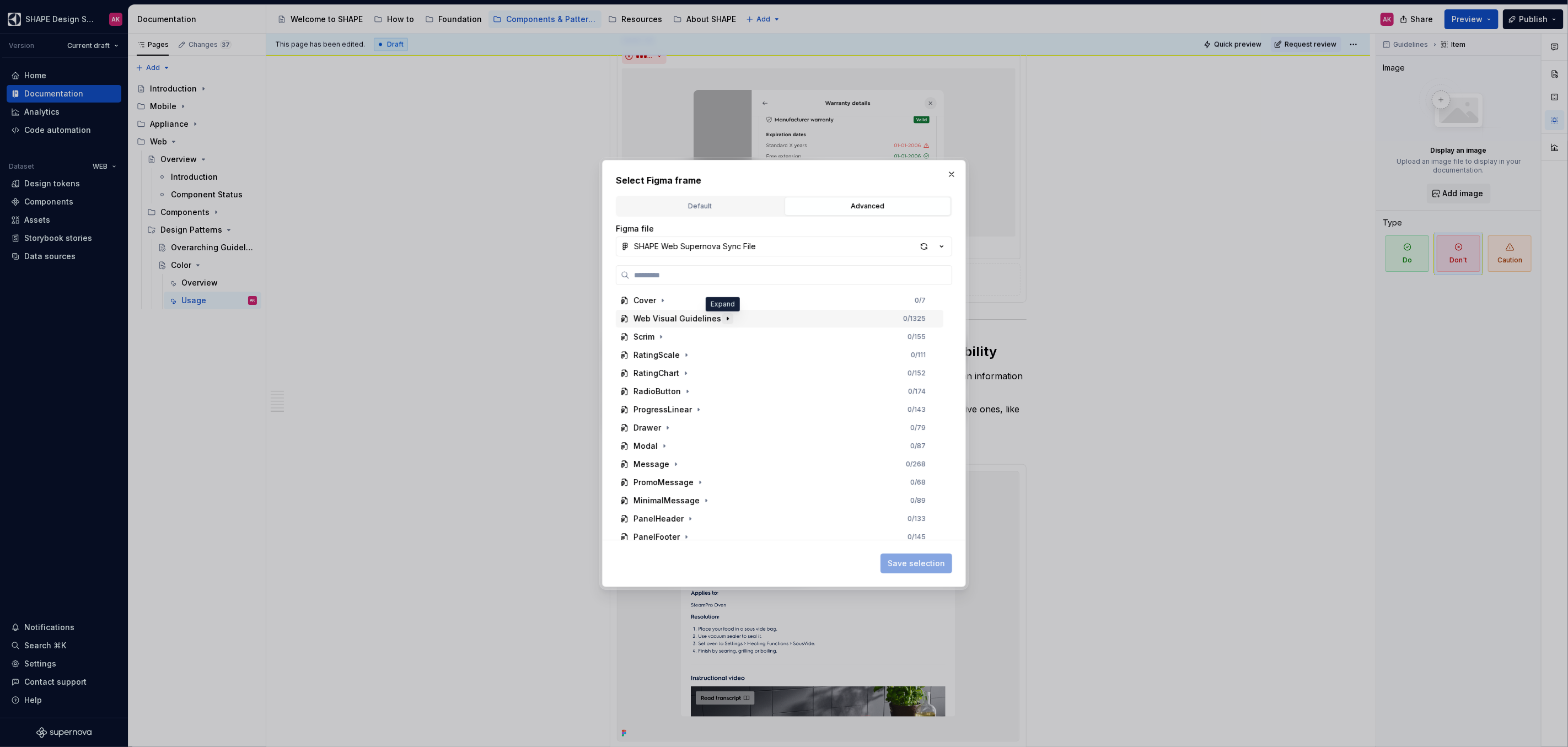
click at [724, 319] on icon "button" at bounding box center [727, 318] width 9 height 9
click at [675, 317] on icon "button" at bounding box center [676, 317] width 1 height 3
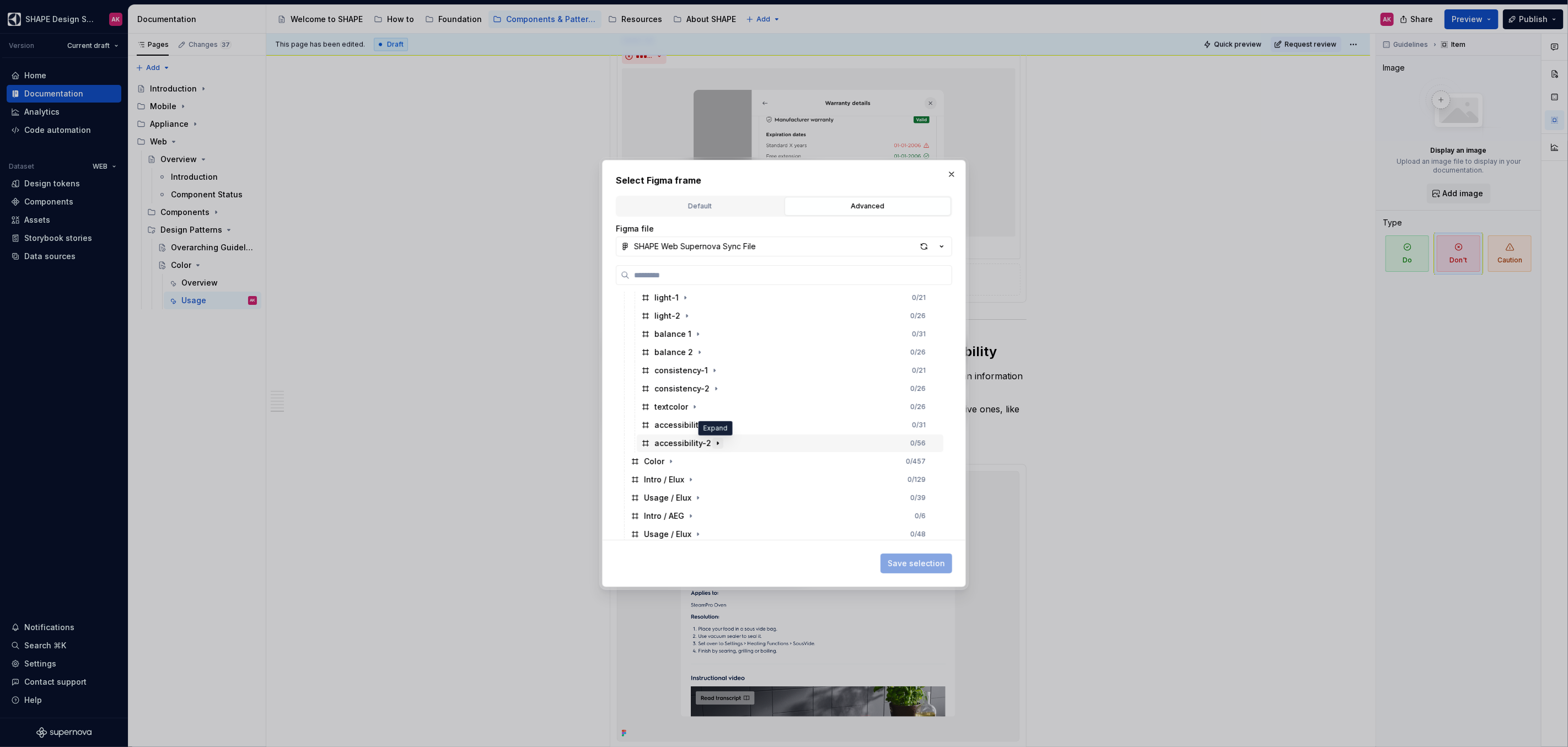
click at [715, 445] on icon "button" at bounding box center [718, 443] width 9 height 9
click at [684, 460] on icon "button" at bounding box center [682, 461] width 9 height 9
drag, startPoint x: 674, startPoint y: 481, endPoint x: 695, endPoint y: 489, distance: 22.5
click at [674, 480] on div "2" at bounding box center [677, 479] width 30 height 11
click at [912, 558] on span "Save selection" at bounding box center [917, 563] width 57 height 11
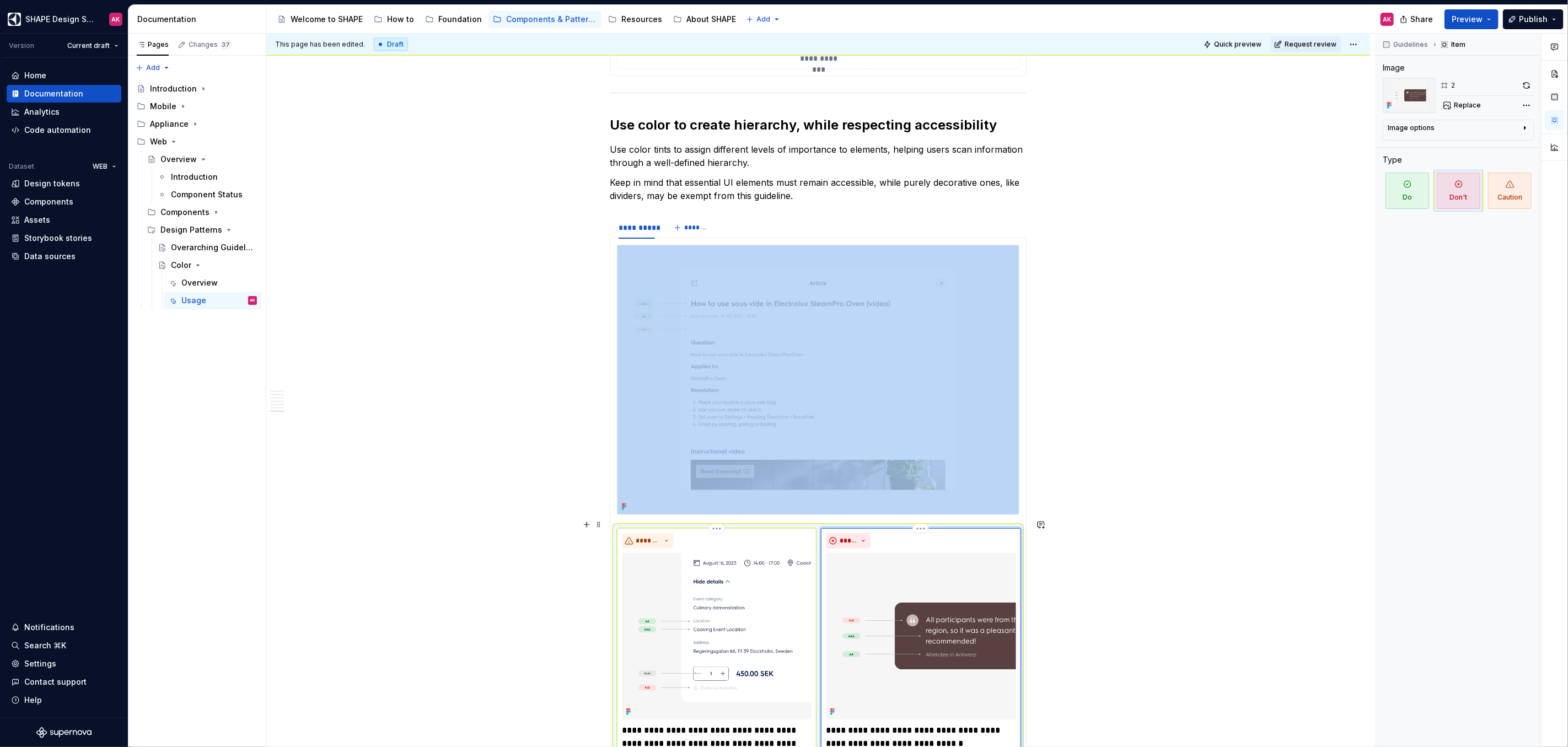
scroll to position [5201, 0]
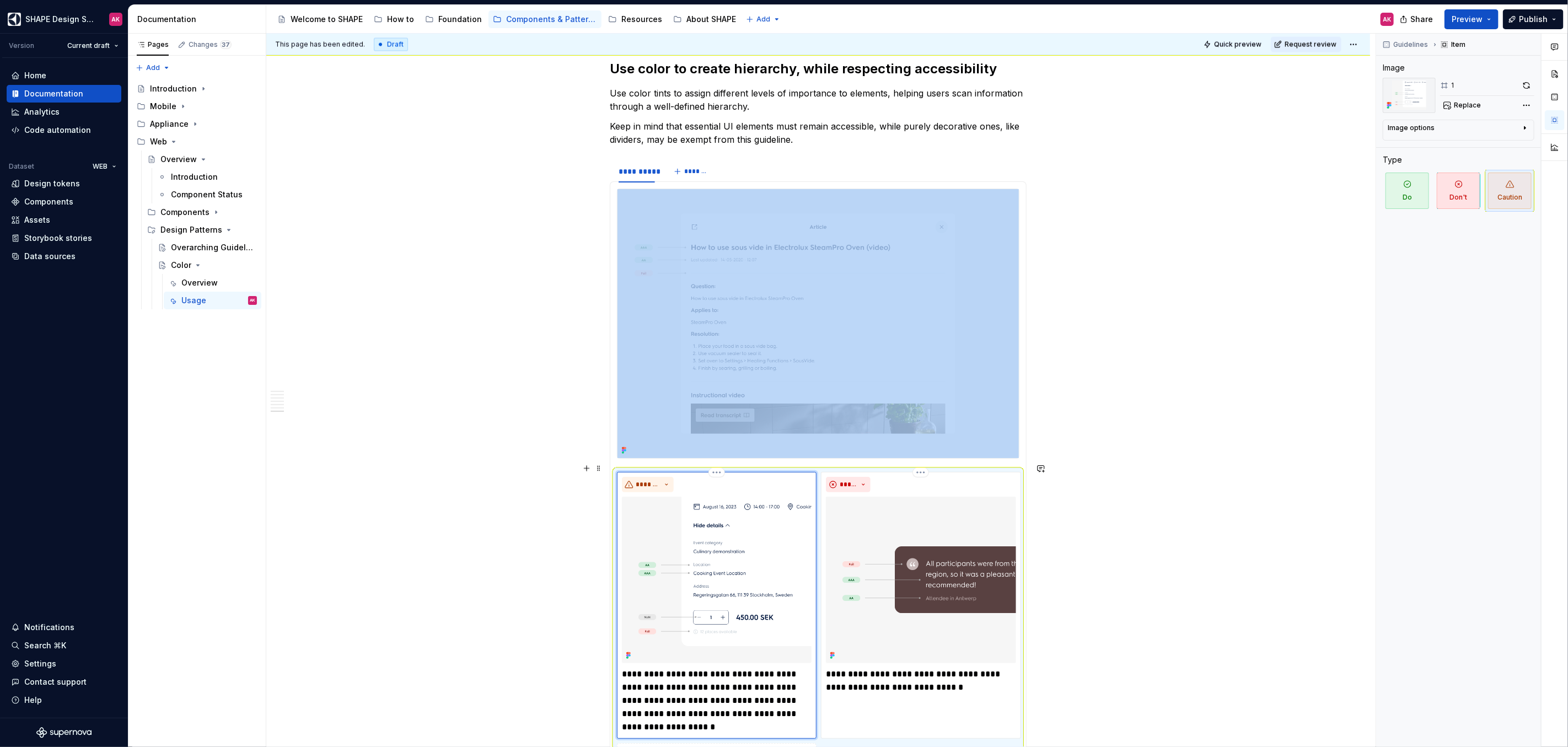
click at [728, 538] on img at bounding box center [717, 579] width 190 height 166
click at [1470, 101] on span "Replace" at bounding box center [1467, 105] width 27 height 9
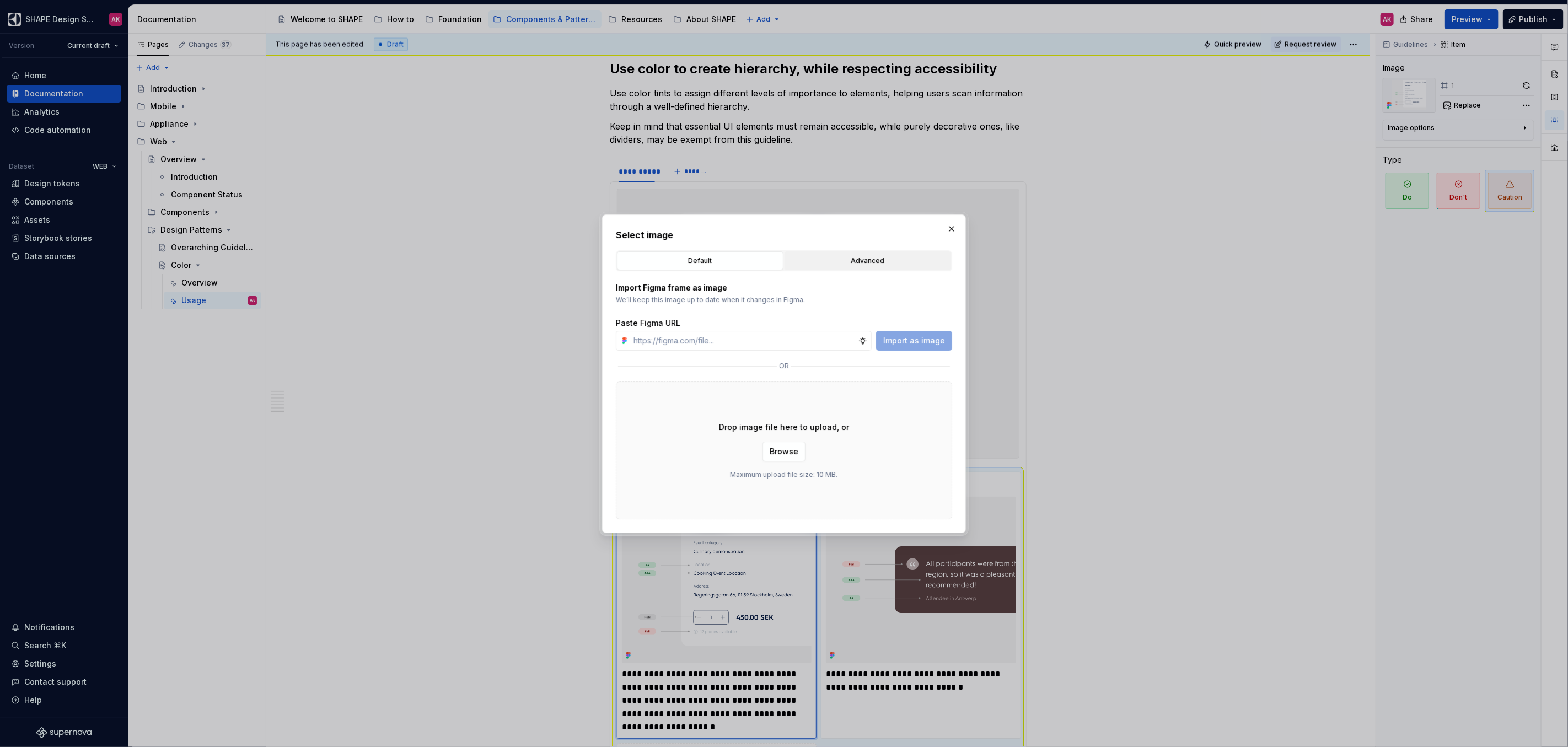
click at [830, 260] on div "Advanced" at bounding box center [868, 260] width 159 height 11
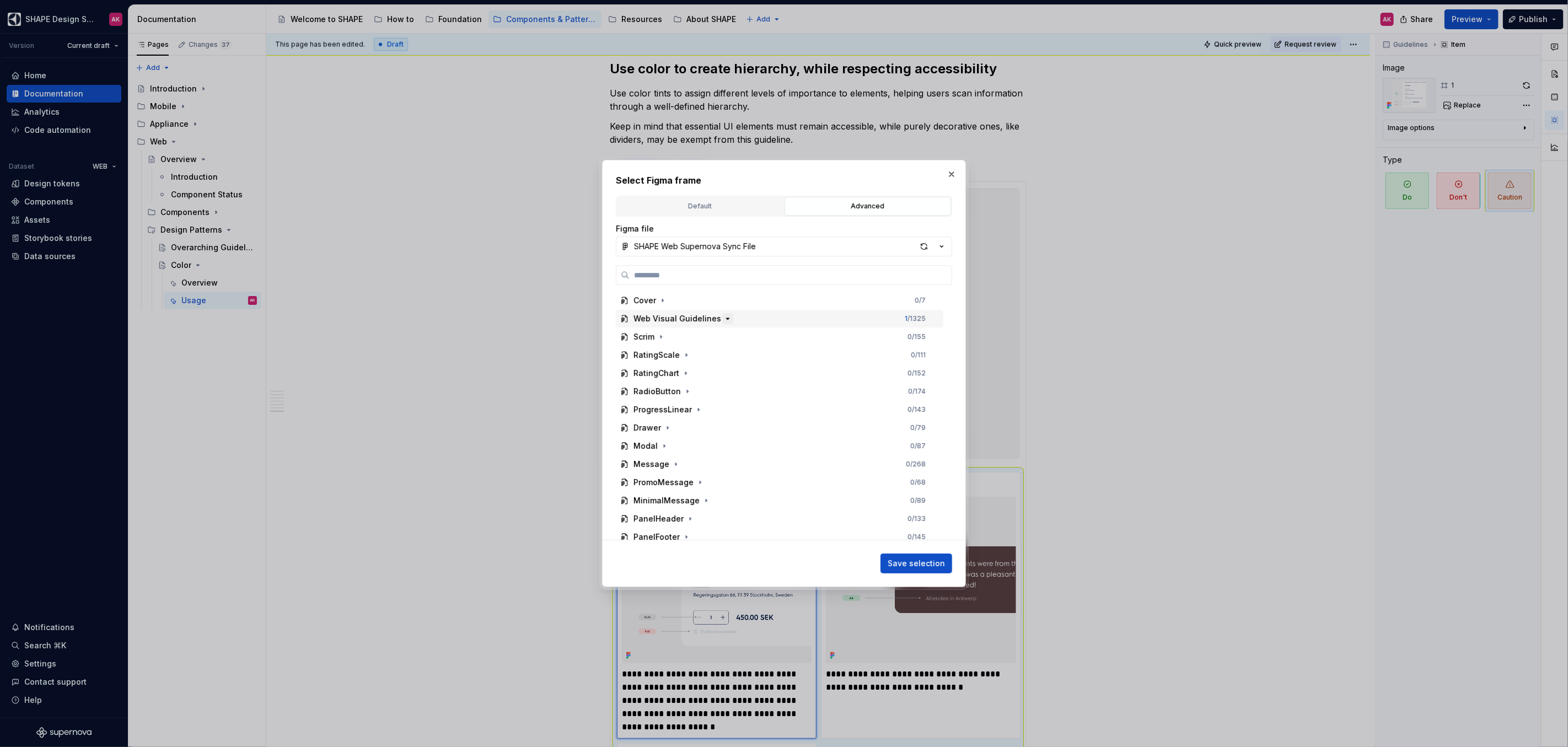
click at [723, 316] on icon "button" at bounding box center [727, 318] width 9 height 9
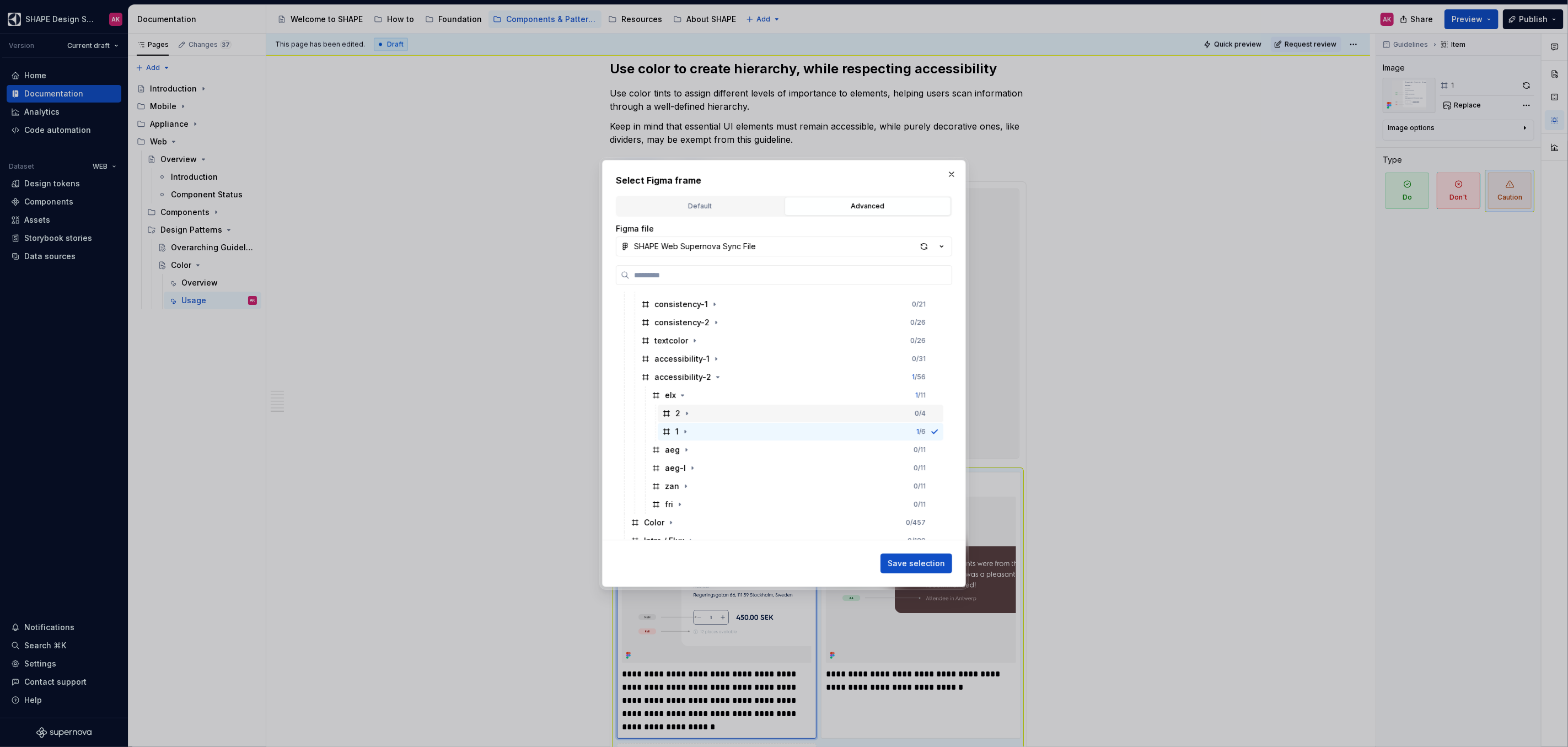
scroll to position [226, 0]
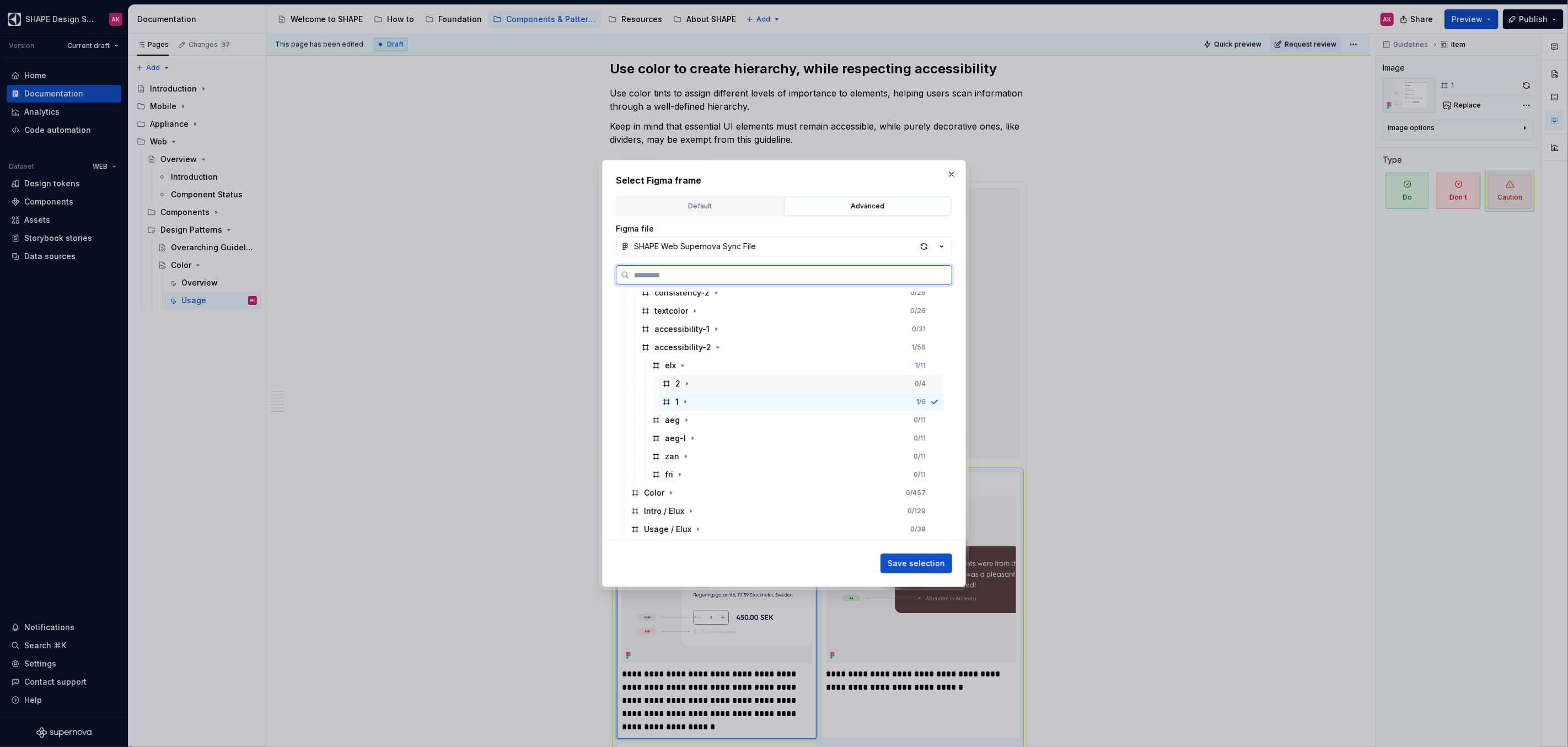
click at [672, 384] on div "2" at bounding box center [677, 384] width 30 height 11
click at [926, 565] on span "Save selection" at bounding box center [917, 563] width 57 height 11
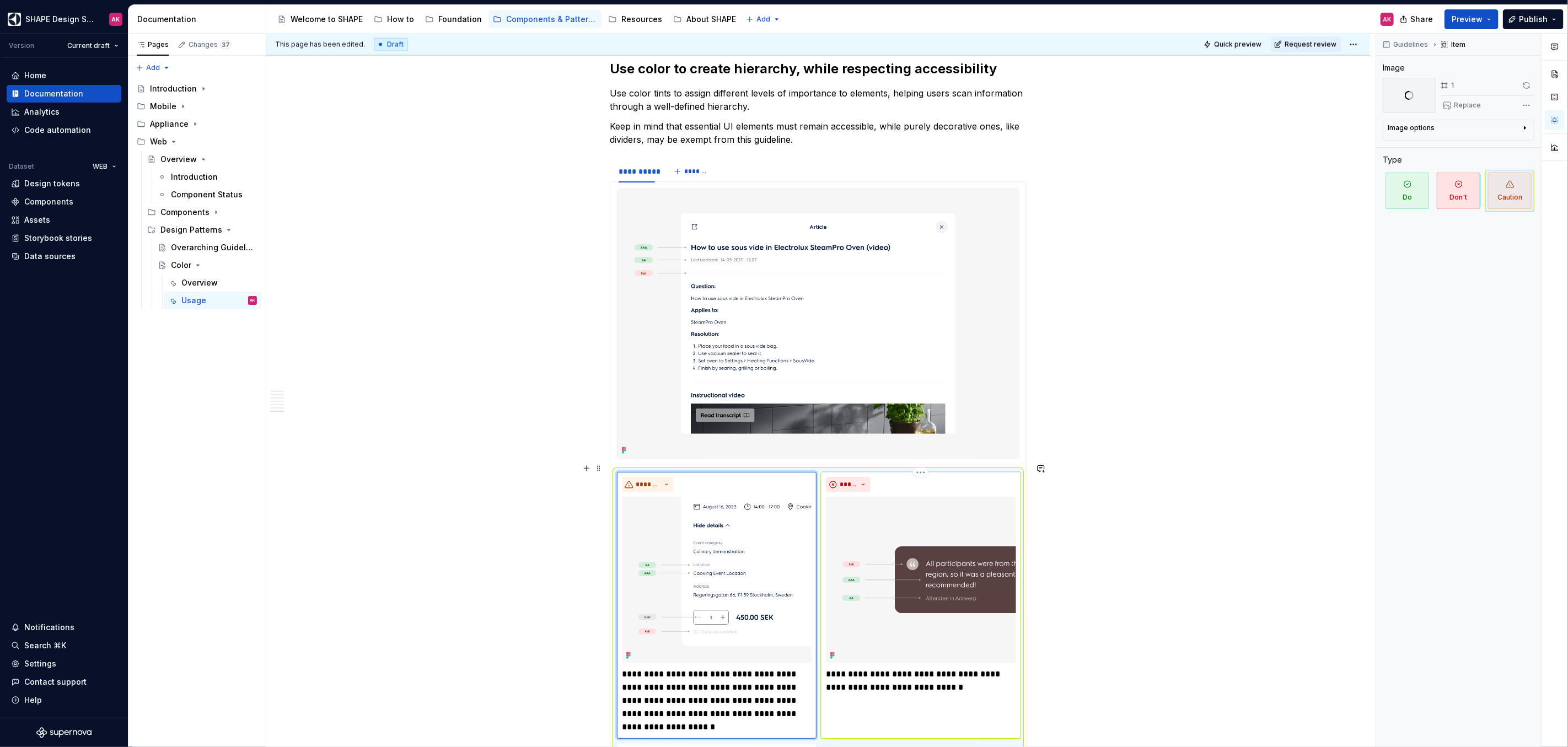
click at [937, 579] on img at bounding box center [921, 579] width 190 height 166
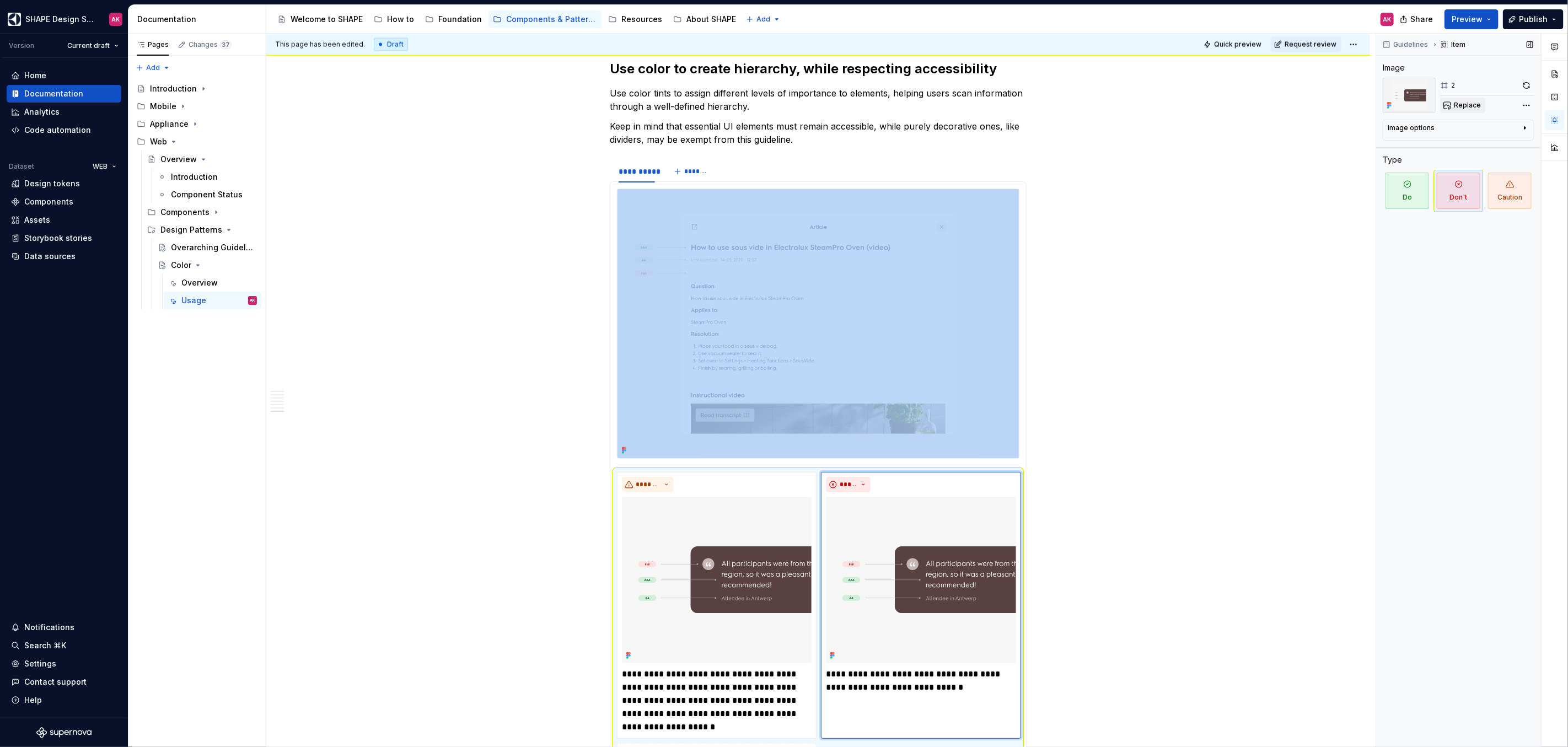
click at [1473, 110] on button "Replace" at bounding box center [1463, 105] width 46 height 15
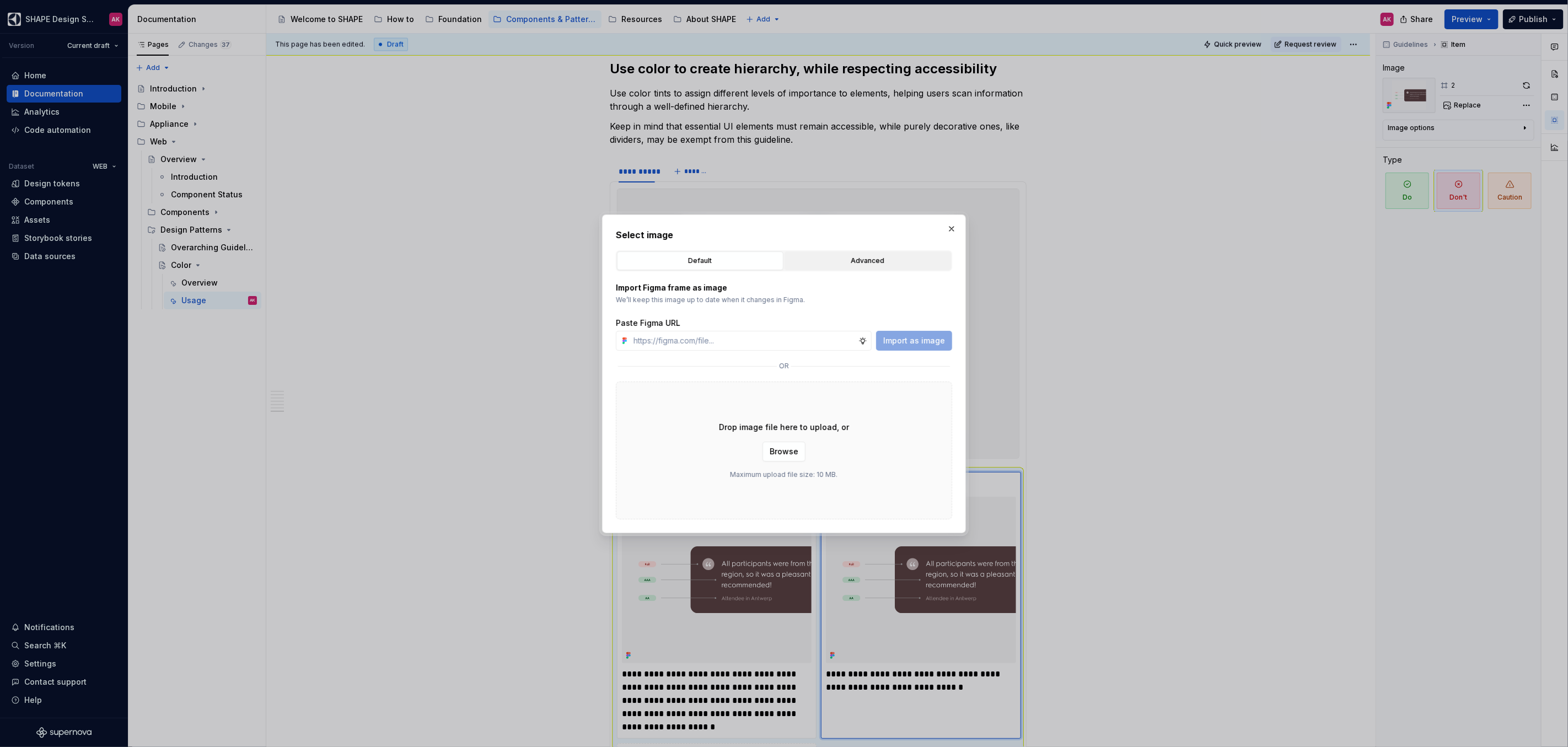
click at [840, 266] on button "Advanced" at bounding box center [867, 261] width 166 height 19
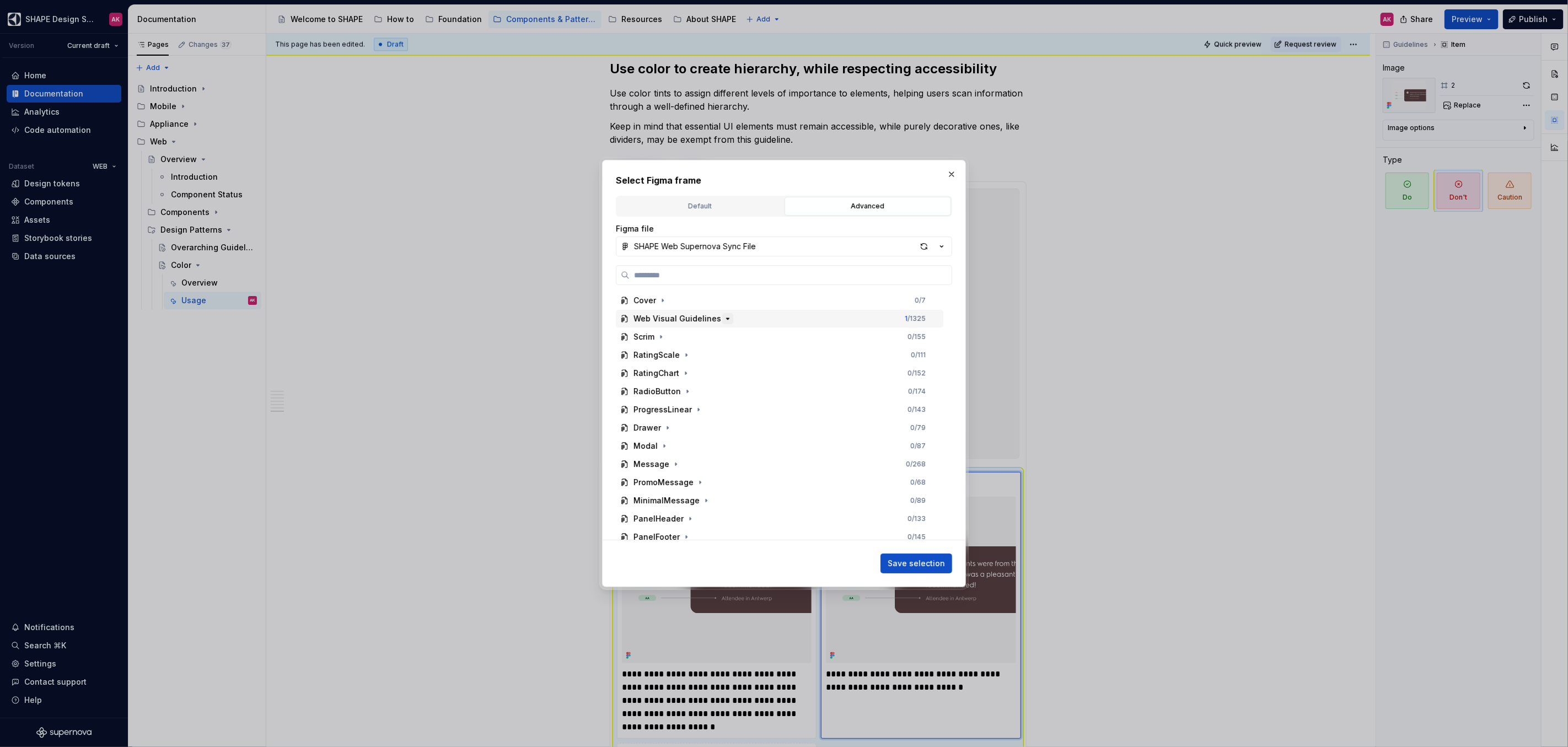
click at [723, 320] on icon "button" at bounding box center [727, 318] width 9 height 9
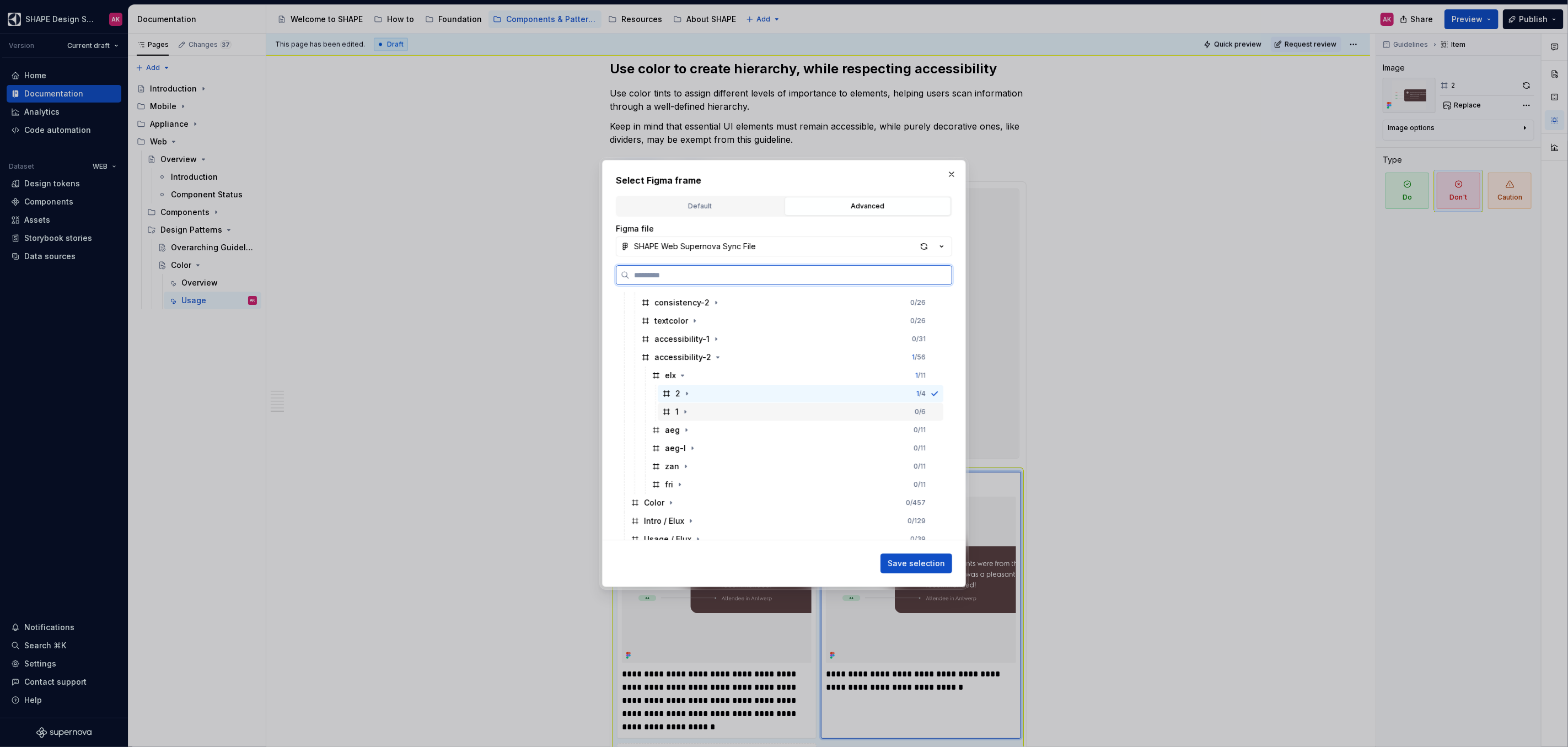
click at [672, 410] on div "1" at bounding box center [676, 412] width 29 height 11
click at [909, 560] on span "Save selection" at bounding box center [917, 563] width 57 height 11
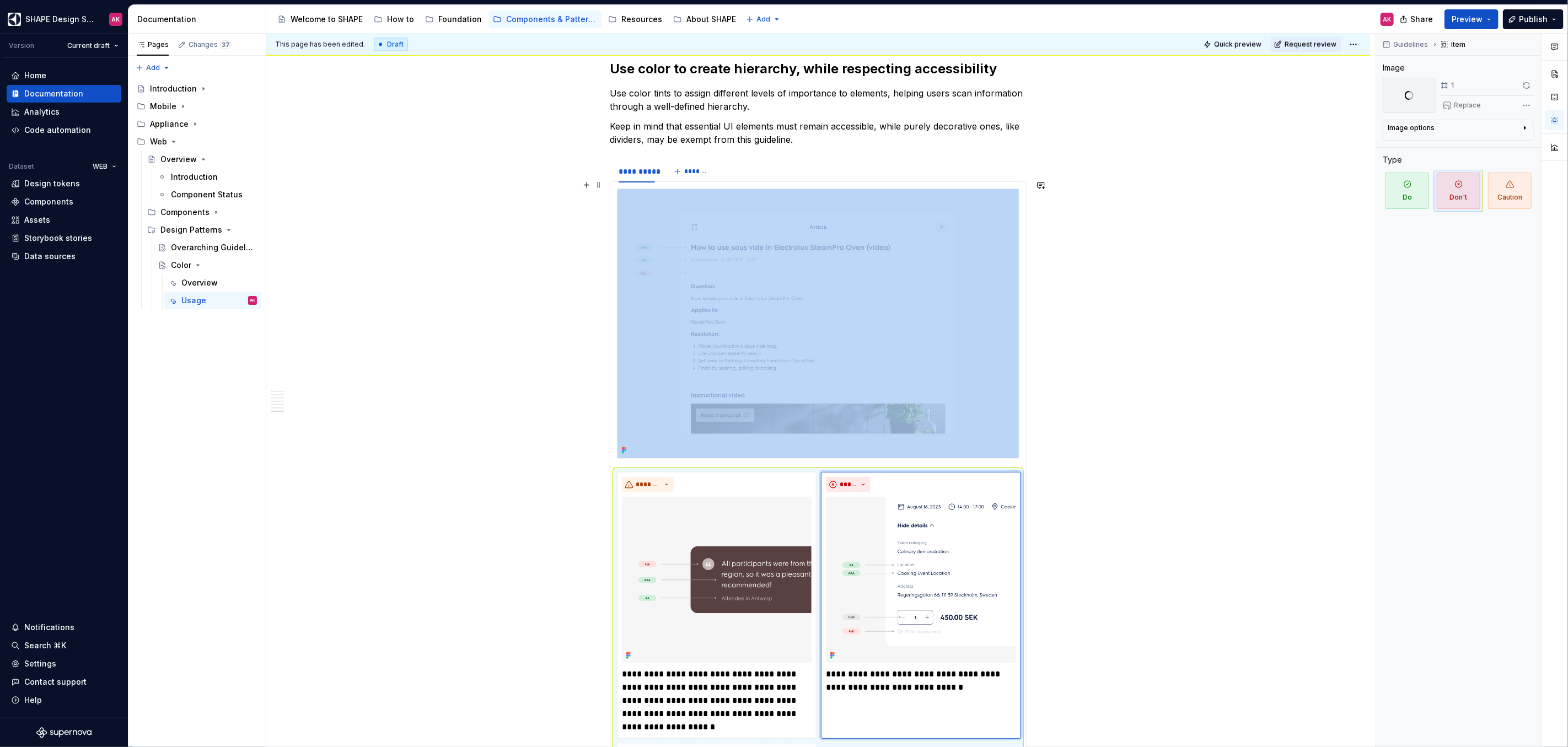
scroll to position [5220, 0]
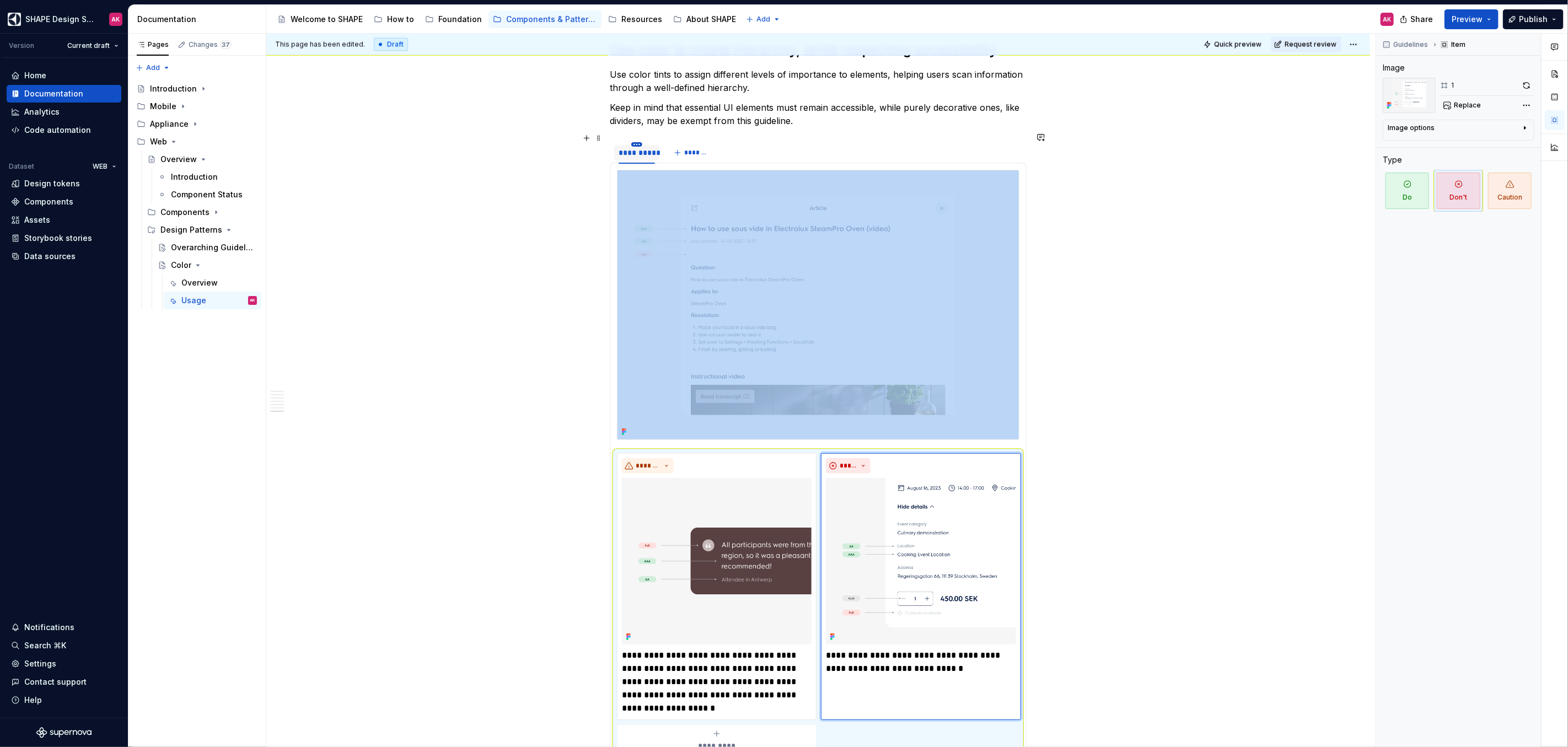
type textarea "*"
click at [636, 133] on html "SHAPE Design System AK Version Current draft Home Documentation Analytics Code …" at bounding box center [784, 373] width 1568 height 747
click at [657, 164] on div "Duplicate tab" at bounding box center [686, 168] width 71 height 11
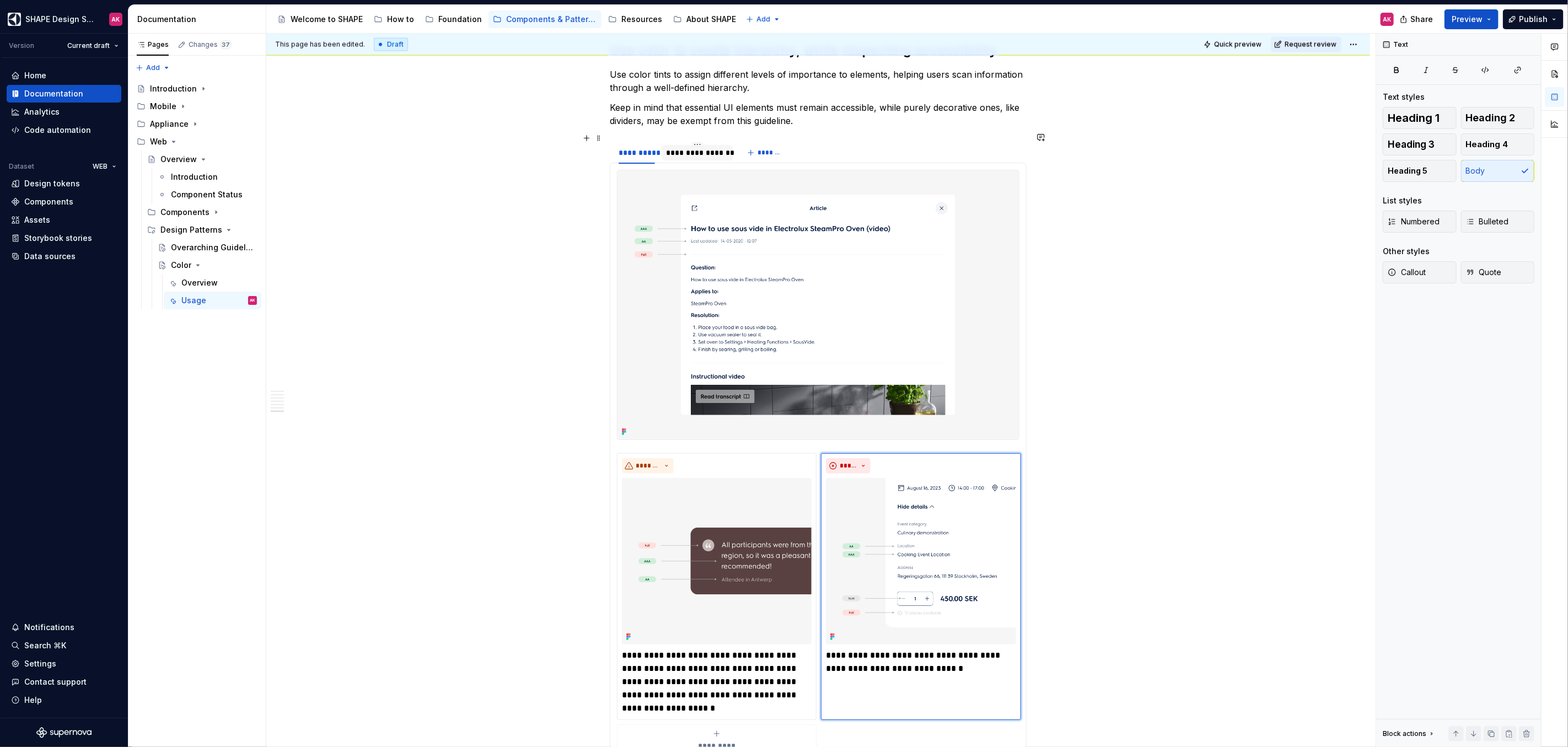
click at [682, 147] on div "**********" at bounding box center [697, 152] width 62 height 11
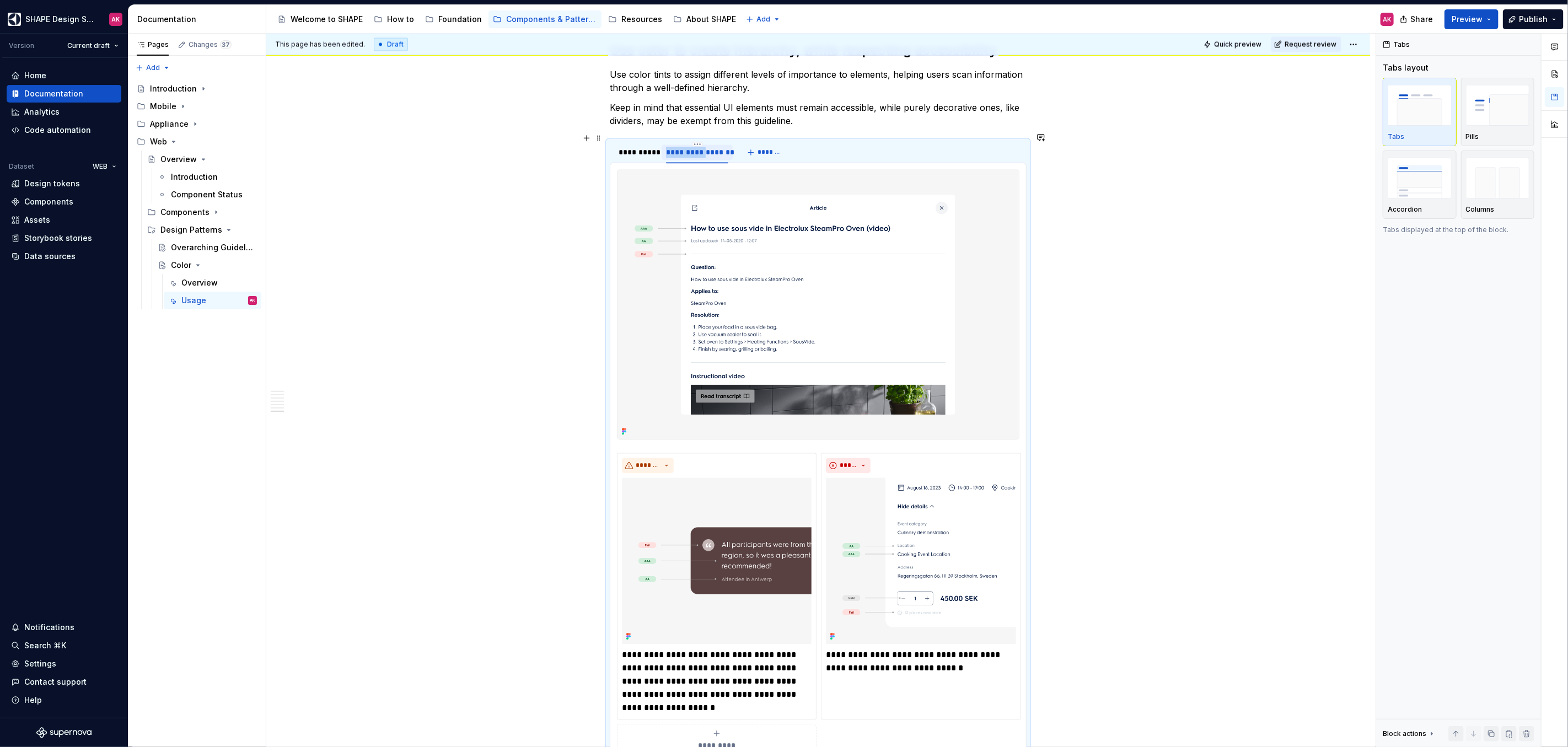
click at [682, 147] on div "**********" at bounding box center [697, 152] width 62 height 11
type input "***"
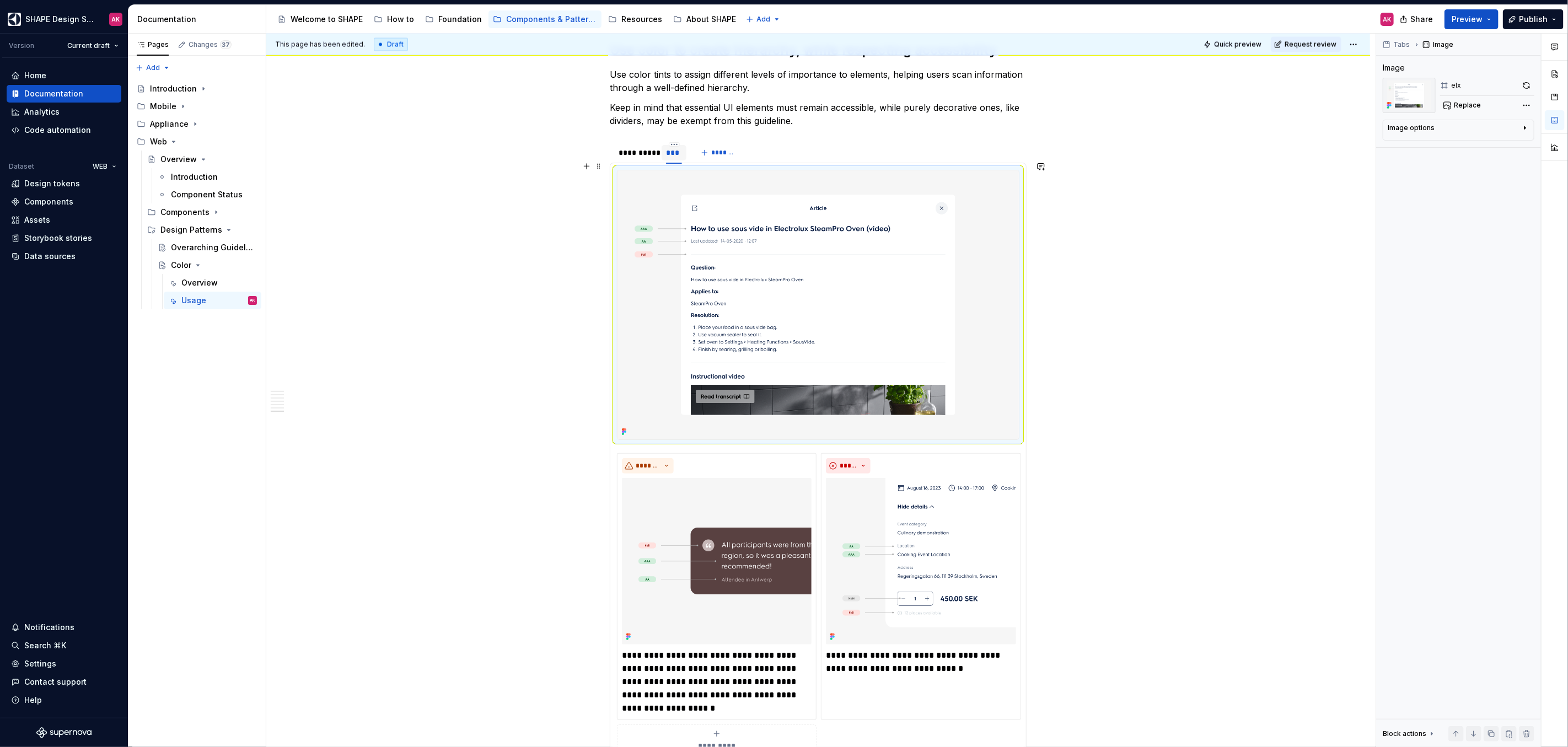
click at [821, 254] on img at bounding box center [818, 304] width 401 height 269
click at [1457, 105] on span "Replace" at bounding box center [1467, 105] width 27 height 9
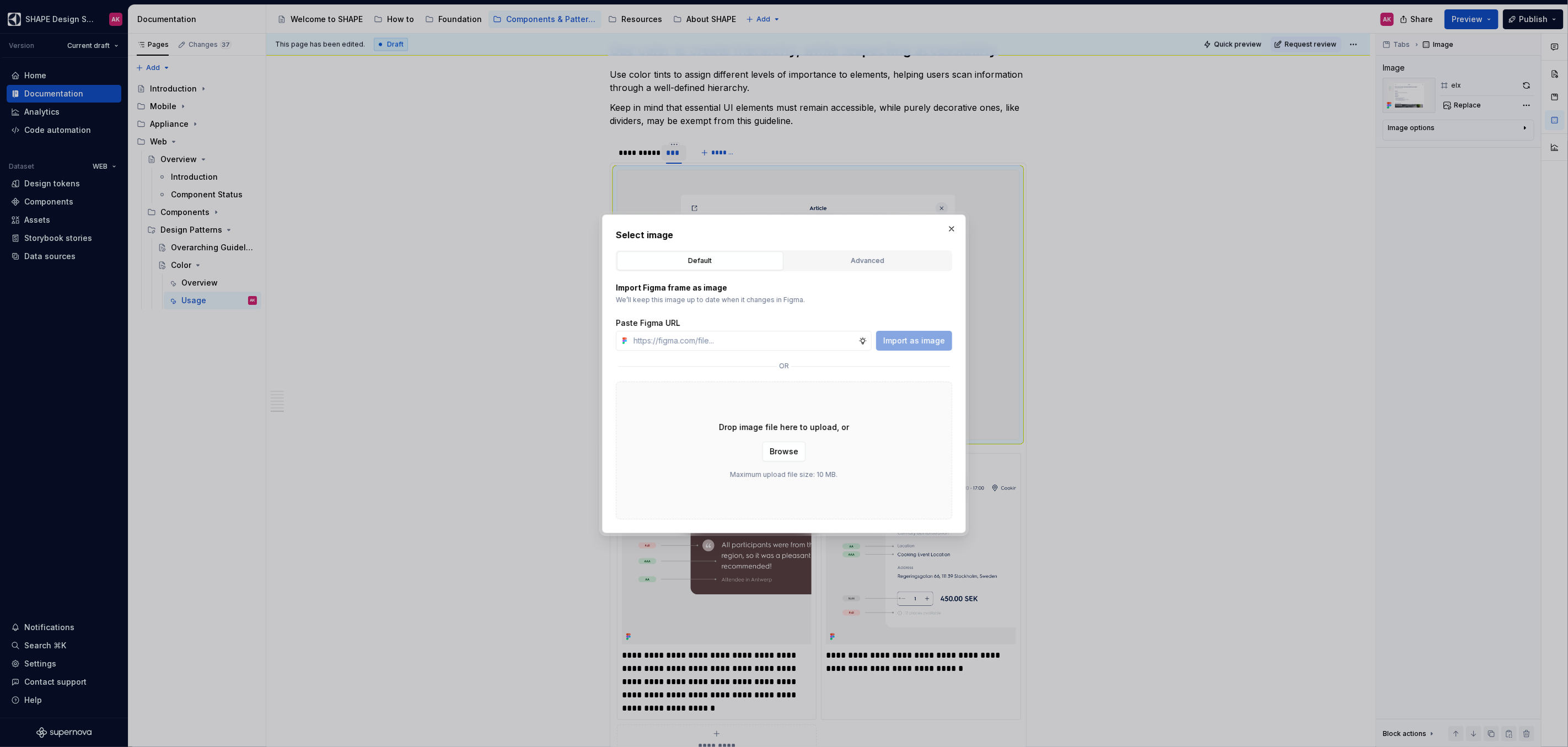
click at [887, 256] on div "Advanced" at bounding box center [868, 260] width 159 height 11
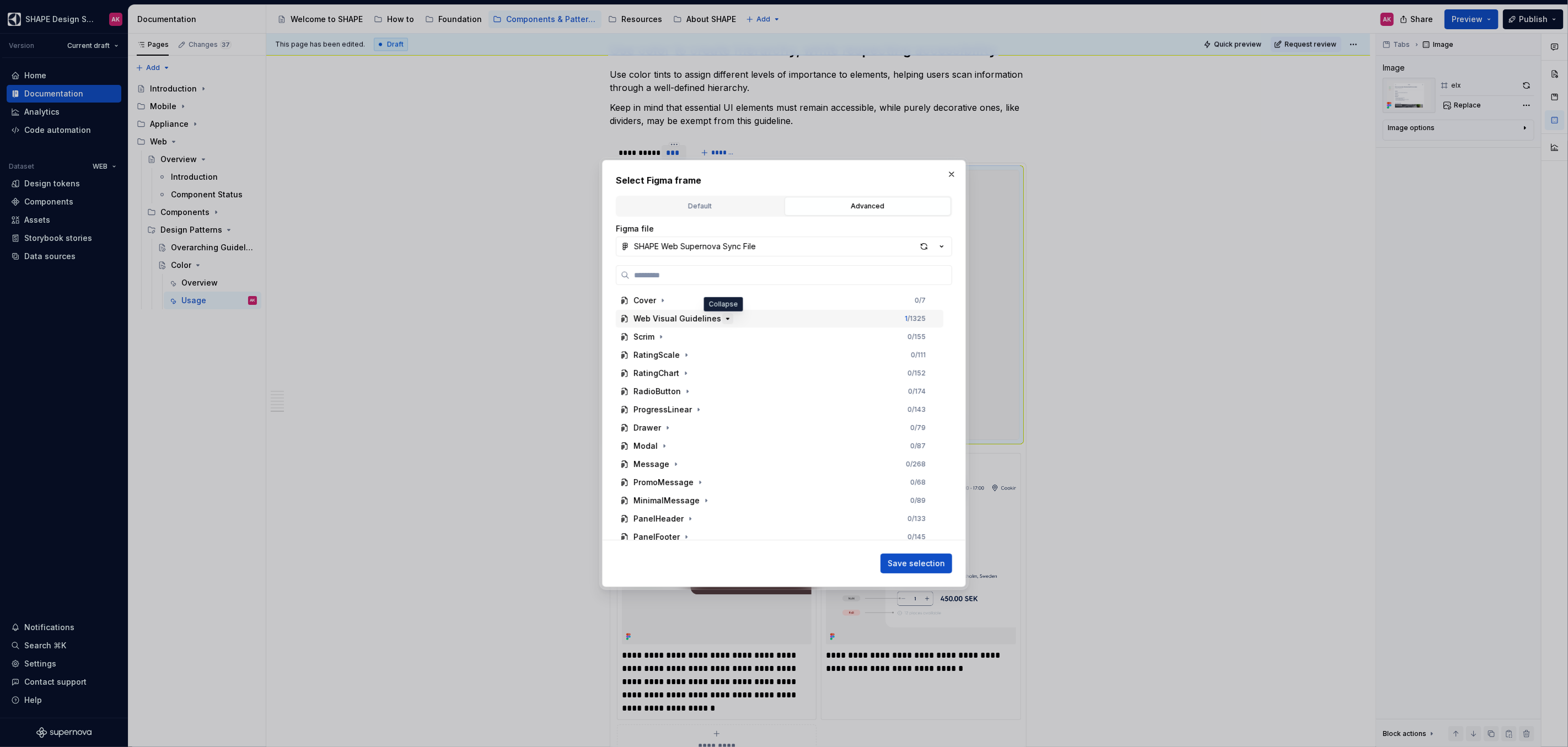
click at [726, 318] on icon "button" at bounding box center [728, 318] width 3 height 1
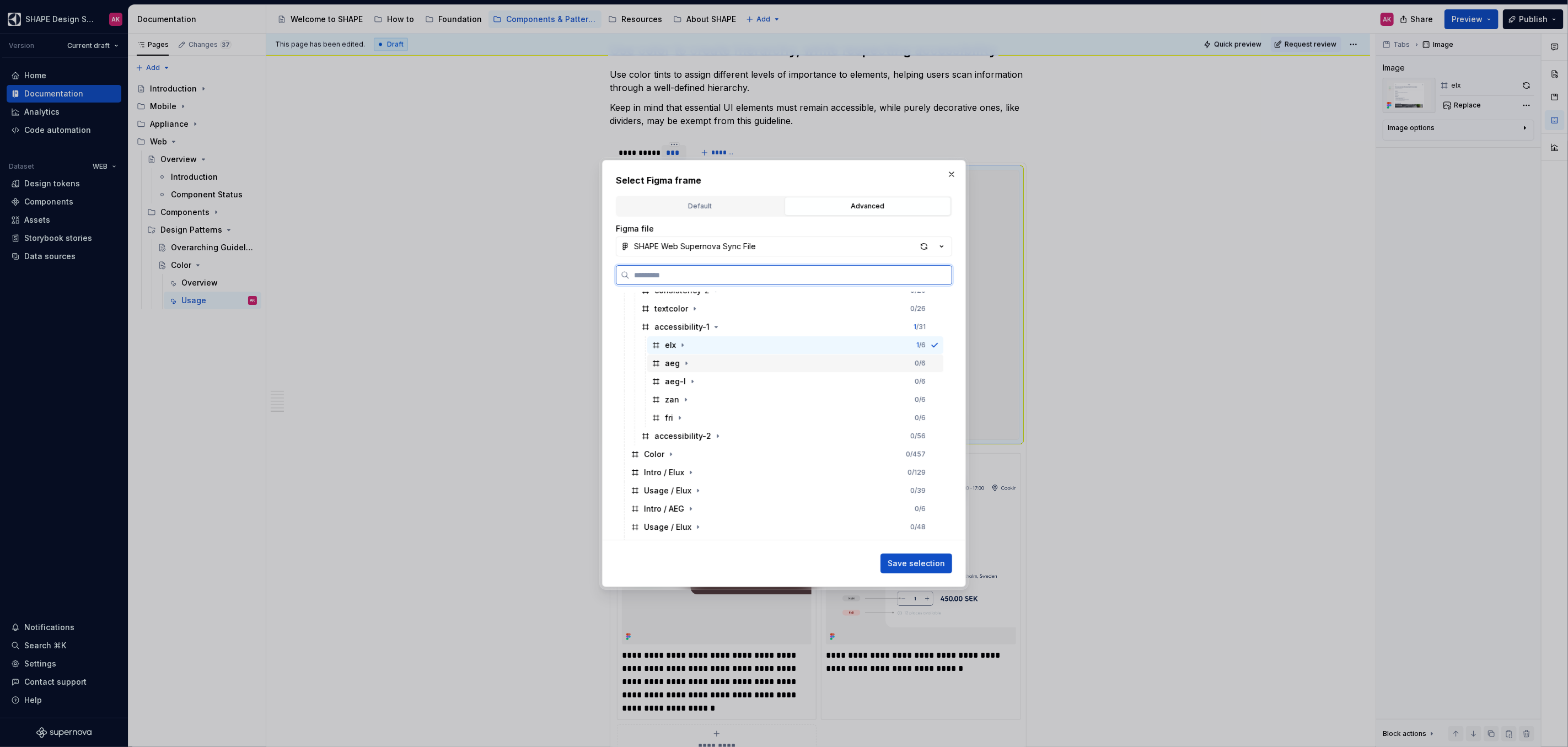
click at [667, 364] on div "aeg" at bounding box center [672, 363] width 15 height 11
click at [925, 565] on span "Save selection" at bounding box center [917, 563] width 57 height 11
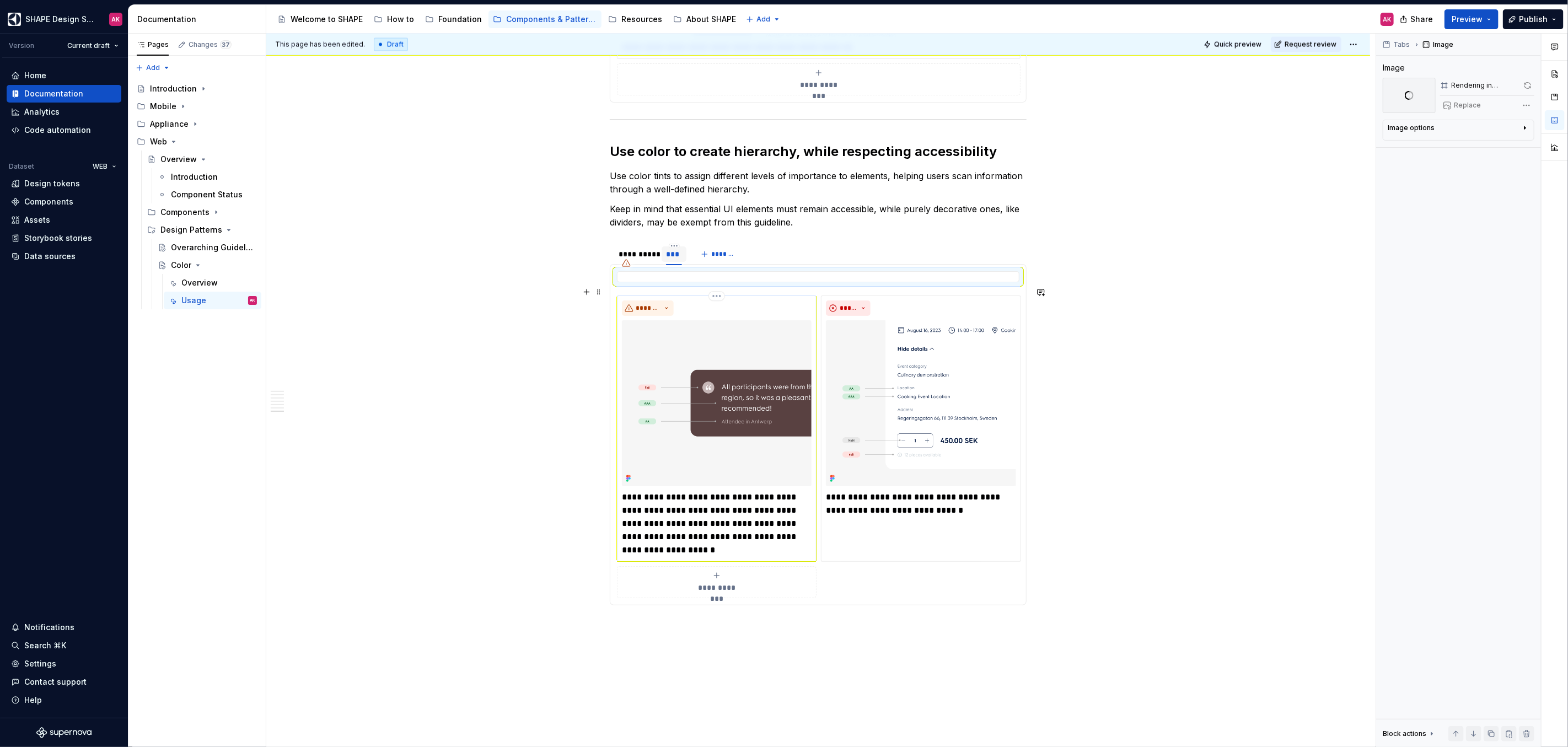
scroll to position [5110, 0]
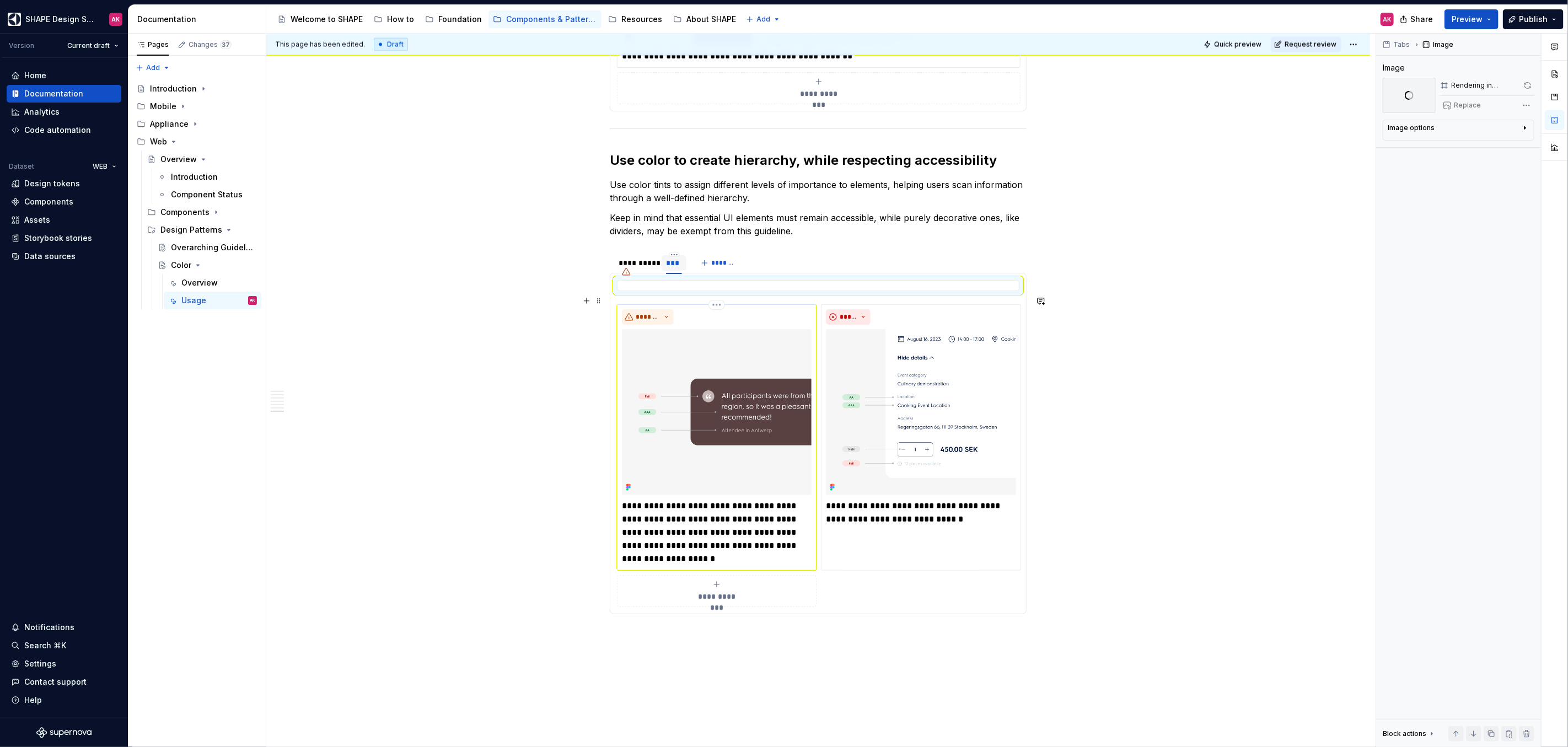
click at [710, 425] on img at bounding box center [717, 412] width 190 height 166
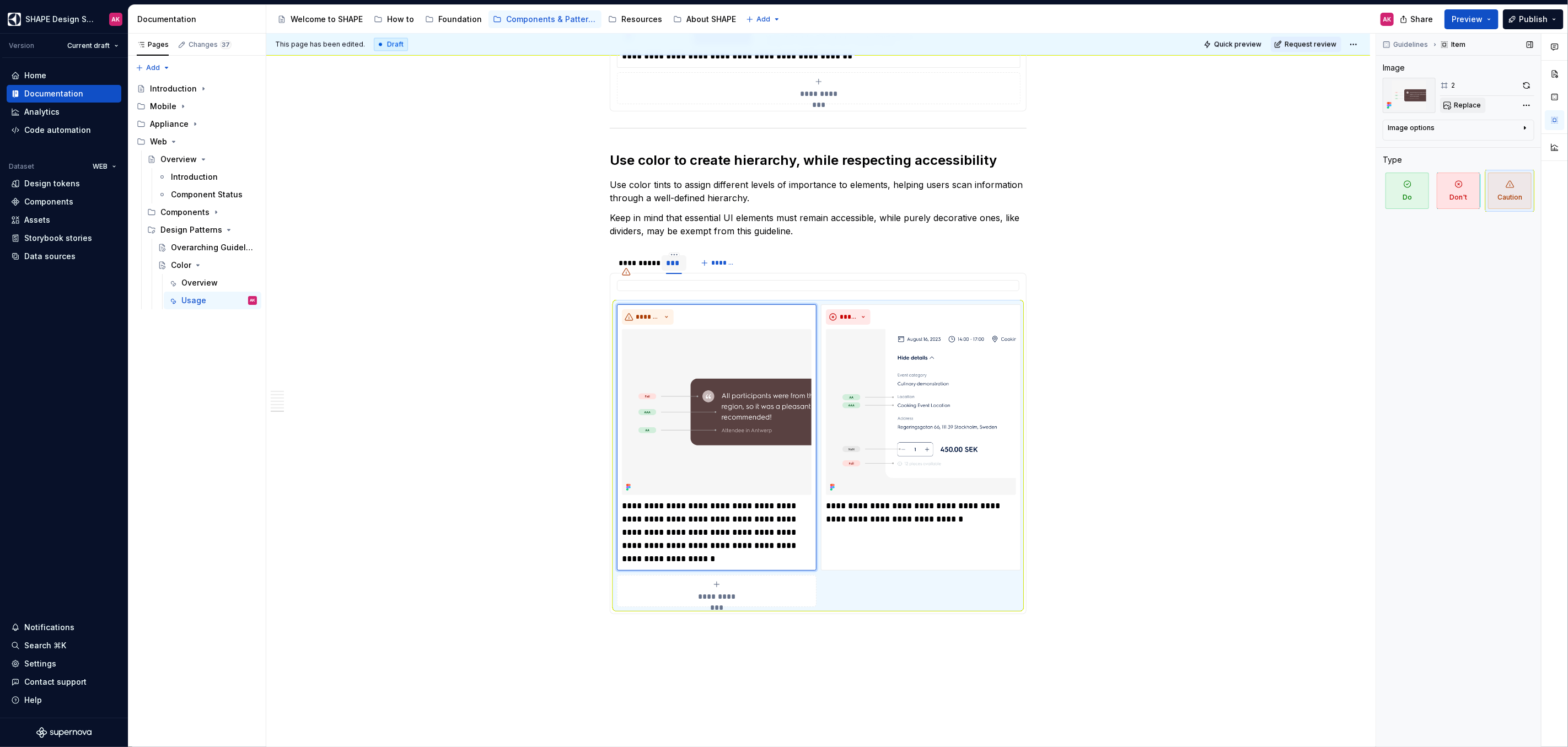
click at [1471, 106] on span "Replace" at bounding box center [1467, 105] width 27 height 9
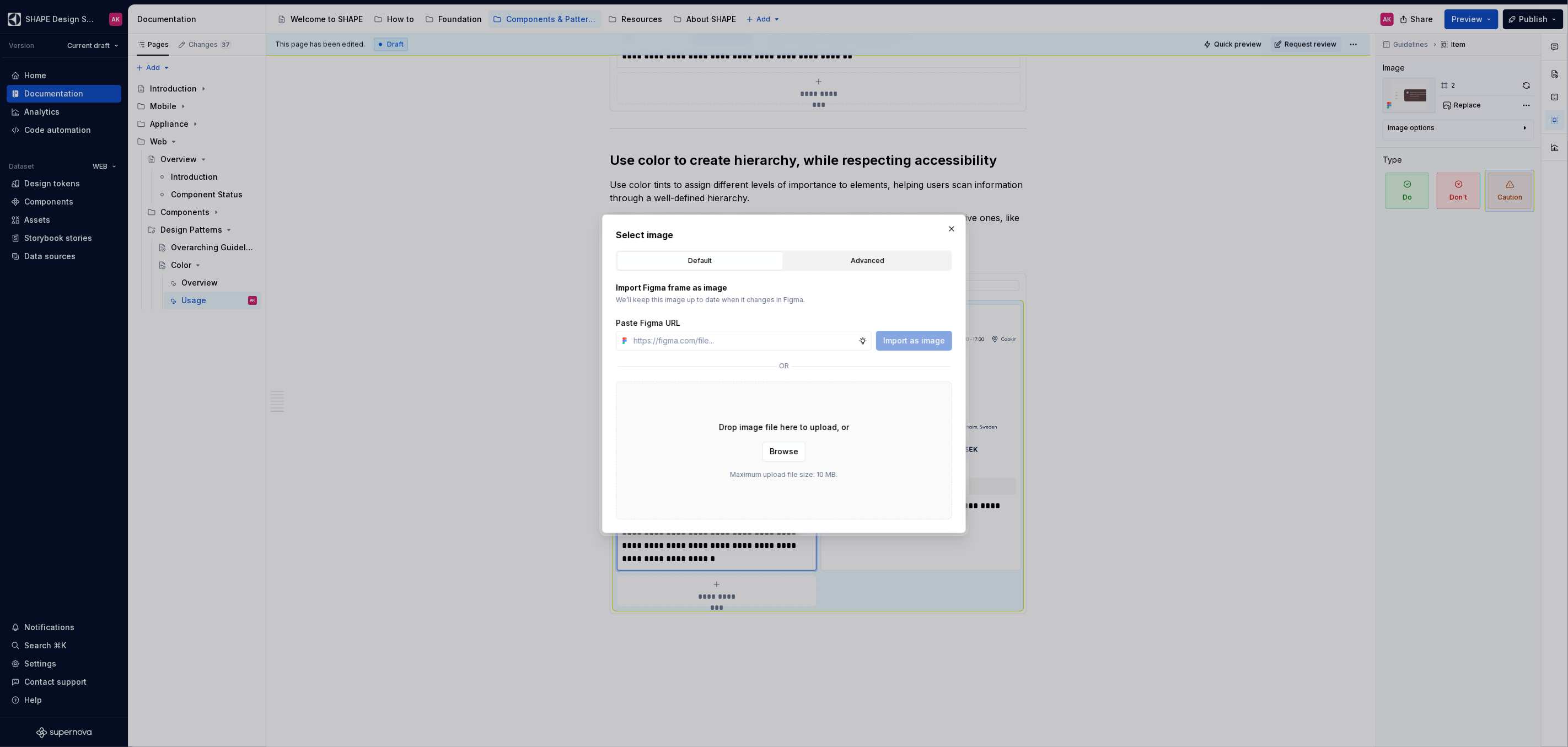
click at [844, 255] on button "Advanced" at bounding box center [867, 261] width 166 height 19
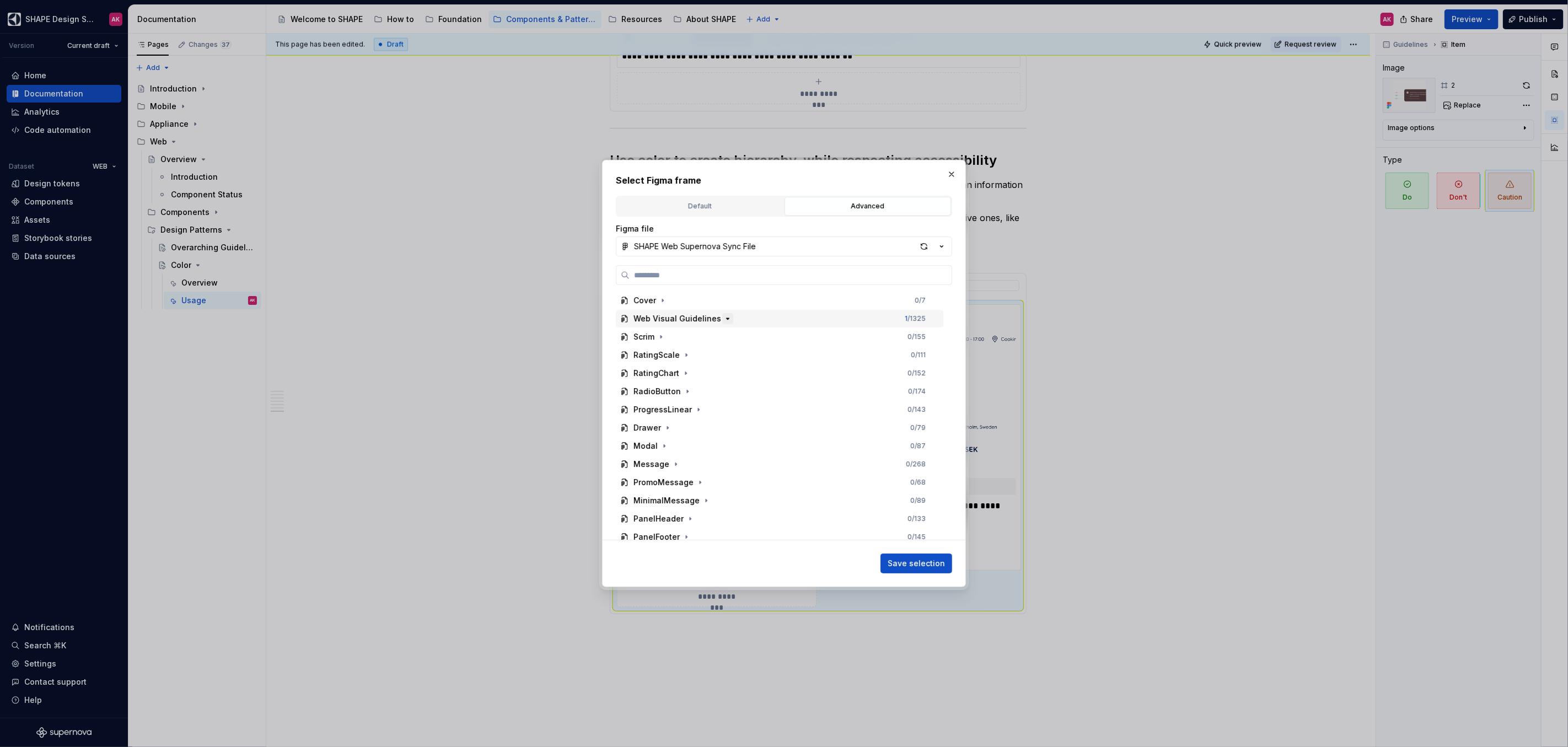
click at [723, 321] on icon "button" at bounding box center [727, 318] width 9 height 9
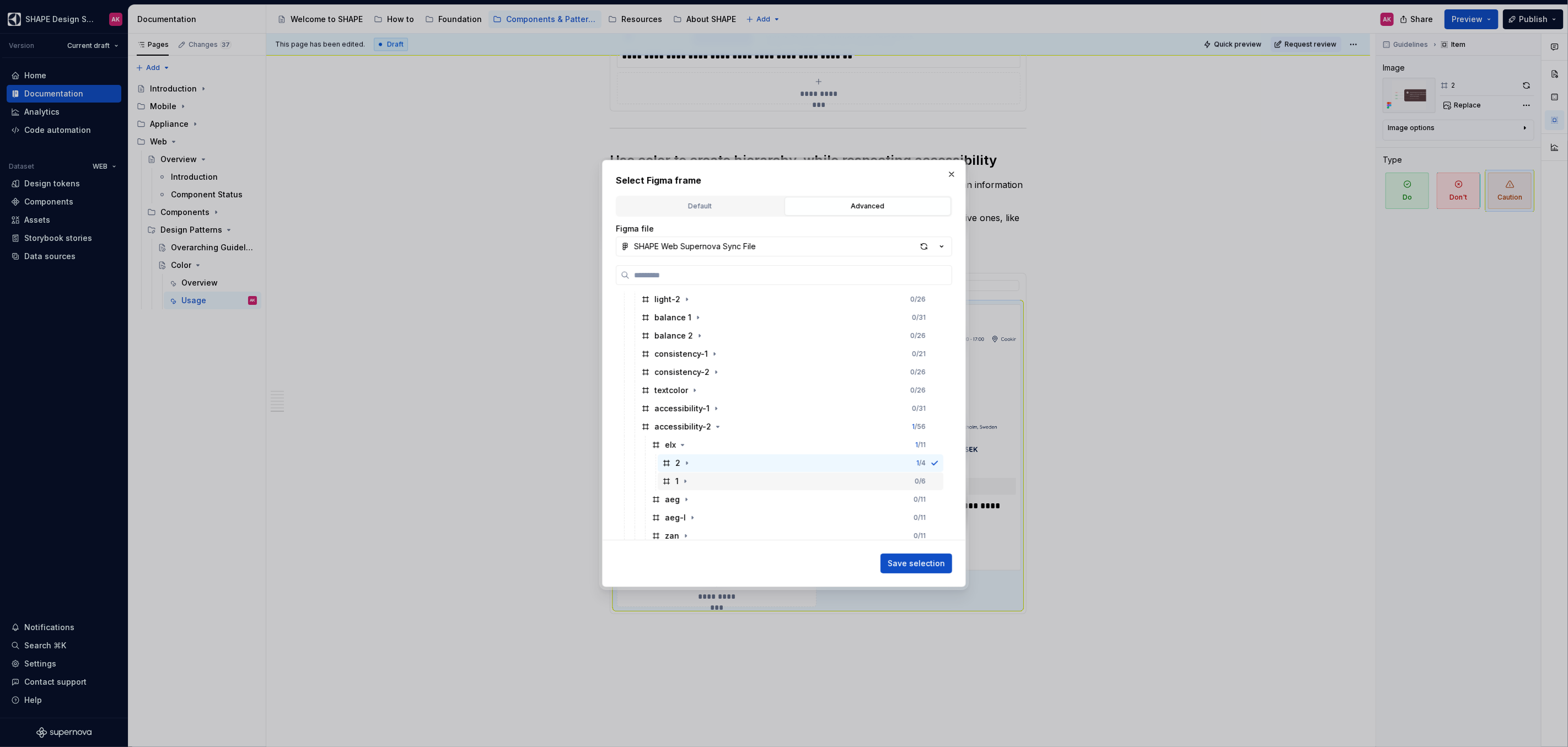
scroll to position [255, 0]
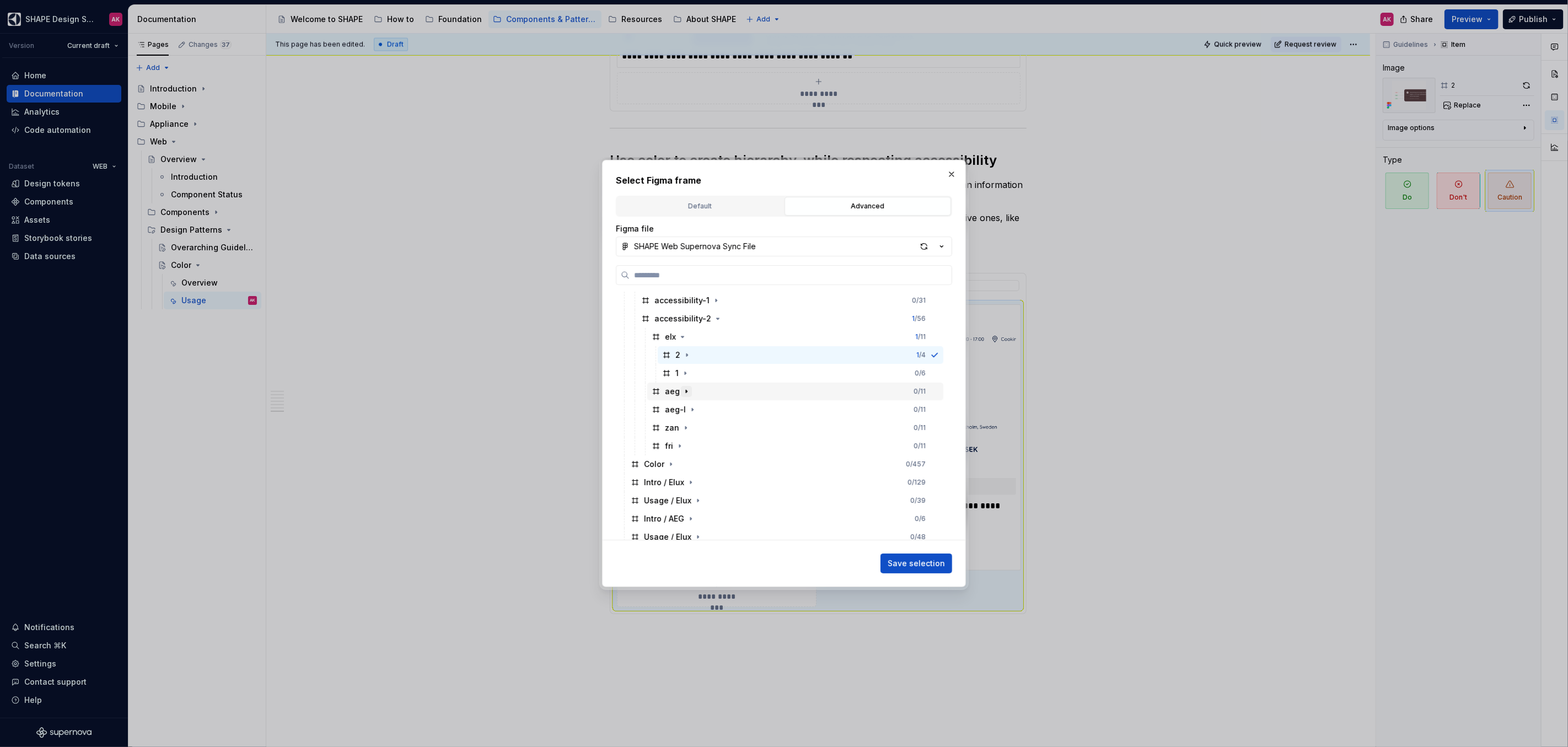
click at [685, 393] on icon "button" at bounding box center [686, 391] width 9 height 9
click at [674, 407] on div "2" at bounding box center [677, 409] width 30 height 11
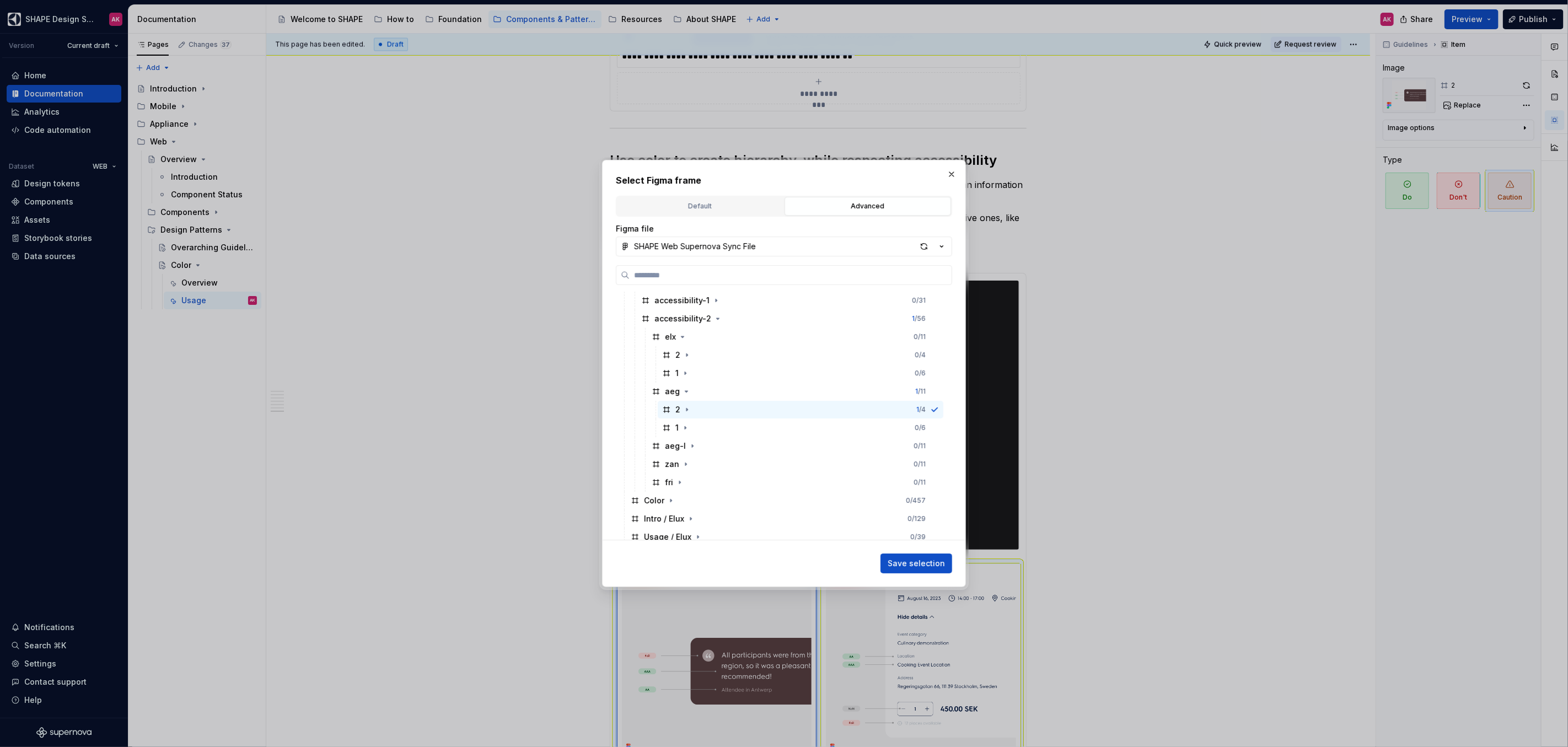
click at [910, 562] on span "Save selection" at bounding box center [917, 563] width 57 height 11
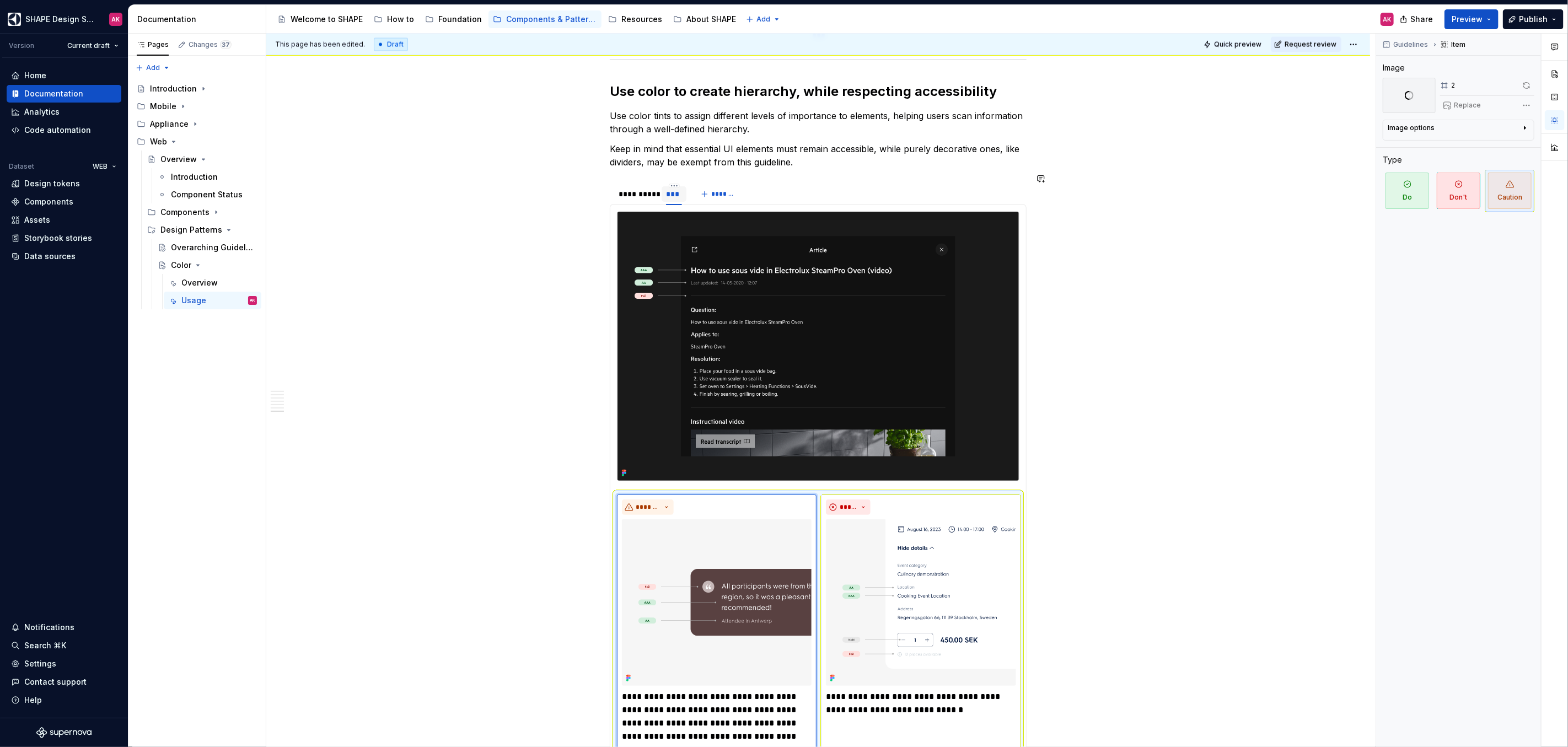
scroll to position [5224, 0]
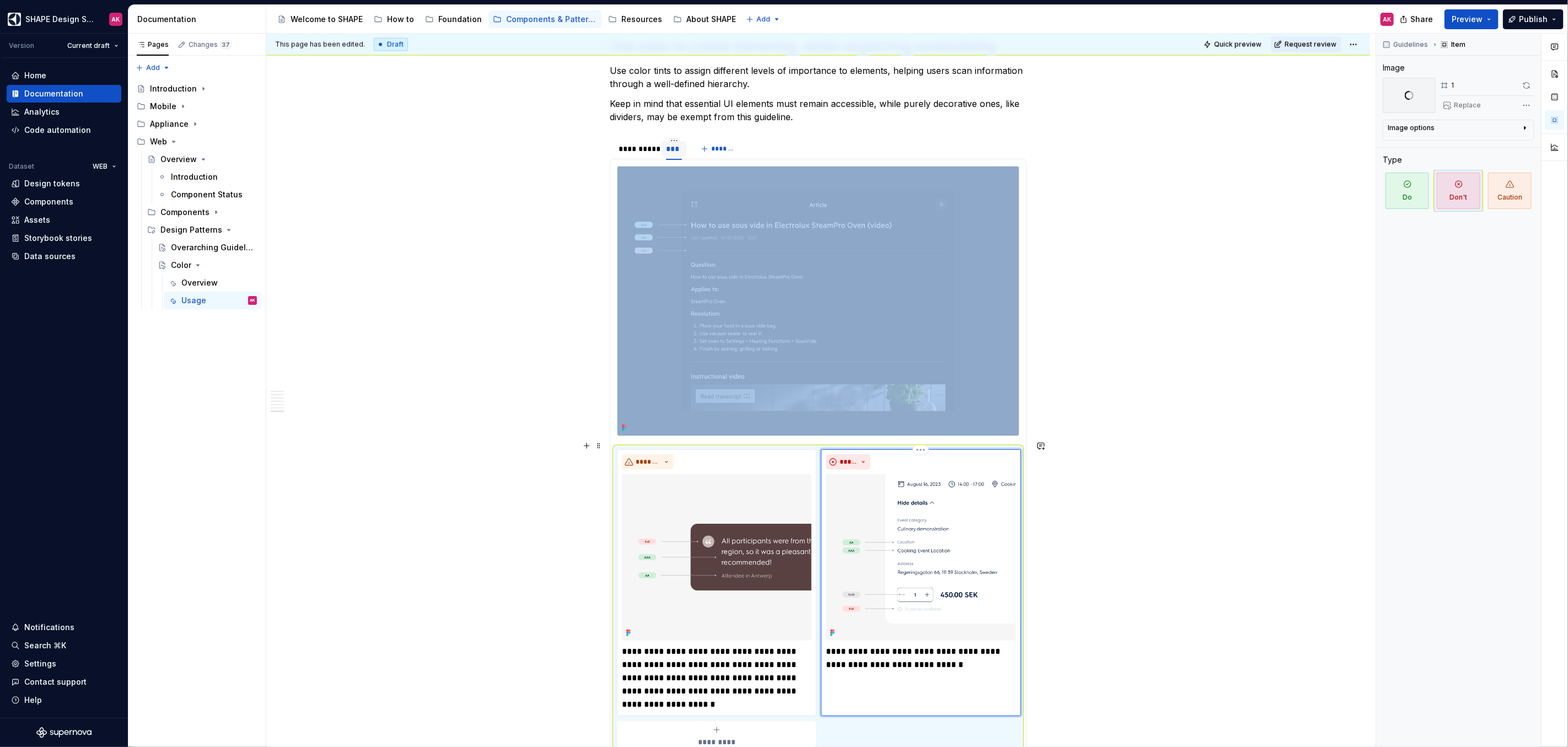
click at [898, 522] on img at bounding box center [921, 557] width 190 height 166
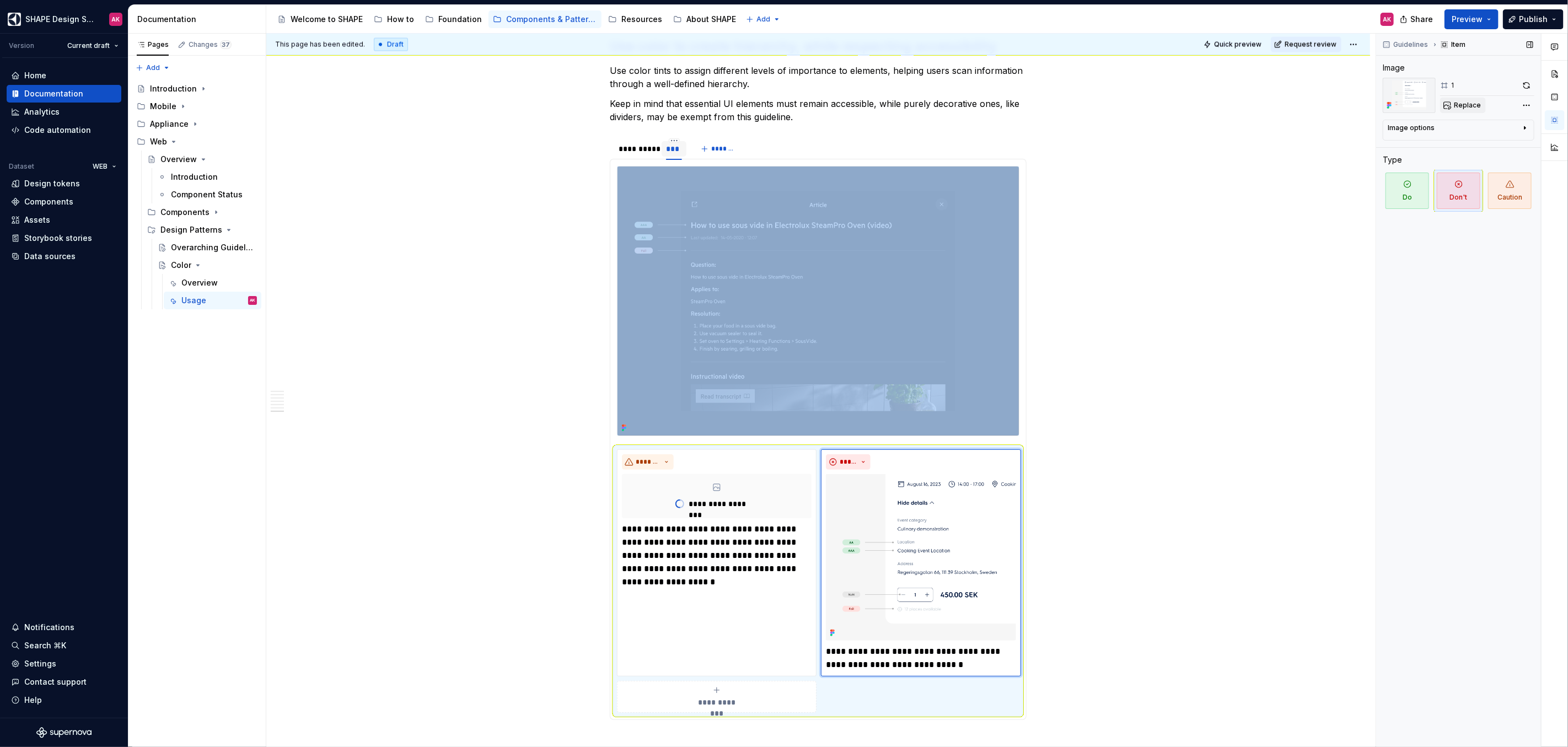
click at [1460, 104] on span "Replace" at bounding box center [1467, 105] width 27 height 9
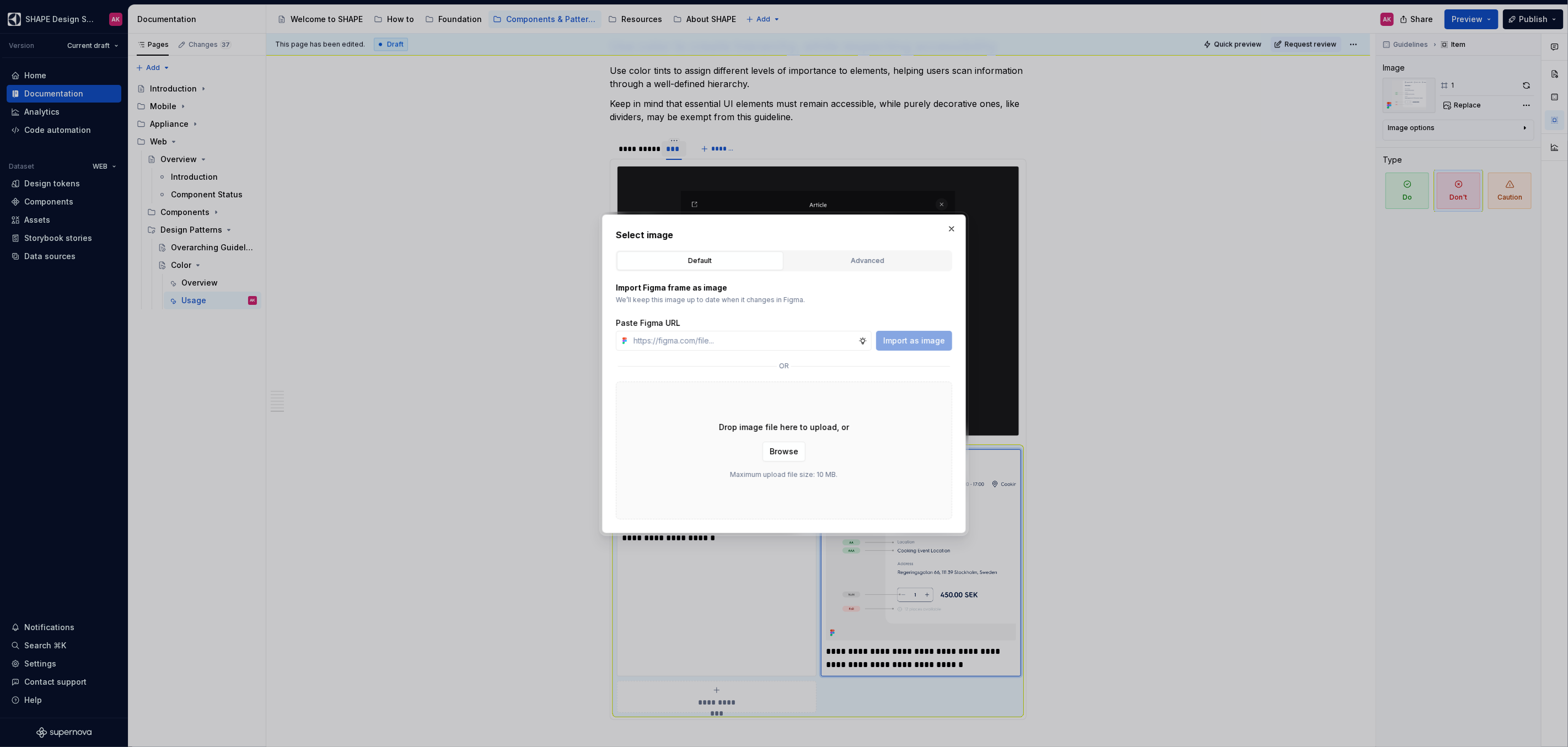
click at [827, 270] on button "Advanced" at bounding box center [867, 261] width 166 height 19
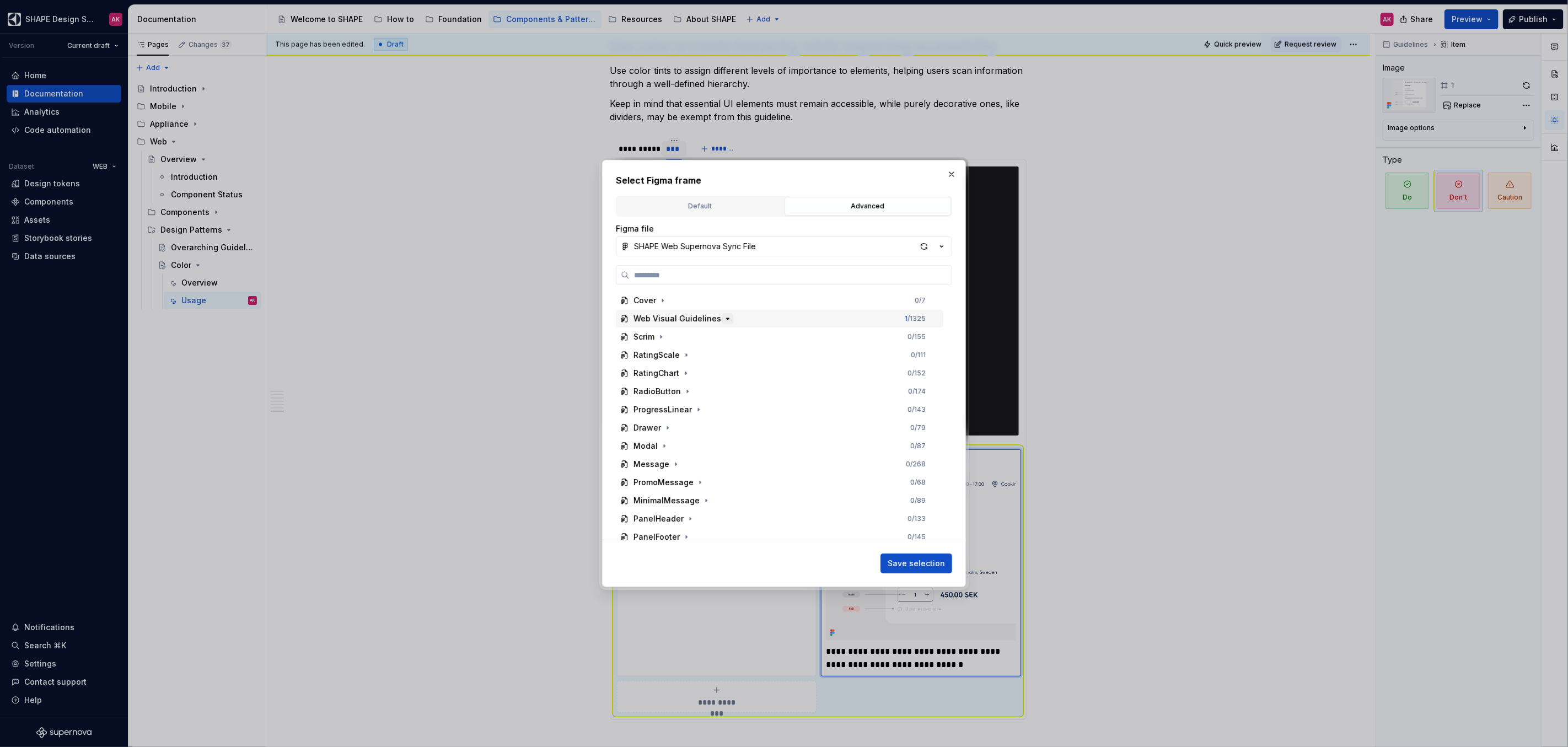
click at [723, 318] on icon "button" at bounding box center [727, 318] width 9 height 9
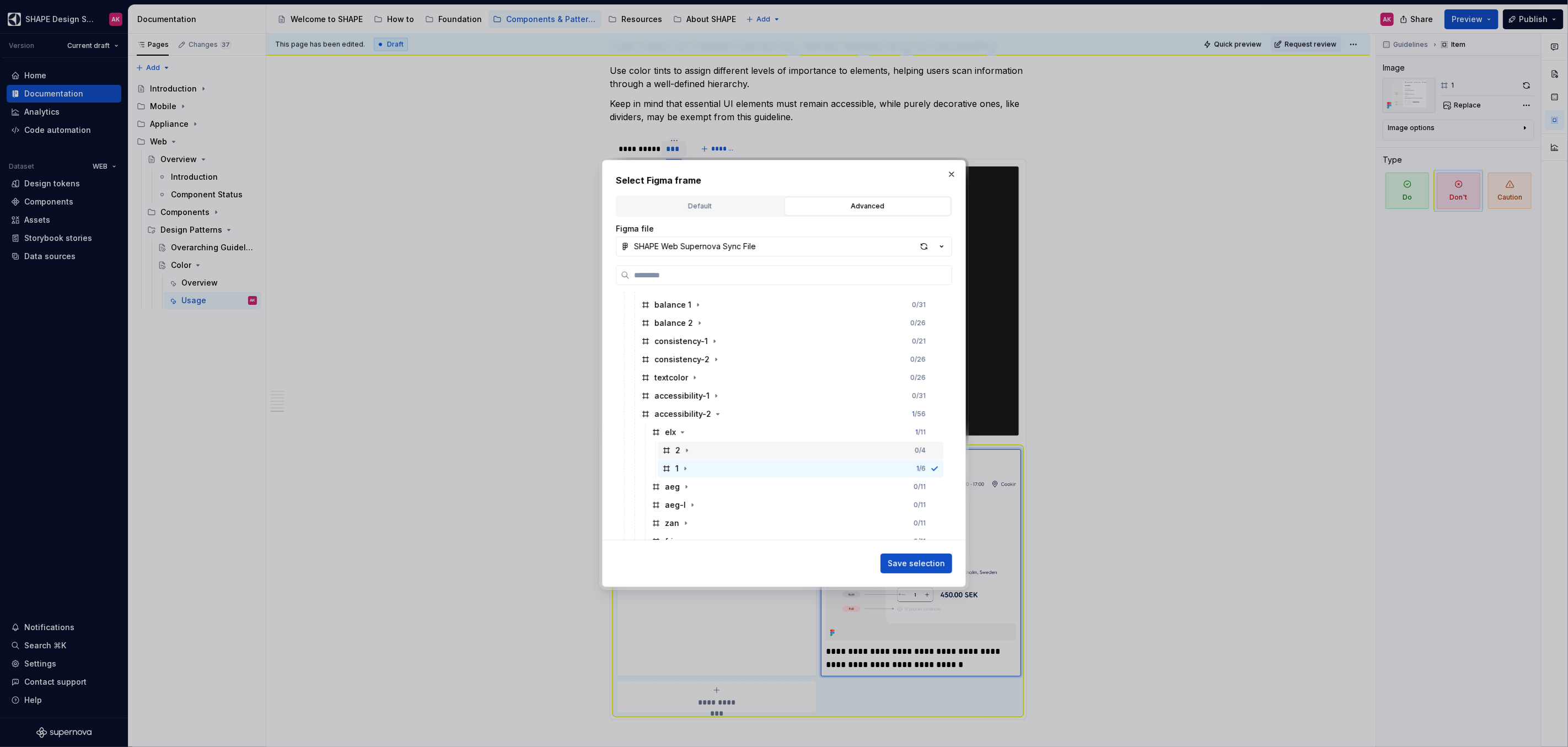
scroll to position [211, 0]
click at [687, 435] on icon "button" at bounding box center [686, 435] width 9 height 9
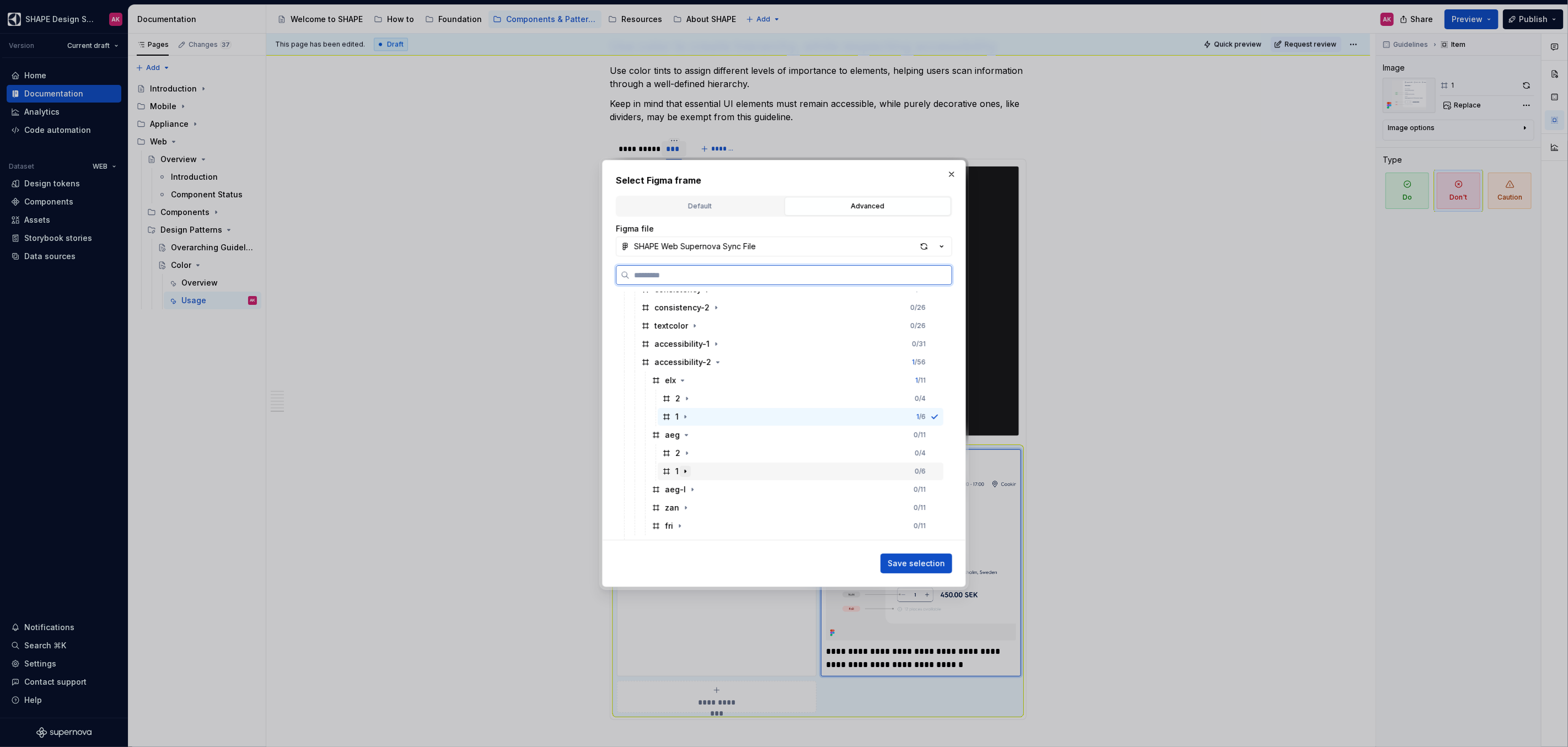
click at [674, 471] on div "1" at bounding box center [676, 471] width 29 height 11
click at [931, 558] on span "Save selection" at bounding box center [917, 563] width 57 height 11
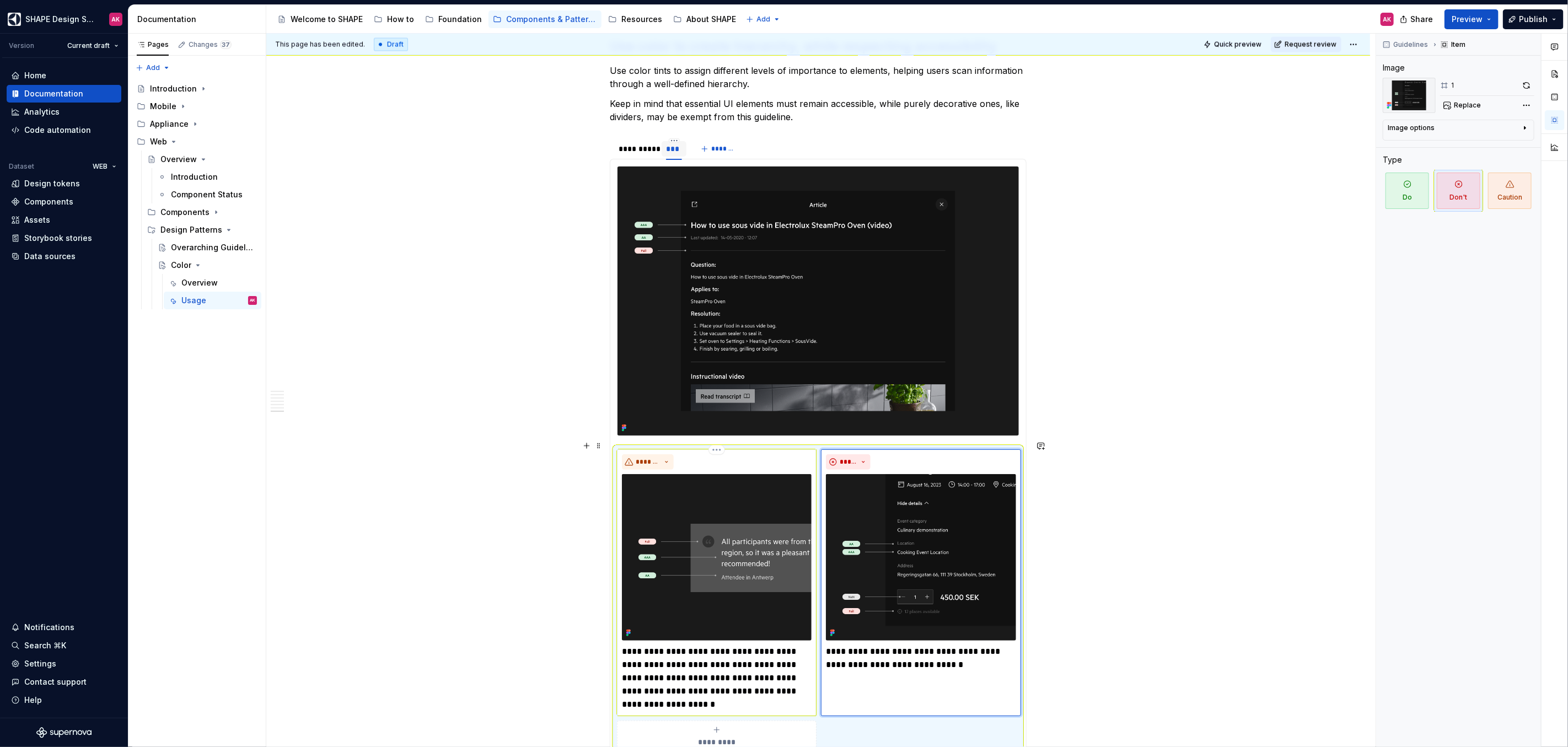
click at [760, 645] on p "**********" at bounding box center [717, 678] width 190 height 66
click at [770, 645] on p "**********" at bounding box center [717, 678] width 190 height 66
click at [768, 645] on p "**********" at bounding box center [717, 678] width 190 height 66
type textarea "*"
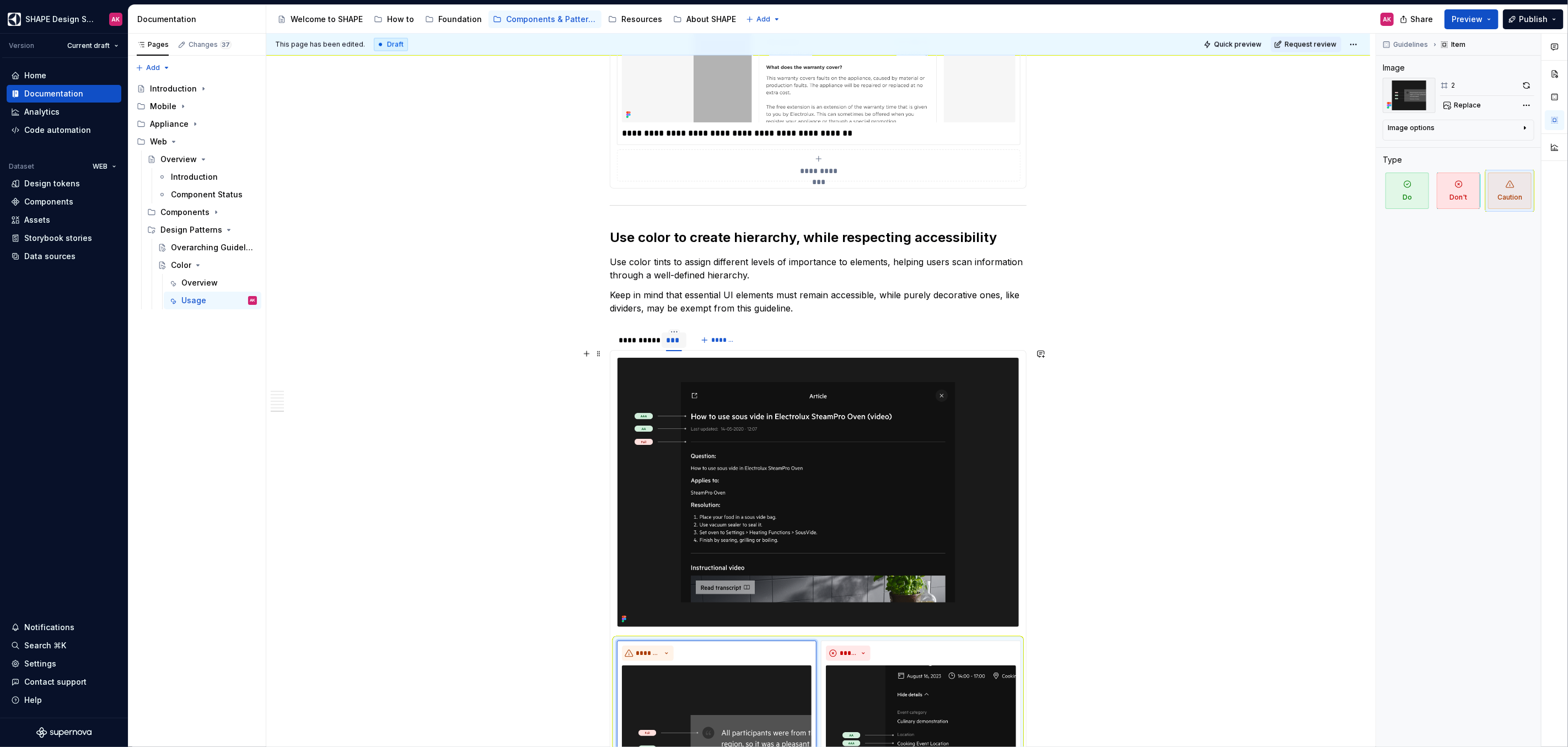
scroll to position [4957, 0]
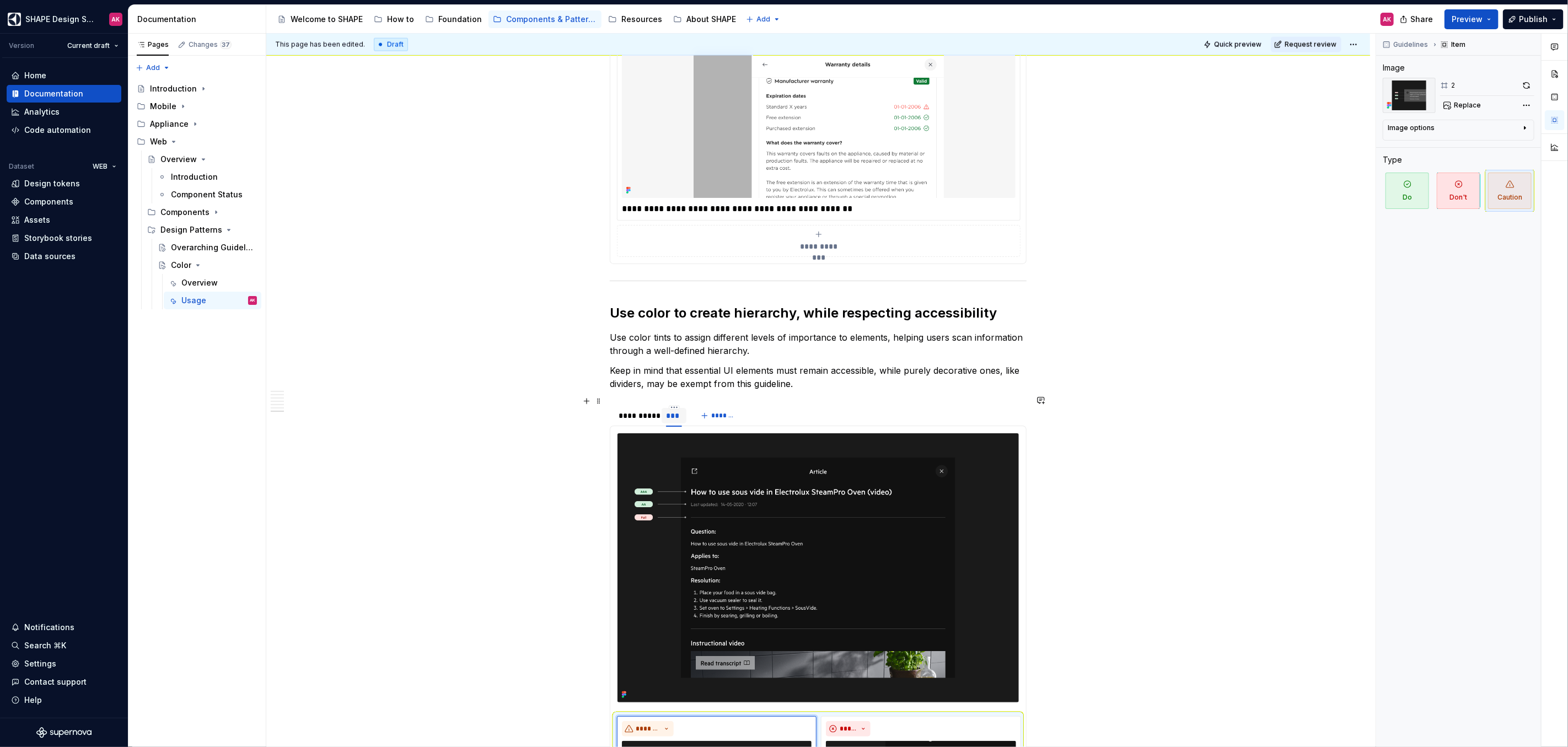
click at [674, 397] on html "SHAPE Design System AK Version Current draft Home Documentation Analytics Code …" at bounding box center [784, 373] width 1568 height 747
type textarea "*"
click at [682, 431] on icon at bounding box center [680, 431] width 9 height 9
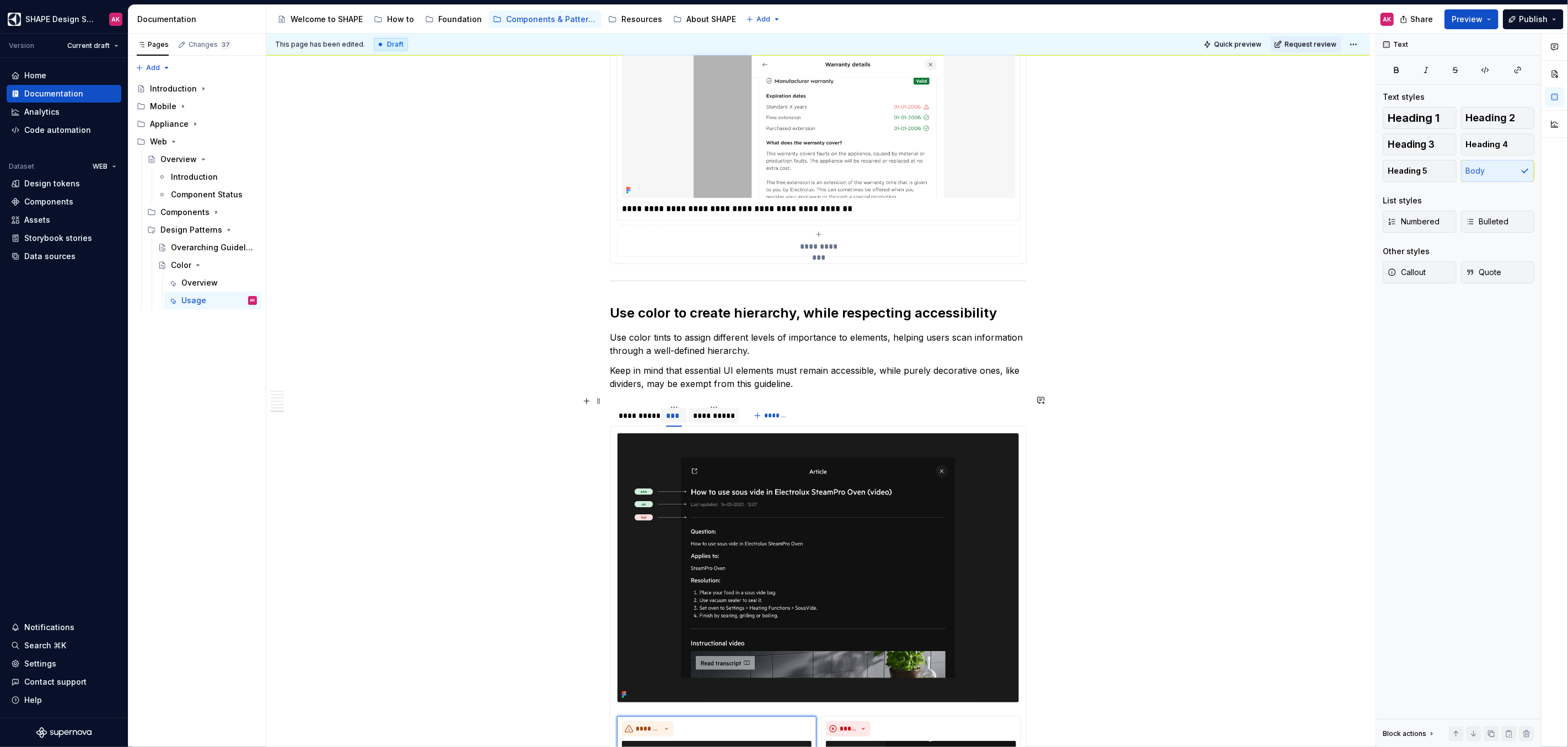
click at [706, 410] on div "**********" at bounding box center [714, 415] width 42 height 11
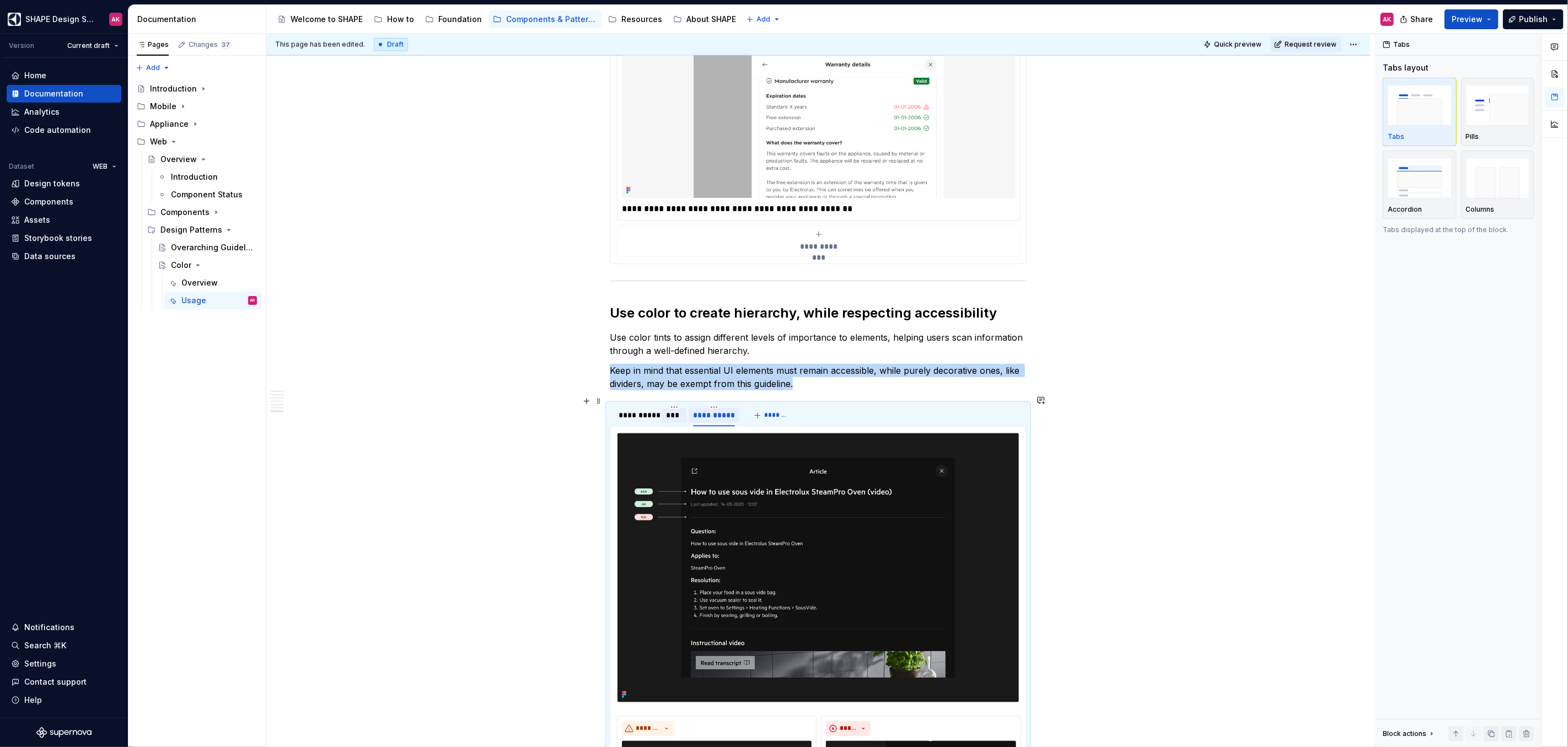
click at [706, 410] on div "**********" at bounding box center [714, 415] width 42 height 11
type input "**********"
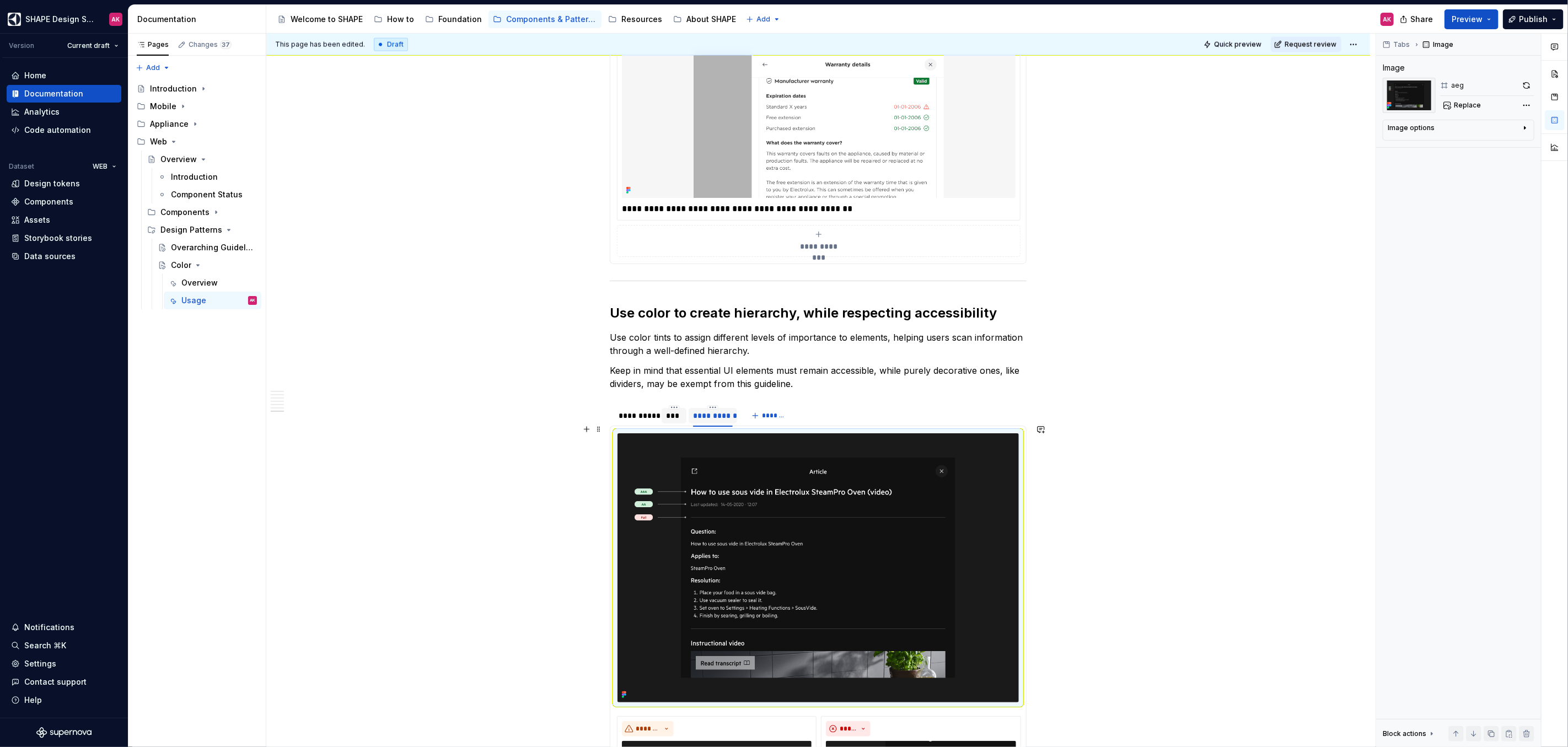
click at [783, 513] on img at bounding box center [818, 567] width 401 height 269
click at [1453, 106] on button "Replace" at bounding box center [1463, 105] width 46 height 15
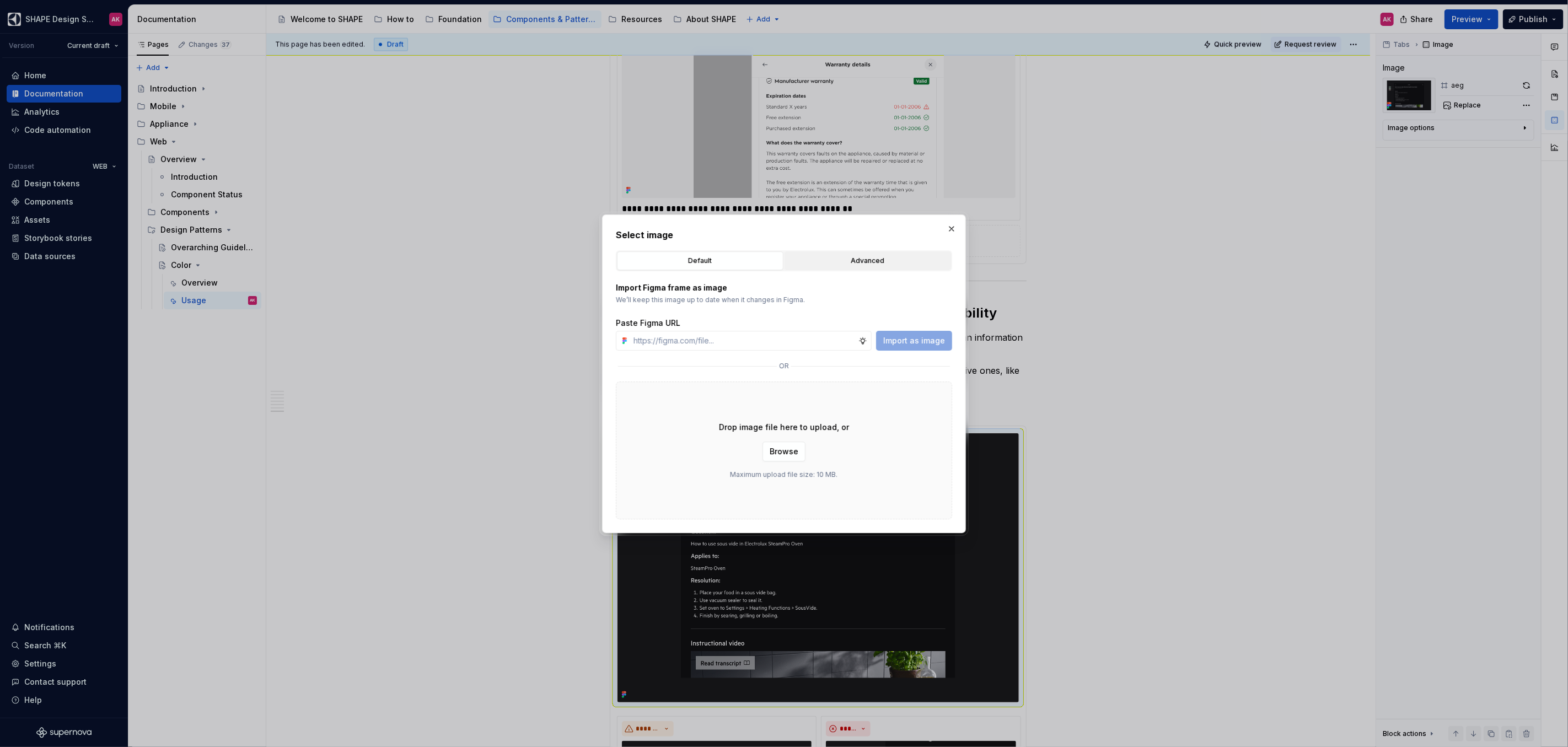
click at [826, 261] on div "Advanced" at bounding box center [868, 260] width 159 height 11
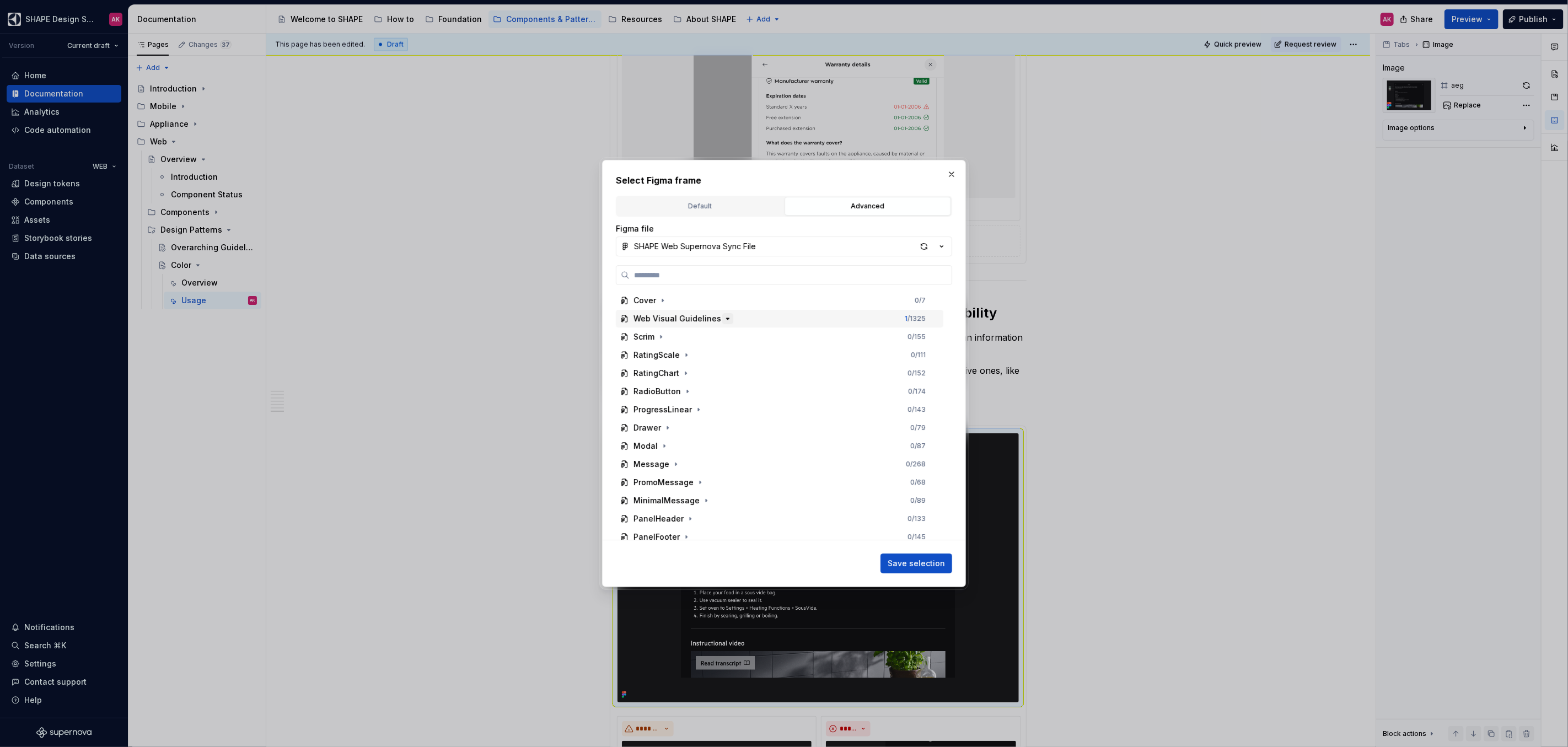
click at [724, 320] on icon "button" at bounding box center [727, 318] width 9 height 9
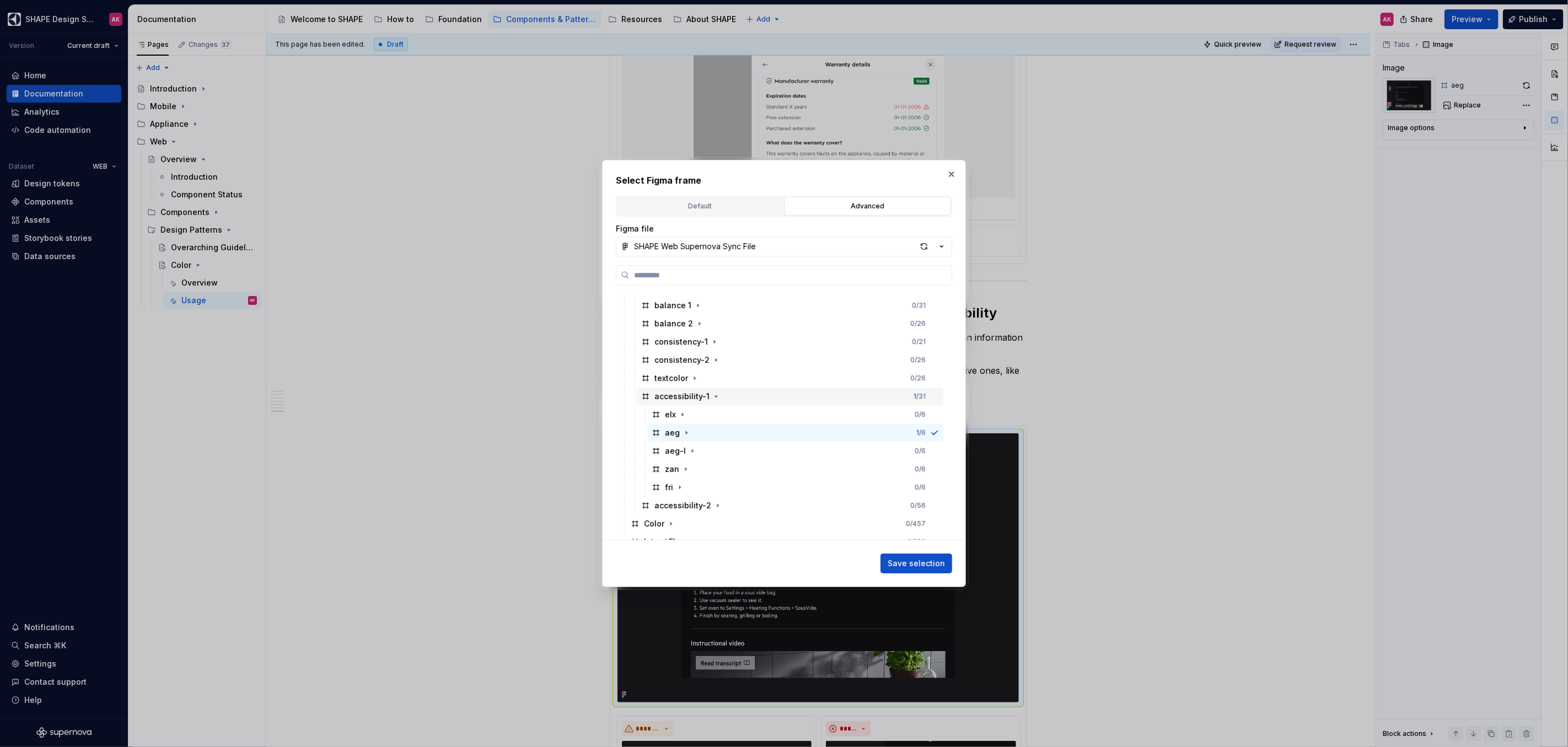
scroll to position [207, 0]
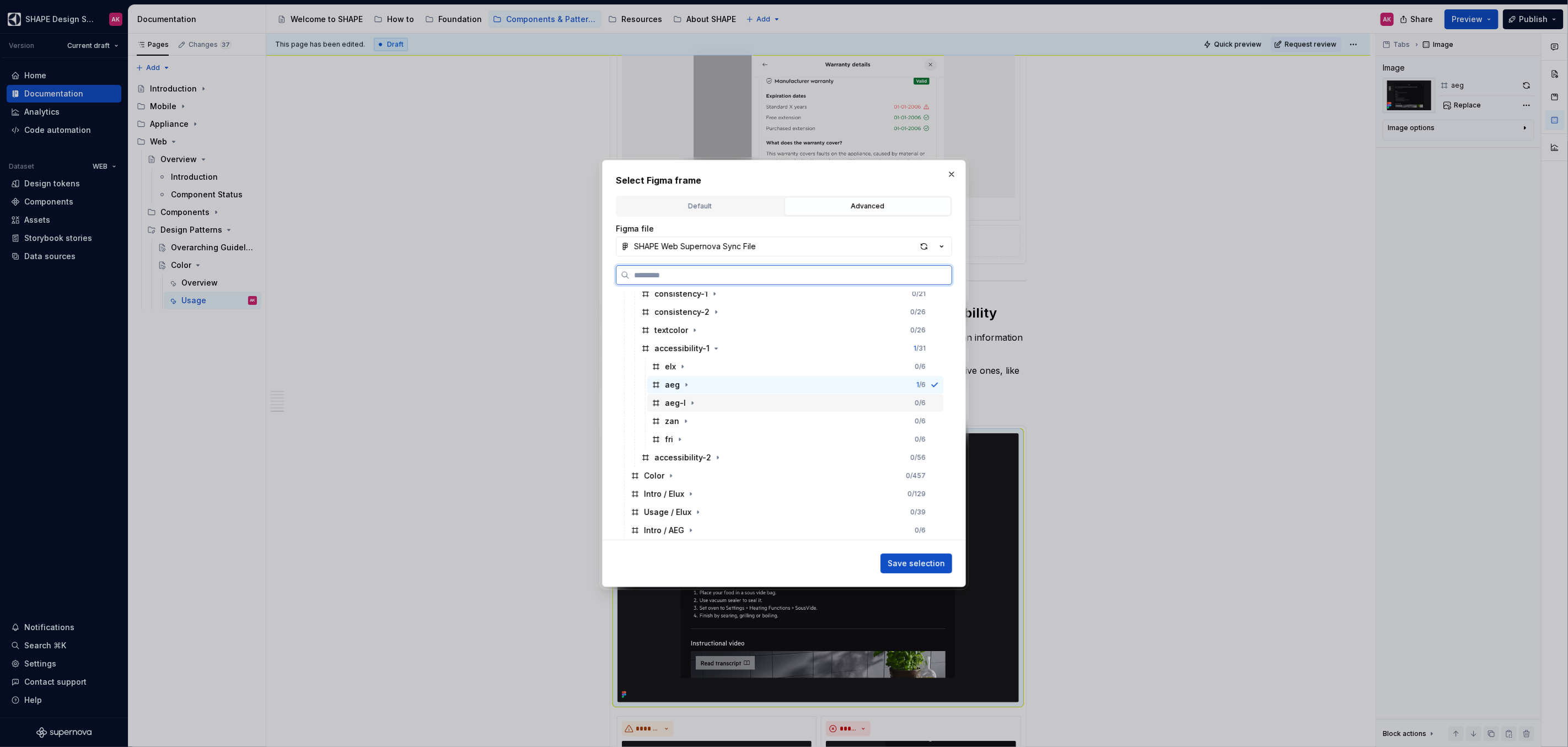
click at [666, 407] on div "aeg-l" at bounding box center [675, 403] width 21 height 11
click at [917, 559] on span "Save selection" at bounding box center [917, 563] width 57 height 11
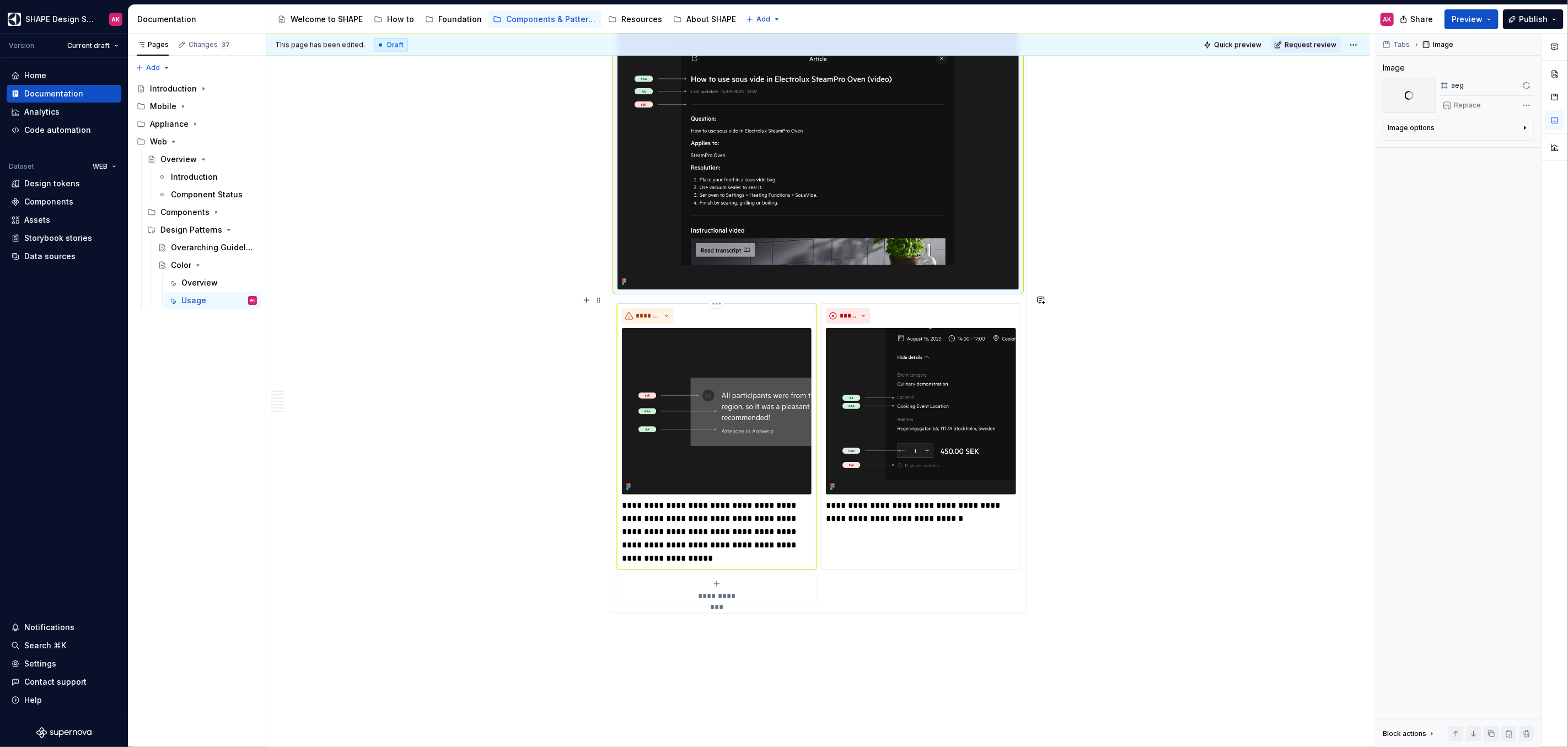
scroll to position [5237, 0]
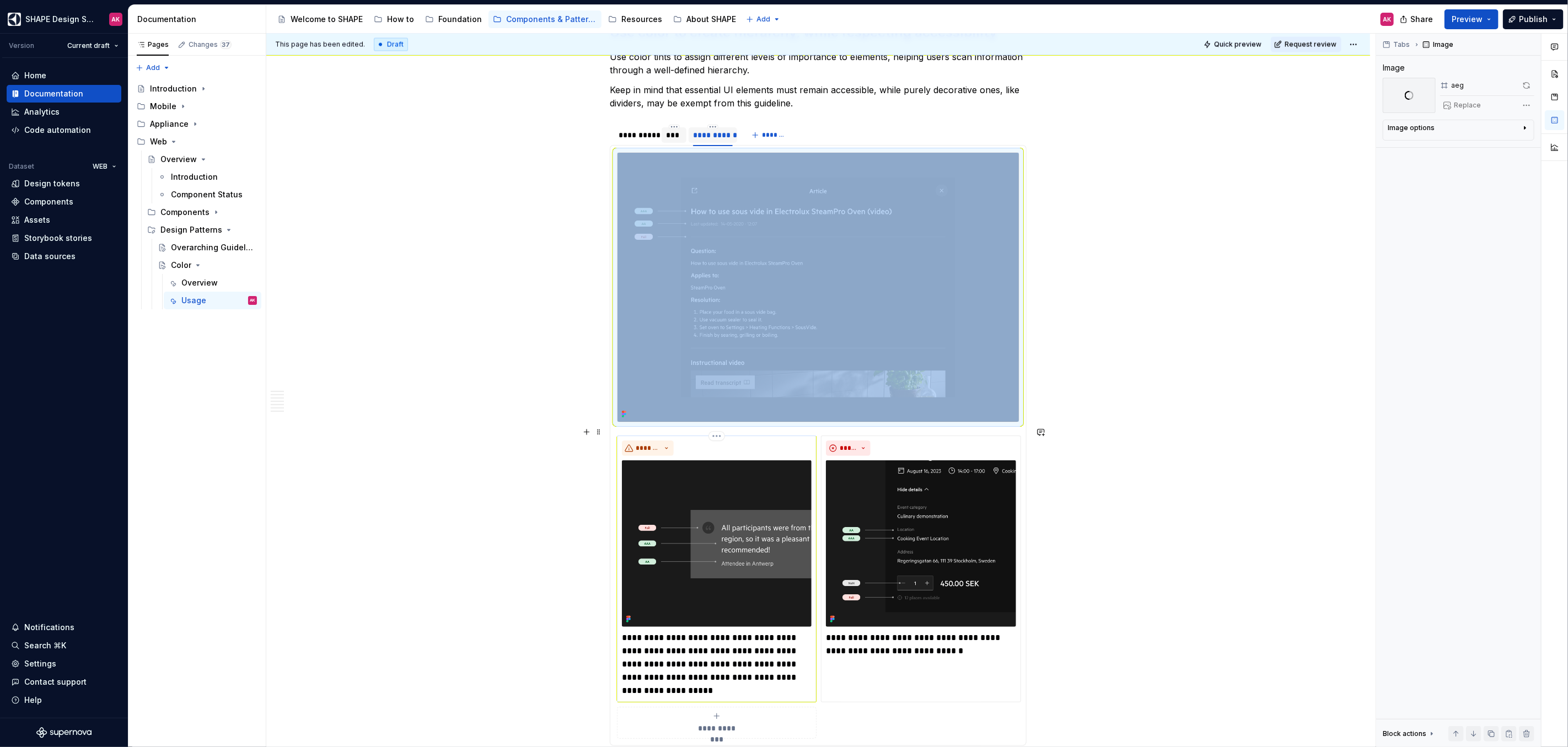
click at [716, 520] on img at bounding box center [717, 543] width 190 height 166
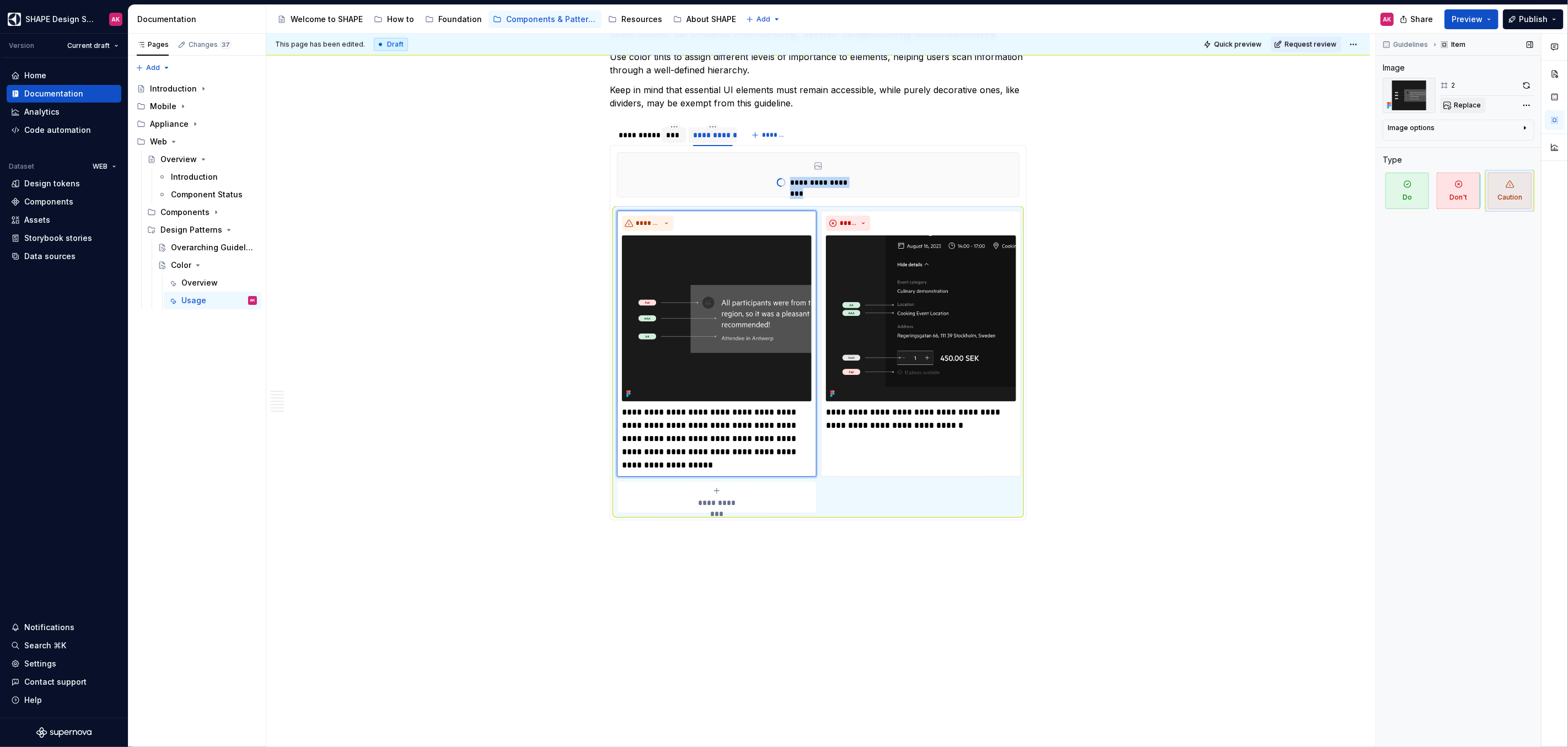
click at [1463, 104] on span "Replace" at bounding box center [1467, 105] width 27 height 9
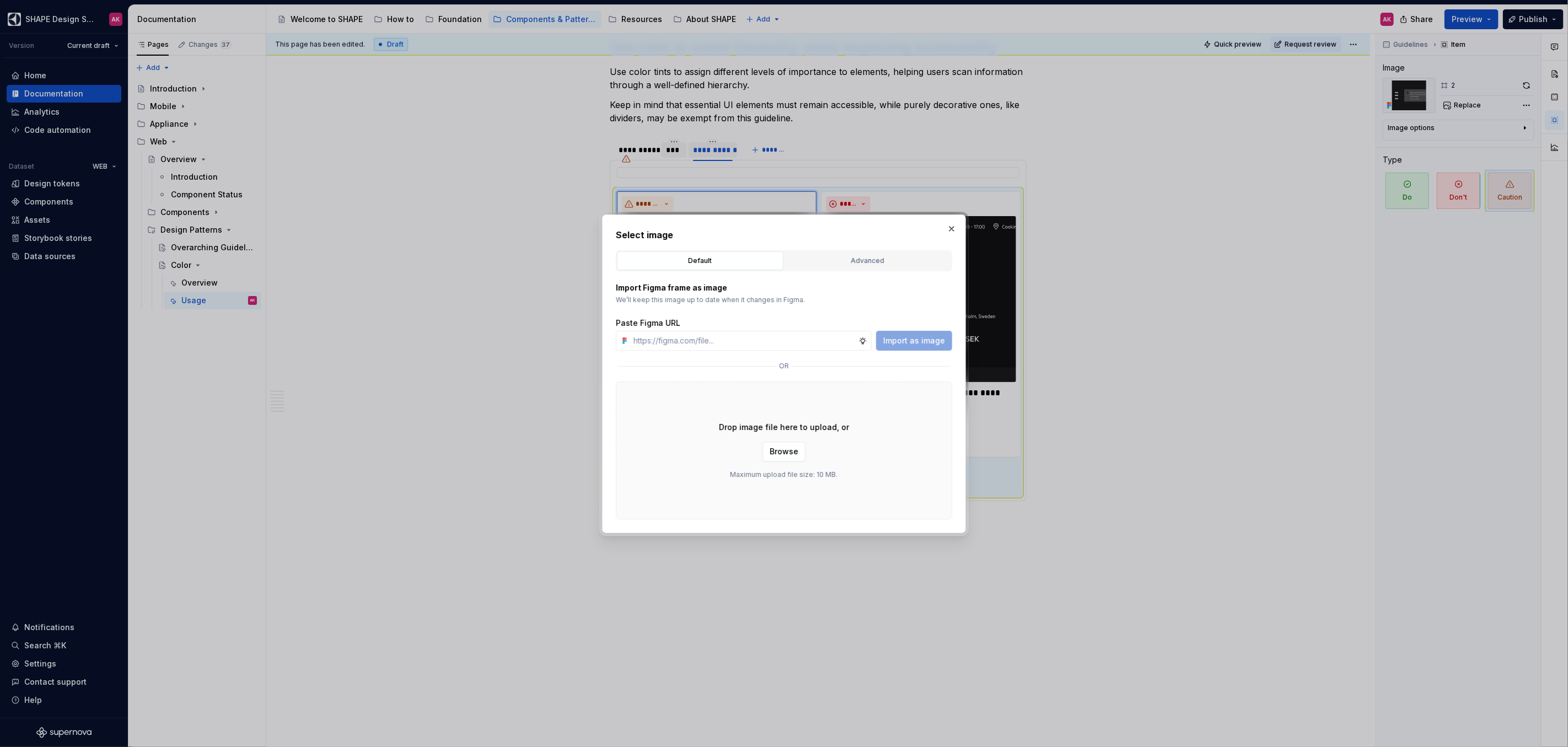
scroll to position [5211, 0]
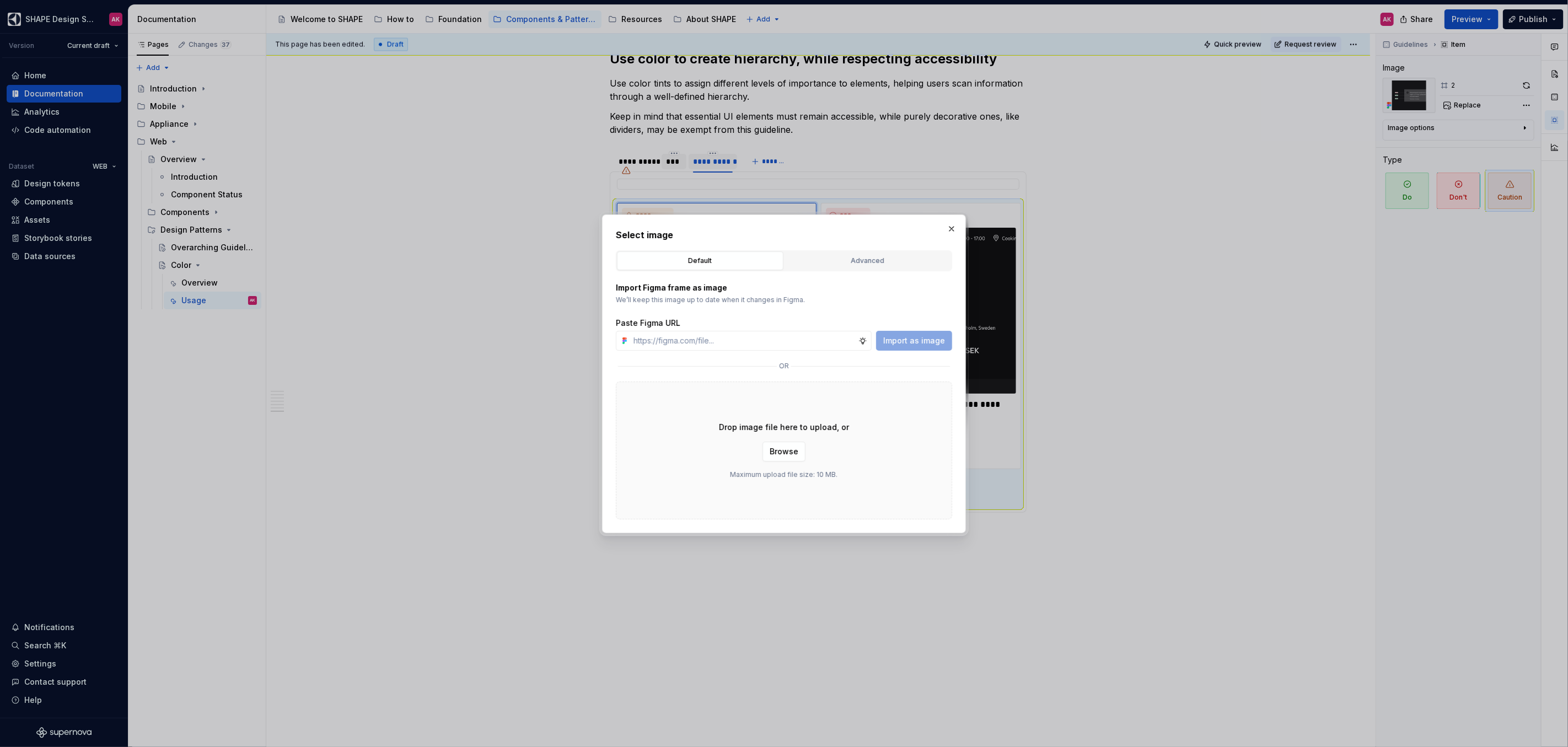
click at [853, 261] on div "Advanced" at bounding box center [868, 260] width 159 height 11
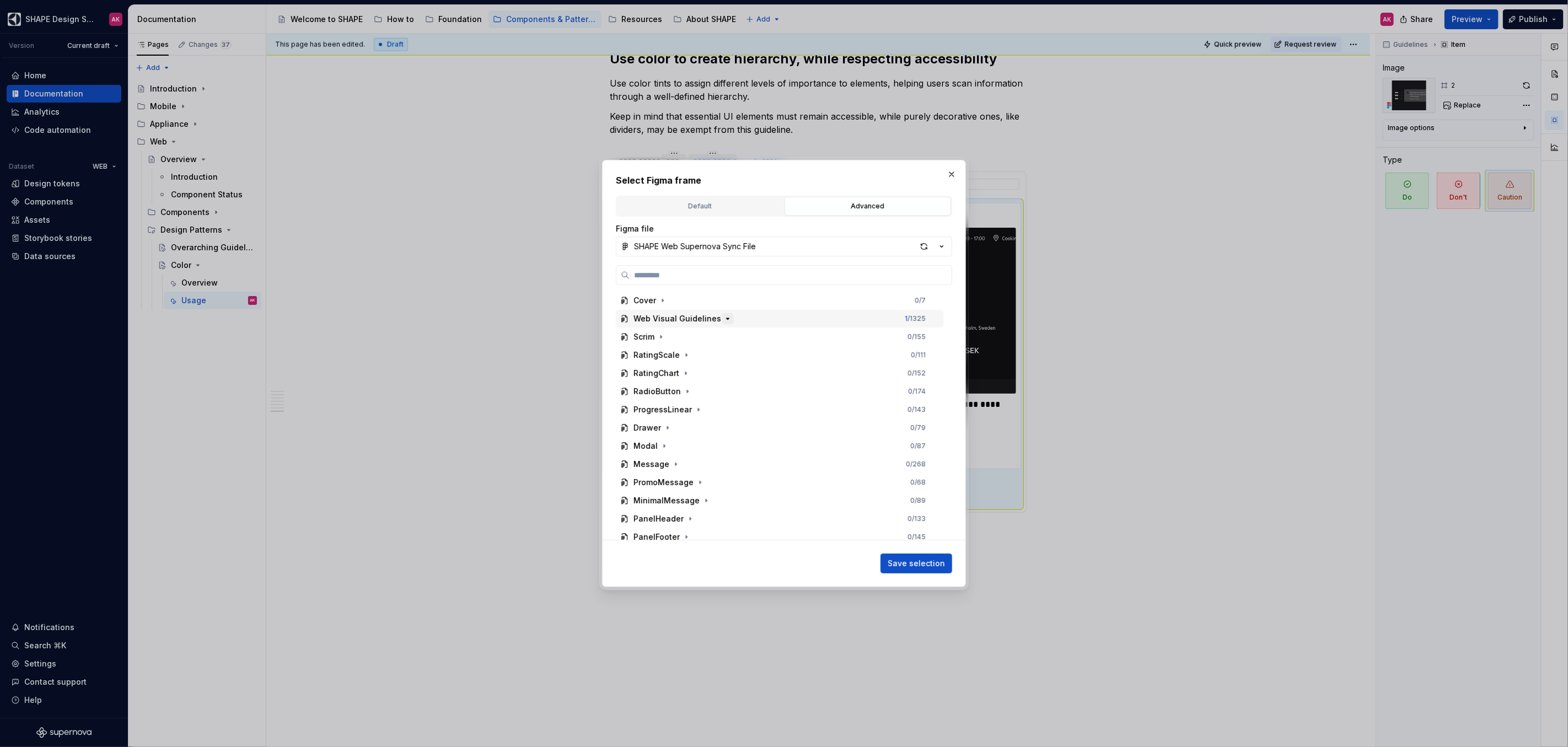
click at [723, 322] on icon "button" at bounding box center [727, 318] width 9 height 9
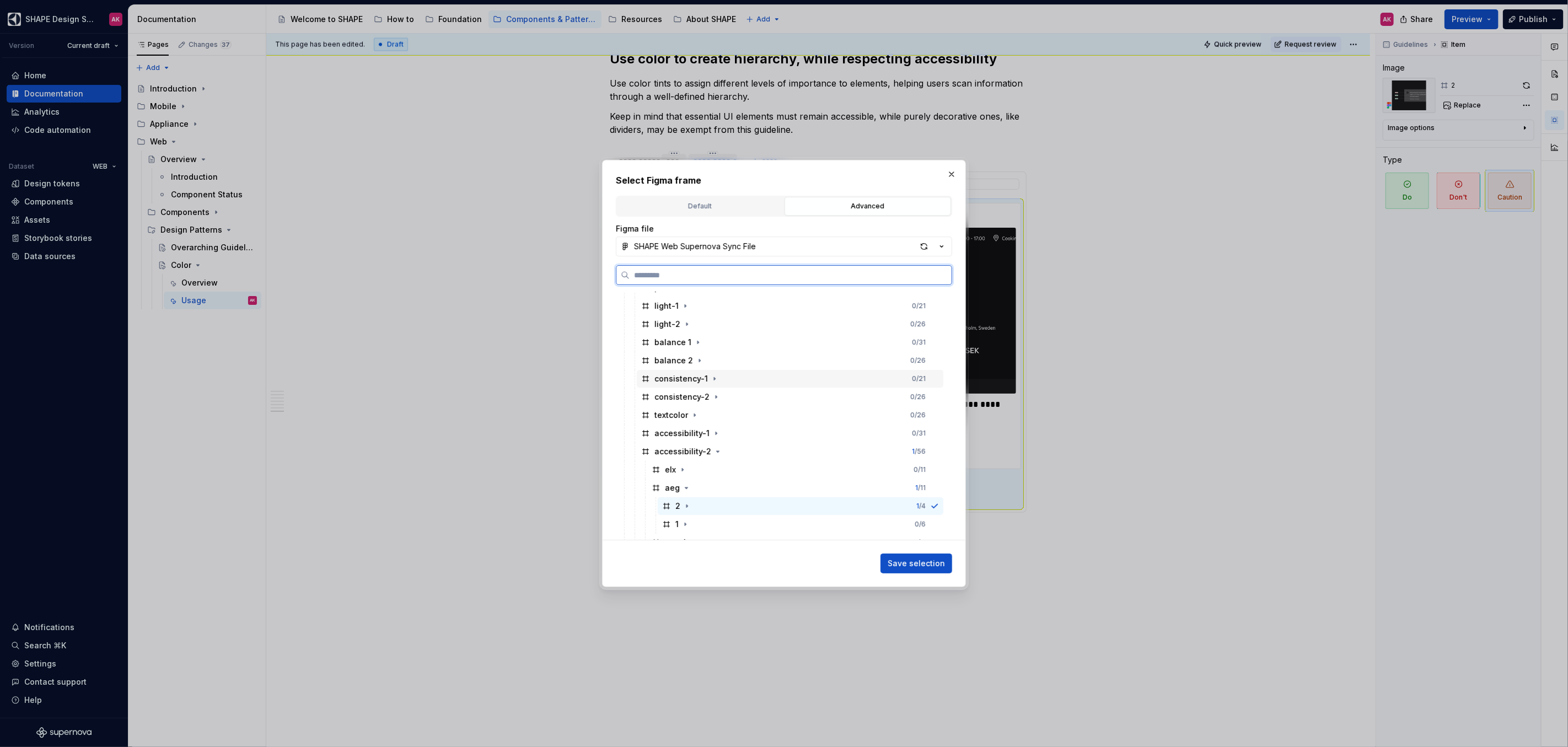
scroll to position [236, 0]
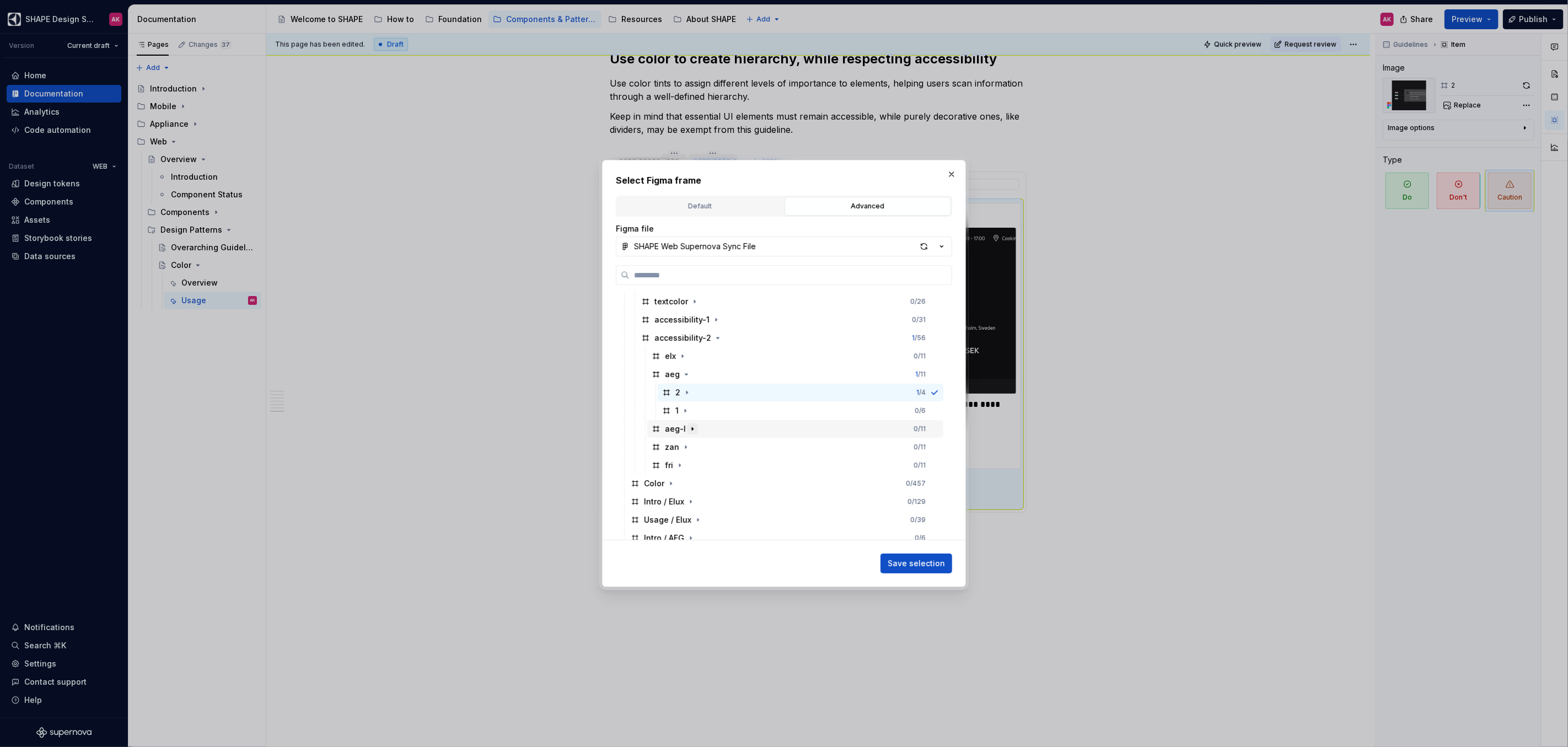
click at [689, 432] on icon "button" at bounding box center [692, 429] width 9 height 9
click at [669, 447] on icon at bounding box center [666, 447] width 9 height 9
click at [897, 559] on span "Save selection" at bounding box center [917, 563] width 57 height 11
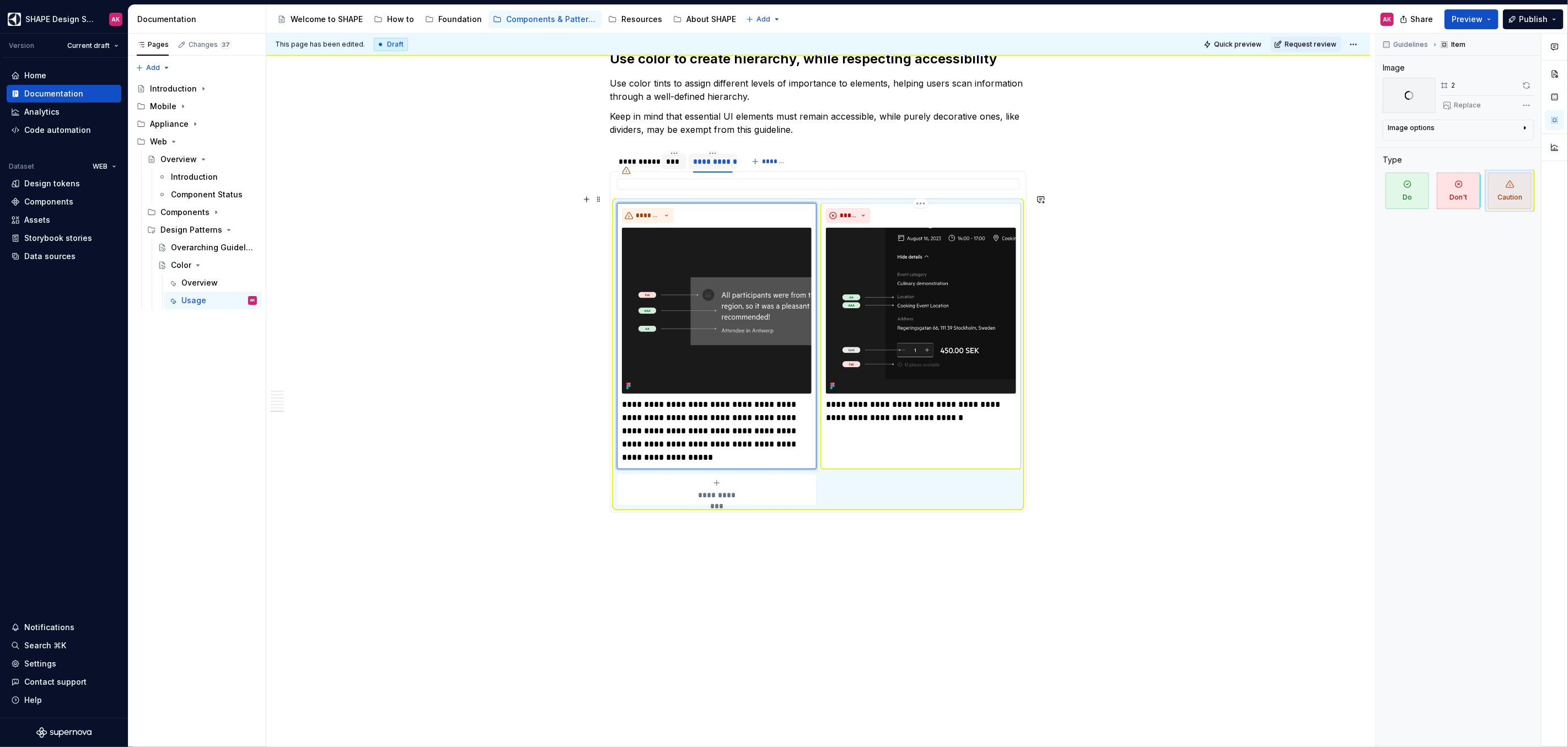
click at [941, 300] on img at bounding box center [921, 310] width 190 height 166
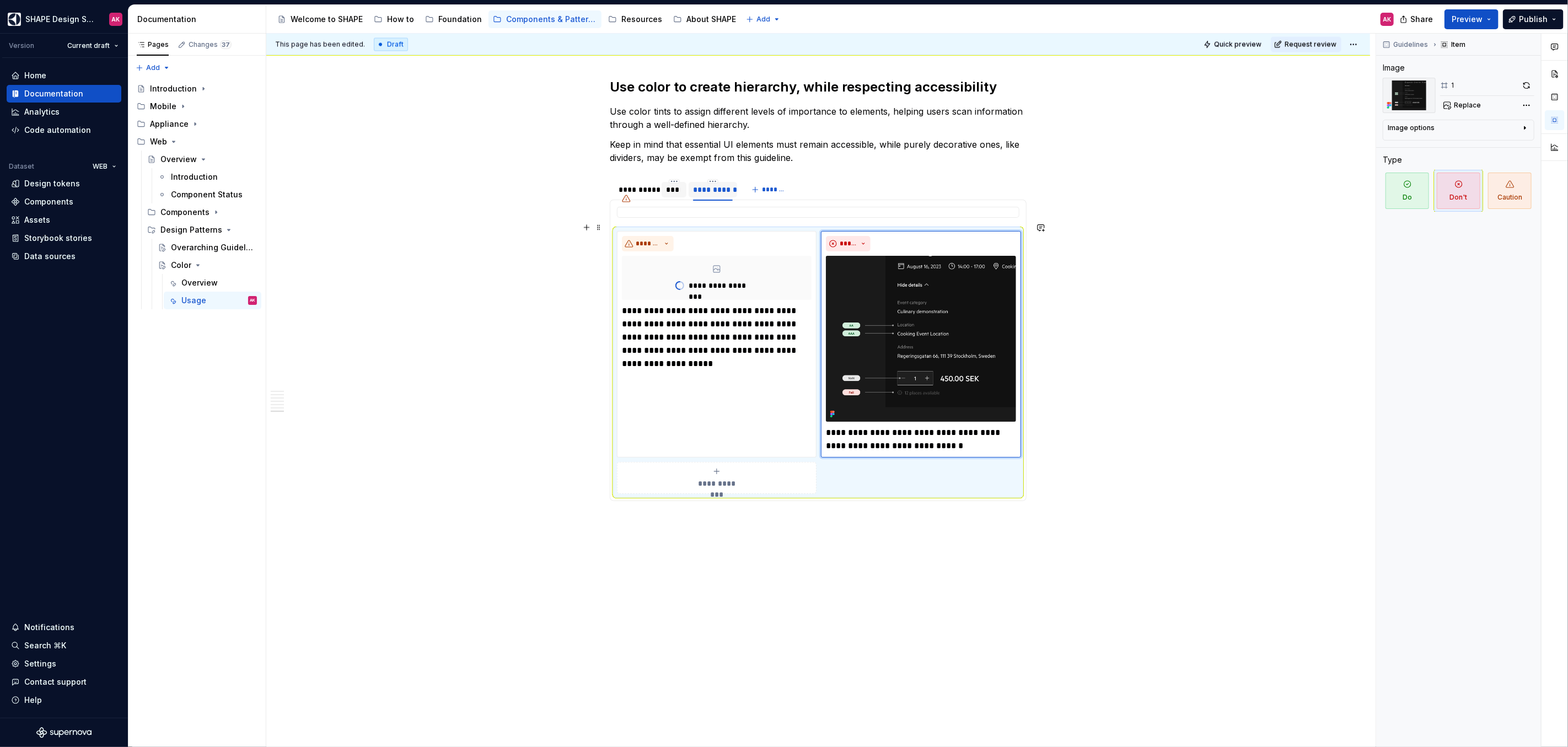
scroll to position [5171, 0]
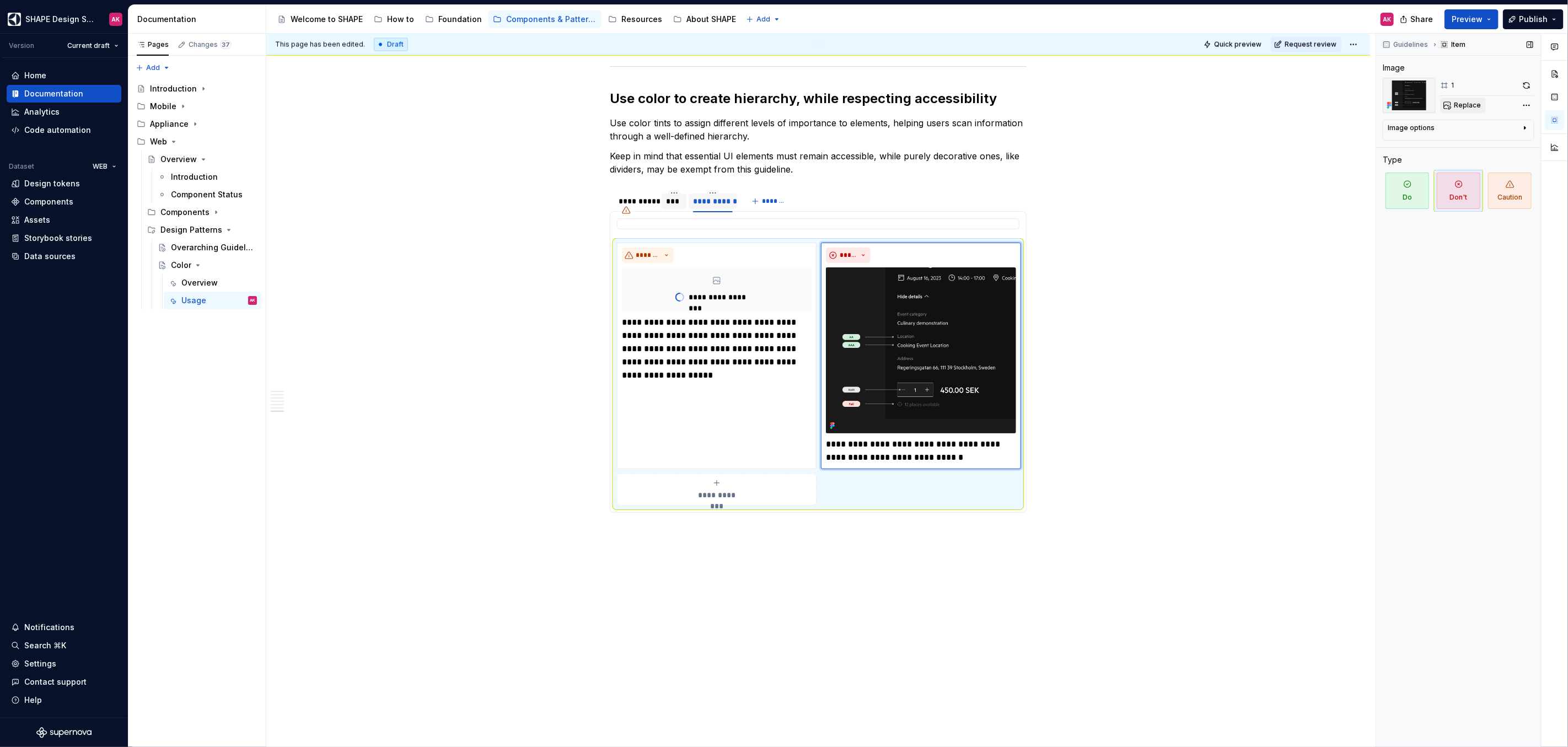
click at [1465, 108] on span "Replace" at bounding box center [1467, 105] width 27 height 9
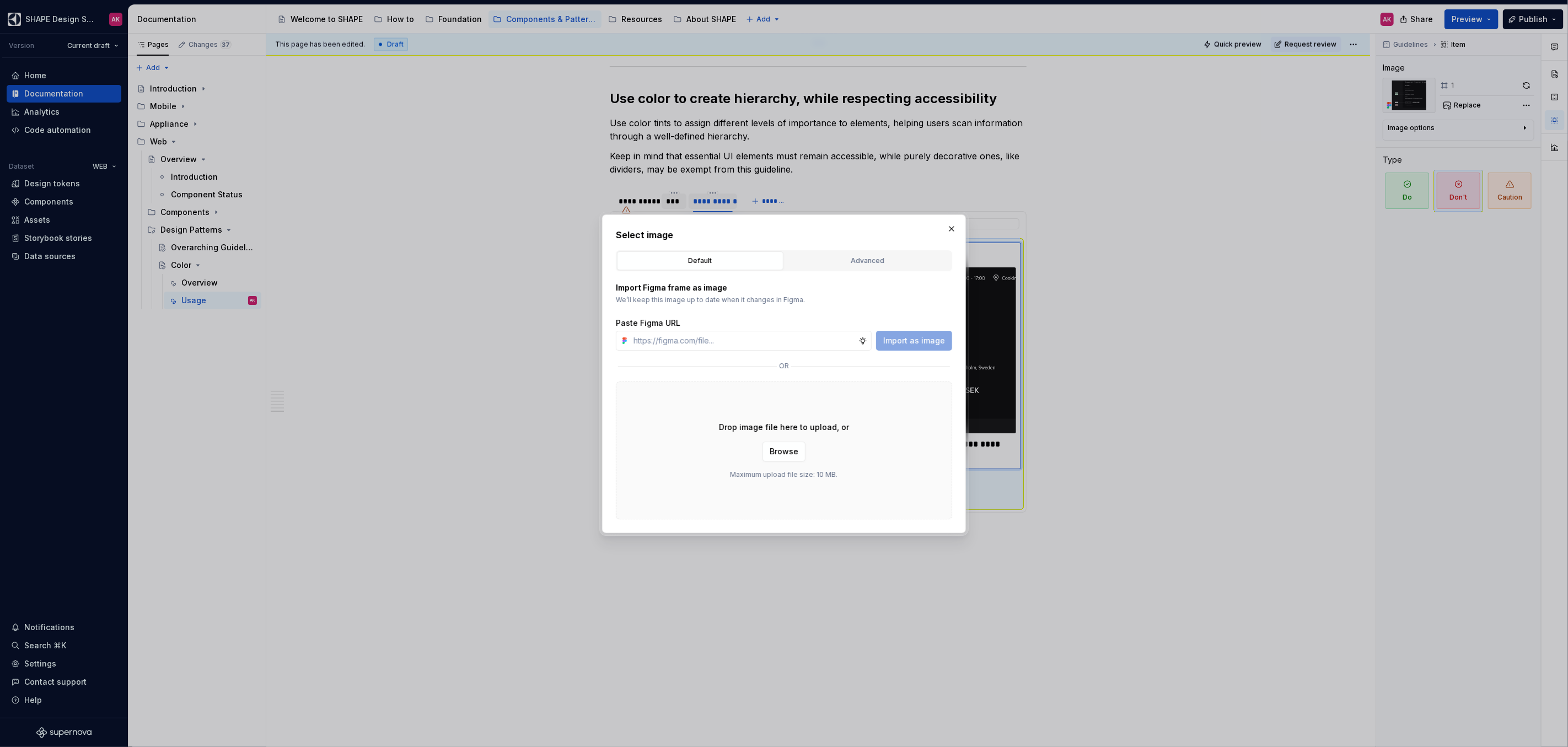
click at [833, 260] on div "Advanced" at bounding box center [868, 260] width 159 height 11
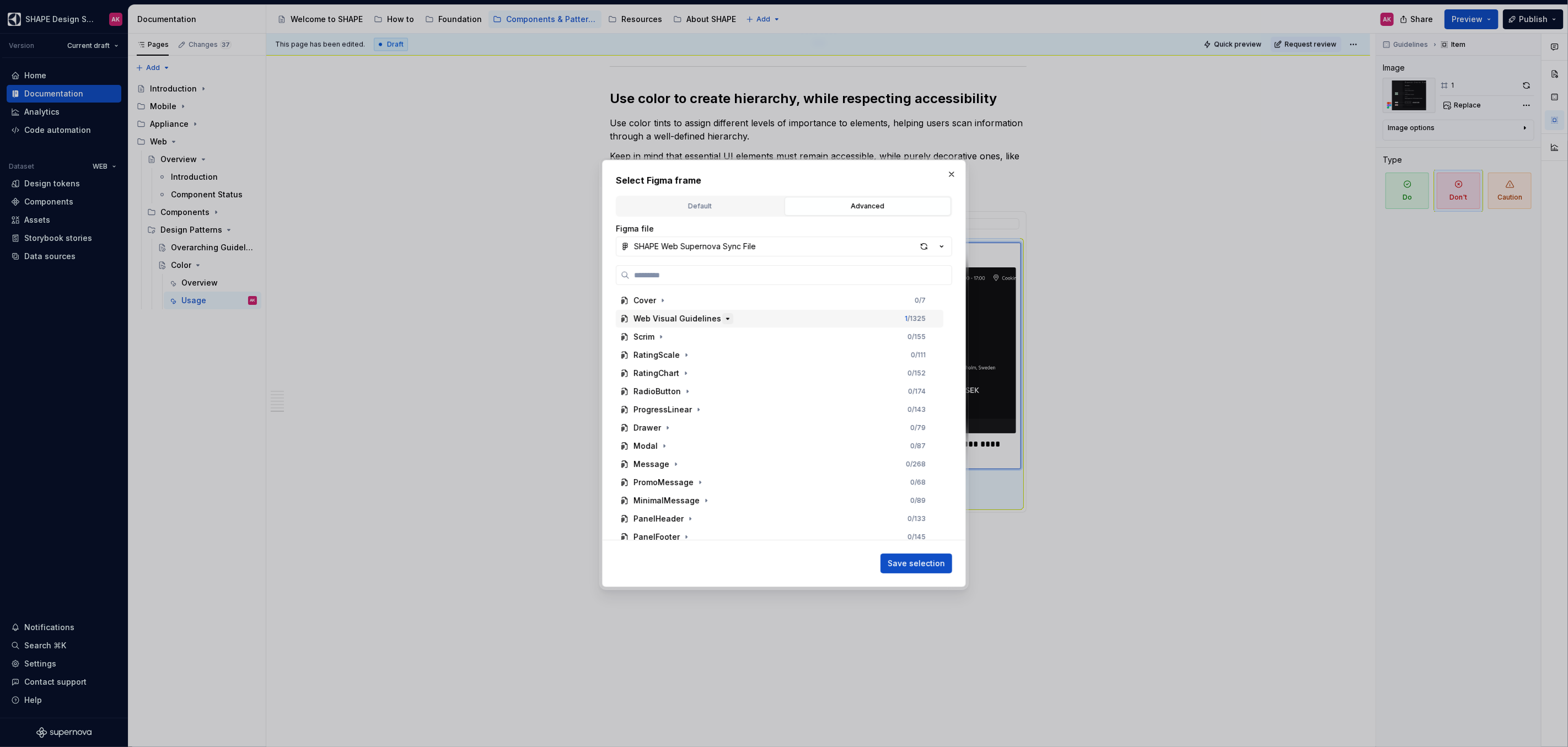
click at [723, 320] on icon "button" at bounding box center [727, 318] width 9 height 9
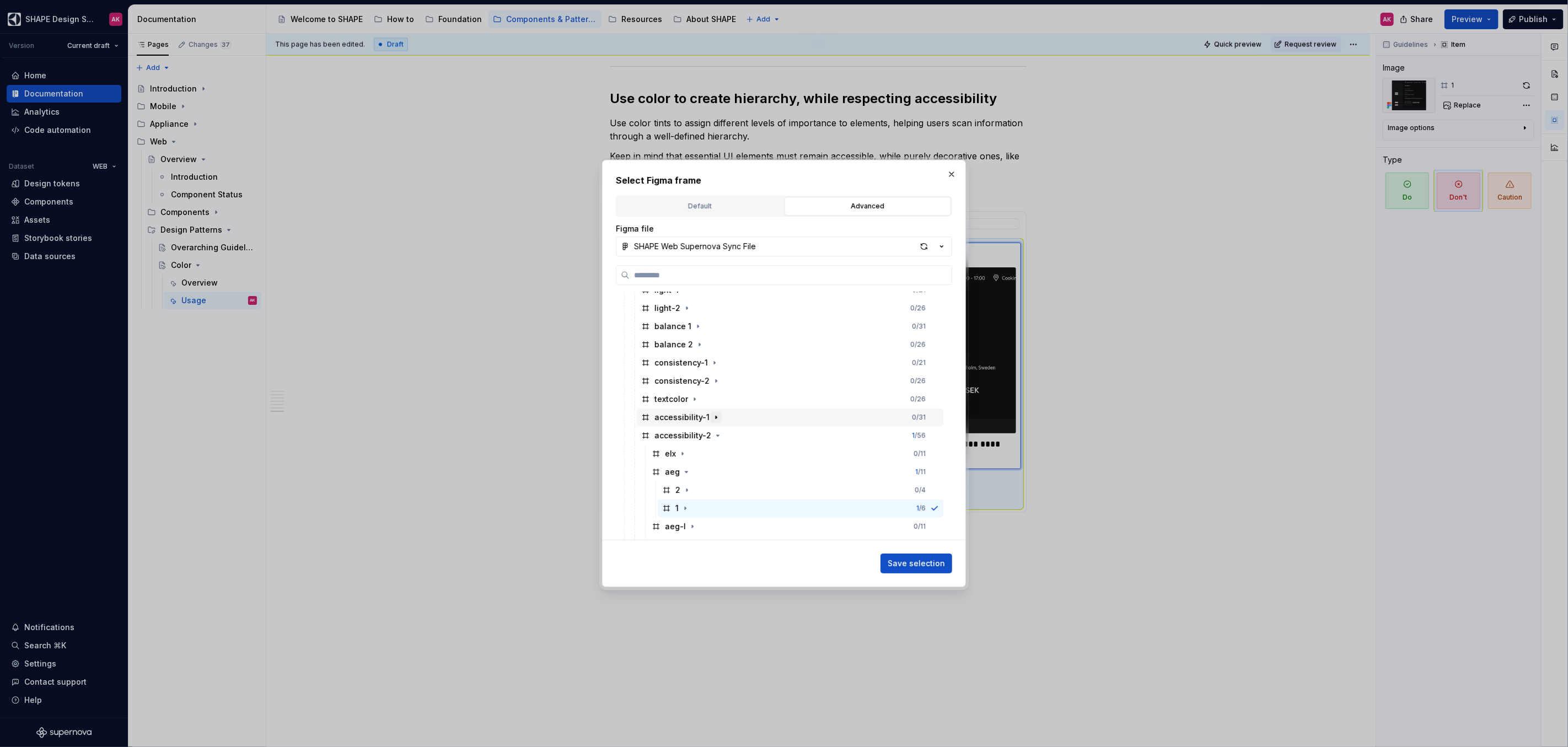
scroll to position [208, 0]
click at [692, 456] on icon "button" at bounding box center [692, 456] width 1 height 3
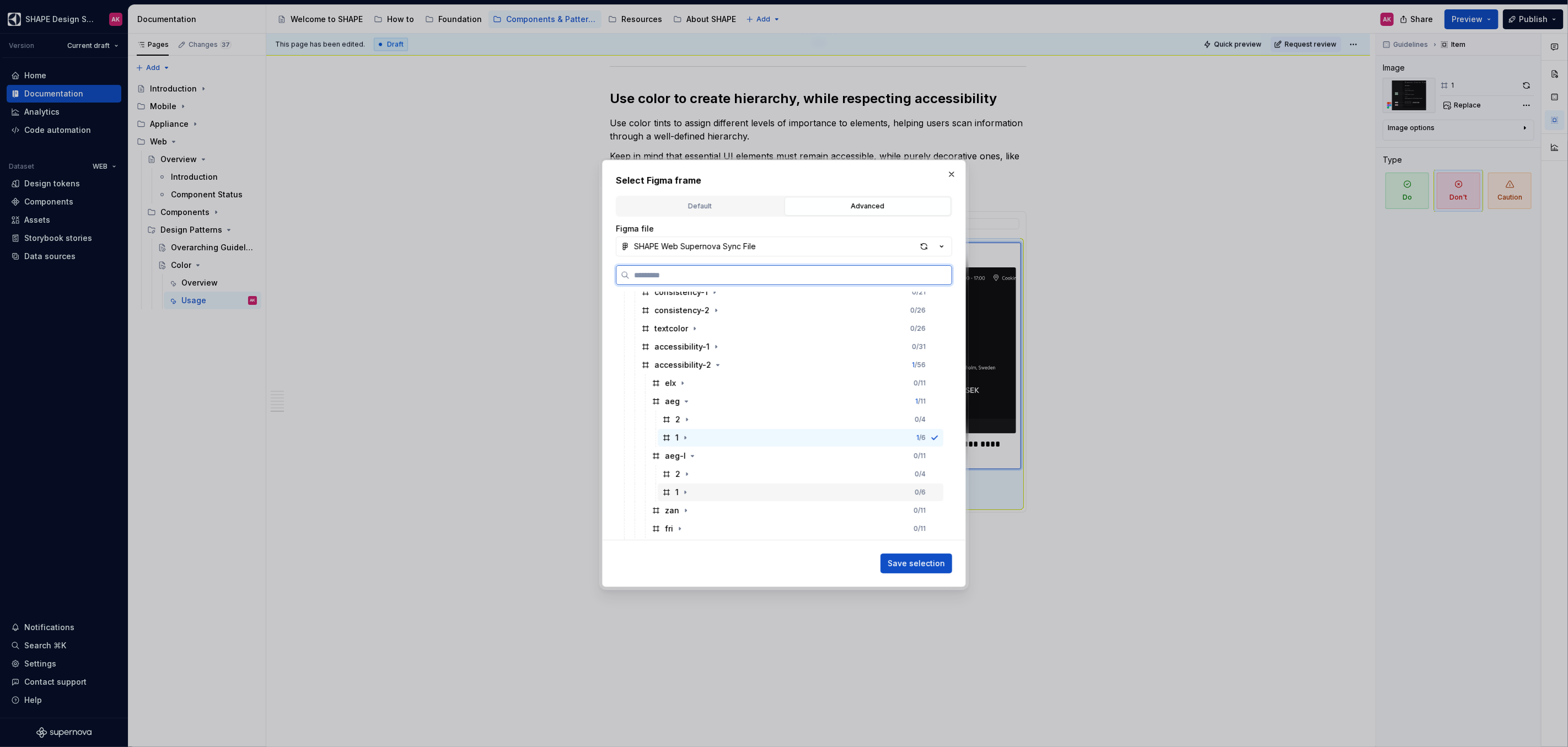
click at [667, 491] on icon at bounding box center [666, 492] width 9 height 9
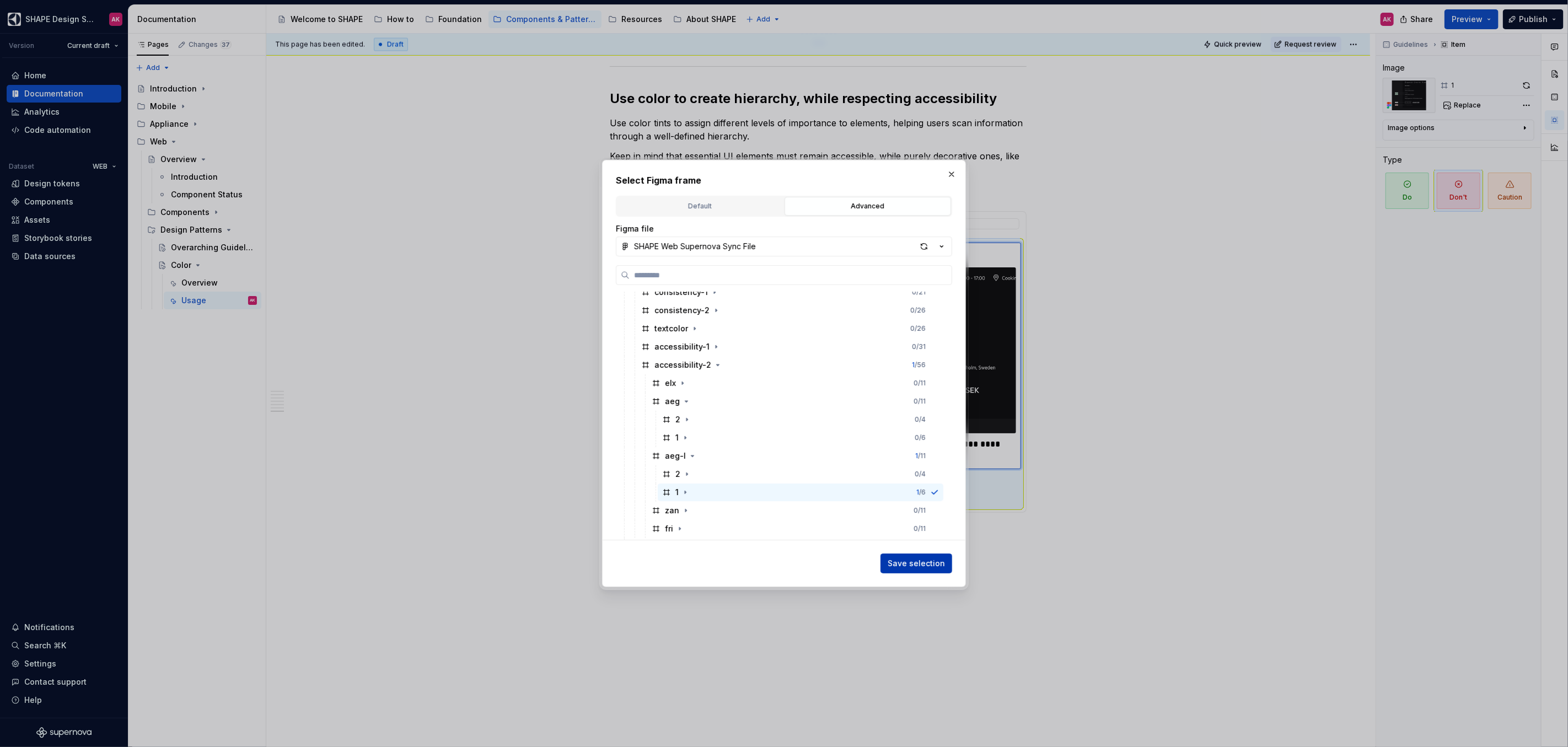
click at [925, 569] on button "Save selection" at bounding box center [916, 563] width 71 height 20
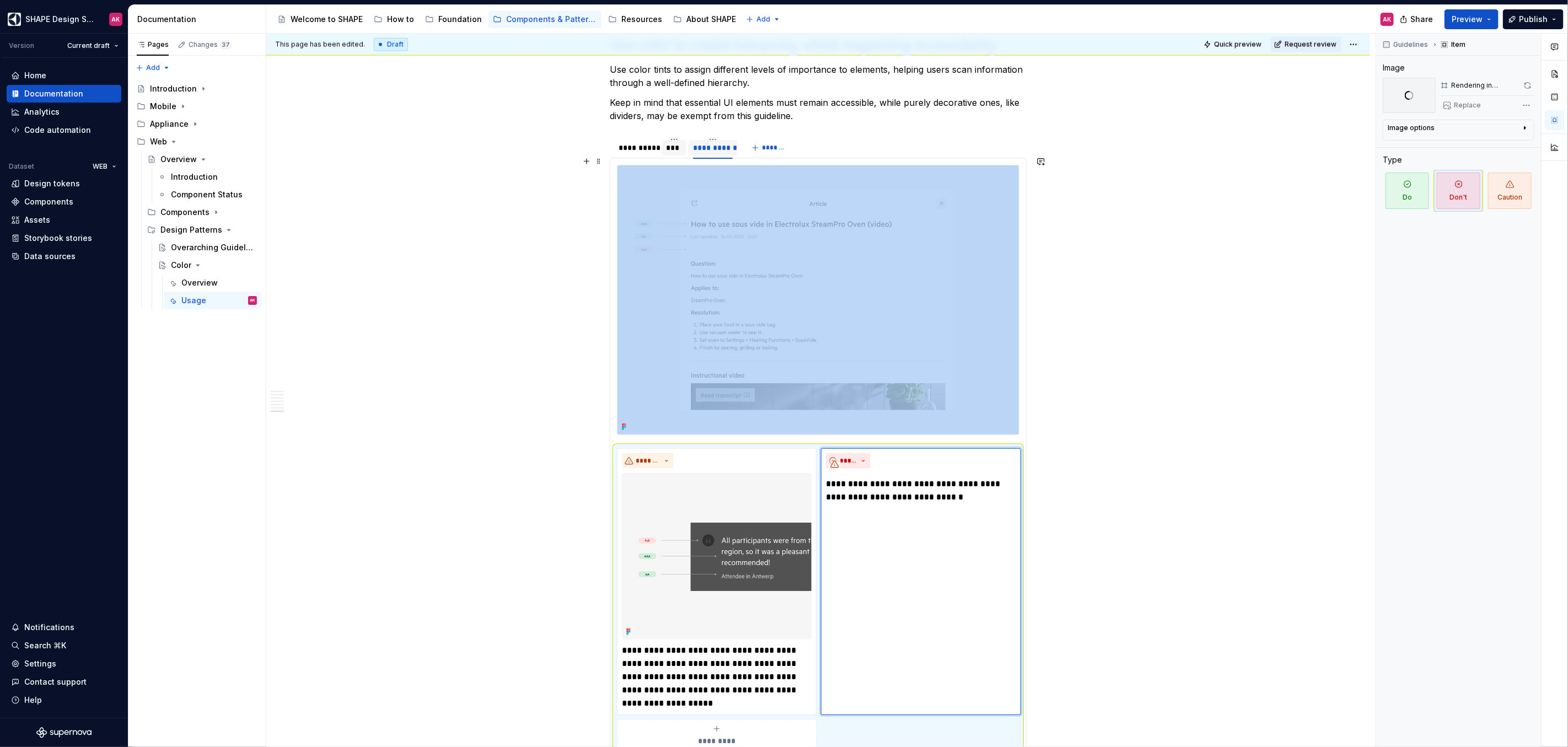
scroll to position [5274, 0]
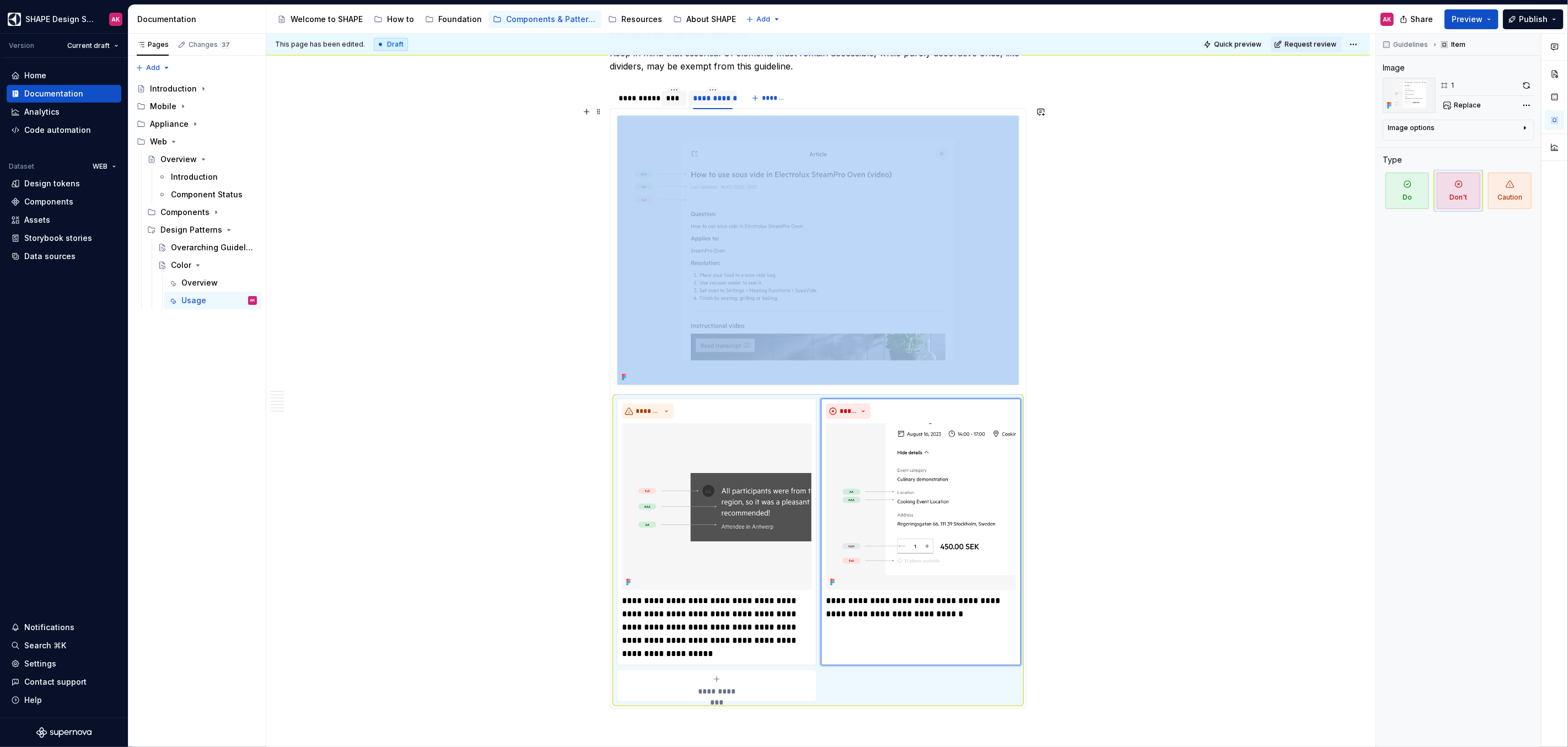
click at [483, 403] on div "**********" at bounding box center [821, 390] width 1109 height 714
type textarea "*"
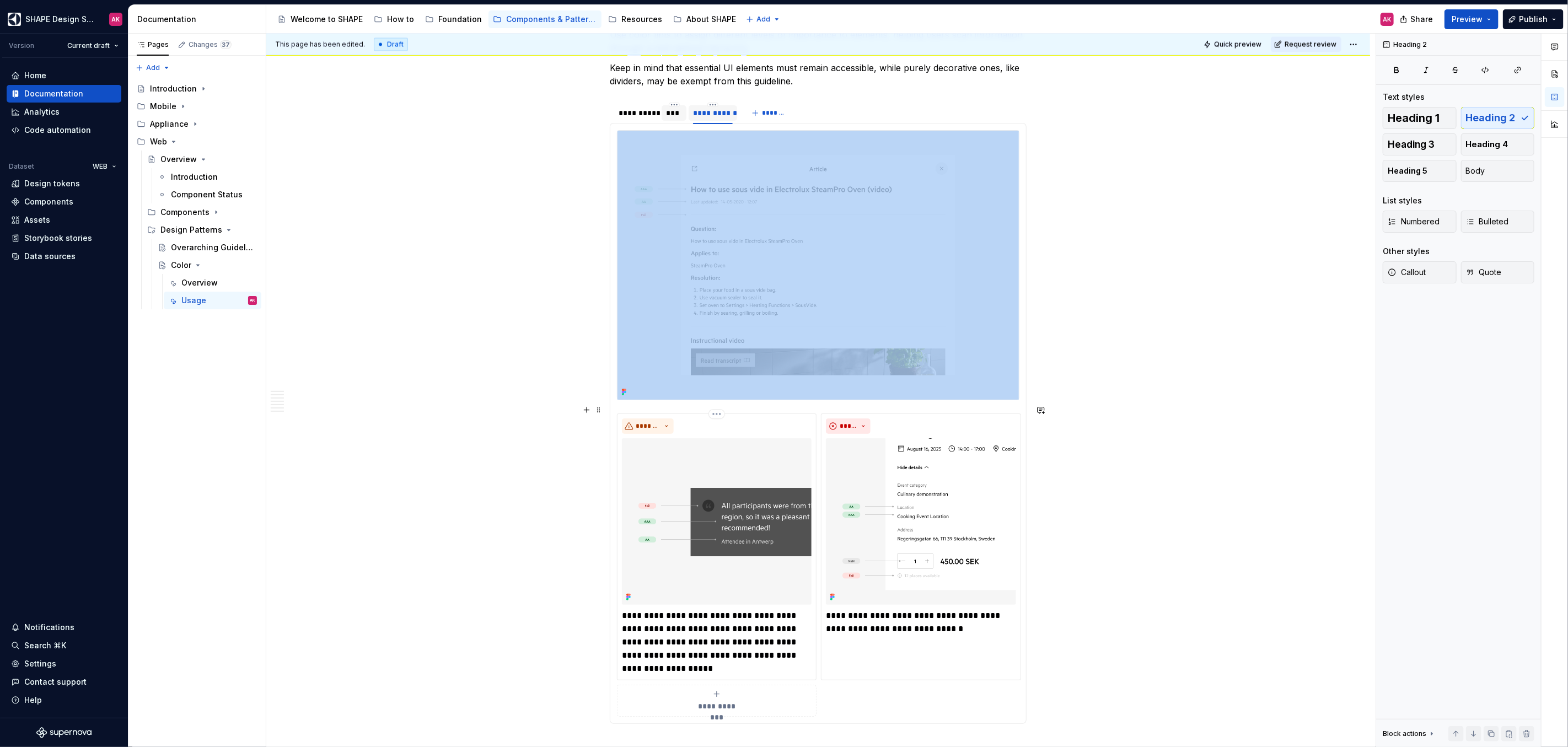
scroll to position [5204, 0]
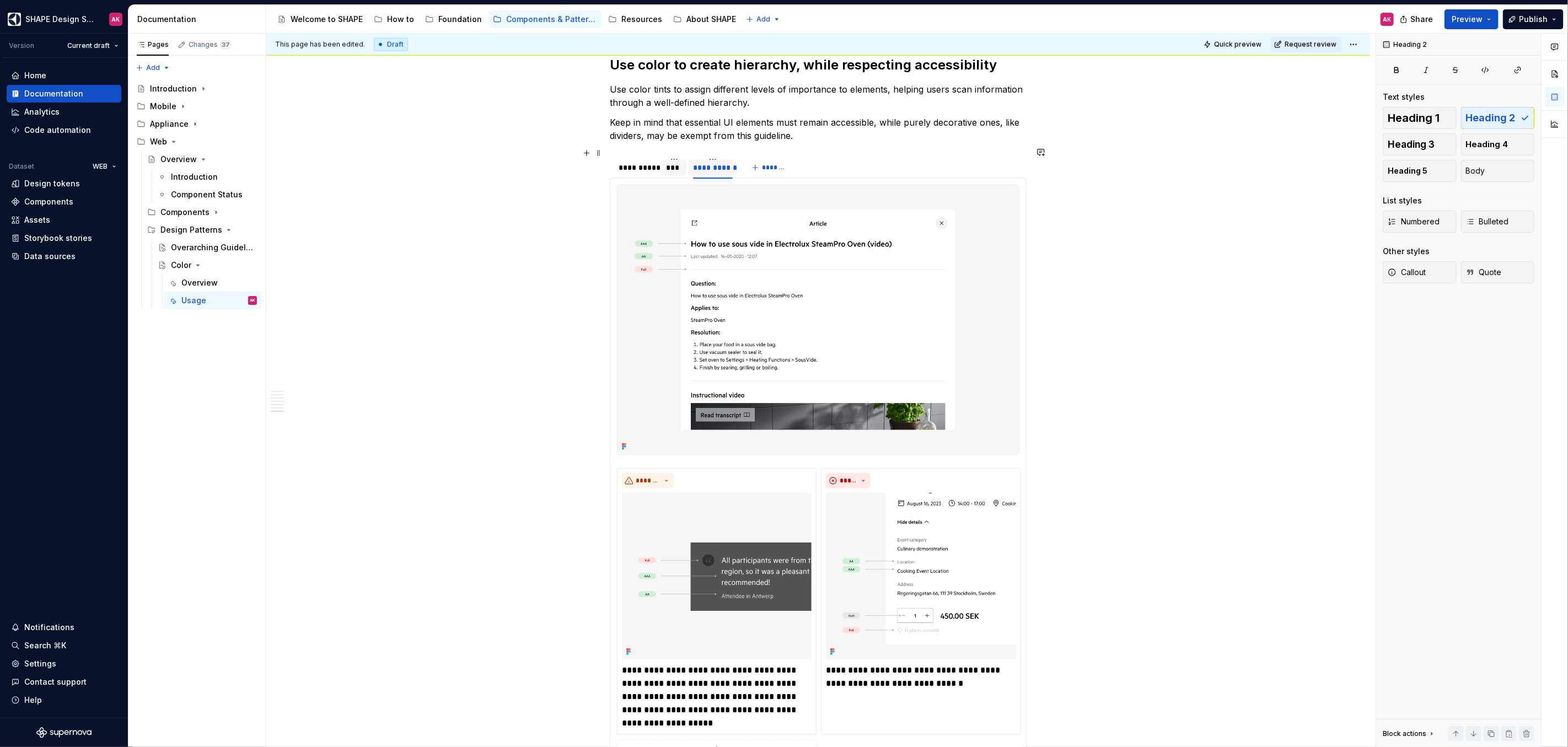
click at [714, 162] on div "**********" at bounding box center [712, 168] width 39 height 11
click at [713, 156] on section "**********" at bounding box center [818, 467] width 417 height 623
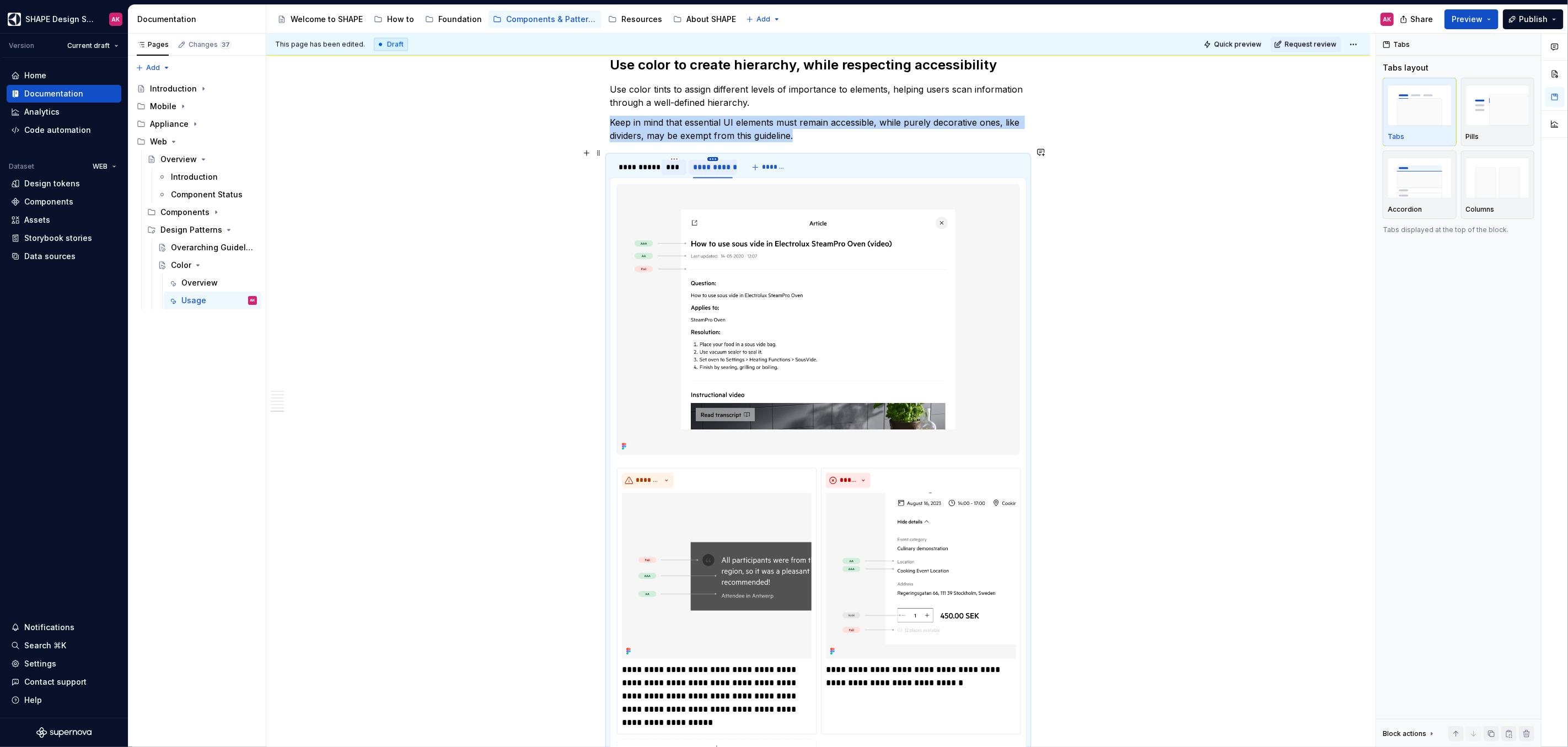
click at [714, 151] on html "SHAPE Design System AK Version Current draft Home Documentation Analytics Code …" at bounding box center [784, 373] width 1568 height 747
click at [723, 182] on div "Duplicate tab" at bounding box center [756, 183] width 93 height 17
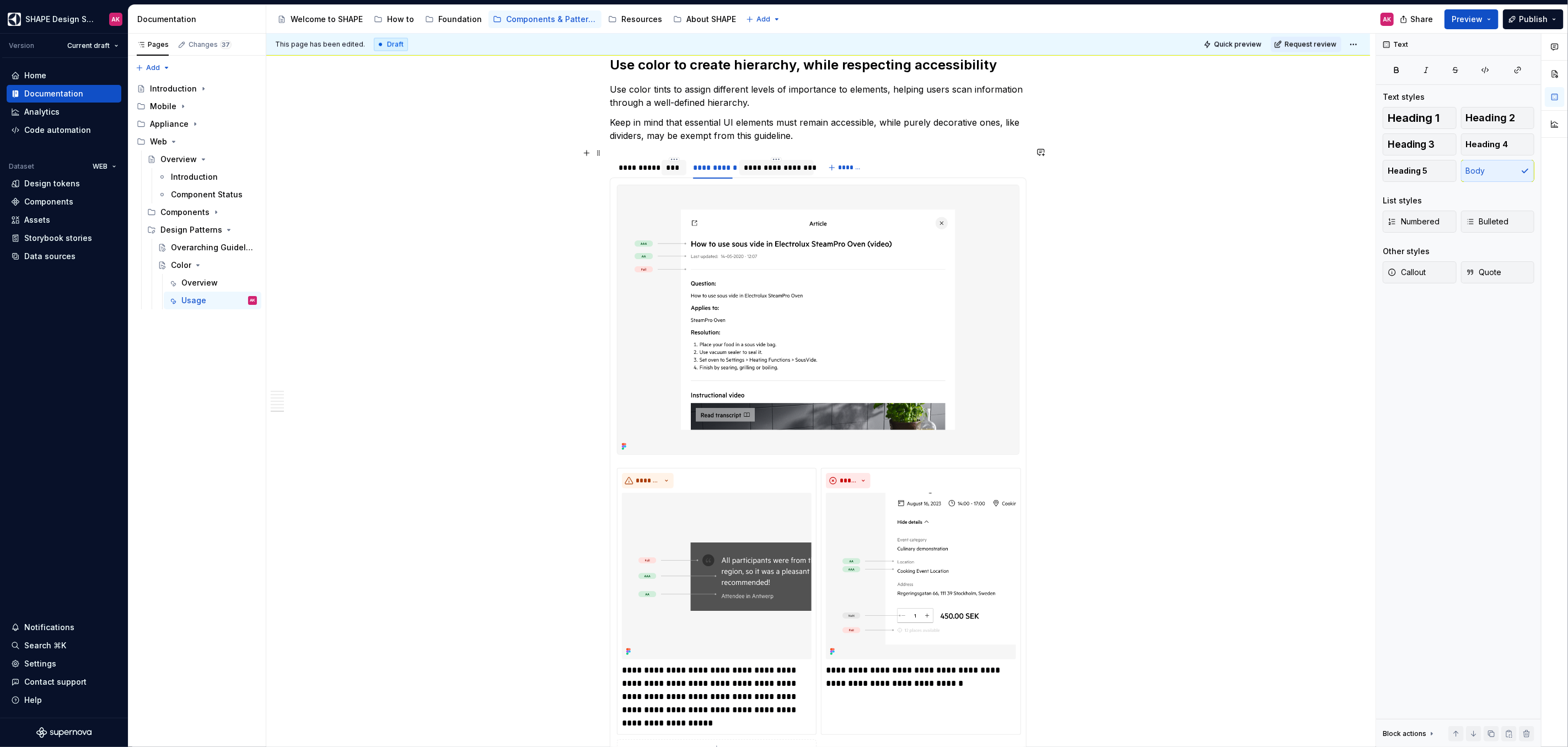
click at [760, 160] on div "**********" at bounding box center [776, 167] width 74 height 15
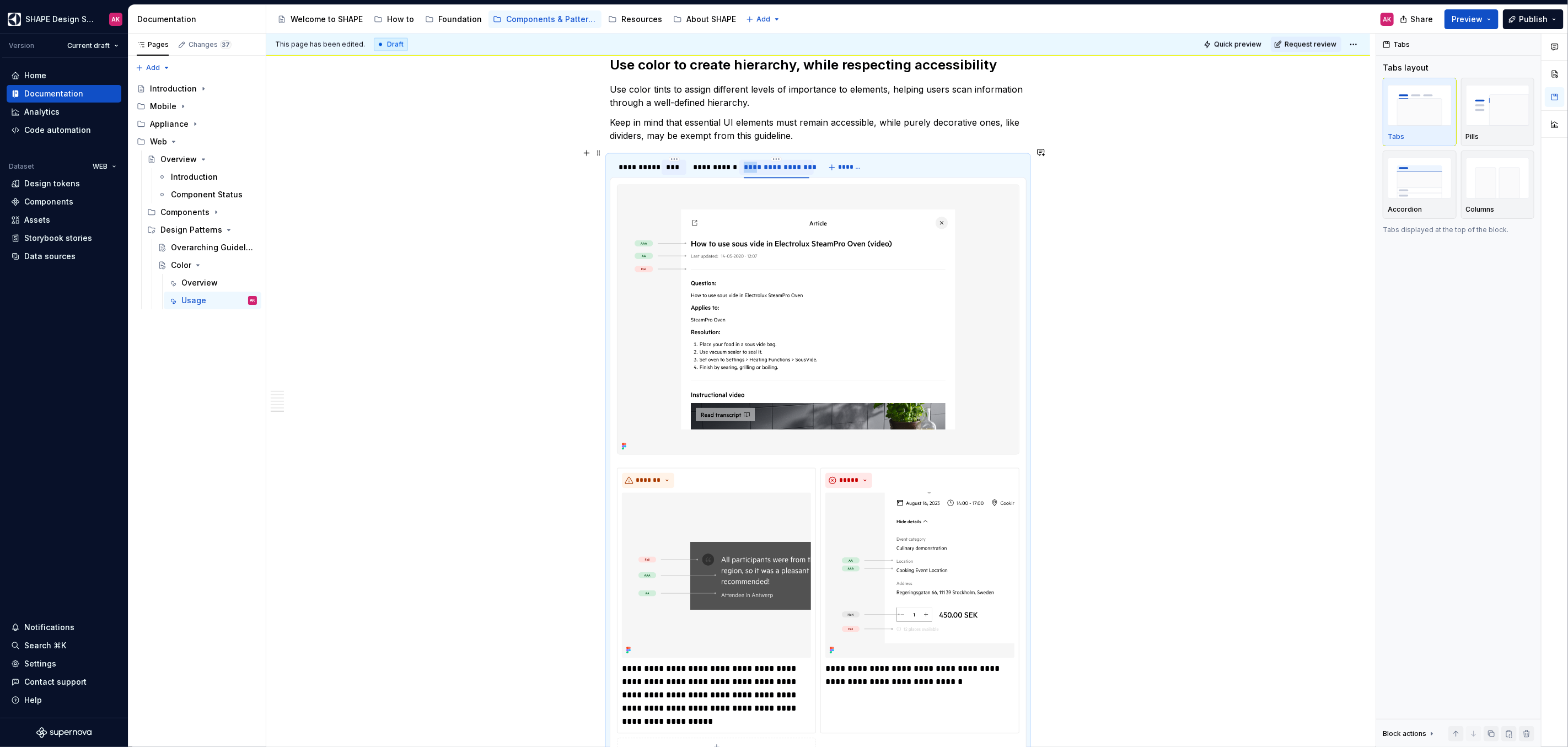
click at [760, 160] on div "**********" at bounding box center [776, 167] width 74 height 15
type input "*******"
drag, startPoint x: 832, startPoint y: 224, endPoint x: 845, endPoint y: 226, distance: 13.2
click at [832, 224] on img at bounding box center [818, 319] width 401 height 269
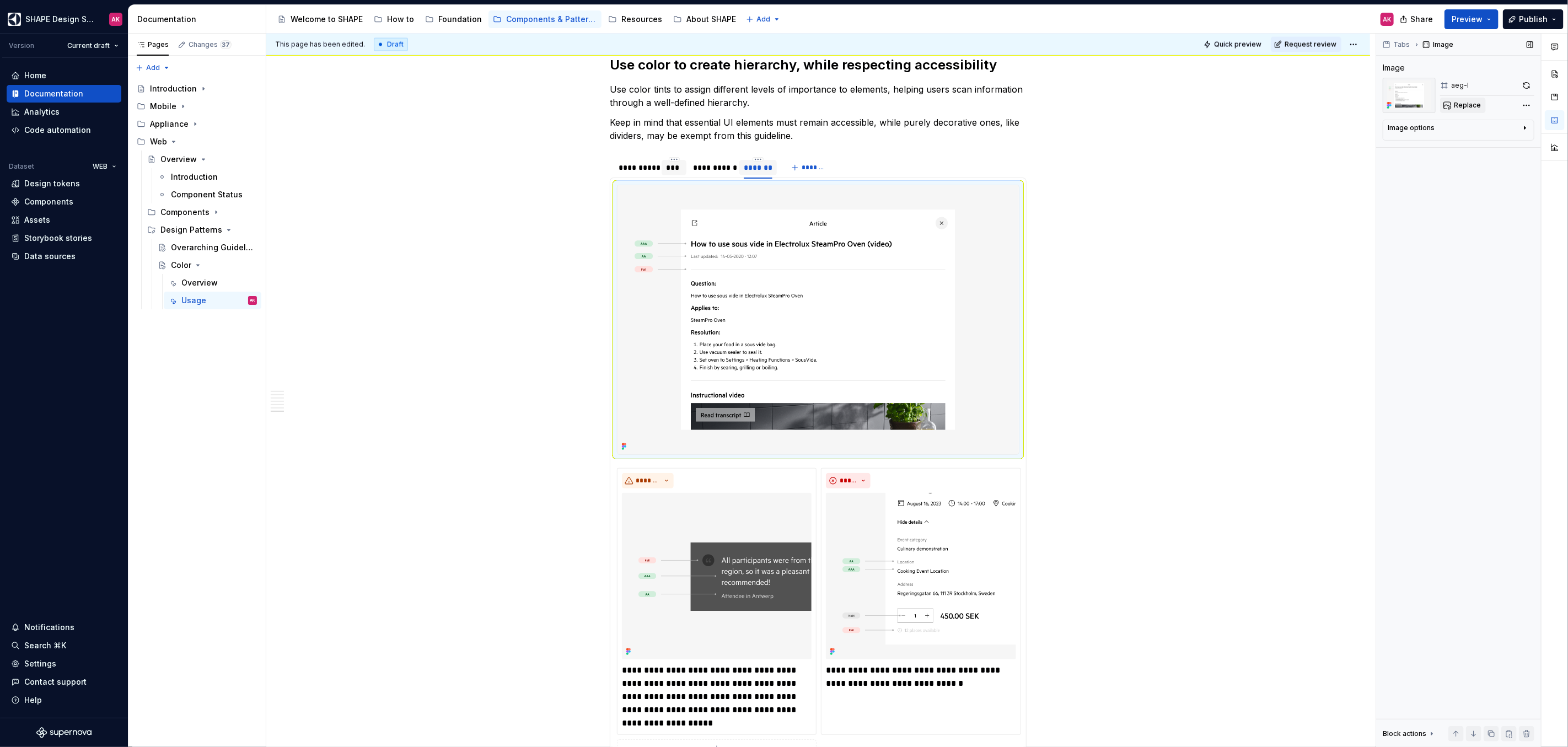
click at [1477, 99] on button "Replace" at bounding box center [1463, 105] width 46 height 15
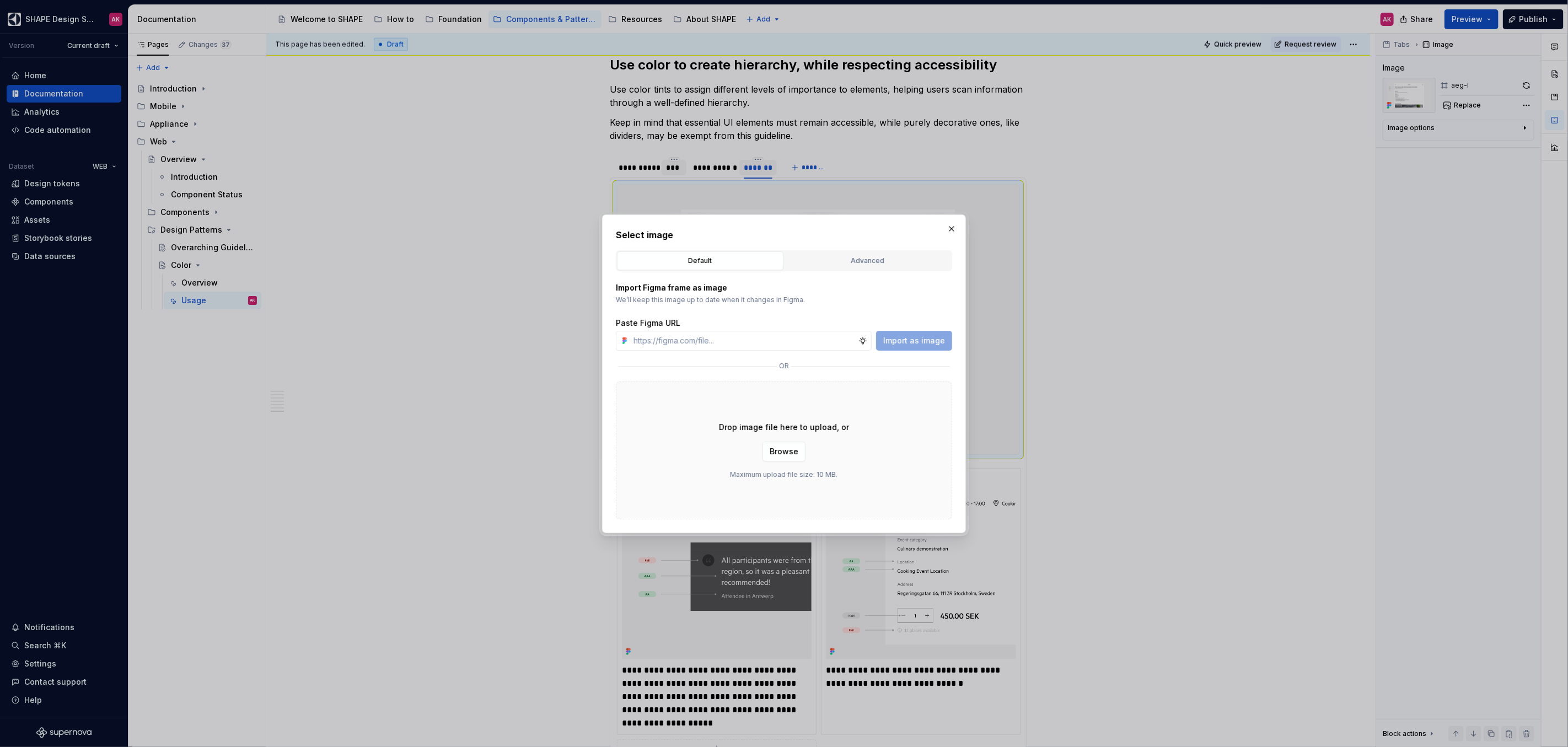
click at [824, 265] on div "Advanced" at bounding box center [868, 260] width 159 height 11
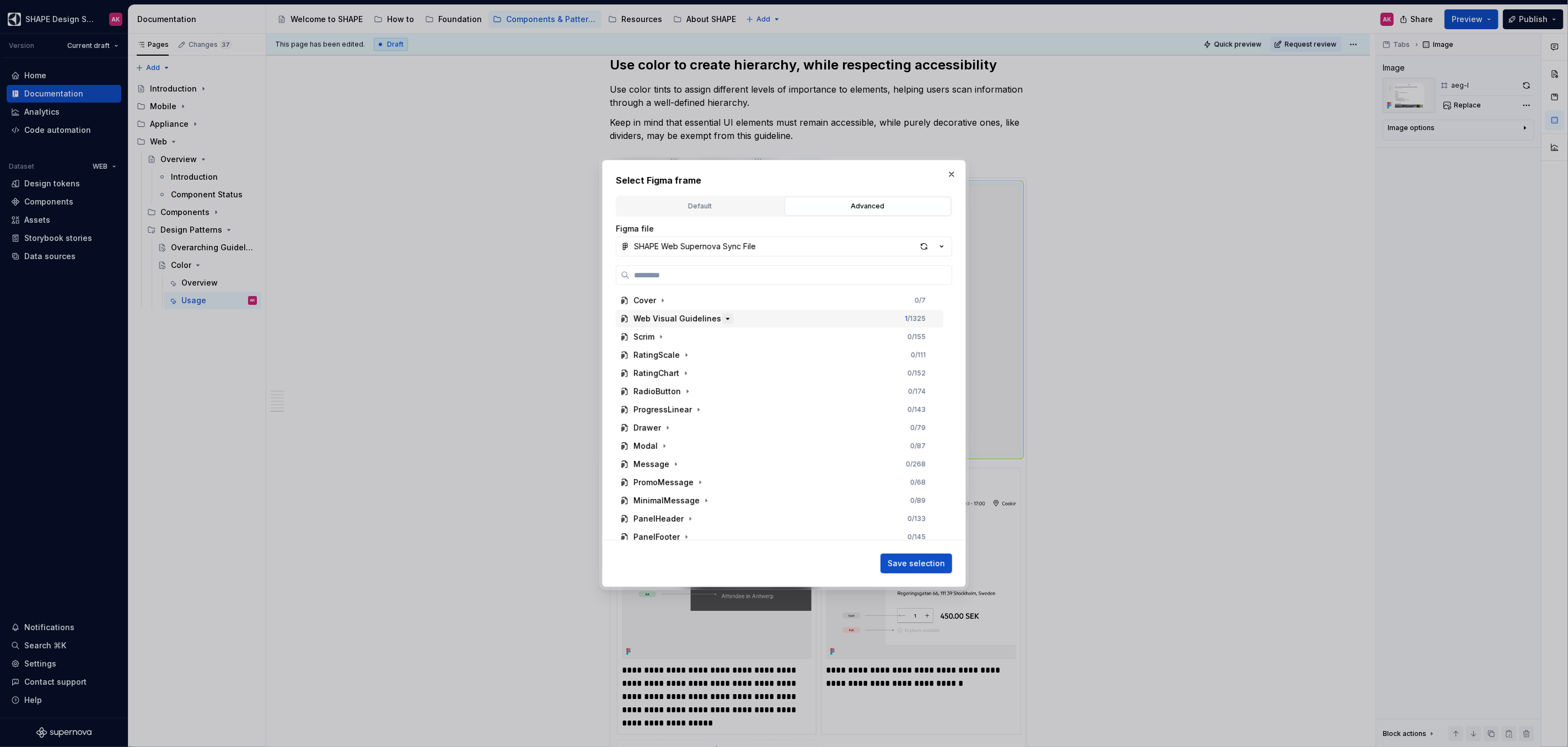
click at [723, 318] on icon "button" at bounding box center [727, 318] width 9 height 9
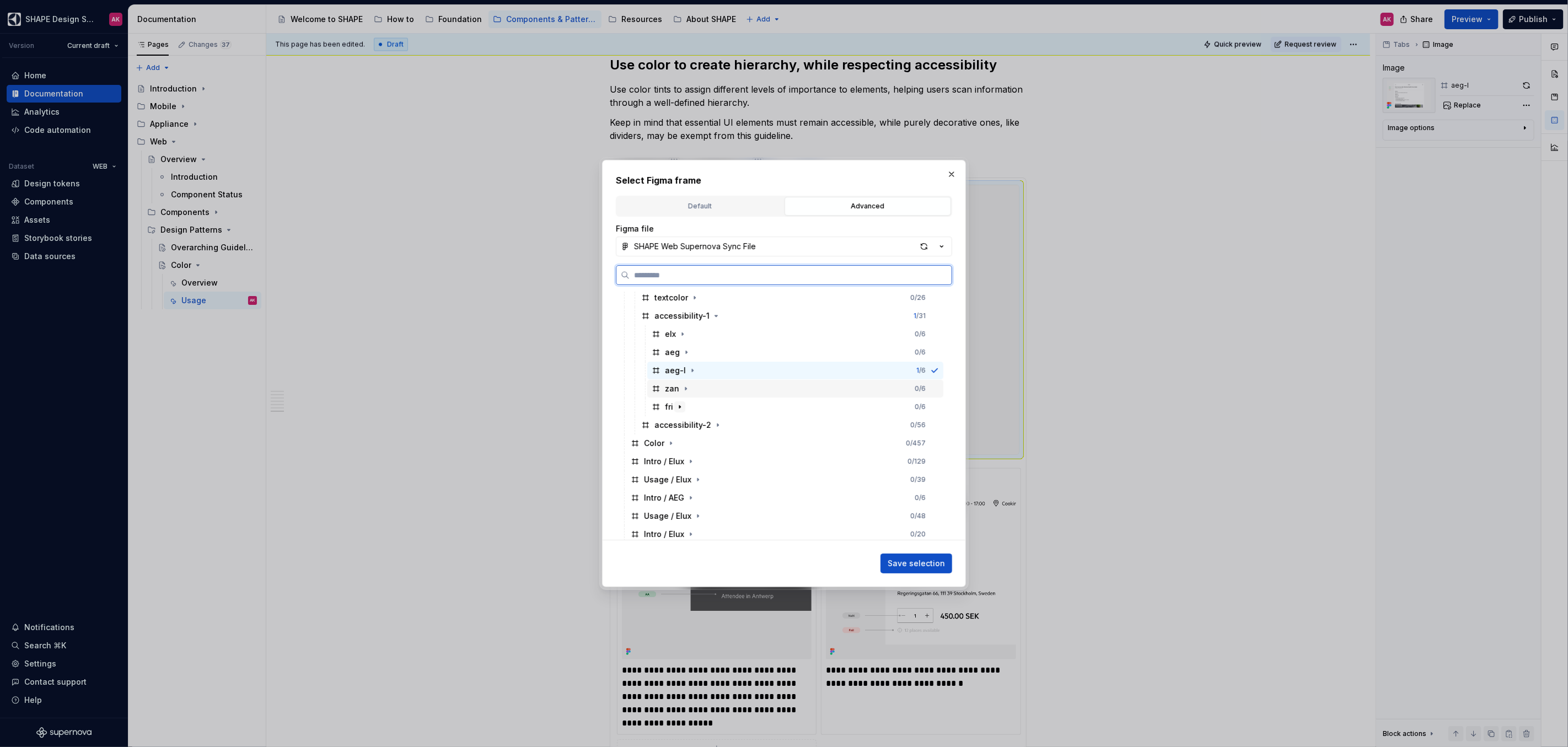
drag, startPoint x: 663, startPoint y: 389, endPoint x: 676, endPoint y: 410, distance: 24.7
click at [663, 389] on div "zan" at bounding box center [671, 389] width 39 height 11
click at [924, 554] on button "Save selection" at bounding box center [916, 563] width 71 height 20
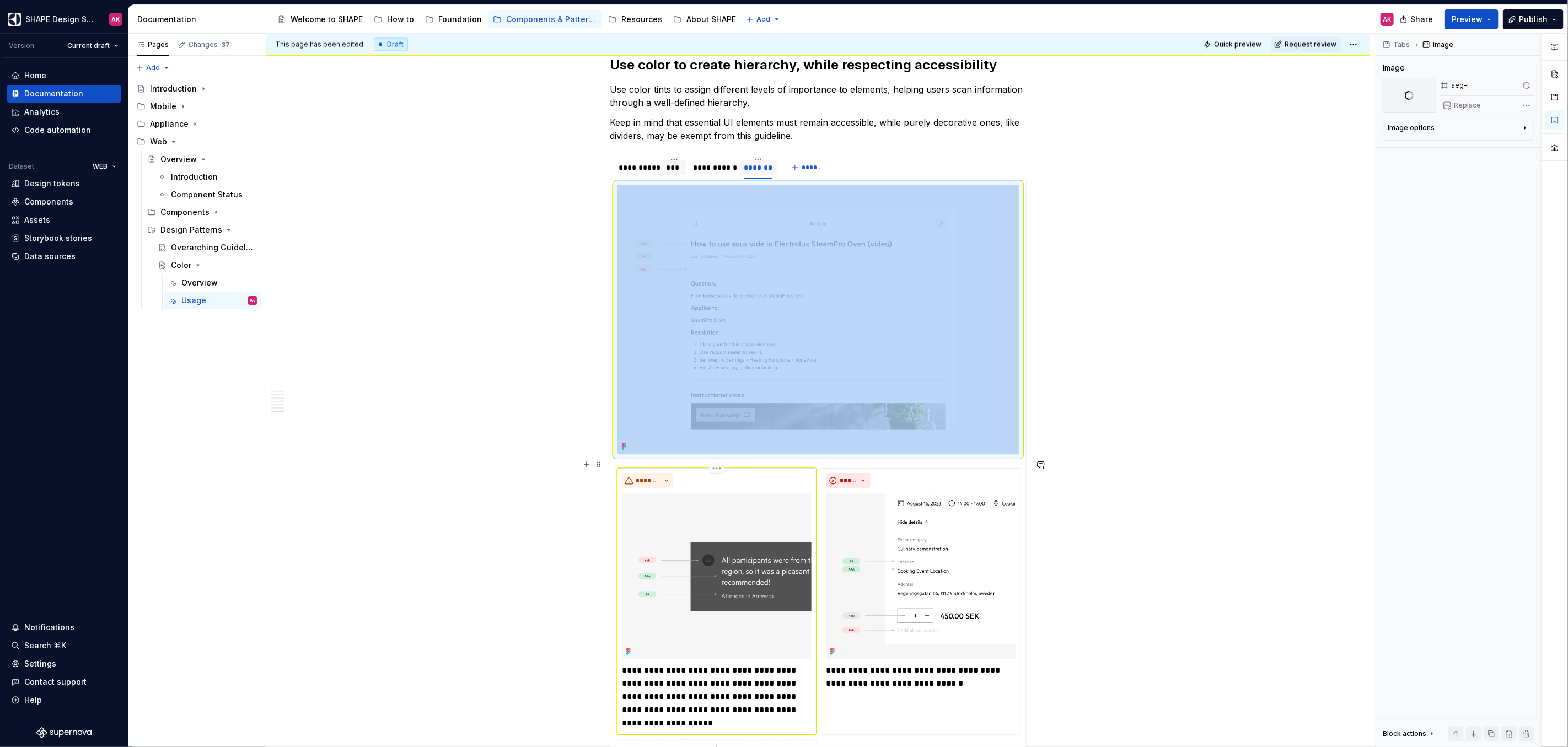
click at [668, 524] on img at bounding box center [717, 575] width 190 height 166
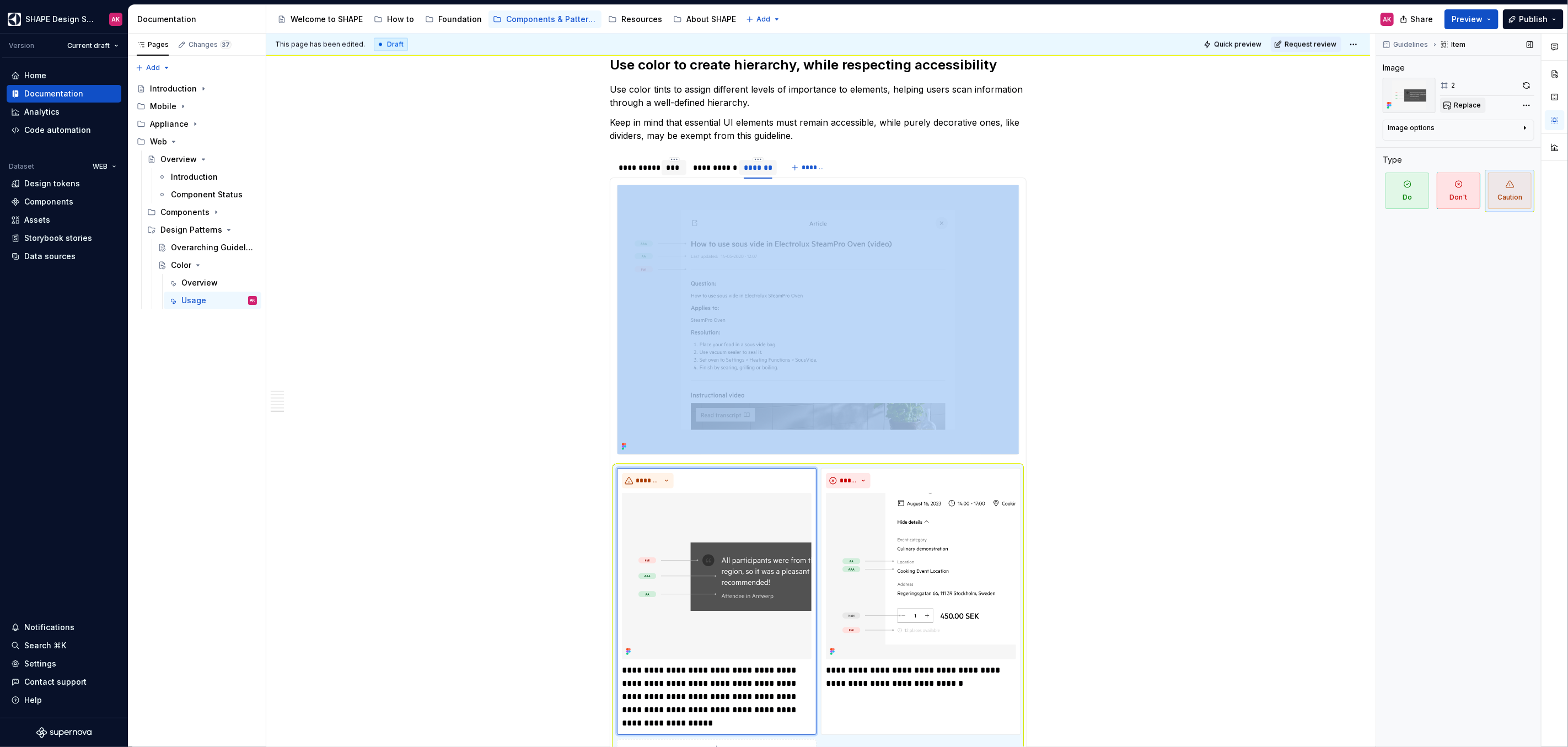
click at [1470, 101] on span "Replace" at bounding box center [1467, 105] width 27 height 9
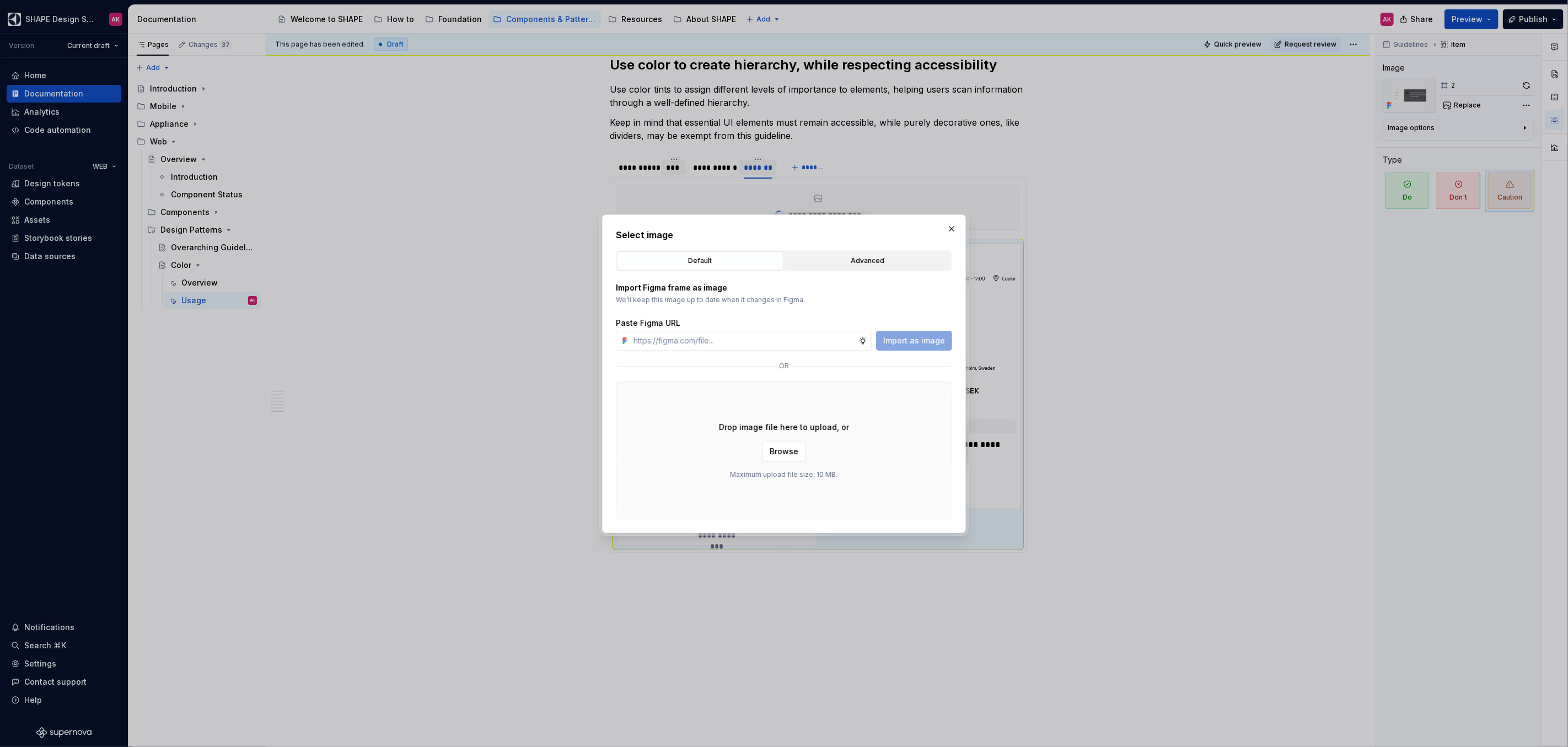
click at [846, 257] on div "Advanced" at bounding box center [868, 260] width 159 height 11
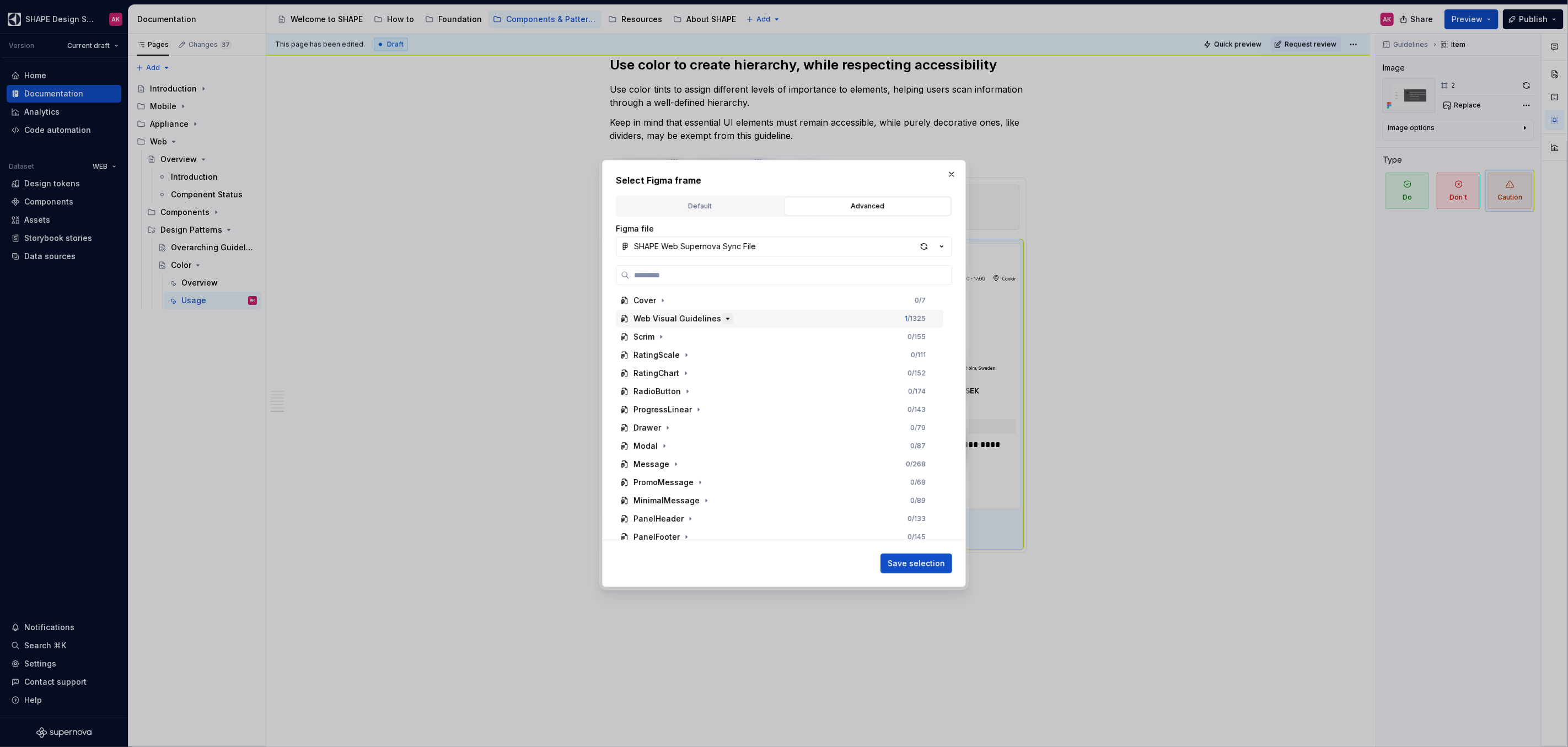
click at [723, 316] on icon "button" at bounding box center [727, 318] width 9 height 9
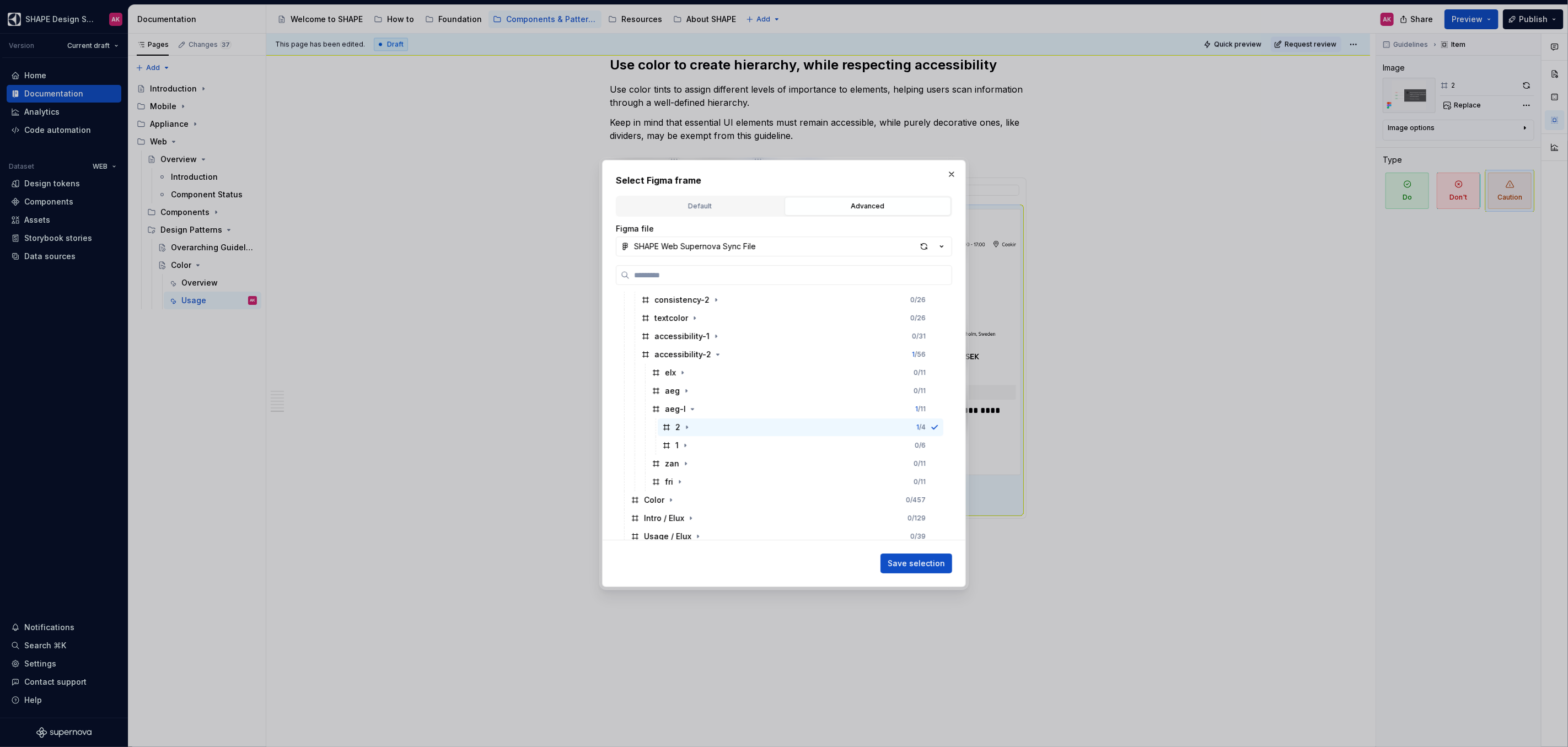
scroll to position [220, 0]
click at [686, 467] on icon "button" at bounding box center [686, 463] width 9 height 9
click at [676, 483] on div "2" at bounding box center [678, 481] width 5 height 11
click at [896, 565] on span "Save selection" at bounding box center [917, 563] width 57 height 11
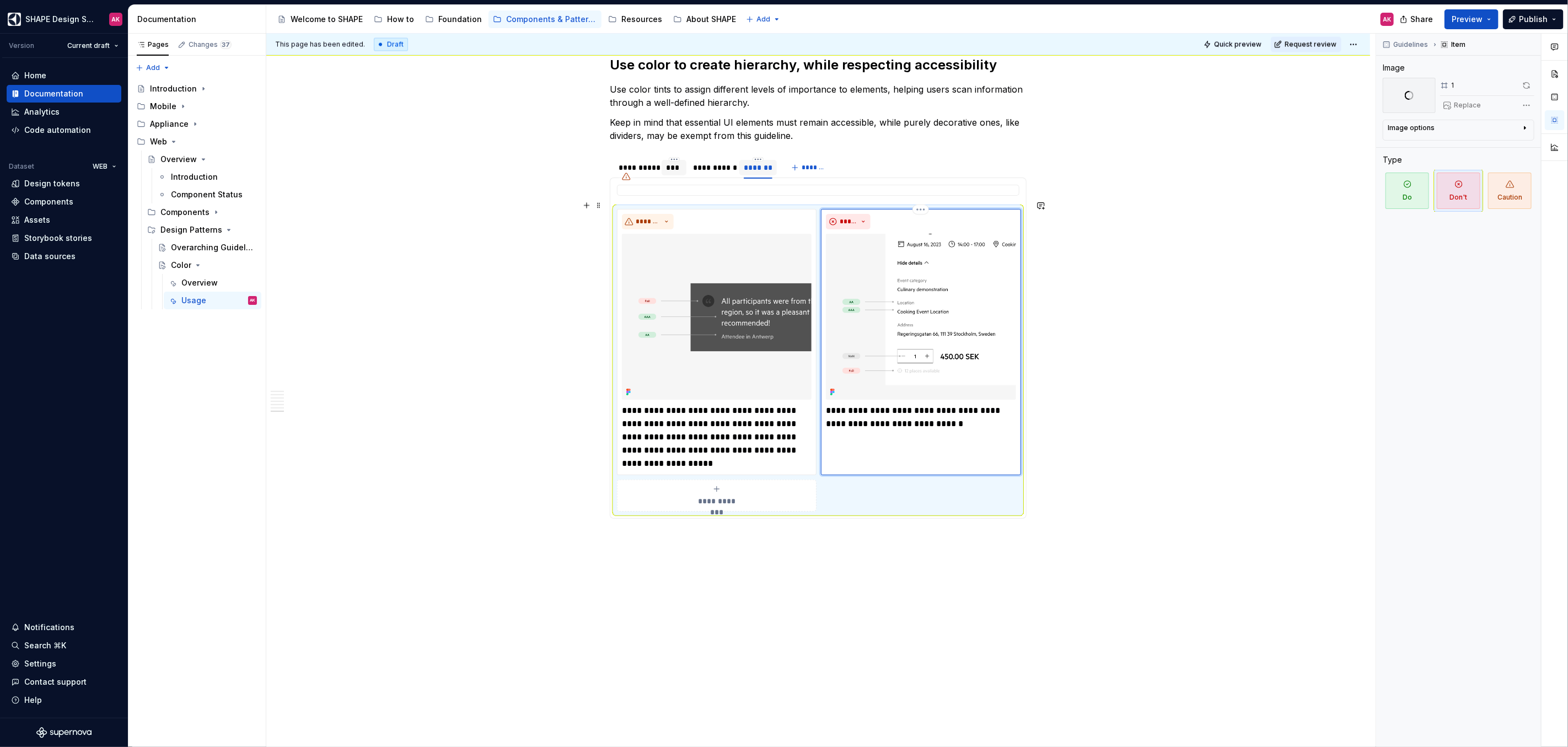
click at [933, 284] on img at bounding box center [921, 316] width 190 height 166
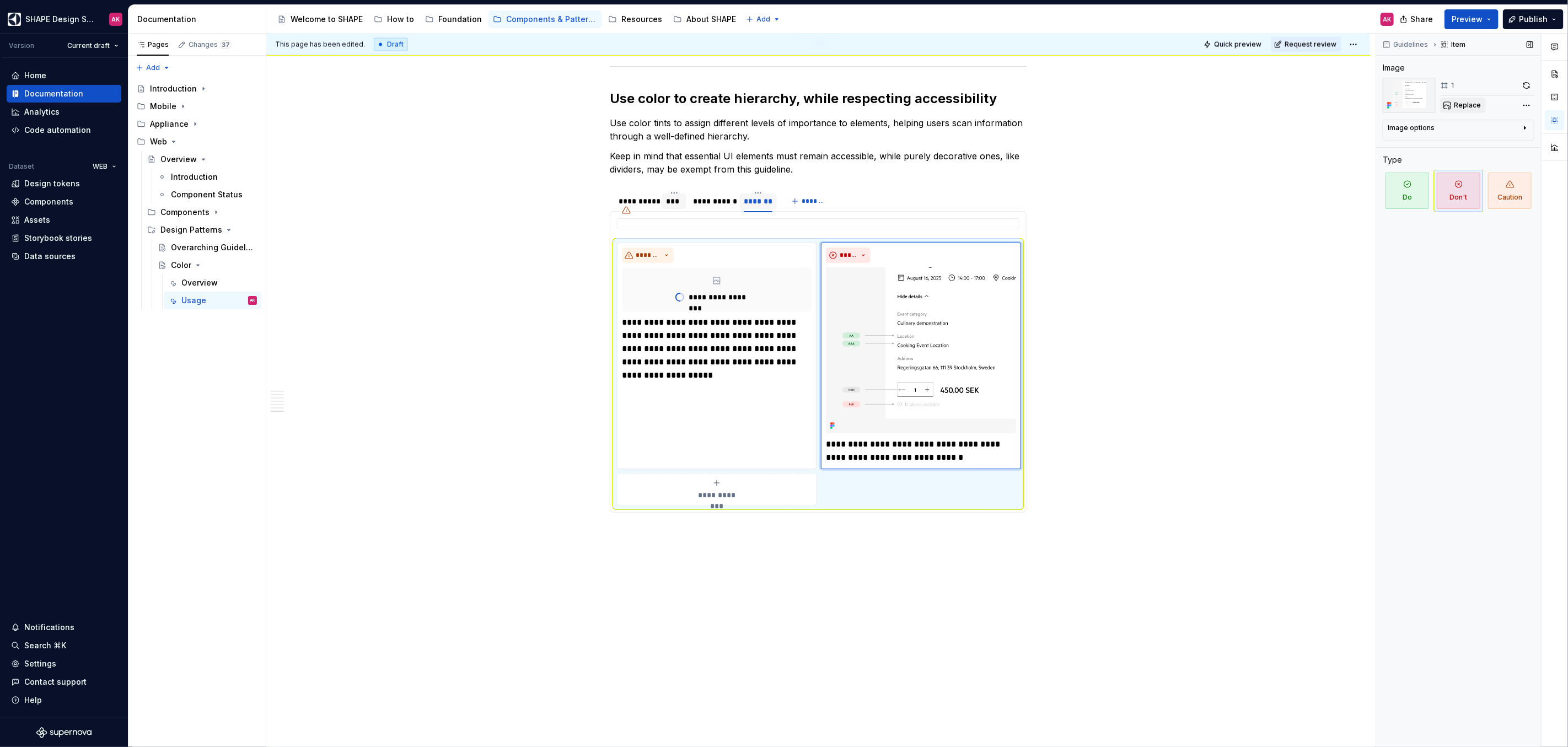
click at [1463, 106] on span "Replace" at bounding box center [1467, 105] width 27 height 9
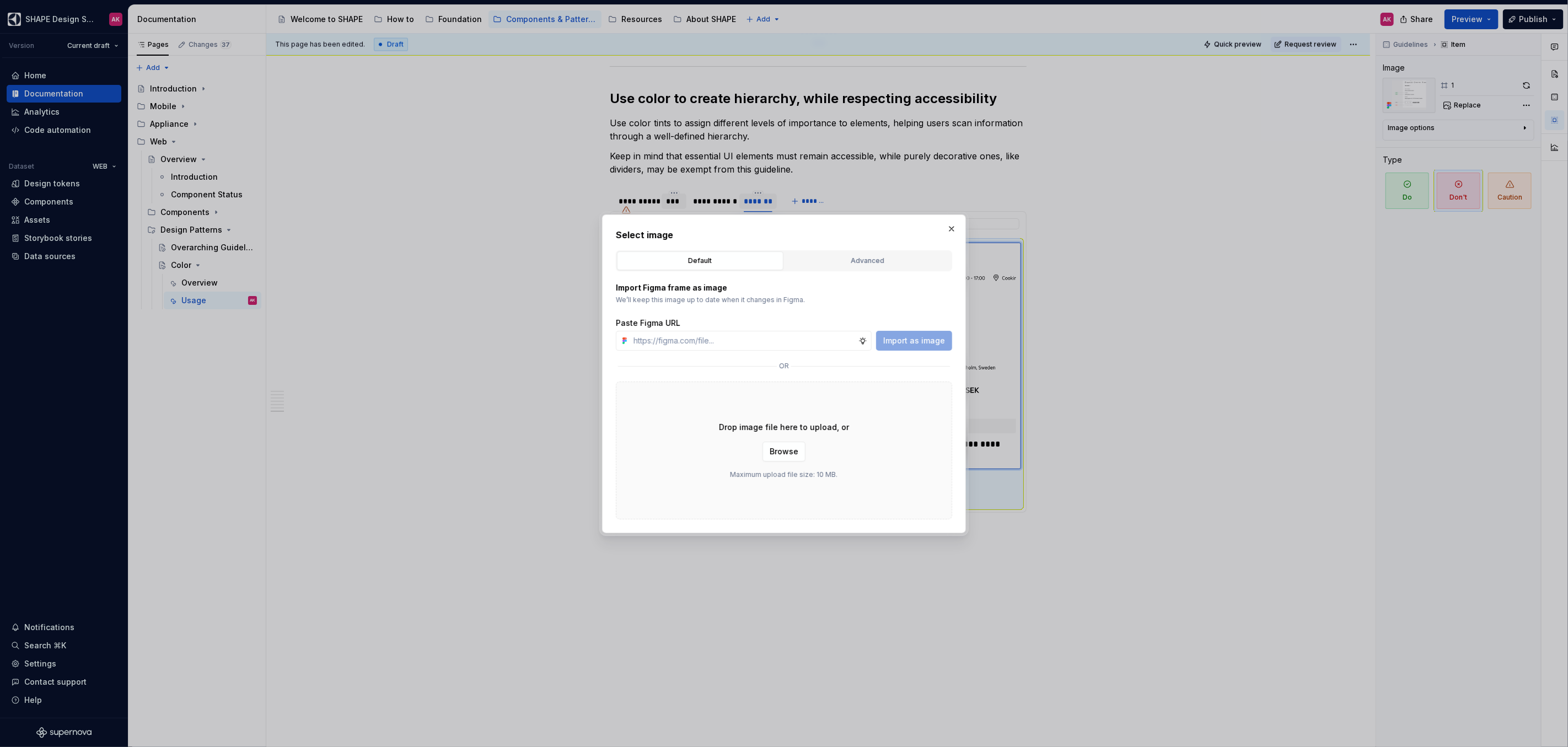
click at [864, 262] on div "Advanced" at bounding box center [868, 260] width 159 height 11
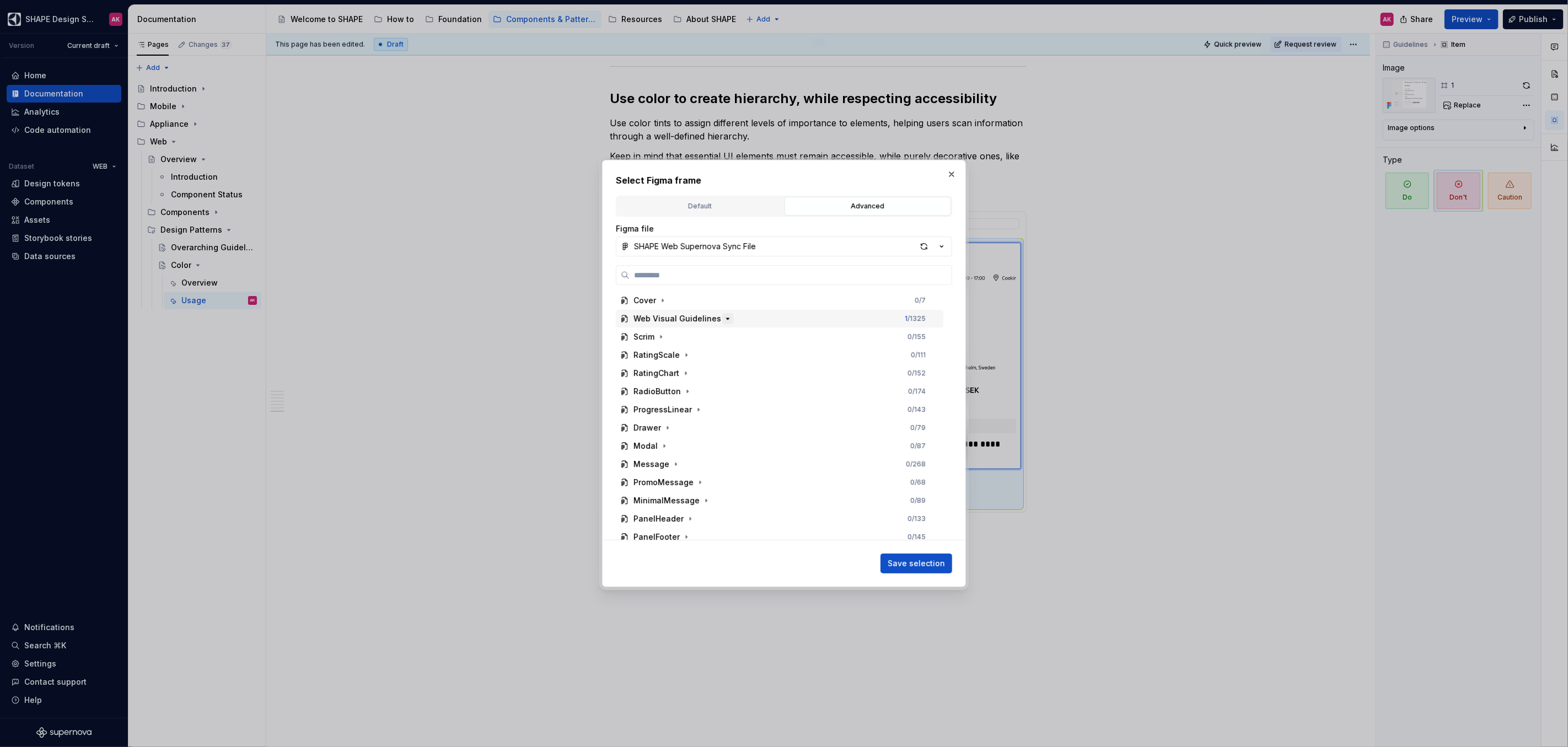
click at [723, 318] on icon "button" at bounding box center [727, 318] width 9 height 9
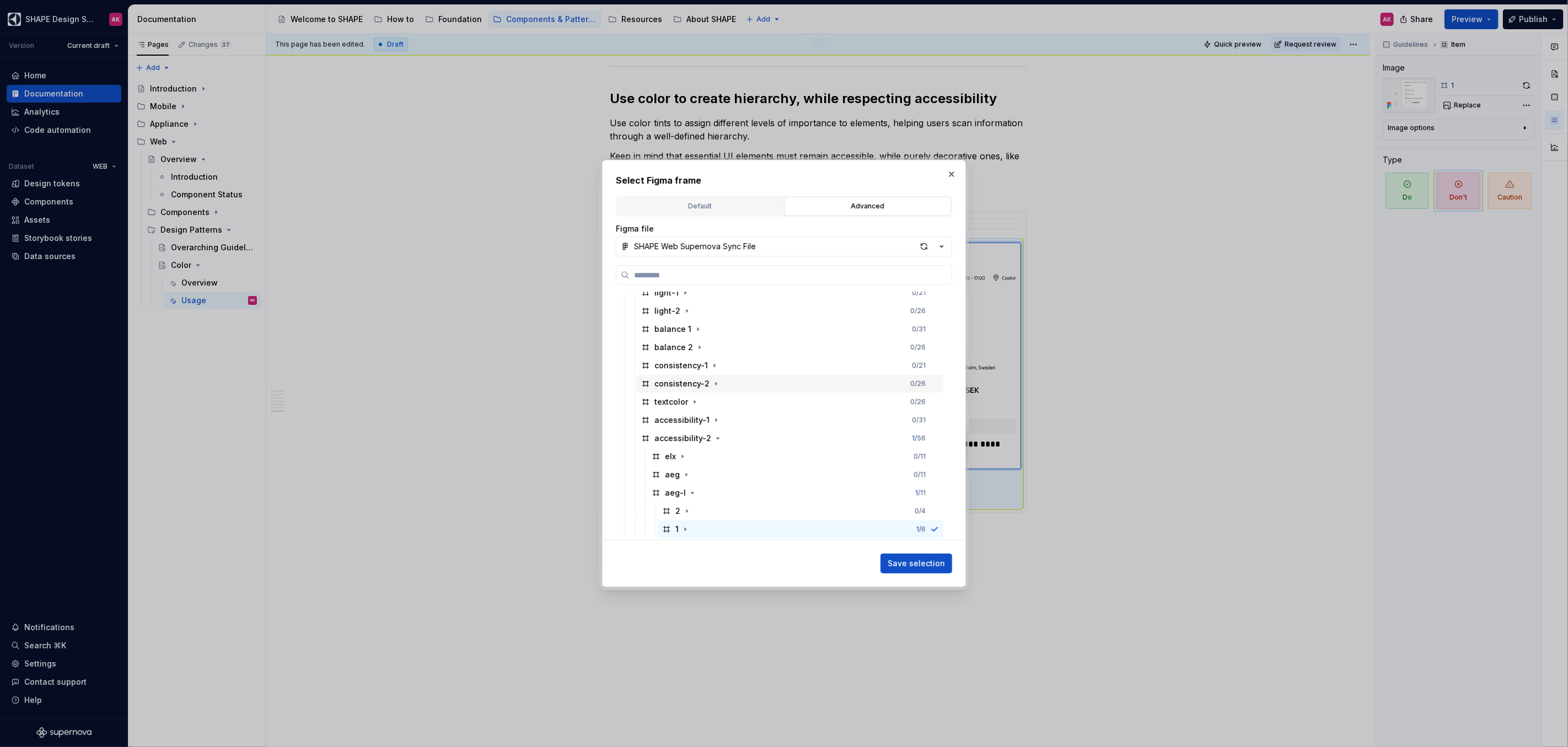
scroll to position [308, 0]
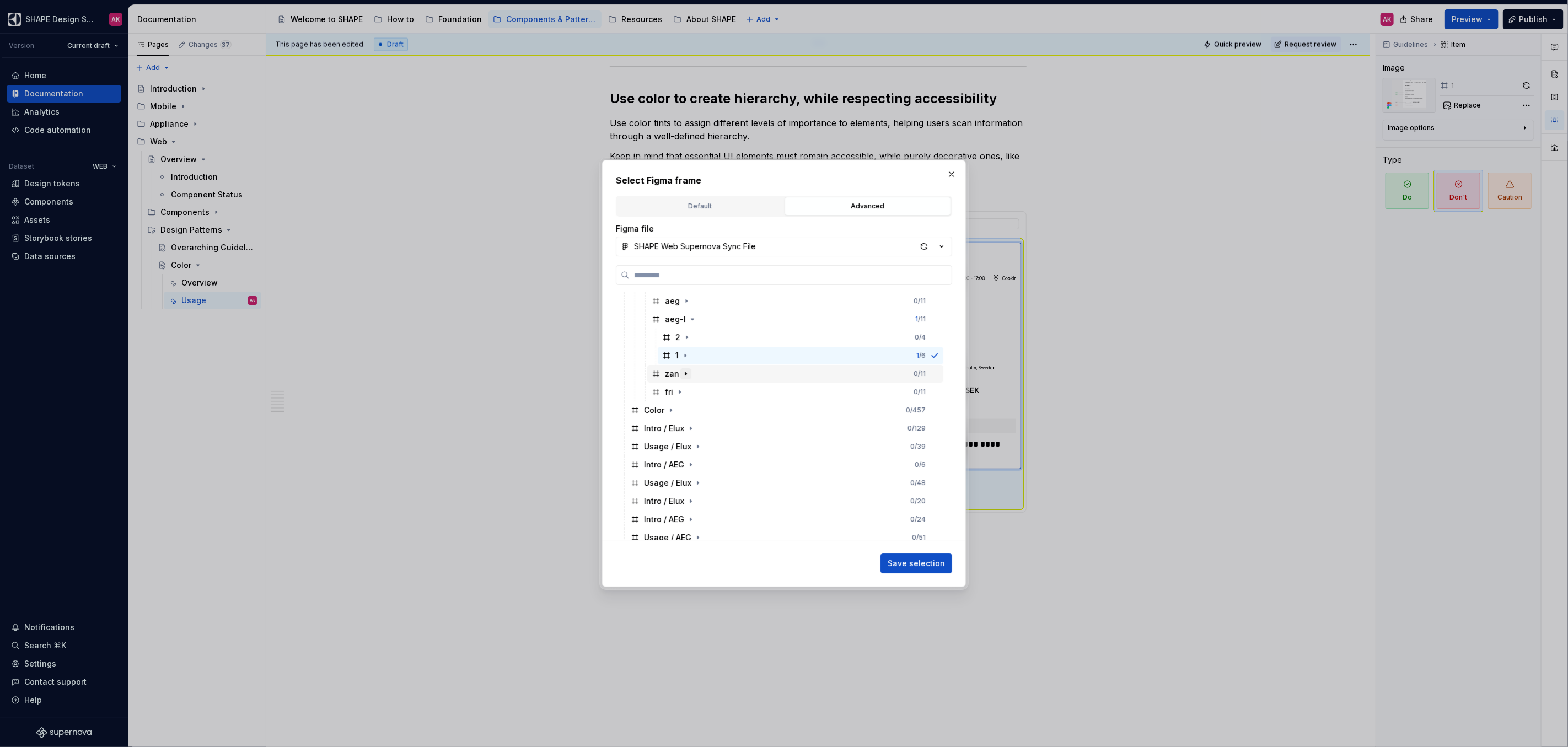
click at [685, 372] on icon "button" at bounding box center [686, 374] width 1 height 3
click at [672, 408] on div "1" at bounding box center [676, 410] width 29 height 11
click at [910, 567] on span "Save selection" at bounding box center [917, 563] width 57 height 11
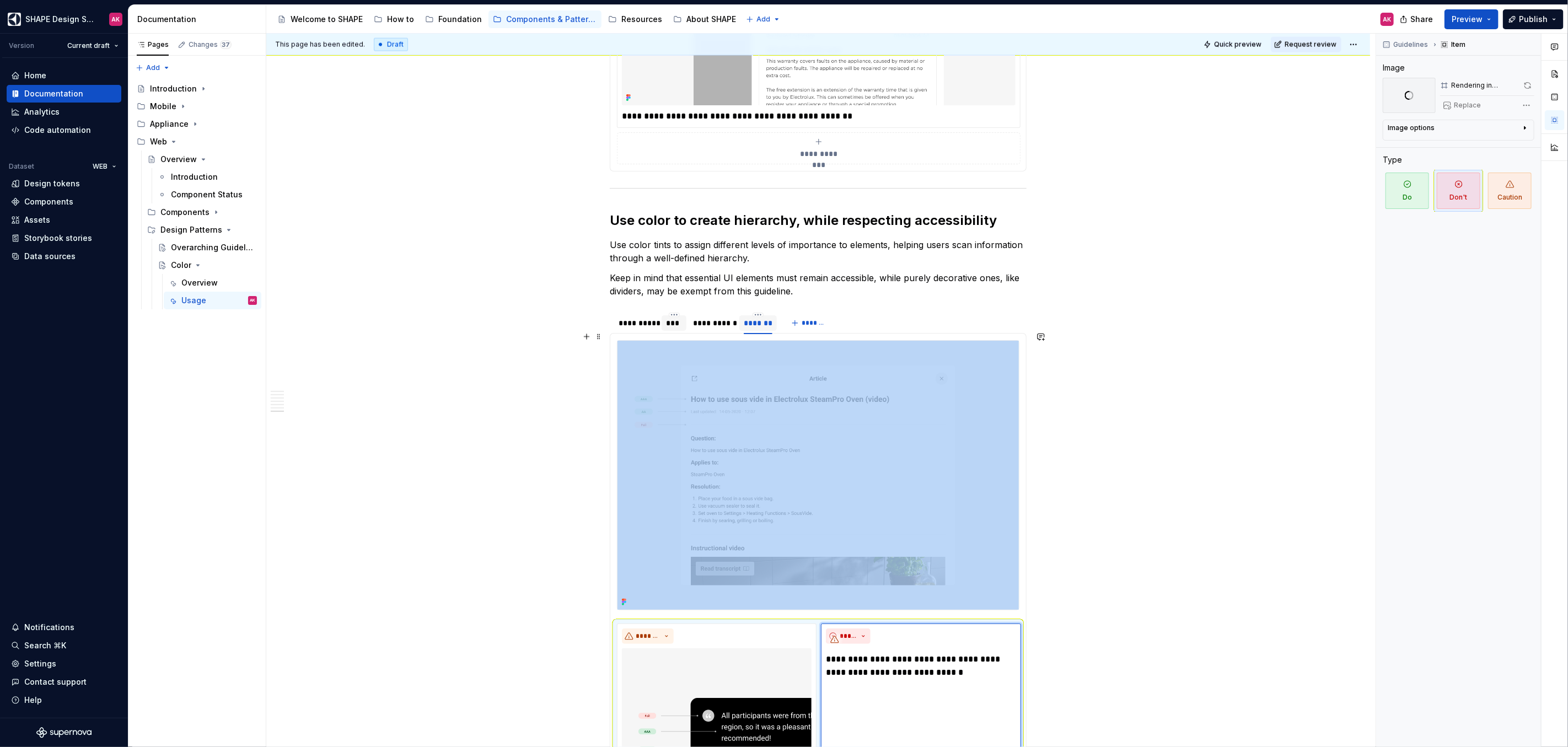
scroll to position [5308, 0]
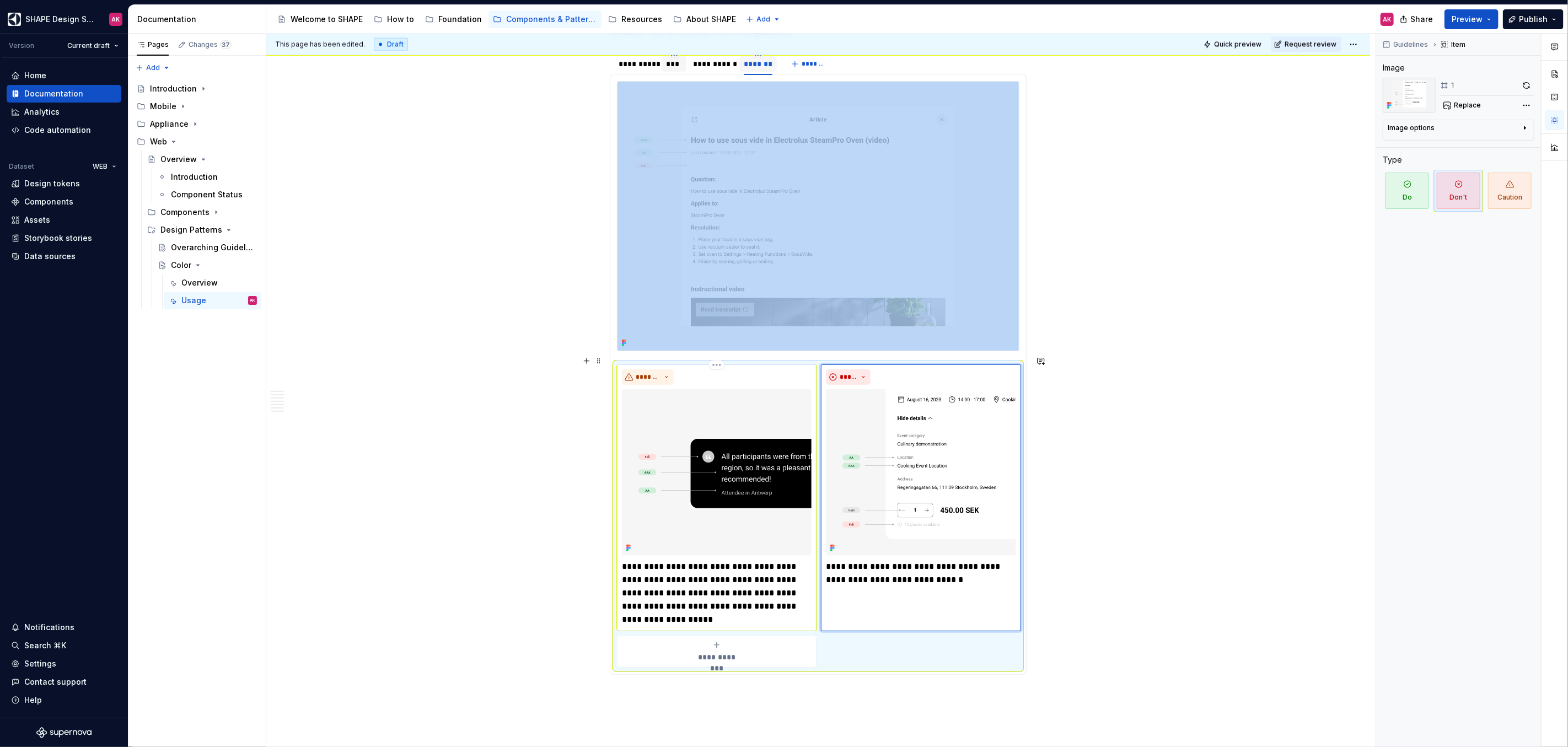
click at [760, 439] on img at bounding box center [717, 472] width 190 height 166
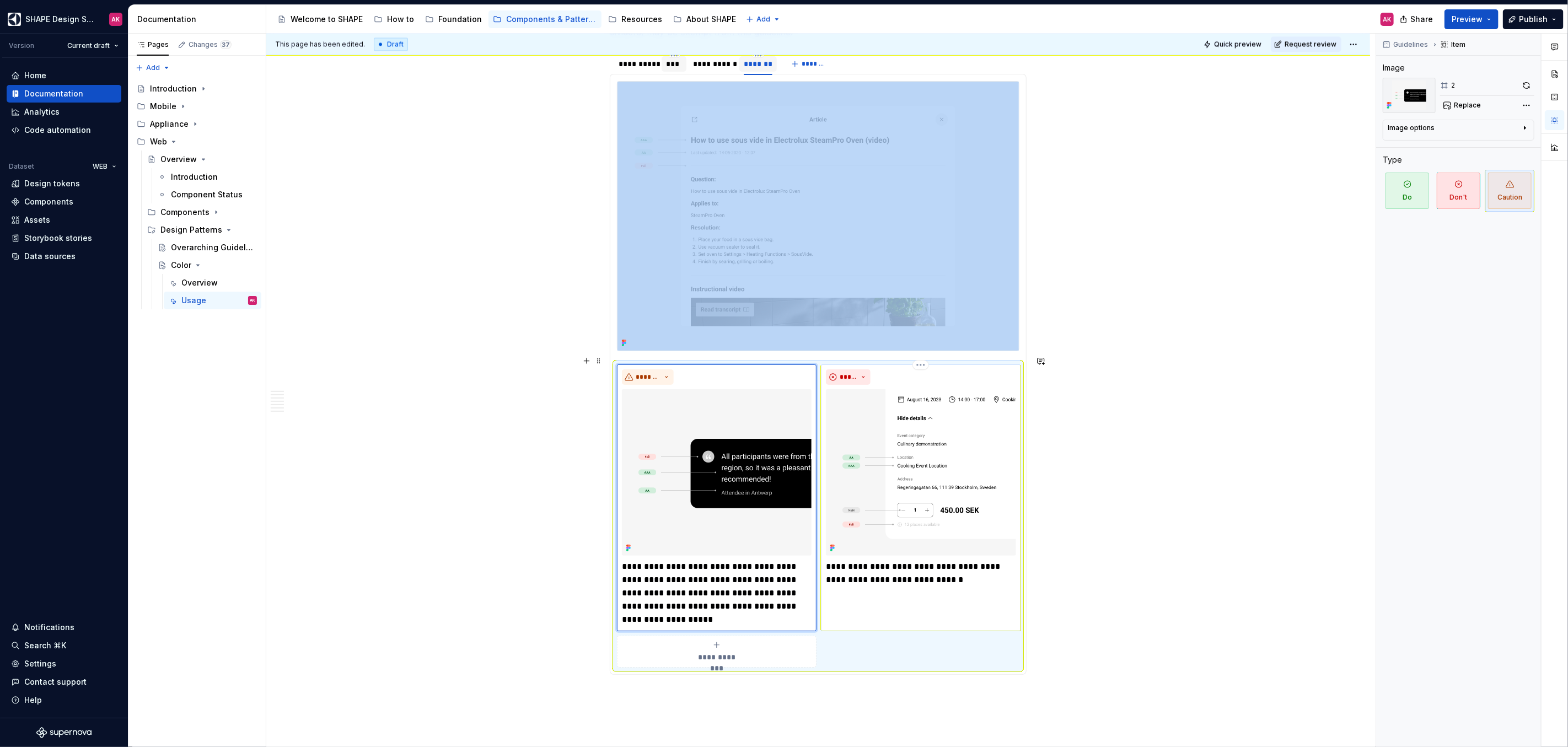
click at [866, 435] on img at bounding box center [921, 472] width 190 height 166
click at [727, 435] on img at bounding box center [717, 472] width 190 height 166
click at [1461, 107] on span "Replace" at bounding box center [1467, 105] width 27 height 9
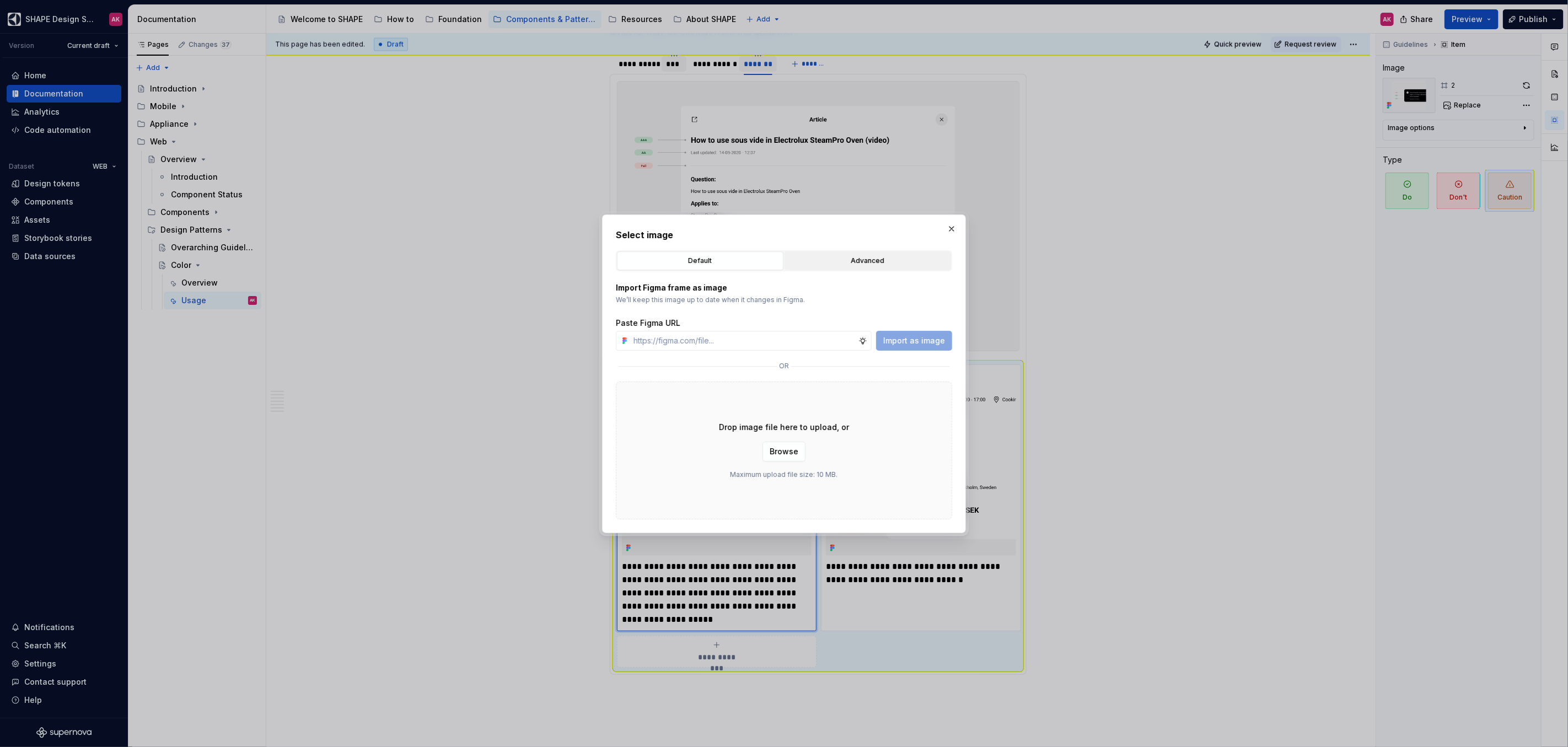
click at [842, 263] on div "Advanced" at bounding box center [868, 260] width 159 height 11
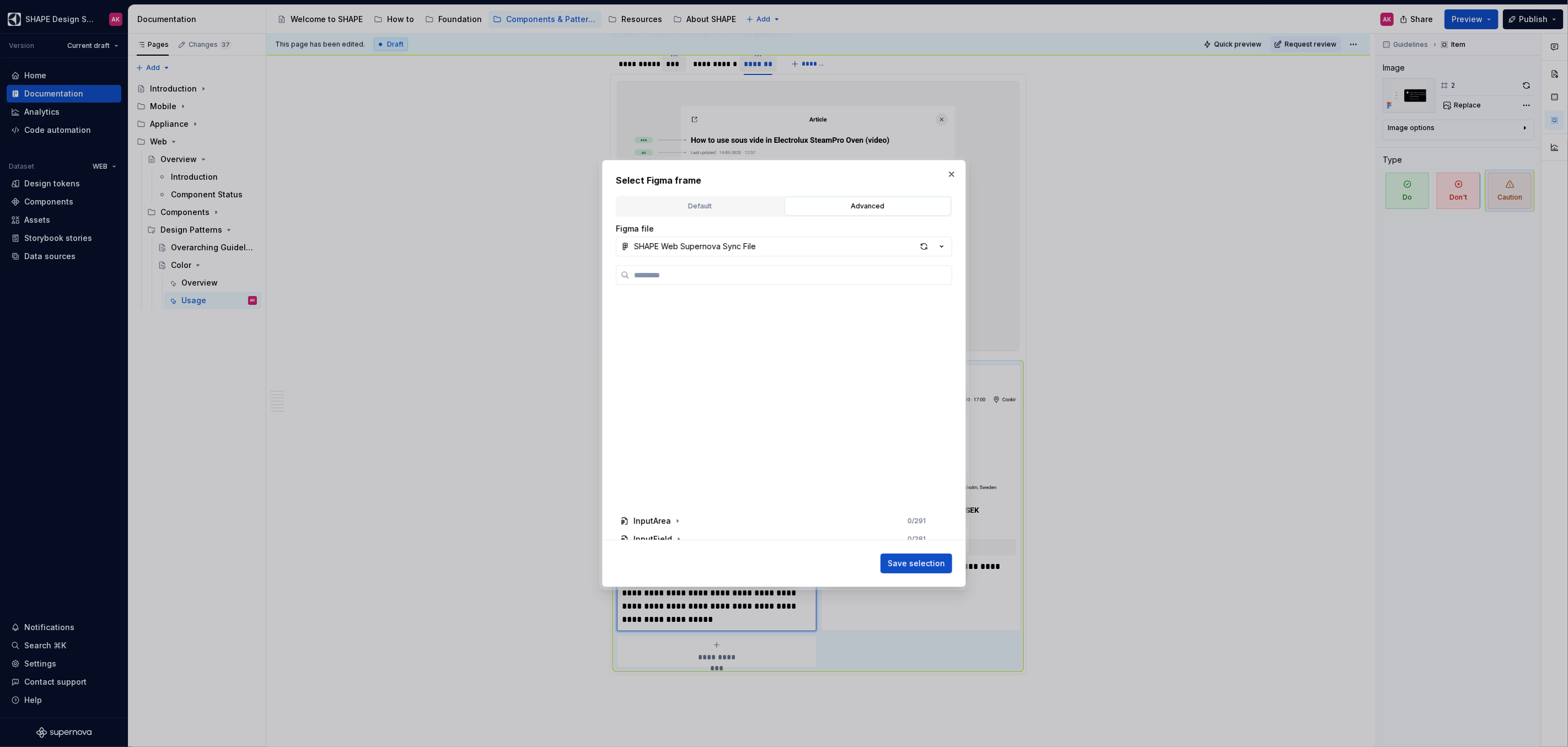
scroll to position [0, 0]
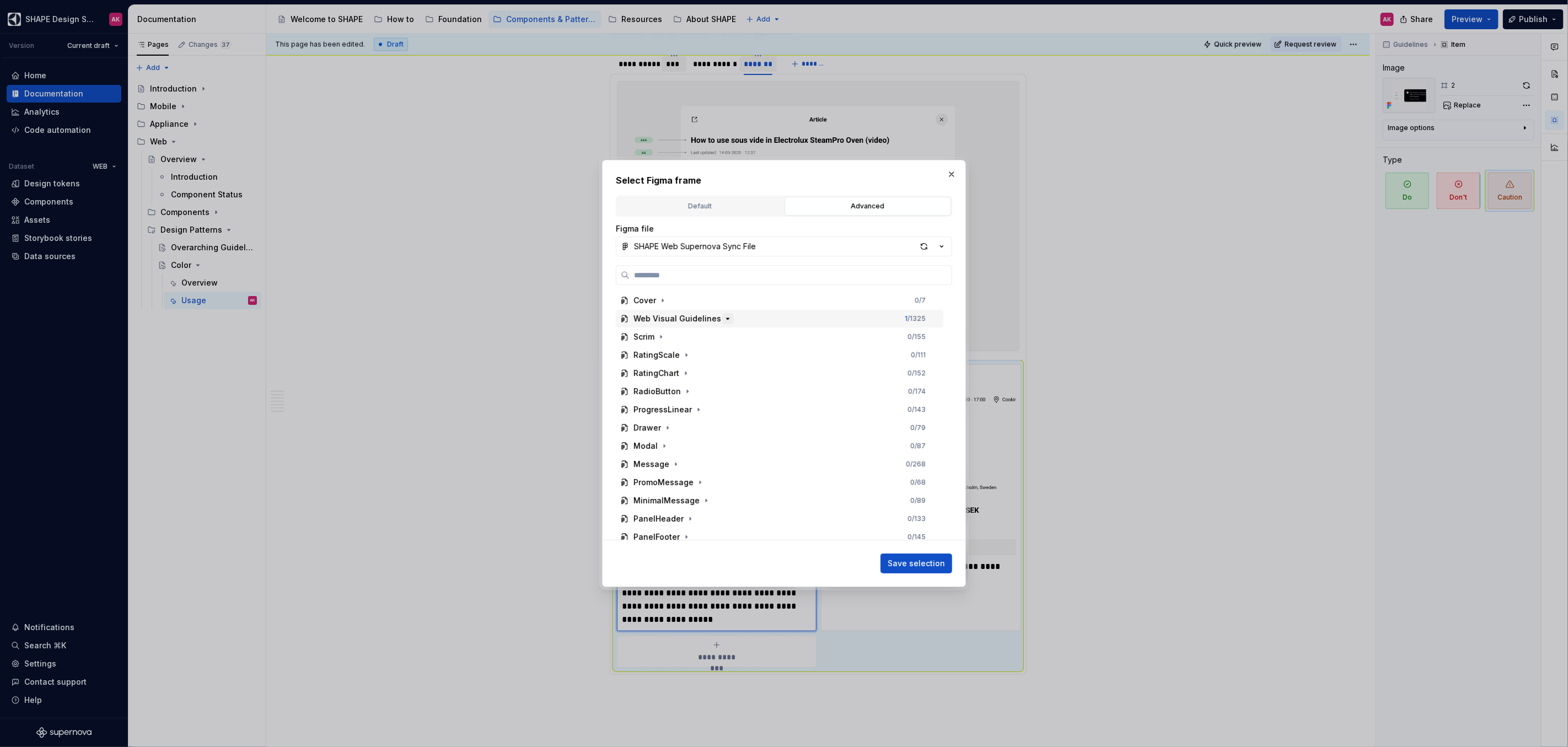
click at [723, 316] on icon "button" at bounding box center [727, 318] width 9 height 9
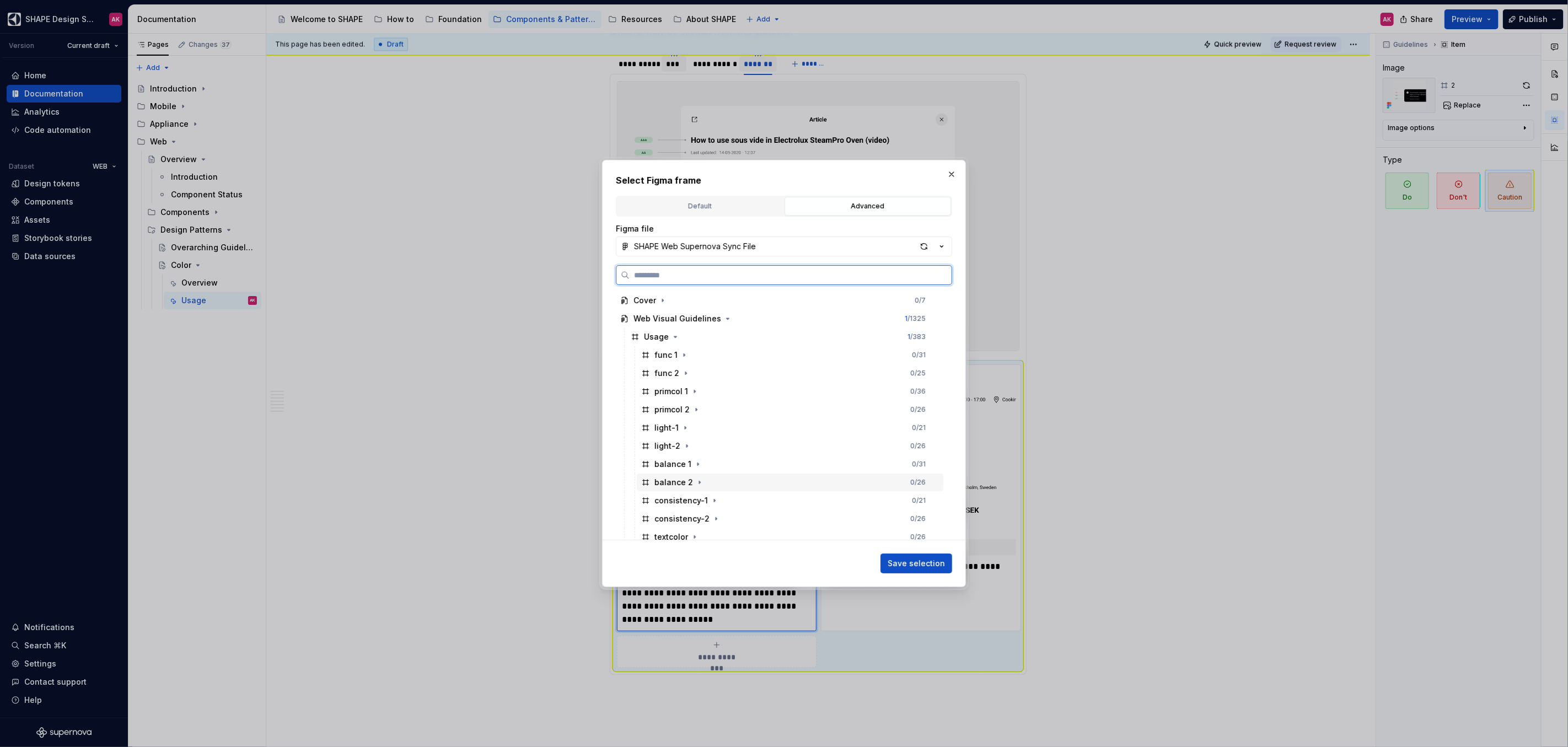
scroll to position [252, 0]
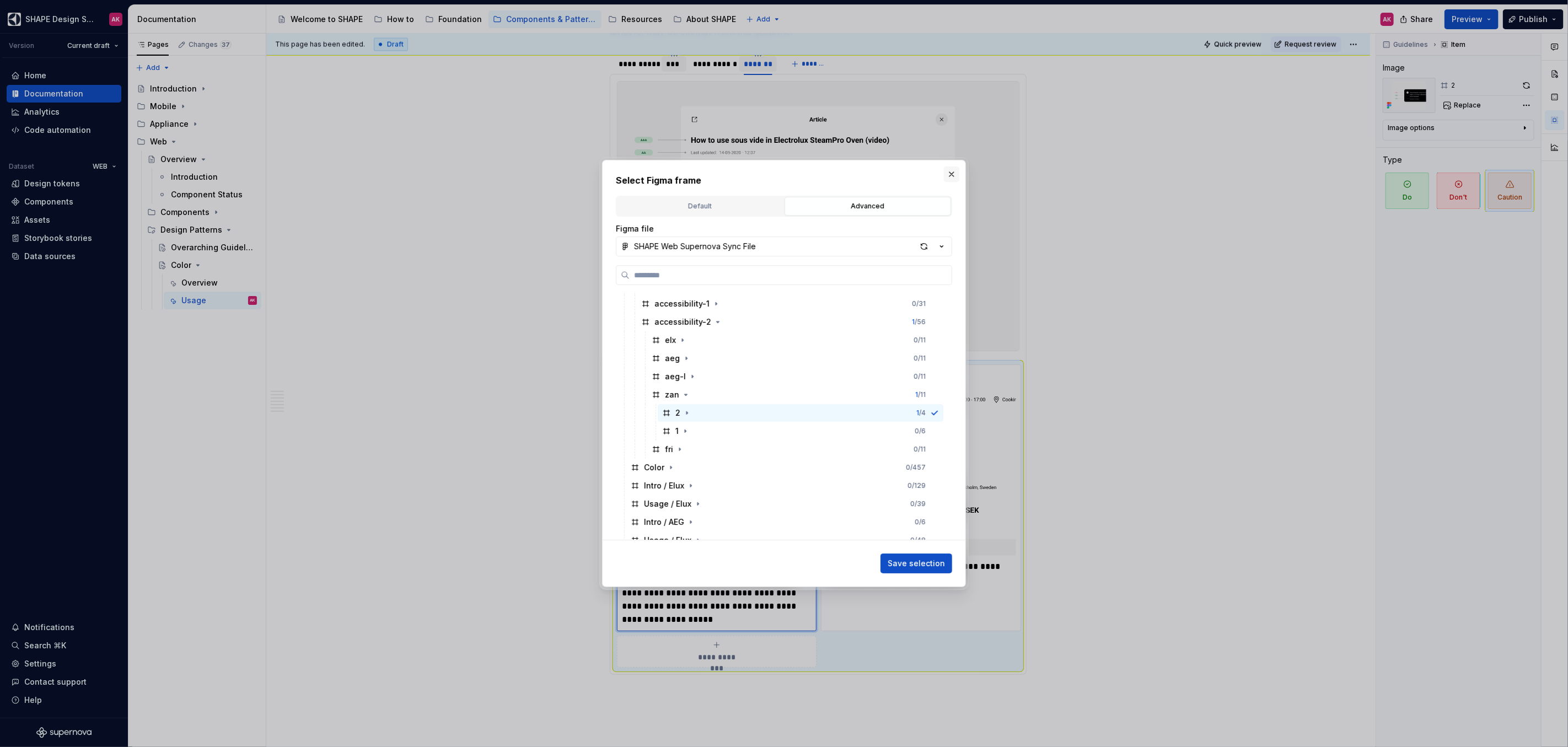
click at [951, 170] on button "button" at bounding box center [951, 174] width 15 height 15
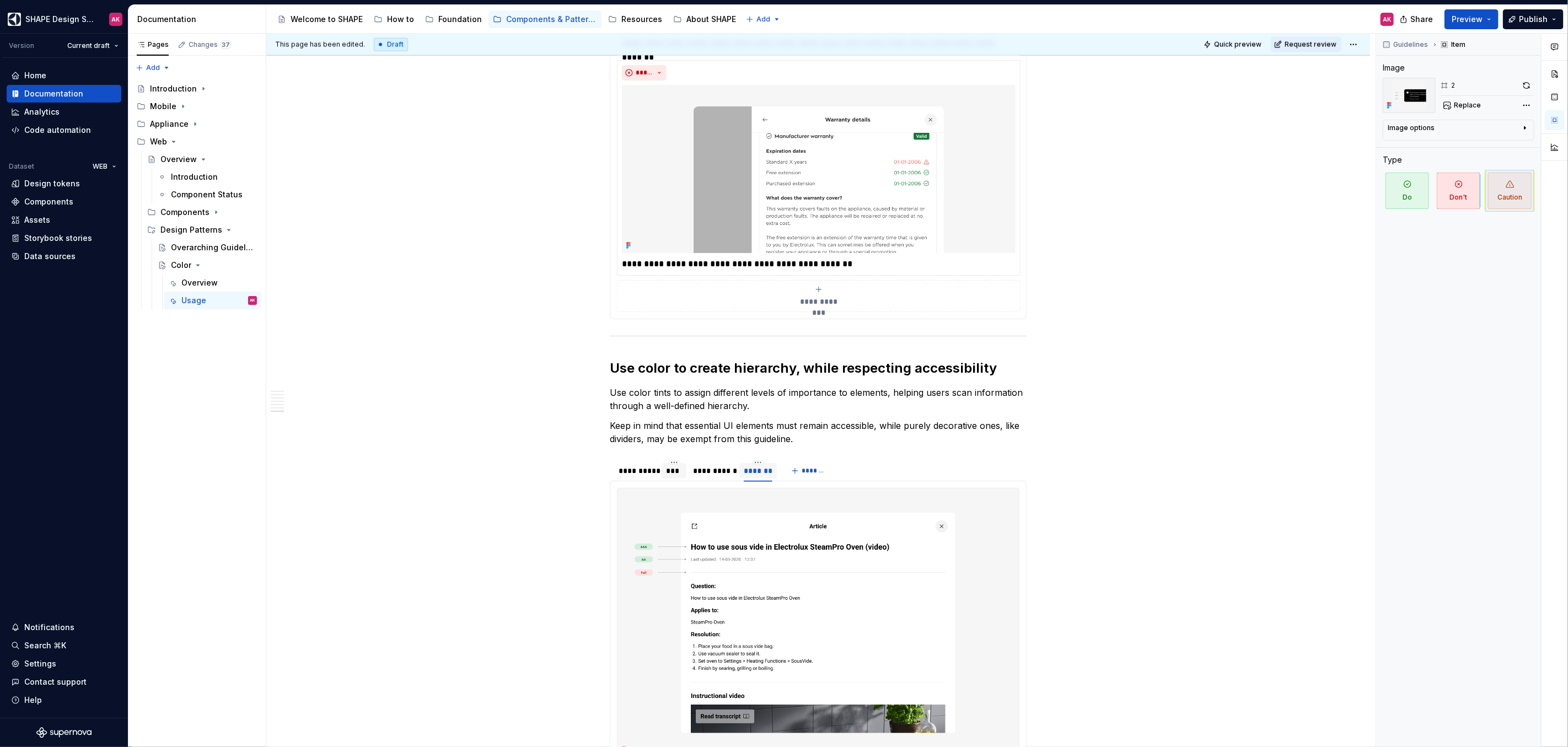
scroll to position [4897, 0]
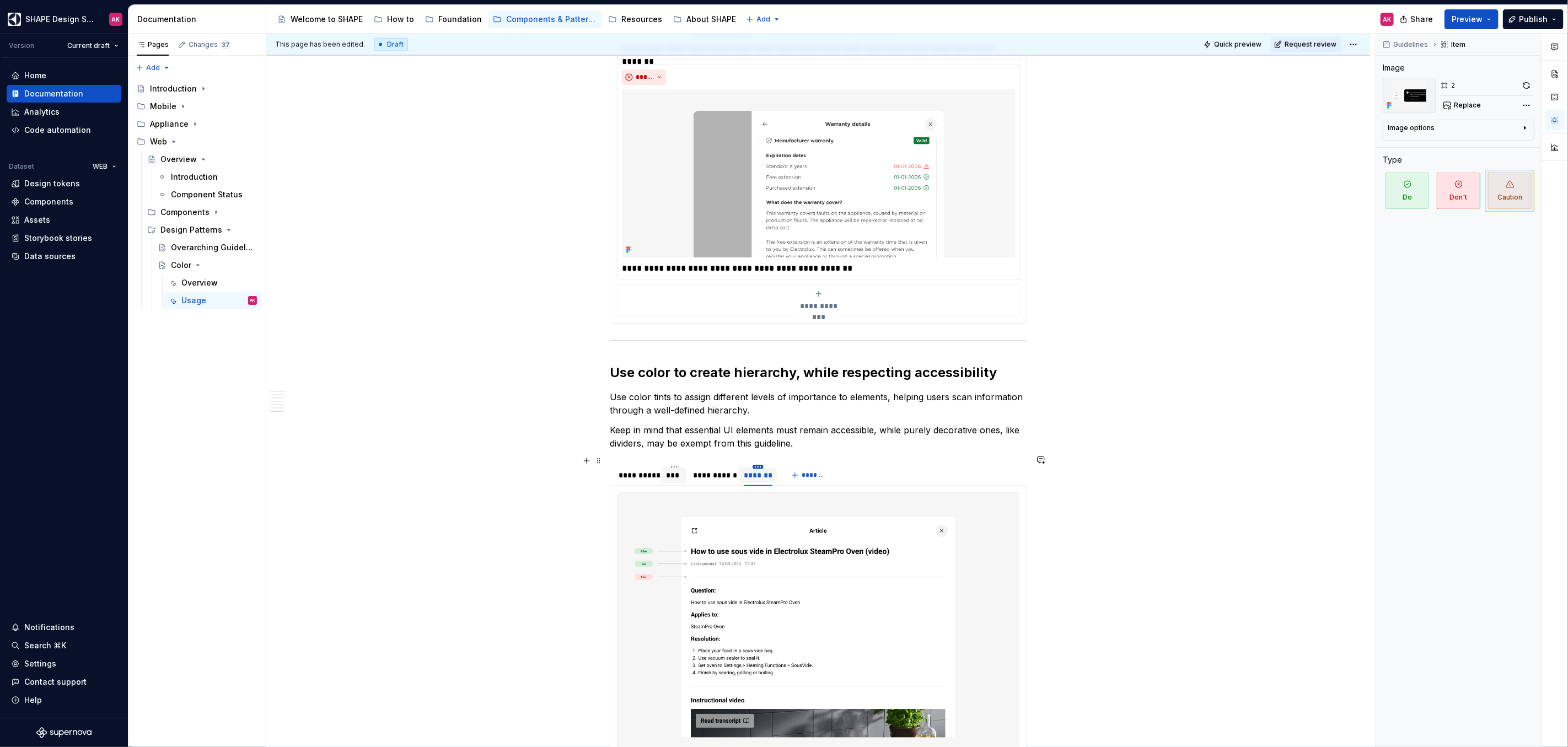
type textarea "*"
click at [760, 457] on html "SHAPE Design System AK Version Current draft Home Documentation Analytics Code …" at bounding box center [784, 373] width 1568 height 747
click at [774, 490] on div "Duplicate tab" at bounding box center [808, 491] width 71 height 11
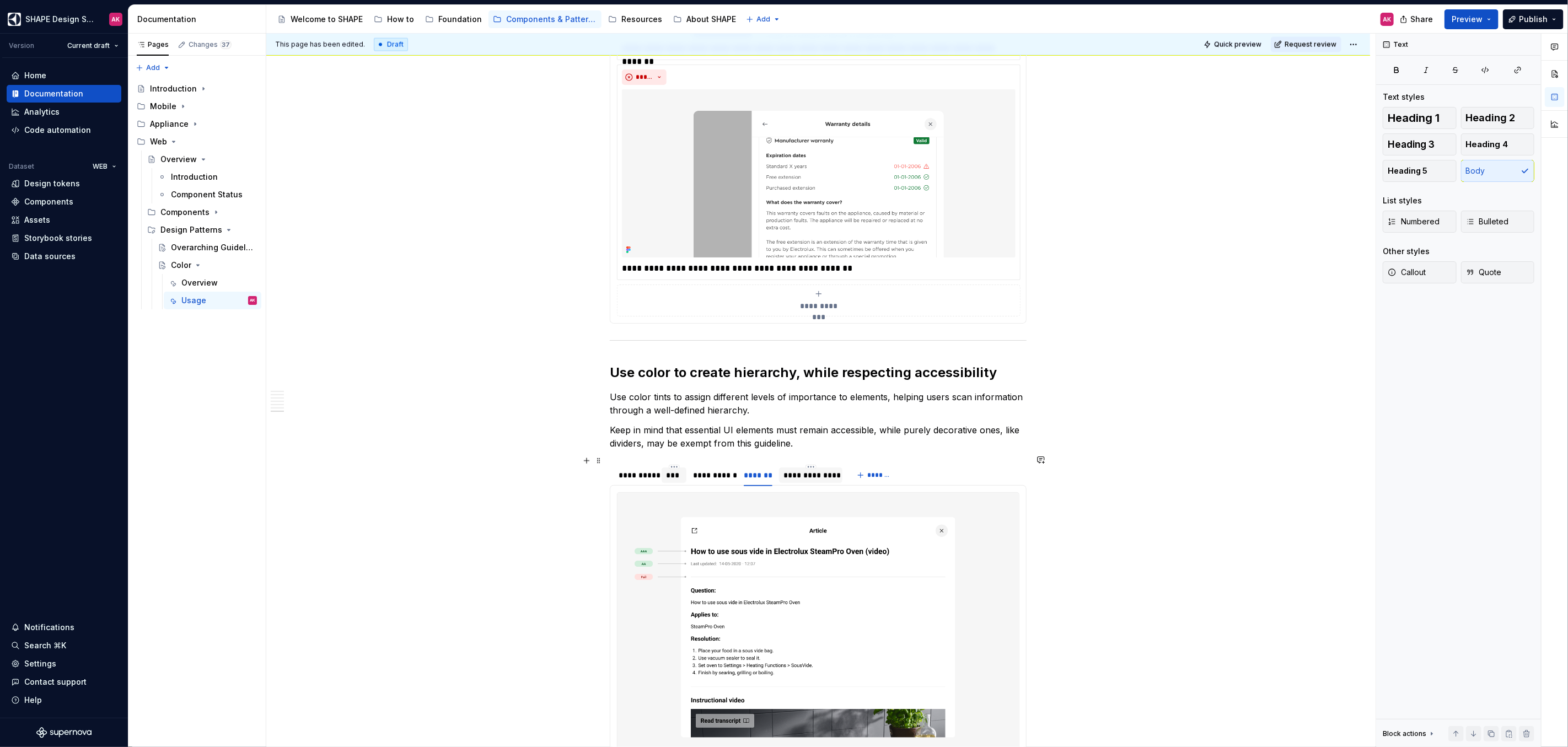
click at [794, 470] on div "**********" at bounding box center [810, 475] width 55 height 11
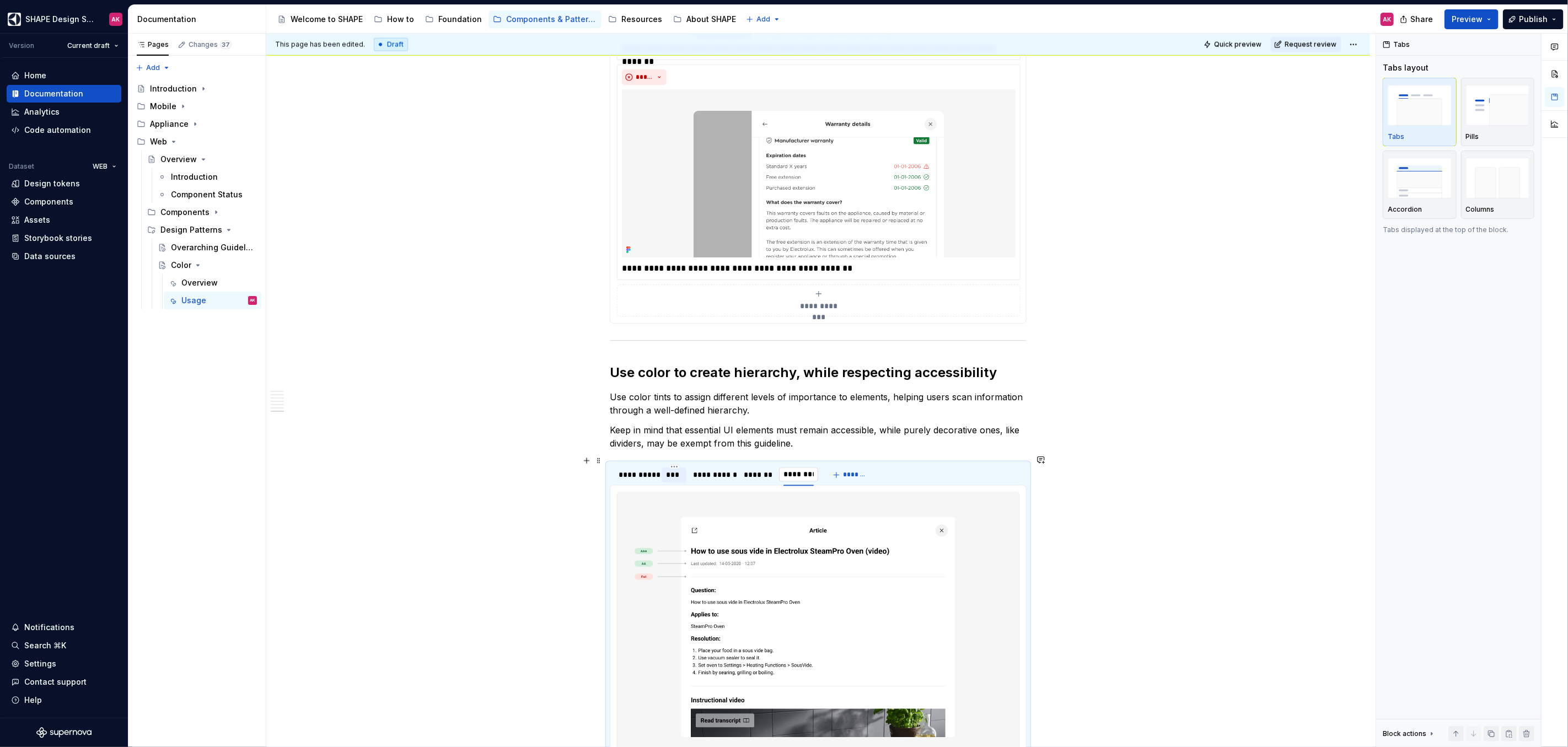
type input "**********"
click at [903, 587] on img at bounding box center [818, 627] width 401 height 269
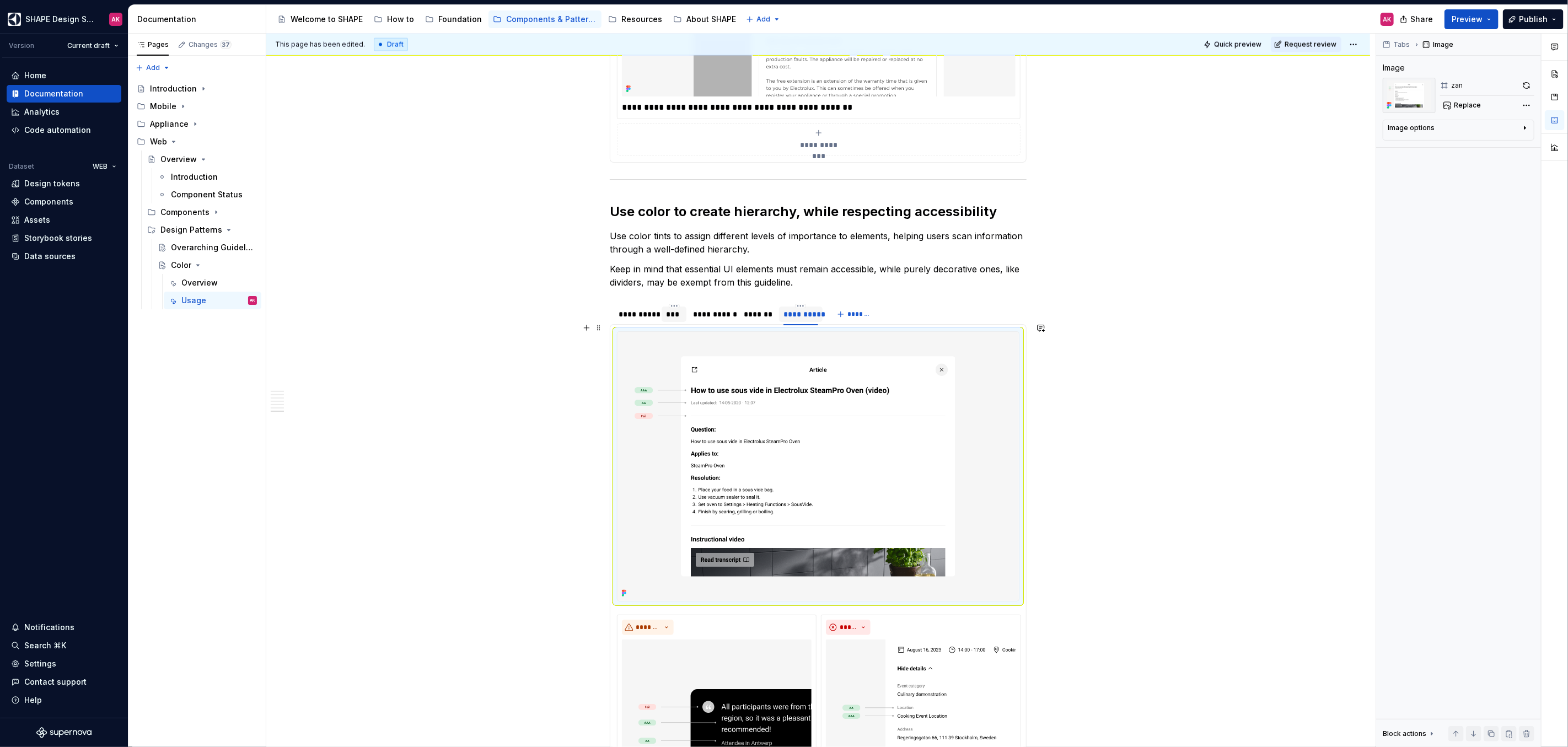
scroll to position [5159, 0]
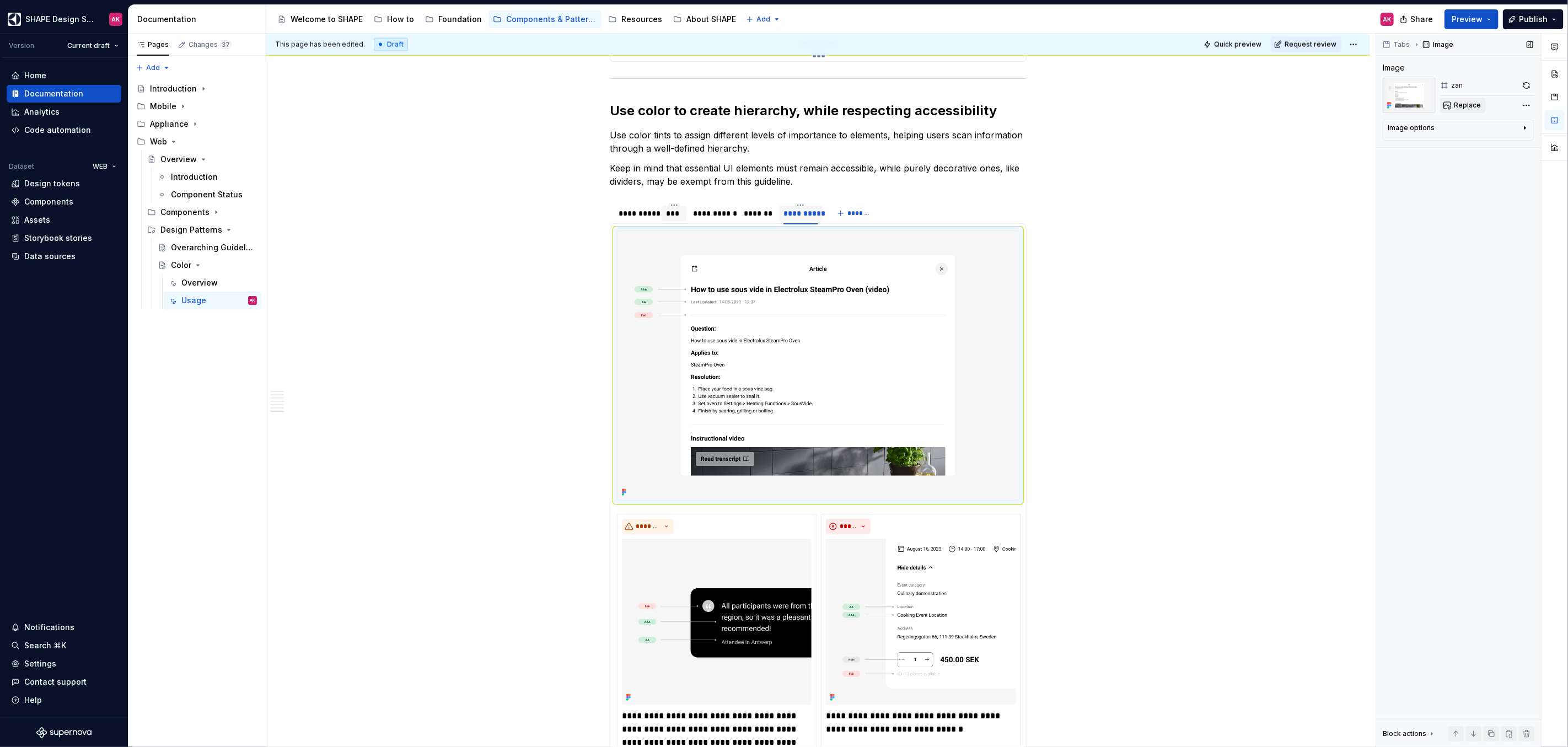
click at [1459, 106] on span "Replace" at bounding box center [1467, 105] width 27 height 9
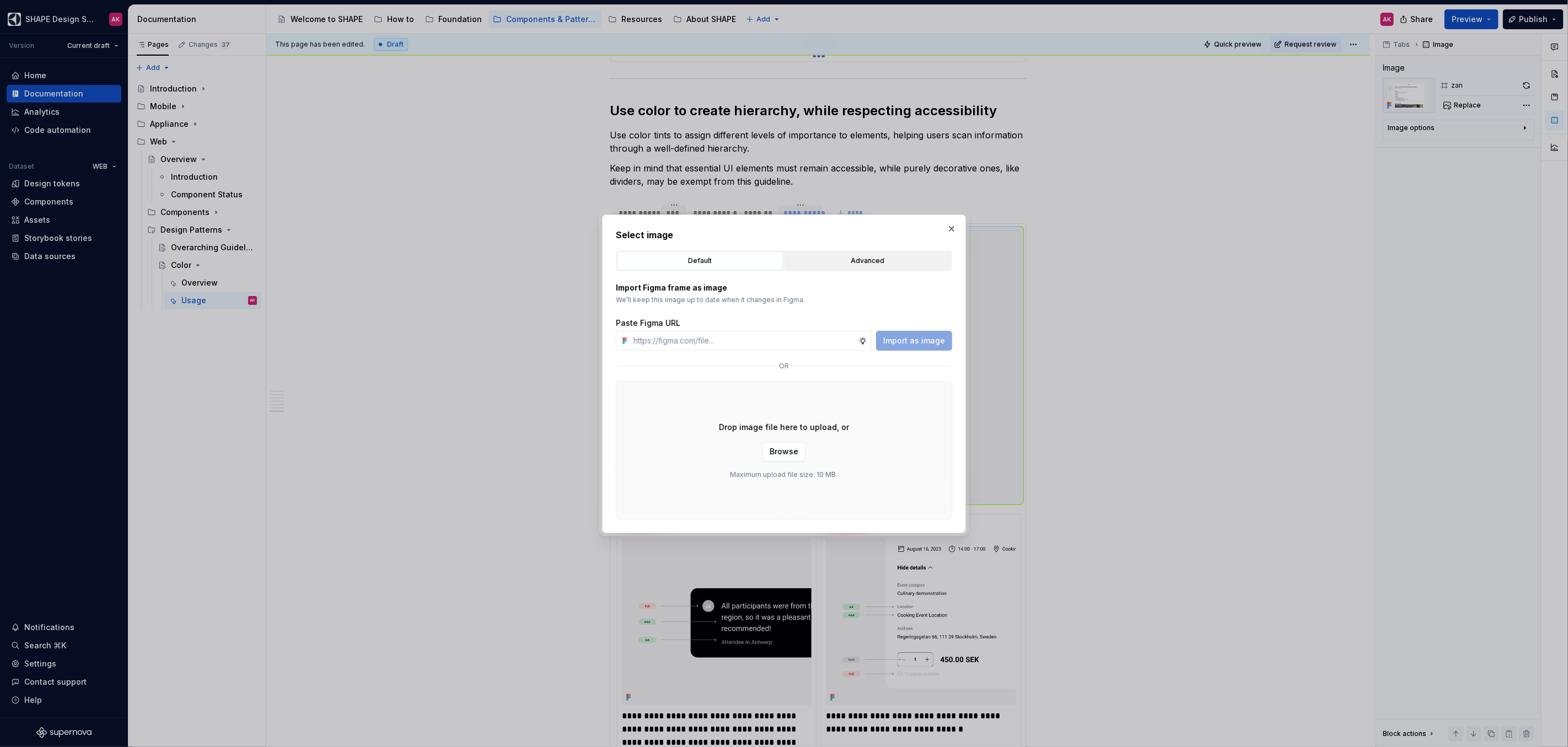
click at [859, 260] on div "Advanced" at bounding box center [868, 260] width 159 height 11
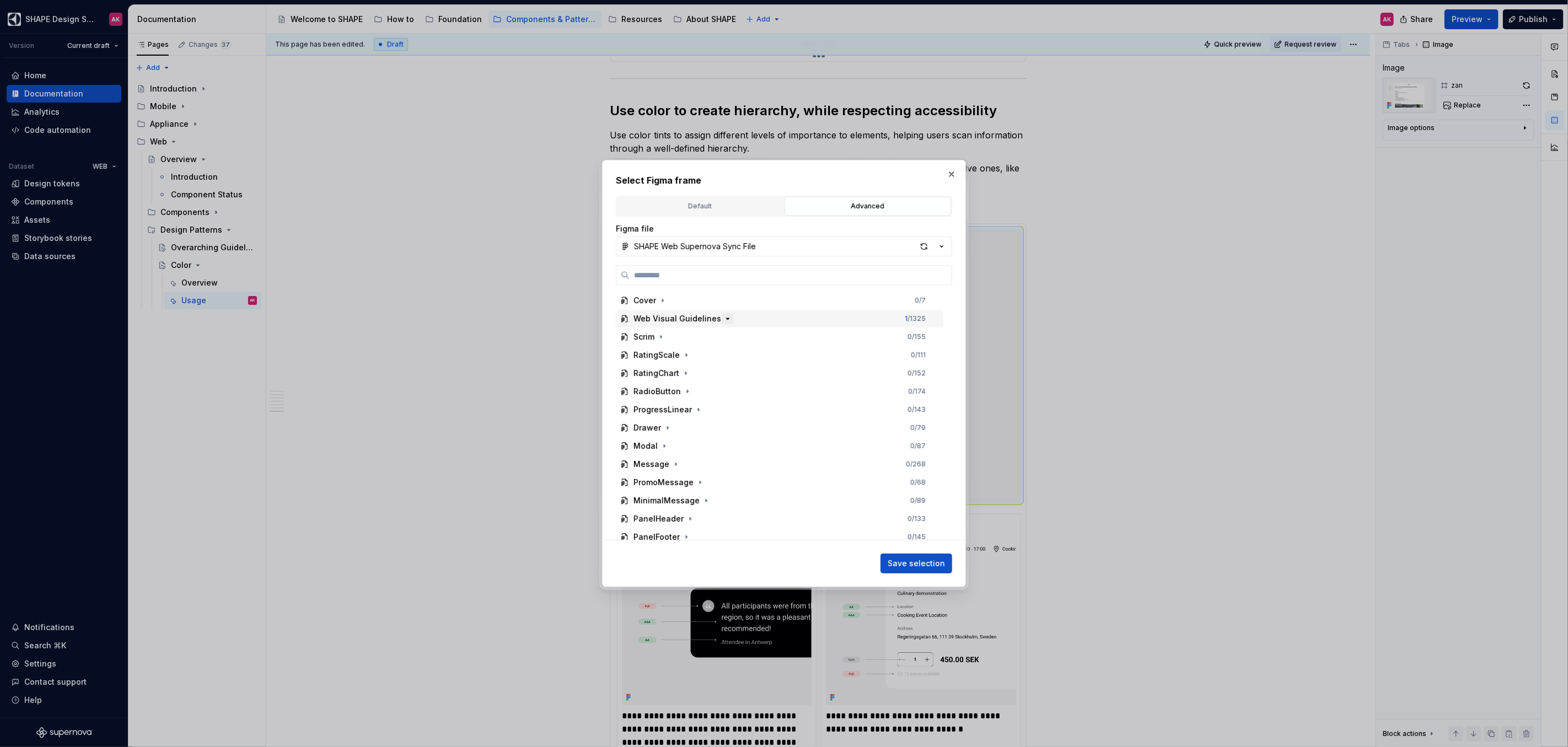
click at [723, 321] on icon "button" at bounding box center [727, 318] width 9 height 9
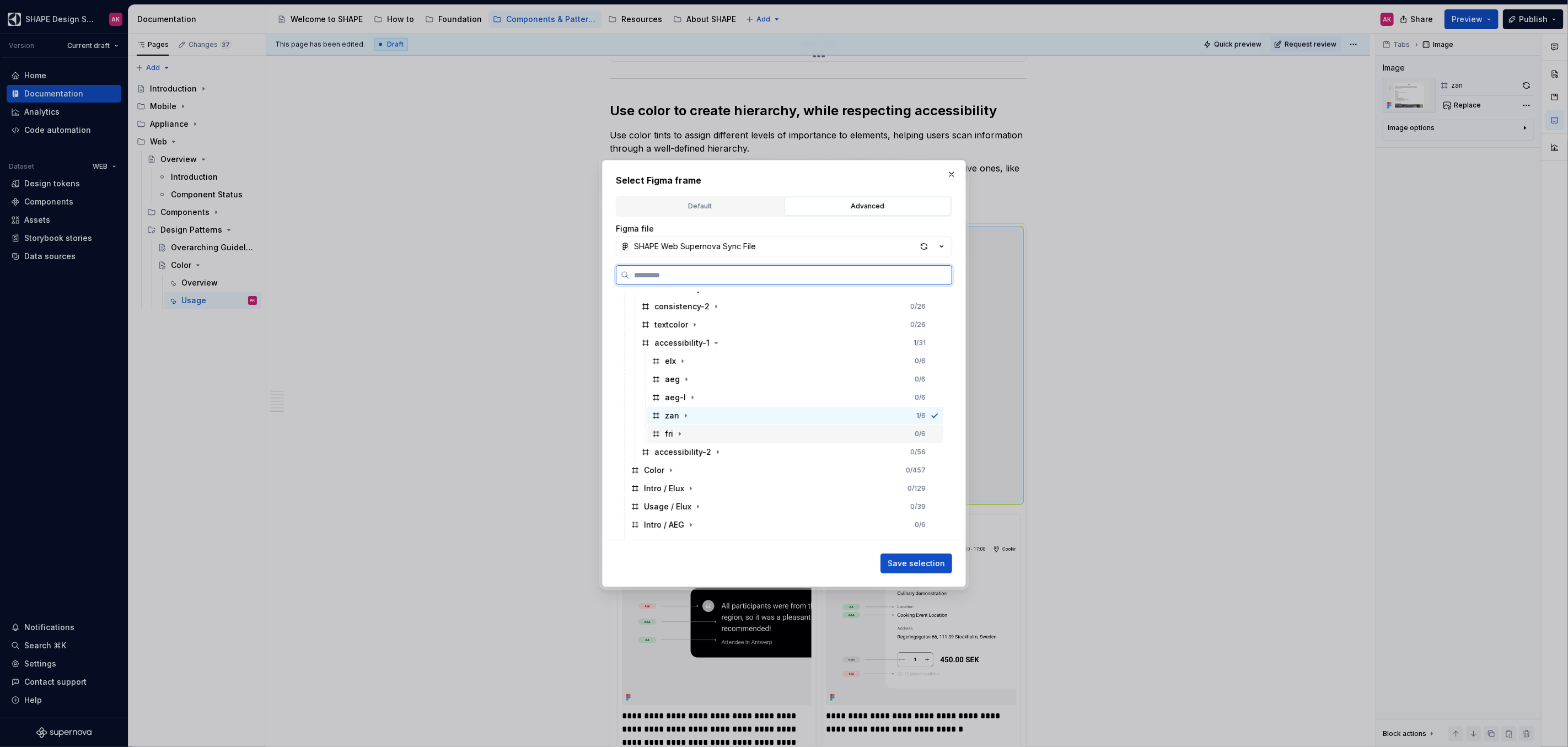
click at [663, 435] on div "fri" at bounding box center [668, 434] width 33 height 11
click at [900, 559] on span "Save selection" at bounding box center [917, 563] width 57 height 11
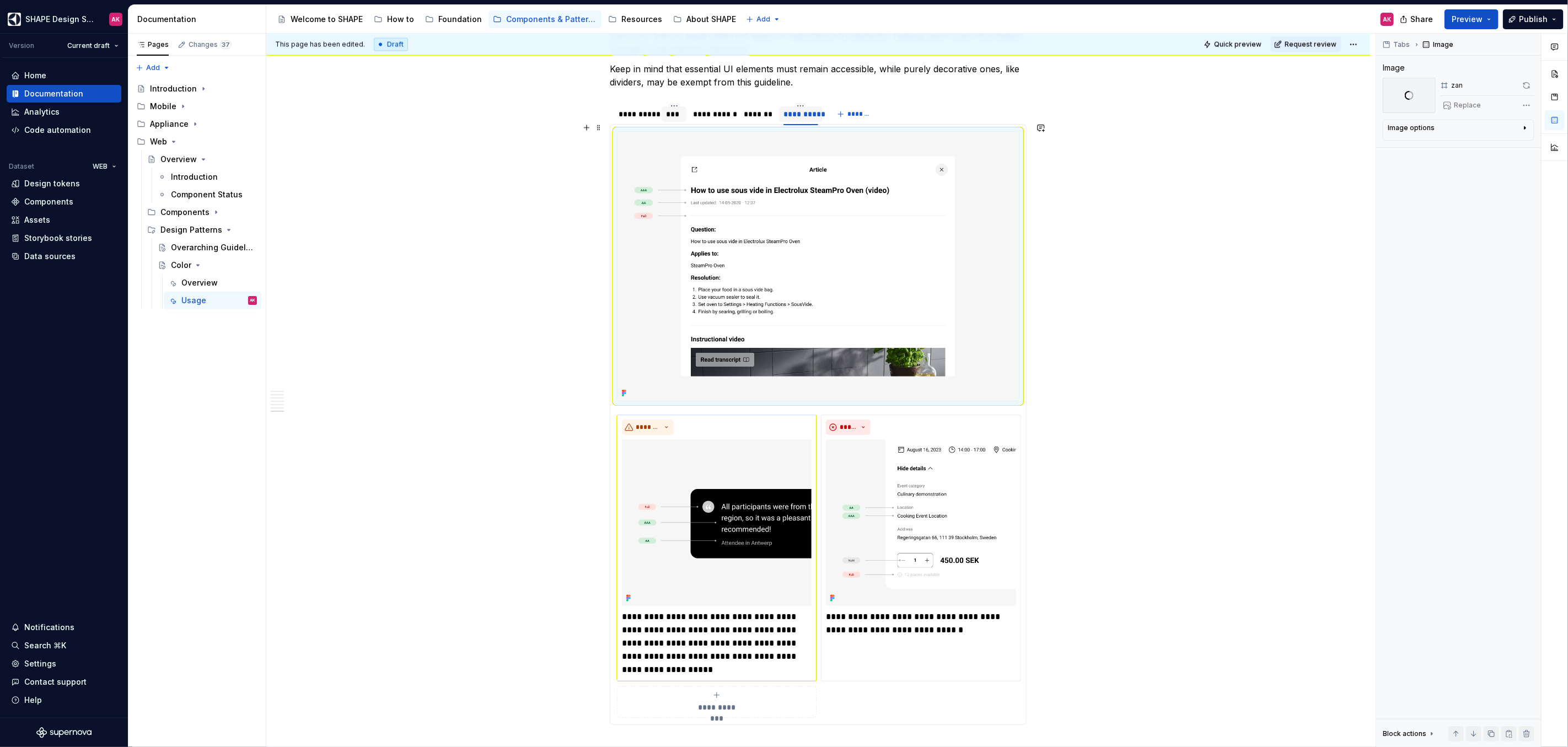
scroll to position [5259, 0]
click at [748, 469] on div "**********" at bounding box center [818, 564] width 403 height 302
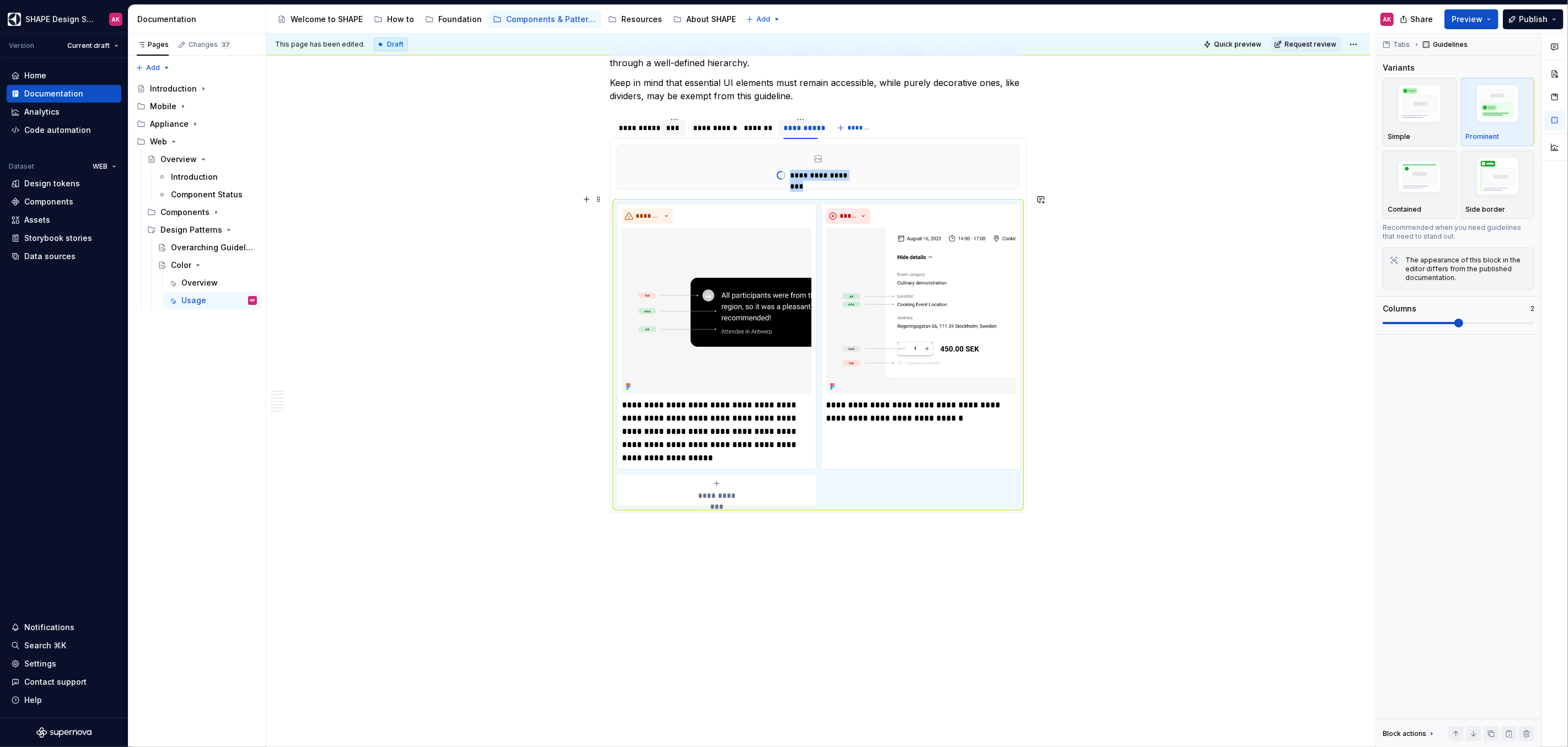
scroll to position [5211, 0]
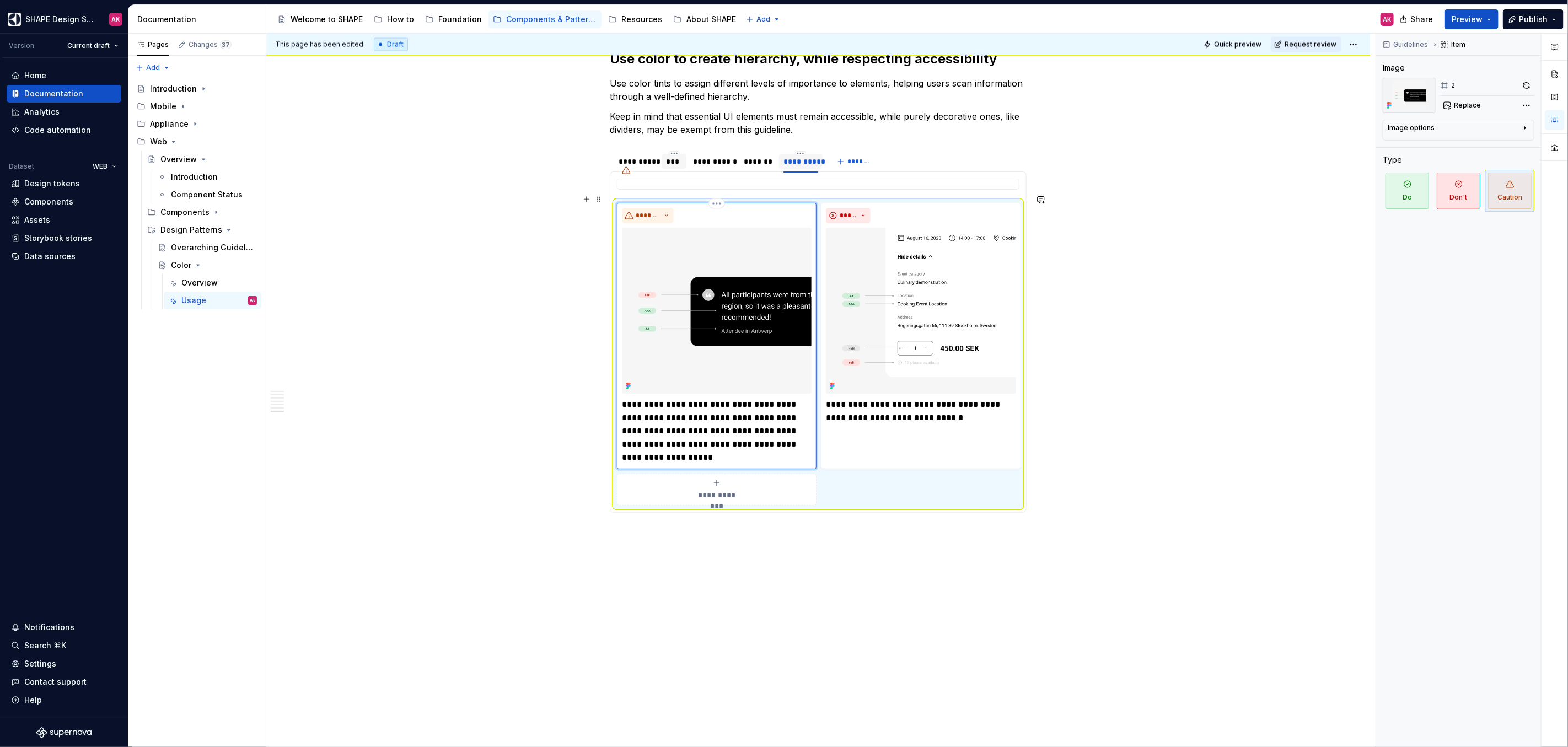
click at [723, 295] on img at bounding box center [717, 310] width 190 height 166
click at [1469, 101] on span "Replace" at bounding box center [1467, 105] width 27 height 9
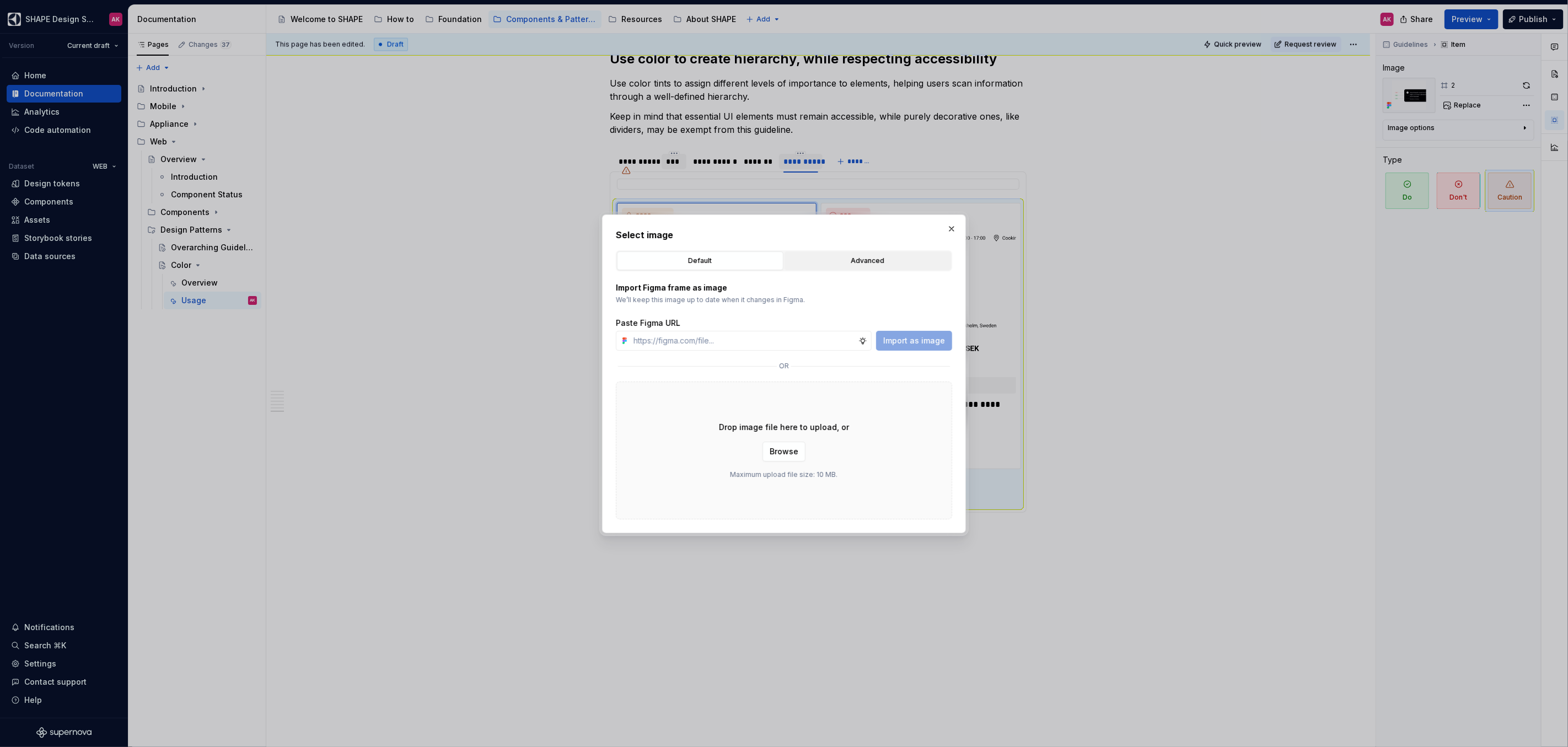
click at [851, 260] on div "Advanced" at bounding box center [868, 260] width 159 height 11
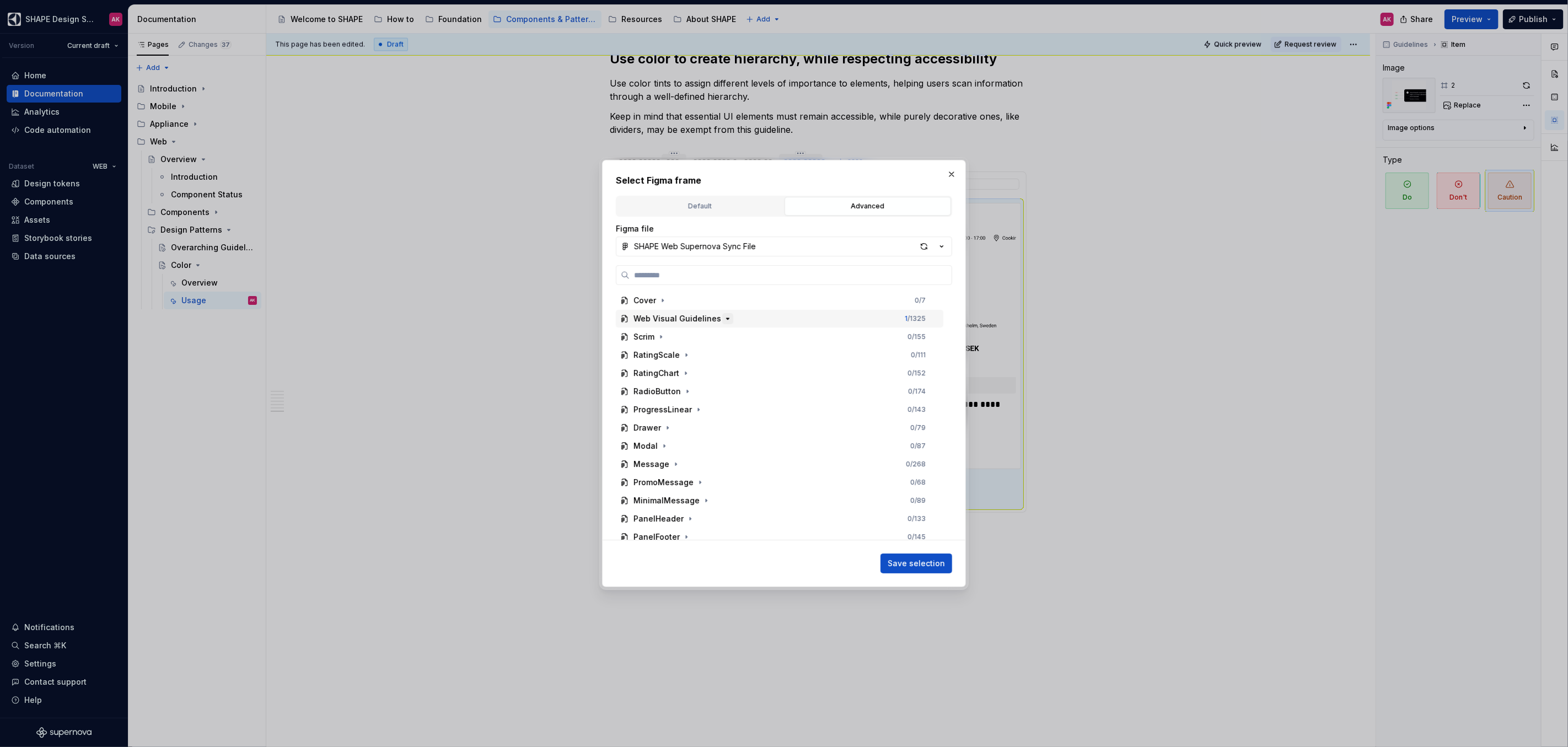
click at [723, 321] on icon "button" at bounding box center [727, 318] width 9 height 9
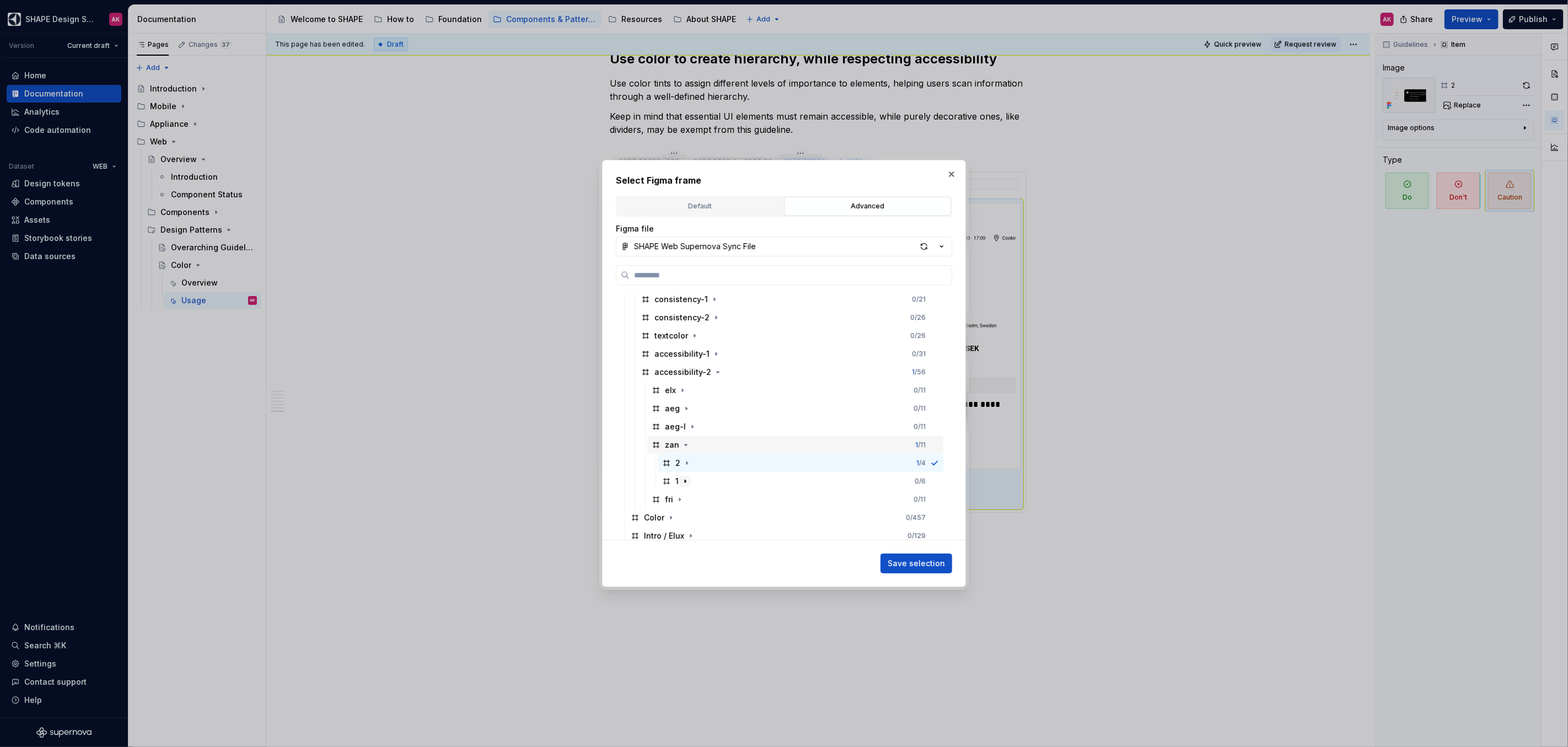
scroll to position [208, 0]
click at [680, 495] on icon "button" at bounding box center [680, 493] width 9 height 9
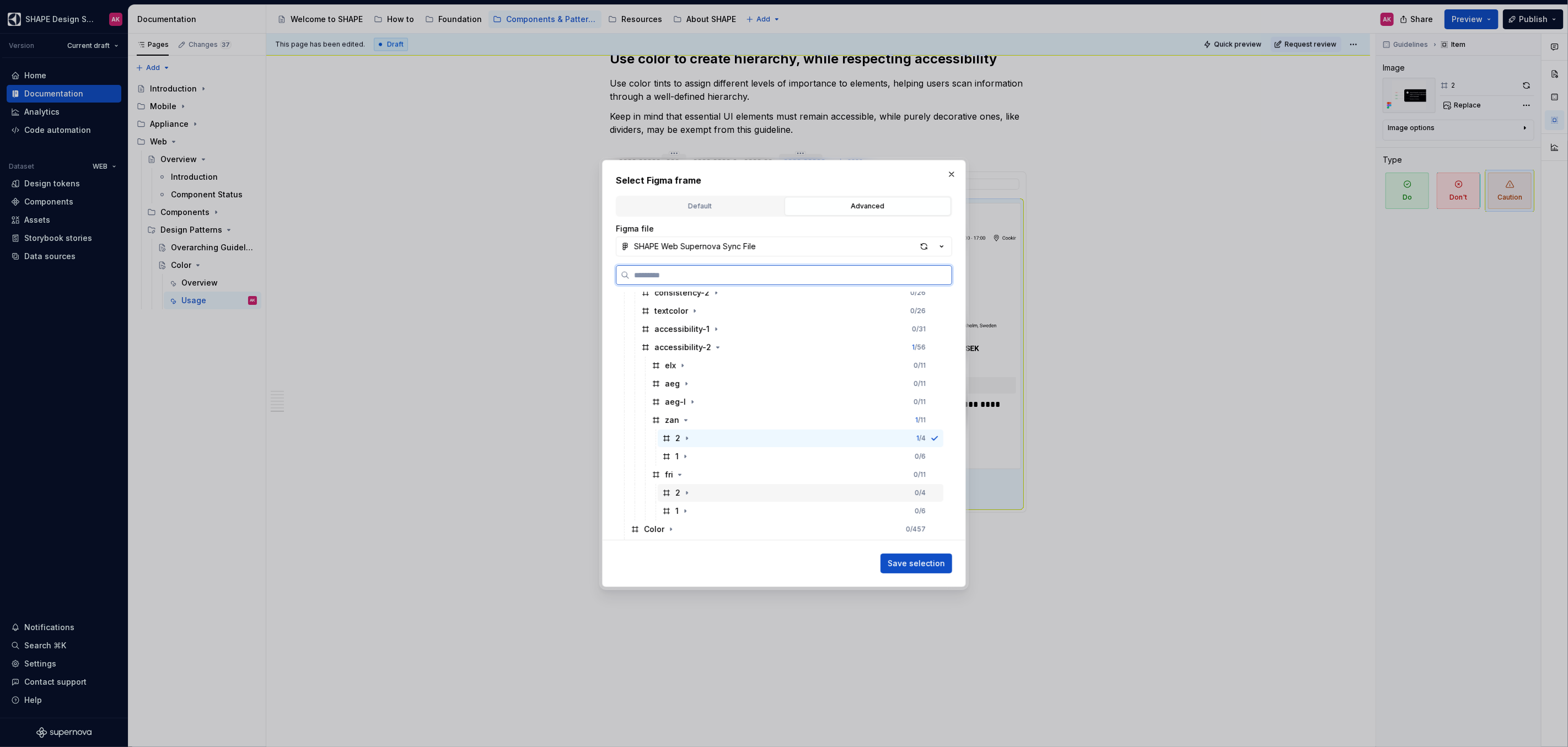
click at [672, 496] on div "2" at bounding box center [677, 493] width 30 height 11
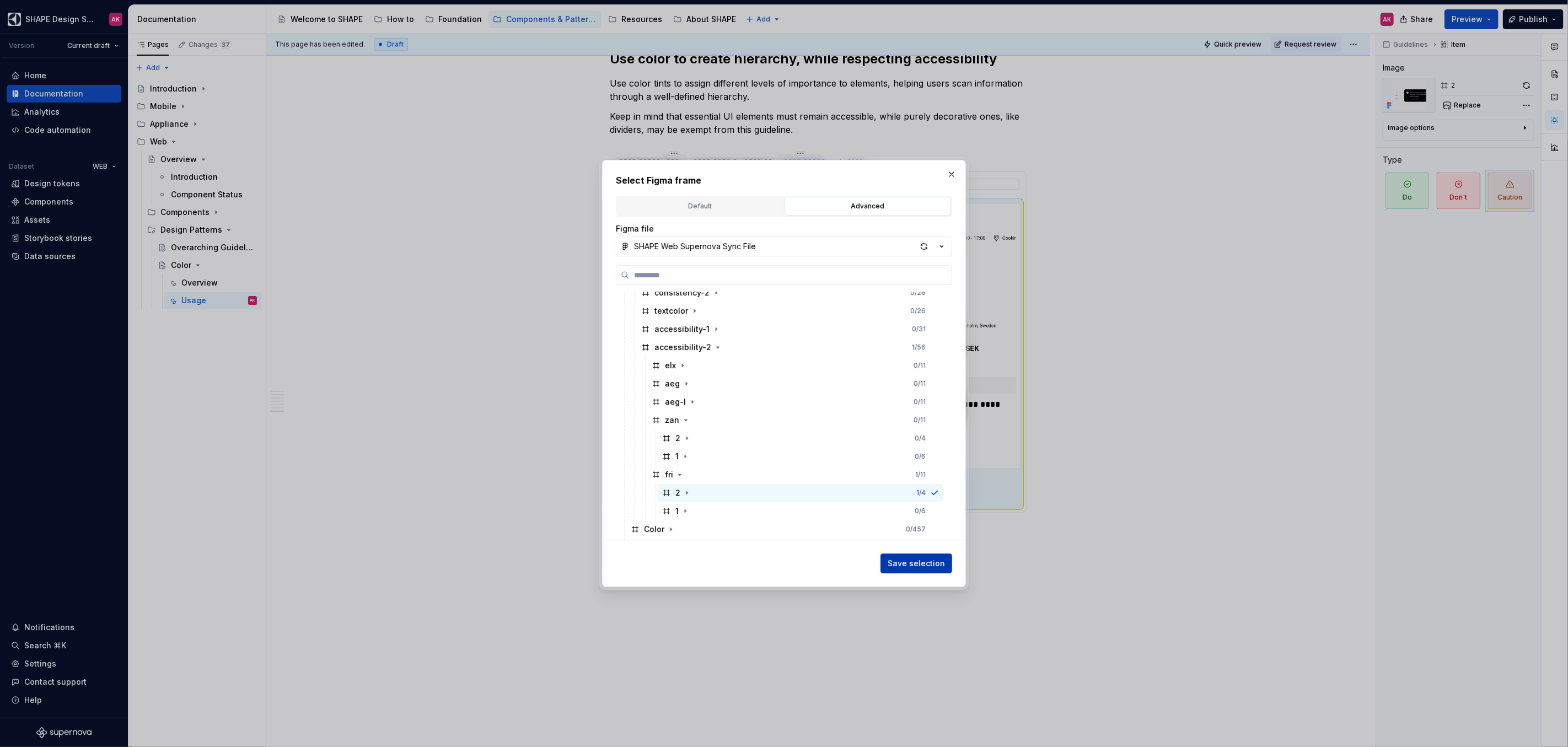
click at [913, 565] on span "Save selection" at bounding box center [917, 563] width 57 height 11
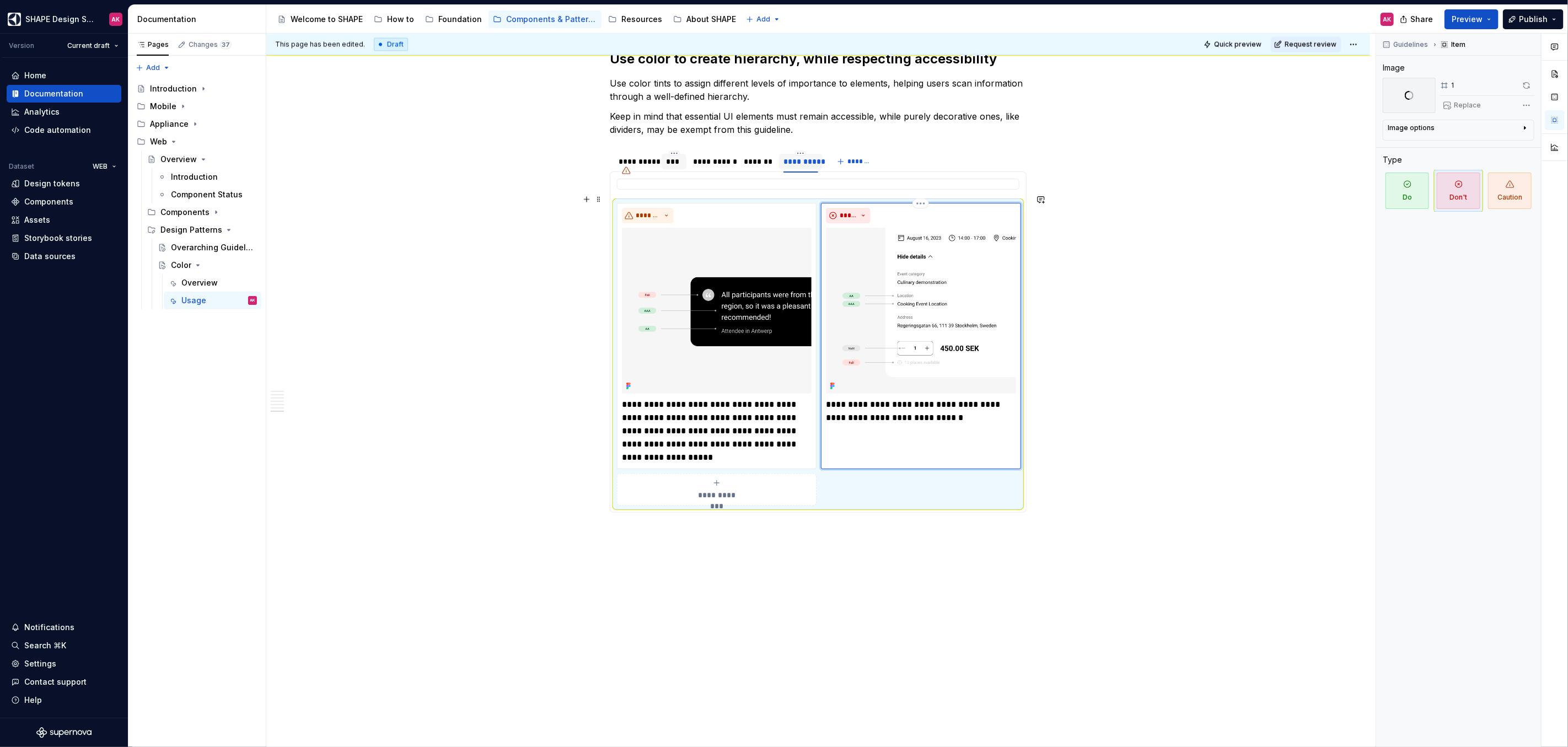
click at [900, 271] on img at bounding box center [921, 310] width 190 height 166
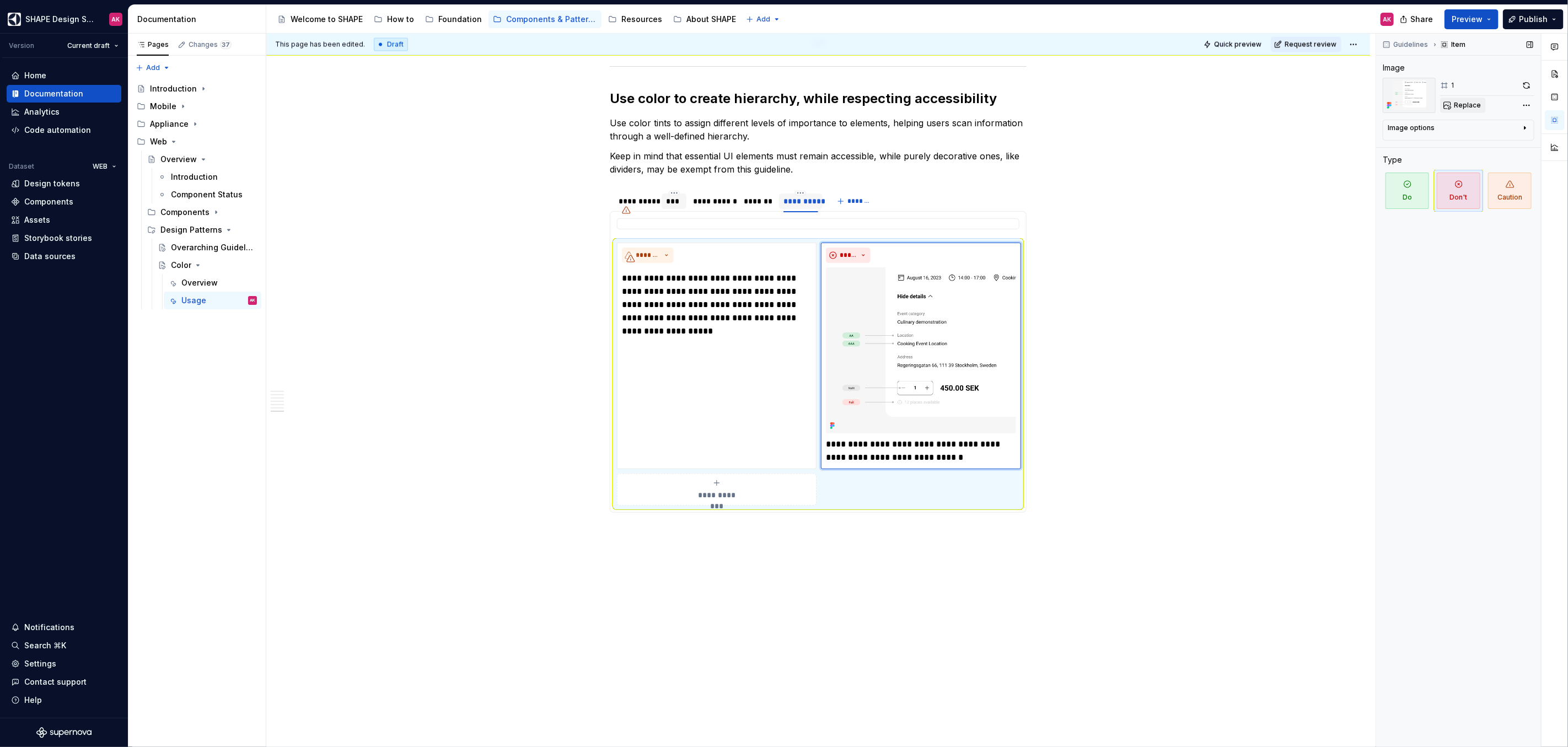
click at [1470, 109] on button "Replace" at bounding box center [1463, 105] width 46 height 15
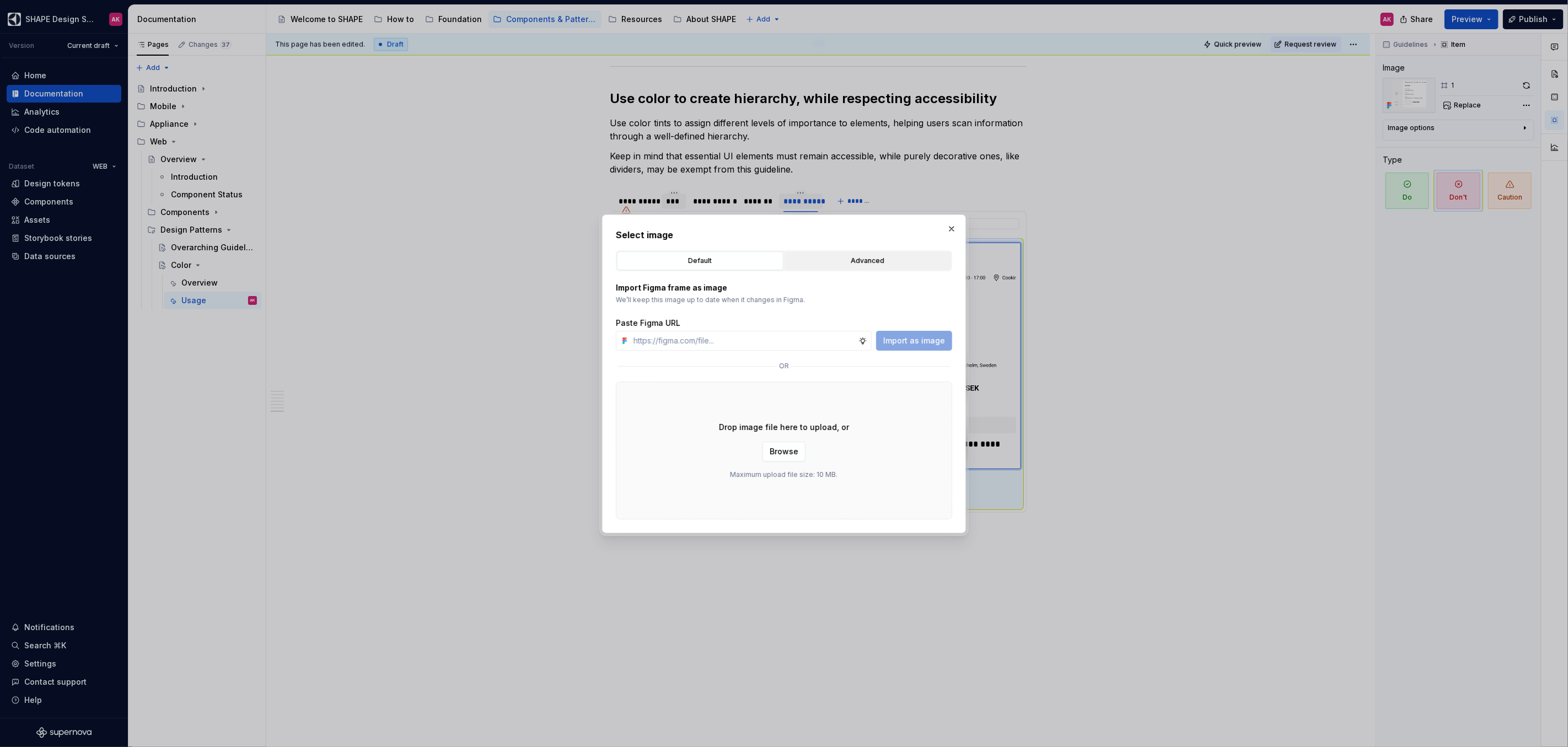
click at [840, 261] on div "Advanced" at bounding box center [868, 260] width 159 height 11
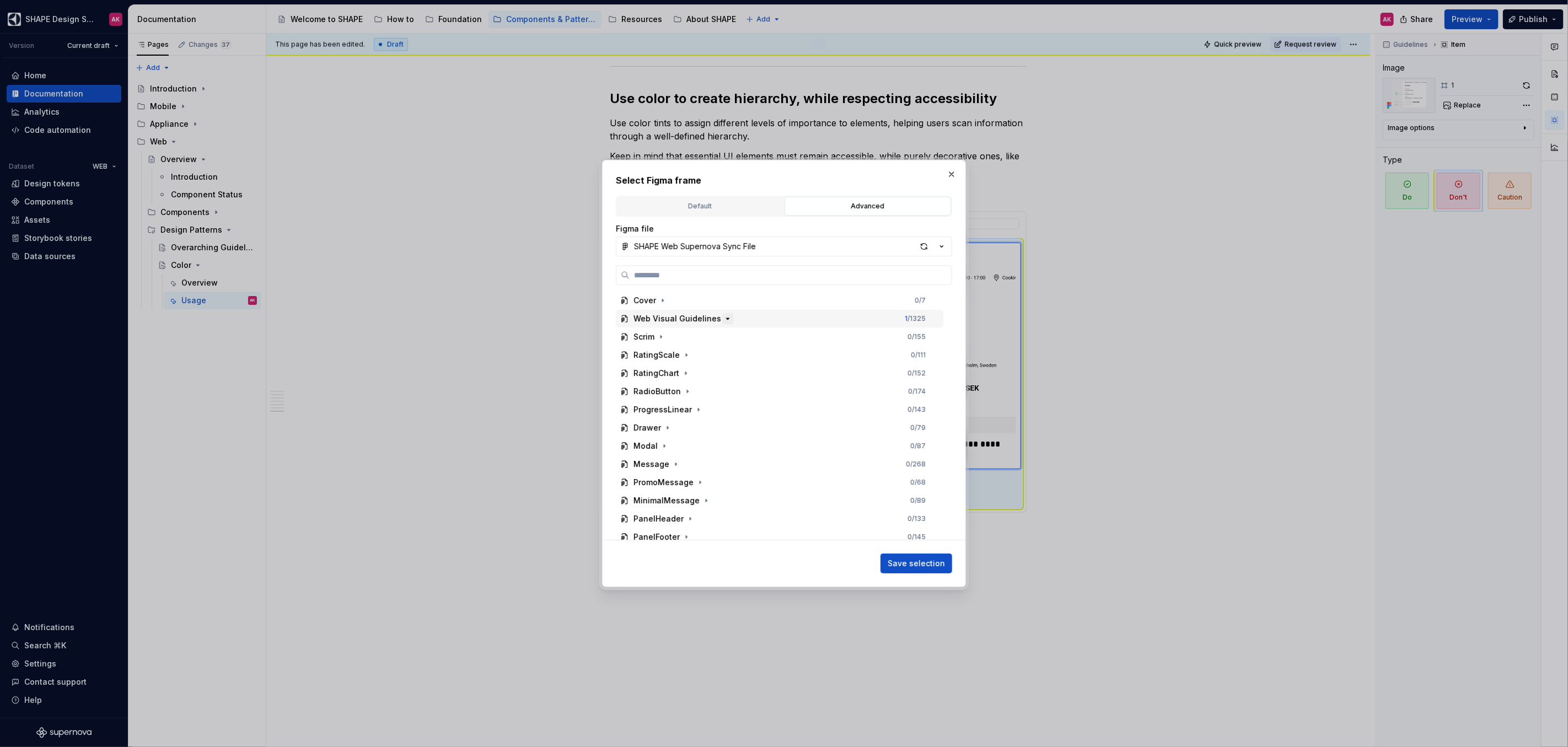
click at [723, 320] on icon "button" at bounding box center [727, 318] width 9 height 9
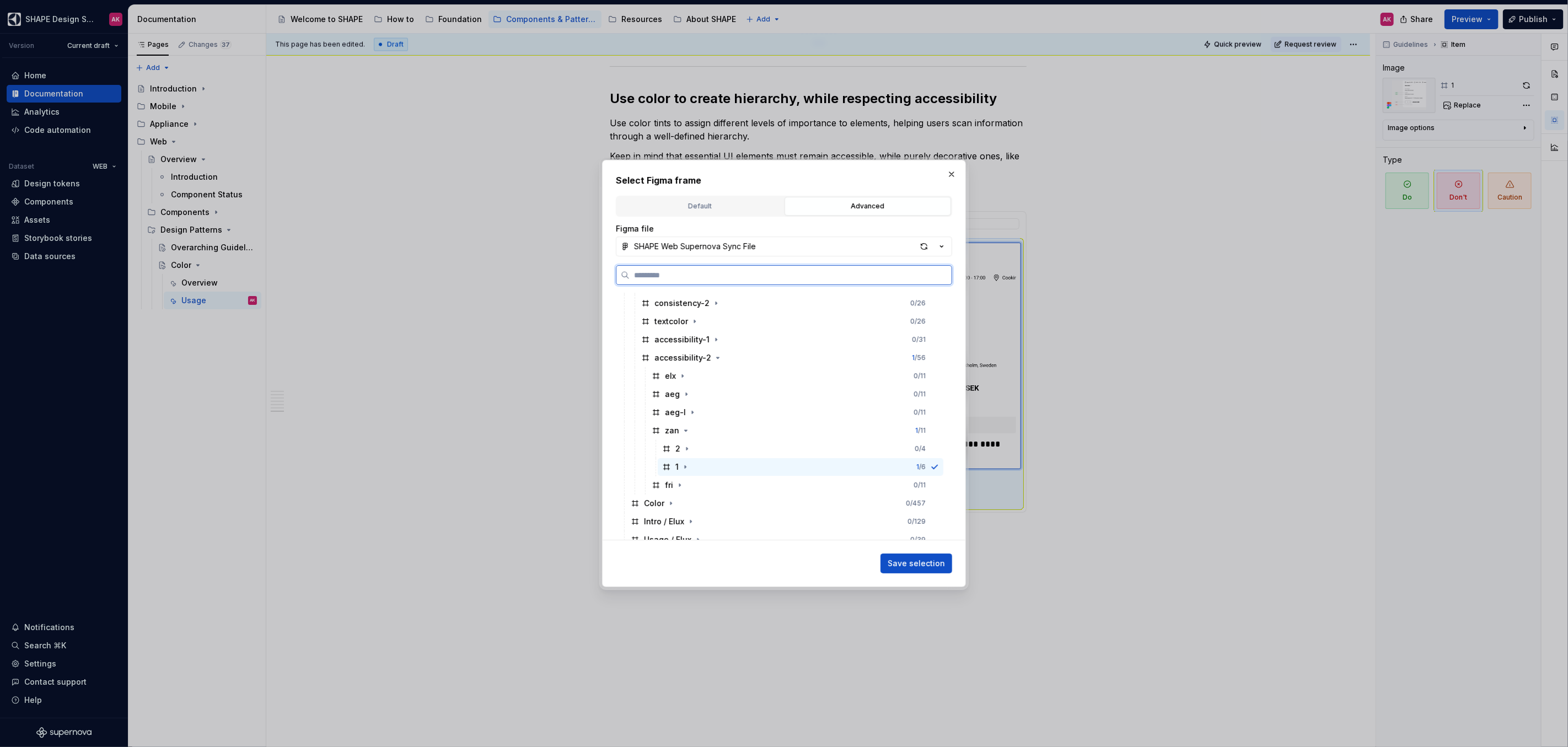
scroll to position [218, 0]
click at [682, 483] on icon "button" at bounding box center [680, 482] width 9 height 9
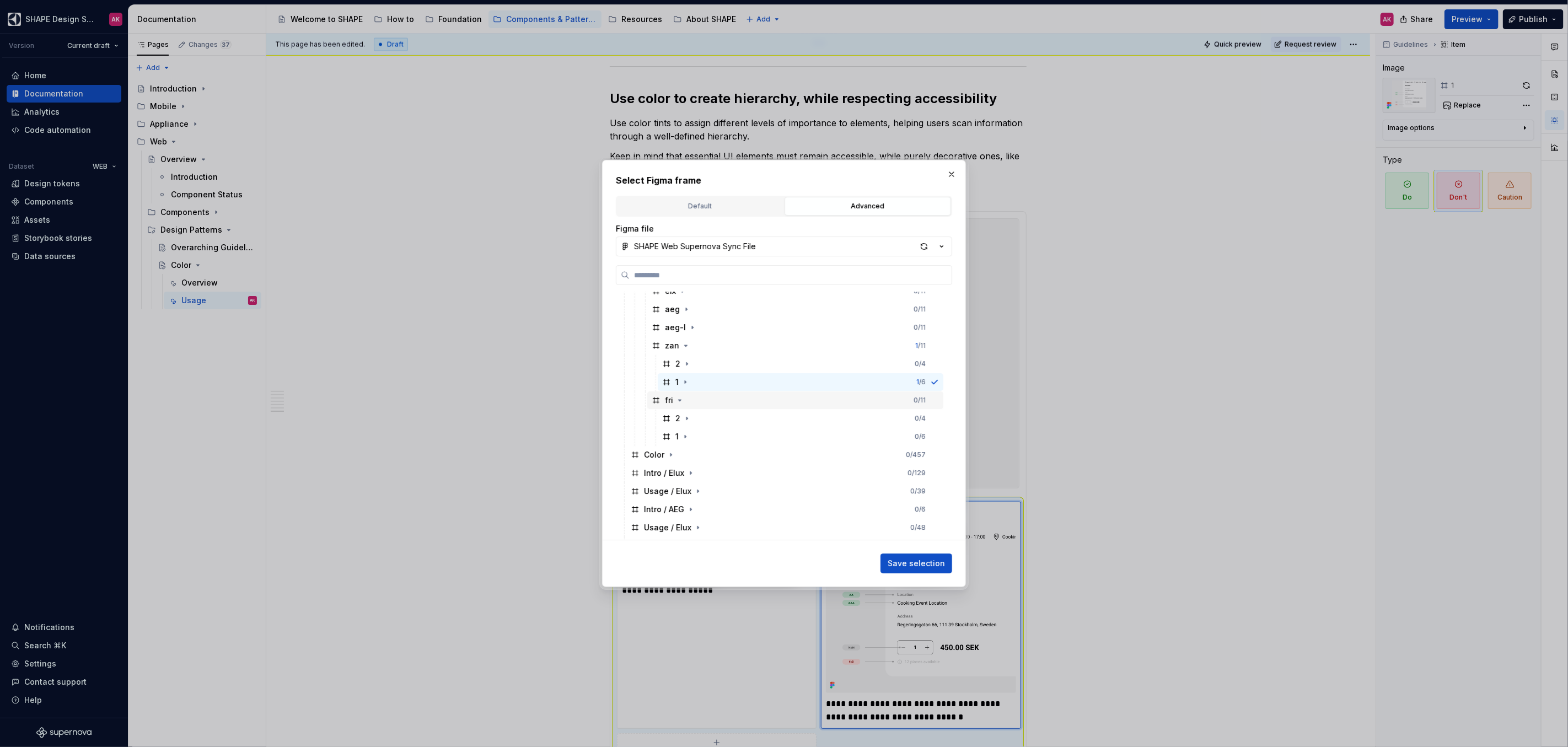
scroll to position [328, 0]
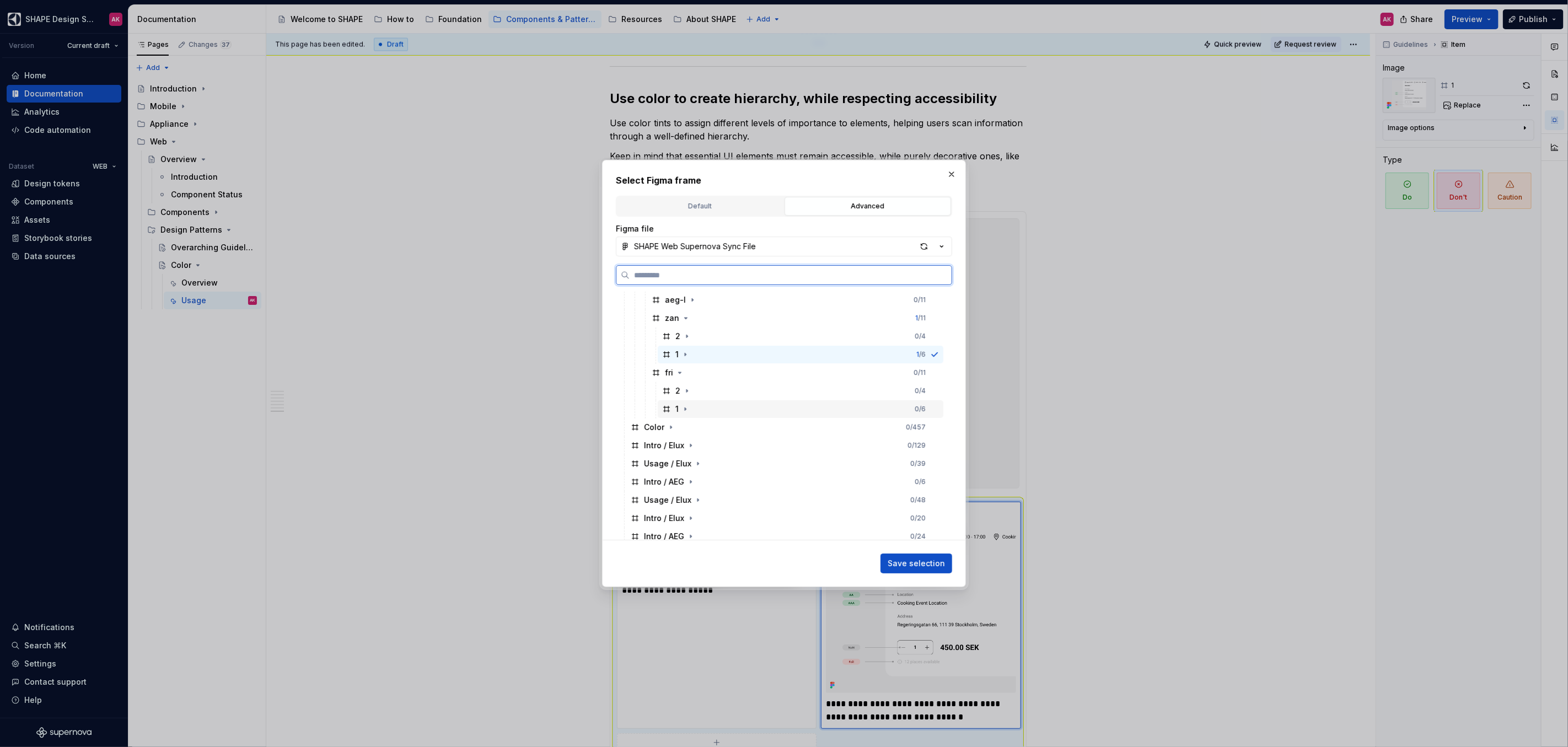
click at [670, 407] on icon at bounding box center [666, 409] width 9 height 9
click at [911, 561] on span "Save selection" at bounding box center [917, 563] width 57 height 11
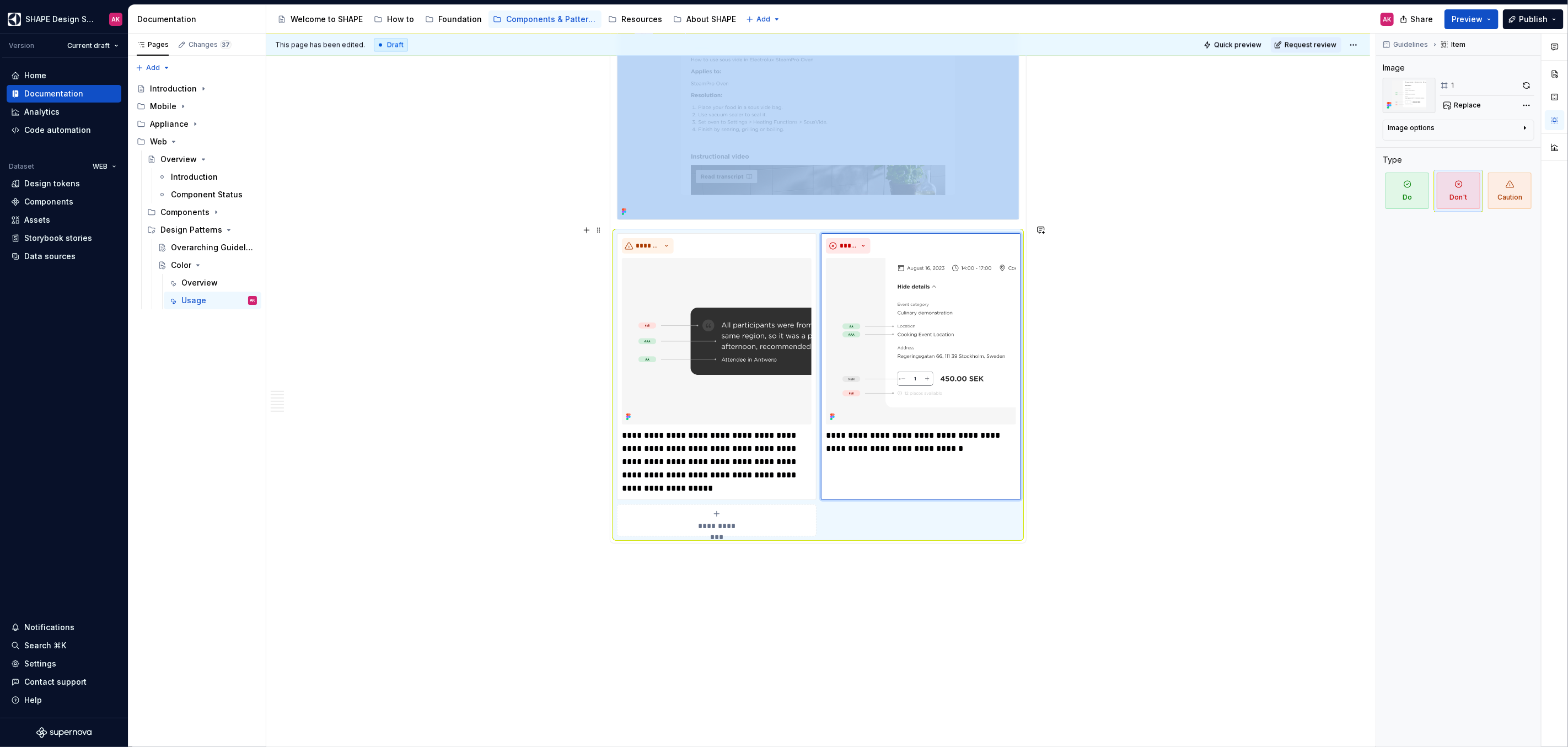
scroll to position [5184, 0]
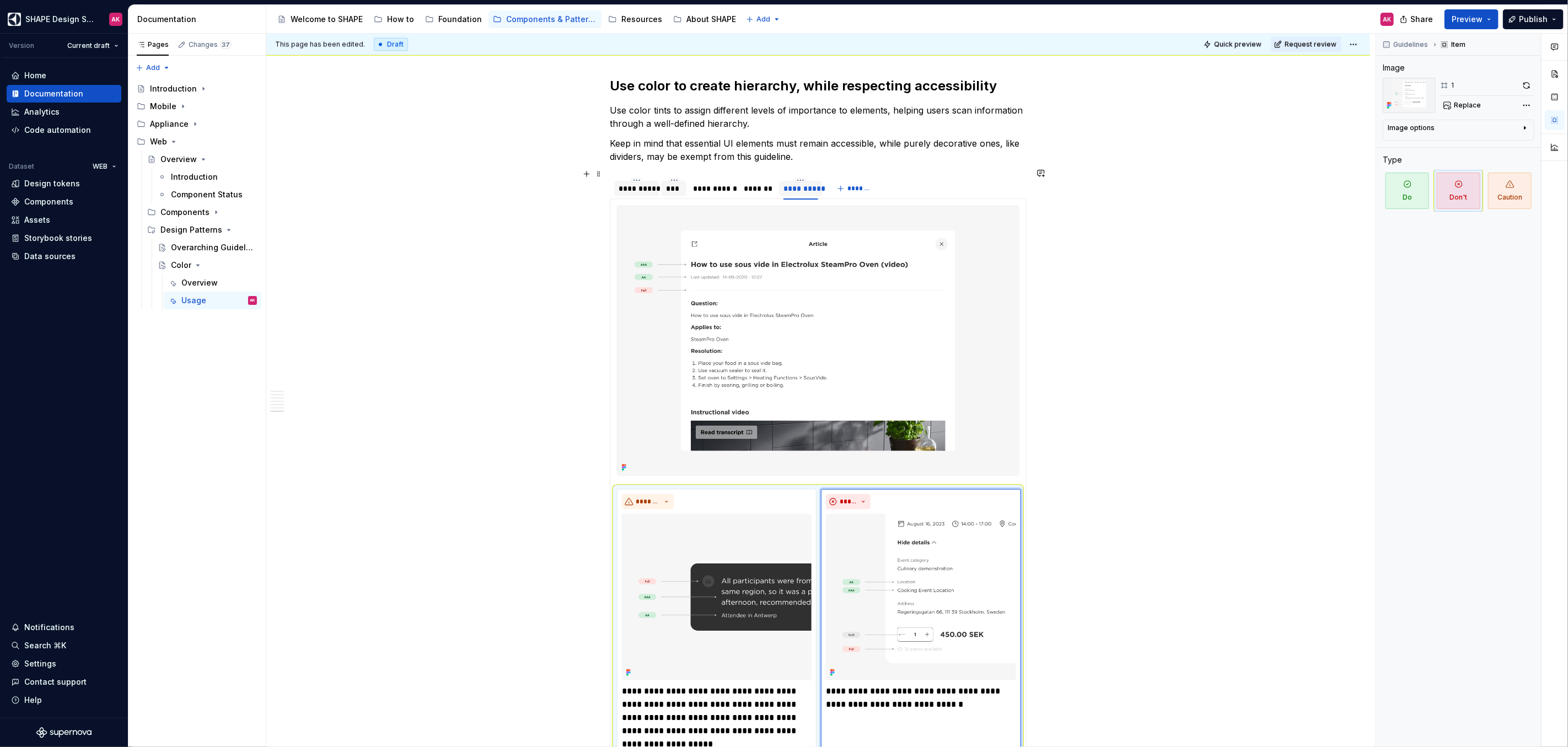
click at [635, 183] on div "**********" at bounding box center [637, 188] width 37 height 11
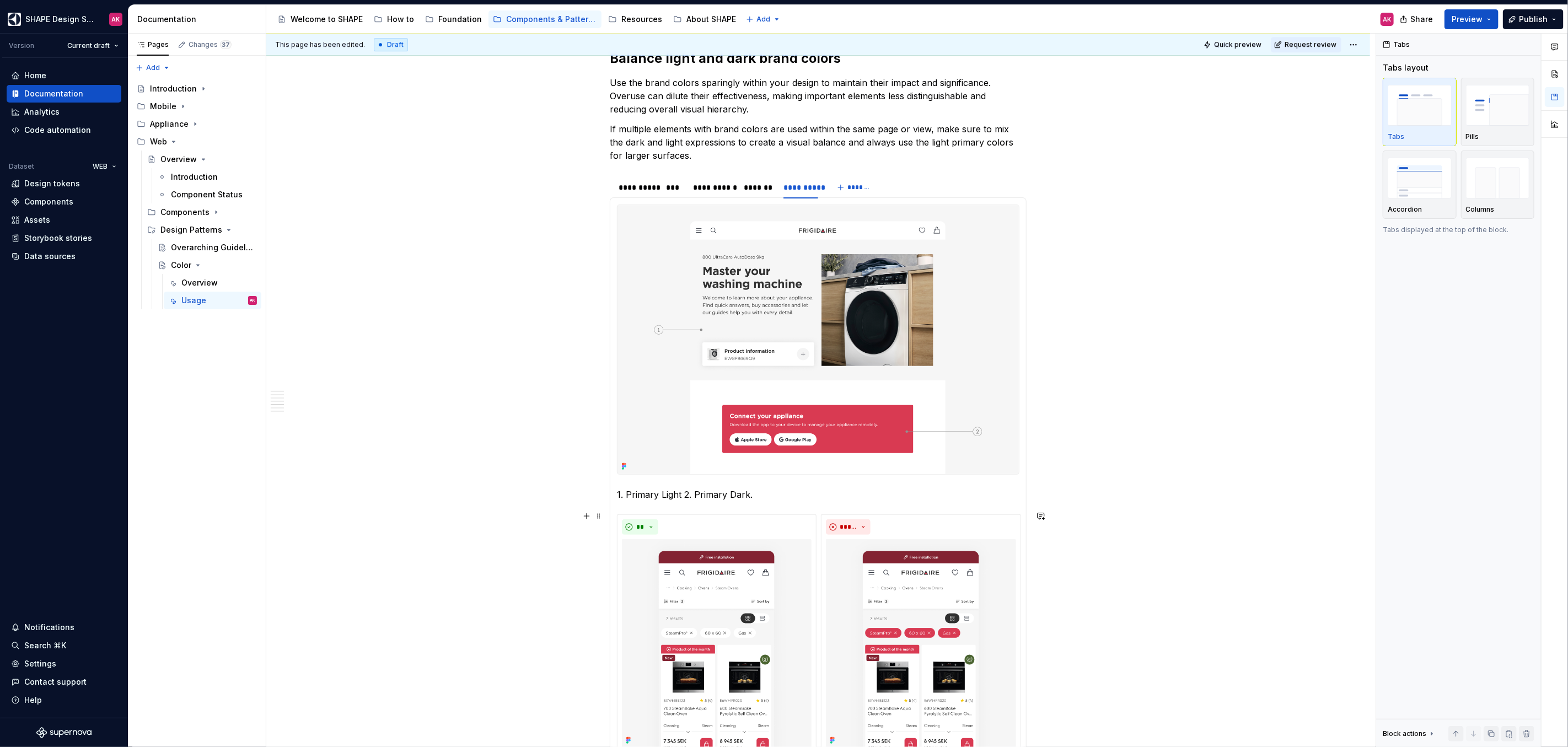
scroll to position [2319, 0]
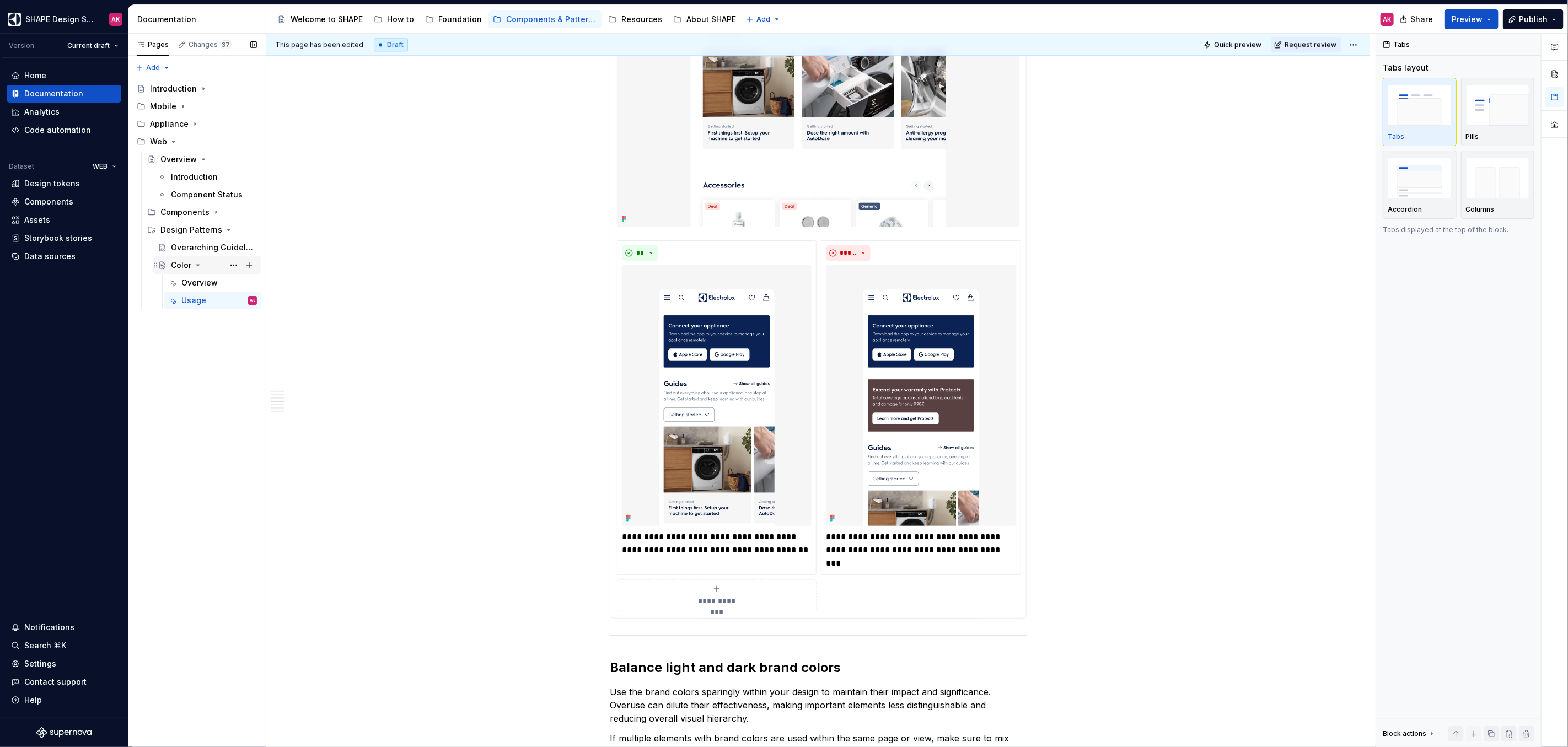
click at [198, 265] on icon "Page tree" at bounding box center [198, 265] width 3 height 1
click at [198, 266] on icon "Page tree" at bounding box center [198, 266] width 1 height 3
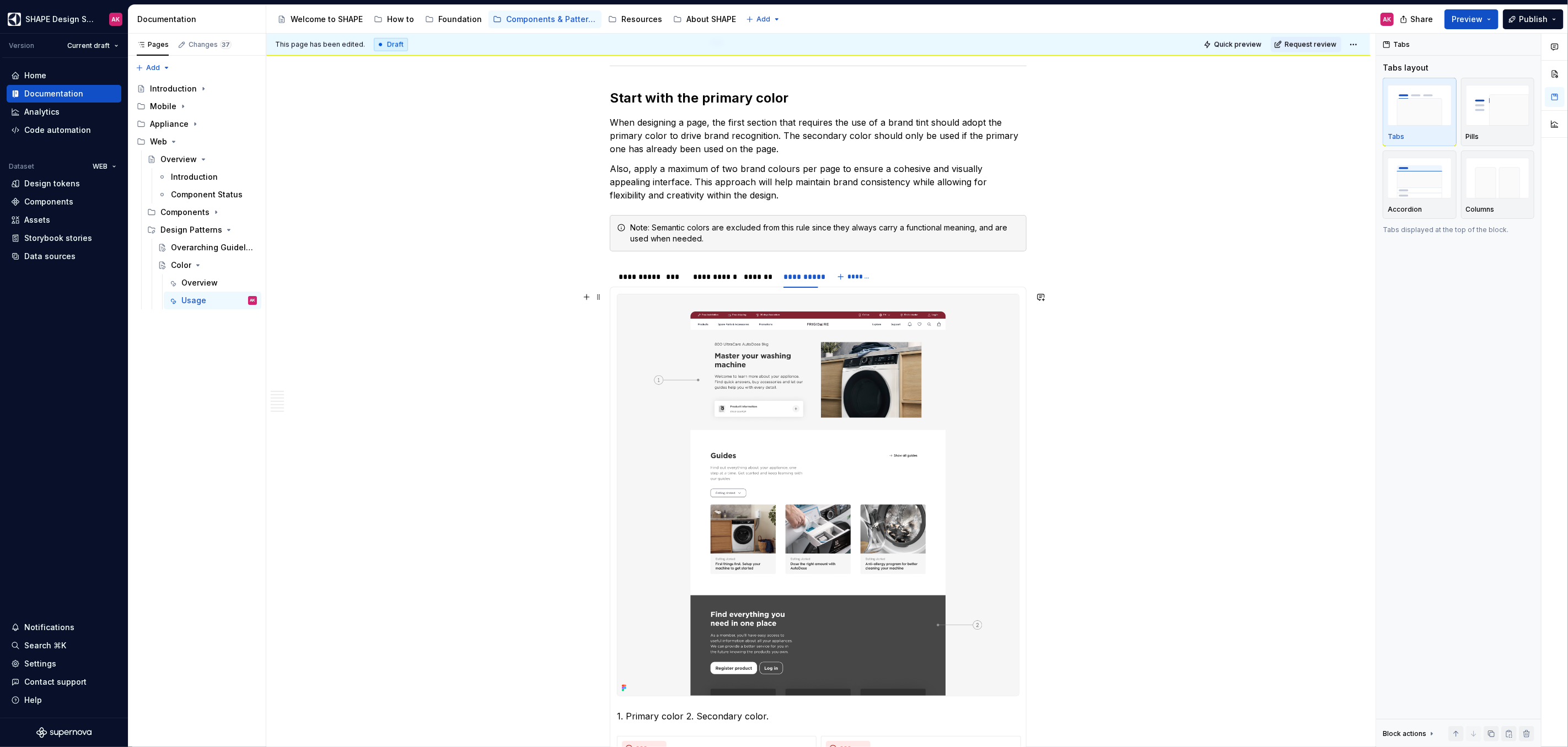
scroll to position [1115, 0]
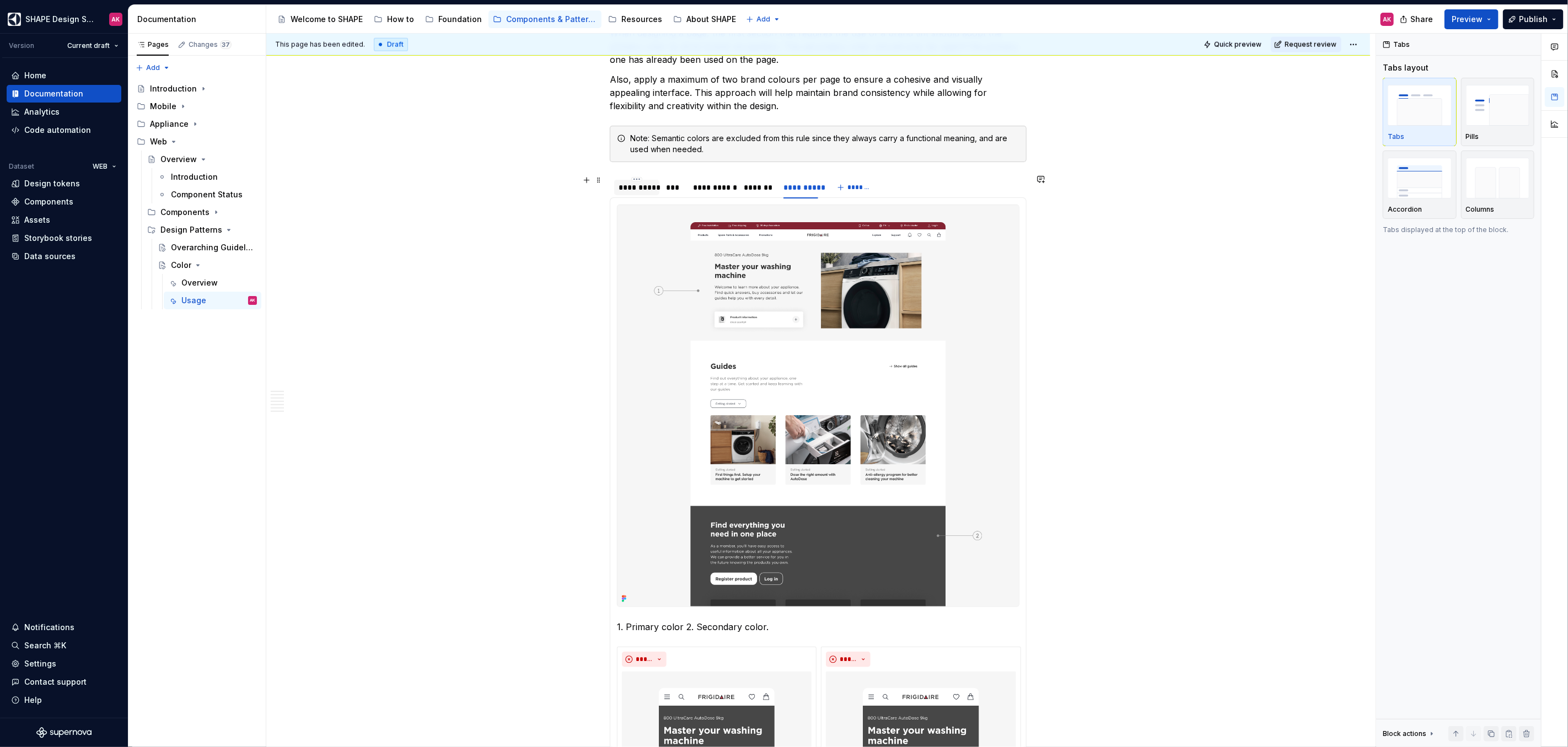
click at [637, 184] on div "**********" at bounding box center [637, 188] width 37 height 11
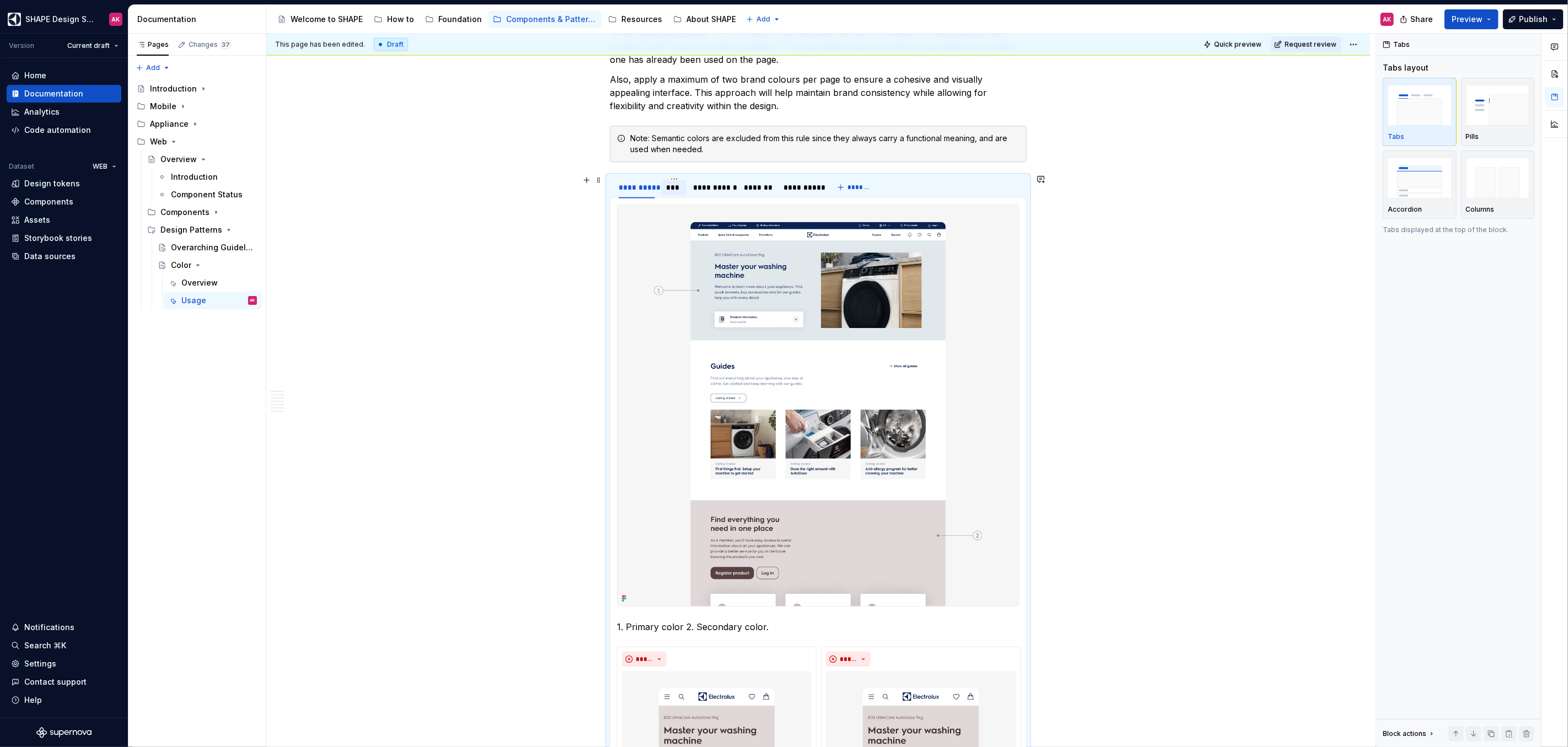
click at [670, 186] on div "***" at bounding box center [674, 188] width 16 height 11
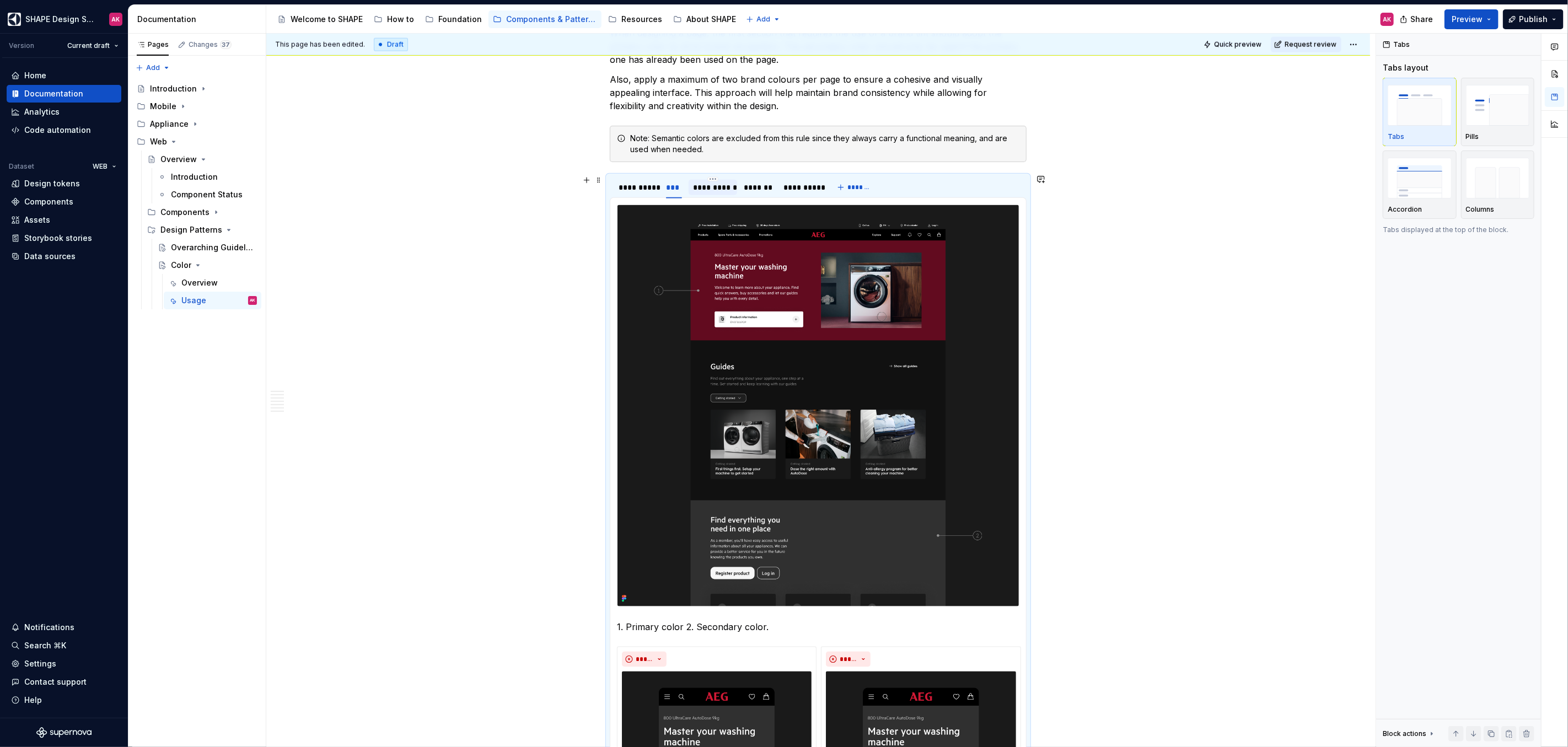
click at [712, 188] on div "**********" at bounding box center [712, 188] width 39 height 11
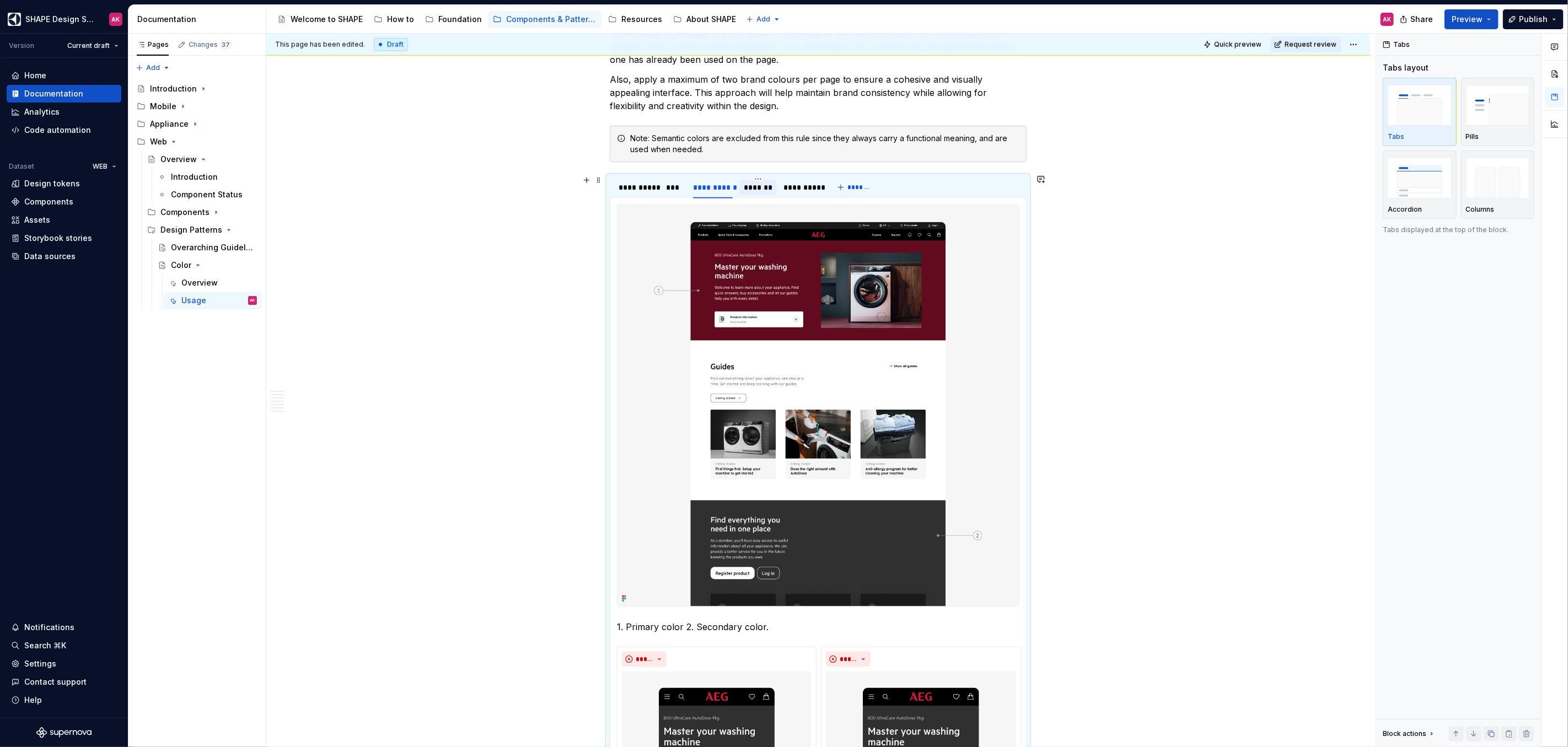
click at [745, 185] on div "*******" at bounding box center [758, 188] width 29 height 11
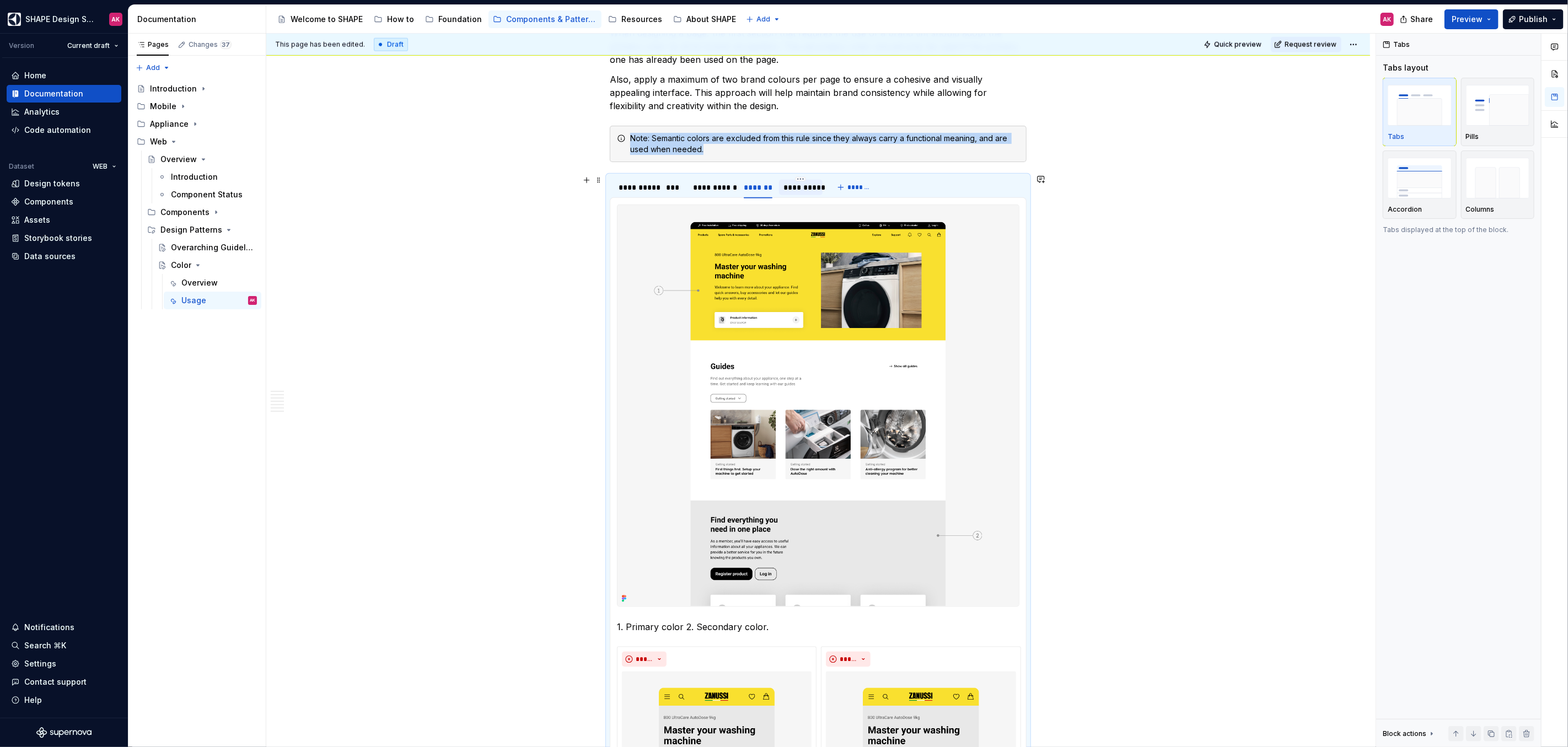
click at [797, 182] on div "**********" at bounding box center [800, 188] width 35 height 11
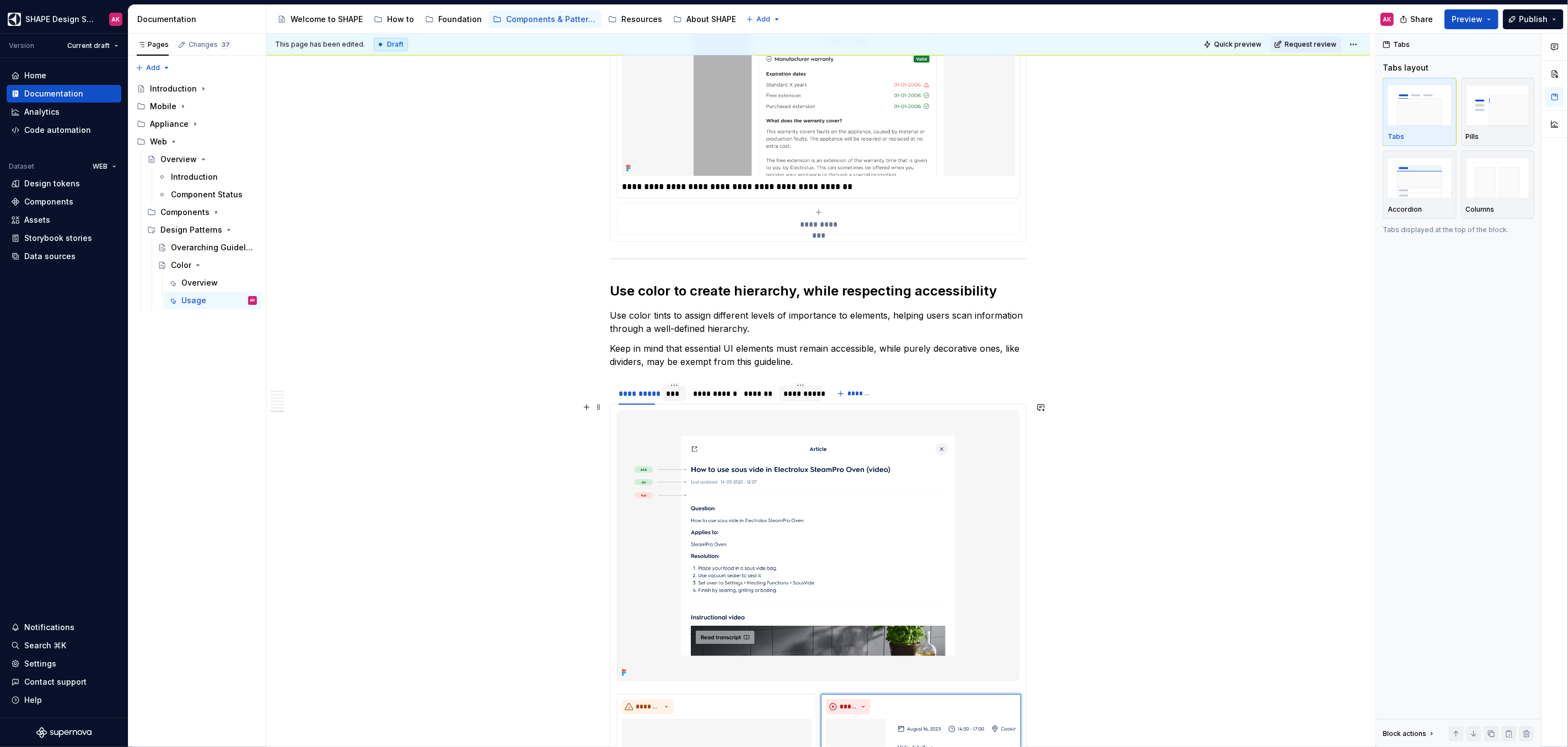
scroll to position [5162, 0]
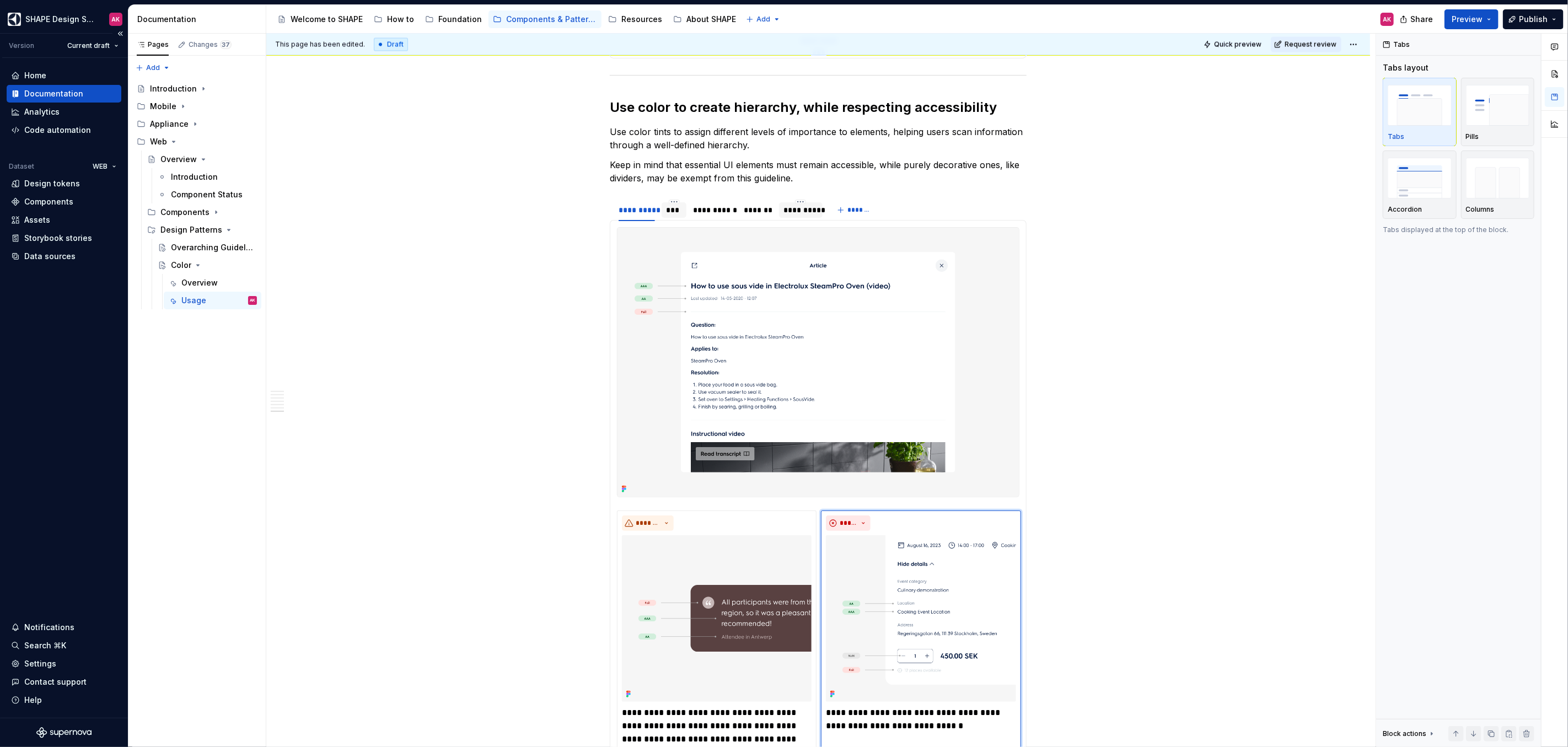
type textarea "*"
